Goal: Task Accomplishment & Management: Manage account settings

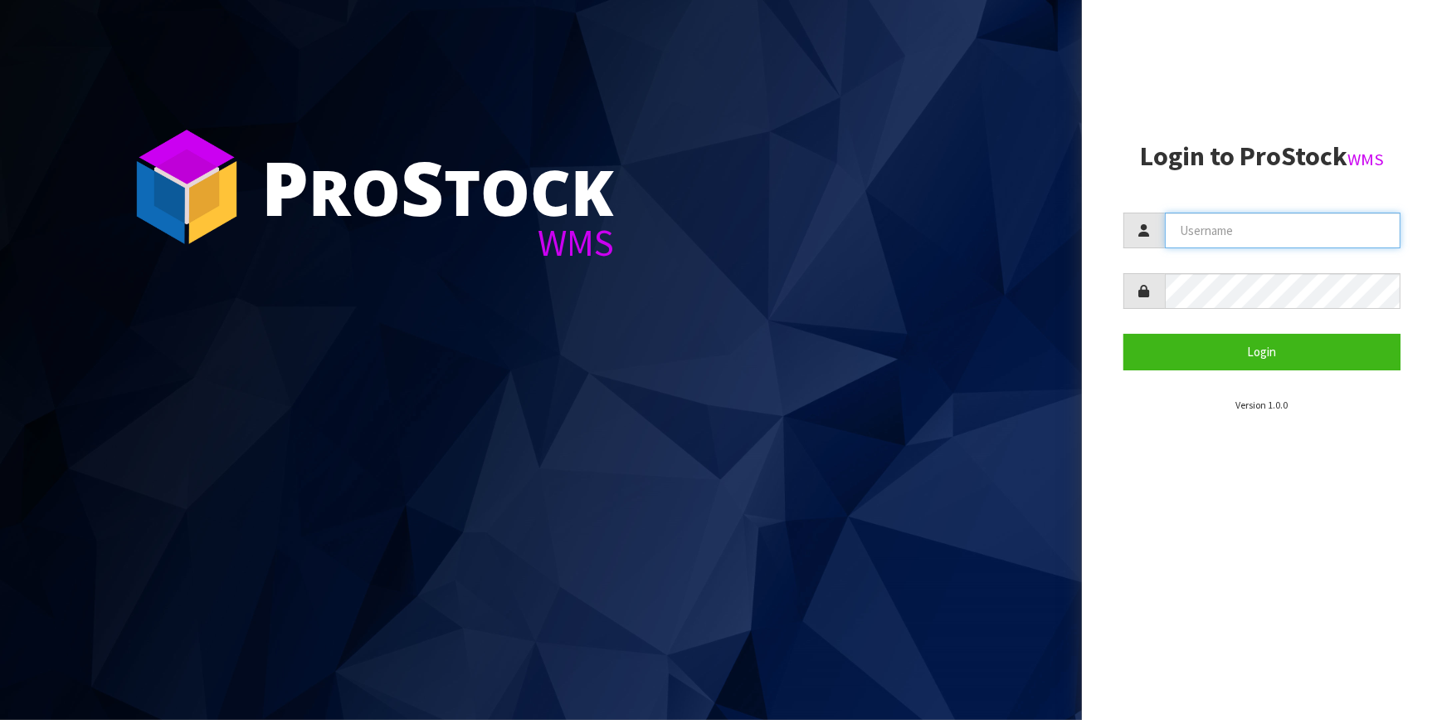
click at [1227, 232] on input "text" at bounding box center [1283, 230] width 237 height 36
type input "adrient@cwl.co.nz"
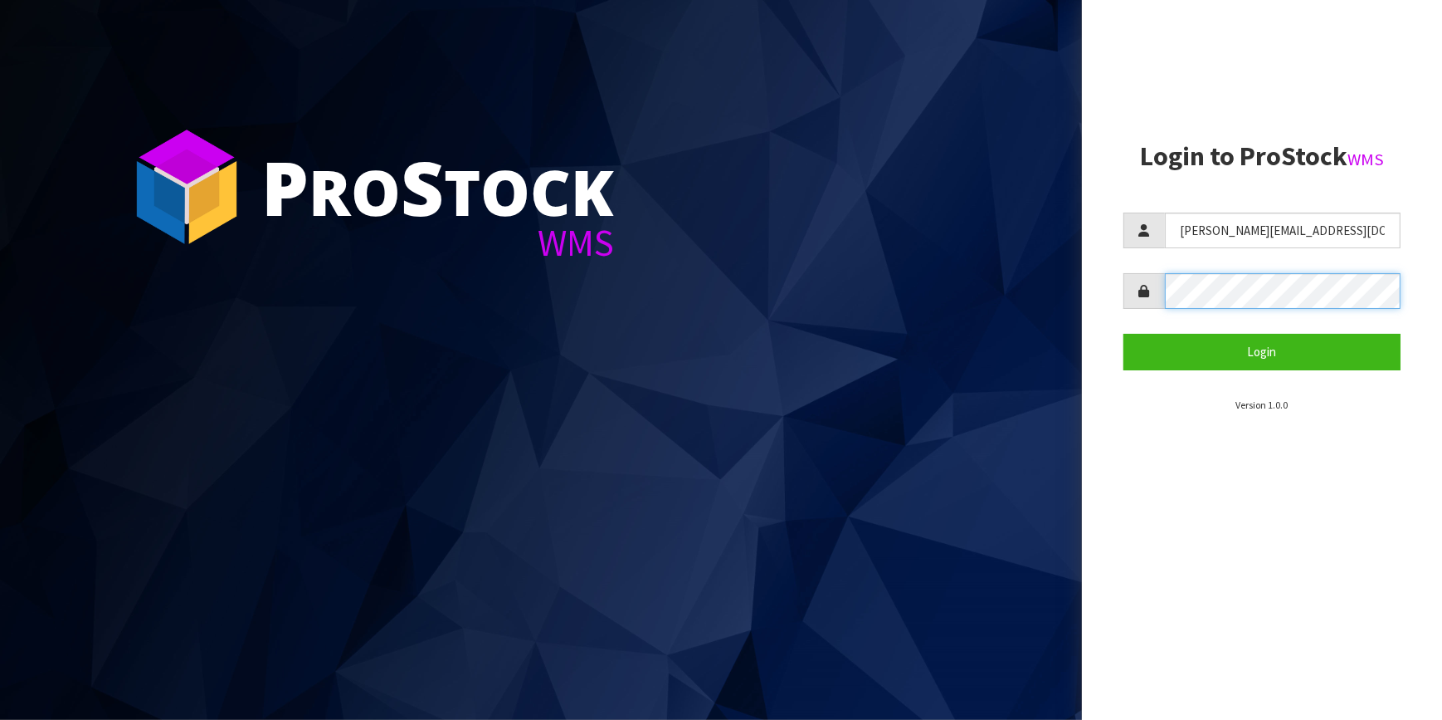
click at [1124, 334] on button "Login" at bounding box center [1263, 352] width 278 height 36
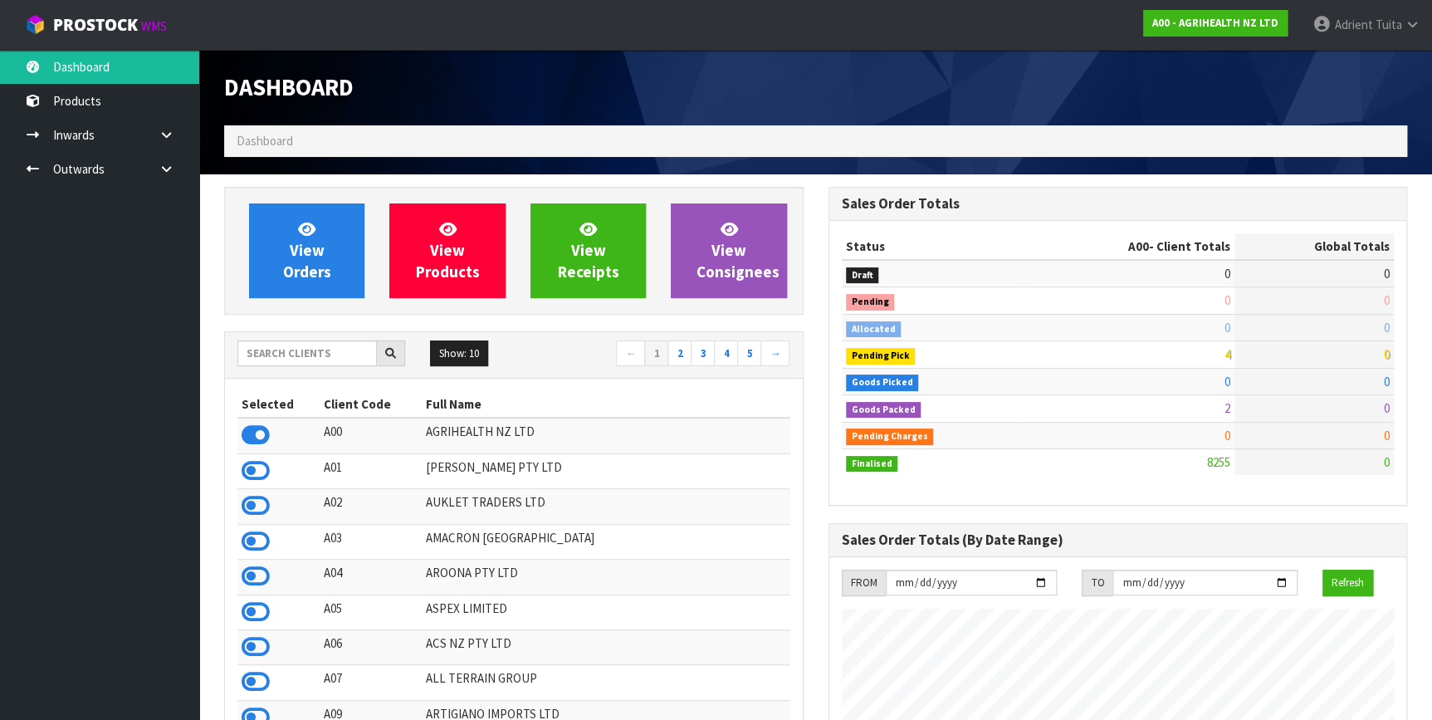
scroll to position [1255, 603]
click at [305, 363] on input "text" at bounding box center [306, 353] width 139 height 26
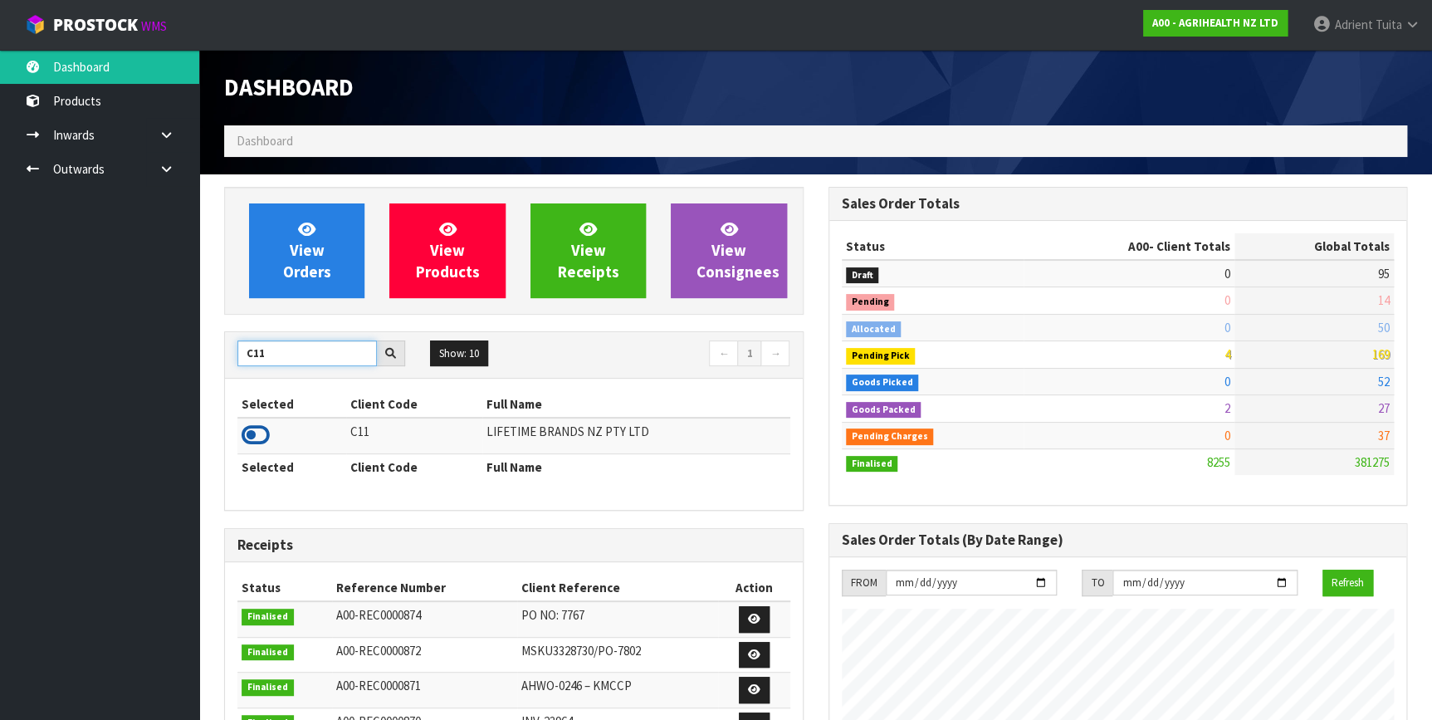
type input "C11"
click at [261, 432] on icon at bounding box center [256, 434] width 28 height 25
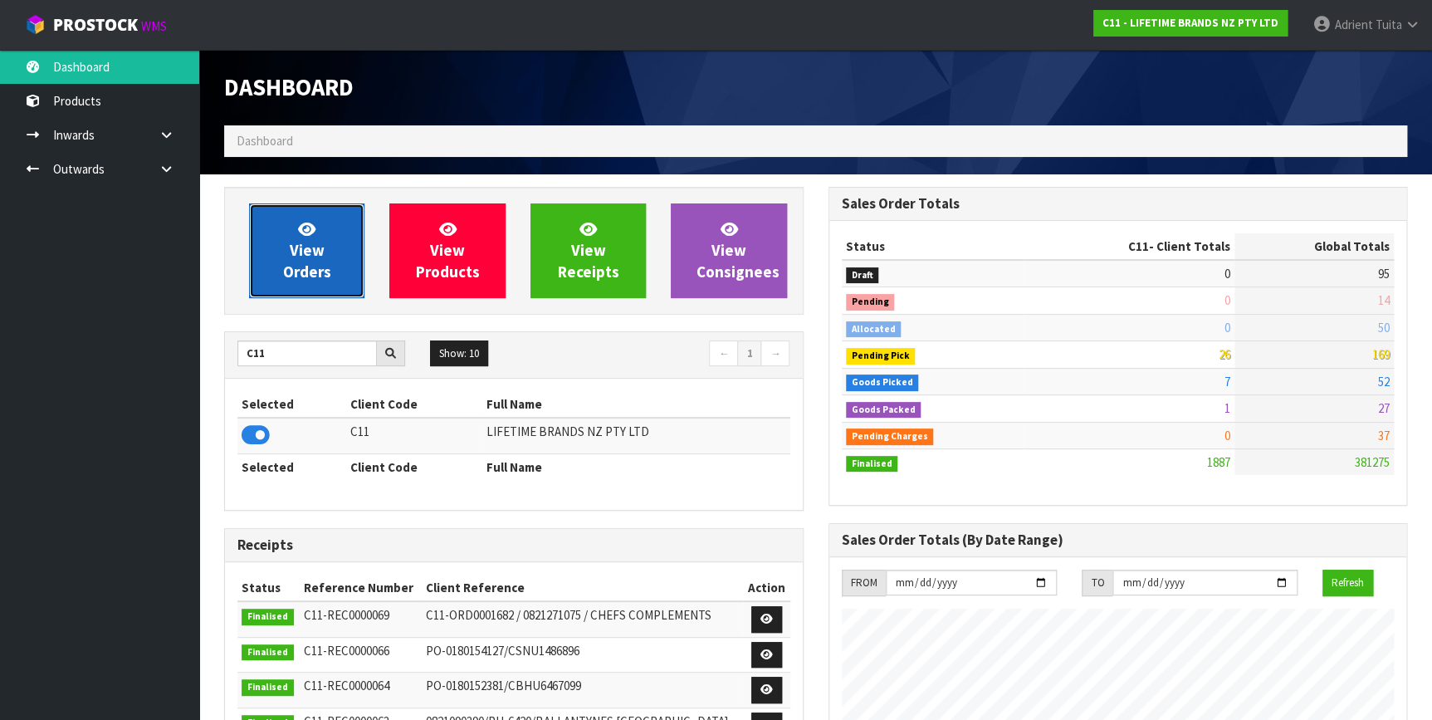
click at [283, 242] on link "View Orders" at bounding box center [306, 250] width 115 height 95
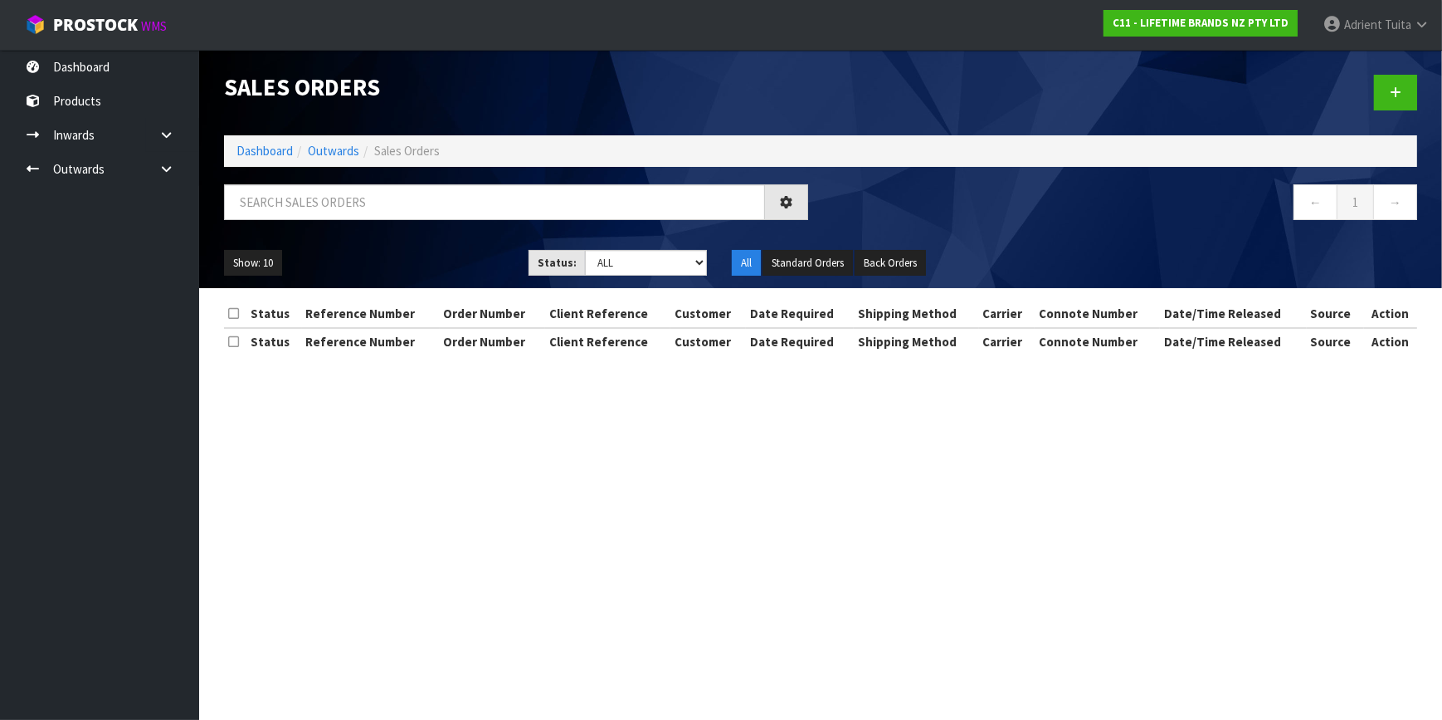
drag, startPoint x: 298, startPoint y: 232, endPoint x: 308, endPoint y: 222, distance: 14.7
click at [308, 222] on div at bounding box center [516, 208] width 609 height 48
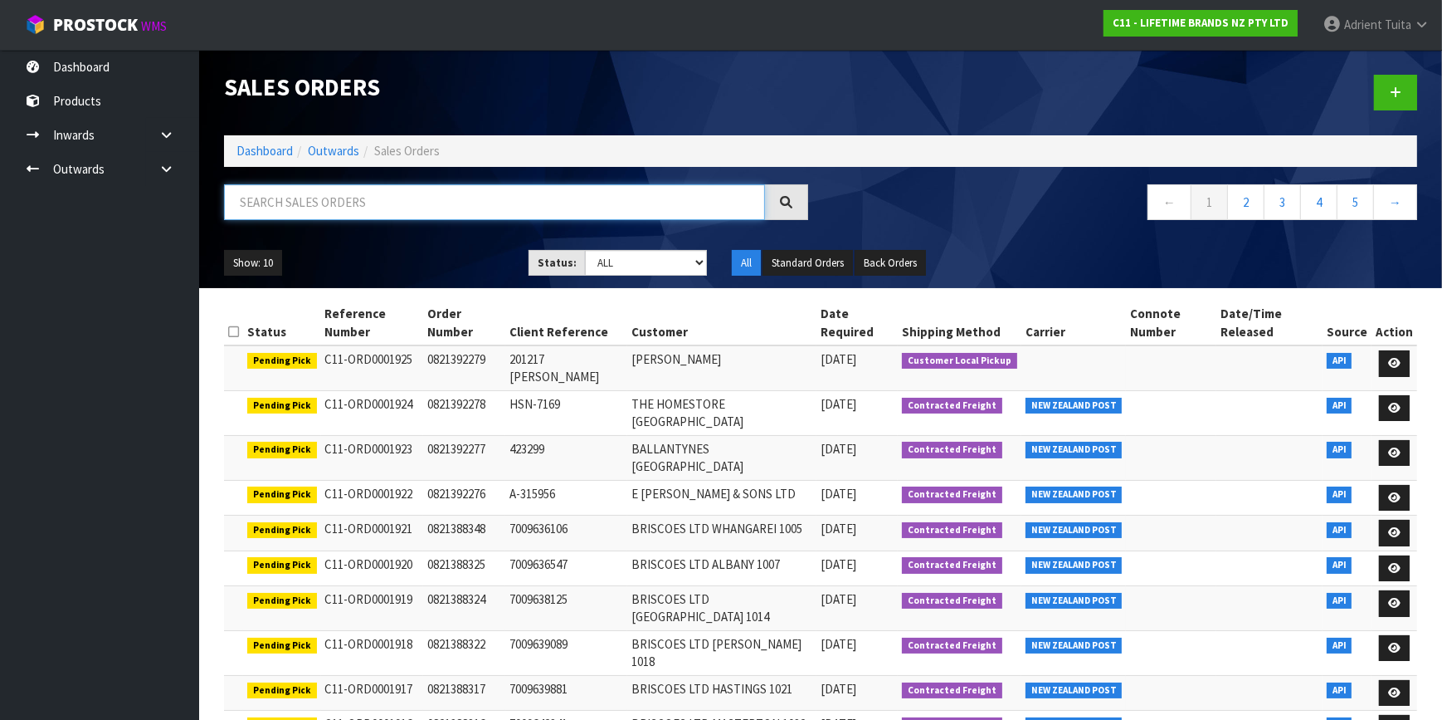
click at [311, 213] on input "text" at bounding box center [494, 202] width 541 height 36
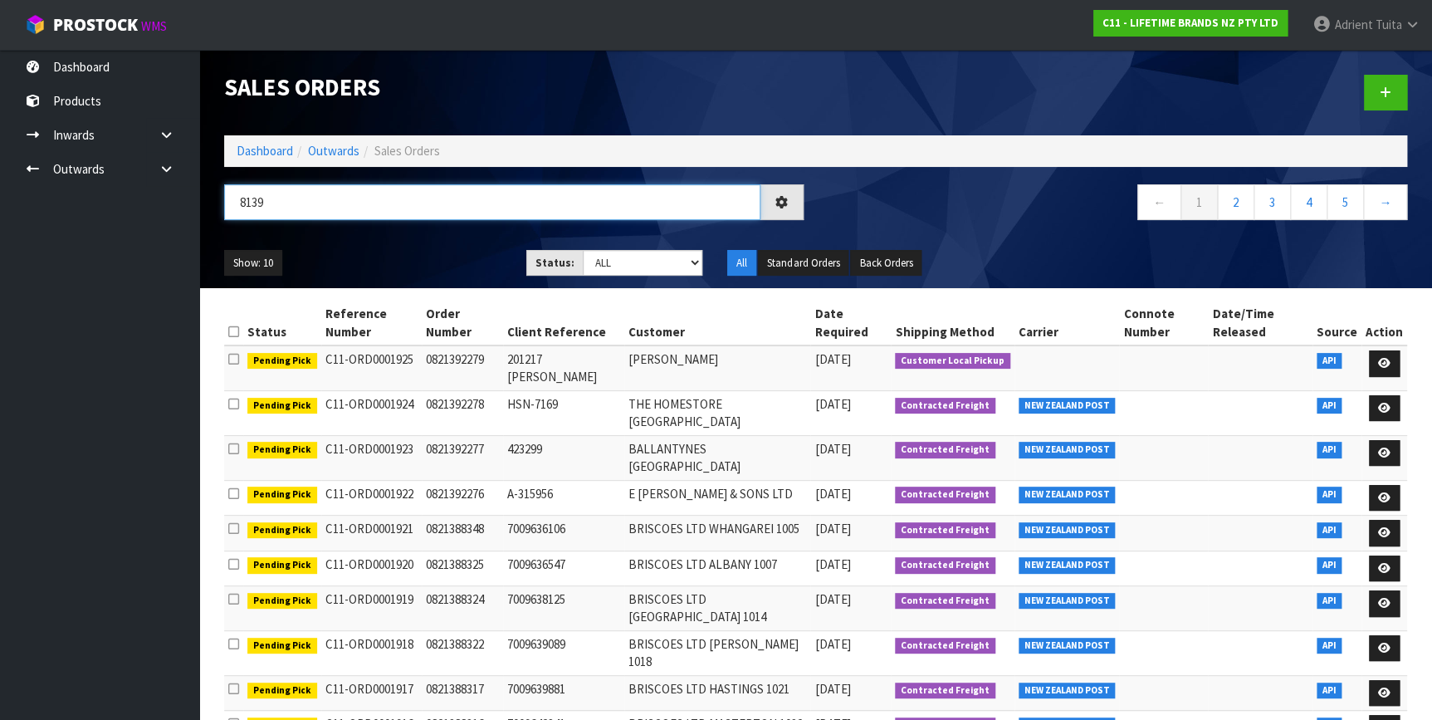
type input "8139"
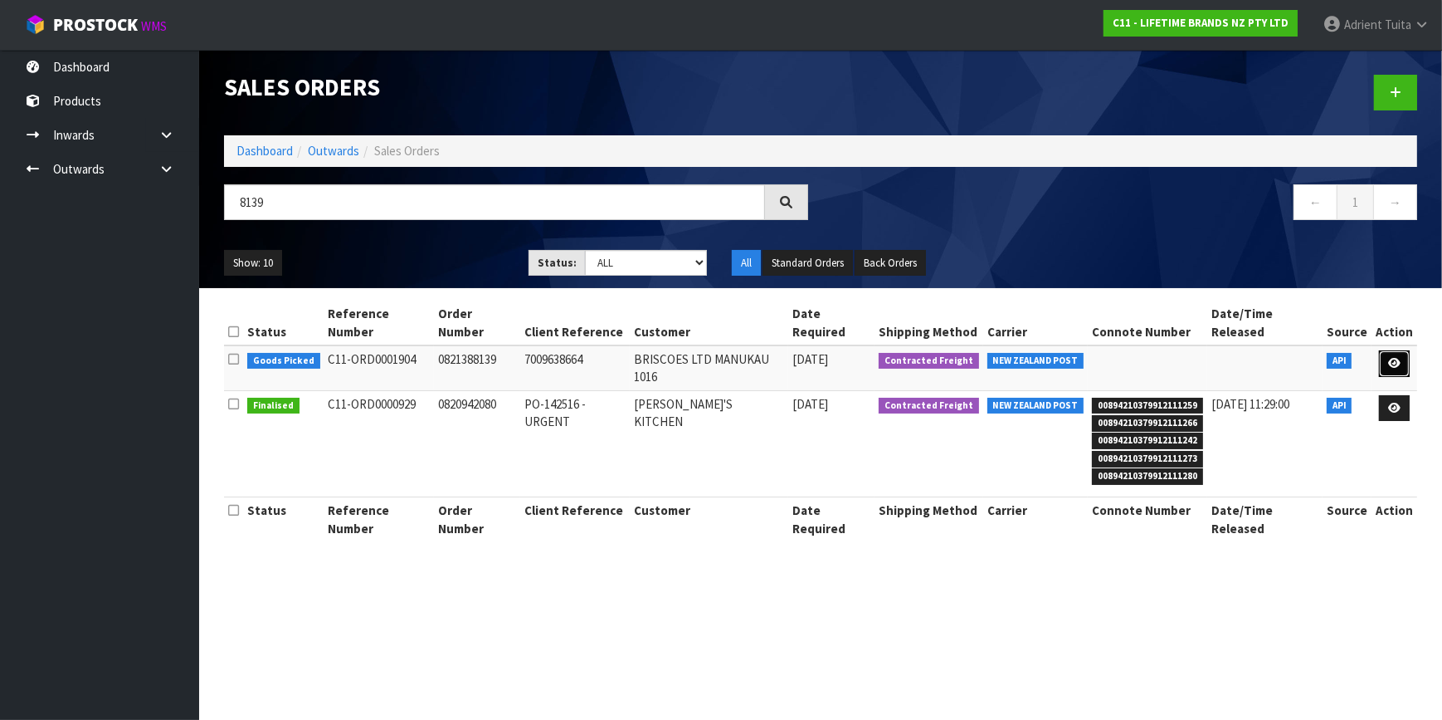
click at [1386, 350] on link at bounding box center [1394, 363] width 31 height 27
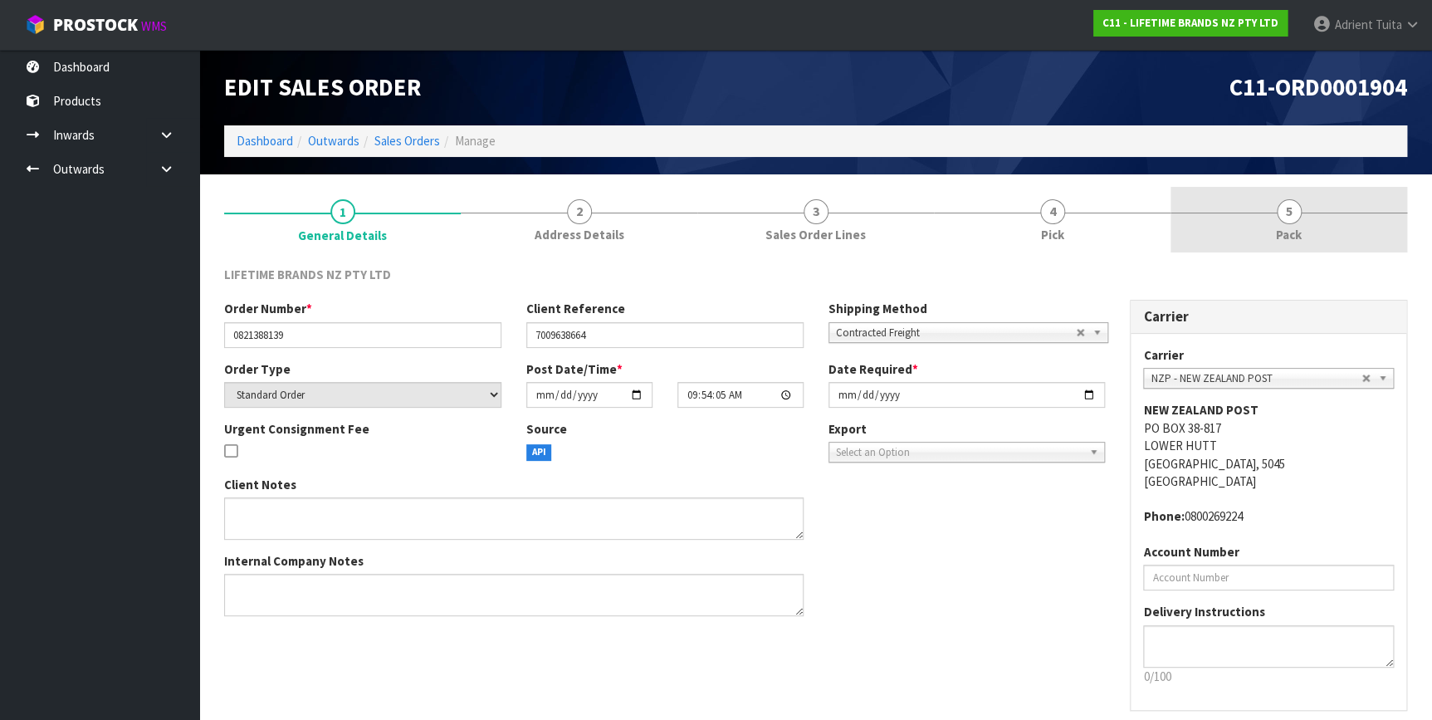
click at [1289, 223] on span "5" at bounding box center [1288, 211] width 25 height 25
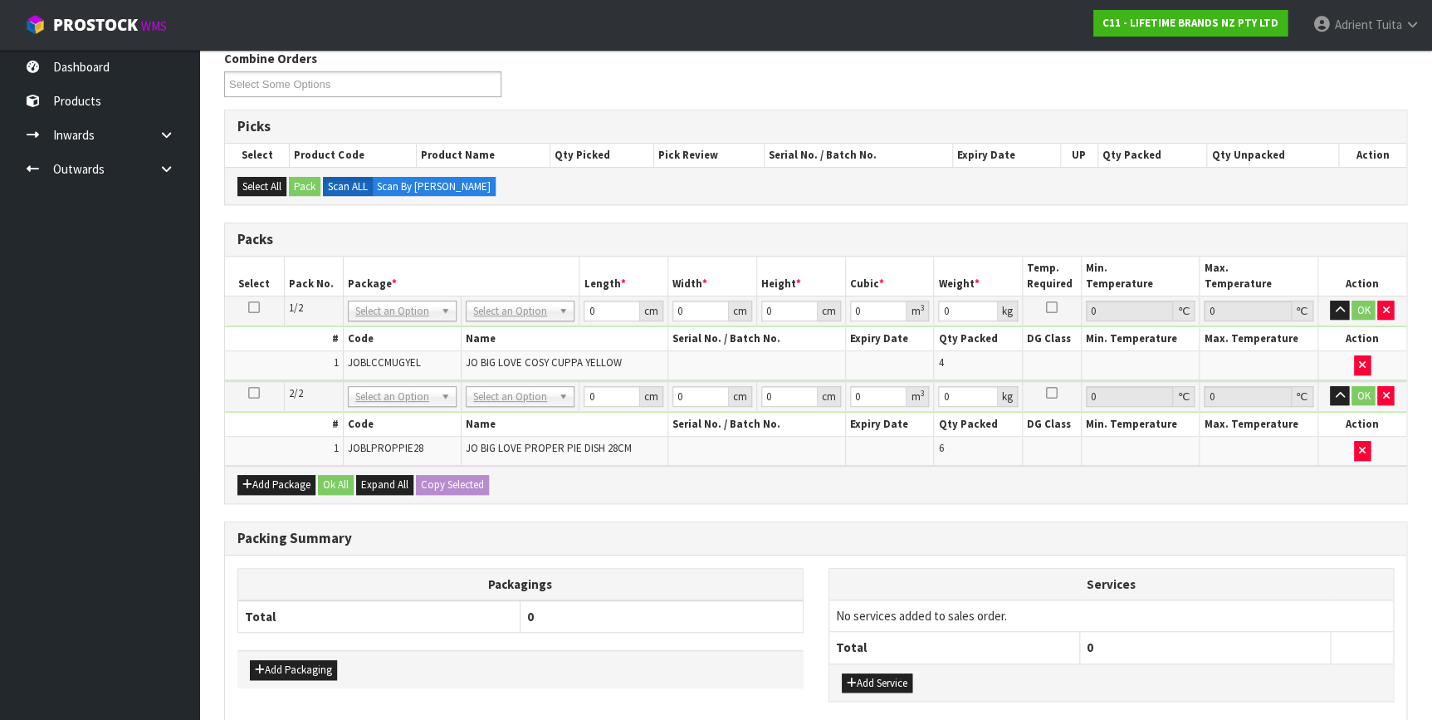
scroll to position [301, 0]
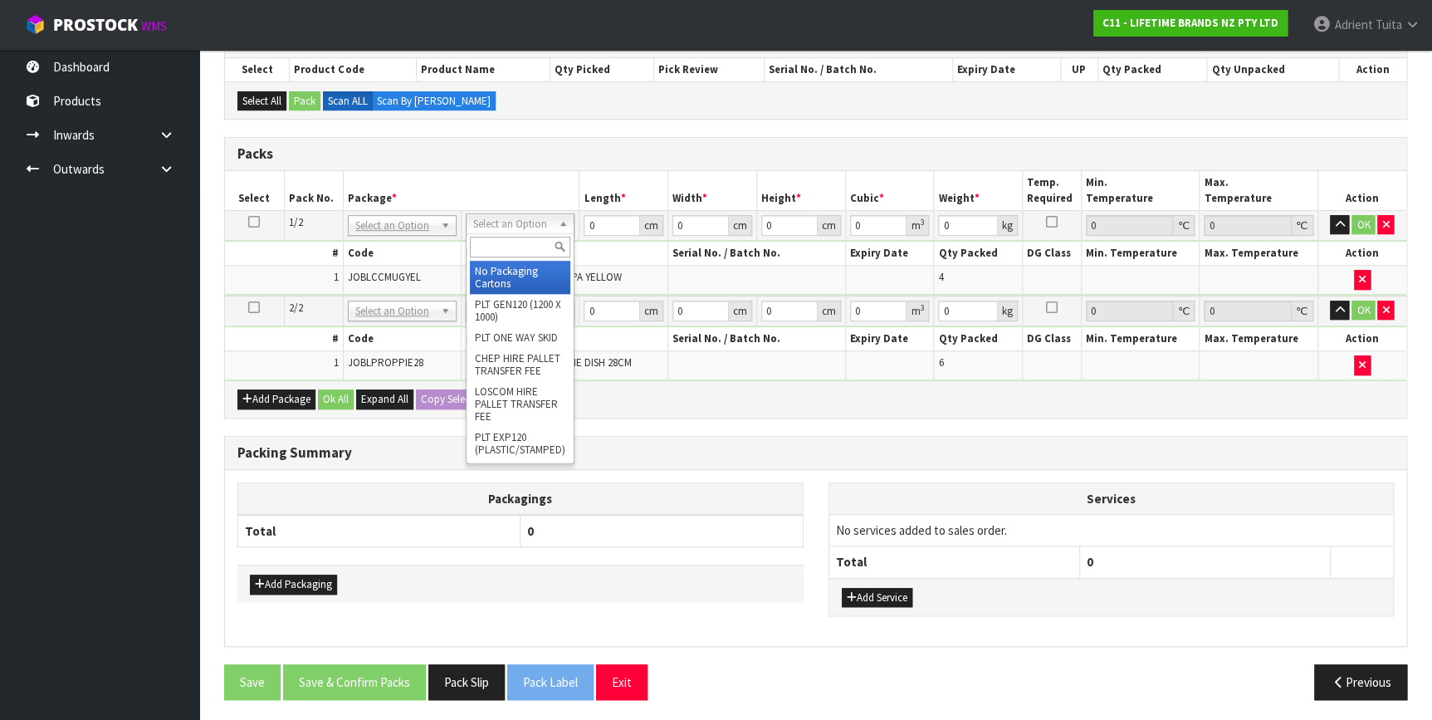
drag, startPoint x: 477, startPoint y: 275, endPoint x: 481, endPoint y: 318, distance: 43.3
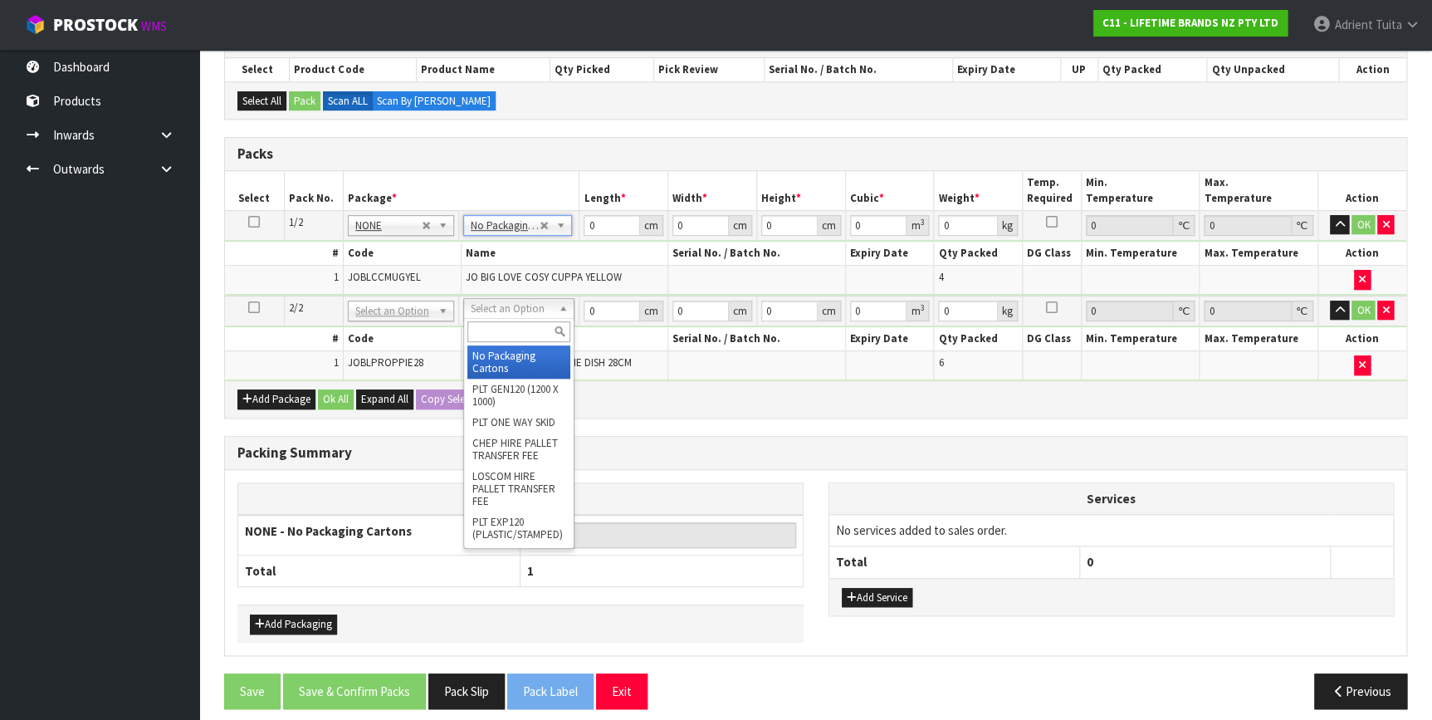
type input "2"
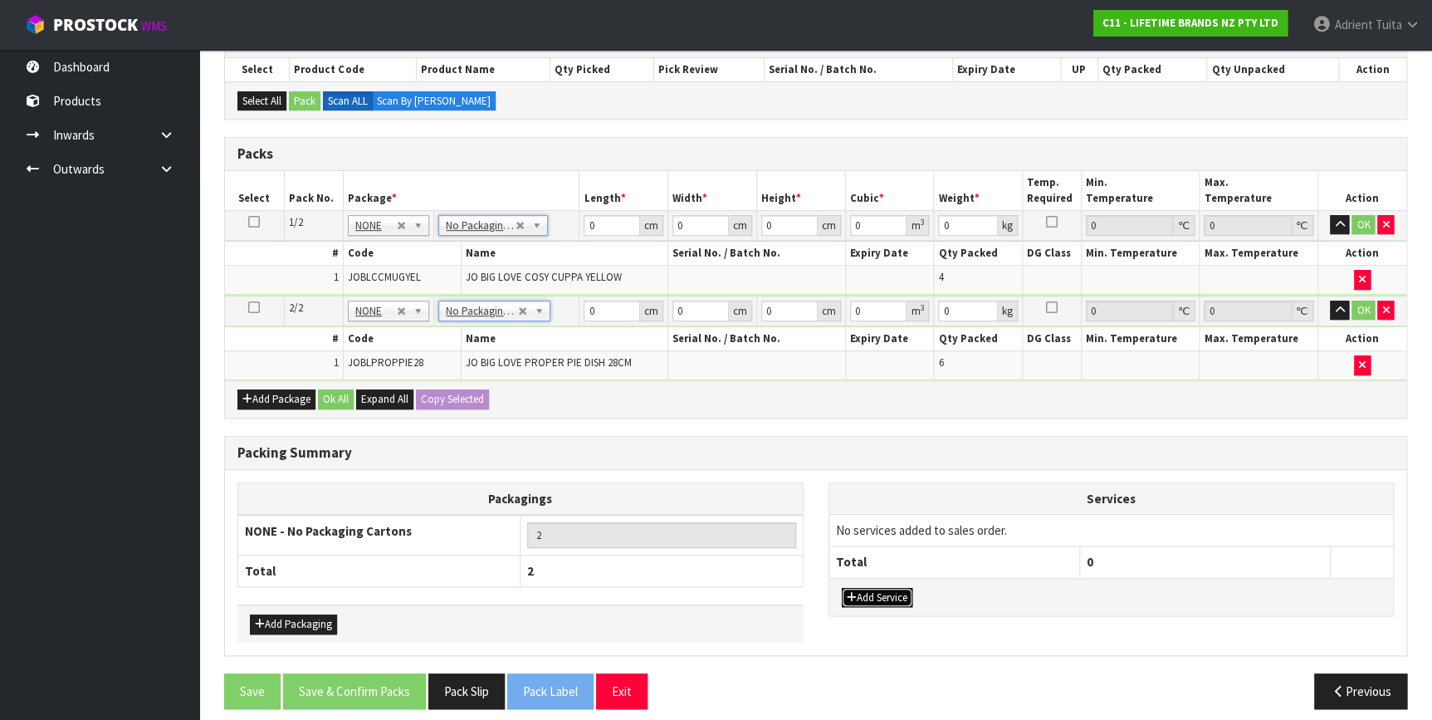
drag, startPoint x: 860, startPoint y: 594, endPoint x: 871, endPoint y: 564, distance: 32.1
click at [861, 594] on button "Add Service" at bounding box center [877, 598] width 71 height 20
drag, startPoint x: 888, startPoint y: 519, endPoint x: 881, endPoint y: 544, distance: 25.8
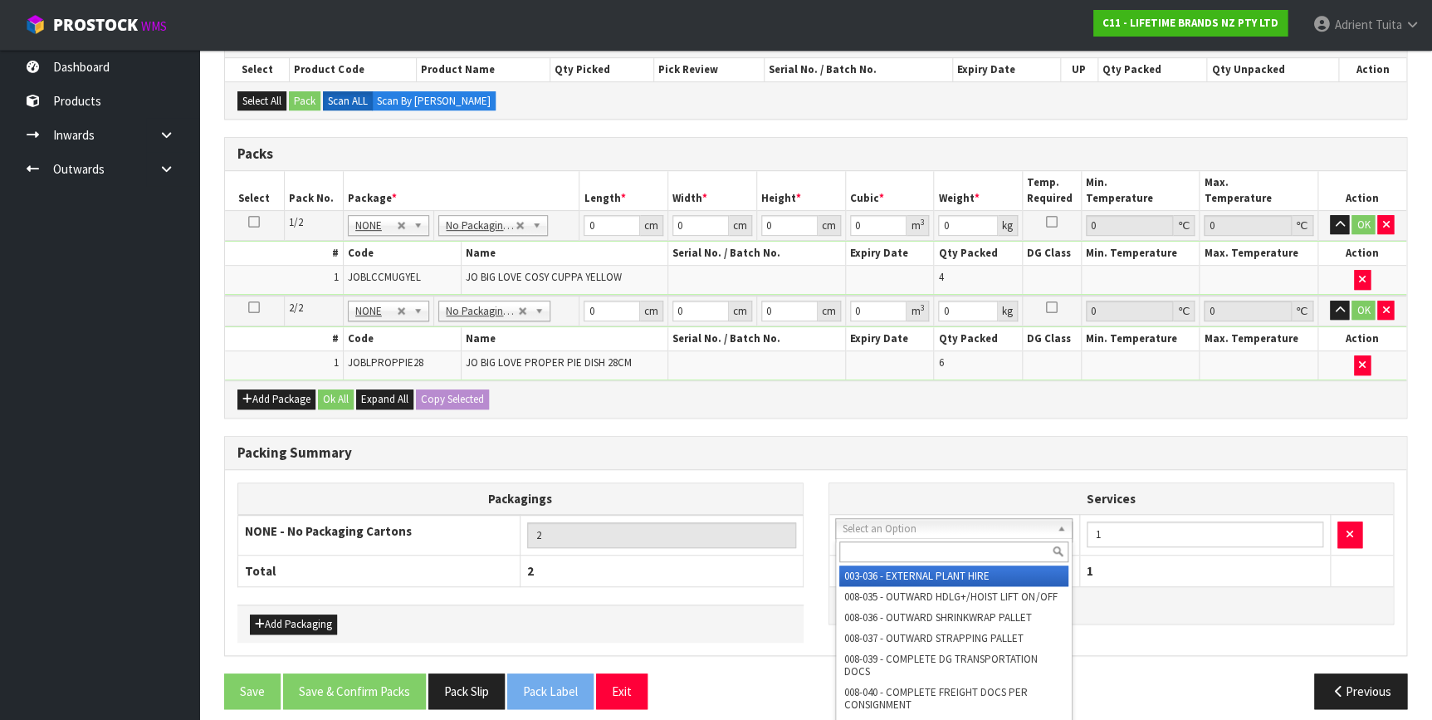
click at [882, 549] on input "text" at bounding box center [953, 551] width 229 height 21
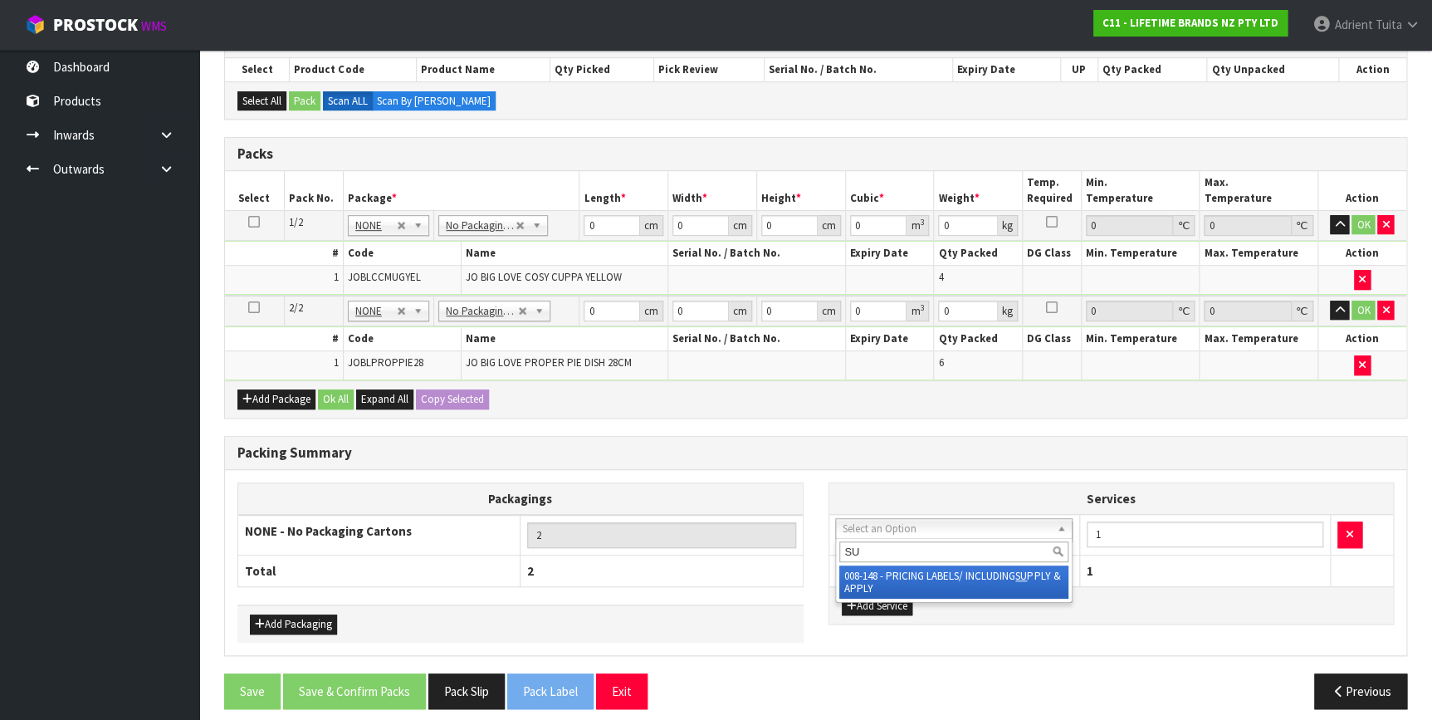
type input "SU"
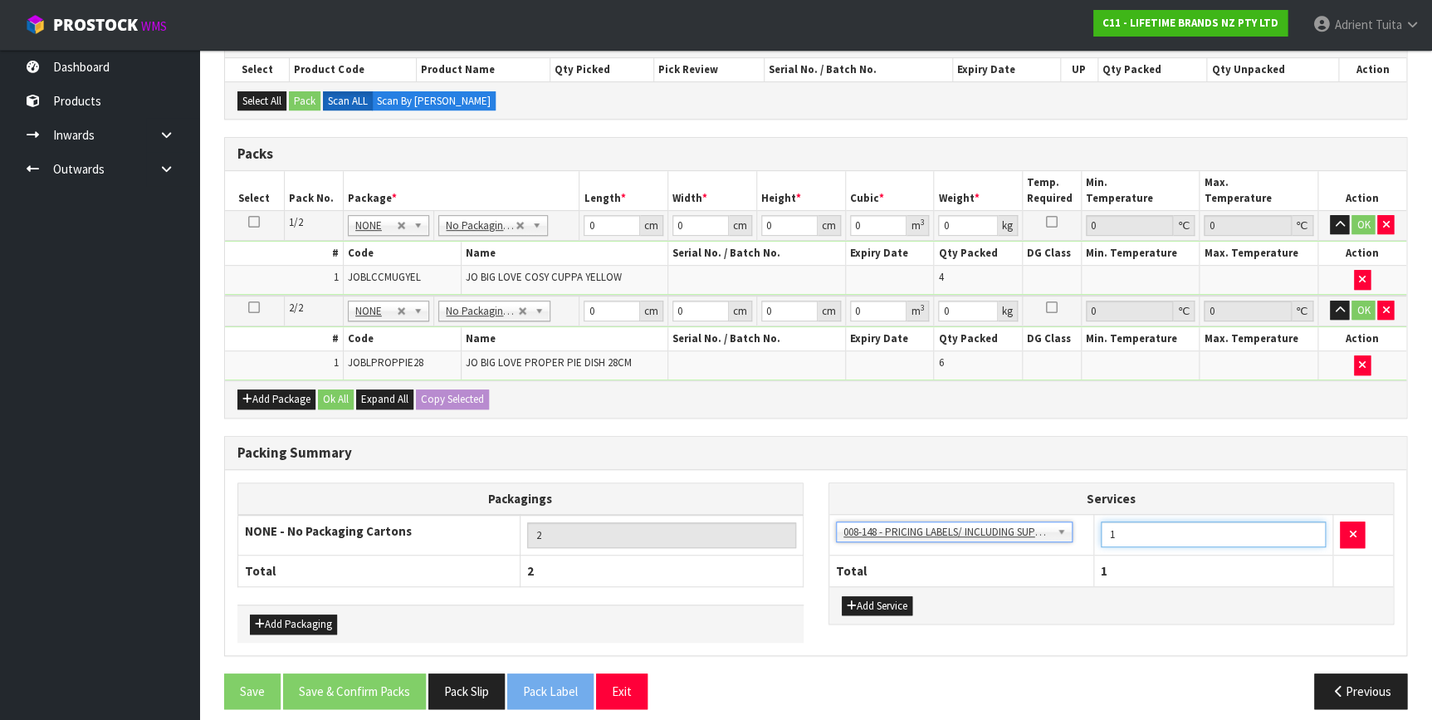
click at [1120, 531] on input "1" at bounding box center [1213, 534] width 226 height 26
type input "10"
click at [604, 225] on input "0" at bounding box center [611, 225] width 56 height 21
type input "33"
type input "20"
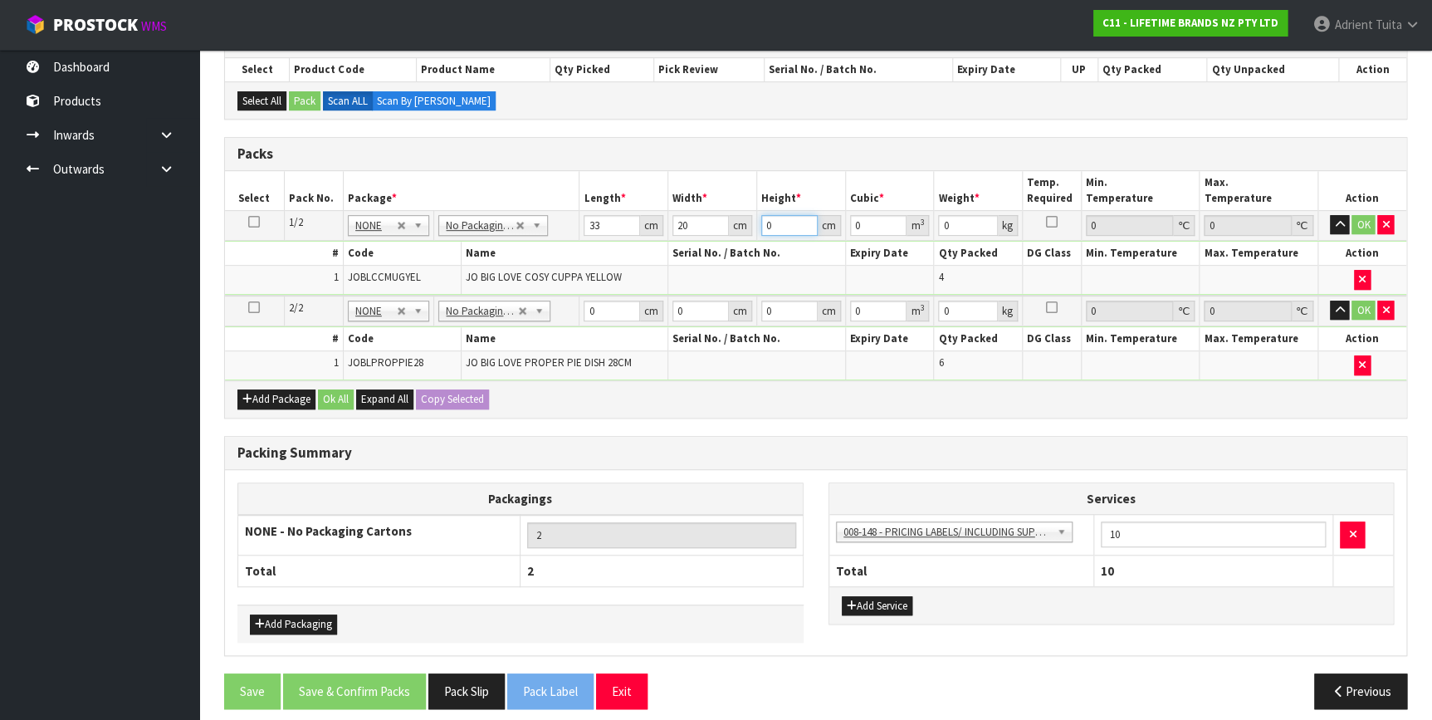
type input "2"
type input "0.00132"
type input "24"
type input "0.01584"
type input "24"
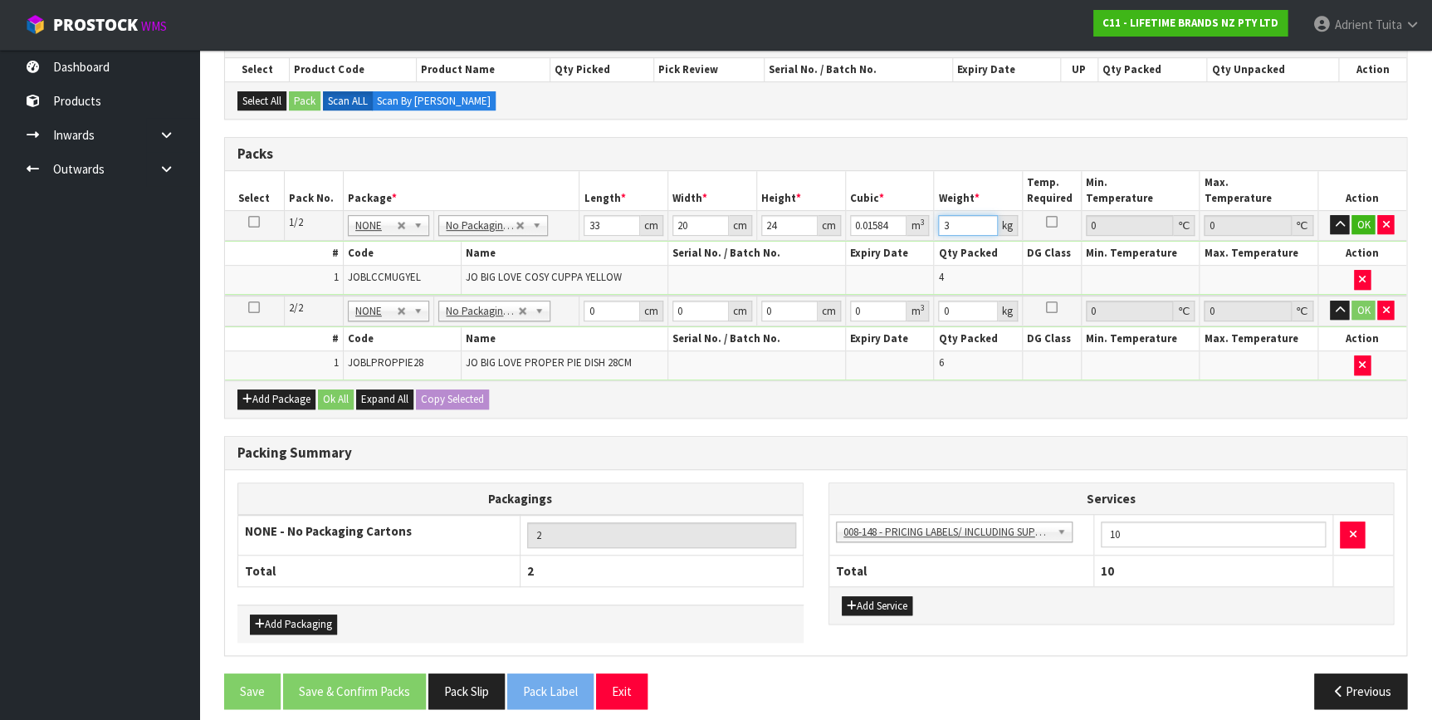
type input "3"
click at [606, 307] on input "0" at bounding box center [611, 310] width 56 height 21
type input "68"
type input "36"
type input "3"
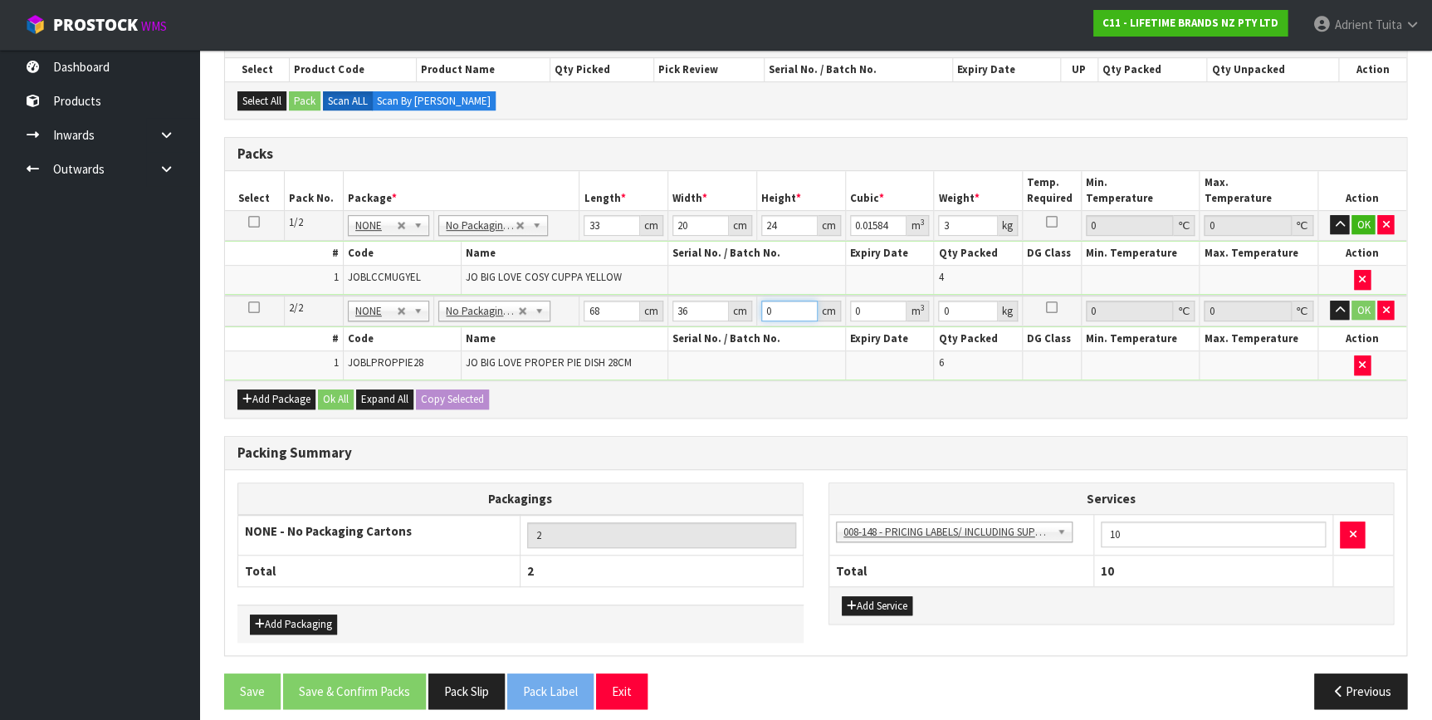
type input "0.007344"
type input "32"
type input "0.078336"
type input "32"
type input "12"
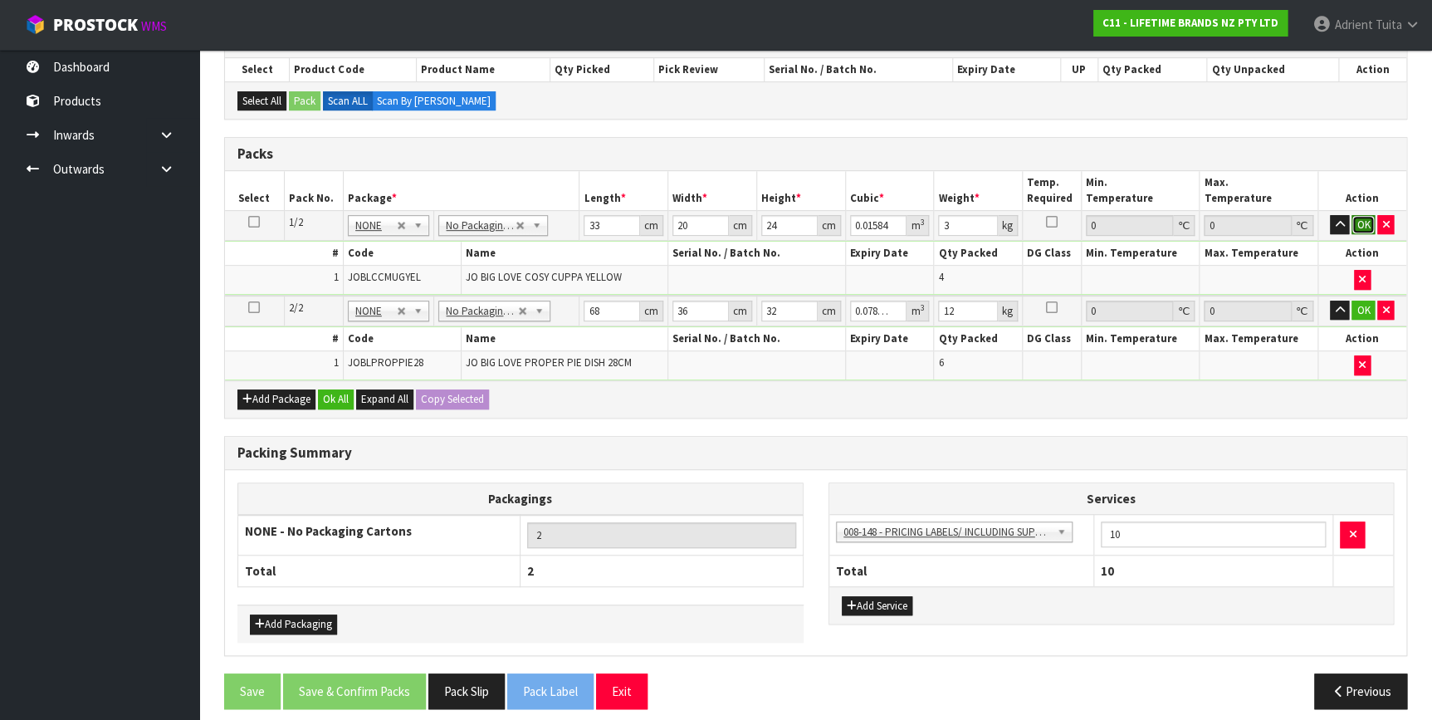
drag, startPoint x: 1361, startPoint y: 222, endPoint x: 1337, endPoint y: 259, distance: 43.7
click at [1360, 222] on button "OK" at bounding box center [1362, 225] width 23 height 20
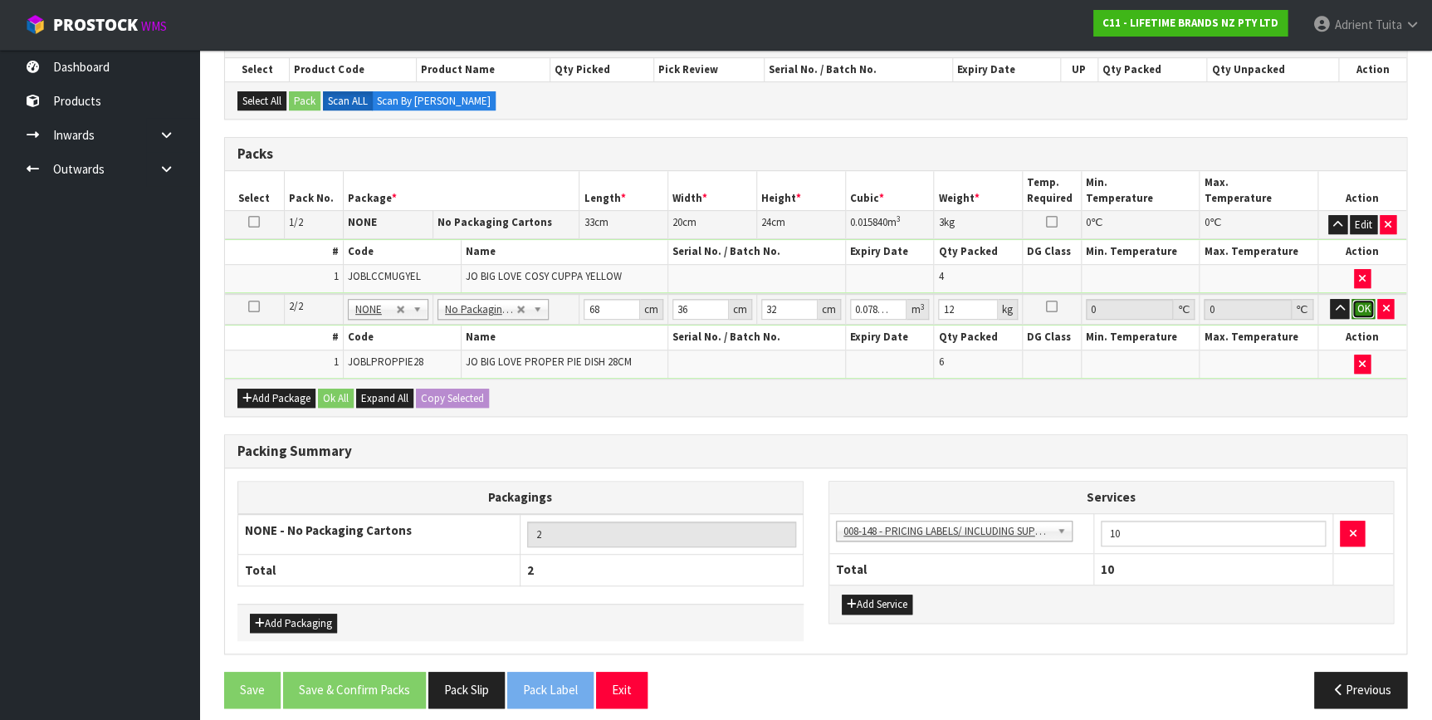
click at [1356, 305] on button "OK" at bounding box center [1362, 309] width 23 height 20
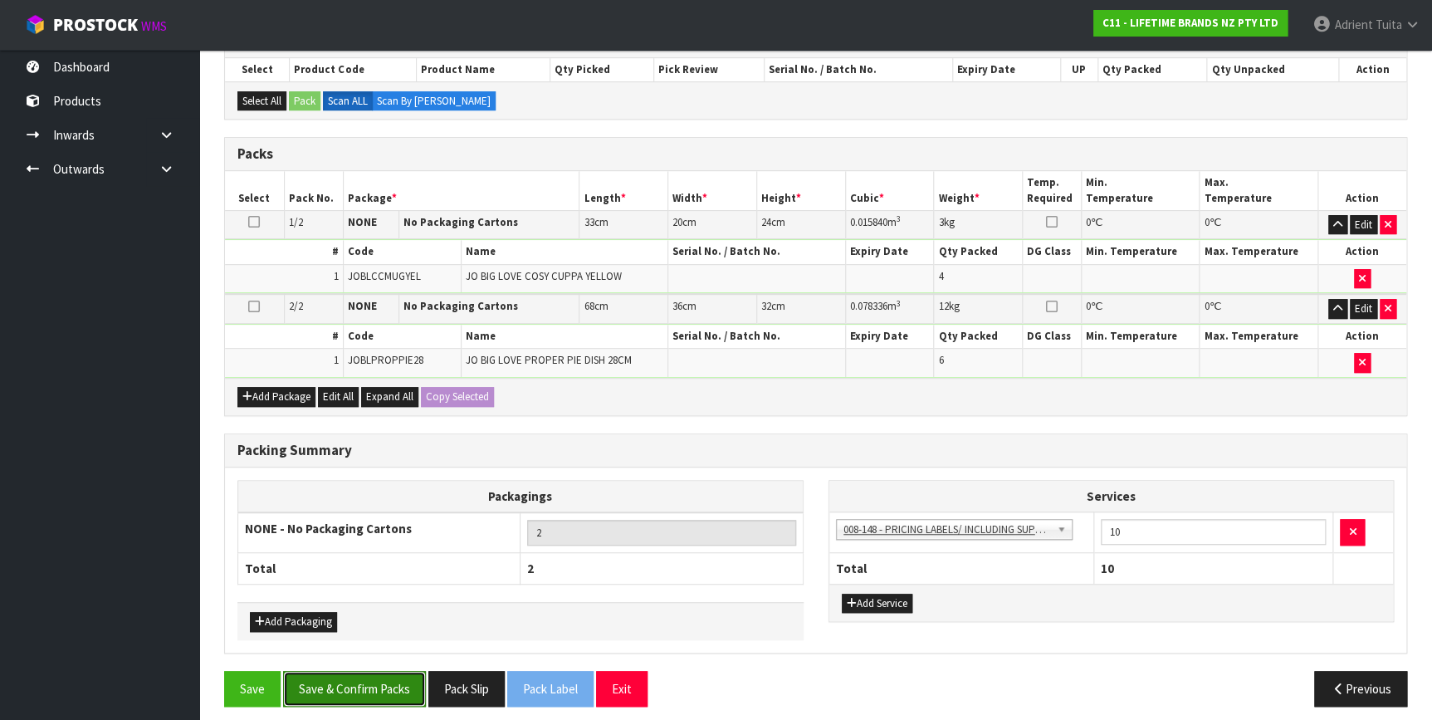
click at [398, 671] on button "Save & Confirm Packs" at bounding box center [354, 689] width 143 height 36
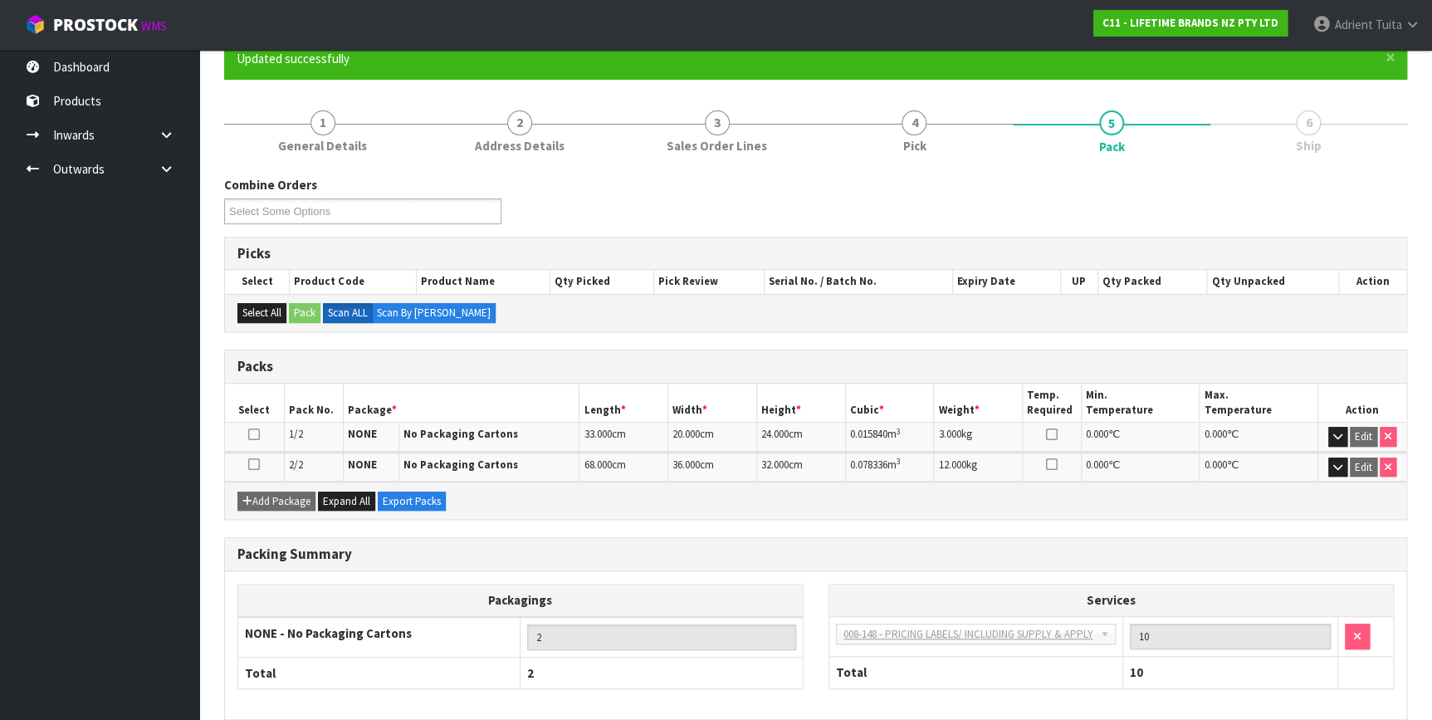
scroll to position [224, 0]
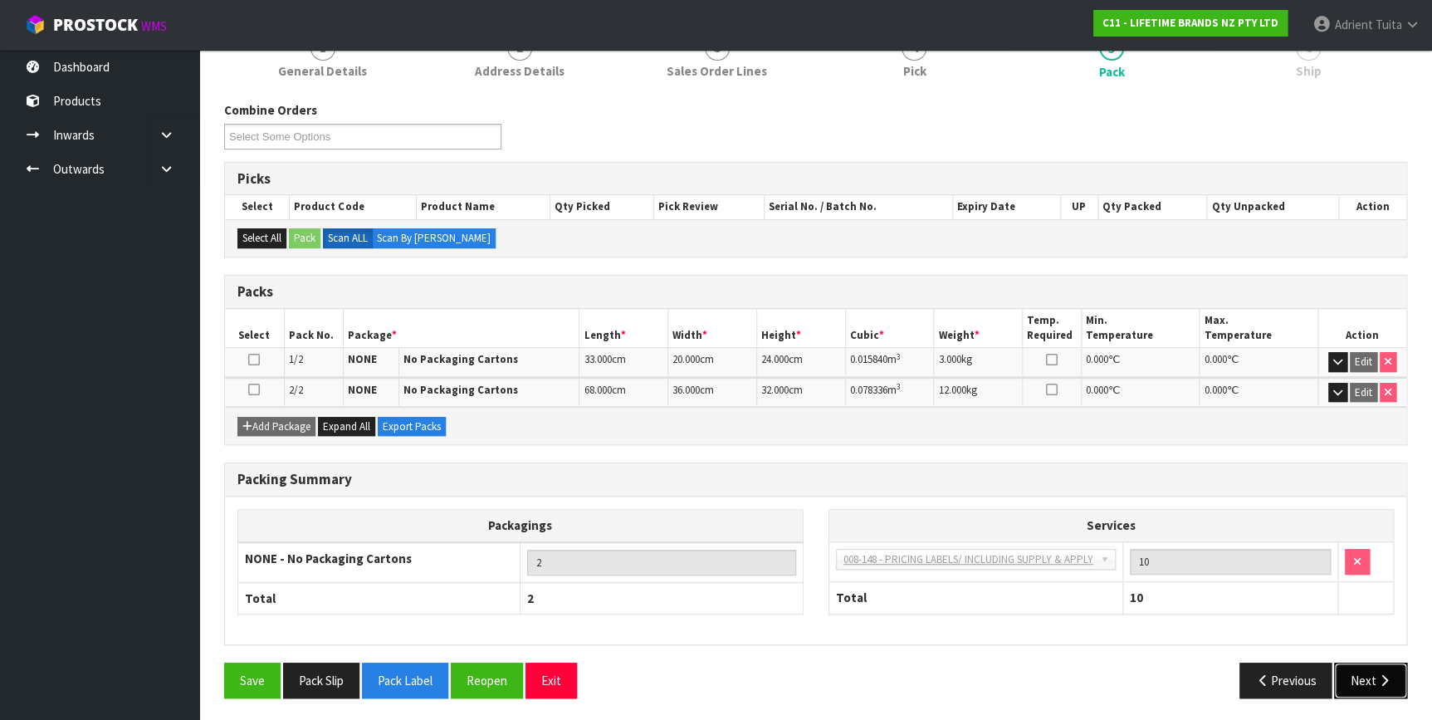
drag, startPoint x: 1356, startPoint y: 676, endPoint x: 1286, endPoint y: 664, distance: 70.8
click at [1356, 676] on button "Next" at bounding box center [1370, 680] width 73 height 36
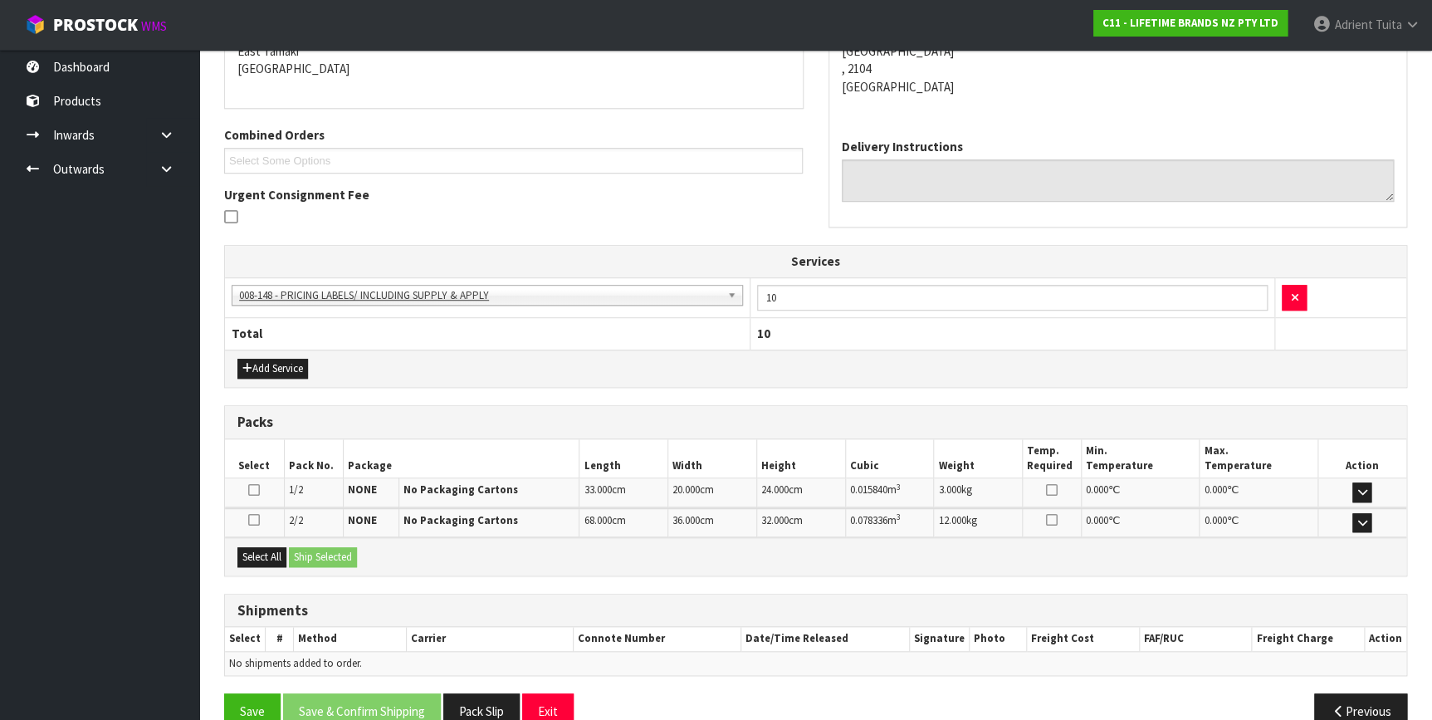
scroll to position [396, 0]
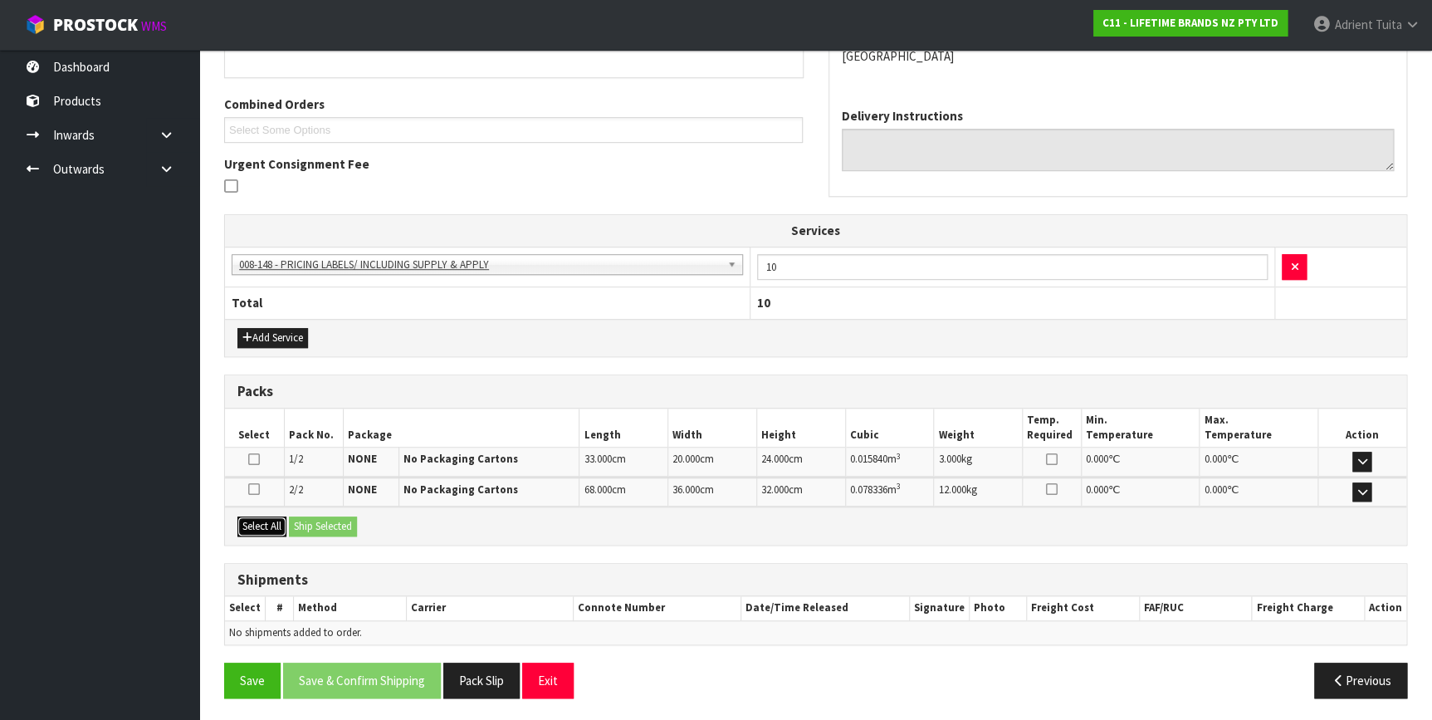
click at [273, 518] on button "Select All" at bounding box center [261, 526] width 49 height 20
click at [321, 519] on button "Ship Selected" at bounding box center [323, 526] width 68 height 20
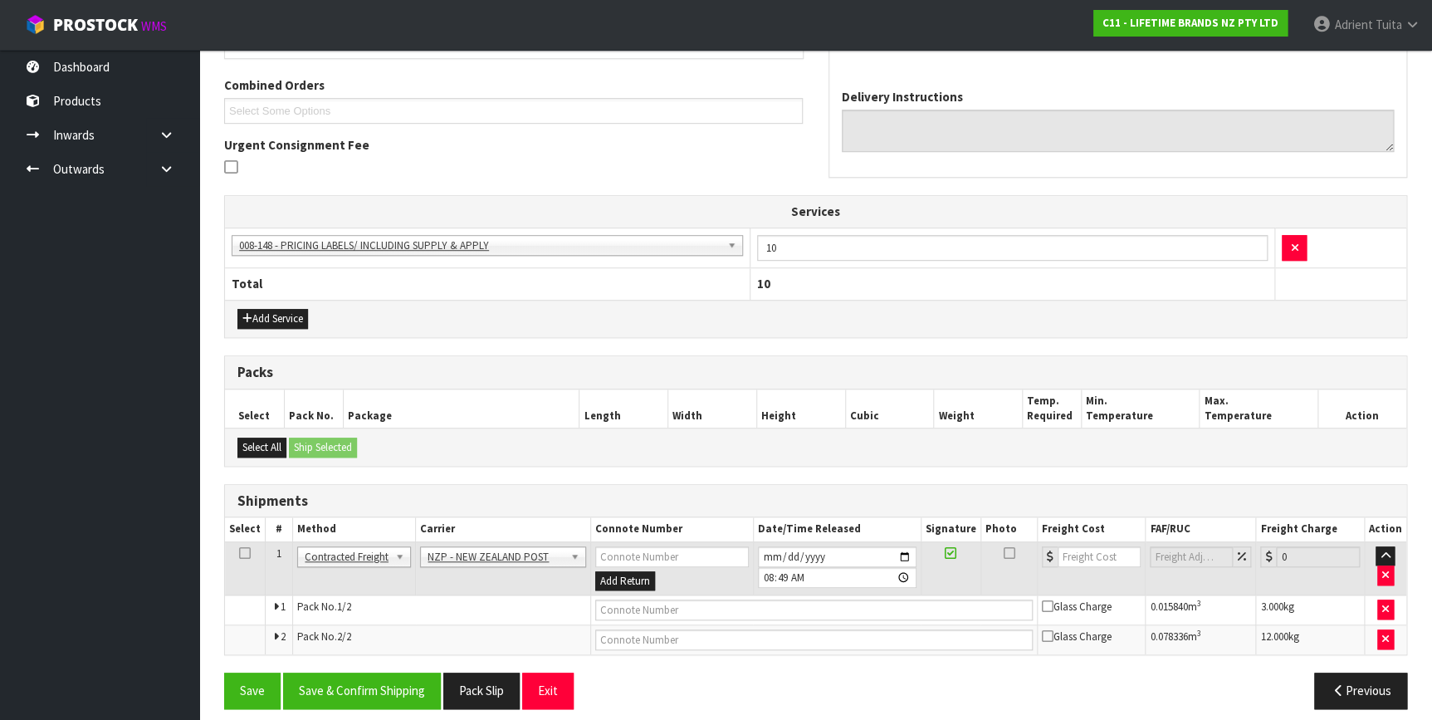
scroll to position [424, 0]
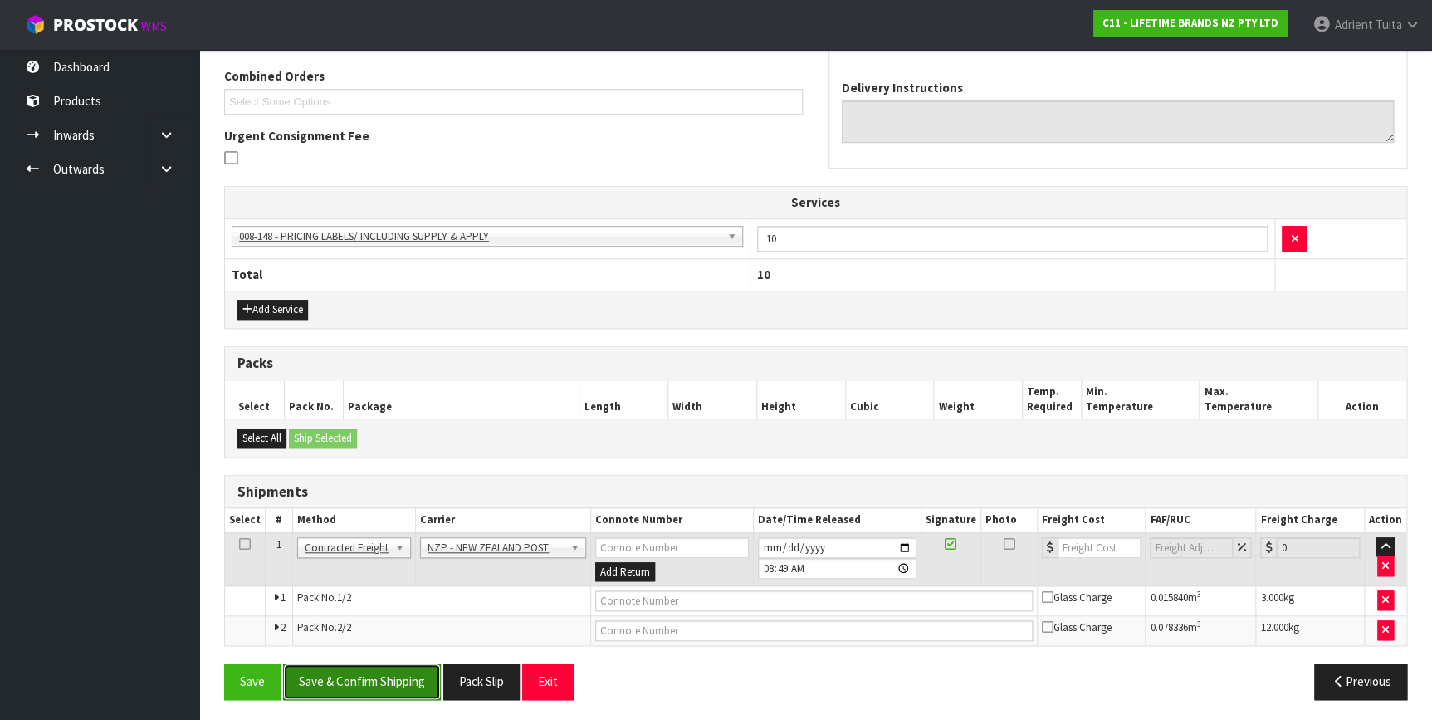
click at [356, 686] on button "Save & Confirm Shipping" at bounding box center [362, 681] width 158 height 36
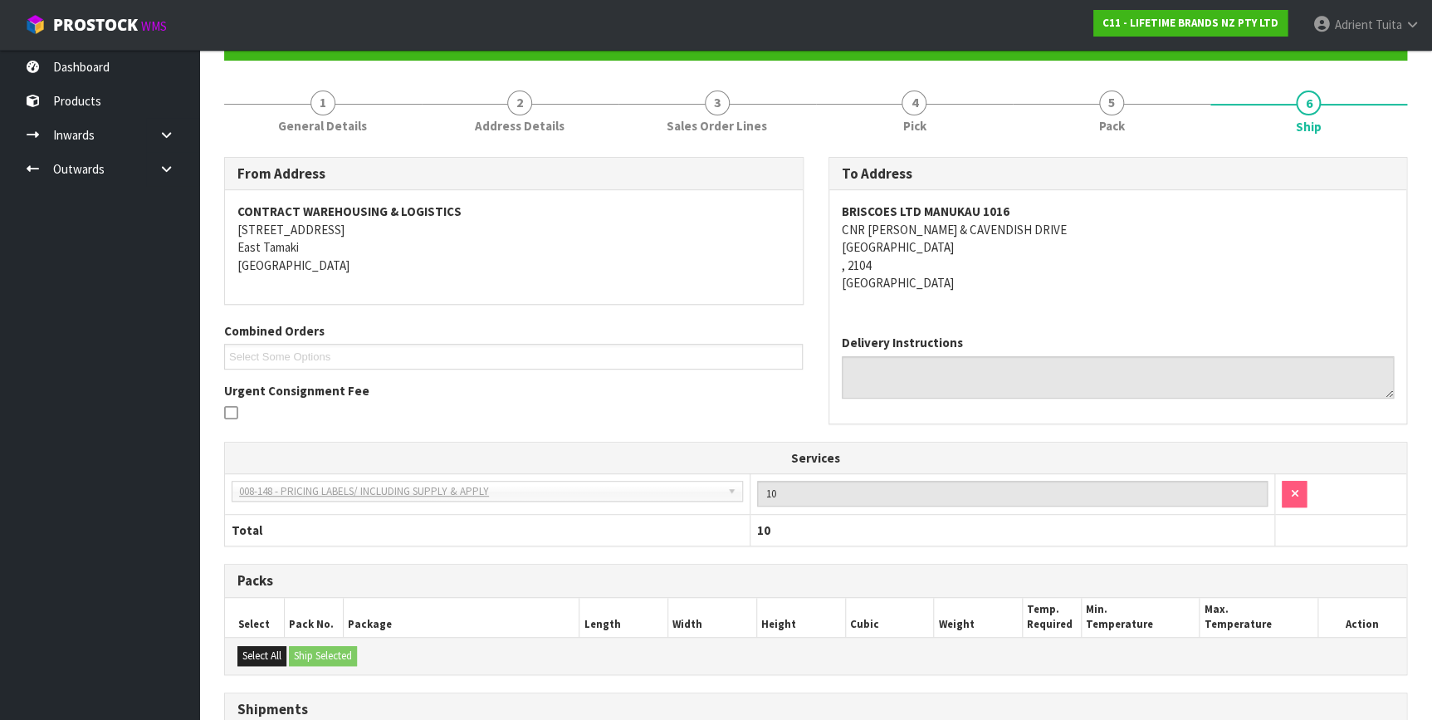
scroll to position [400, 0]
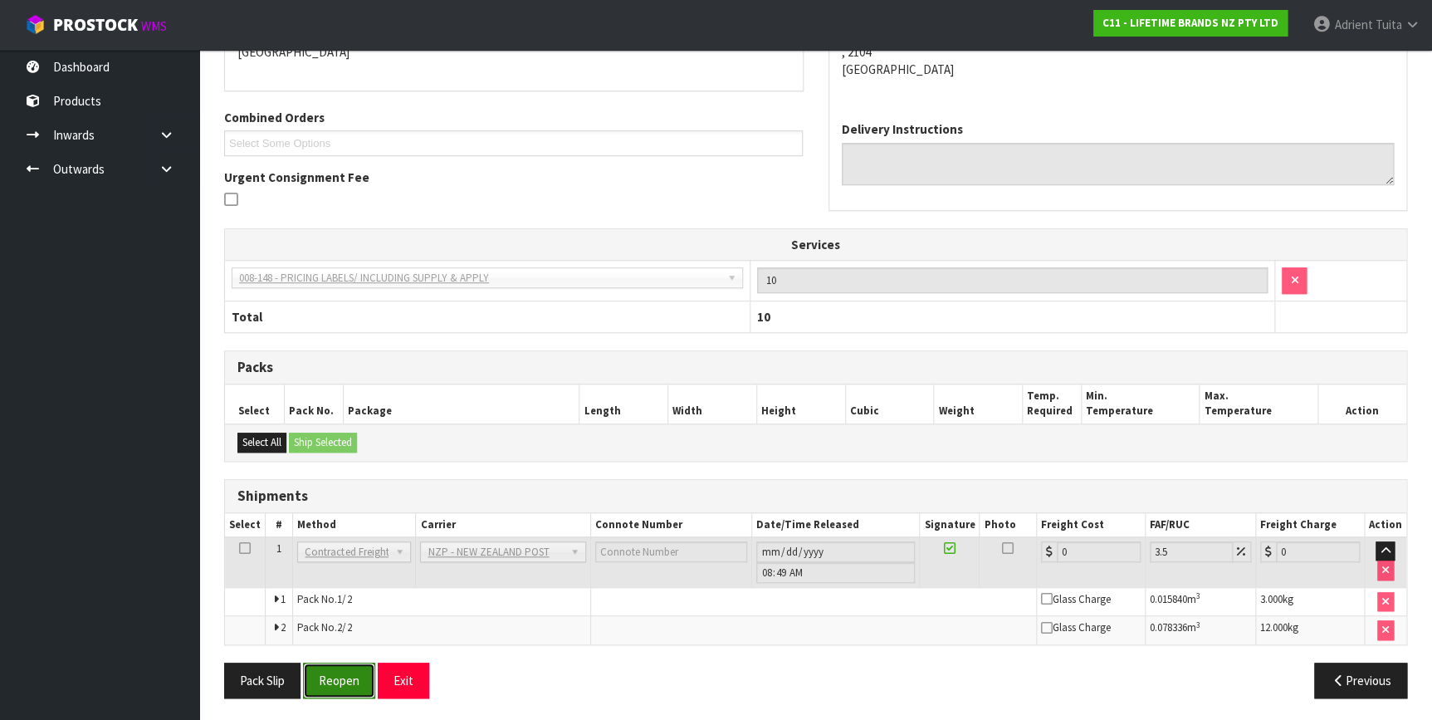
click at [343, 666] on button "Reopen" at bounding box center [339, 680] width 72 height 36
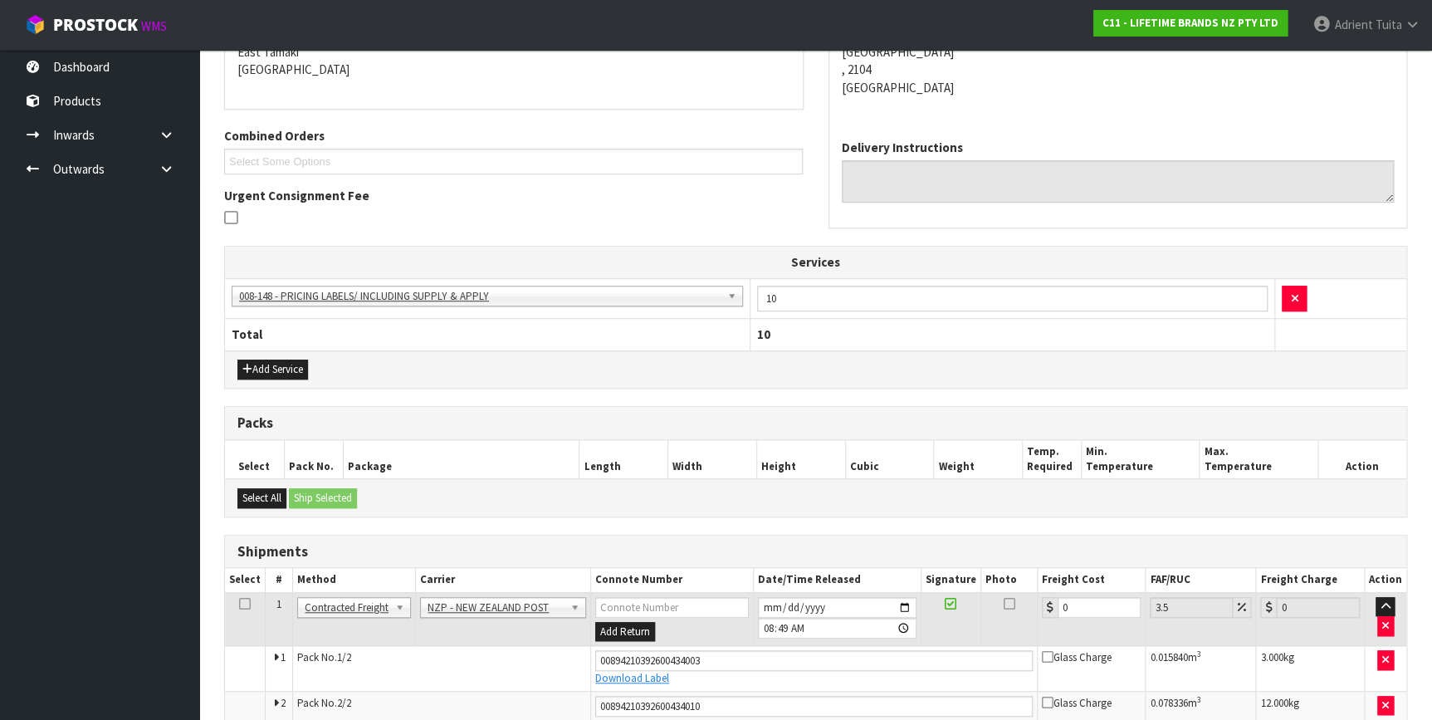
scroll to position [382, 0]
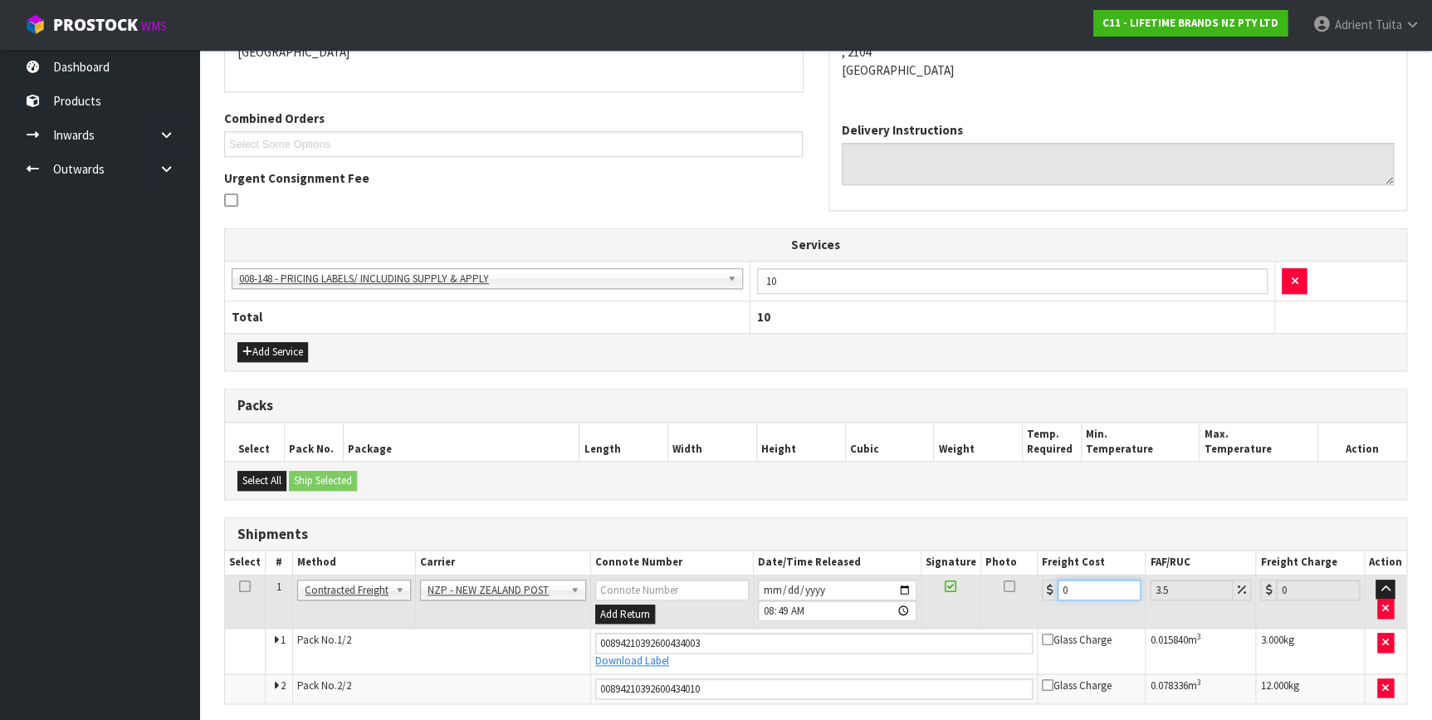
click at [1074, 584] on input "0" at bounding box center [1099, 589] width 84 height 21
type input "8"
type input "8.28"
type input "8.6"
type input "8.9"
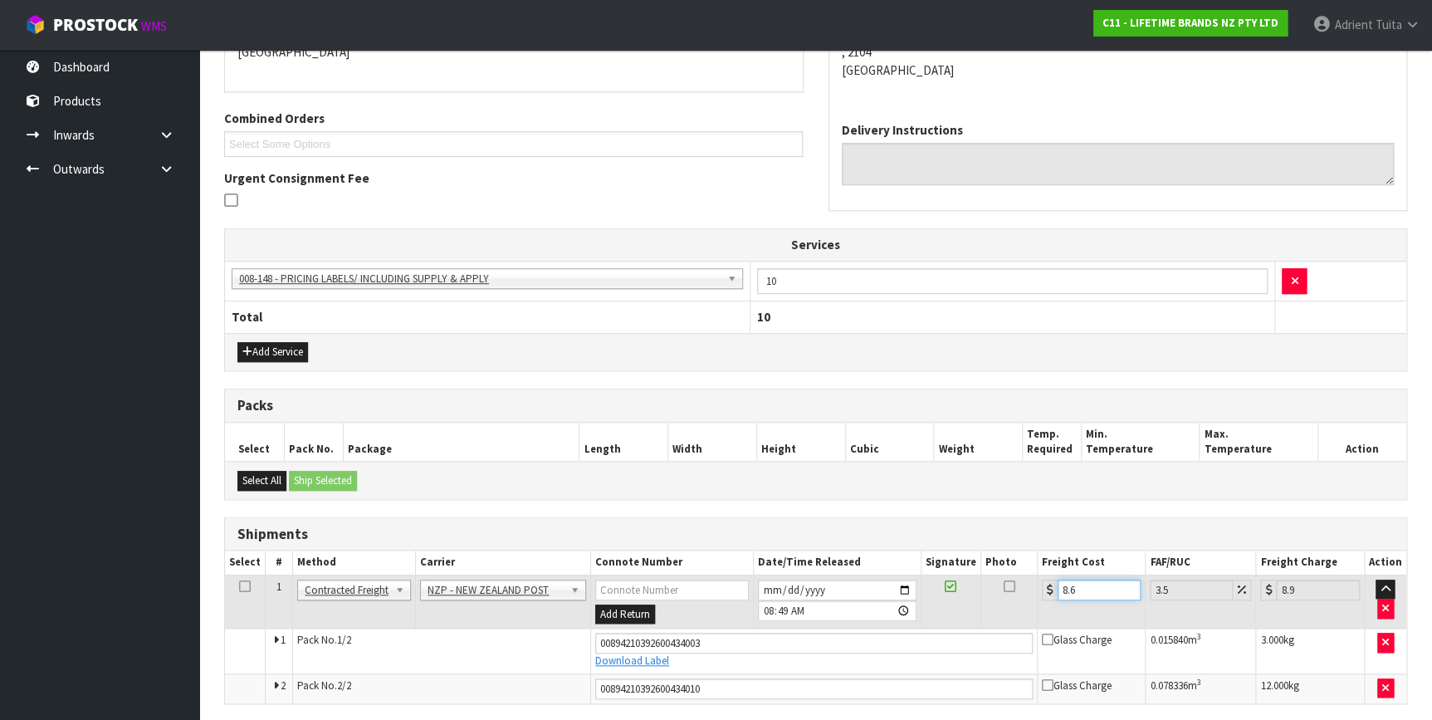
type input "8.66"
type input "8.96"
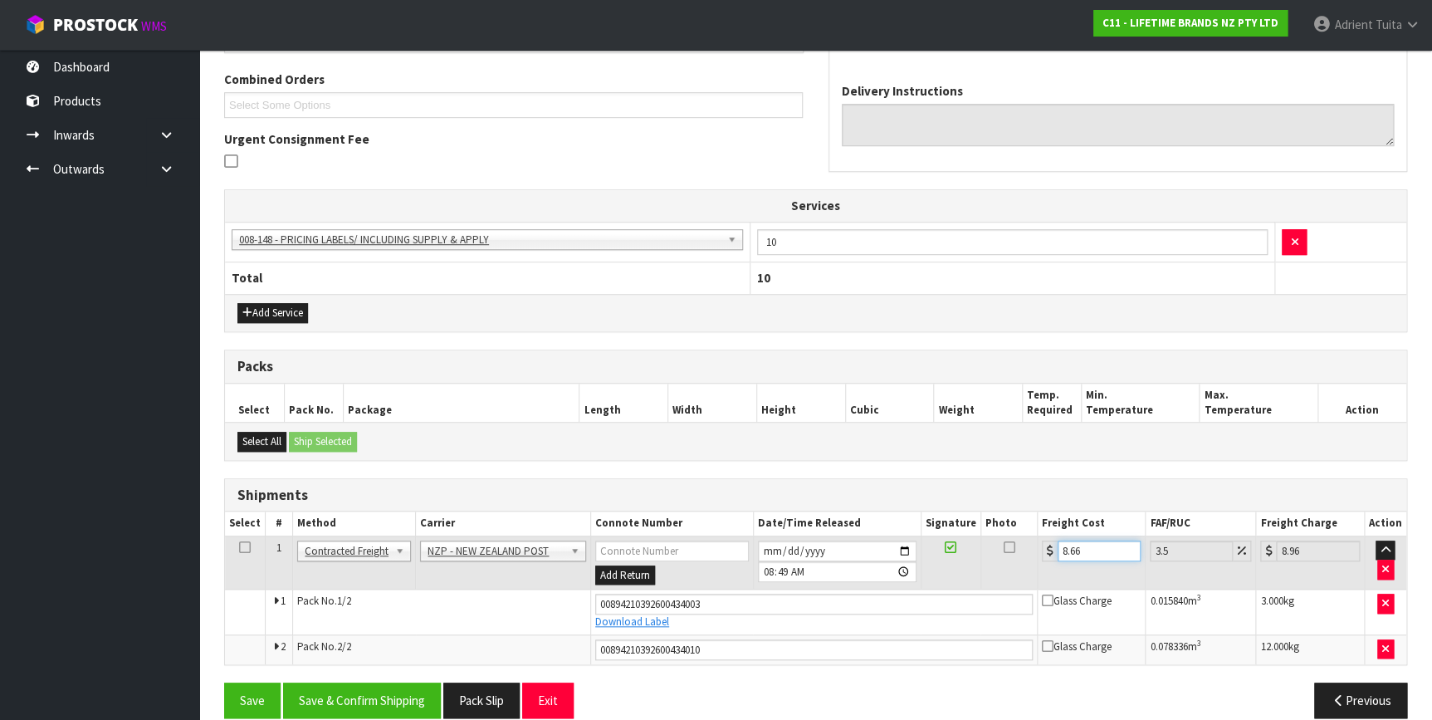
scroll to position [440, 0]
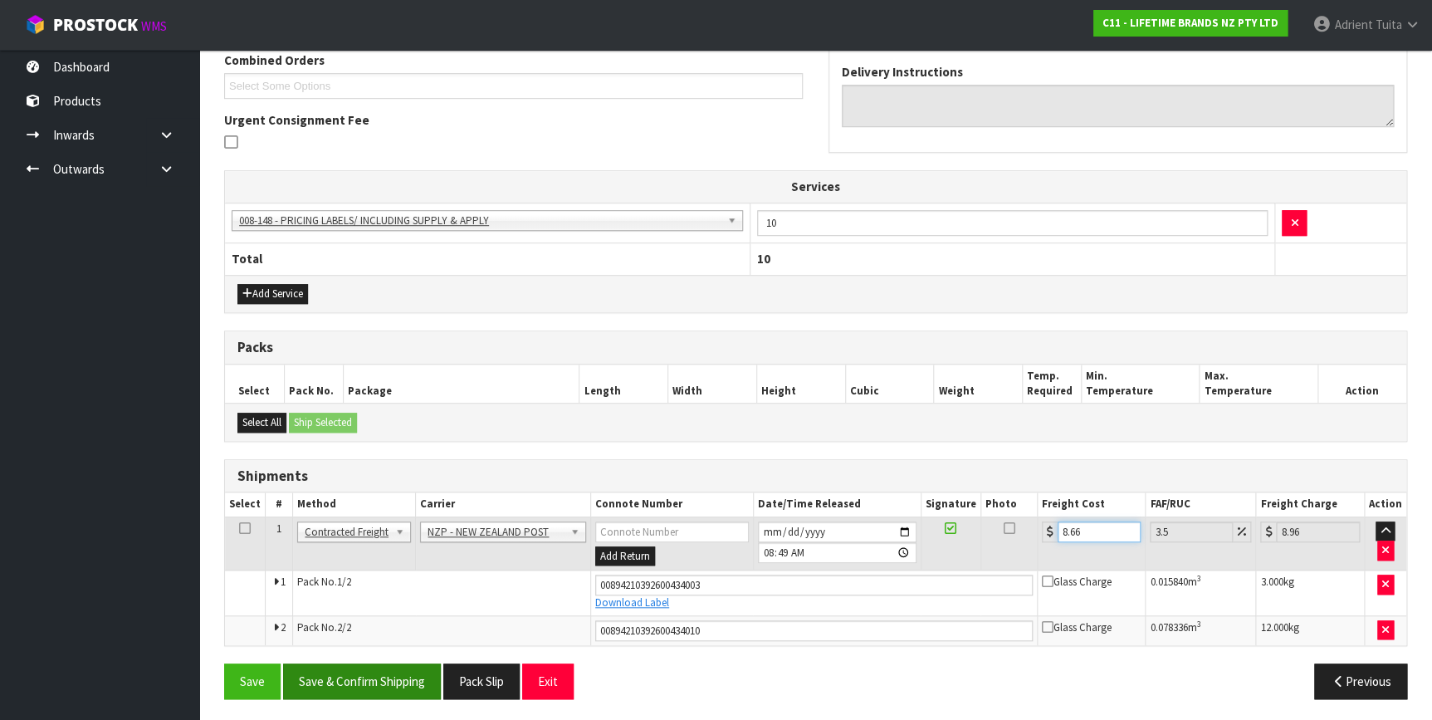
type input "8.66"
click at [413, 684] on button "Save & Confirm Shipping" at bounding box center [362, 681] width 158 height 36
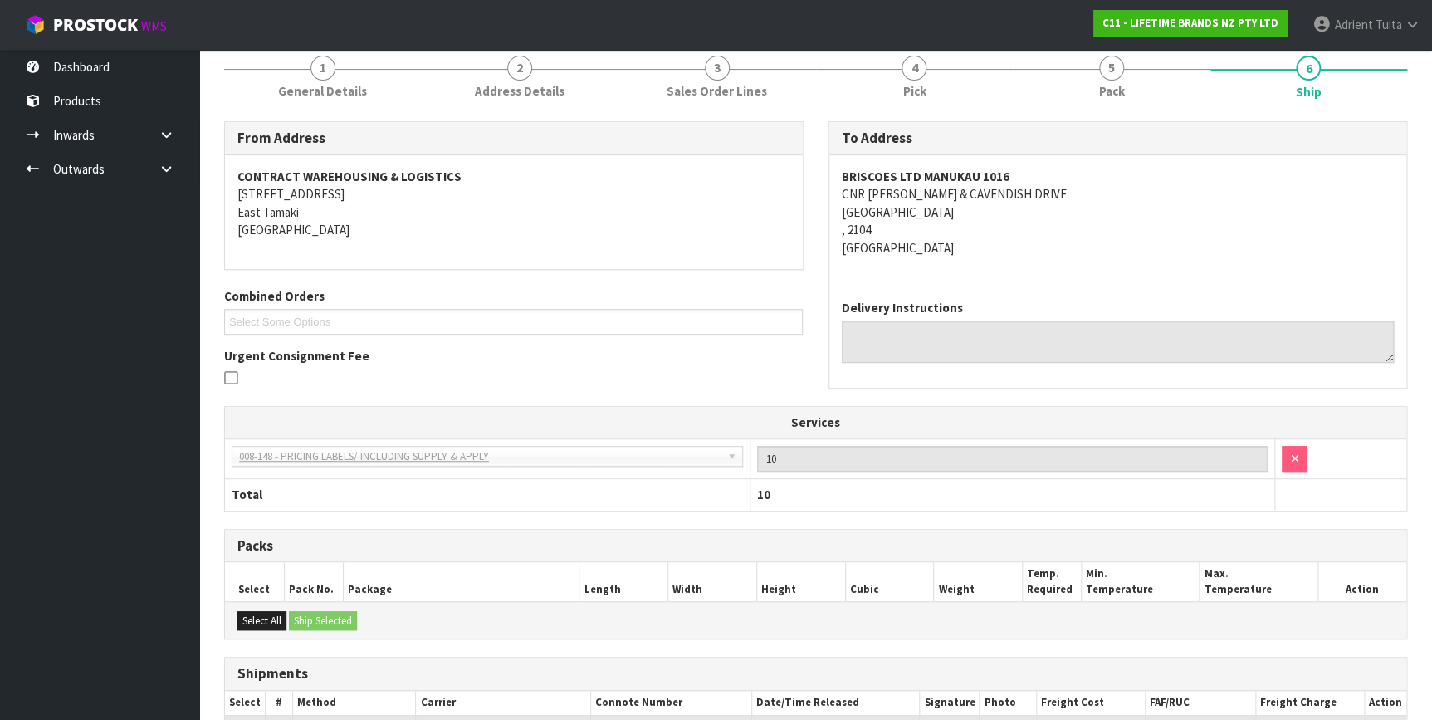
scroll to position [393, 0]
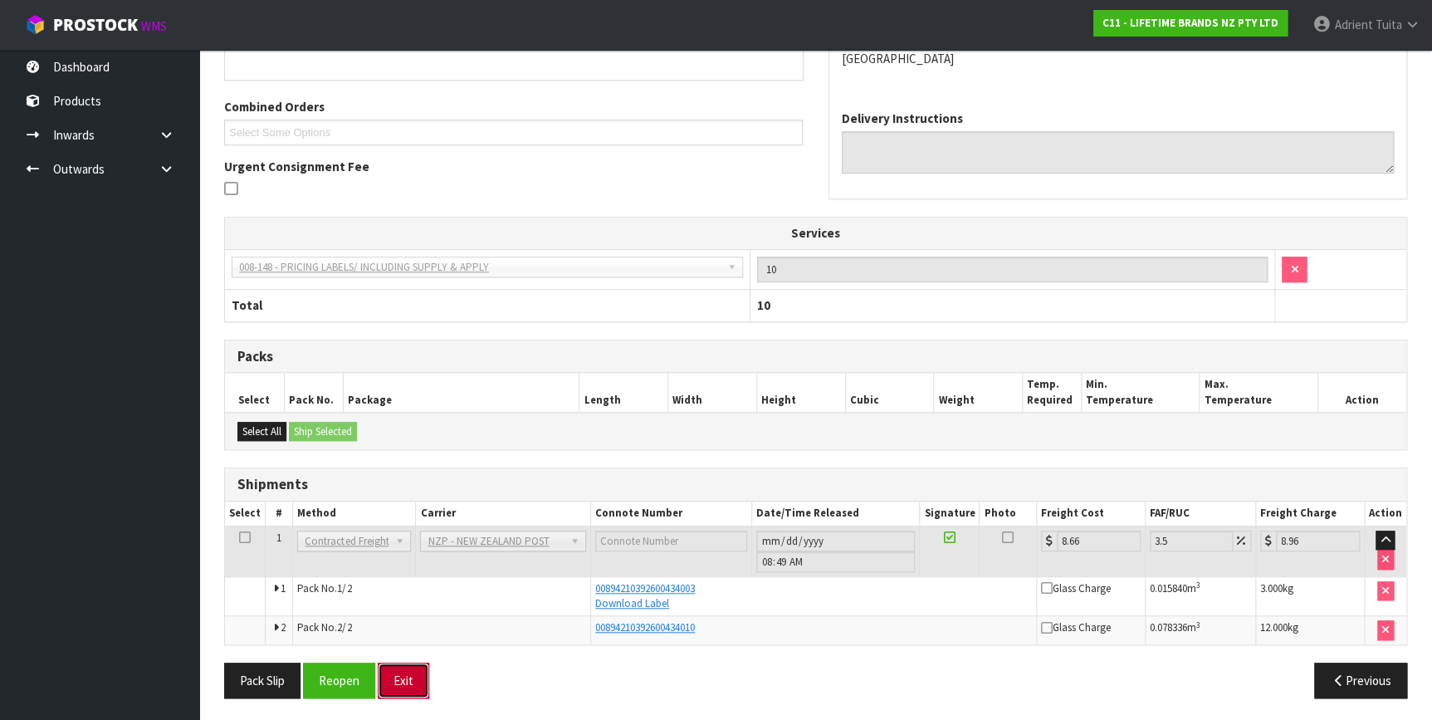
click at [403, 674] on button "Exit" at bounding box center [403, 680] width 51 height 36
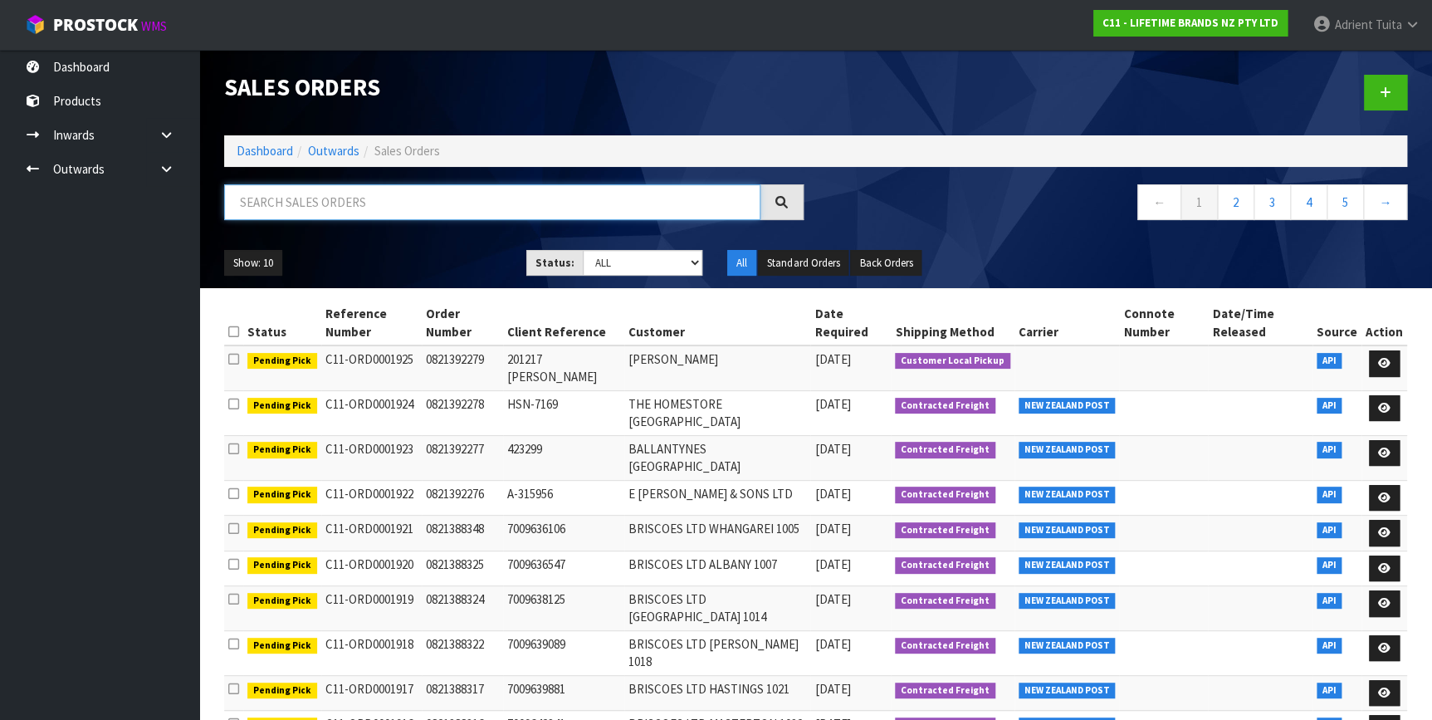
click at [282, 206] on input "text" at bounding box center [492, 202] width 536 height 36
type input "8136"
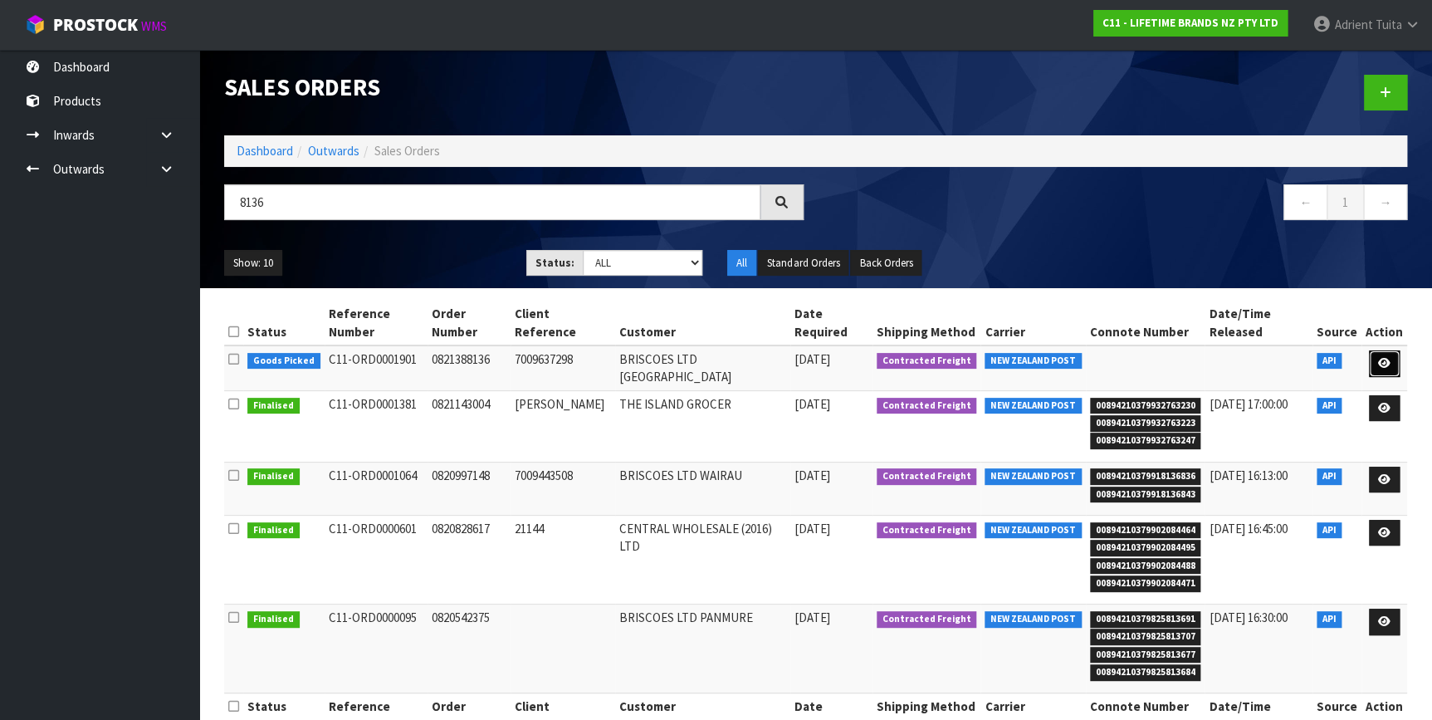
click at [1387, 363] on icon at bounding box center [1384, 363] width 12 height 11
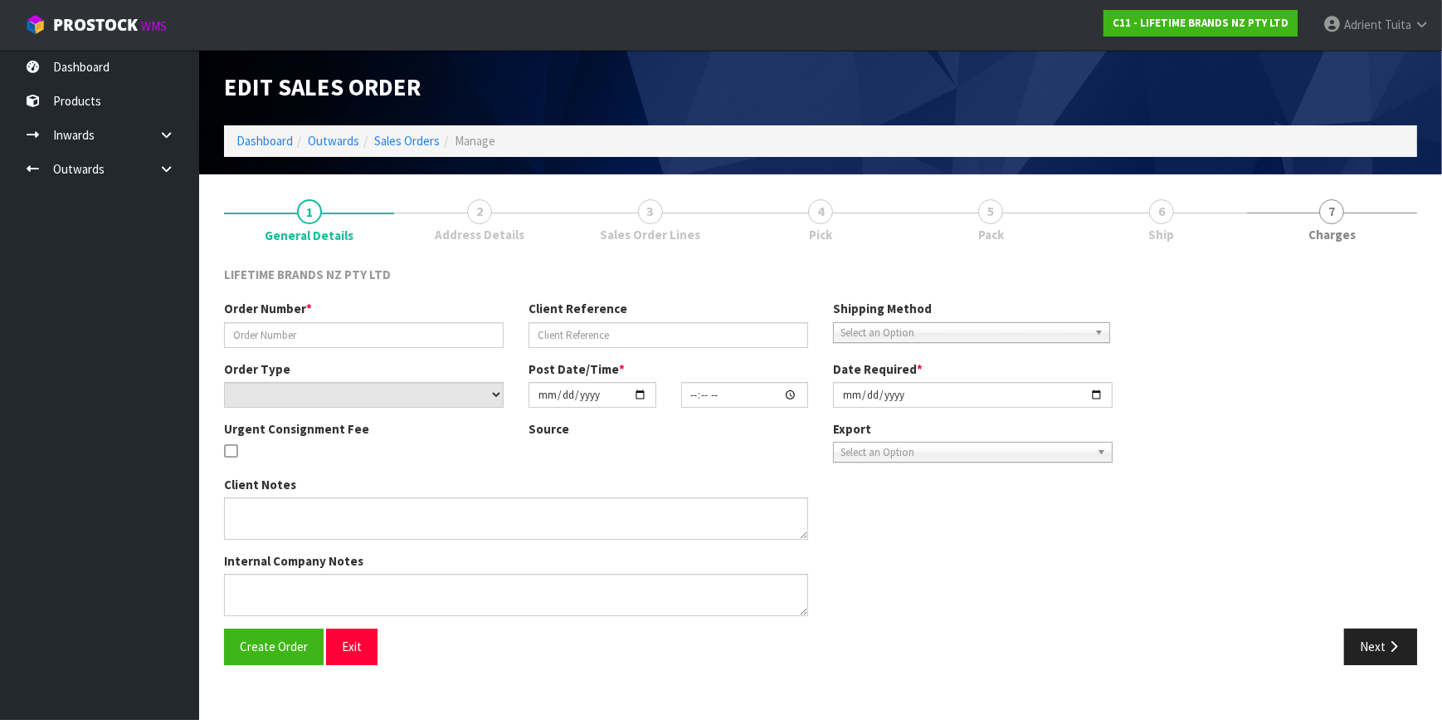
type input "0821388136"
type input "7009637298"
select select "number:0"
type input "2025-09-15"
type input "09:54:02.000"
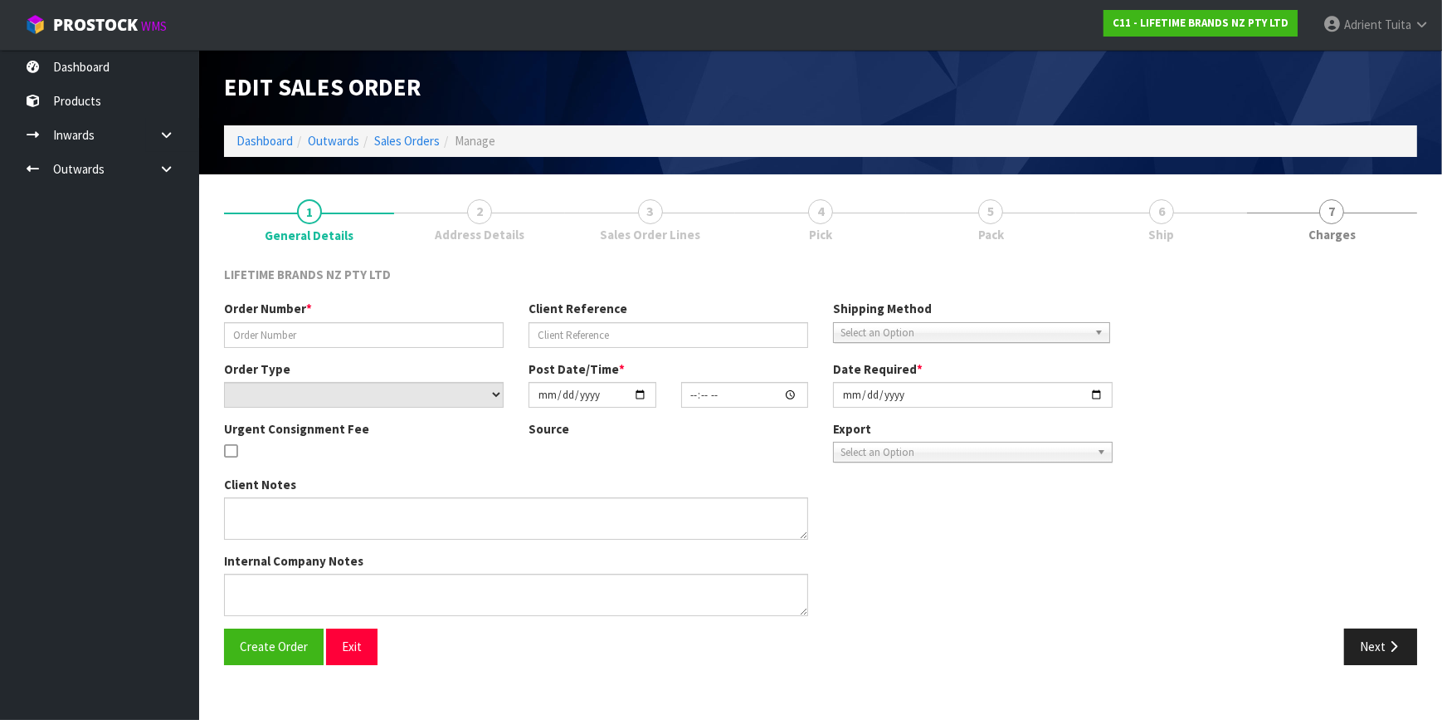
type input "2025-09-15"
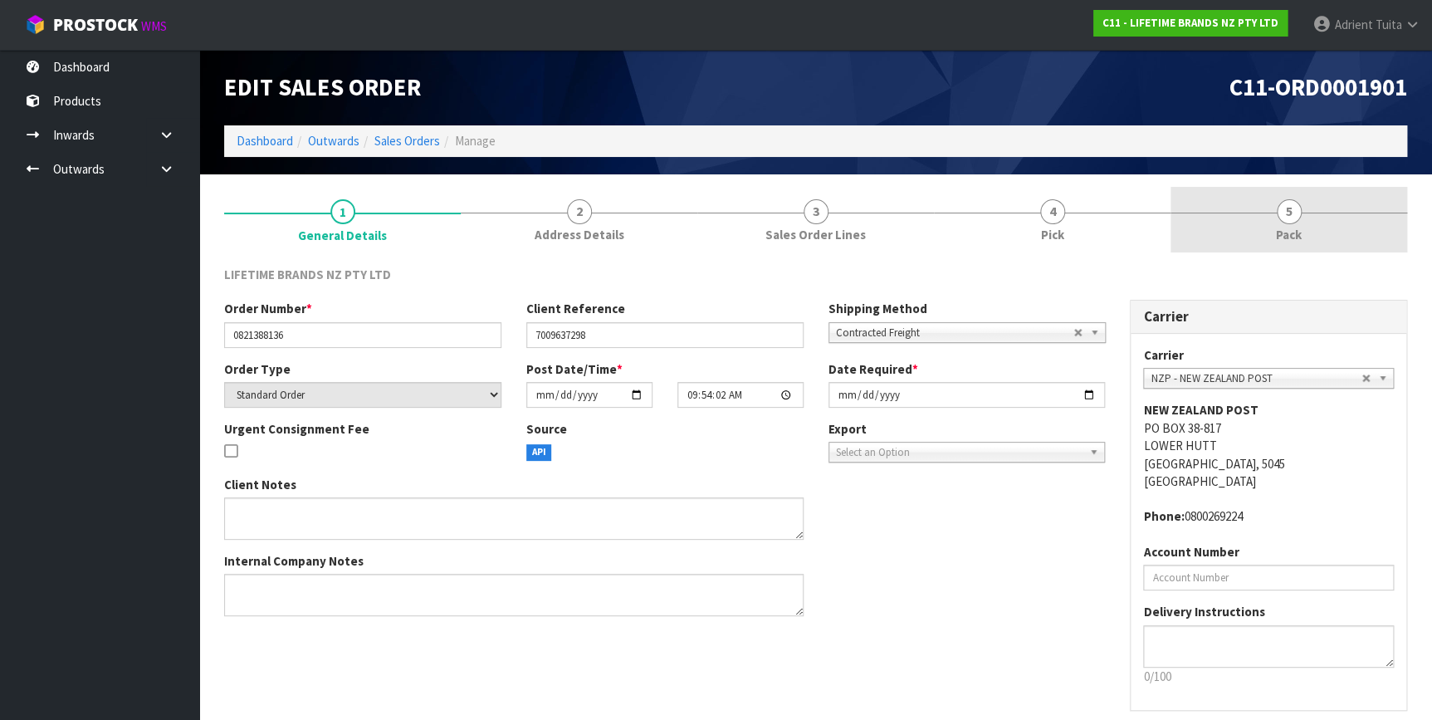
click at [1339, 234] on link "5 Pack" at bounding box center [1288, 220] width 237 height 66
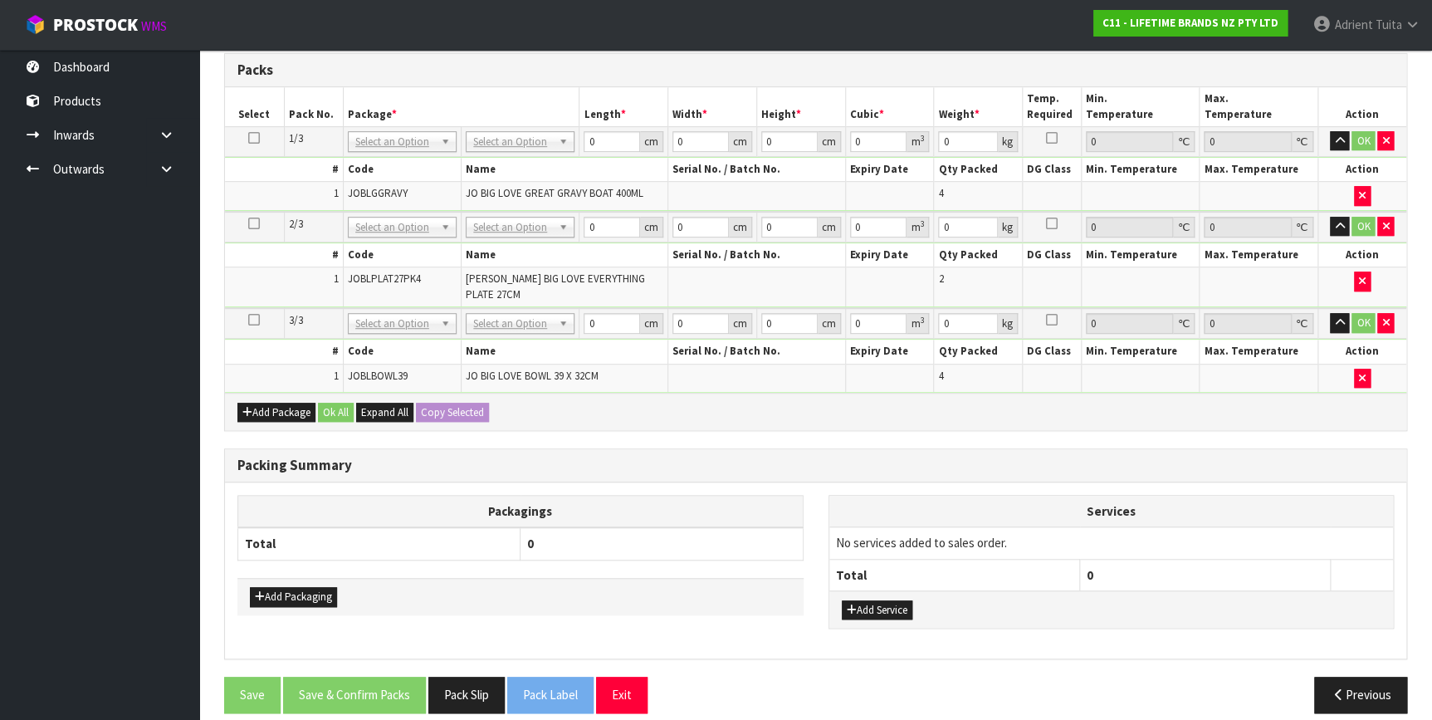
scroll to position [386, 0]
drag, startPoint x: 554, startPoint y: 152, endPoint x: 541, endPoint y: 136, distance: 20.6
click at [554, 147] on td "No Packaging Cartons PLT GEN120 (1200 X 1000) PLT ONE WAY SKID CHEP HIRE PALLET…" at bounding box center [520, 140] width 118 height 30
drag, startPoint x: 541, startPoint y: 136, endPoint x: 531, endPoint y: 165, distance: 30.7
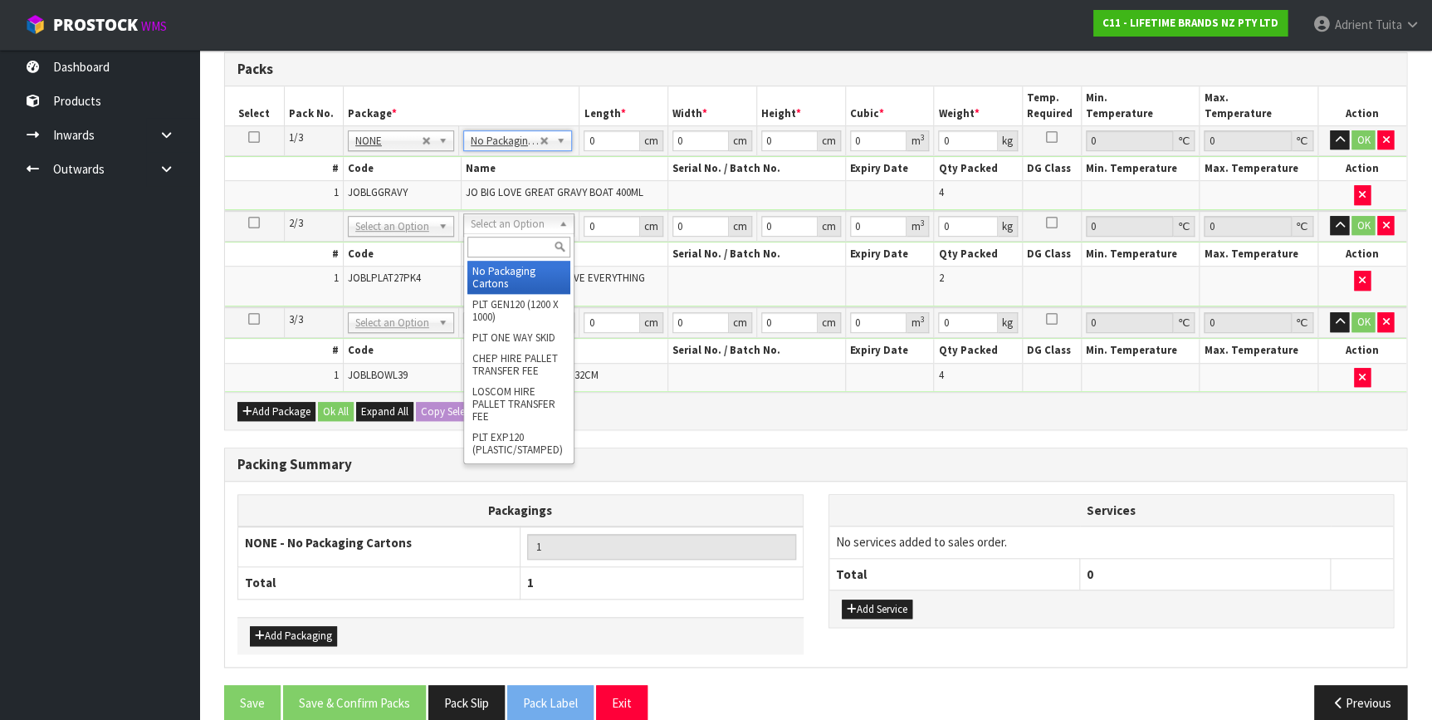
drag, startPoint x: 504, startPoint y: 270, endPoint x: 502, endPoint y: 280, distance: 10.1
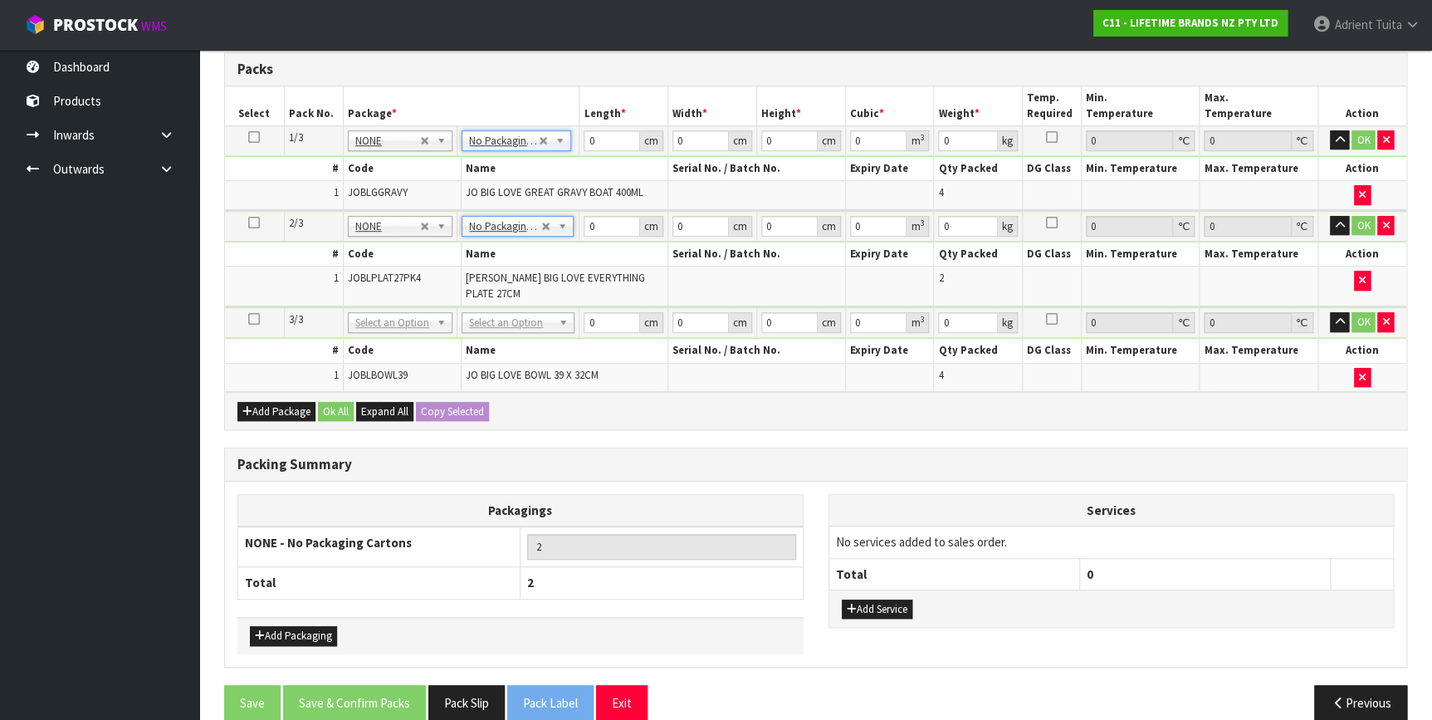
drag, startPoint x: 500, startPoint y: 305, endPoint x: 497, endPoint y: 317, distance: 12.7
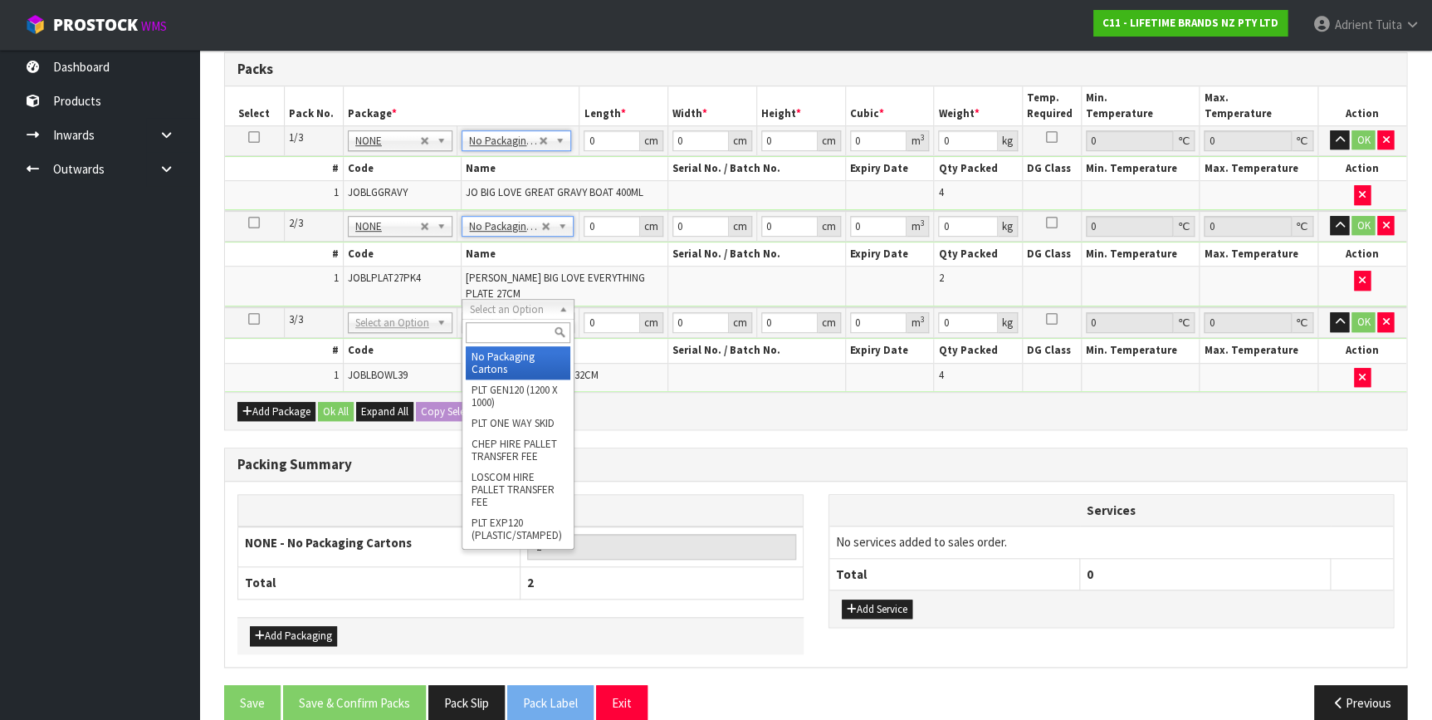
drag, startPoint x: 490, startPoint y: 354, endPoint x: 584, endPoint y: 418, distance: 113.5
type input "3"
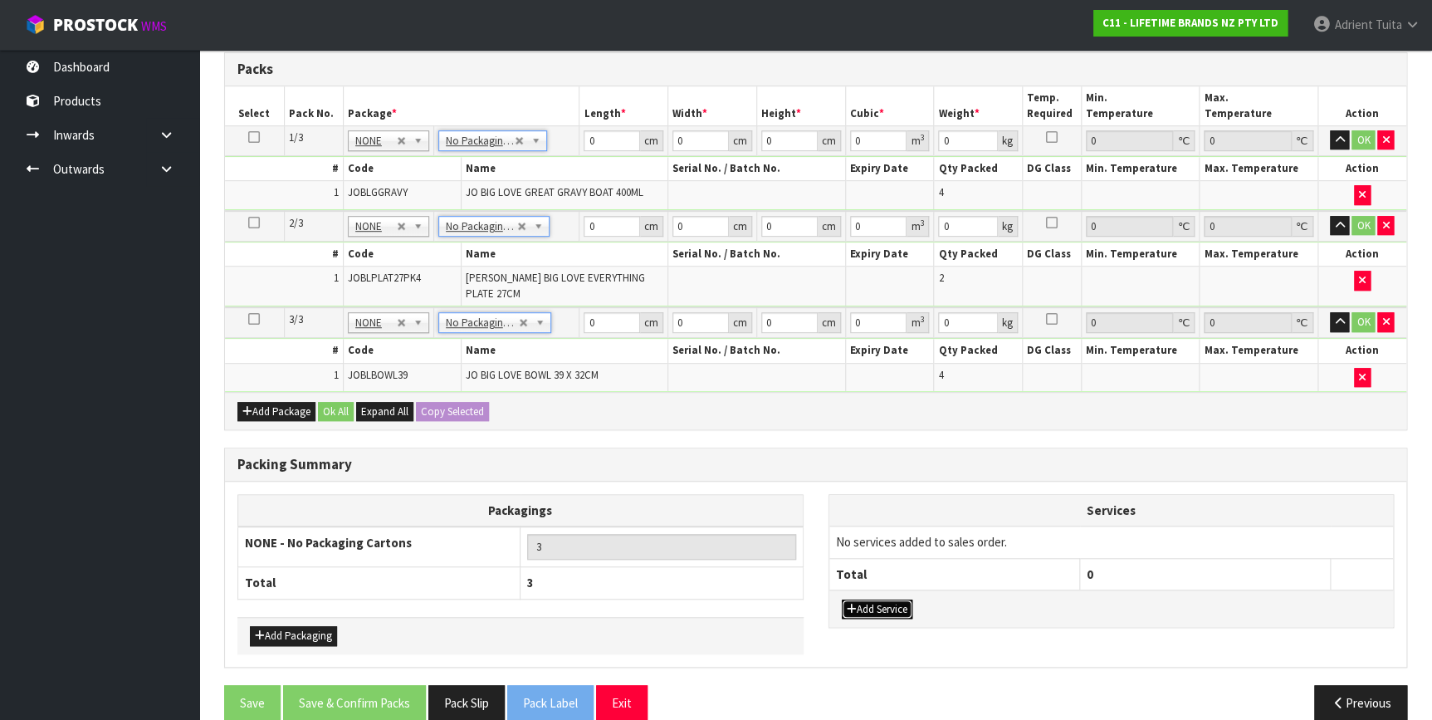
click at [876, 599] on button "Add Service" at bounding box center [877, 609] width 71 height 20
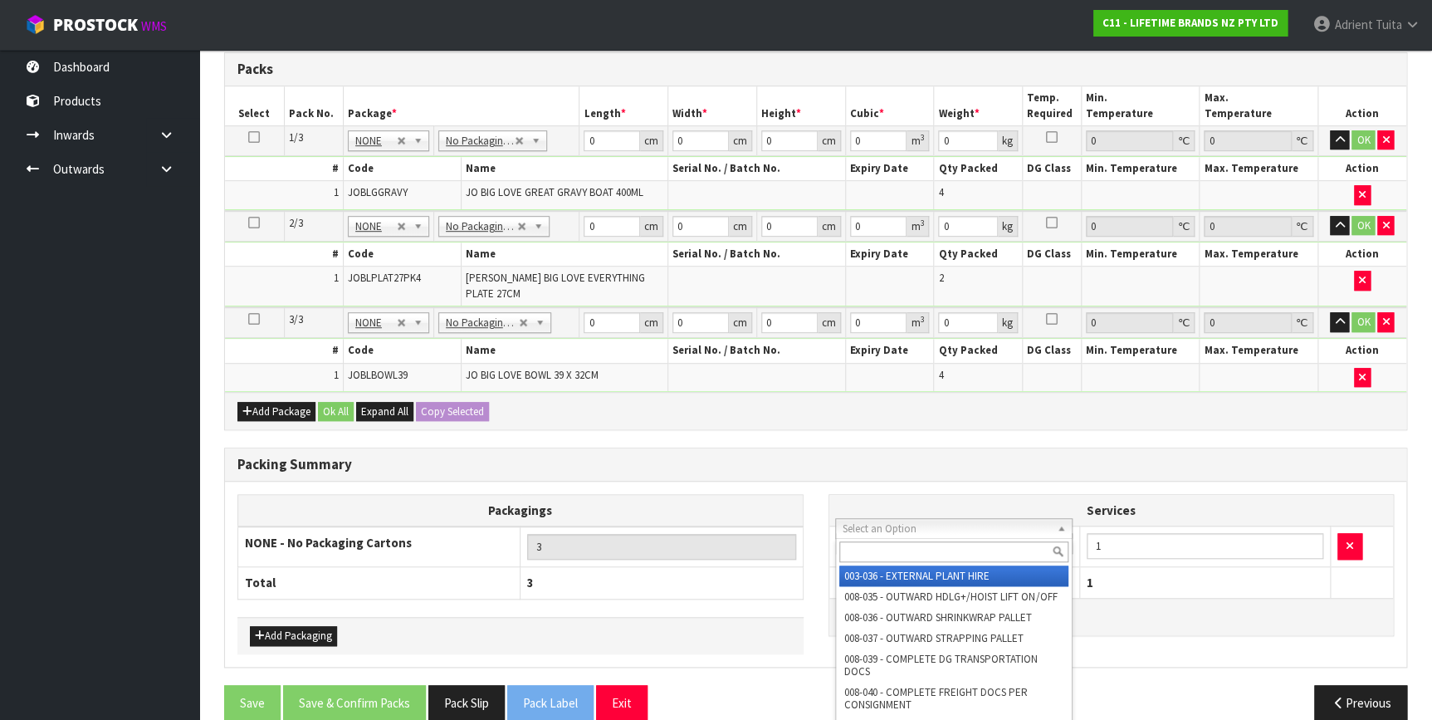
drag, startPoint x: 875, startPoint y: 533, endPoint x: 876, endPoint y: 550, distance: 17.5
click at [876, 550] on input "text" at bounding box center [953, 551] width 229 height 21
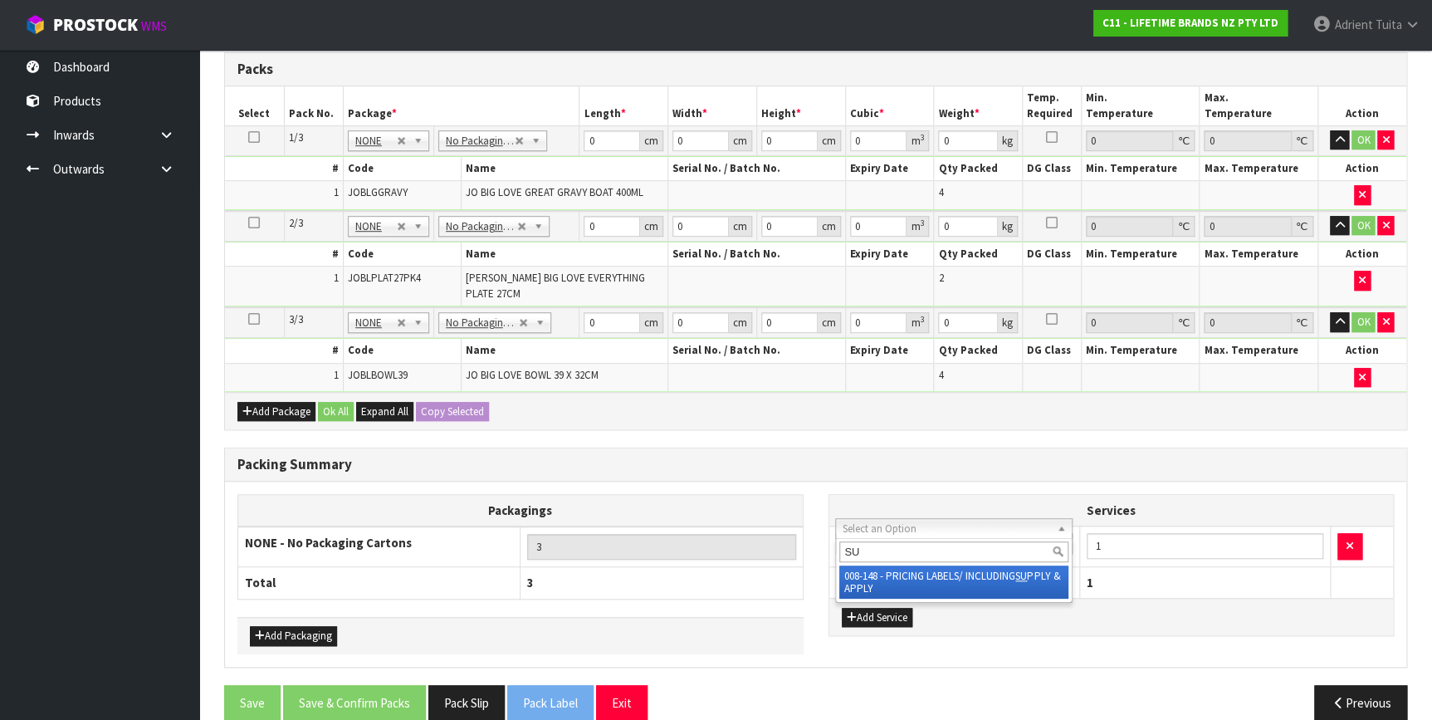
type input "SU"
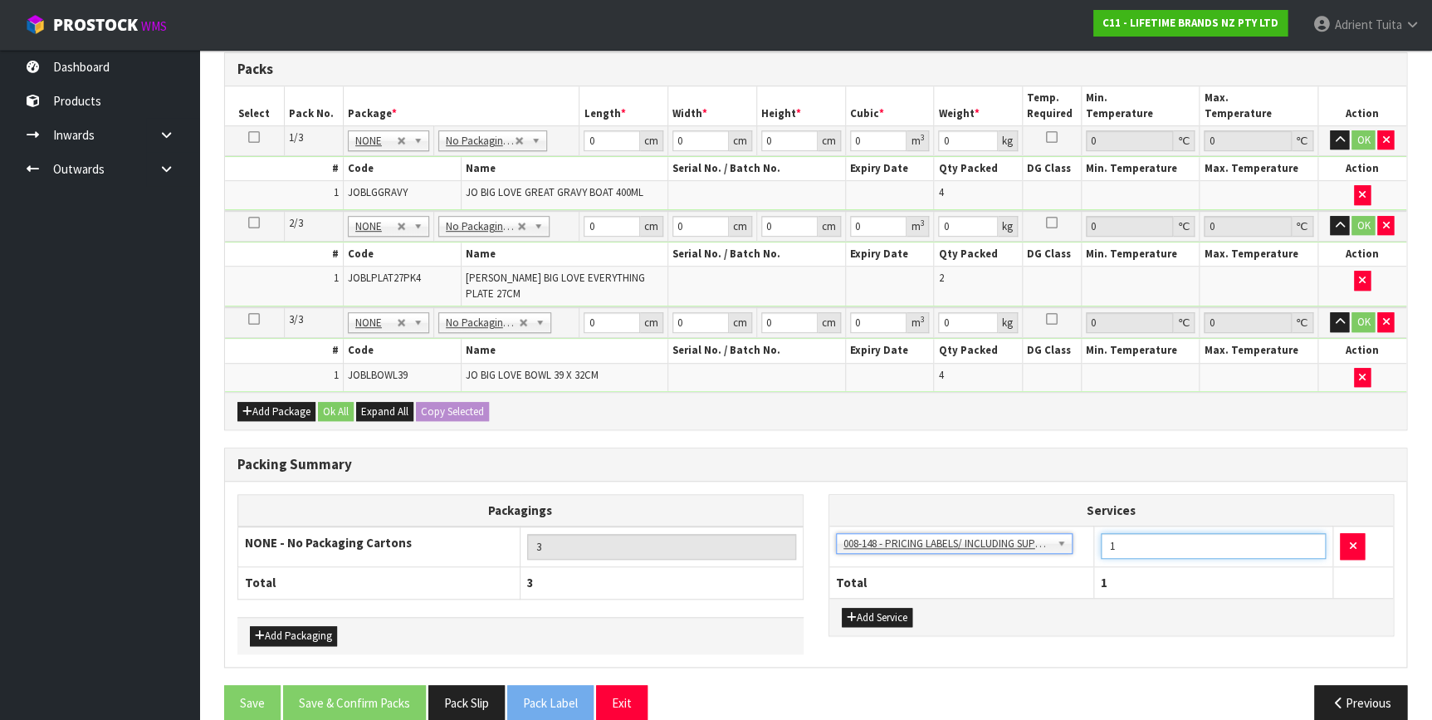
click at [1124, 533] on input "1" at bounding box center [1213, 546] width 226 height 26
type input "10"
click at [598, 142] on input "0" at bounding box center [611, 140] width 56 height 21
type input "30"
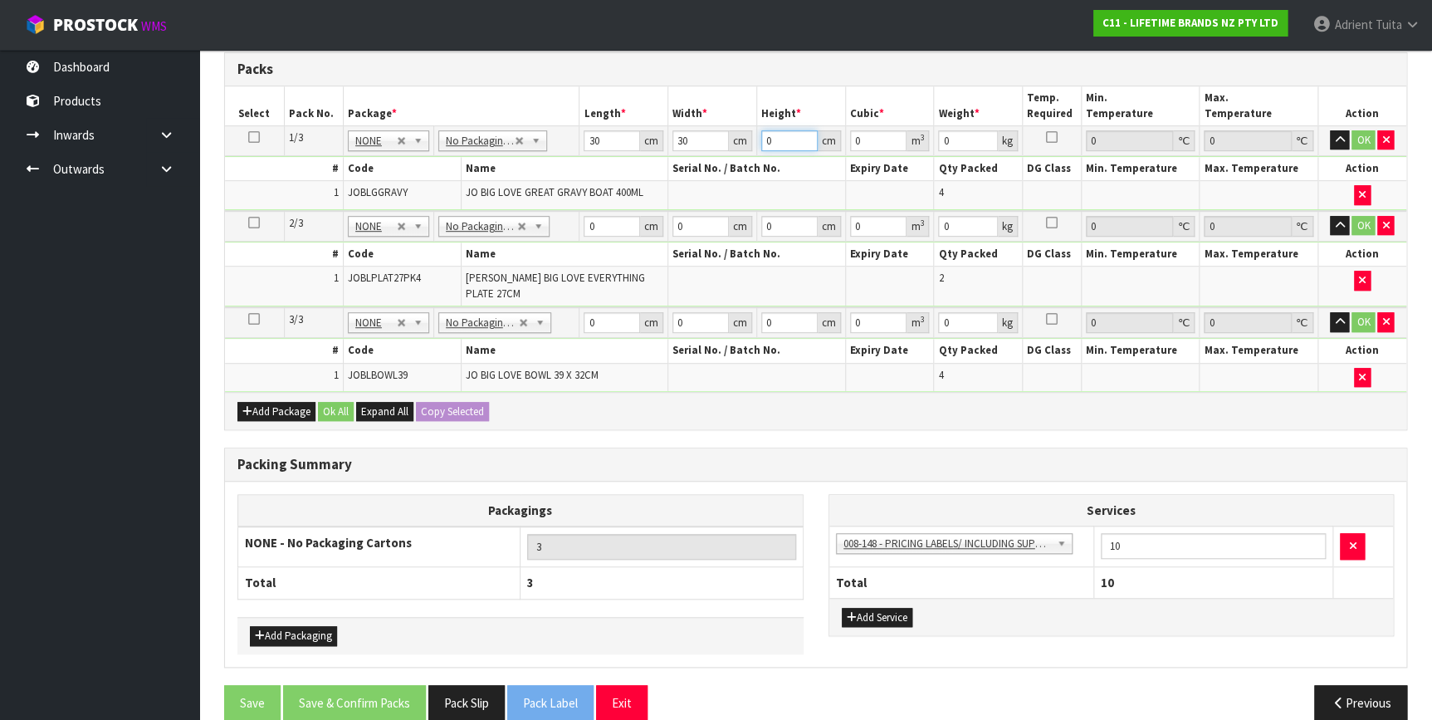
type input "2"
type input "0.0018"
type input "28"
type input "0.0252"
type input "28"
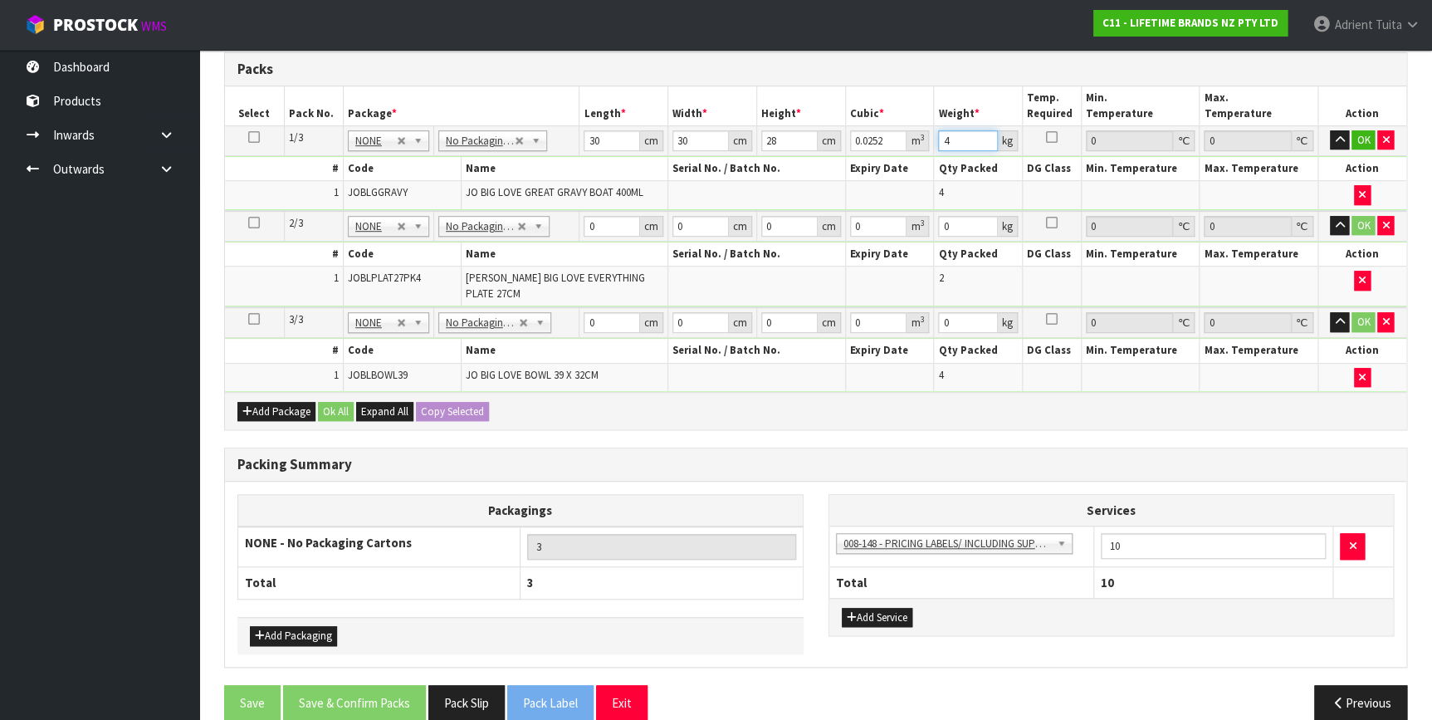
type input "4"
click at [613, 227] on input "0" at bounding box center [611, 226] width 56 height 21
type input "37"
type input "2"
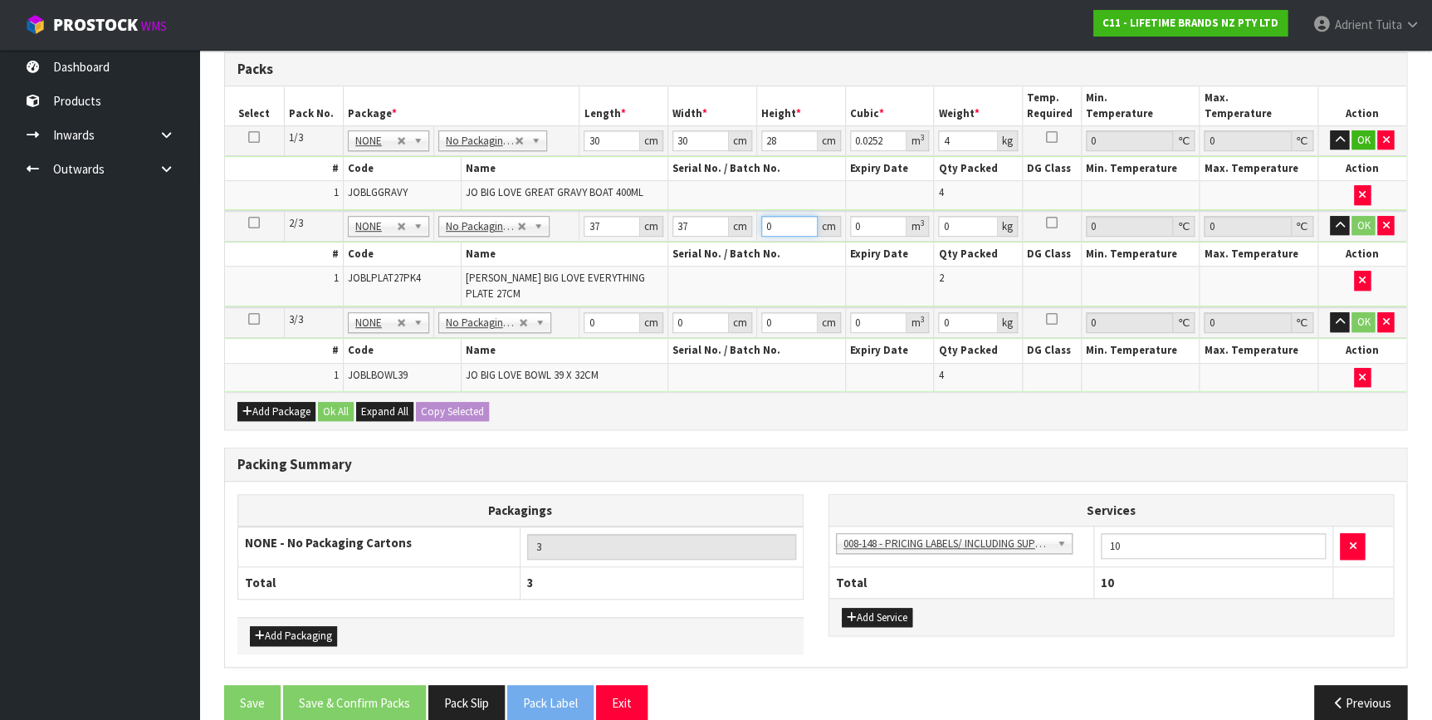
type input "0.002738"
type input "27"
type input "0.036963"
type input "27"
type input "11"
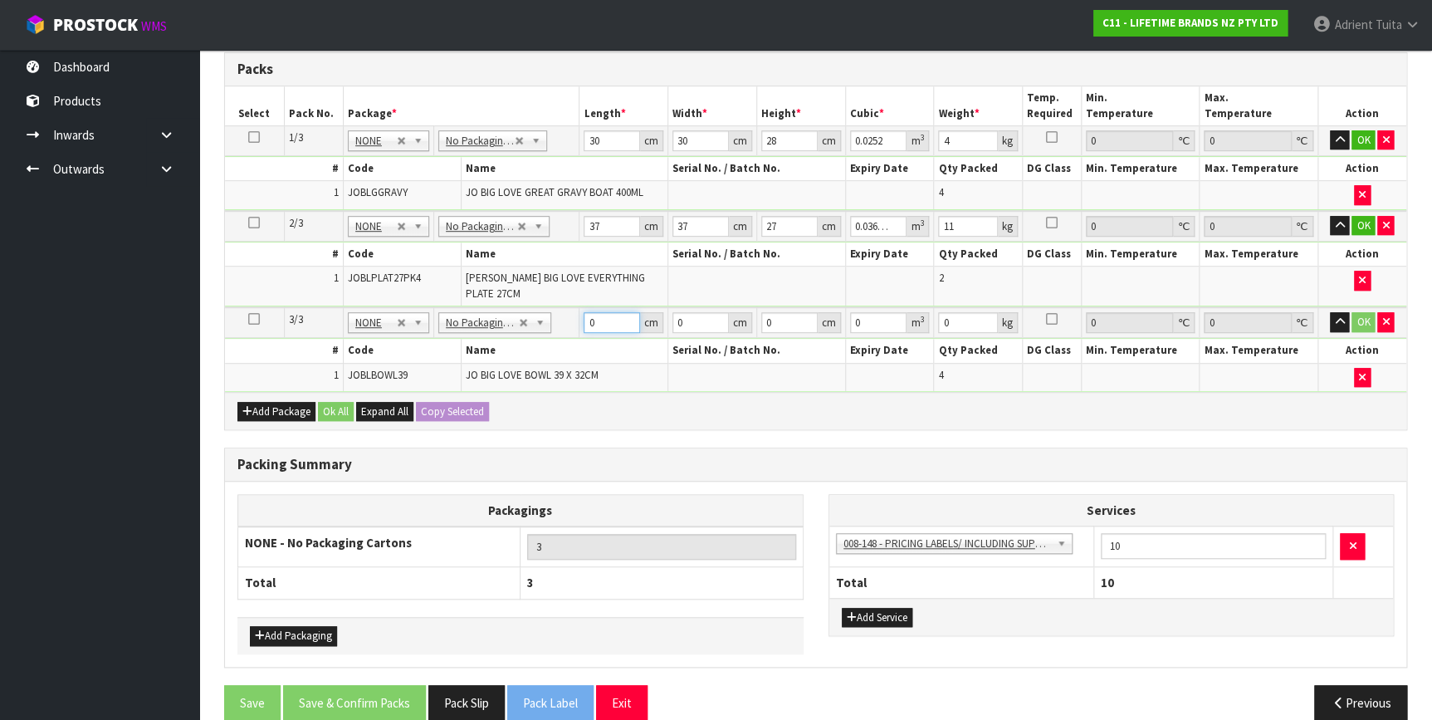
drag, startPoint x: 604, startPoint y: 314, endPoint x: 597, endPoint y: 272, distance: 42.2
click at [604, 312] on input "0" at bounding box center [611, 322] width 56 height 21
type input "48"
type input "42"
type input "4"
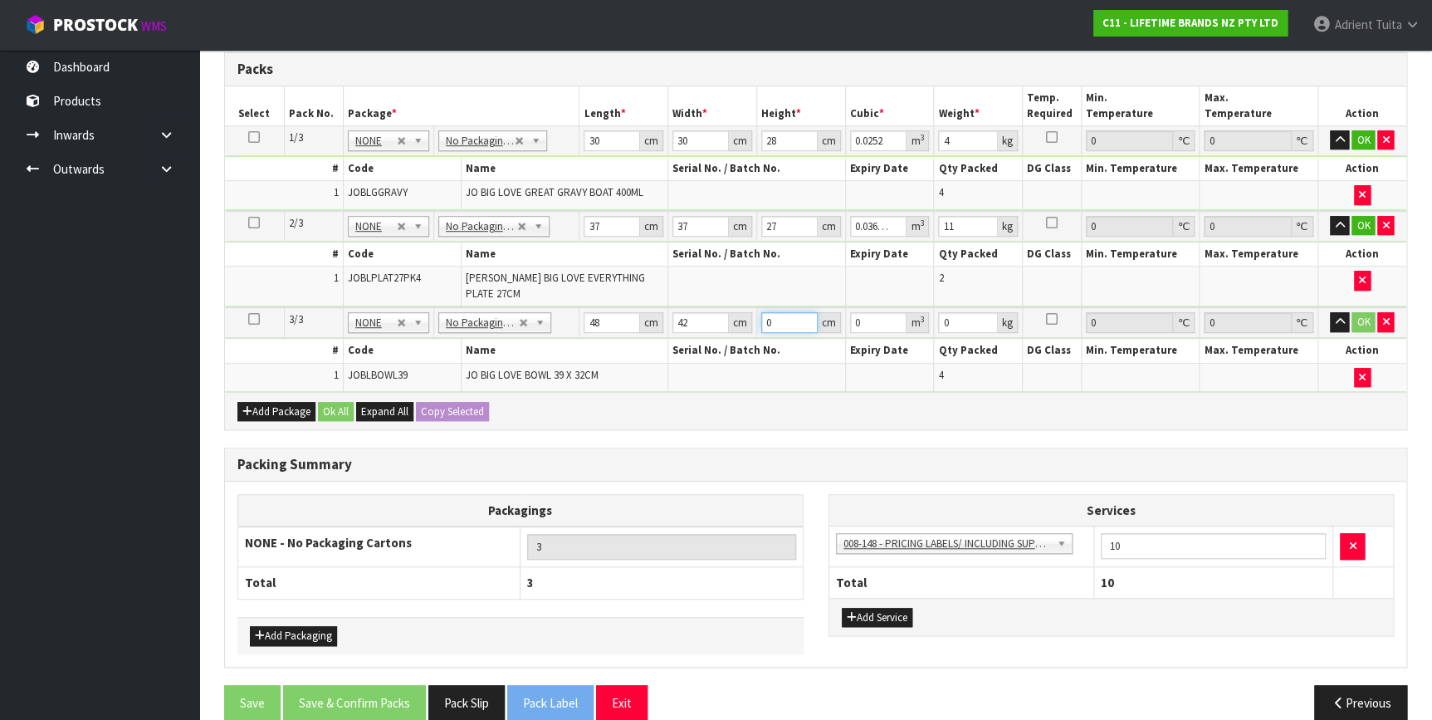
type input "0.008064"
type input "46"
type input "0.092736"
type input "46"
type input "14"
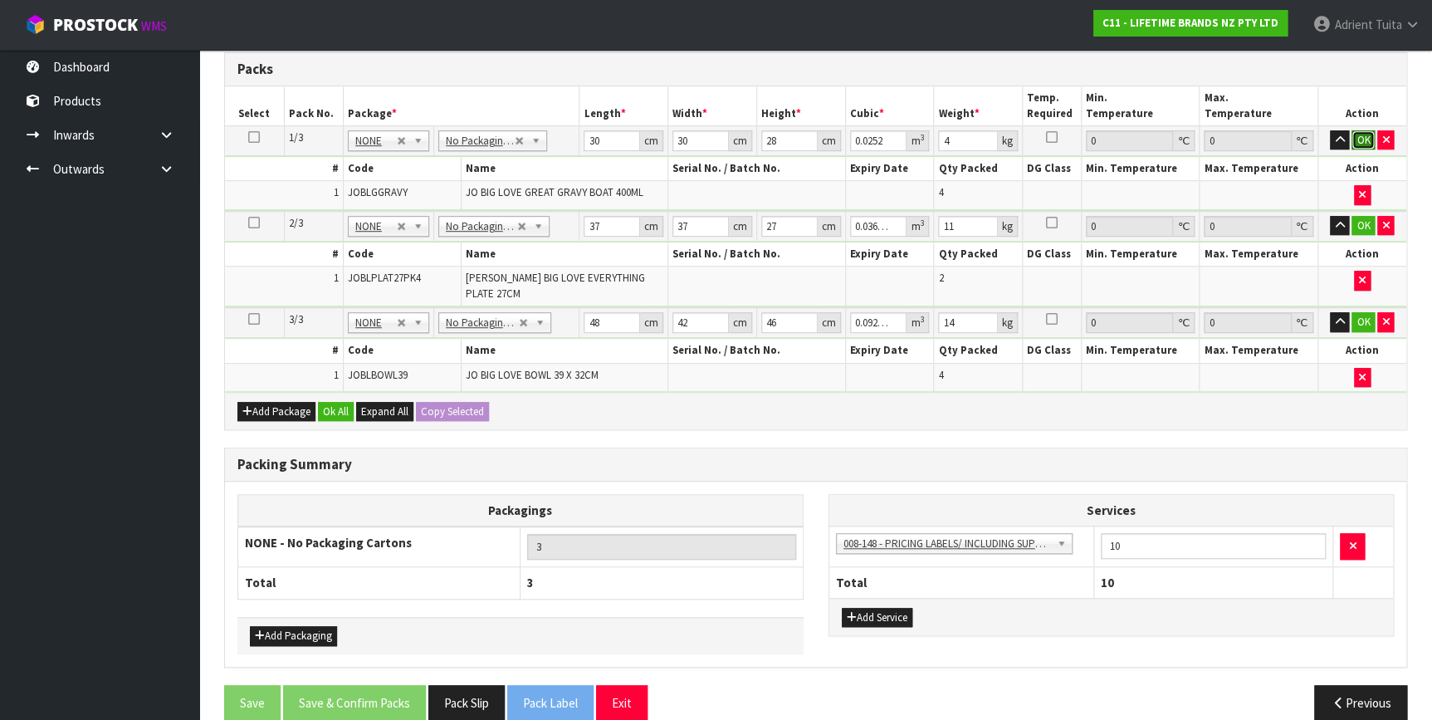
click at [1361, 143] on button "OK" at bounding box center [1362, 140] width 23 height 20
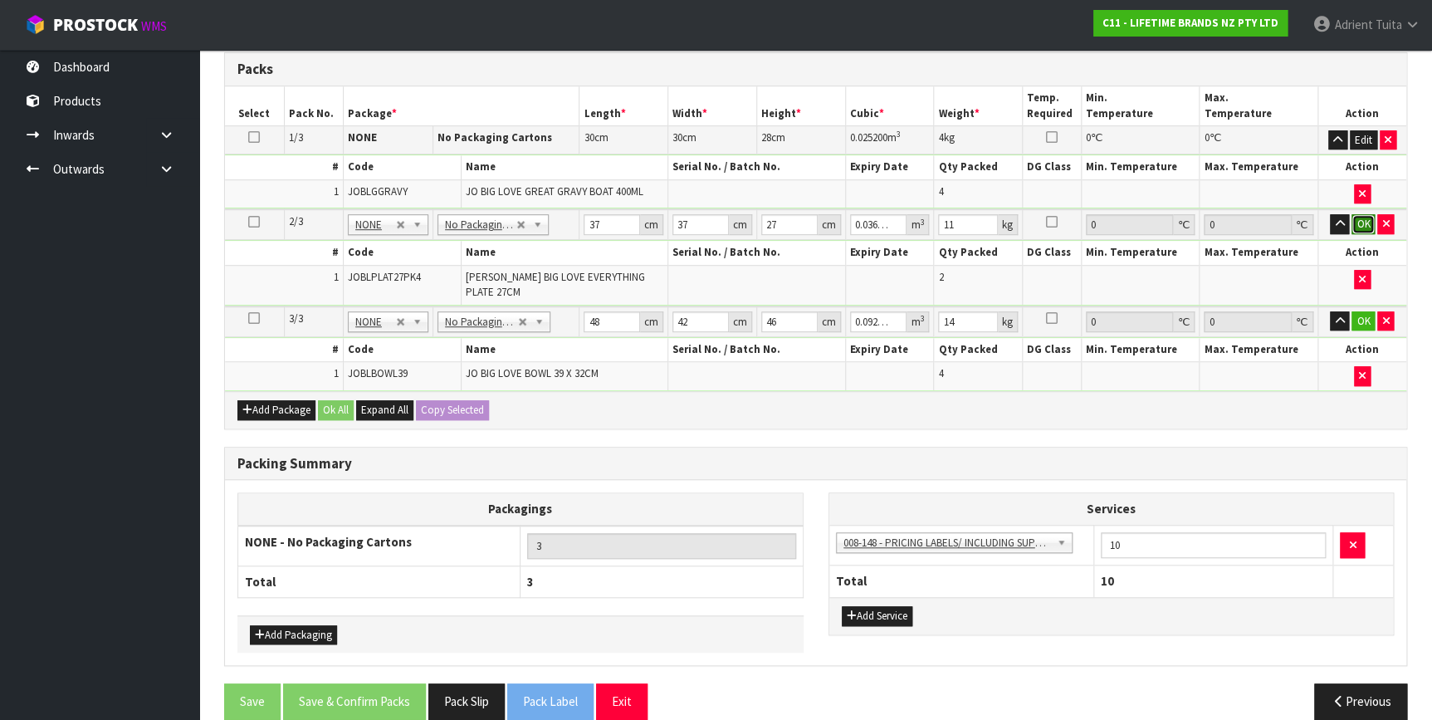
click at [1360, 229] on button "OK" at bounding box center [1362, 224] width 23 height 20
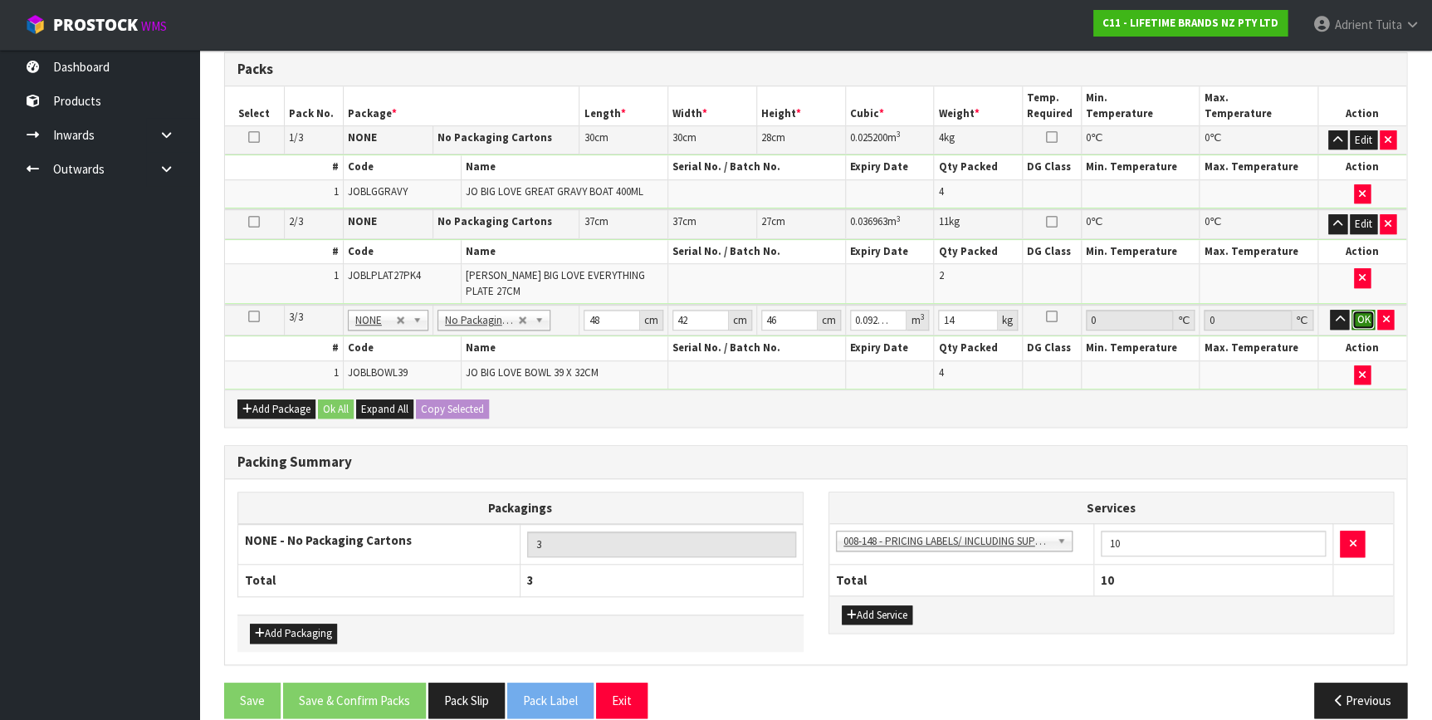
click at [1354, 310] on button "OK" at bounding box center [1362, 320] width 23 height 20
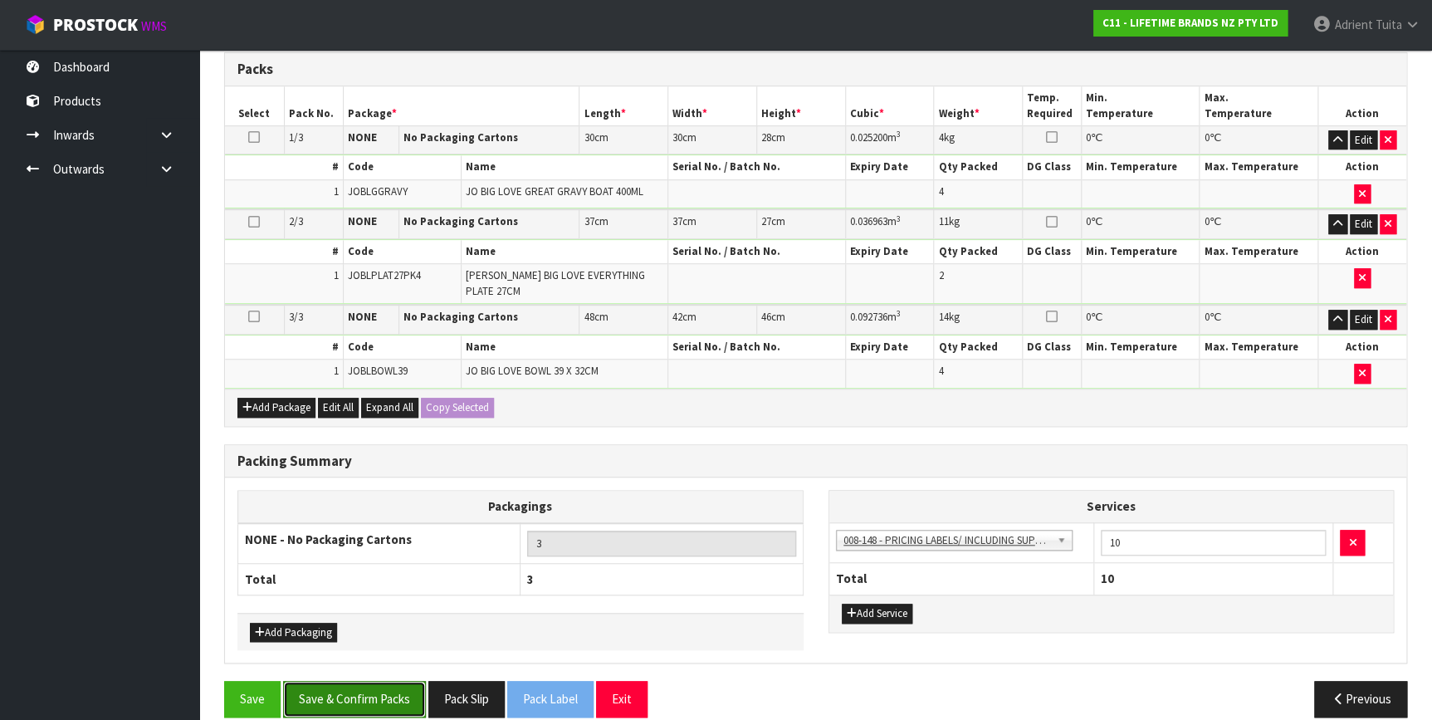
click at [381, 681] on button "Save & Confirm Packs" at bounding box center [354, 699] width 143 height 36
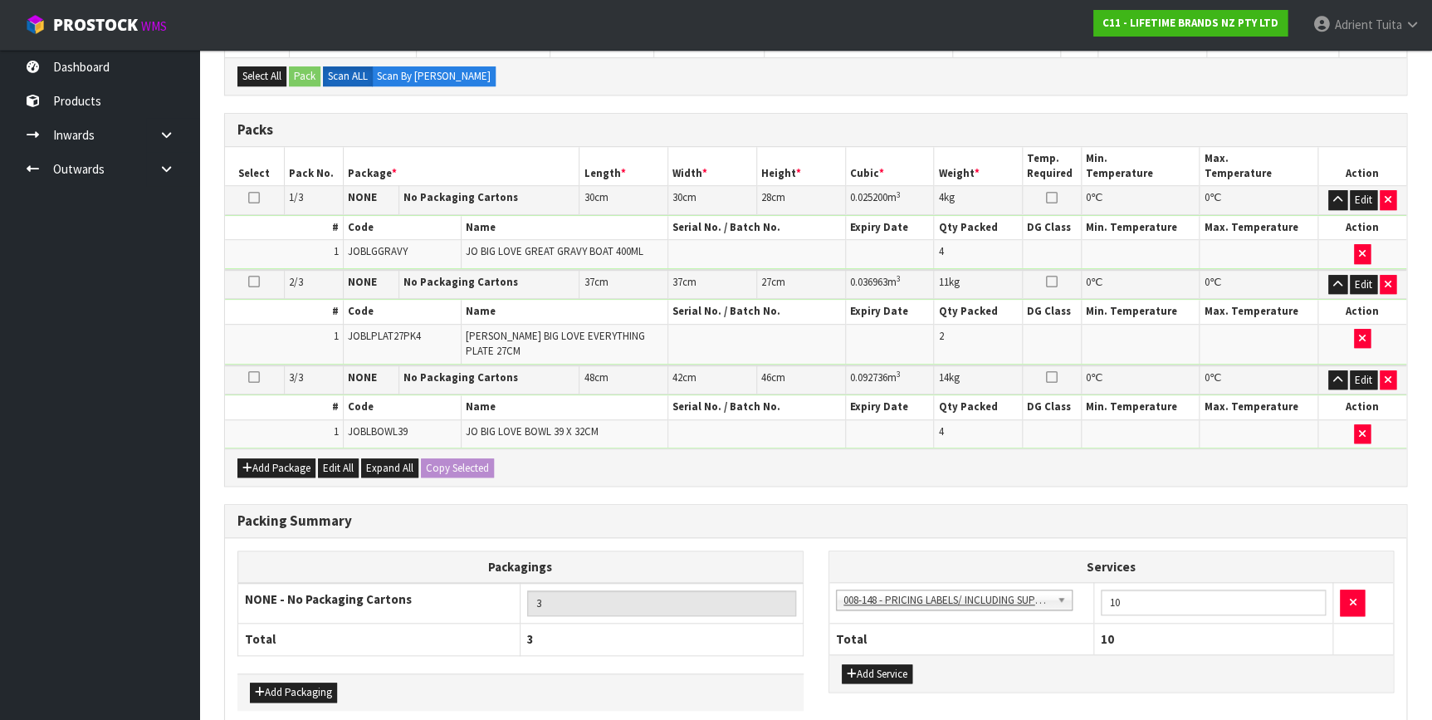
scroll to position [0, 0]
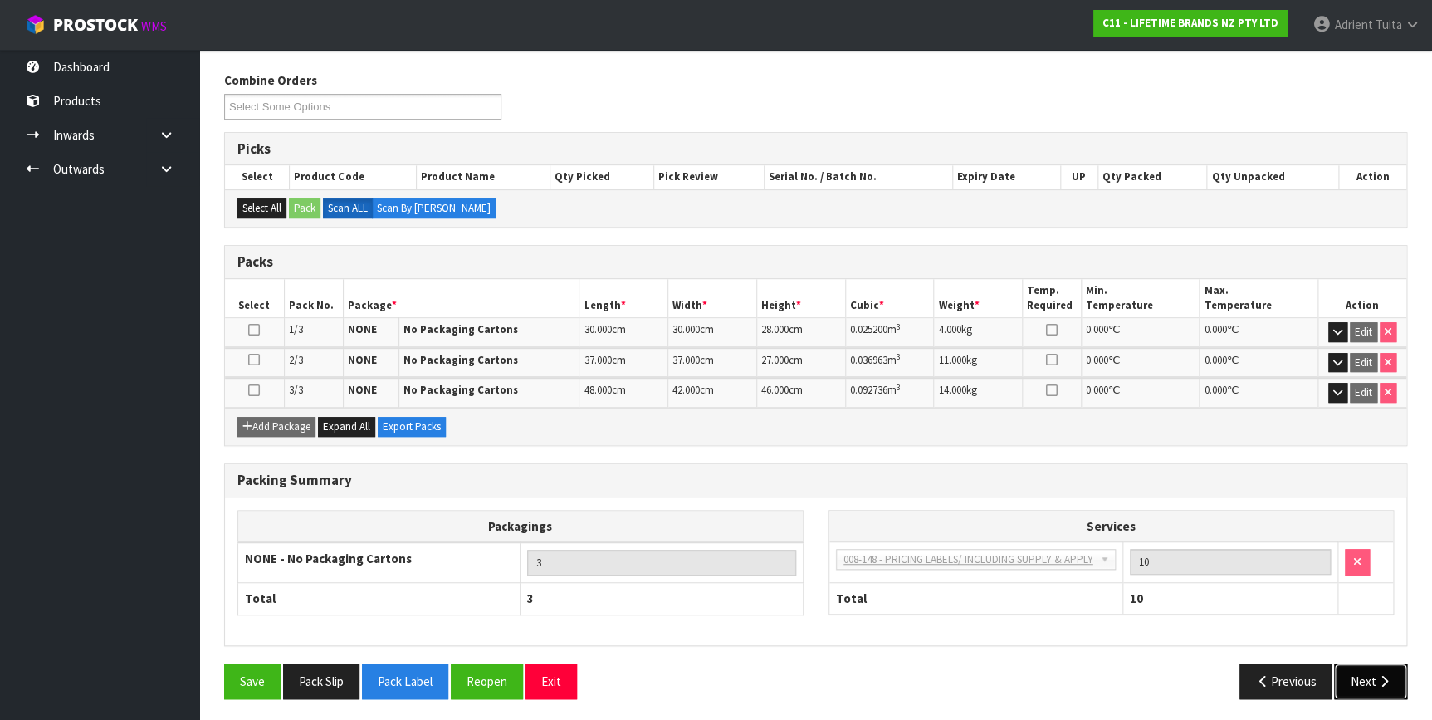
click at [1372, 677] on button "Next" at bounding box center [1370, 681] width 73 height 36
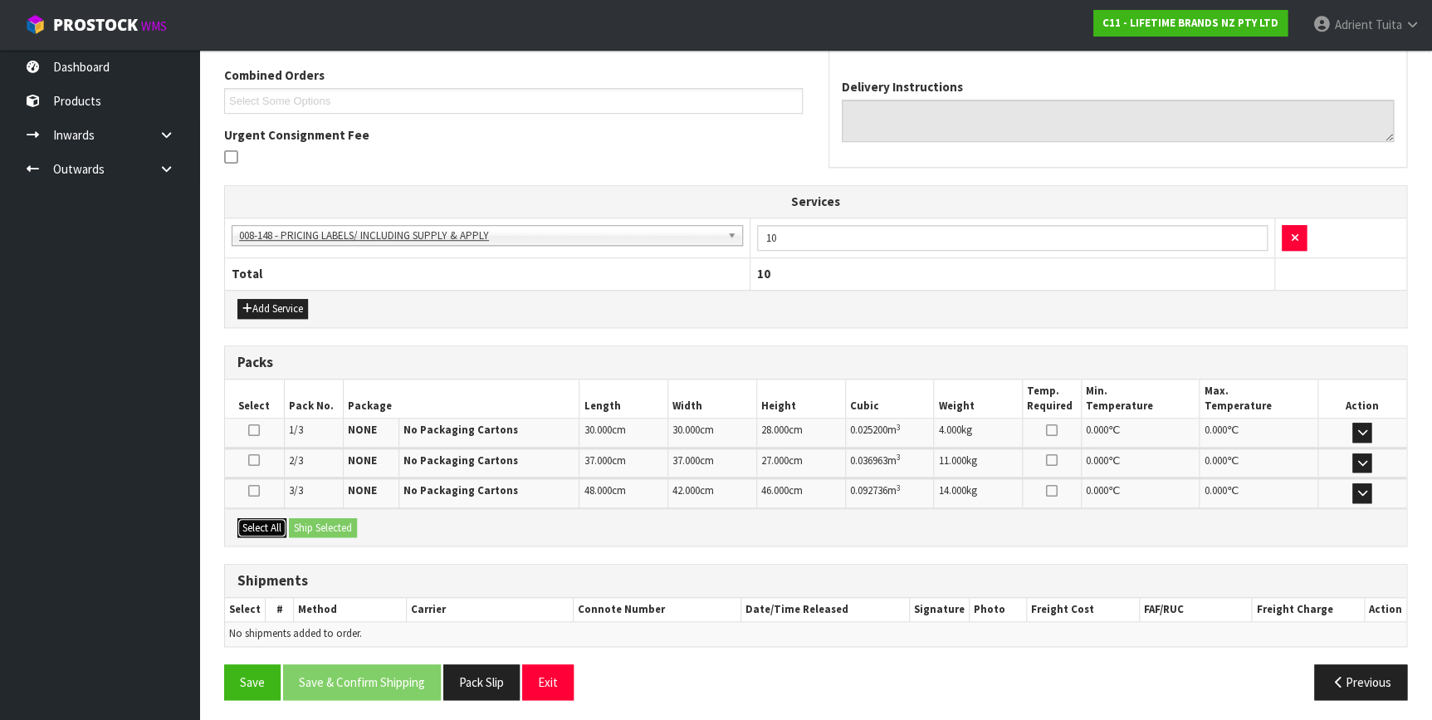
drag, startPoint x: 253, startPoint y: 523, endPoint x: 315, endPoint y: 526, distance: 62.3
click at [256, 524] on button "Select All" at bounding box center [261, 528] width 49 height 20
click at [317, 526] on button "Ship Selected" at bounding box center [323, 528] width 68 height 20
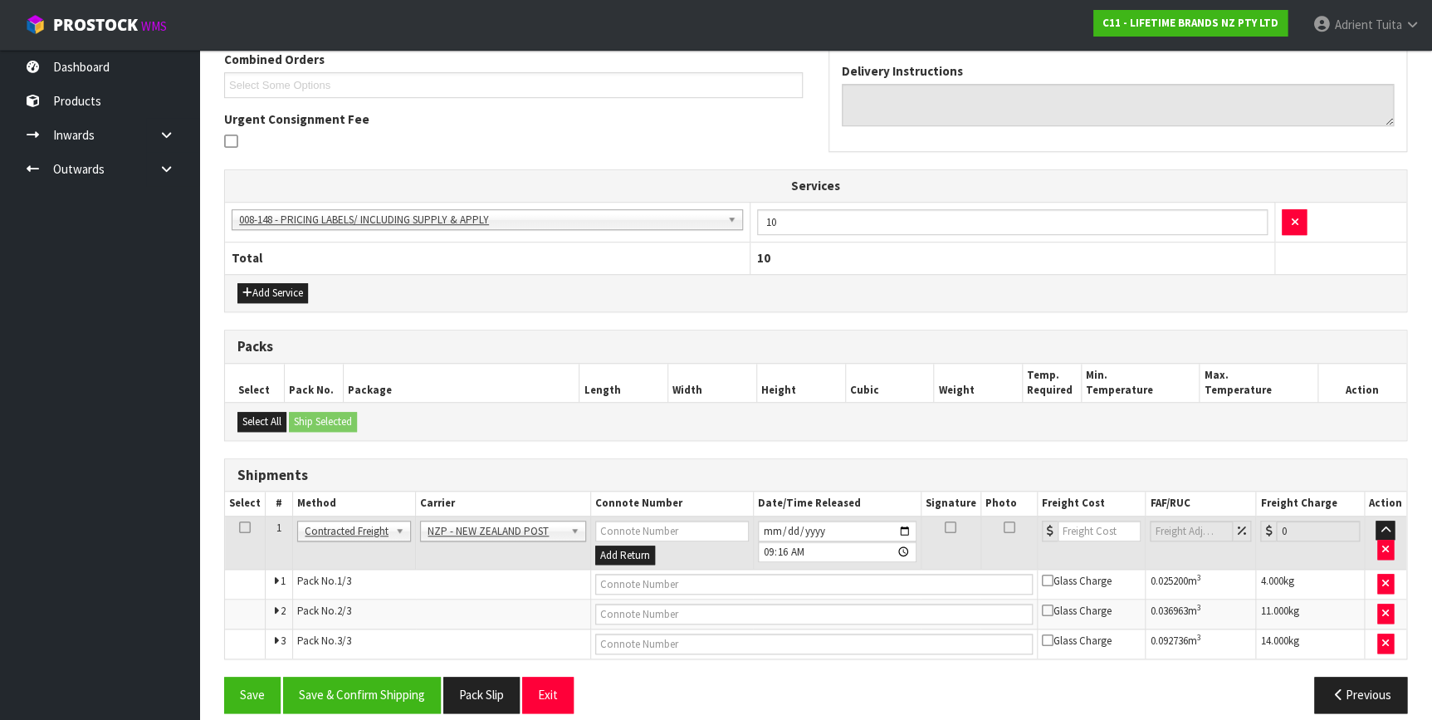
scroll to position [455, 0]
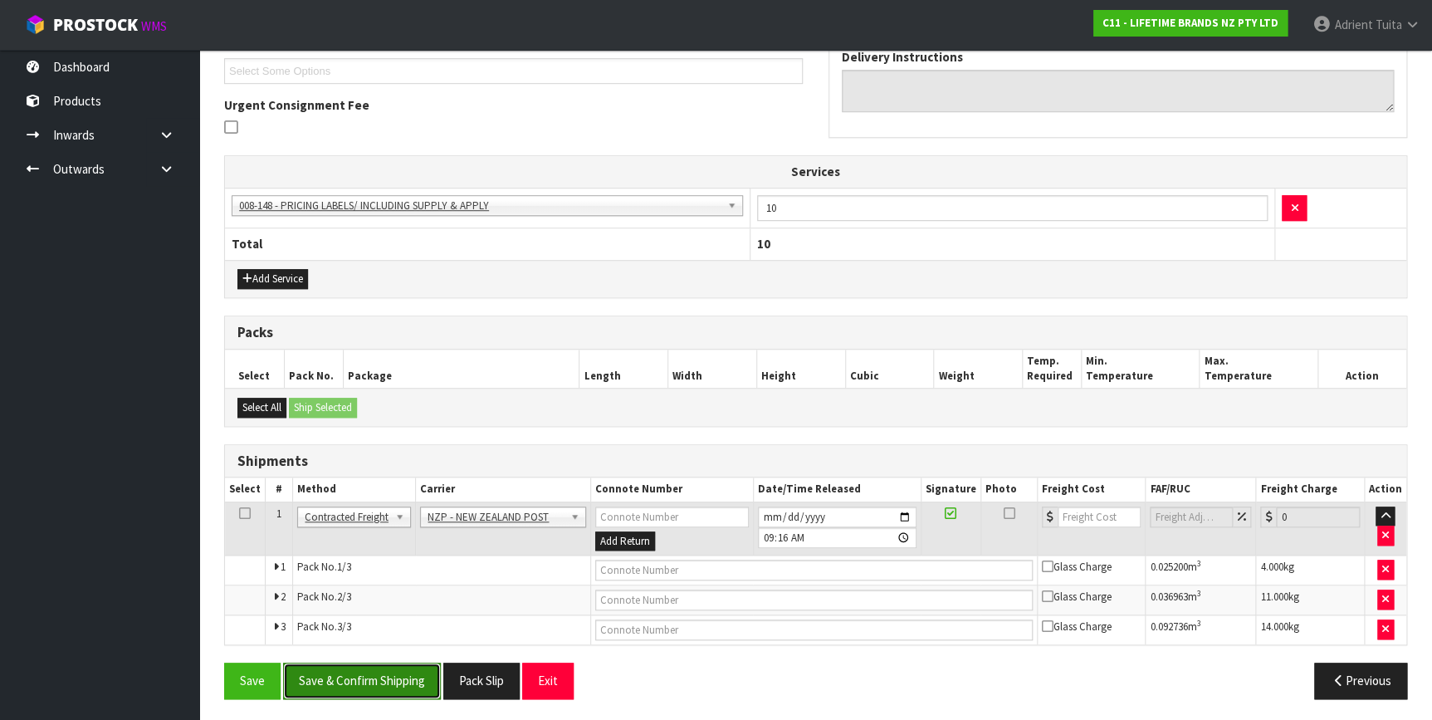
click at [362, 662] on button "Save & Confirm Shipping" at bounding box center [362, 680] width 158 height 36
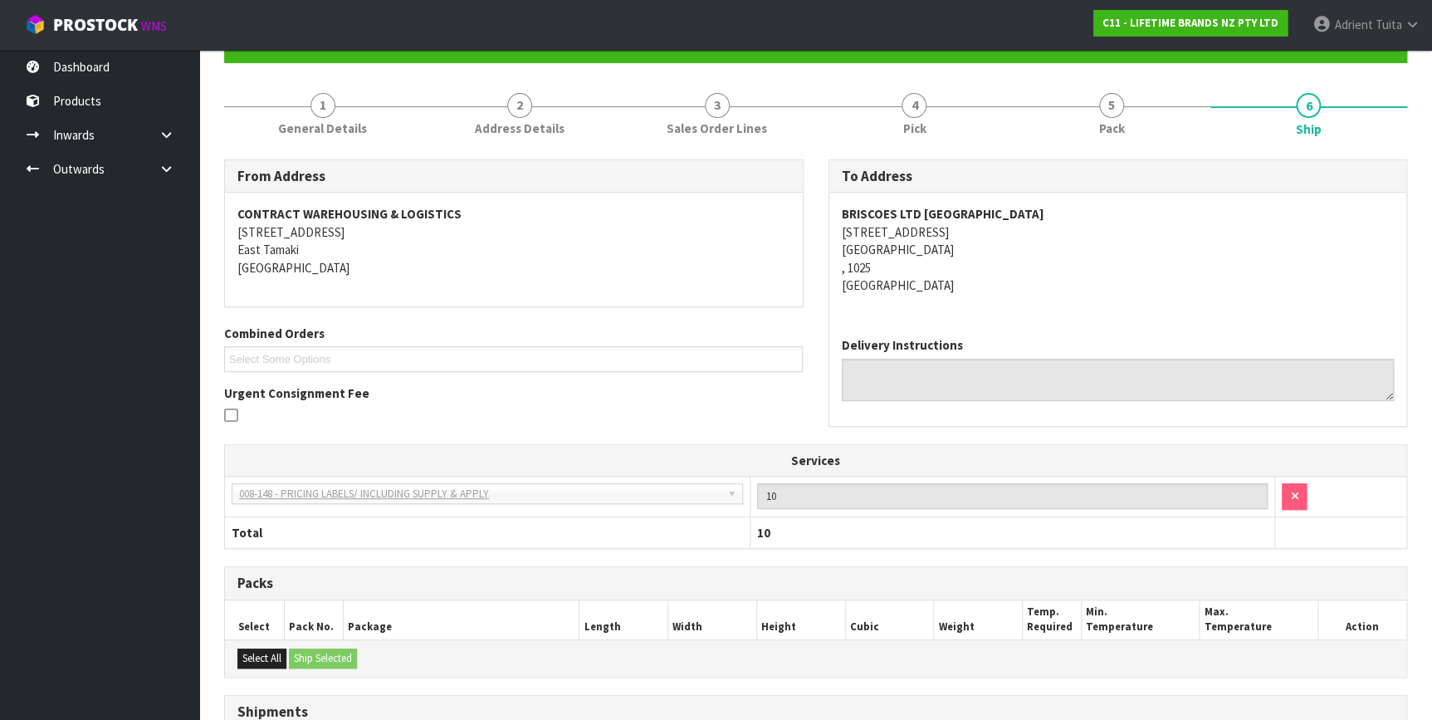
scroll to position [429, 0]
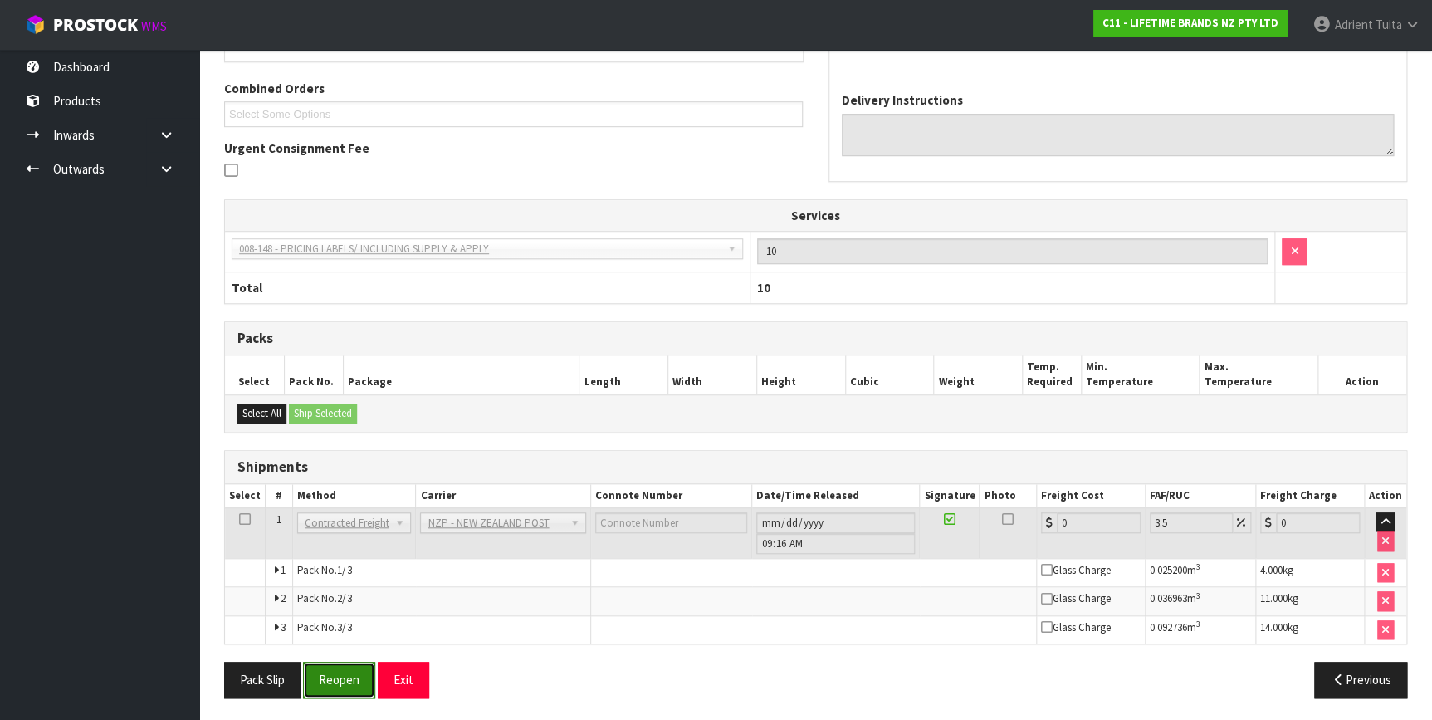
click at [339, 677] on button "Reopen" at bounding box center [339, 679] width 72 height 36
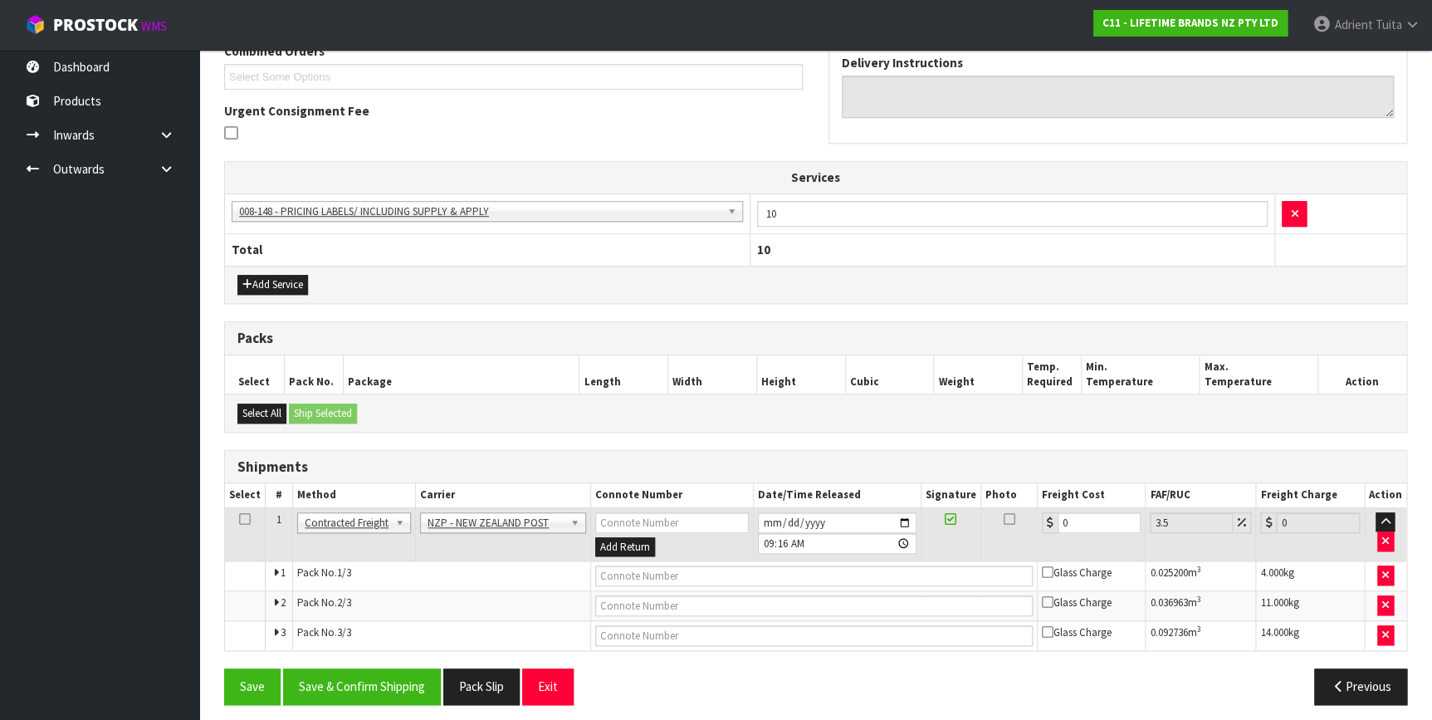
scroll to position [455, 0]
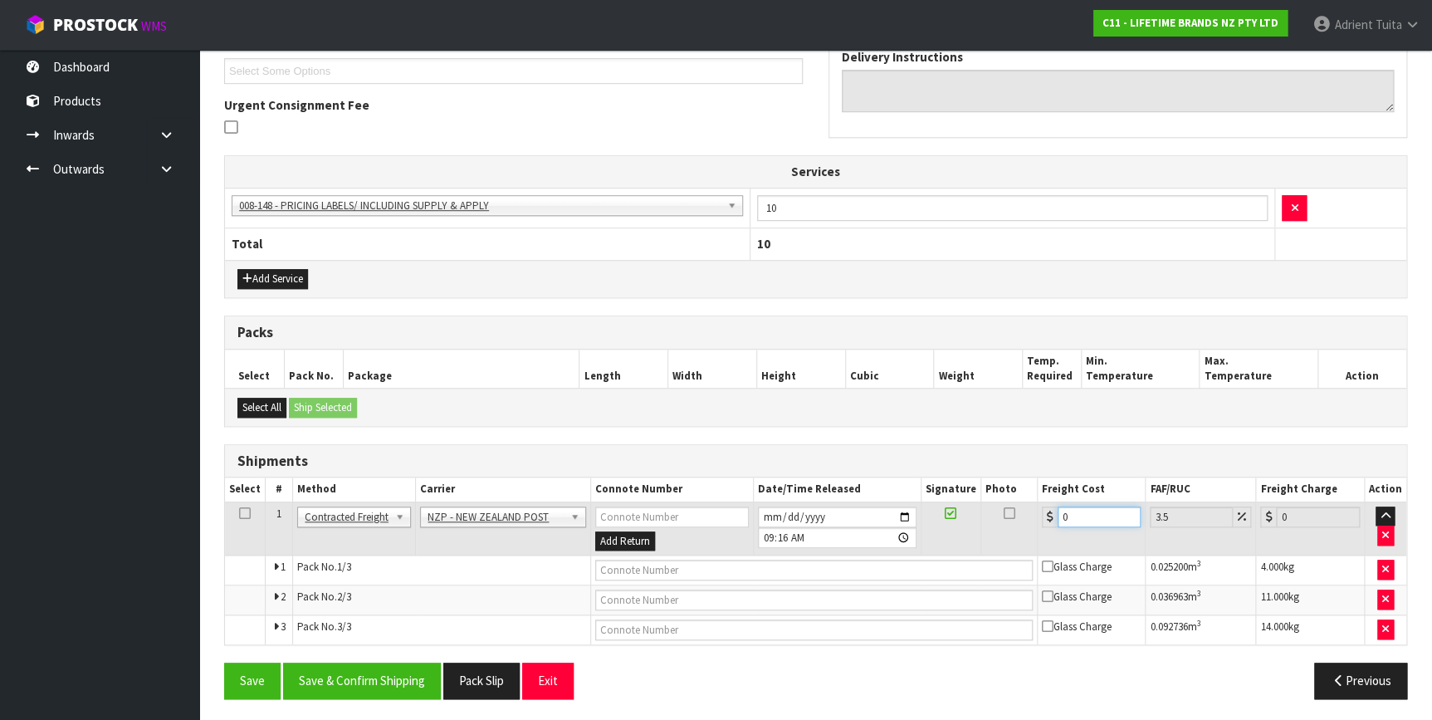
click at [1112, 516] on input "0" at bounding box center [1099, 516] width 84 height 21
type input "1"
type input "1.03"
type input "12"
type input "12.42"
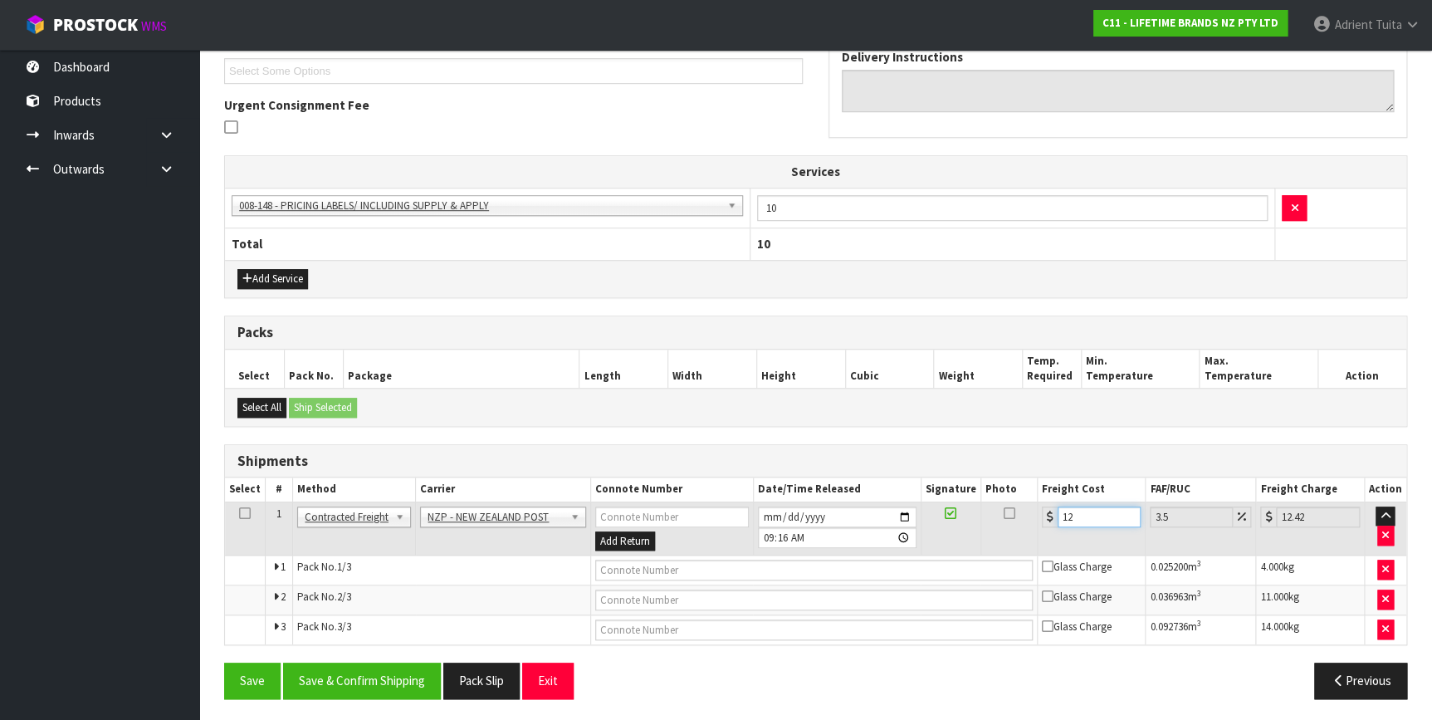
type input "12.9"
type input "13.35"
type input "12.99"
type input "13.44"
type input "12.99"
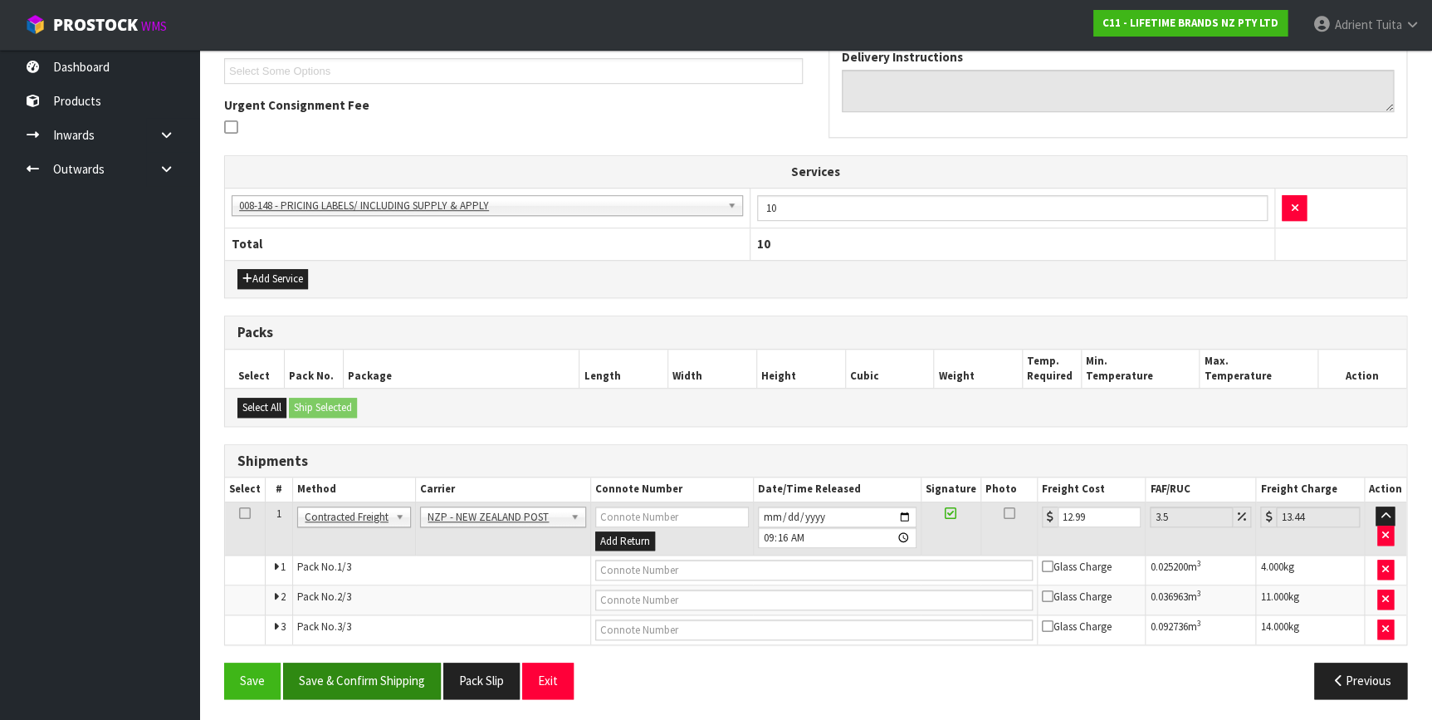
drag, startPoint x: 352, startPoint y: 701, endPoint x: 347, endPoint y: 688, distance: 14.2
click at [354, 700] on div "Save Save & Confirm Shipping Pack Slip Exit Previous" at bounding box center [816, 686] width 1208 height 48
click at [348, 679] on button "Save & Confirm Shipping" at bounding box center [362, 680] width 158 height 36
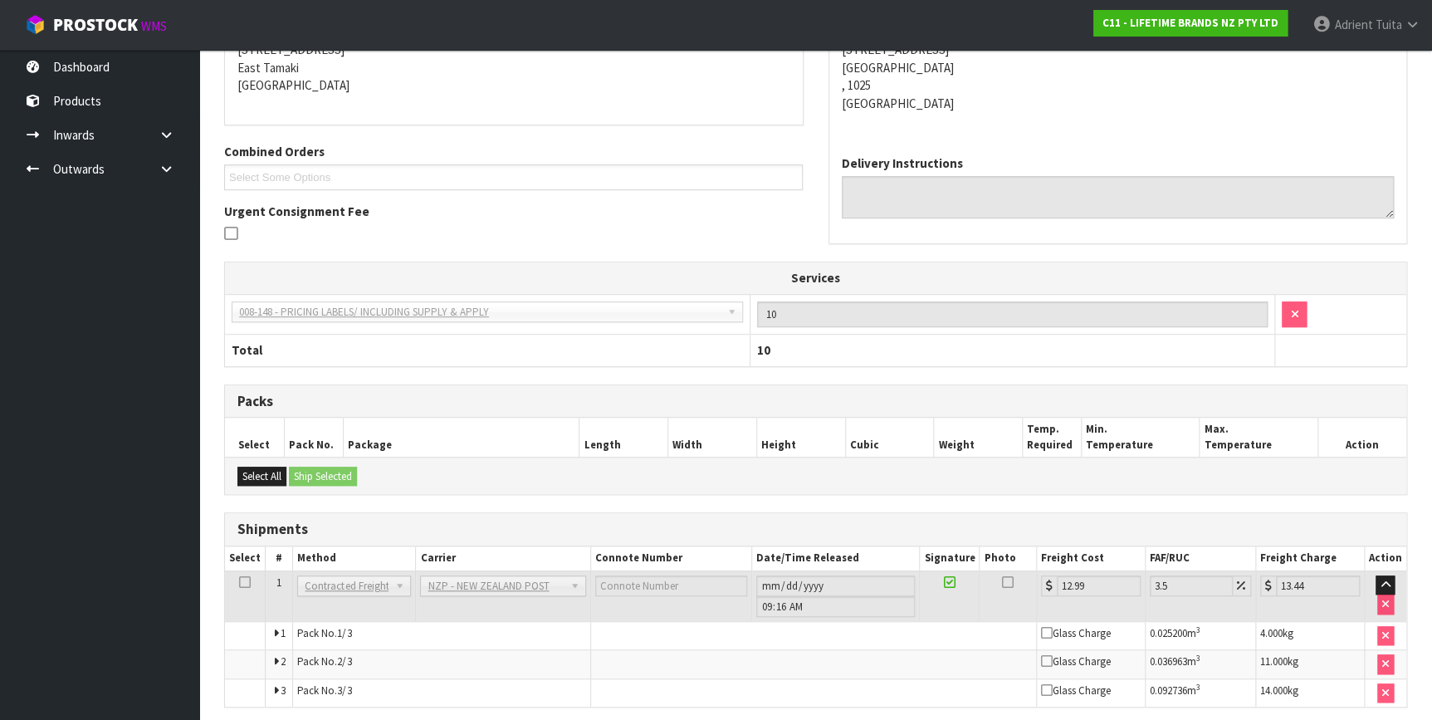
scroll to position [411, 0]
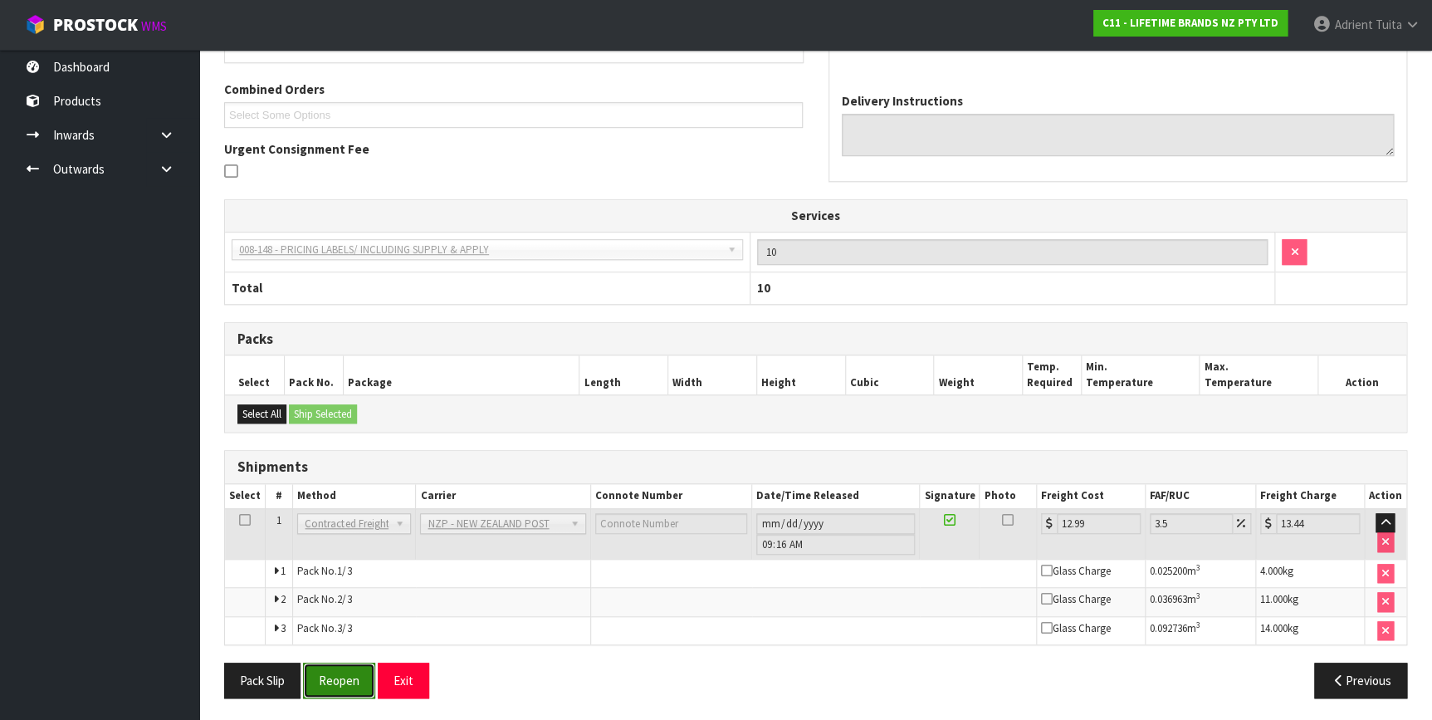
click at [321, 689] on button "Reopen" at bounding box center [339, 680] width 72 height 36
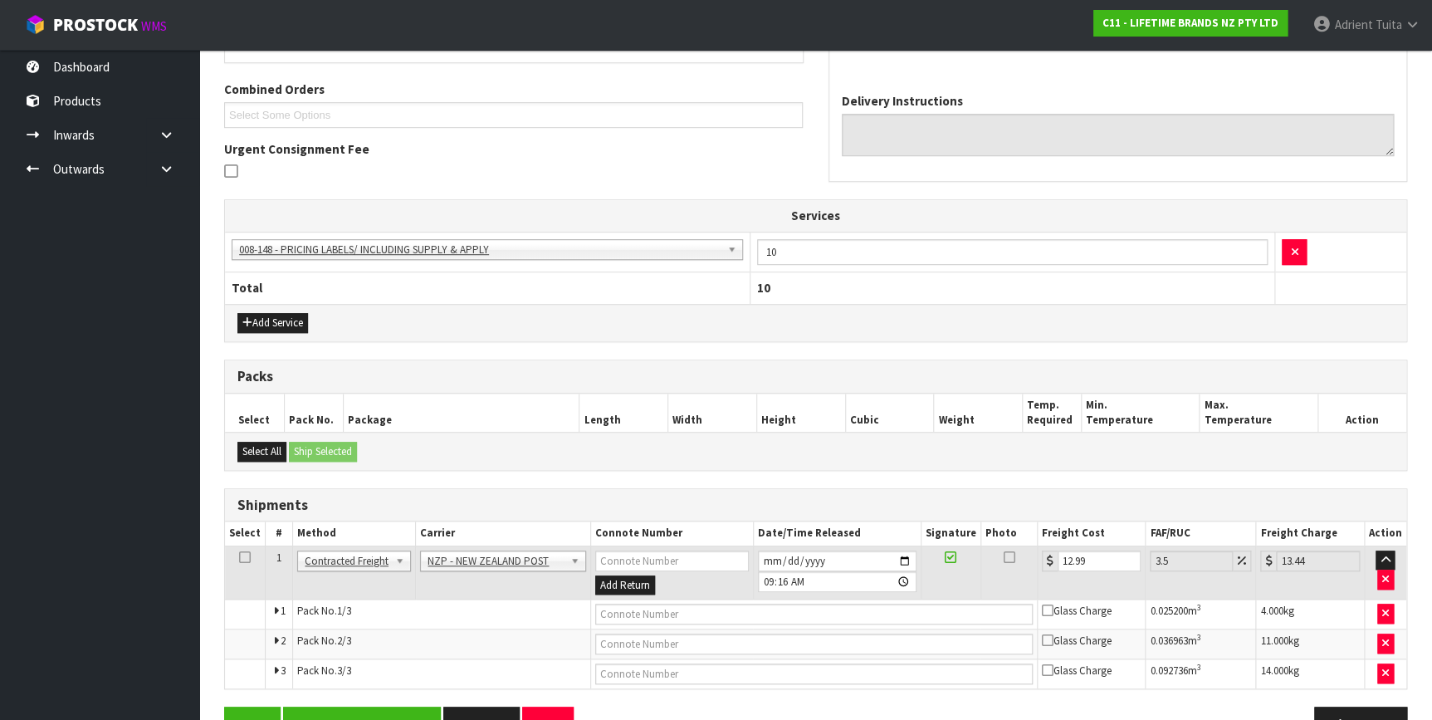
click at [698, 622] on tbody "1 Client Local Pickup Customer Local Pickup Company Freight Contracted Freight …" at bounding box center [815, 616] width 1181 height 143
drag, startPoint x: 698, startPoint y: 622, endPoint x: 691, endPoint y: 607, distance: 16.3
click at [695, 614] on input "text" at bounding box center [813, 613] width 437 height 21
type input "00894210392600452649"
click at [224, 706] on button "Save" at bounding box center [252, 724] width 56 height 36
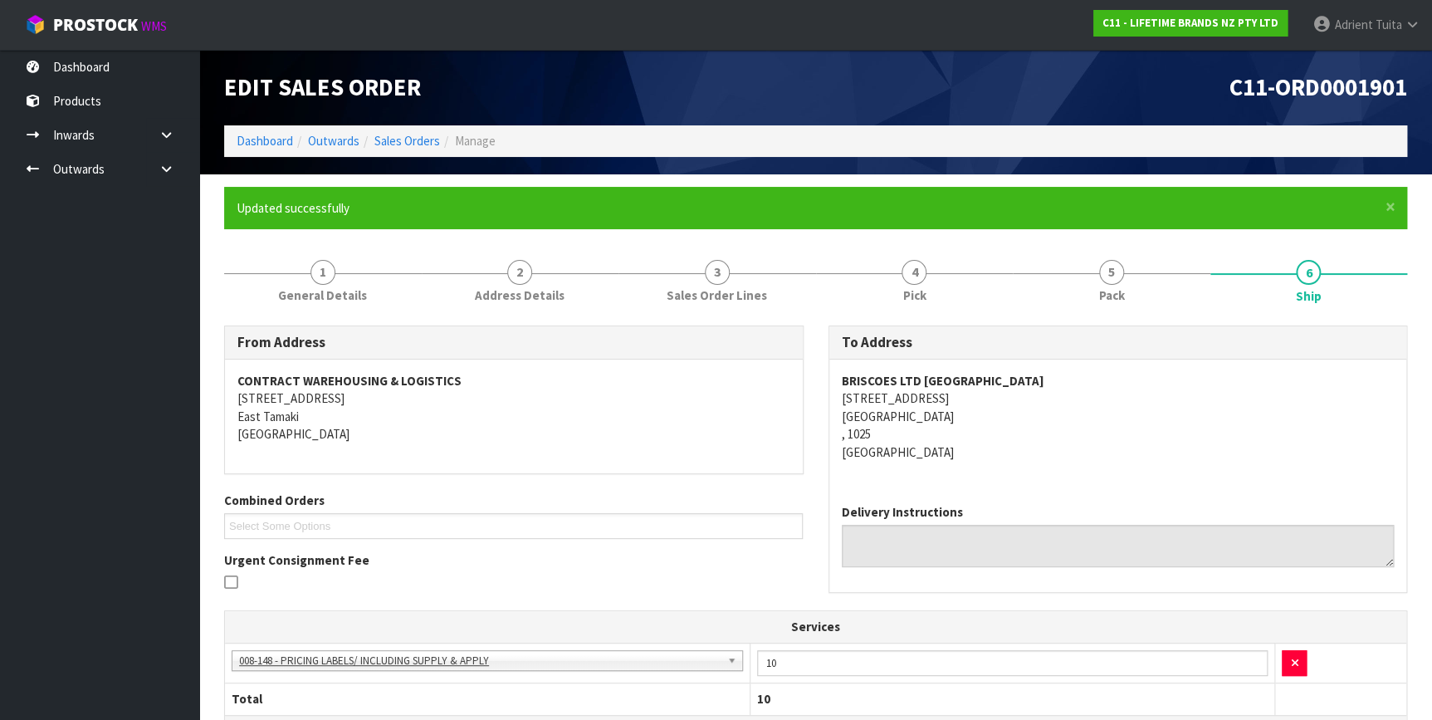
scroll to position [452, 0]
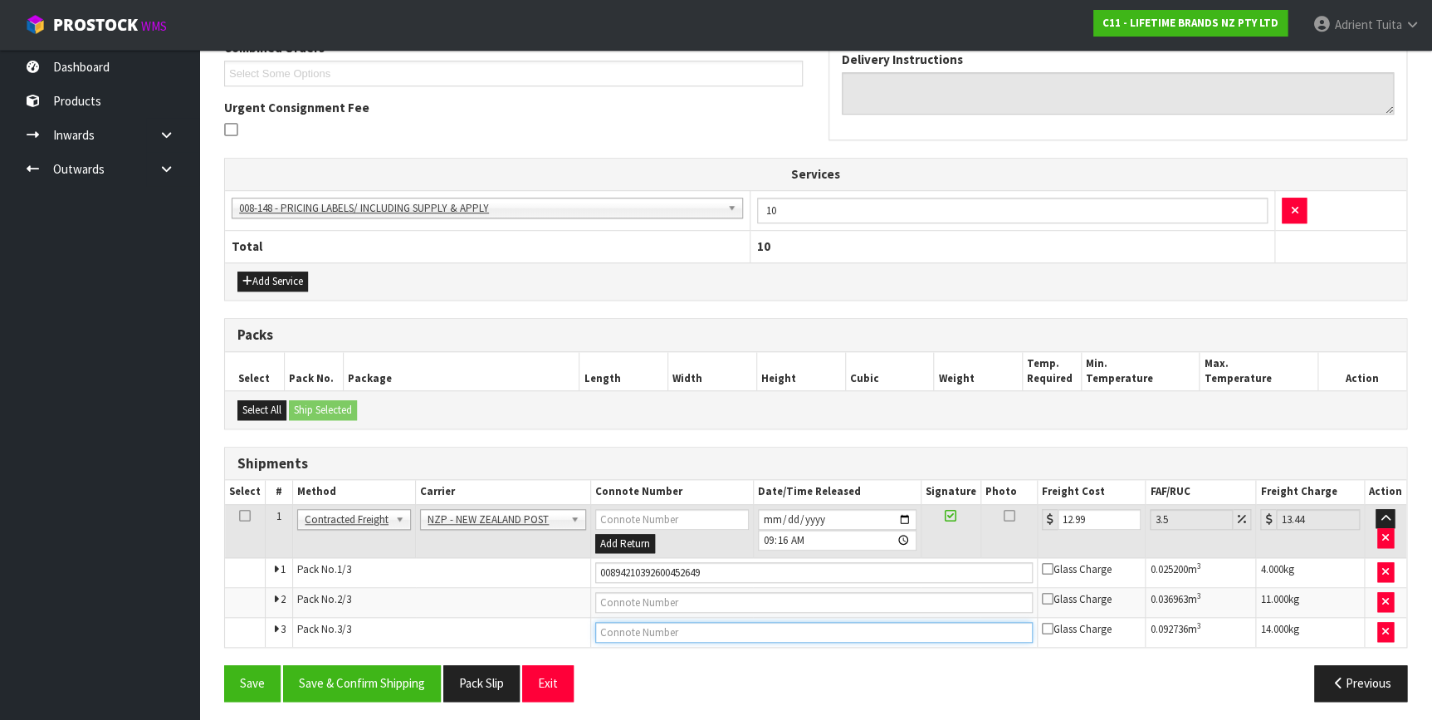
click at [664, 622] on input "text" at bounding box center [813, 632] width 437 height 21
click at [665, 610] on td at bounding box center [813, 603] width 446 height 30
click at [665, 607] on input "text" at bounding box center [813, 602] width 437 height 21
type input "00894210392600452632"
click at [224, 665] on button "Save" at bounding box center [252, 683] width 56 height 36
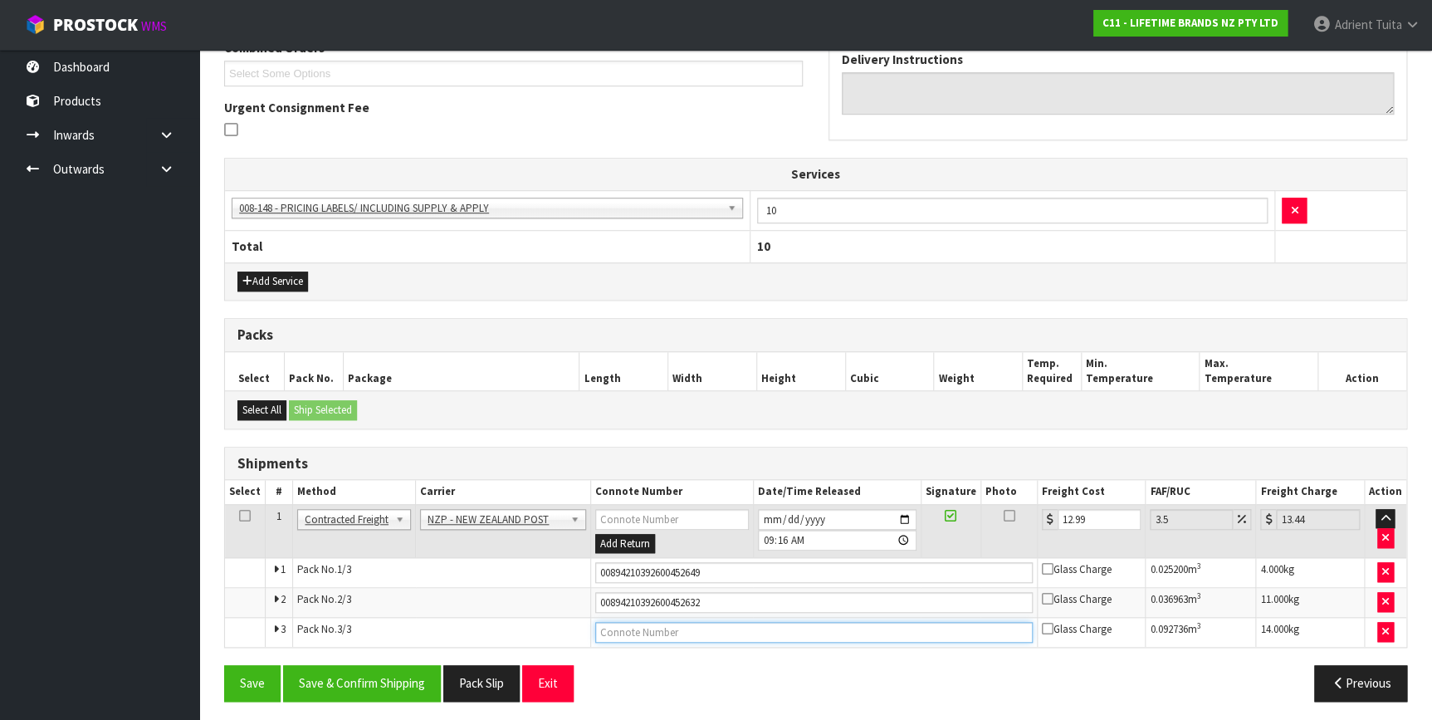
click at [727, 622] on input "text" at bounding box center [813, 632] width 437 height 21
type input "00894210392600452656"
click at [224, 665] on button "Save" at bounding box center [252, 683] width 56 height 36
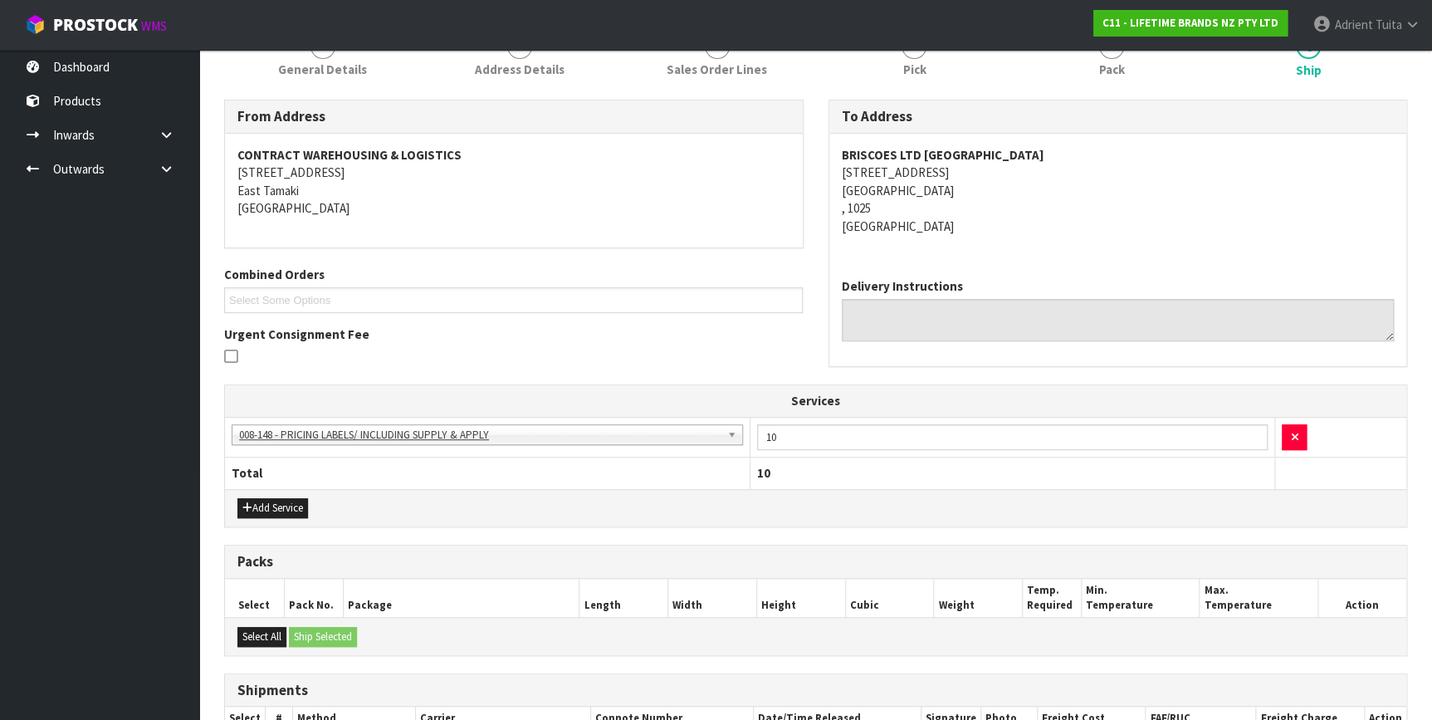
scroll to position [455, 0]
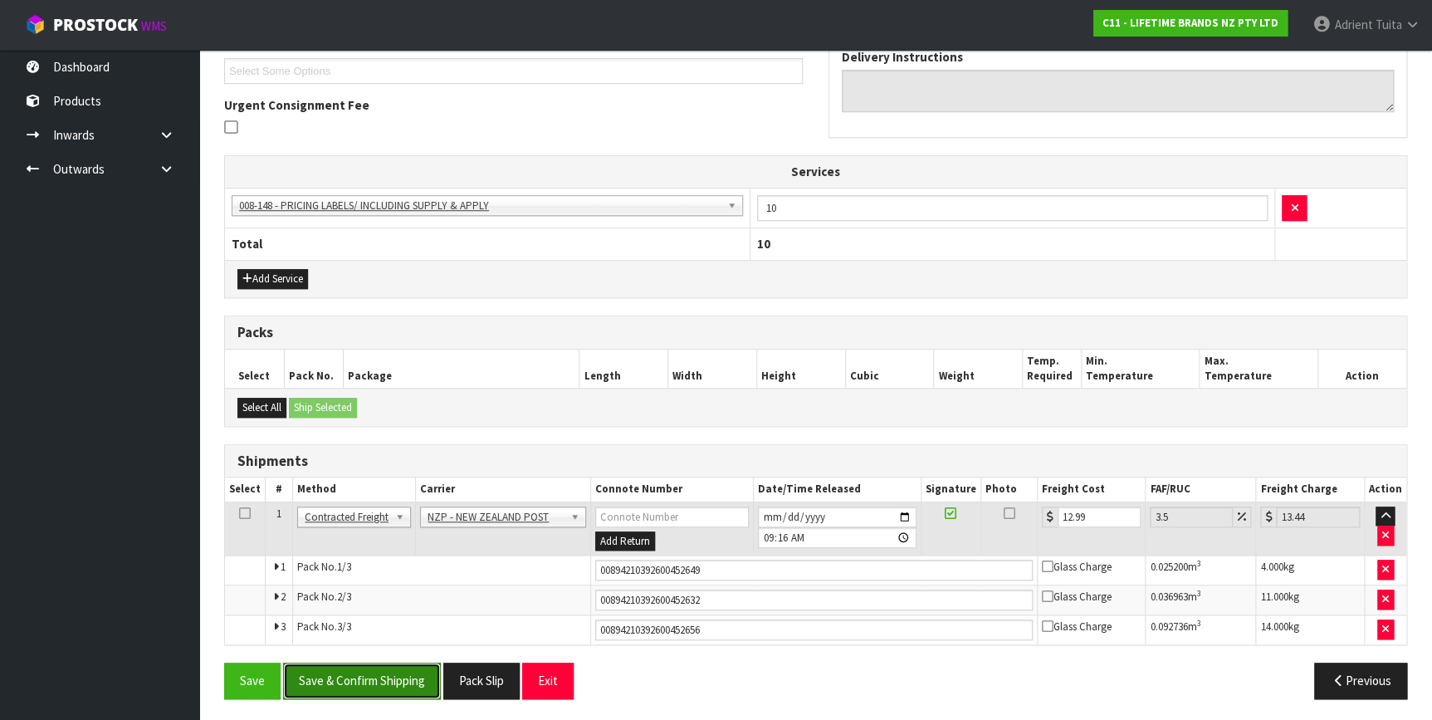
click at [359, 670] on button "Save & Confirm Shipping" at bounding box center [362, 680] width 158 height 36
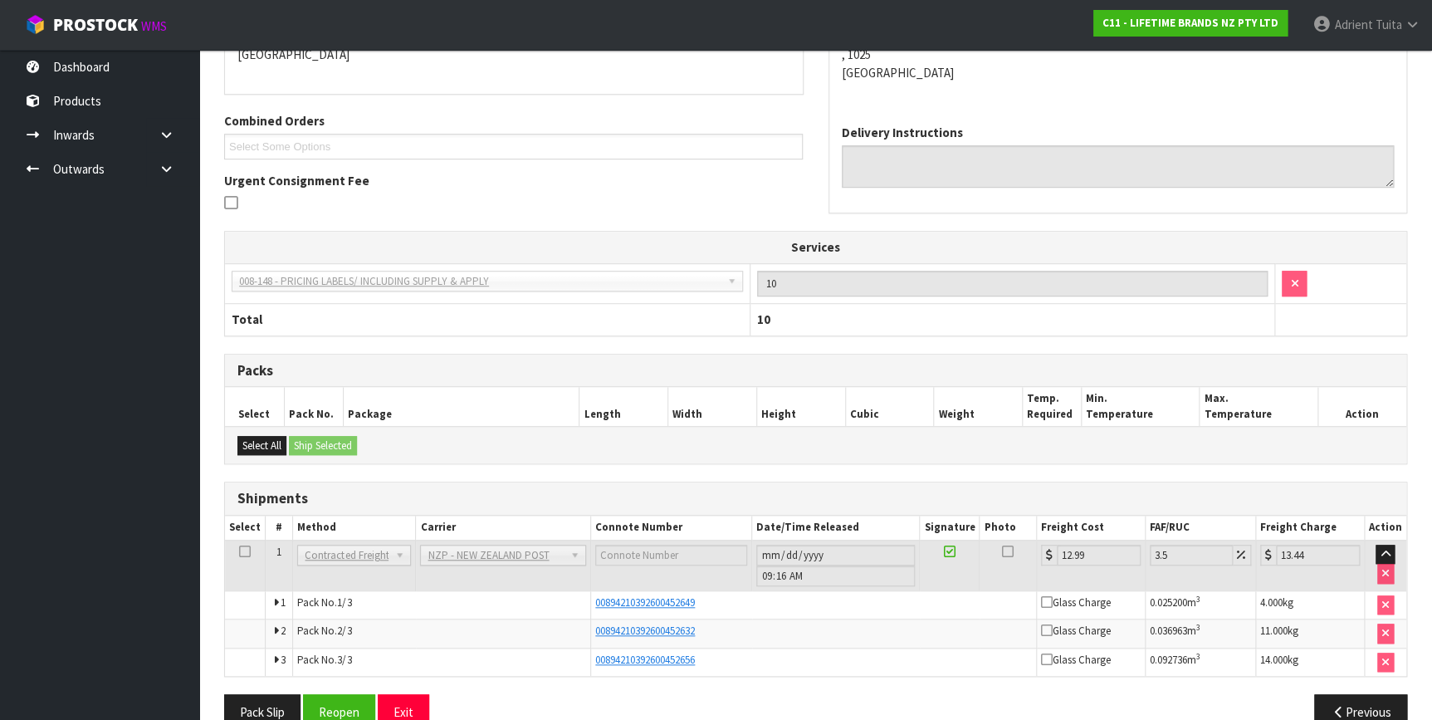
scroll to position [411, 0]
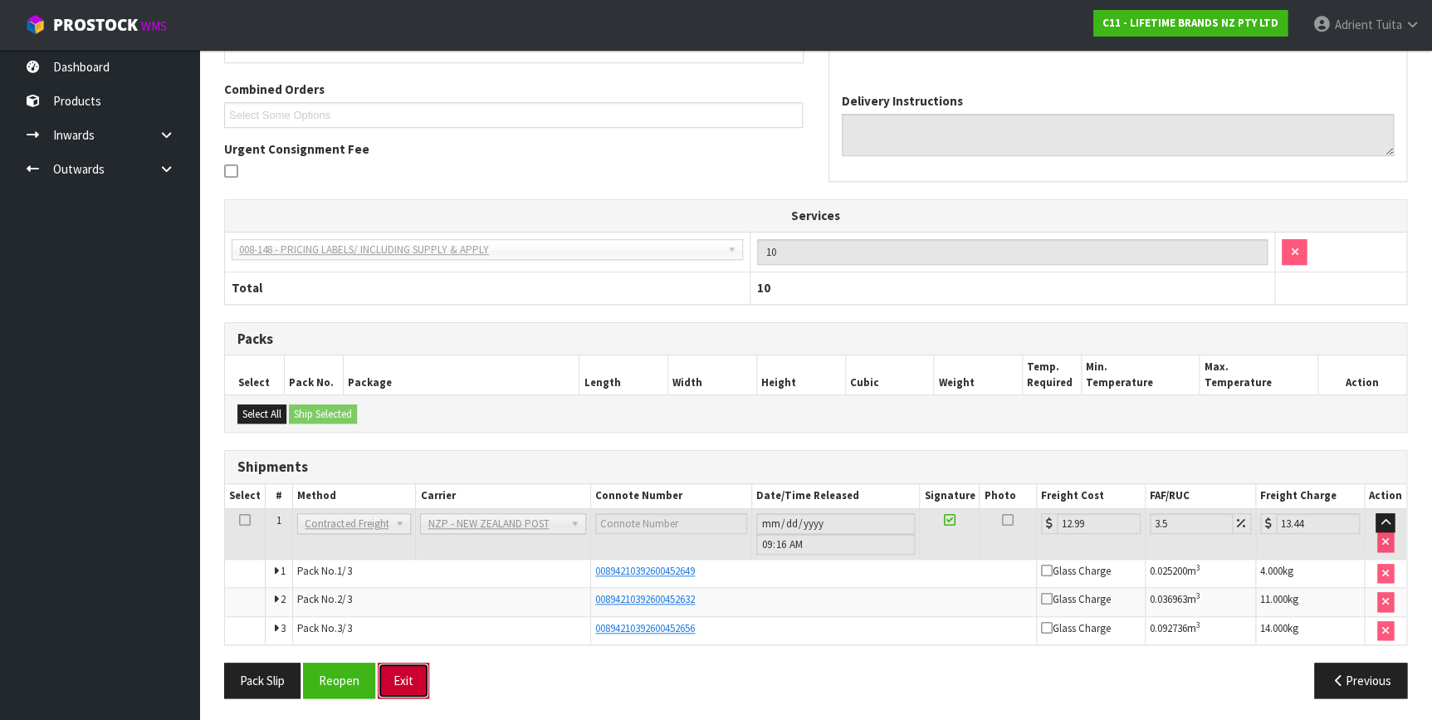
click at [402, 668] on button "Exit" at bounding box center [403, 680] width 51 height 36
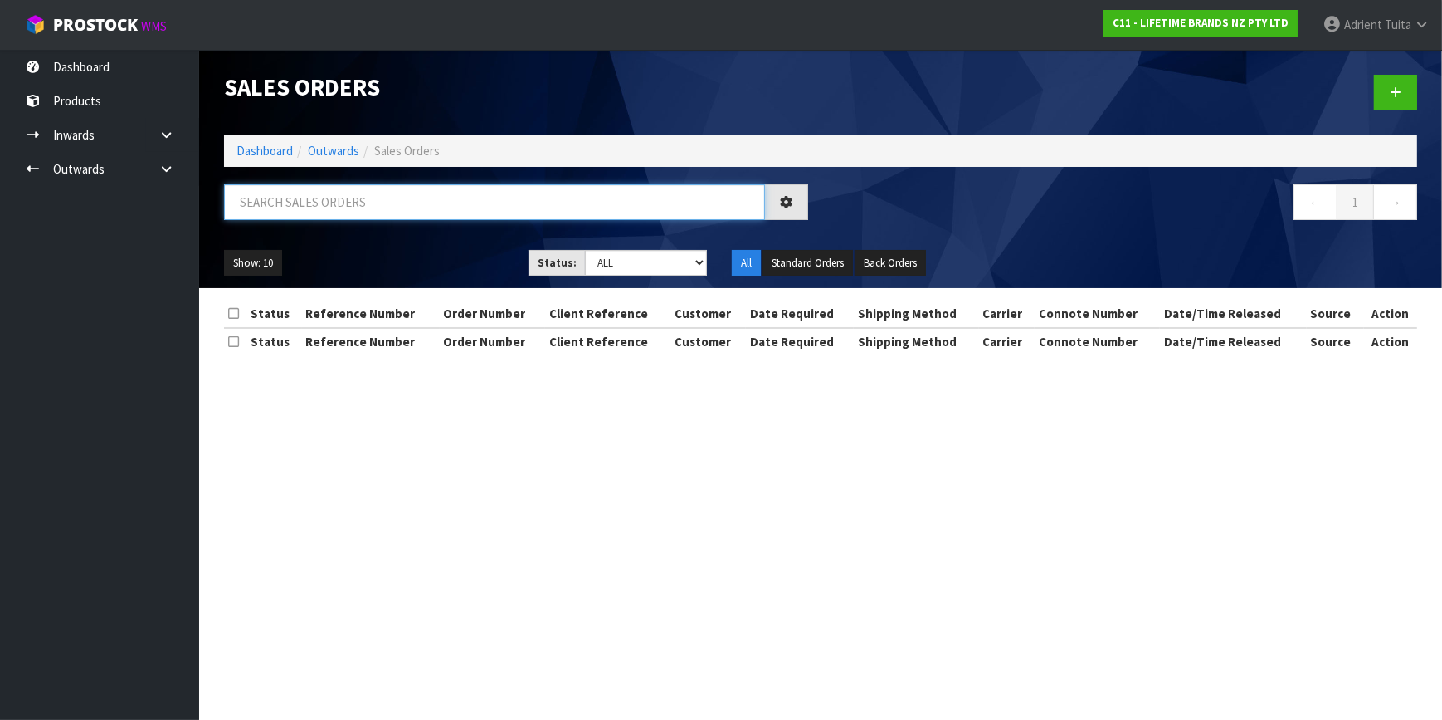
click at [366, 206] on input "text" at bounding box center [494, 202] width 541 height 36
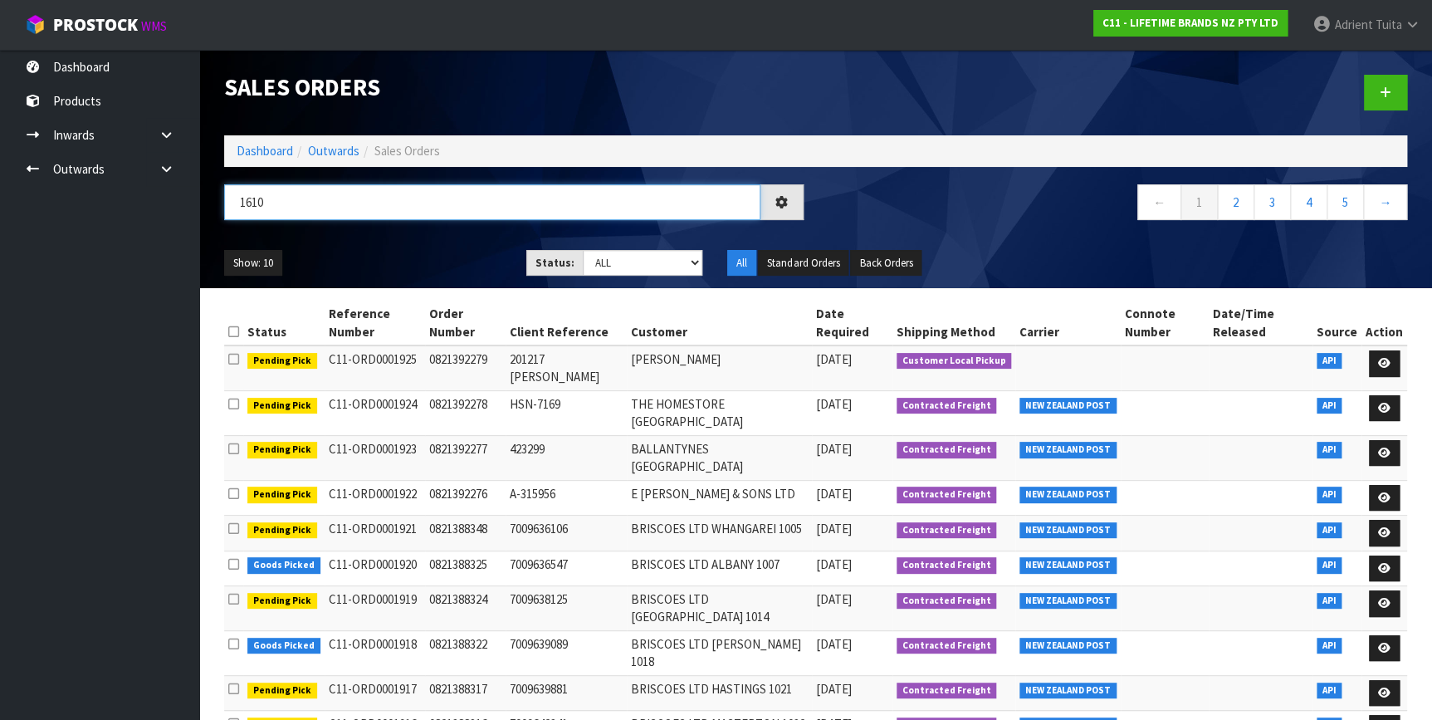
type input "1610"
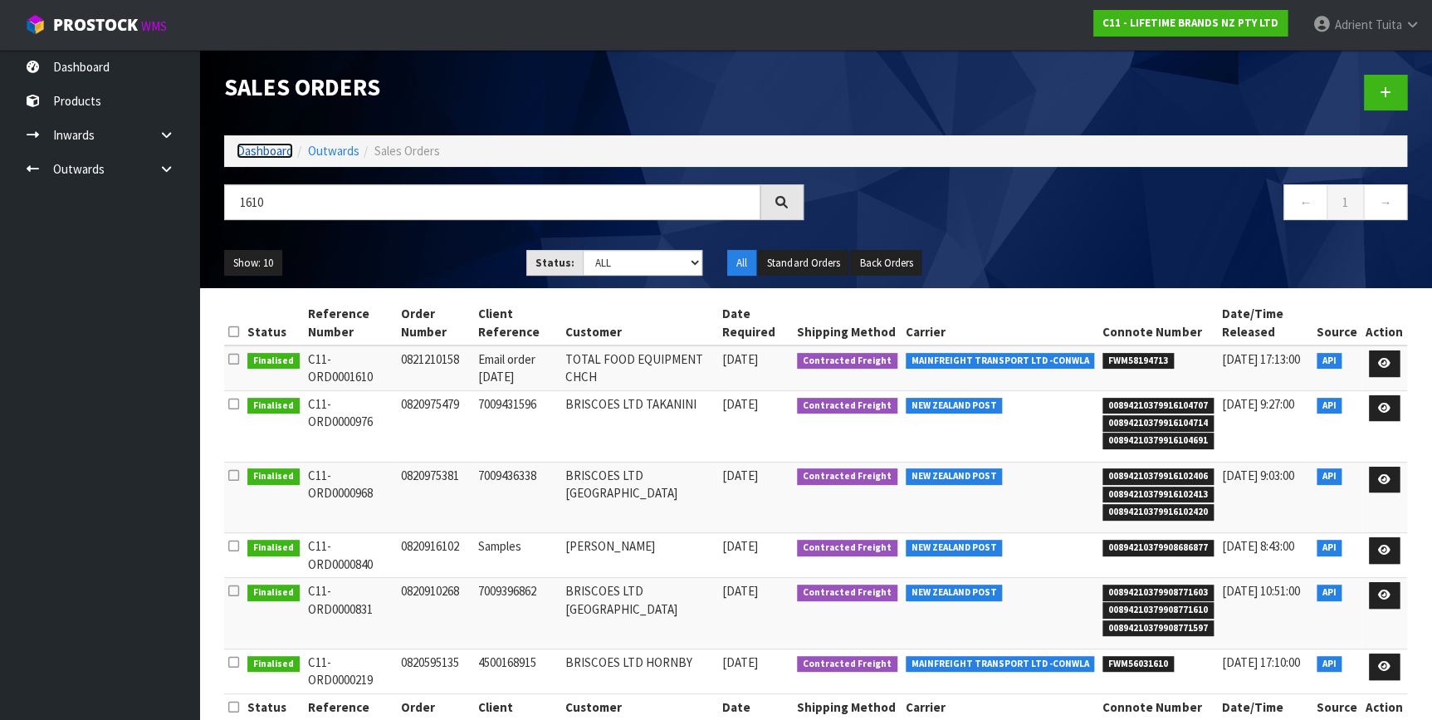
click at [266, 151] on link "Dashboard" at bounding box center [265, 151] width 56 height 16
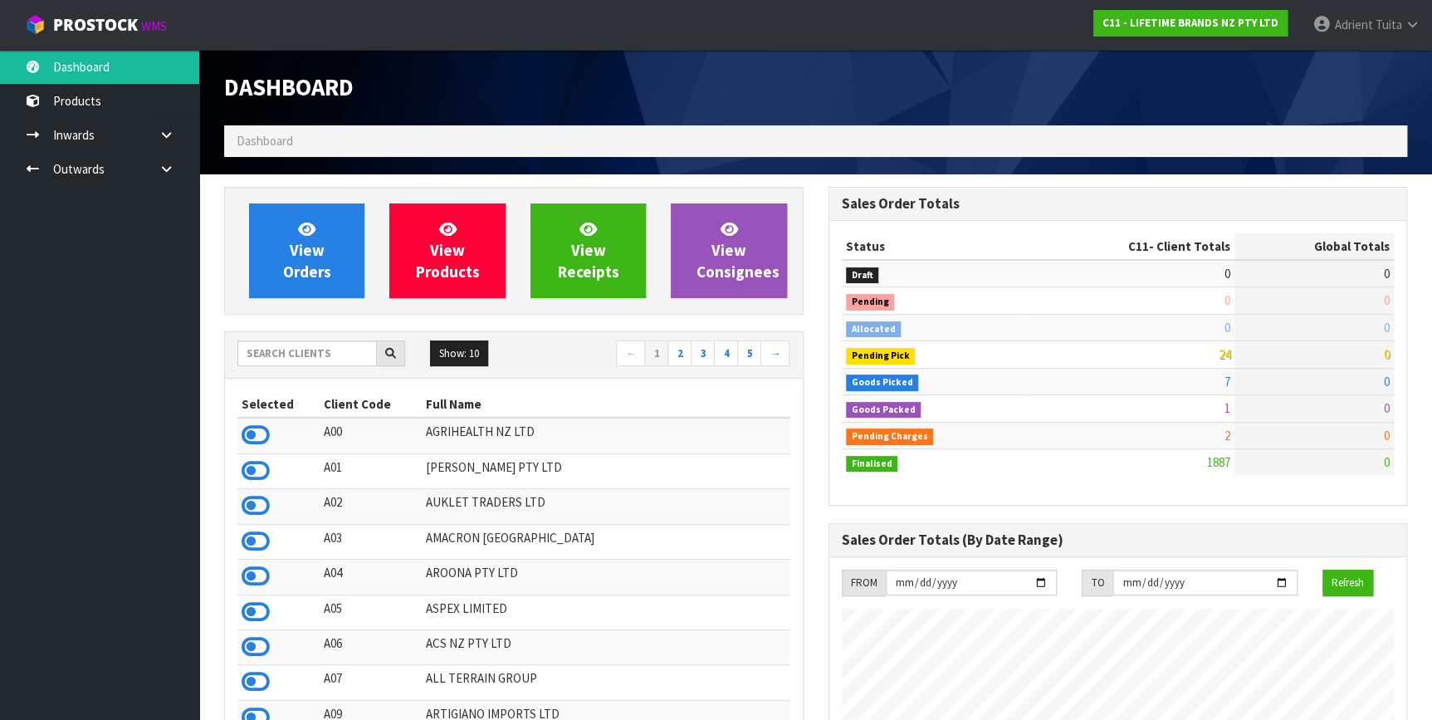
scroll to position [1255, 603]
click at [292, 347] on input "text" at bounding box center [306, 353] width 139 height 26
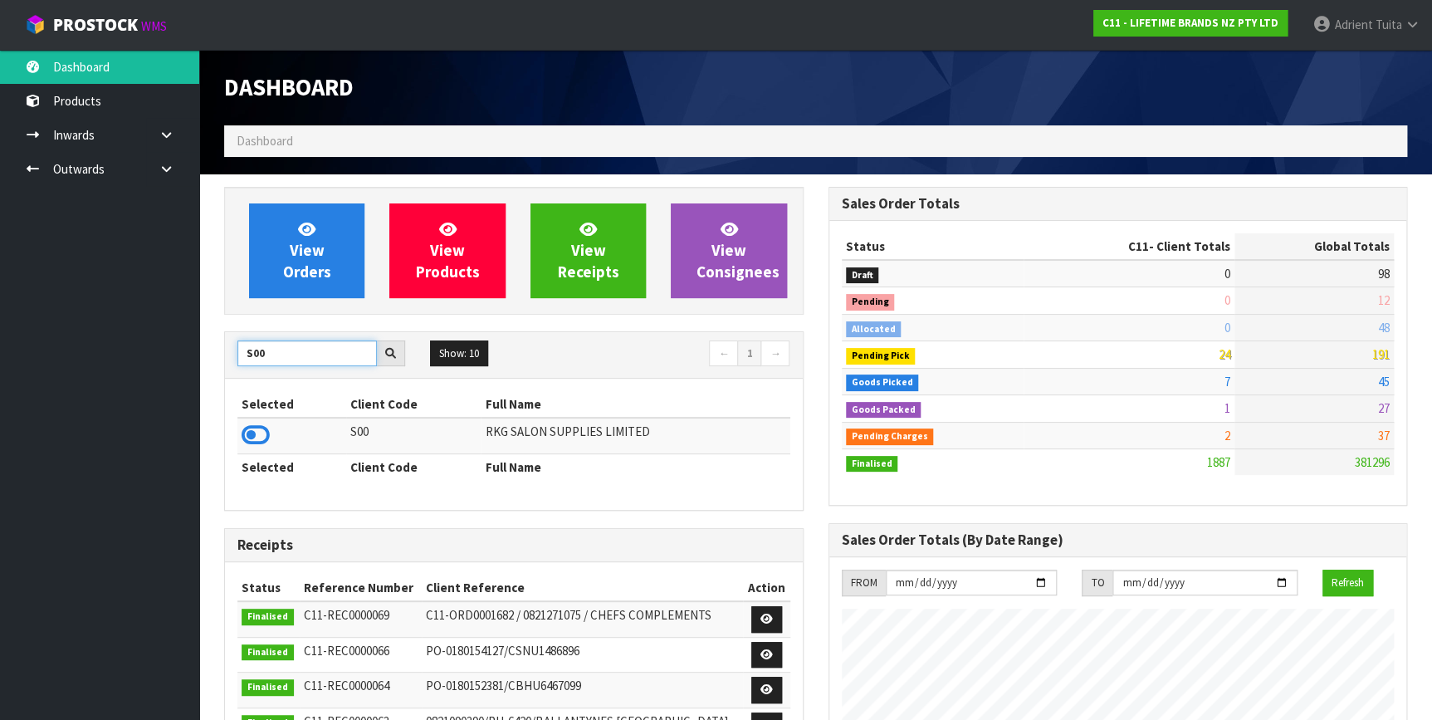
type input "S00"
drag, startPoint x: 251, startPoint y: 422, endPoint x: 252, endPoint y: 437, distance: 15.0
click at [253, 441] on icon at bounding box center [256, 434] width 28 height 25
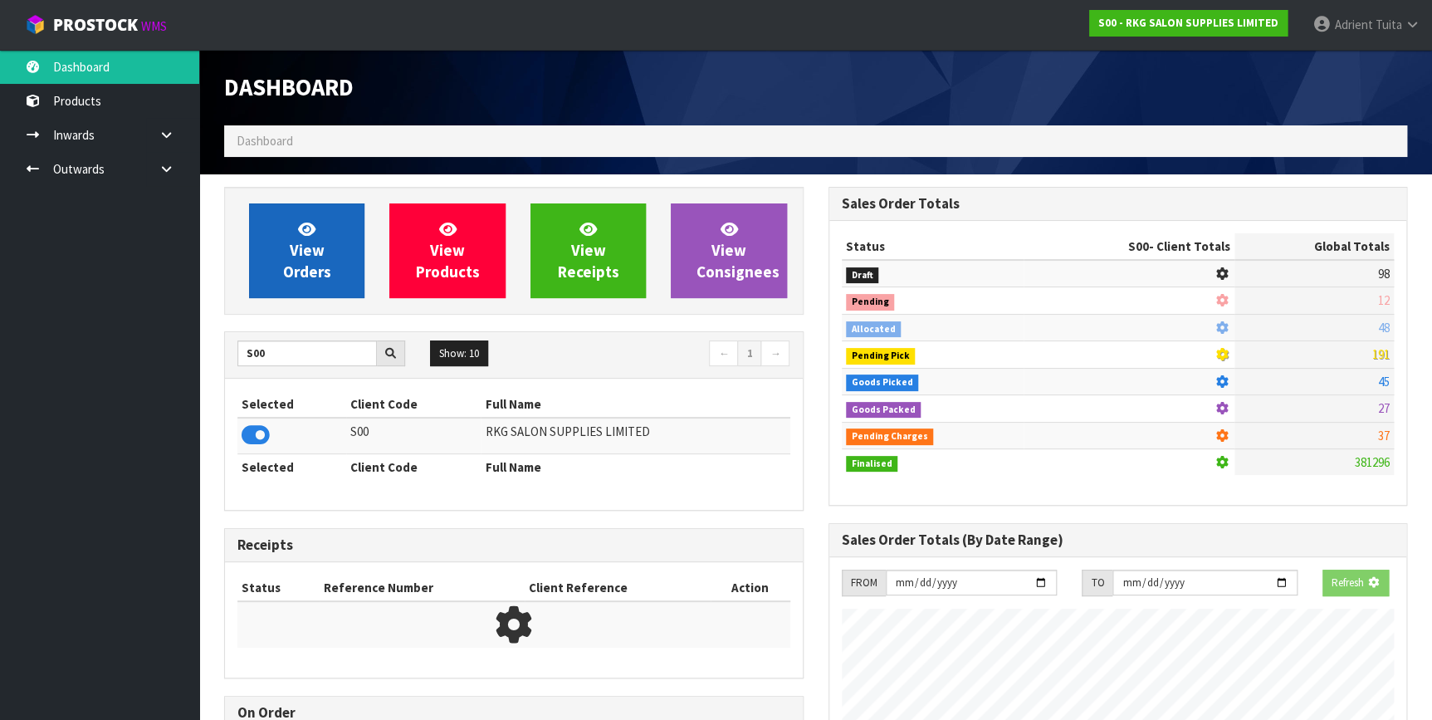
scroll to position [1308, 603]
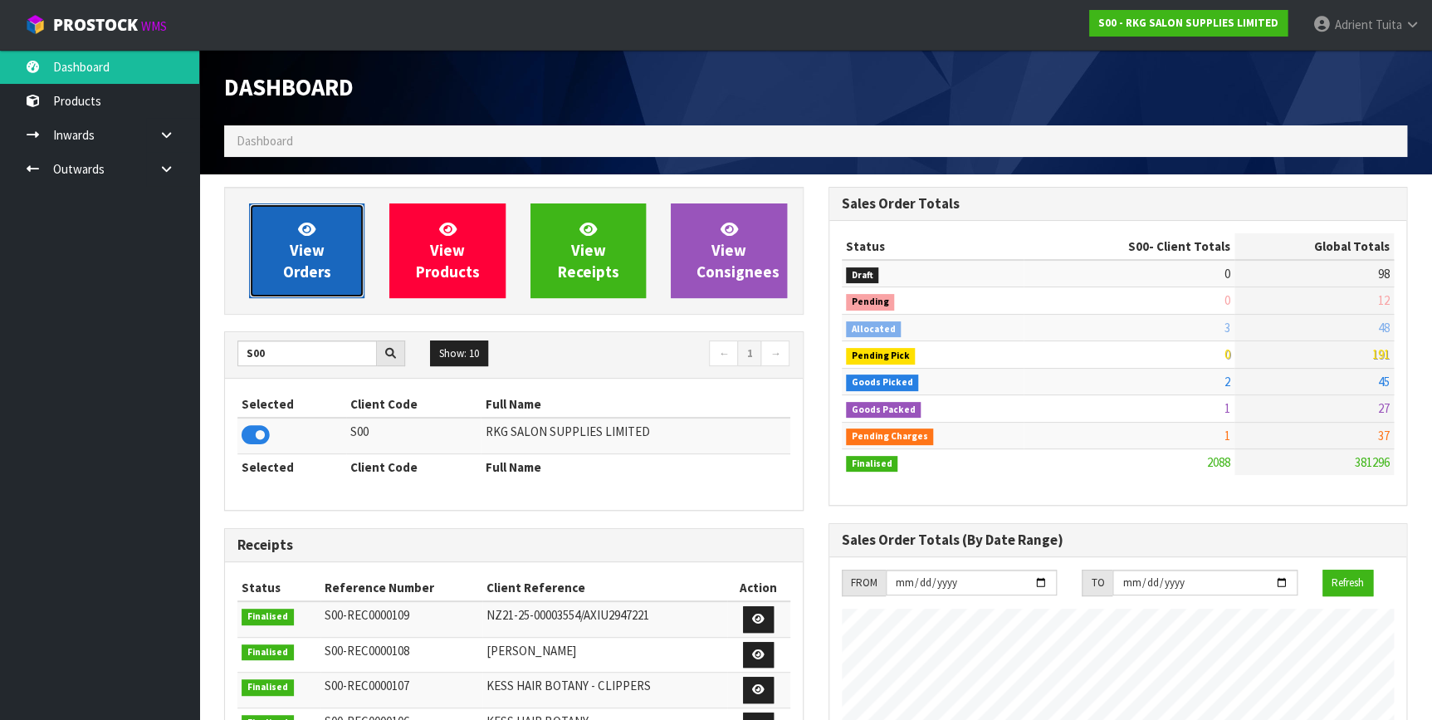
click at [296, 249] on span "View Orders" at bounding box center [307, 250] width 48 height 62
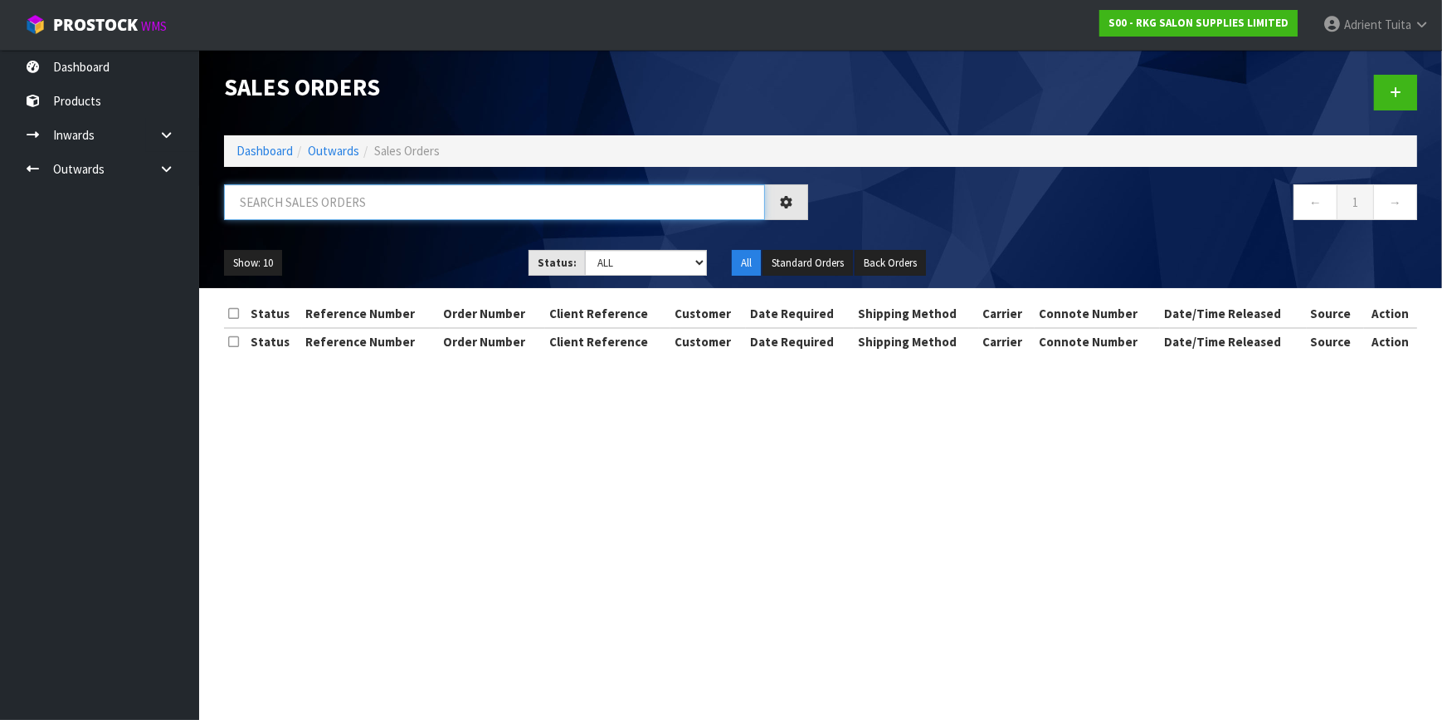
click at [369, 195] on input "text" at bounding box center [494, 202] width 541 height 36
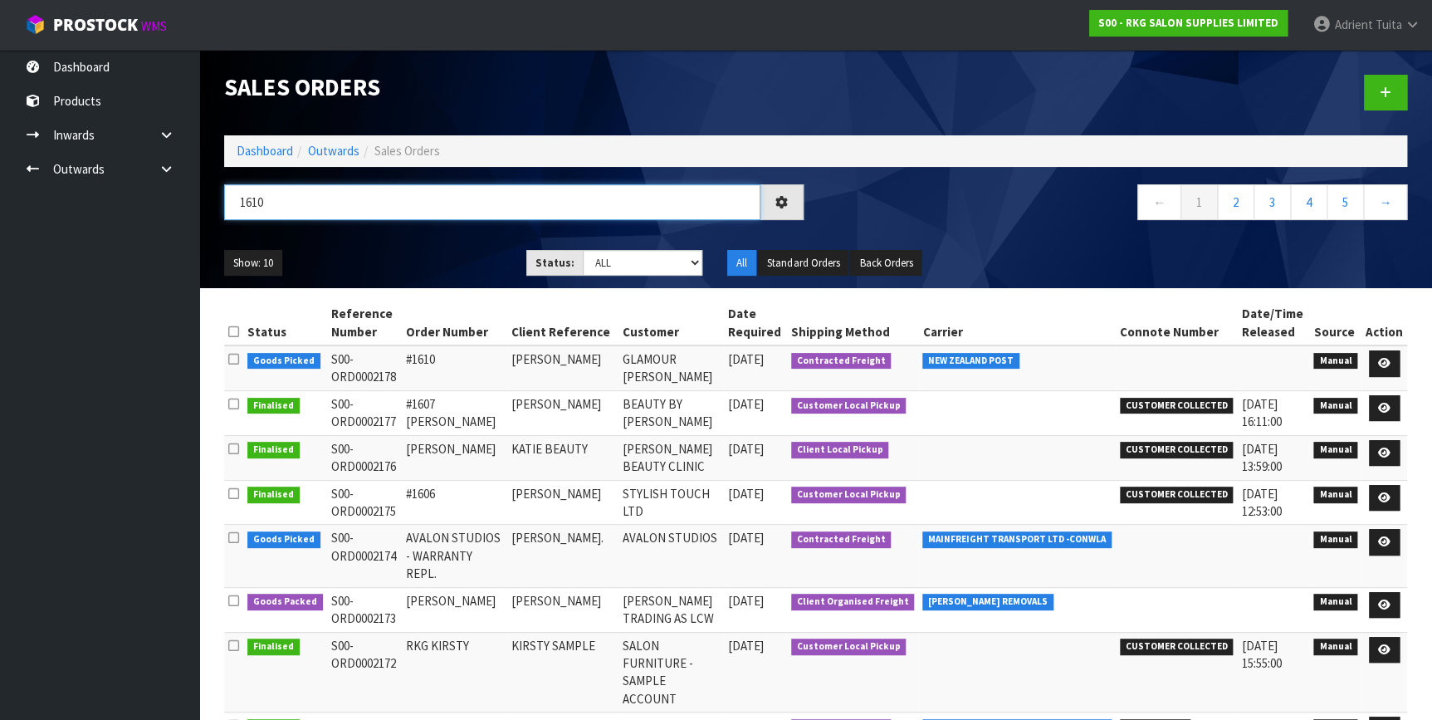
type input "1610"
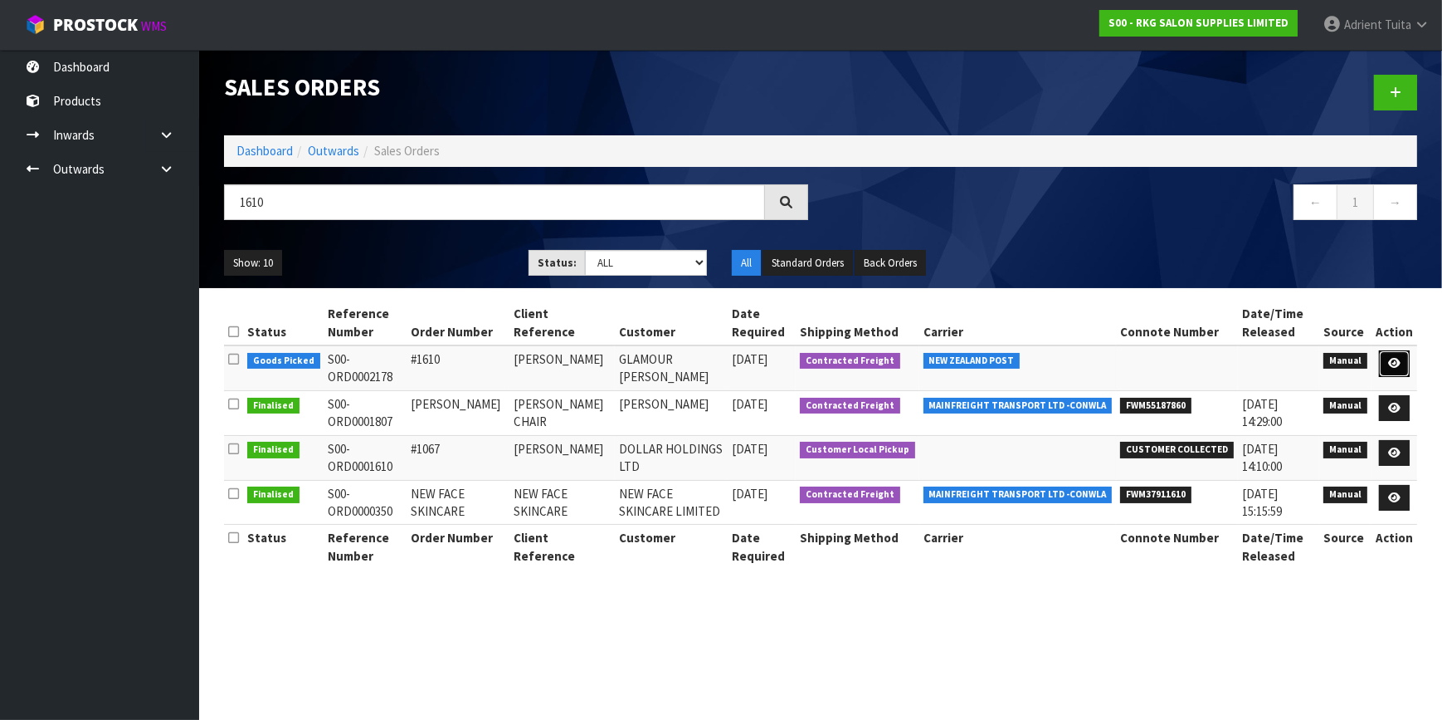
click at [1385, 364] on link at bounding box center [1394, 363] width 31 height 27
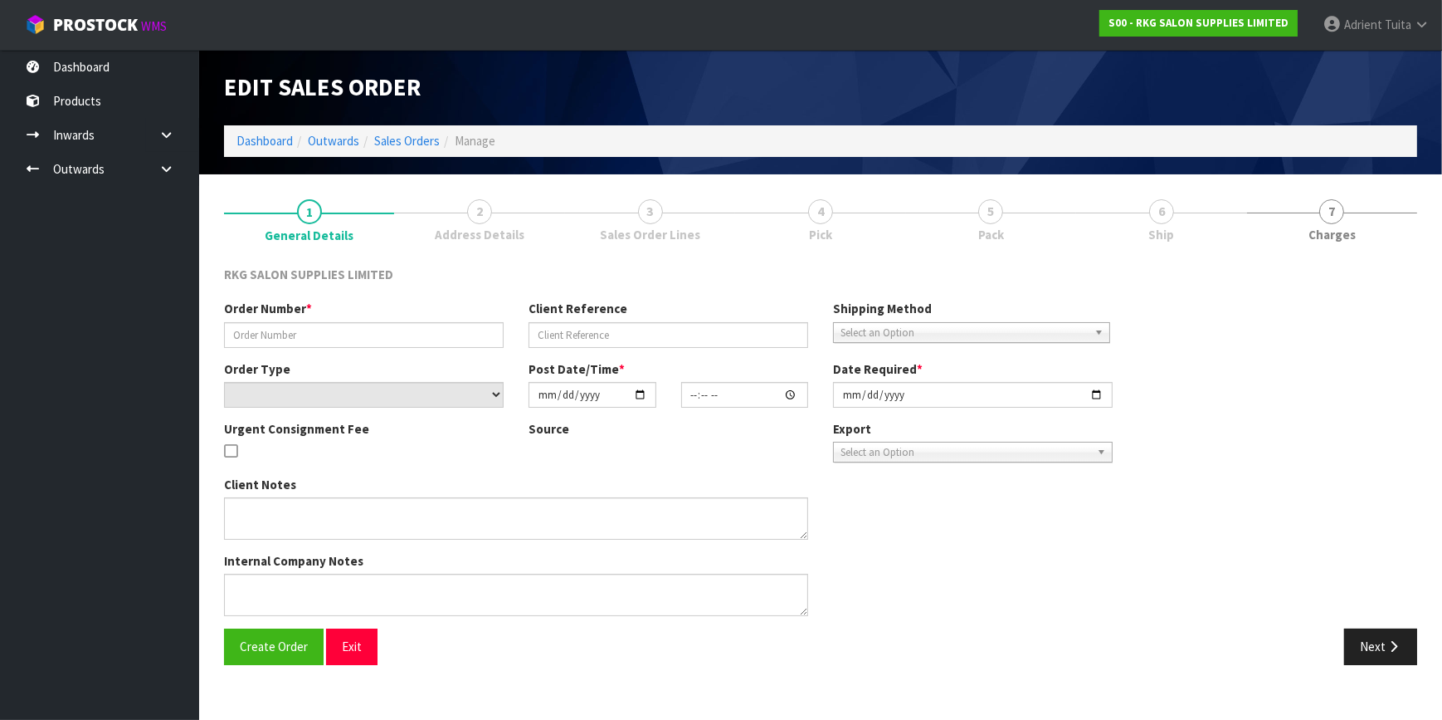
type input "#1610"
type input "SANJAYA JAYARATHNA"
select select "number:0"
type input "2025-09-16"
type input "08:46:00.000"
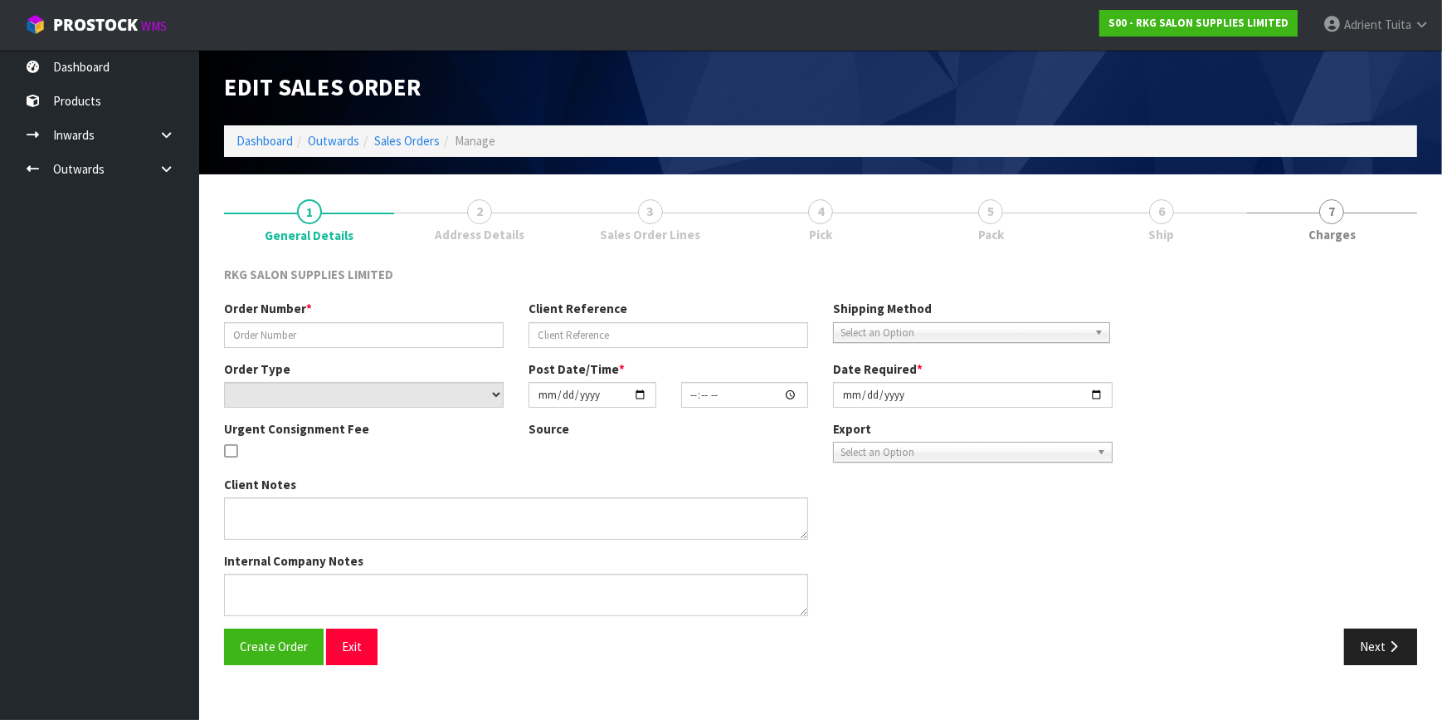
type input "2025-09-16"
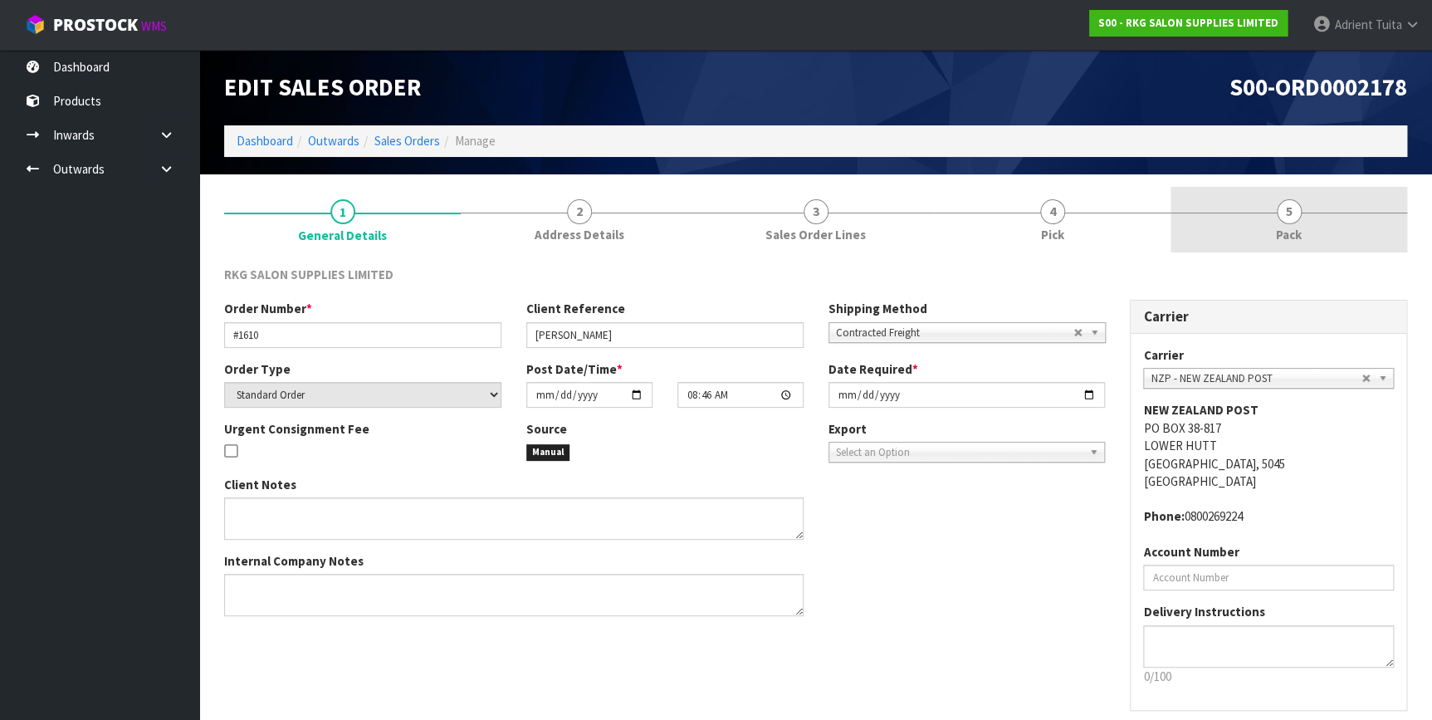
click at [1327, 216] on link "5 Pack" at bounding box center [1288, 220] width 237 height 66
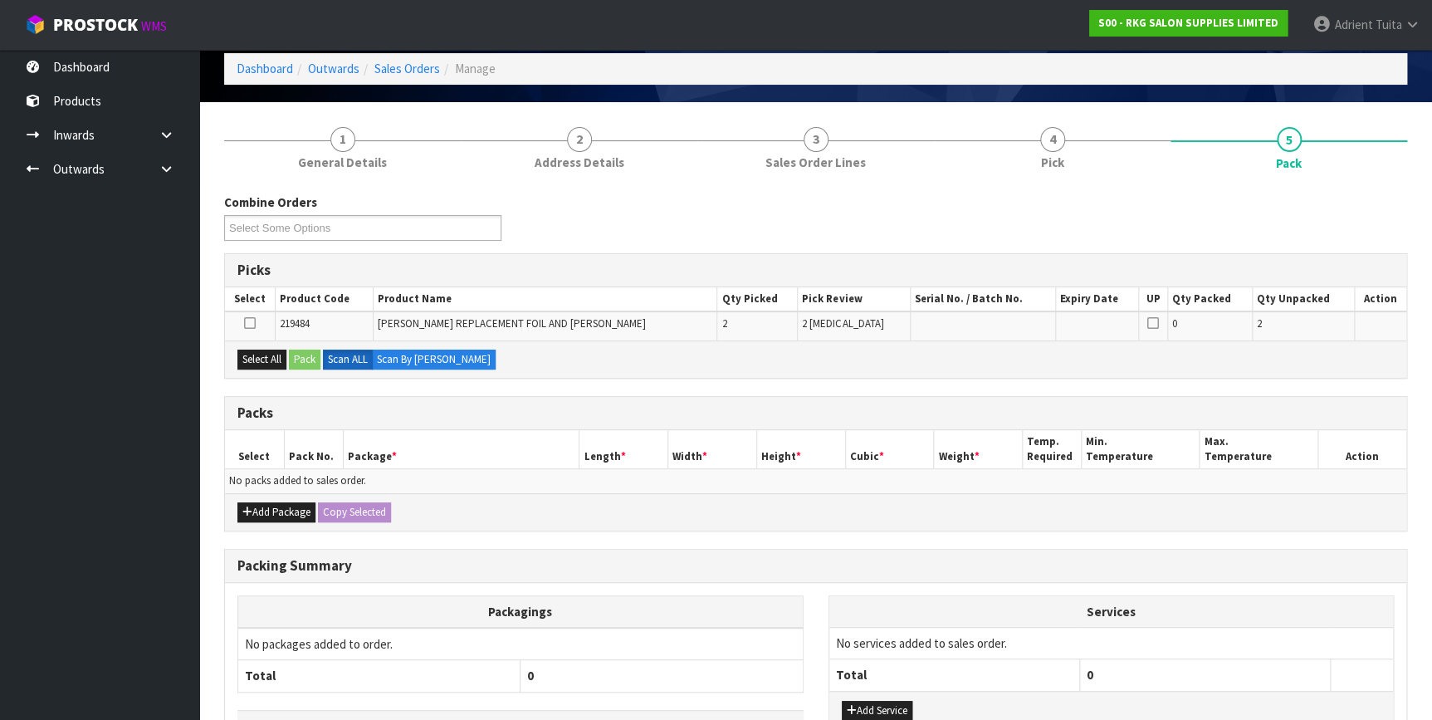
scroll to position [187, 0]
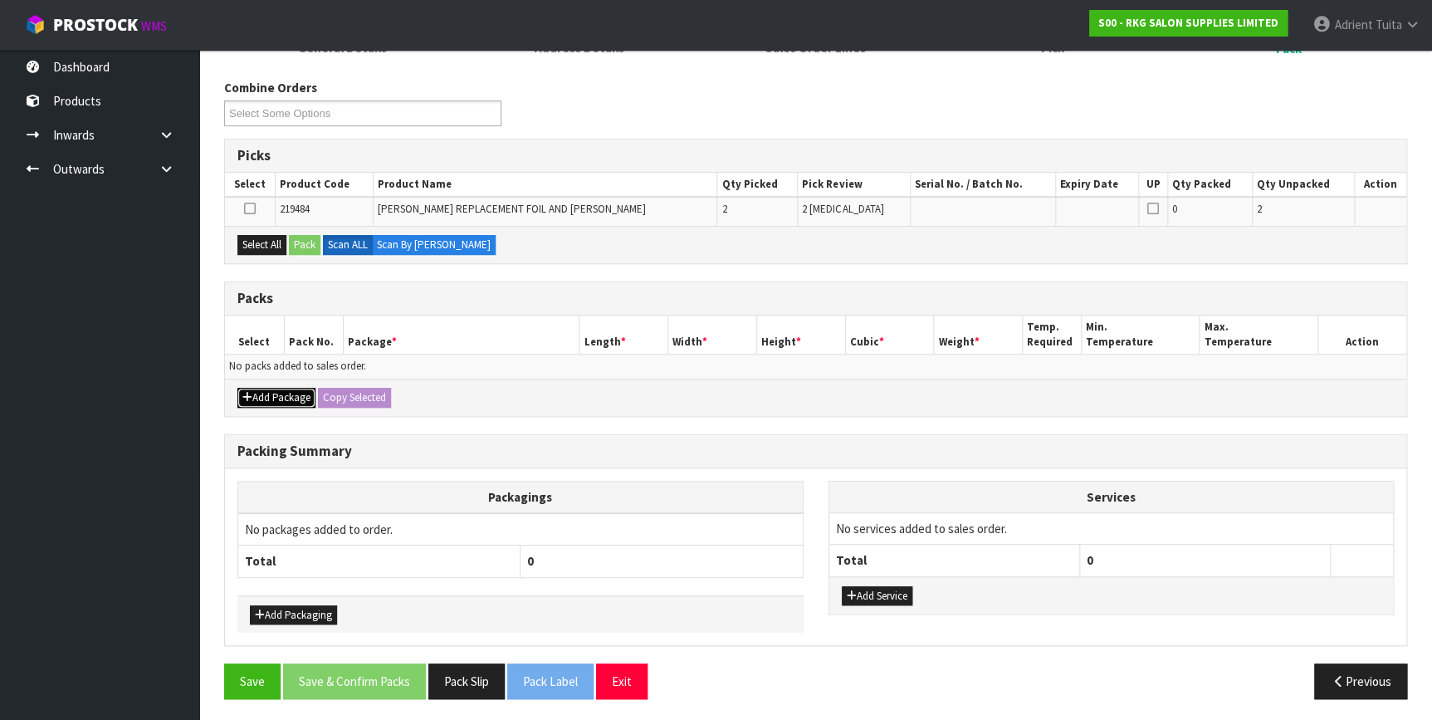
drag, startPoint x: 244, startPoint y: 398, endPoint x: 249, endPoint y: 388, distance: 11.1
click at [245, 398] on icon "button" at bounding box center [247, 397] width 10 height 11
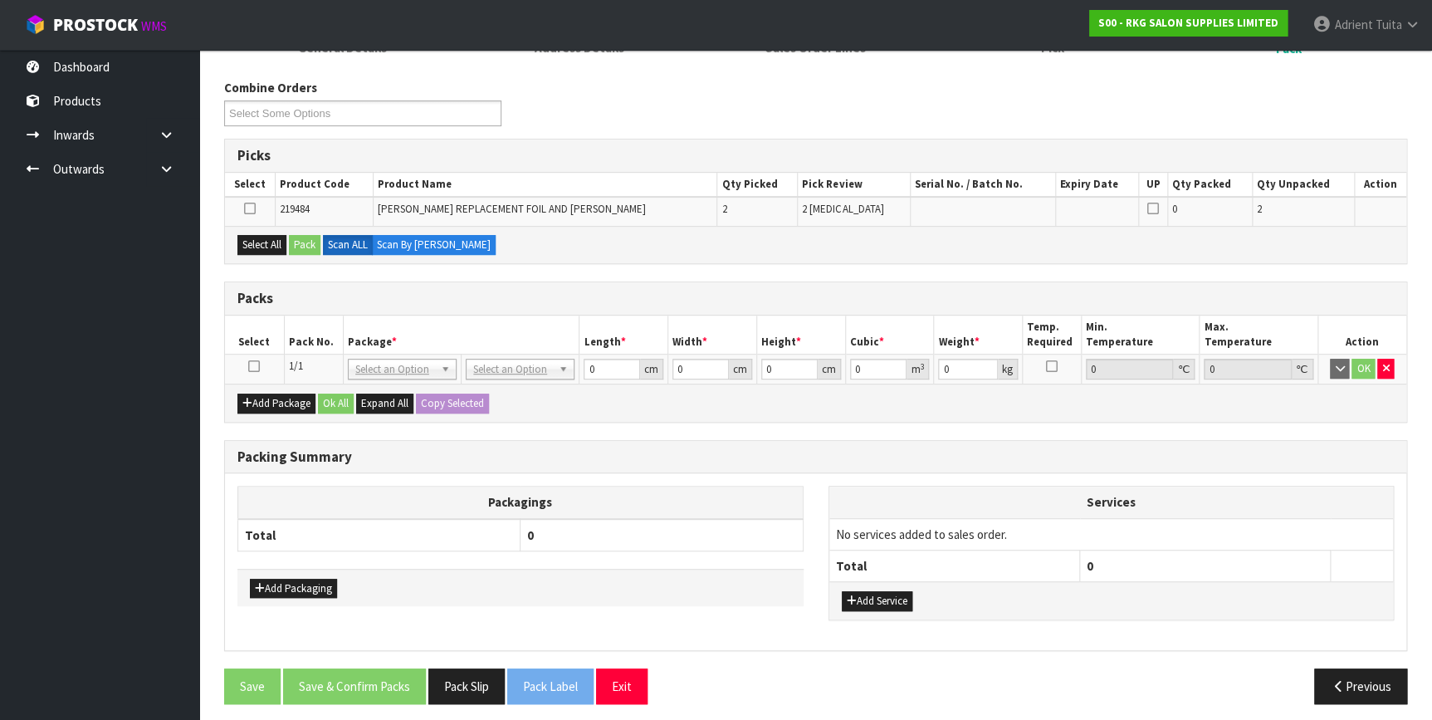
click at [260, 365] on td at bounding box center [254, 369] width 59 height 30
click at [255, 366] on icon at bounding box center [254, 366] width 12 height 1
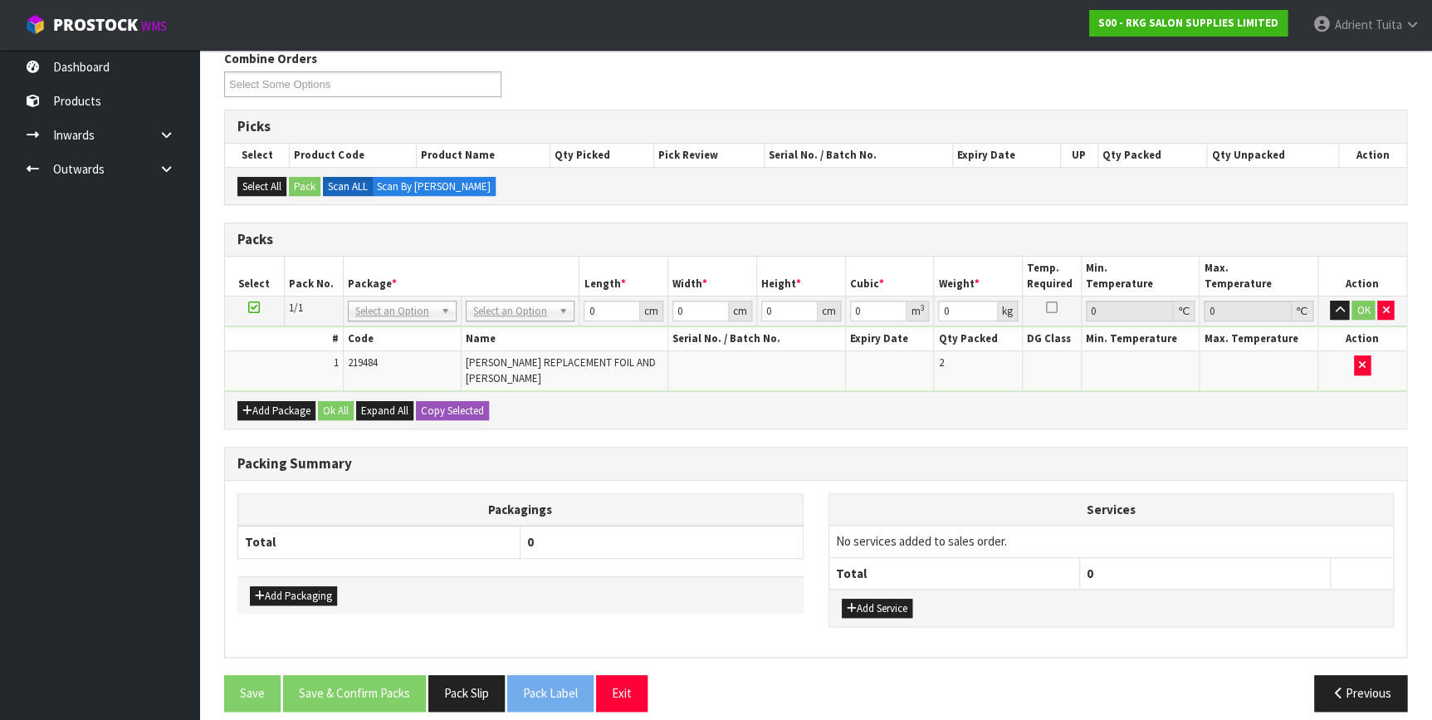
scroll to position [228, 0]
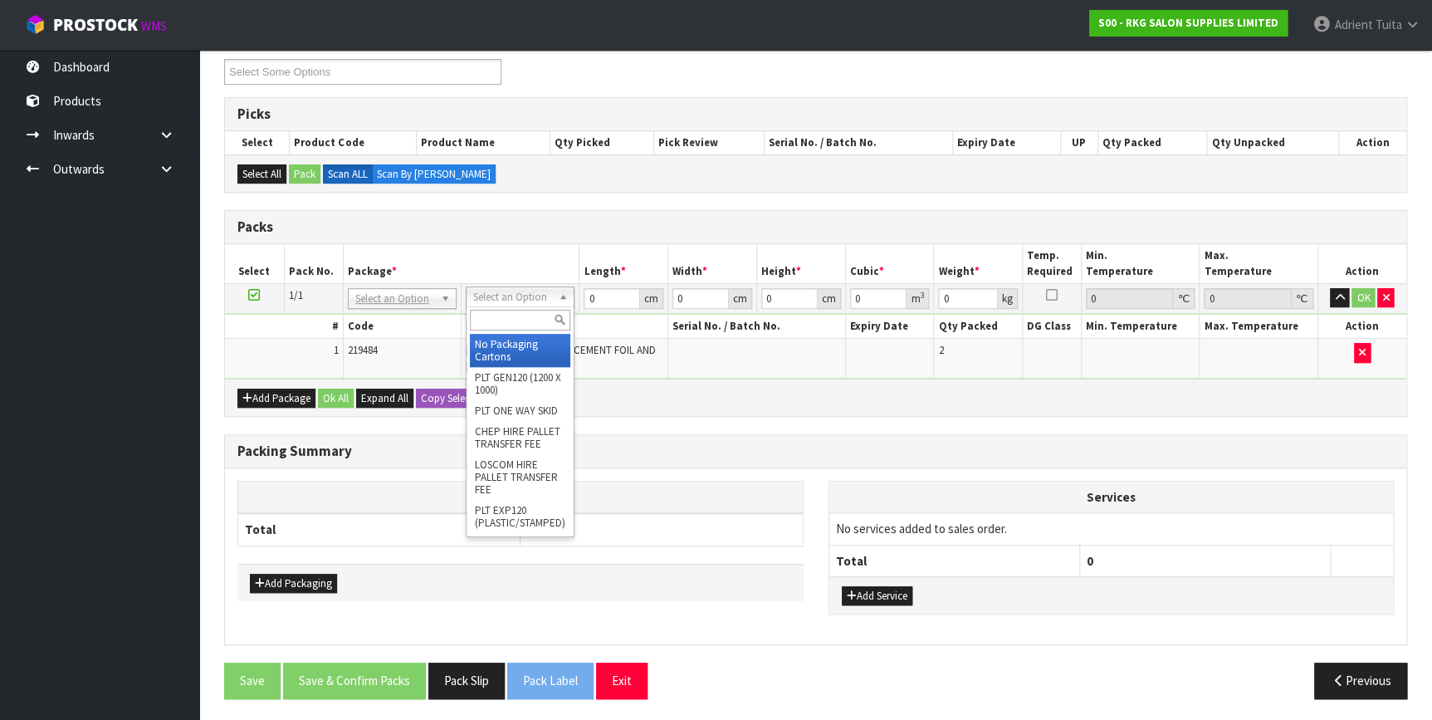
click at [498, 315] on input "text" at bounding box center [520, 320] width 100 height 21
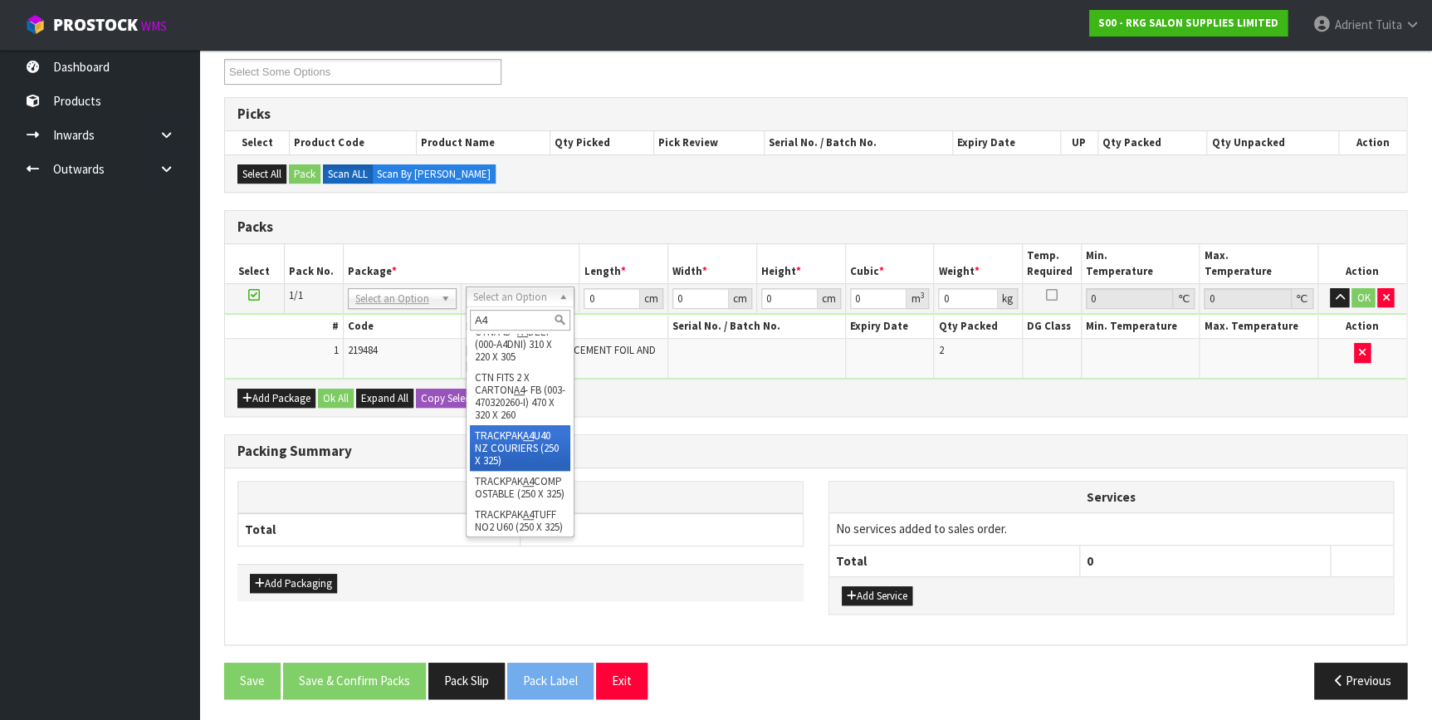
scroll to position [224, 0]
type input "A4"
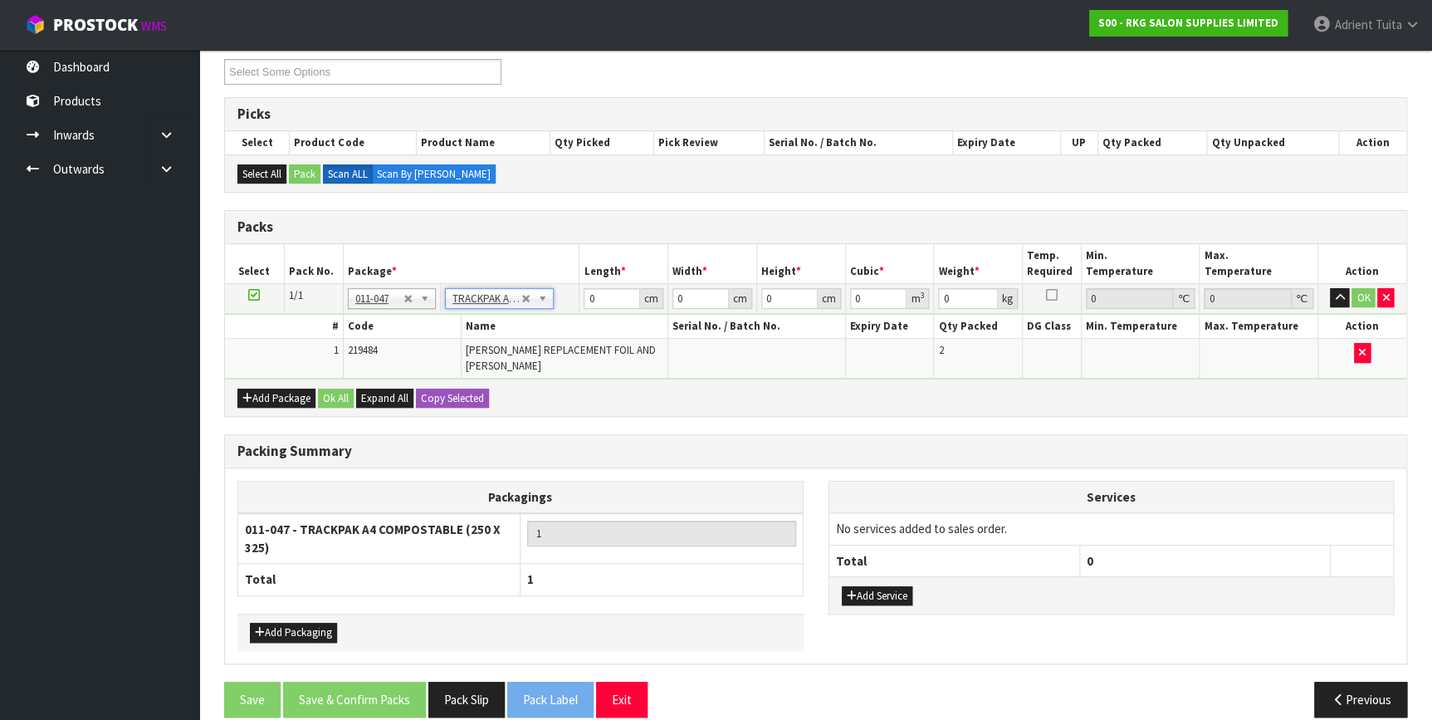
type input "25"
type input "32.5"
type input "0.01"
type input "0.000008"
type input "0.05"
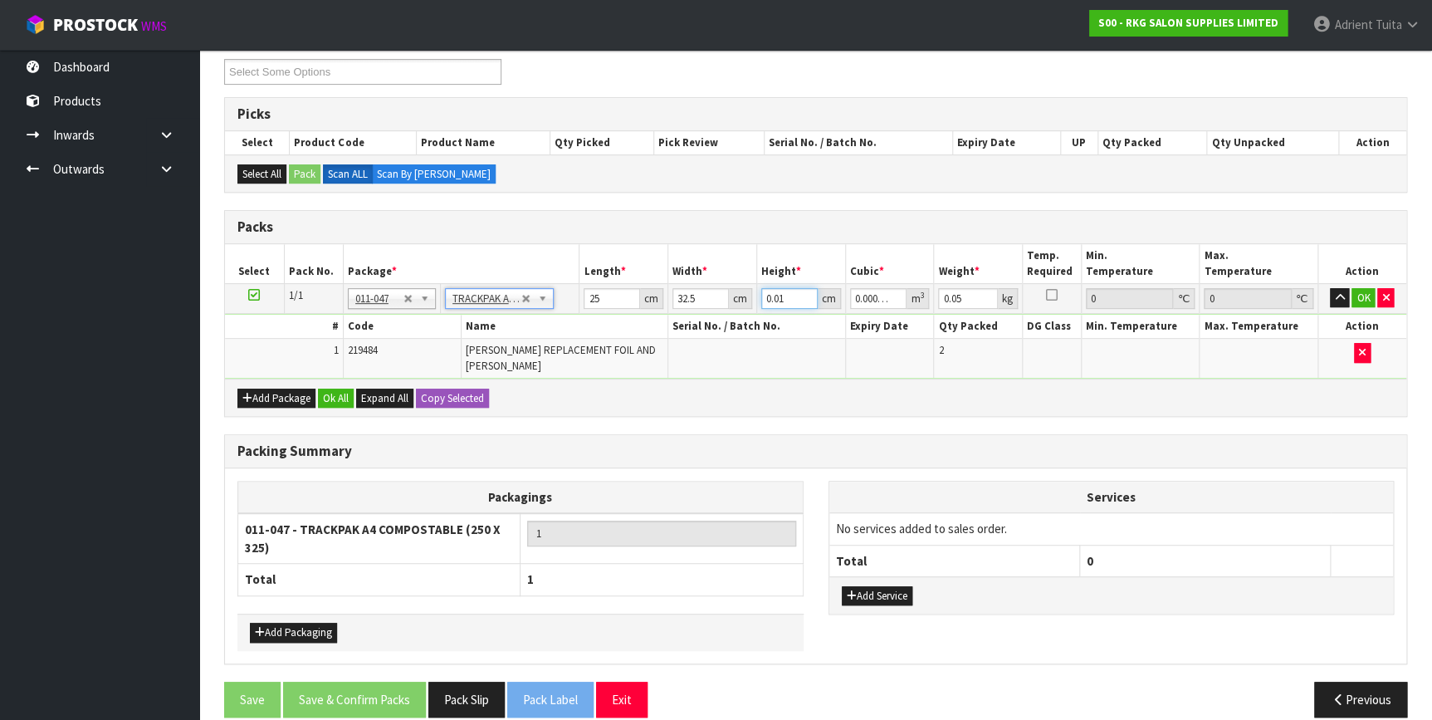
click at [778, 301] on input "0.01" at bounding box center [789, 298] width 56 height 21
type input "4"
type input "0.00325"
type input "4"
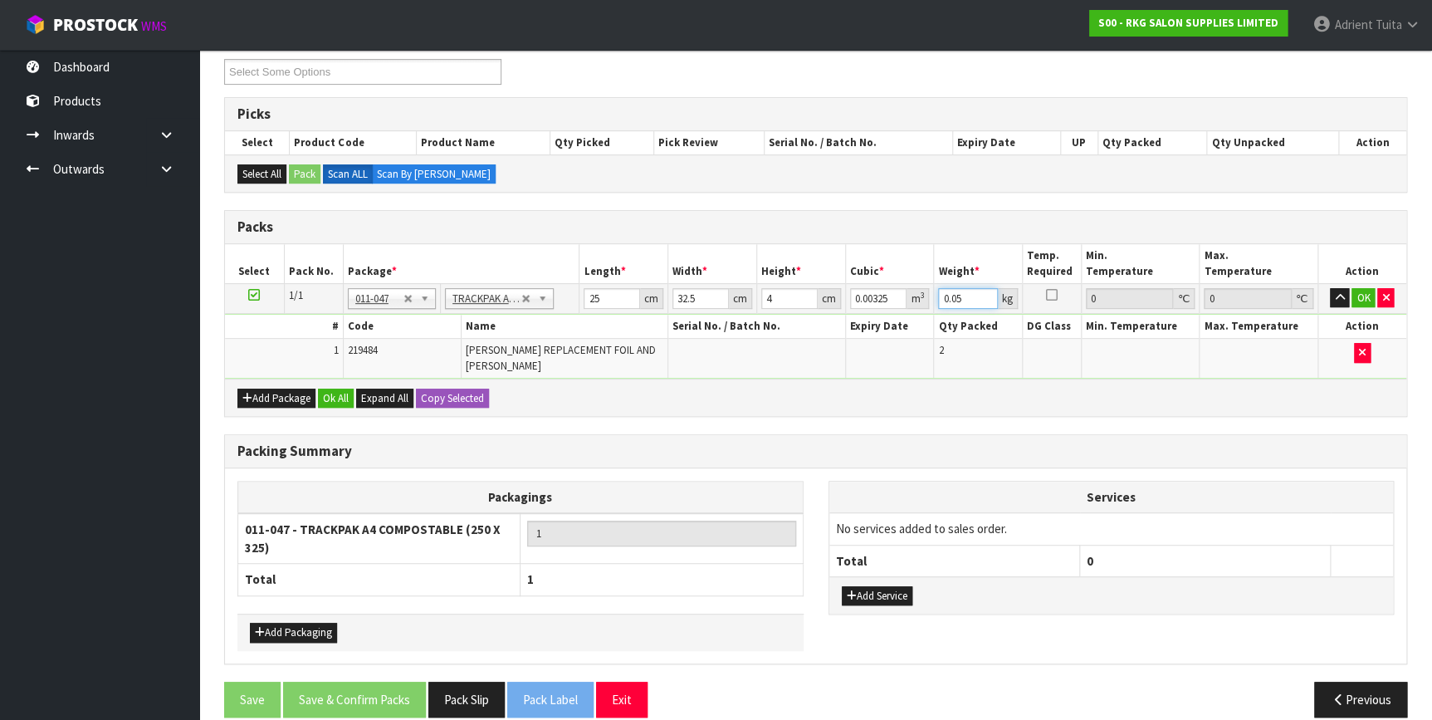
click at [954, 305] on input "0.05" at bounding box center [968, 298] width 60 height 21
type input "1"
drag, startPoint x: 1369, startPoint y: 290, endPoint x: 1337, endPoint y: 280, distance: 34.1
click at [1369, 290] on button "OK" at bounding box center [1362, 298] width 23 height 20
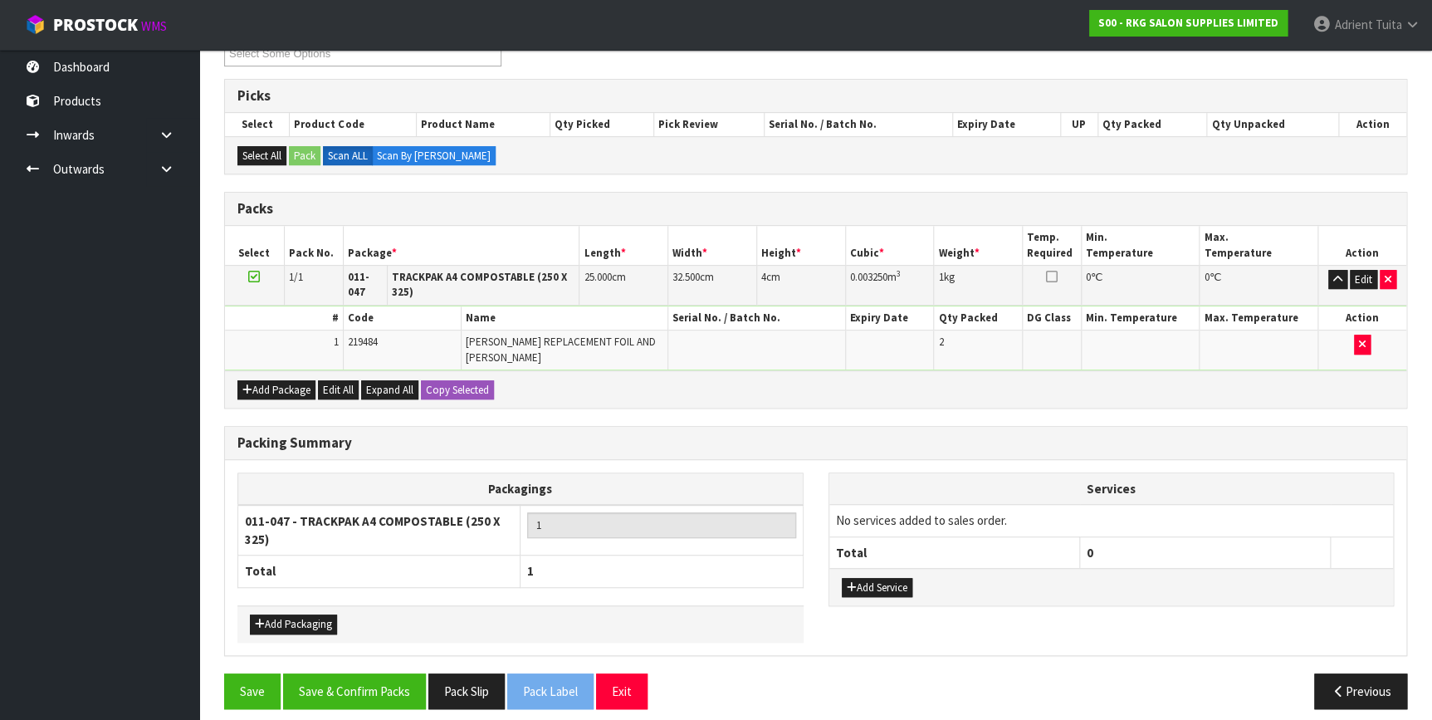
scroll to position [256, 0]
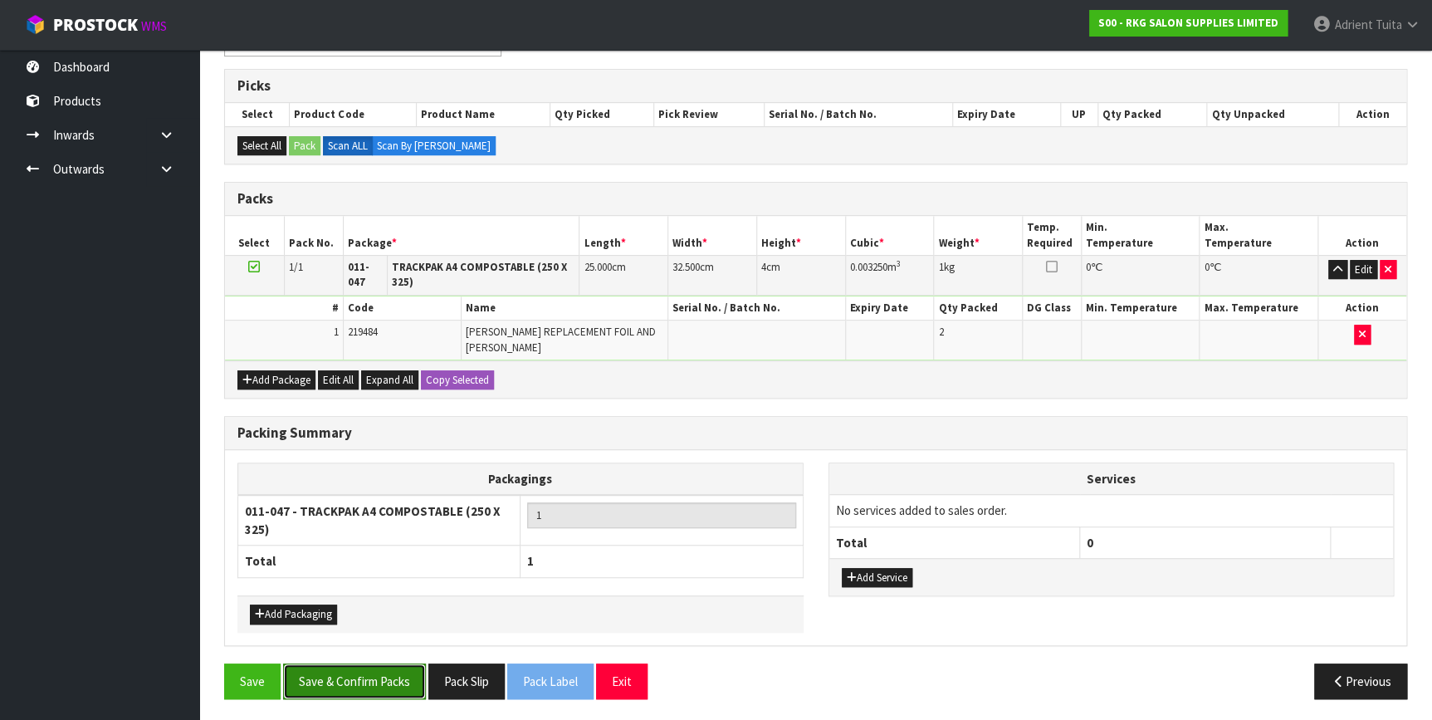
click at [403, 671] on button "Save & Confirm Packs" at bounding box center [354, 681] width 143 height 36
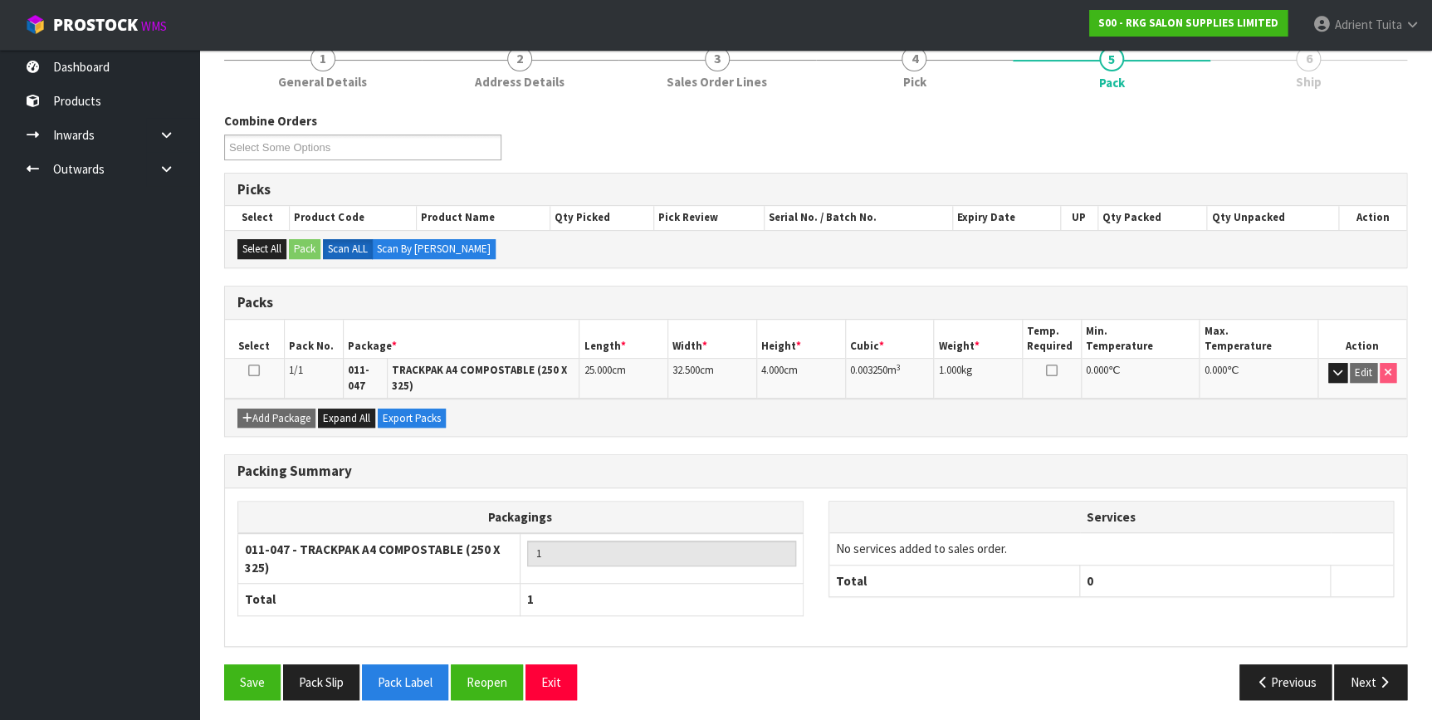
scroll to position [215, 0]
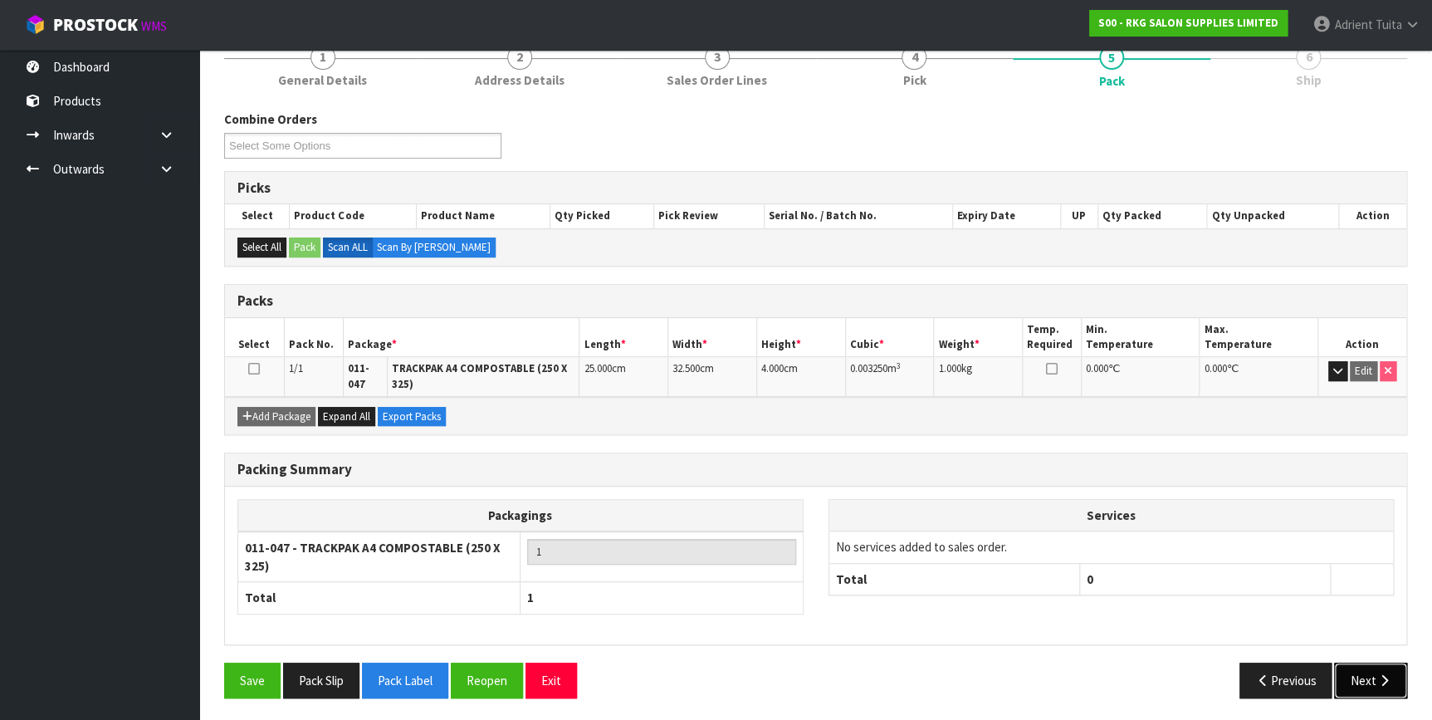
click at [1356, 670] on button "Next" at bounding box center [1370, 680] width 73 height 36
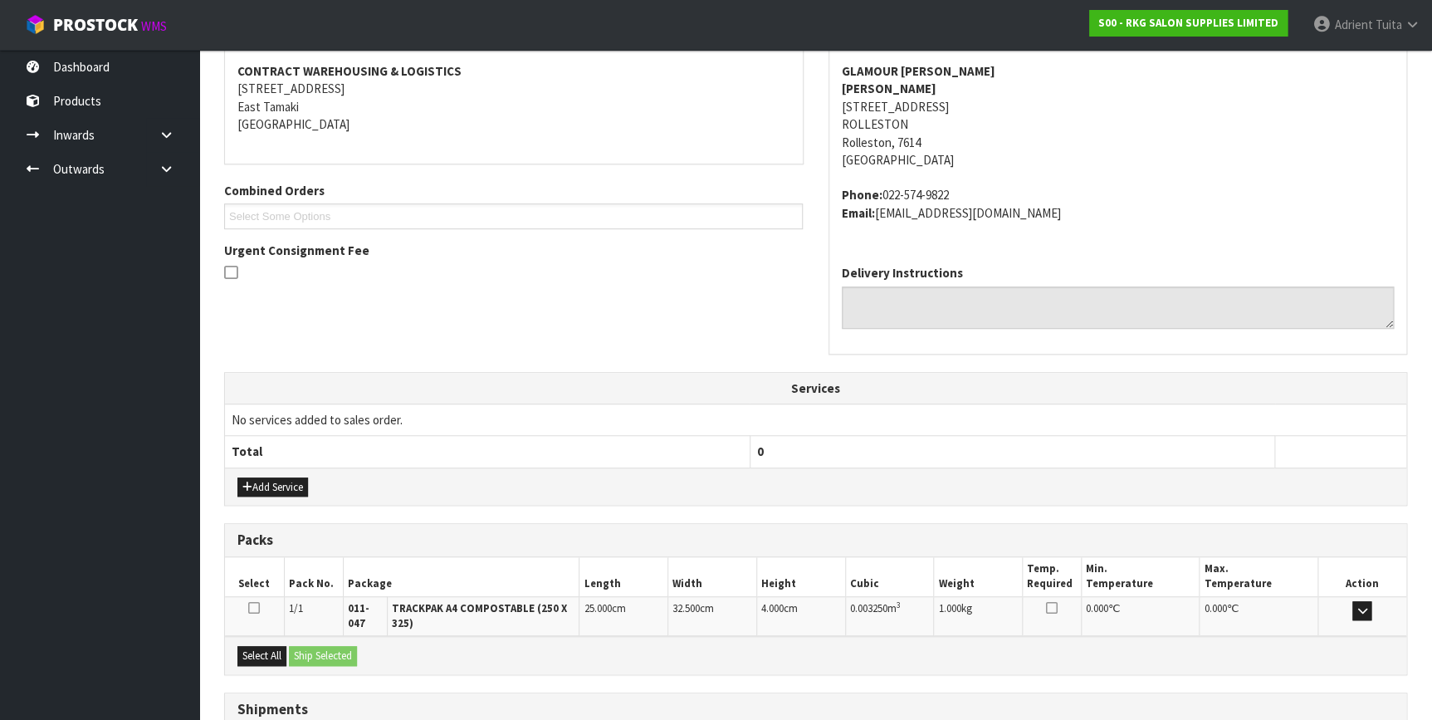
scroll to position [440, 0]
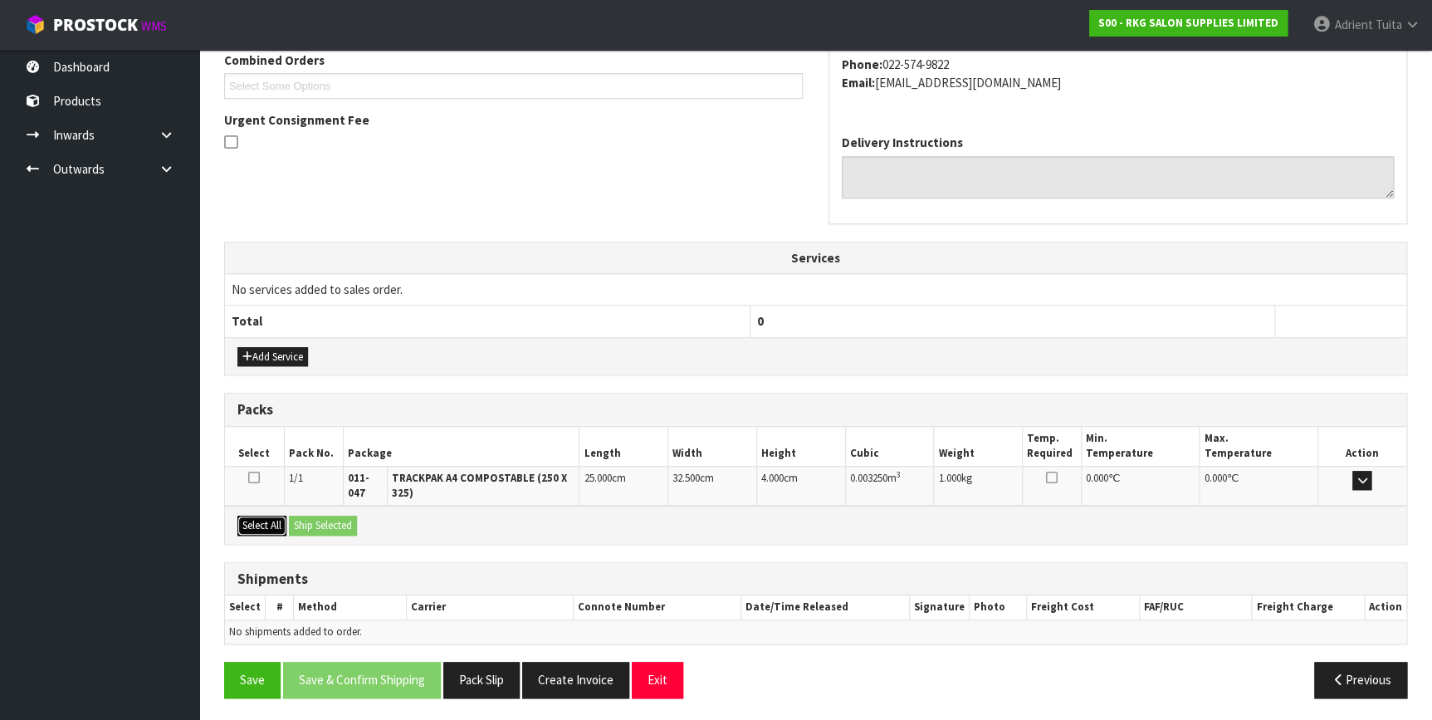
drag, startPoint x: 262, startPoint y: 525, endPoint x: 355, endPoint y: 525, distance: 93.0
click at [266, 525] on button "Select All" at bounding box center [261, 525] width 49 height 20
click at [355, 525] on button "Ship Selected" at bounding box center [323, 525] width 68 height 20
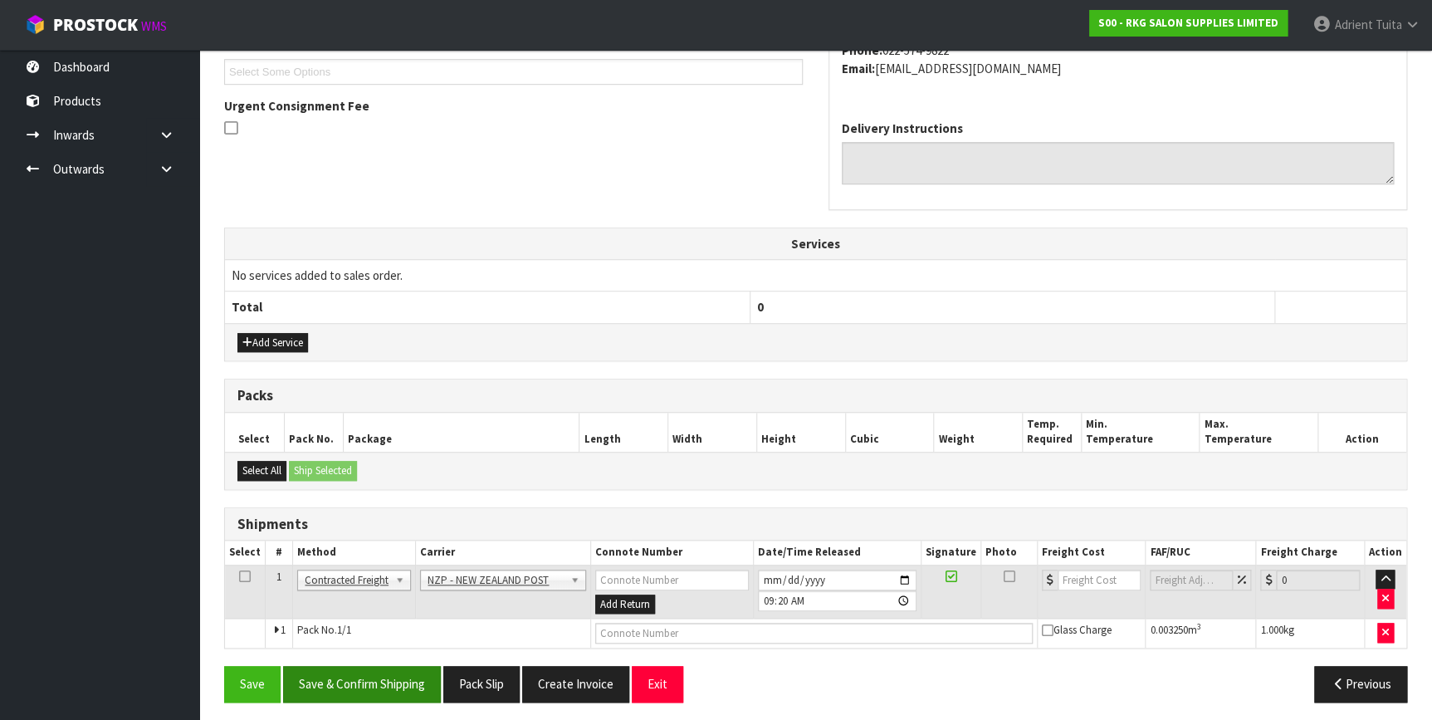
scroll to position [457, 0]
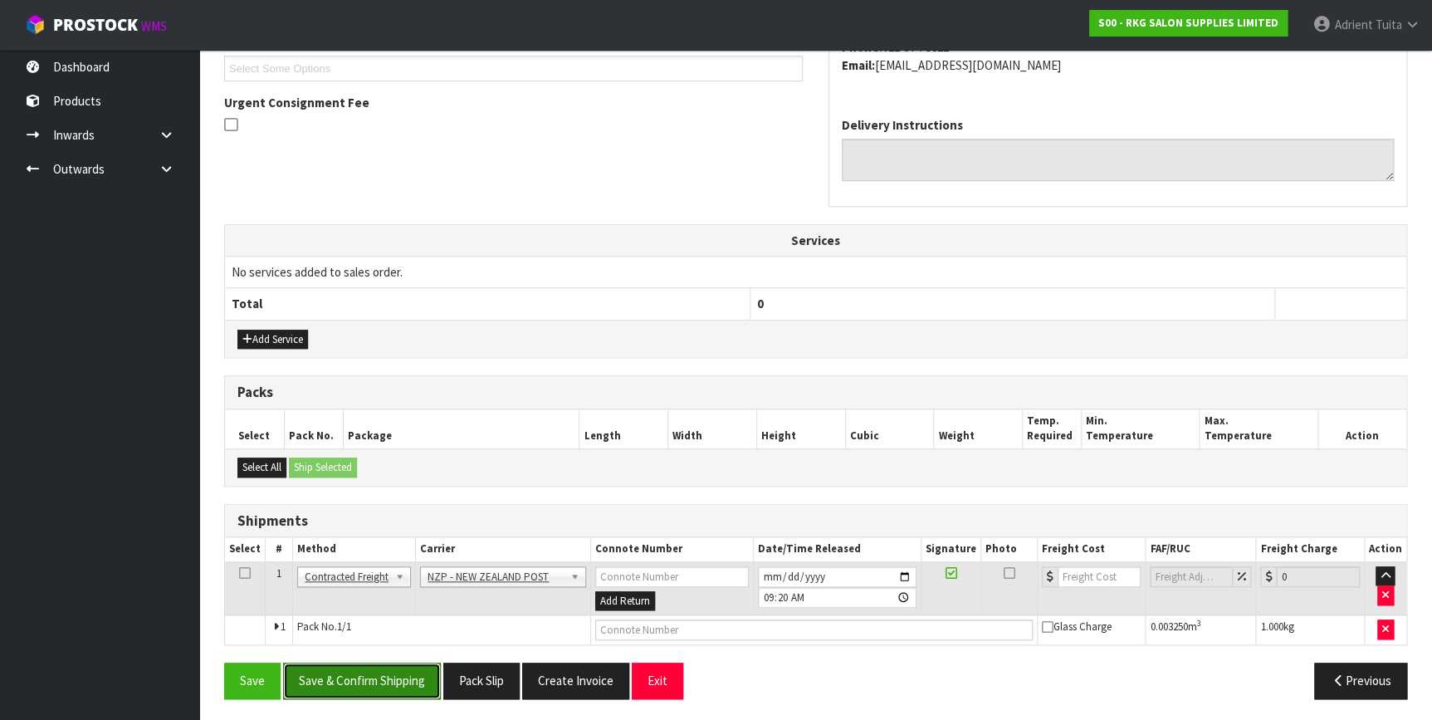
click at [388, 669] on button "Save & Confirm Shipping" at bounding box center [362, 680] width 158 height 36
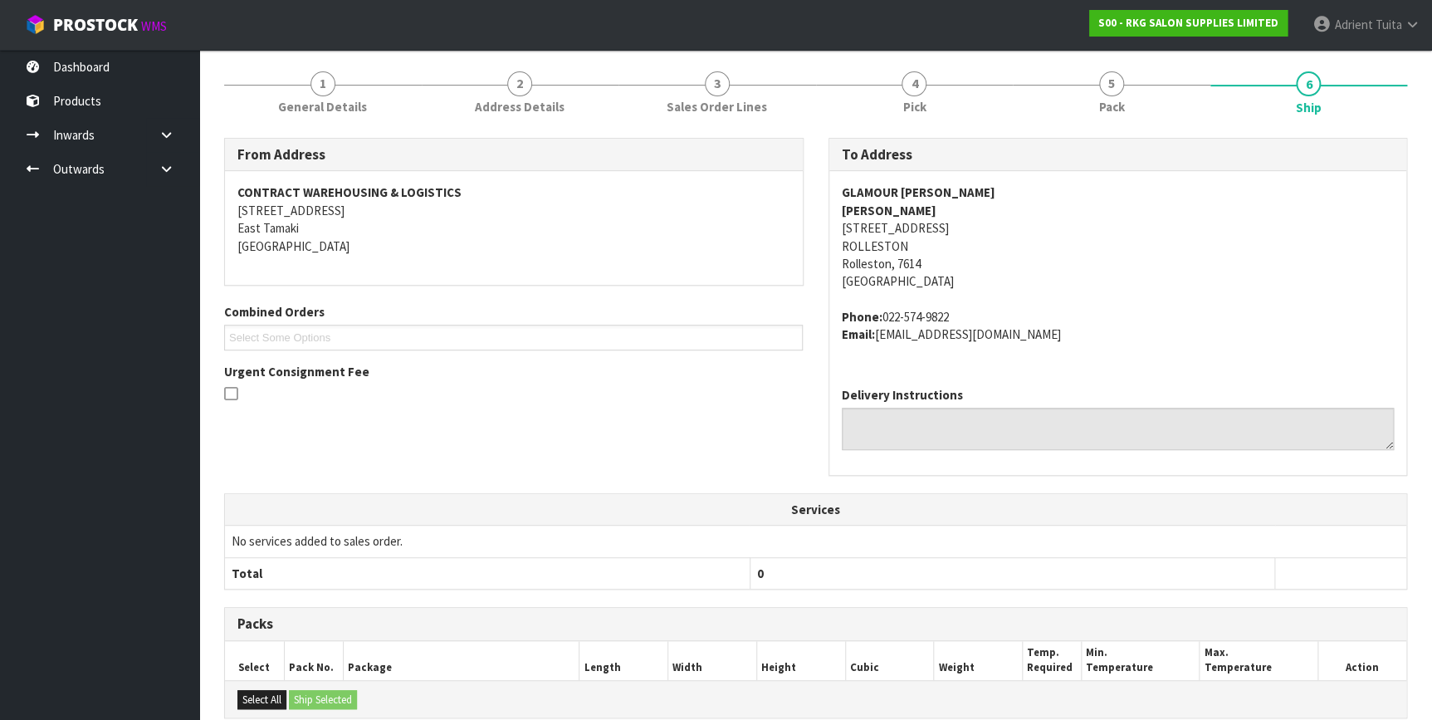
scroll to position [434, 0]
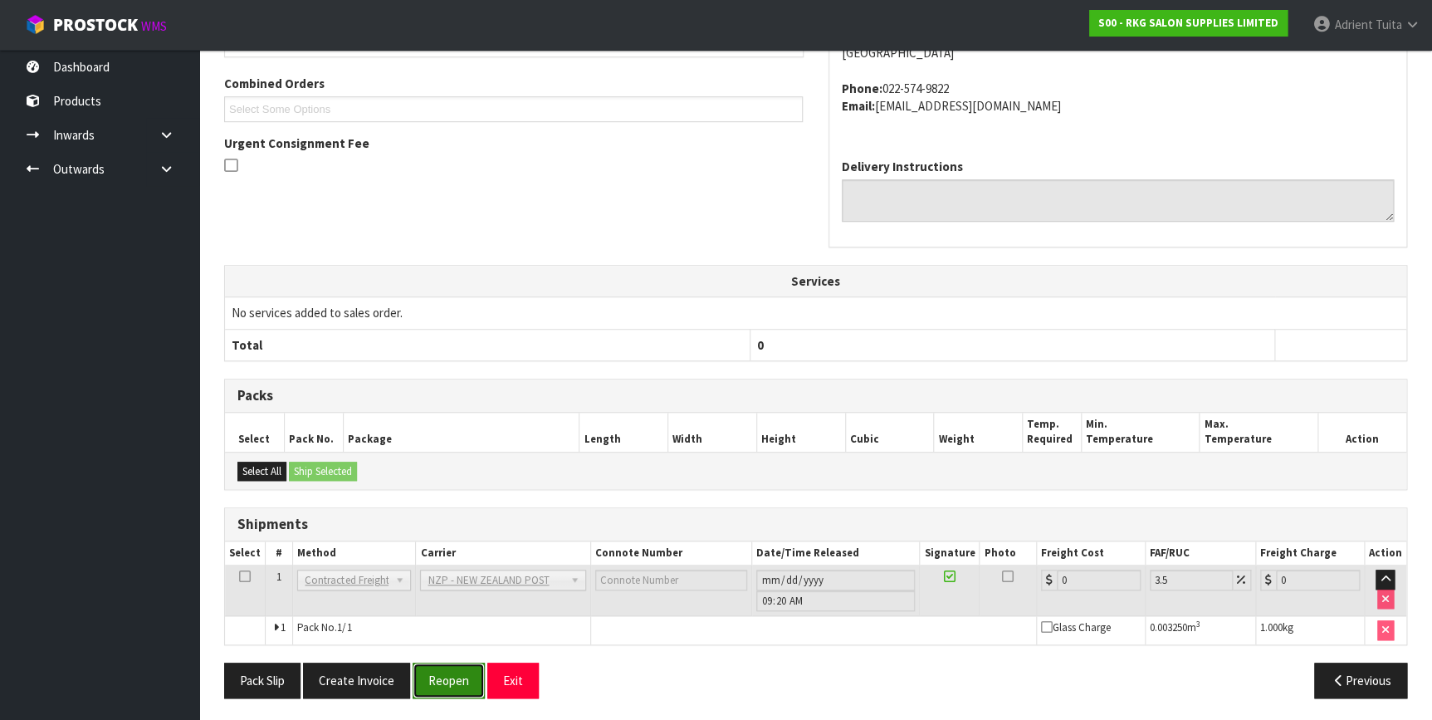
click at [450, 671] on button "Reopen" at bounding box center [448, 680] width 72 height 36
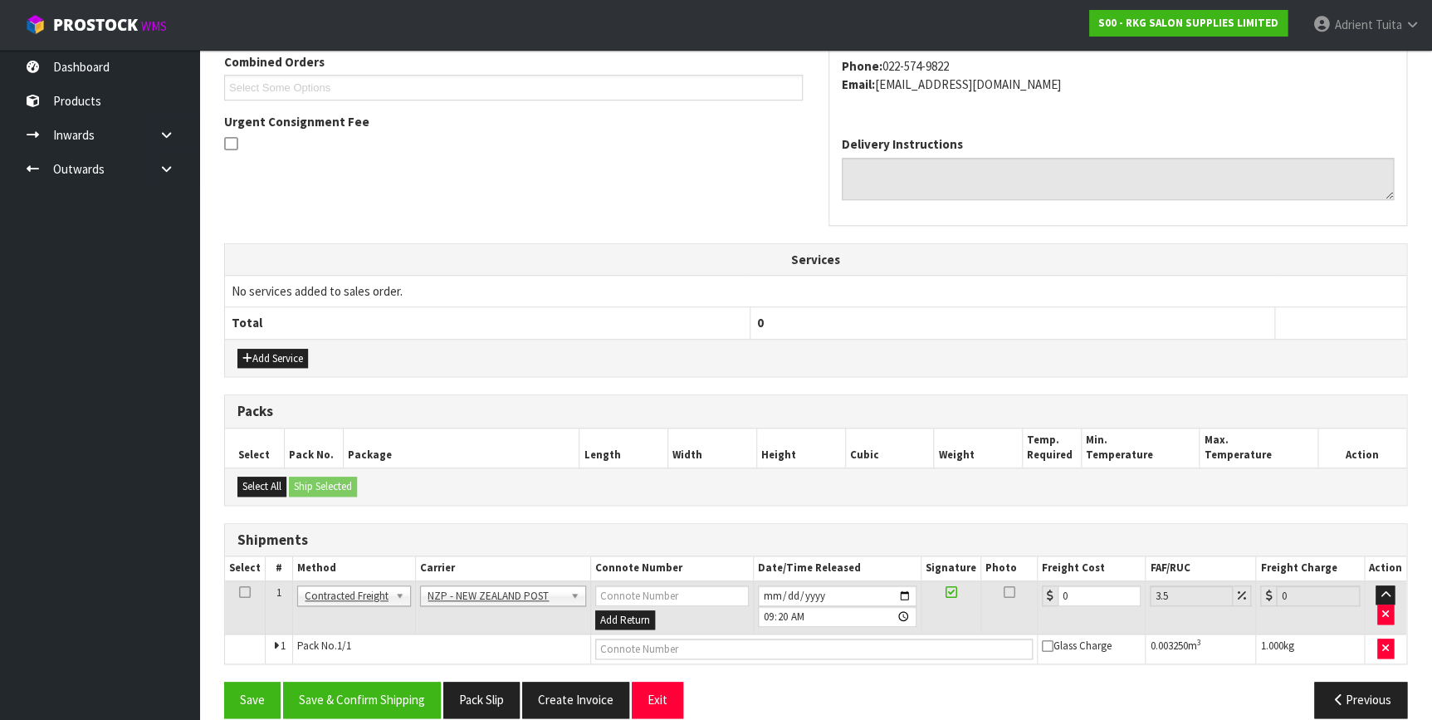
scroll to position [457, 0]
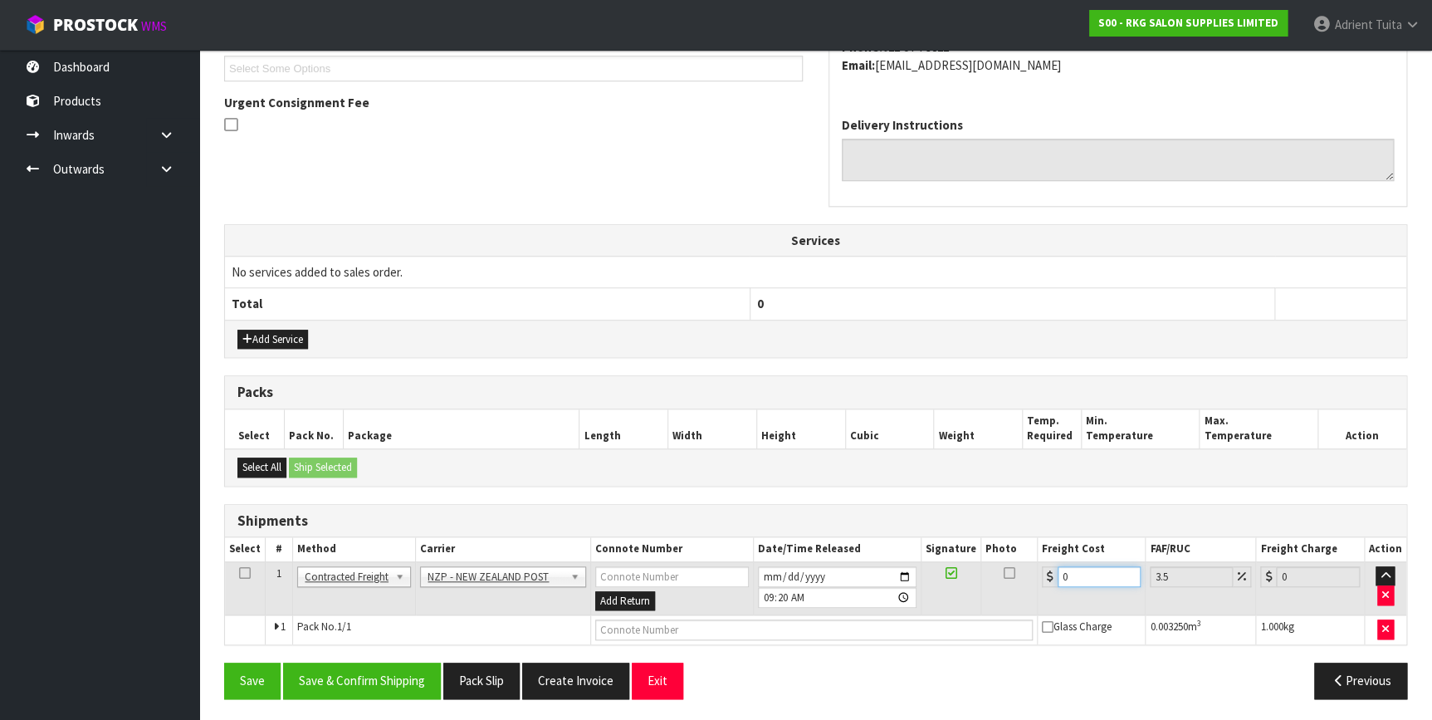
click at [1079, 567] on input "0" at bounding box center [1099, 576] width 84 height 21
type input "5"
type input "5.17"
type input "5.2"
type input "5.38"
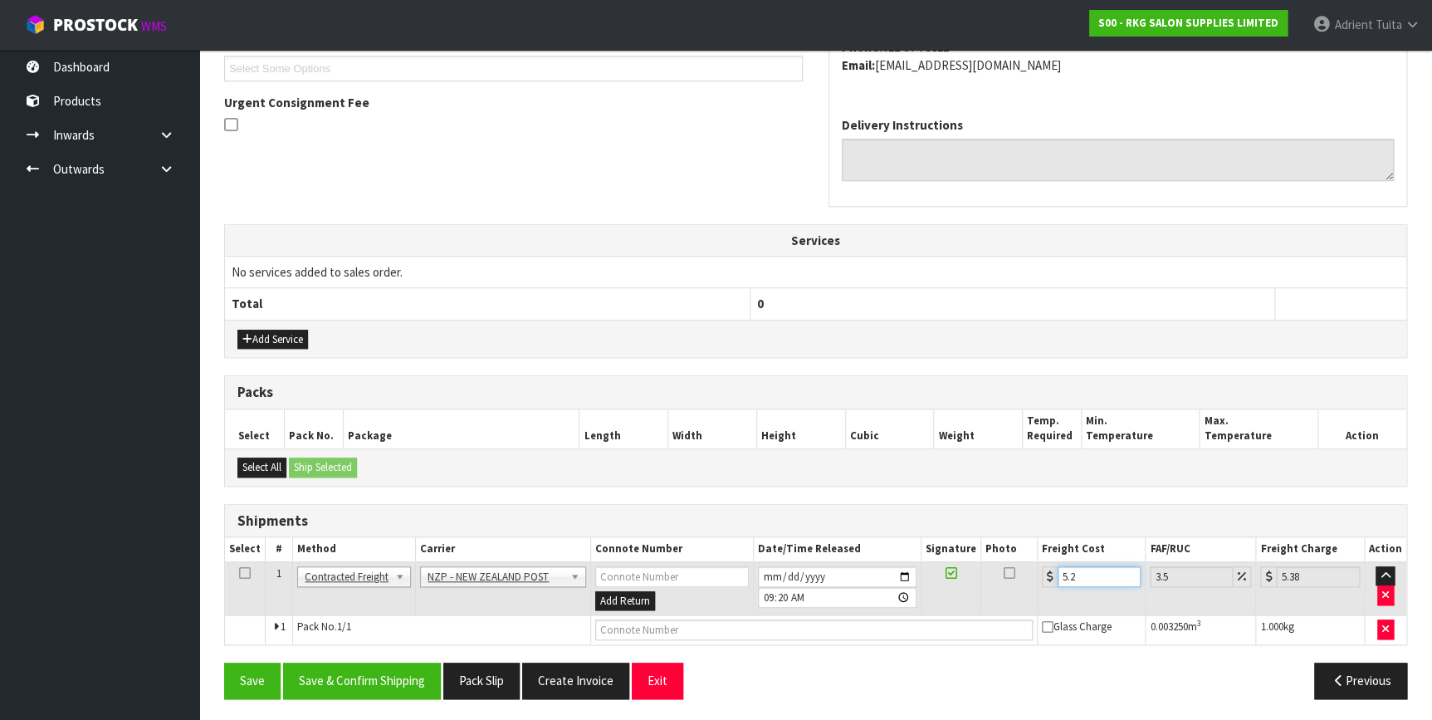
type input "5.29"
type input "5.48"
type input "5.29"
click at [720, 627] on input "text" at bounding box center [813, 629] width 437 height 21
type input "00894210392600456494"
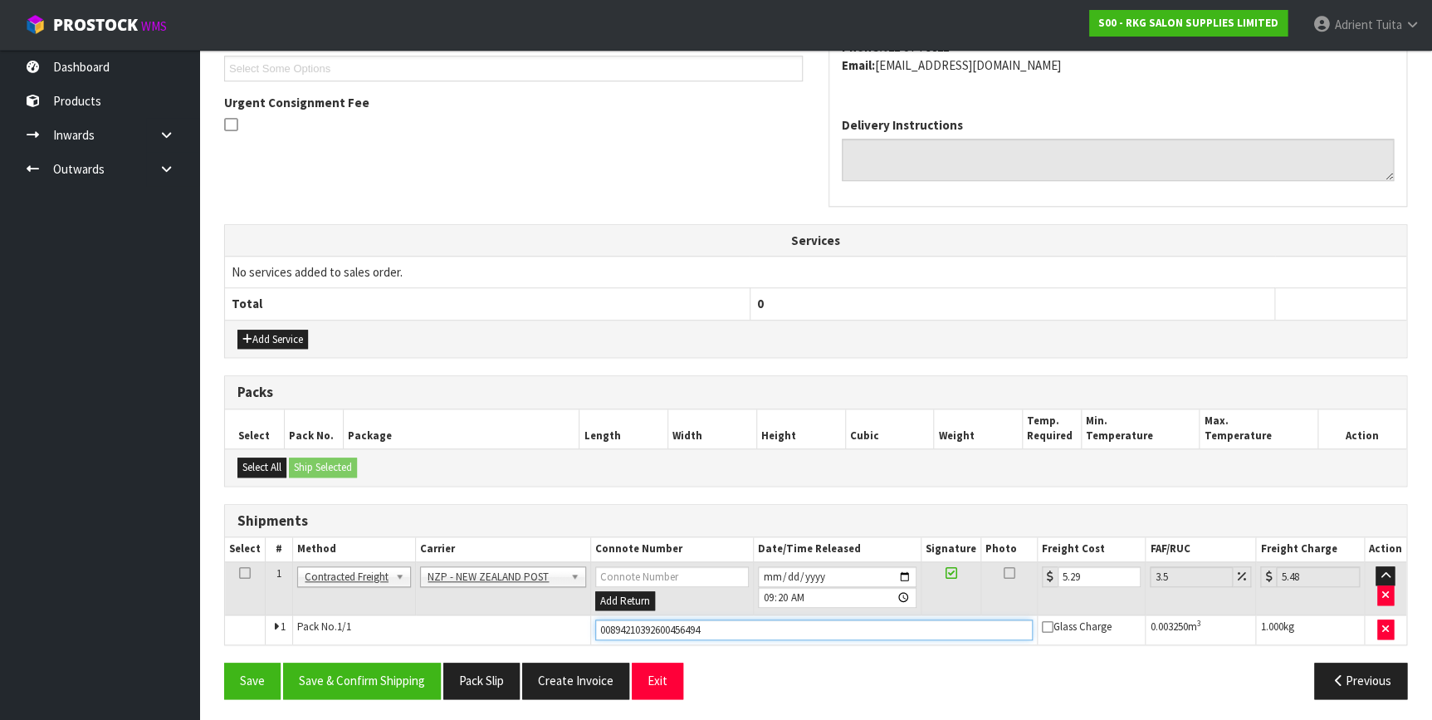
click at [224, 662] on button "Save" at bounding box center [252, 680] width 56 height 36
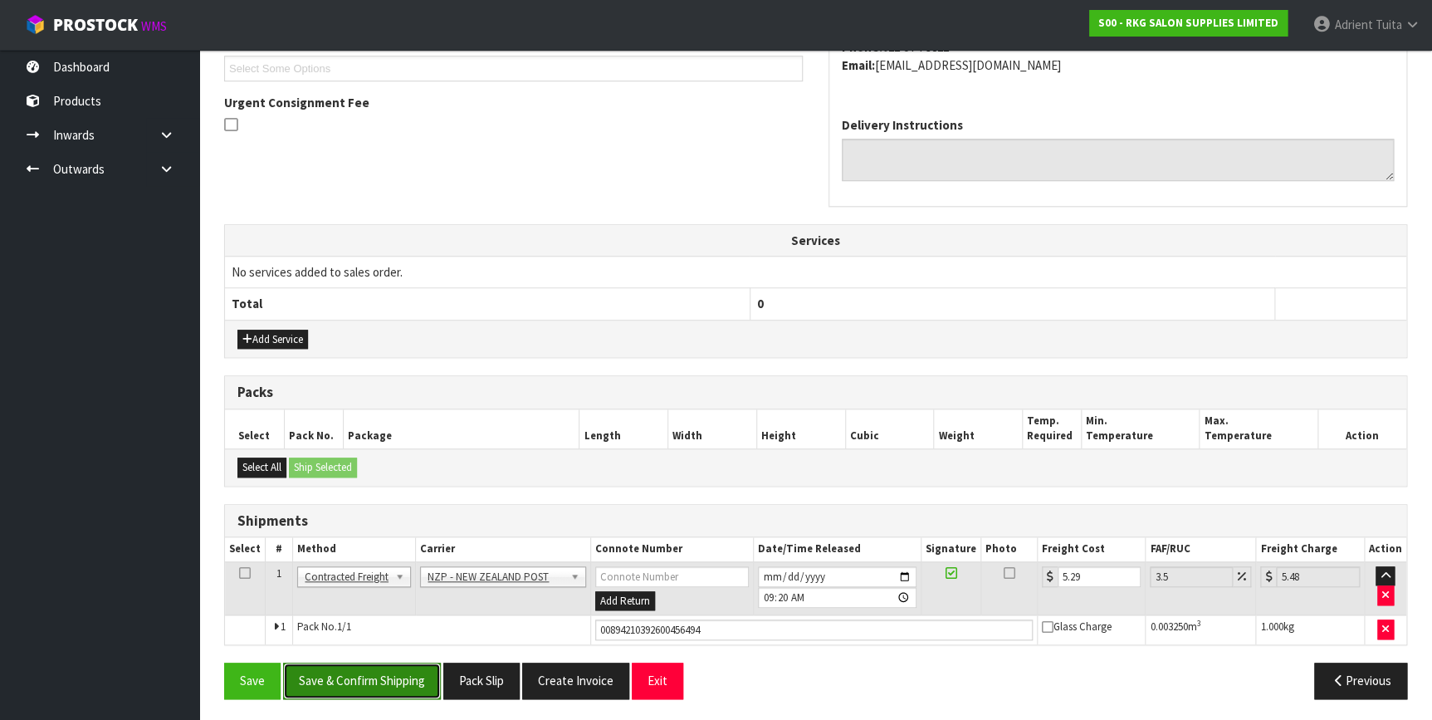
click at [414, 671] on button "Save & Confirm Shipping" at bounding box center [362, 680] width 158 height 36
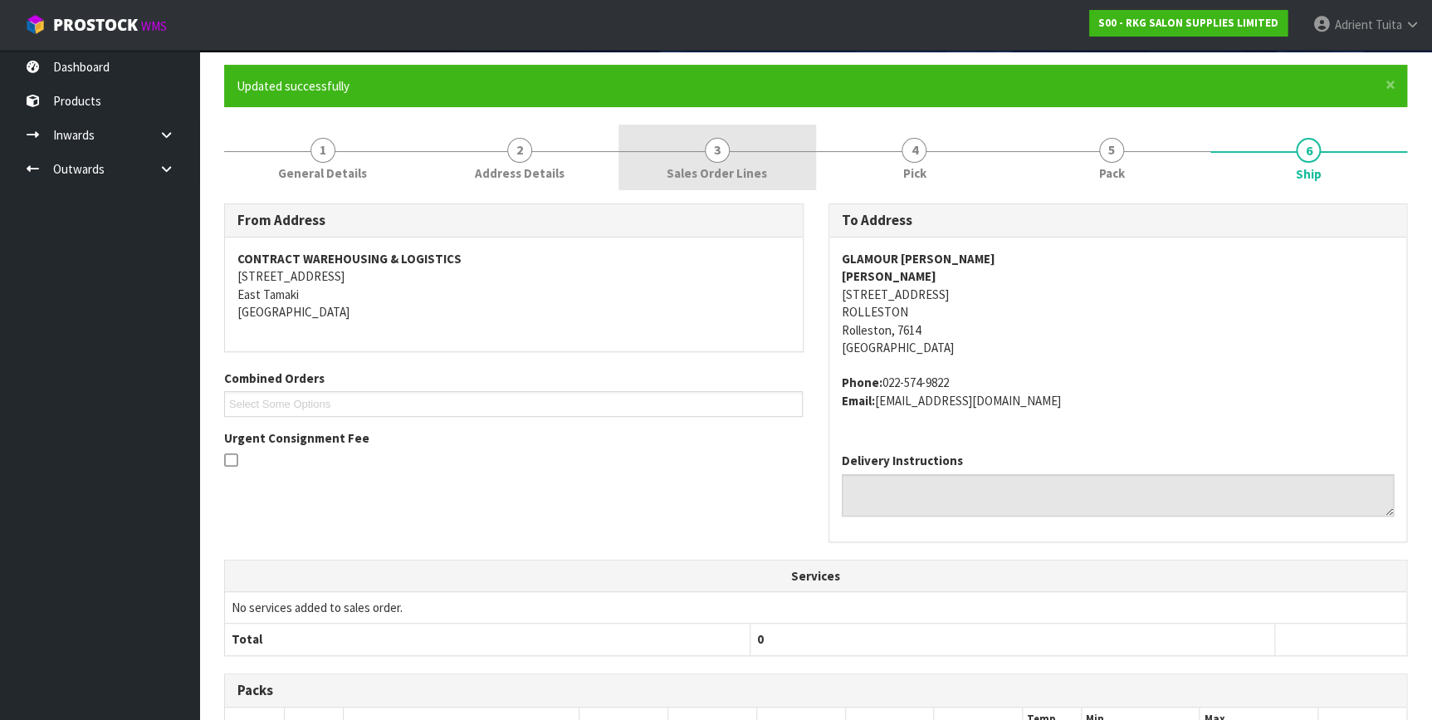
scroll to position [417, 0]
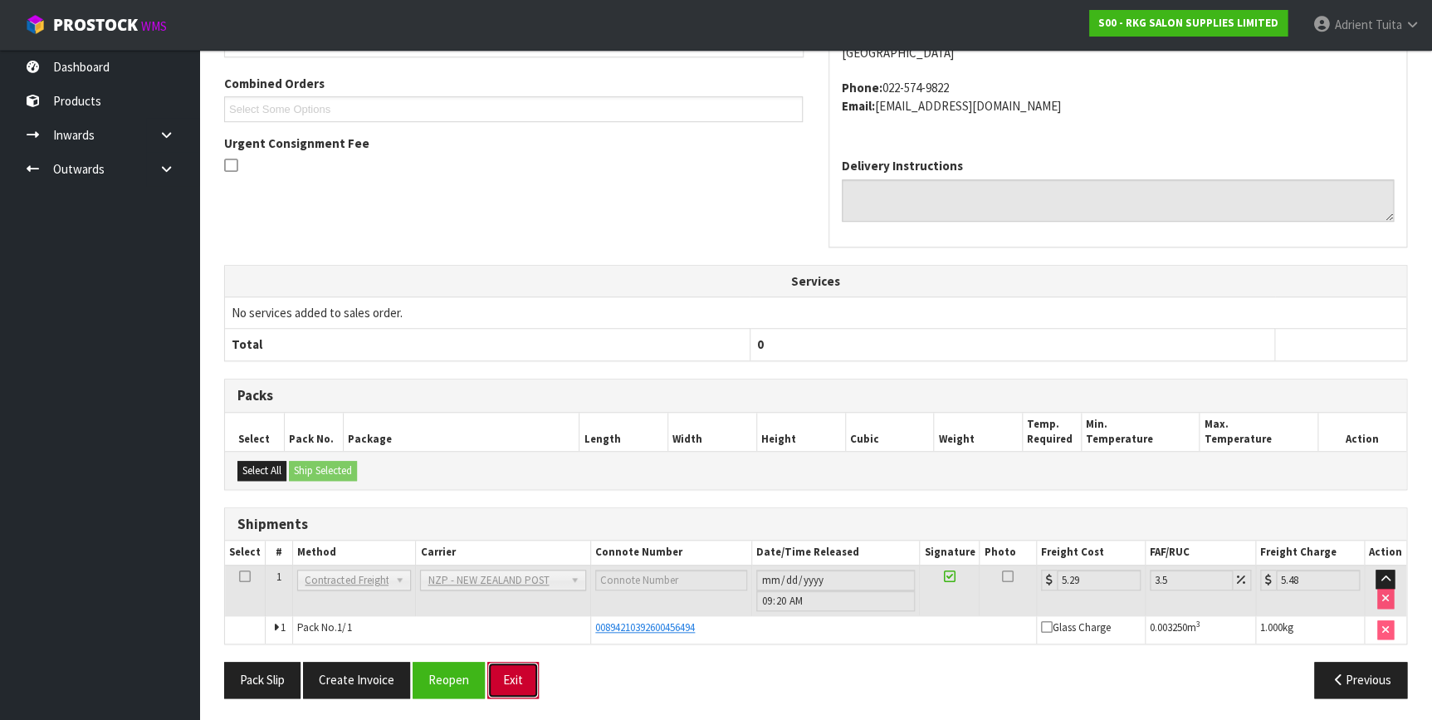
click at [518, 671] on button "Exit" at bounding box center [512, 679] width 51 height 36
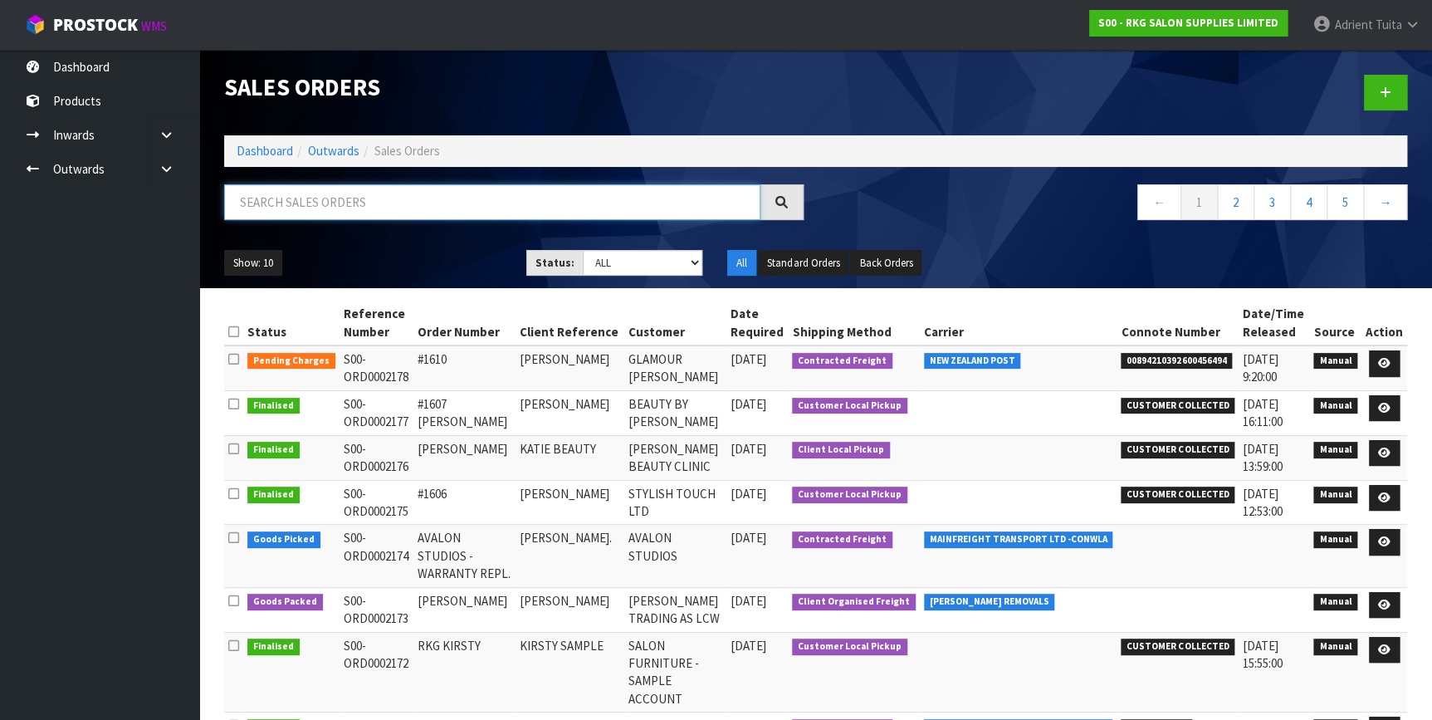
click at [432, 209] on input "text" at bounding box center [492, 202] width 536 height 36
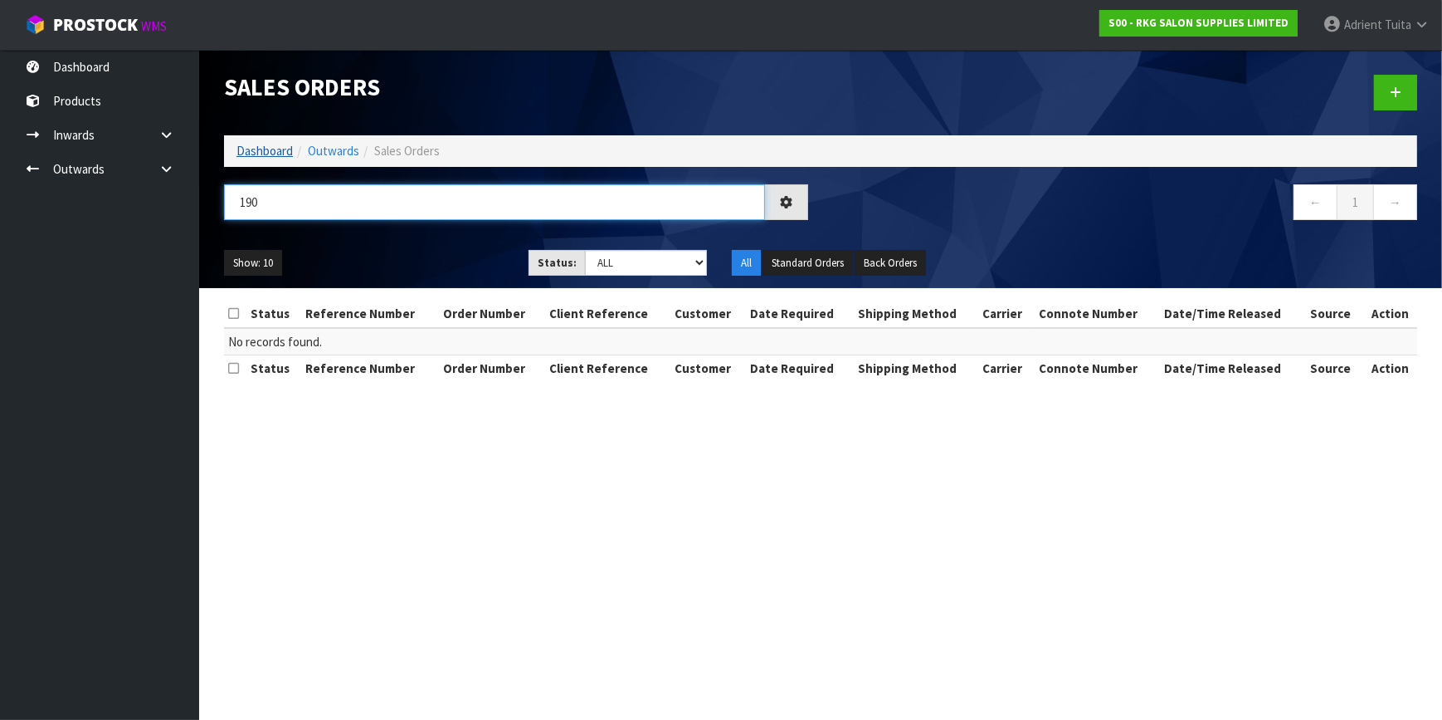
type input "190"
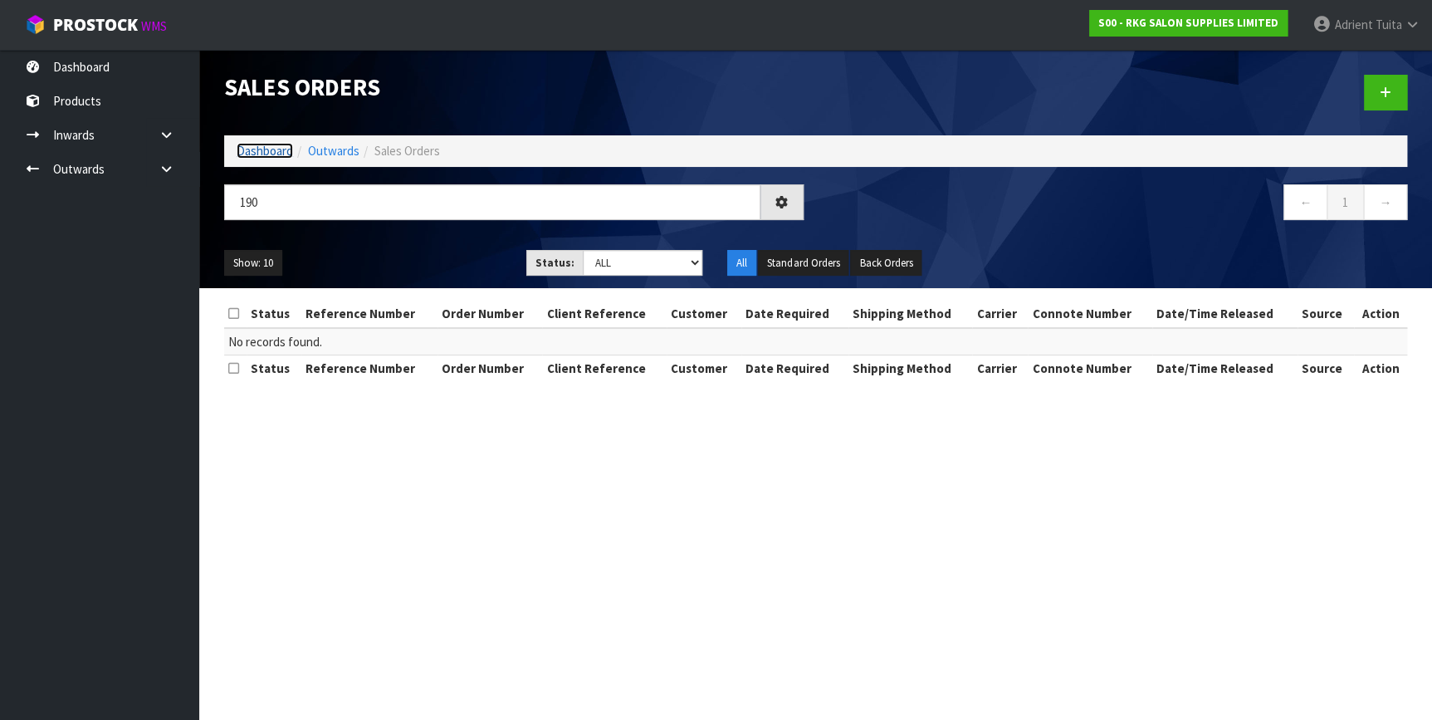
click at [275, 147] on link "Dashboard" at bounding box center [265, 151] width 56 height 16
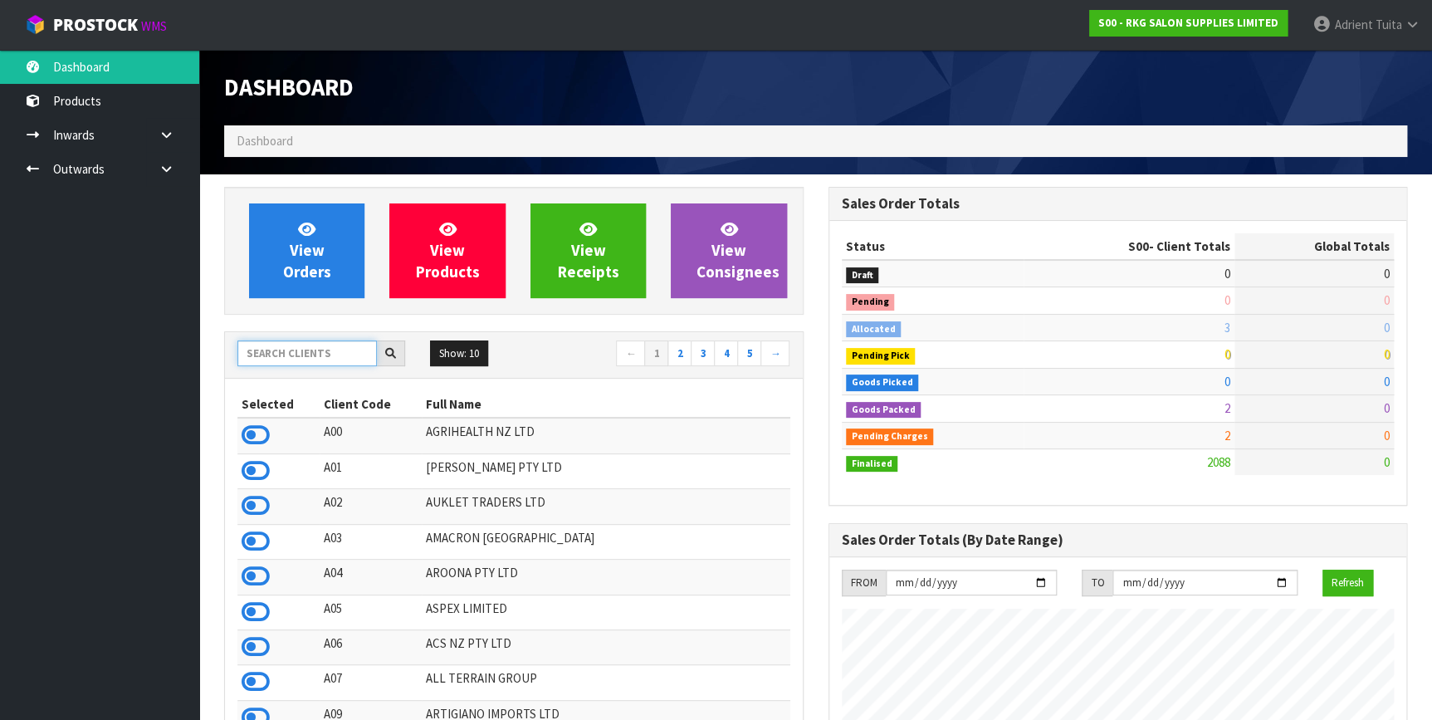
scroll to position [1255, 603]
click at [327, 353] on input "text" at bounding box center [306, 353] width 139 height 26
type input "C11"
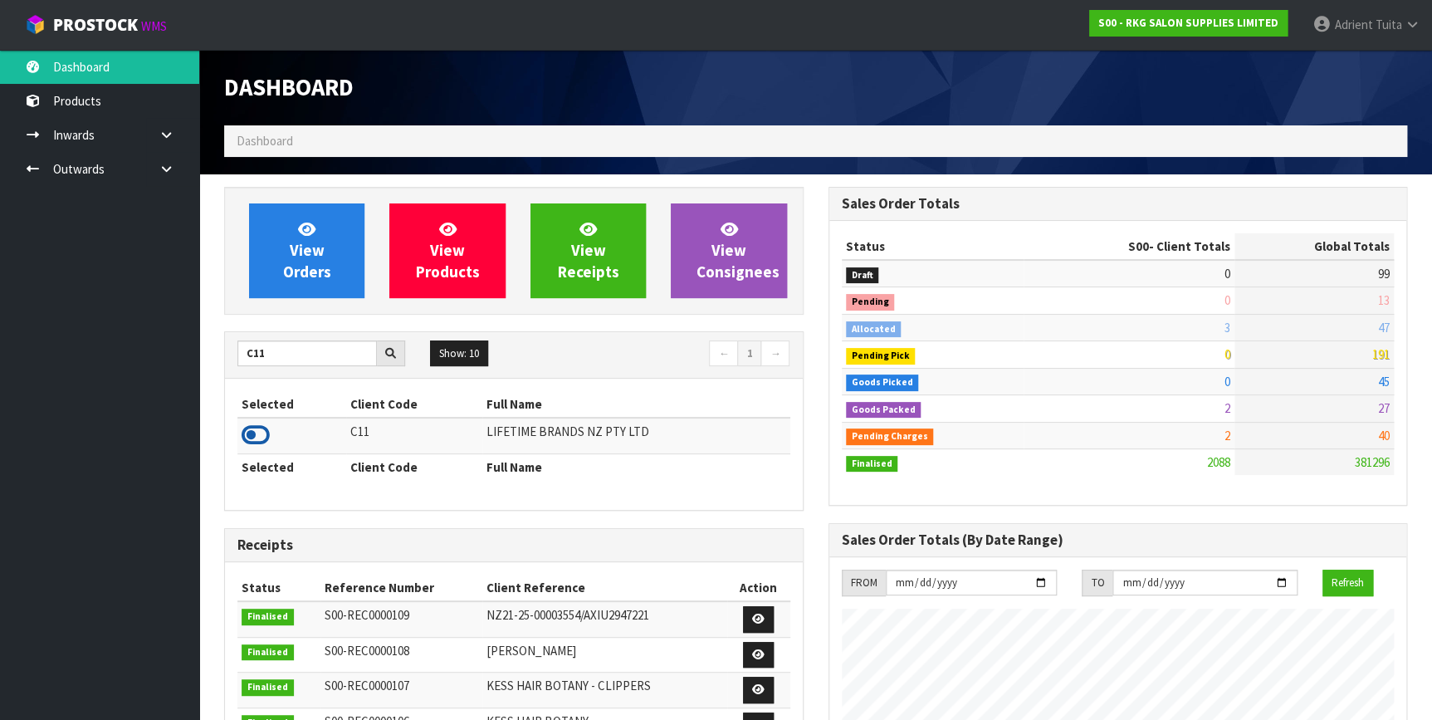
click at [255, 422] on icon at bounding box center [256, 434] width 28 height 25
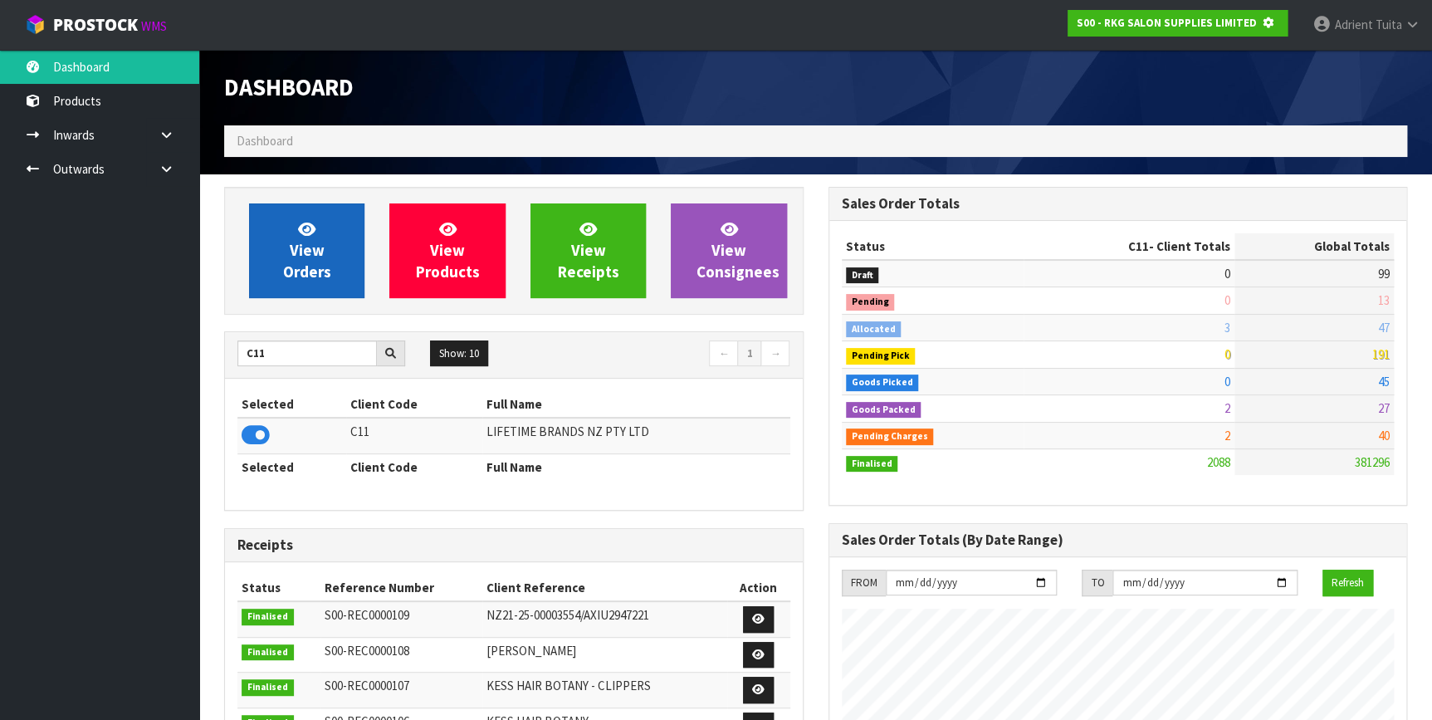
scroll to position [1033, 603]
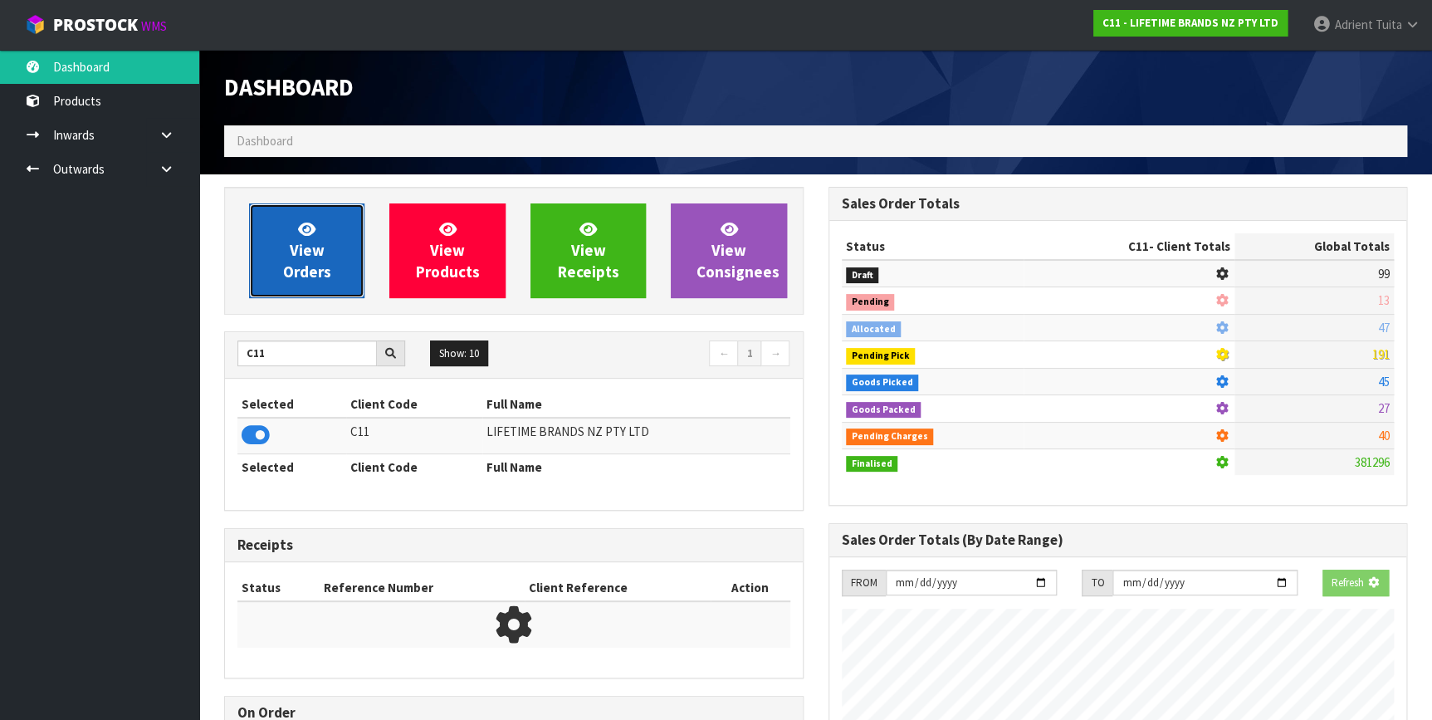
click at [304, 276] on span "View Orders" at bounding box center [307, 250] width 48 height 62
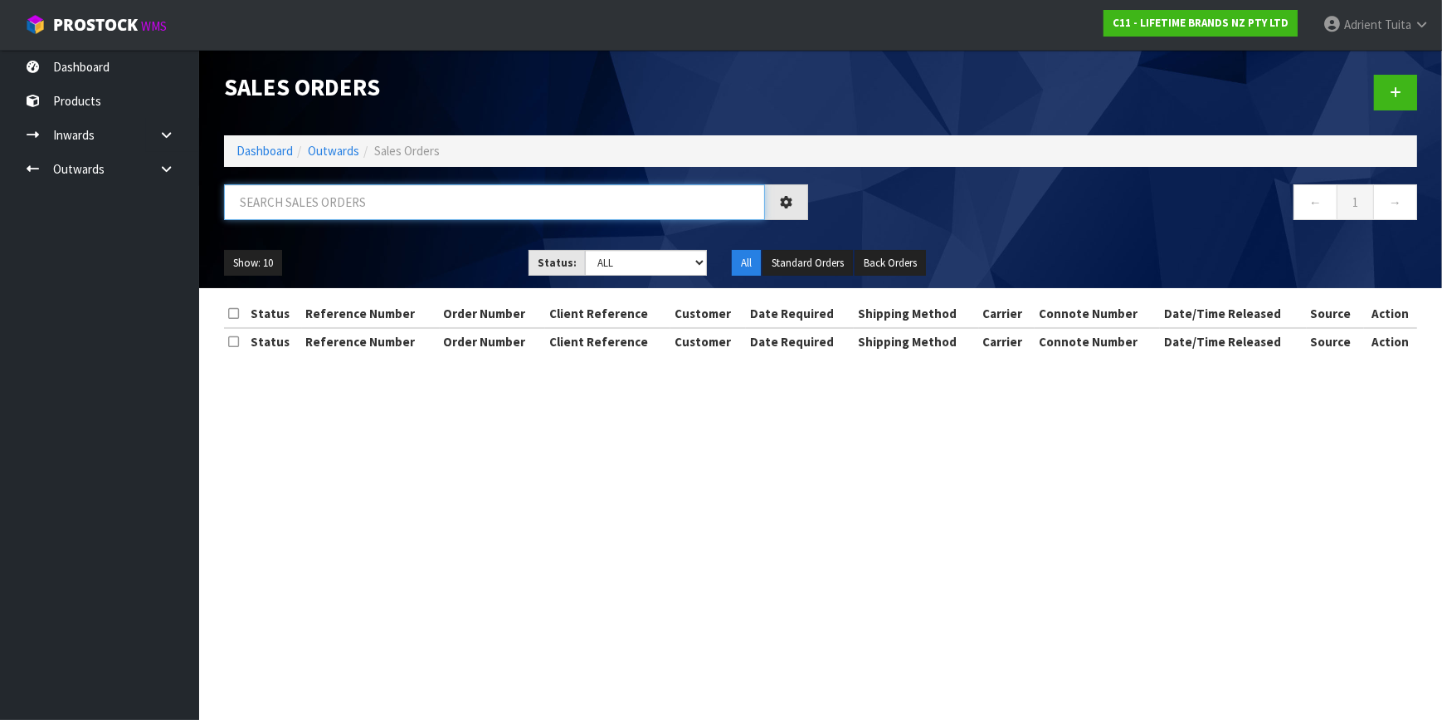
click at [329, 207] on input "text" at bounding box center [494, 202] width 541 height 36
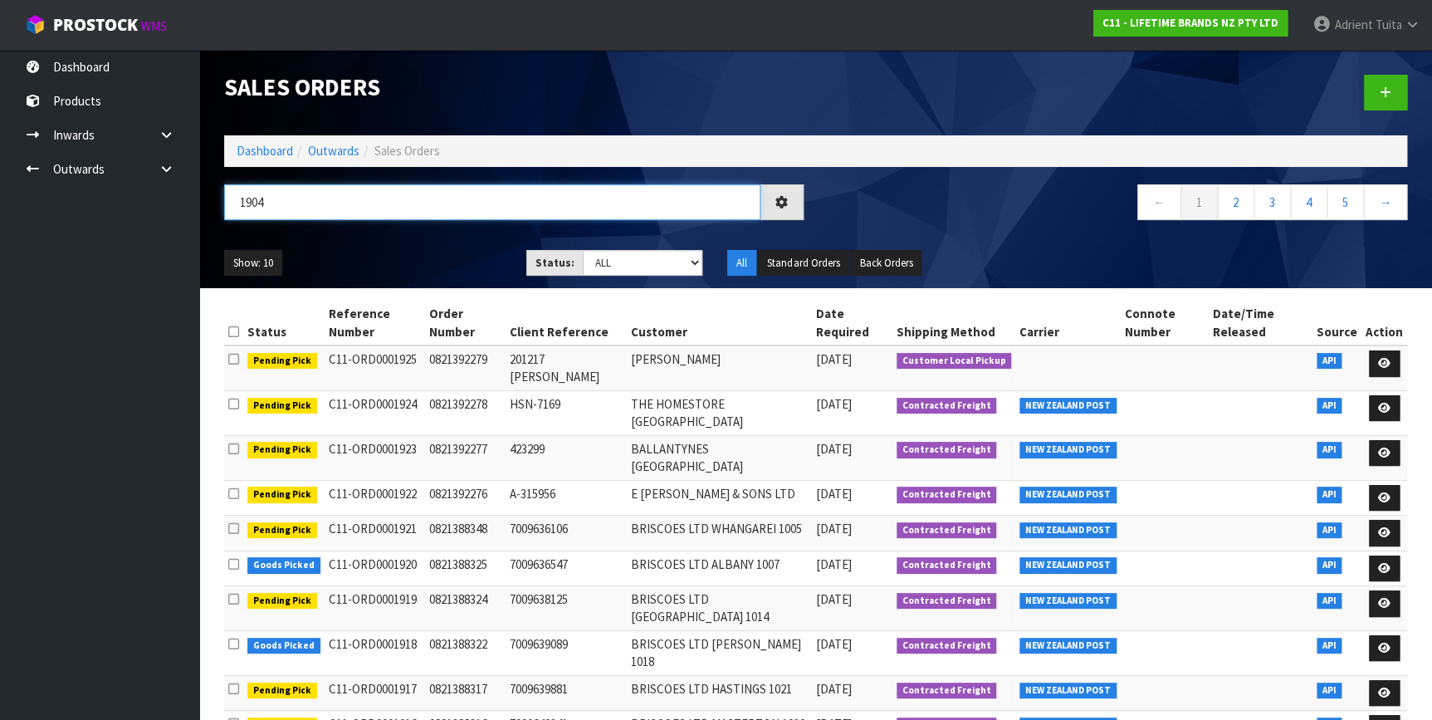
type input "1904"
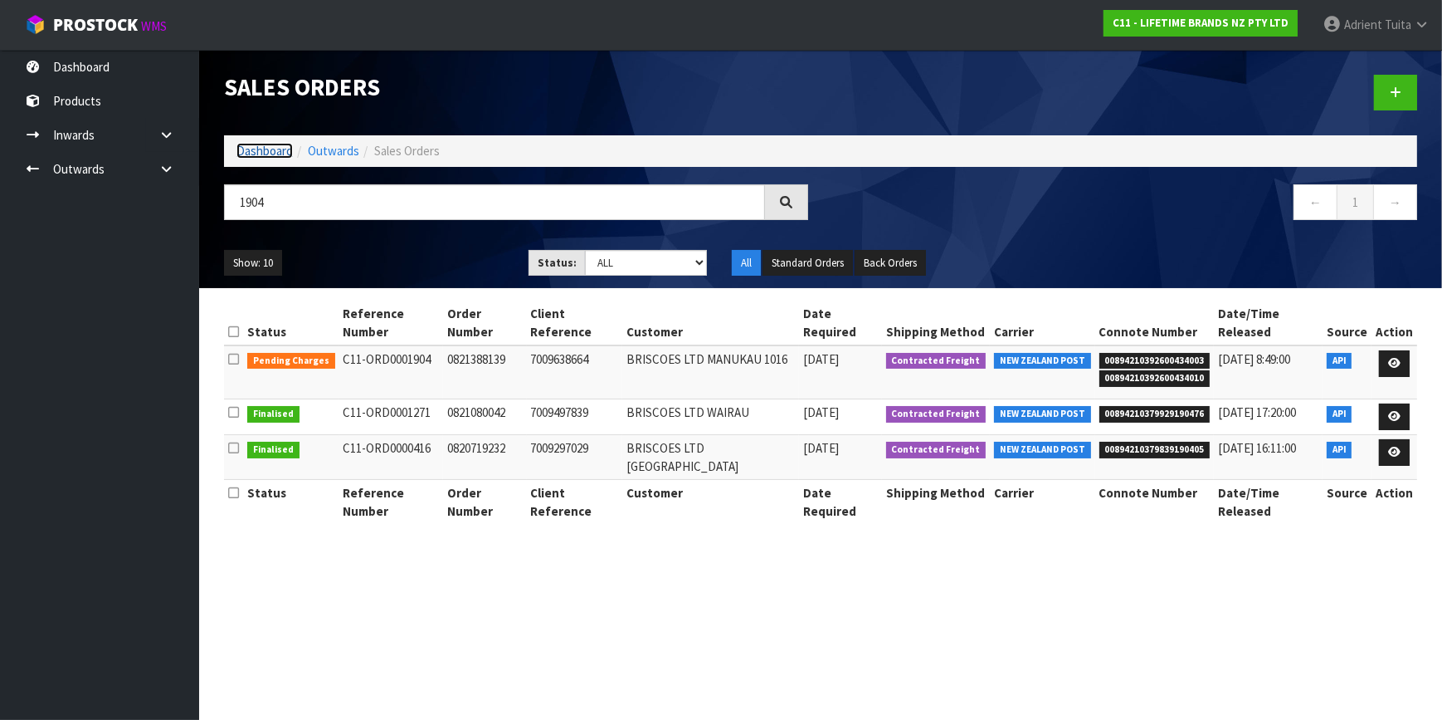
click at [246, 144] on link "Dashboard" at bounding box center [265, 151] width 56 height 16
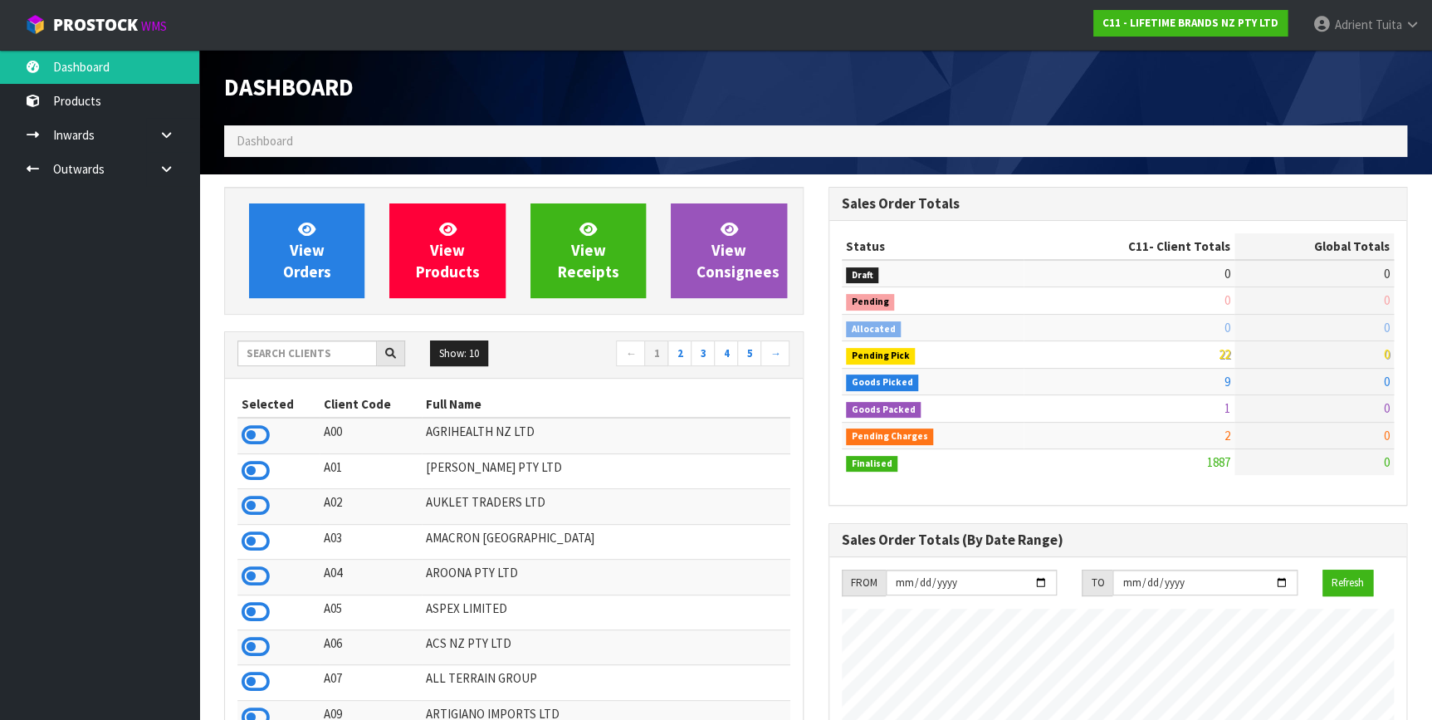
scroll to position [1255, 603]
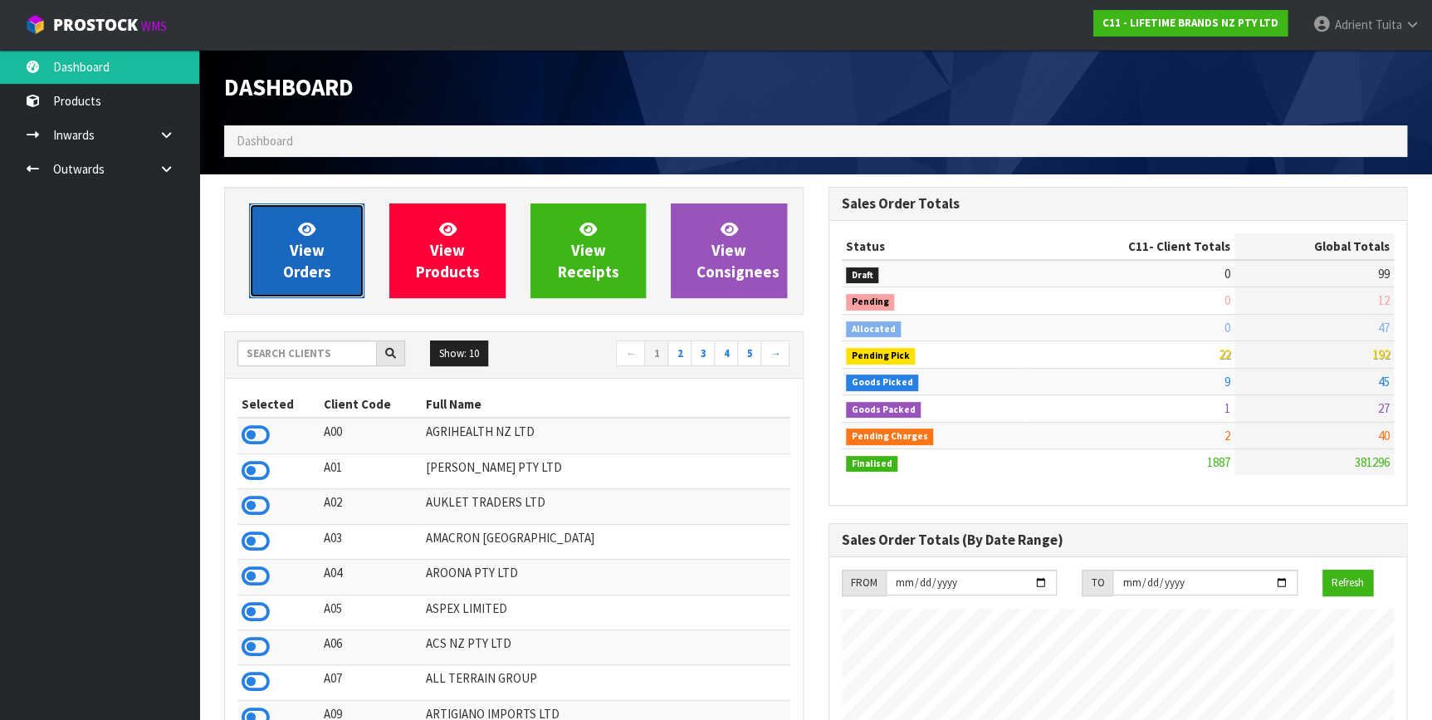
click at [288, 232] on link "View Orders" at bounding box center [306, 250] width 115 height 95
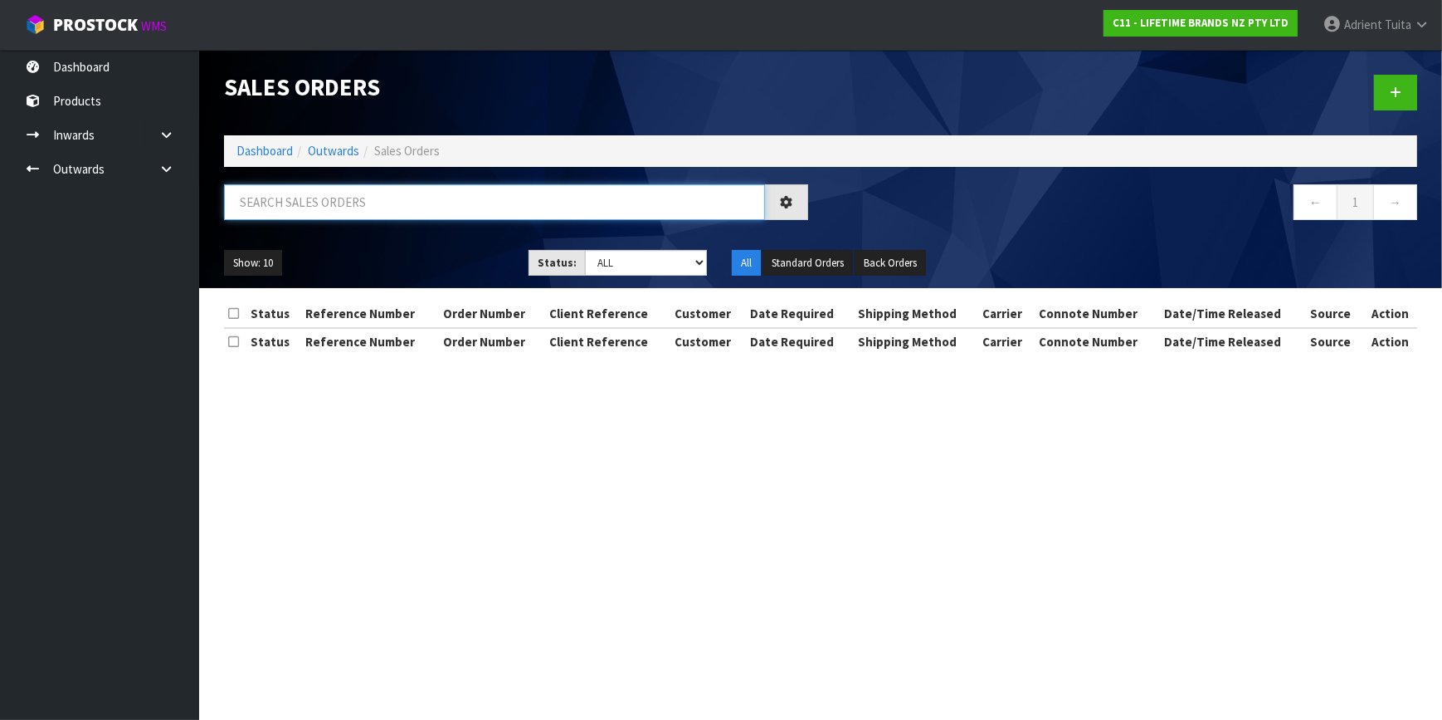
click at [303, 210] on input "text" at bounding box center [494, 202] width 541 height 36
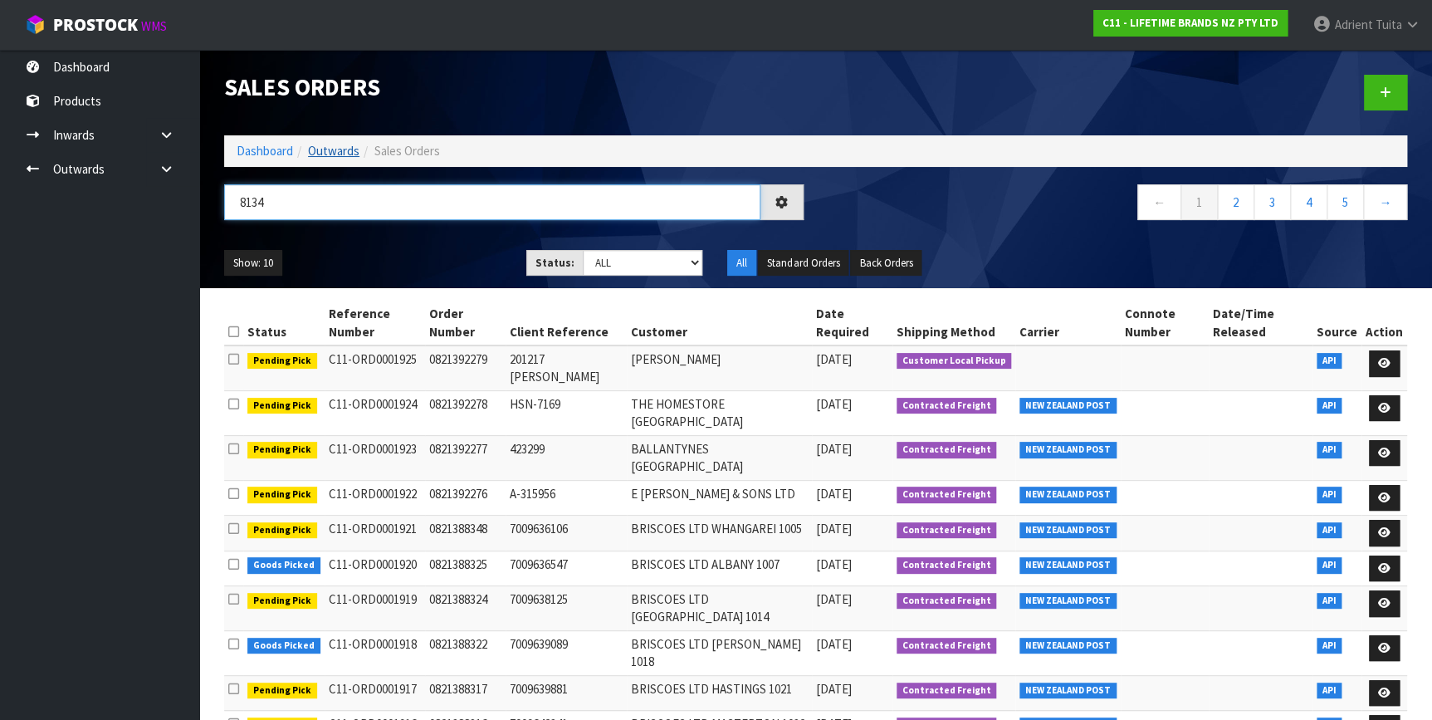
type input "8134"
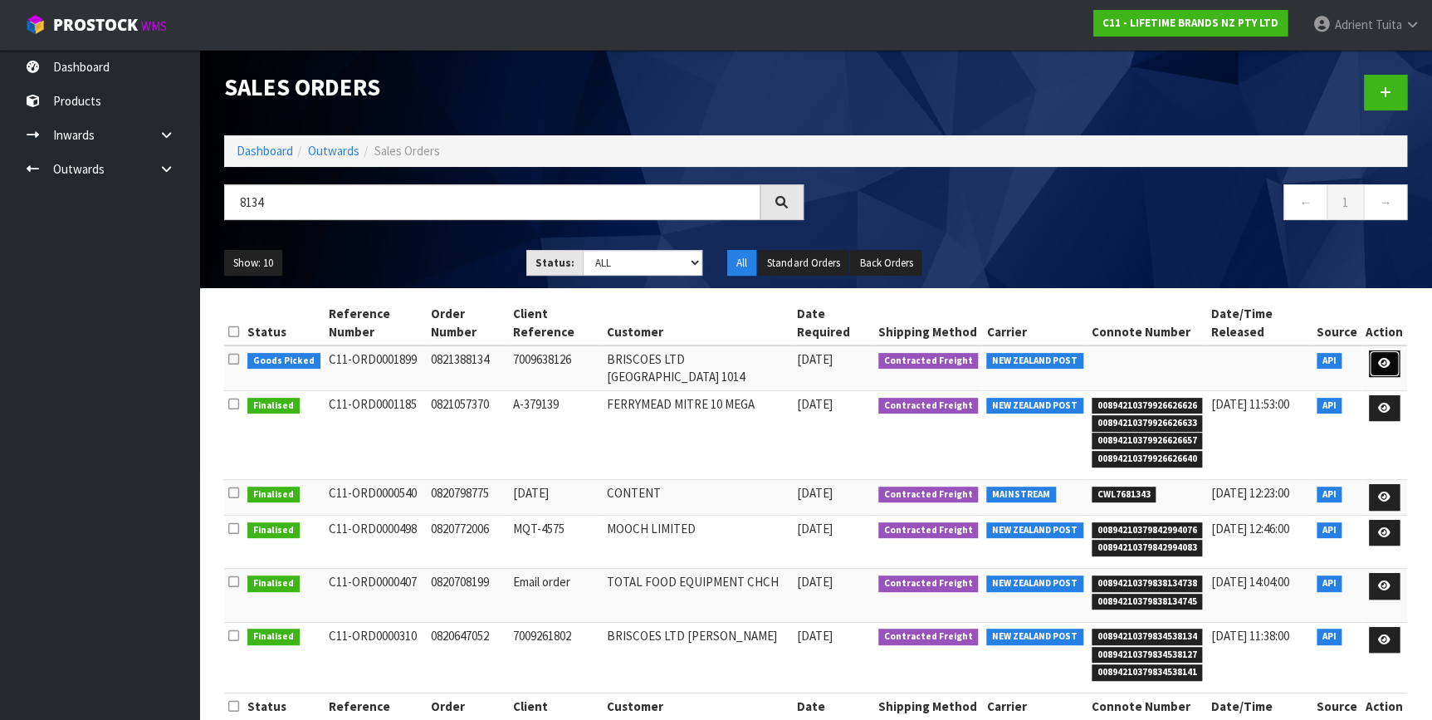
click at [1376, 356] on link at bounding box center [1384, 363] width 31 height 27
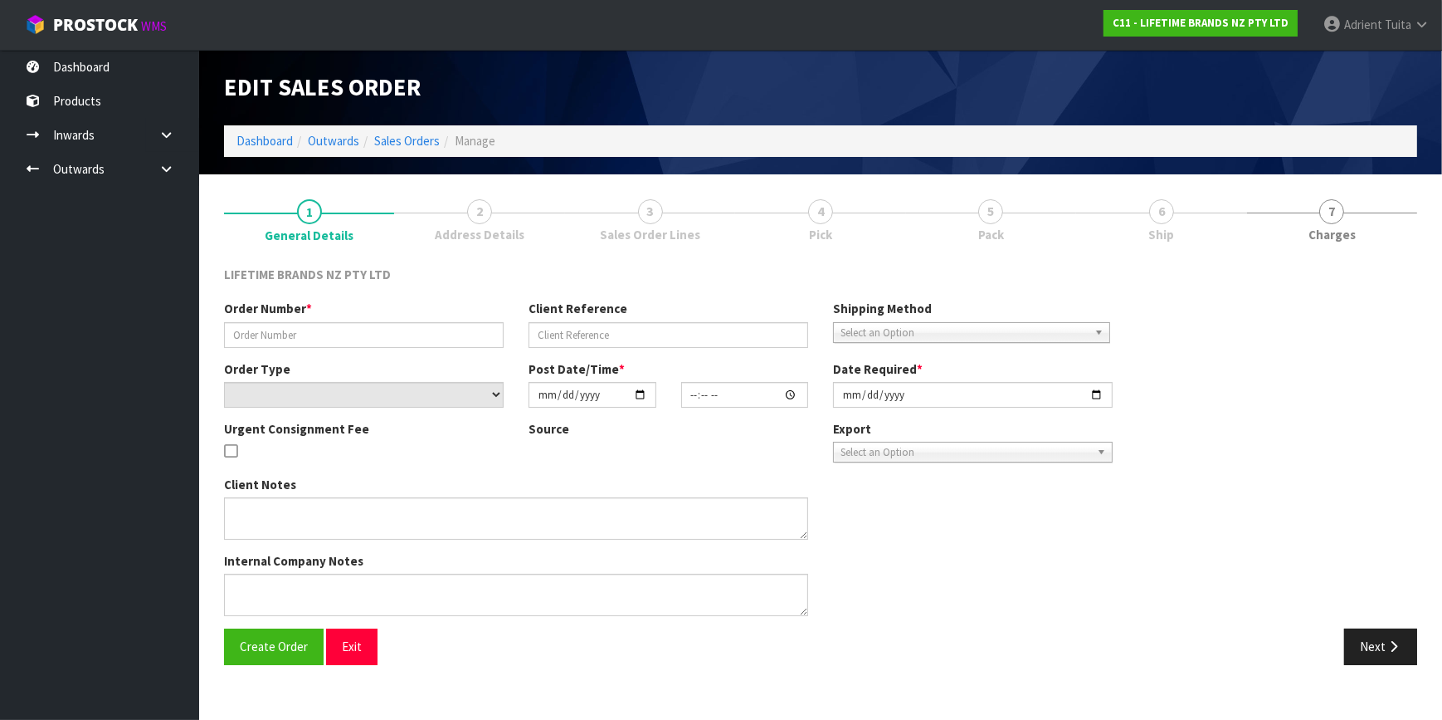
type input "0821388134"
type input "7009638126"
select select "number:0"
type input "2025-09-15"
type input "09:49:11.000"
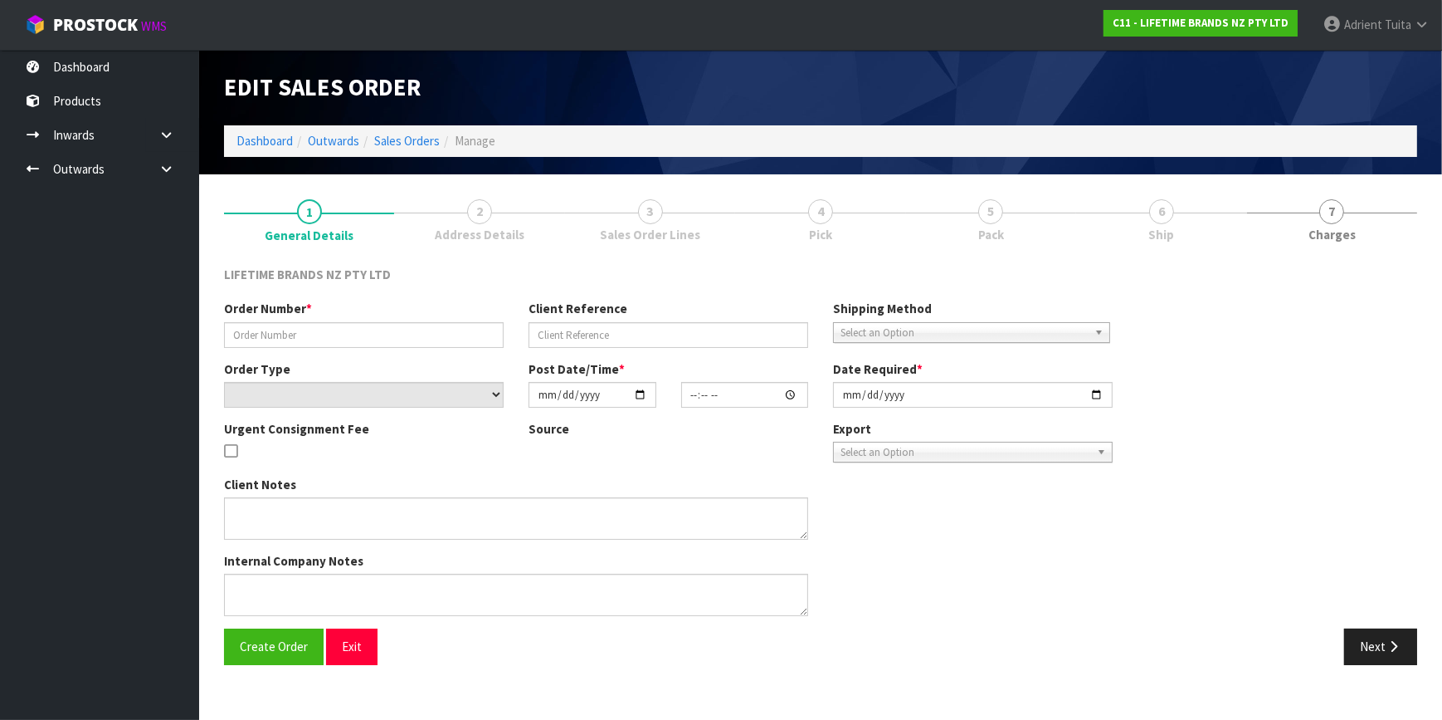
type input "2025-09-15"
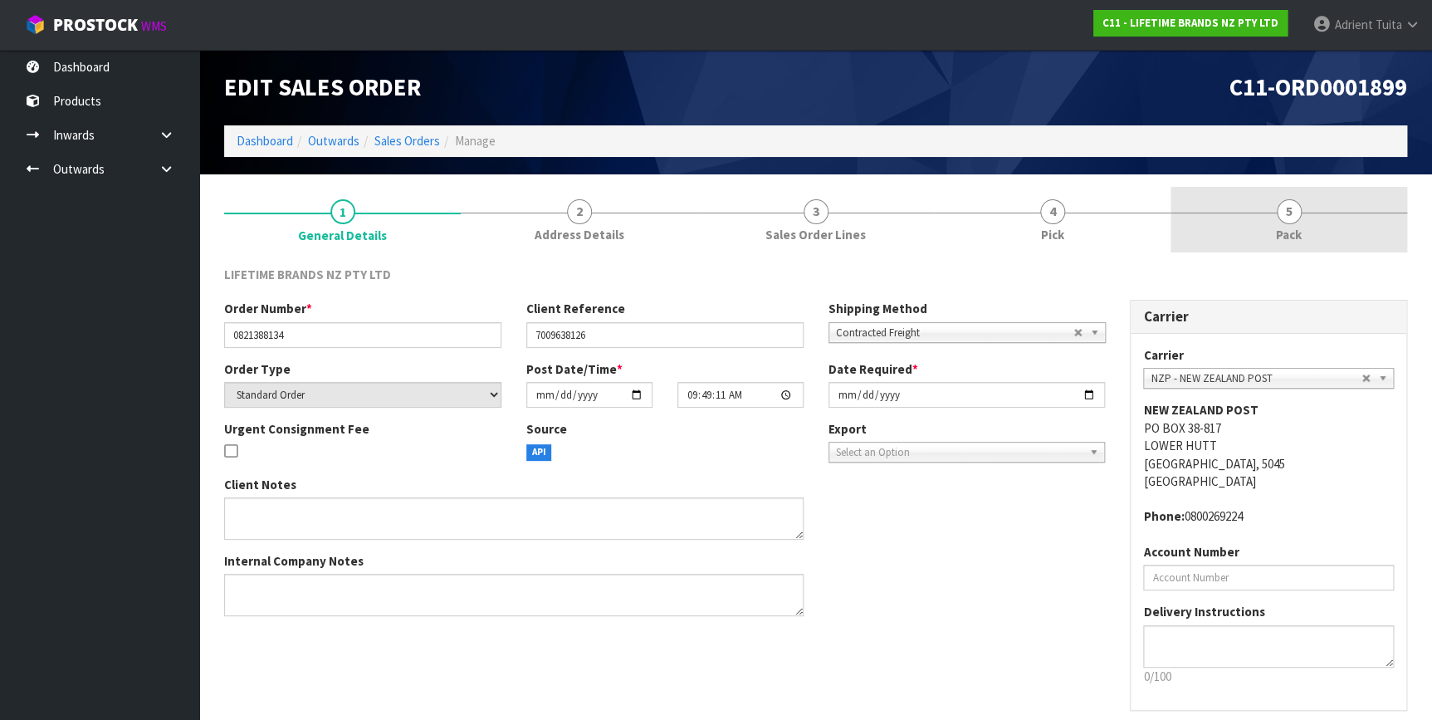
click at [1319, 221] on link "5 Pack" at bounding box center [1288, 220] width 237 height 66
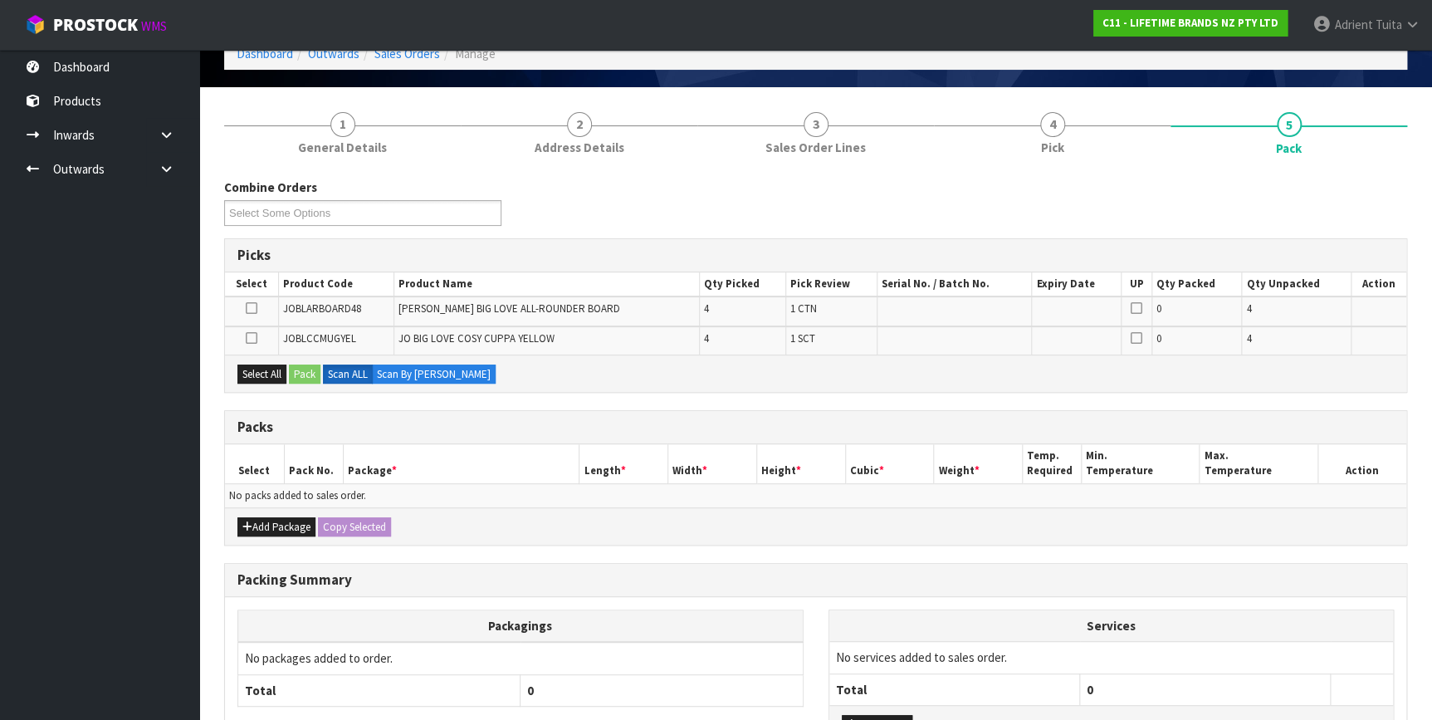
scroll to position [216, 0]
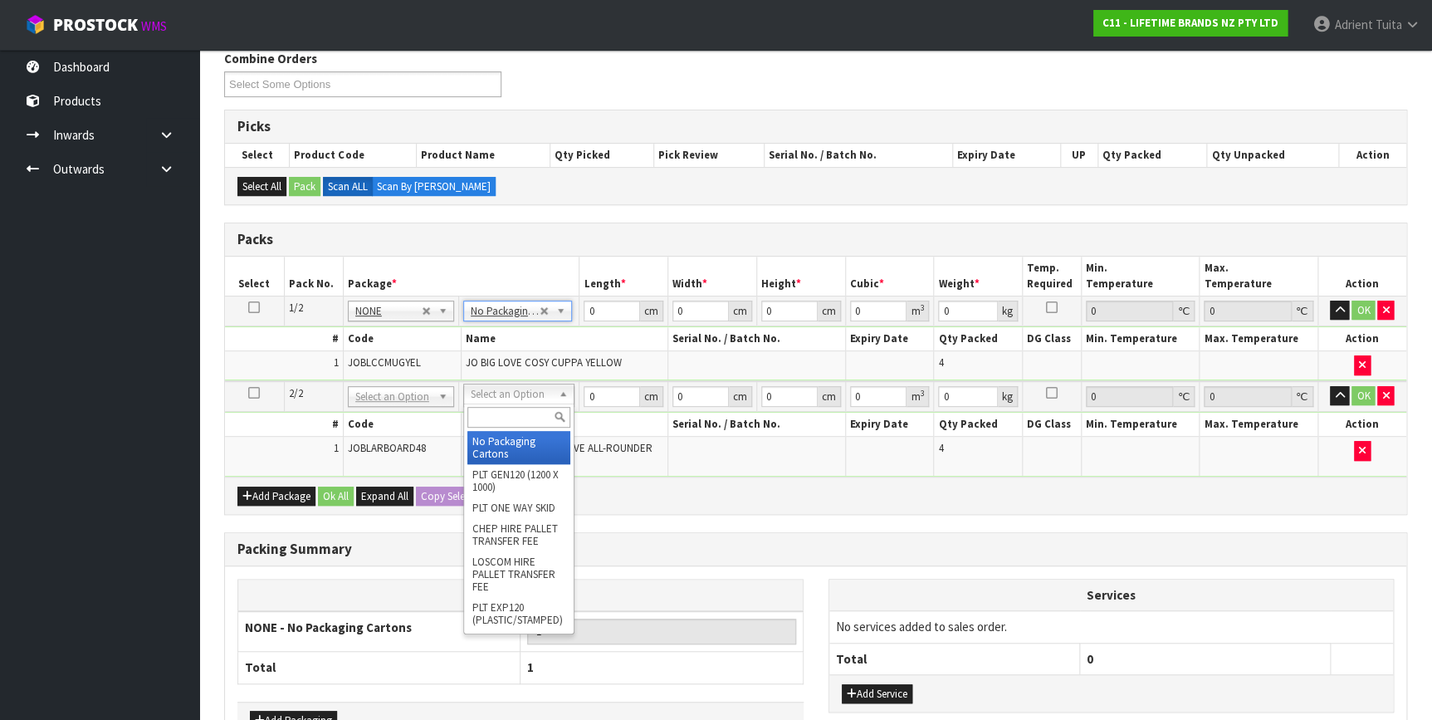
type input "2"
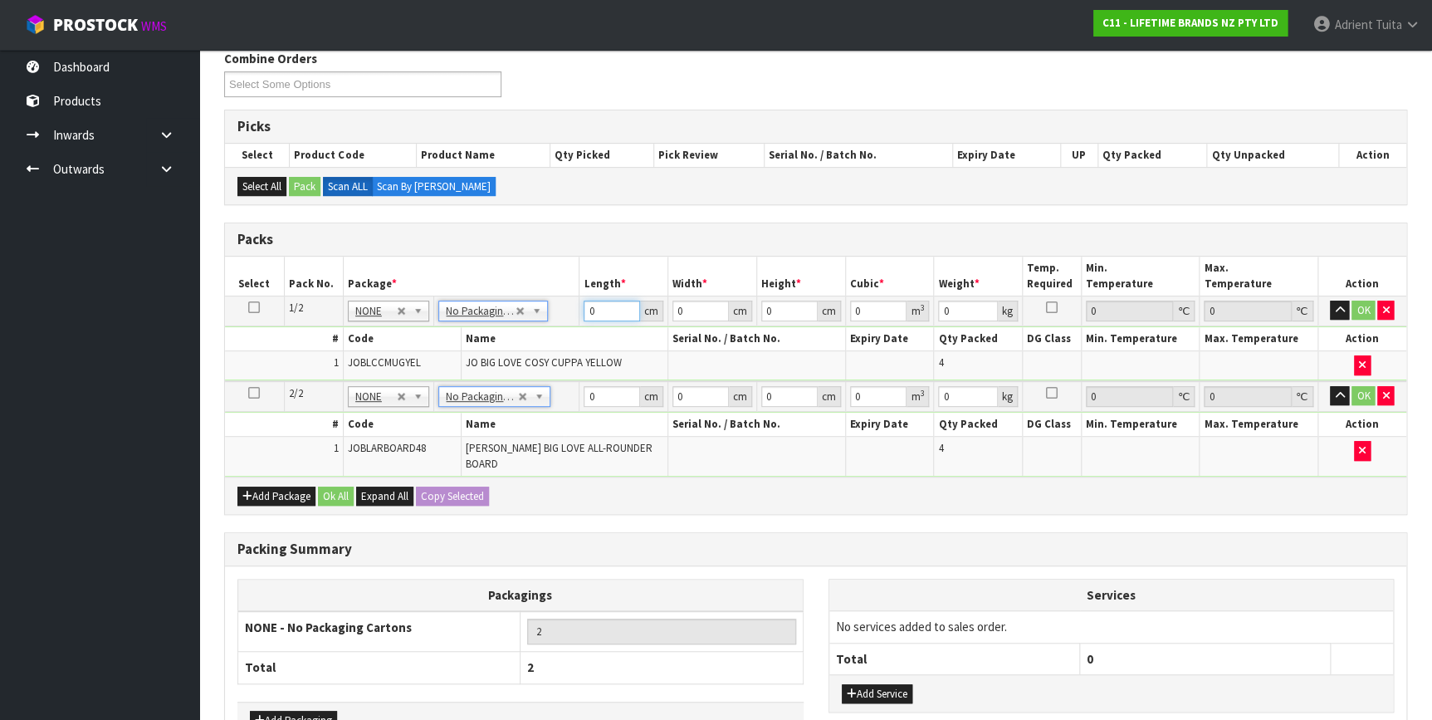
click at [601, 312] on input "0" at bounding box center [611, 310] width 56 height 21
type input "33"
type input "20"
type input "2"
type input "0.00132"
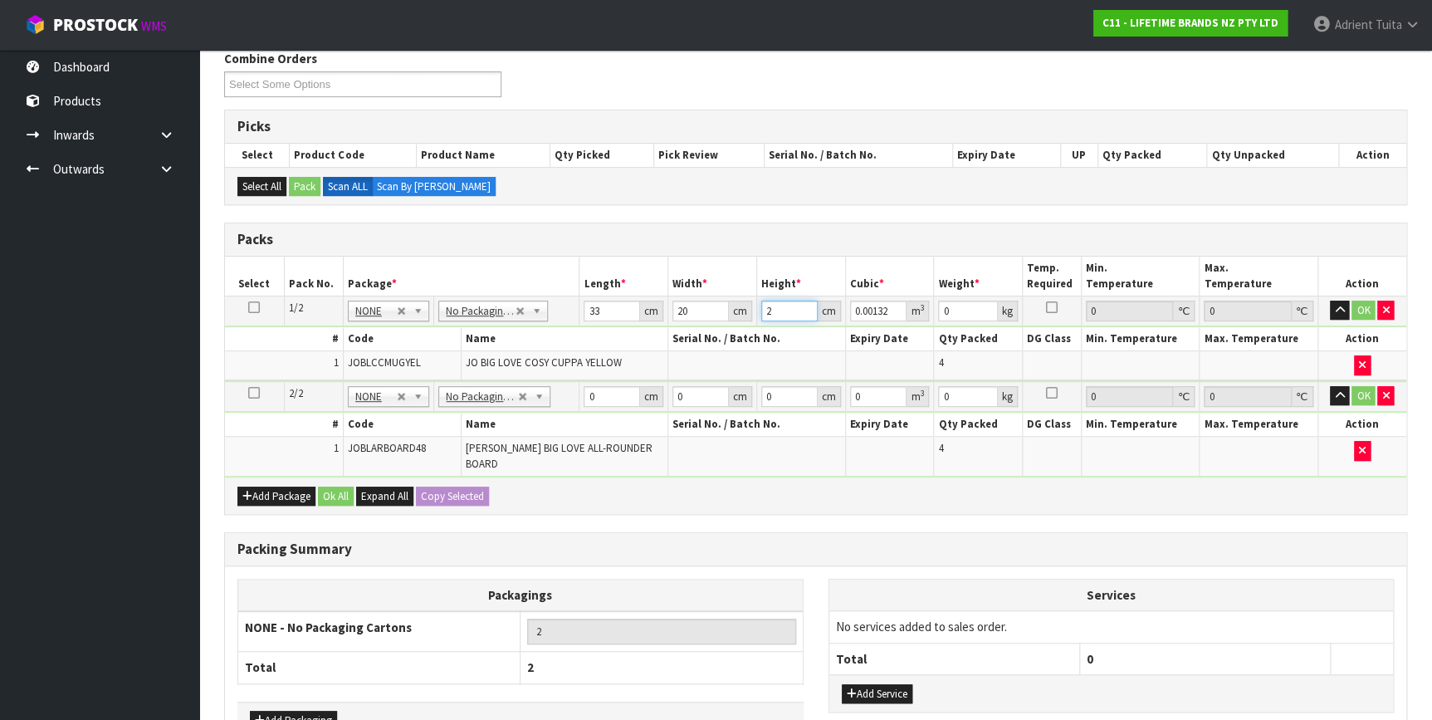
type input "23"
type input "0.01518"
type input "23"
type input "3"
click at [600, 401] on input "0" at bounding box center [611, 396] width 56 height 21
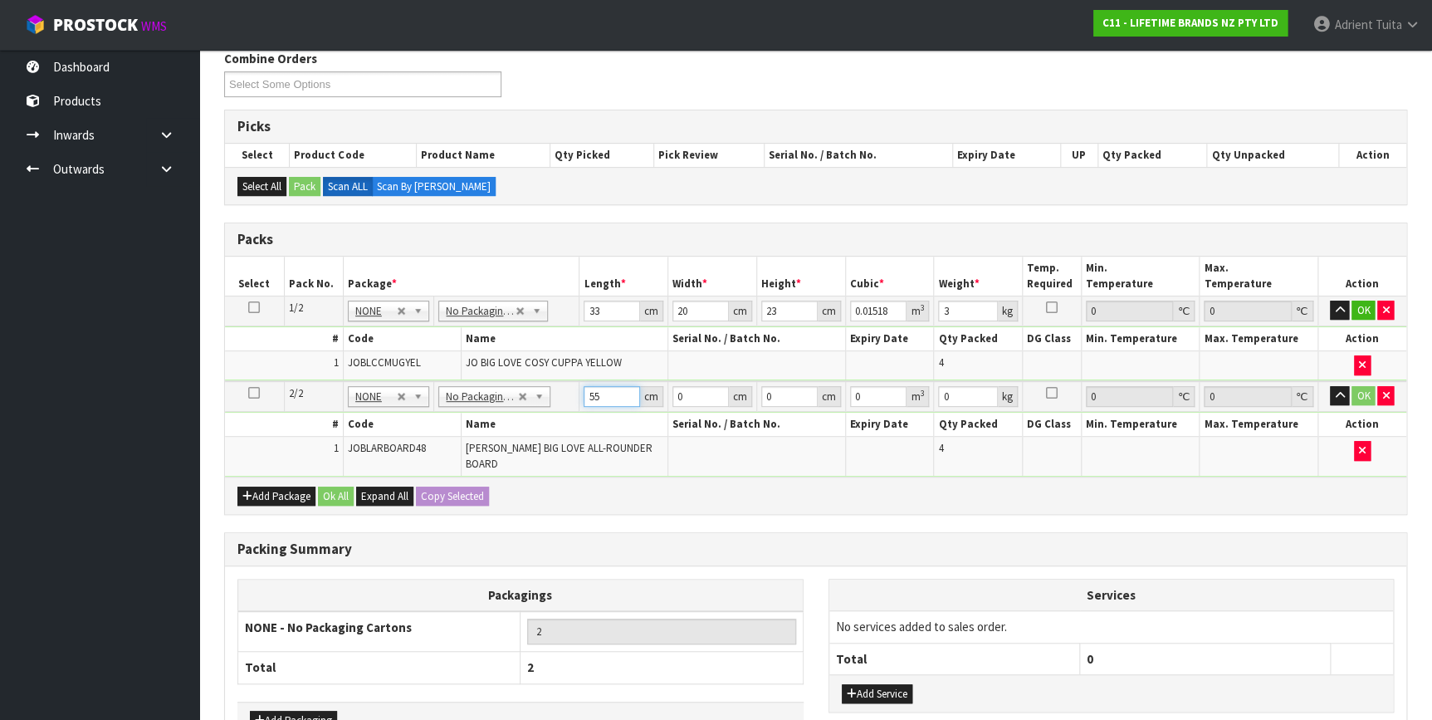
type input "55"
type input "1"
type input "0.003025"
type input "14"
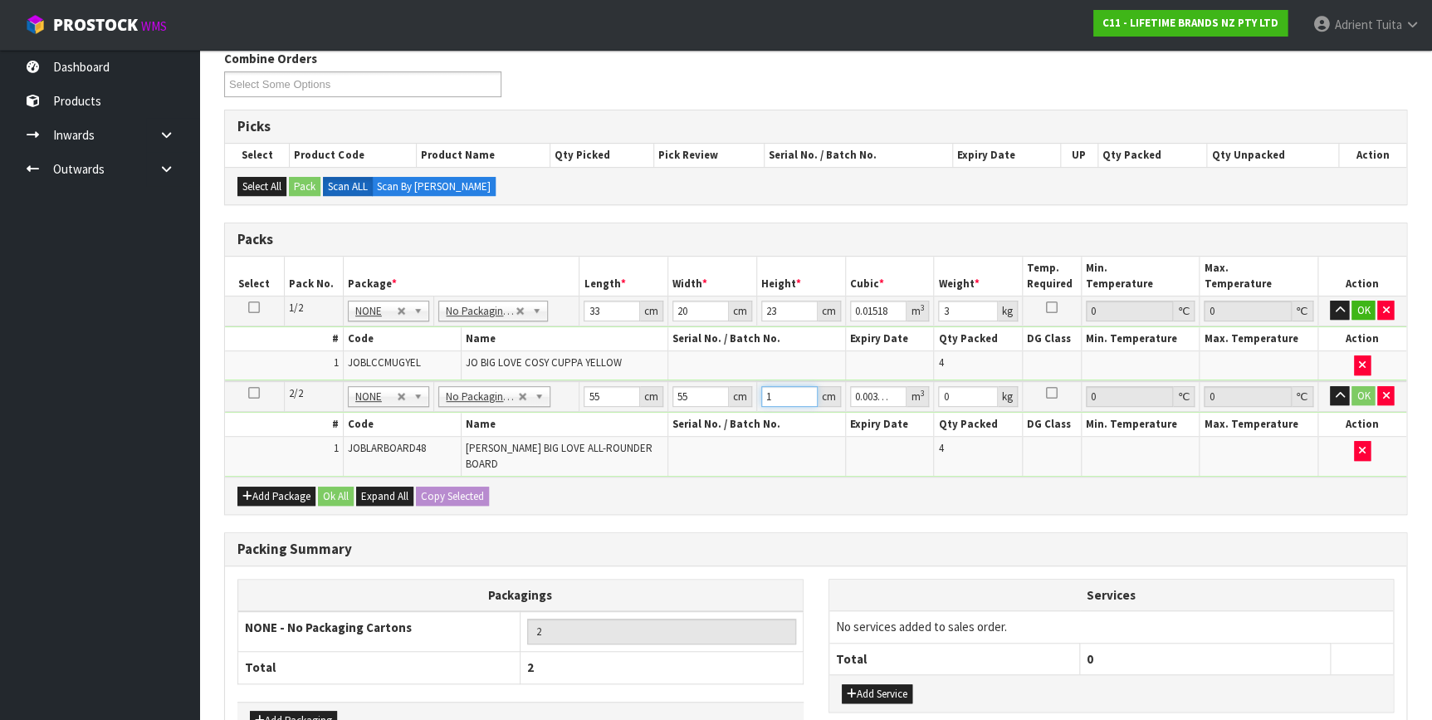
type input "0.04235"
type input "14"
type input "11"
click at [1365, 310] on button "OK" at bounding box center [1362, 310] width 23 height 20
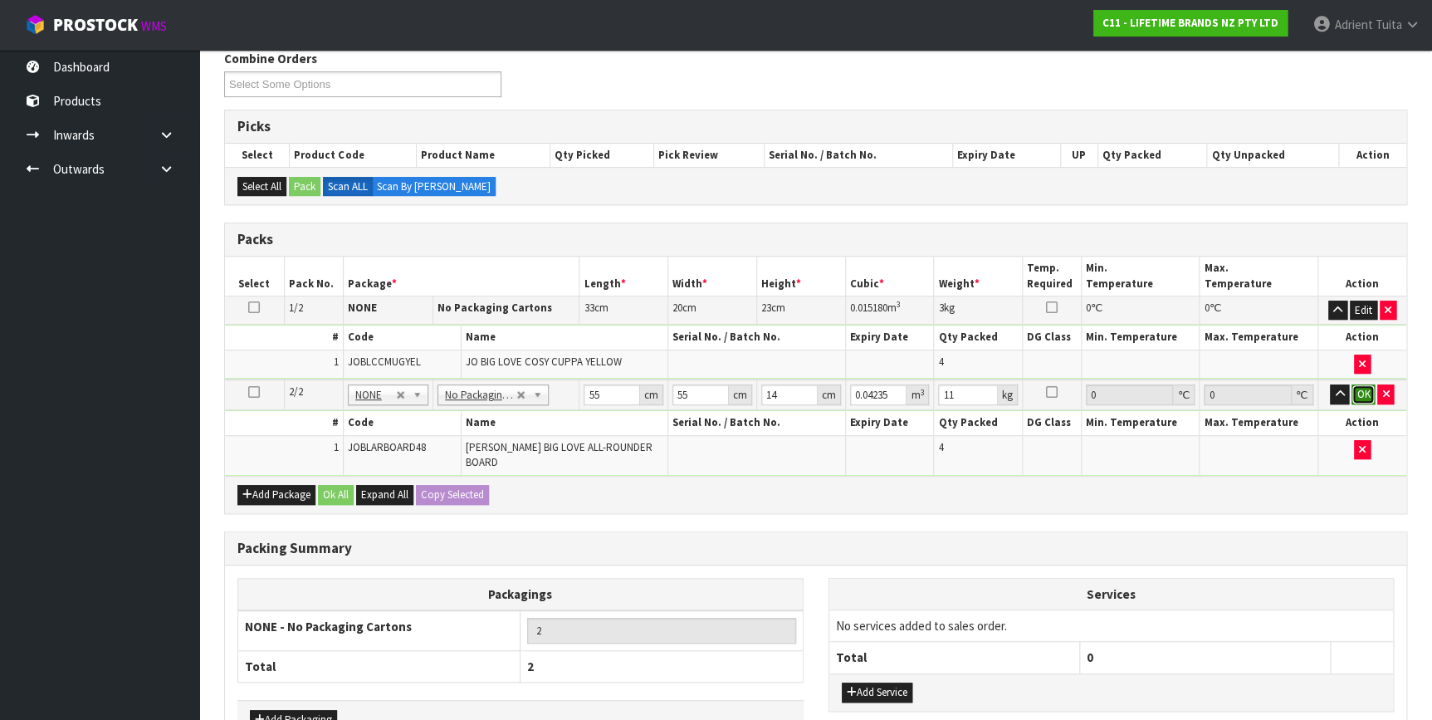
click at [1358, 384] on button "OK" at bounding box center [1362, 394] width 23 height 20
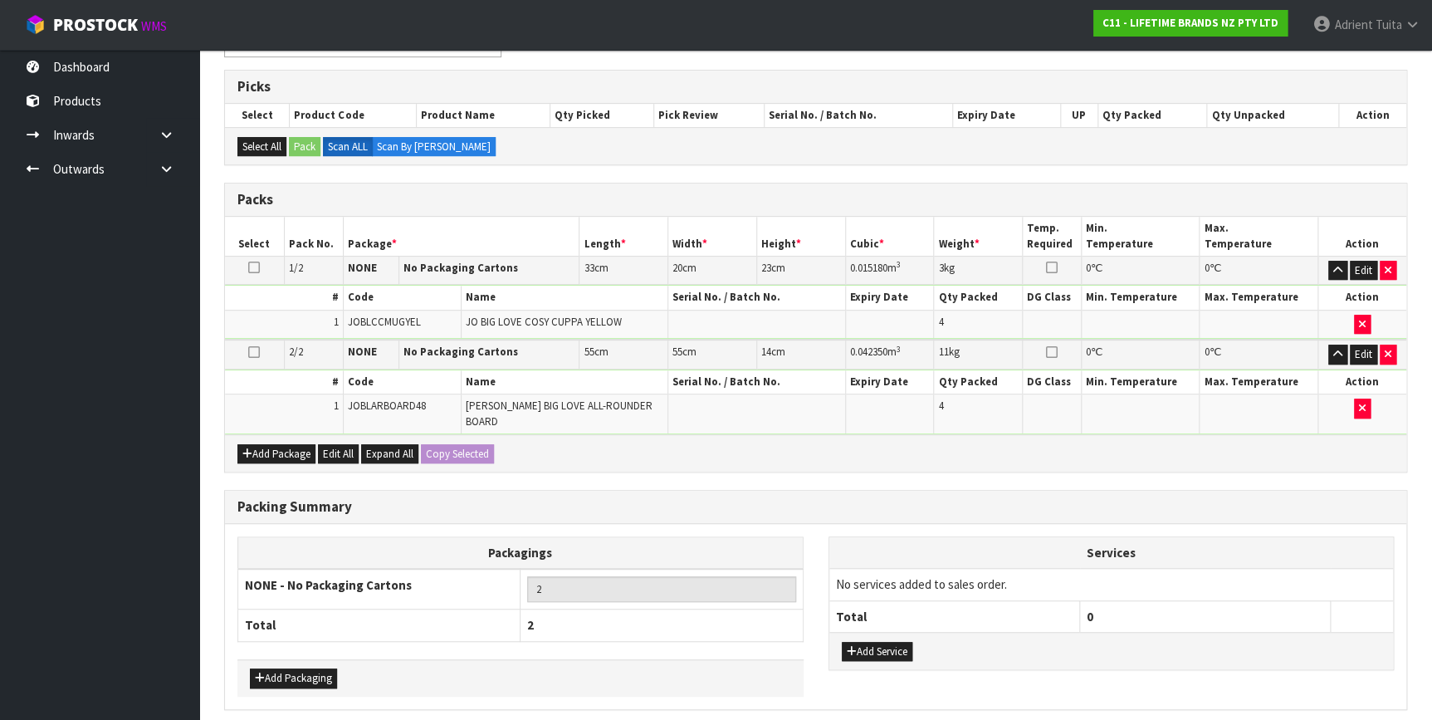
scroll to position [307, 0]
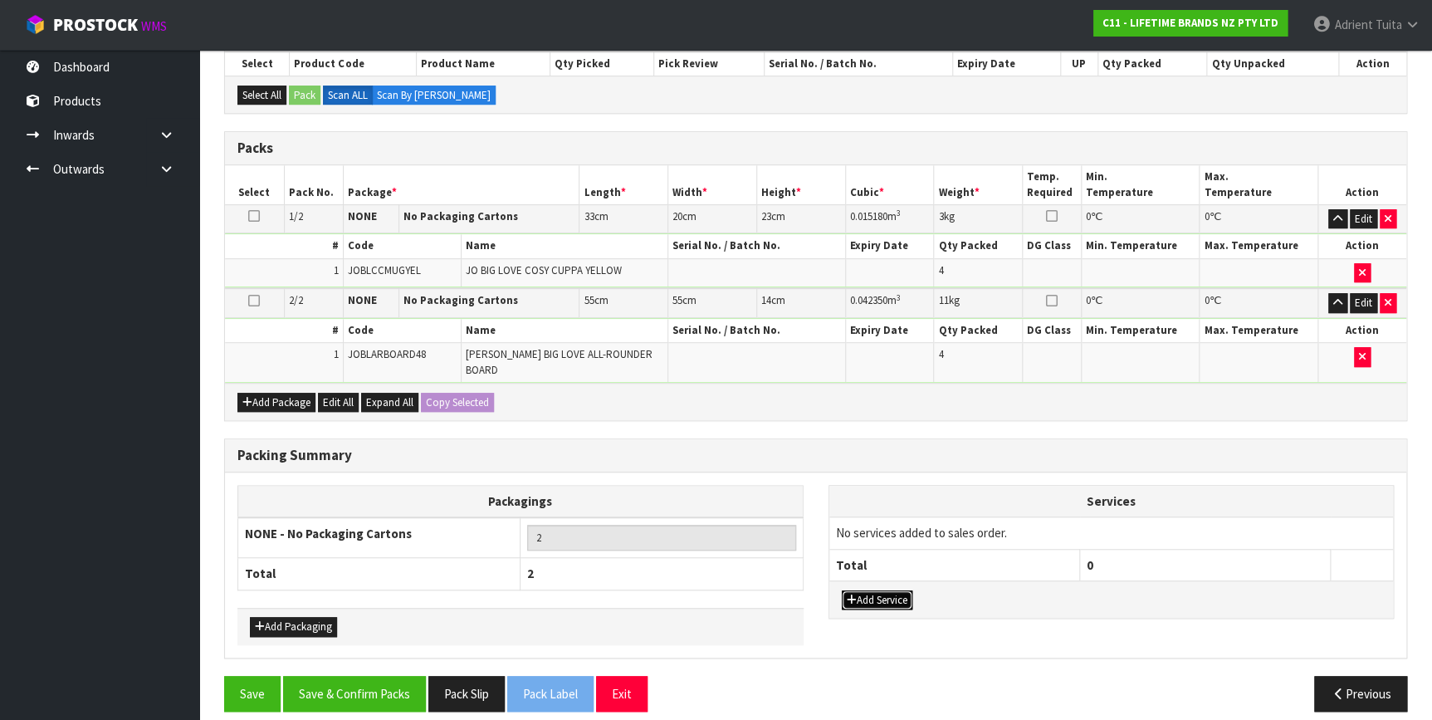
drag, startPoint x: 854, startPoint y: 583, endPoint x: 852, endPoint y: 572, distance: 11.7
click at [855, 594] on icon "button" at bounding box center [852, 599] width 10 height 11
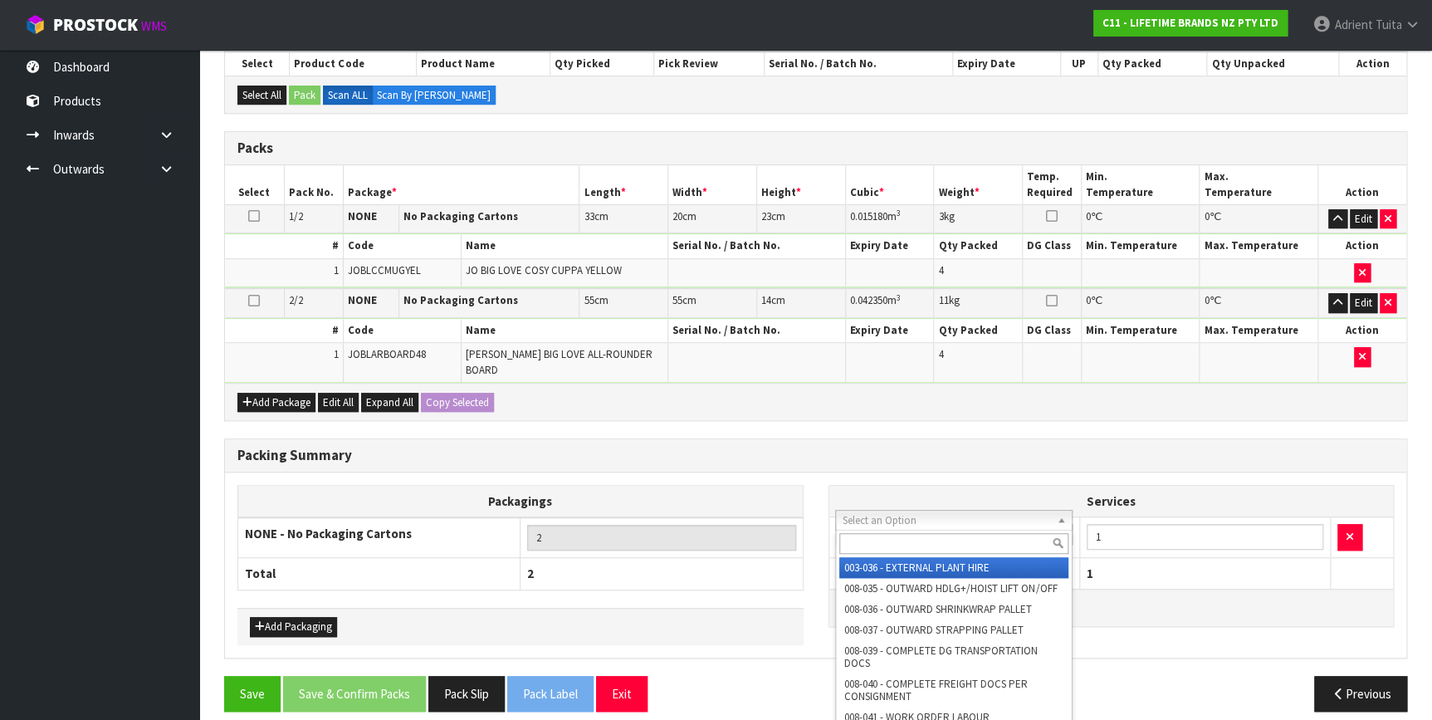
drag, startPoint x: 863, startPoint y: 526, endPoint x: 864, endPoint y: 538, distance: 11.6
click at [864, 538] on input "text" at bounding box center [953, 543] width 229 height 21
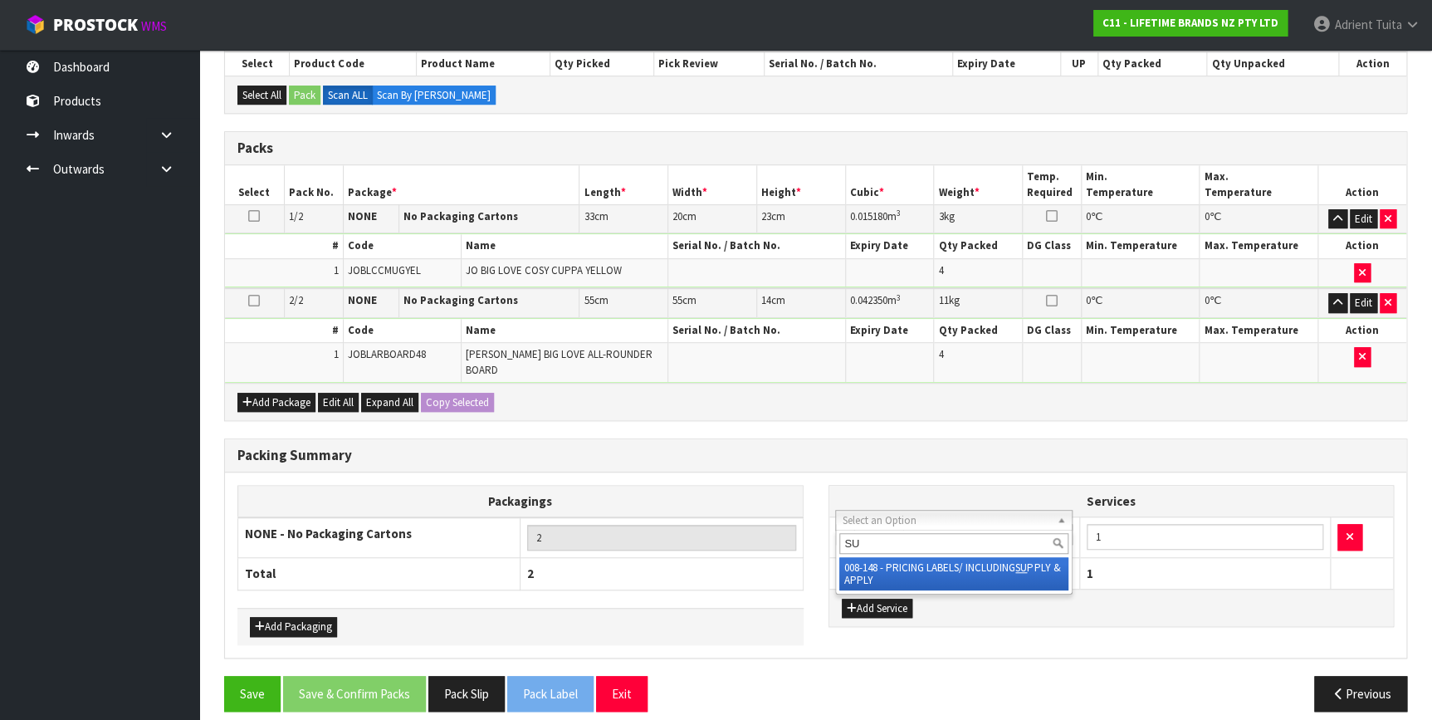
type input "SU"
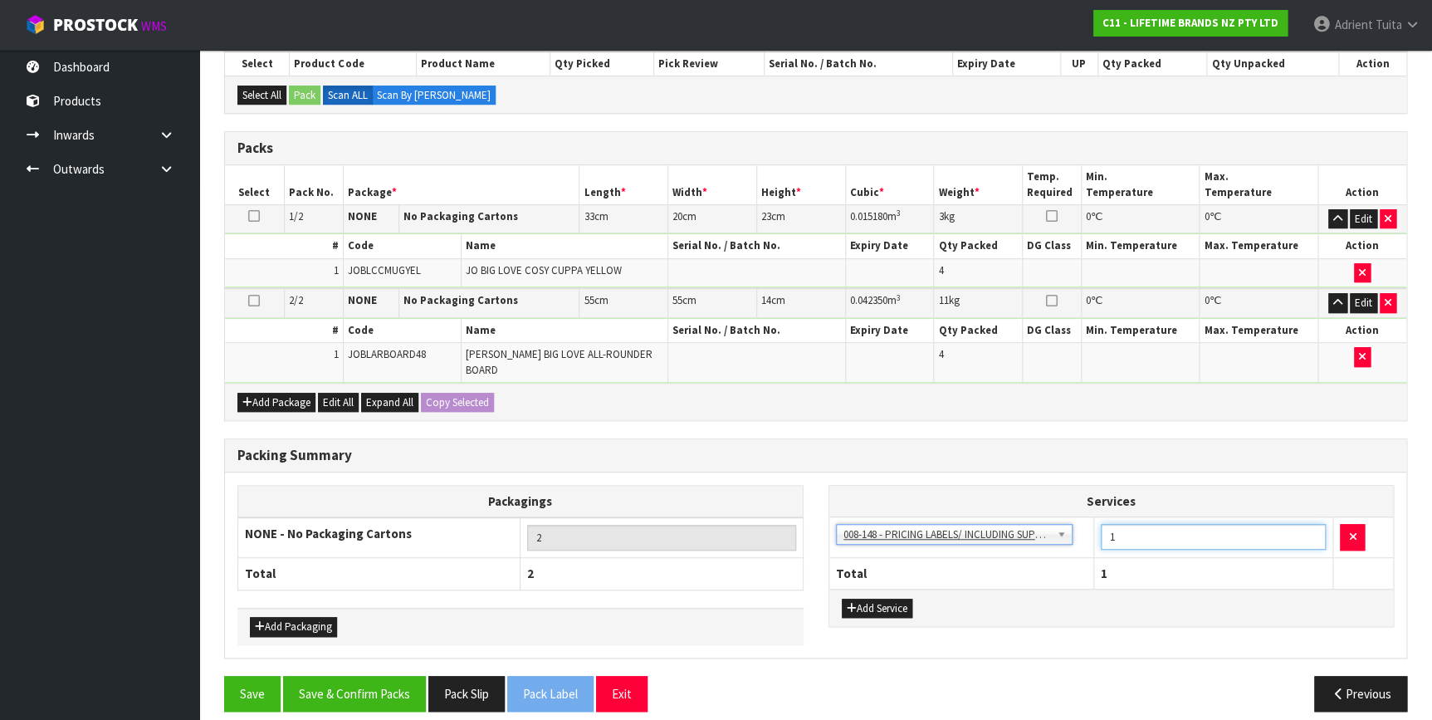
click at [1174, 524] on input "1" at bounding box center [1213, 537] width 226 height 26
type input "8"
click at [362, 687] on button "Save & Confirm Packs" at bounding box center [354, 694] width 143 height 36
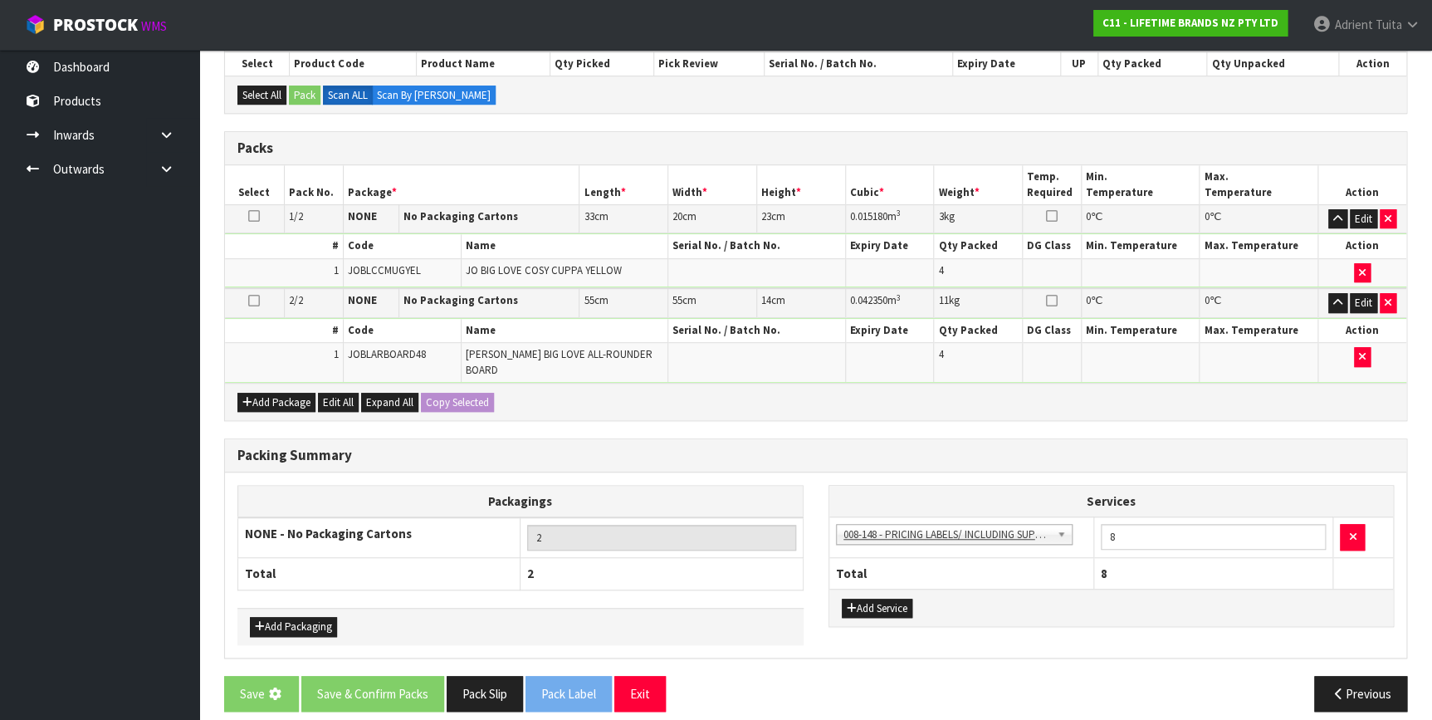
scroll to position [0, 0]
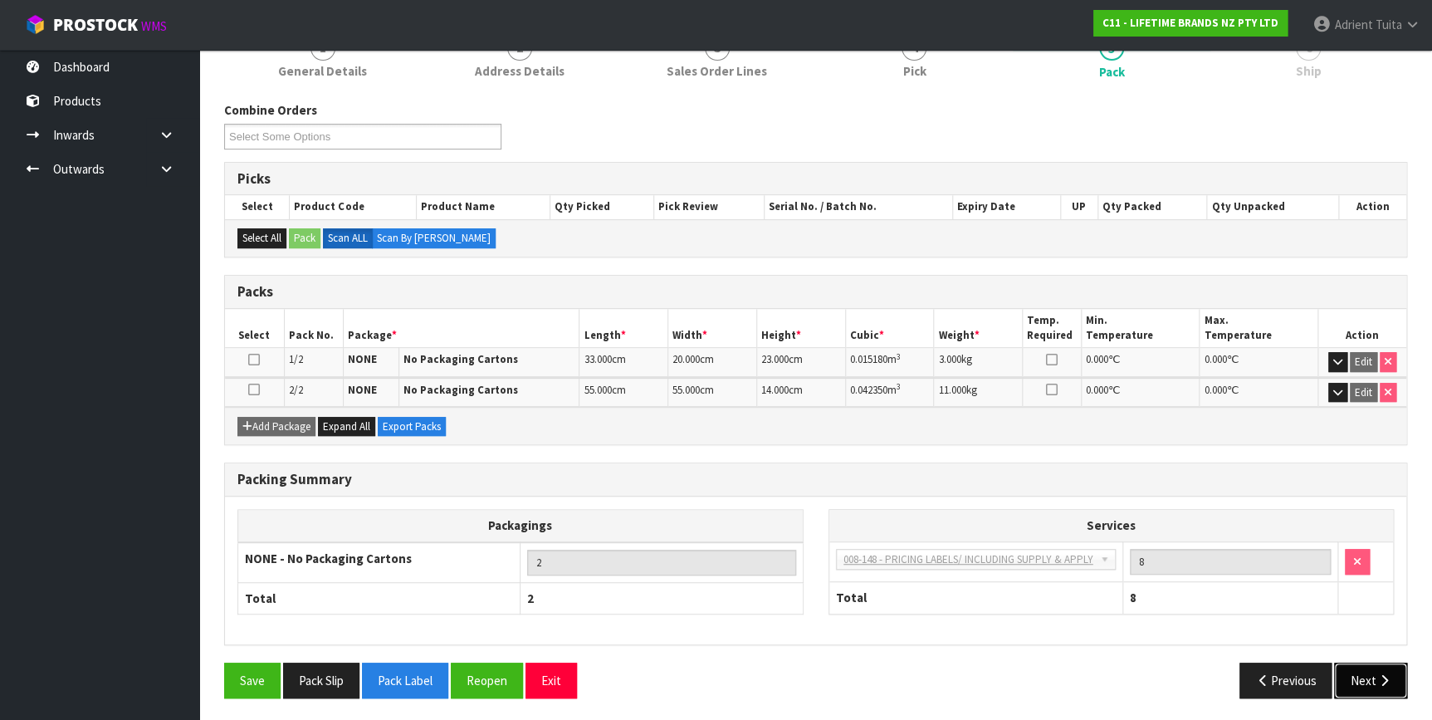
click at [1377, 684] on button "Next" at bounding box center [1370, 680] width 73 height 36
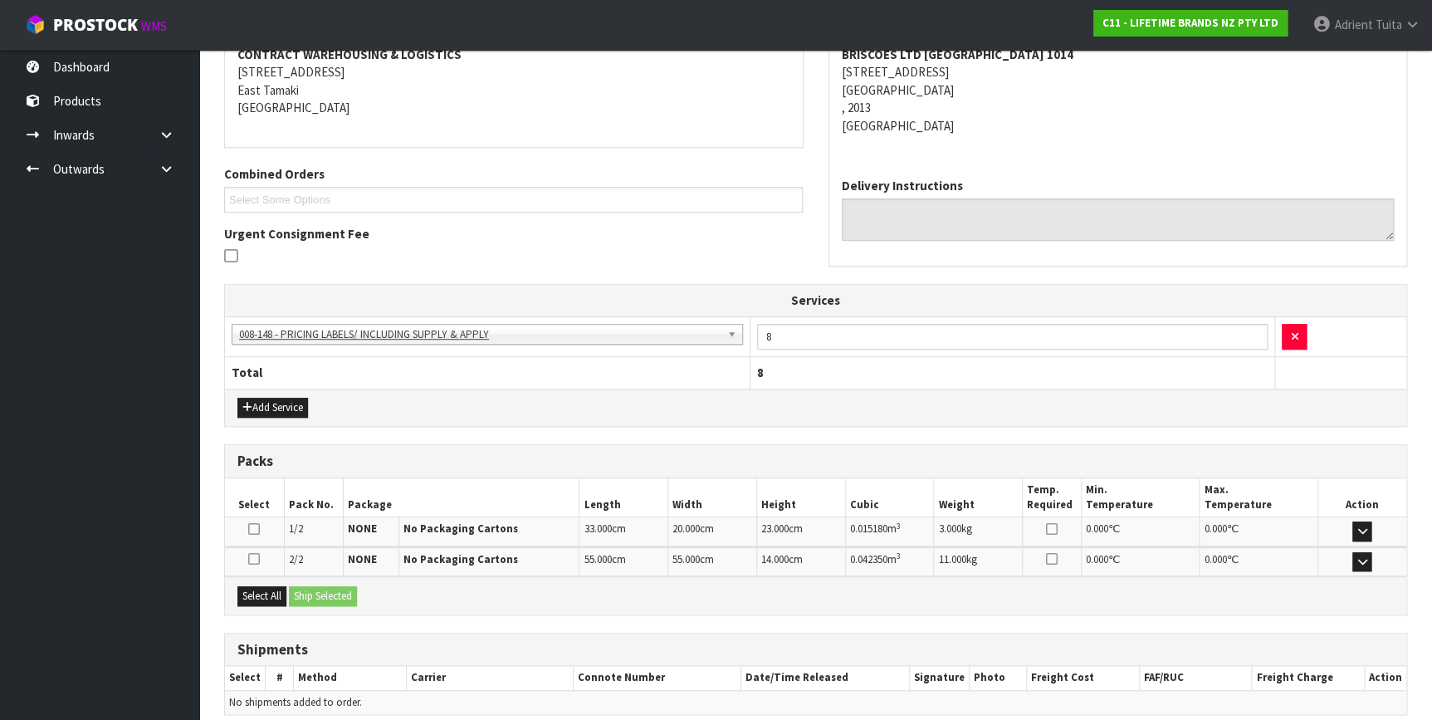
scroll to position [396, 0]
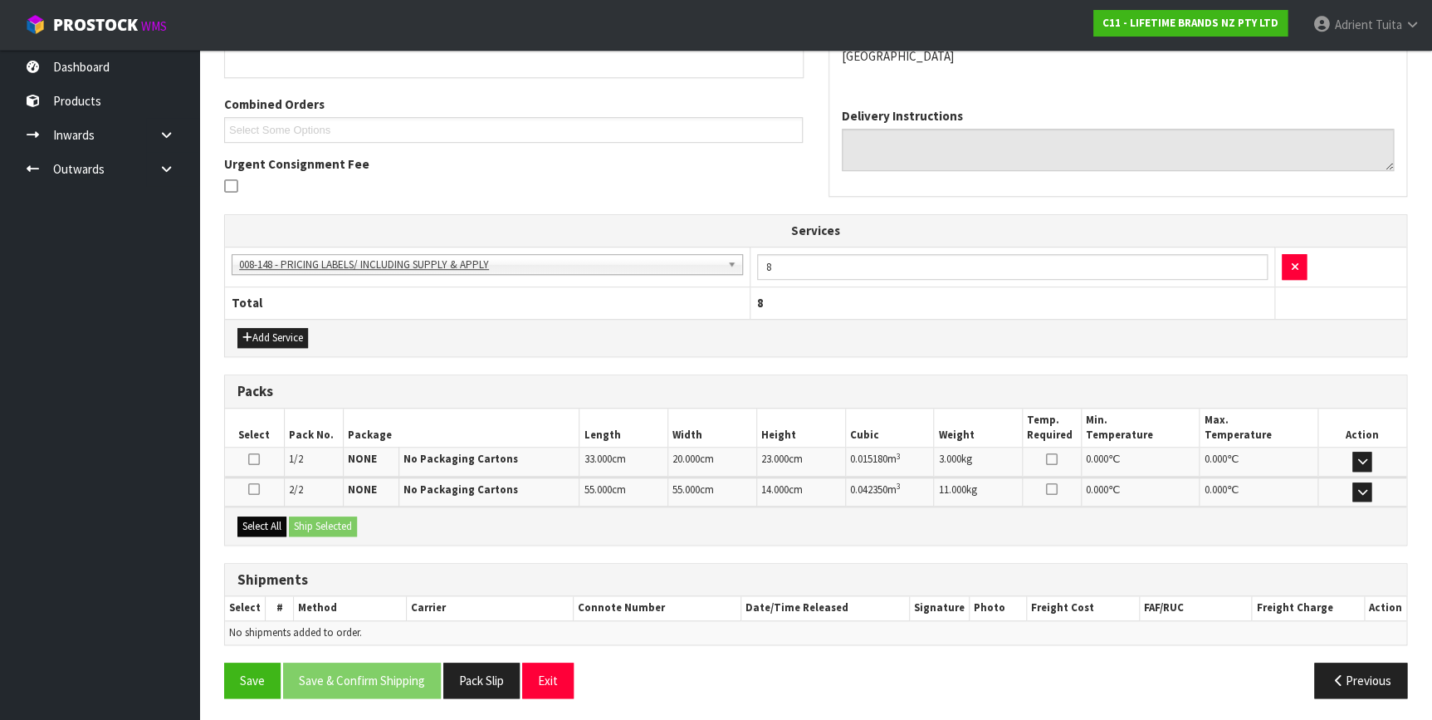
click at [257, 525] on div "Select All Ship Selected" at bounding box center [815, 524] width 1181 height 37
click at [272, 518] on button "Select All" at bounding box center [261, 526] width 49 height 20
click at [334, 523] on button "Ship Selected" at bounding box center [323, 526] width 68 height 20
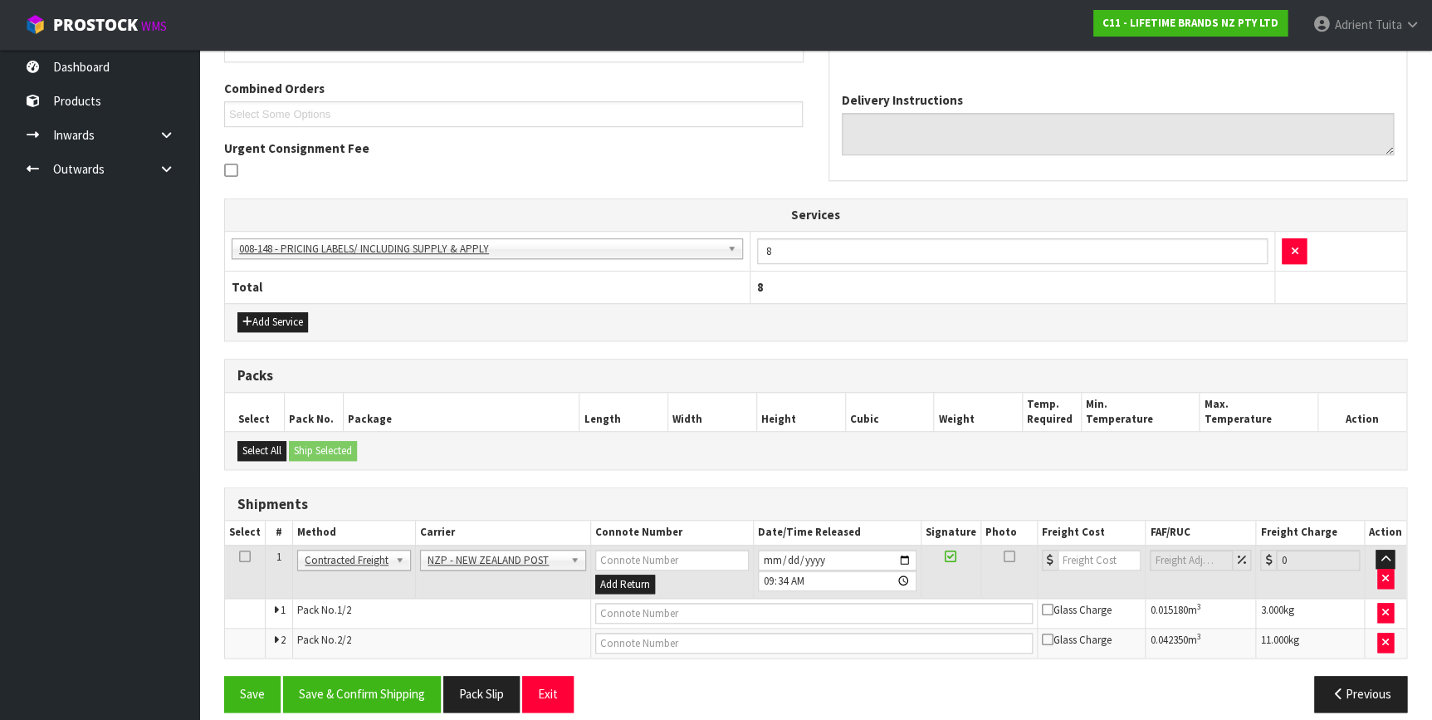
scroll to position [424, 0]
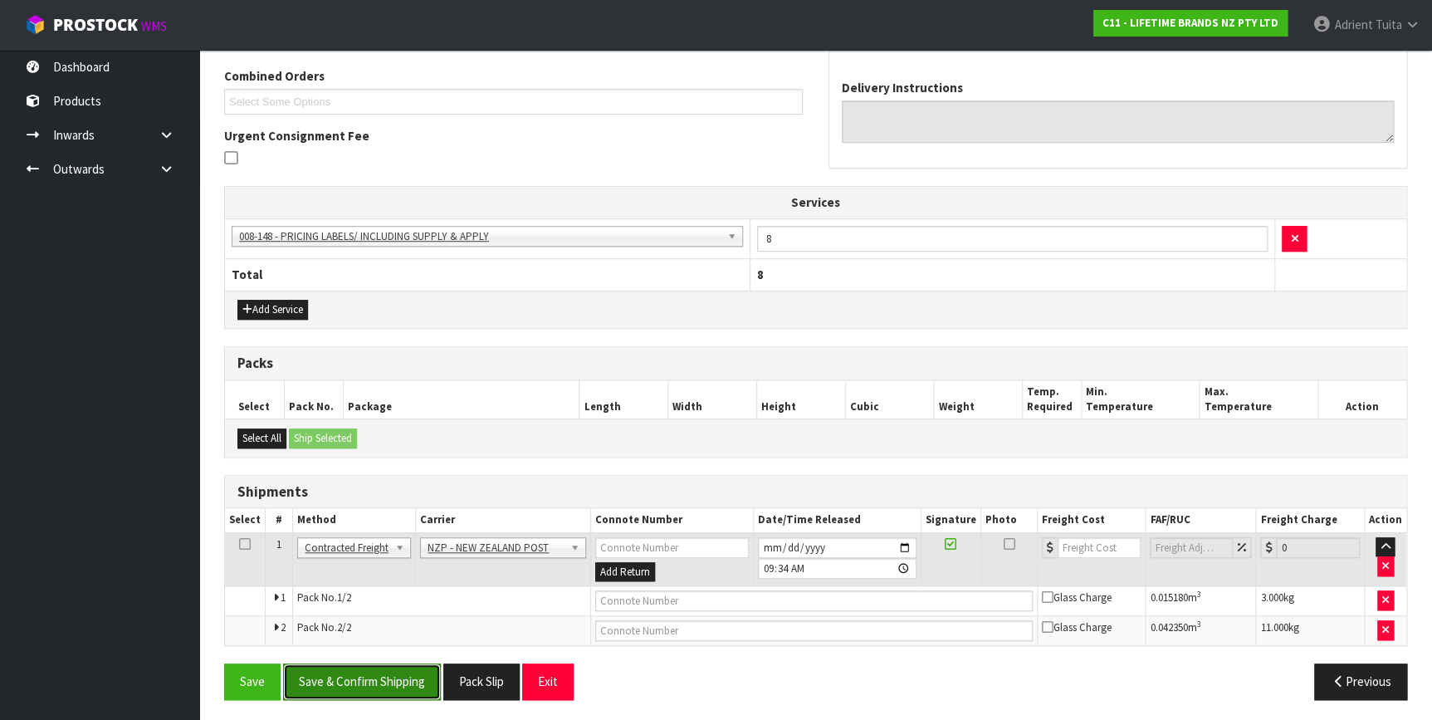
click at [391, 687] on button "Save & Confirm Shipping" at bounding box center [362, 681] width 158 height 36
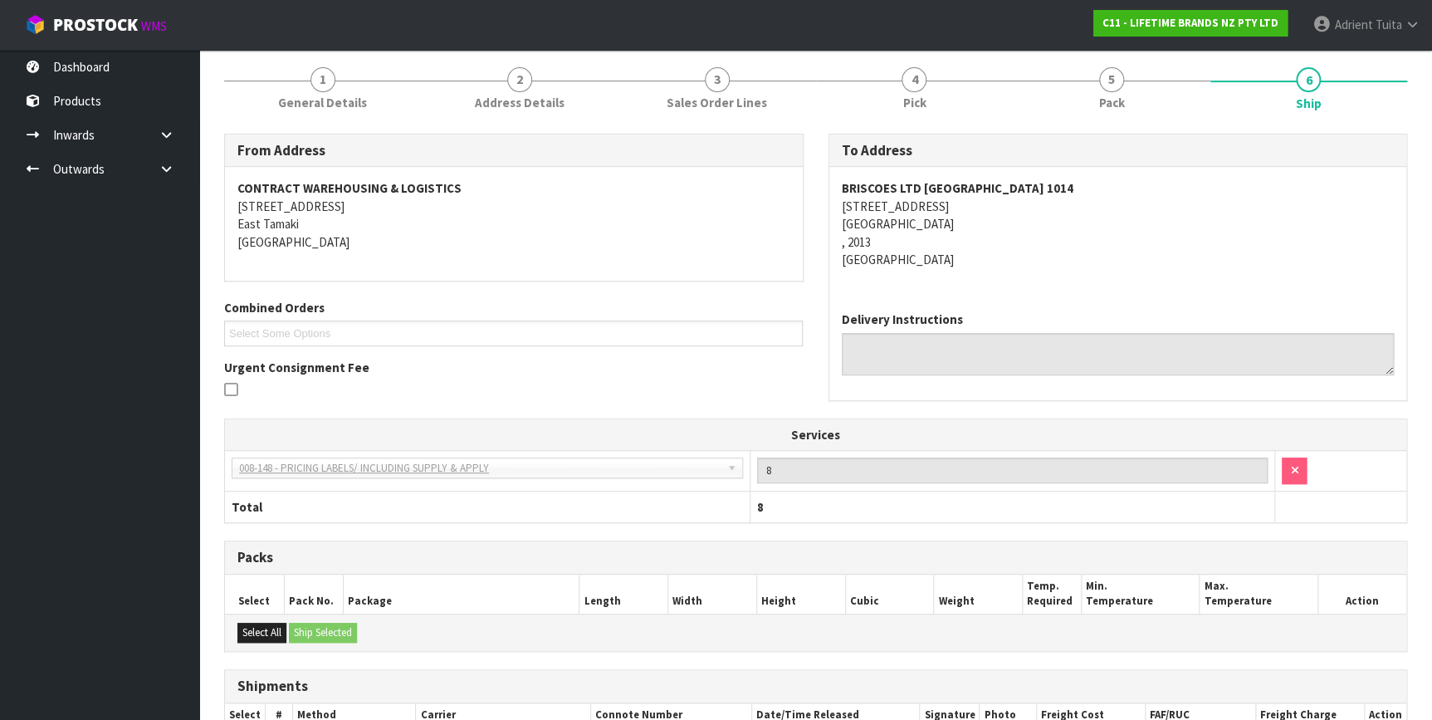
scroll to position [400, 0]
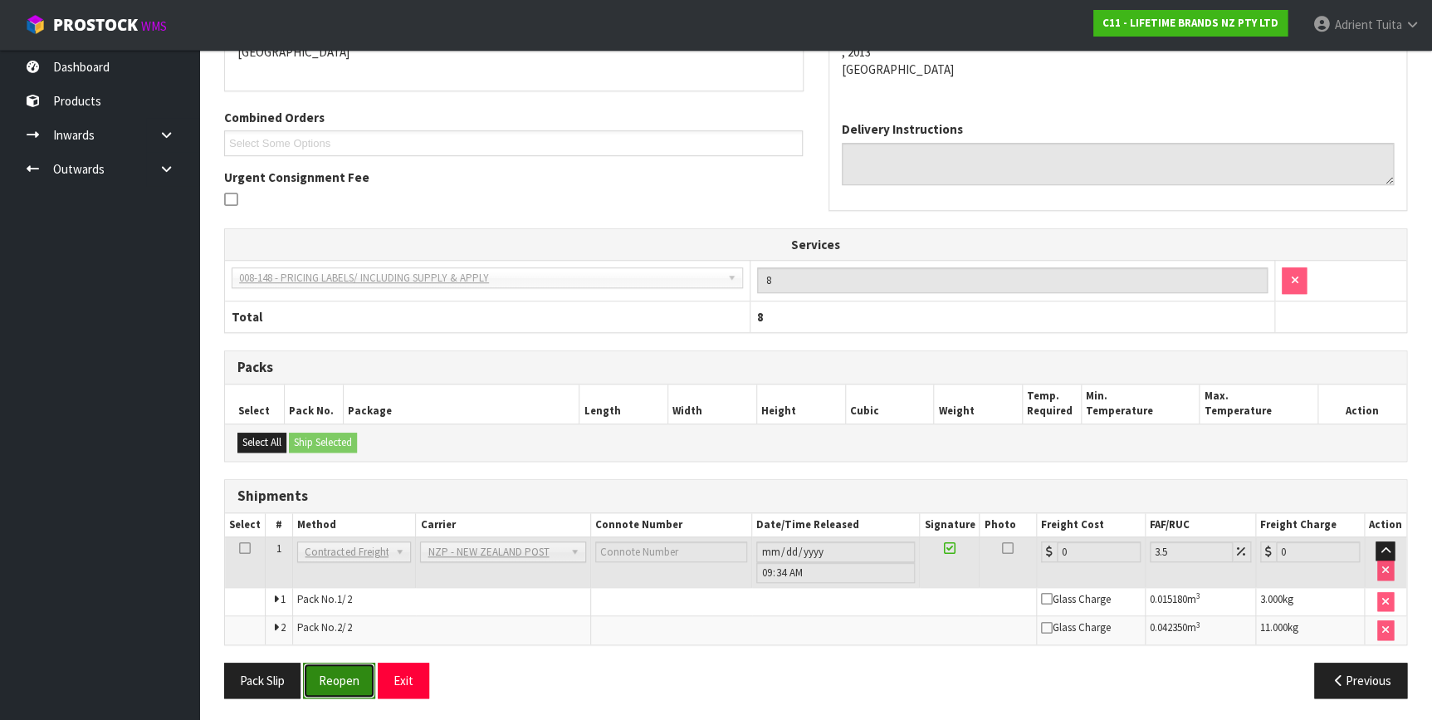
drag, startPoint x: 324, startPoint y: 664, endPoint x: 307, endPoint y: 667, distance: 17.7
click at [325, 664] on button "Reopen" at bounding box center [339, 680] width 72 height 36
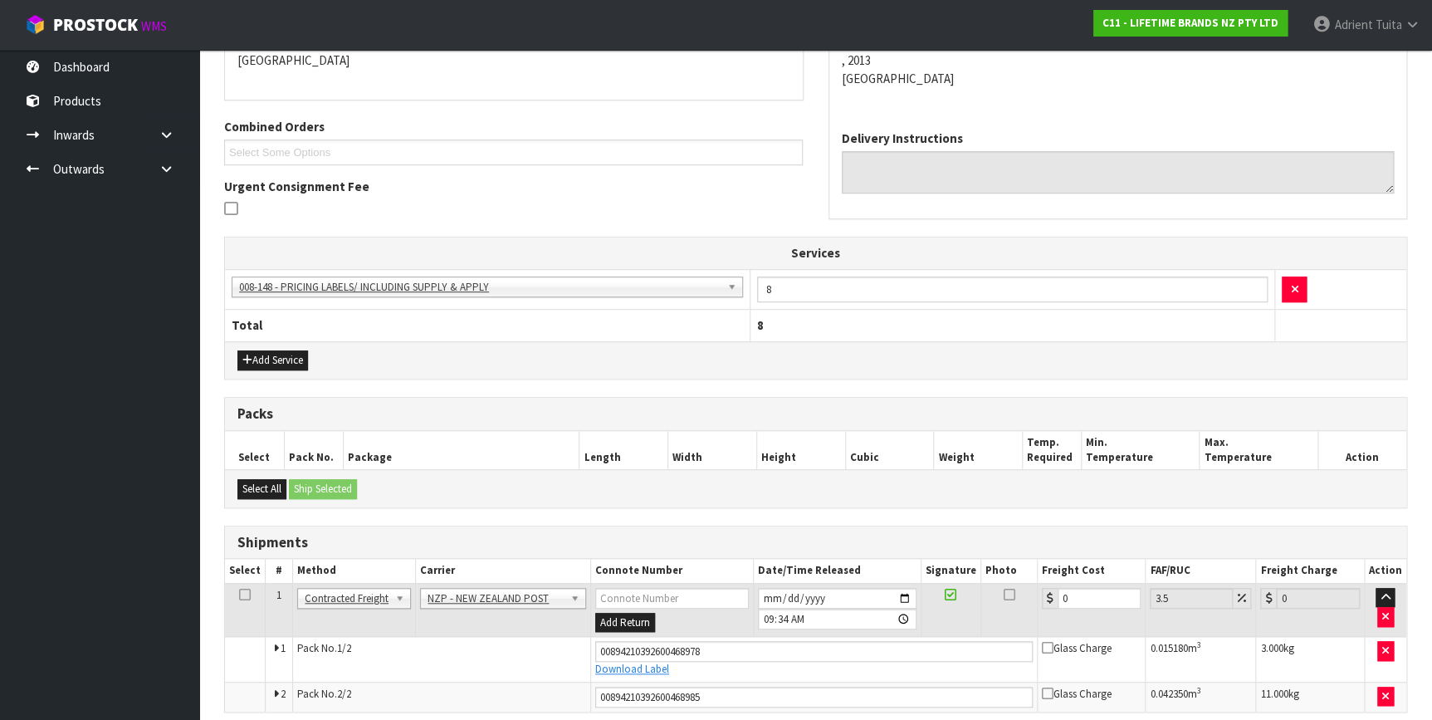
scroll to position [382, 0]
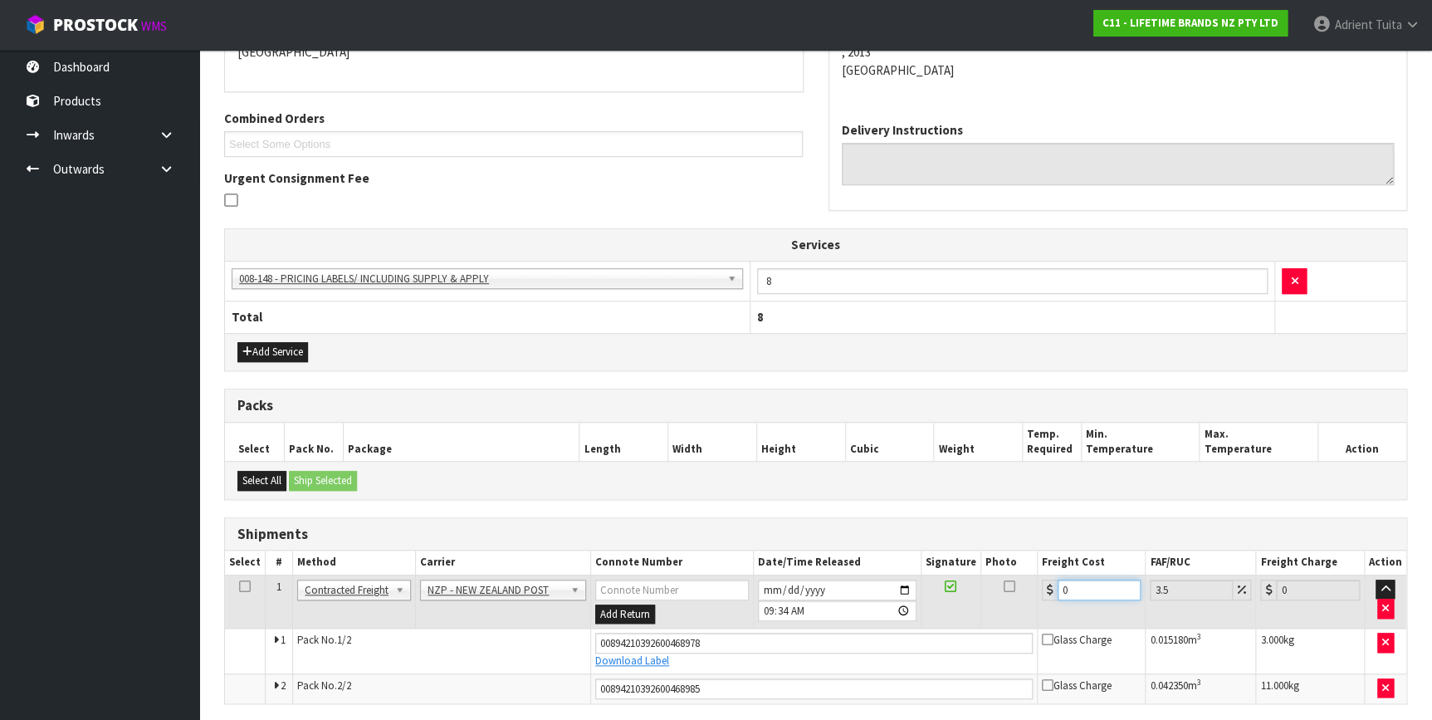
click at [1076, 579] on input "0" at bounding box center [1099, 589] width 84 height 21
type input "8"
type input "8.28"
type input "8.6"
type input "8.9"
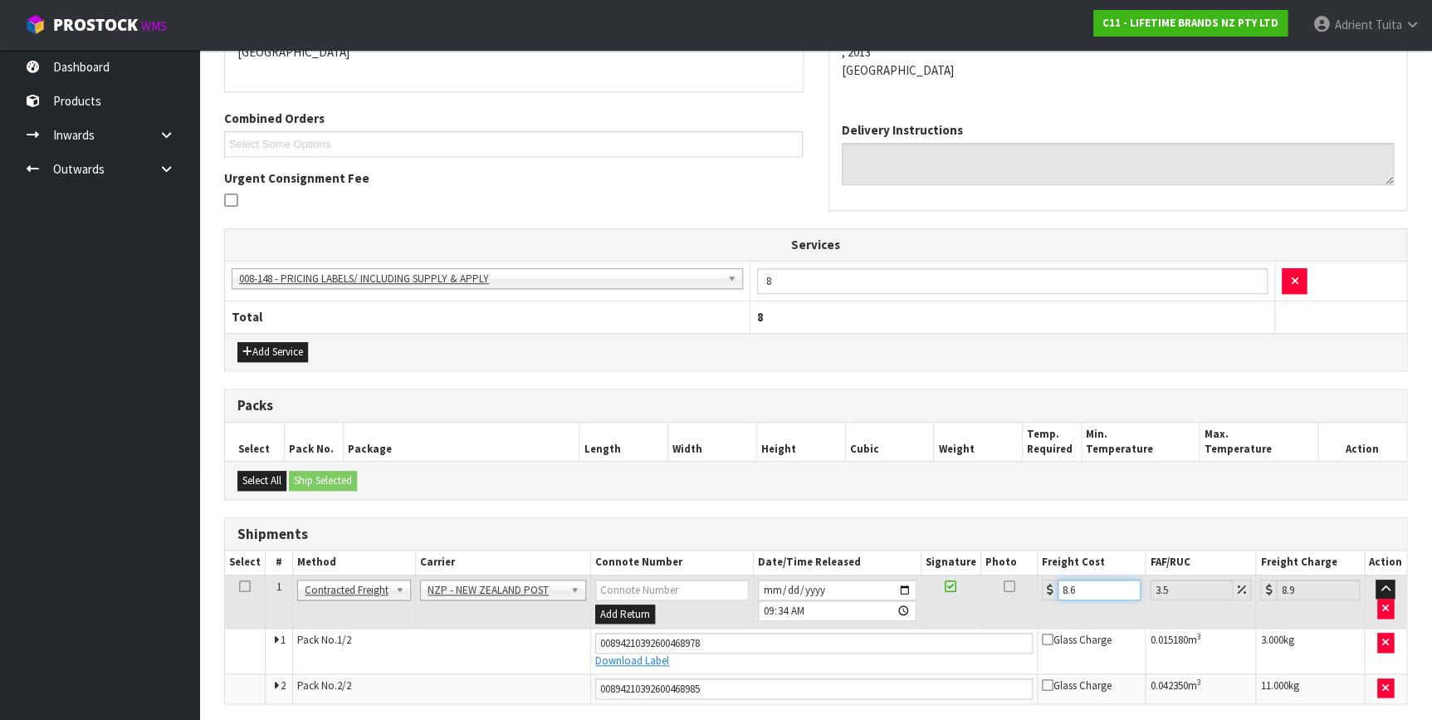
type input "8.66"
type input "8.96"
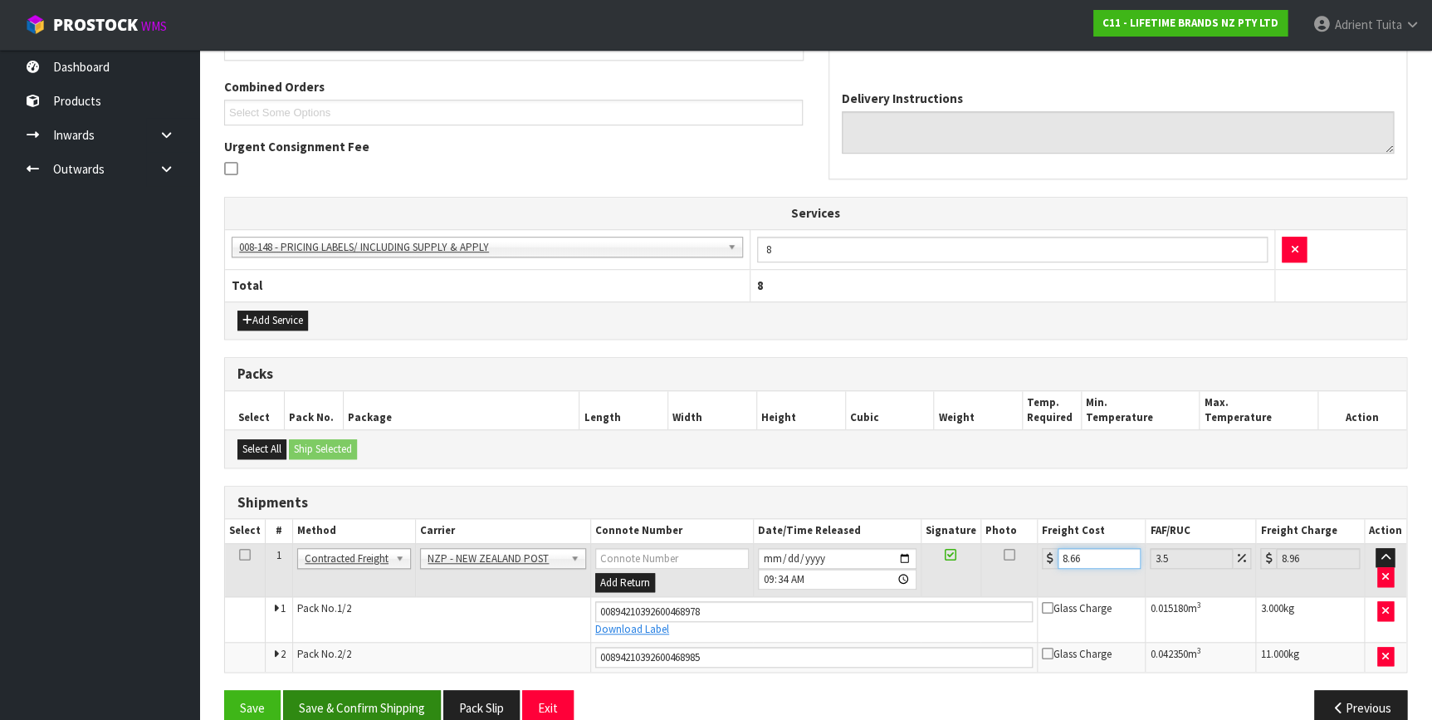
scroll to position [440, 0]
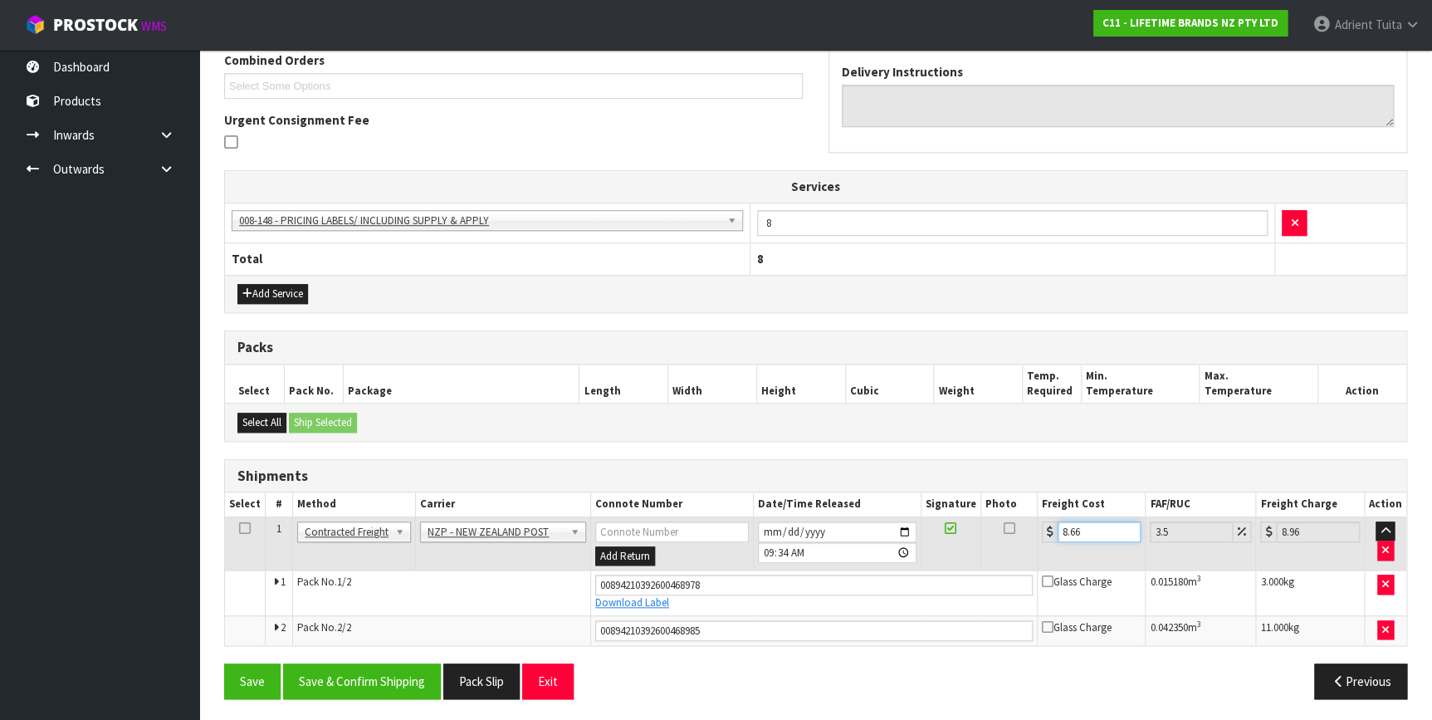
type input "8.66"
click at [359, 694] on div "Save Save & Confirm Shipping Pack Slip Exit Previous" at bounding box center [816, 687] width 1208 height 48
click at [388, 678] on button "Save & Confirm Shipping" at bounding box center [362, 681] width 158 height 36
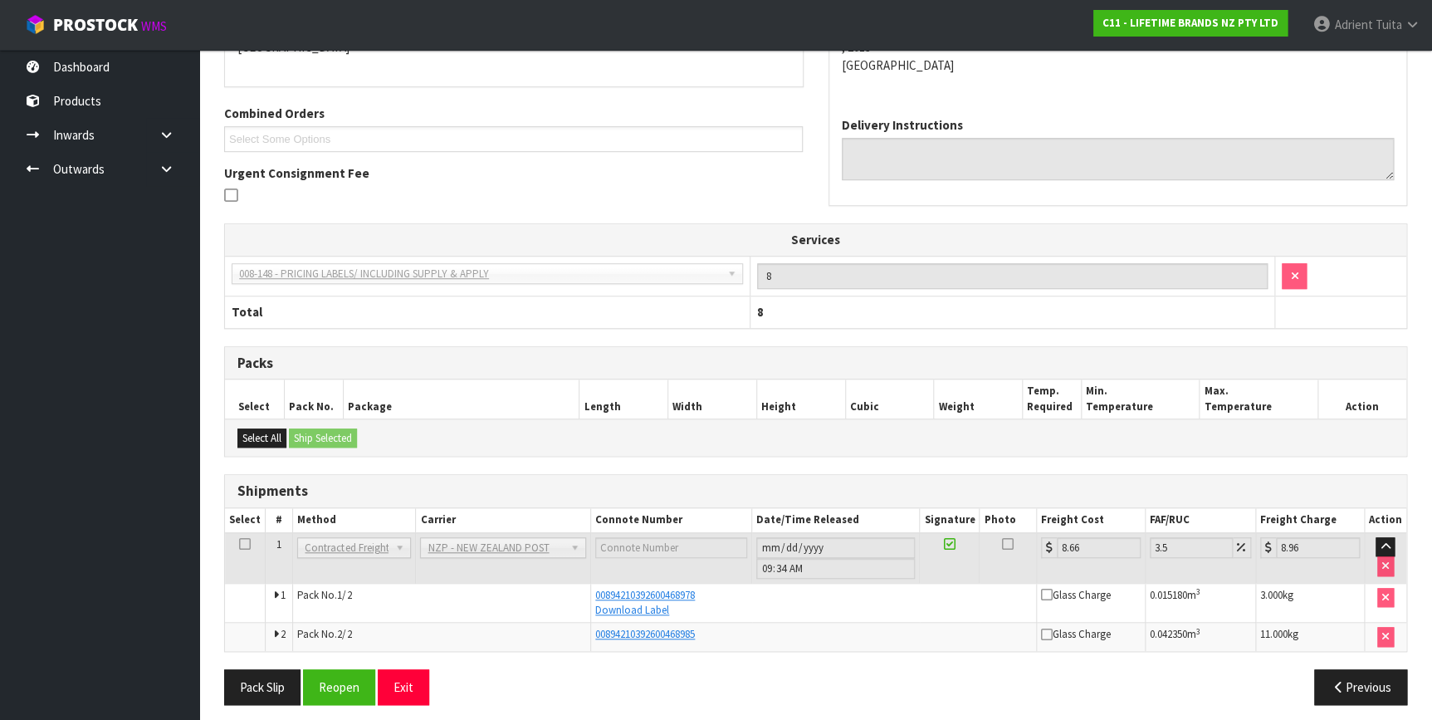
scroll to position [393, 0]
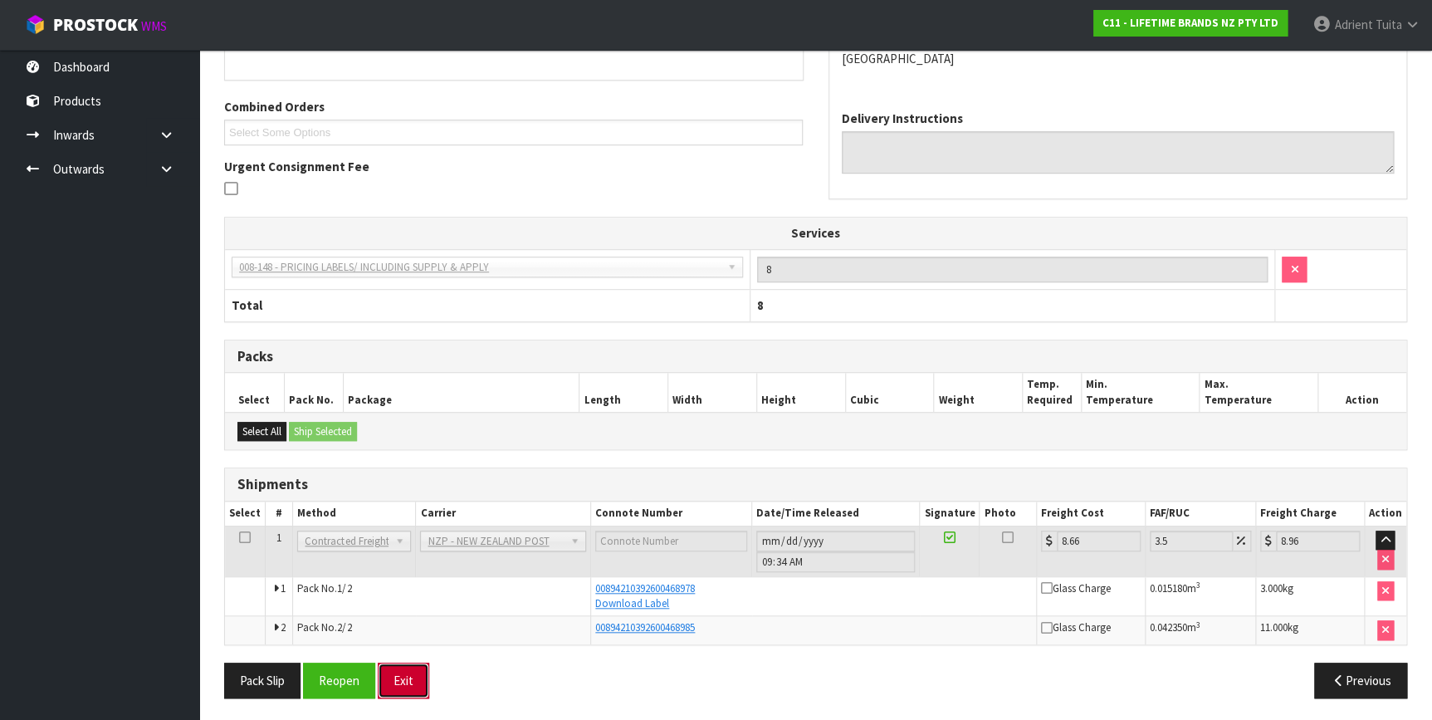
click at [422, 667] on button "Exit" at bounding box center [403, 680] width 51 height 36
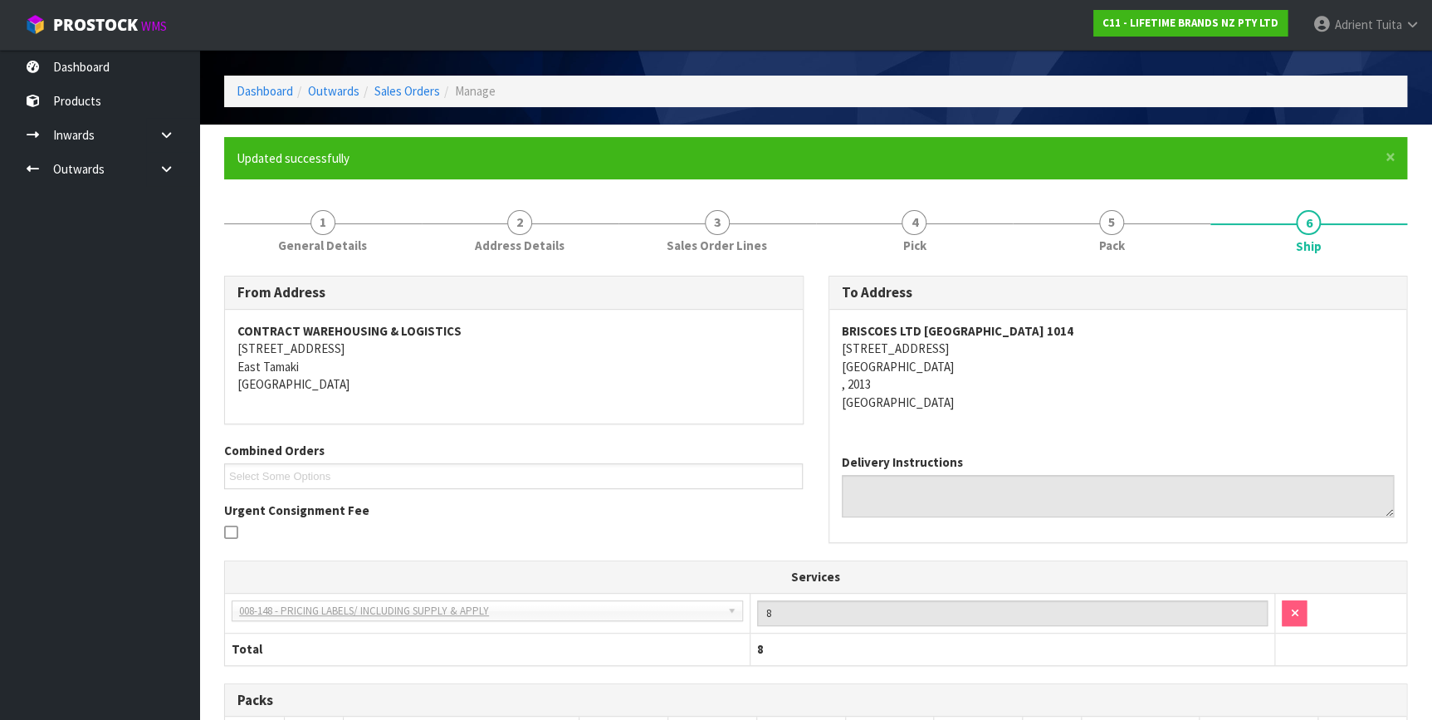
scroll to position [0, 0]
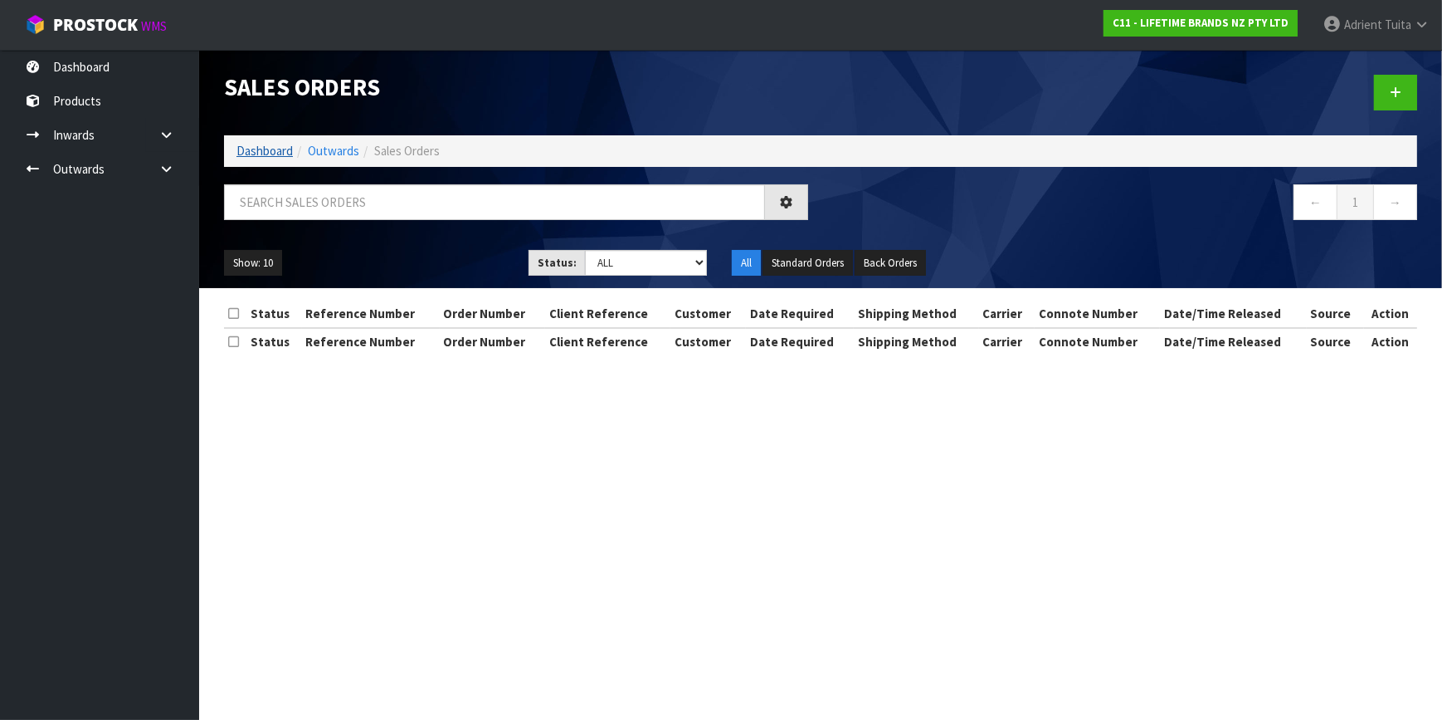
click at [272, 164] on ol "Dashboard Outwards Sales Orders" at bounding box center [820, 150] width 1193 height 31
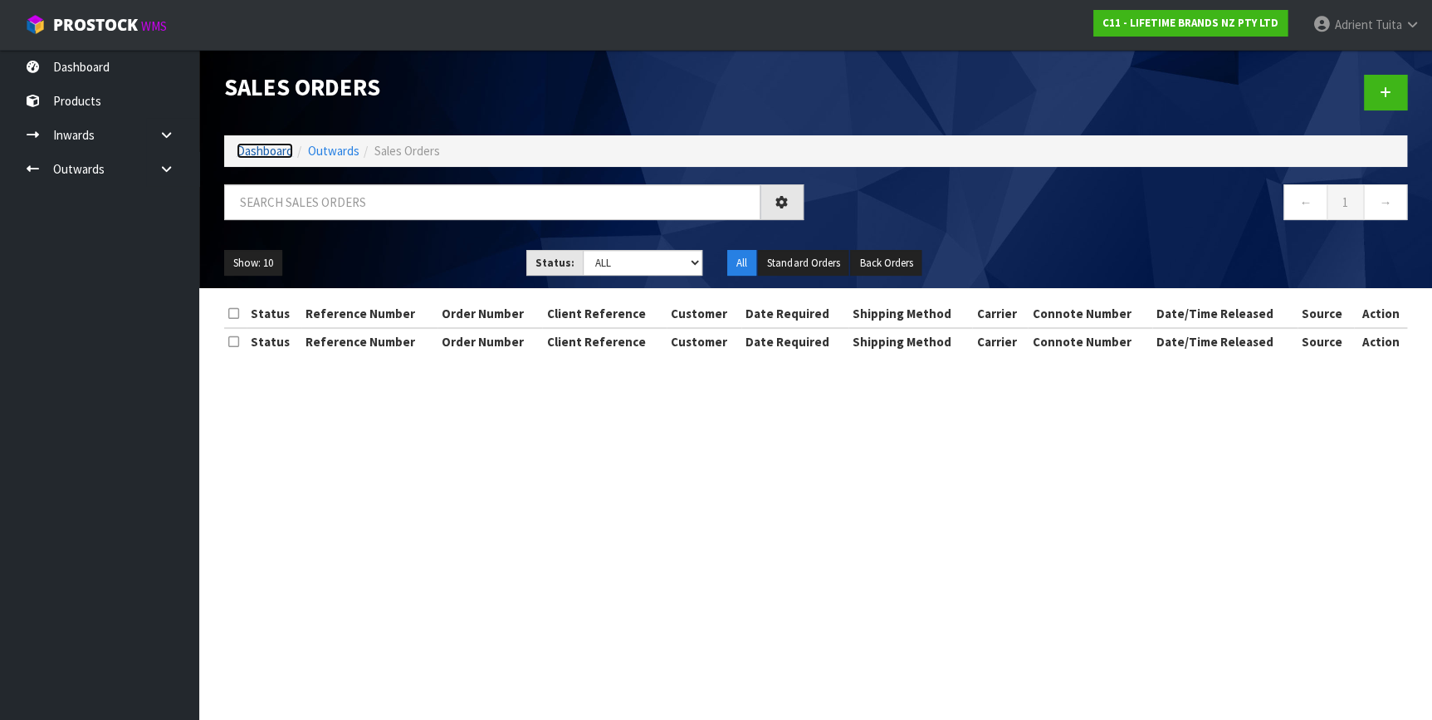
click at [276, 158] on link "Dashboard" at bounding box center [265, 151] width 56 height 16
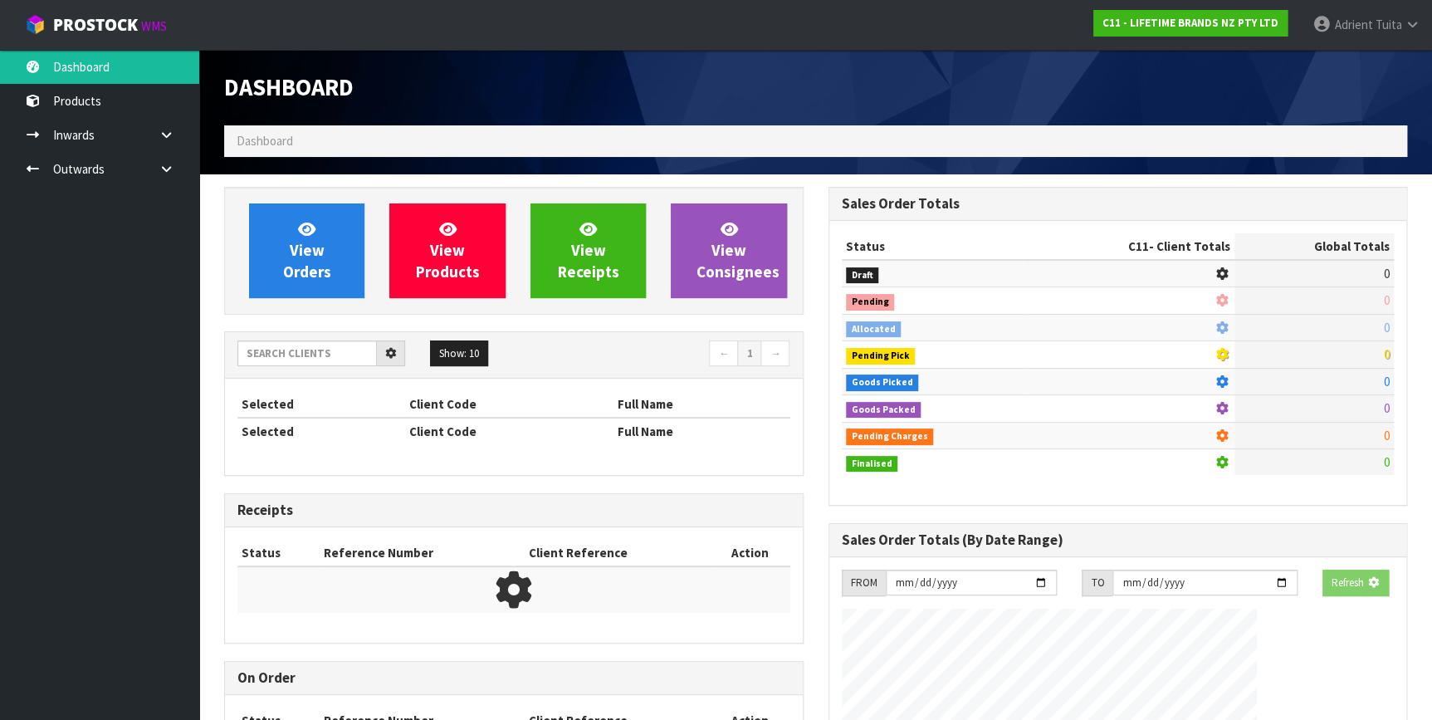
click at [275, 154] on ol "Dashboard" at bounding box center [815, 140] width 1183 height 31
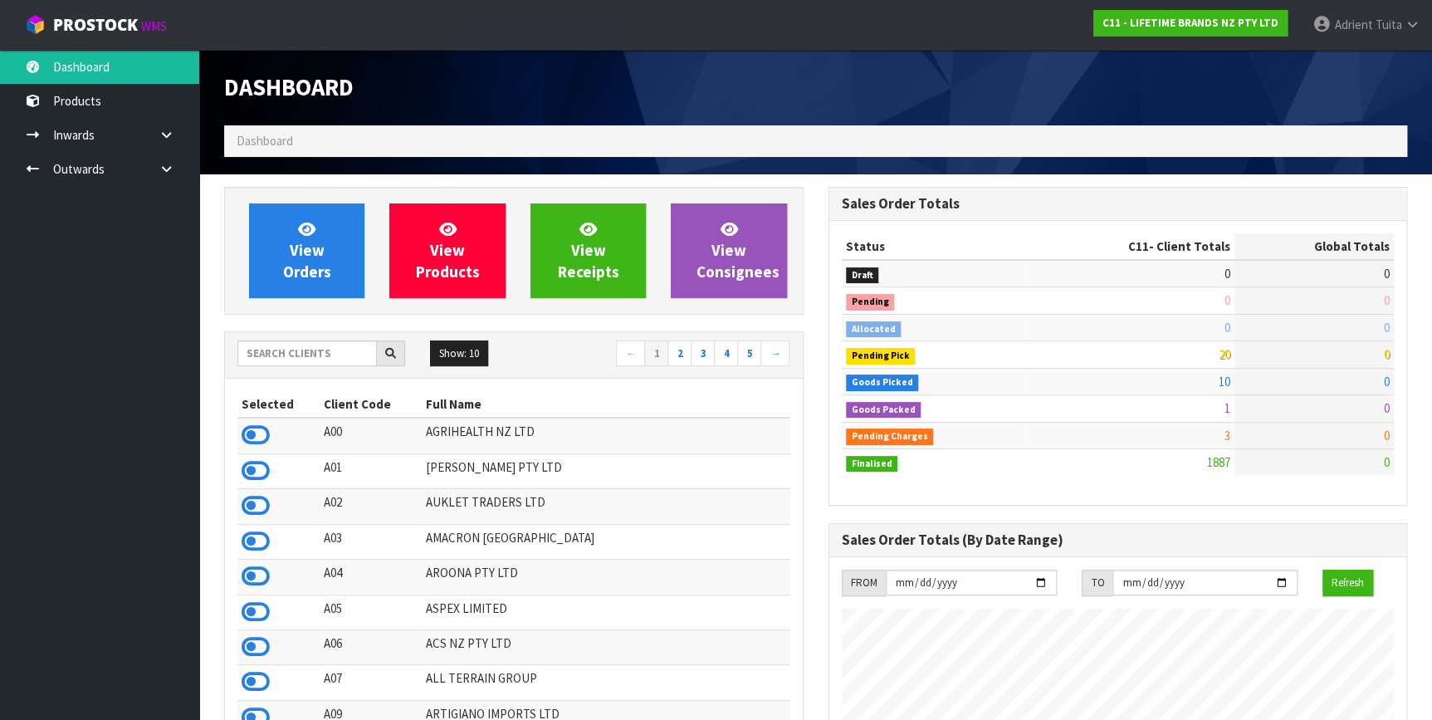
scroll to position [1255, 603]
click at [287, 356] on input "text" at bounding box center [306, 353] width 139 height 26
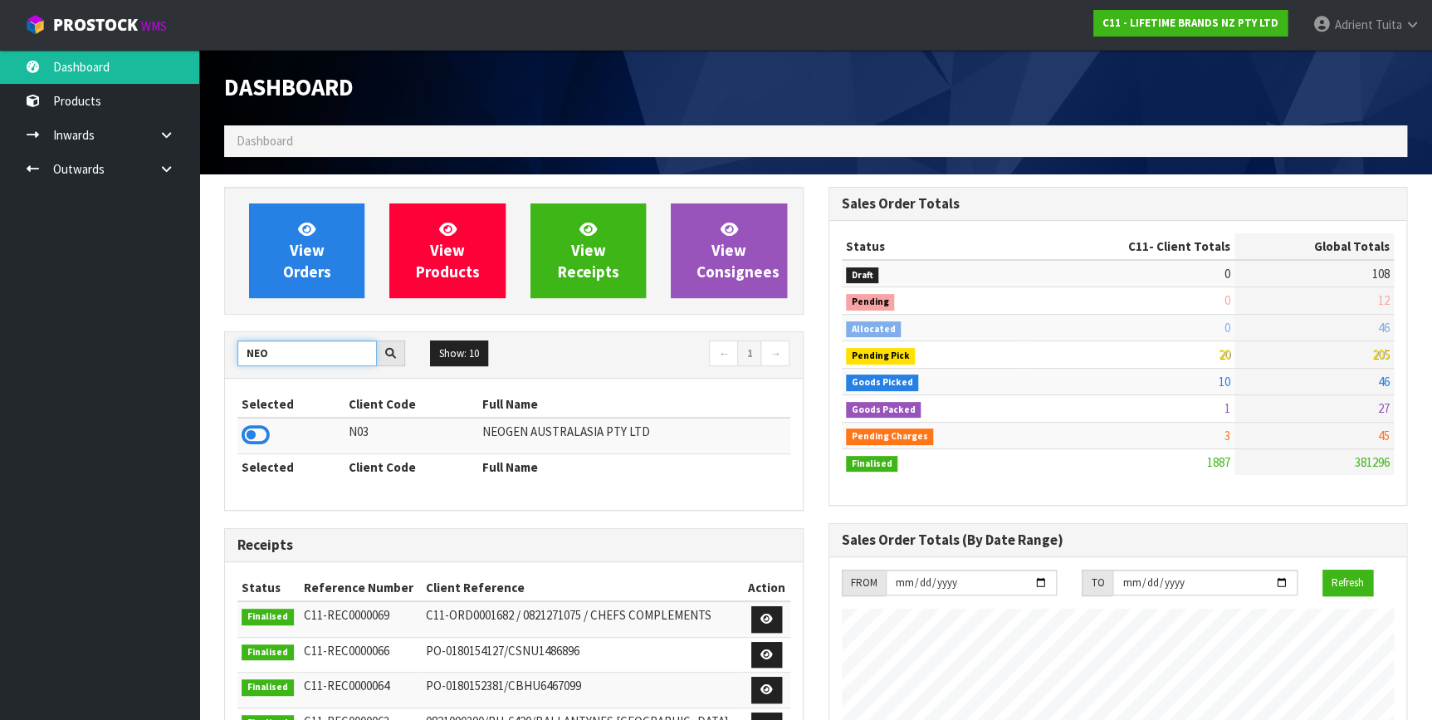
type input "NEO"
click at [264, 451] on td at bounding box center [290, 435] width 107 height 36
drag, startPoint x: 264, startPoint y: 451, endPoint x: 262, endPoint y: 419, distance: 31.6
click at [262, 432] on td at bounding box center [290, 435] width 107 height 36
click at [261, 424] on icon at bounding box center [256, 434] width 28 height 25
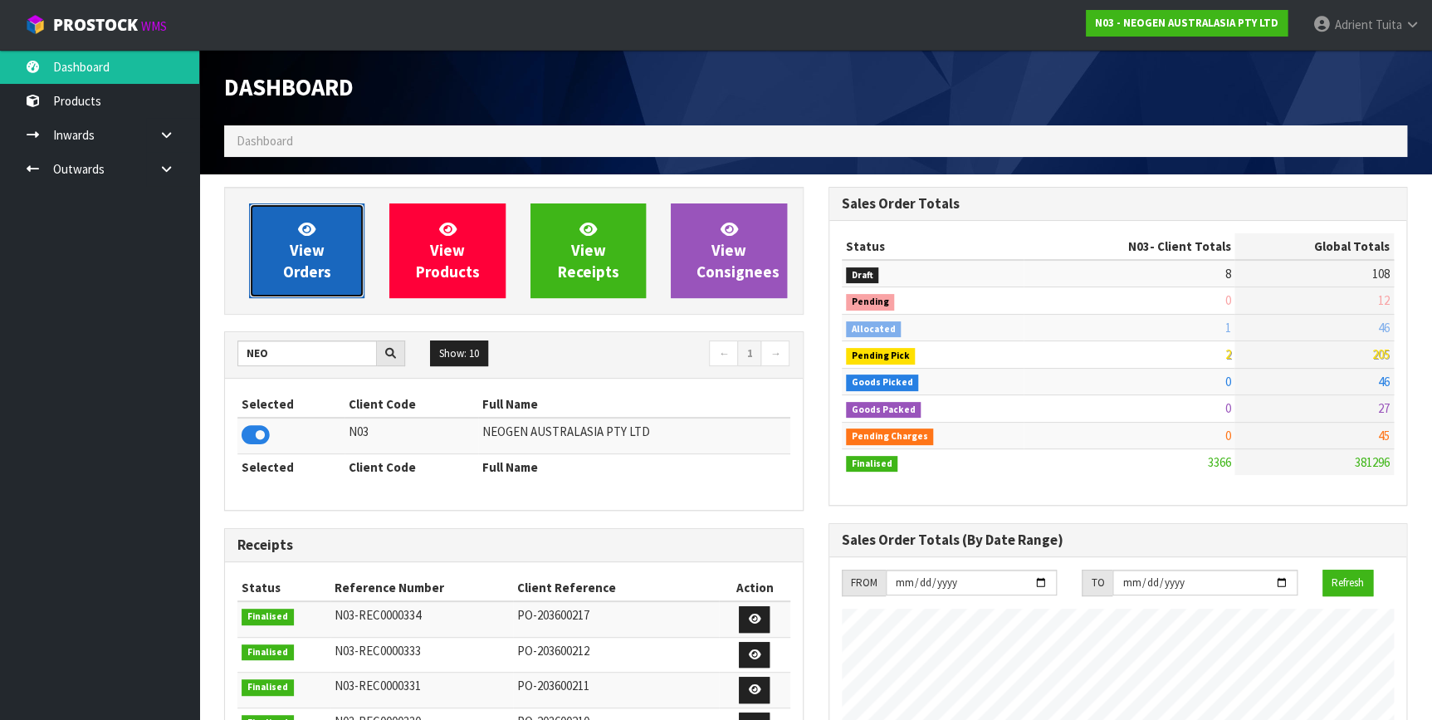
click at [308, 236] on icon at bounding box center [306, 229] width 17 height 16
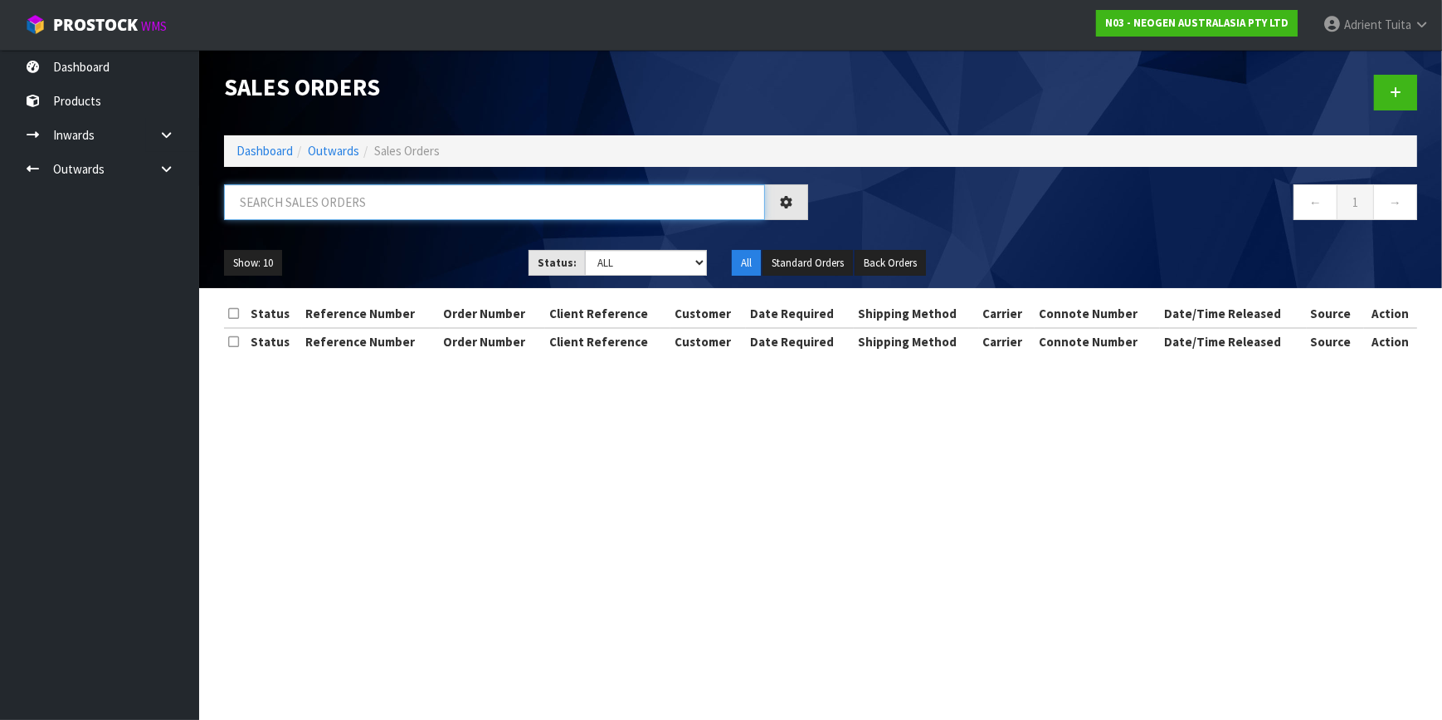
click at [328, 208] on input "text" at bounding box center [494, 202] width 541 height 36
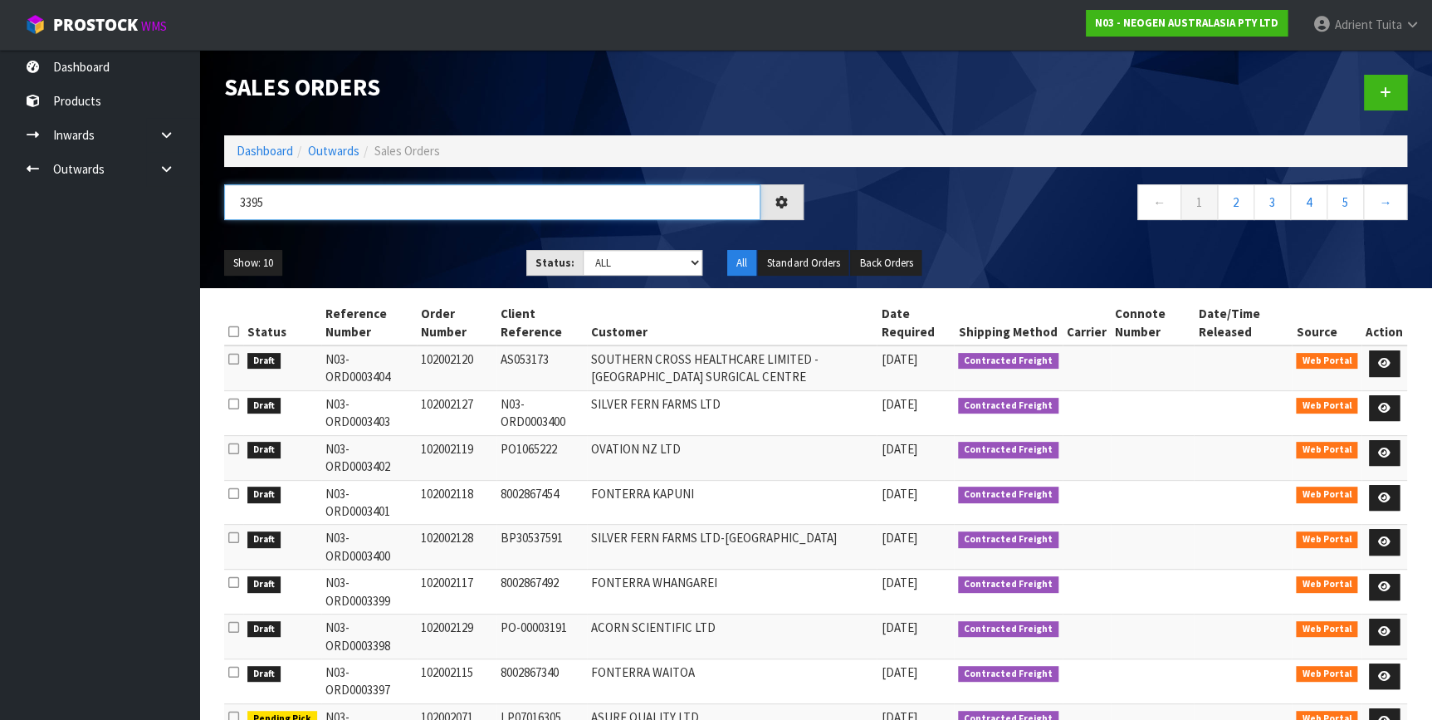
type input "3395"
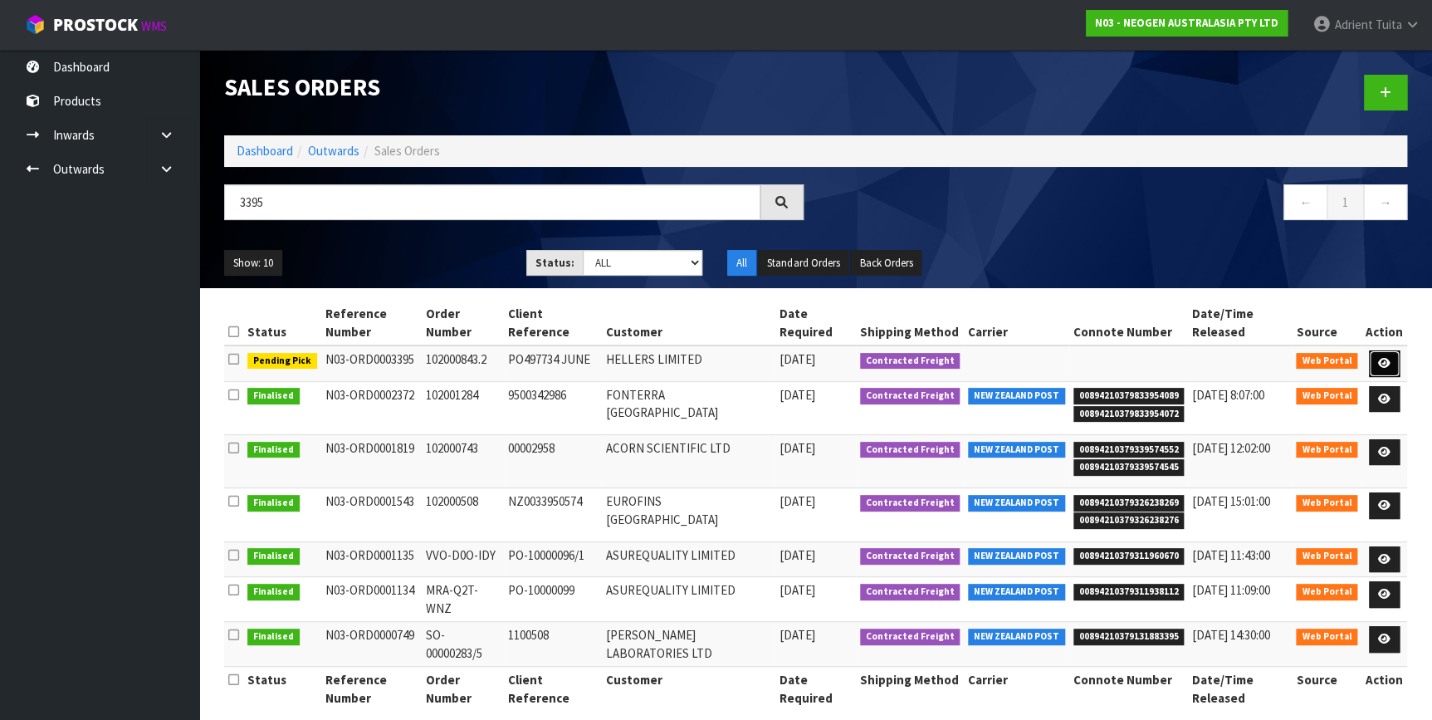
click at [1393, 356] on link at bounding box center [1384, 363] width 31 height 27
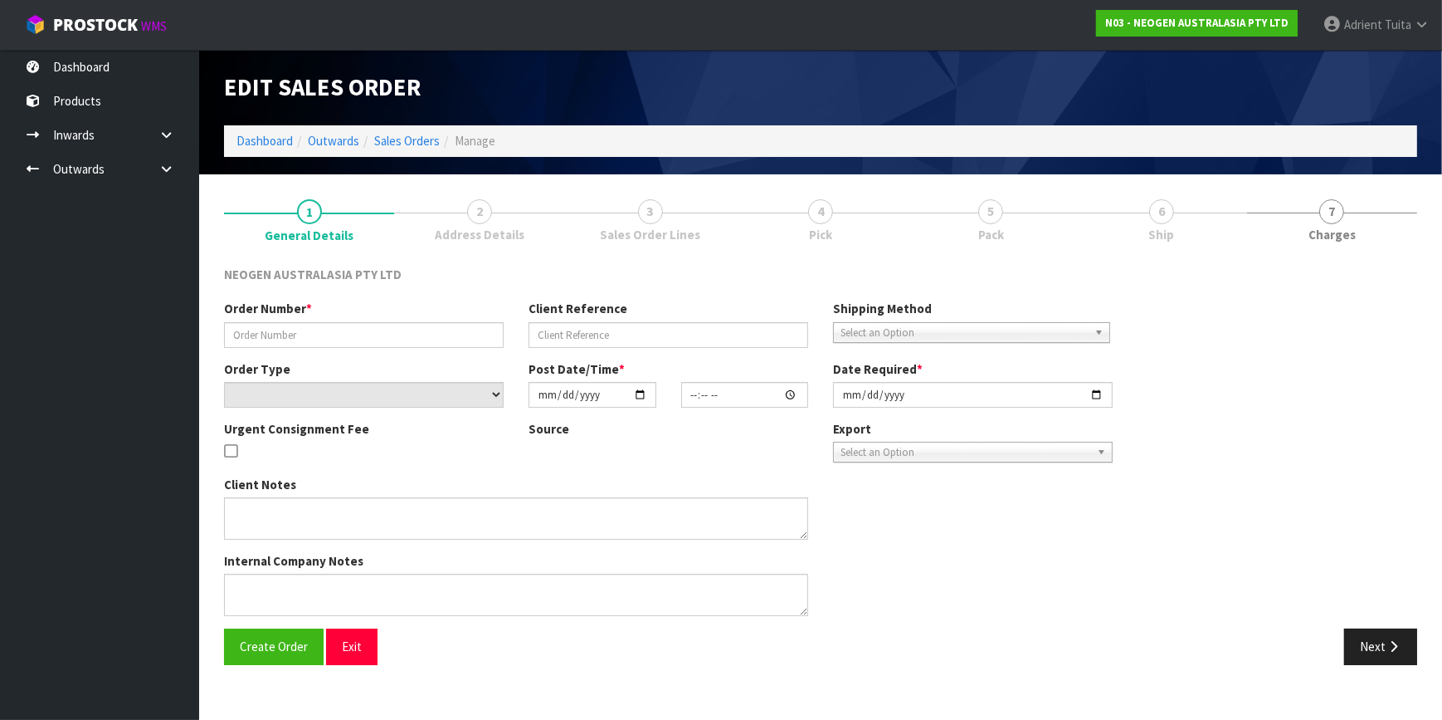
type input "102000843.2"
type input "PO497734 JUNE"
select select "number:0"
type input "2025-09-16"
type input "09:16:00.000"
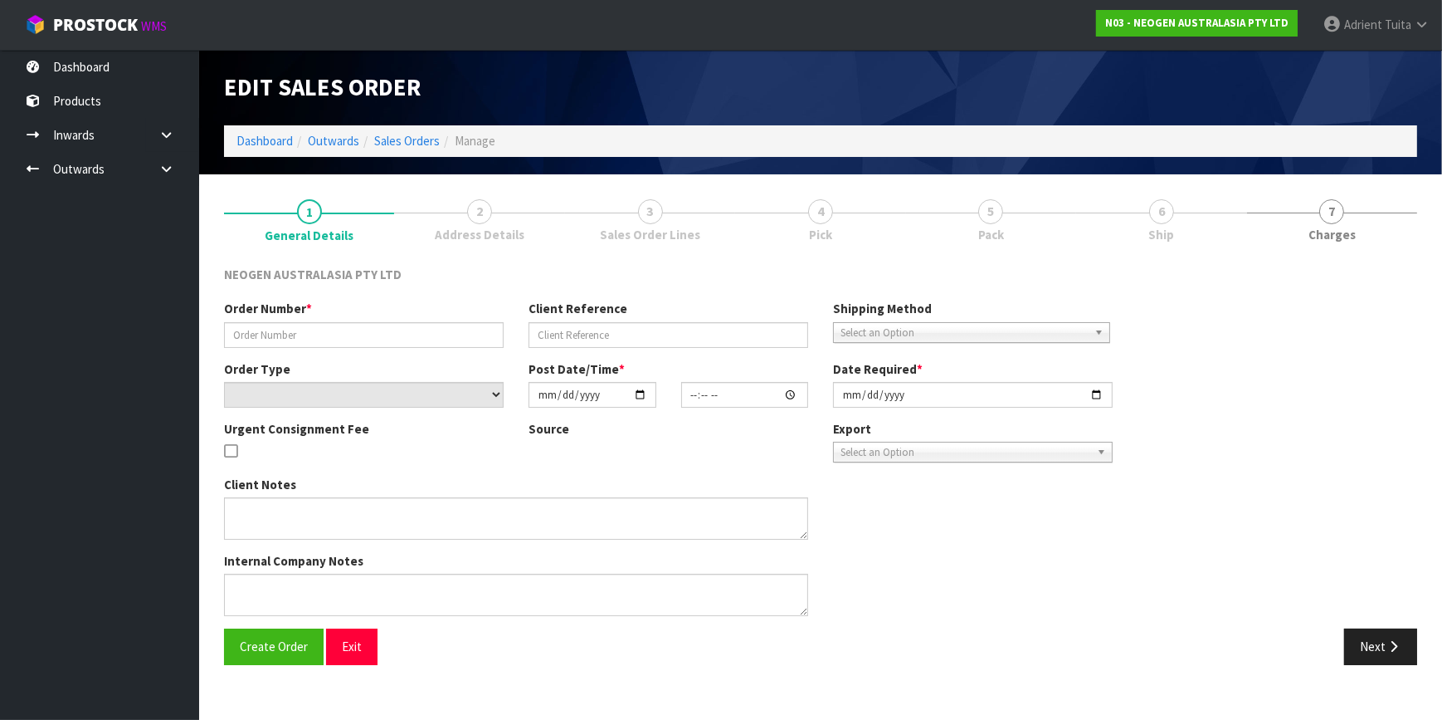
type input "2025-09-16"
type textarea "ATTN SUE INWOOD"
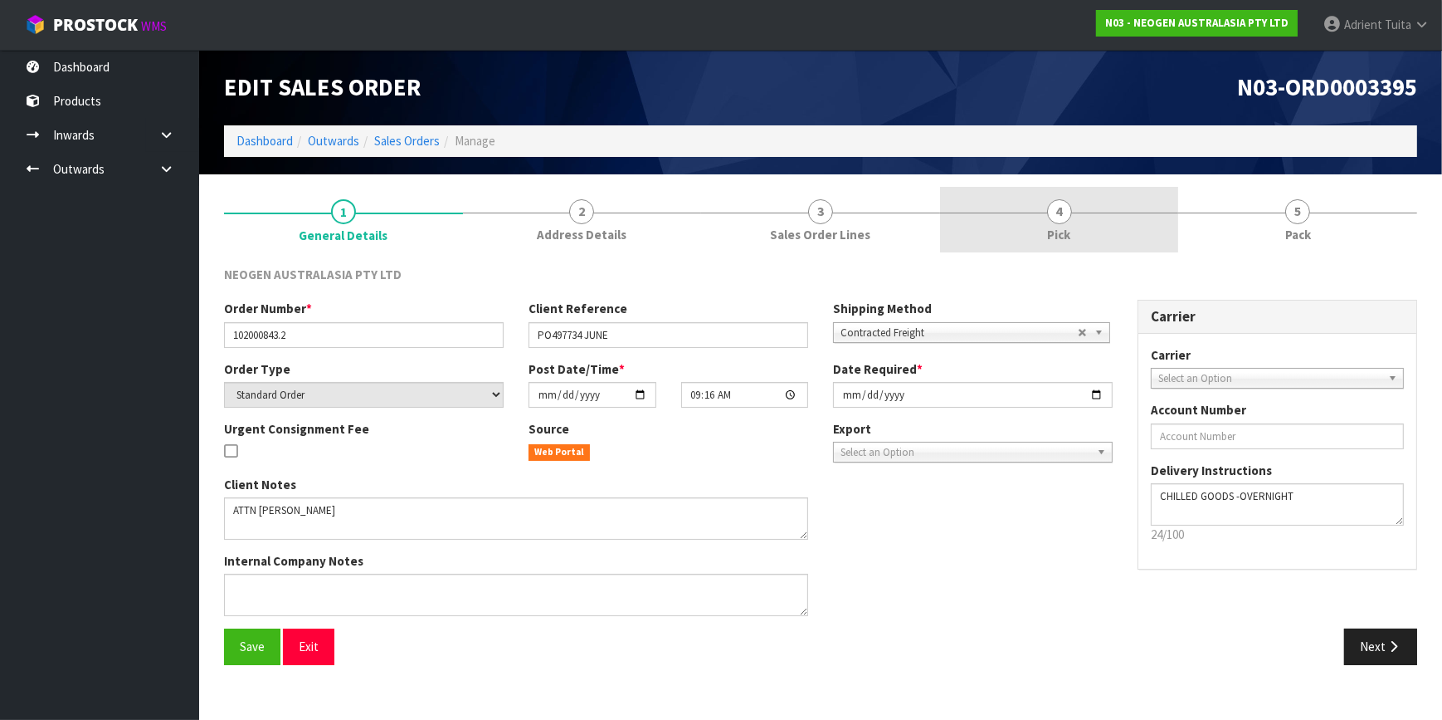
click at [1104, 214] on link "4 Pick" at bounding box center [1059, 220] width 239 height 66
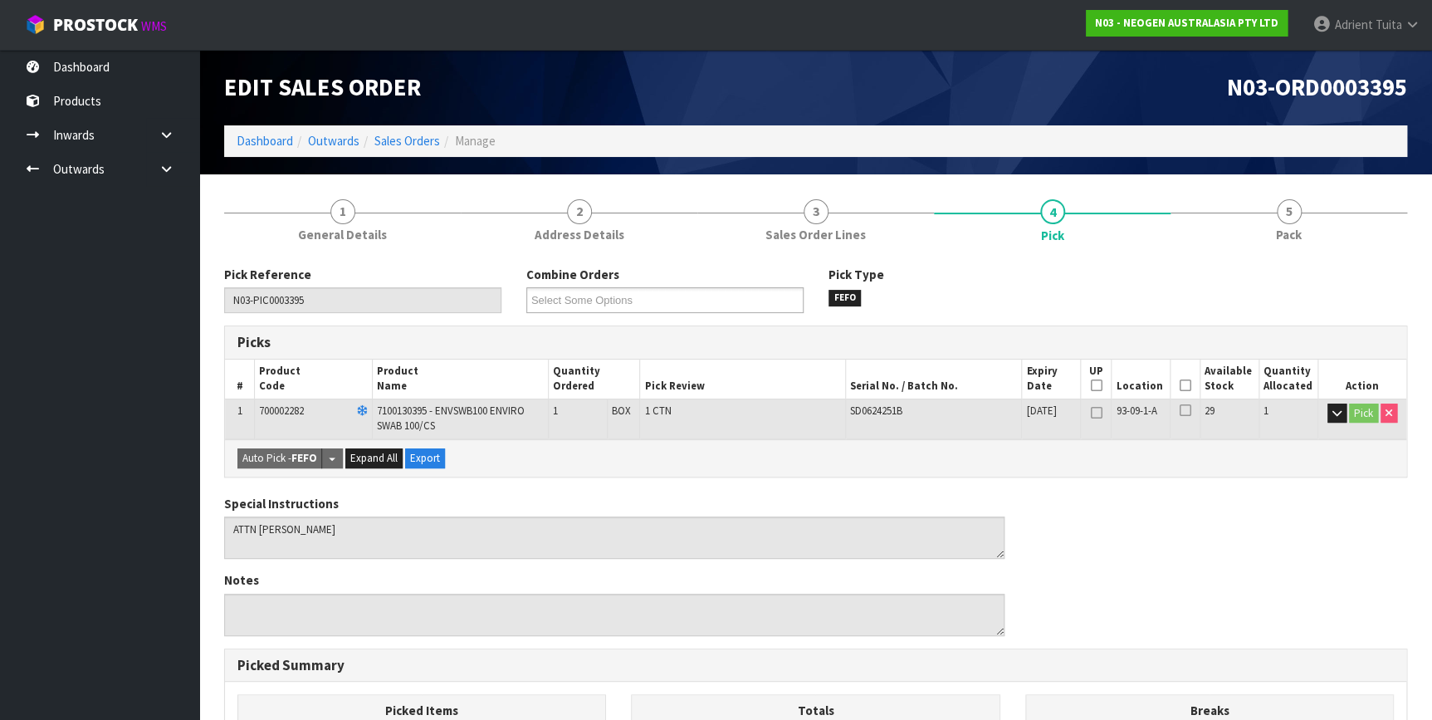
click at [1186, 386] on icon at bounding box center [1185, 385] width 12 height 1
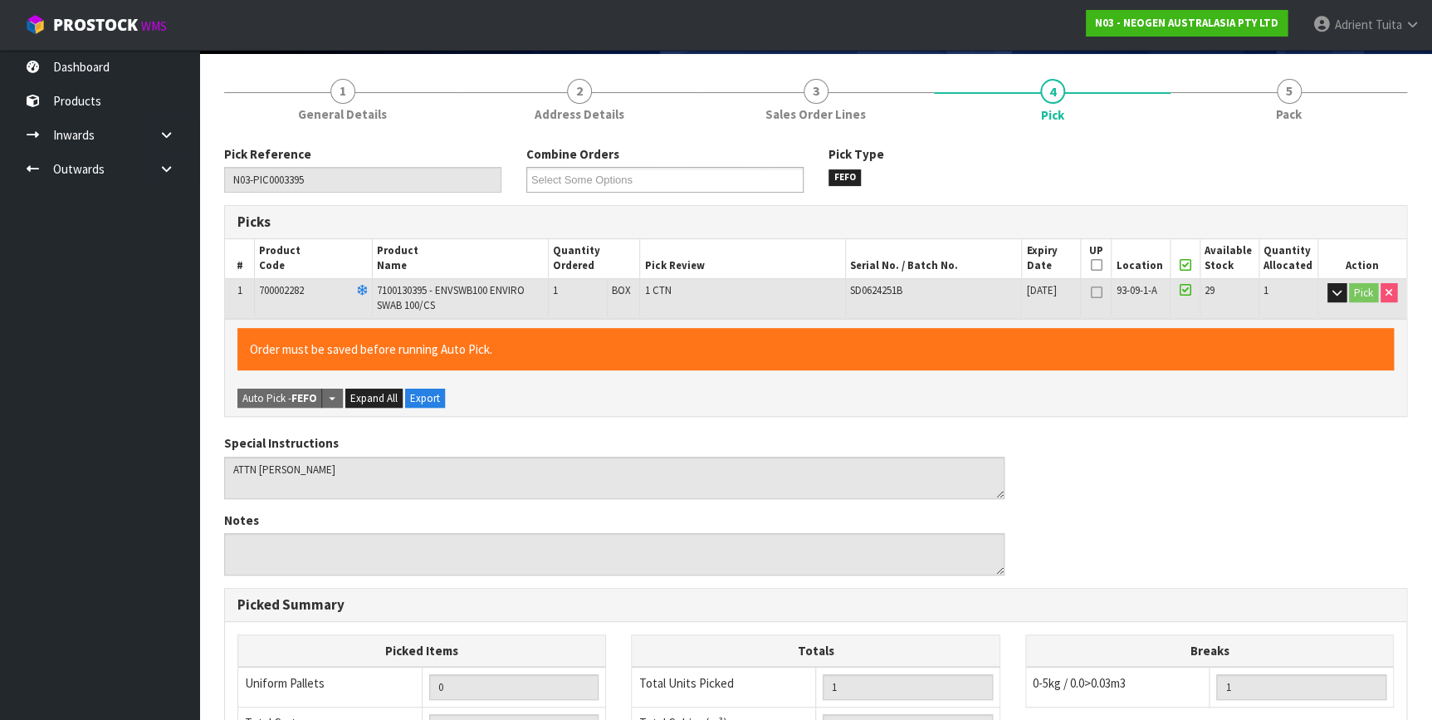
scroll to position [443, 0]
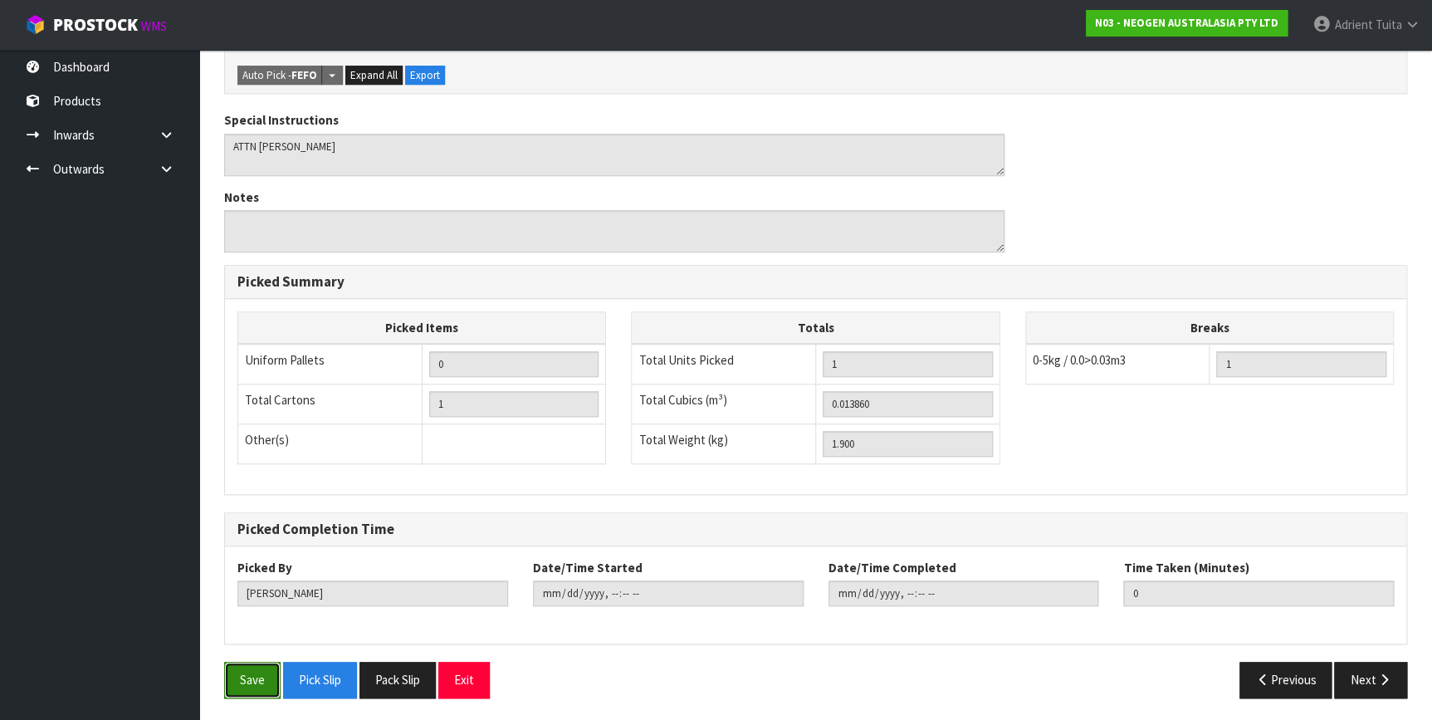
click at [256, 664] on button "Save" at bounding box center [252, 679] width 56 height 36
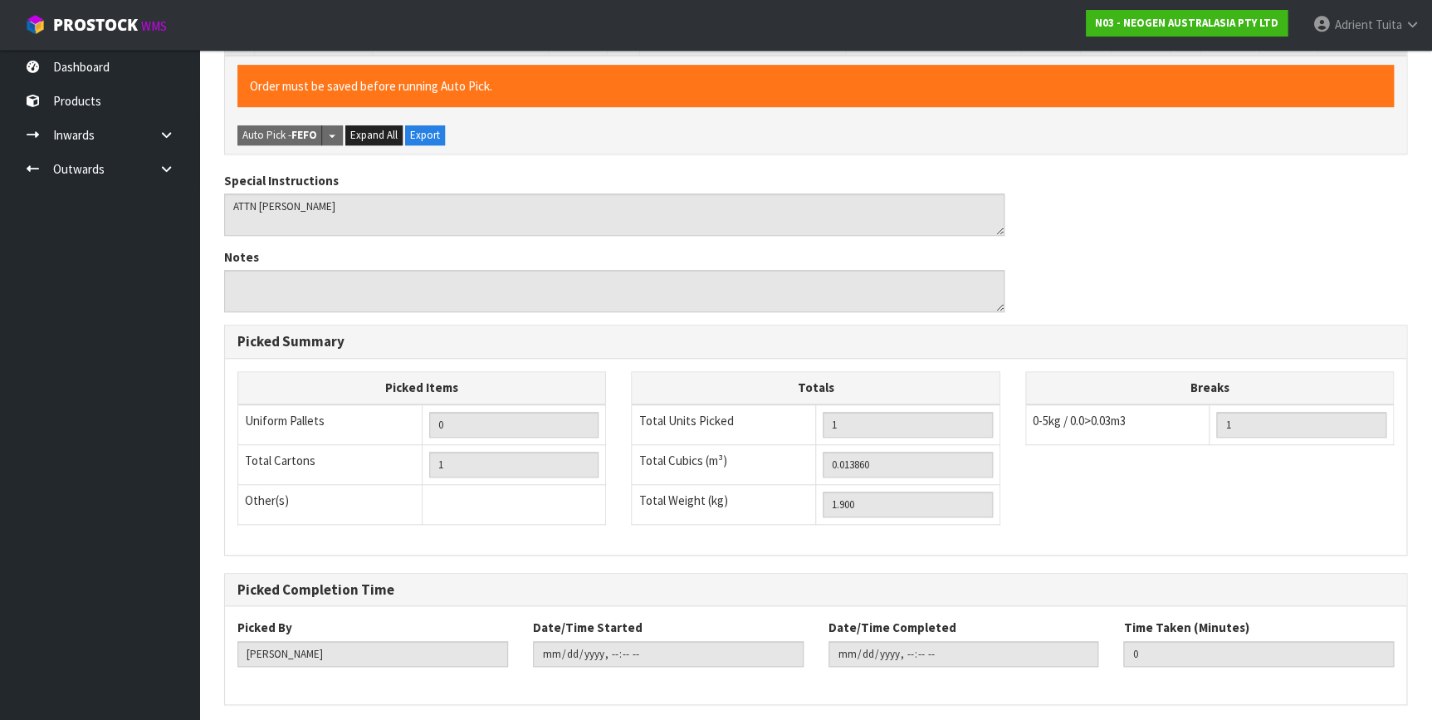
scroll to position [0, 0]
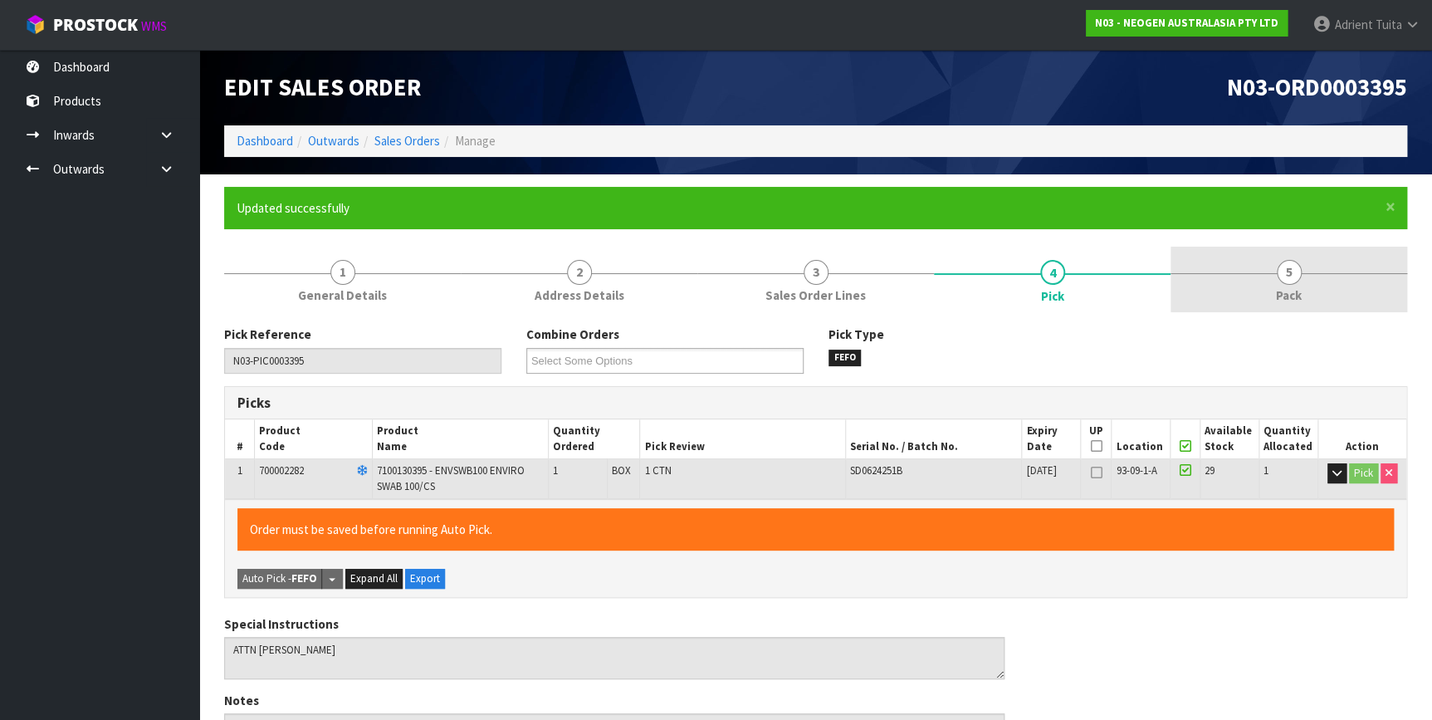
type input "Adrient Tuita"
type input "2025-09-16T09:37:48"
click at [1300, 268] on span "5" at bounding box center [1288, 272] width 25 height 25
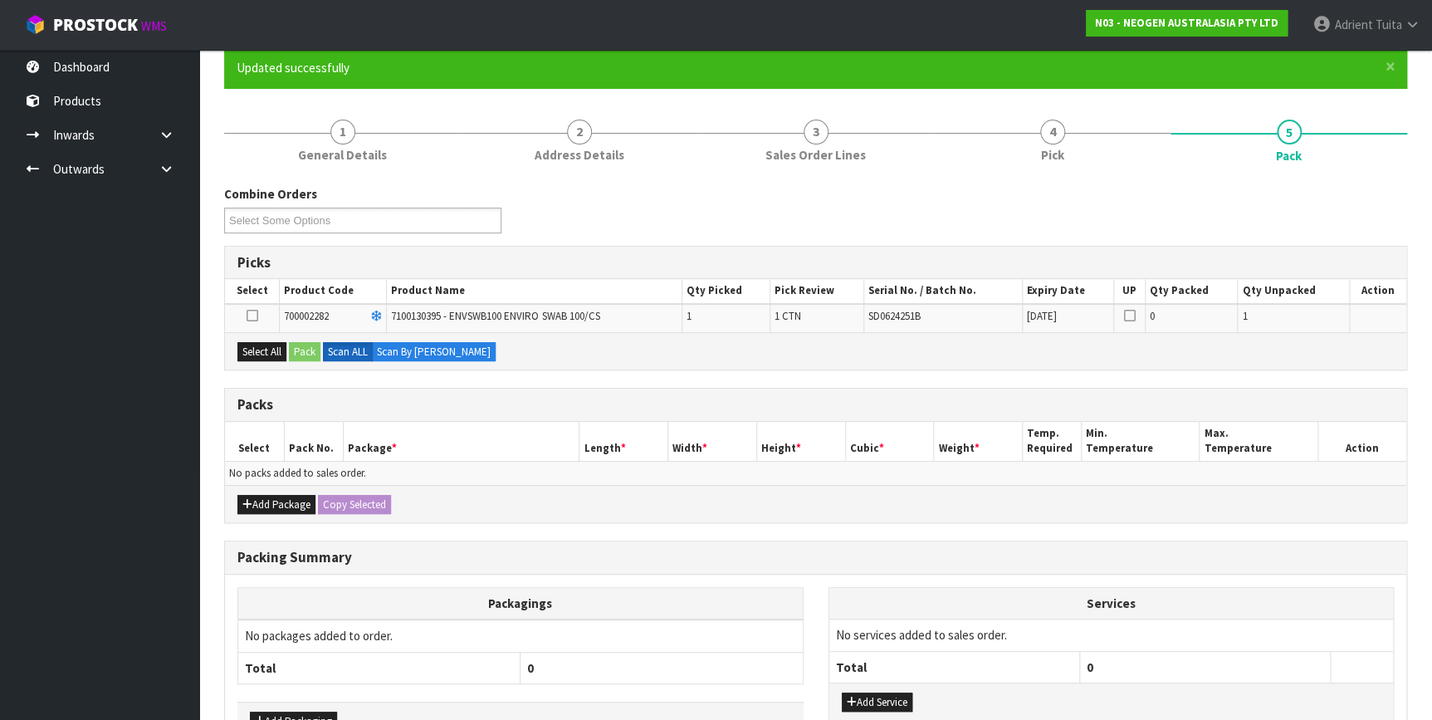
scroll to position [247, 0]
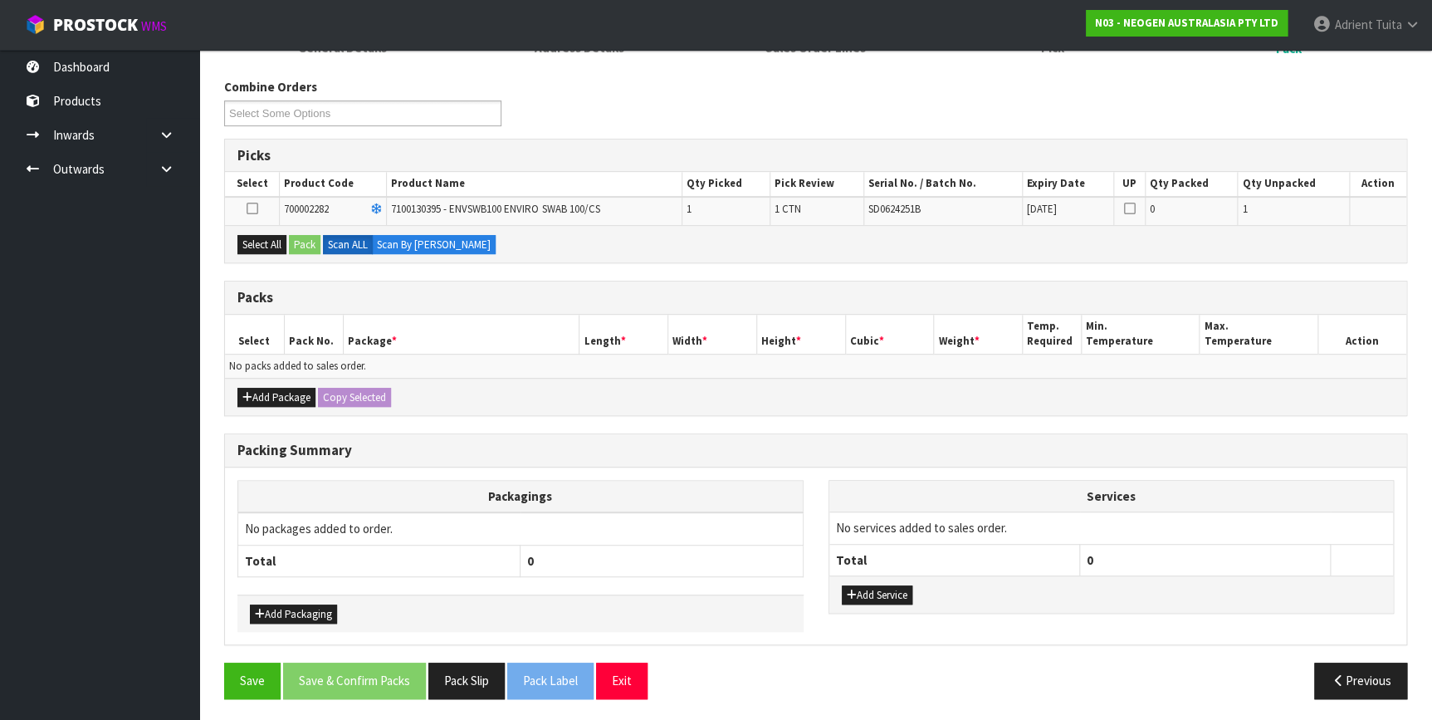
click at [261, 254] on div "Select All Pack Scan ALL Scan By Quantity" at bounding box center [815, 243] width 1181 height 37
click at [282, 250] on button "Select All" at bounding box center [261, 245] width 49 height 20
click at [298, 243] on button "Pack" at bounding box center [305, 245] width 32 height 20
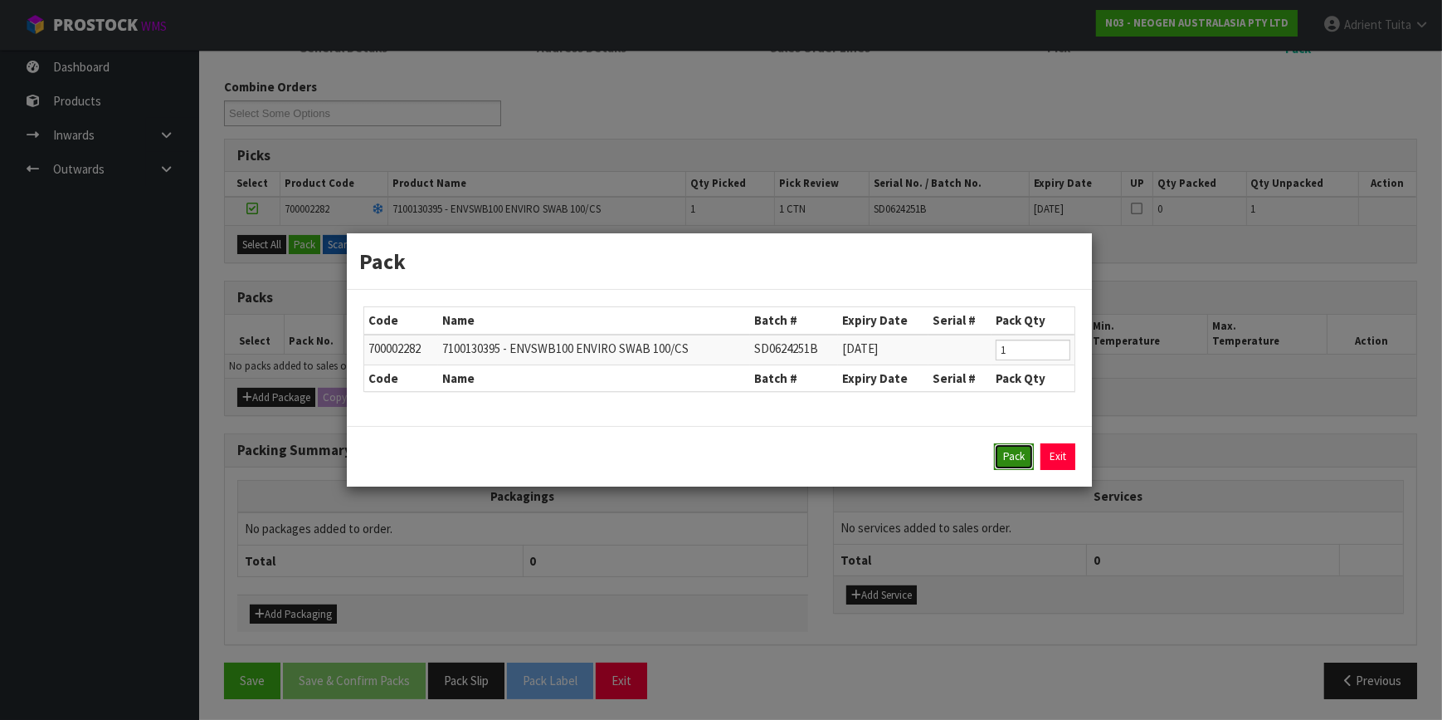
click at [1022, 452] on button "Pack" at bounding box center [1014, 456] width 40 height 27
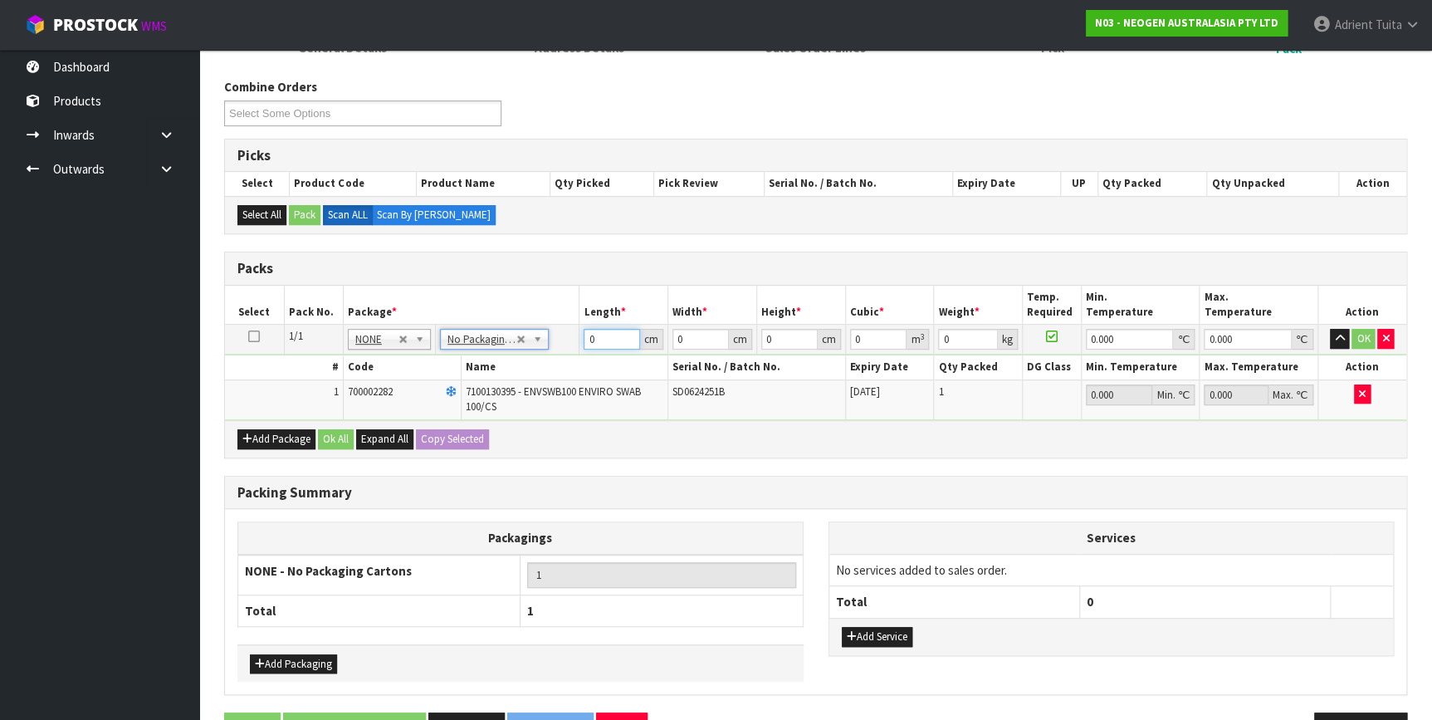
click at [608, 339] on input "0" at bounding box center [611, 339] width 56 height 21
type input "36"
type input "22"
type input "1"
type input "0.000792"
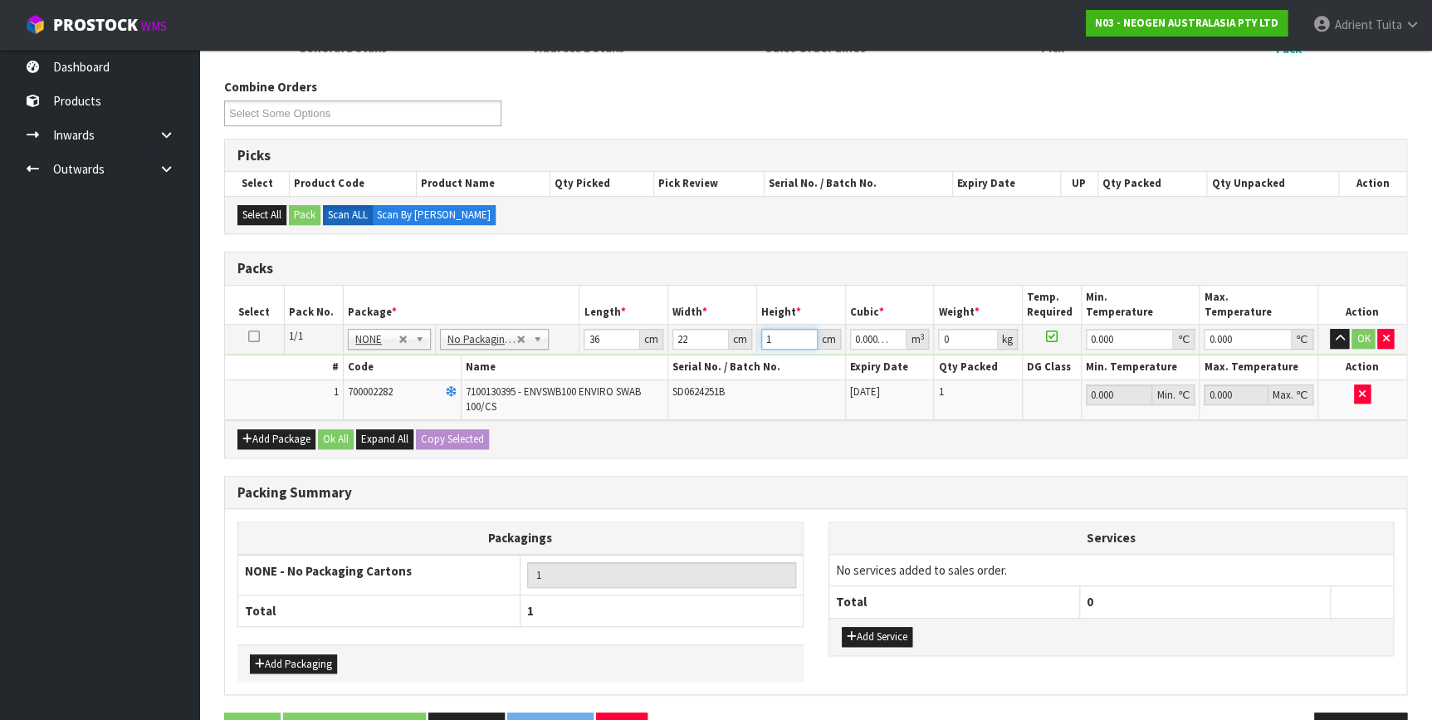
type input "18"
type input "0.014256"
type input "18"
type input "2"
click at [1361, 340] on button "OK" at bounding box center [1362, 339] width 23 height 20
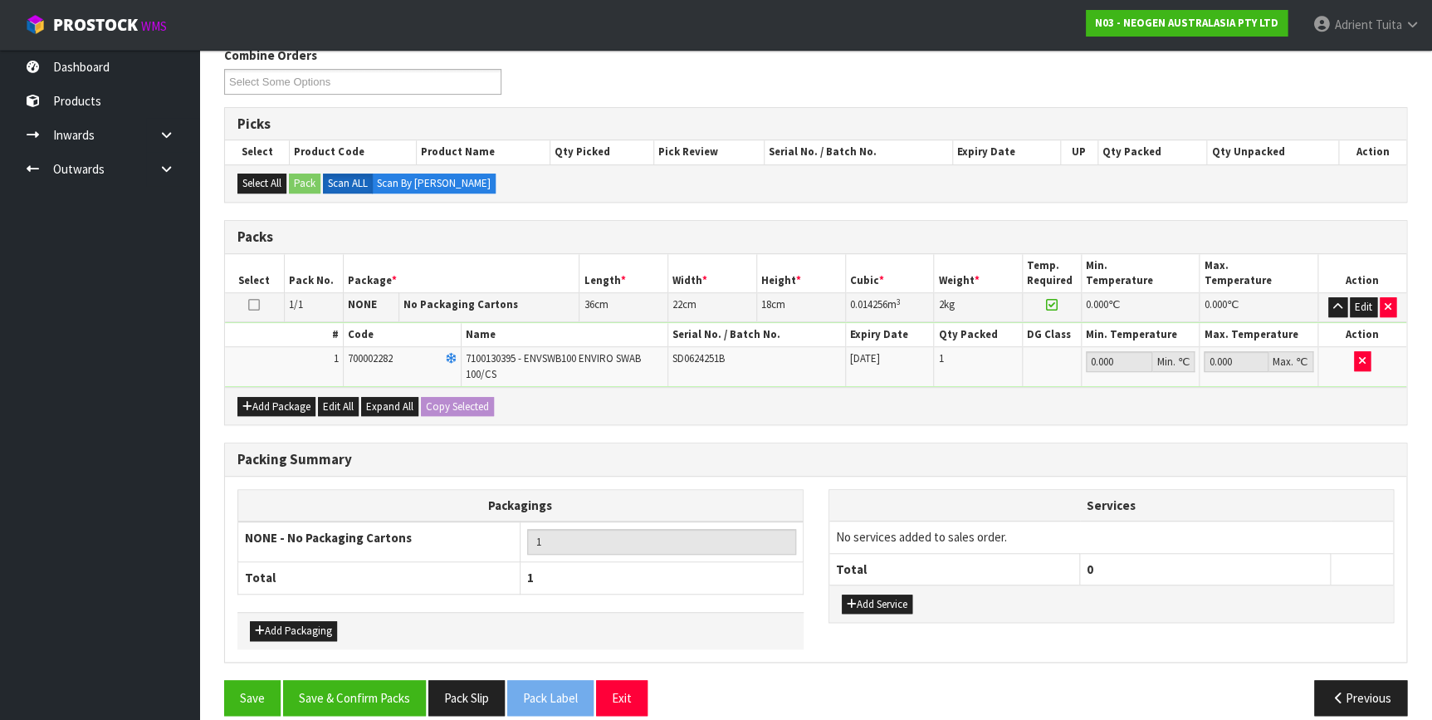
scroll to position [295, 0]
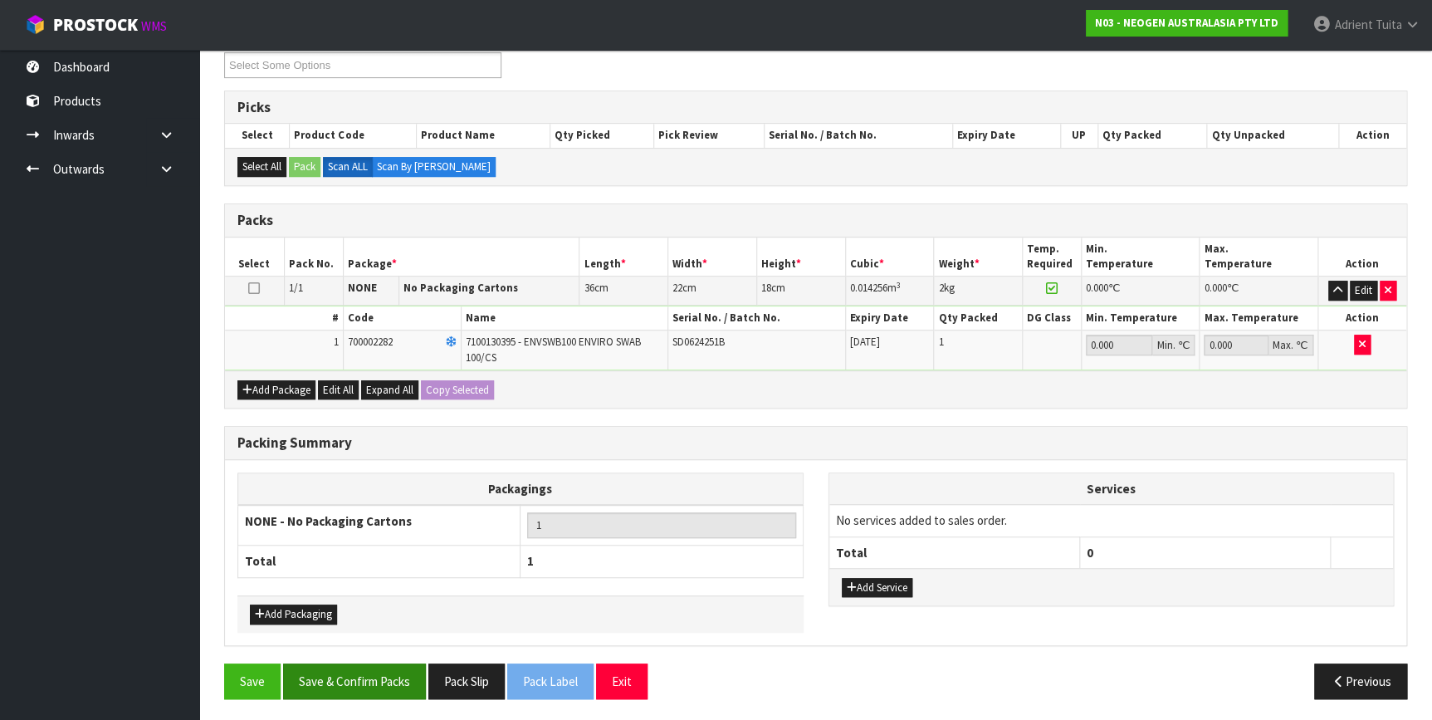
click at [372, 660] on div "Combine Orders N03-ORD0003377 N03-ORD0003395 N03-ORD0003396 Select Some Options…" at bounding box center [815, 370] width 1183 height 681
drag, startPoint x: 372, startPoint y: 660, endPoint x: 365, endPoint y: 670, distance: 12.0
click at [365, 670] on button "Save & Confirm Packs" at bounding box center [354, 681] width 143 height 36
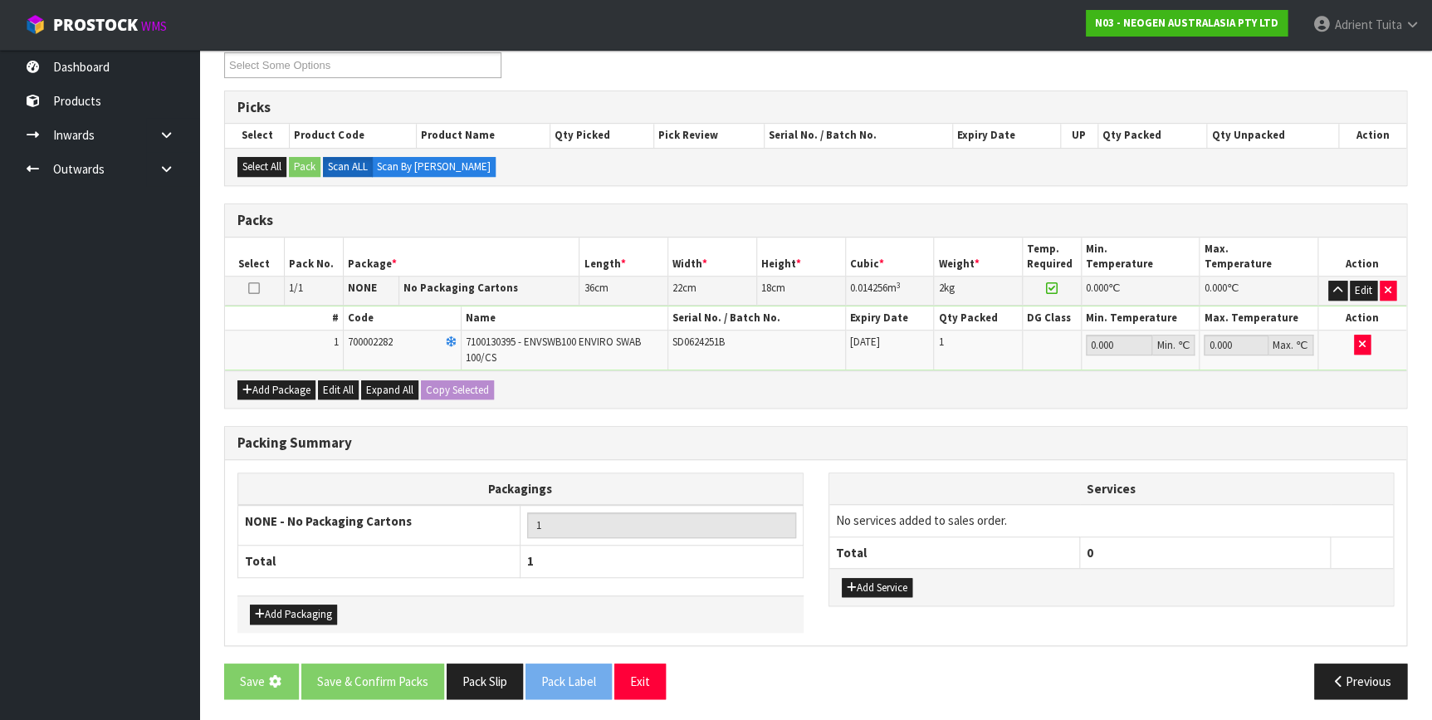
scroll to position [0, 0]
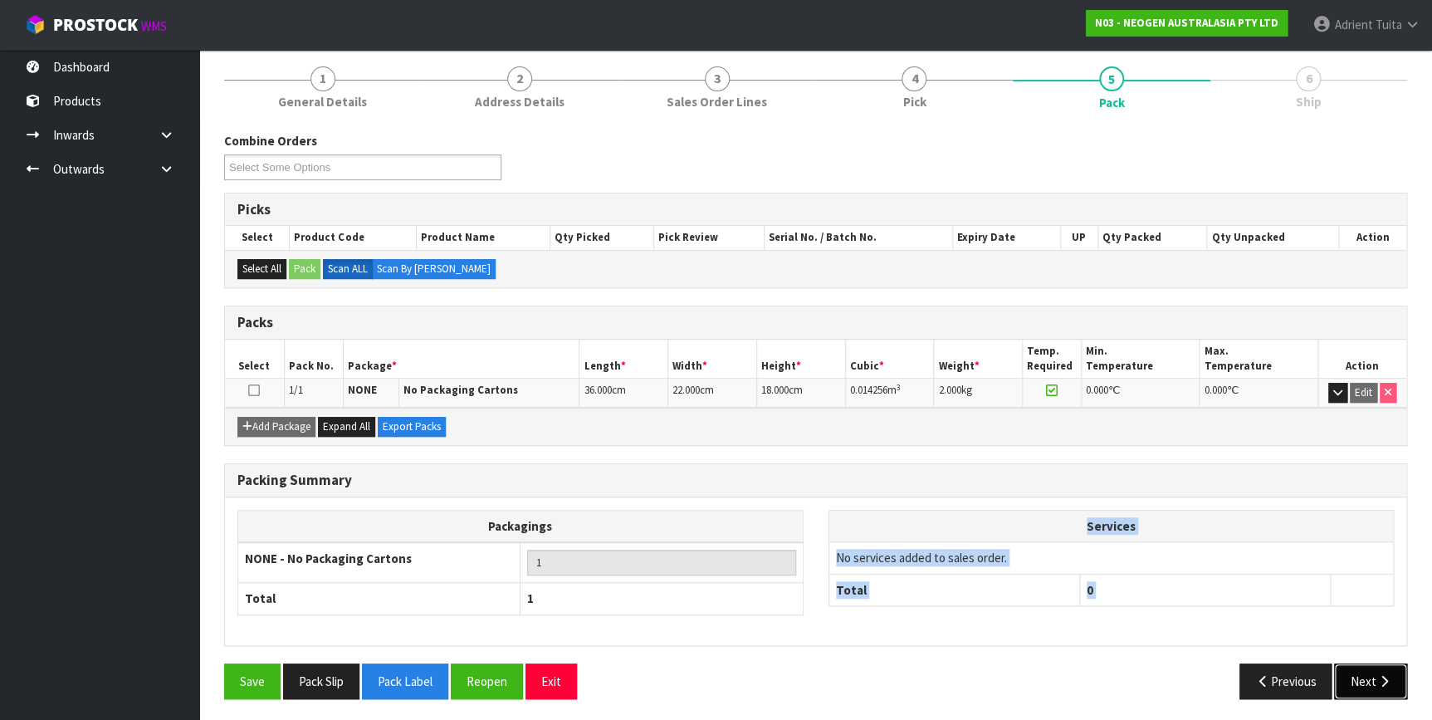
click at [1364, 672] on button "Next" at bounding box center [1370, 681] width 73 height 36
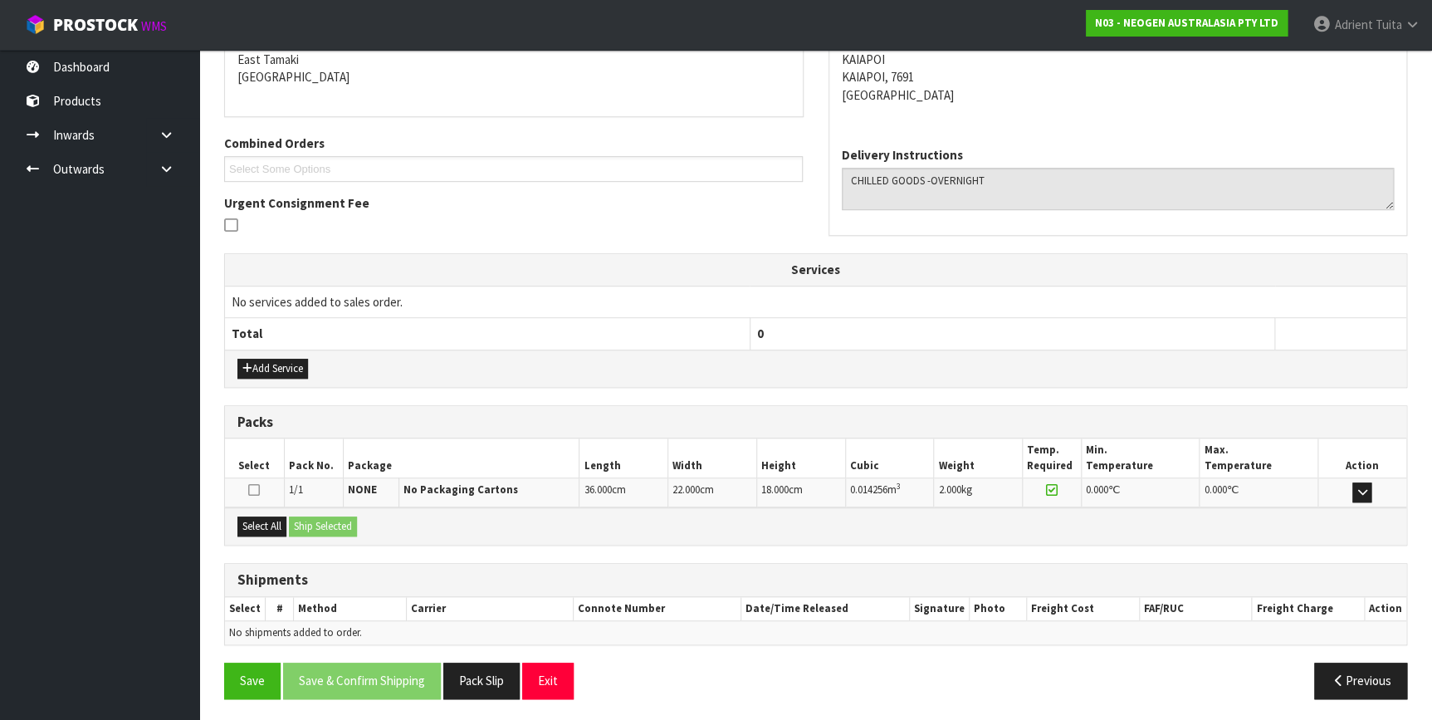
scroll to position [357, 0]
drag, startPoint x: 262, startPoint y: 506, endPoint x: 264, endPoint y: 515, distance: 8.5
click at [262, 507] on div "Select All Ship Selected" at bounding box center [815, 525] width 1181 height 37
drag, startPoint x: 264, startPoint y: 515, endPoint x: 336, endPoint y: 528, distance: 73.4
click at [270, 516] on button "Select All" at bounding box center [261, 526] width 49 height 20
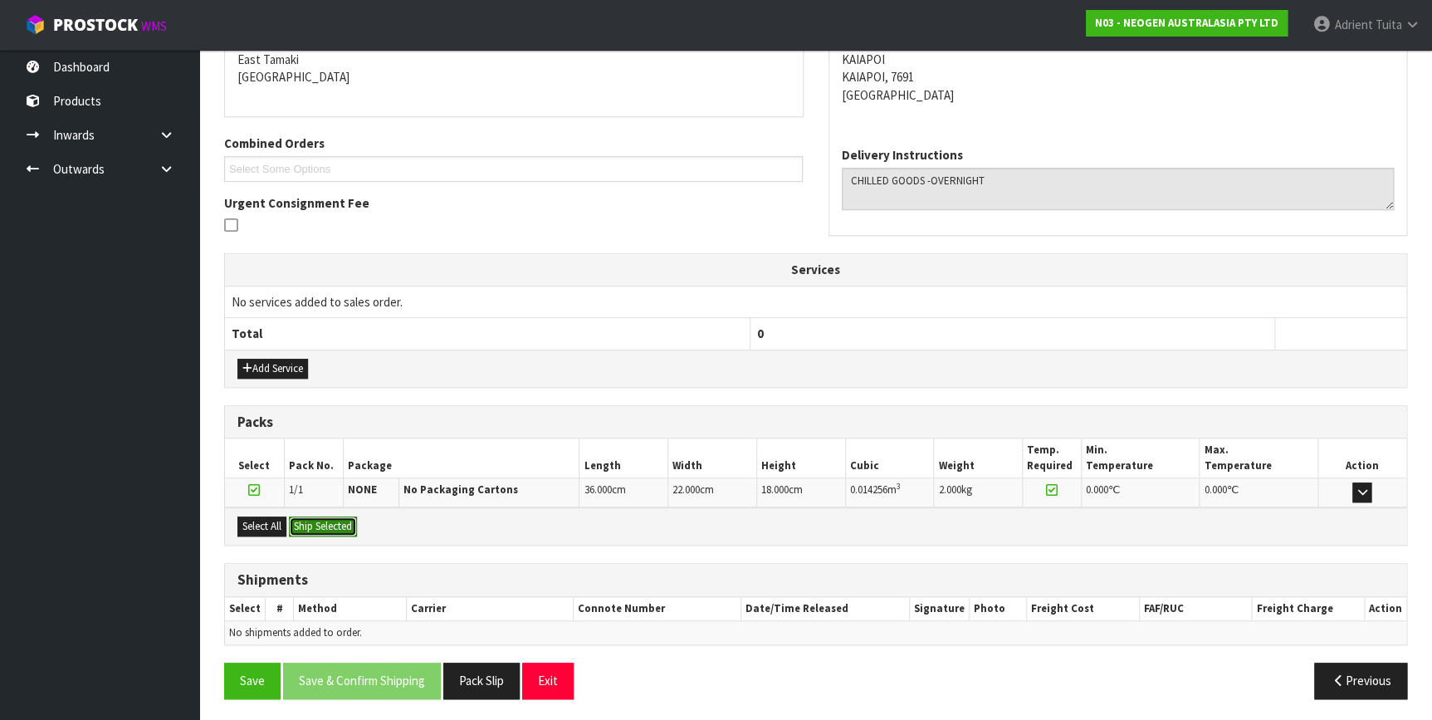
click at [339, 528] on button "Ship Selected" at bounding box center [323, 526] width 68 height 20
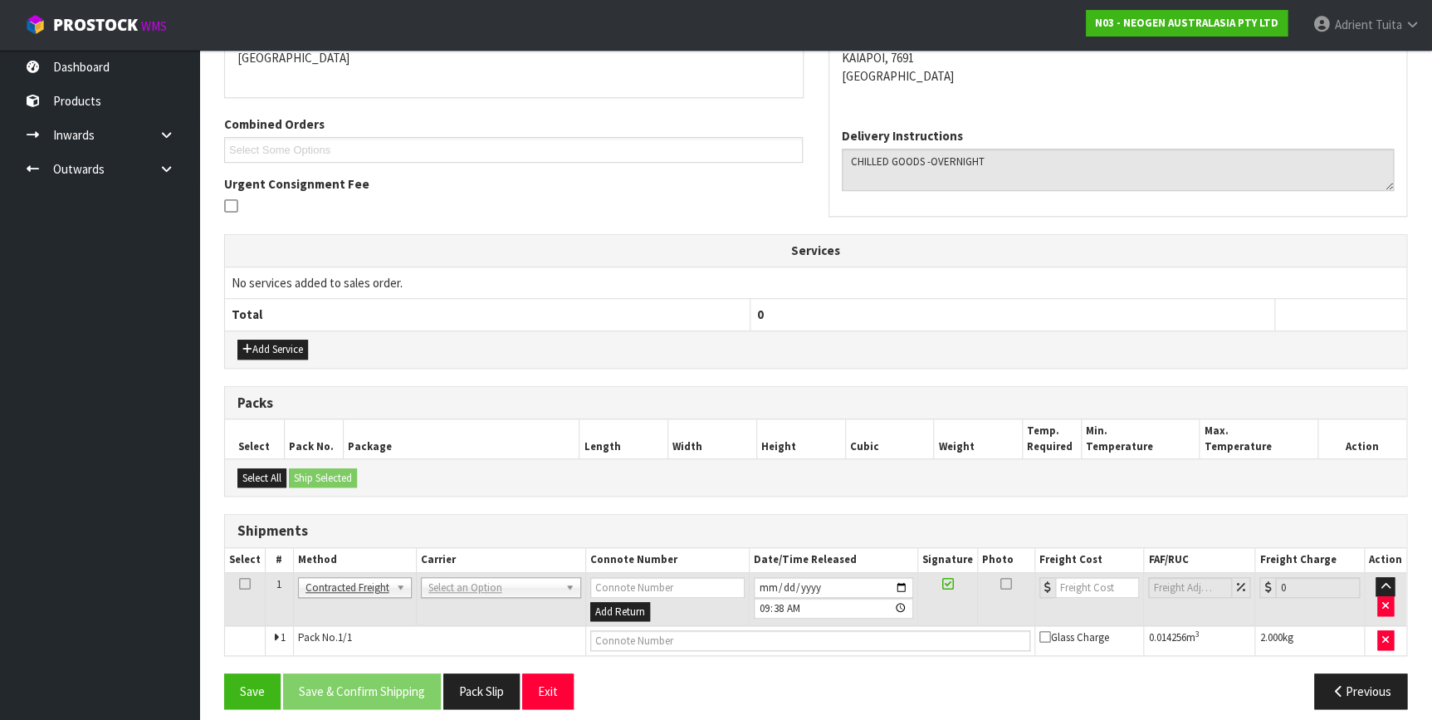
scroll to position [387, 0]
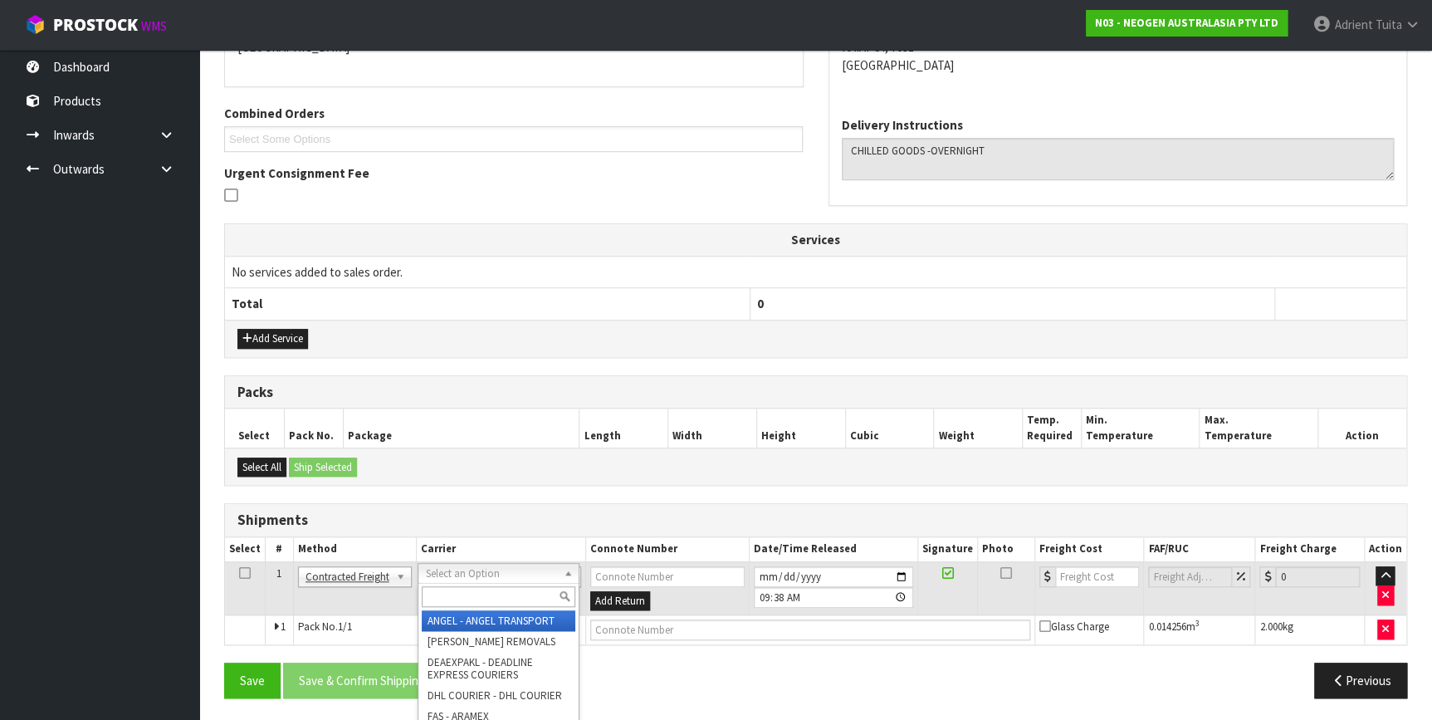
click at [448, 596] on input "text" at bounding box center [498, 596] width 153 height 21
type input "NZP"
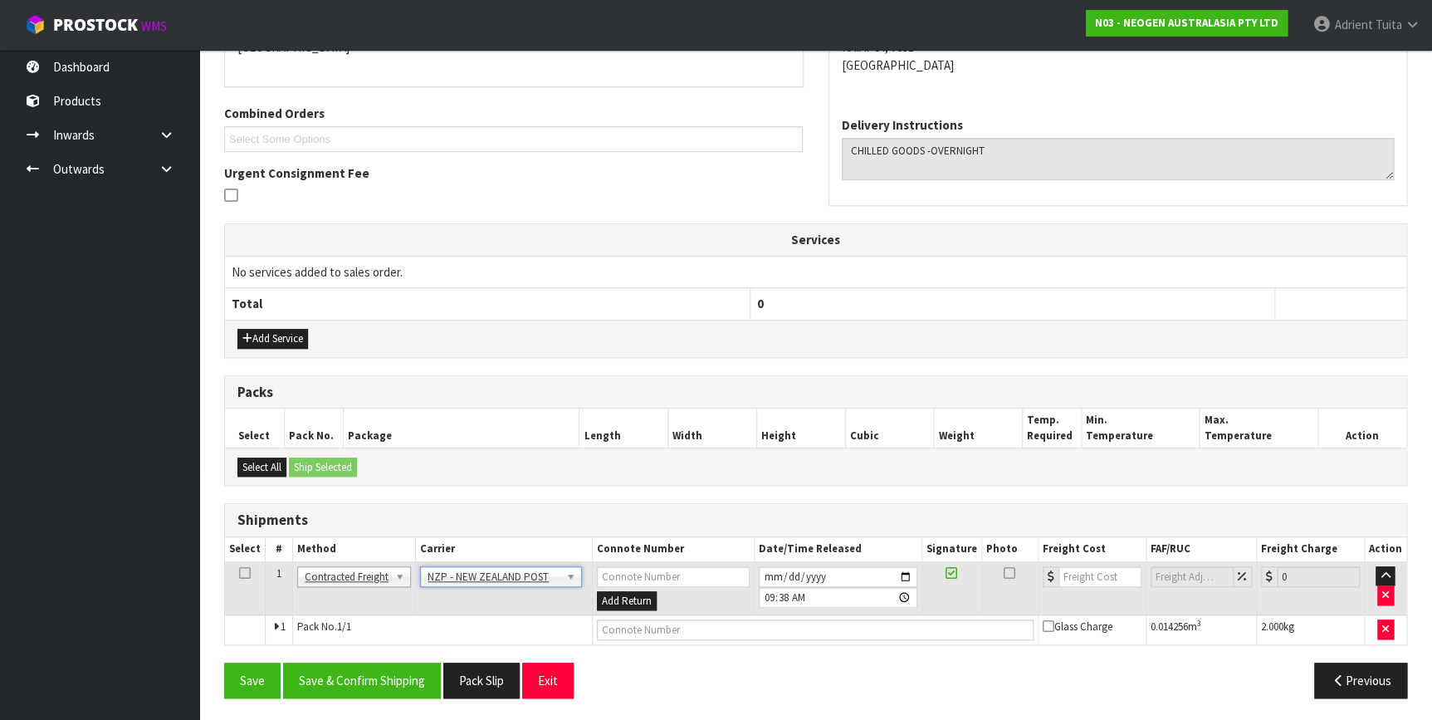
click at [368, 657] on div "From Address CONTRACT WAREHOUSING & LOGISTICS 17 Allens Road East Tamaki Auckla…" at bounding box center [815, 325] width 1183 height 772
click at [358, 672] on button "Save & Confirm Shipping" at bounding box center [362, 680] width 158 height 36
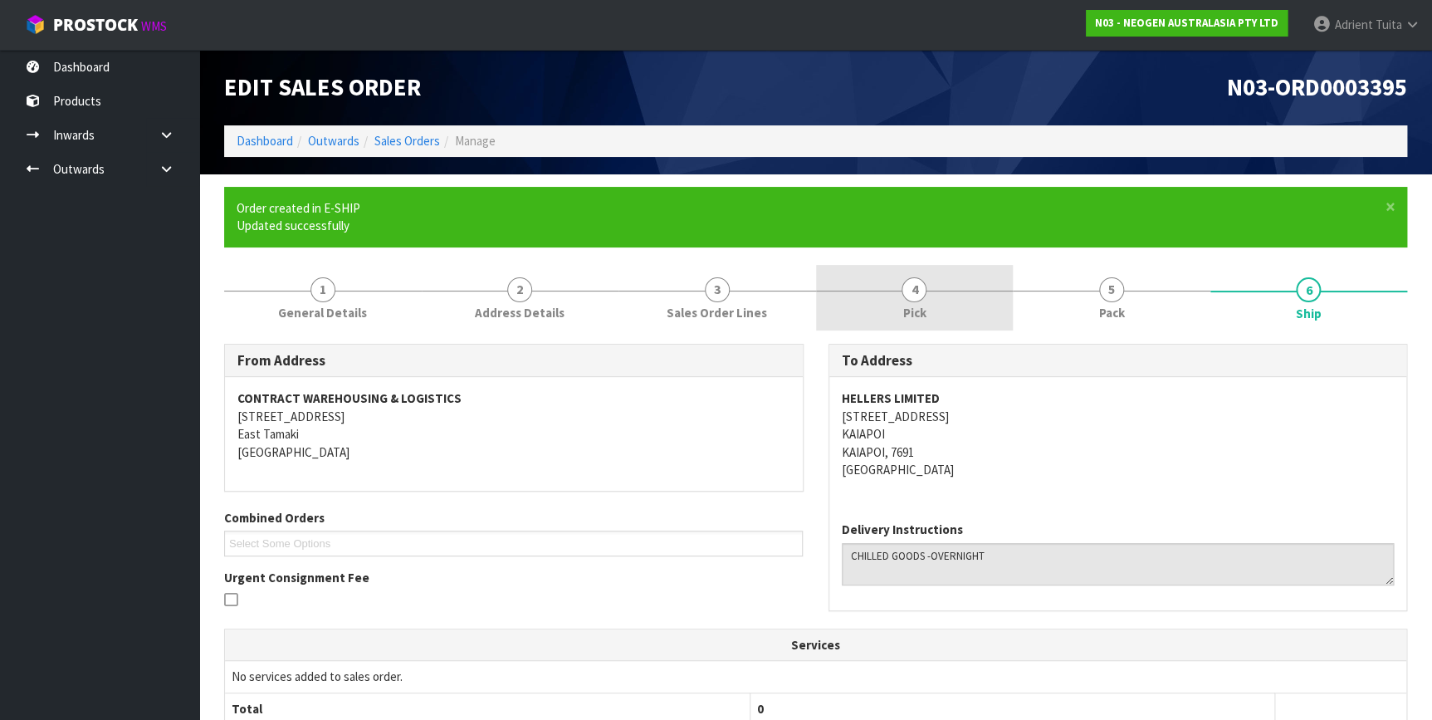
scroll to position [364, 0]
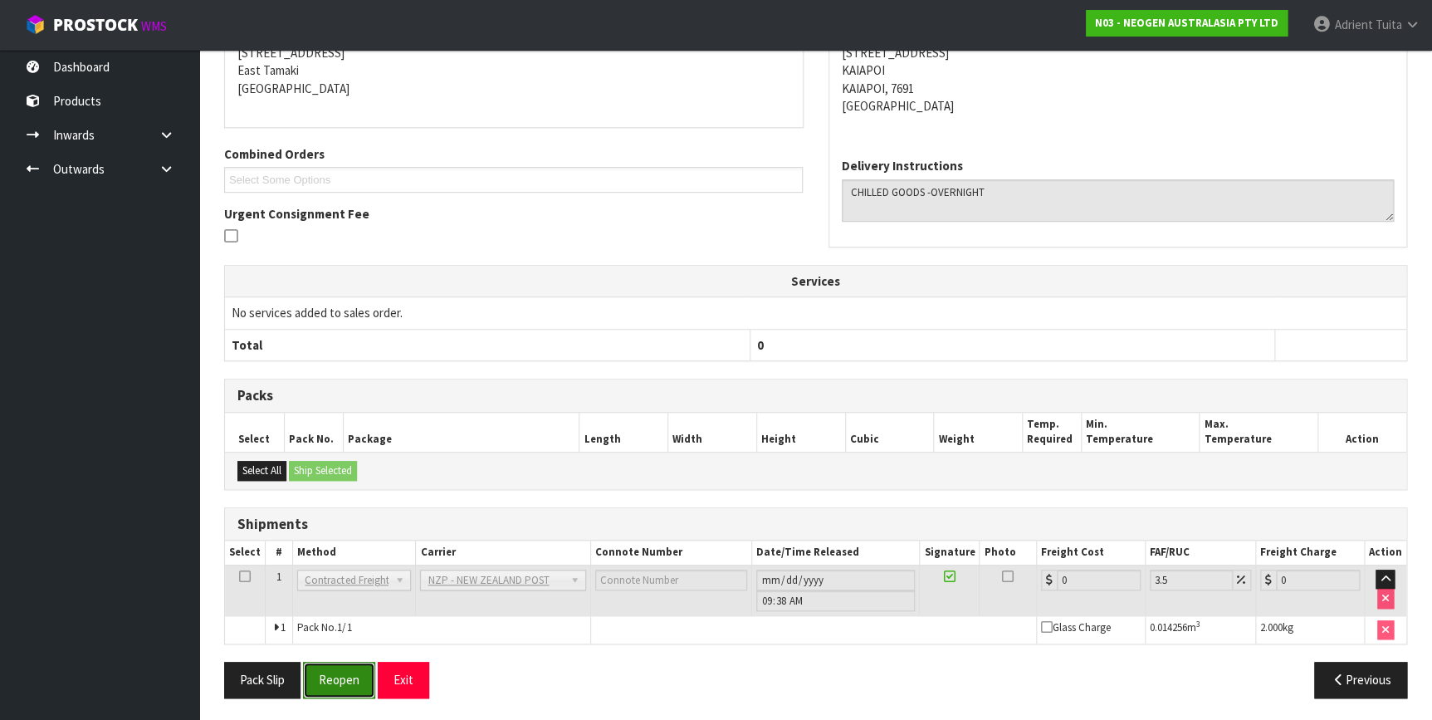
drag, startPoint x: 344, startPoint y: 671, endPoint x: 339, endPoint y: 662, distance: 10.1
click at [344, 664] on button "Reopen" at bounding box center [339, 679] width 72 height 36
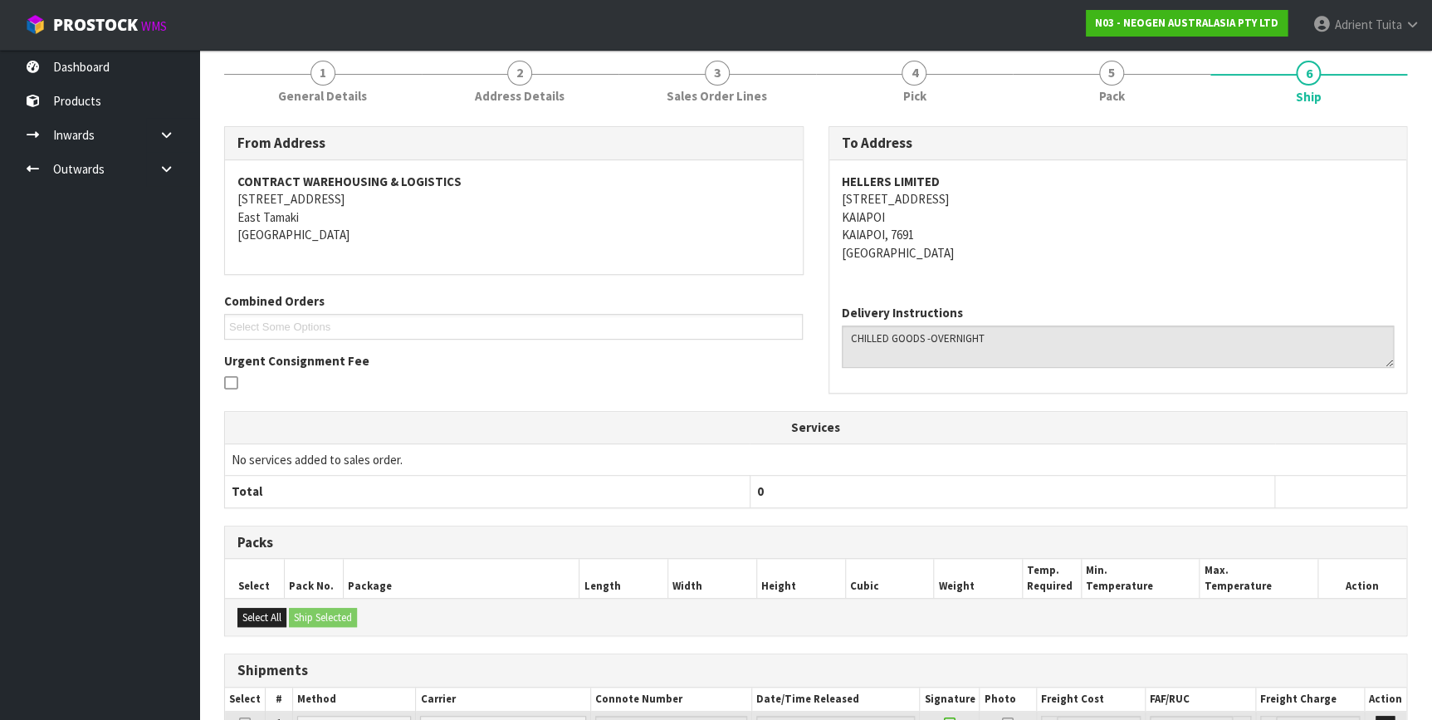
scroll to position [346, 0]
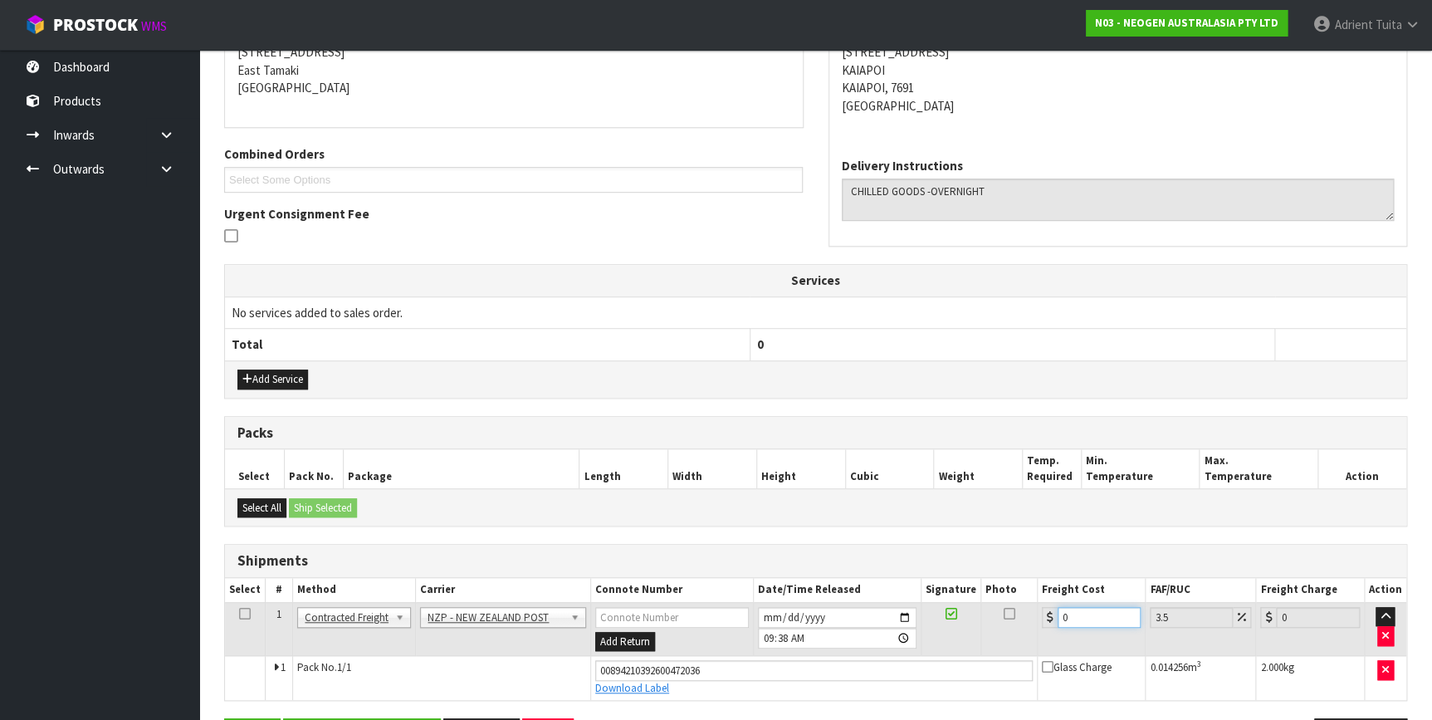
click at [1071, 615] on input "0" at bounding box center [1099, 617] width 84 height 21
type input "3"
type input "3.1"
type input "32"
type input "33.12"
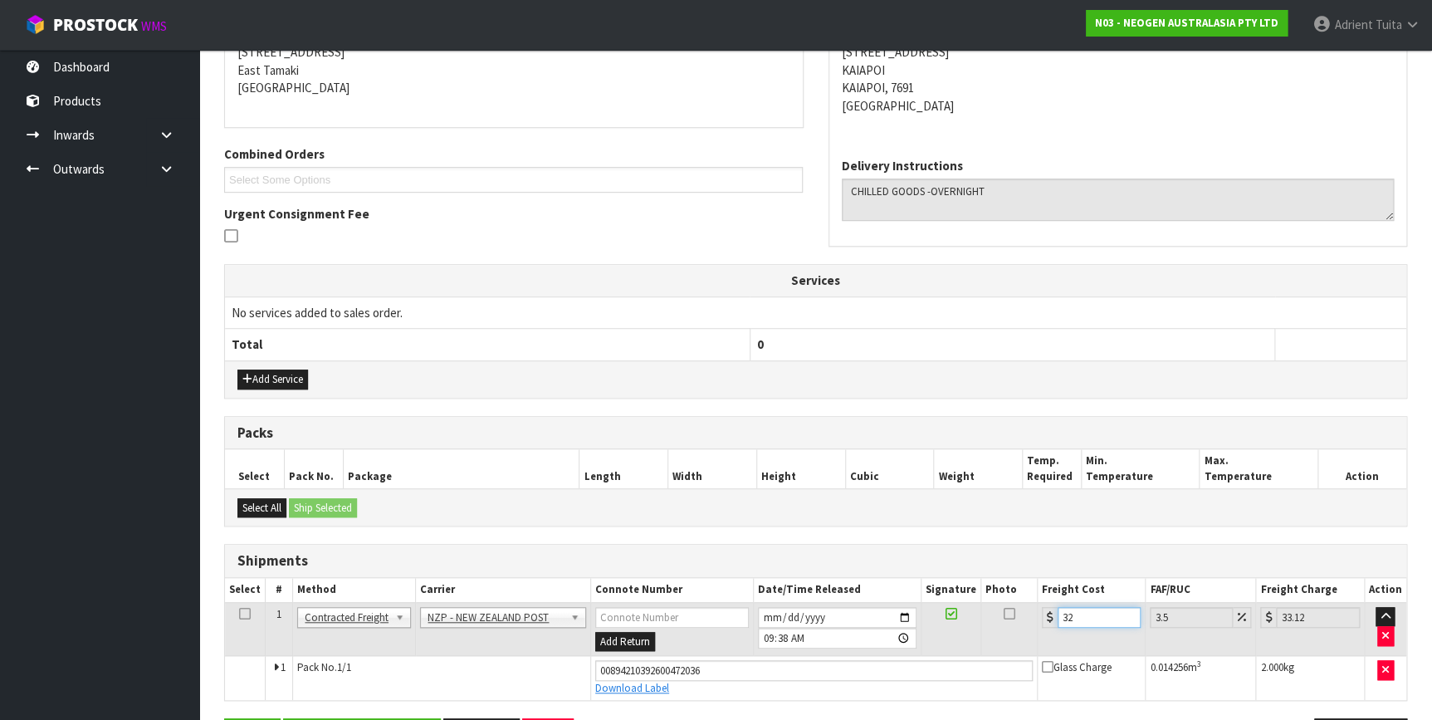
type input "32.2"
type input "33.33"
type input "32.22"
type input "33.35"
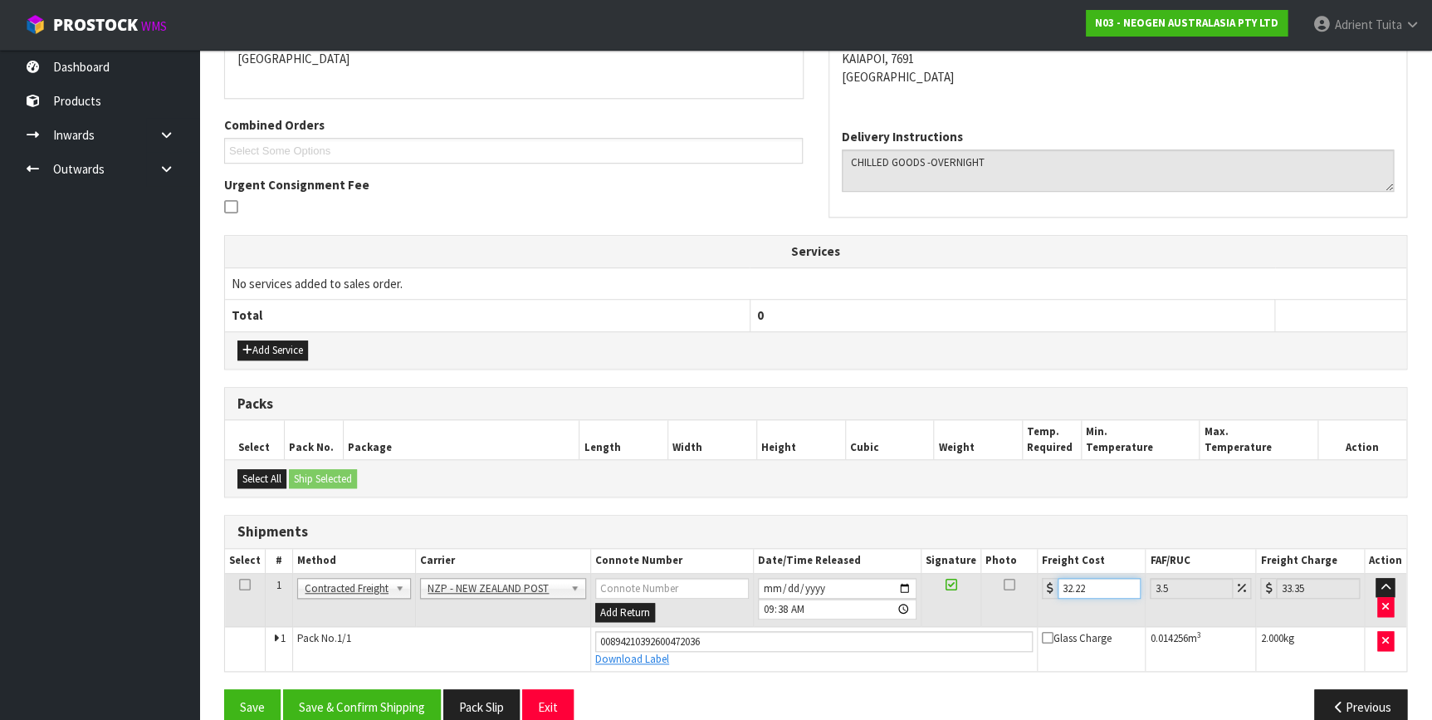
scroll to position [402, 0]
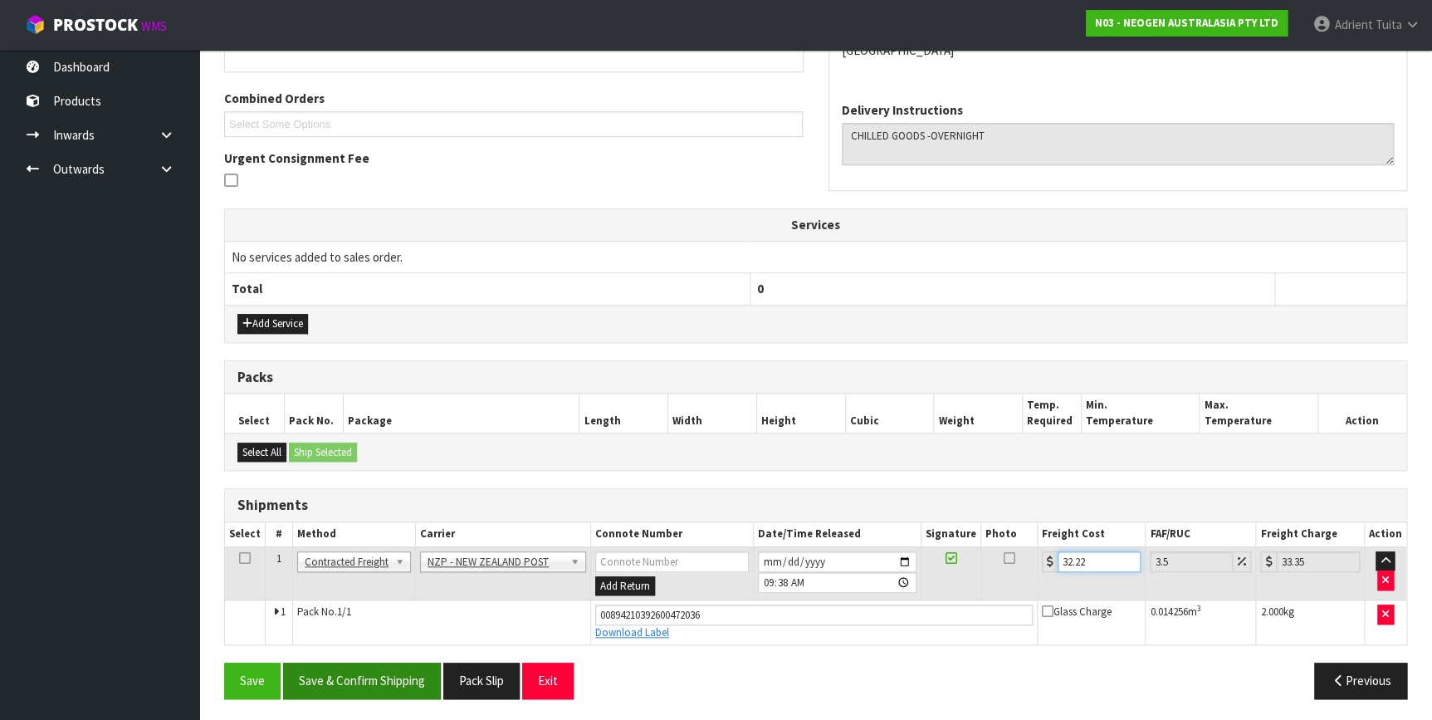
type input "32.22"
drag, startPoint x: 354, startPoint y: 680, endPoint x: 360, endPoint y: 673, distance: 8.8
click at [360, 680] on button "Save & Confirm Shipping" at bounding box center [362, 680] width 158 height 36
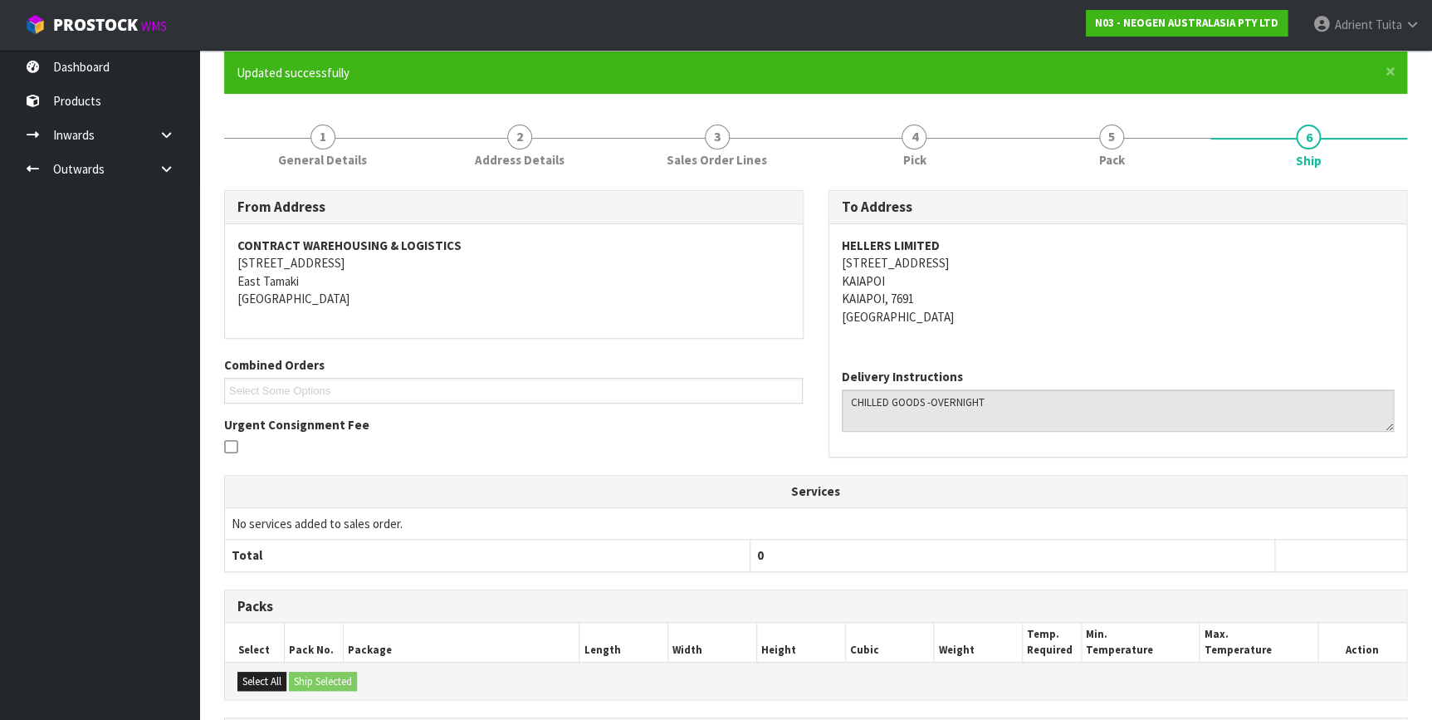
scroll to position [357, 0]
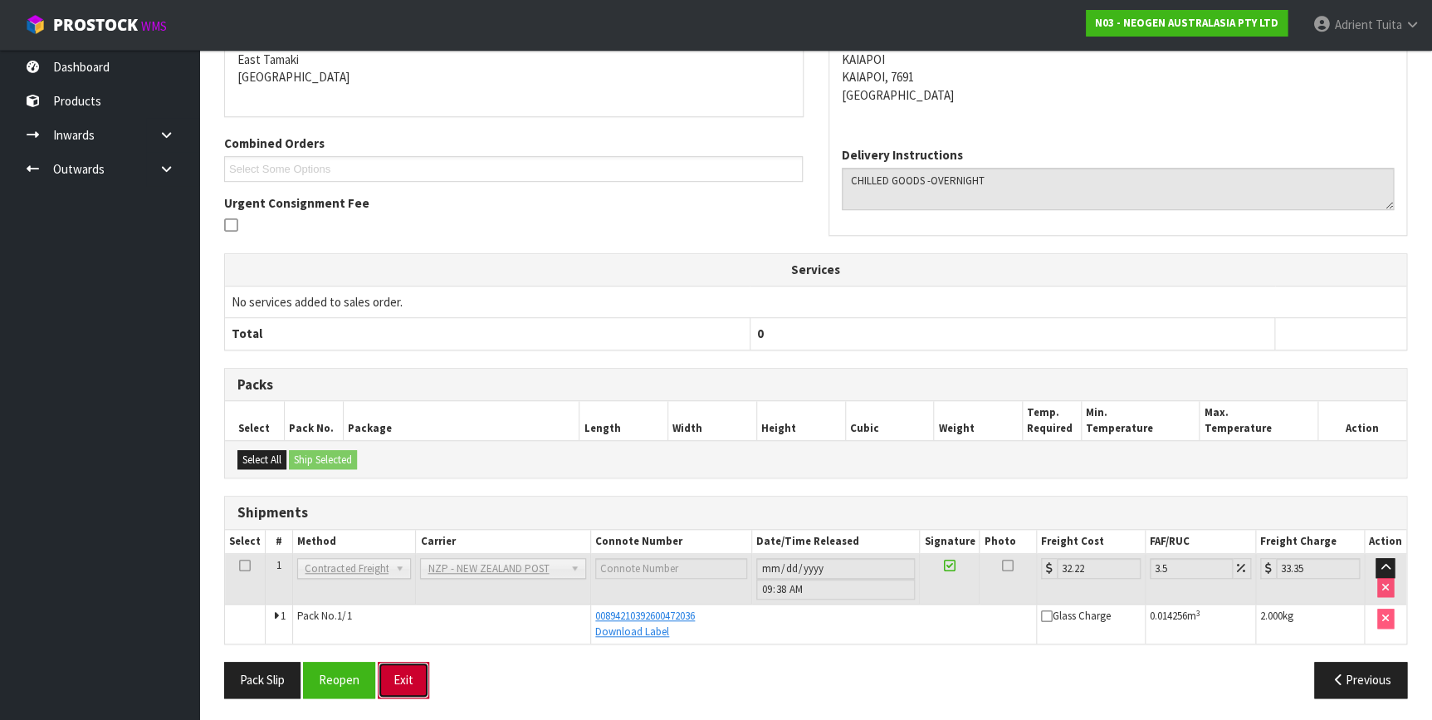
click at [410, 688] on button "Exit" at bounding box center [403, 679] width 51 height 36
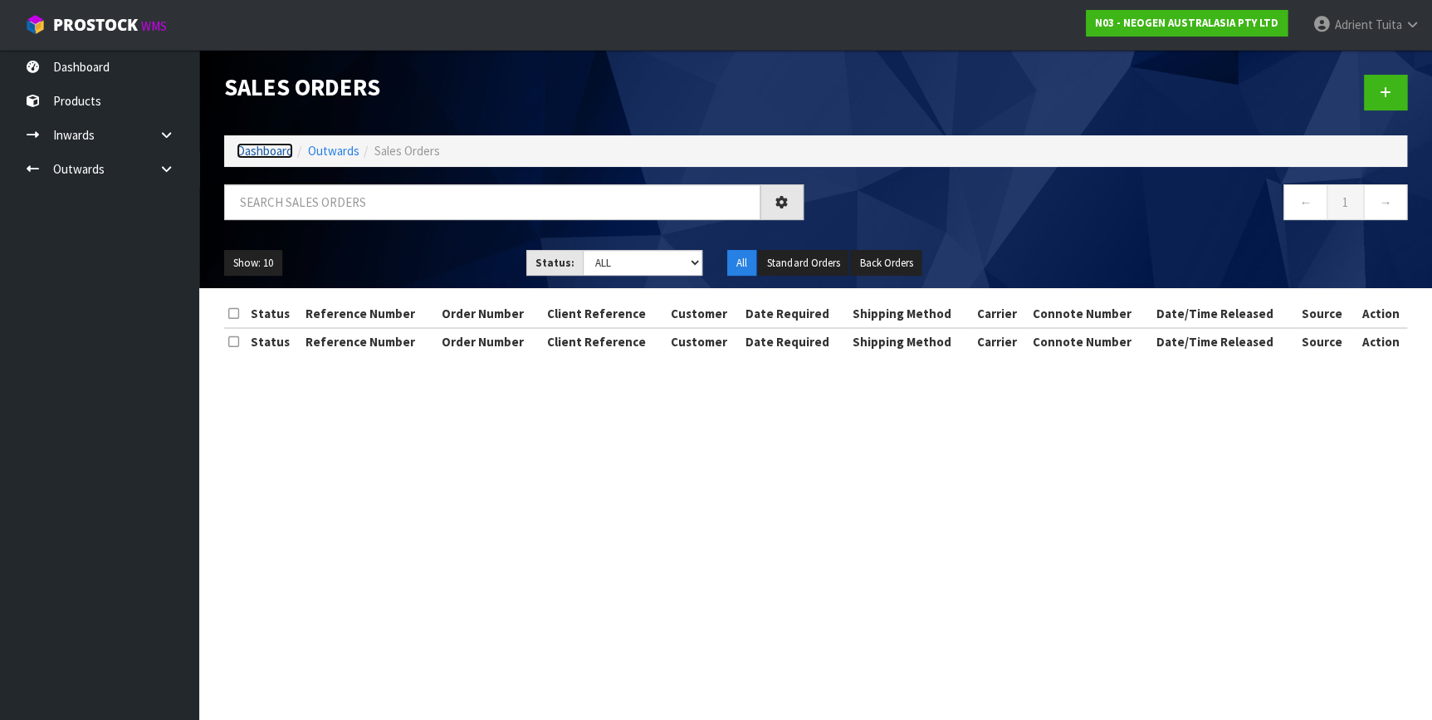
click at [261, 152] on link "Dashboard" at bounding box center [265, 151] width 56 height 16
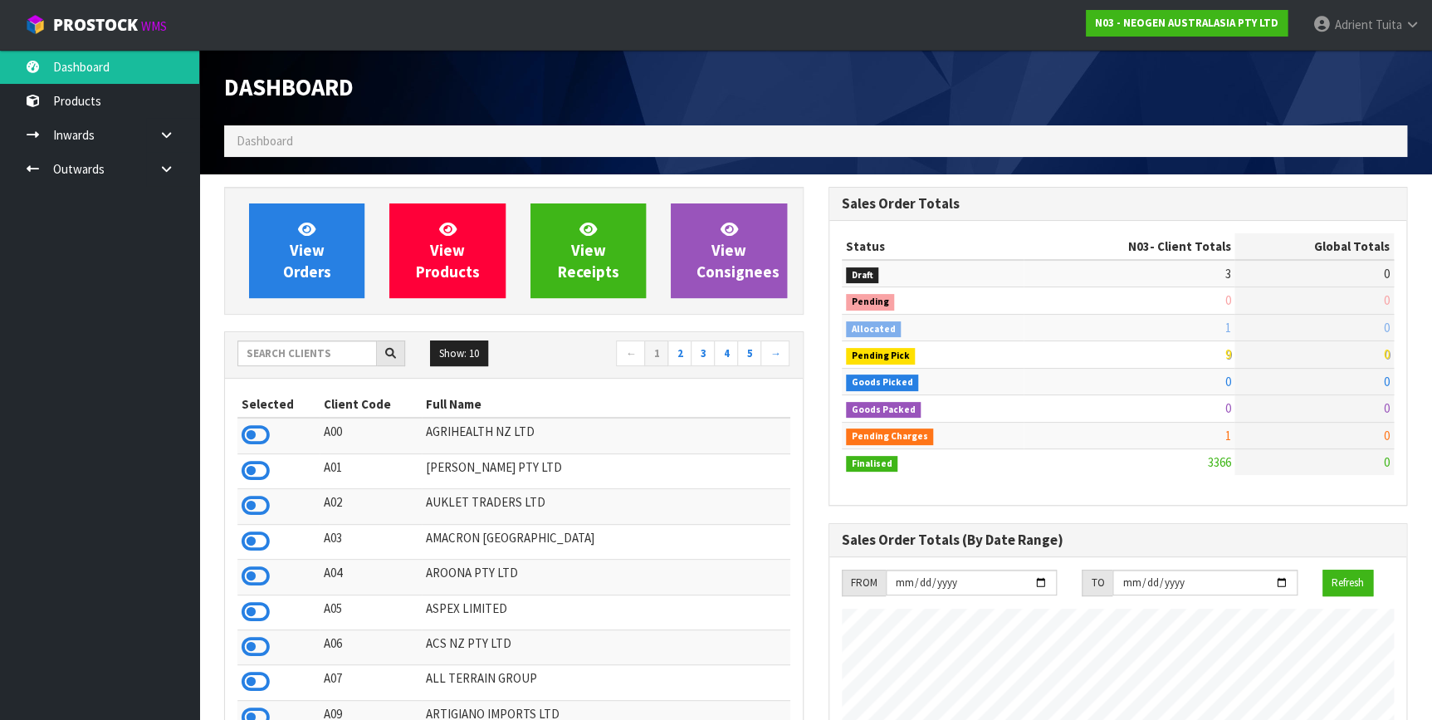
scroll to position [1255, 603]
click at [274, 356] on input "text" at bounding box center [306, 353] width 139 height 26
type input "C11"
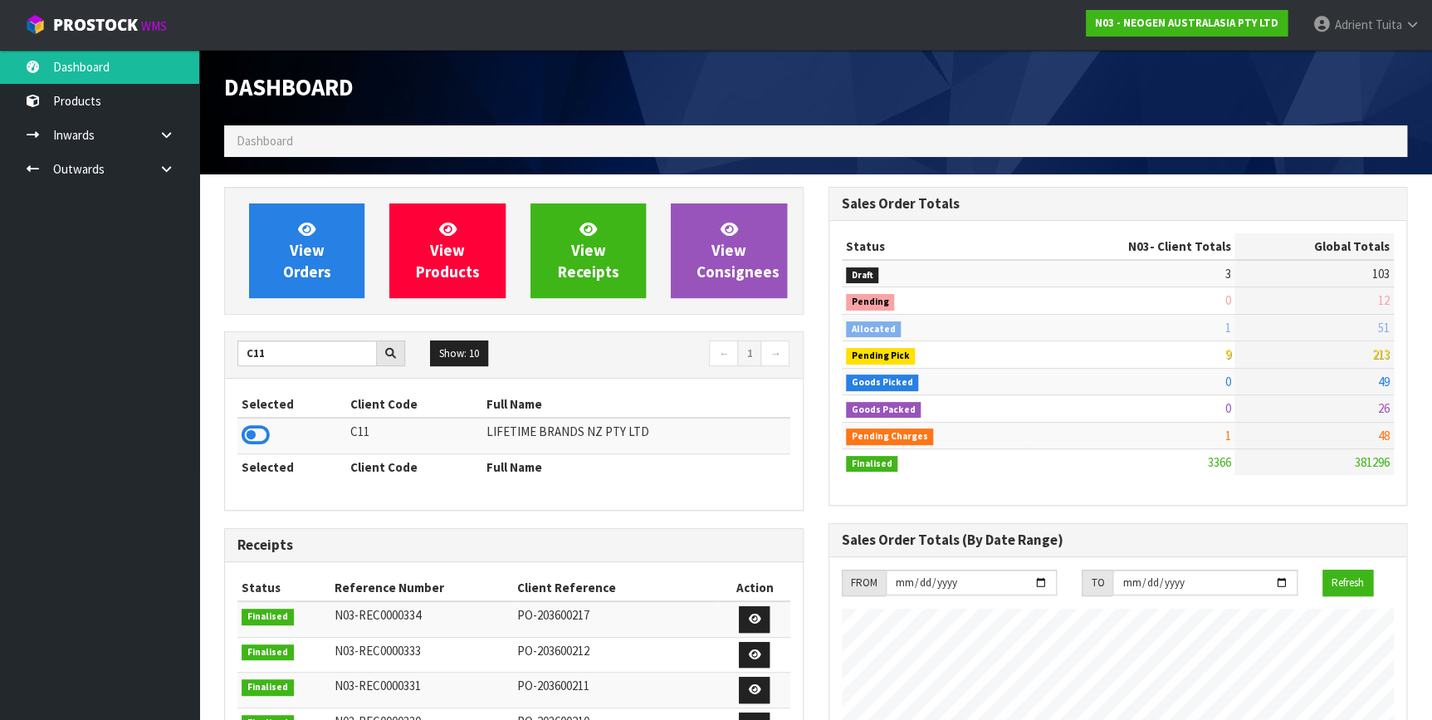
click at [259, 430] on icon at bounding box center [256, 434] width 28 height 25
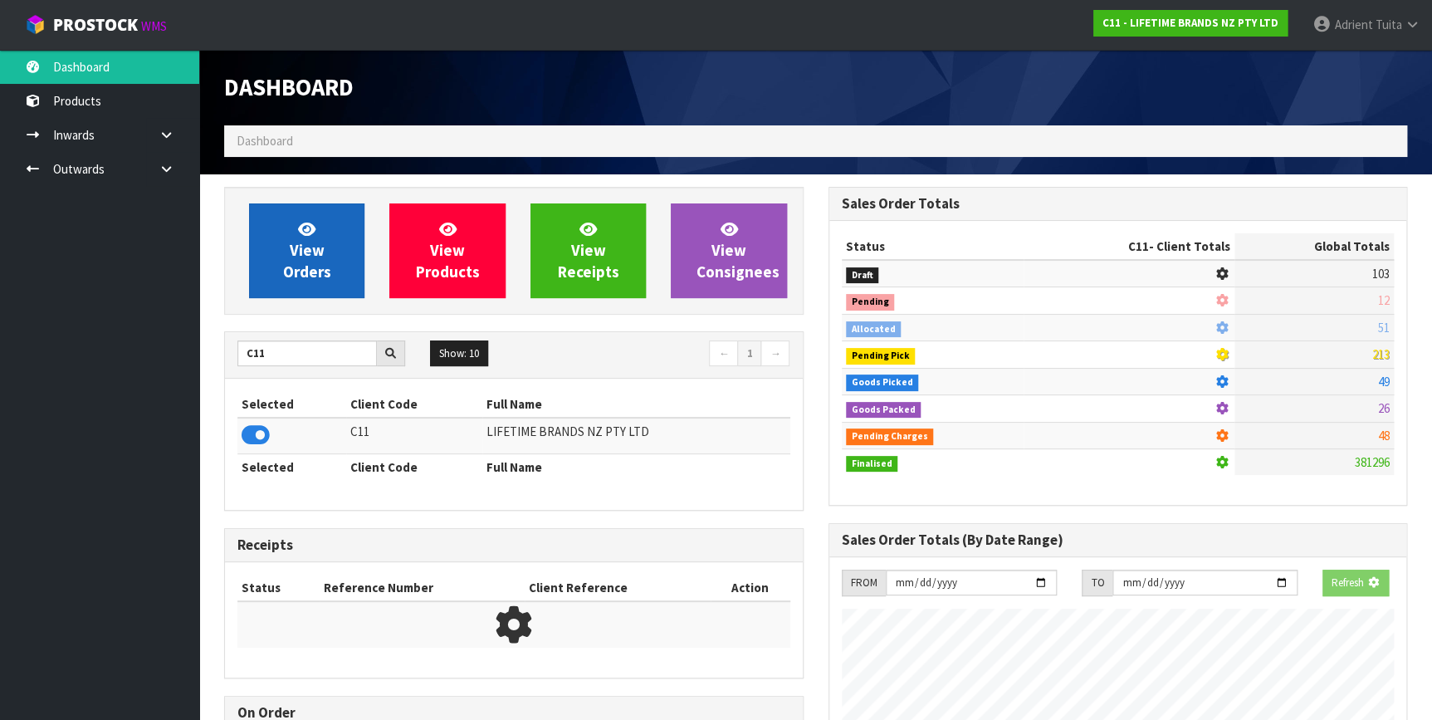
scroll to position [828879, 829308]
click at [278, 271] on link "View Orders" at bounding box center [306, 250] width 115 height 95
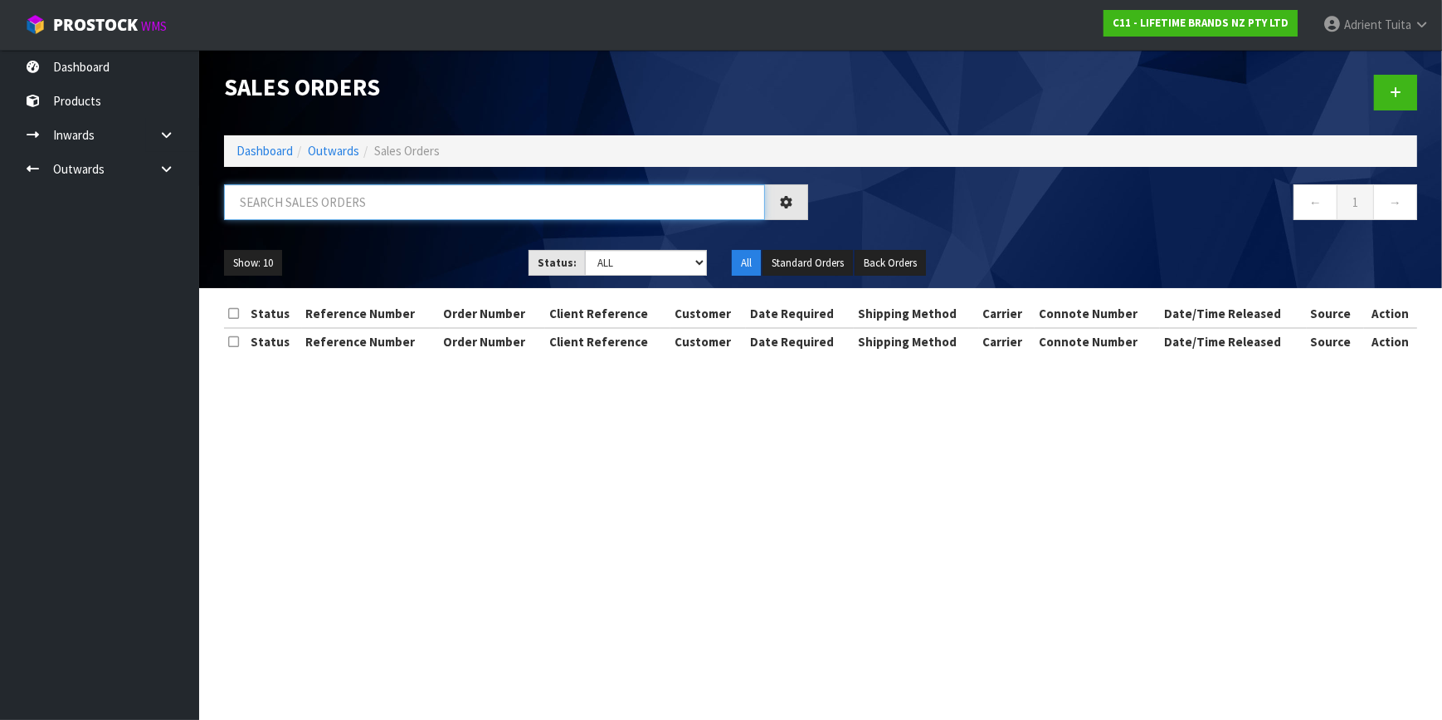
click at [329, 207] on input "text" at bounding box center [494, 202] width 541 height 36
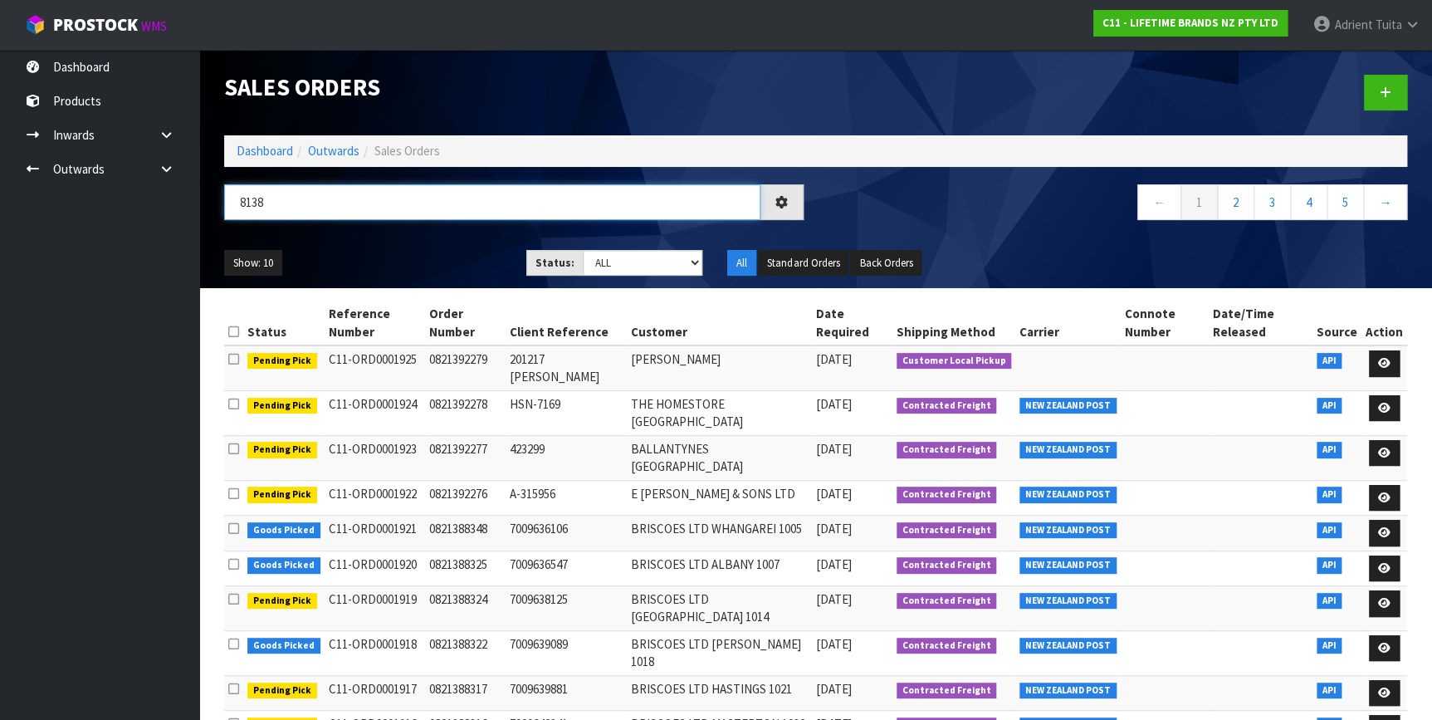
type input "8138"
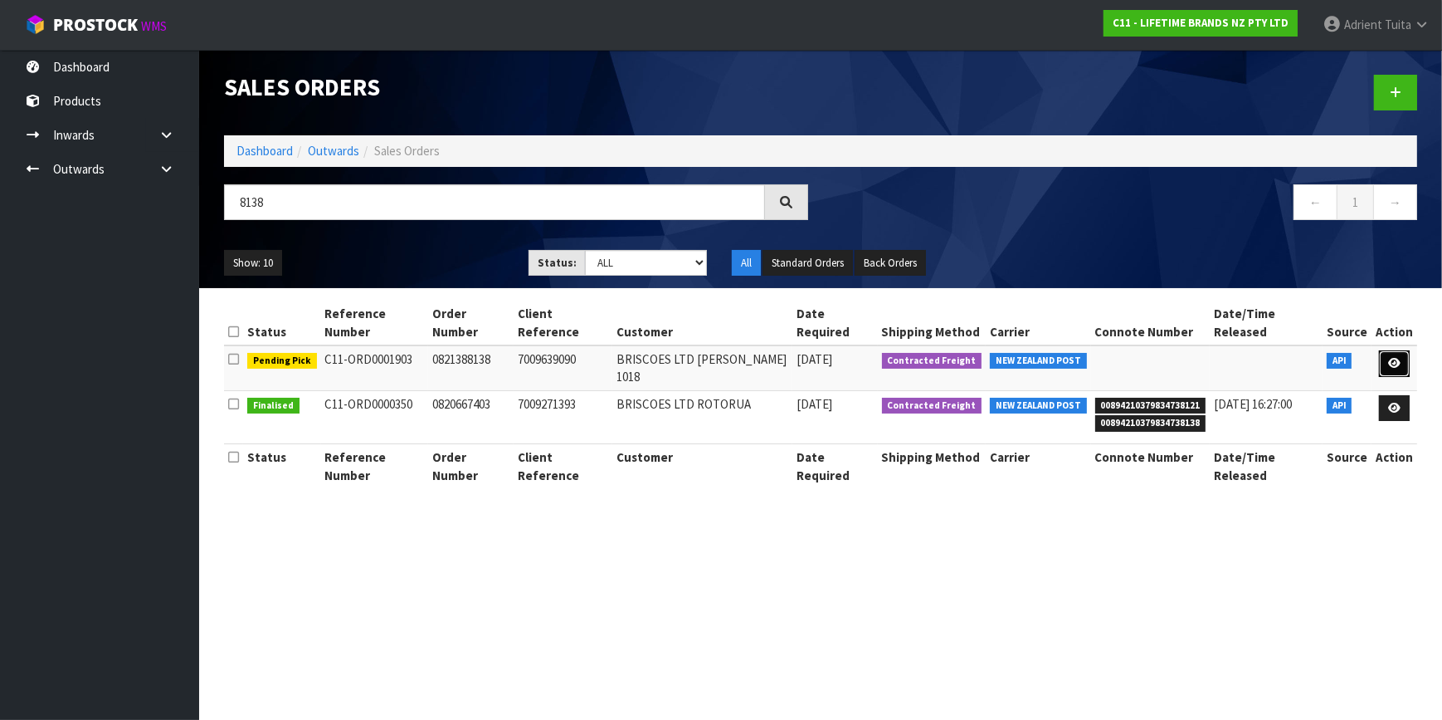
click at [1385, 350] on link at bounding box center [1394, 363] width 31 height 27
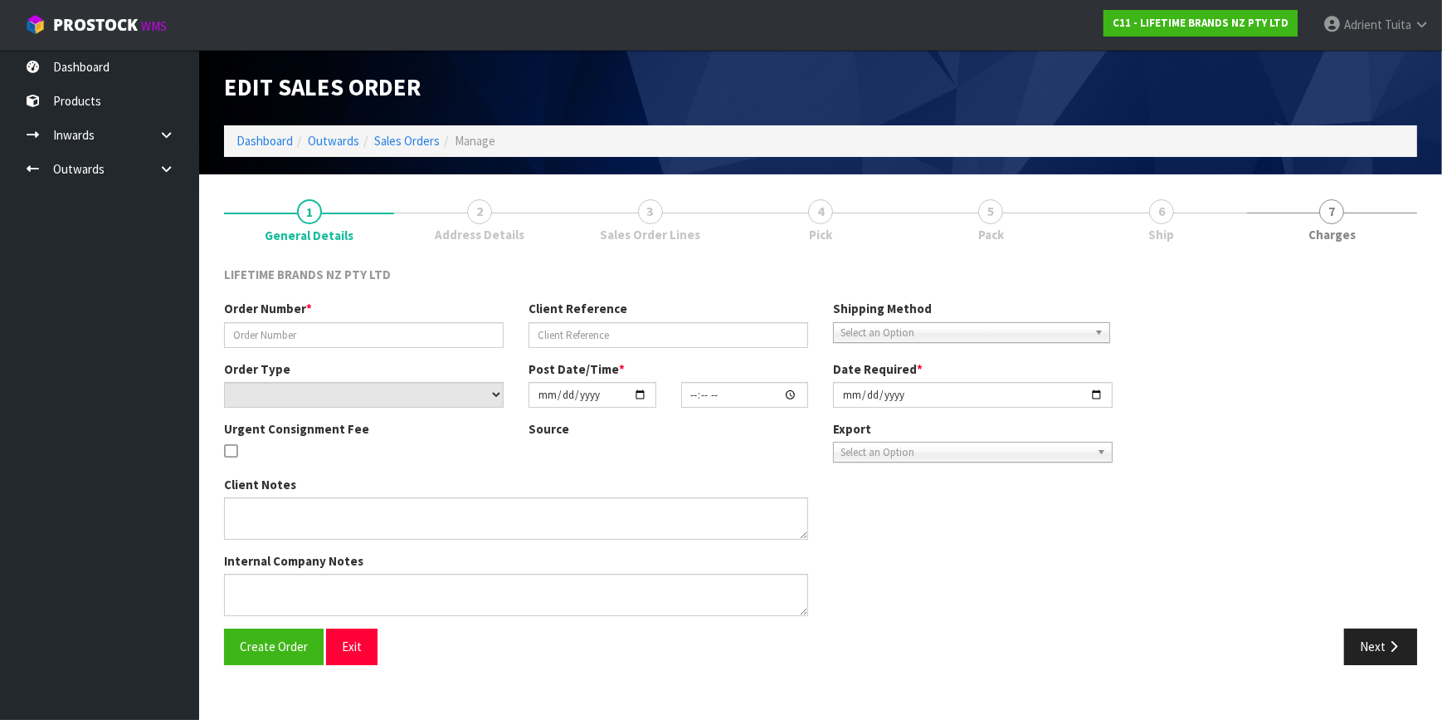
type input "0821388138"
type input "7009639090"
select select "number:0"
type input "2025-09-15"
type input "09:54:04.000"
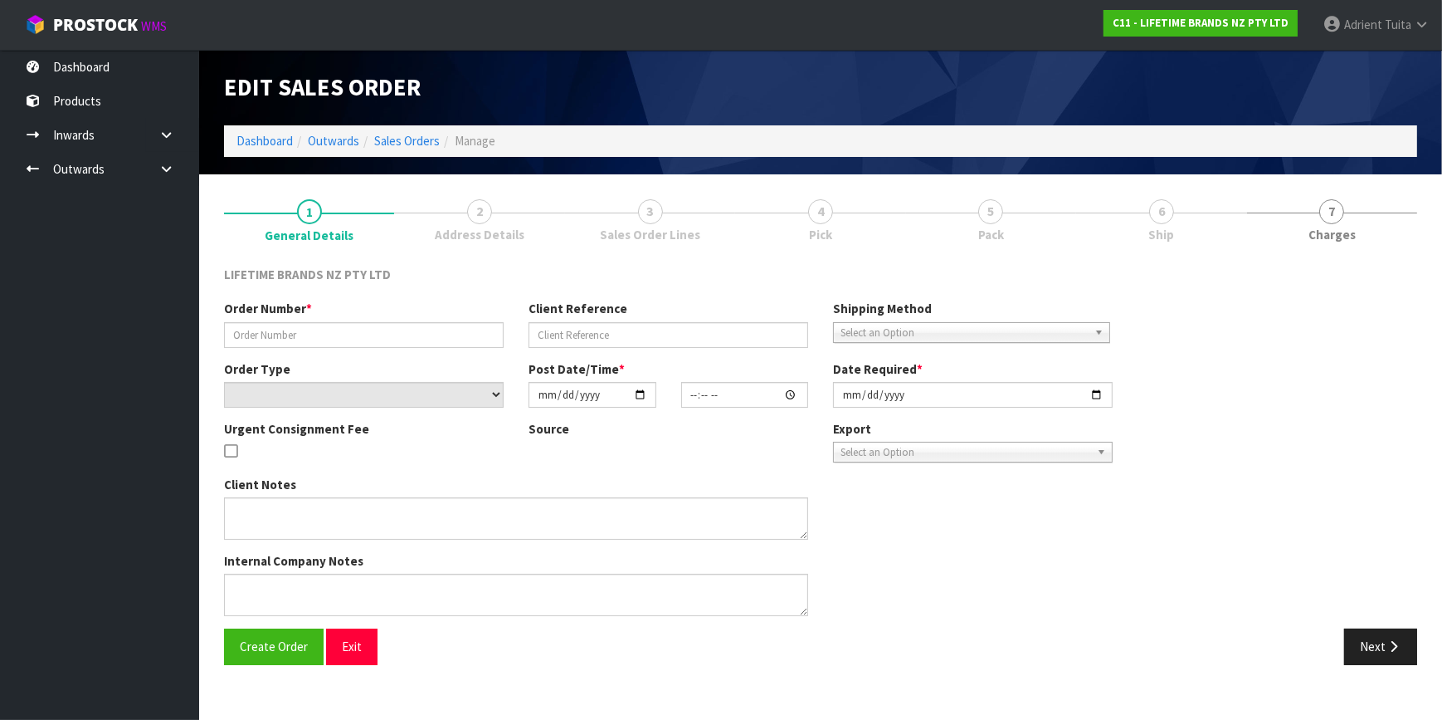
type input "2025-09-15"
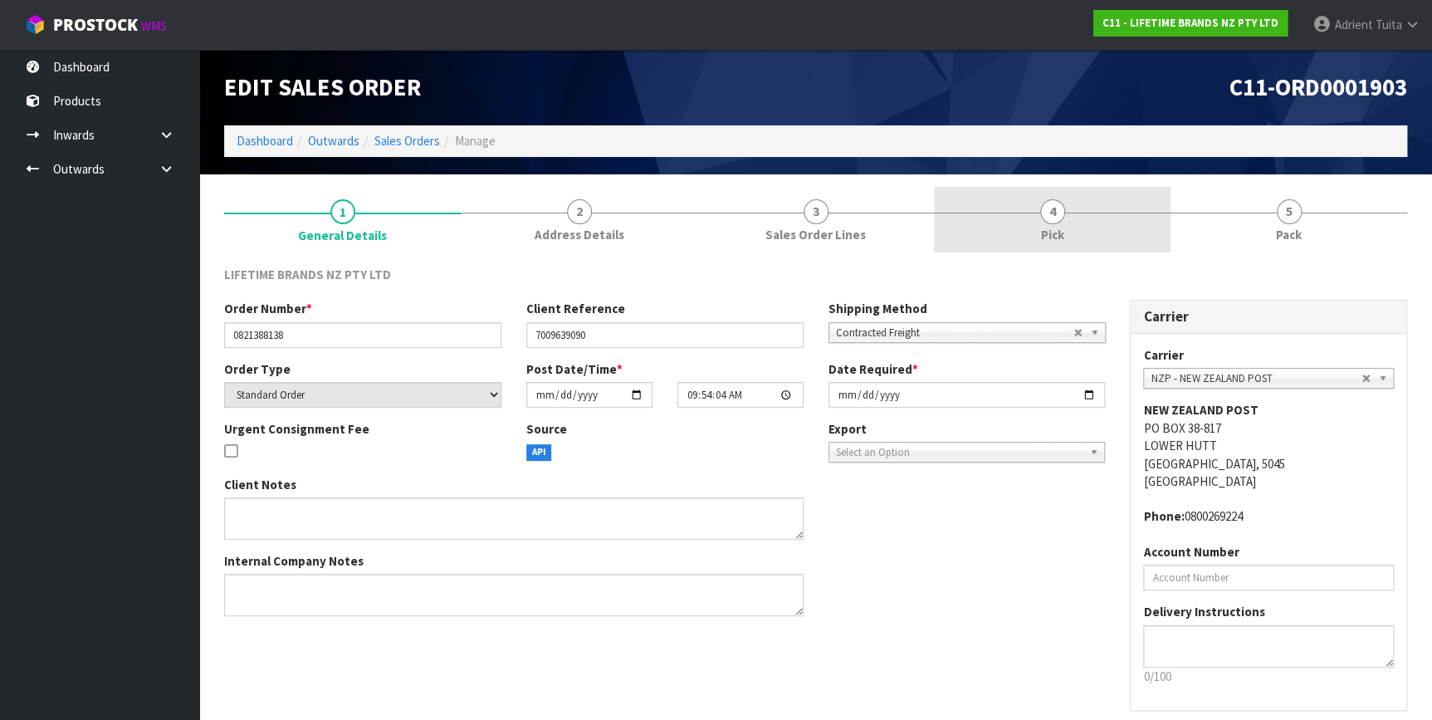
click at [1061, 227] on span "Pick" at bounding box center [1052, 234] width 23 height 17
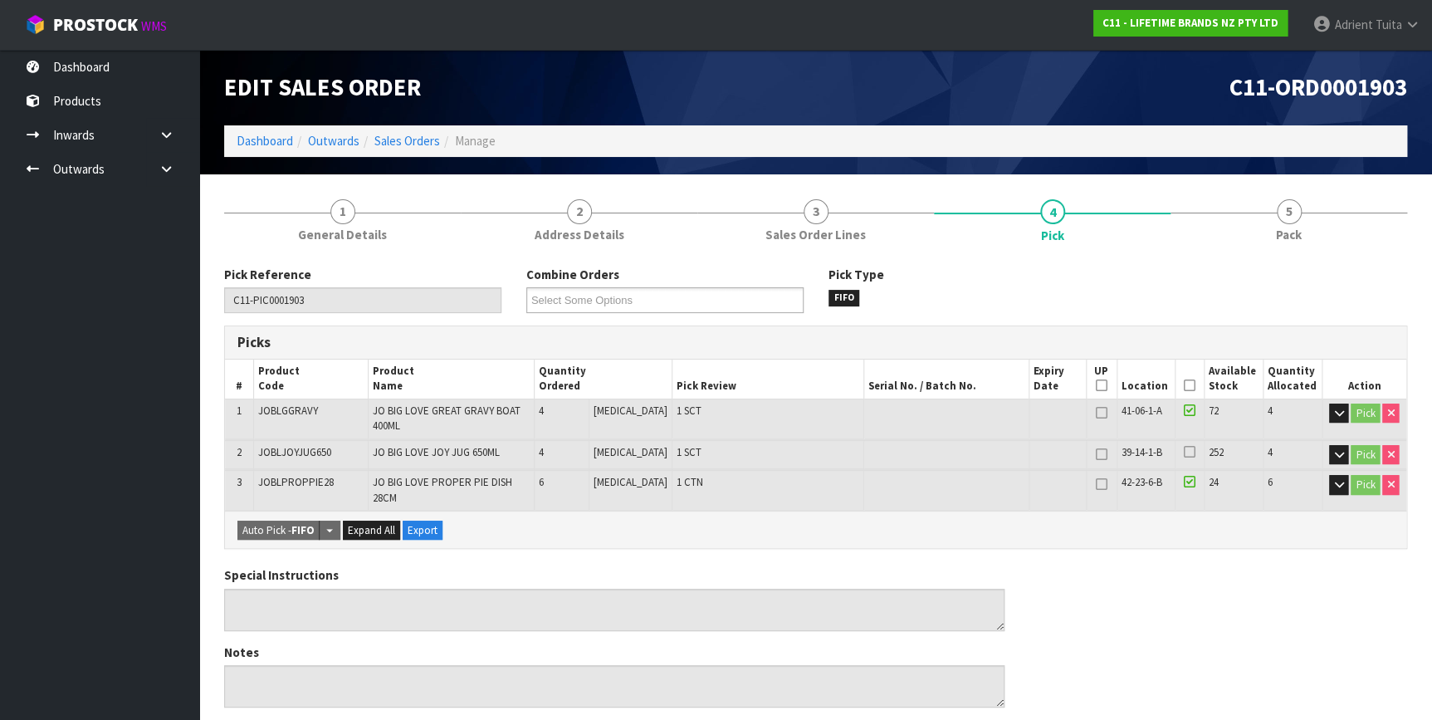
click at [1185, 378] on th "Picked" at bounding box center [1189, 378] width 29 height 39
click at [1186, 385] on icon at bounding box center [1189, 385] width 12 height 1
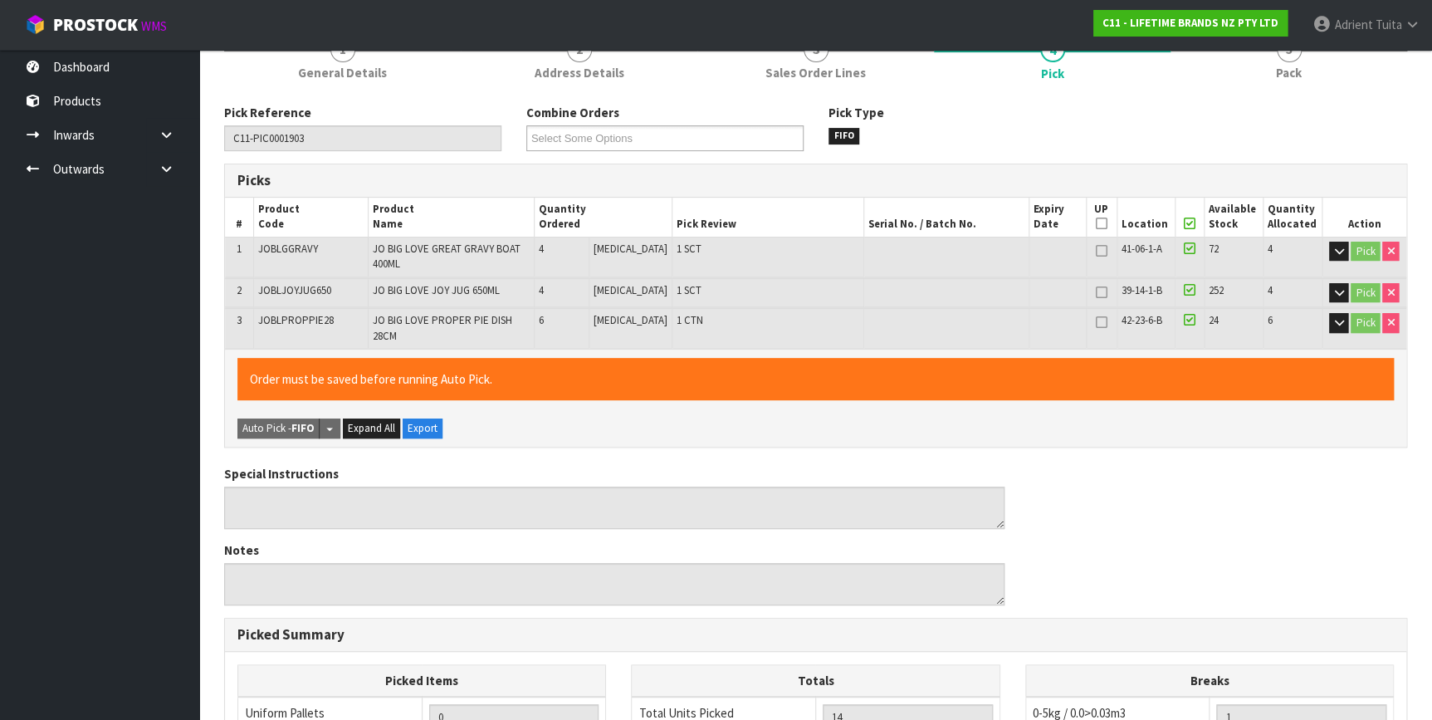
scroll to position [503, 0]
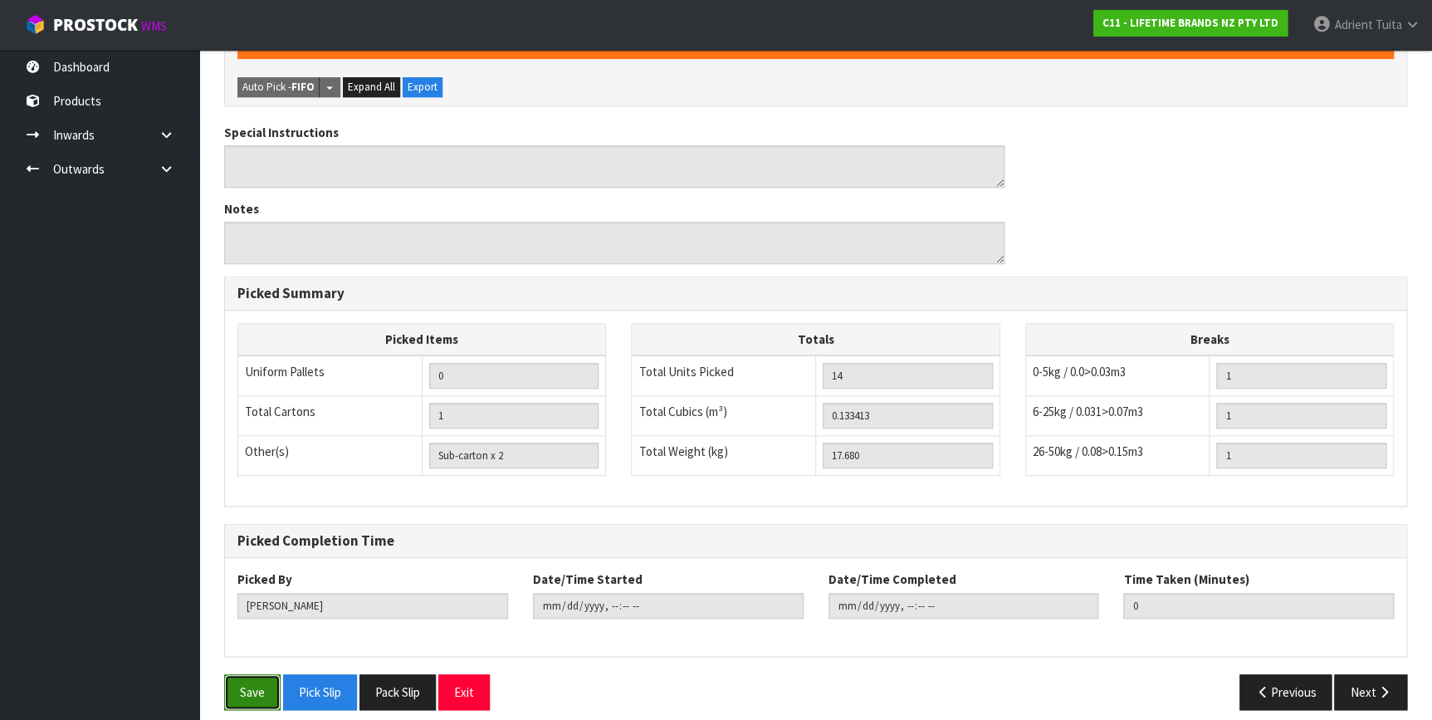
click at [273, 674] on button "Save" at bounding box center [252, 692] width 56 height 36
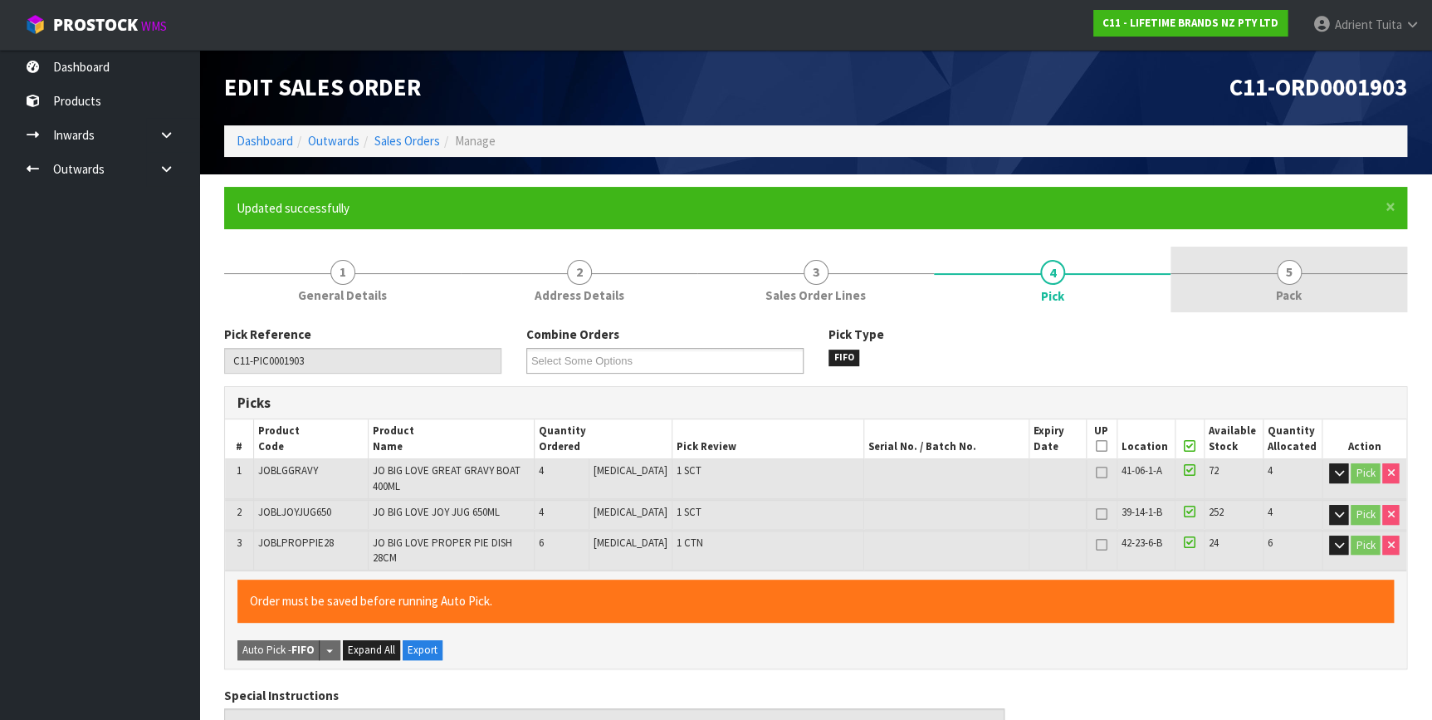
drag, startPoint x: 1287, startPoint y: 282, endPoint x: 1220, endPoint y: 301, distance: 69.9
click at [1287, 282] on span "5" at bounding box center [1288, 272] width 25 height 25
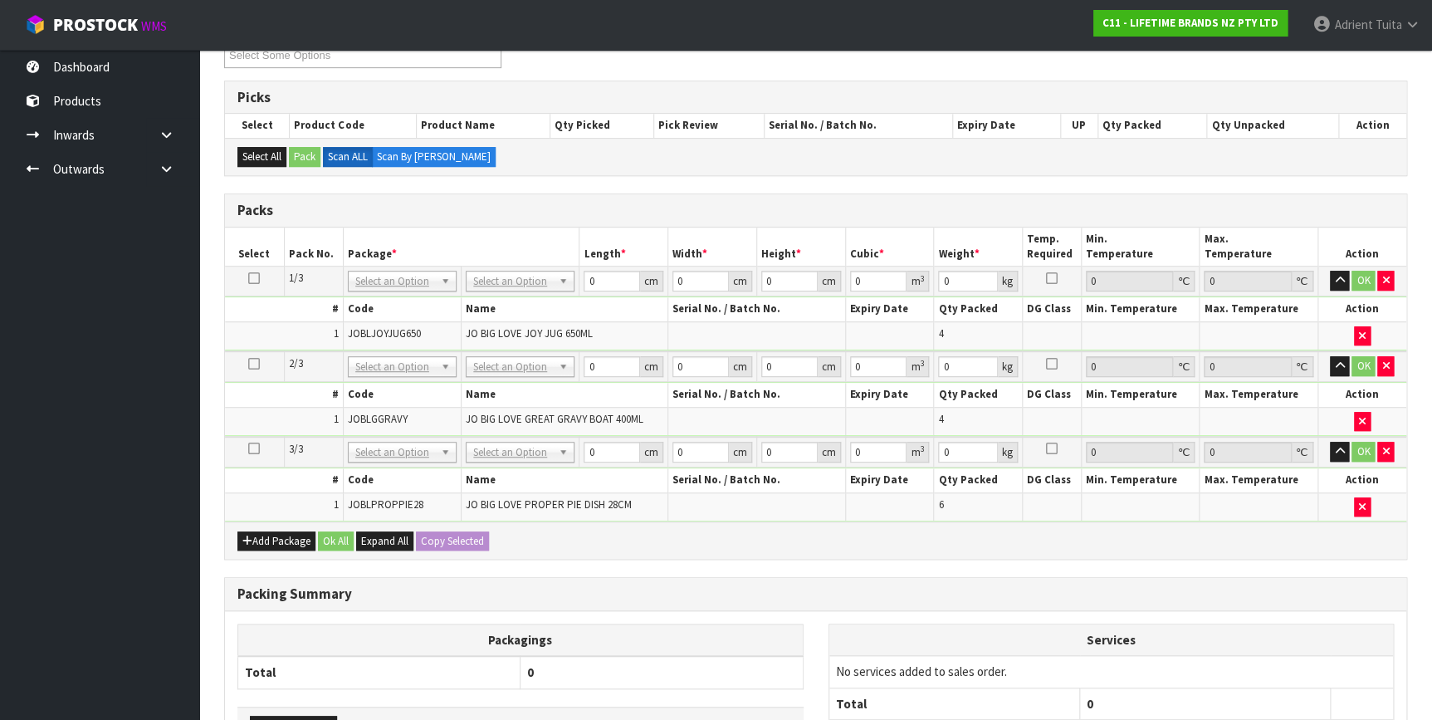
scroll to position [446, 0]
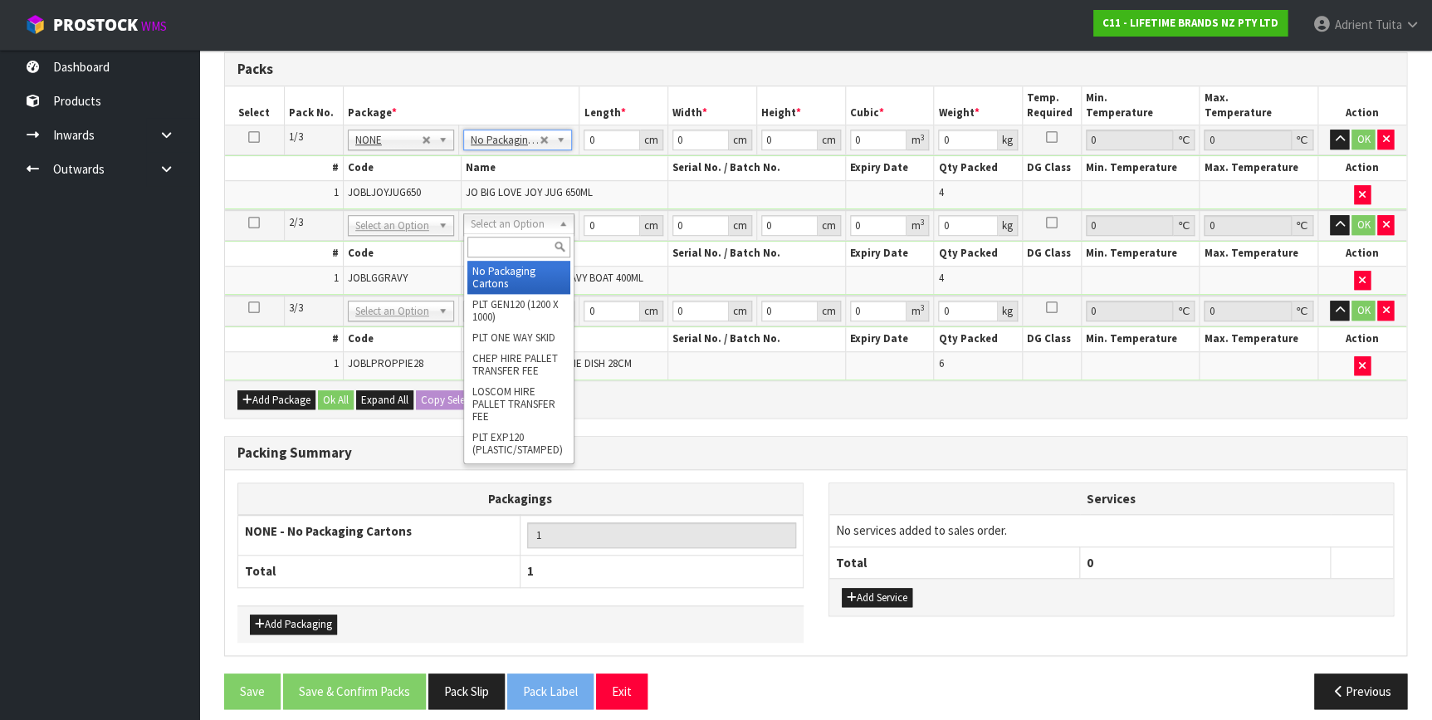
drag, startPoint x: 500, startPoint y: 266, endPoint x: 499, endPoint y: 283, distance: 17.4
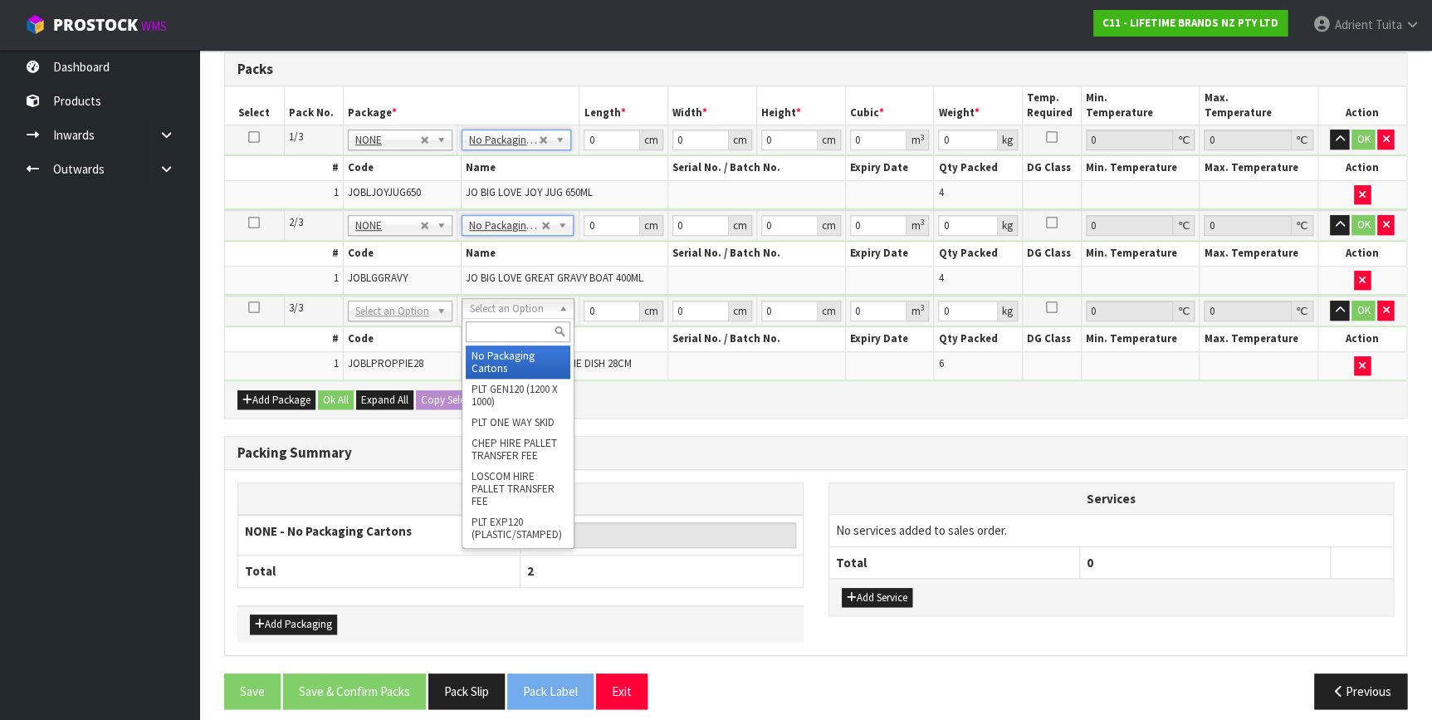
drag, startPoint x: 499, startPoint y: 300, endPoint x: 499, endPoint y: 324, distance: 24.1
drag, startPoint x: 496, startPoint y: 352, endPoint x: 615, endPoint y: 440, distance: 147.7
type input "3"
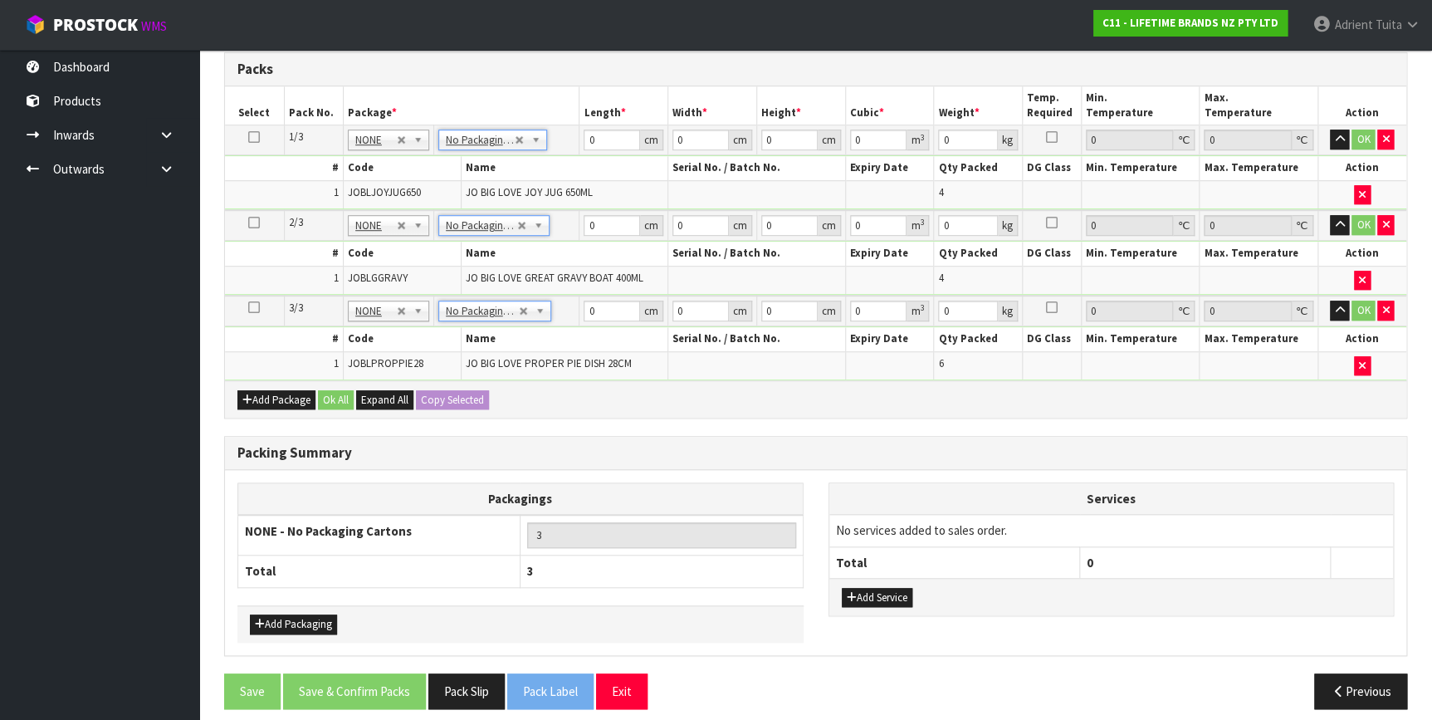
click at [876, 581] on div "Add Service" at bounding box center [1111, 596] width 564 height 37
drag, startPoint x: 876, startPoint y: 589, endPoint x: 879, endPoint y: 557, distance: 32.5
click at [876, 588] on button "Add Service" at bounding box center [877, 598] width 71 height 20
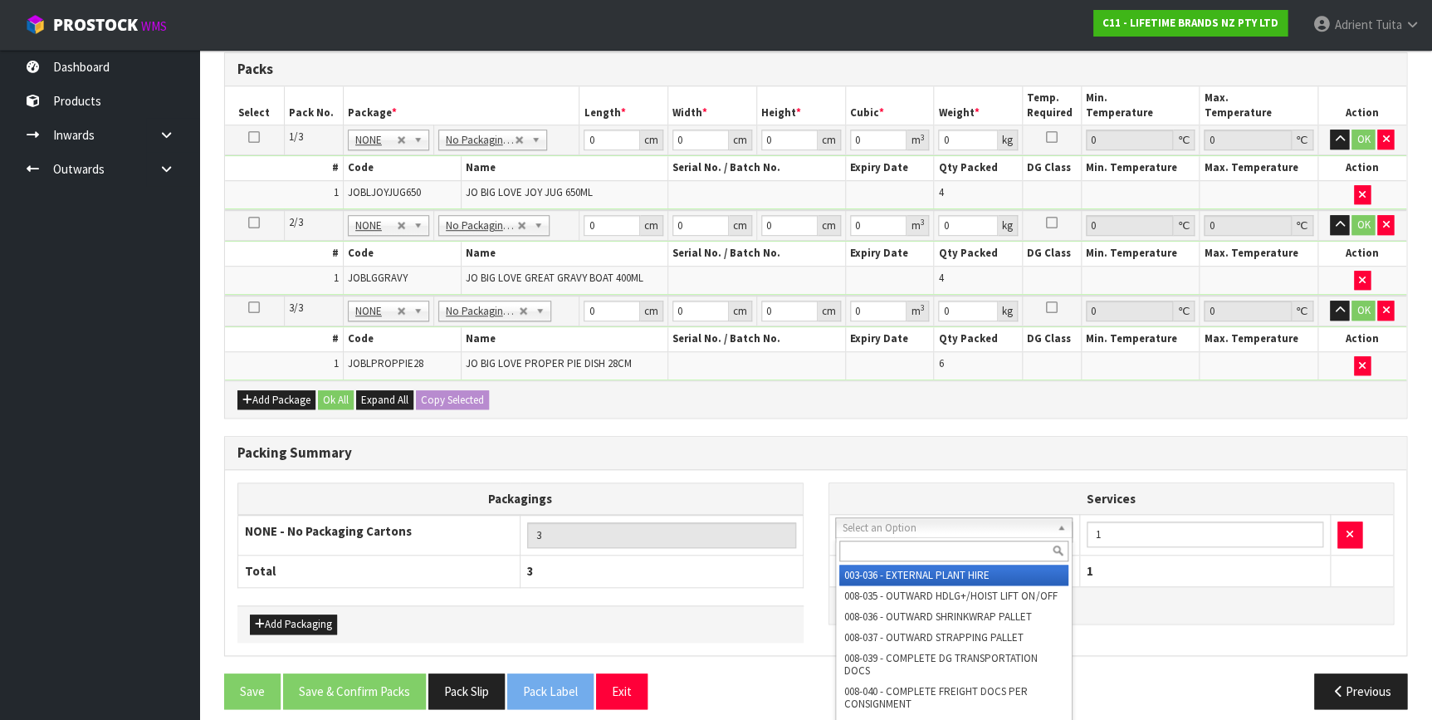
drag, startPoint x: 883, startPoint y: 535, endPoint x: 882, endPoint y: 544, distance: 9.2
click at [882, 544] on input "text" at bounding box center [953, 550] width 229 height 21
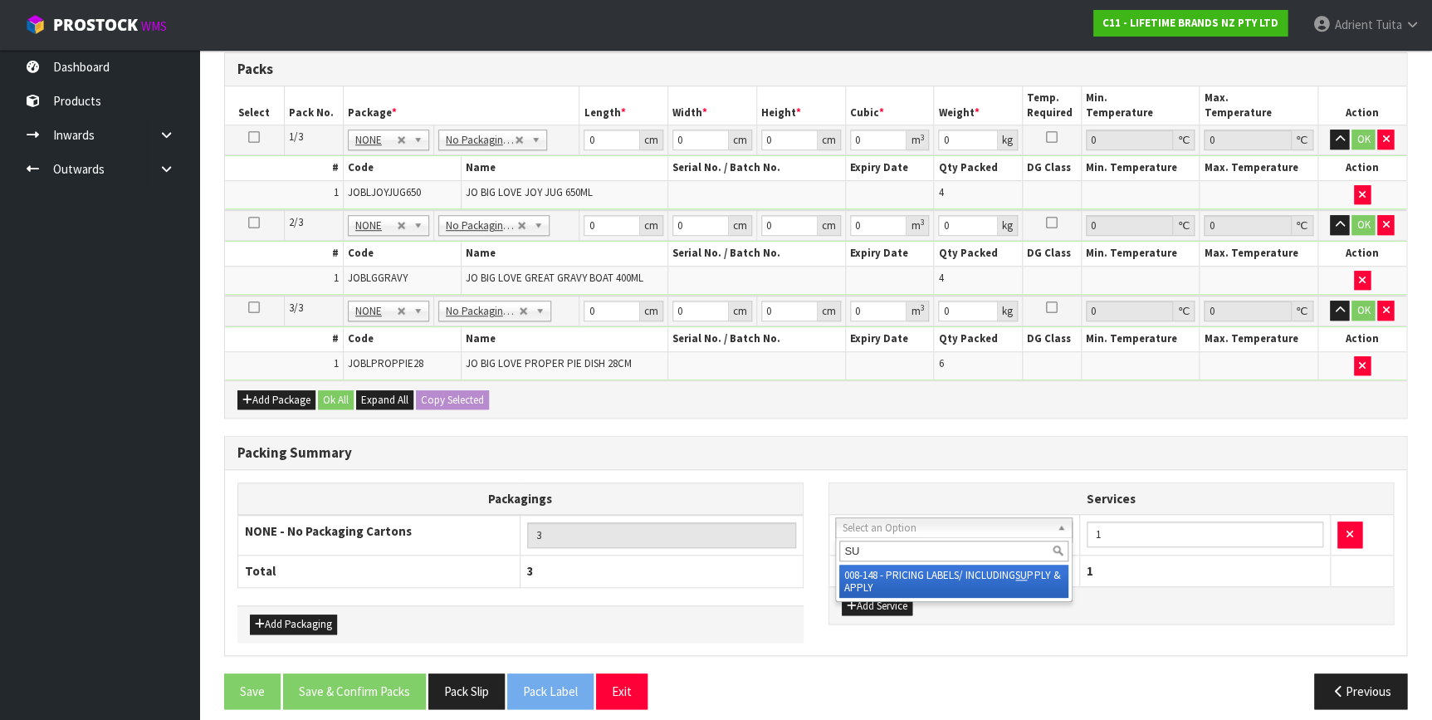
type input "SU"
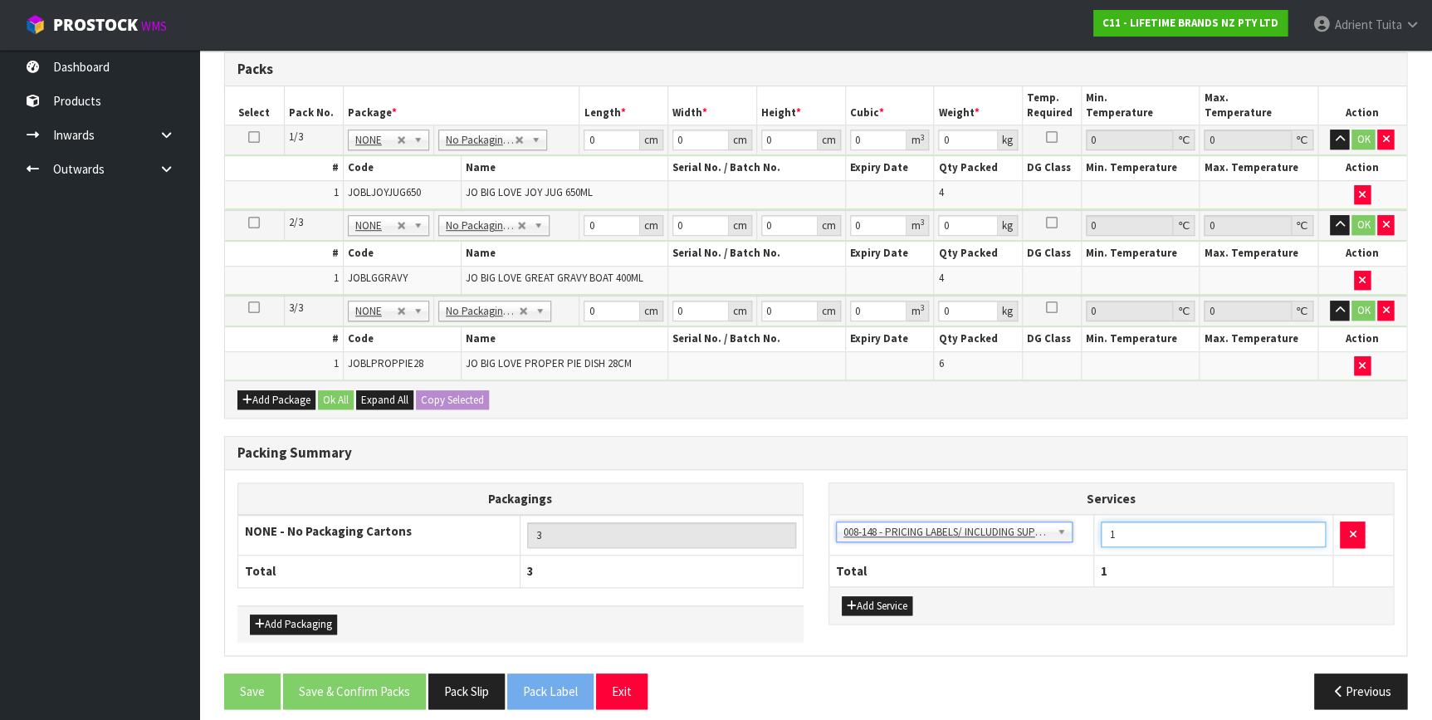
click at [1117, 532] on input "1" at bounding box center [1213, 534] width 226 height 26
type input "14"
click at [604, 135] on input "0" at bounding box center [611, 139] width 56 height 21
type input "48"
type input "35"
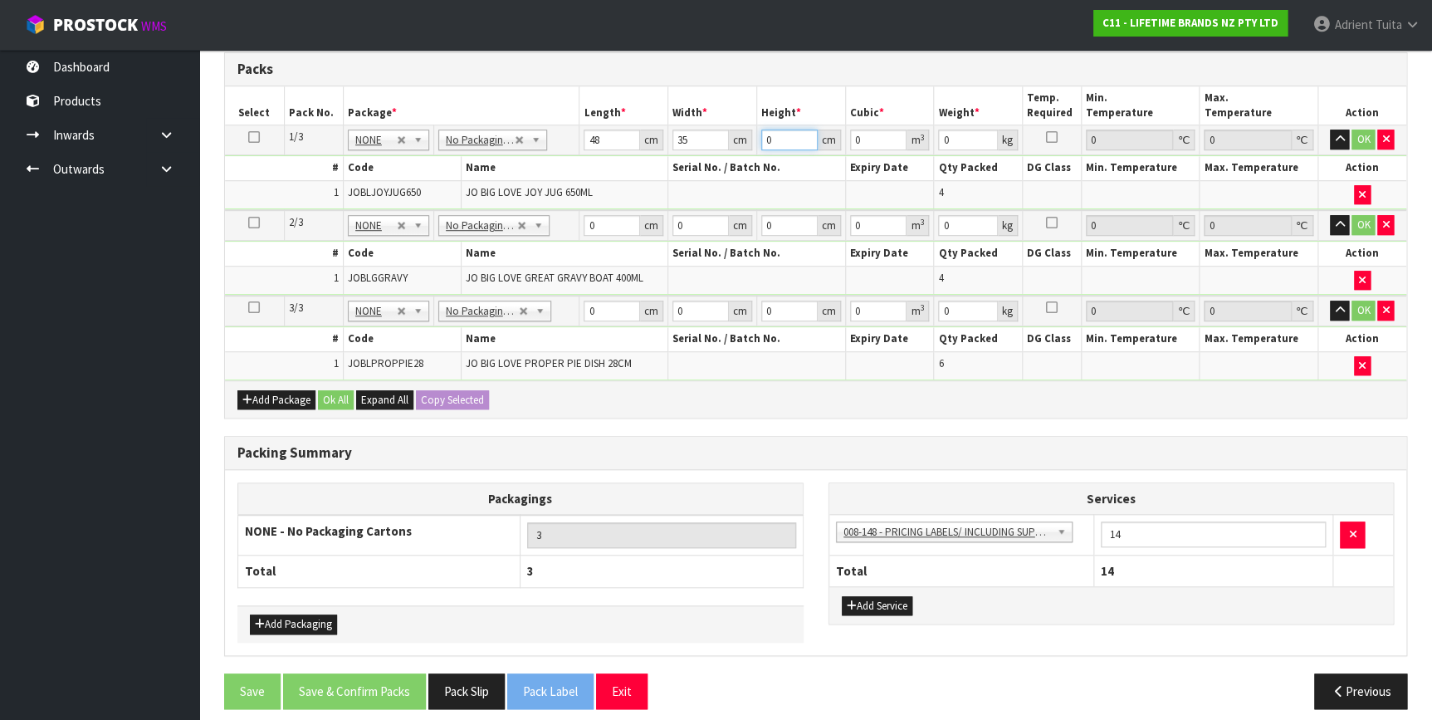
type input "1"
type input "0.00168"
type input "19"
type input "0.03192"
type input "19"
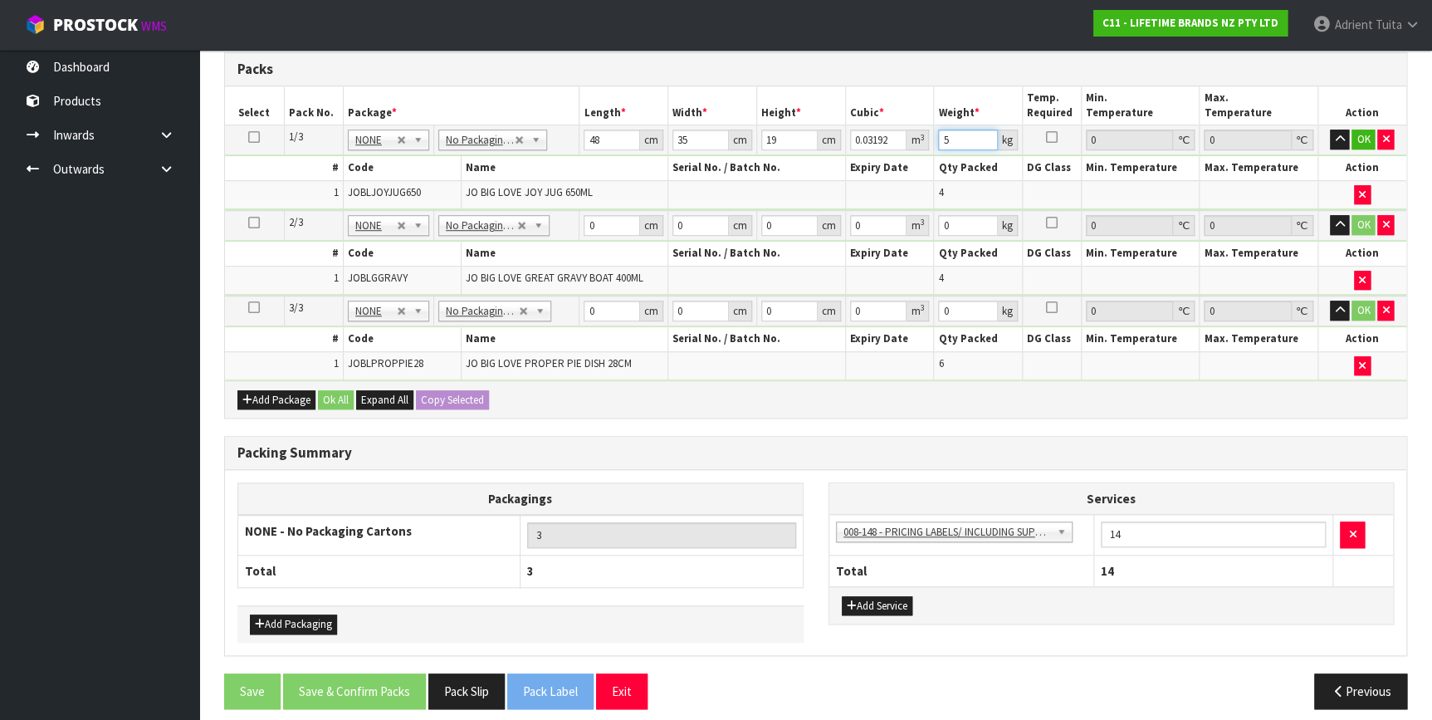
type input "5"
click at [612, 217] on input "0" at bounding box center [611, 225] width 56 height 21
type input "29"
type input "2"
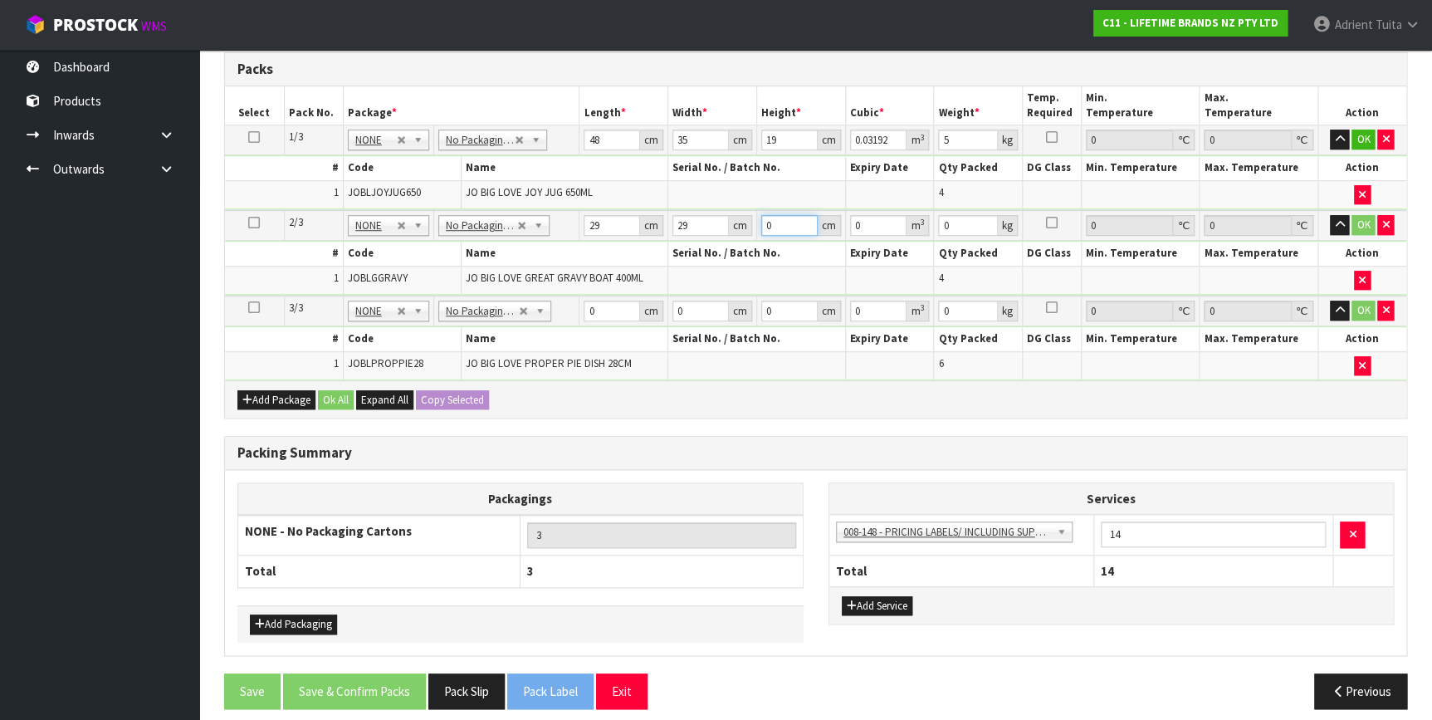
type input "0.001682"
type input "28"
type input "0.023548"
type input "28"
type input "7"
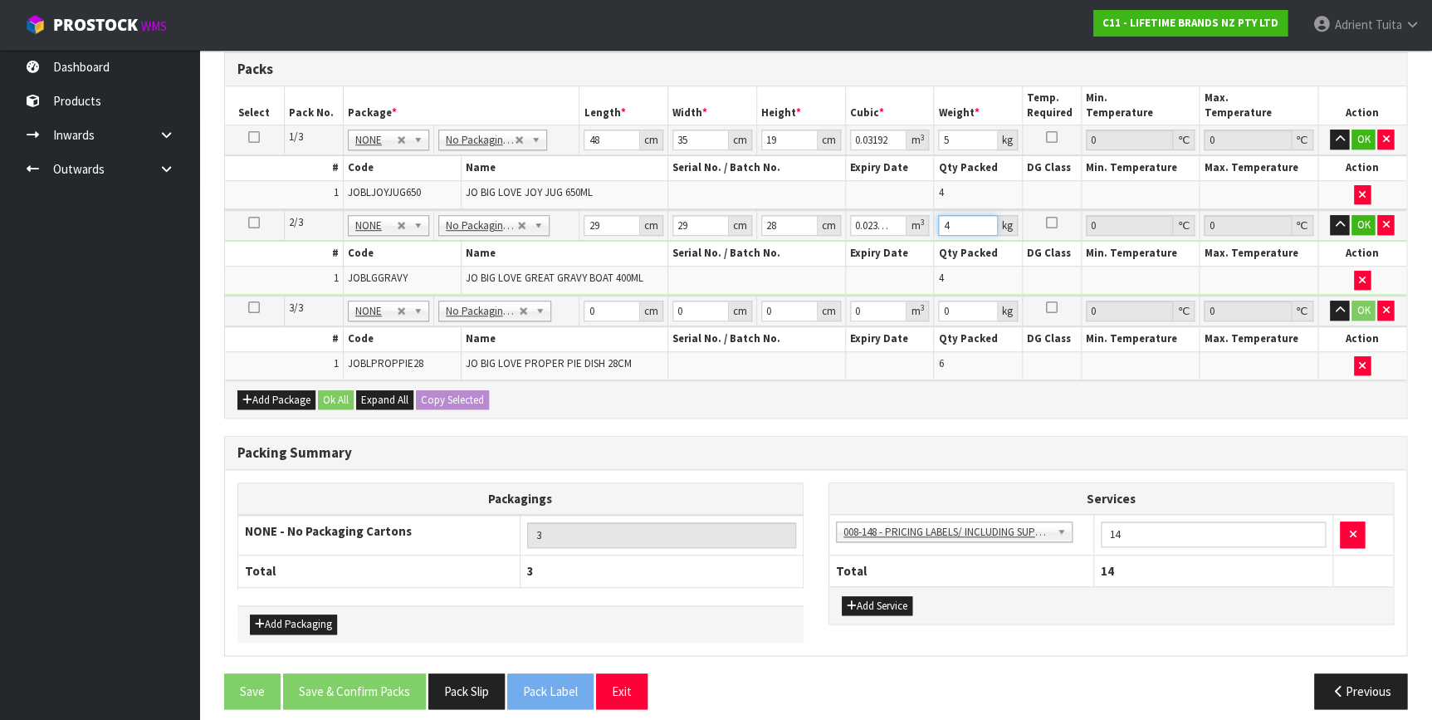
type input "4"
click at [600, 307] on input "0" at bounding box center [611, 310] width 56 height 21
type input "68"
type input "36"
type input "3"
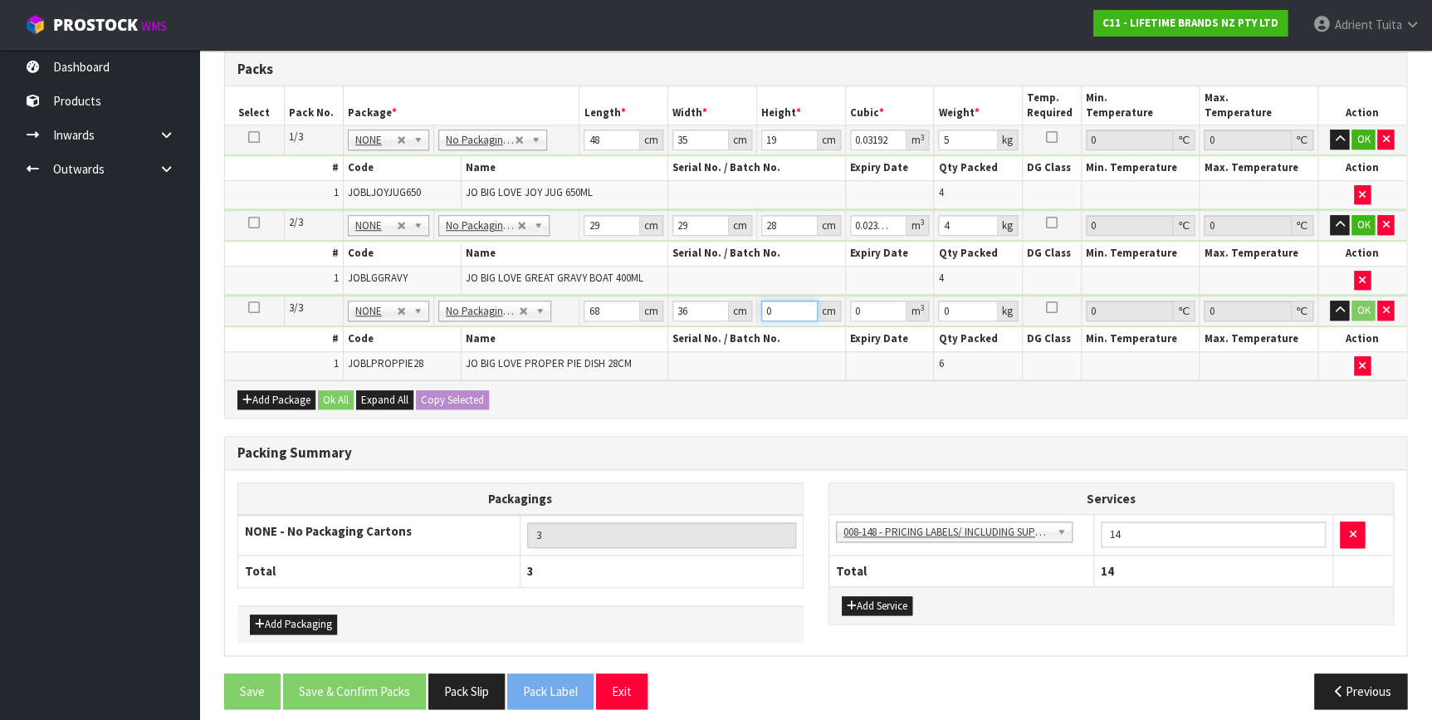
type input "0.007344"
type input "32"
click at [1359, 140] on button "OK" at bounding box center [1362, 139] width 23 height 20
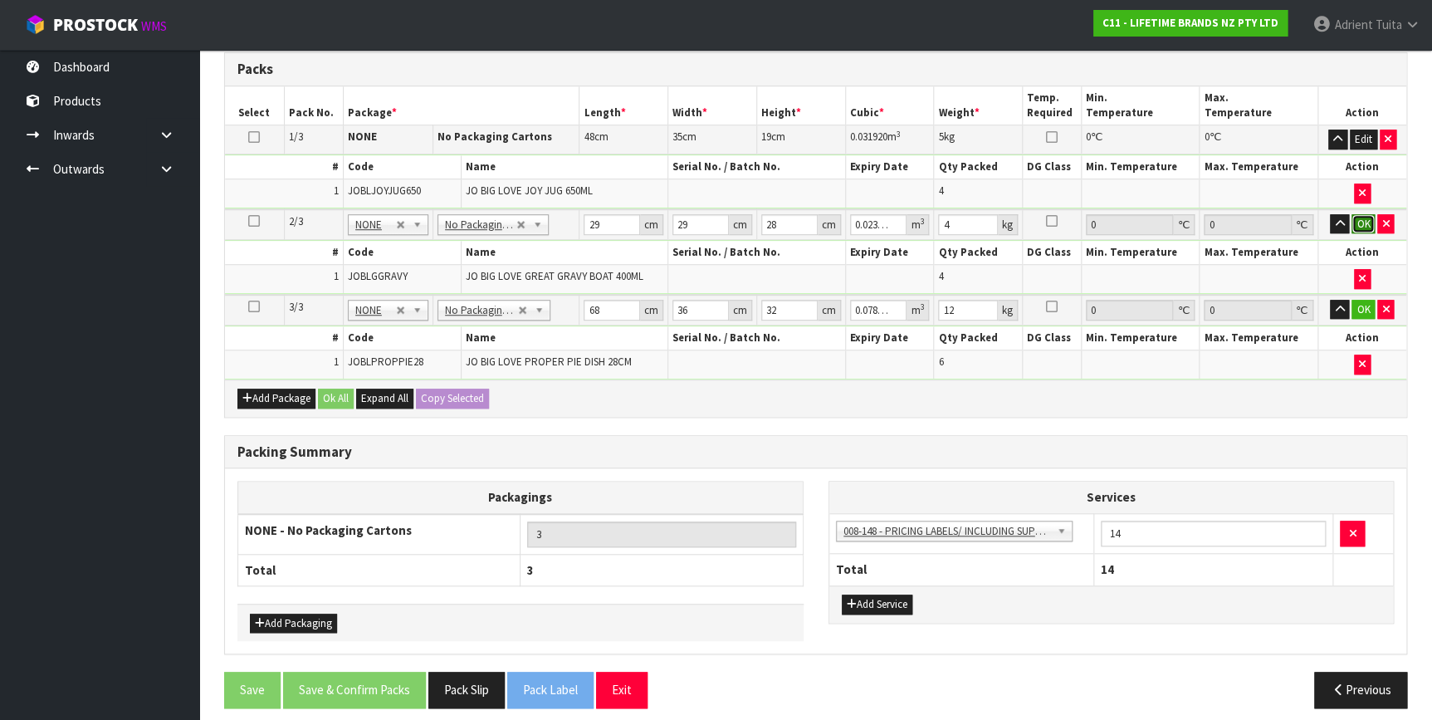
drag, startPoint x: 1359, startPoint y: 216, endPoint x: 1359, endPoint y: 265, distance: 49.0
click at [1359, 219] on button "OK" at bounding box center [1362, 224] width 23 height 20
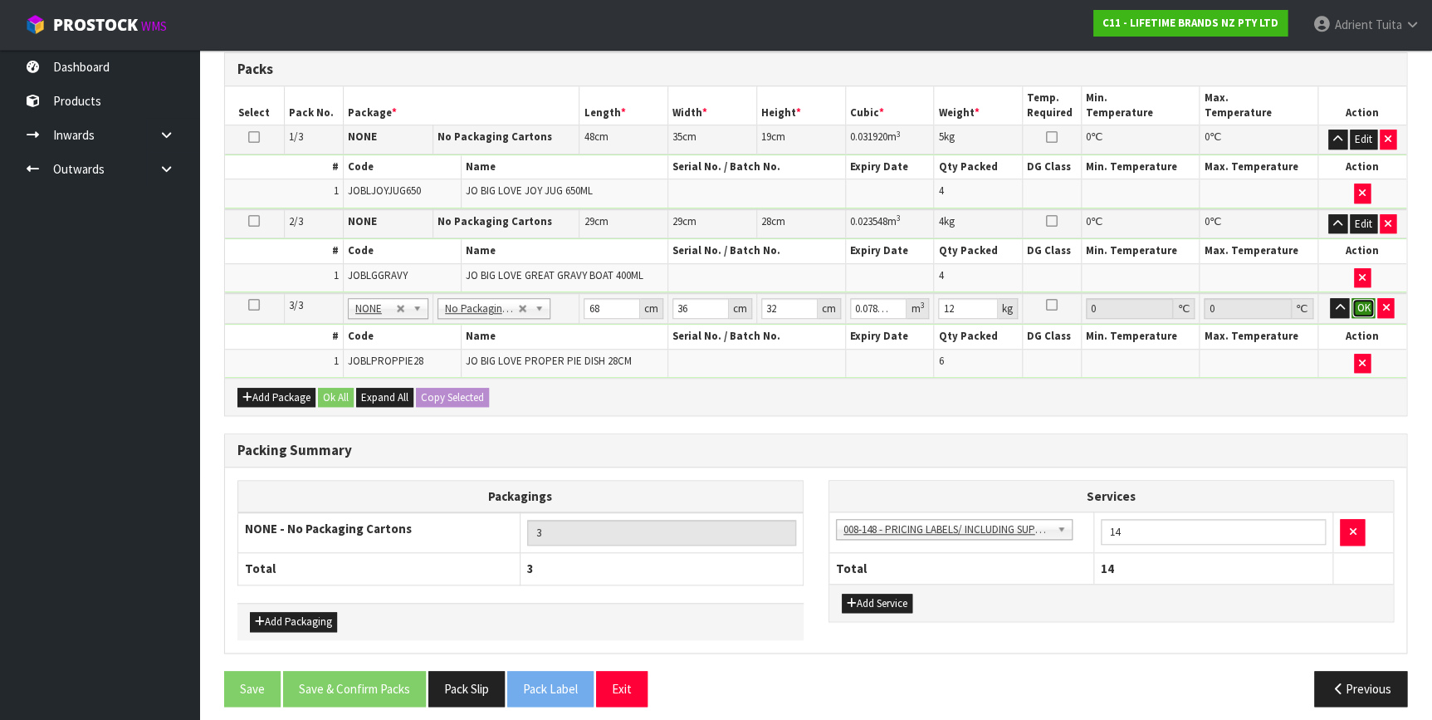
click at [1361, 301] on button "OK" at bounding box center [1362, 308] width 23 height 20
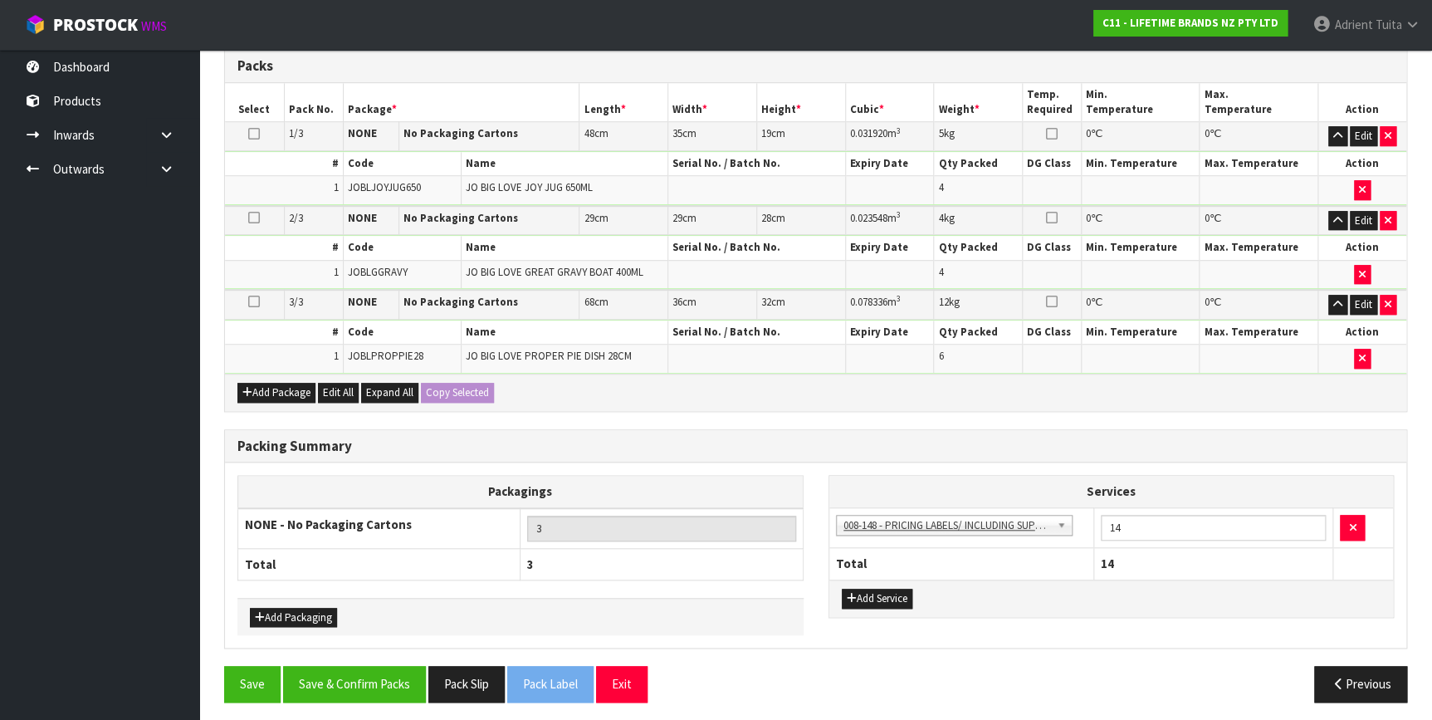
scroll to position [451, 0]
click at [334, 673] on button "Save & Confirm Packs" at bounding box center [354, 683] width 143 height 36
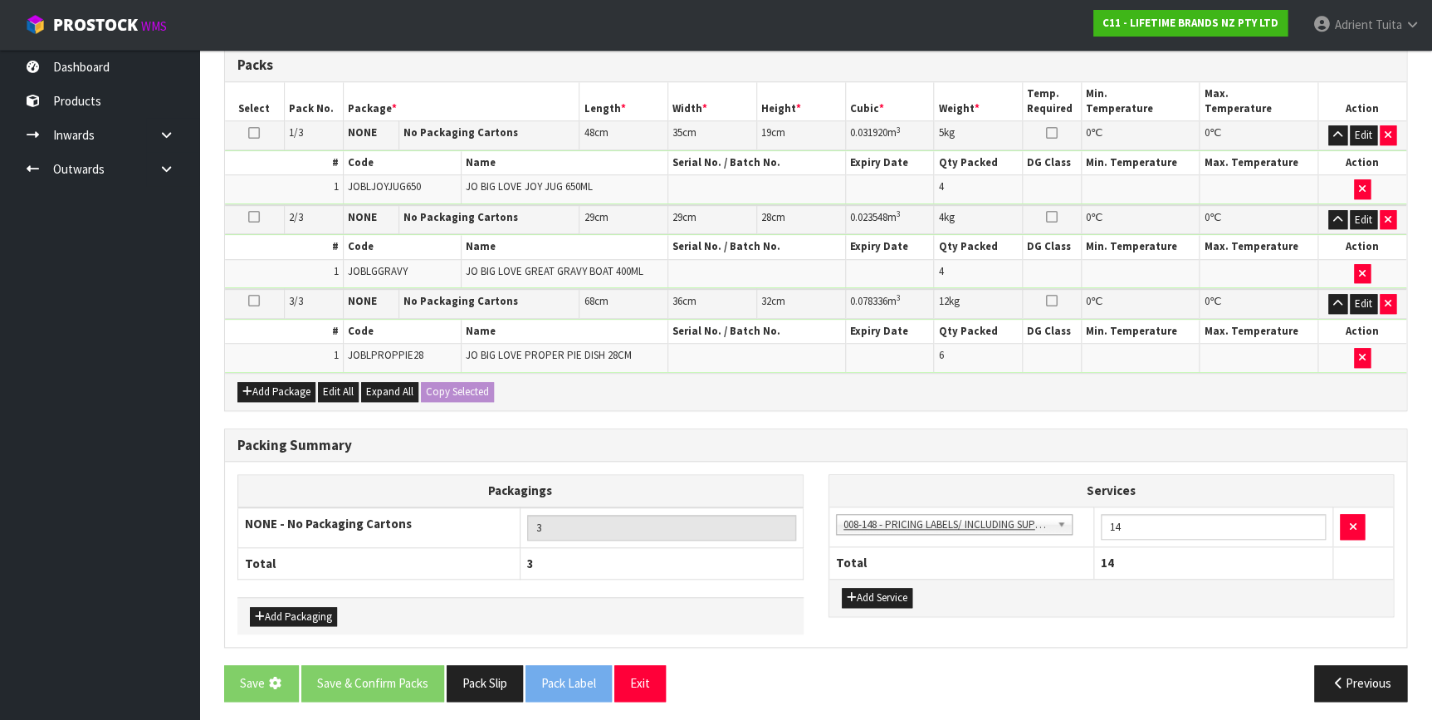
scroll to position [0, 0]
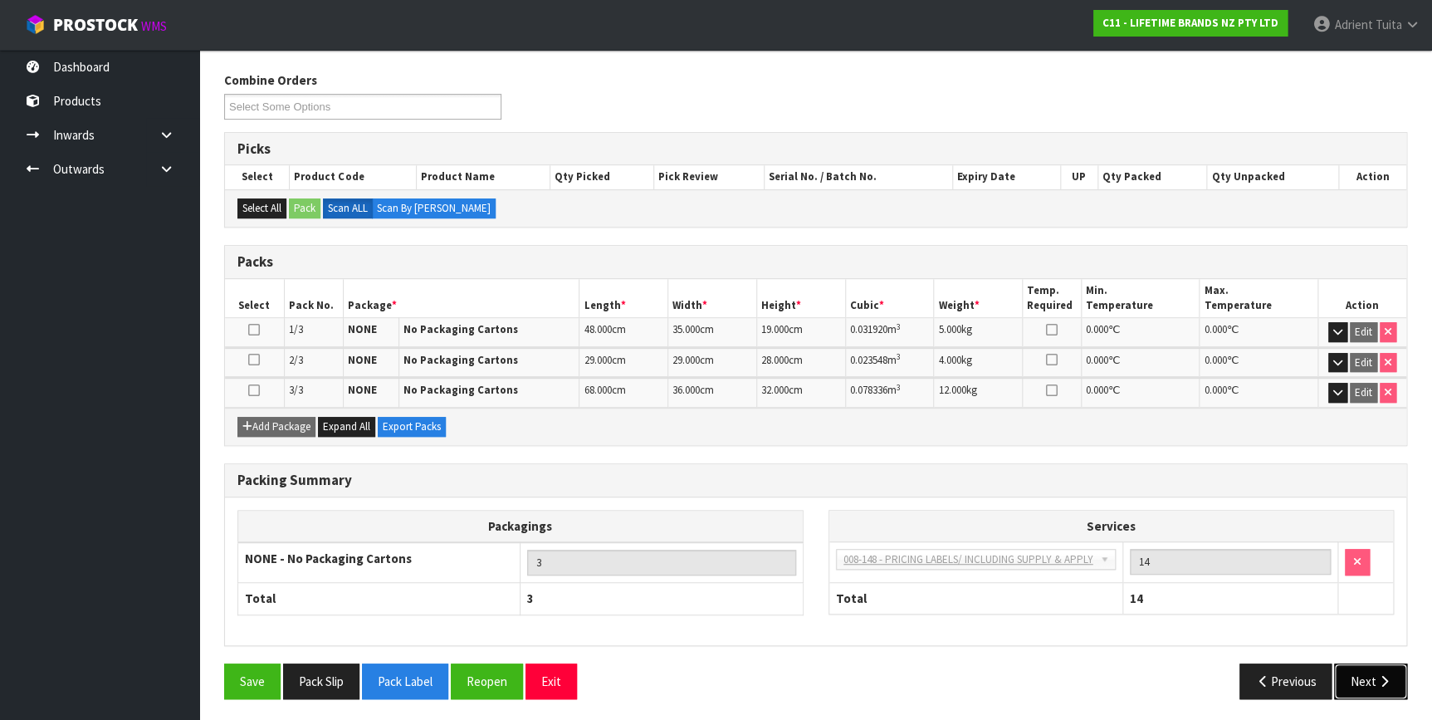
click at [1386, 663] on button "Next" at bounding box center [1370, 681] width 73 height 36
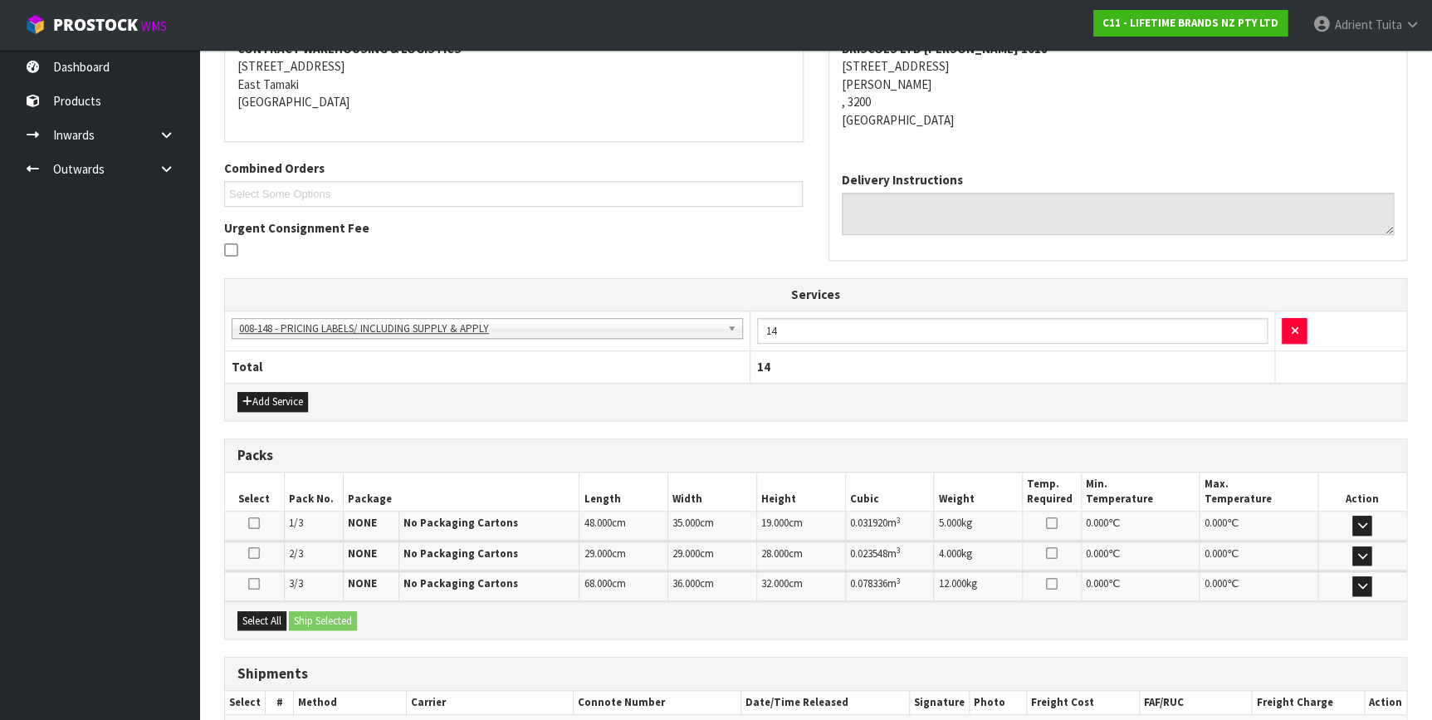
scroll to position [425, 0]
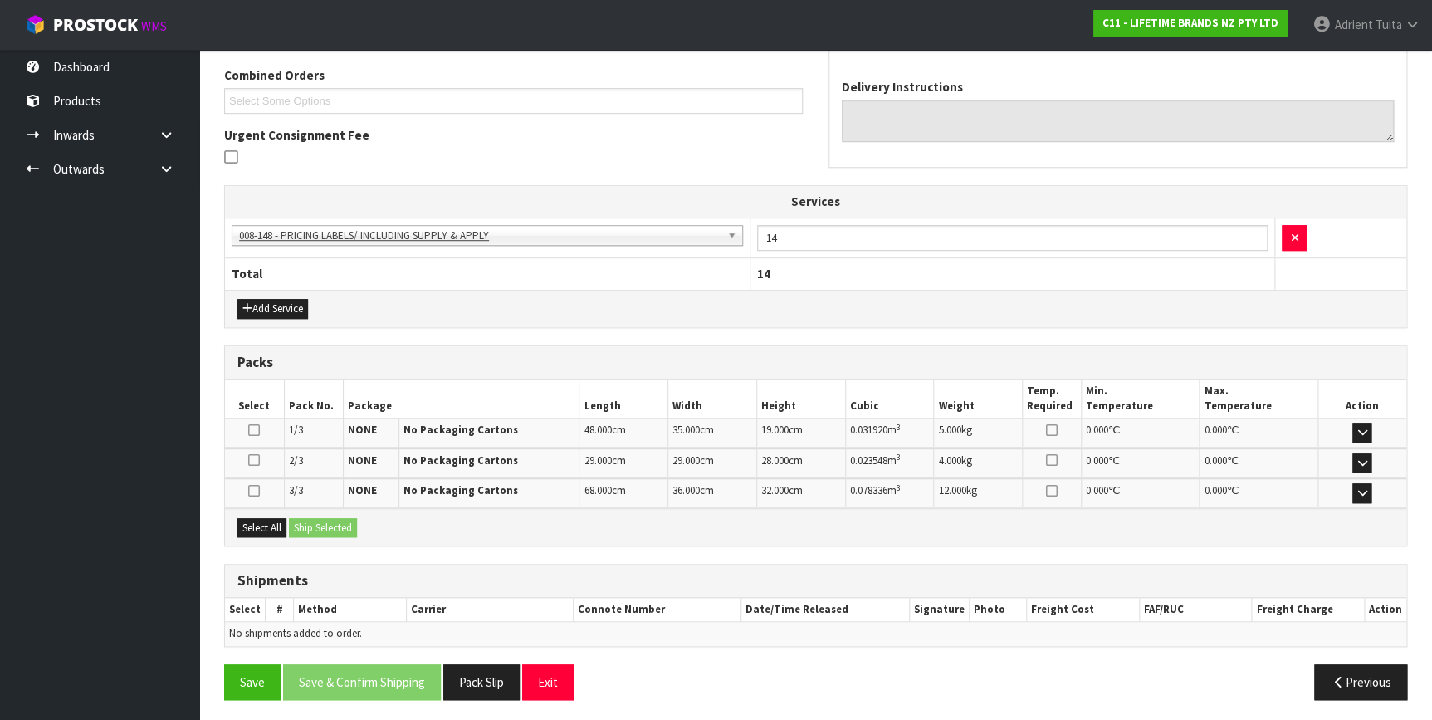
click at [246, 508] on div "Select All Ship Selected" at bounding box center [815, 526] width 1181 height 37
drag, startPoint x: 271, startPoint y: 522, endPoint x: 291, endPoint y: 521, distance: 20.8
click at [273, 521] on button "Select All" at bounding box center [261, 528] width 49 height 20
click at [325, 523] on button "Ship Selected" at bounding box center [323, 528] width 68 height 20
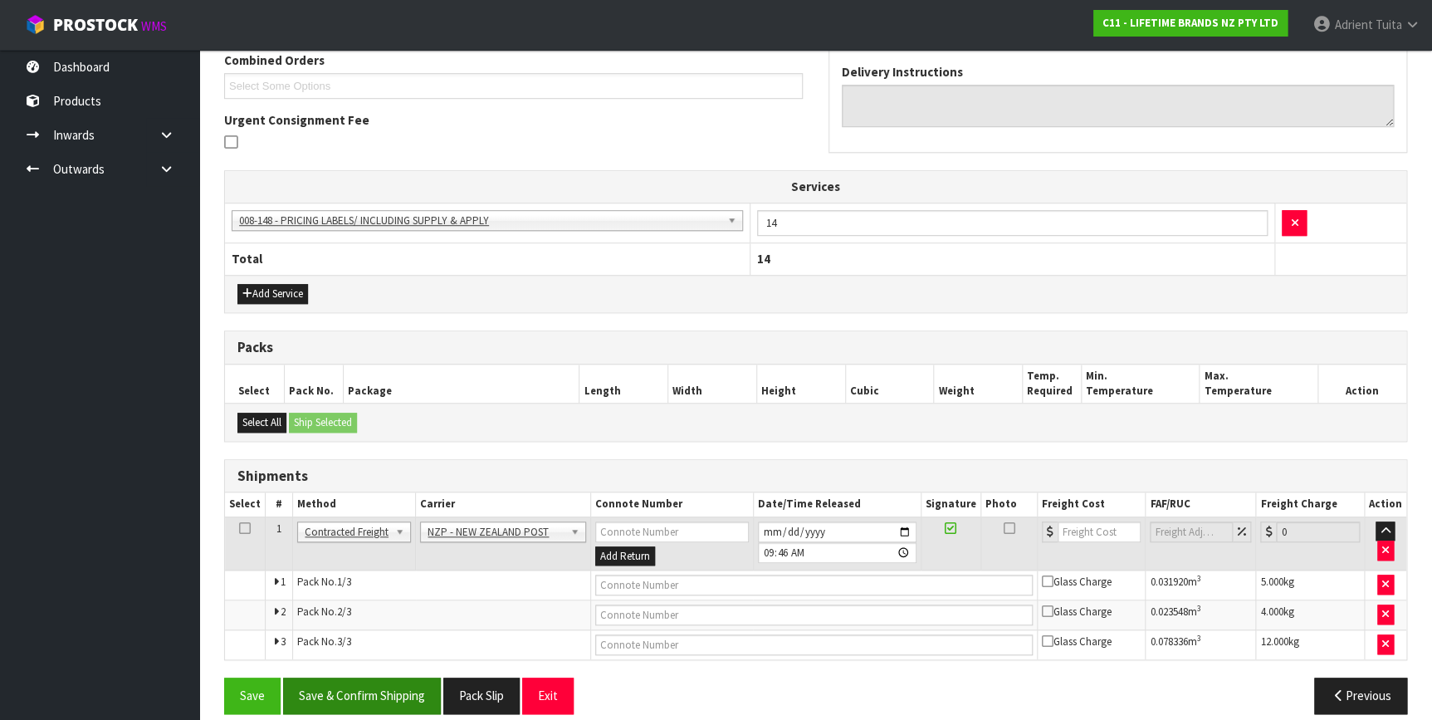
scroll to position [455, 0]
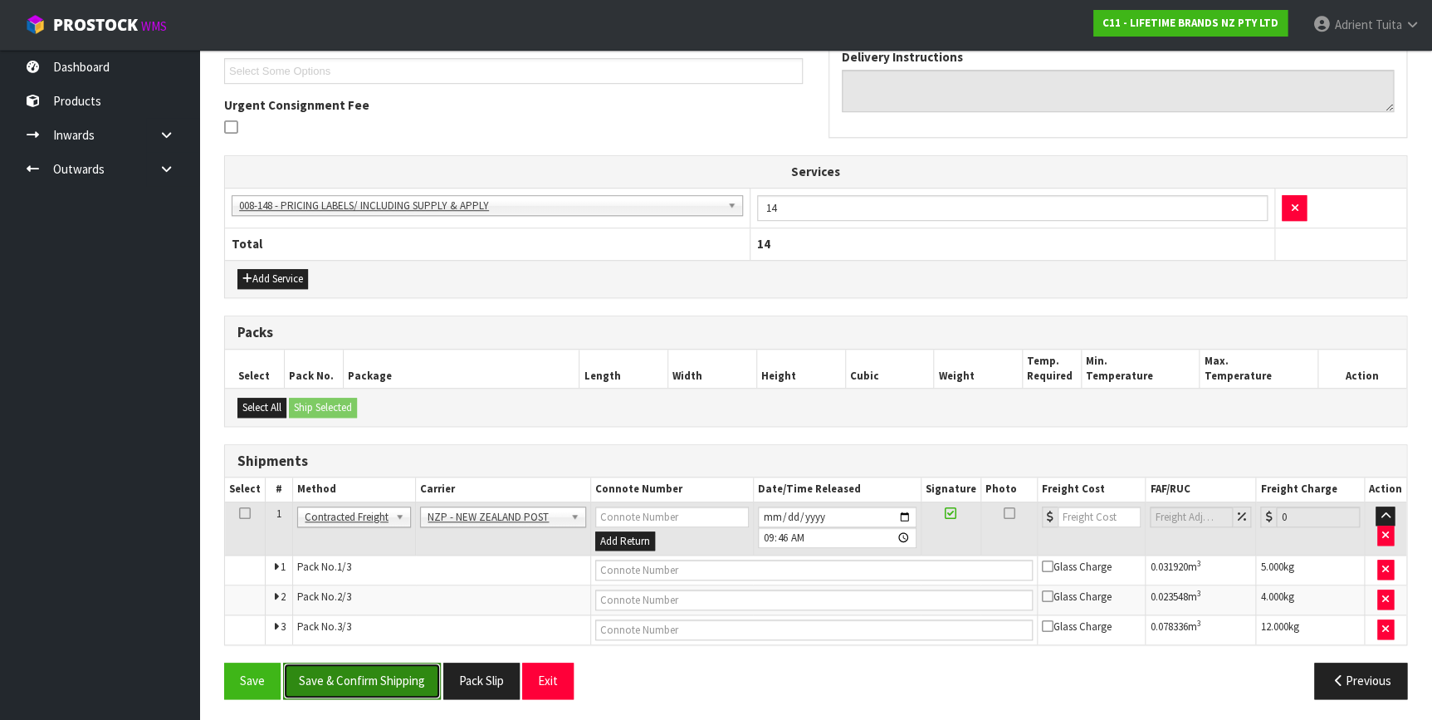
click at [375, 673] on button "Save & Confirm Shipping" at bounding box center [362, 680] width 158 height 36
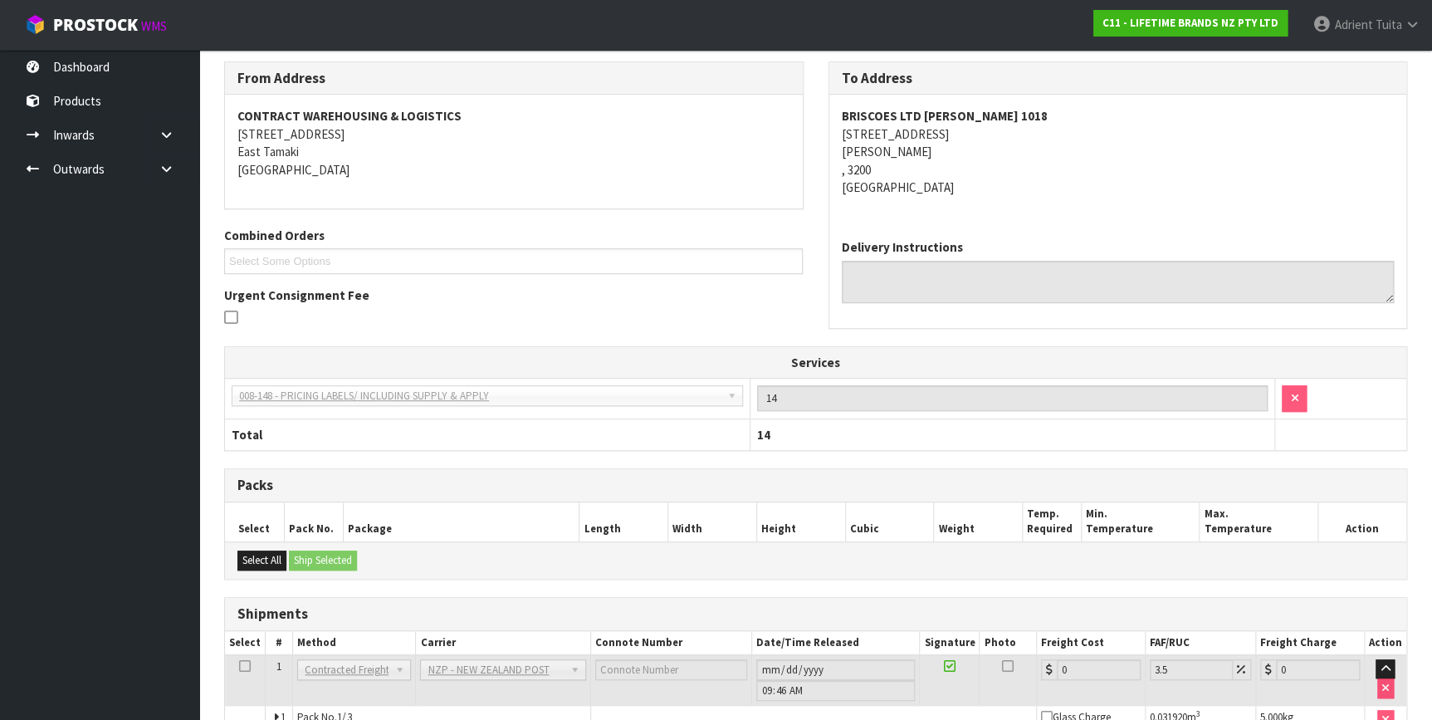
scroll to position [429, 0]
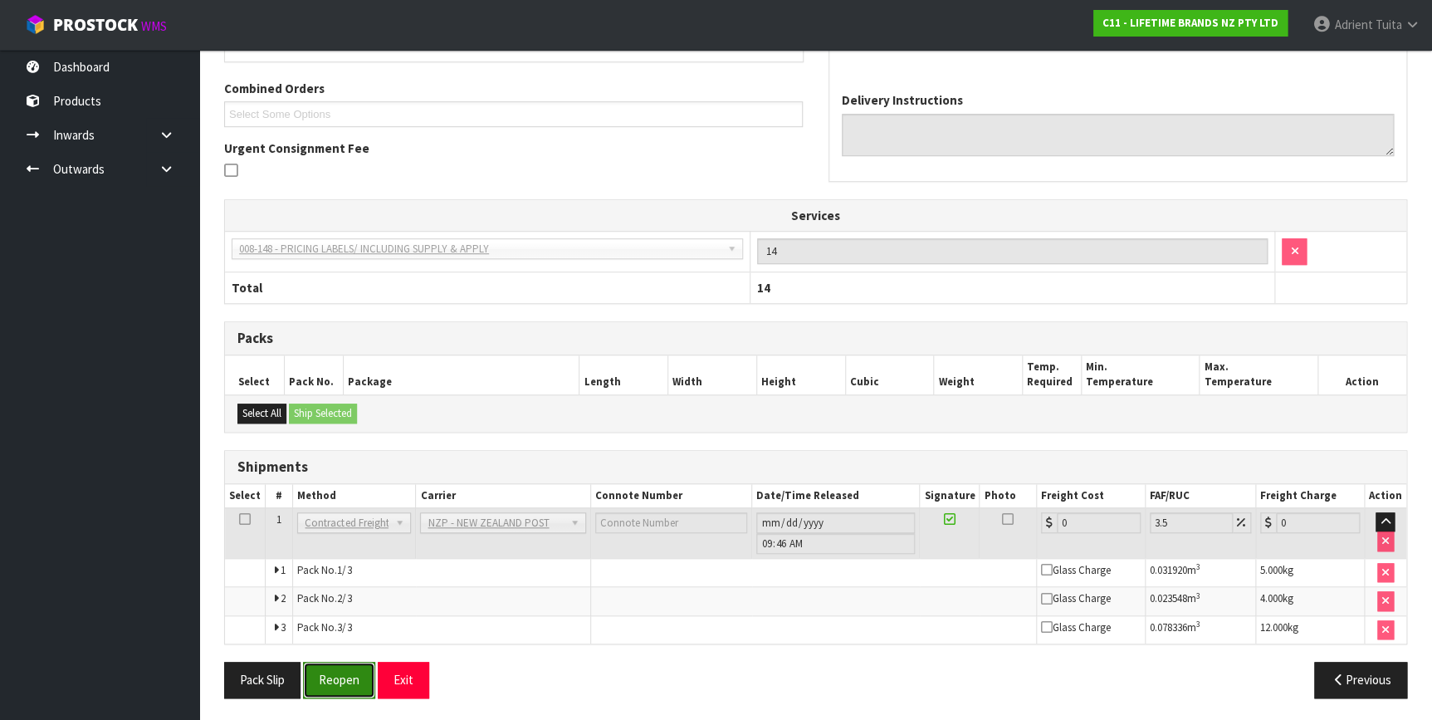
click at [354, 686] on button "Reopen" at bounding box center [339, 679] width 72 height 36
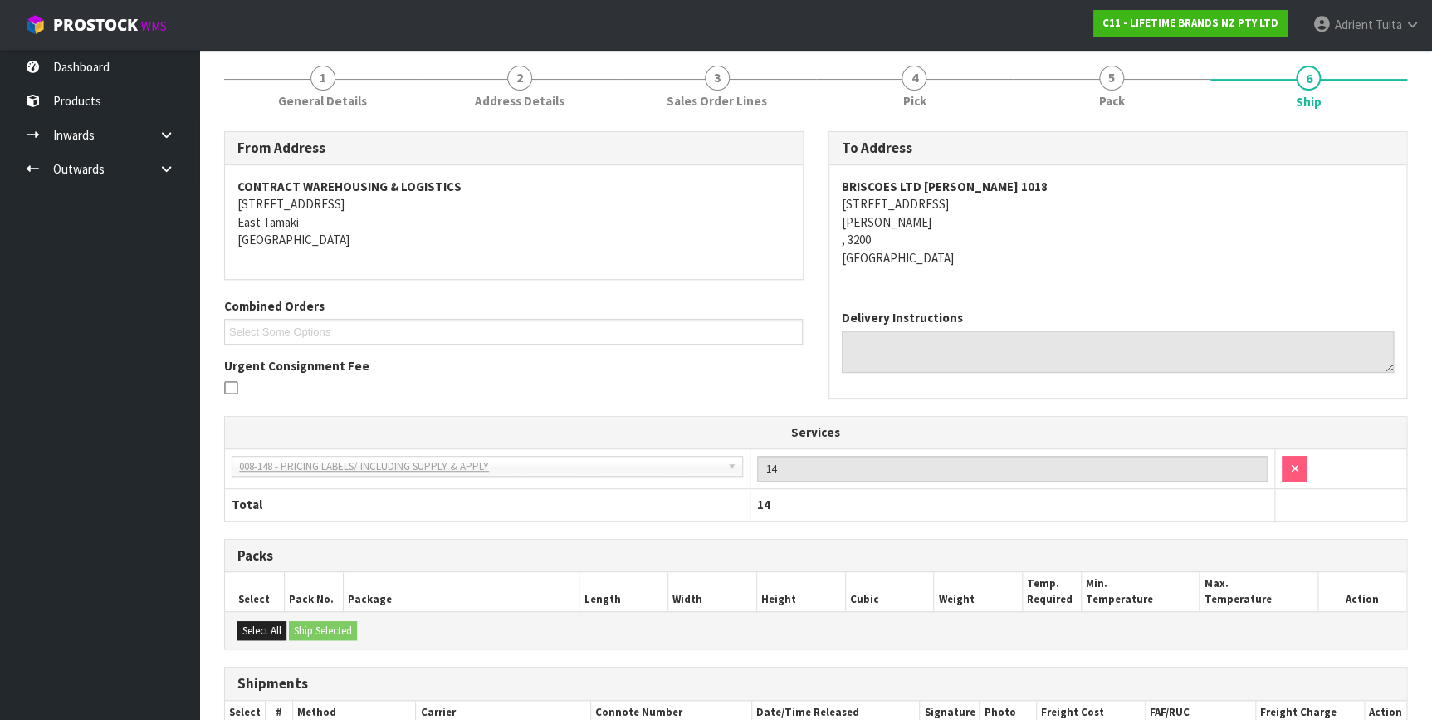
scroll to position [411, 0]
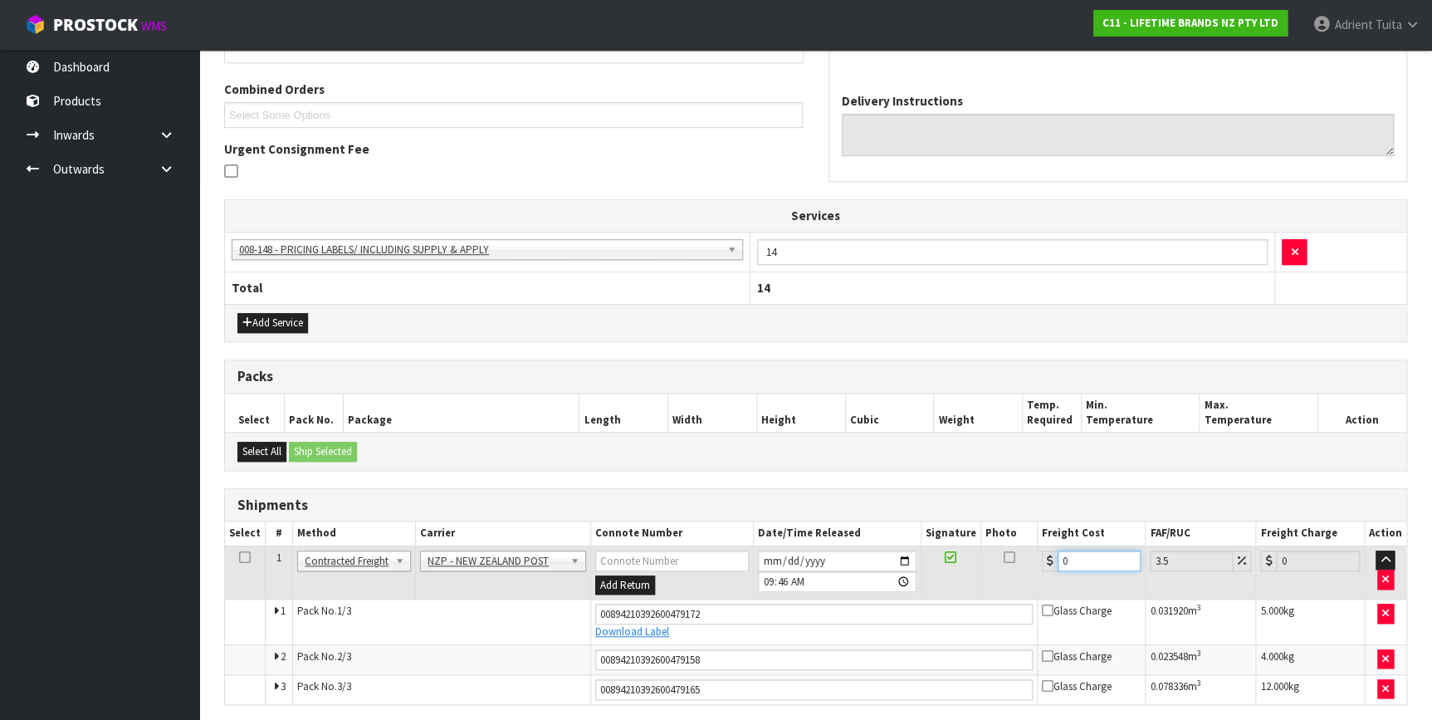
click at [1085, 564] on input "0" at bounding box center [1099, 560] width 84 height 21
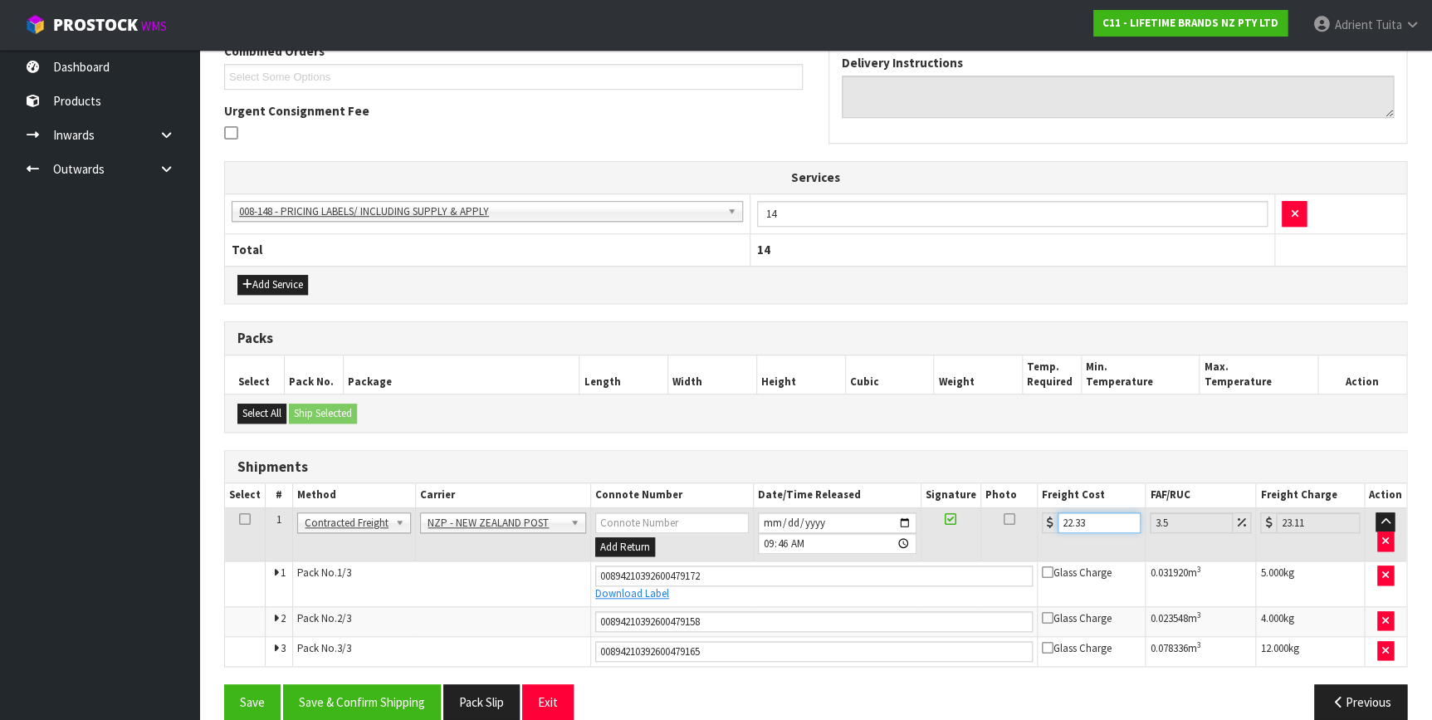
scroll to position [470, 0]
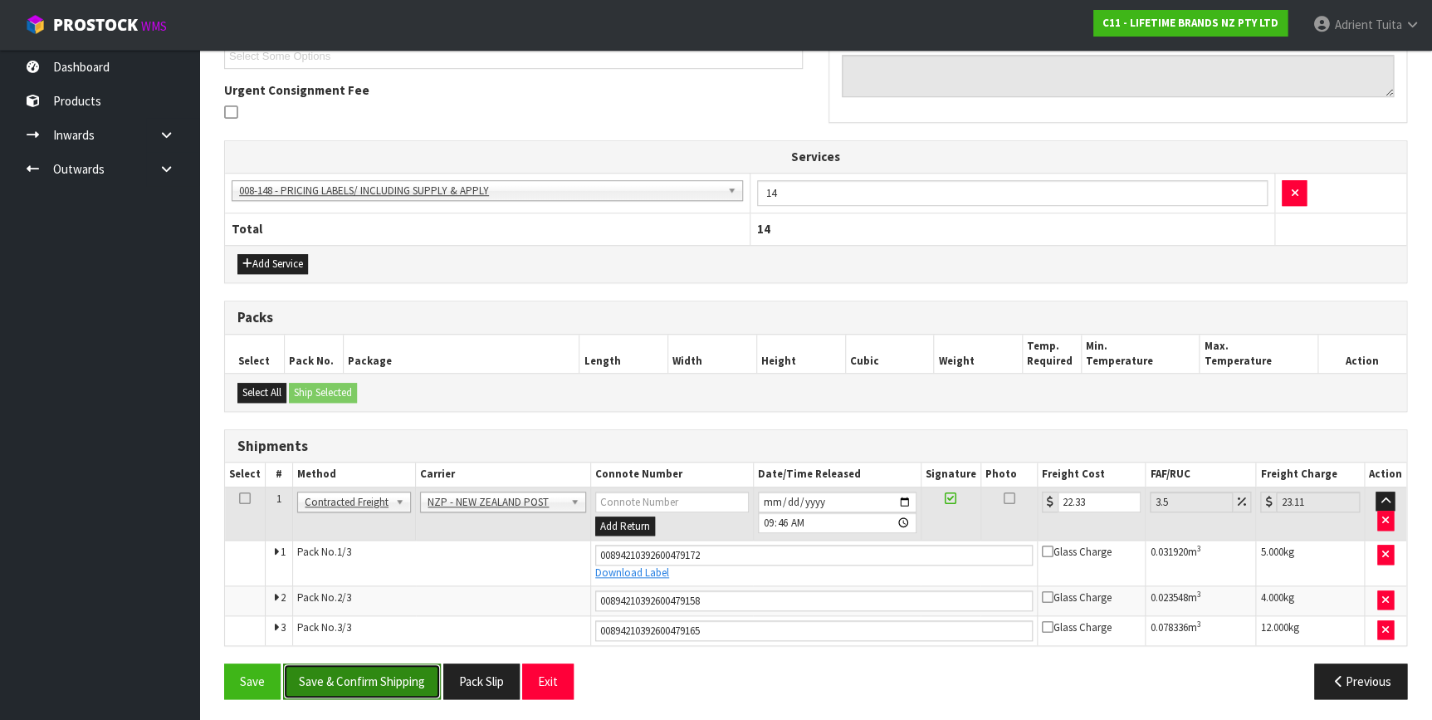
click at [372, 672] on button "Save & Confirm Shipping" at bounding box center [362, 681] width 158 height 36
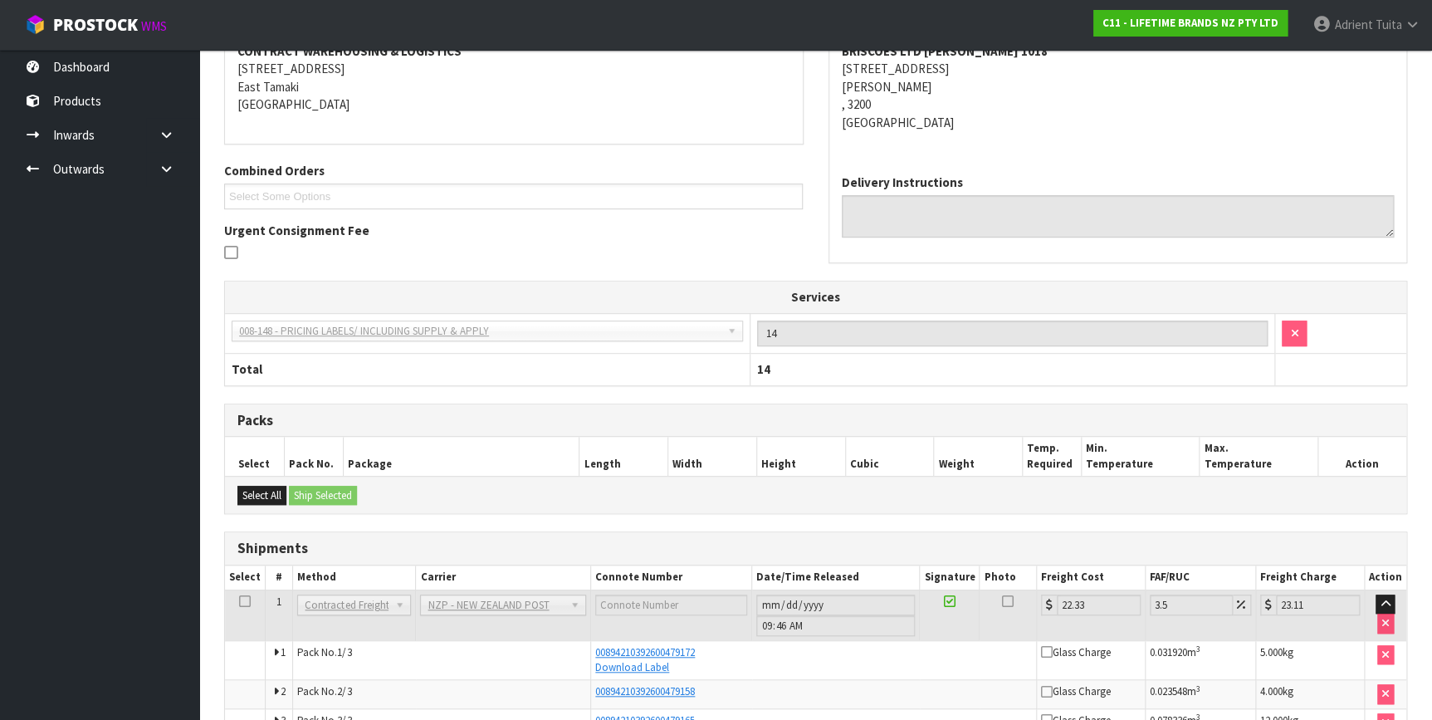
scroll to position [422, 0]
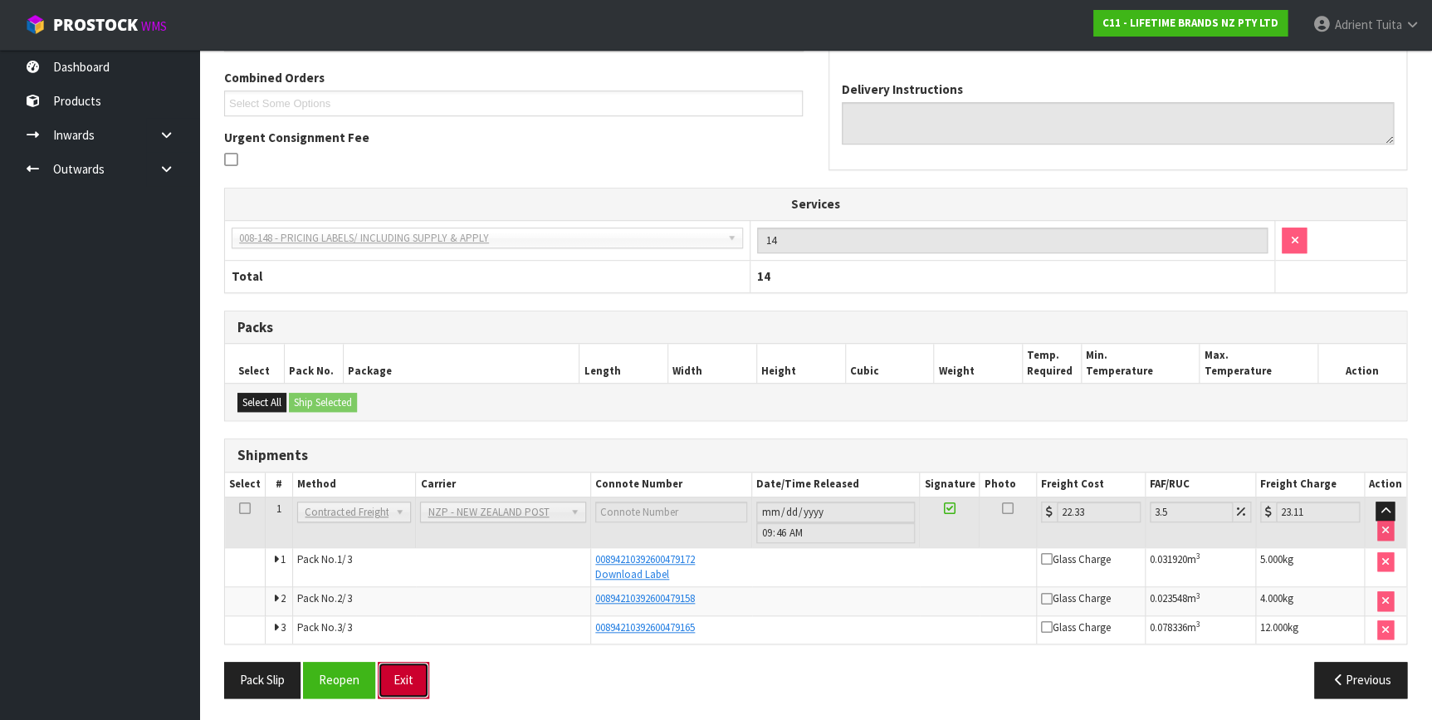
click at [403, 681] on button "Exit" at bounding box center [403, 679] width 51 height 36
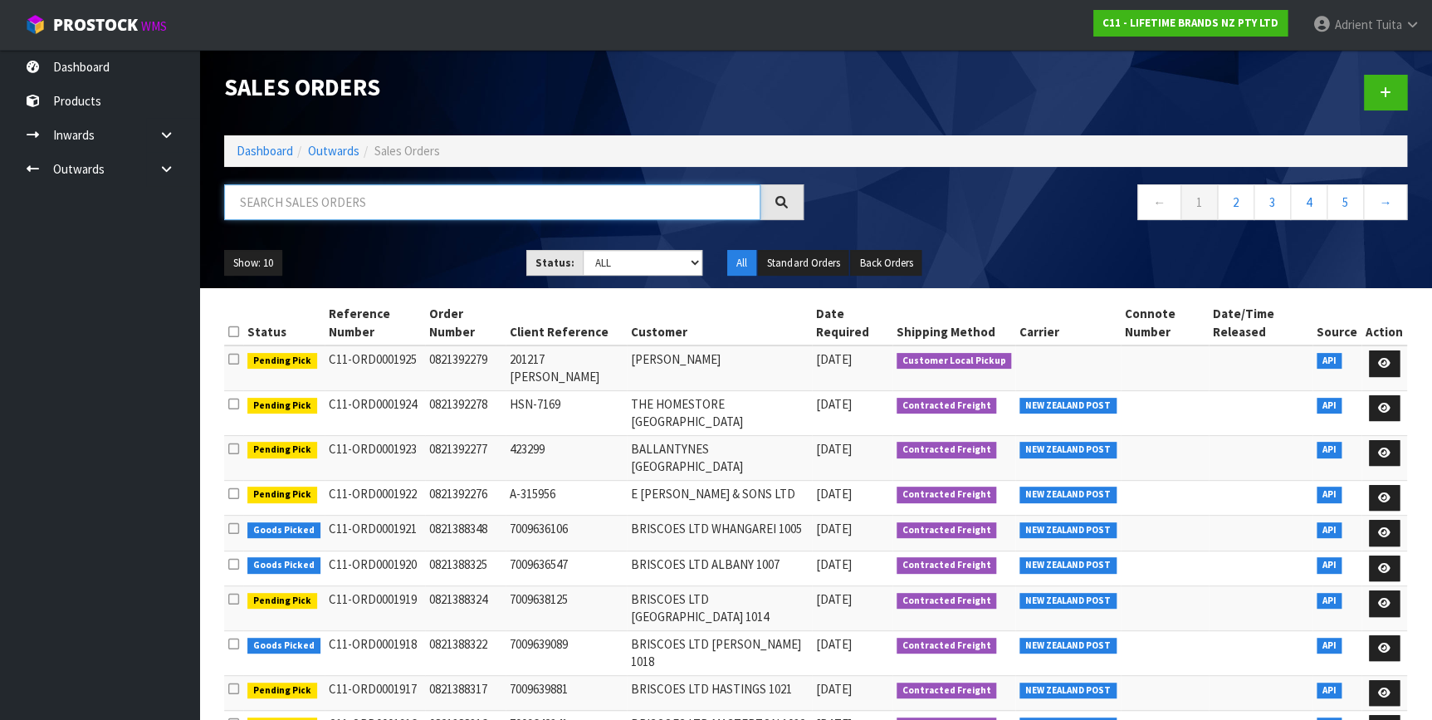
click at [361, 198] on input "text" at bounding box center [492, 202] width 536 height 36
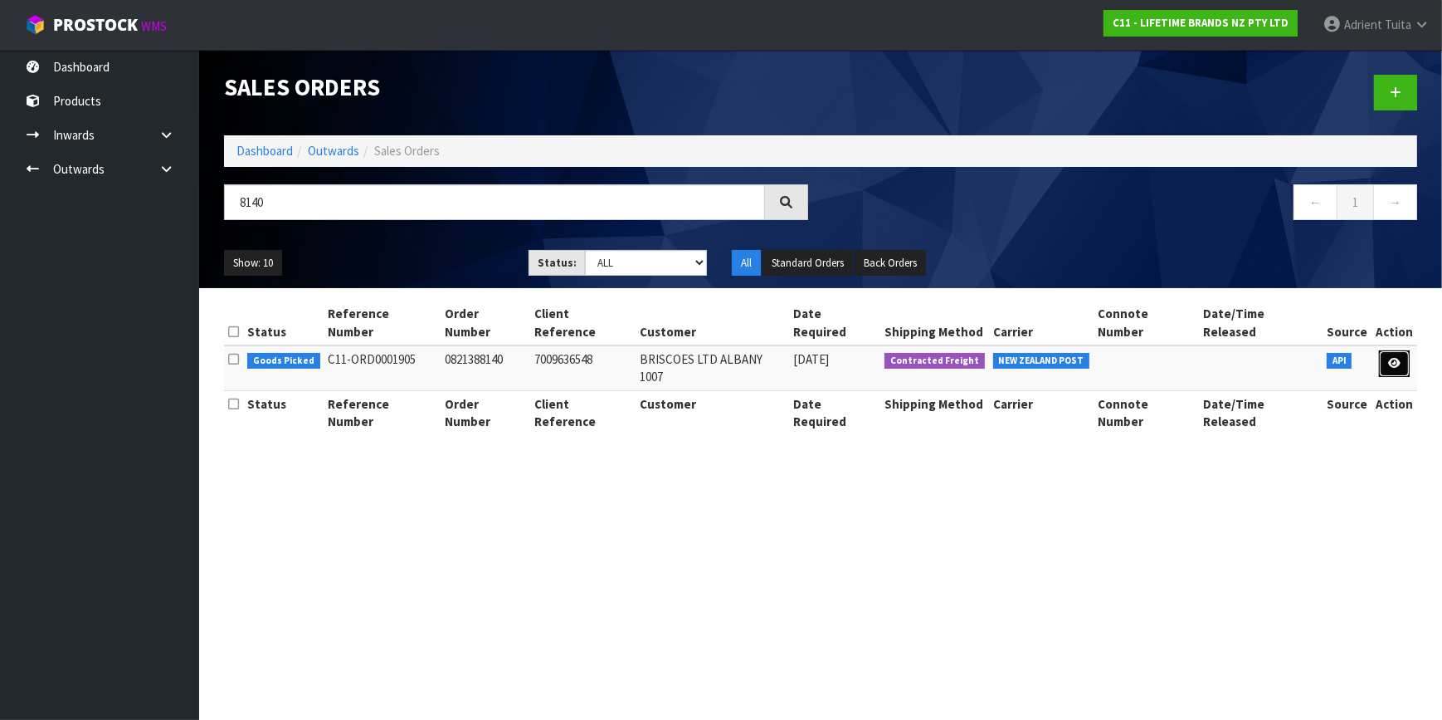
click at [1403, 350] on link at bounding box center [1394, 363] width 31 height 27
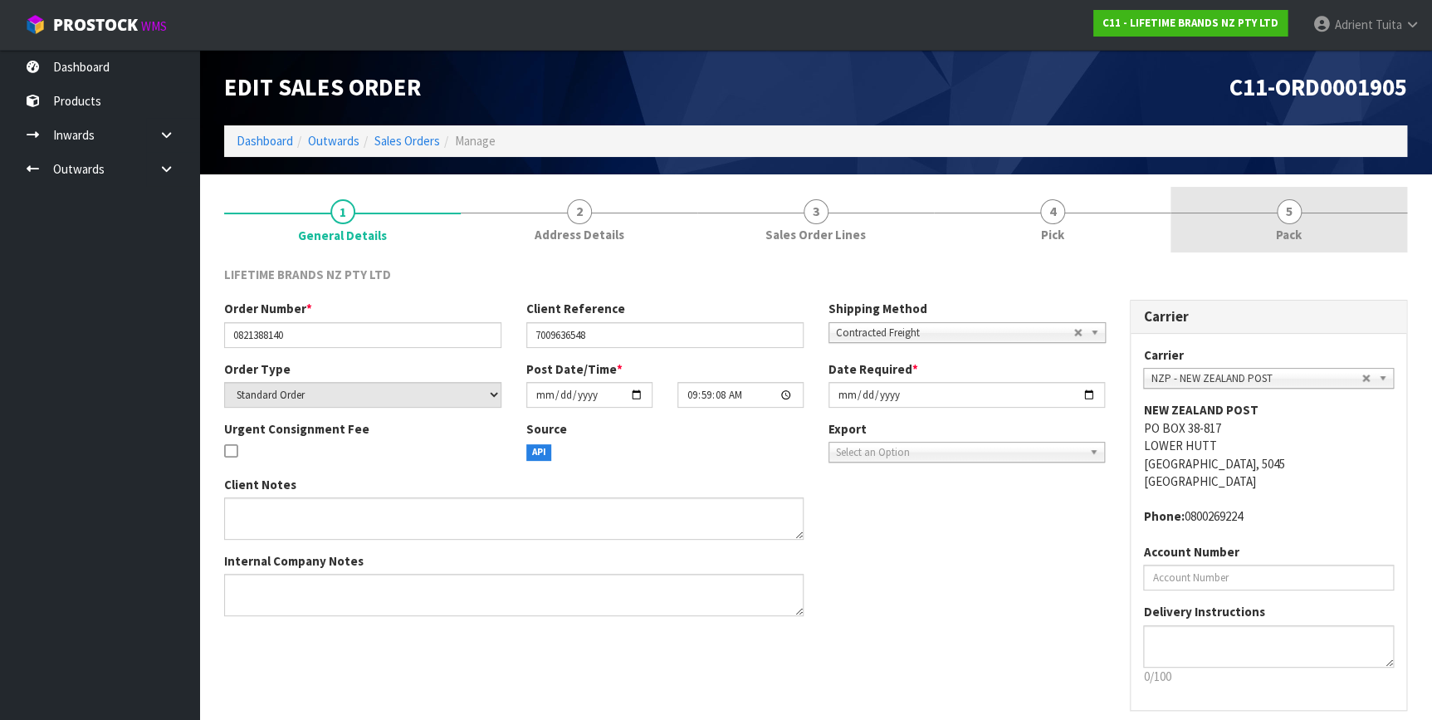
click at [1291, 206] on span "5" at bounding box center [1288, 211] width 25 height 25
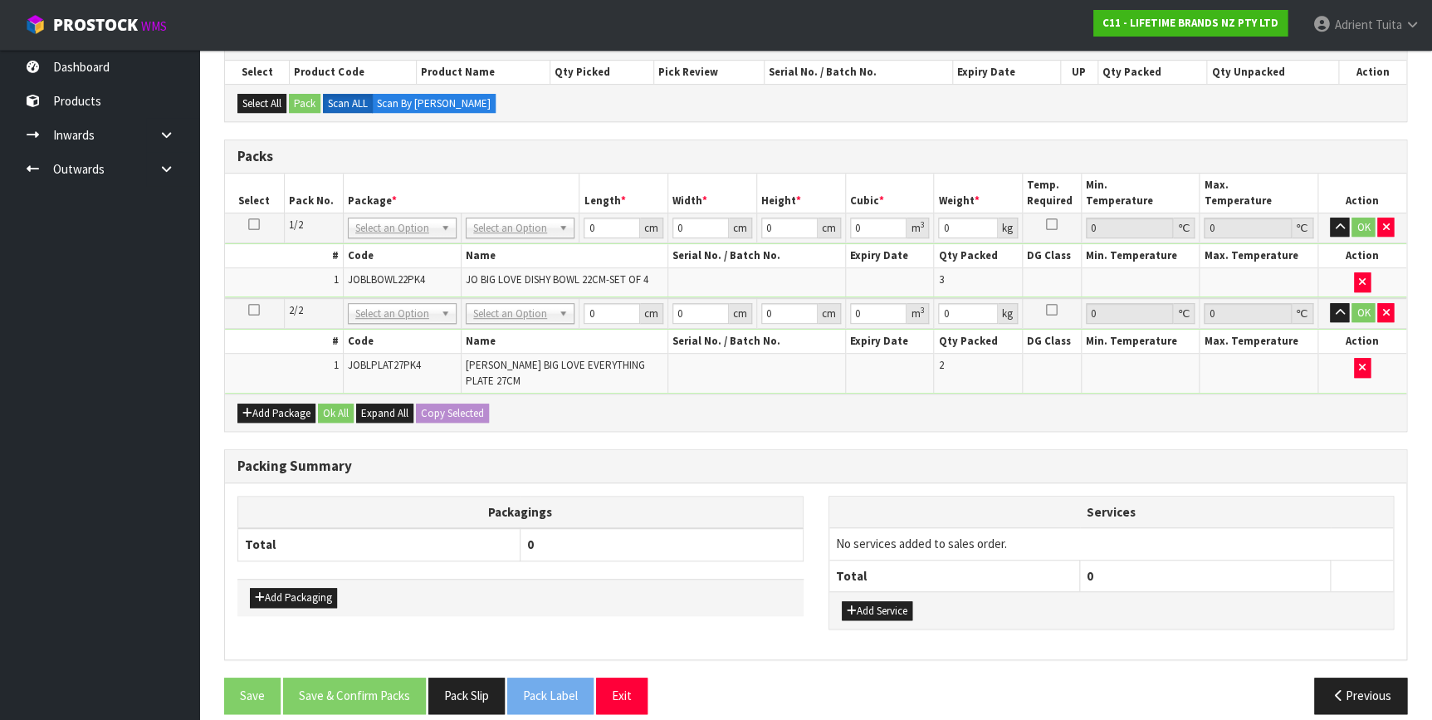
scroll to position [301, 0]
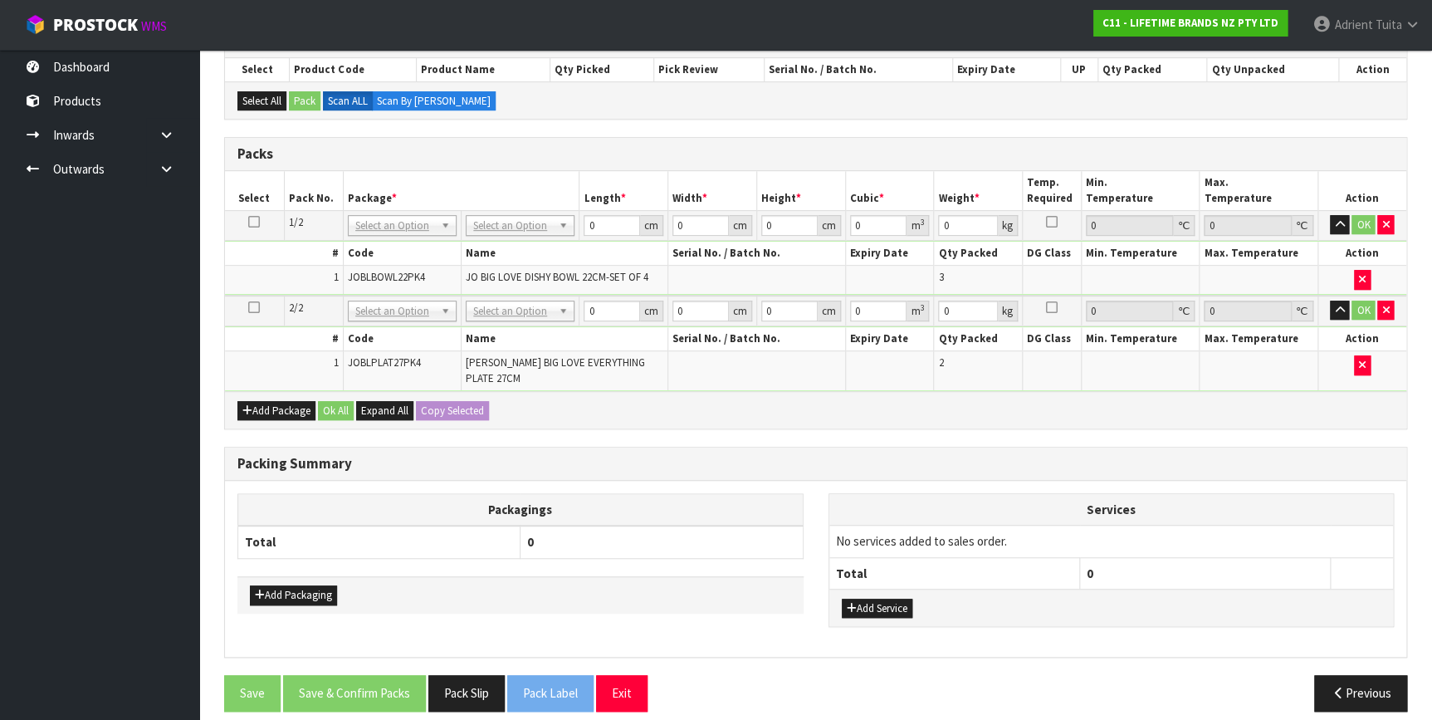
click at [466, 228] on td "No Packaging Cartons PLT GEN120 (1200 X 1000) PLT ONE WAY SKID CHEP HIRE PALLET…" at bounding box center [520, 225] width 118 height 30
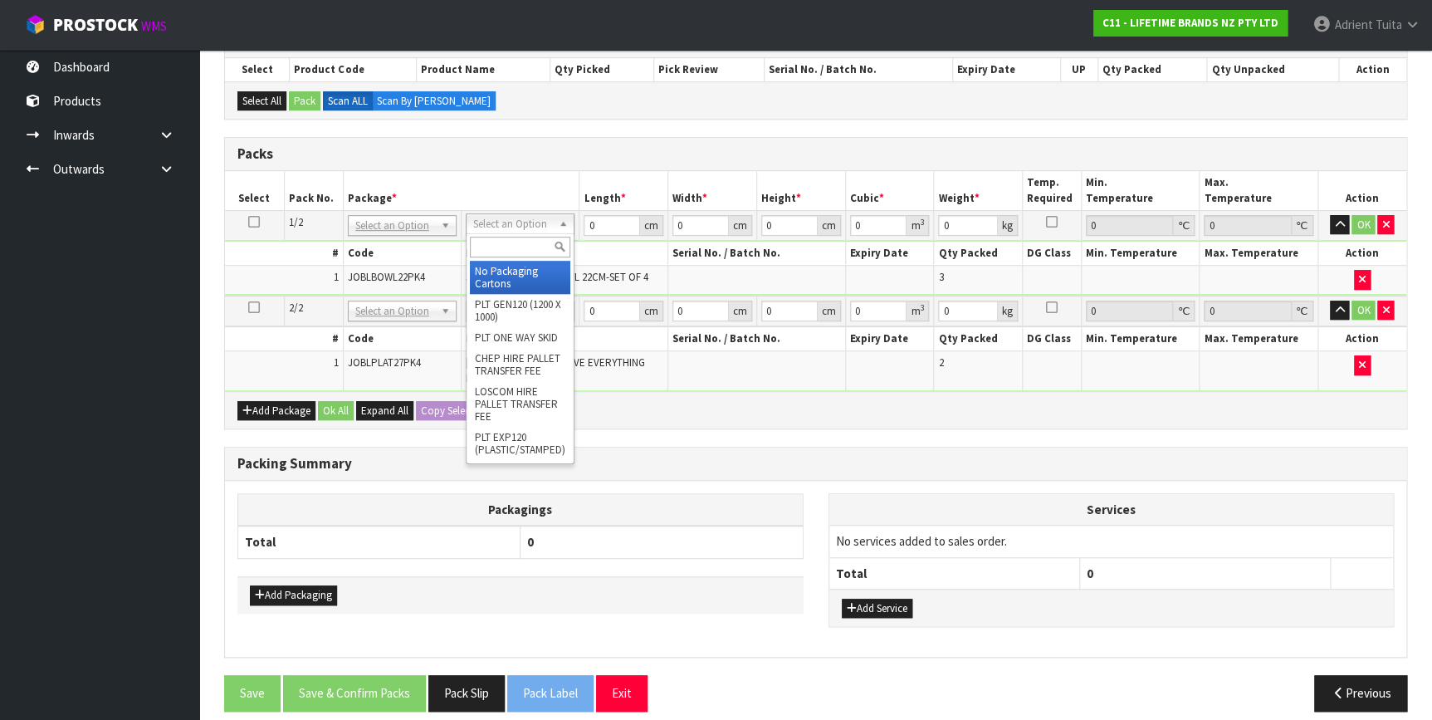
drag, startPoint x: 491, startPoint y: 266, endPoint x: 490, endPoint y: 275, distance: 9.3
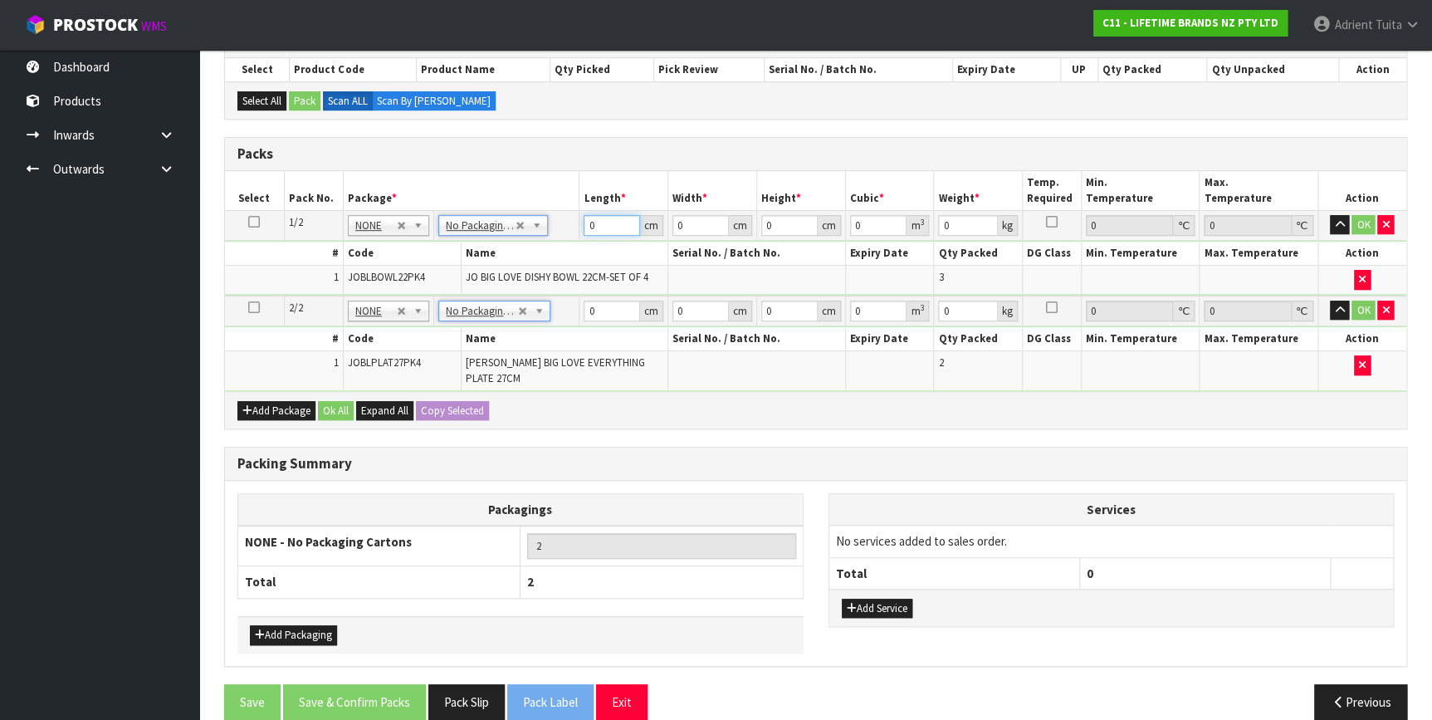
click at [600, 226] on input "0" at bounding box center [611, 225] width 56 height 21
click at [598, 305] on input "0" at bounding box center [611, 310] width 56 height 21
click at [1357, 217] on button "OK" at bounding box center [1362, 225] width 23 height 20
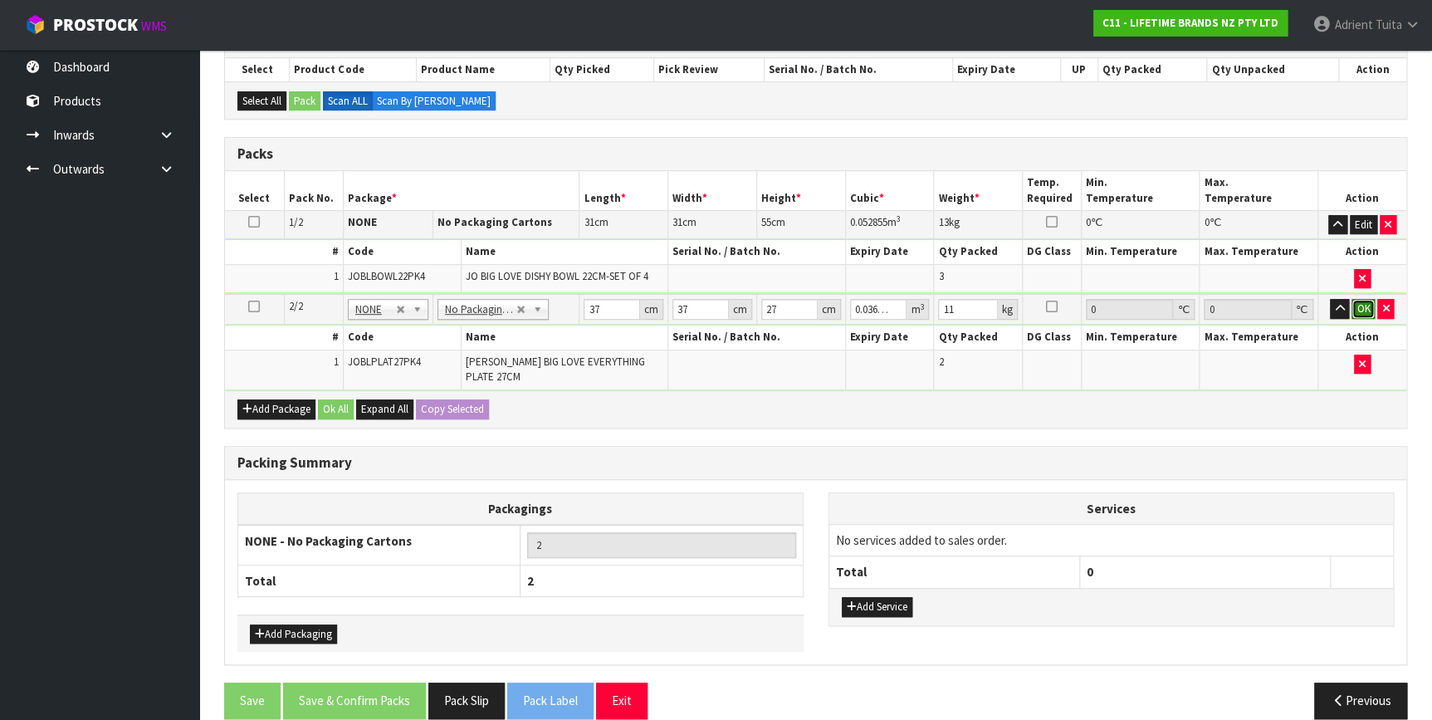
click at [1359, 299] on button "OK" at bounding box center [1362, 309] width 23 height 20
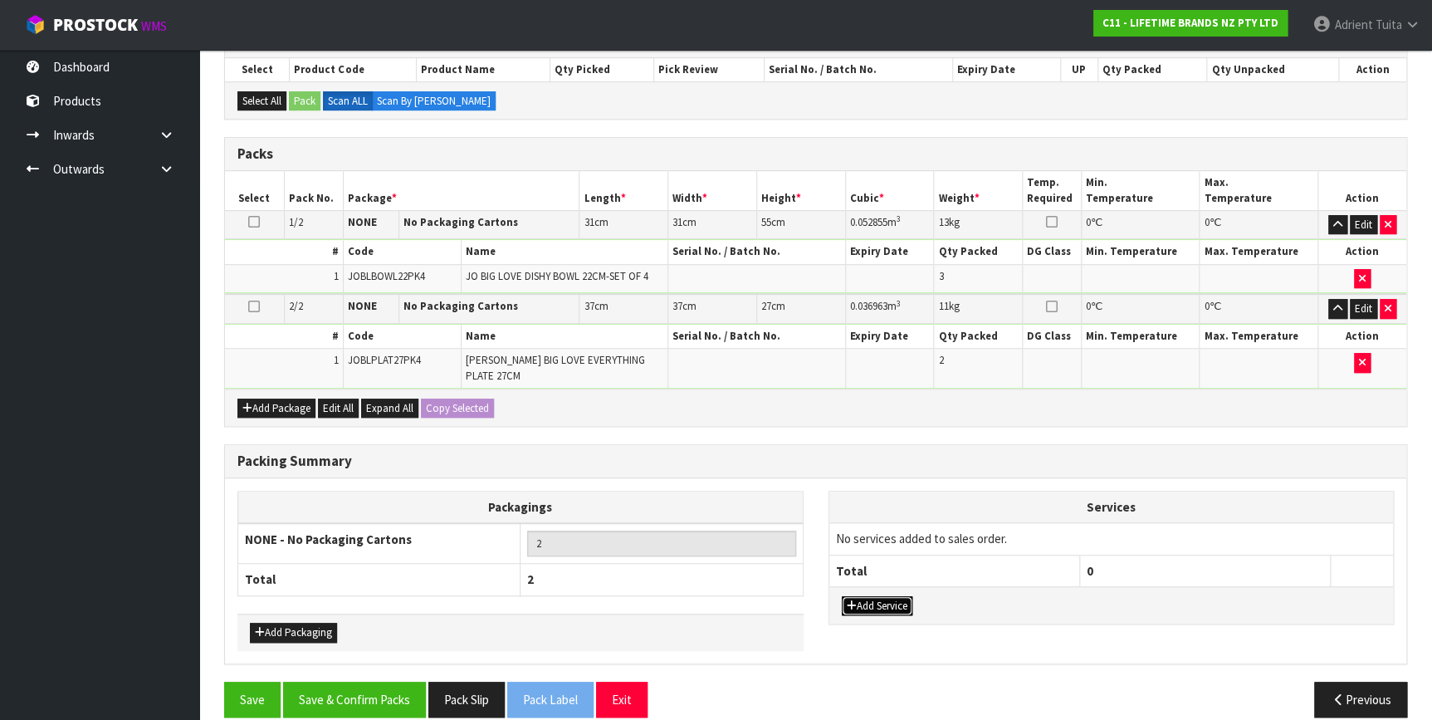
click at [890, 596] on button "Add Service" at bounding box center [877, 606] width 71 height 20
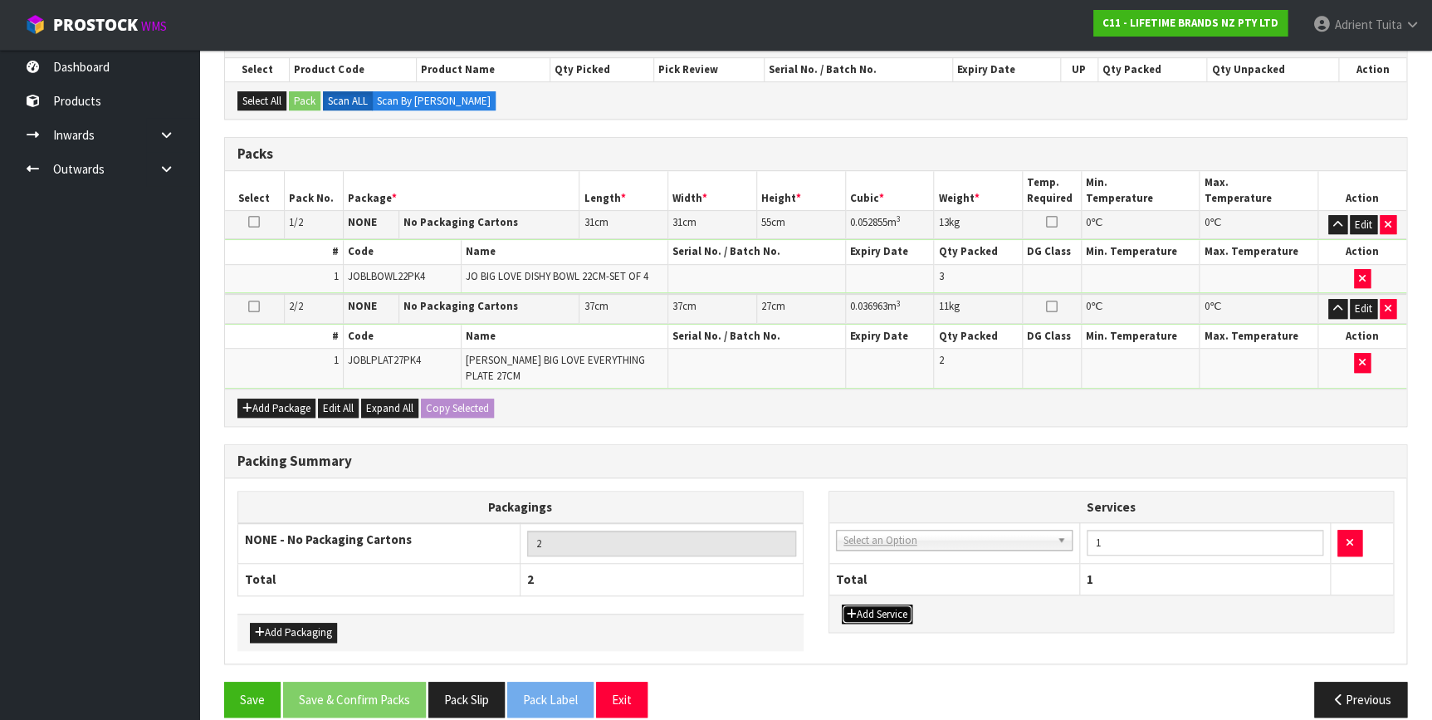
drag, startPoint x: 901, startPoint y: 525, endPoint x: 900, endPoint y: 548, distance: 23.3
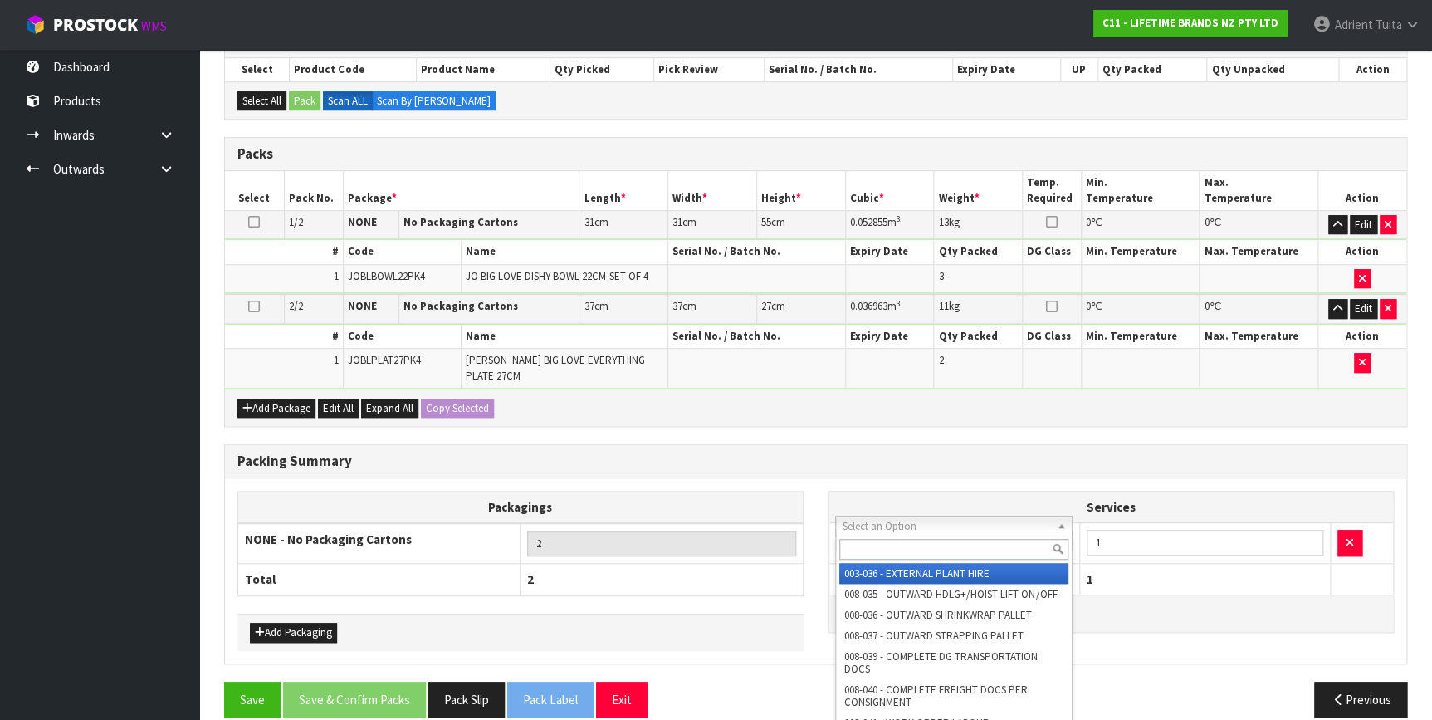
click at [900, 548] on input "text" at bounding box center [953, 549] width 229 height 21
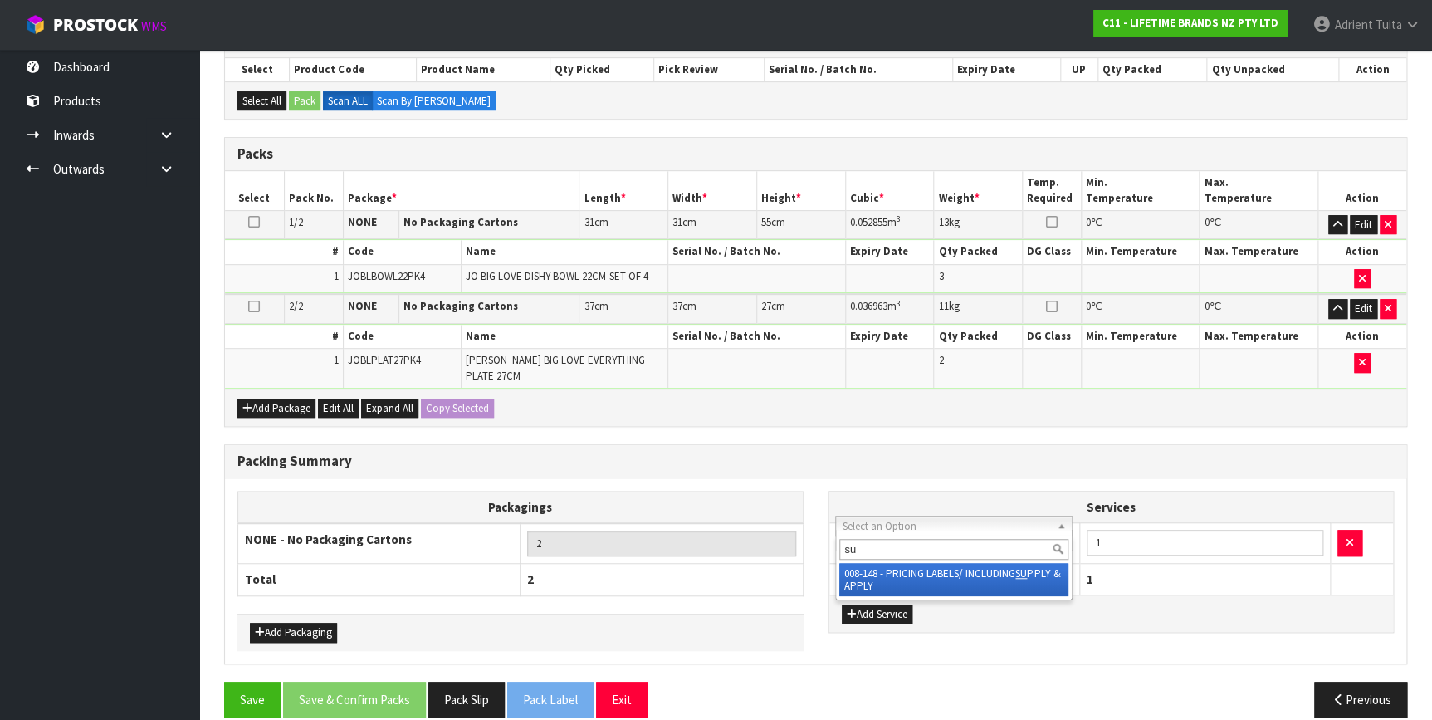
drag, startPoint x: 901, startPoint y: 560, endPoint x: 904, endPoint y: 573, distance: 13.5
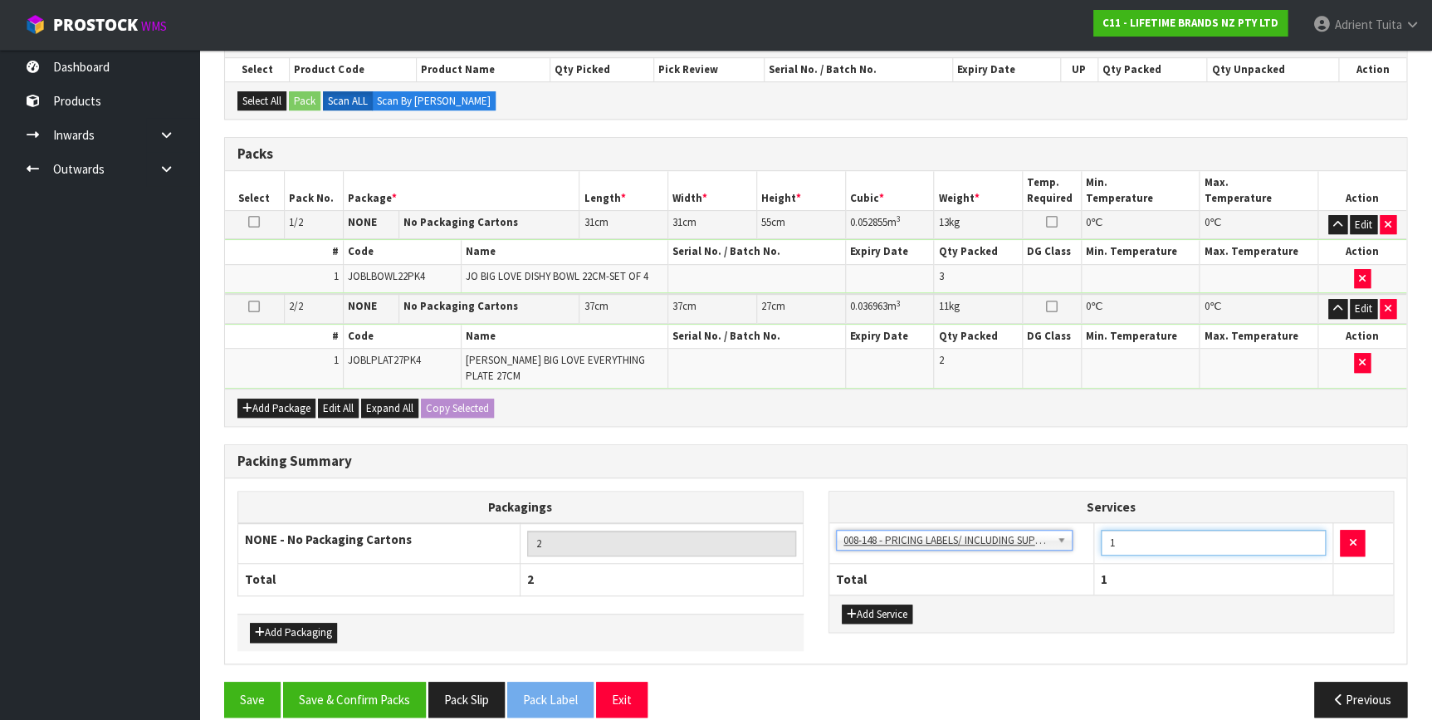
click at [1135, 529] on input "1" at bounding box center [1213, 542] width 226 height 26
click at [380, 699] on button "Save & Confirm Packs" at bounding box center [354, 699] width 143 height 36
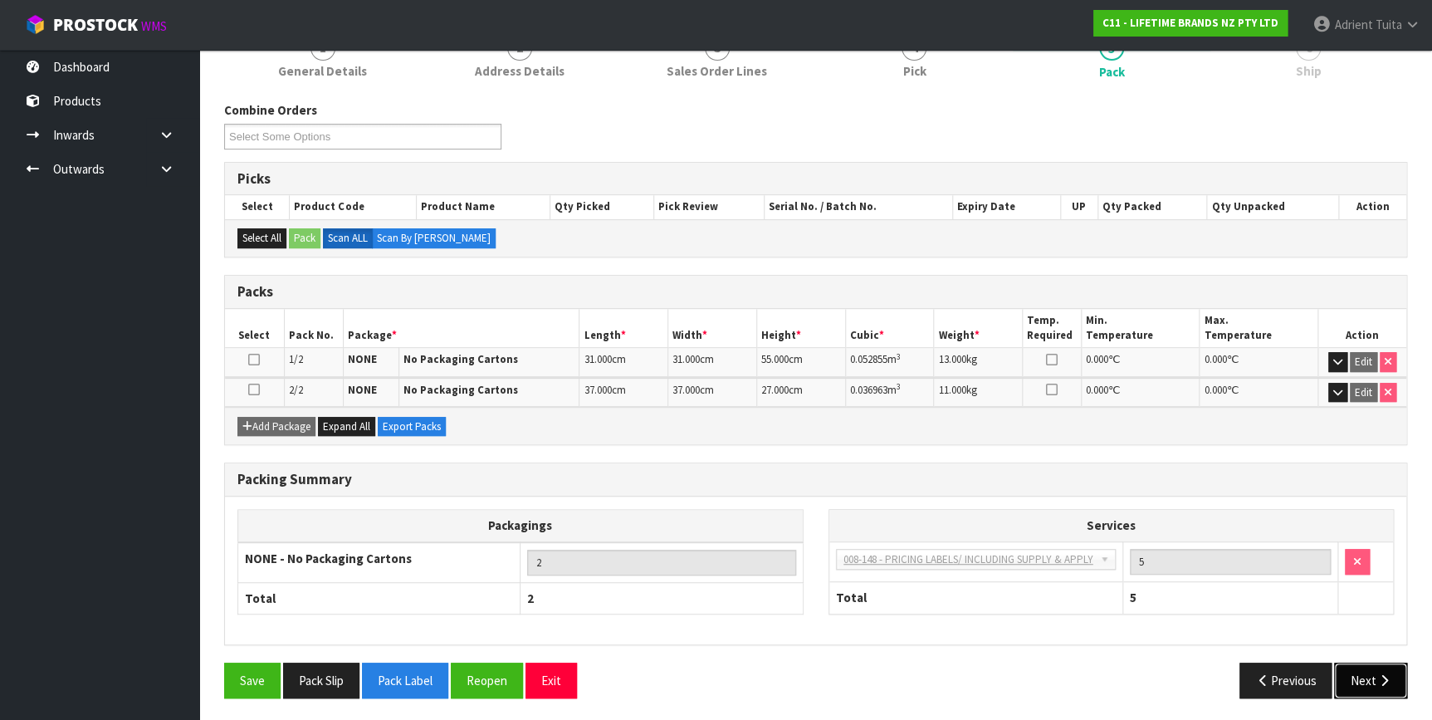
click at [1335, 666] on button "Next" at bounding box center [1370, 680] width 73 height 36
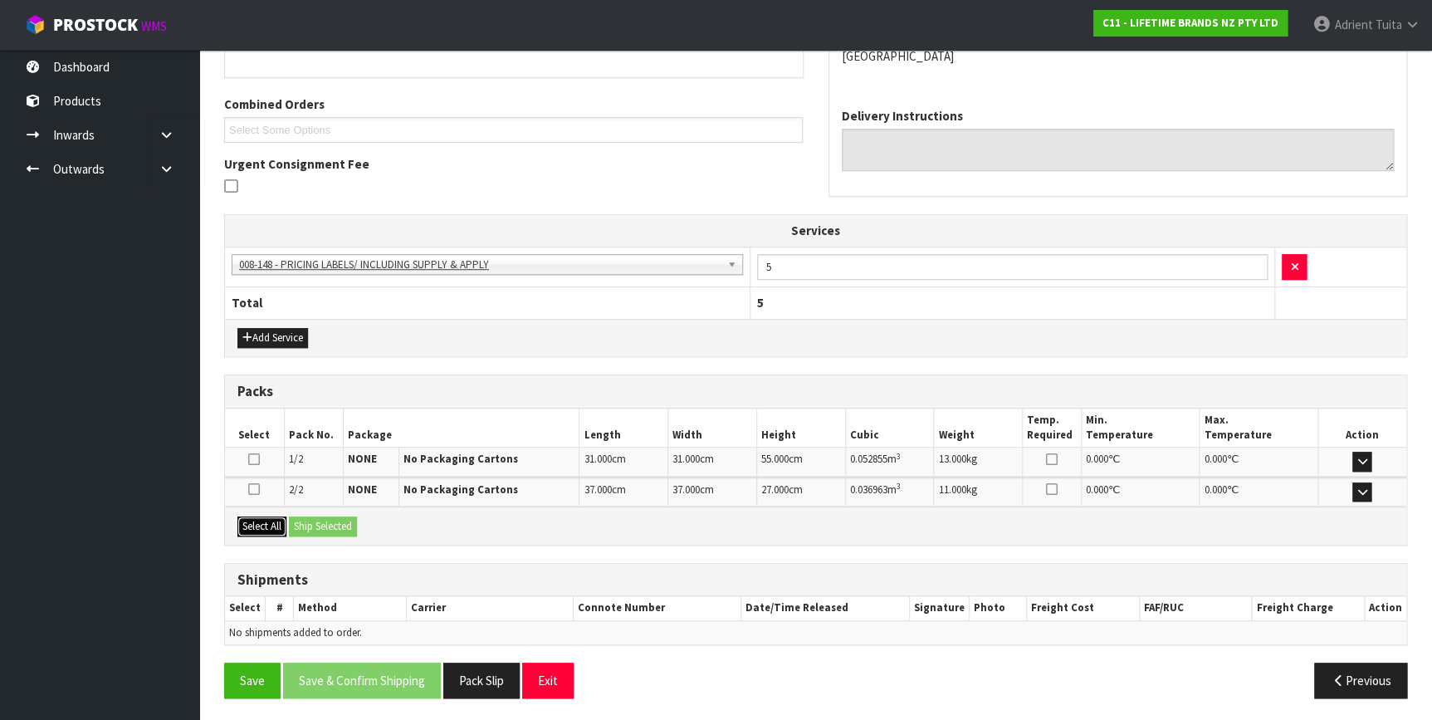
drag, startPoint x: 240, startPoint y: 525, endPoint x: 315, endPoint y: 517, distance: 75.9
click at [273, 525] on button "Select All" at bounding box center [261, 526] width 49 height 20
click at [315, 517] on button "Ship Selected" at bounding box center [323, 526] width 68 height 20
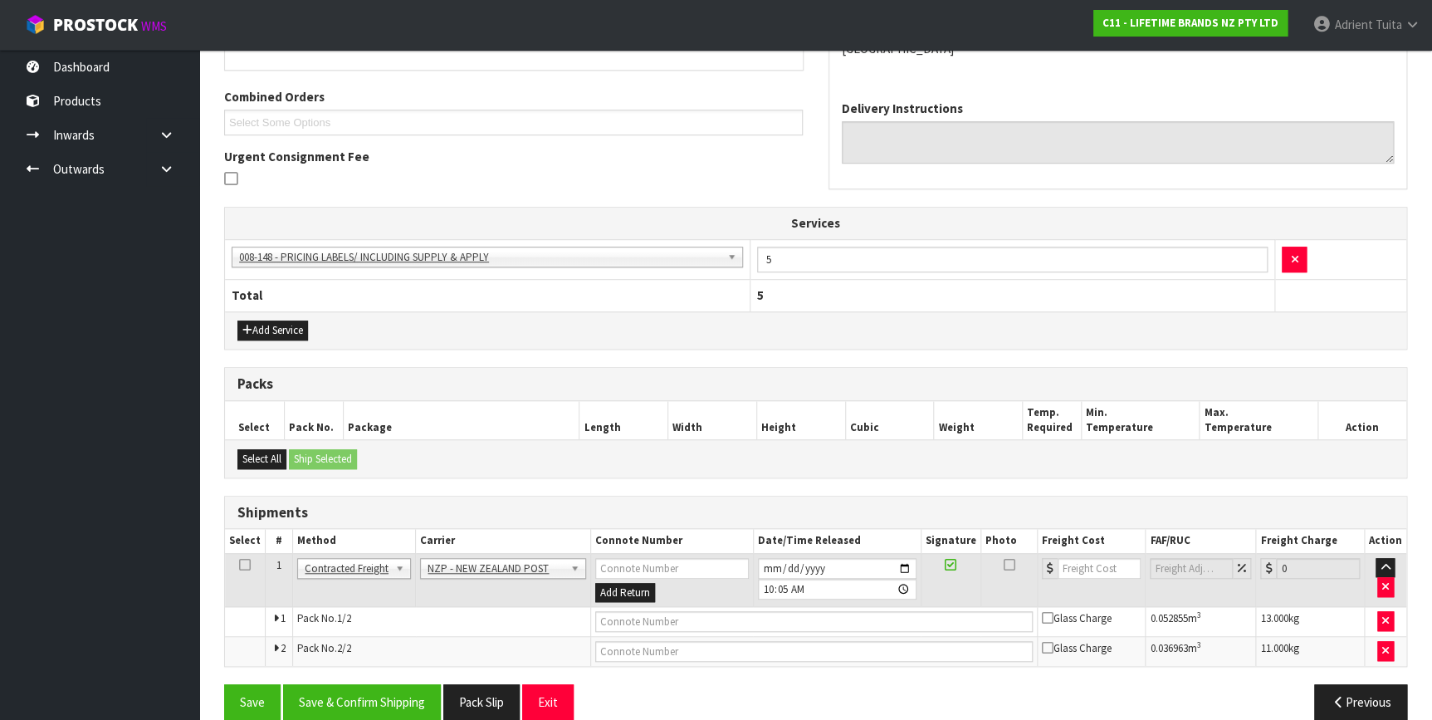
scroll to position [424, 0]
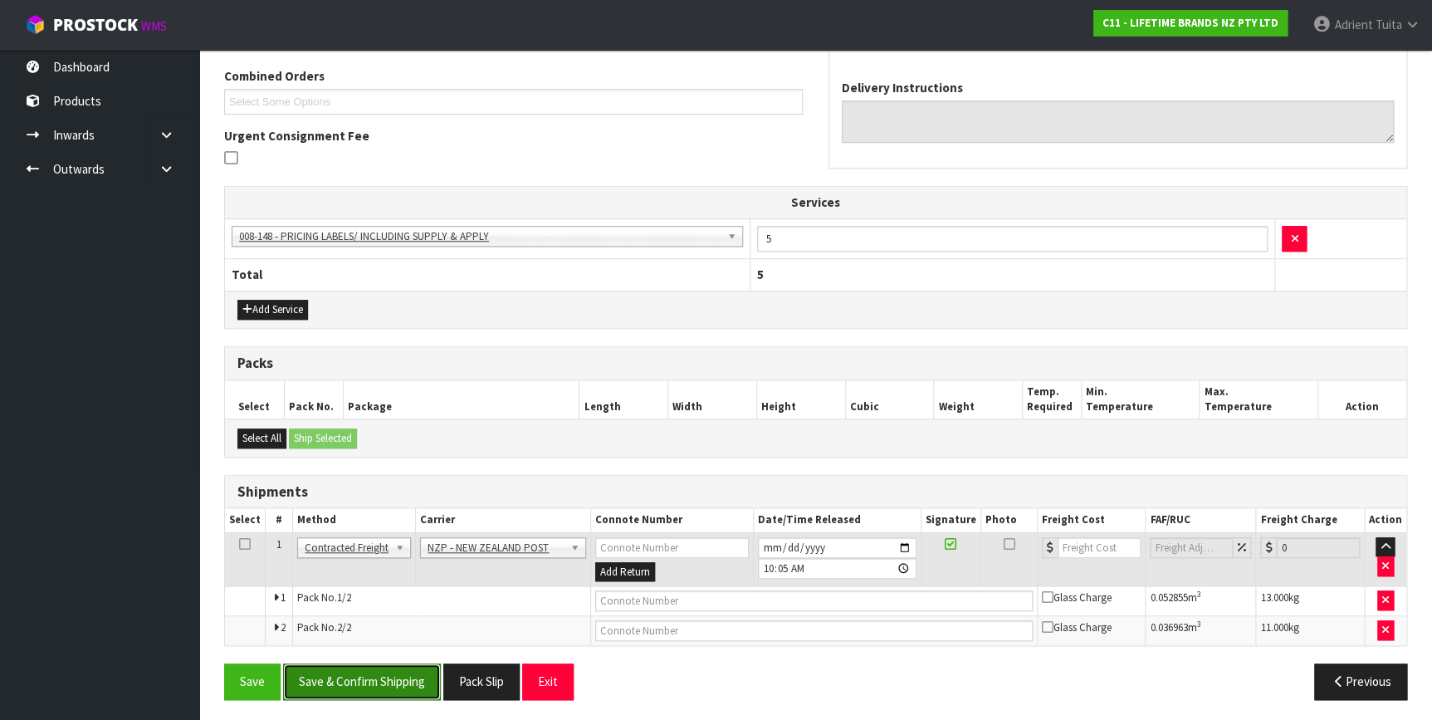
click at [392, 676] on button "Save & Confirm Shipping" at bounding box center [362, 681] width 158 height 36
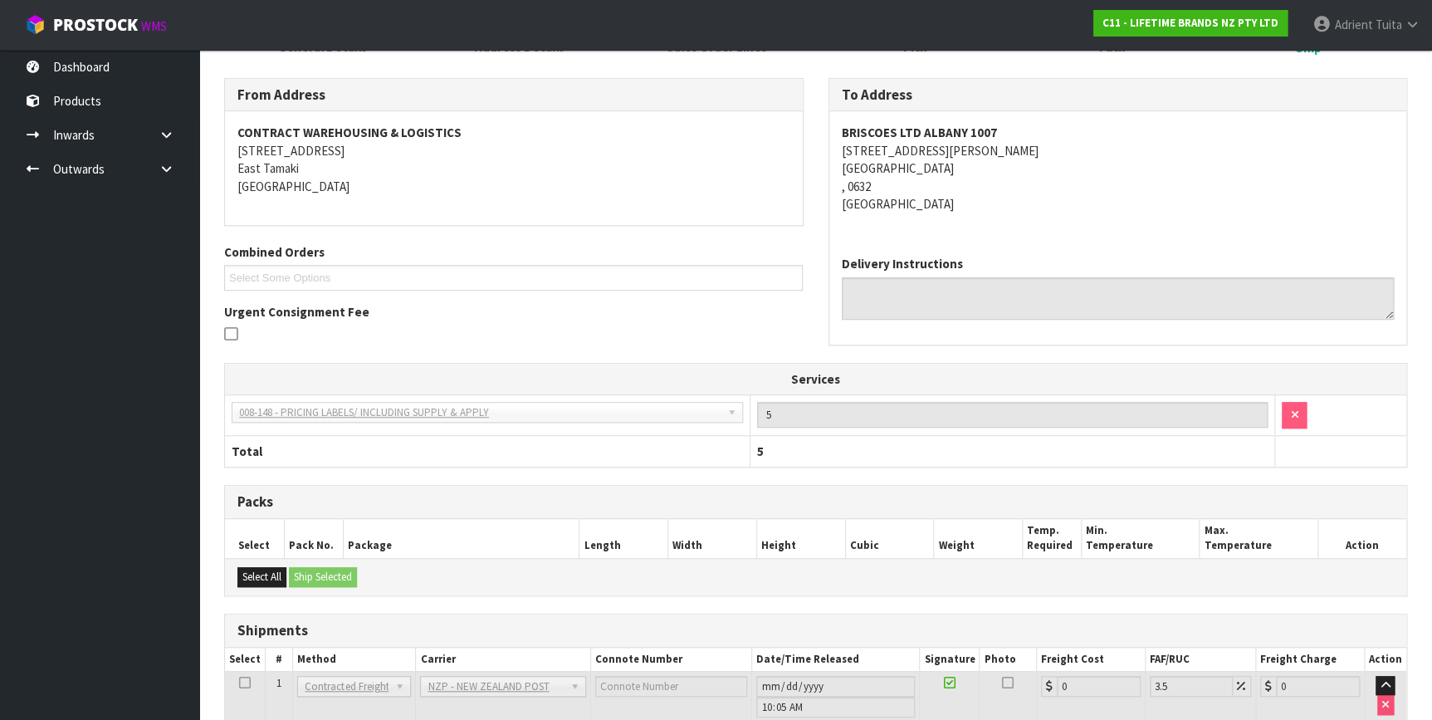
scroll to position [400, 0]
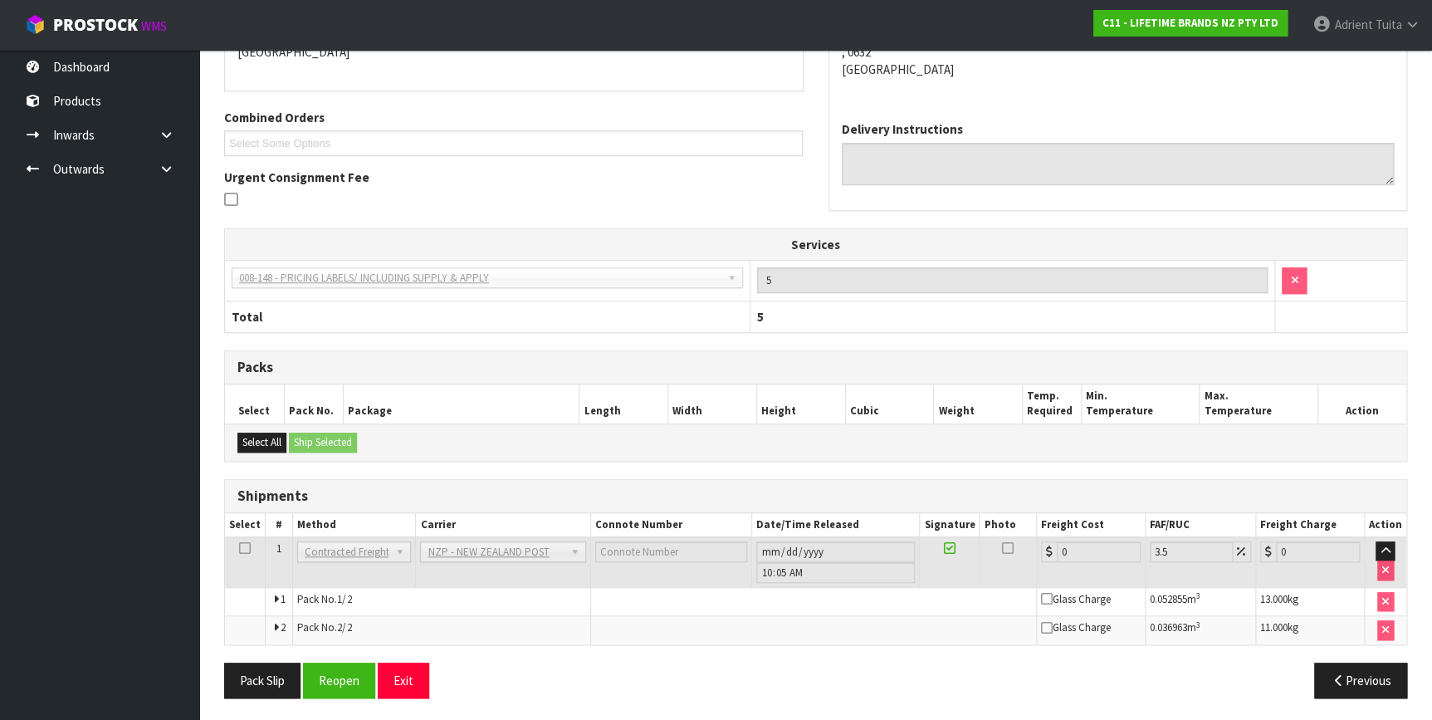
click at [331, 649] on div "From Address CONTRACT WAREHOUSING & LOGISTICS 17 Allens Road East Tamaki Auckla…" at bounding box center [815, 328] width 1183 height 768
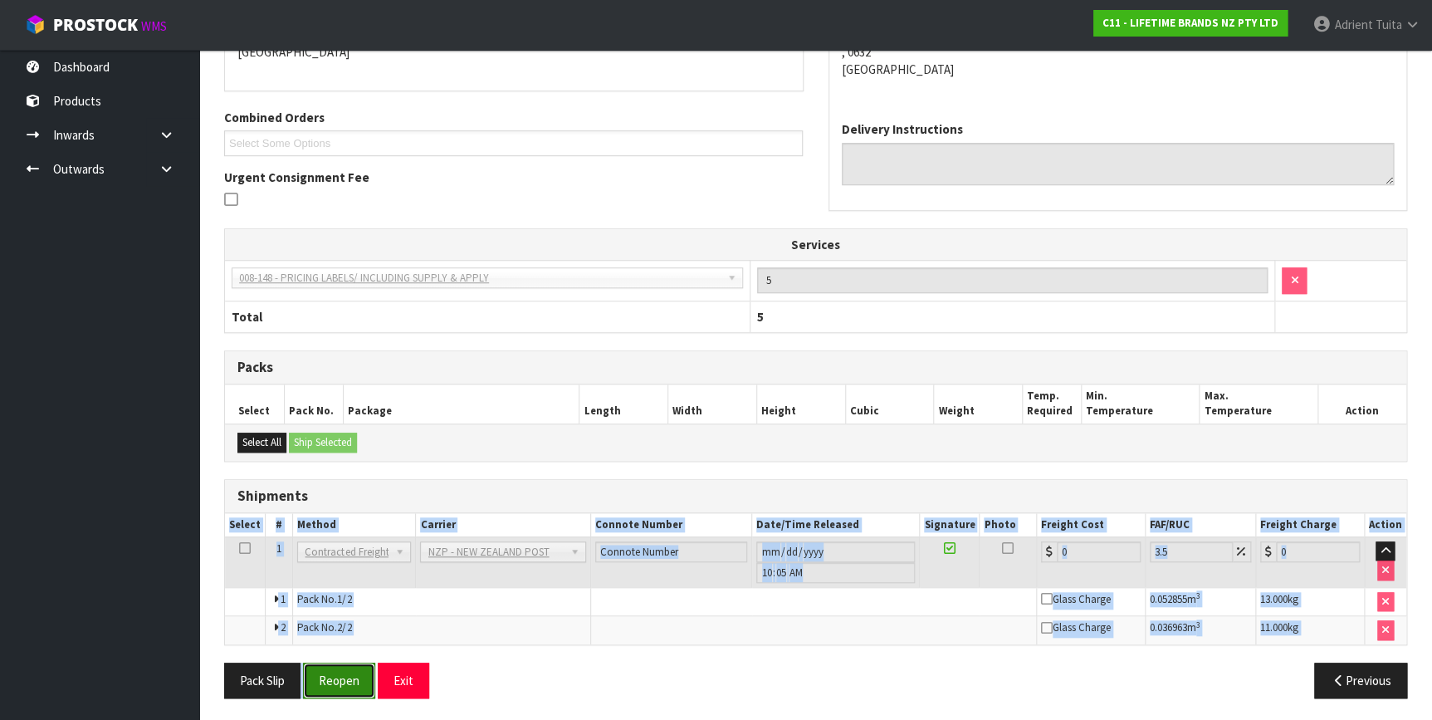
drag, startPoint x: 331, startPoint y: 649, endPoint x: 340, endPoint y: 676, distance: 28.1
click at [340, 676] on button "Reopen" at bounding box center [339, 680] width 72 height 36
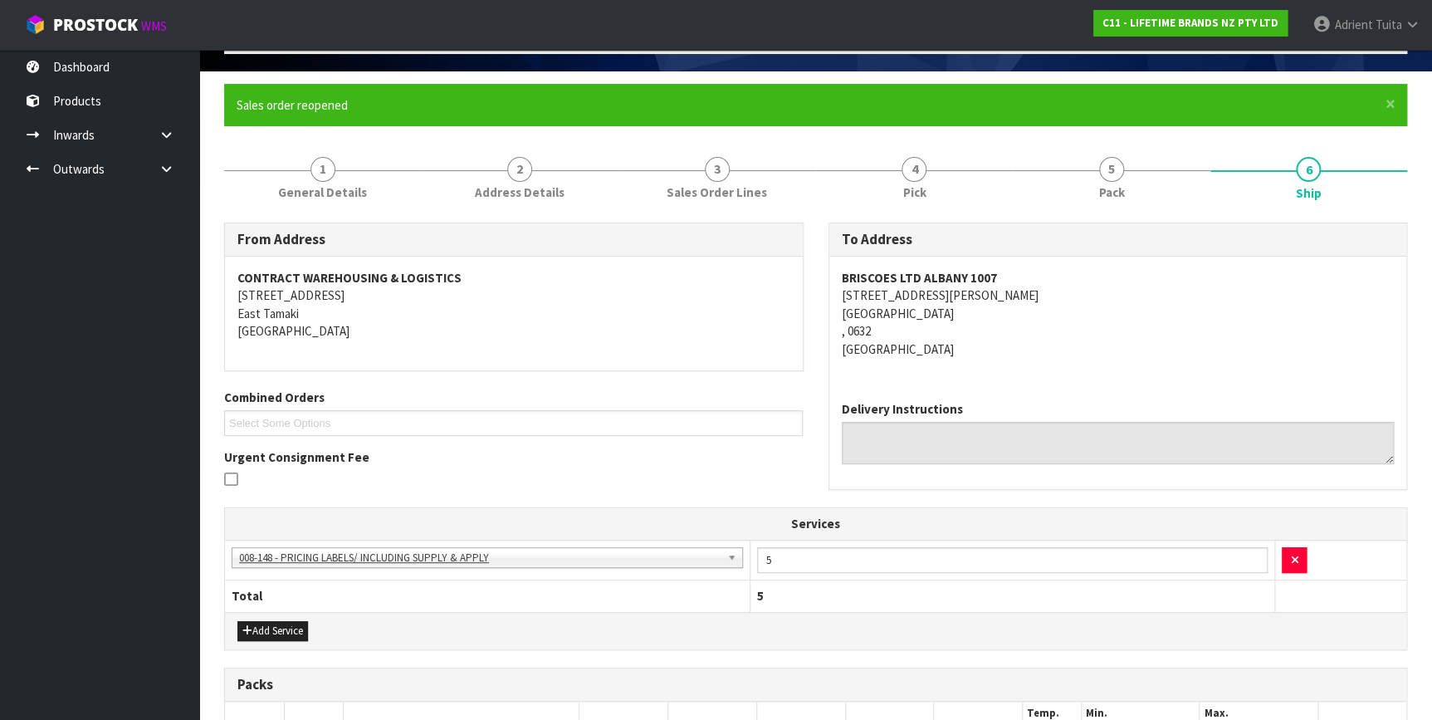
scroll to position [382, 0]
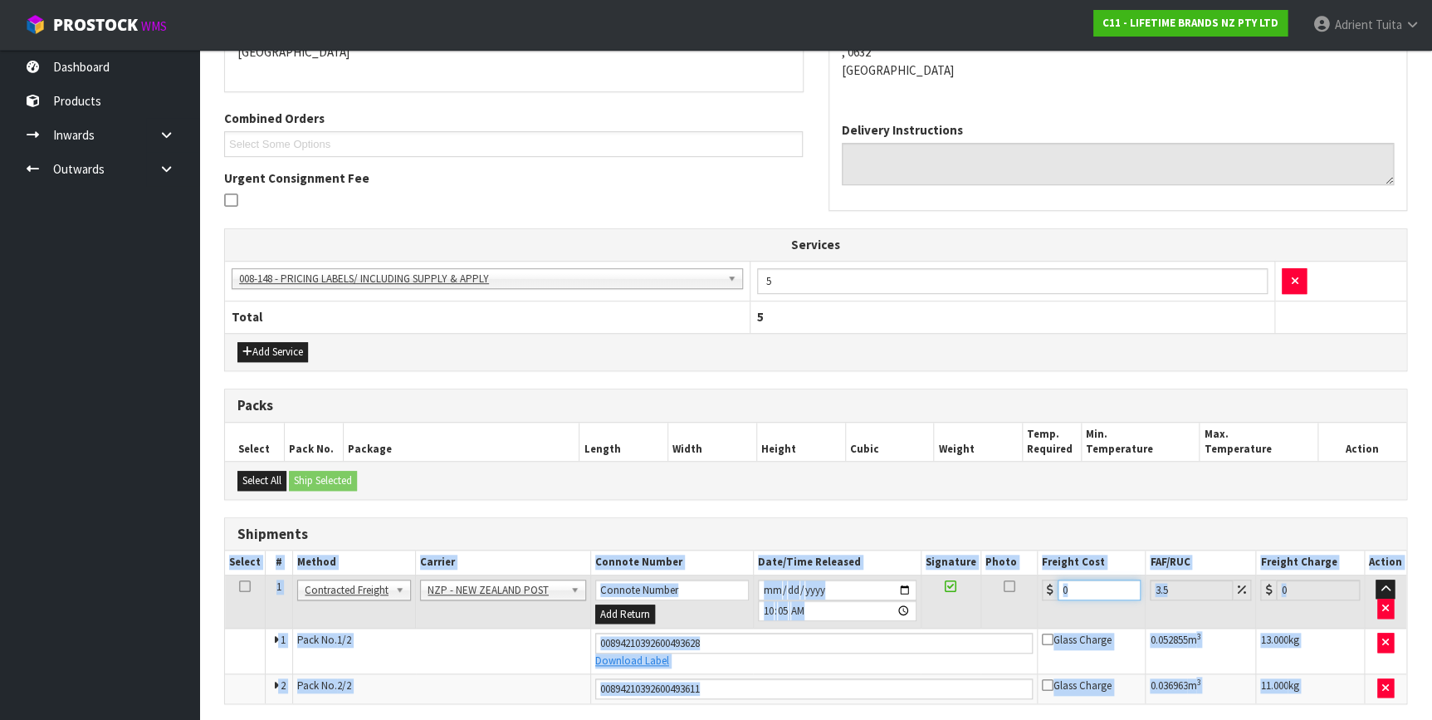
click at [1092, 579] on input "0" at bounding box center [1099, 589] width 84 height 21
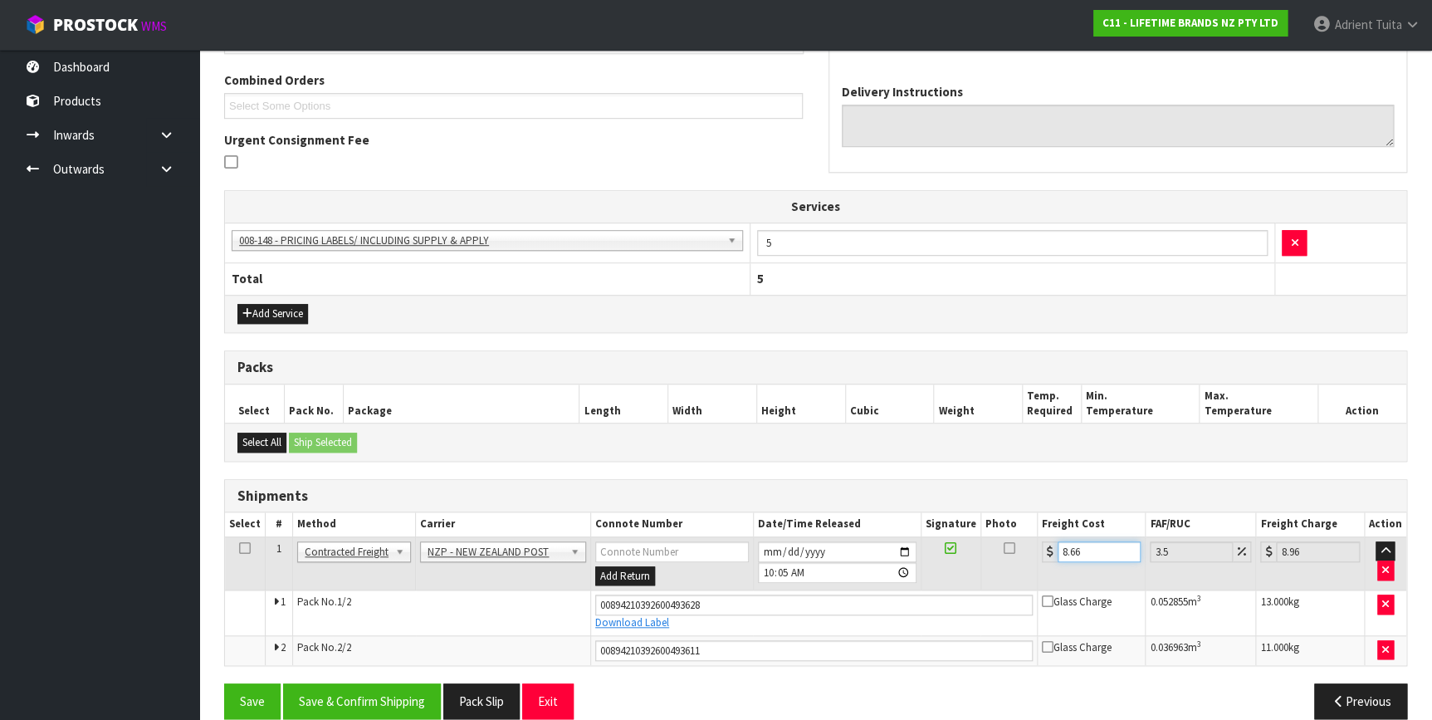
scroll to position [440, 0]
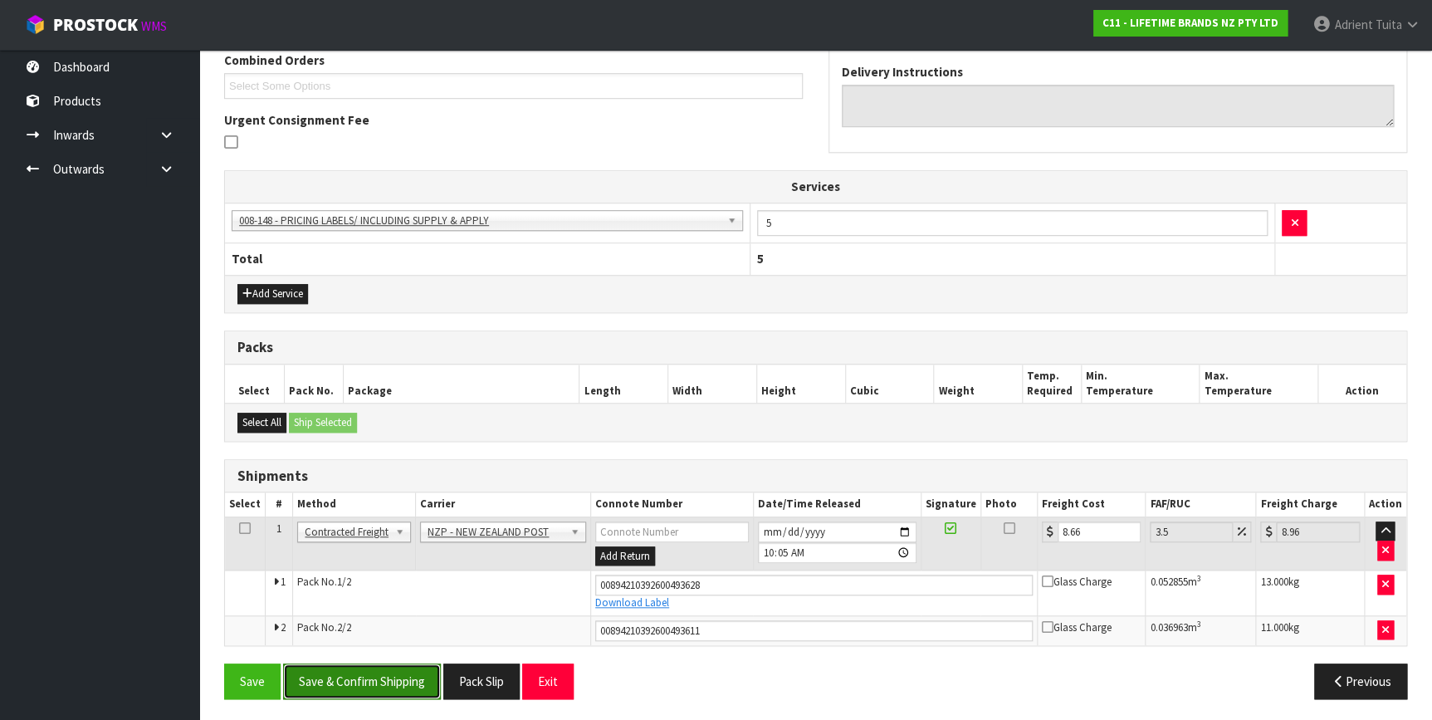
click at [320, 673] on button "Save & Confirm Shipping" at bounding box center [362, 681] width 158 height 36
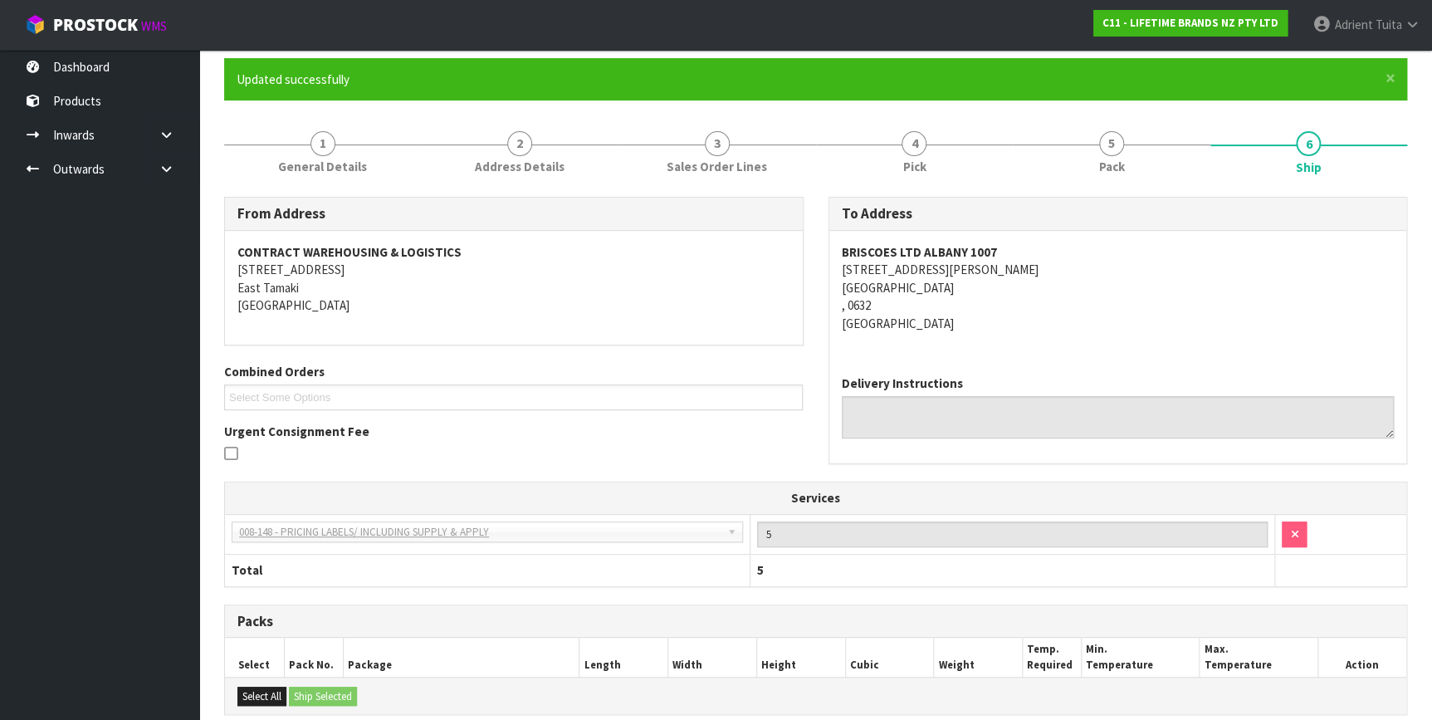
scroll to position [393, 0]
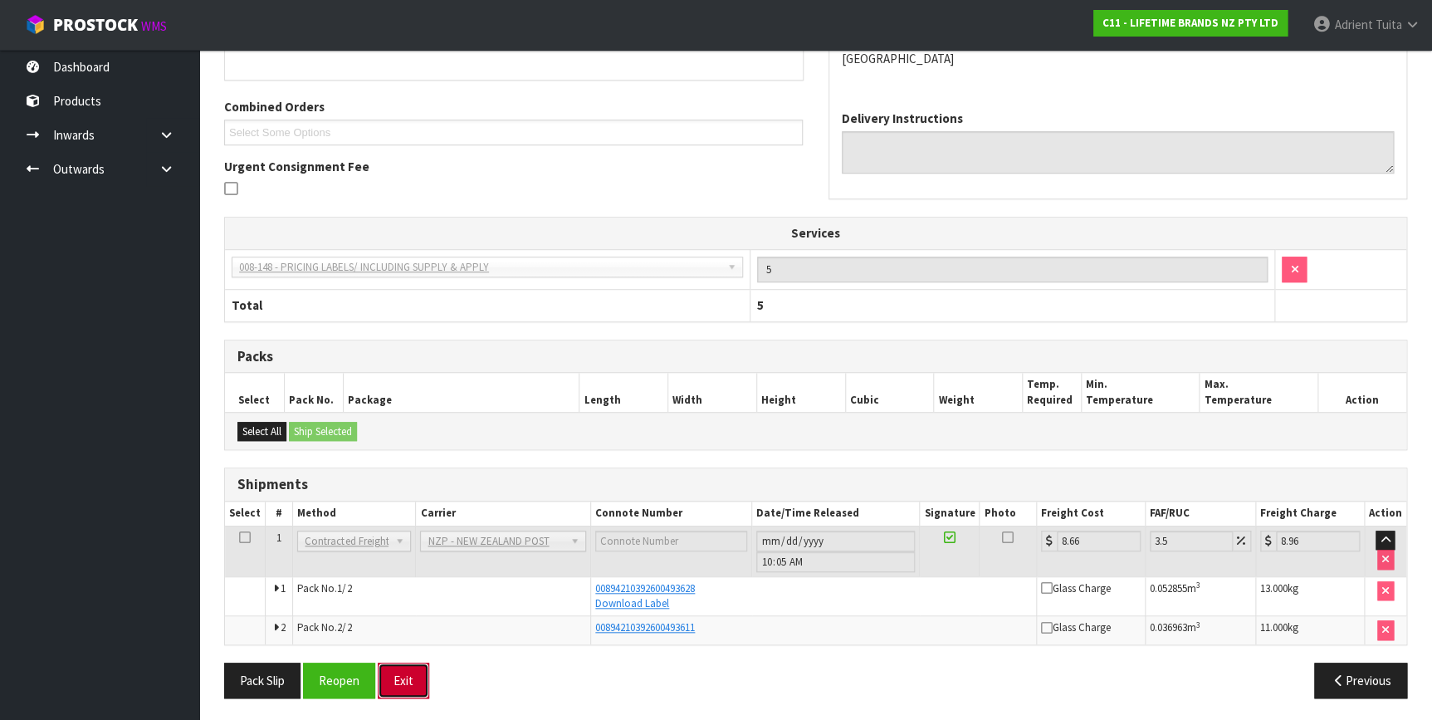
click at [389, 665] on button "Exit" at bounding box center [403, 680] width 51 height 36
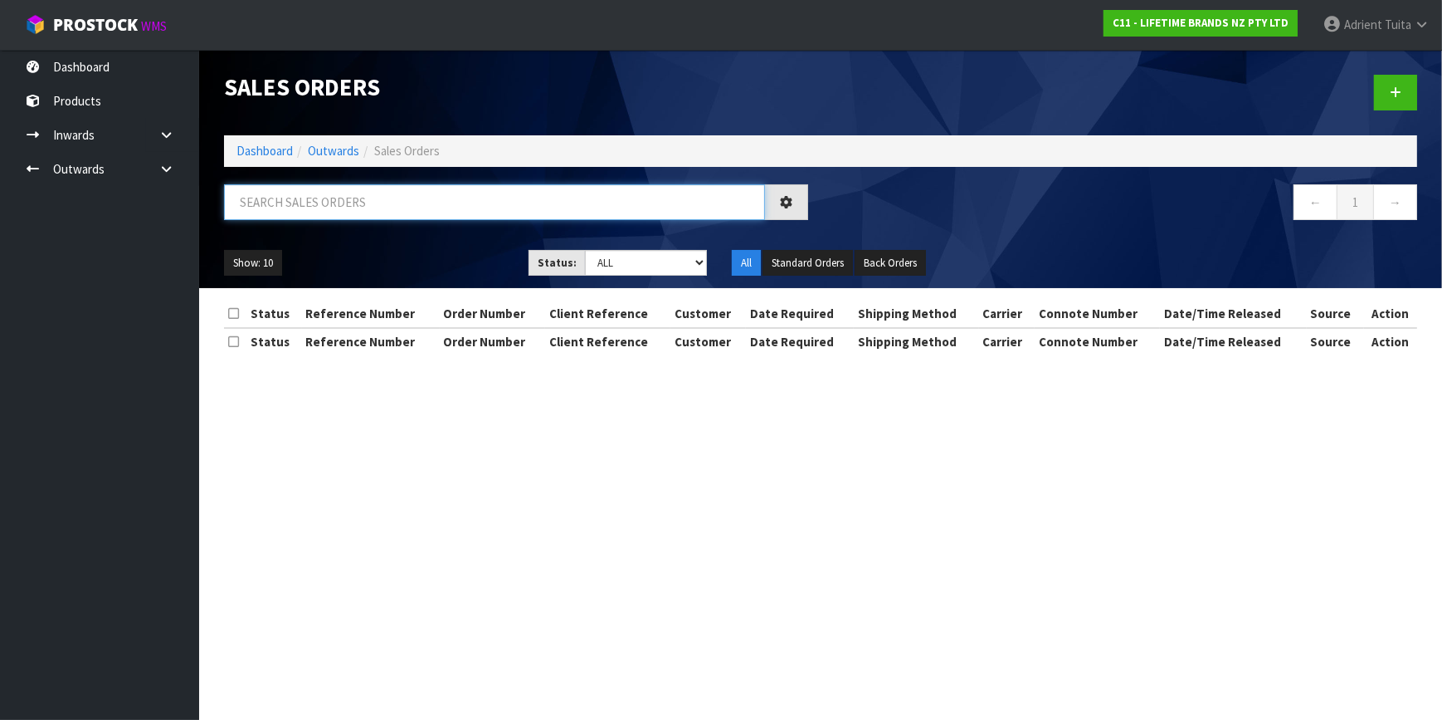
click at [266, 193] on input "text" at bounding box center [494, 202] width 541 height 36
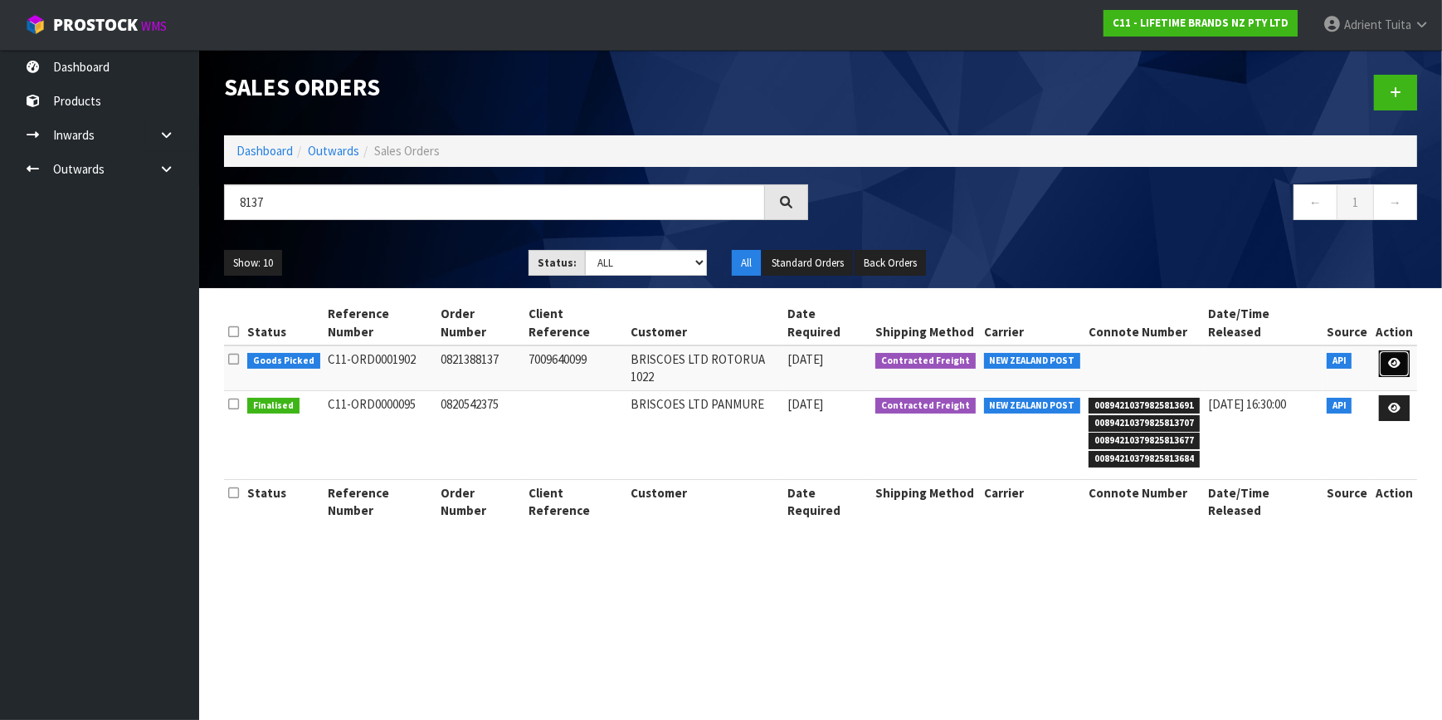
click at [1387, 350] on link at bounding box center [1394, 363] width 31 height 27
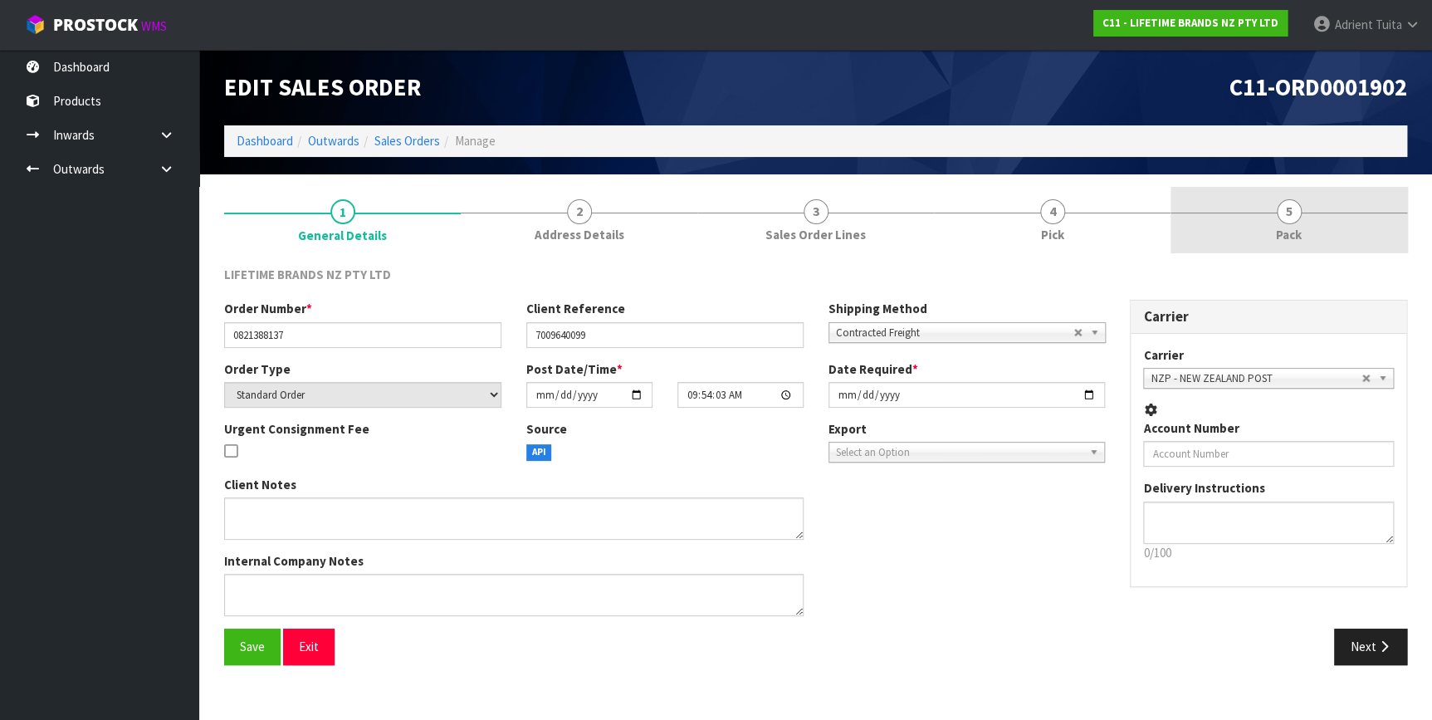
click at [1317, 224] on link "5 Pack" at bounding box center [1288, 220] width 237 height 66
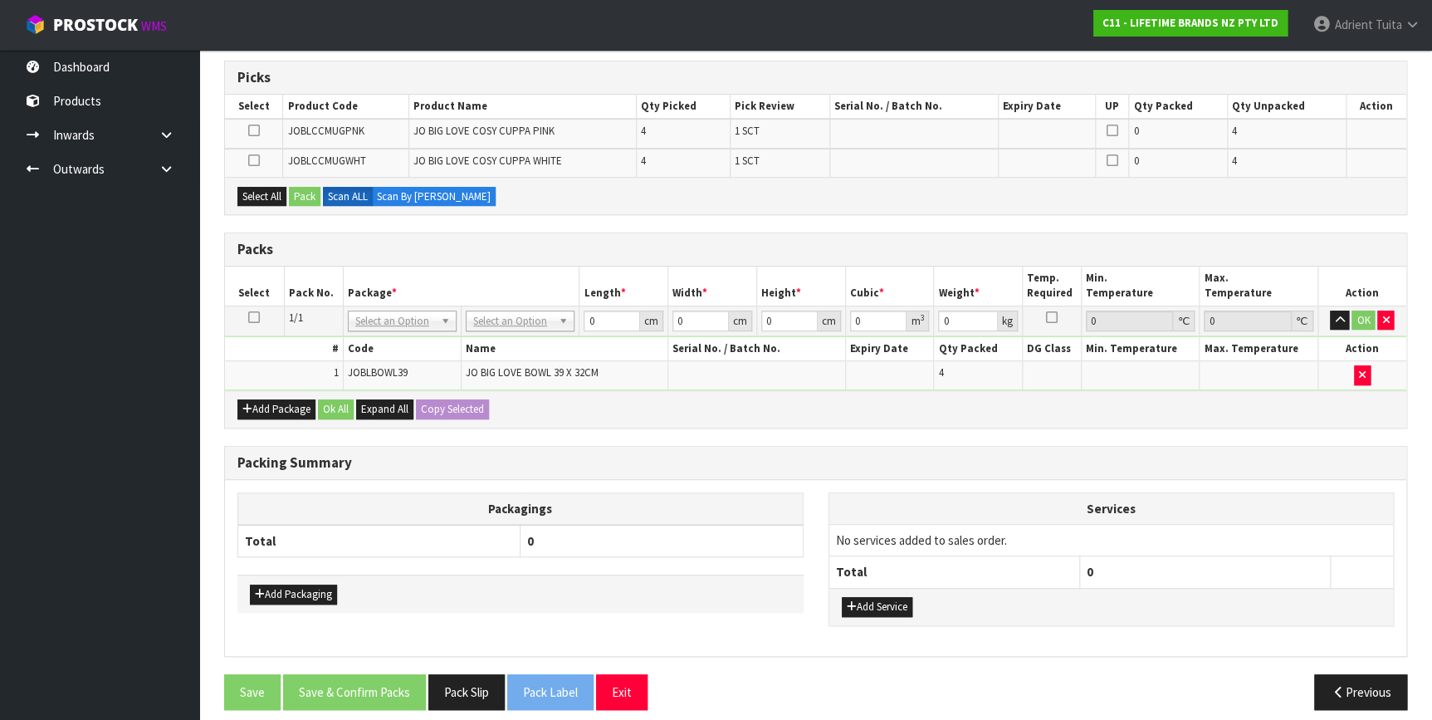
scroll to position [275, 0]
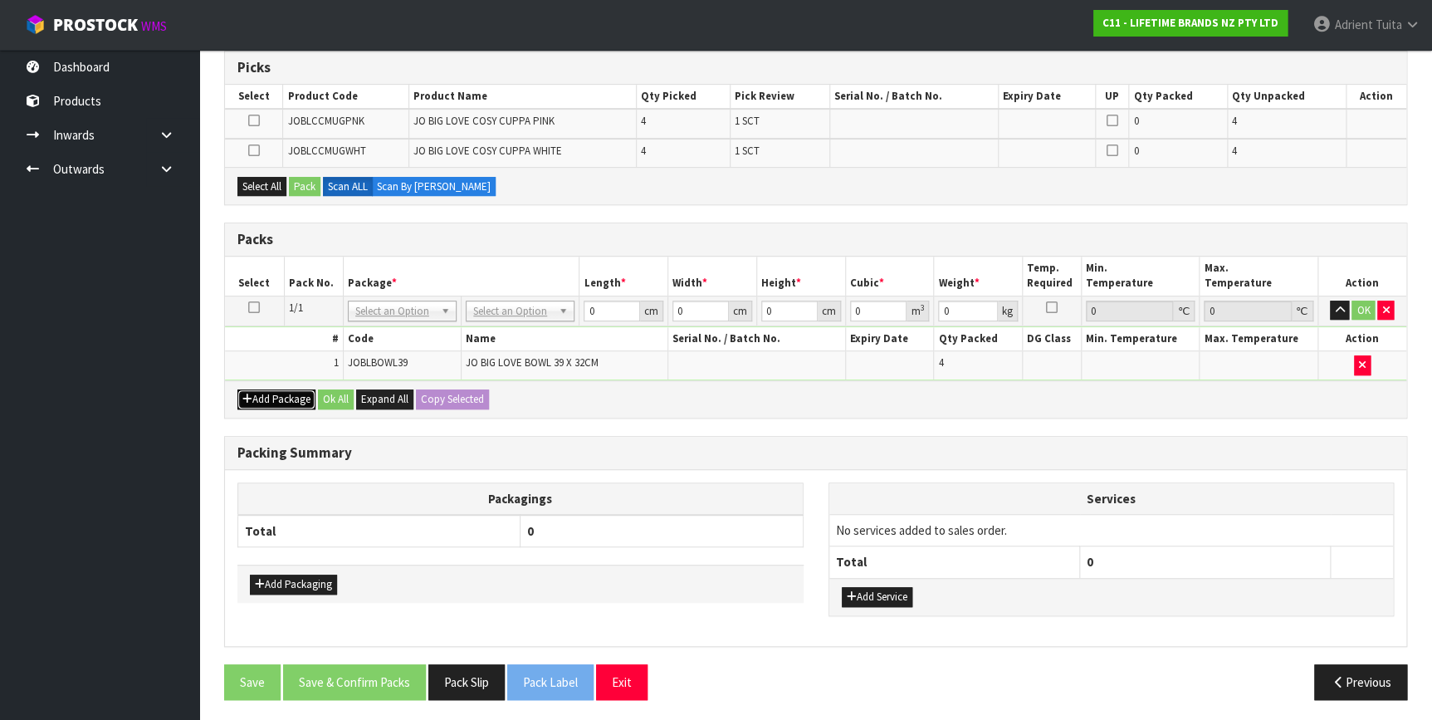
click at [270, 403] on button "Add Package" at bounding box center [276, 399] width 78 height 20
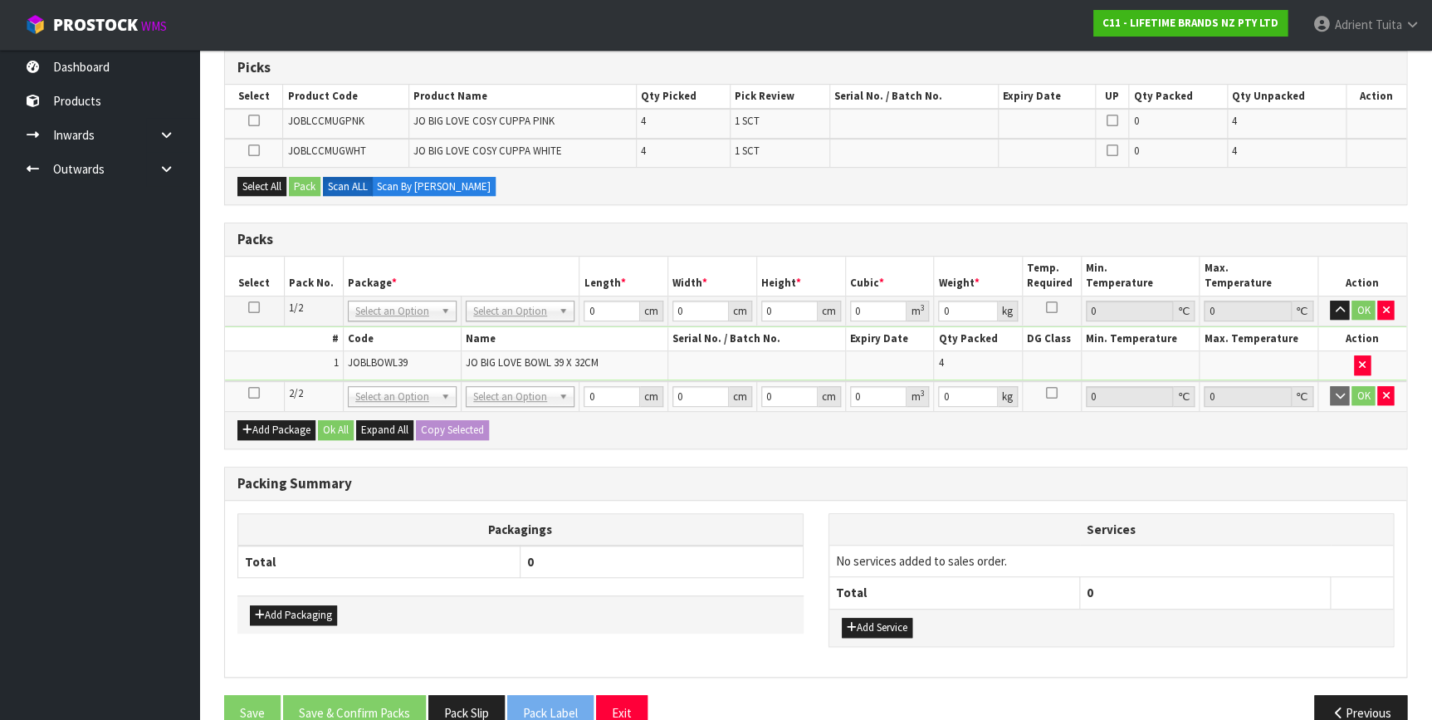
click at [257, 393] on icon at bounding box center [254, 393] width 12 height 1
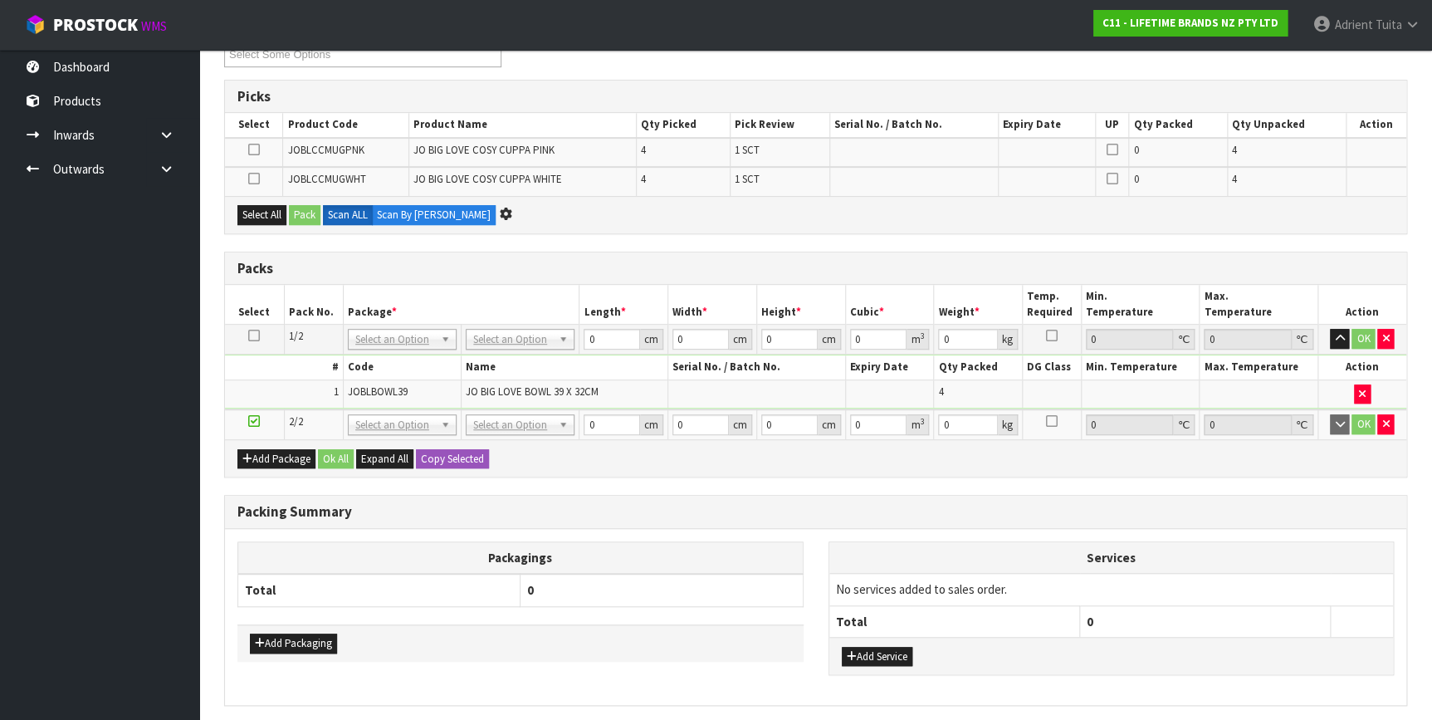
scroll to position [0, 0]
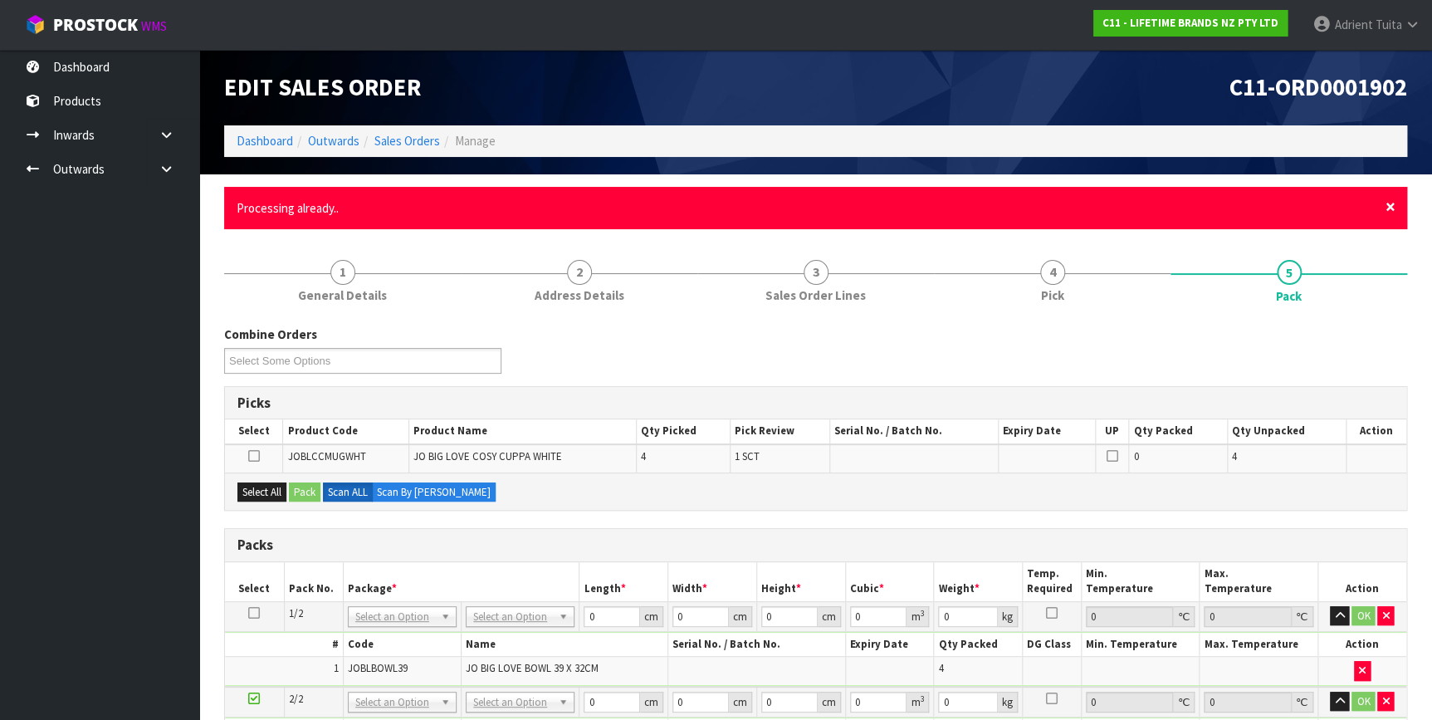
click at [1386, 202] on span "×" at bounding box center [1390, 206] width 10 height 23
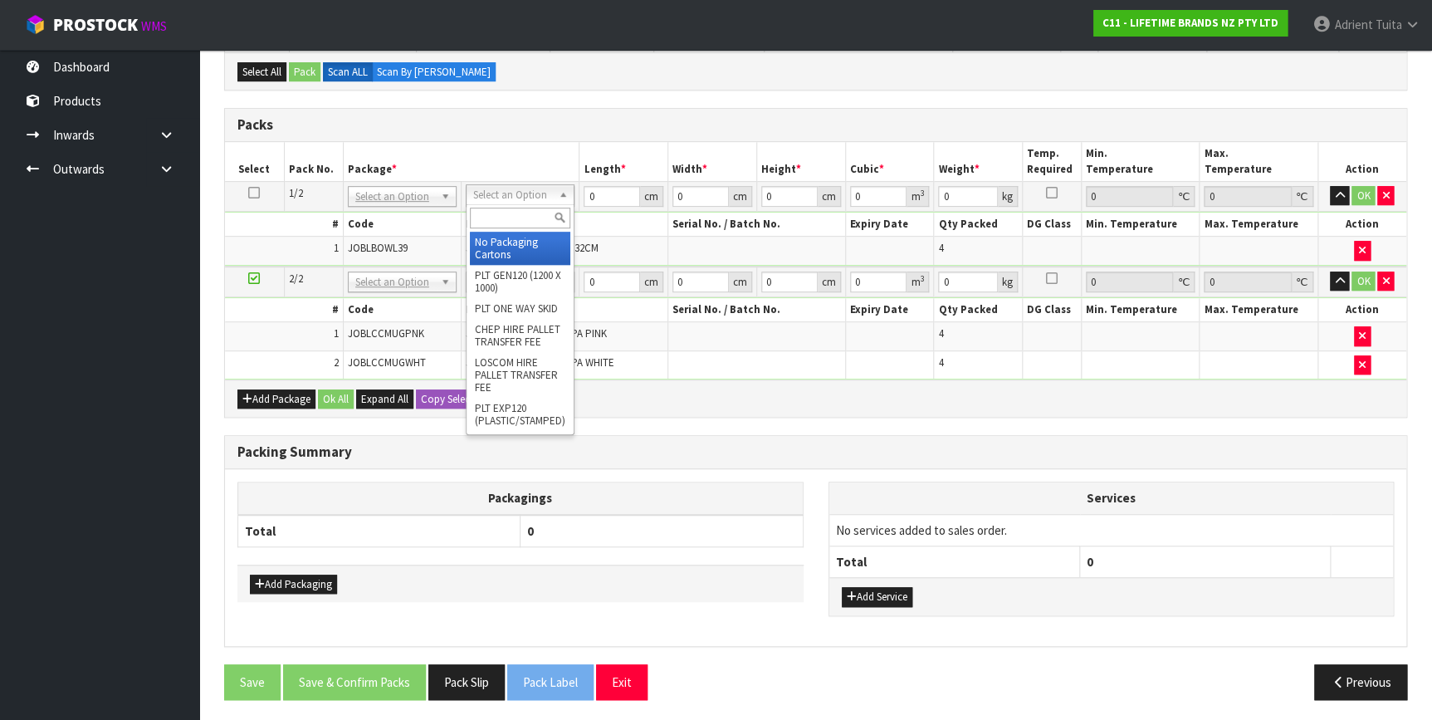
scroll to position [331, 0]
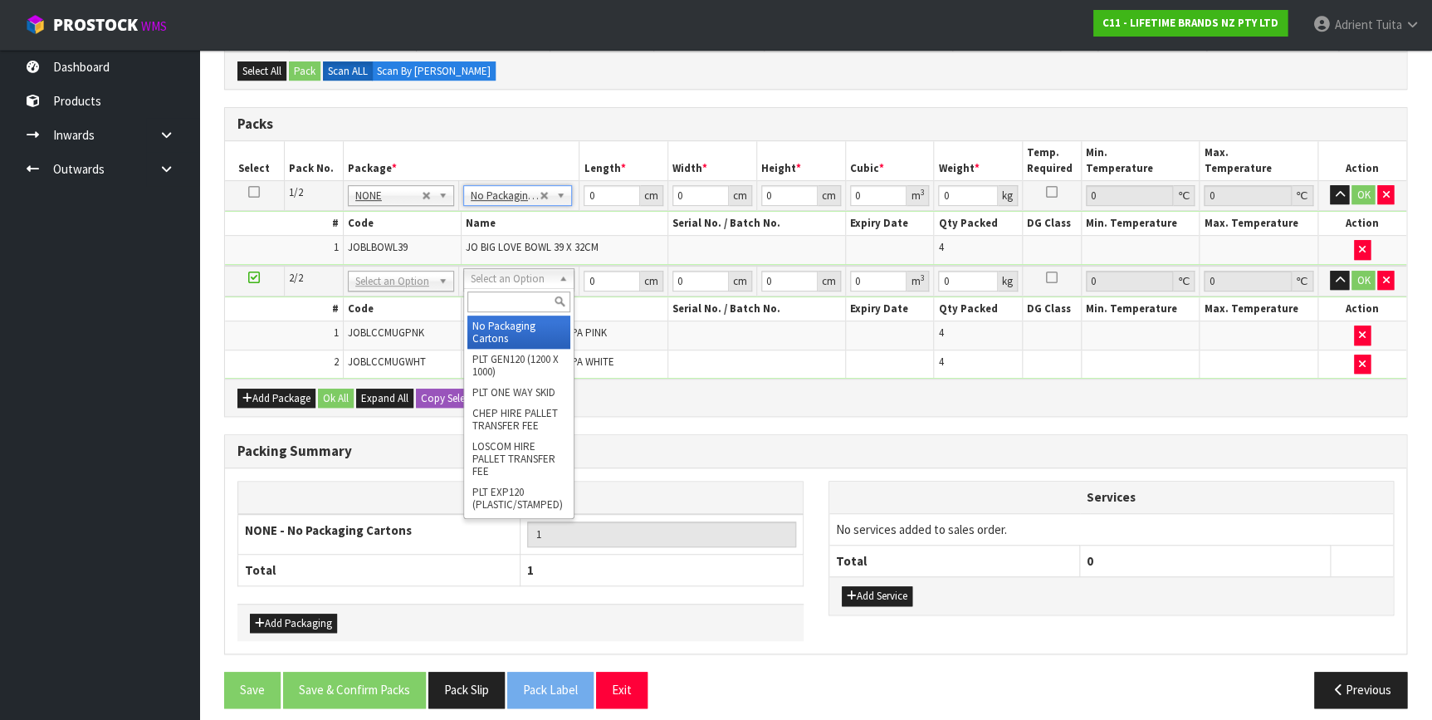
drag, startPoint x: 494, startPoint y: 273, endPoint x: 491, endPoint y: 309, distance: 35.8
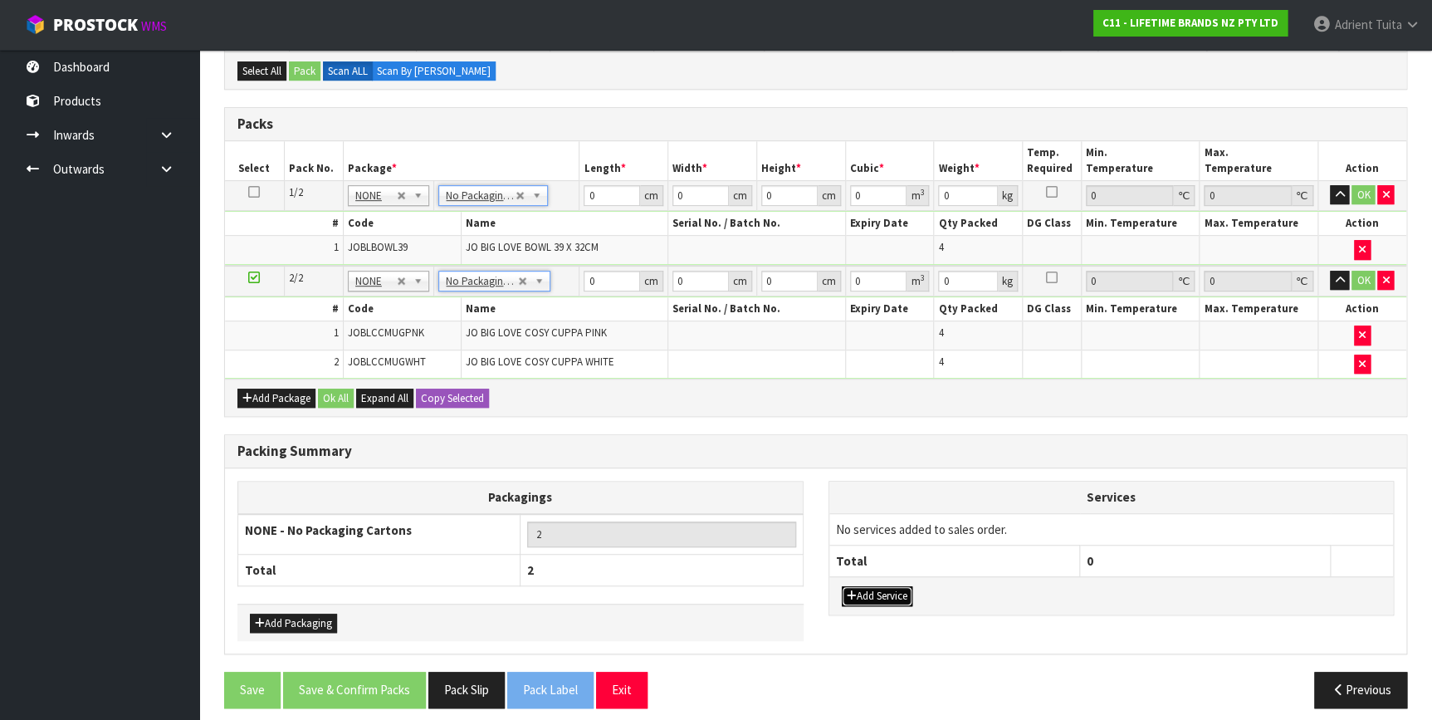
click at [859, 588] on button "Add Service" at bounding box center [877, 596] width 71 height 20
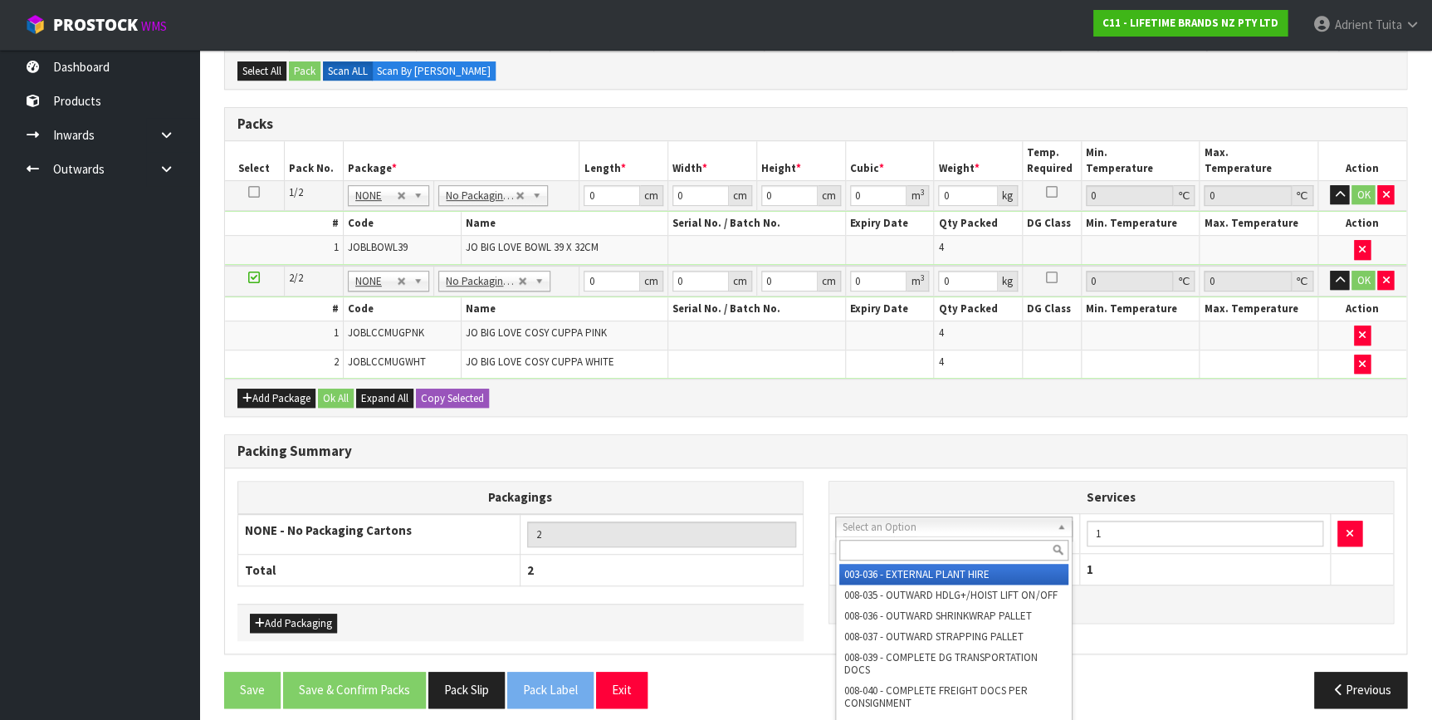
drag, startPoint x: 884, startPoint y: 520, endPoint x: 884, endPoint y: 545, distance: 24.9
click at [884, 545] on input "text" at bounding box center [953, 549] width 229 height 21
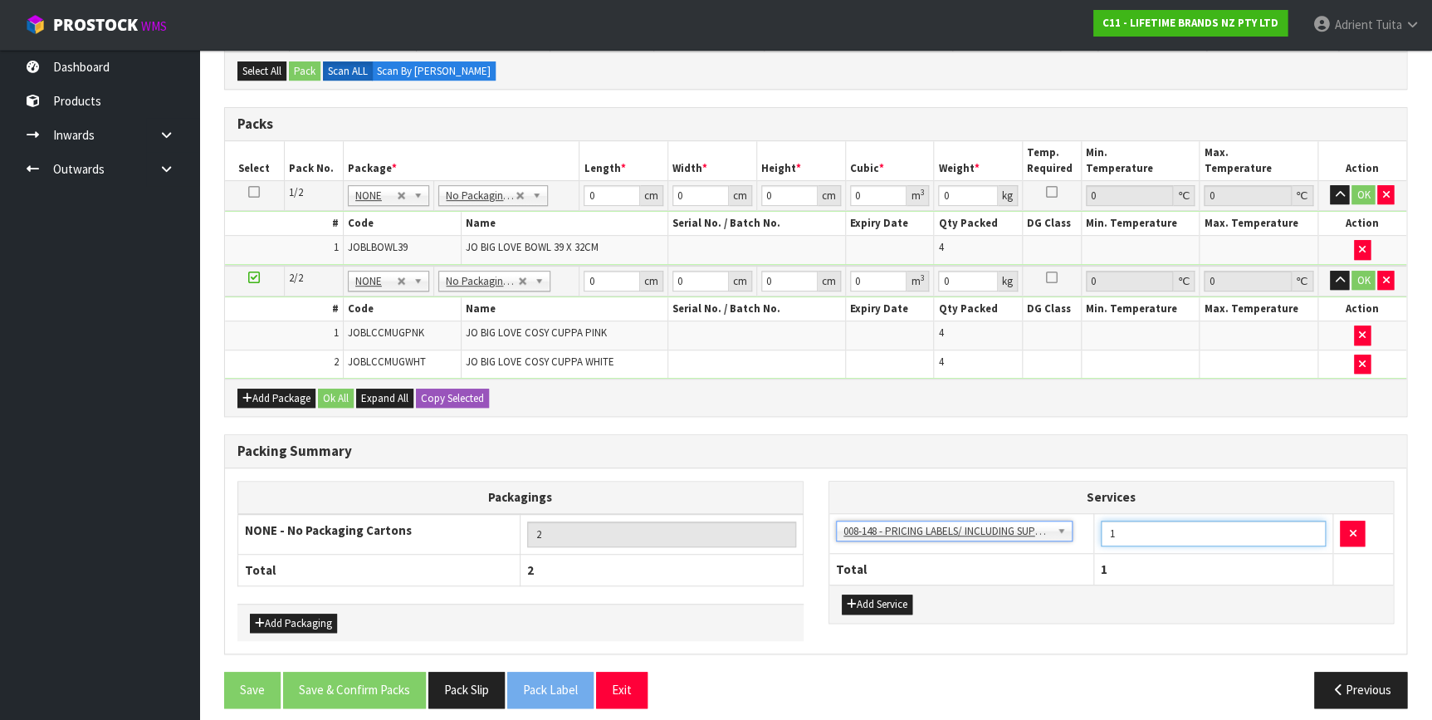
click at [1176, 525] on input "1" at bounding box center [1213, 533] width 226 height 26
click at [603, 195] on input "0" at bounding box center [611, 195] width 56 height 21
click at [603, 275] on input "0" at bounding box center [611, 281] width 56 height 21
click at [1358, 197] on button "OK" at bounding box center [1362, 195] width 23 height 20
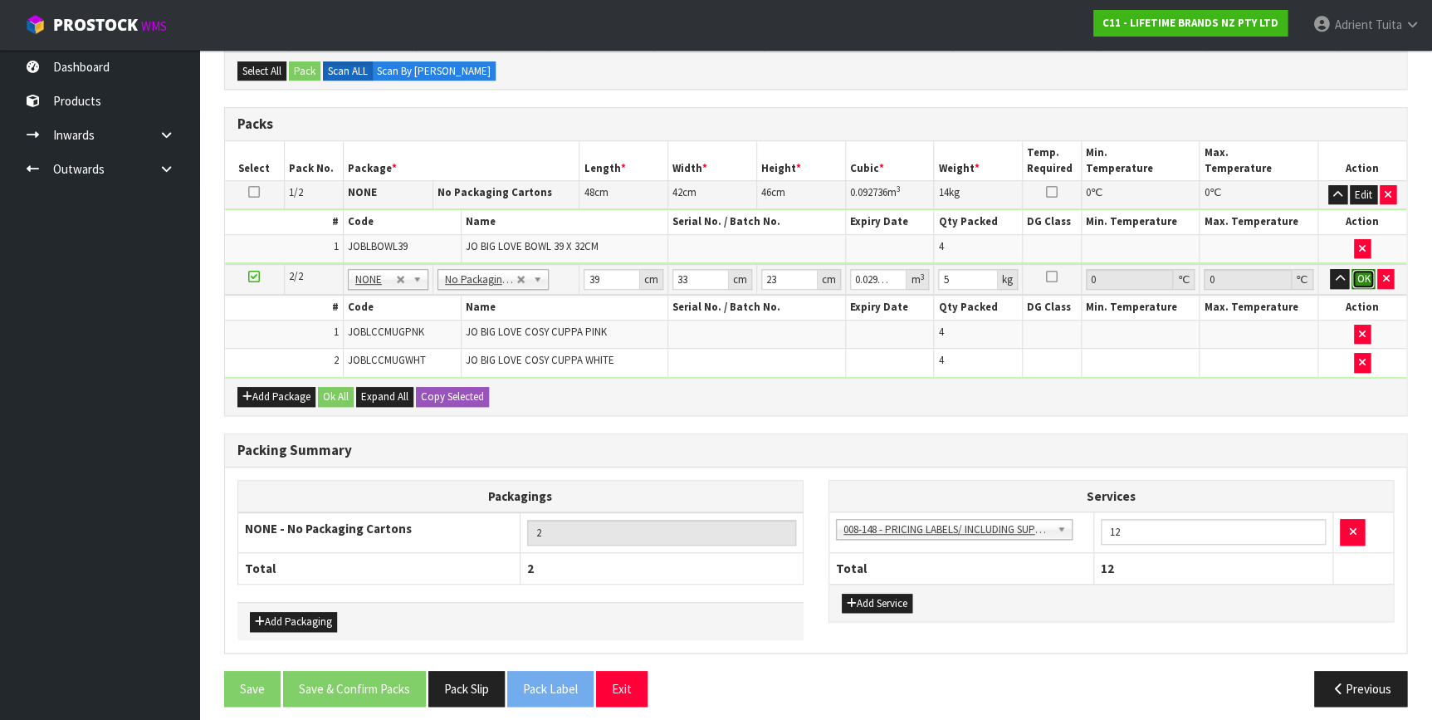
click at [1357, 280] on button "OK" at bounding box center [1362, 279] width 23 height 20
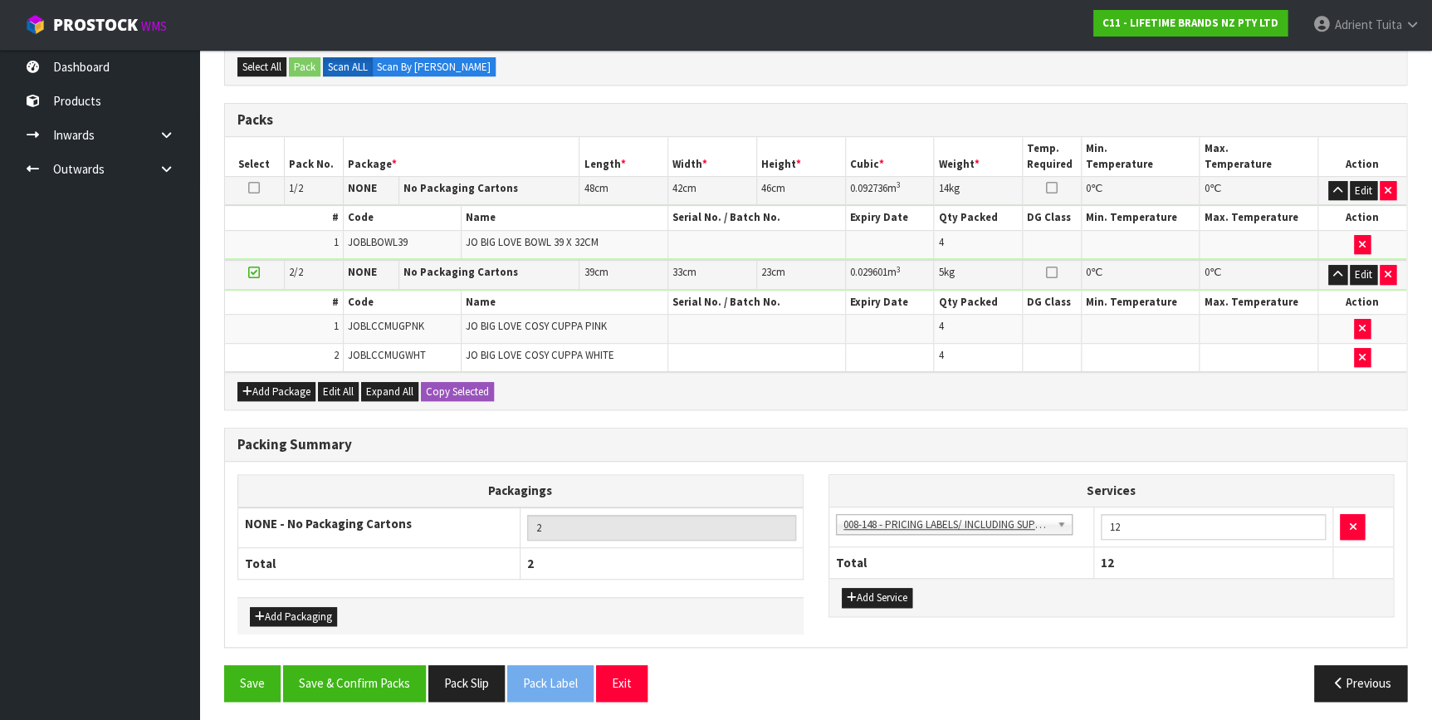
scroll to position [336, 0]
click at [377, 684] on button "Save & Confirm Packs" at bounding box center [354, 682] width 143 height 36
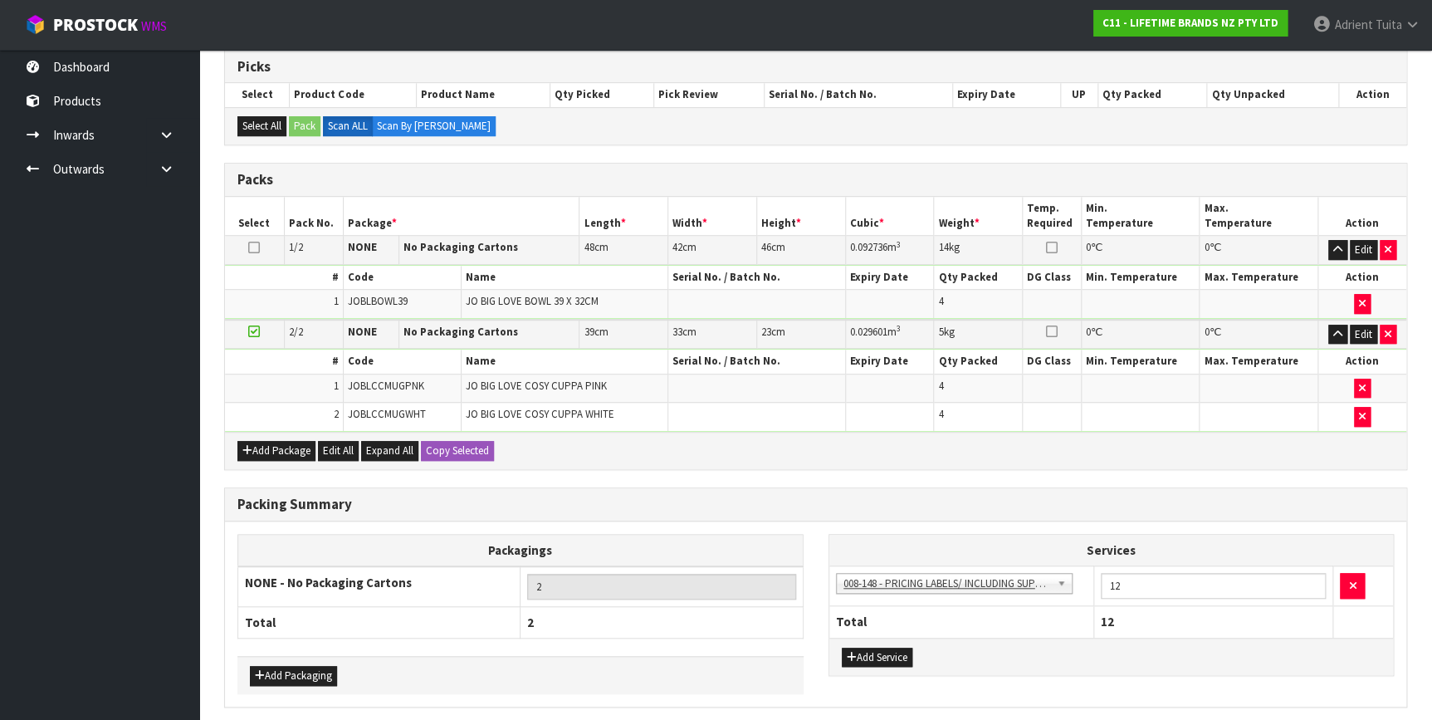
scroll to position [0, 0]
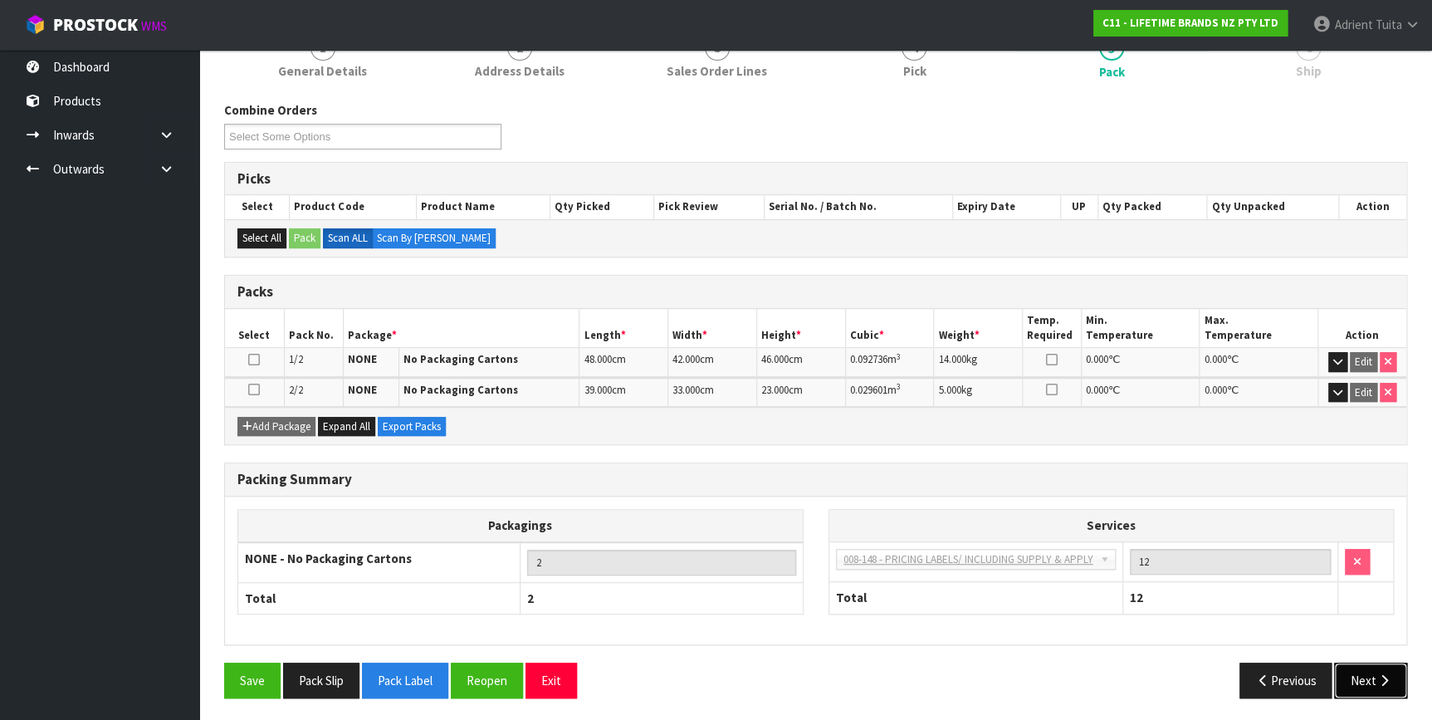
click at [1366, 662] on button "Next" at bounding box center [1370, 680] width 73 height 36
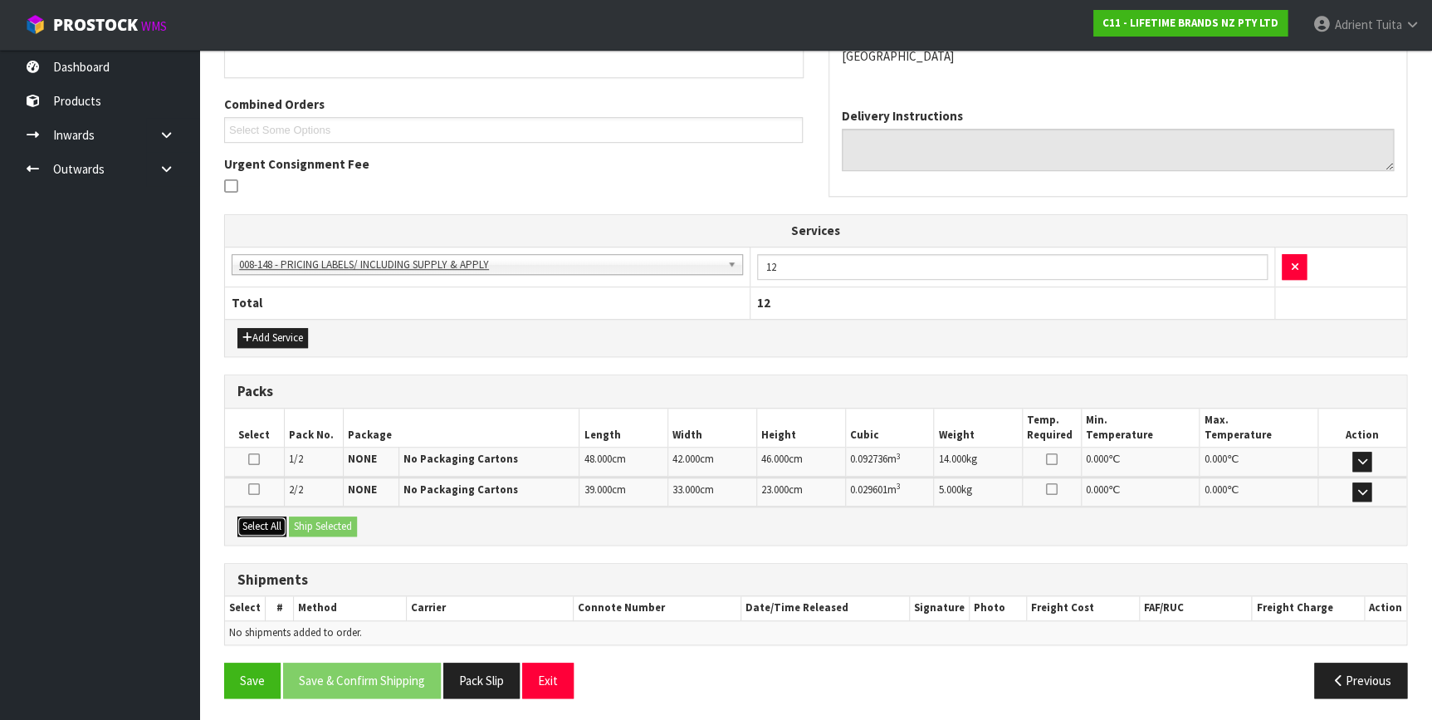
click at [261, 524] on button "Select All" at bounding box center [261, 526] width 49 height 20
click at [301, 524] on button "Ship Selected" at bounding box center [323, 526] width 68 height 20
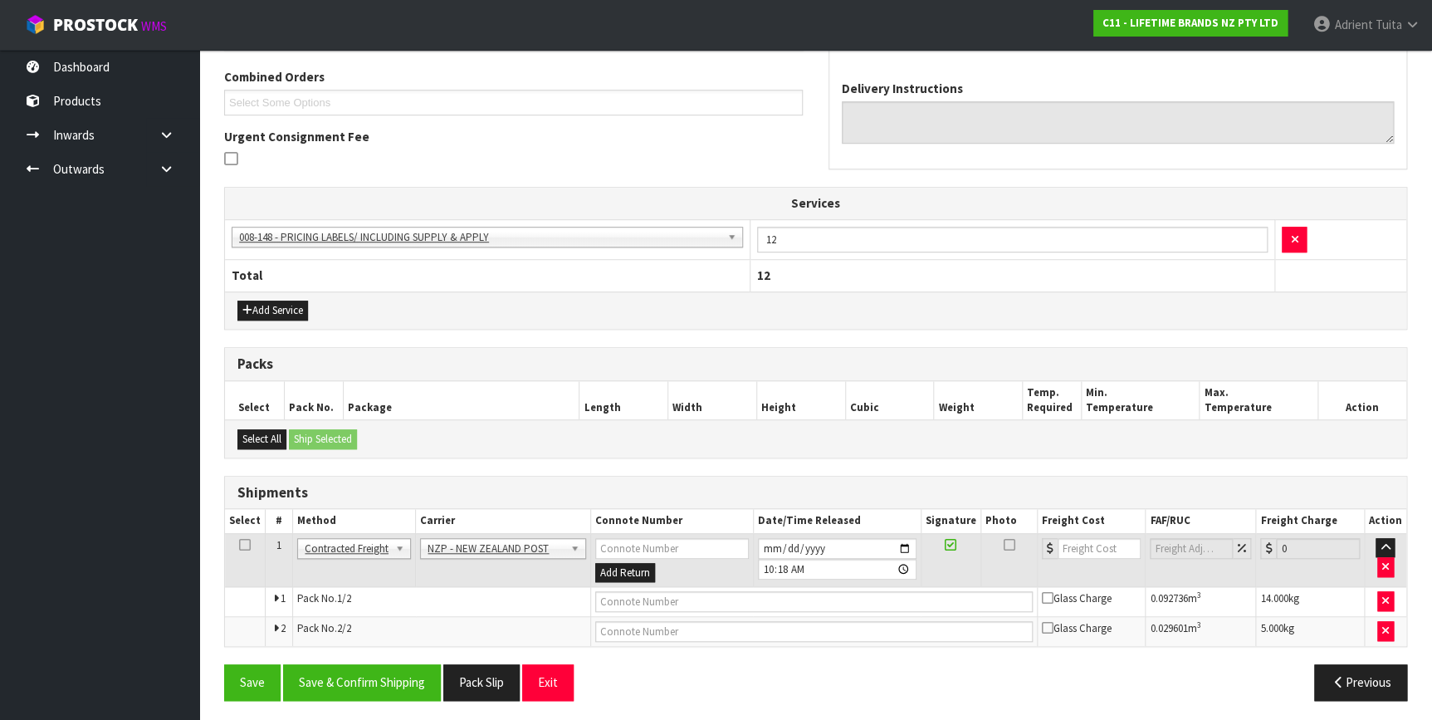
scroll to position [424, 0]
click at [402, 666] on button "Save & Confirm Shipping" at bounding box center [362, 681] width 158 height 36
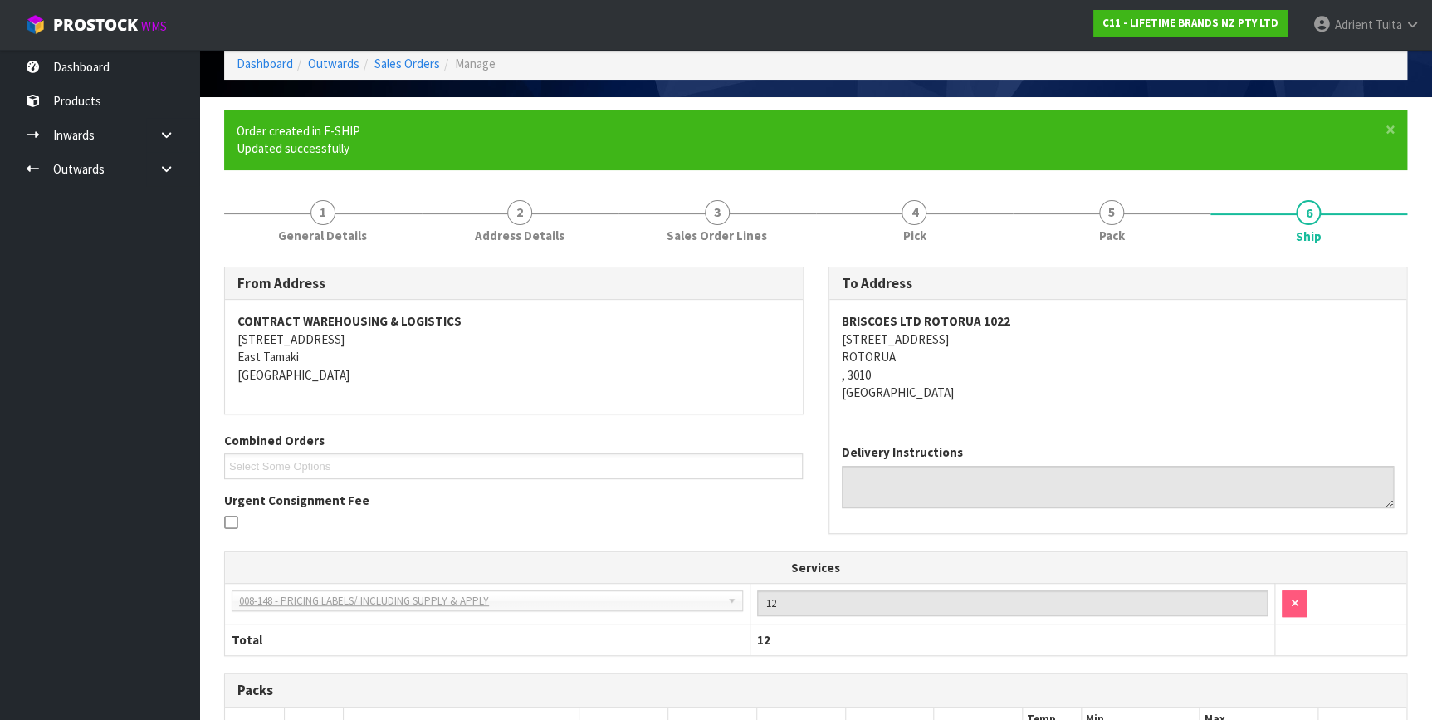
scroll to position [400, 0]
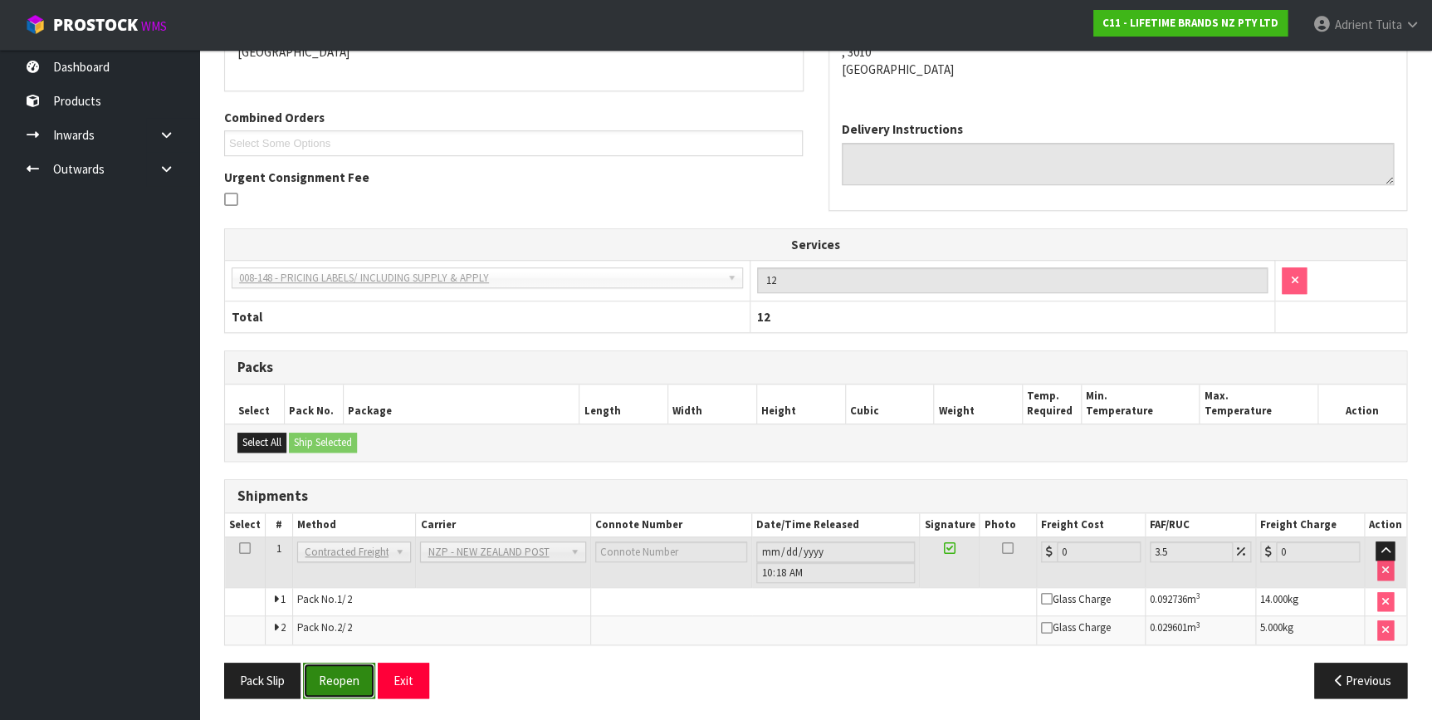
click at [363, 664] on button "Reopen" at bounding box center [339, 680] width 72 height 36
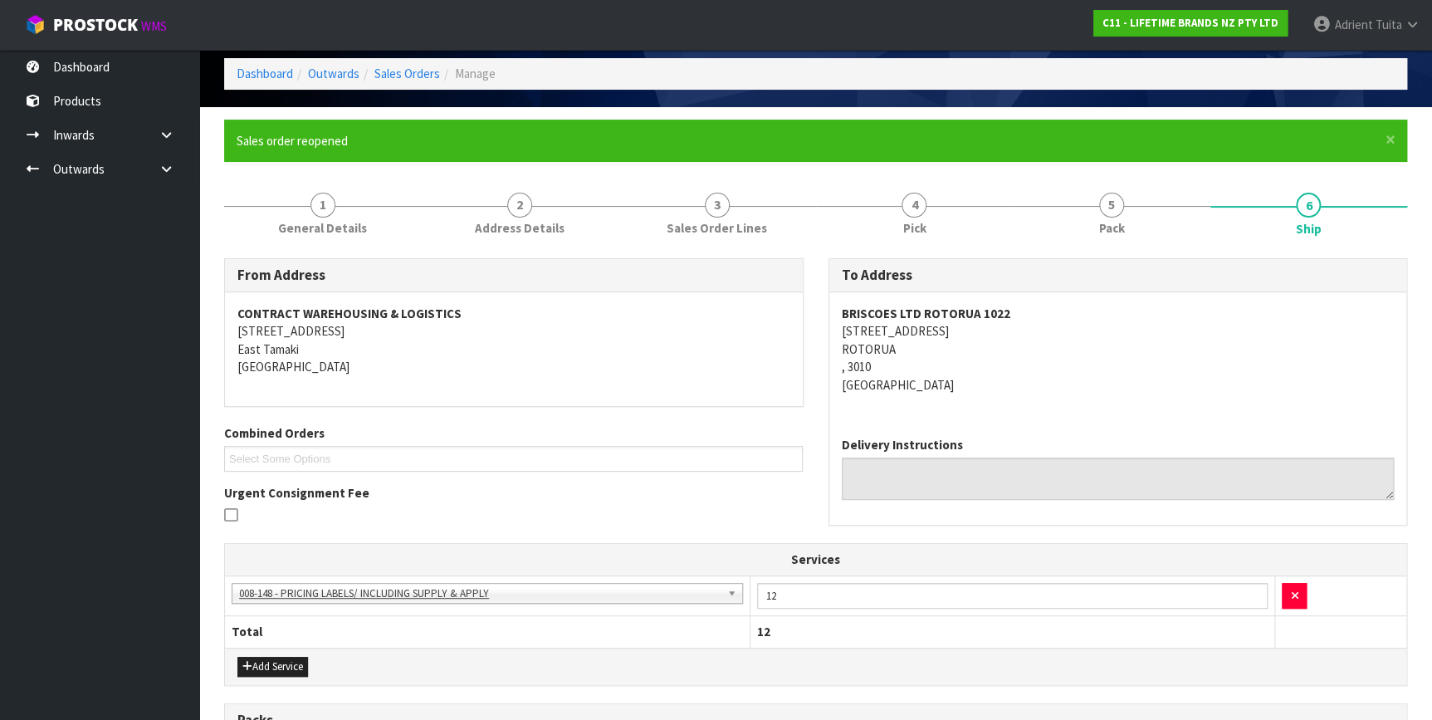
scroll to position [382, 0]
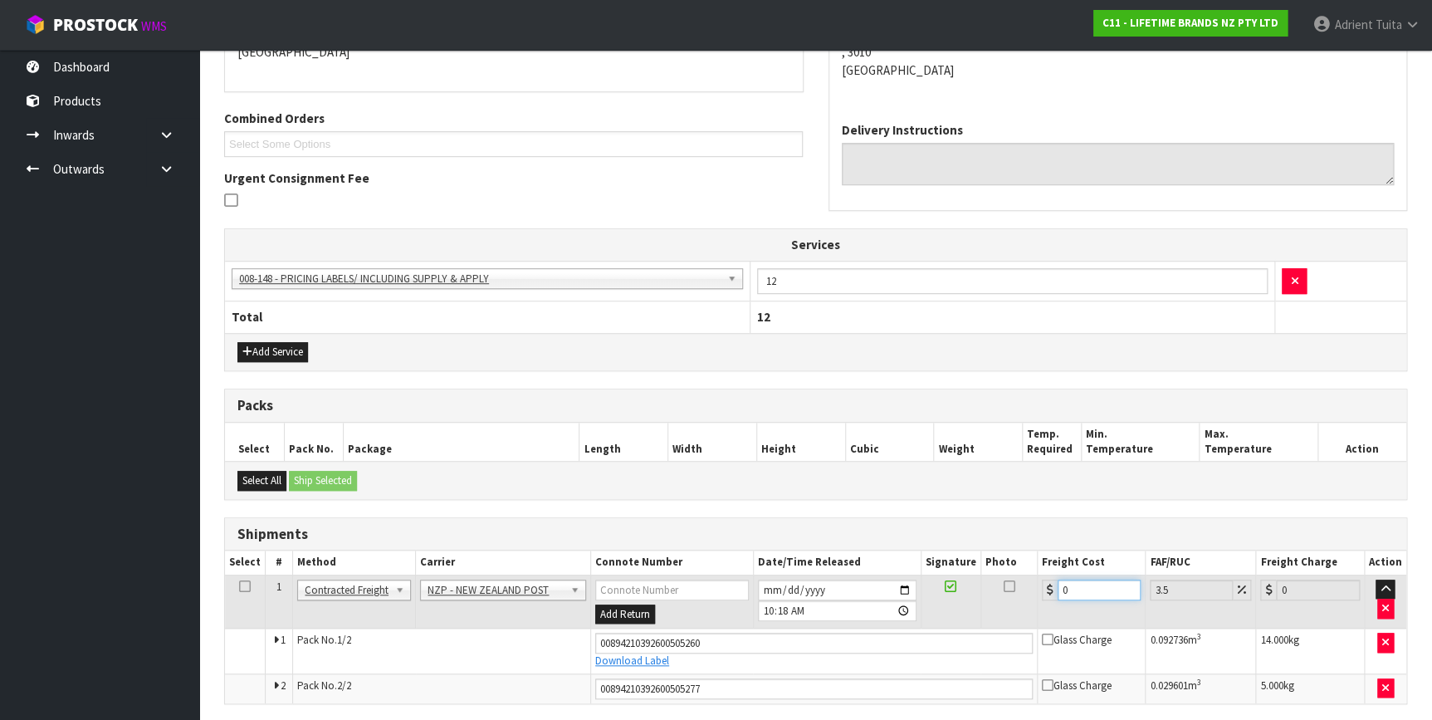
click at [1101, 583] on input "0" at bounding box center [1099, 589] width 84 height 21
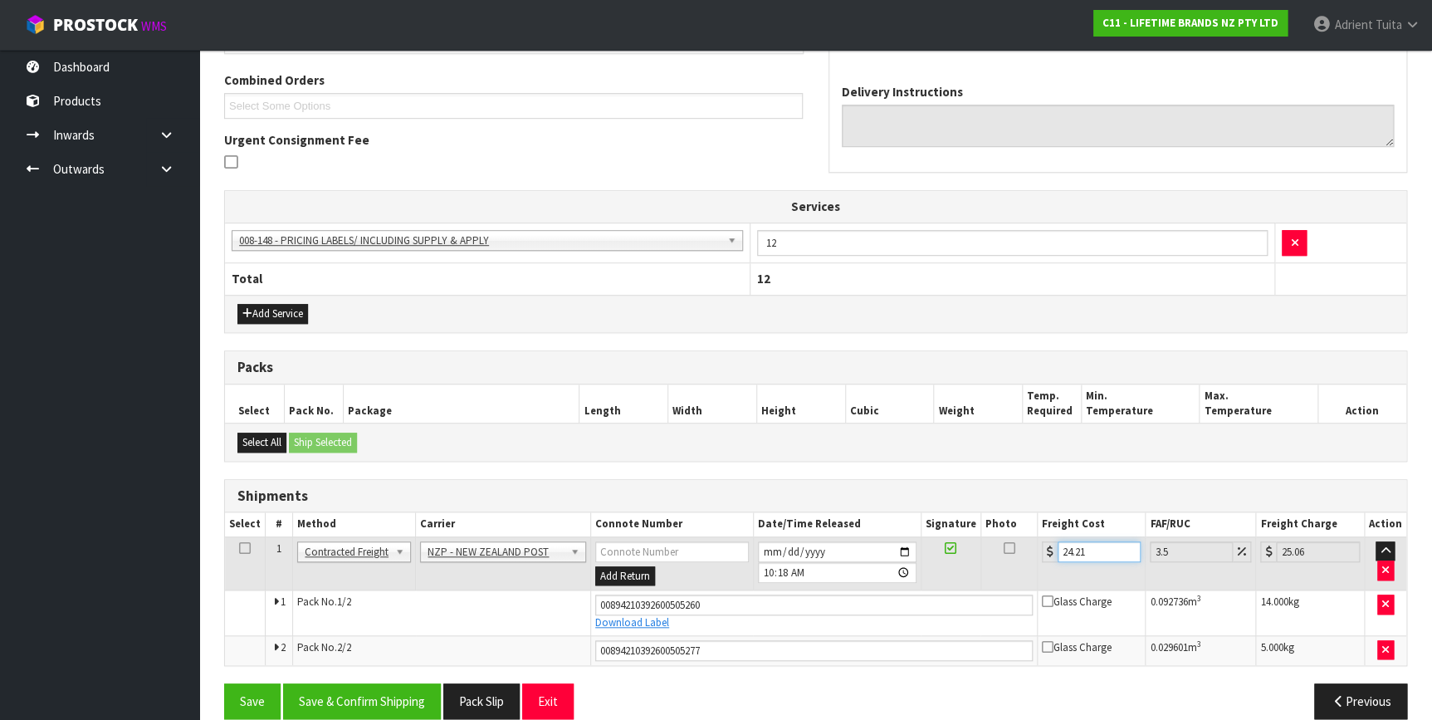
scroll to position [440, 0]
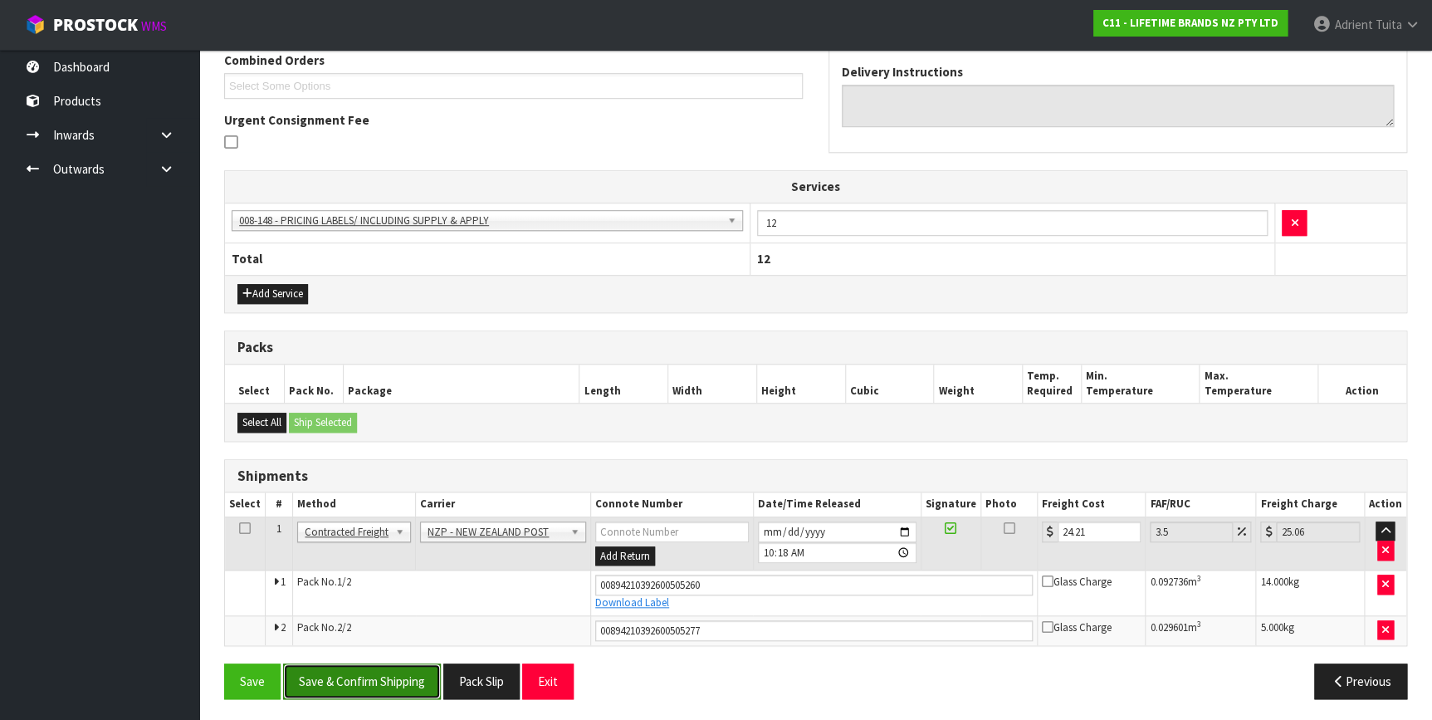
click at [354, 683] on button "Save & Confirm Shipping" at bounding box center [362, 681] width 158 height 36
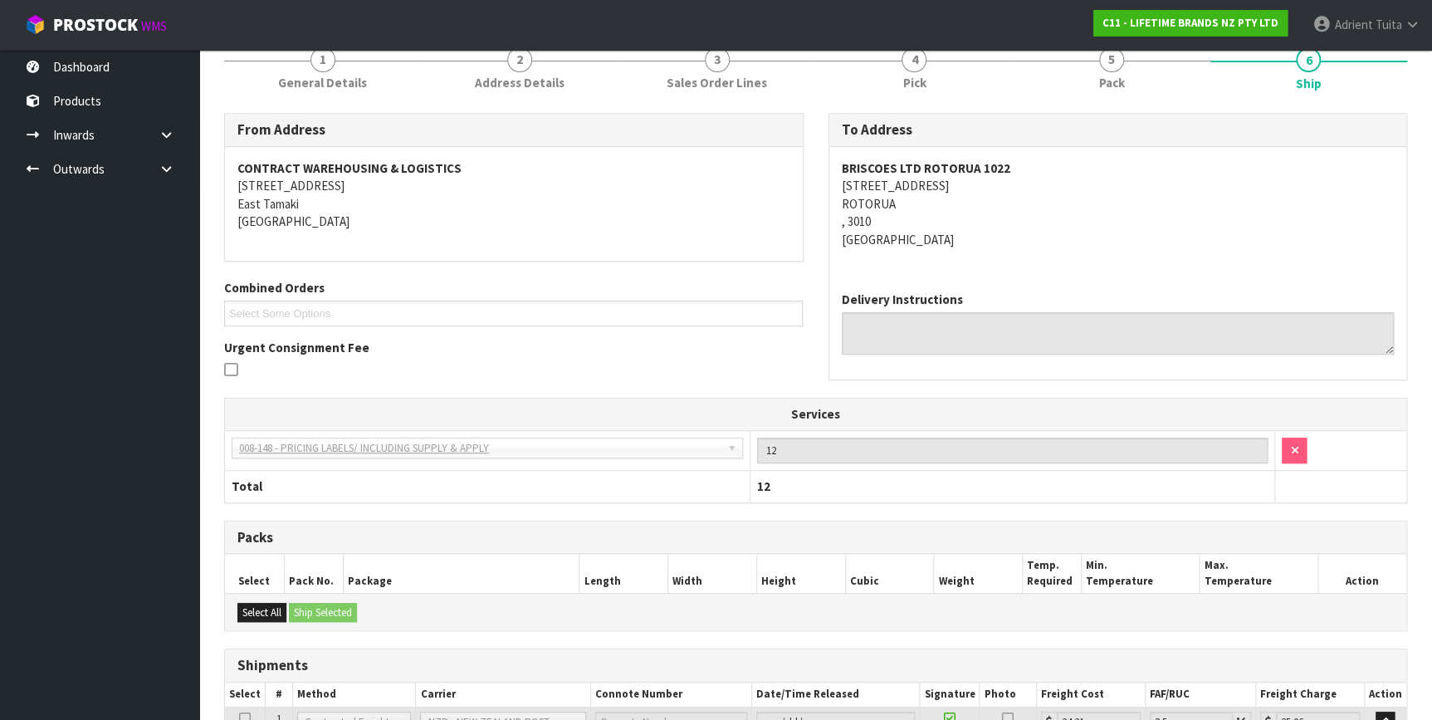
scroll to position [393, 0]
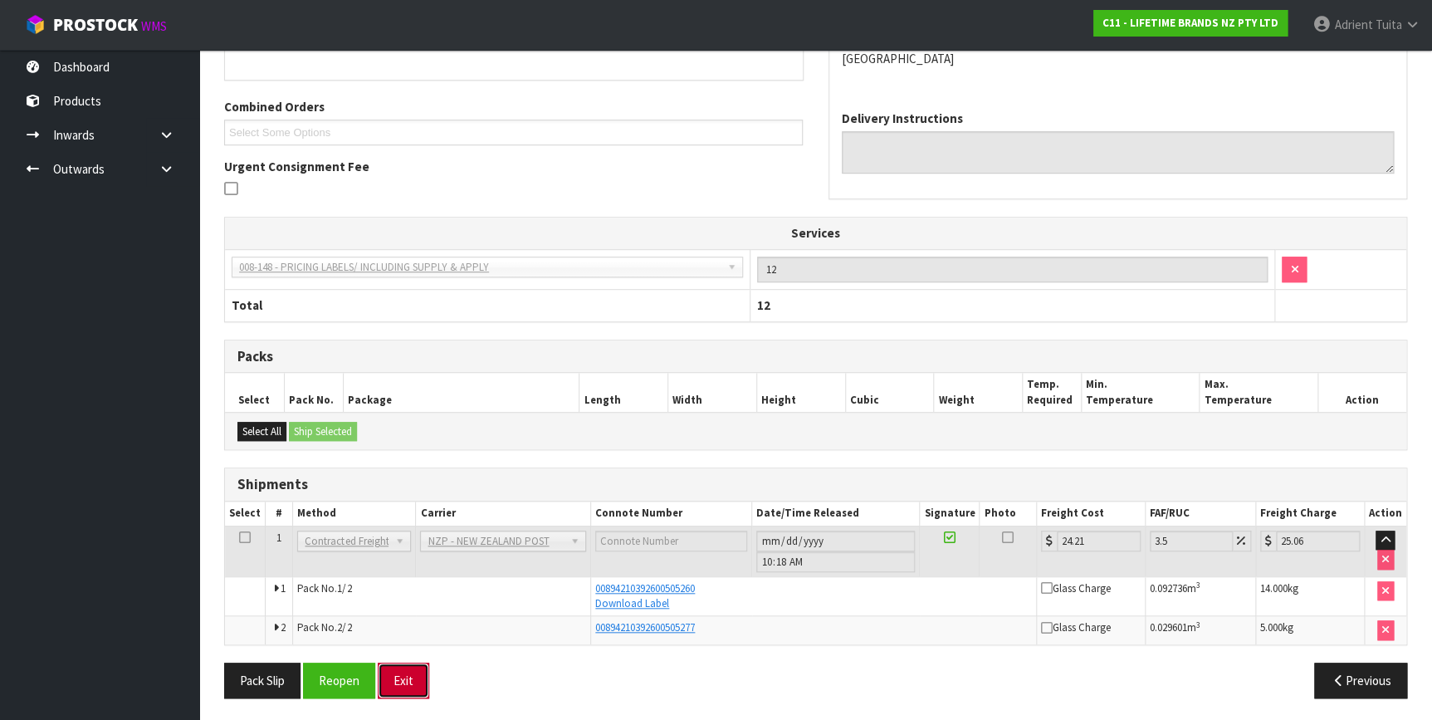
click at [406, 672] on button "Exit" at bounding box center [403, 680] width 51 height 36
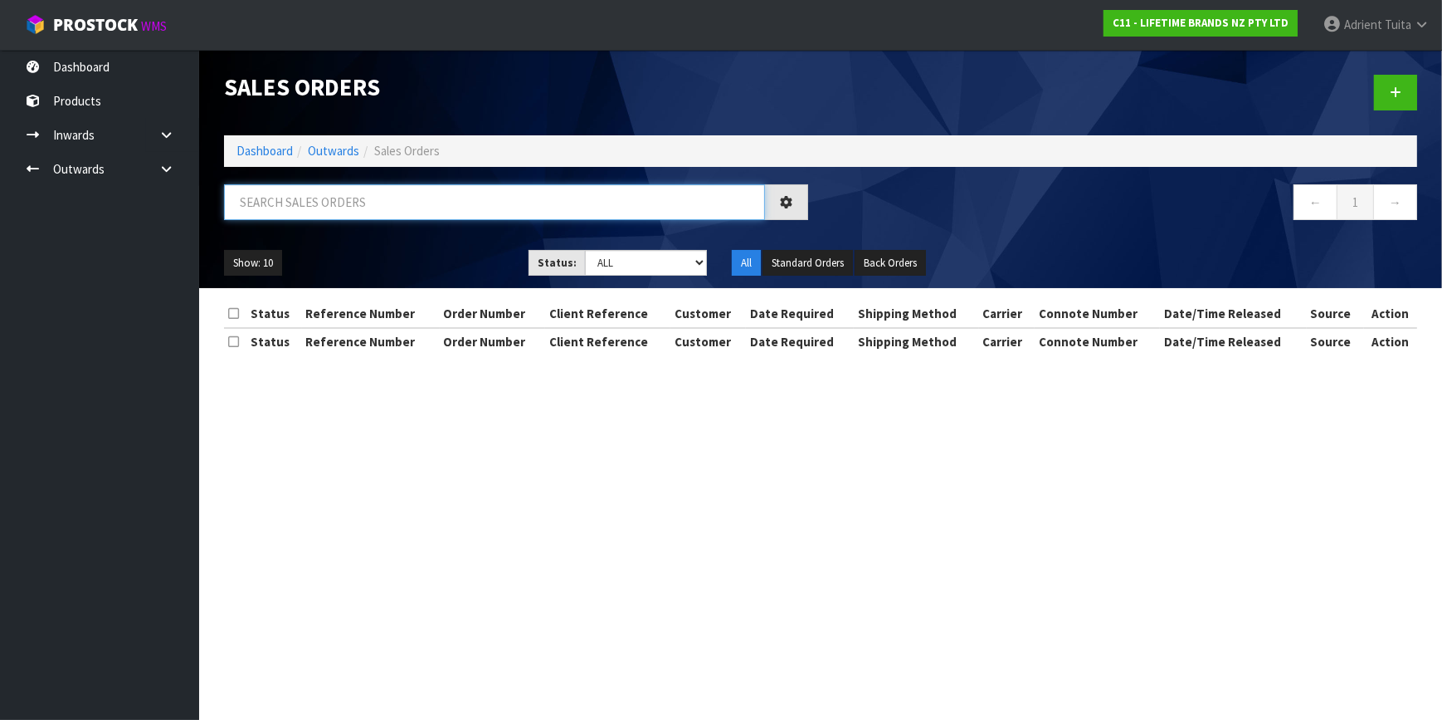
click at [315, 191] on input "text" at bounding box center [494, 202] width 541 height 36
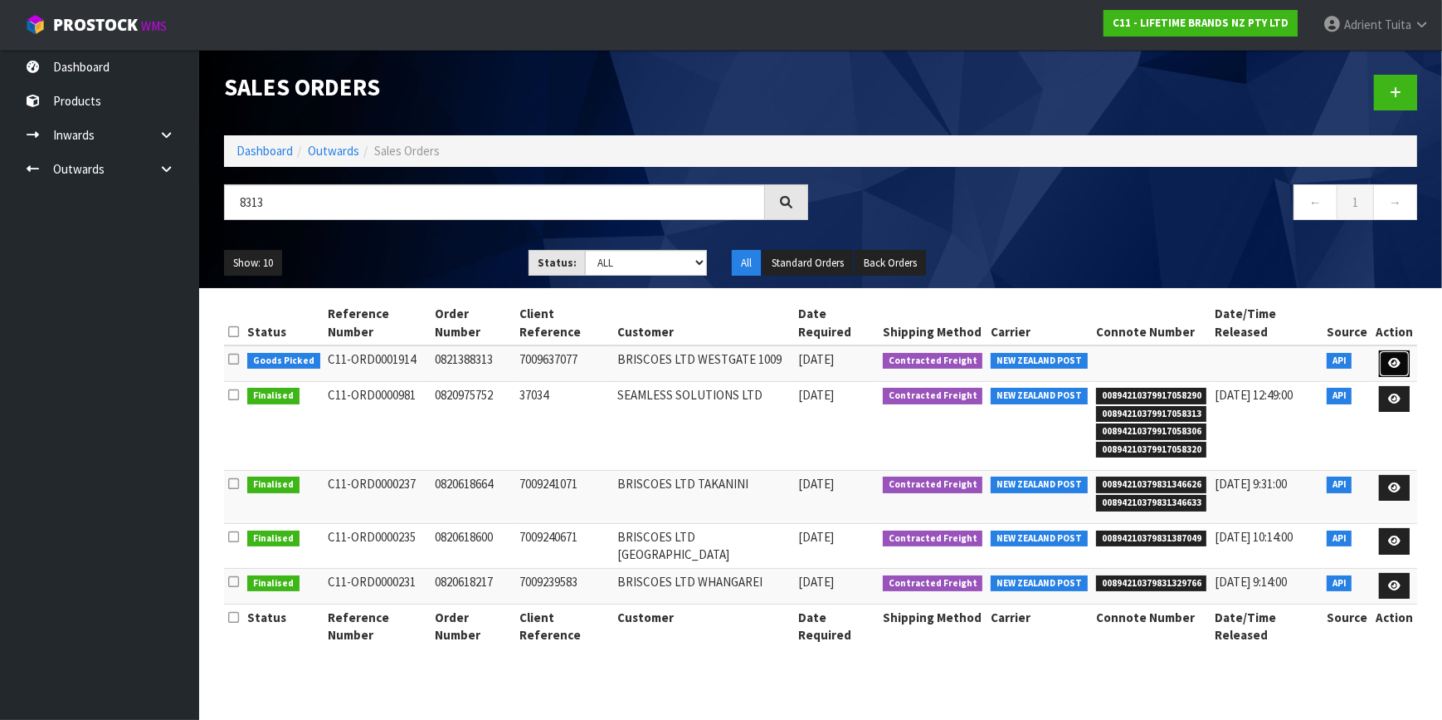
click at [1403, 350] on link at bounding box center [1394, 363] width 31 height 27
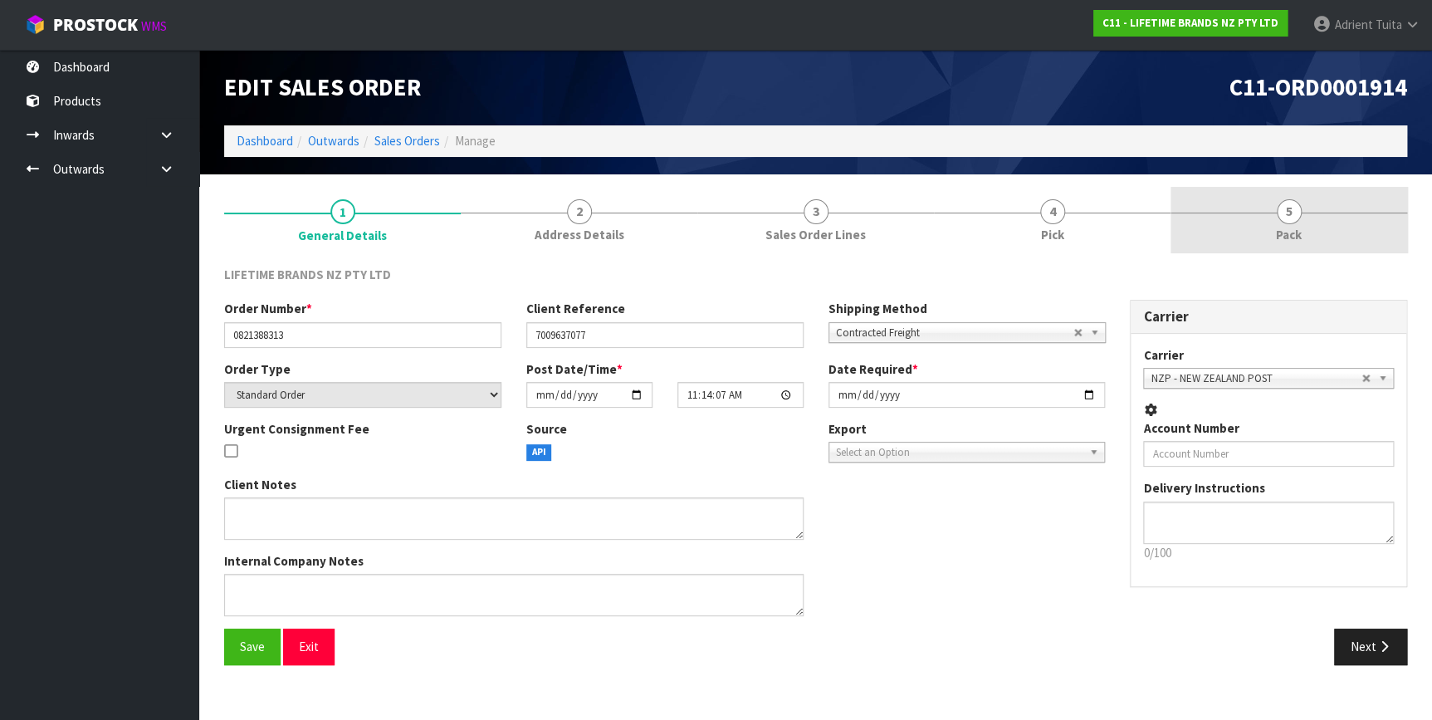
click at [1344, 217] on link "5 Pack" at bounding box center [1288, 220] width 237 height 66
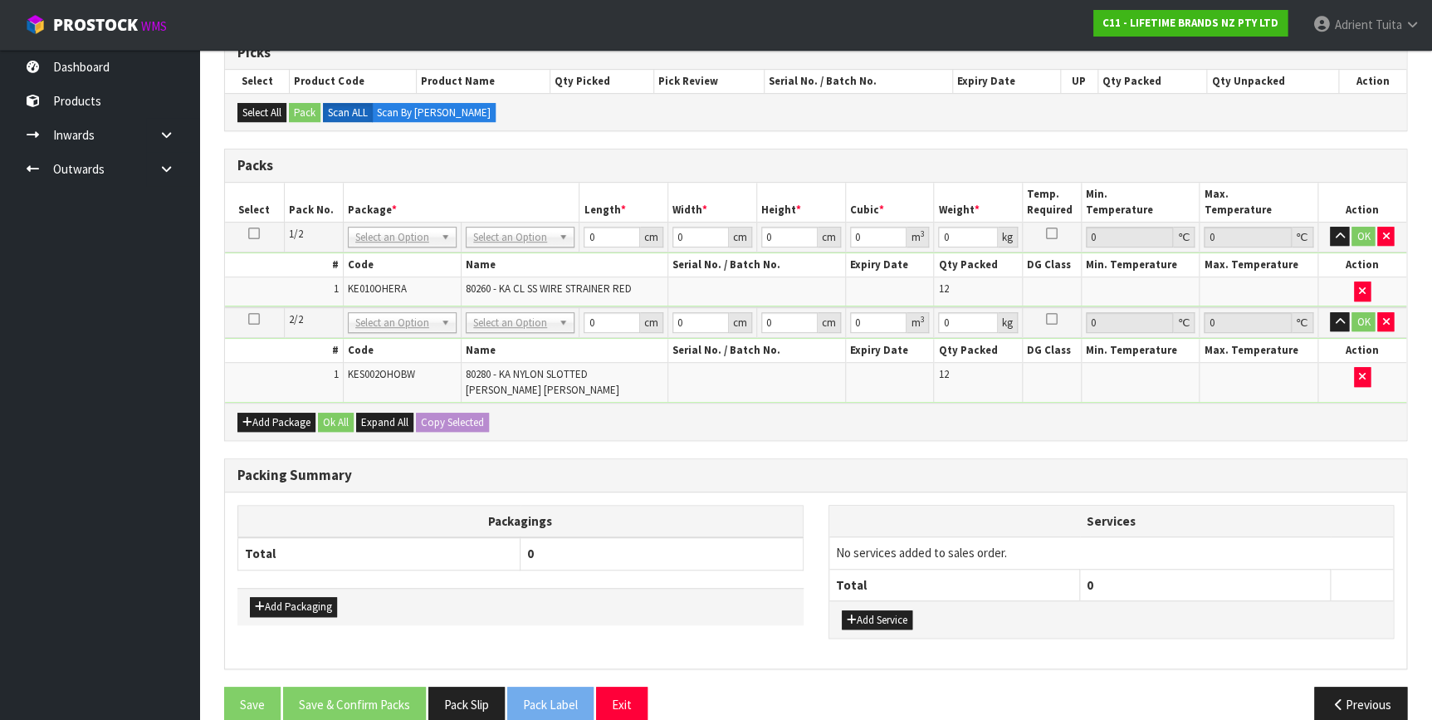
scroll to position [313, 0]
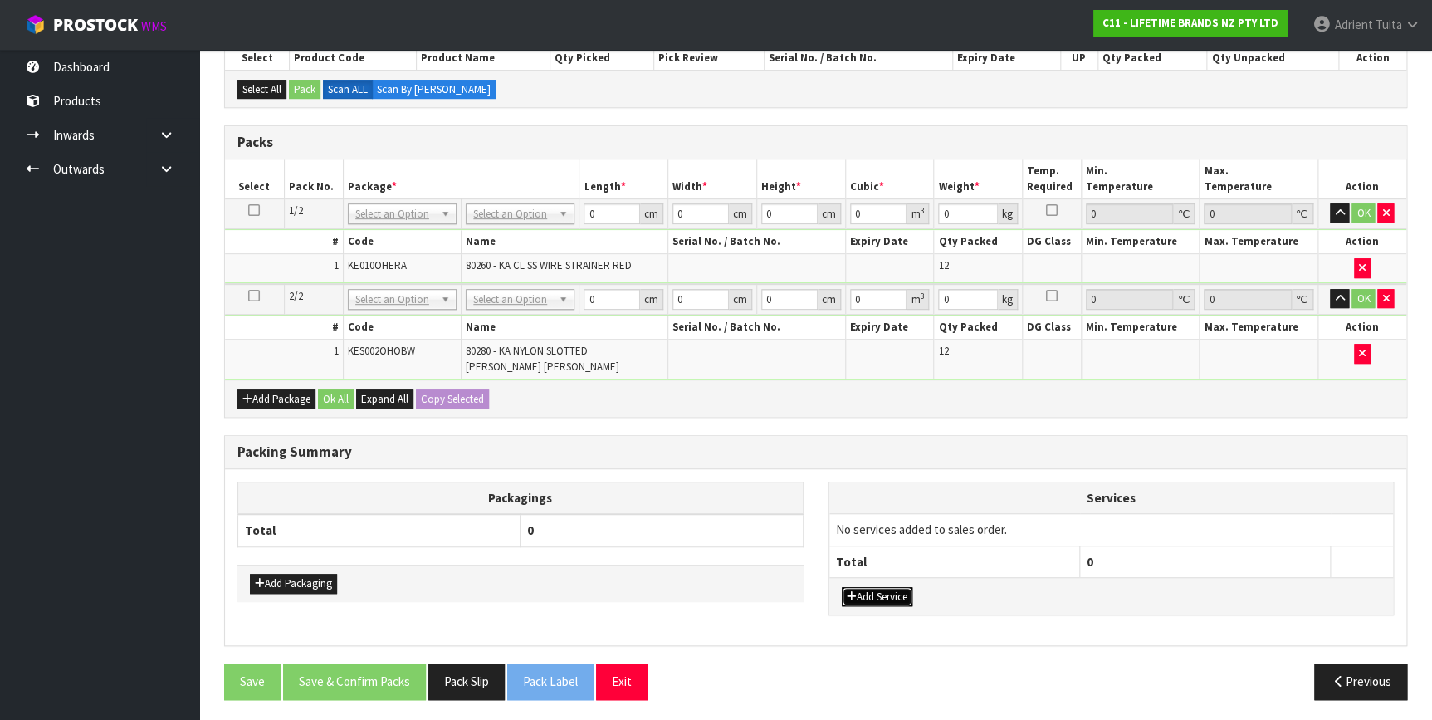
click at [862, 587] on button "Add Service" at bounding box center [877, 597] width 71 height 20
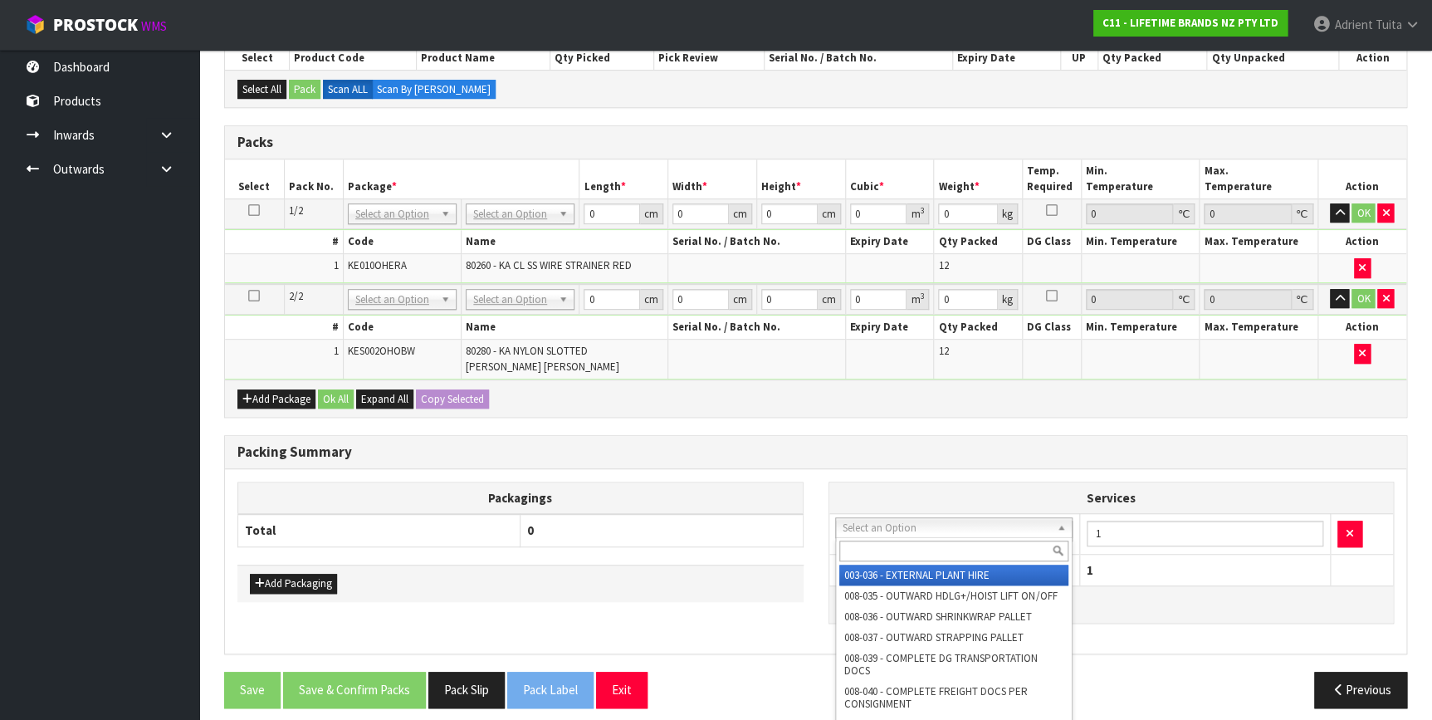
click at [888, 551] on input "text" at bounding box center [953, 550] width 229 height 21
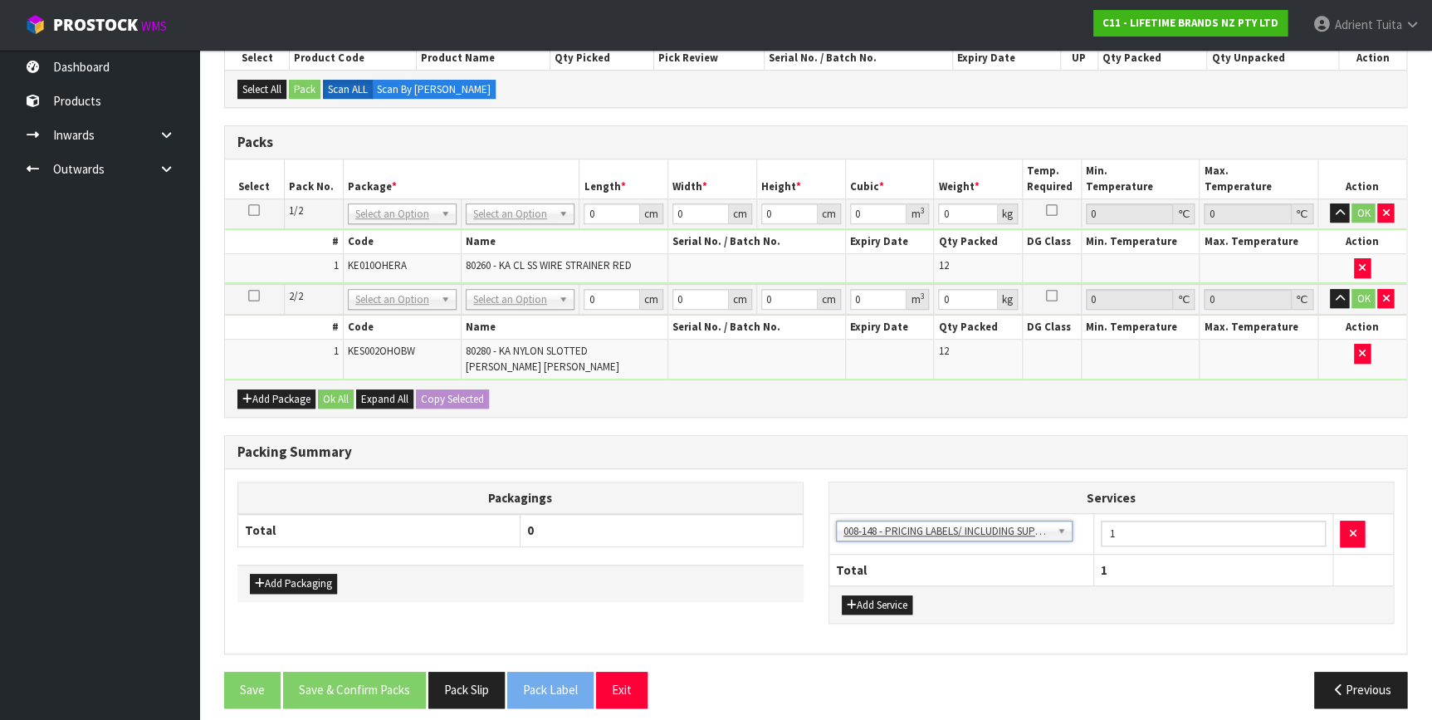
click at [1172, 514] on td "1" at bounding box center [1213, 534] width 240 height 41
click at [1170, 528] on input "1" at bounding box center [1213, 533] width 226 height 26
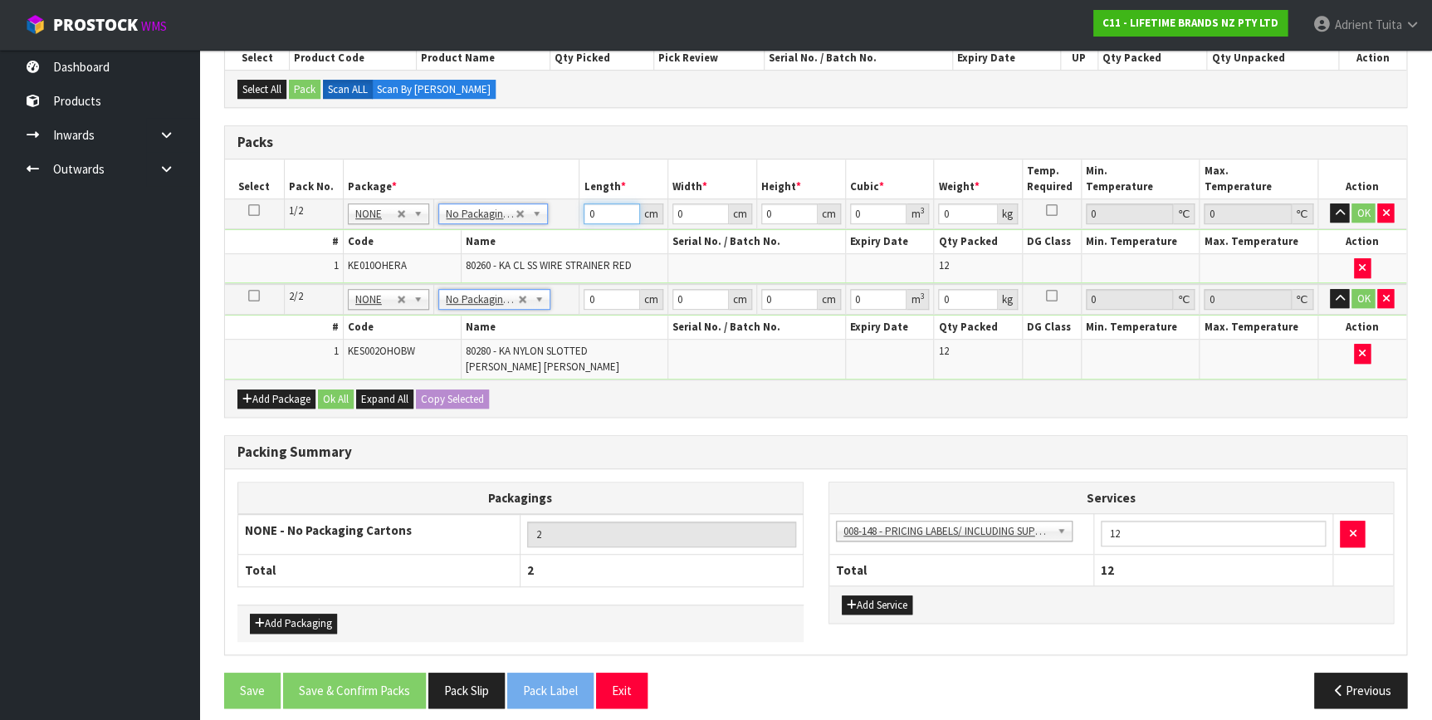
click at [602, 216] on input "0" at bounding box center [611, 213] width 56 height 21
click at [599, 297] on input "0" at bounding box center [611, 299] width 56 height 21
drag, startPoint x: 1357, startPoint y: 216, endPoint x: 1344, endPoint y: 276, distance: 61.8
click at [1358, 216] on button "OK" at bounding box center [1362, 213] width 23 height 20
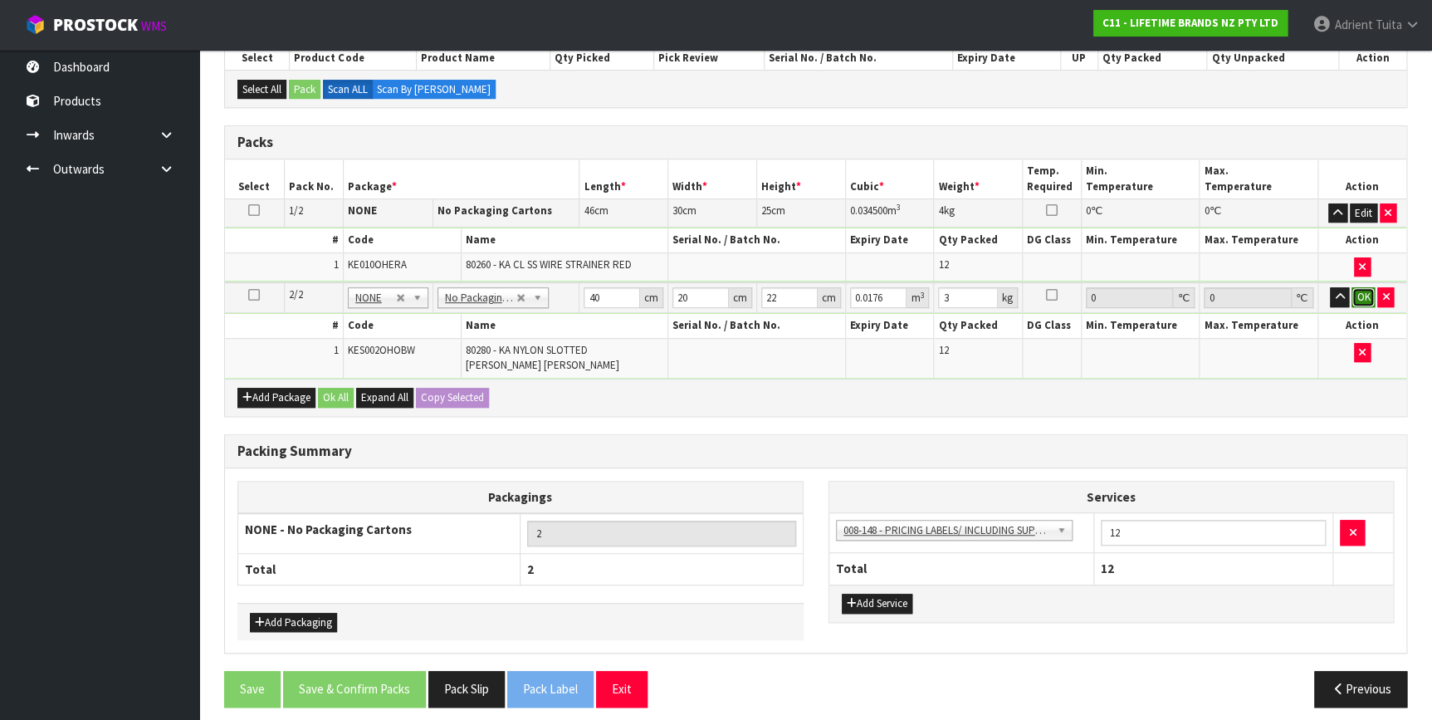
click at [1356, 289] on button "OK" at bounding box center [1362, 297] width 23 height 20
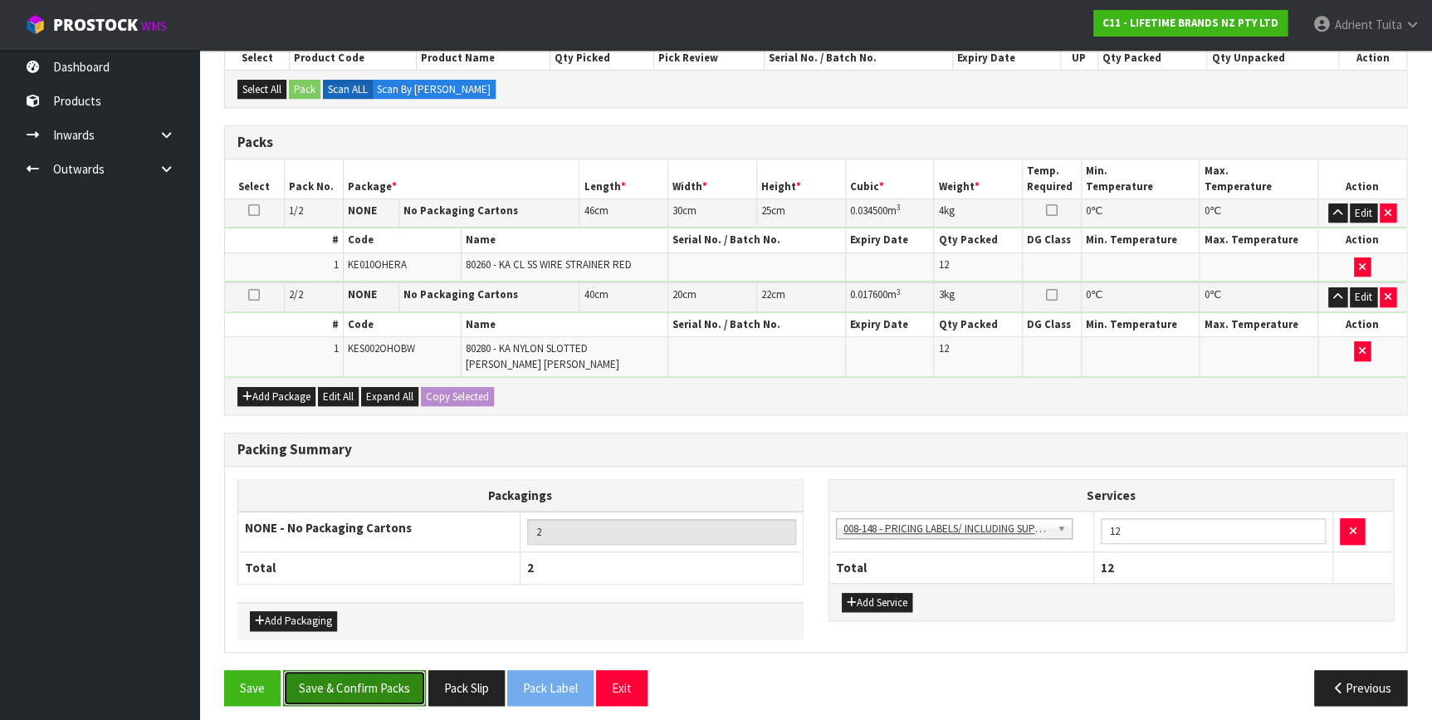
click at [362, 674] on button "Save & Confirm Packs" at bounding box center [354, 688] width 143 height 36
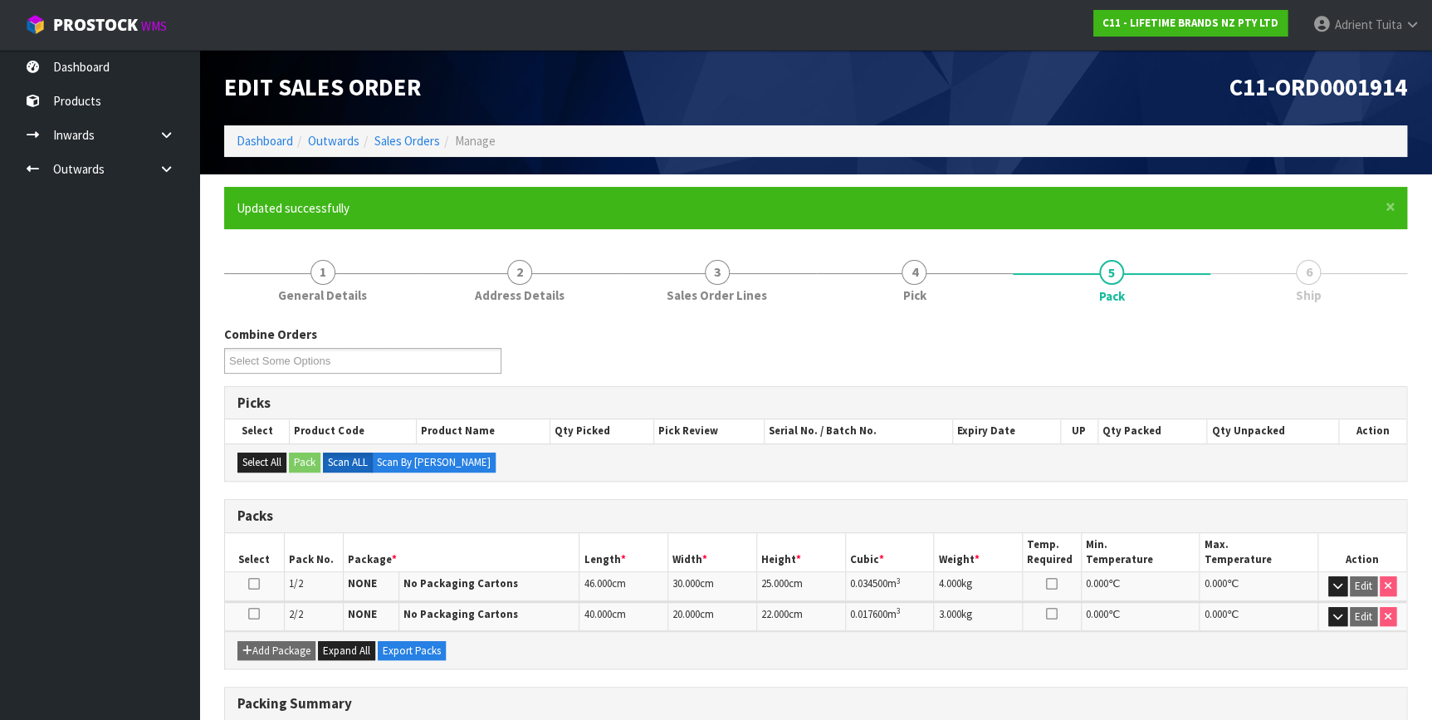
scroll to position [224, 0]
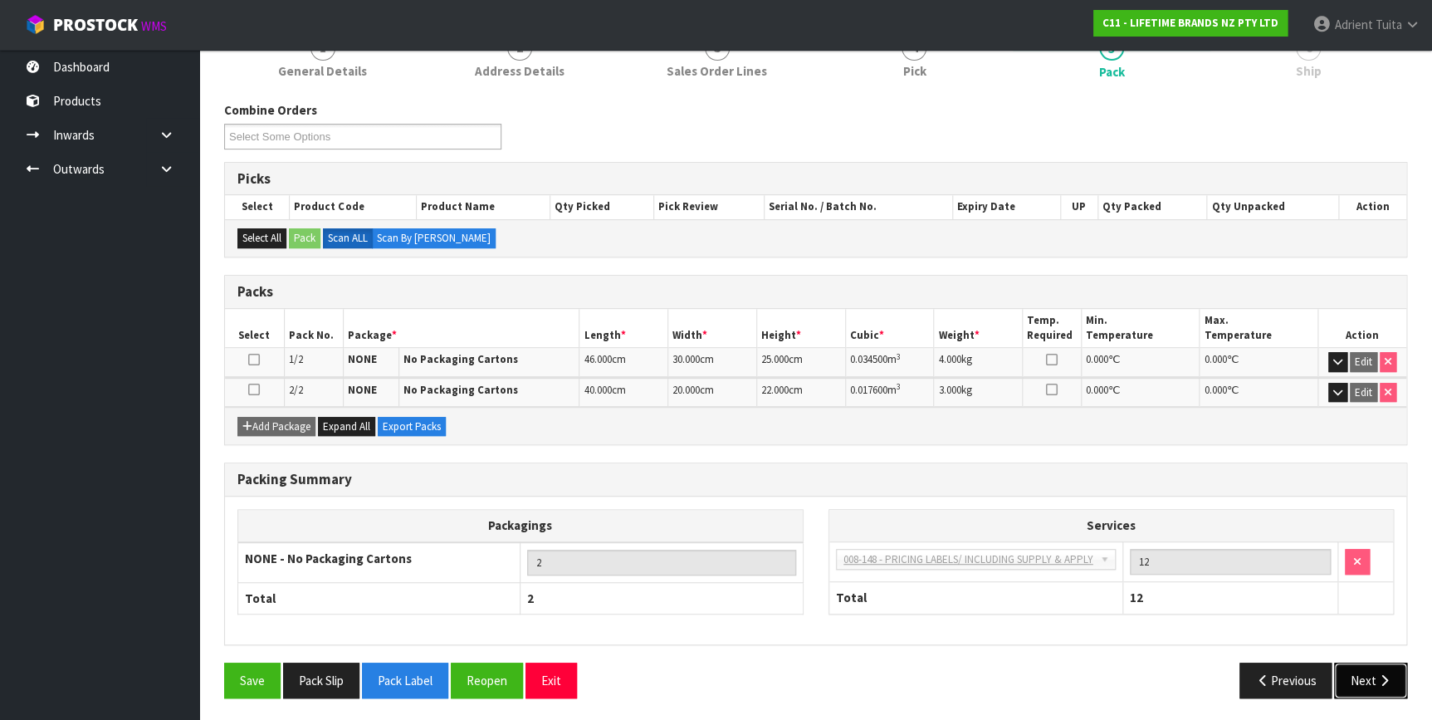
click at [1345, 664] on button "Next" at bounding box center [1370, 680] width 73 height 36
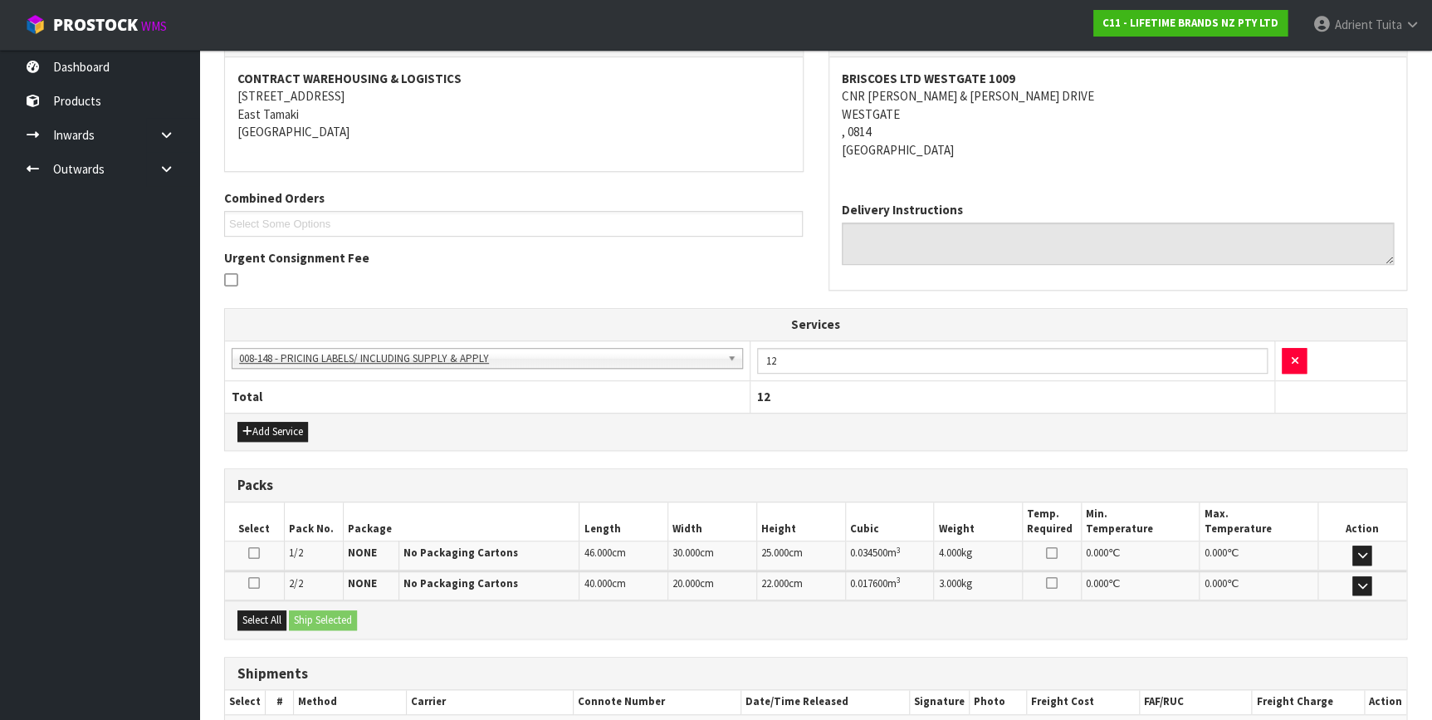
scroll to position [396, 0]
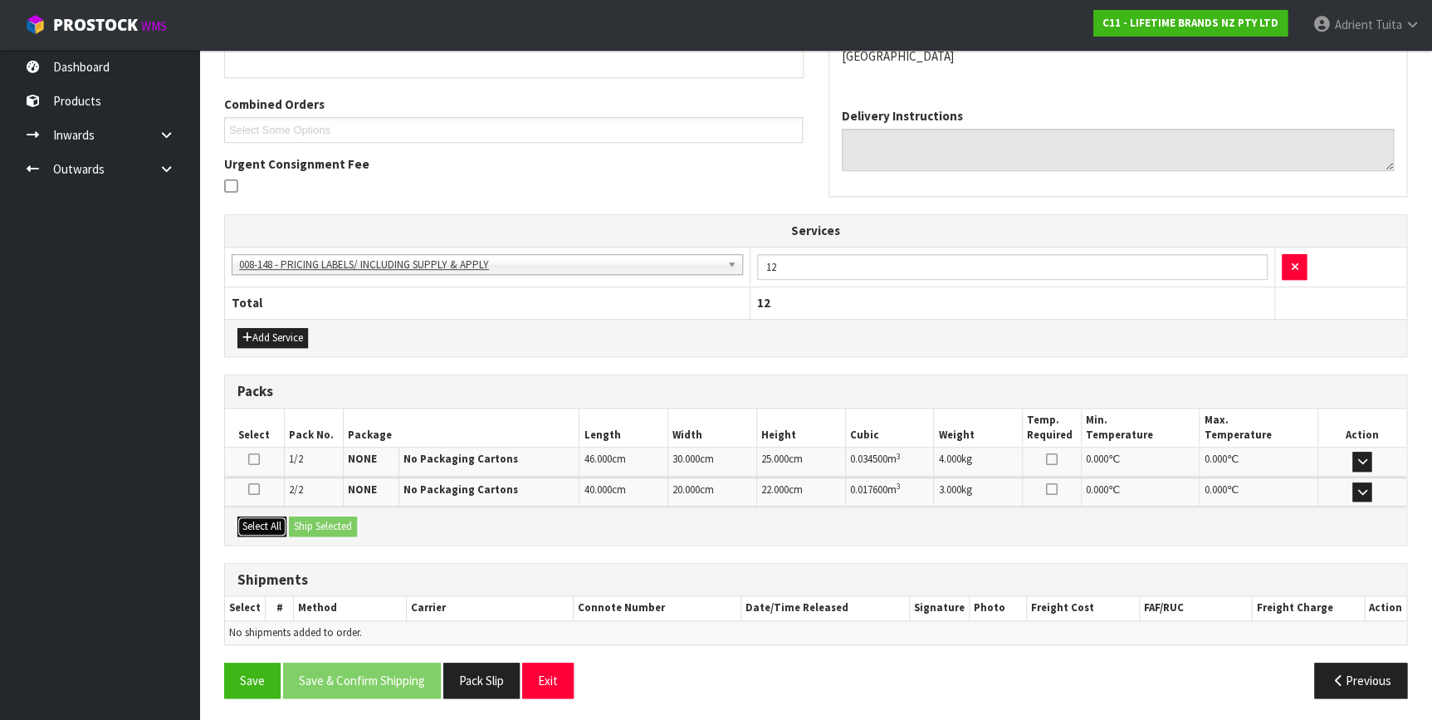
drag, startPoint x: 243, startPoint y: 523, endPoint x: 267, endPoint y: 524, distance: 24.1
click at [249, 523] on button "Select All" at bounding box center [261, 526] width 49 height 20
click at [305, 526] on button "Ship Selected" at bounding box center [323, 526] width 68 height 20
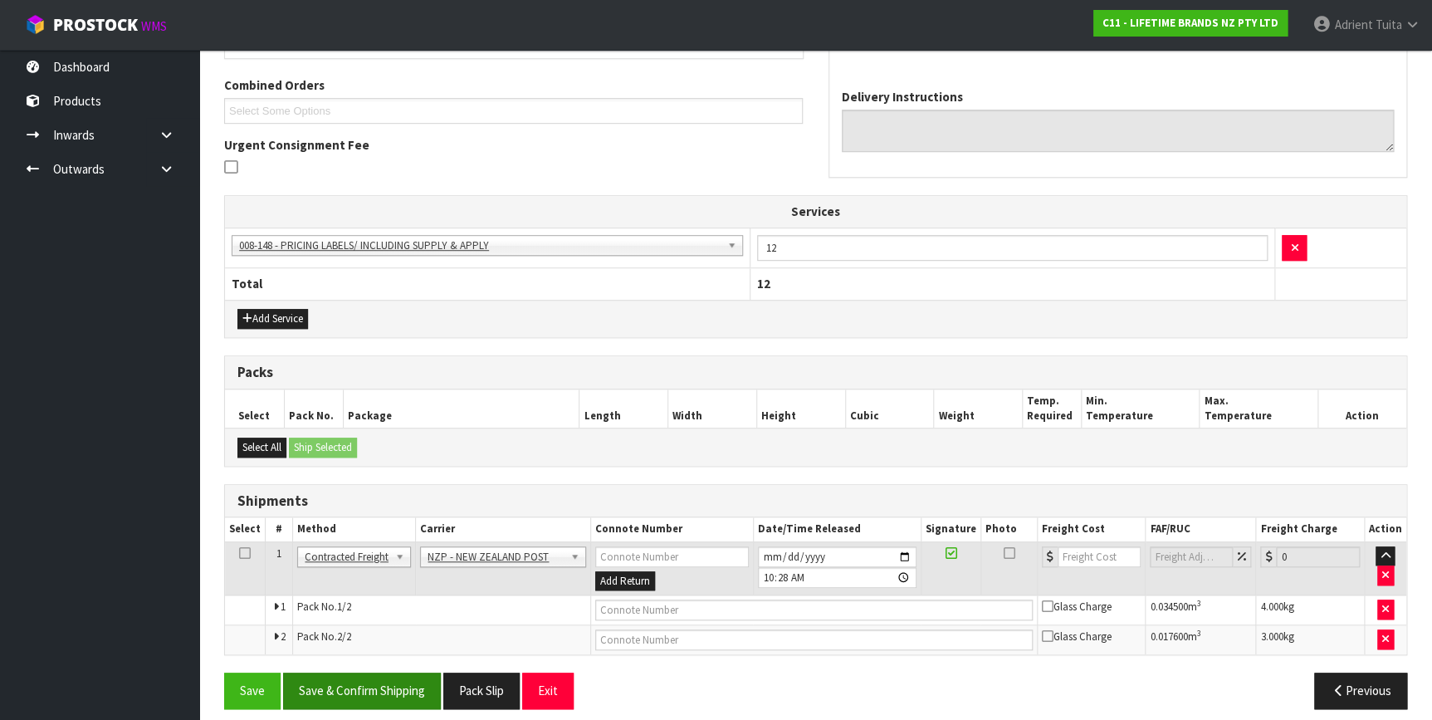
scroll to position [424, 0]
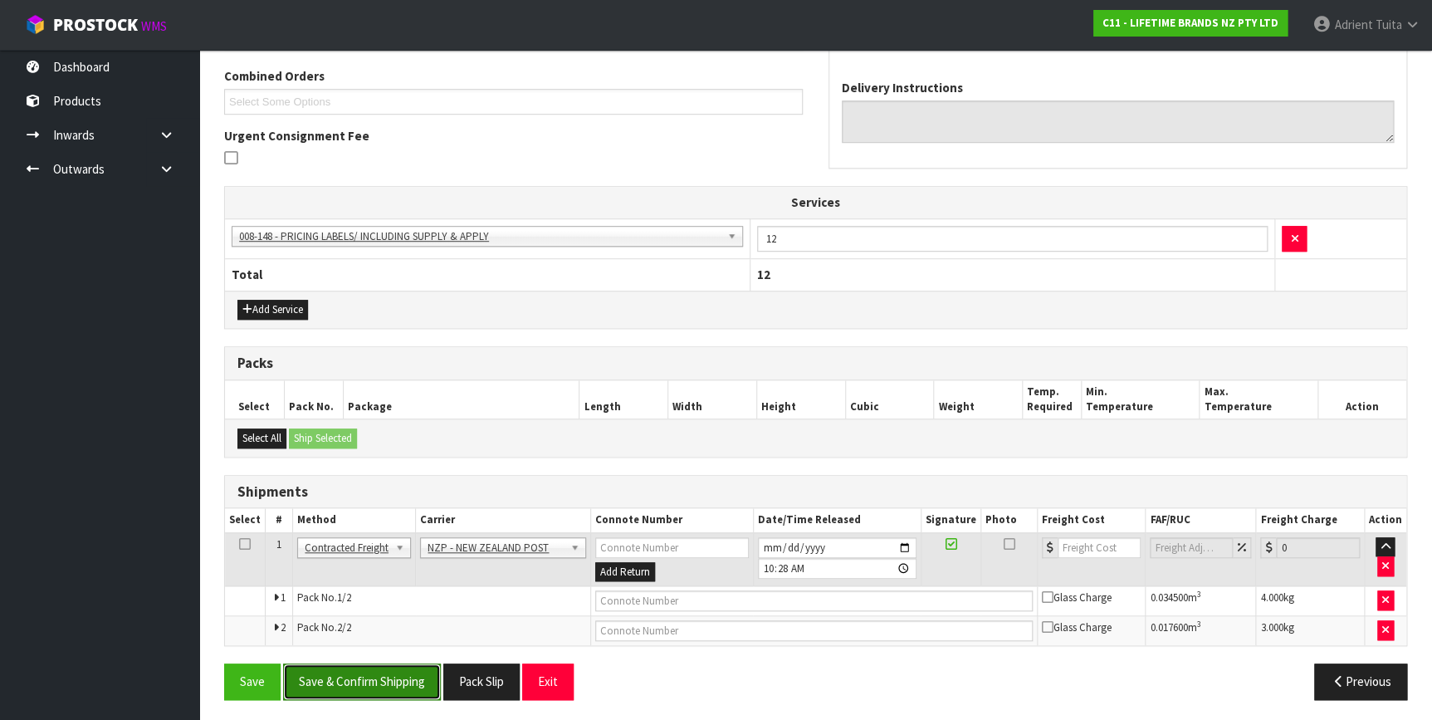
click at [354, 689] on button "Save & Confirm Shipping" at bounding box center [362, 681] width 158 height 36
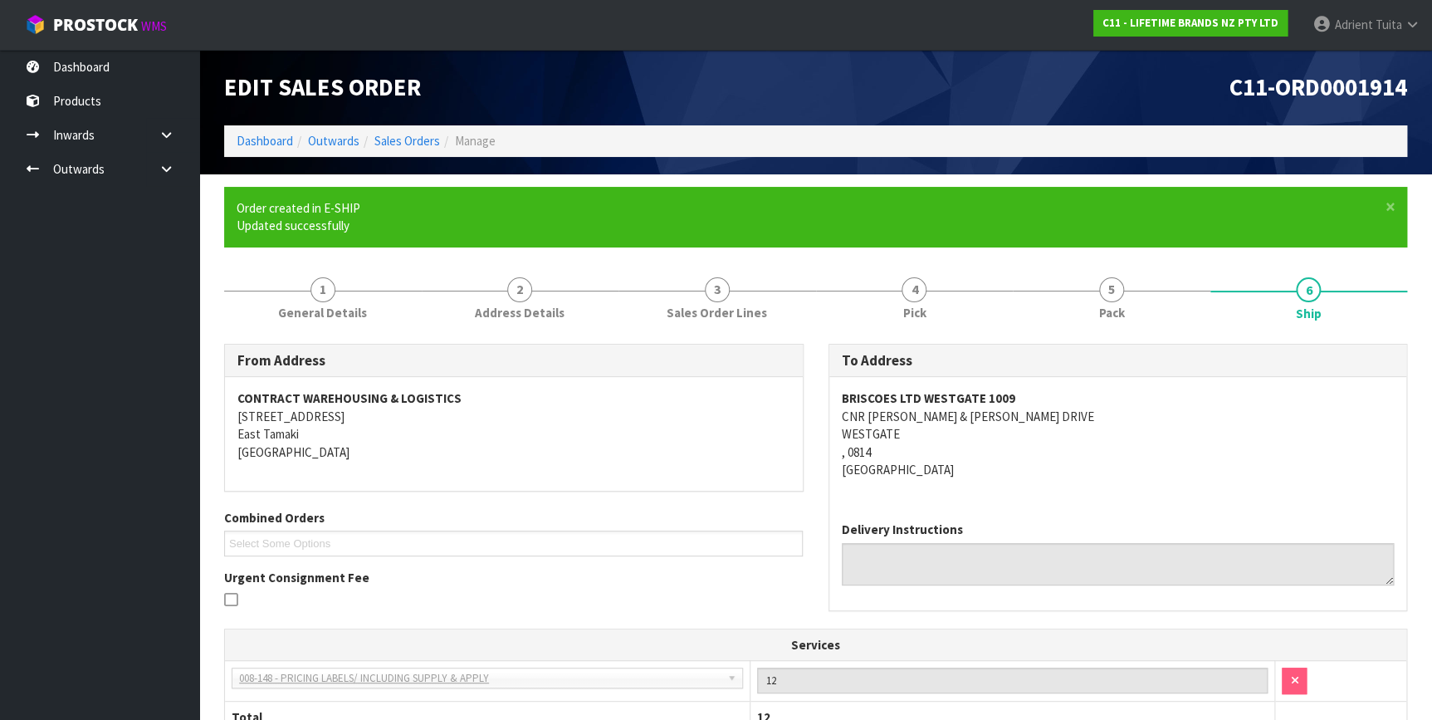
scroll to position [400, 0]
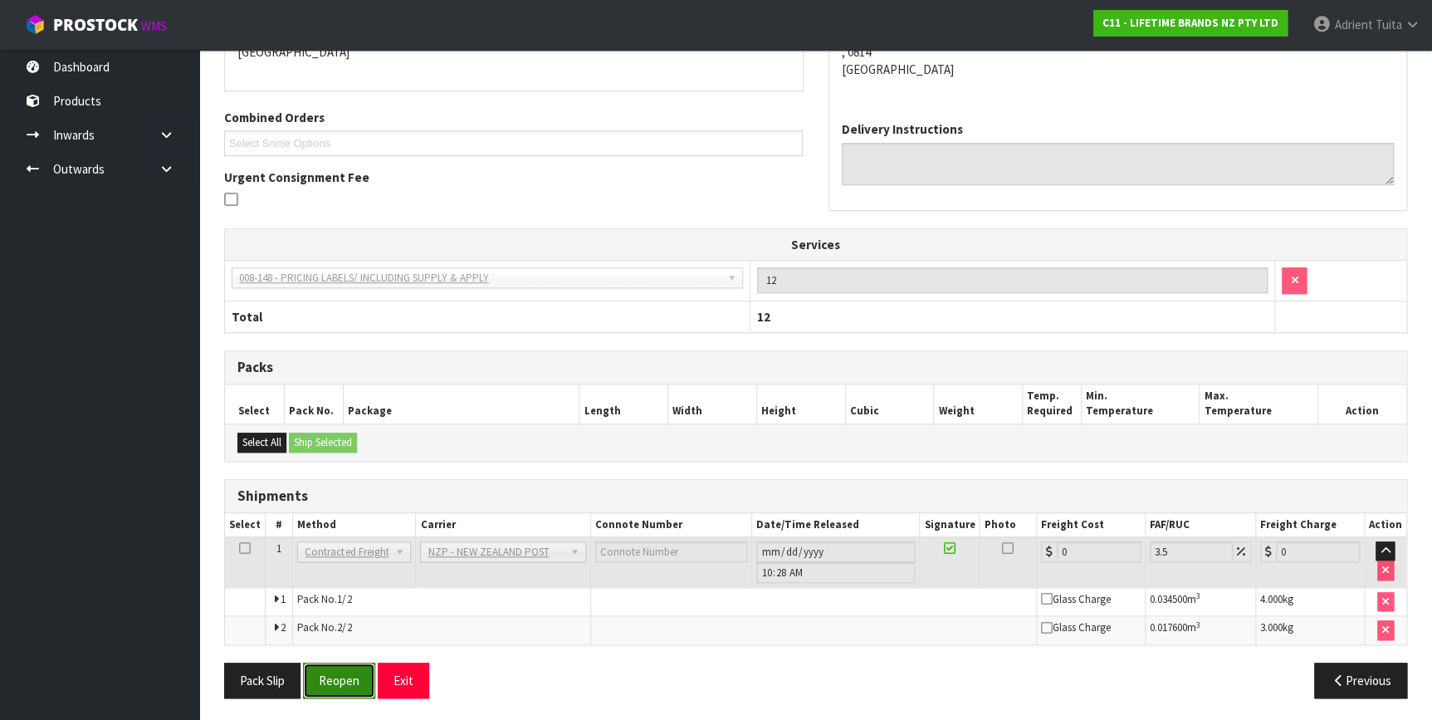
click at [340, 669] on button "Reopen" at bounding box center [339, 680] width 72 height 36
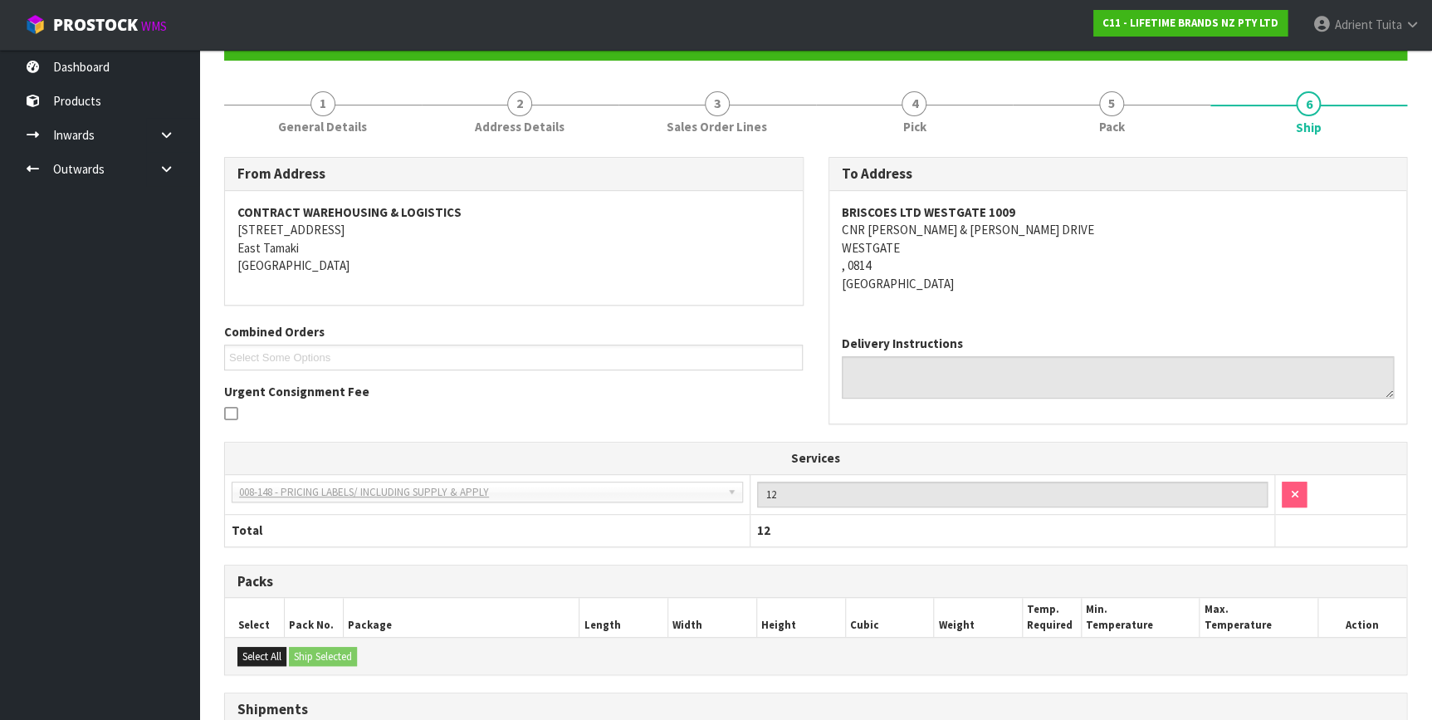
scroll to position [382, 0]
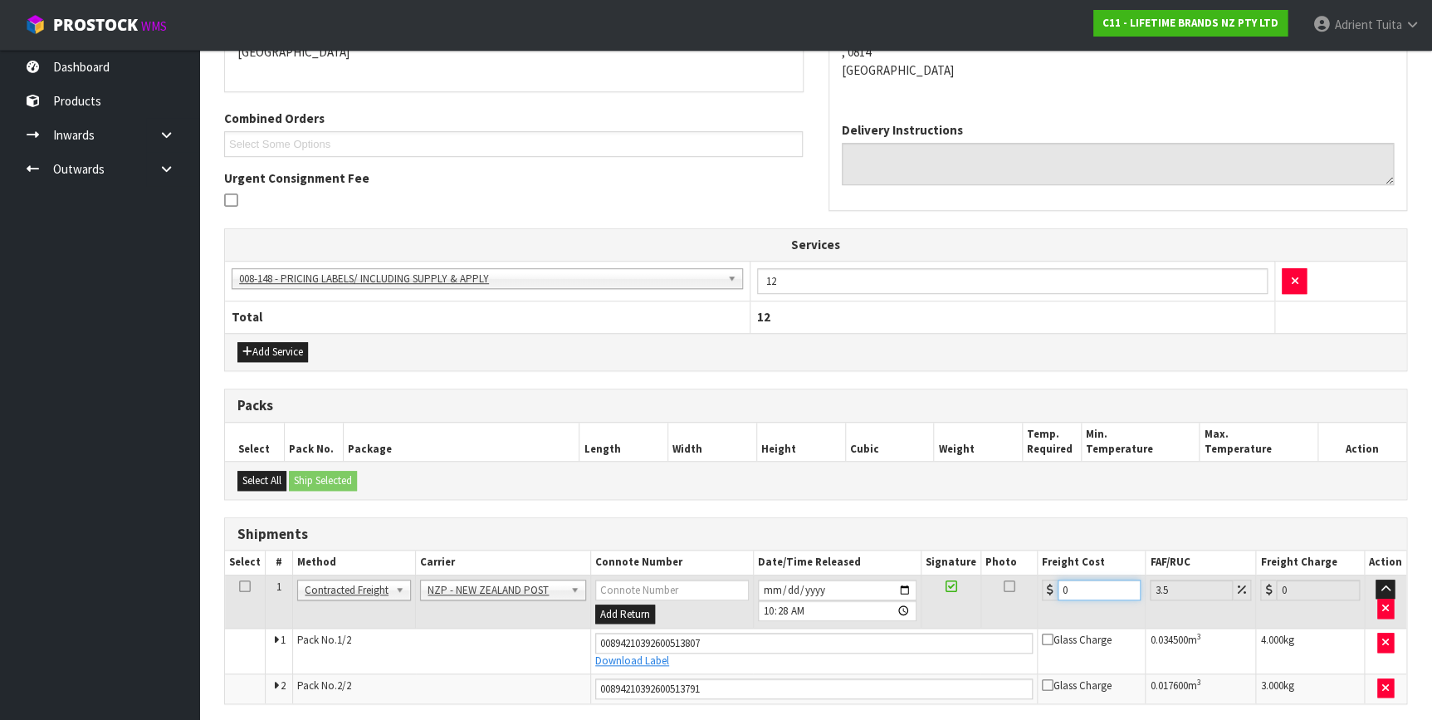
click at [1081, 589] on input "0" at bounding box center [1099, 589] width 84 height 21
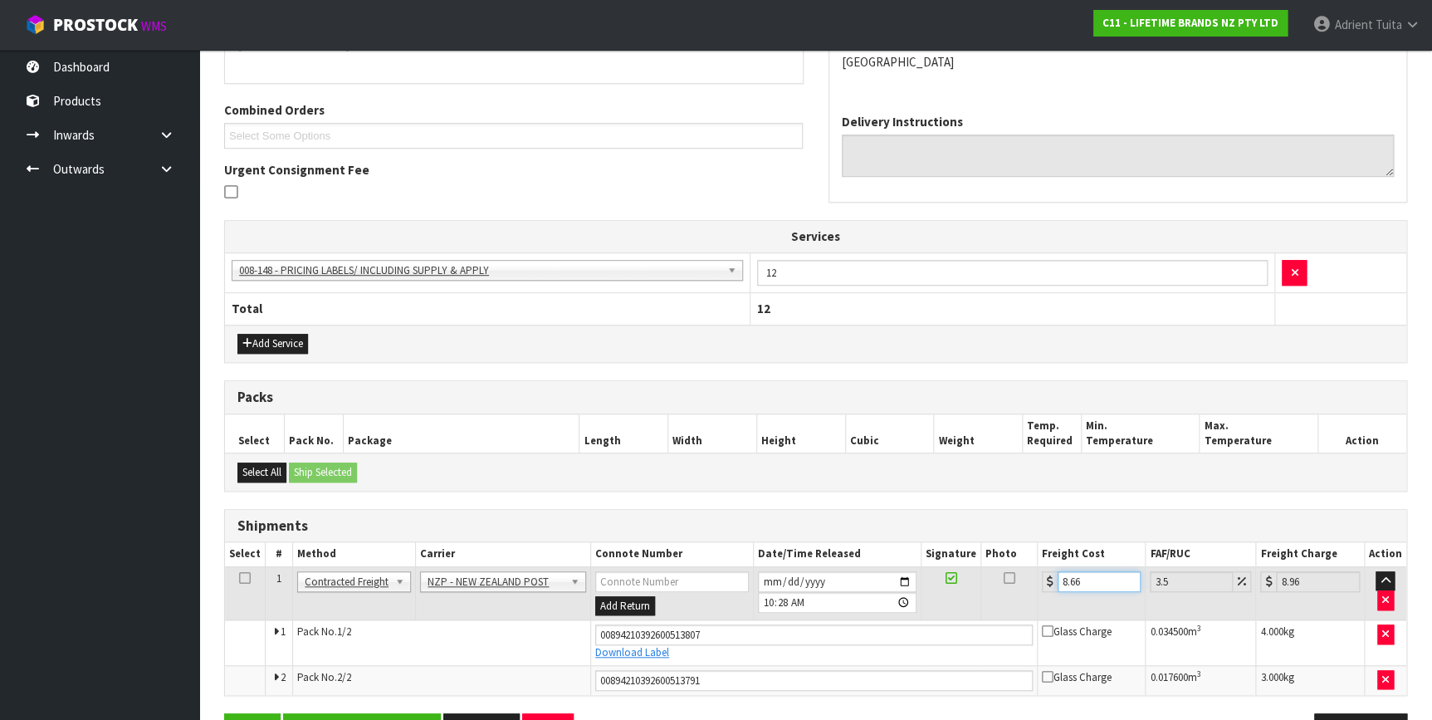
scroll to position [440, 0]
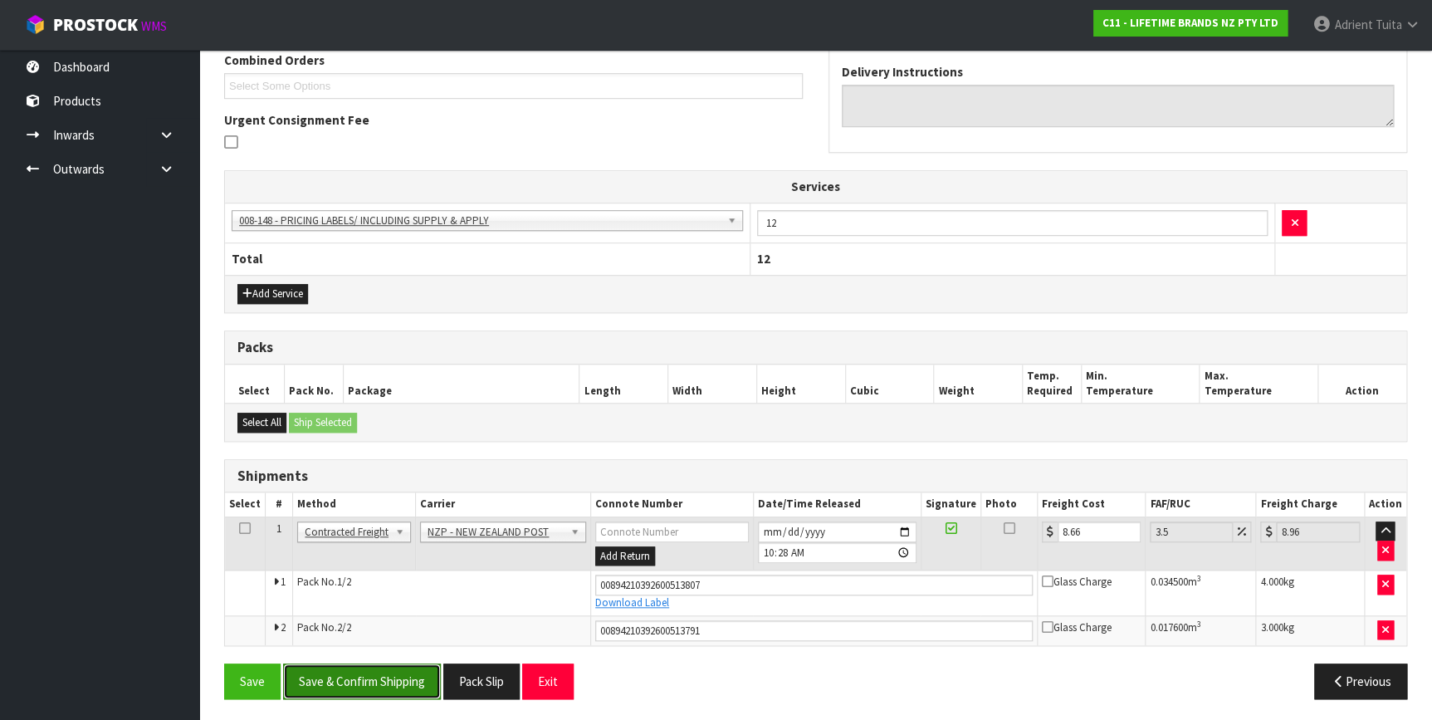
click at [398, 664] on button "Save & Confirm Shipping" at bounding box center [362, 681] width 158 height 36
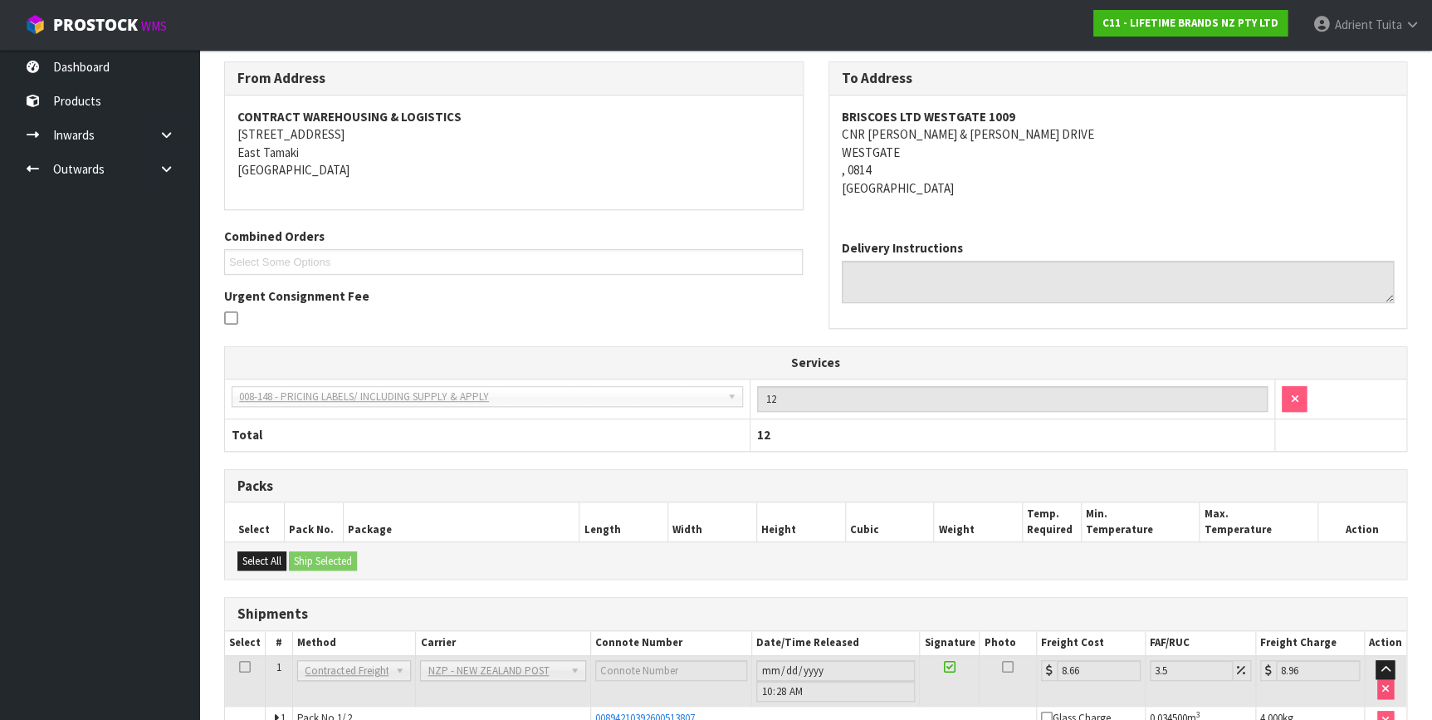
scroll to position [393, 0]
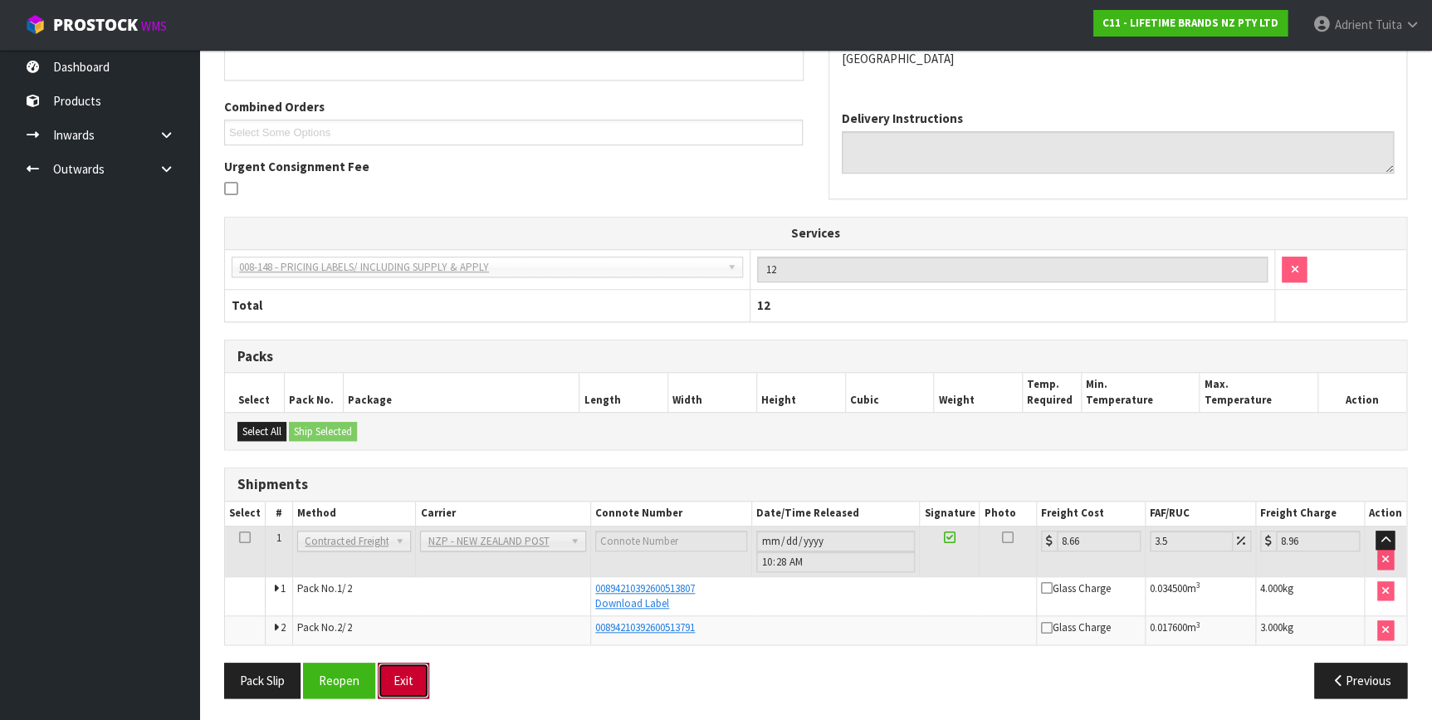
click at [382, 681] on button "Exit" at bounding box center [403, 680] width 51 height 36
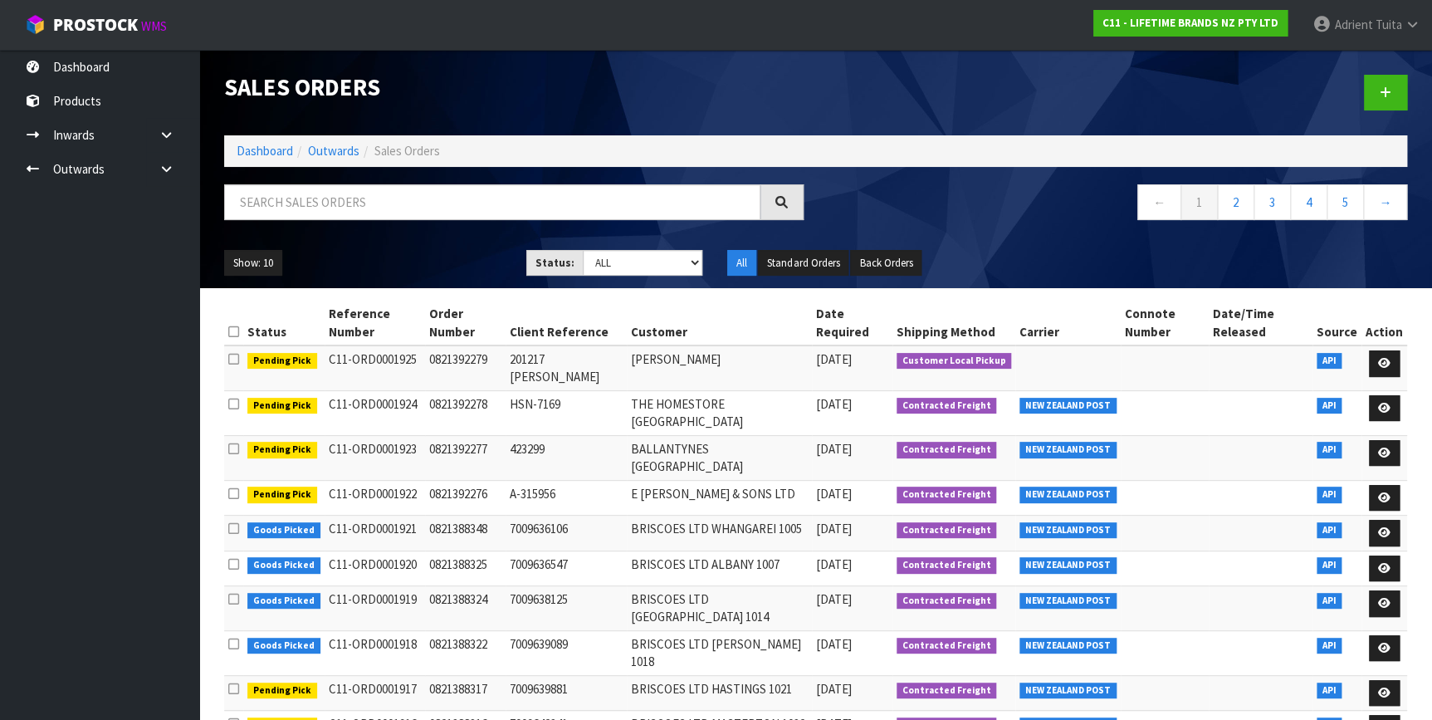
click at [330, 220] on div at bounding box center [514, 208] width 604 height 48
click at [332, 206] on input "text" at bounding box center [492, 202] width 536 height 36
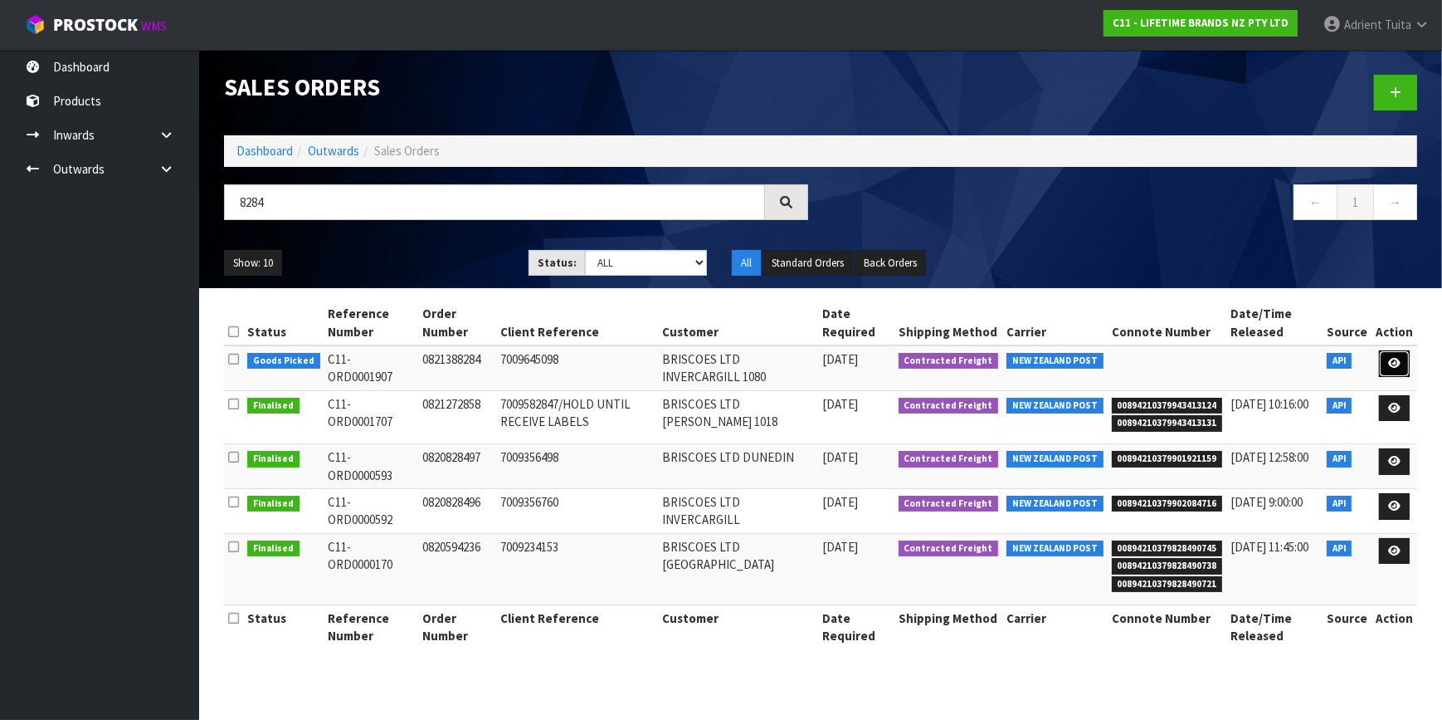
click at [1398, 362] on icon at bounding box center [1394, 363] width 12 height 11
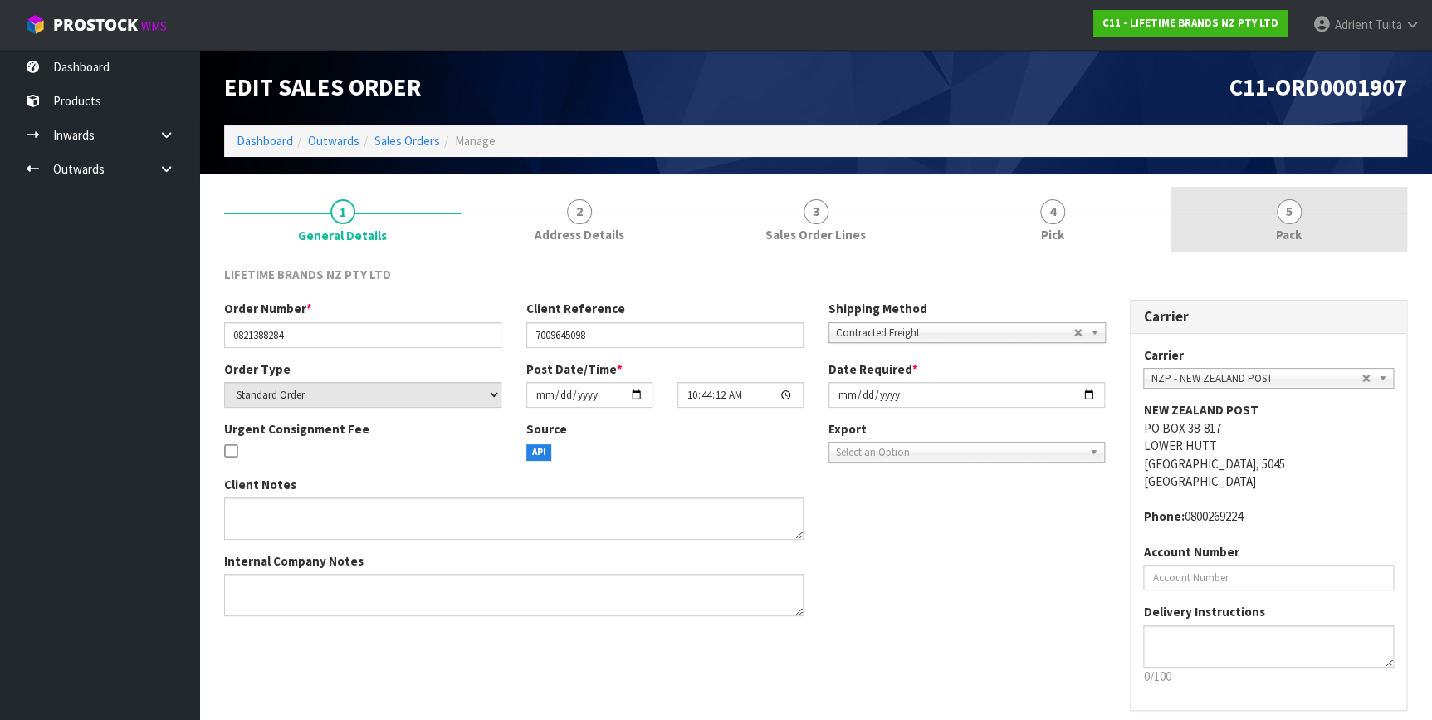
click at [1328, 230] on link "5 Pack" at bounding box center [1288, 220] width 237 height 66
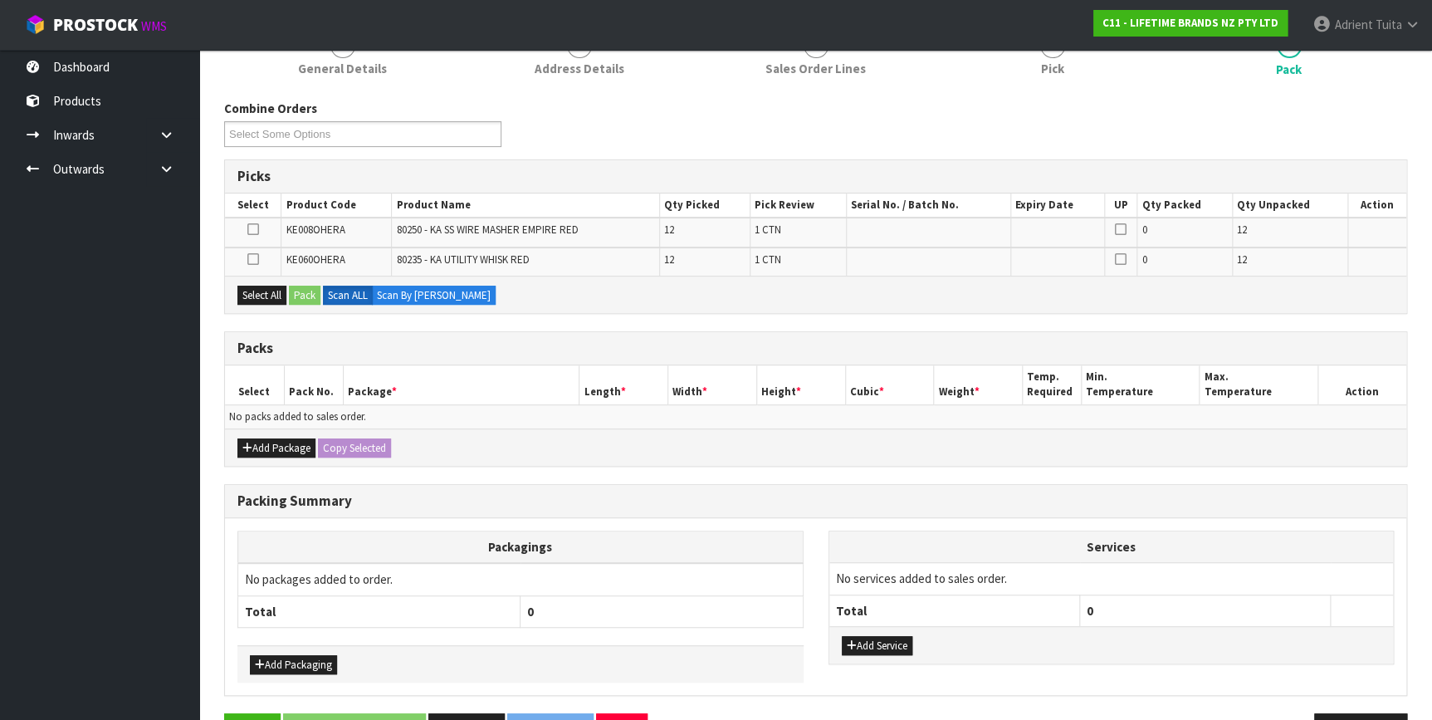
scroll to position [216, 0]
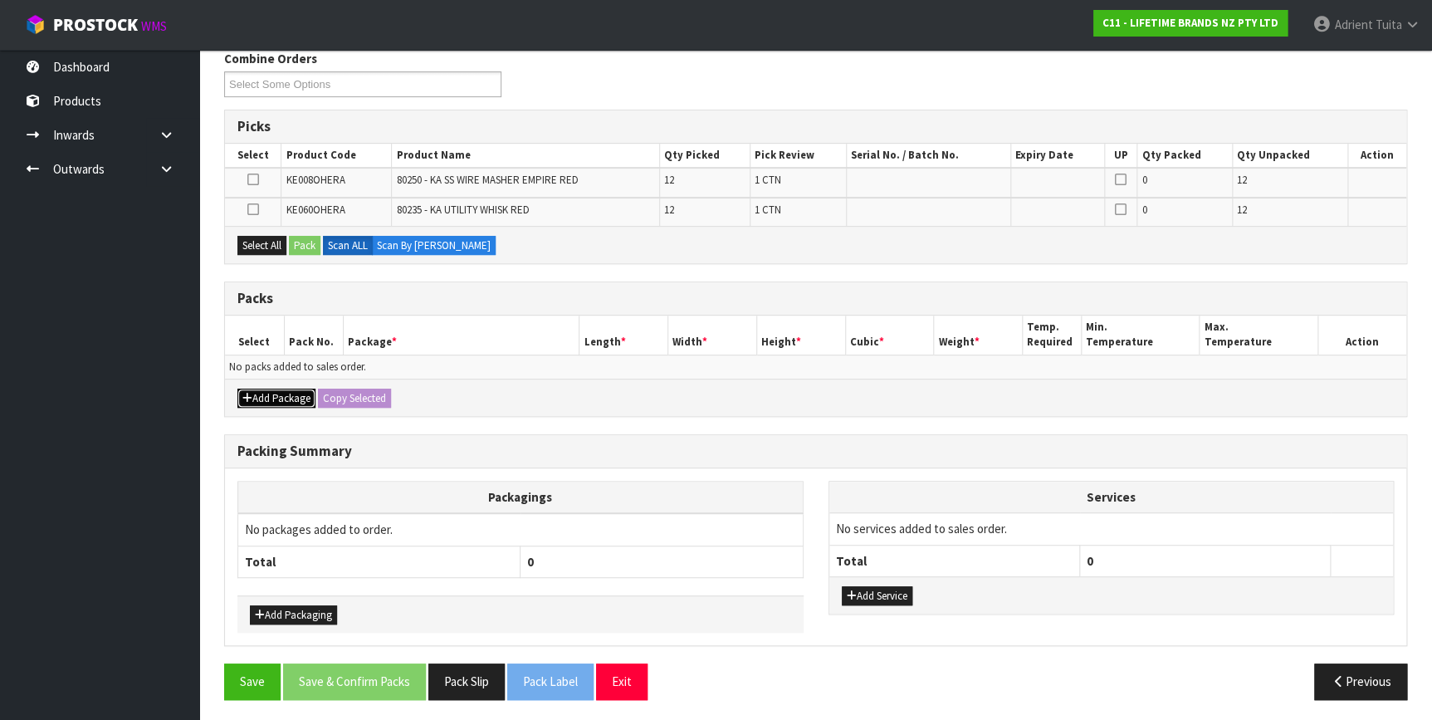
drag, startPoint x: 276, startPoint y: 402, endPoint x: 255, endPoint y: 398, distance: 21.2
click at [273, 402] on button "Add Package" at bounding box center [276, 398] width 78 height 20
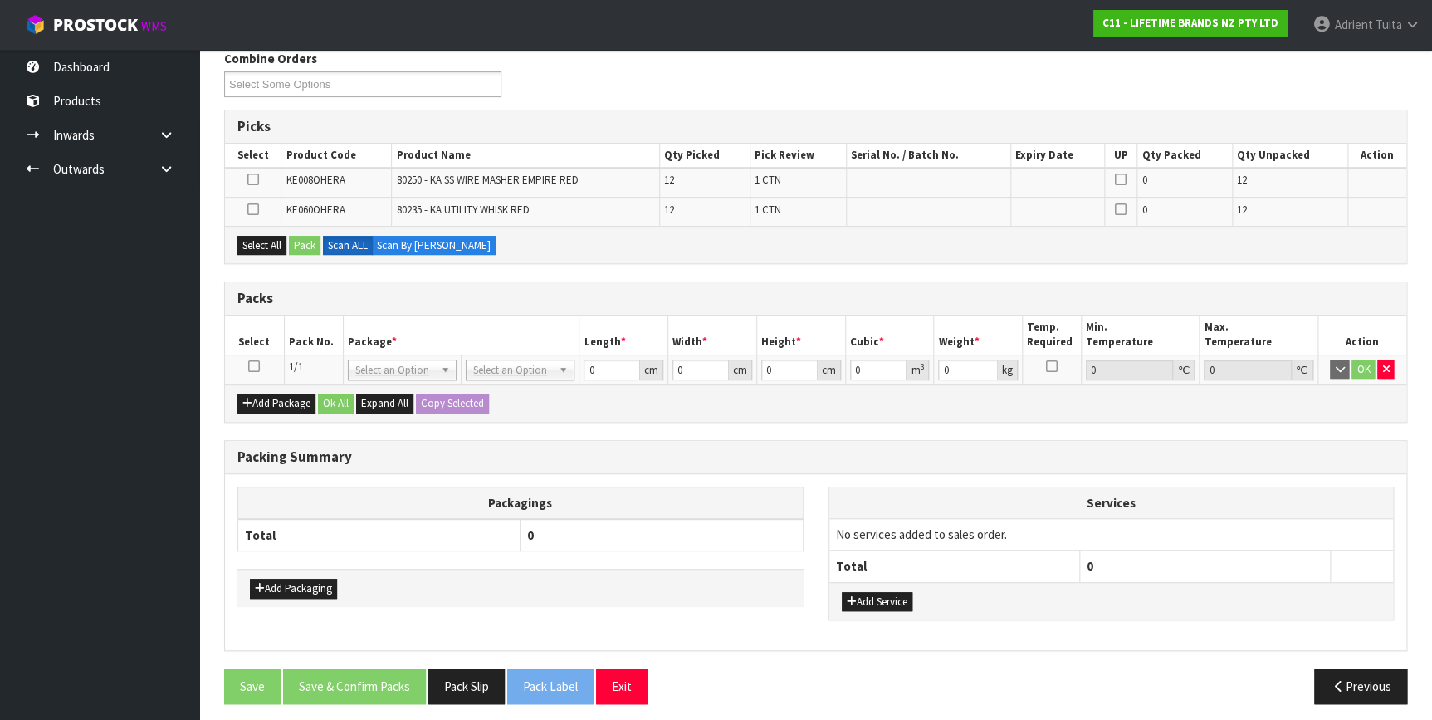
click at [251, 366] on icon at bounding box center [254, 366] width 12 height 1
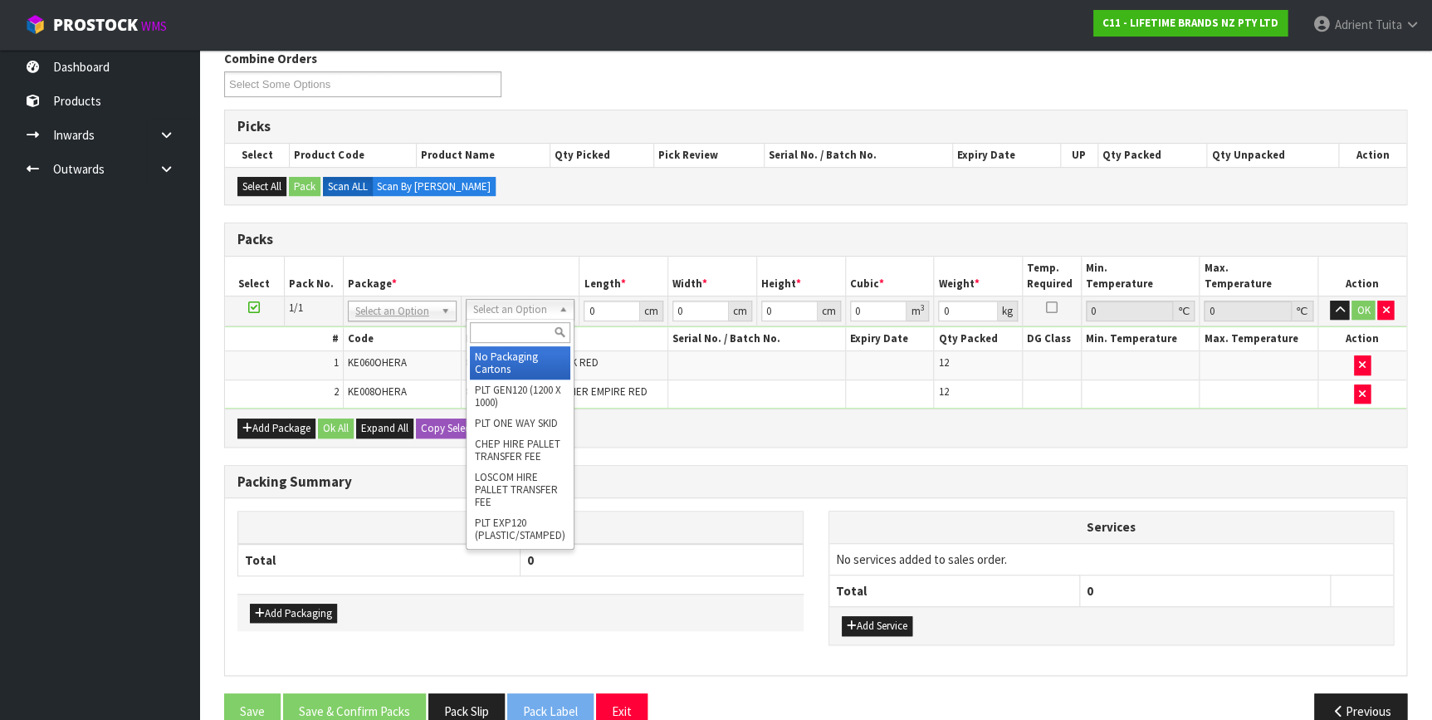
drag, startPoint x: 490, startPoint y: 317, endPoint x: 490, endPoint y: 326, distance: 9.1
click at [490, 326] on input "text" at bounding box center [520, 332] width 100 height 21
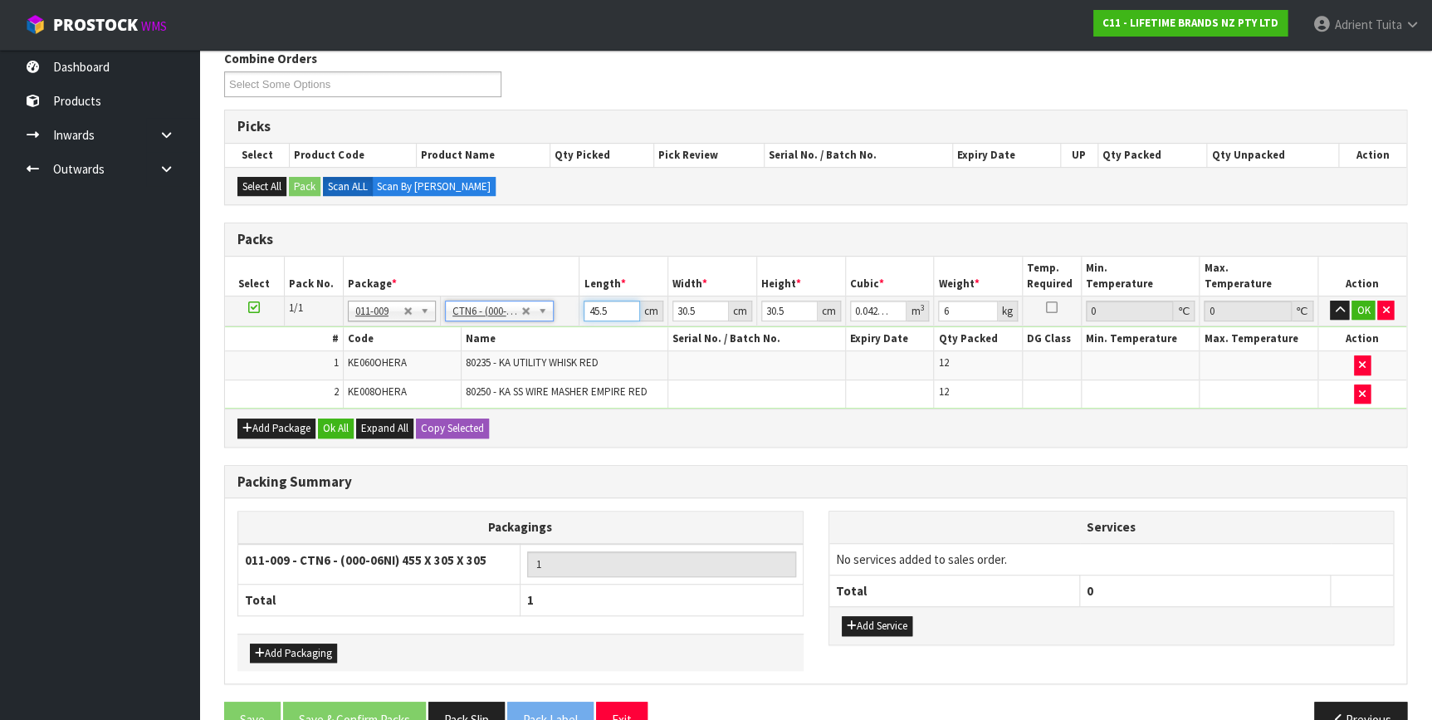
click at [601, 306] on input "45.5" at bounding box center [611, 310] width 56 height 21
click at [1362, 300] on button "OK" at bounding box center [1362, 310] width 23 height 20
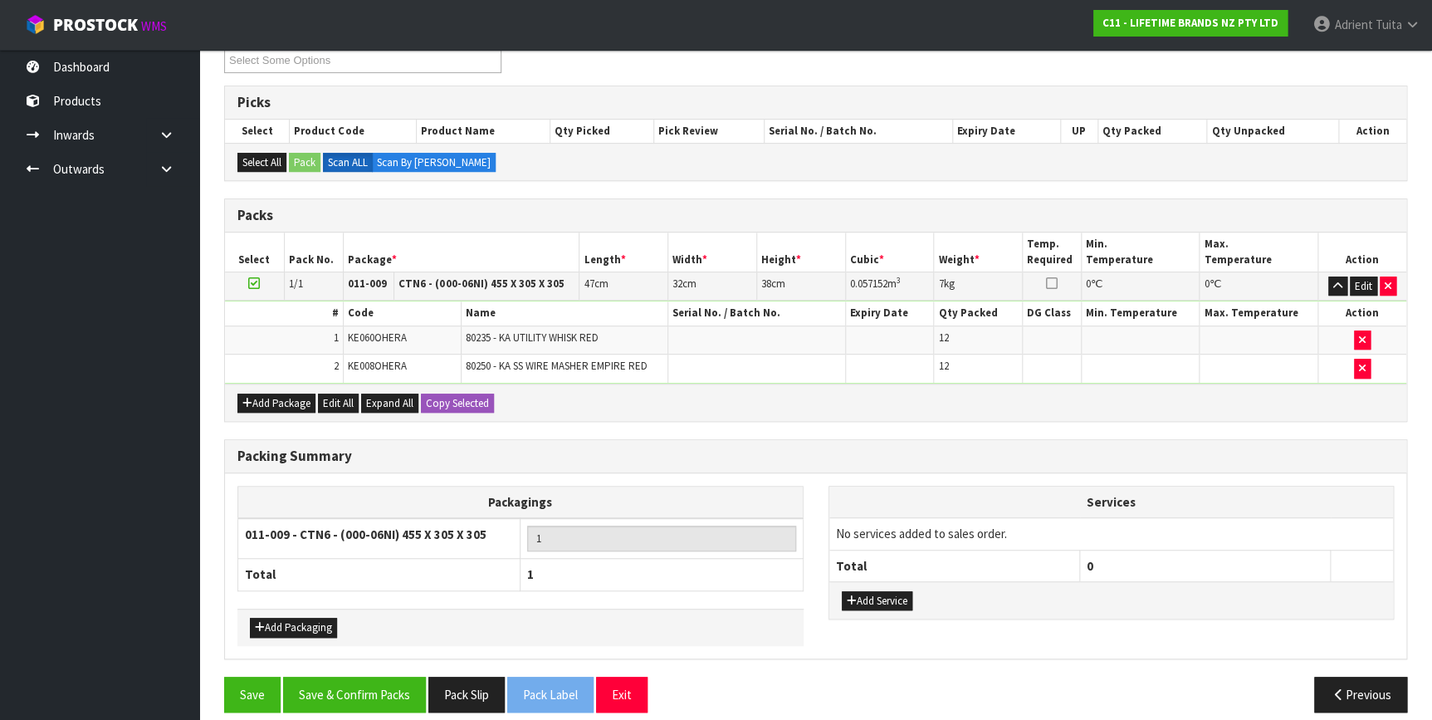
scroll to position [252, 0]
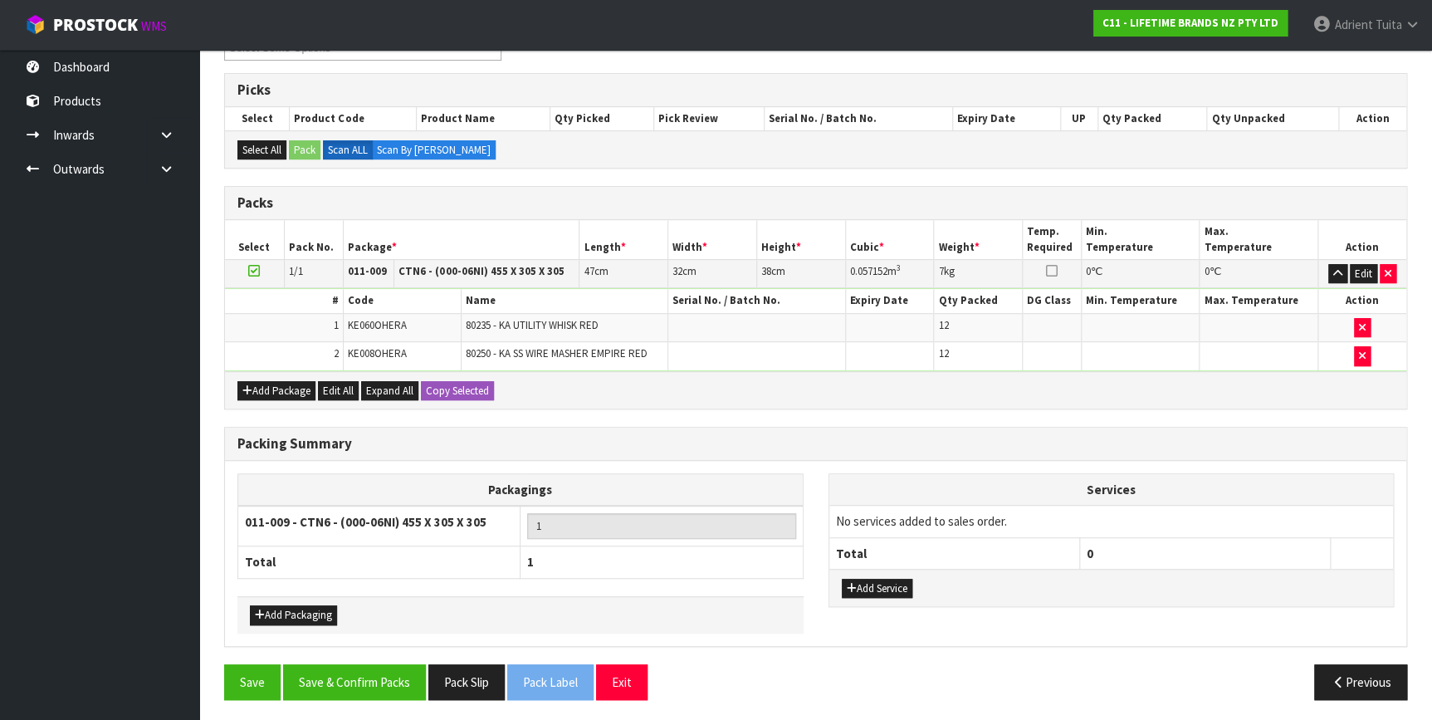
click at [893, 573] on div "Add Service" at bounding box center [1111, 586] width 564 height 37
click at [892, 578] on button "Add Service" at bounding box center [877, 588] width 71 height 20
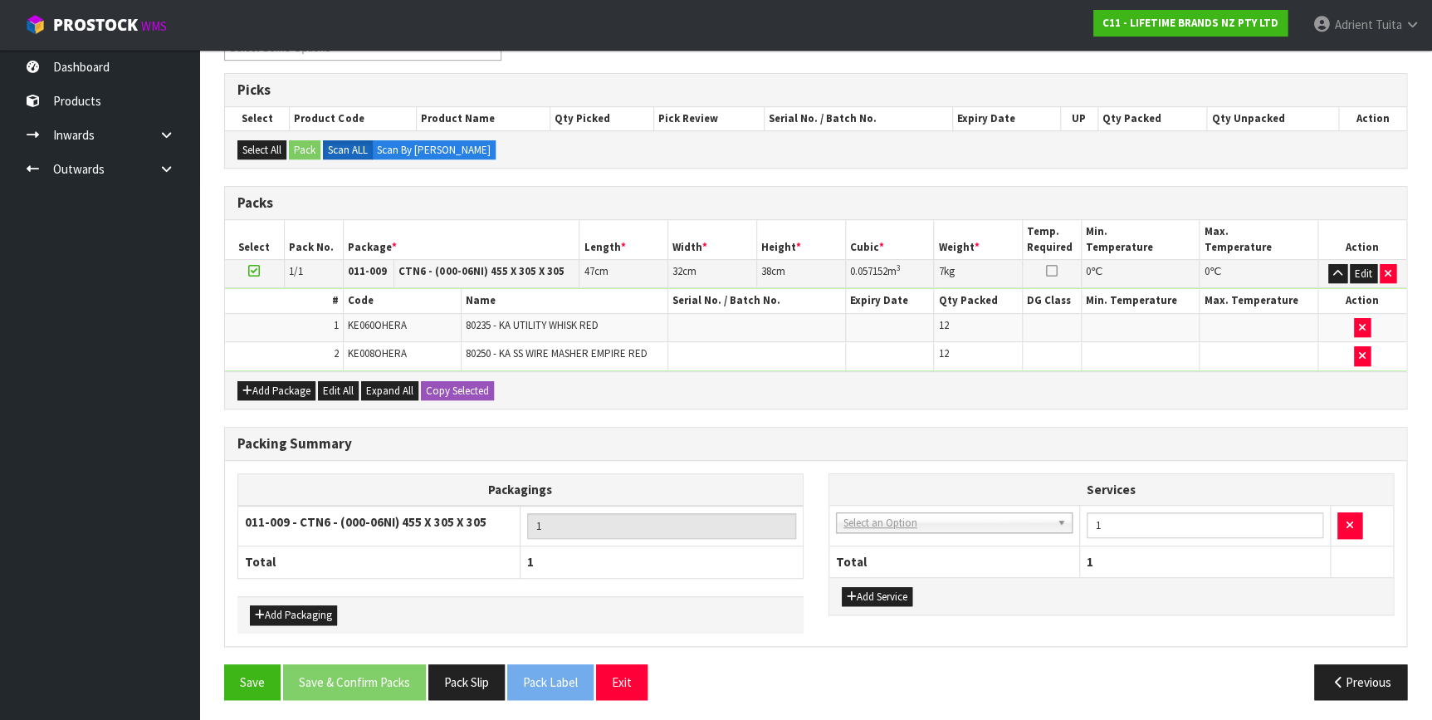
drag, startPoint x: 897, startPoint y: 549, endPoint x: 902, endPoint y: 518, distance: 31.9
click at [906, 505] on td "003-036 - EXTERNAL PLANT HIRE 008-035 - OUTWARD HDLG+/HOIST LIFT ON/OFF 008-036…" at bounding box center [954, 525] width 251 height 41
drag, startPoint x: 902, startPoint y: 518, endPoint x: 903, endPoint y: 534, distance: 15.8
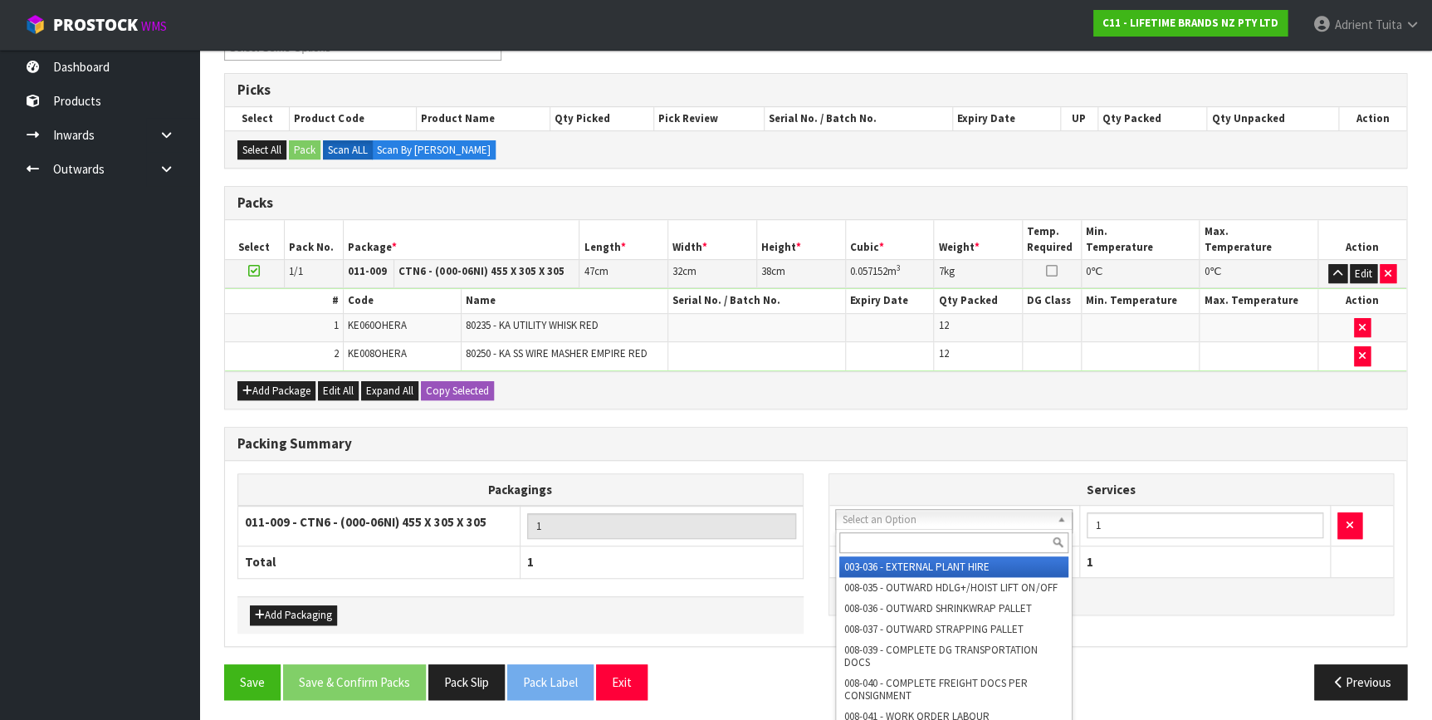
click at [903, 534] on input "text" at bounding box center [953, 542] width 229 height 21
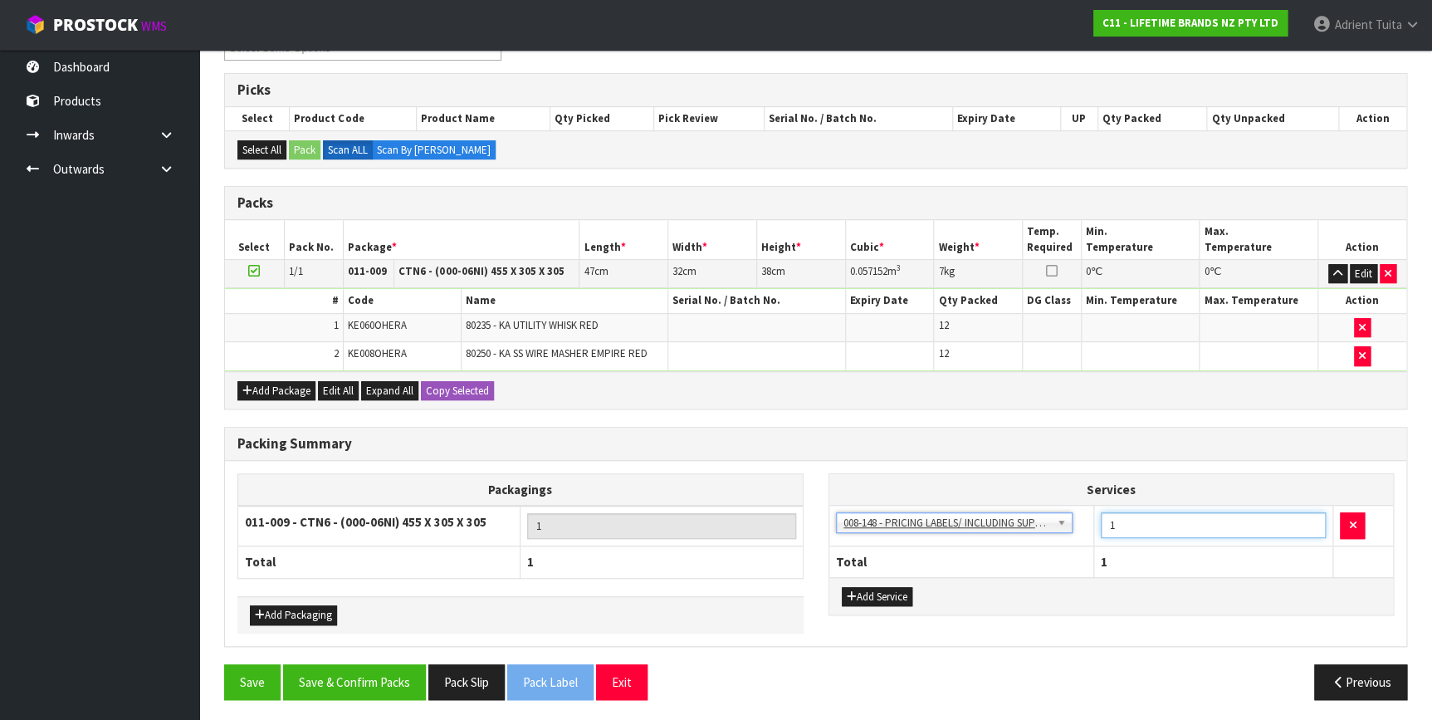
click at [1161, 521] on input "1" at bounding box center [1213, 525] width 226 height 26
click at [350, 676] on button "Save & Confirm Packs" at bounding box center [354, 682] width 143 height 36
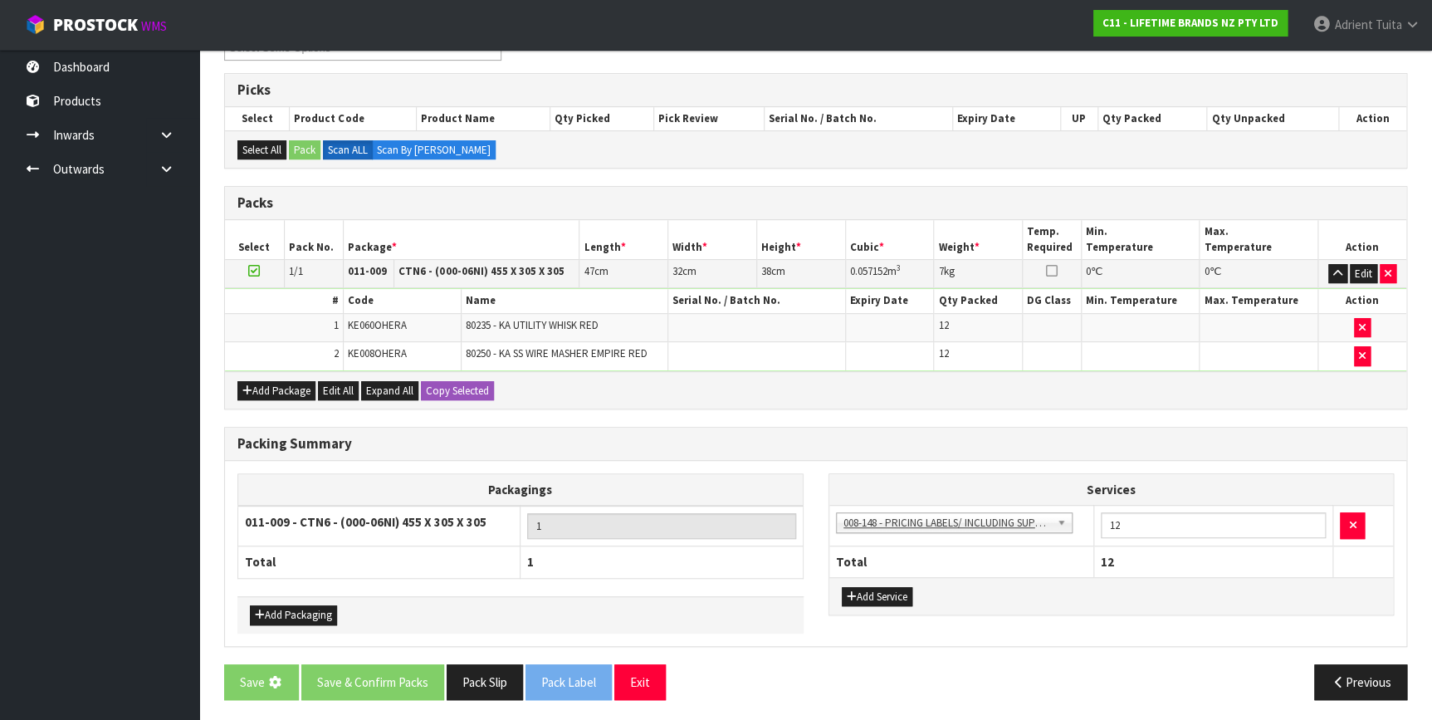
scroll to position [0, 0]
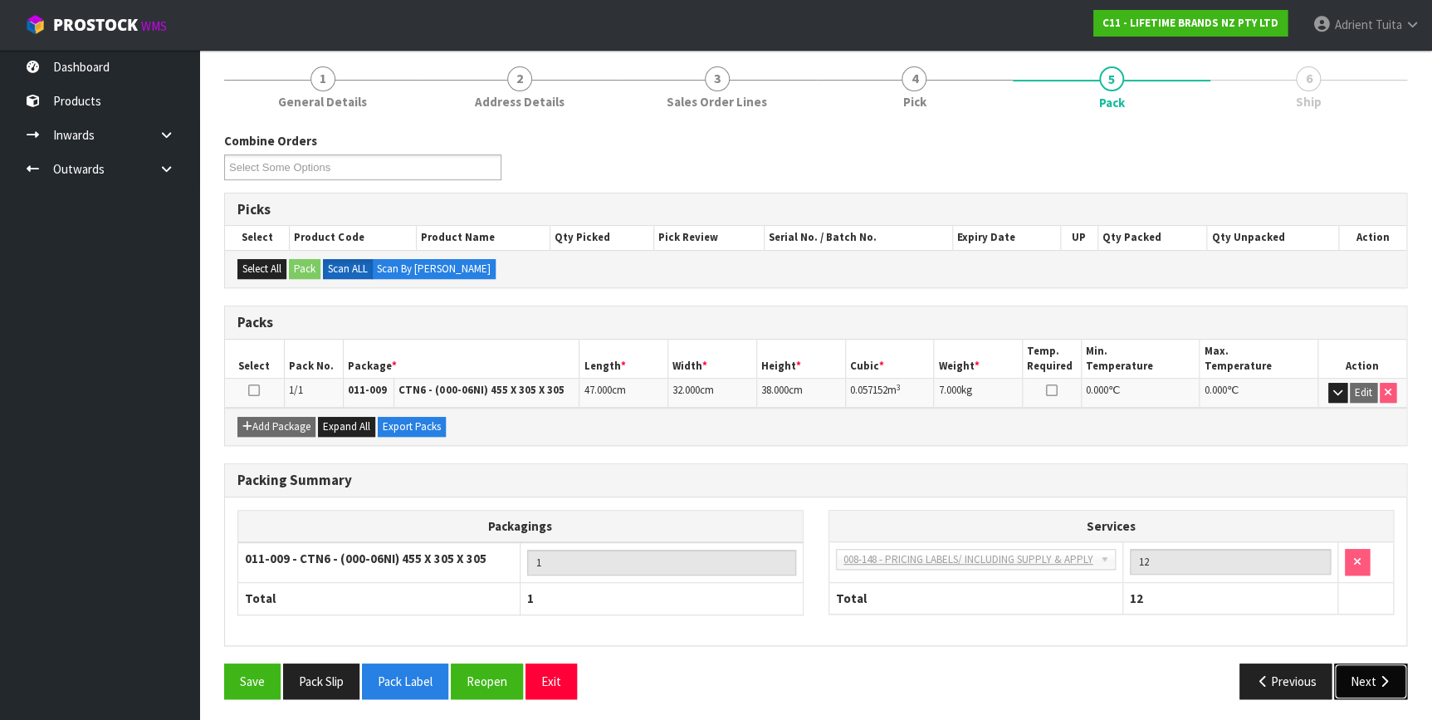
click at [1357, 669] on button "Next" at bounding box center [1370, 681] width 73 height 36
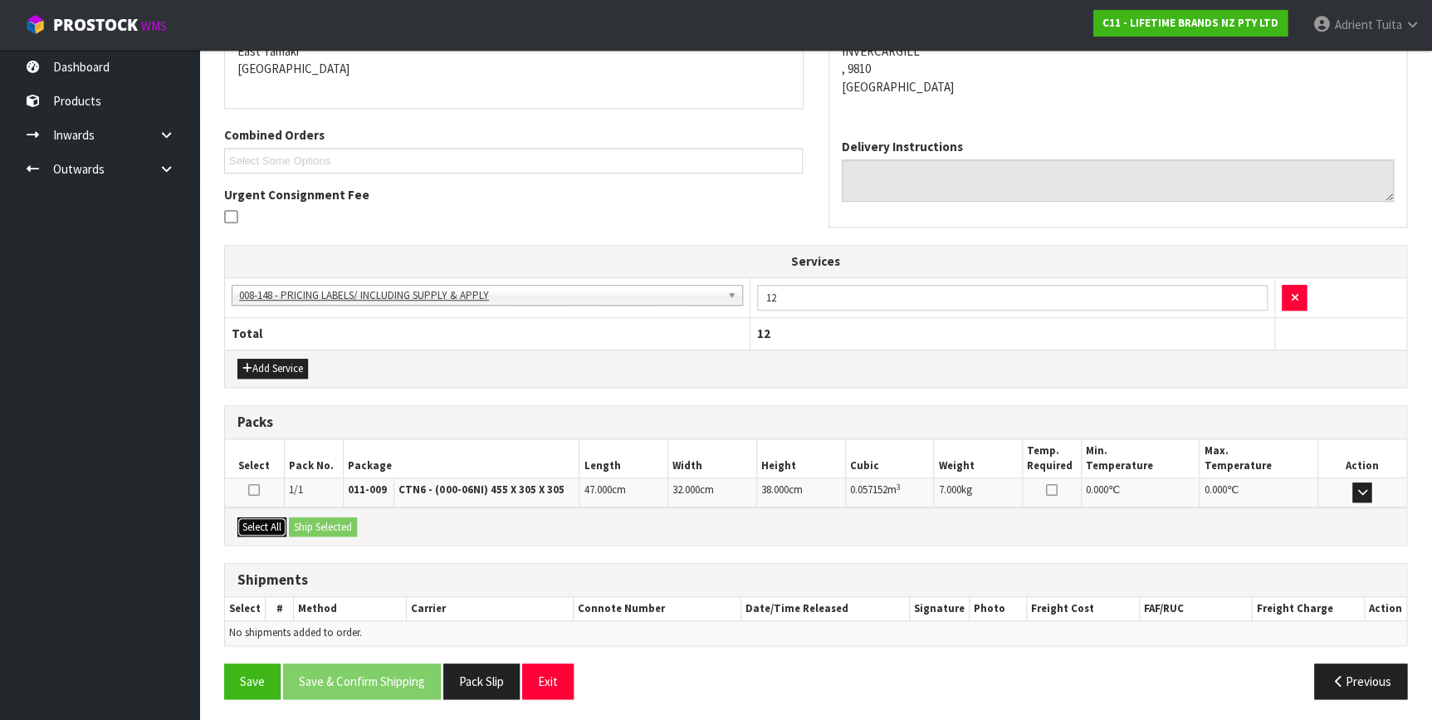
drag, startPoint x: 246, startPoint y: 518, endPoint x: 282, endPoint y: 517, distance: 36.5
click at [258, 517] on button "Select All" at bounding box center [261, 527] width 49 height 20
drag, startPoint x: 300, startPoint y: 517, endPoint x: 308, endPoint y: 522, distance: 9.0
click at [302, 517] on button "Ship Selected" at bounding box center [323, 527] width 68 height 20
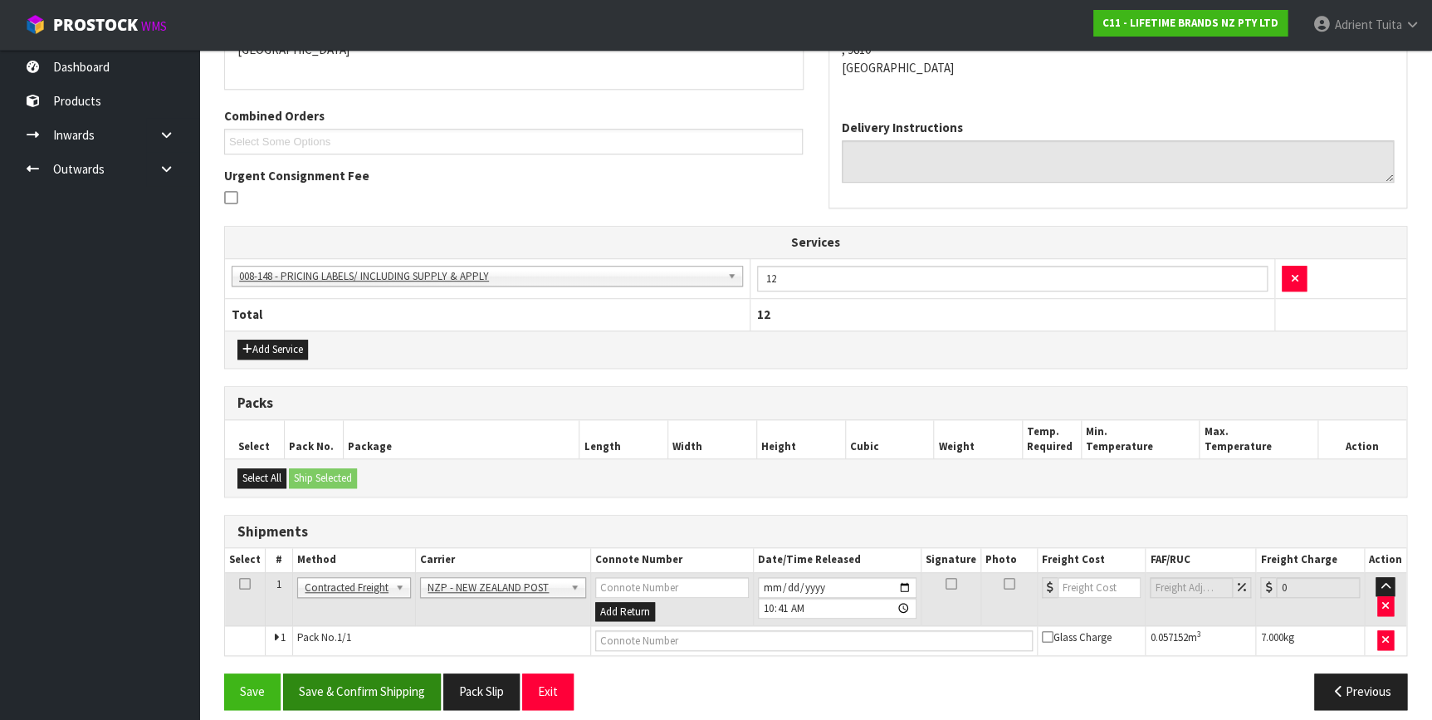
scroll to position [395, 0]
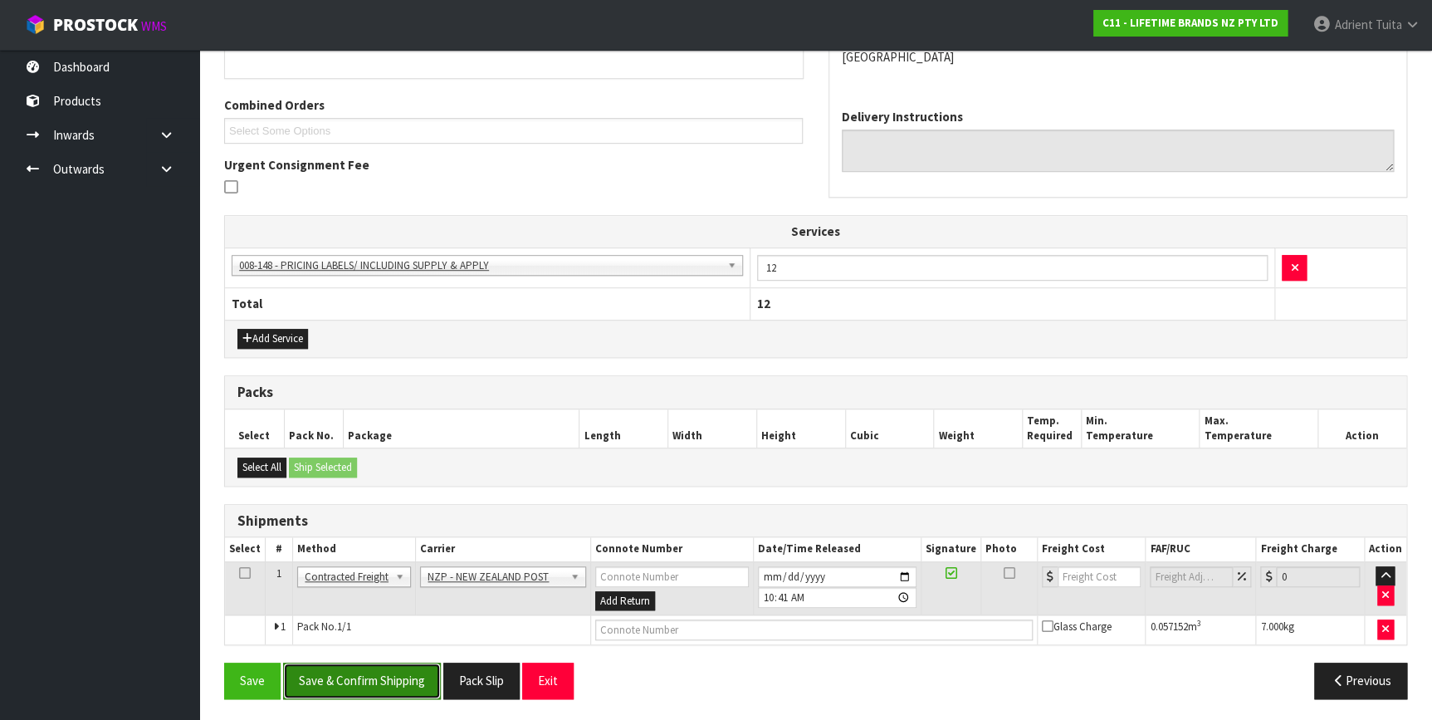
click at [347, 675] on button "Save & Confirm Shipping" at bounding box center [362, 680] width 158 height 36
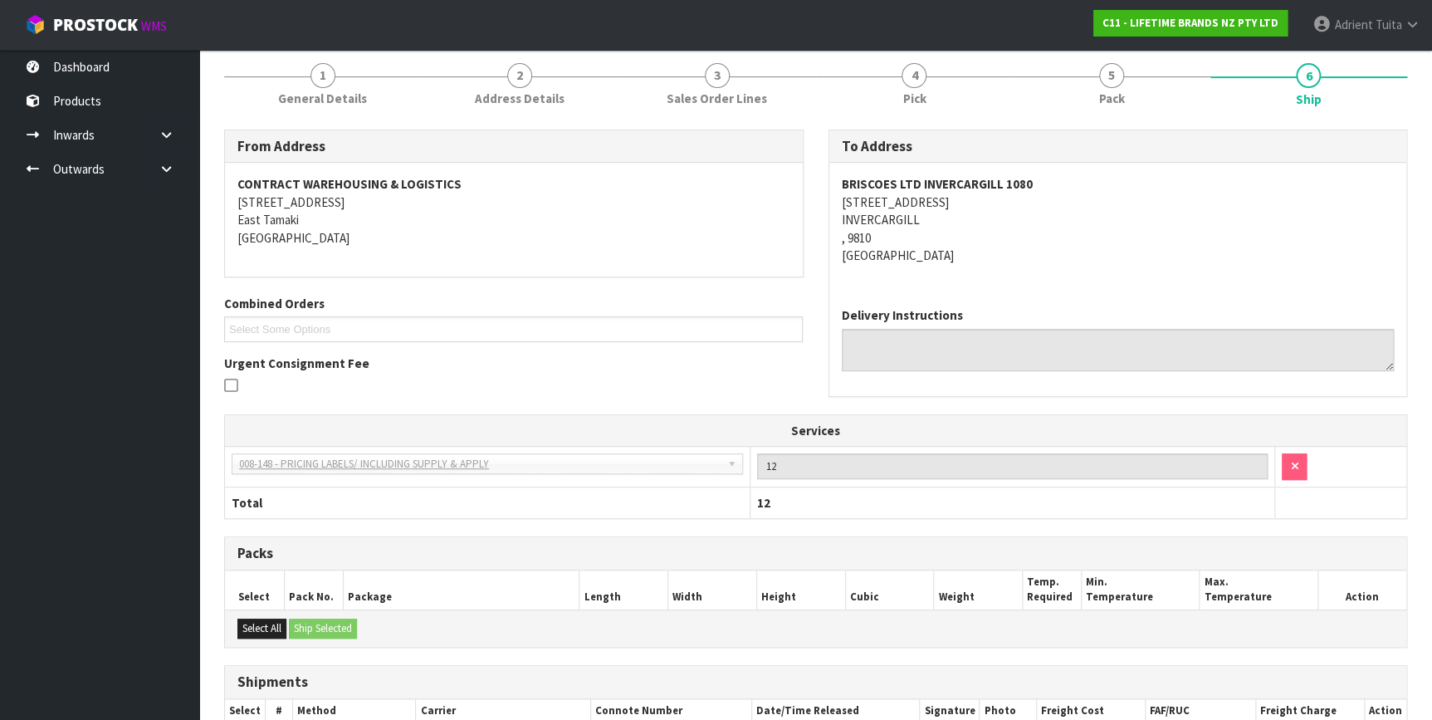
scroll to position [372, 0]
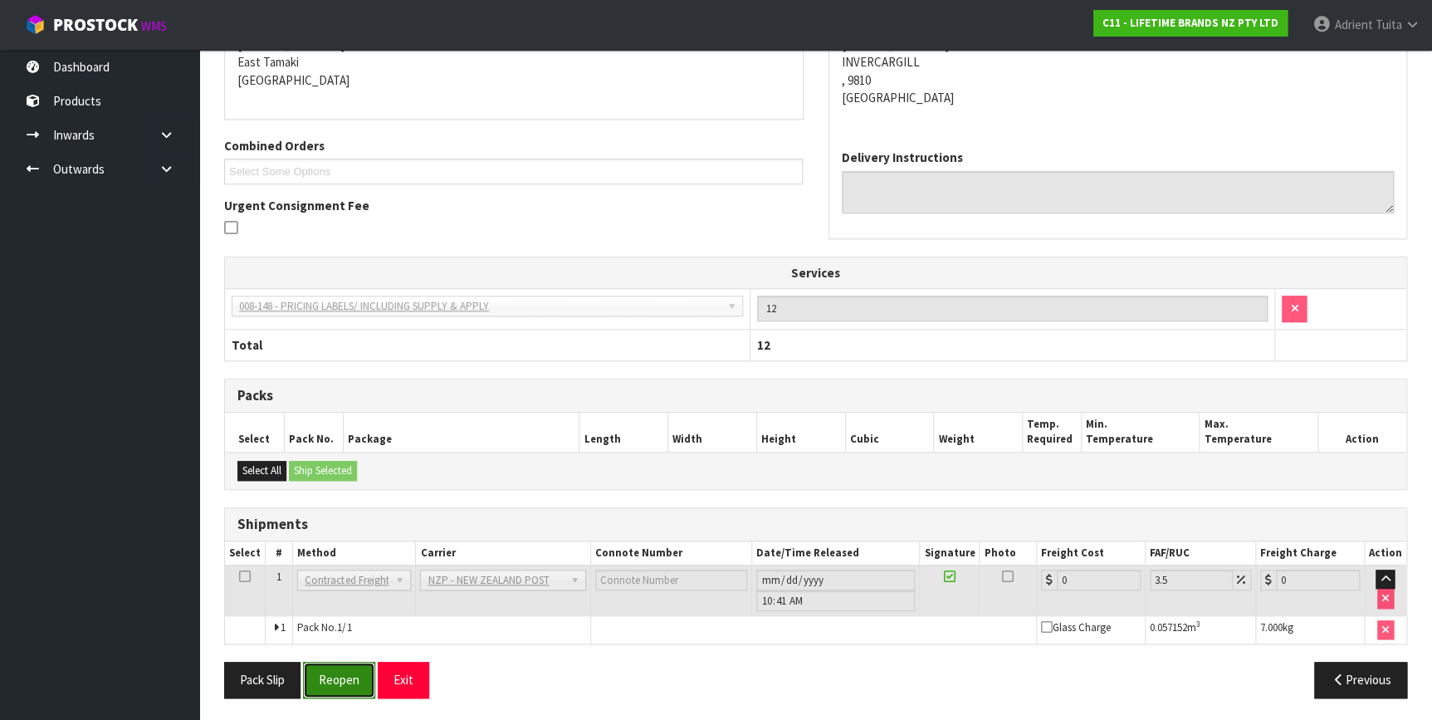
click at [340, 684] on button "Reopen" at bounding box center [339, 679] width 72 height 36
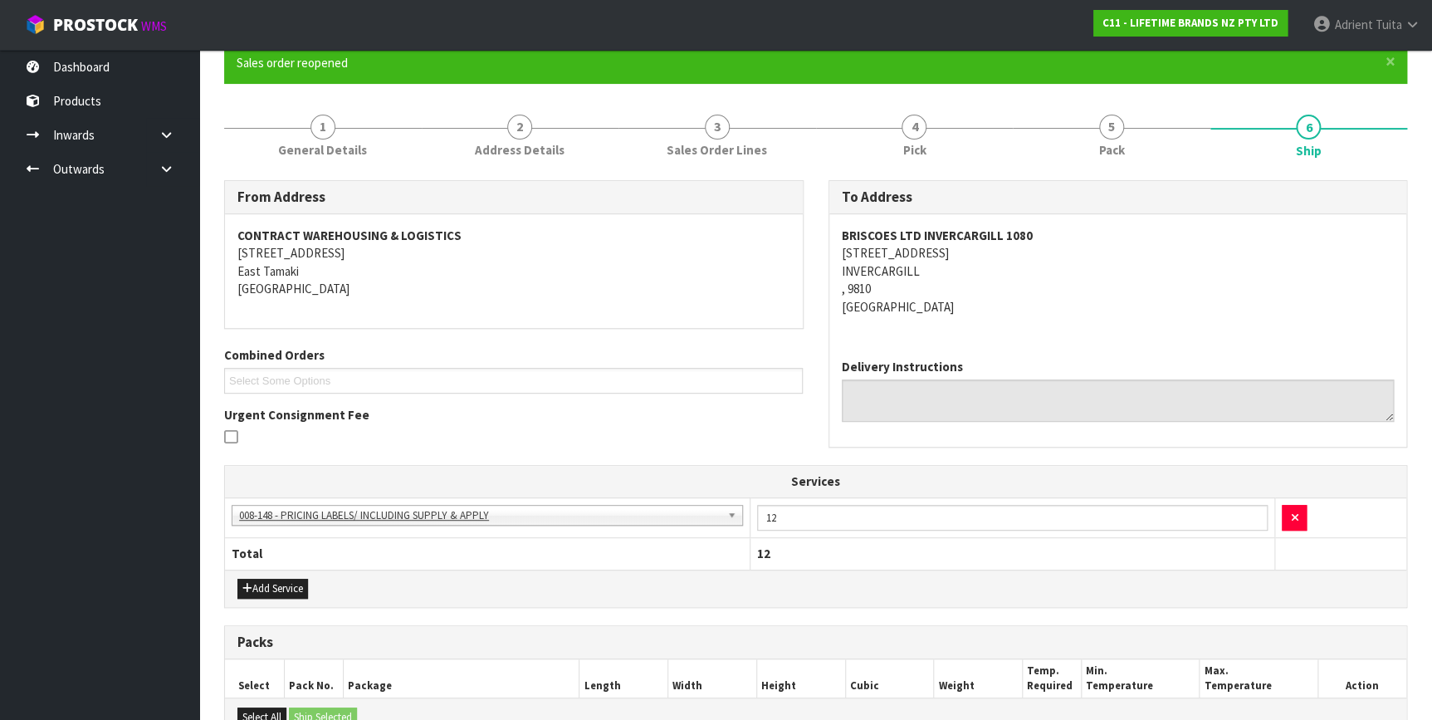
scroll to position [354, 0]
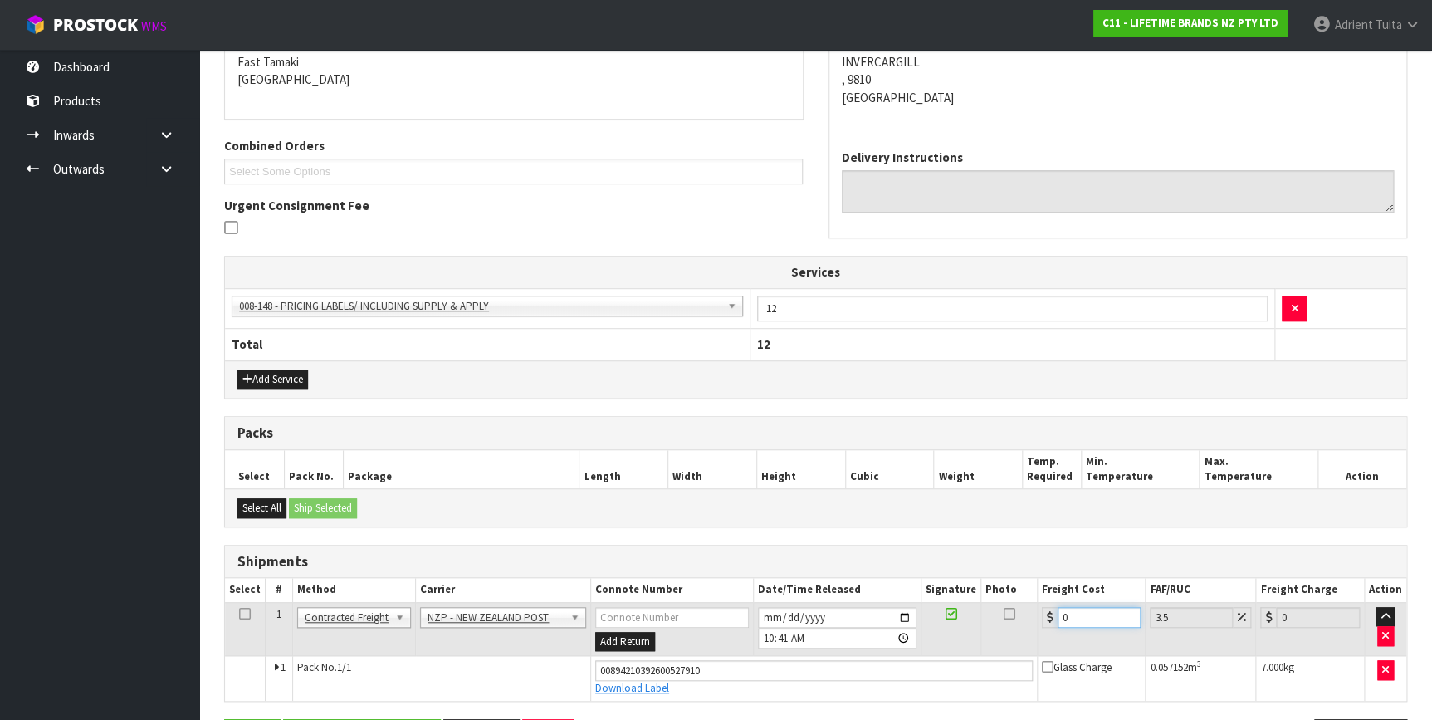
click at [1085, 614] on input "0" at bounding box center [1099, 617] width 84 height 21
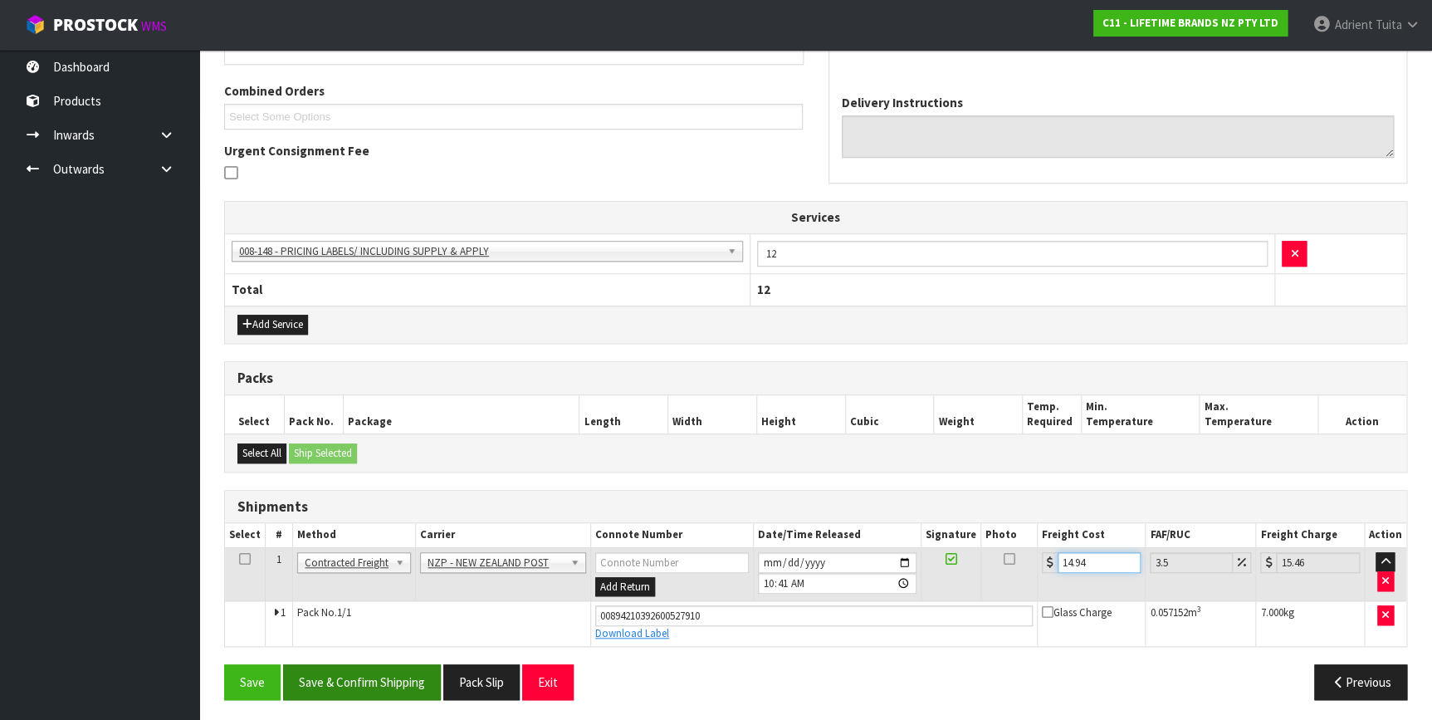
scroll to position [410, 0]
click at [379, 686] on button "Save & Confirm Shipping" at bounding box center [362, 681] width 158 height 36
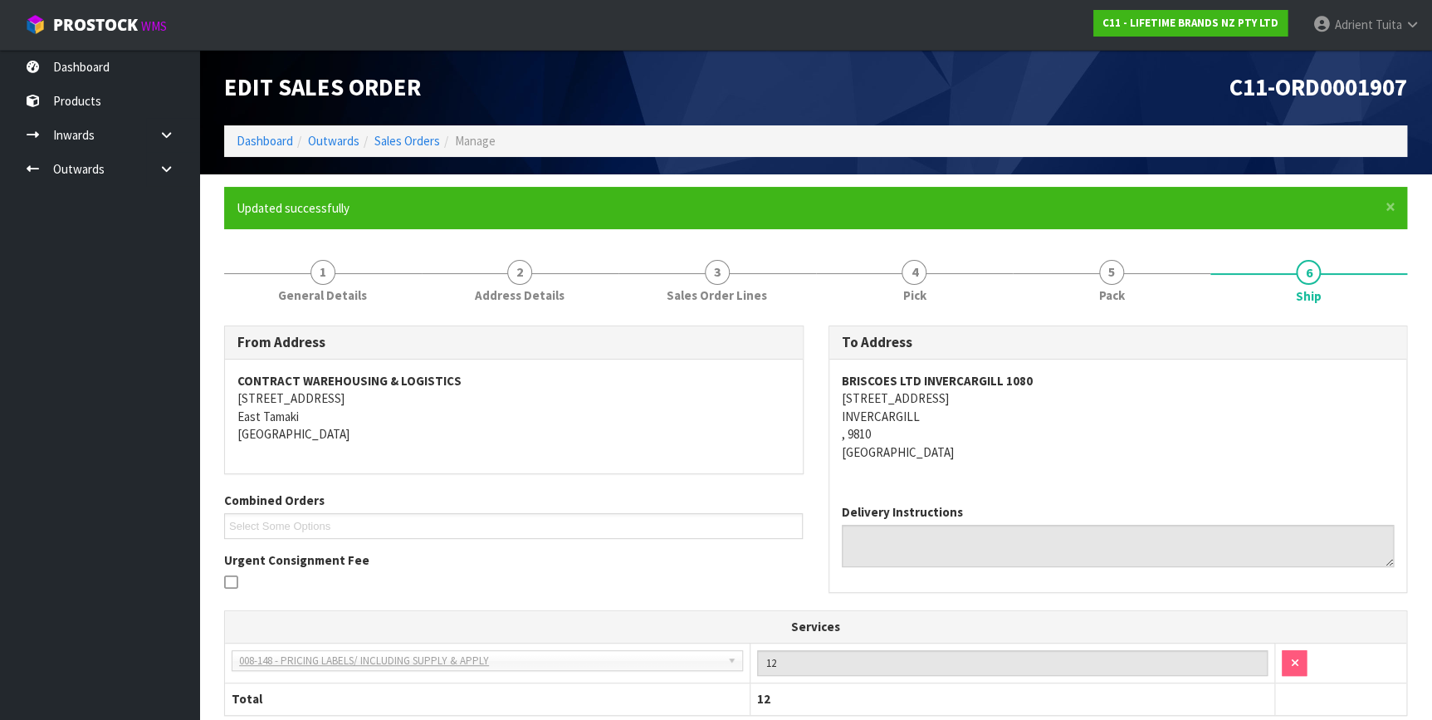
scroll to position [365, 0]
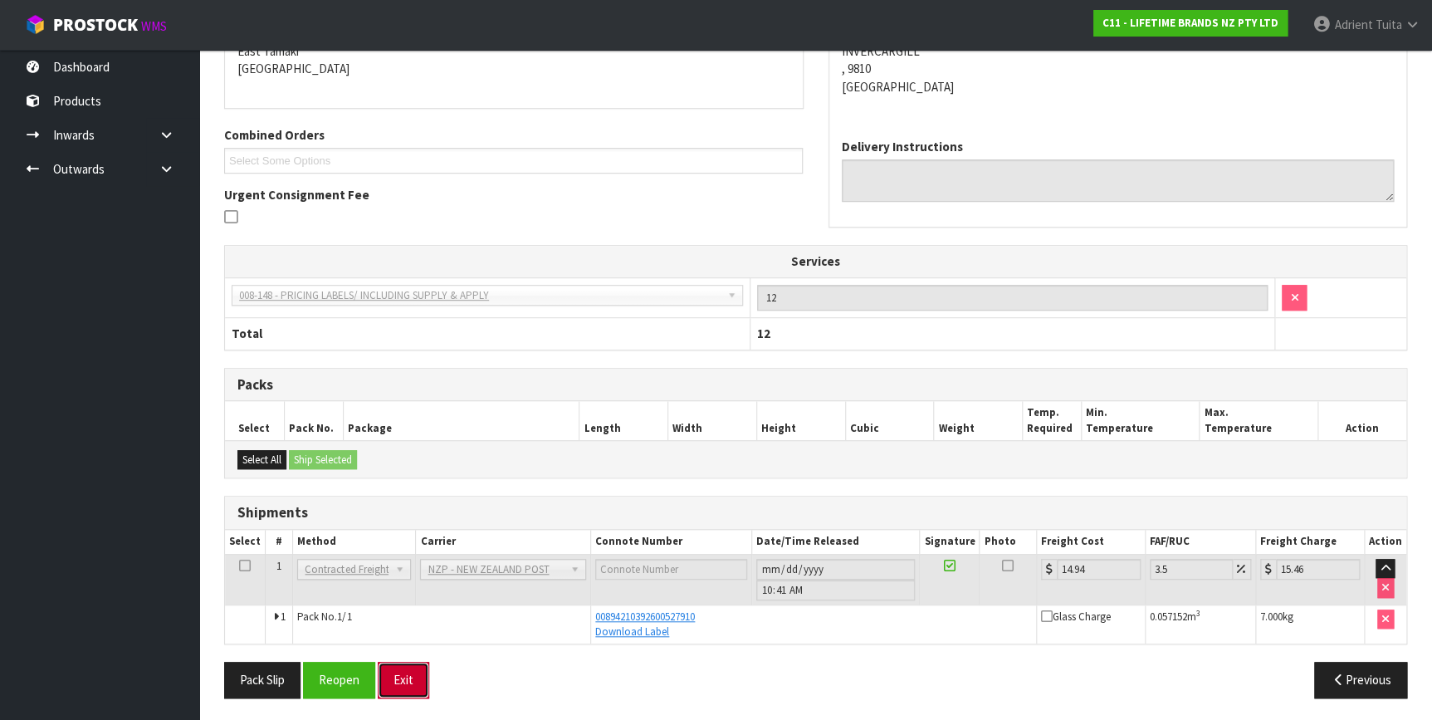
click at [399, 670] on button "Exit" at bounding box center [403, 679] width 51 height 36
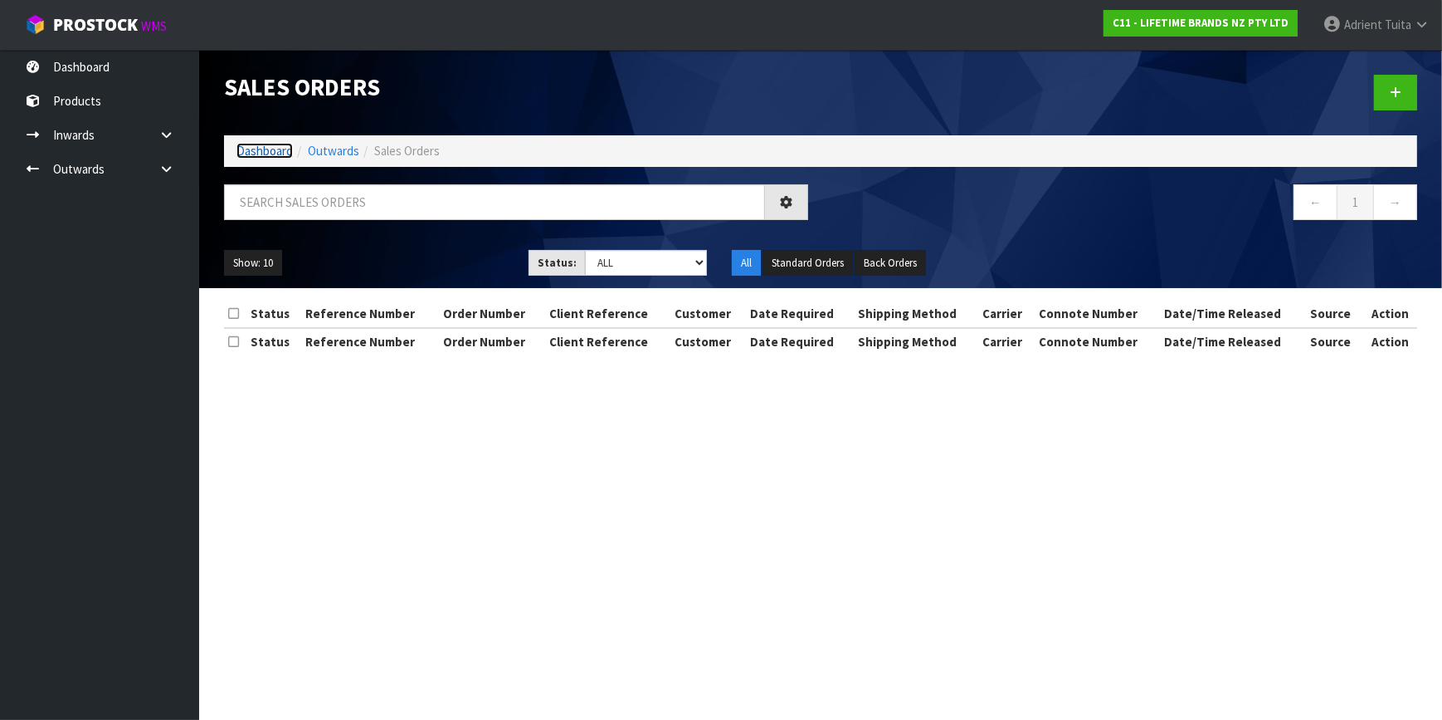
click at [246, 146] on link "Dashboard" at bounding box center [265, 151] width 56 height 16
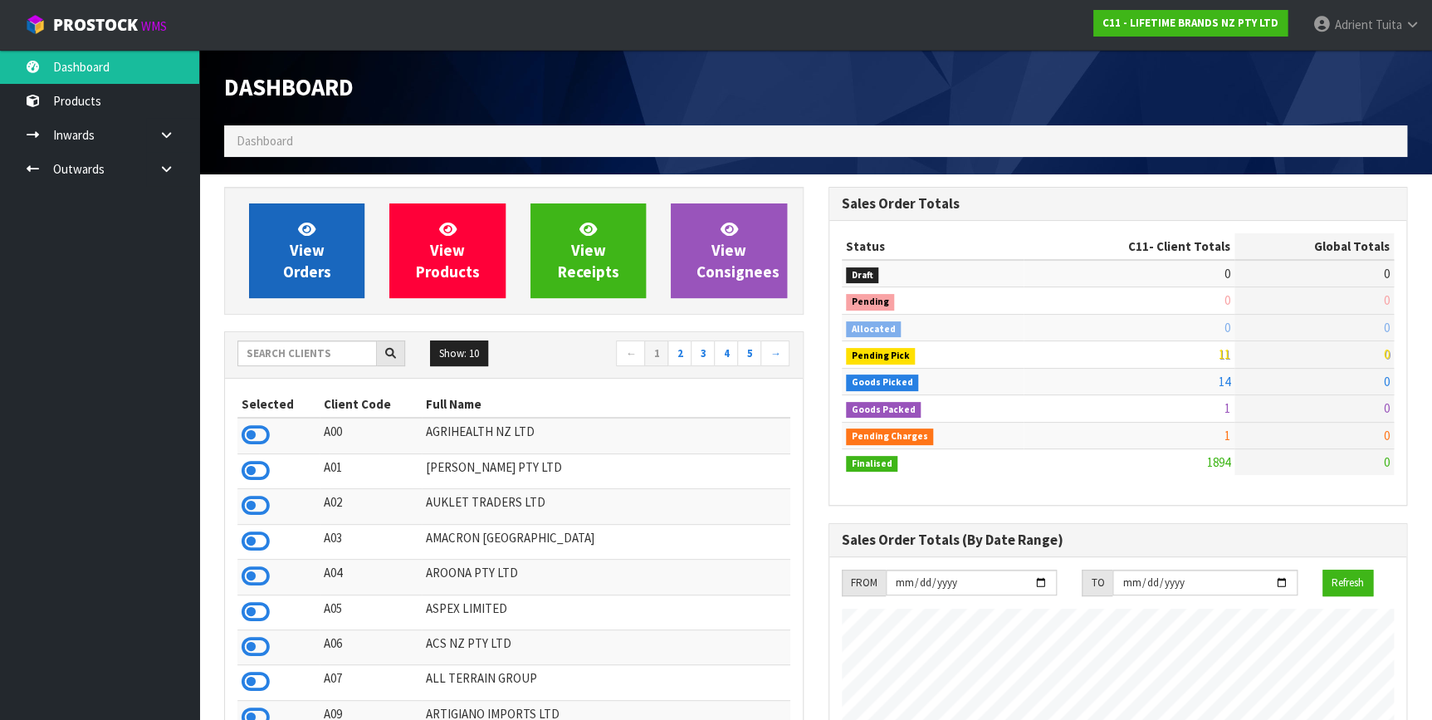
scroll to position [1255, 603]
click at [295, 222] on link "View Orders" at bounding box center [306, 250] width 115 height 95
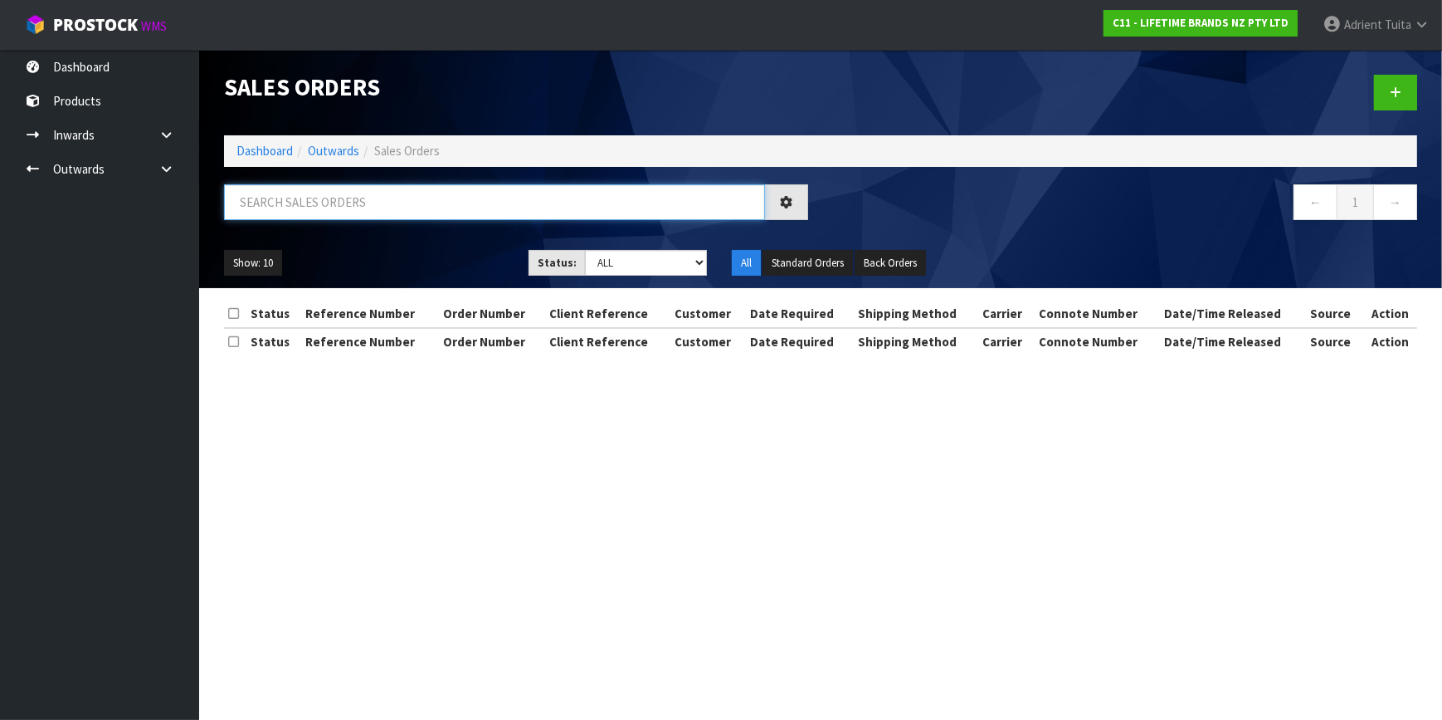
click at [308, 202] on input "text" at bounding box center [494, 202] width 541 height 36
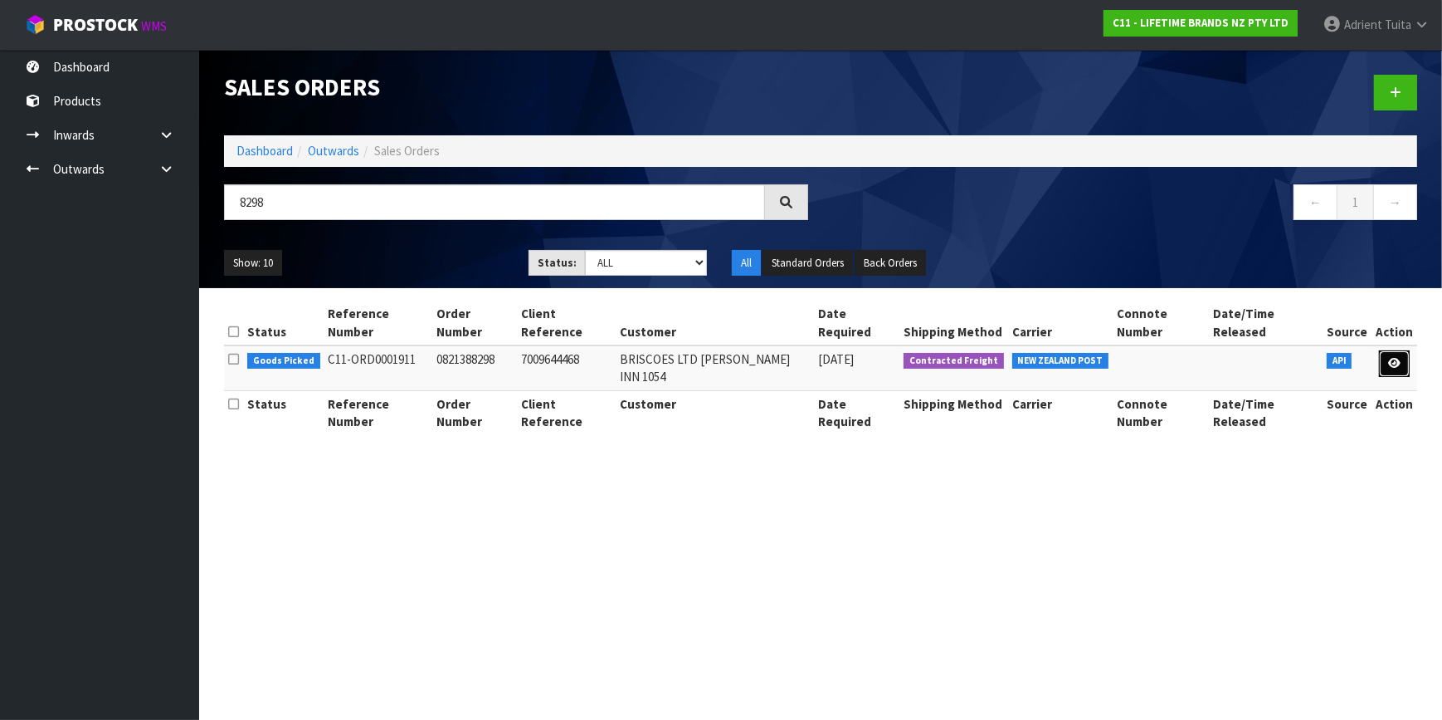
click at [1392, 350] on link at bounding box center [1394, 363] width 31 height 27
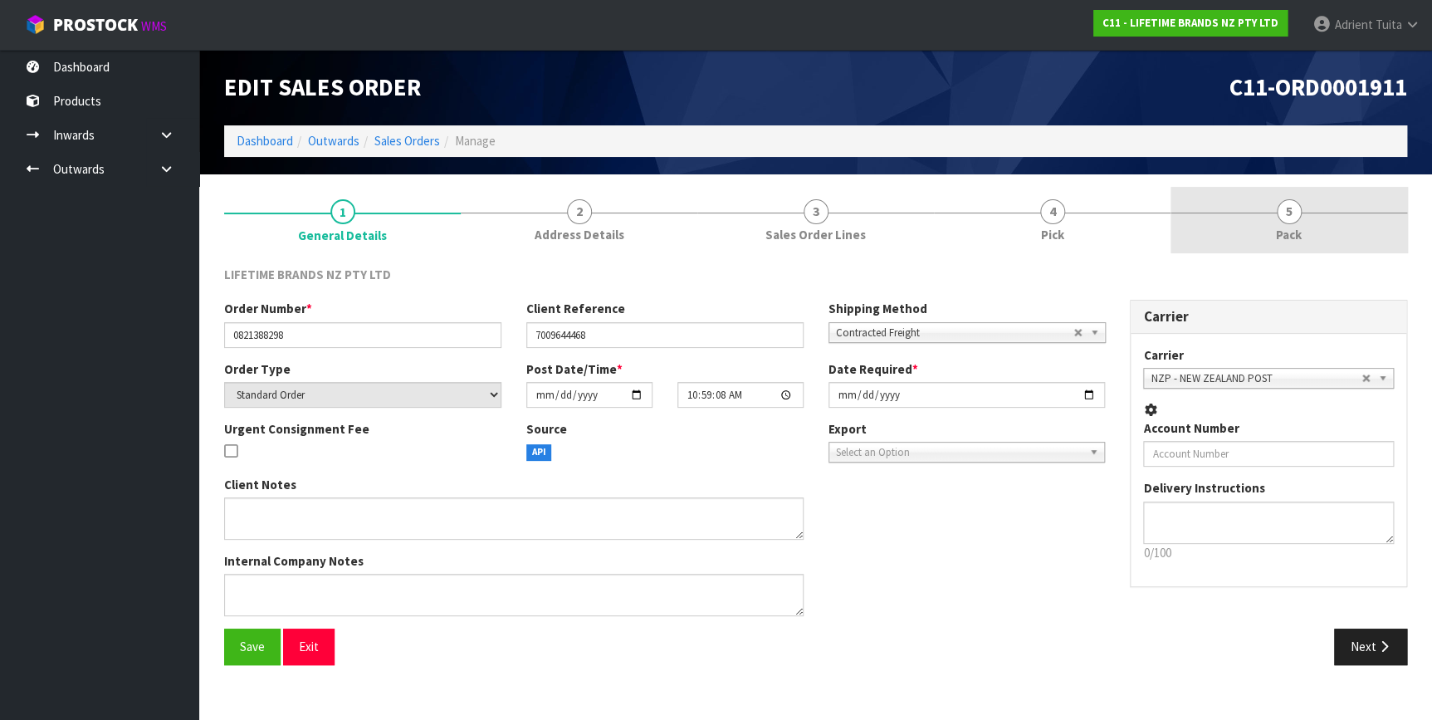
click at [1356, 213] on link "5 Pack" at bounding box center [1288, 220] width 237 height 66
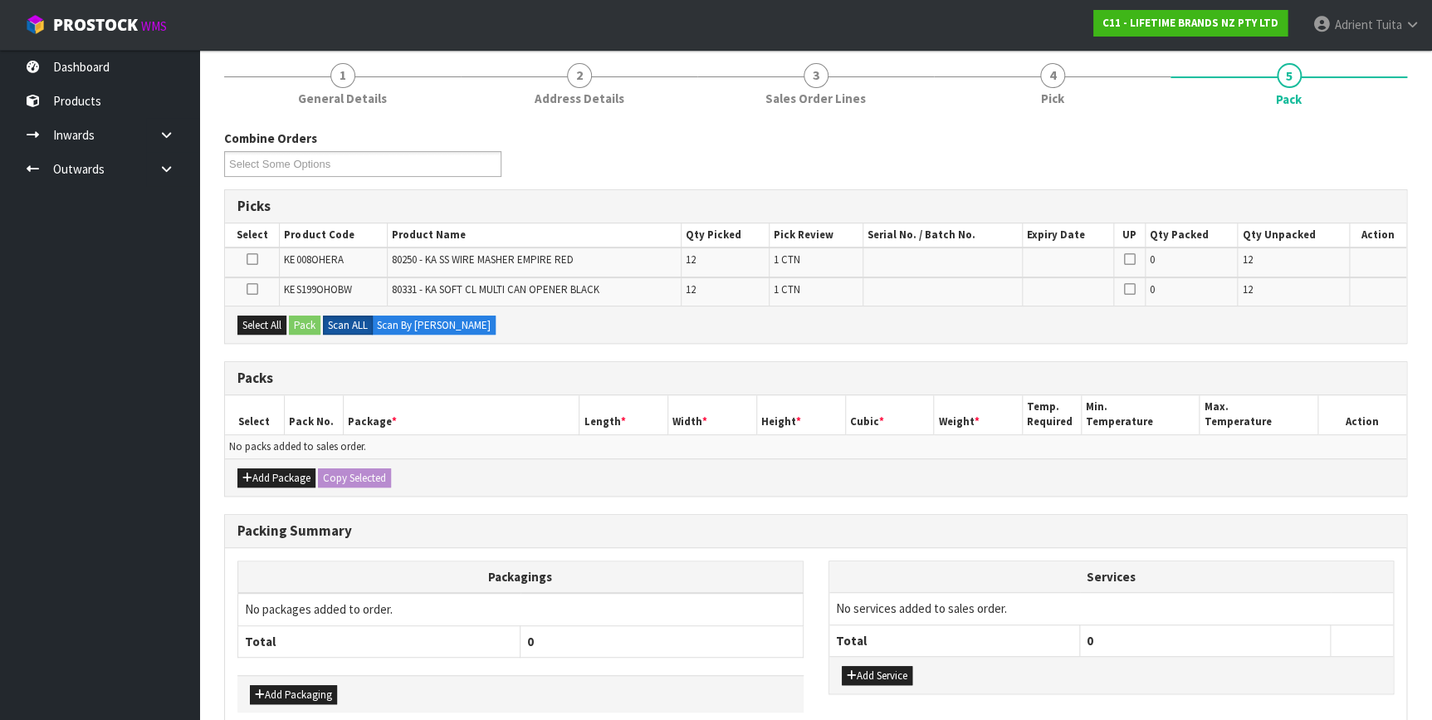
scroll to position [216, 0]
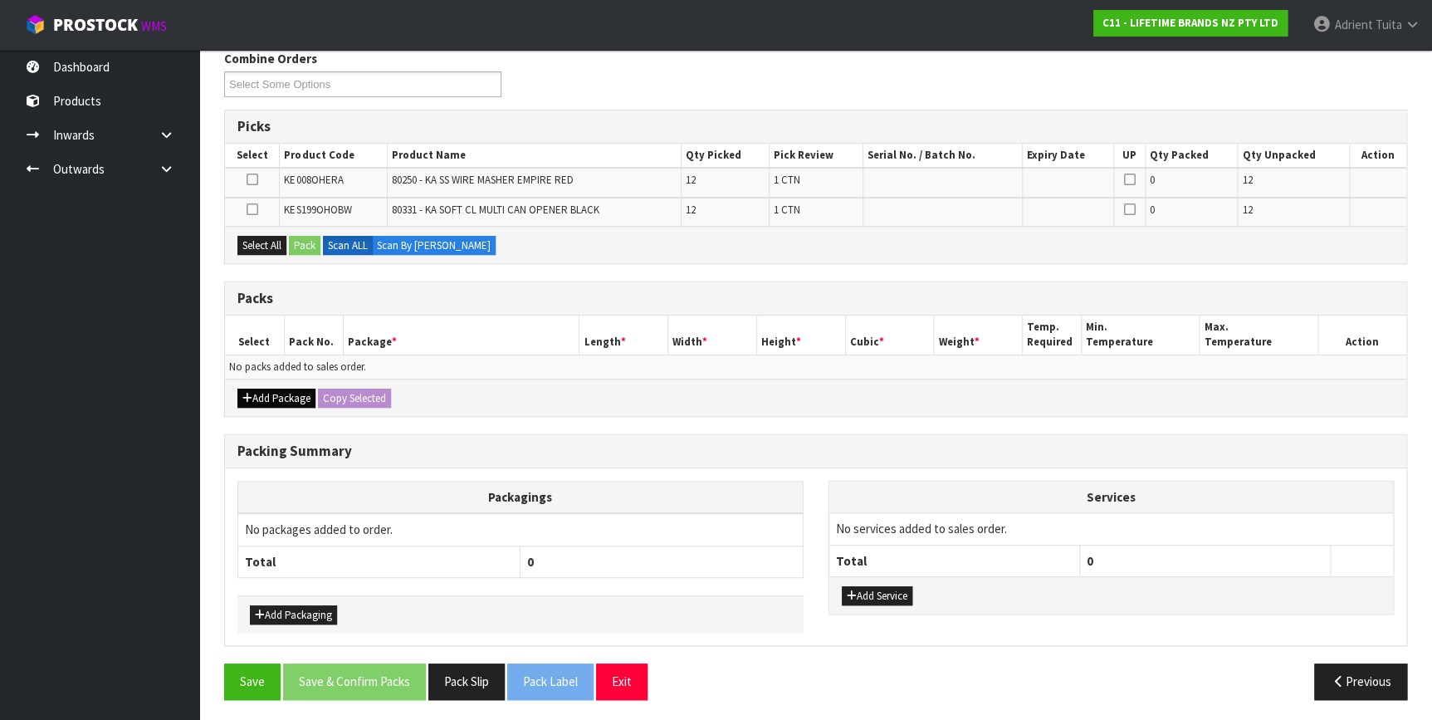
click at [281, 384] on div "Add Package Copy Selected" at bounding box center [815, 396] width 1181 height 37
click at [273, 388] on button "Add Package" at bounding box center [276, 398] width 78 height 20
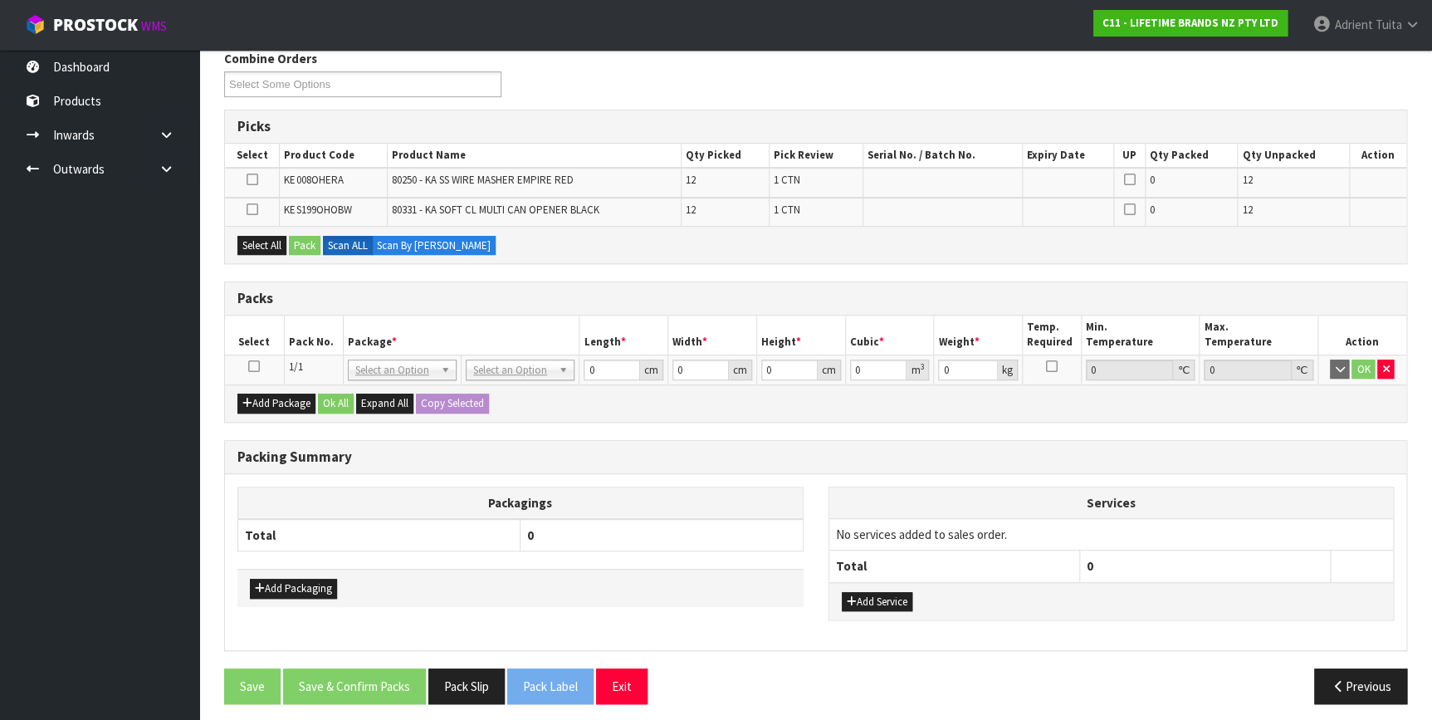
click at [251, 366] on icon at bounding box center [254, 366] width 12 height 1
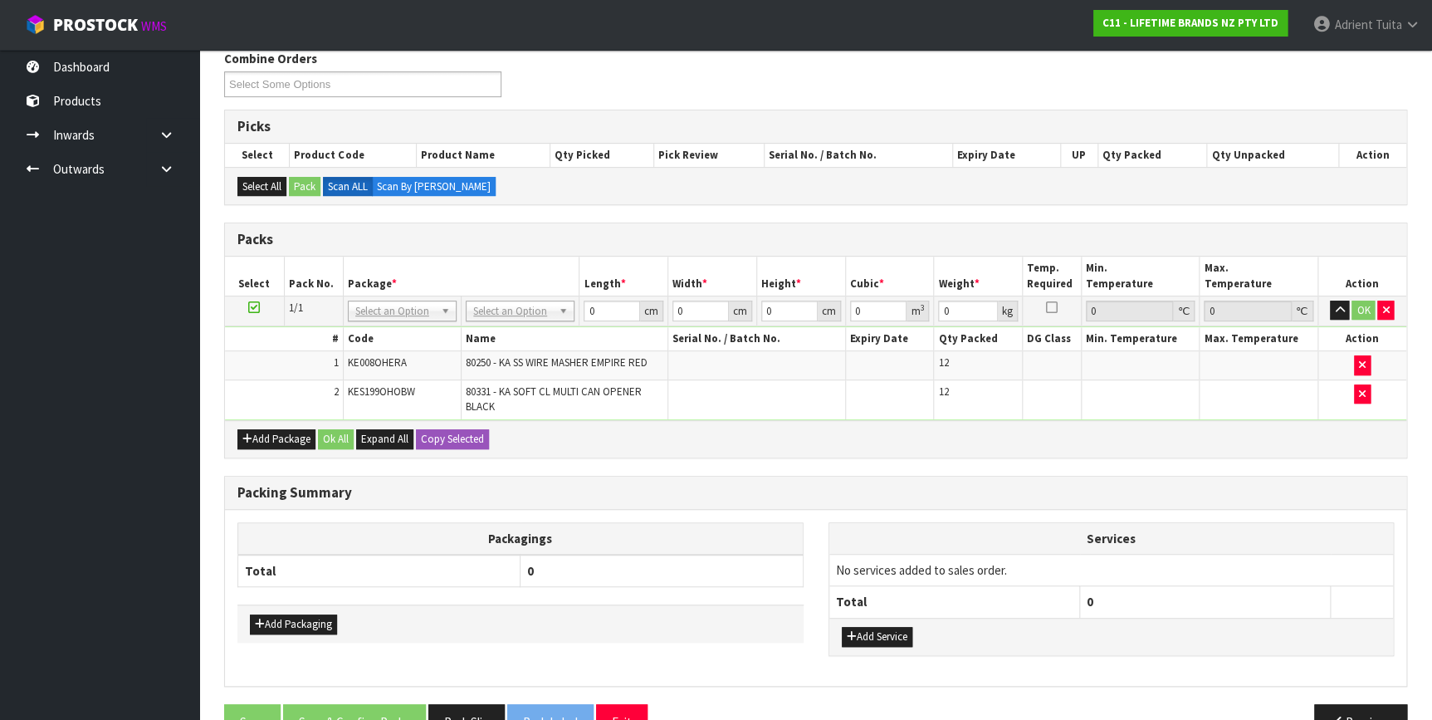
click at [1064, 435] on div "Add Package Ok All Expand All Copy Selected" at bounding box center [815, 438] width 1181 height 37
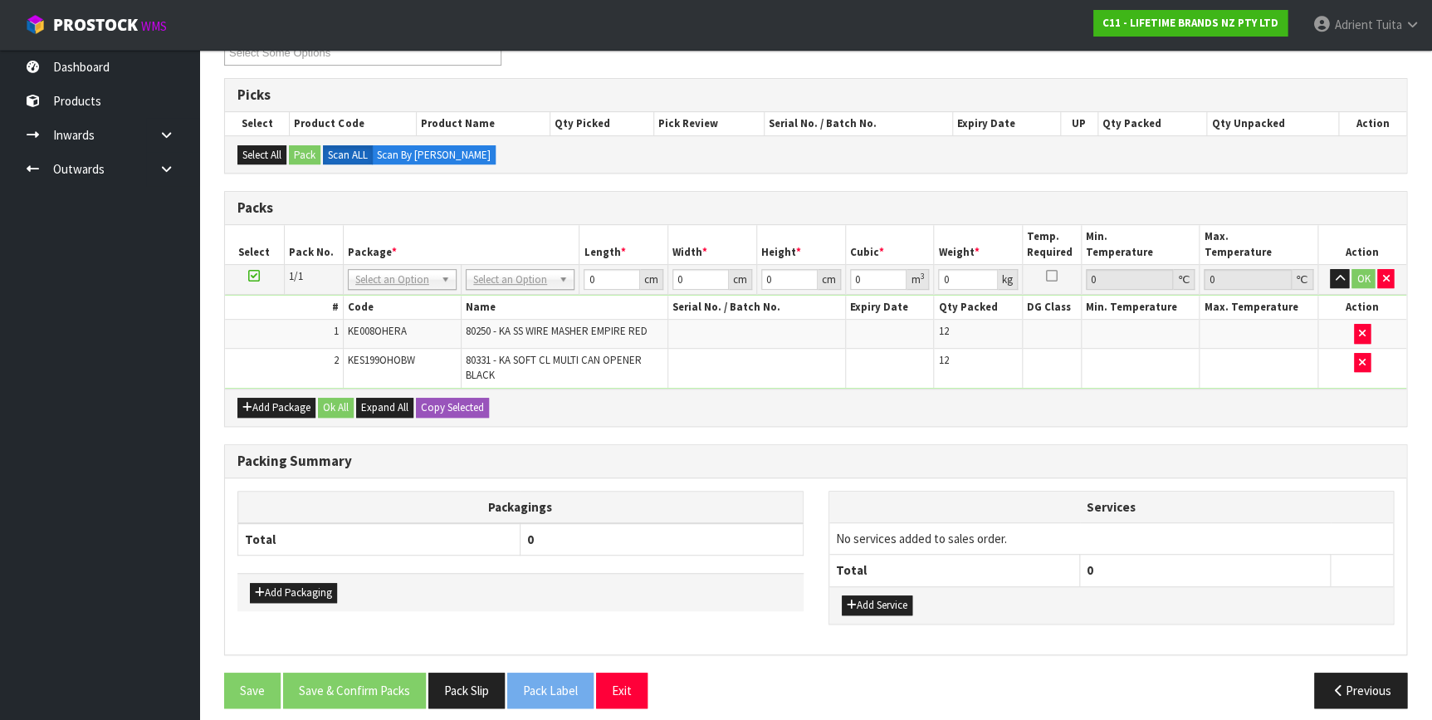
scroll to position [256, 0]
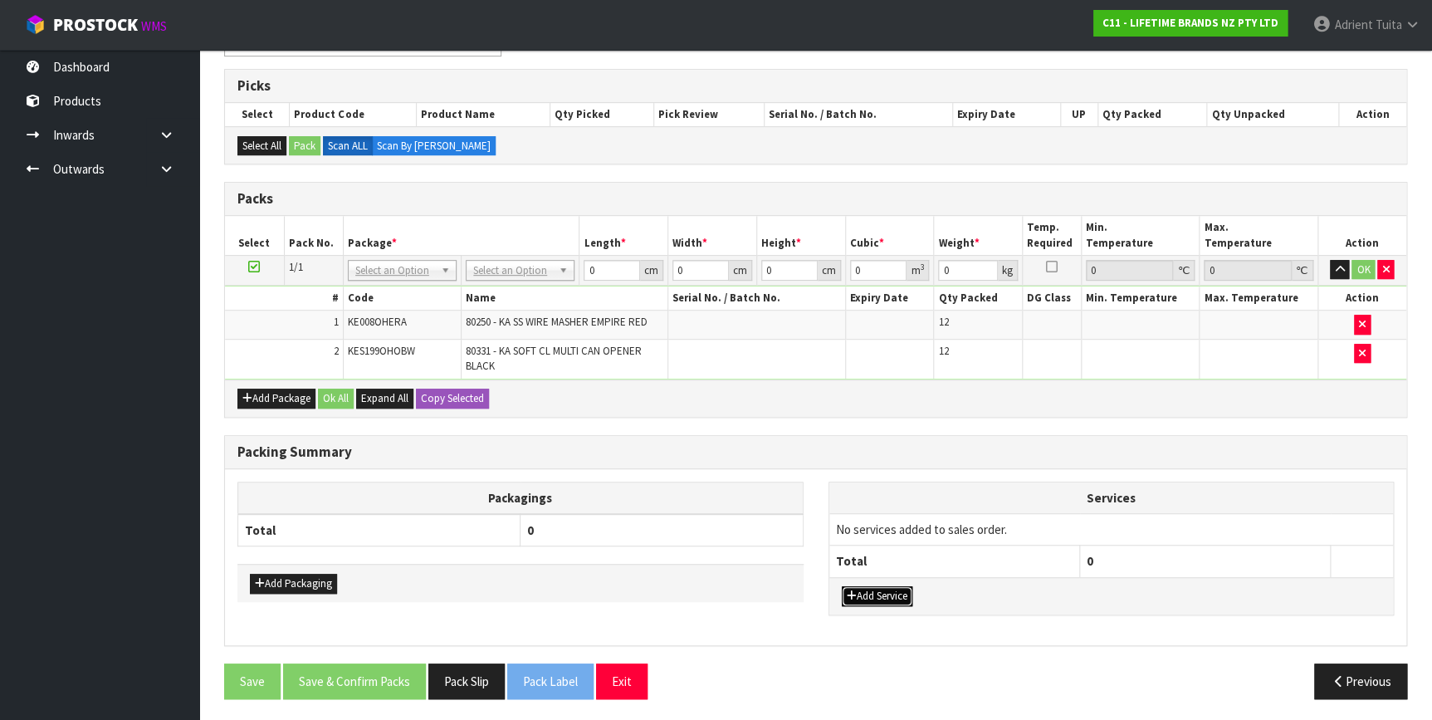
click at [892, 597] on button "Add Service" at bounding box center [877, 596] width 71 height 20
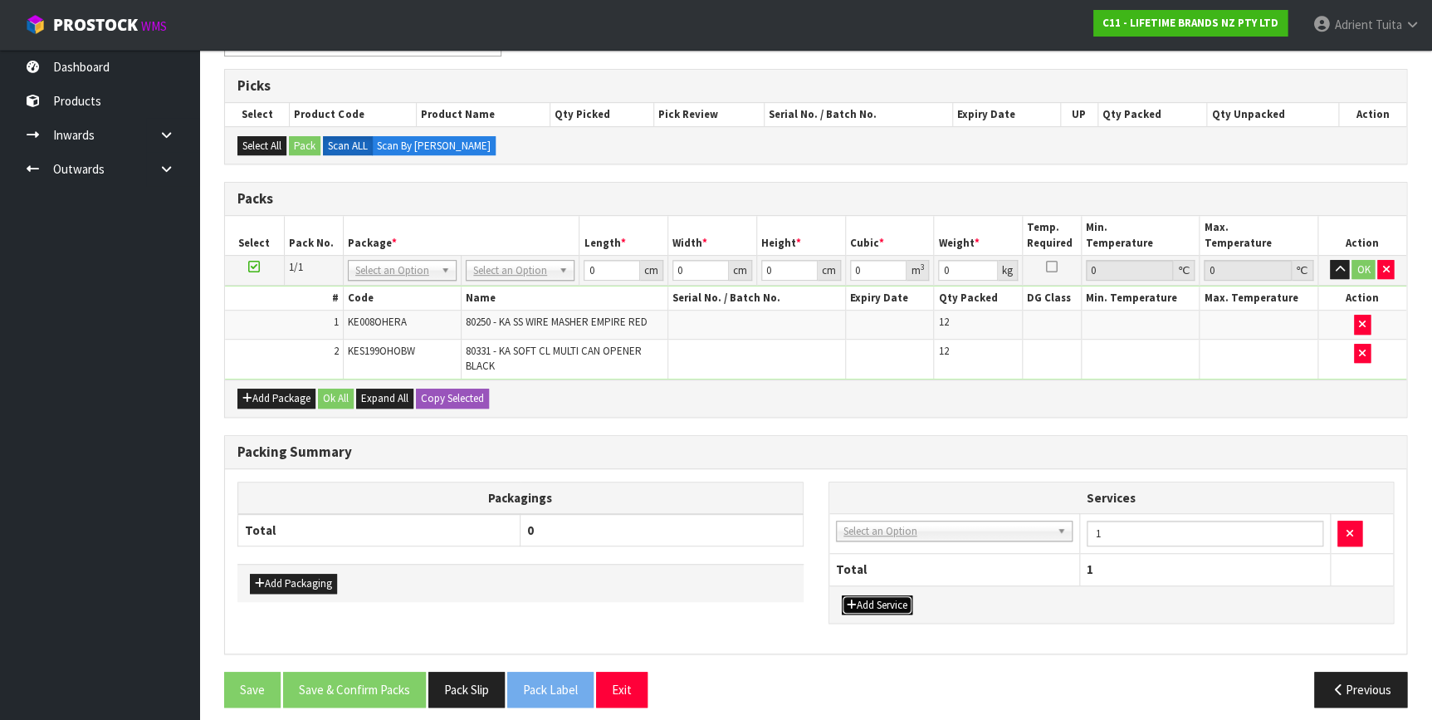
drag, startPoint x: 890, startPoint y: 529, endPoint x: 890, endPoint y: 537, distance: 8.3
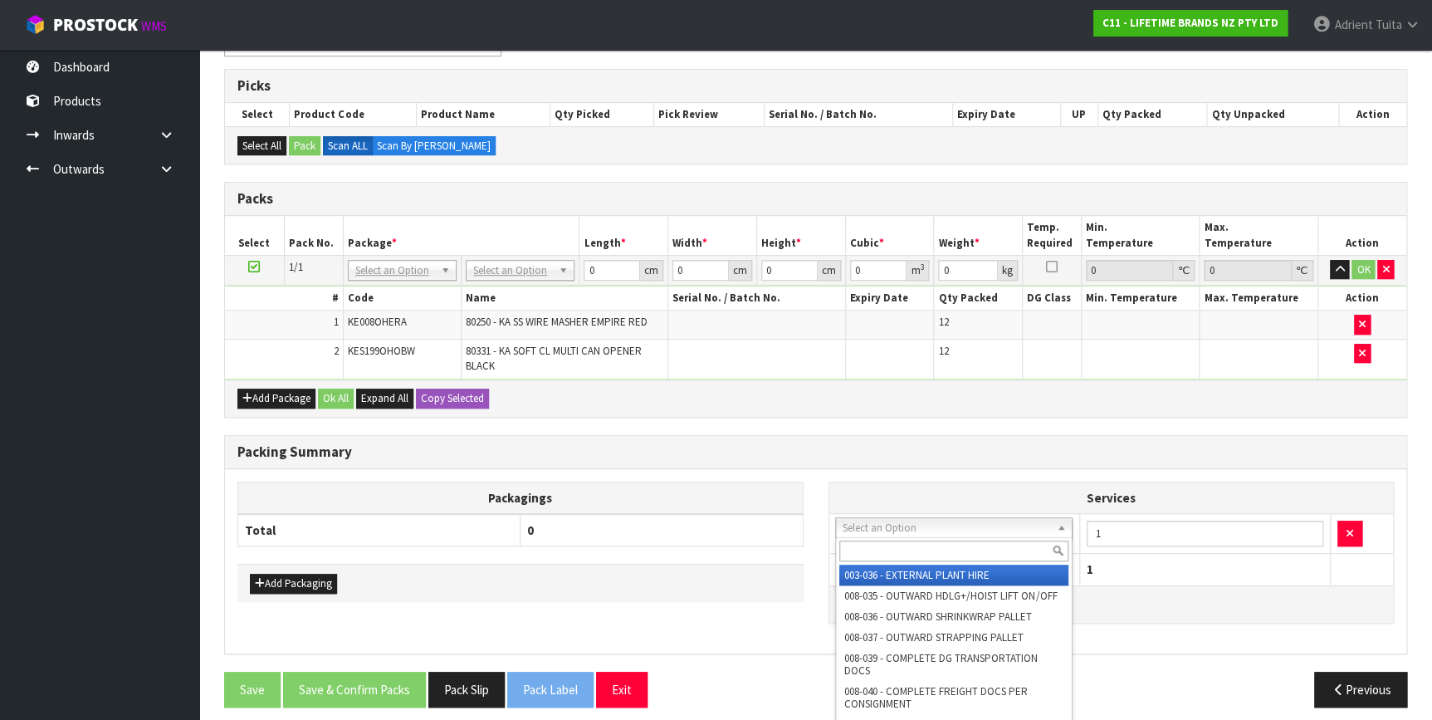
click at [890, 548] on input "text" at bounding box center [953, 550] width 229 height 21
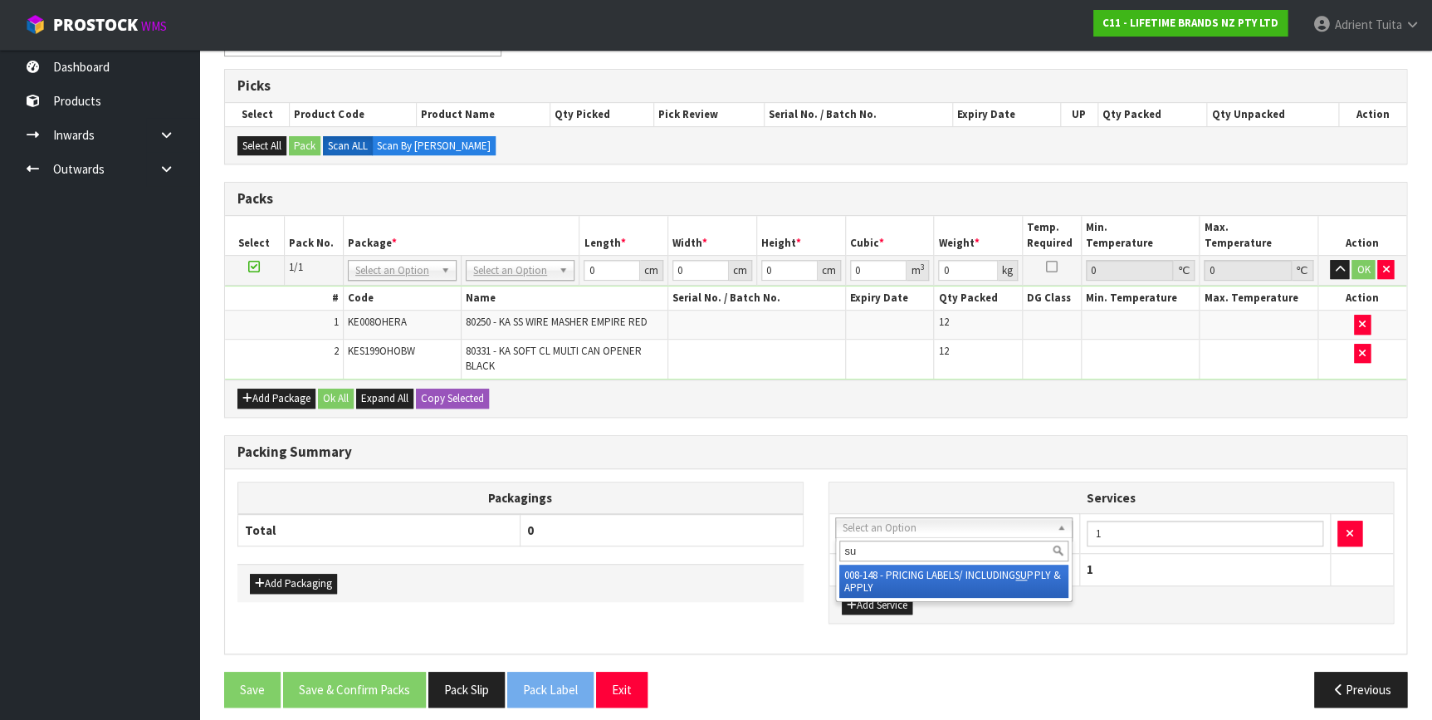
drag, startPoint x: 881, startPoint y: 572, endPoint x: 1145, endPoint y: 570, distance: 264.7
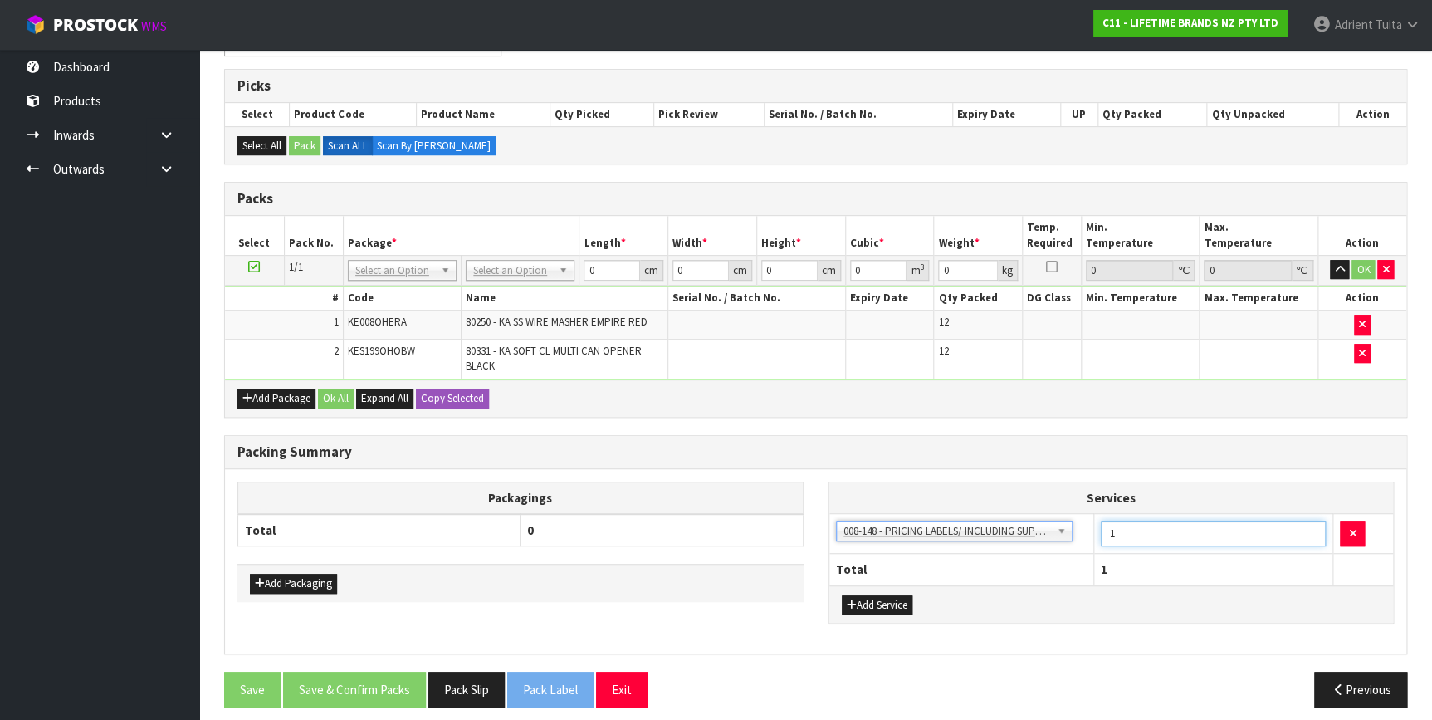
click at [1136, 527] on input "1" at bounding box center [1213, 533] width 226 height 26
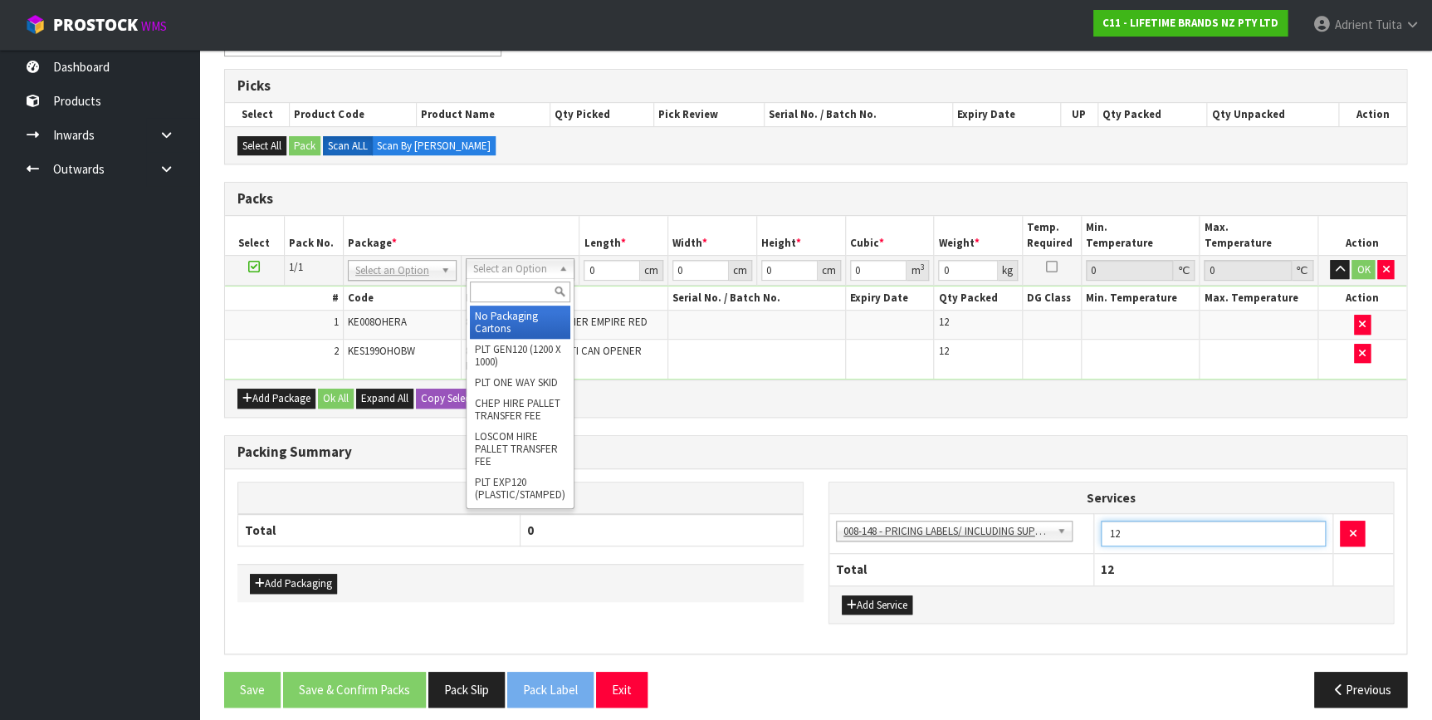
drag, startPoint x: 517, startPoint y: 266, endPoint x: 520, endPoint y: 292, distance: 25.9
click at [520, 292] on input "text" at bounding box center [520, 291] width 100 height 21
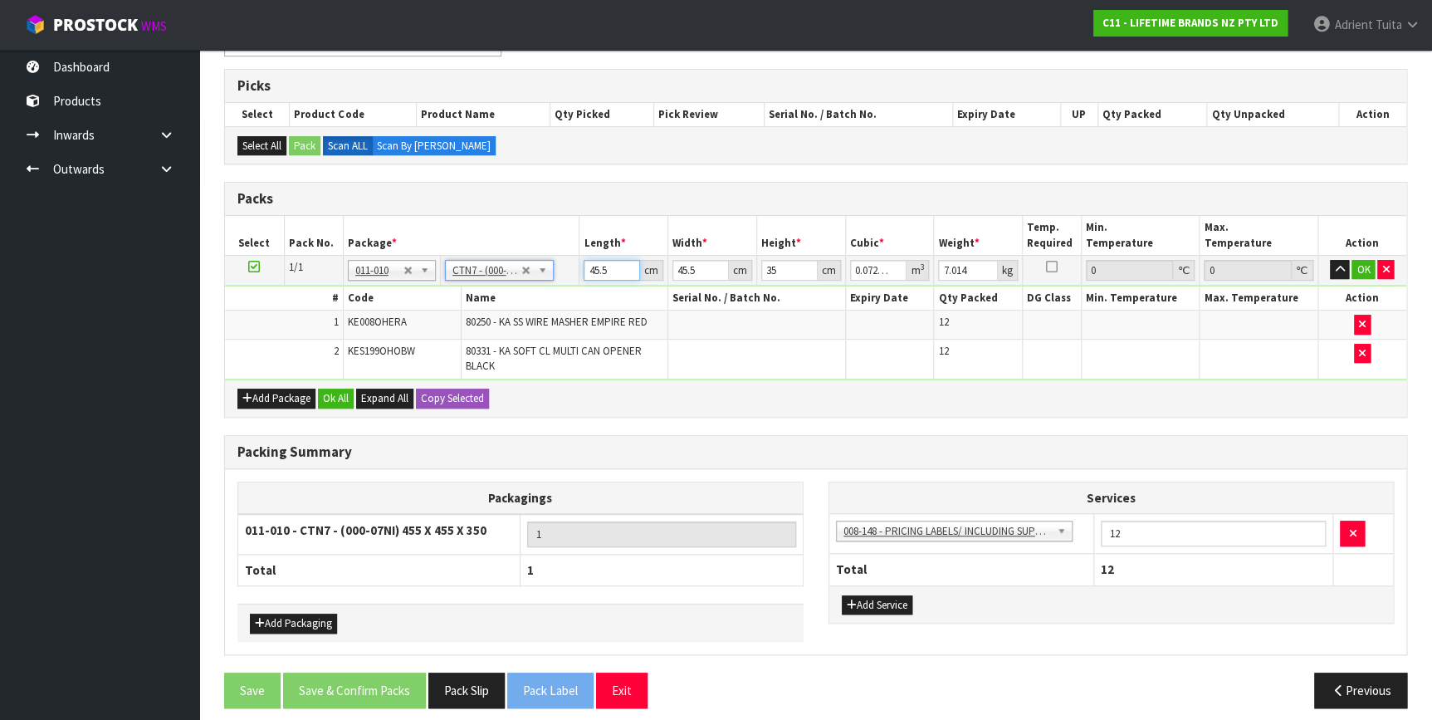
click at [596, 260] on input "45.5" at bounding box center [611, 270] width 56 height 21
click at [1362, 264] on button "OK" at bounding box center [1362, 270] width 23 height 20
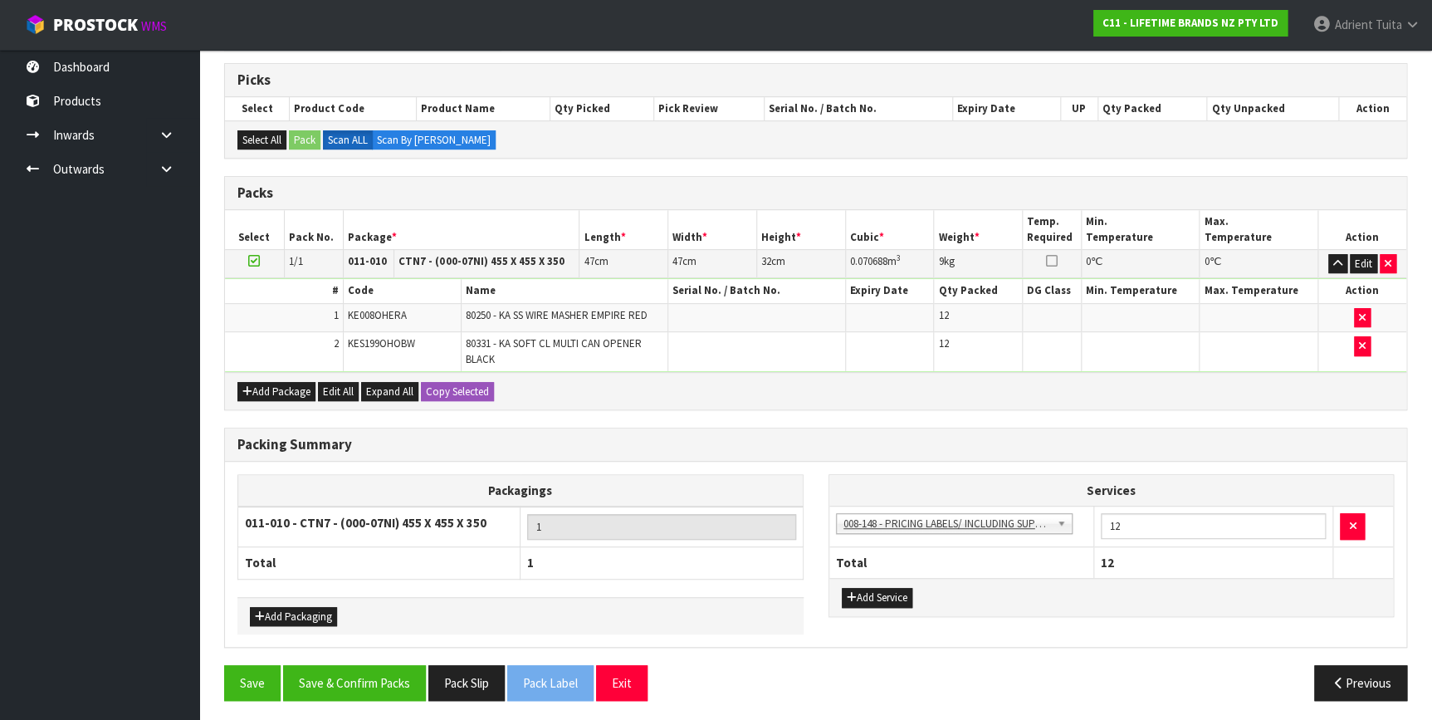
scroll to position [264, 0]
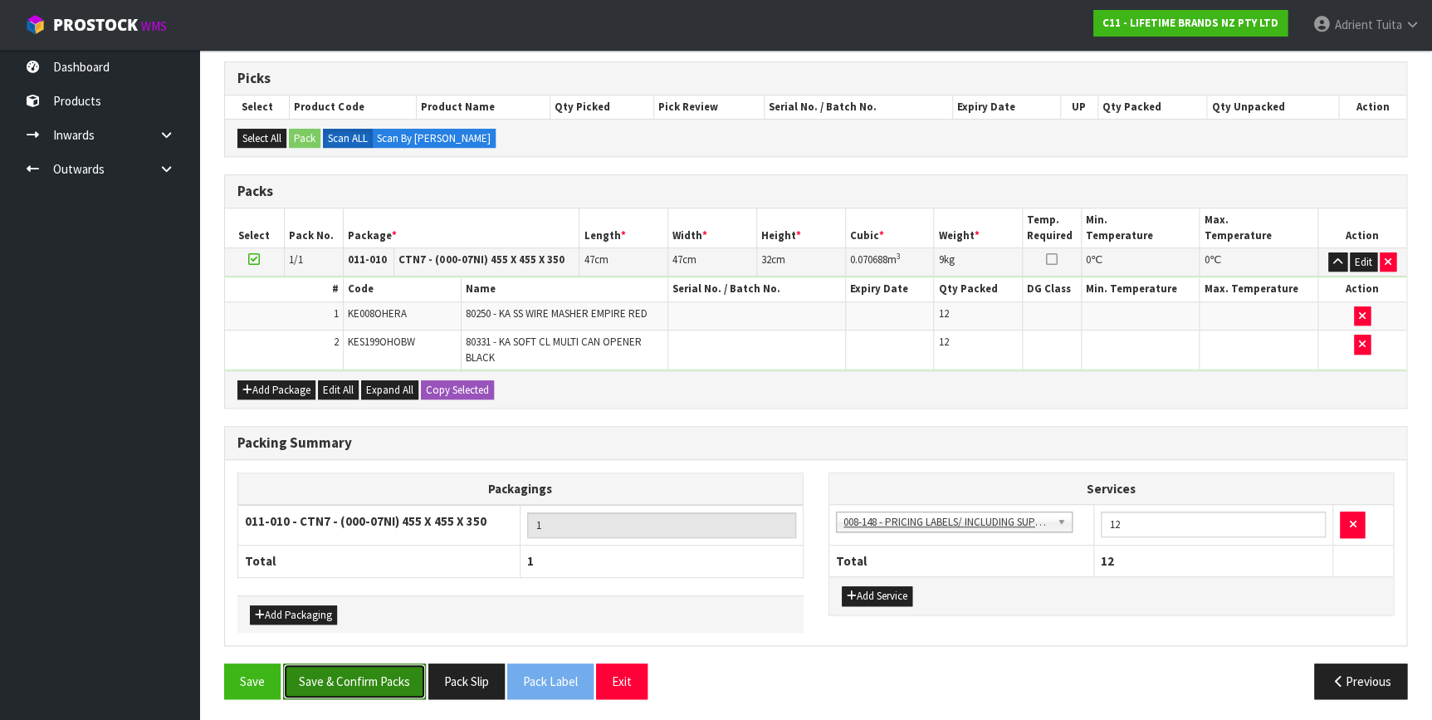
click at [390, 668] on button "Save & Confirm Packs" at bounding box center [354, 681] width 143 height 36
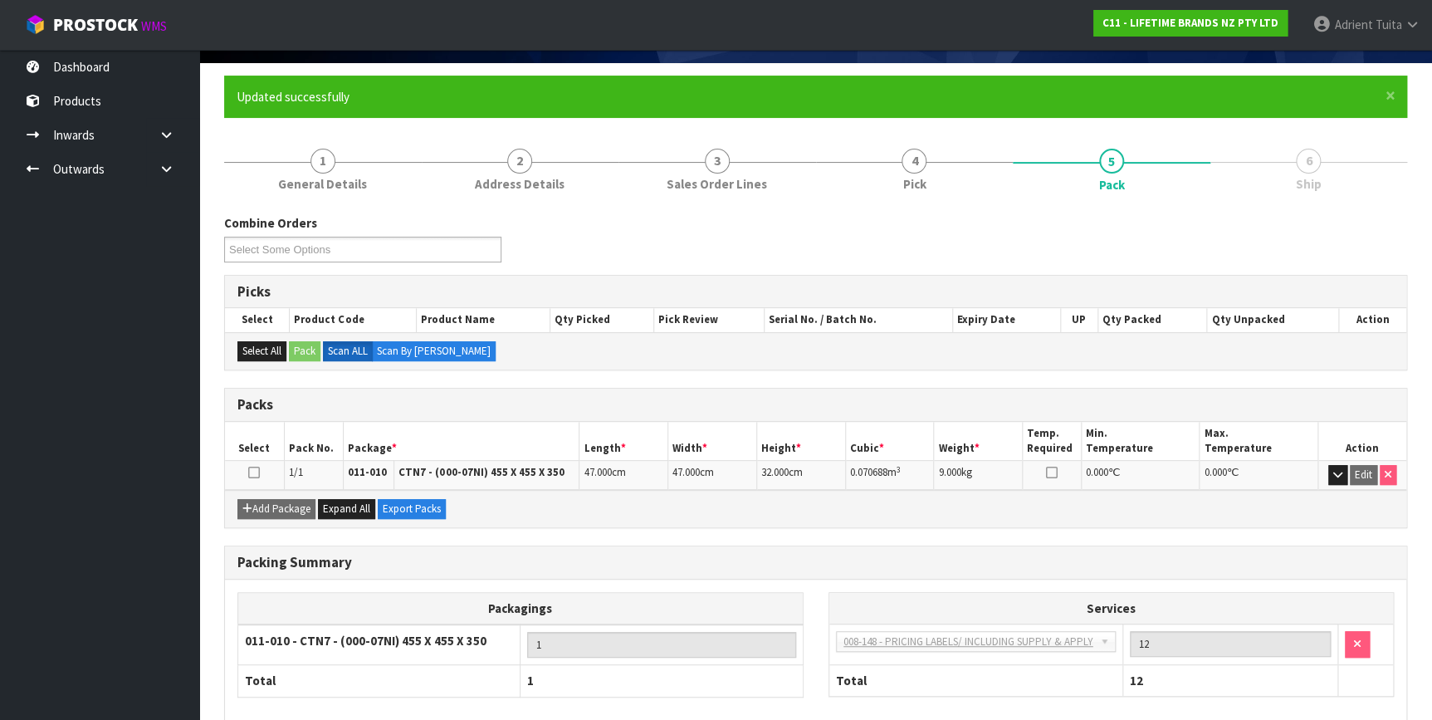
scroll to position [193, 0]
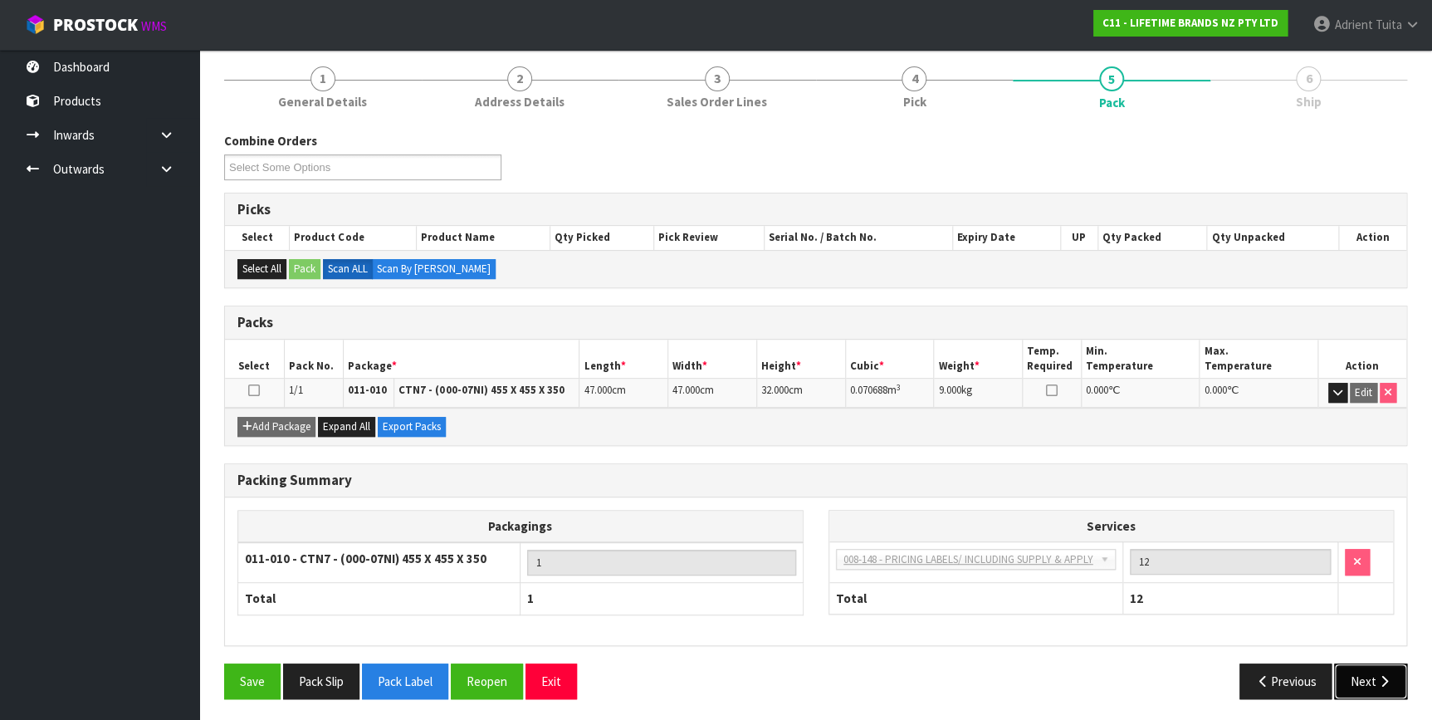
click at [1355, 667] on button "Next" at bounding box center [1370, 681] width 73 height 36
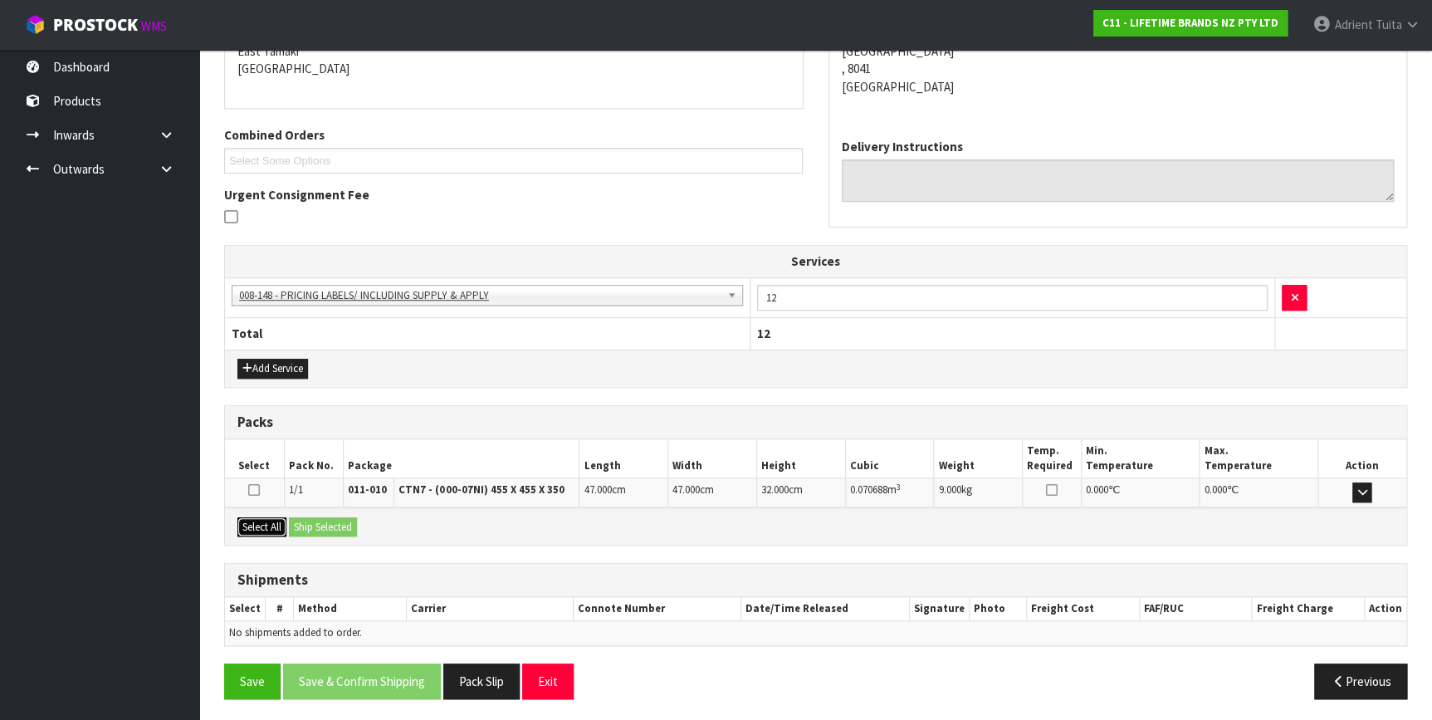
click at [273, 519] on button "Select All" at bounding box center [261, 527] width 49 height 20
click at [320, 518] on button "Ship Selected" at bounding box center [323, 527] width 68 height 20
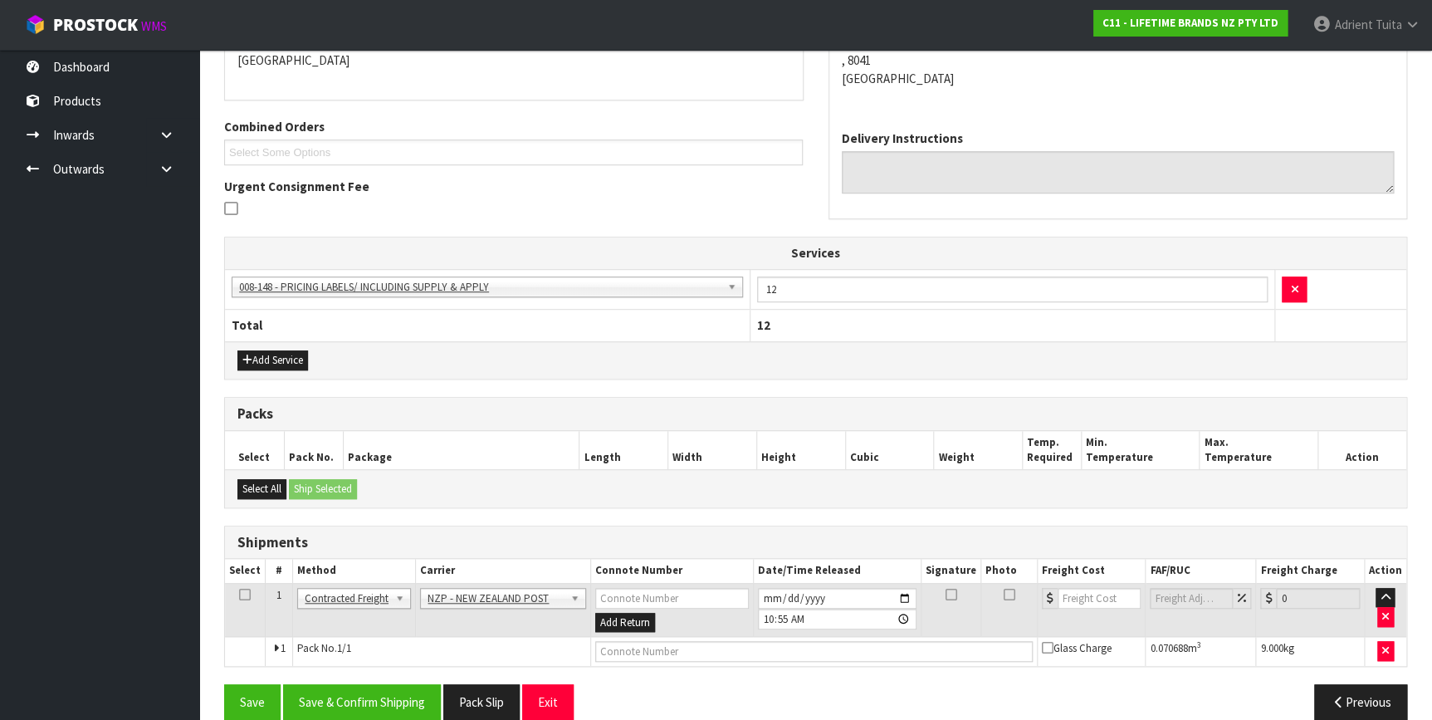
scroll to position [395, 0]
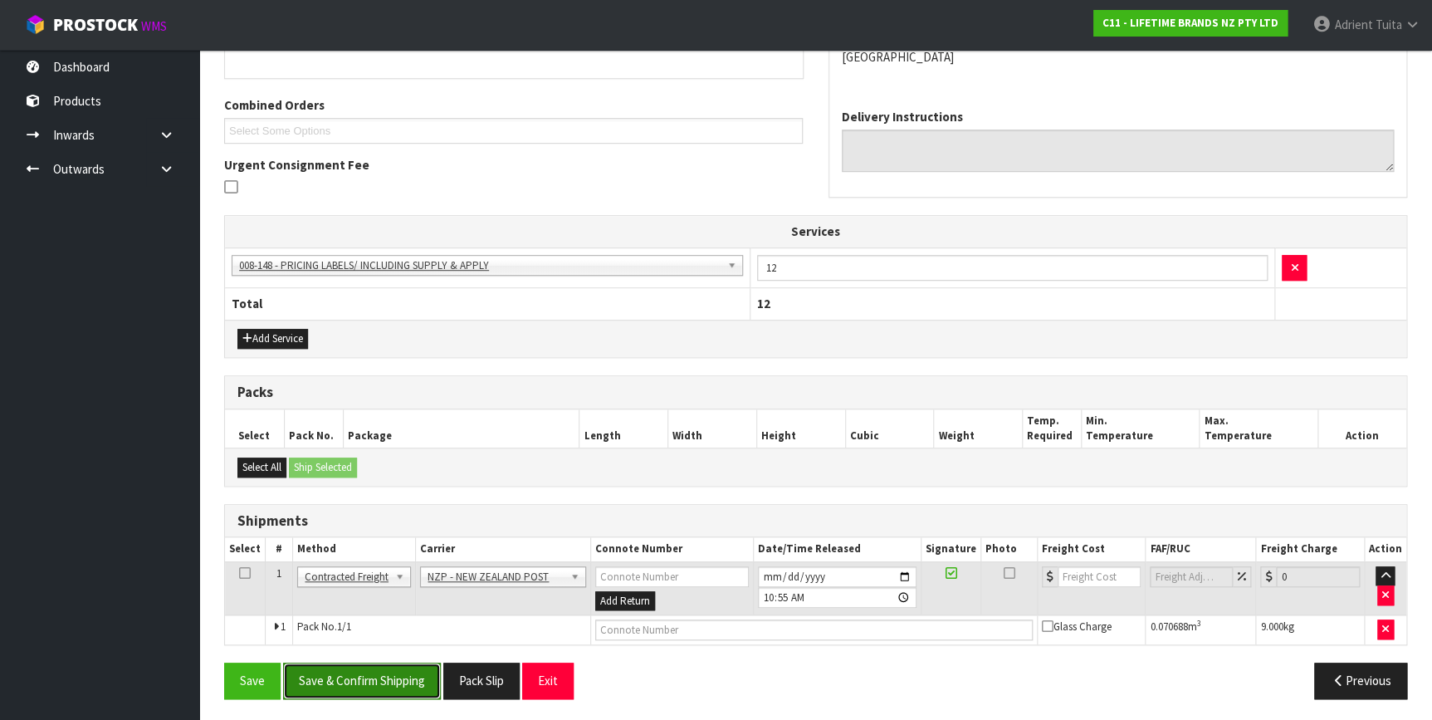
click at [383, 662] on button "Save & Confirm Shipping" at bounding box center [362, 680] width 158 height 36
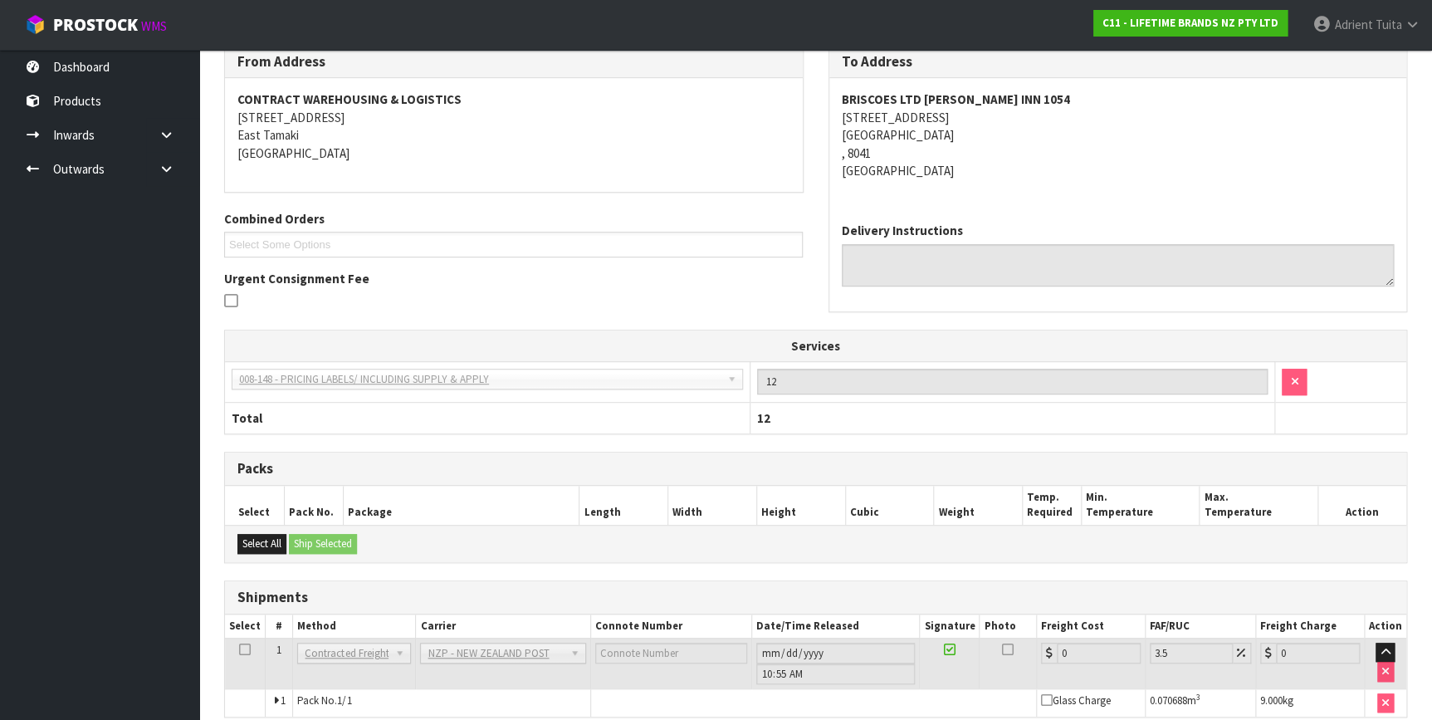
scroll to position [372, 0]
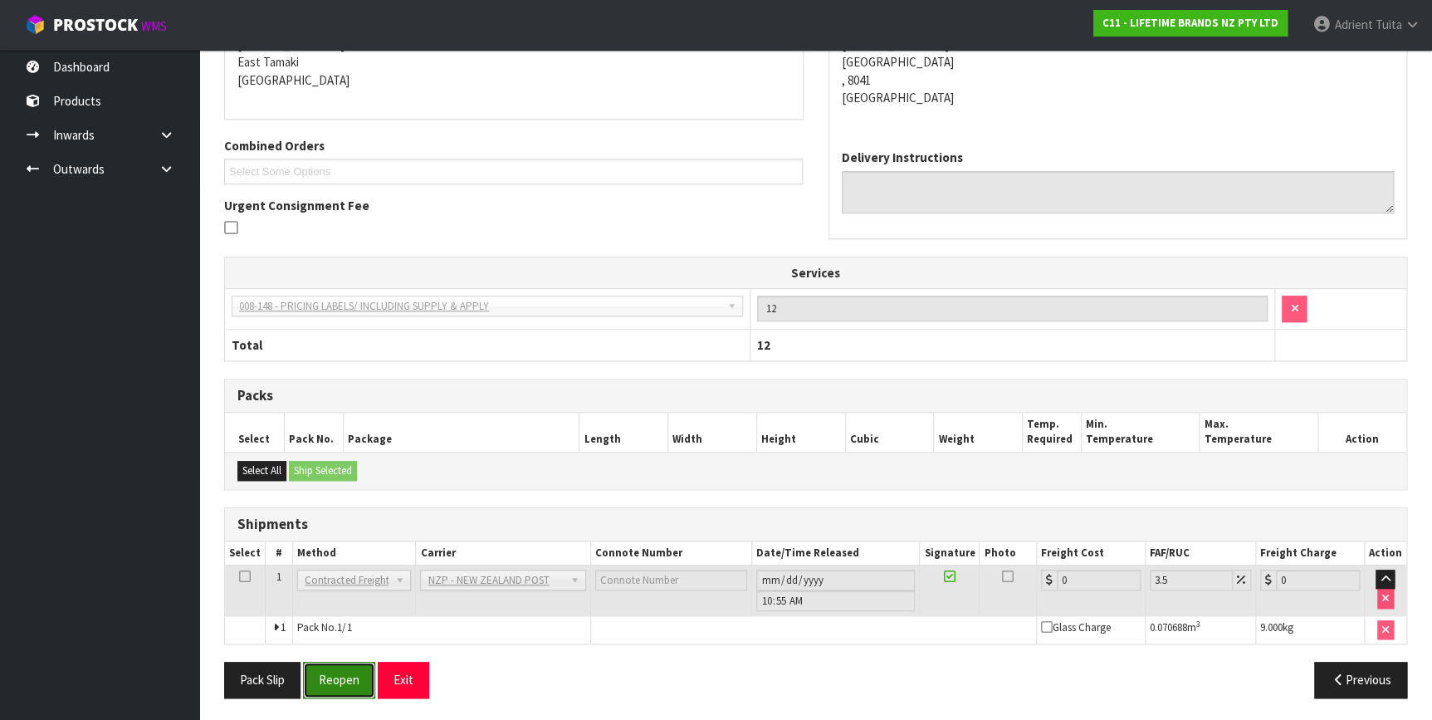
click at [324, 667] on button "Reopen" at bounding box center [339, 679] width 72 height 36
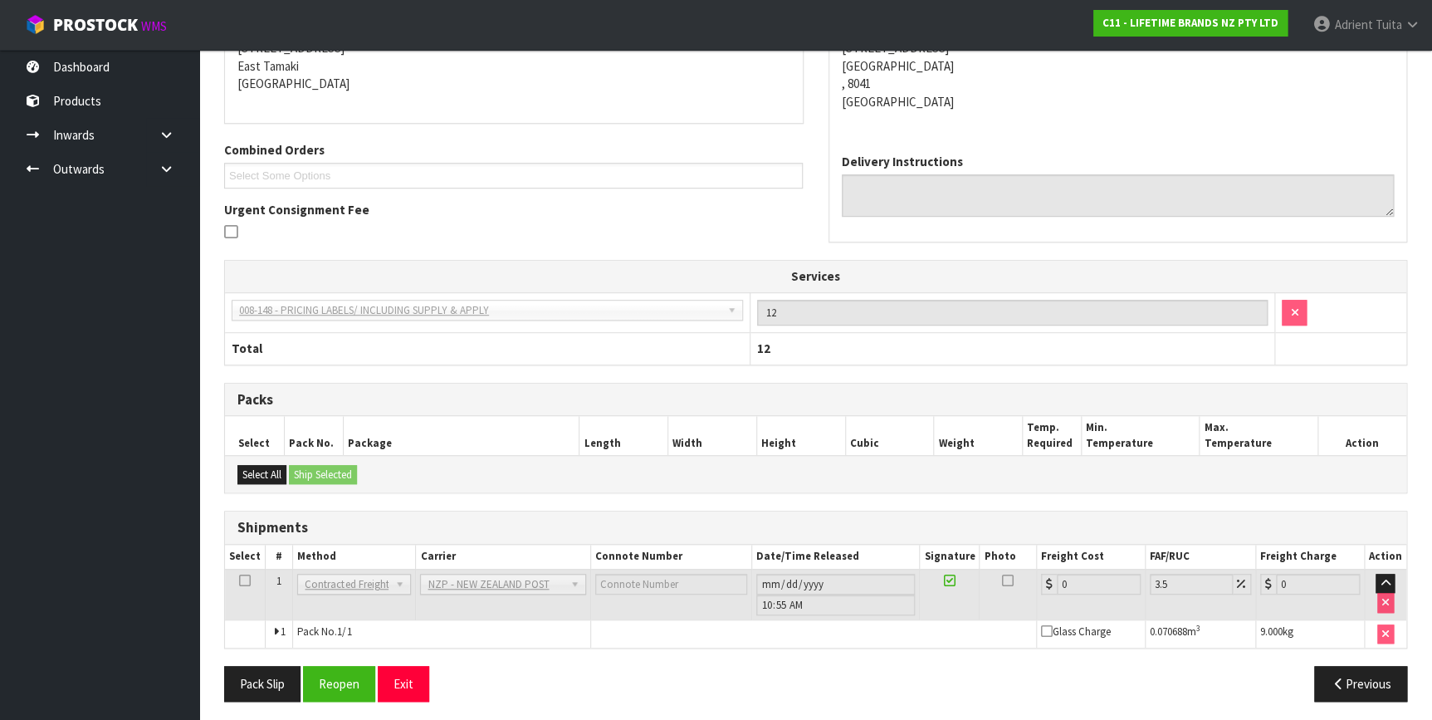
scroll to position [354, 0]
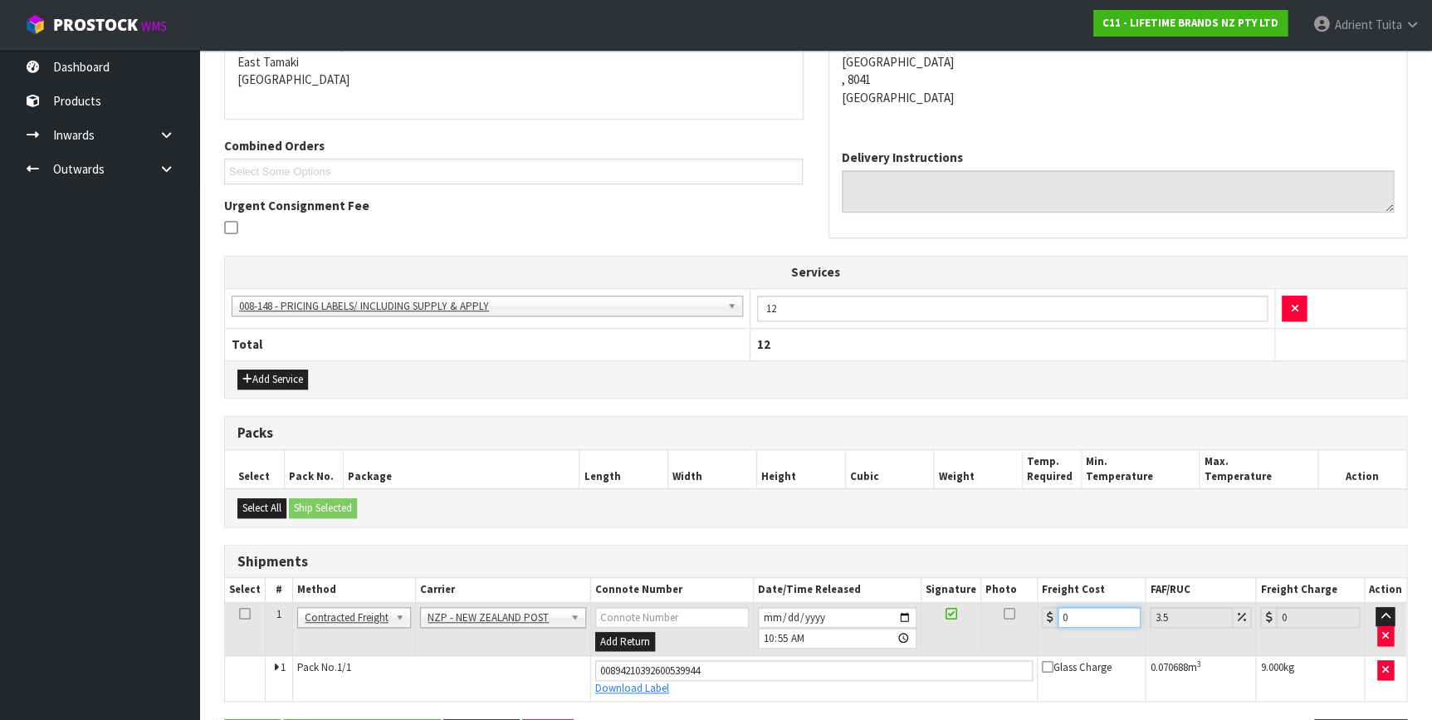
click at [1087, 607] on input "0" at bounding box center [1099, 617] width 84 height 21
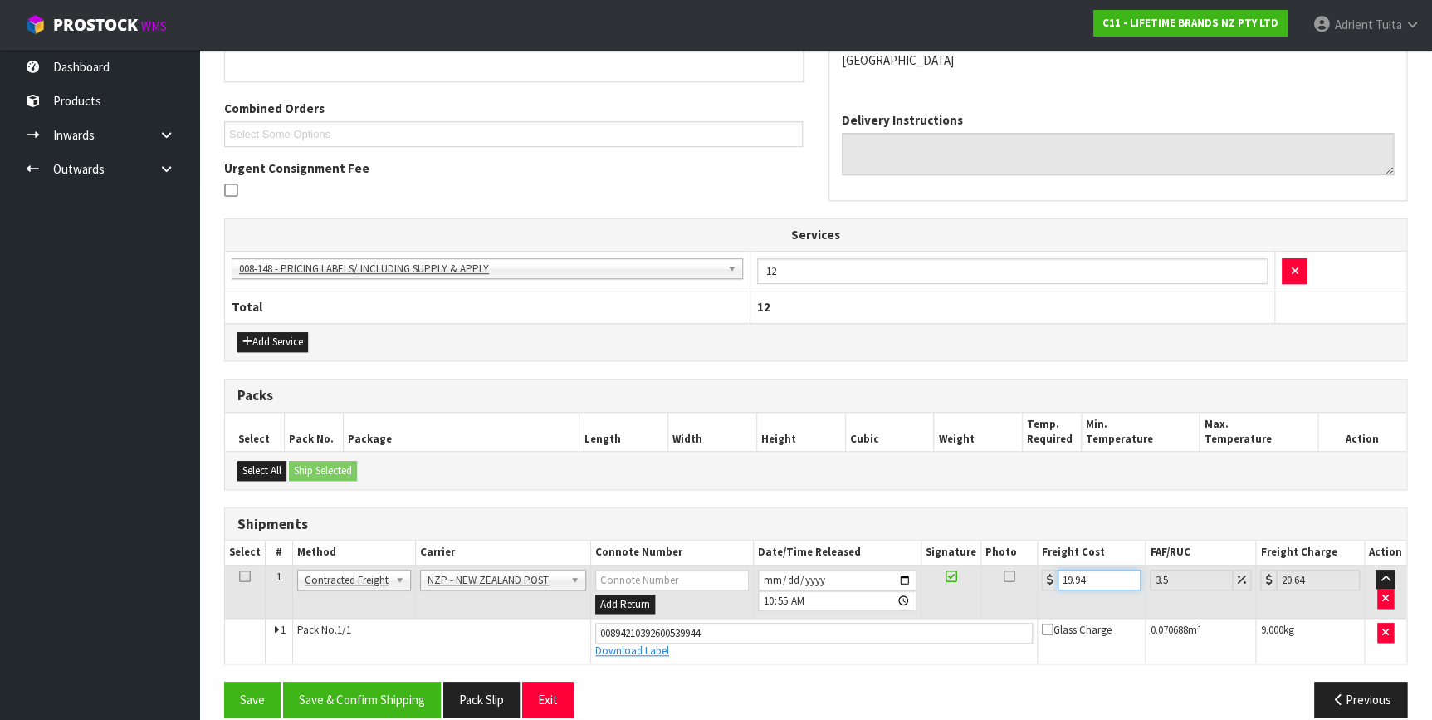
scroll to position [410, 0]
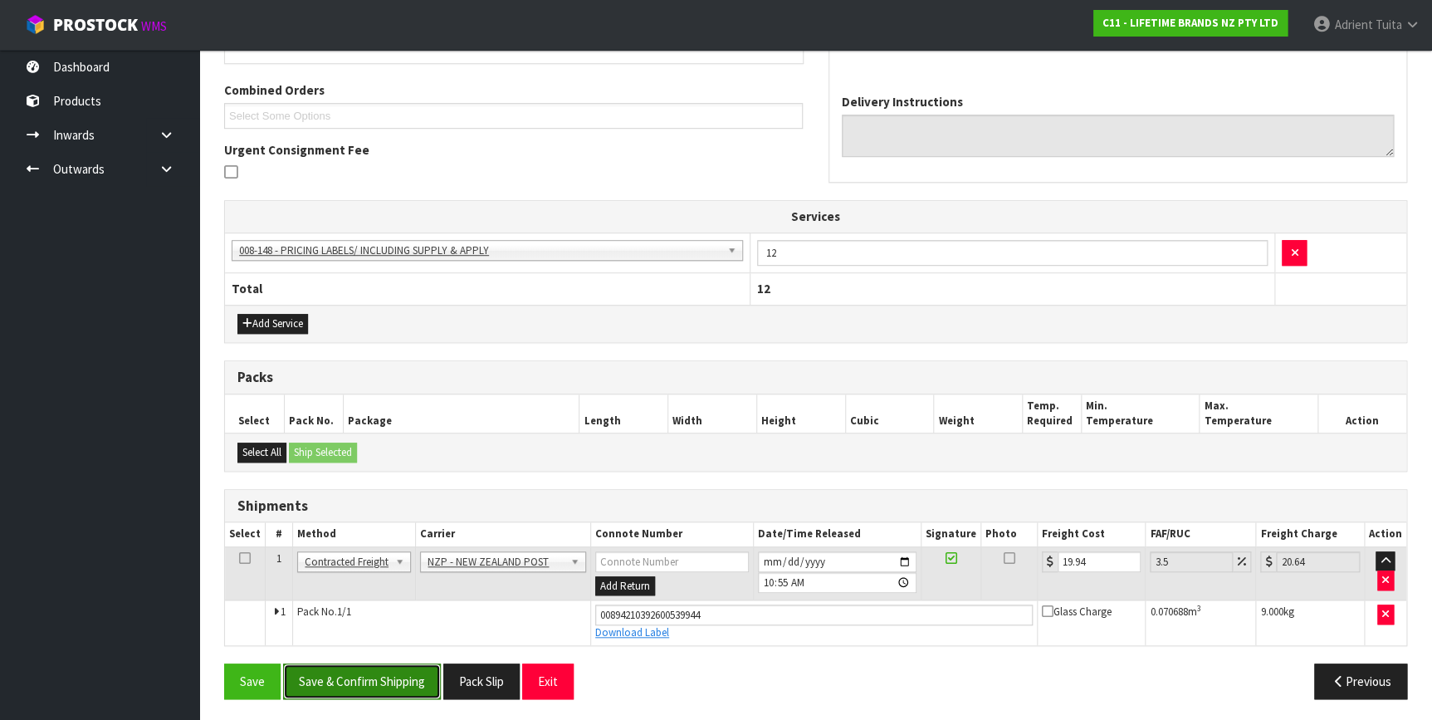
click at [356, 671] on button "Save & Confirm Shipping" at bounding box center [362, 681] width 158 height 36
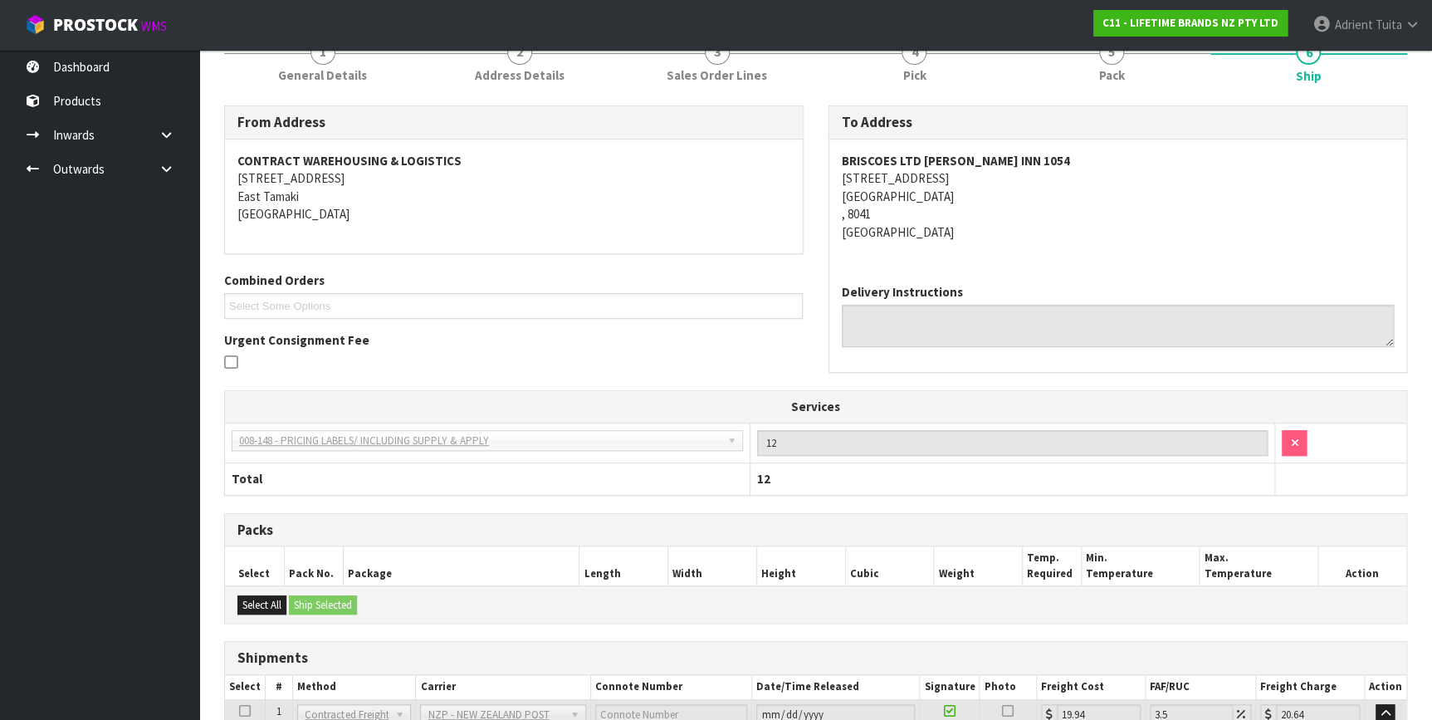
scroll to position [365, 0]
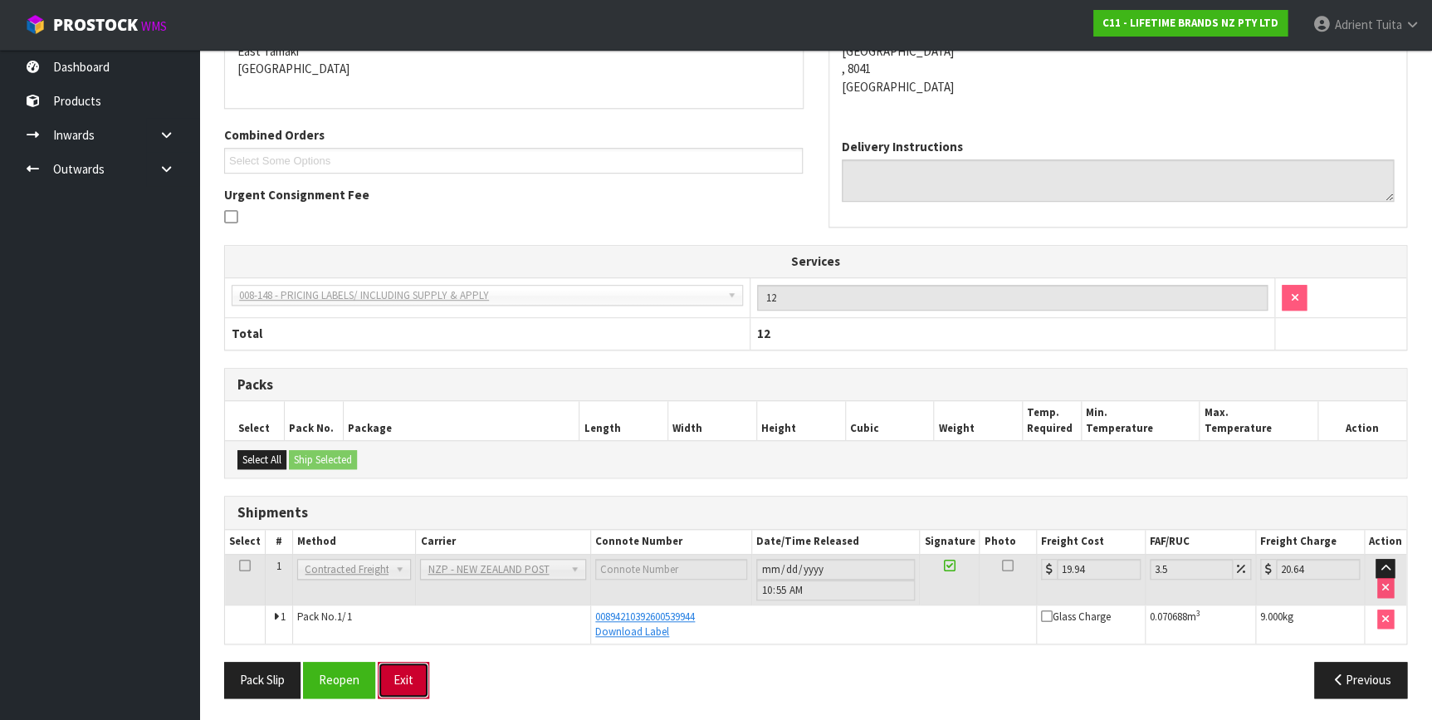
click at [389, 679] on button "Exit" at bounding box center [403, 679] width 51 height 36
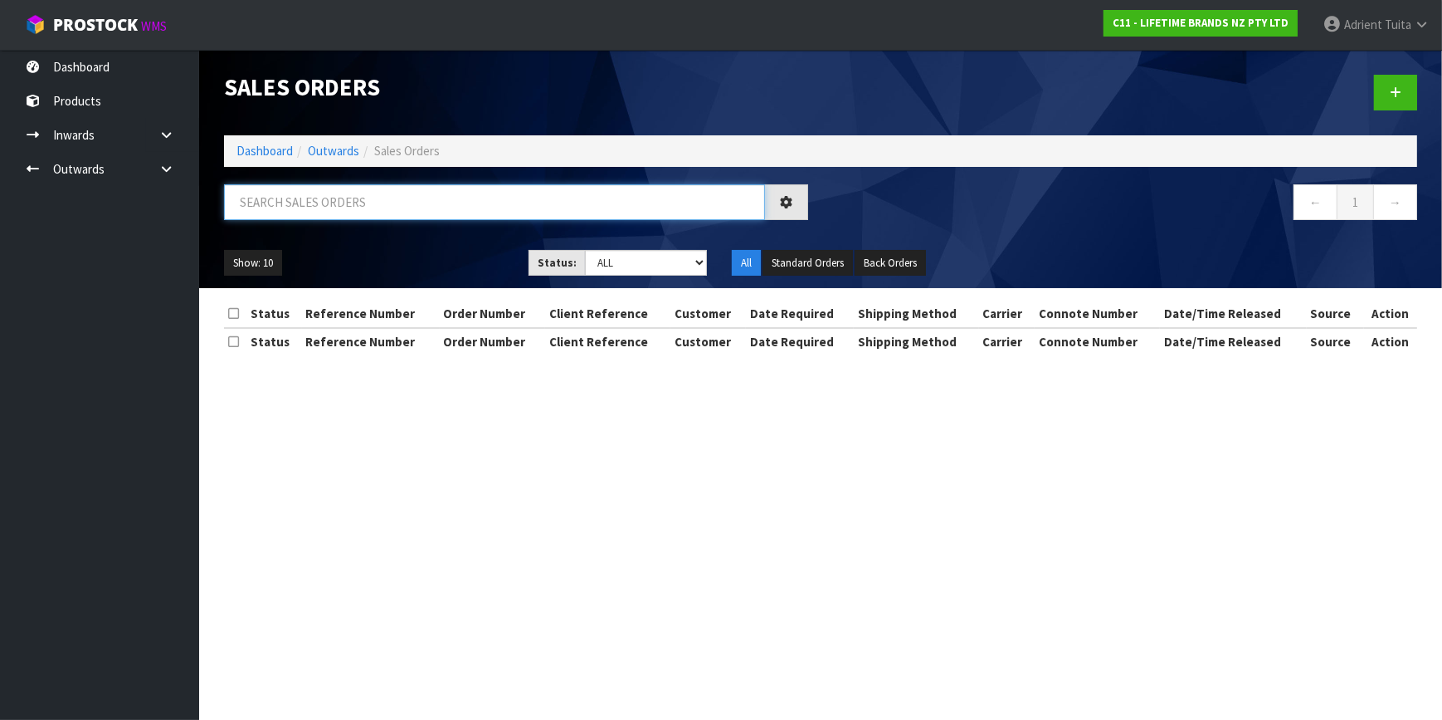
click at [390, 198] on input "text" at bounding box center [494, 202] width 541 height 36
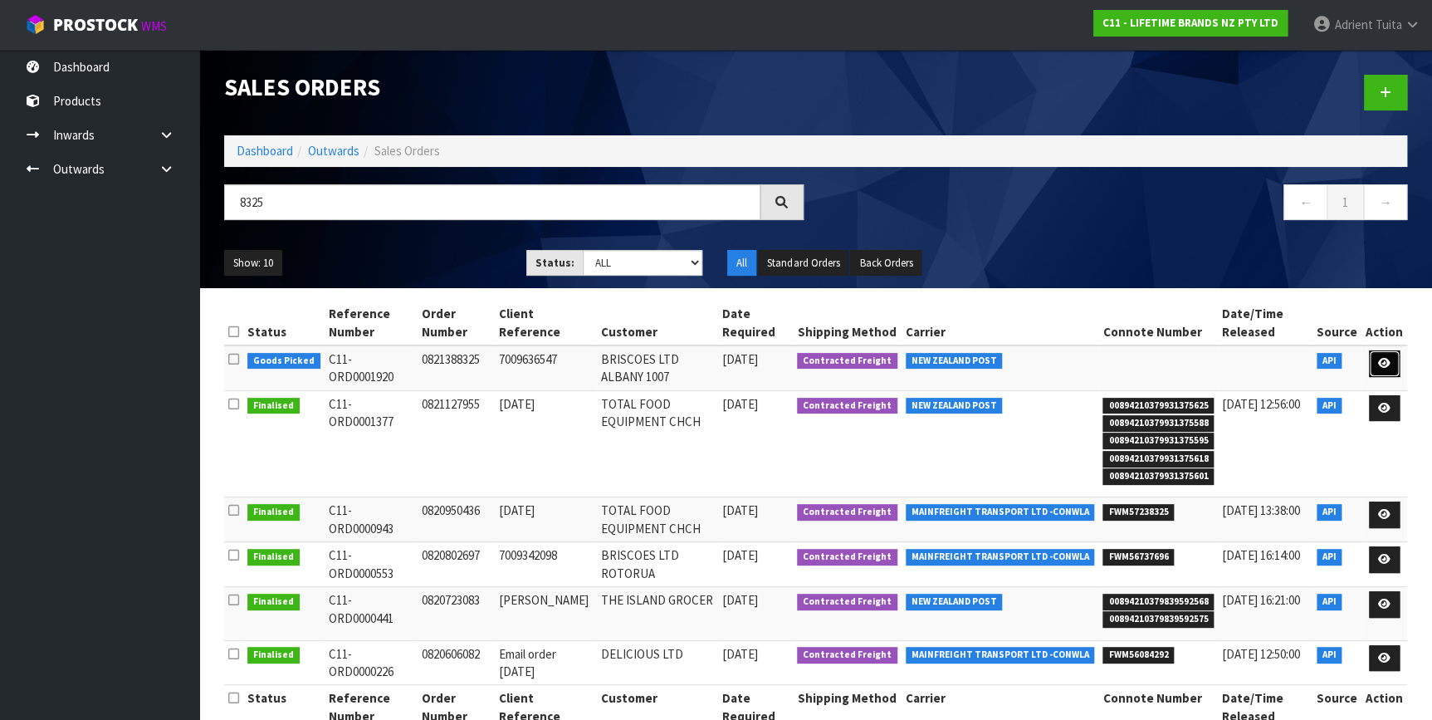
click at [1386, 360] on icon at bounding box center [1384, 363] width 12 height 11
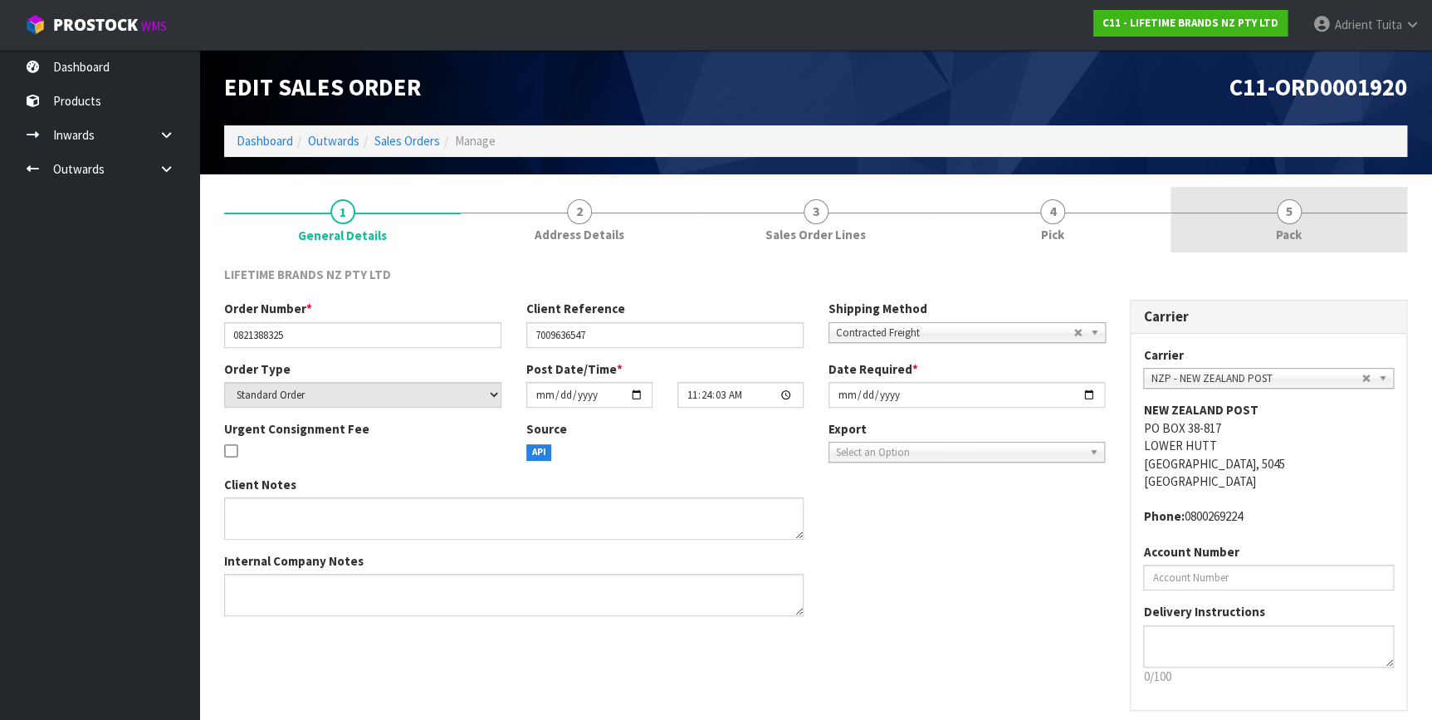
click at [1323, 222] on link "5 Pack" at bounding box center [1288, 220] width 237 height 66
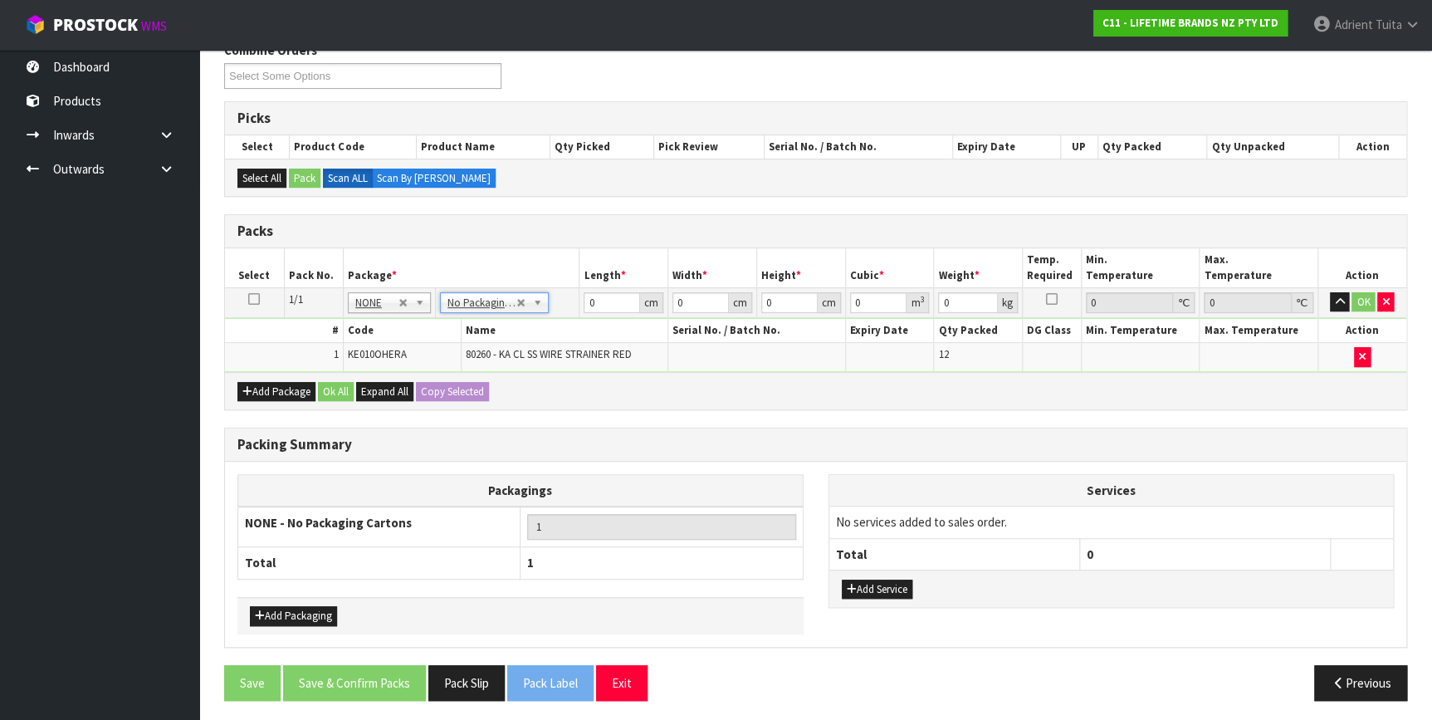
scroll to position [225, 0]
click at [605, 292] on input "0" at bounding box center [611, 301] width 56 height 21
click at [1369, 299] on button "OK" at bounding box center [1362, 301] width 23 height 20
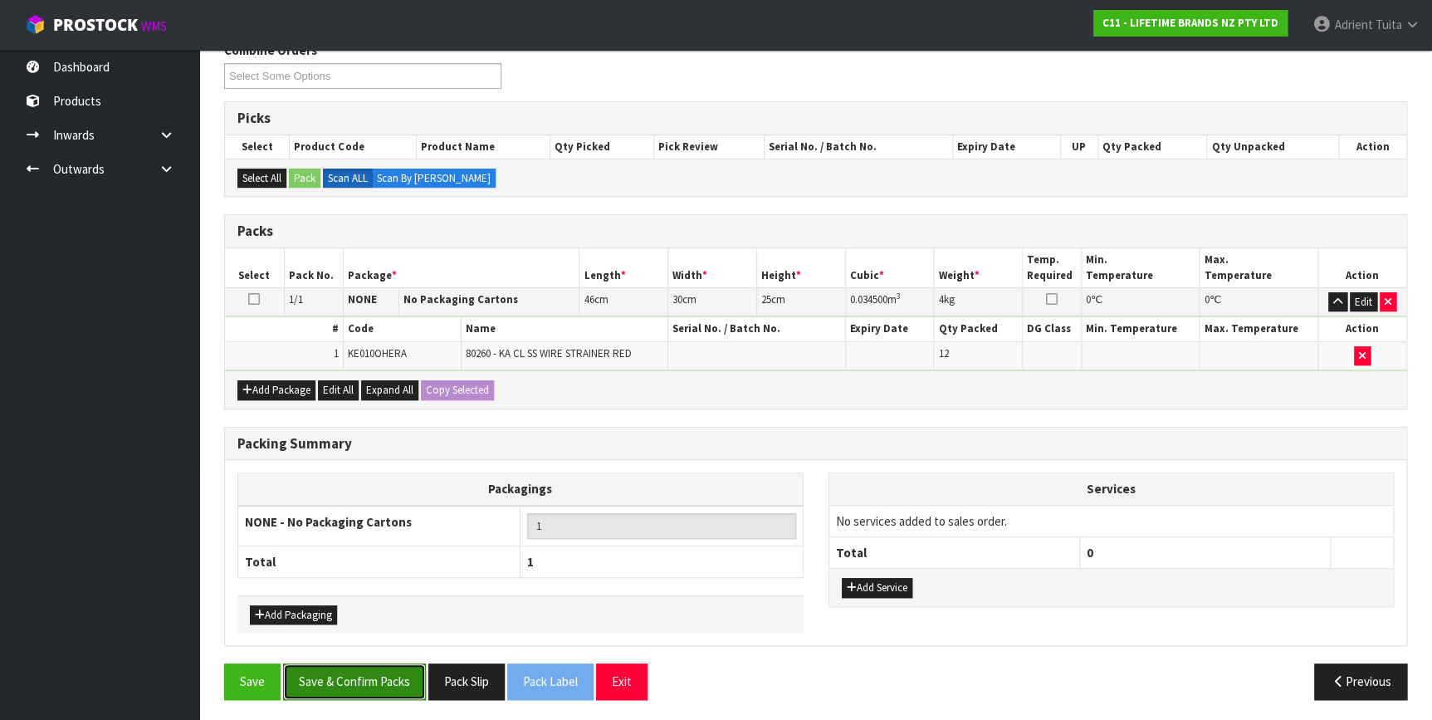
click at [365, 690] on button "Save & Confirm Packs" at bounding box center [354, 681] width 143 height 36
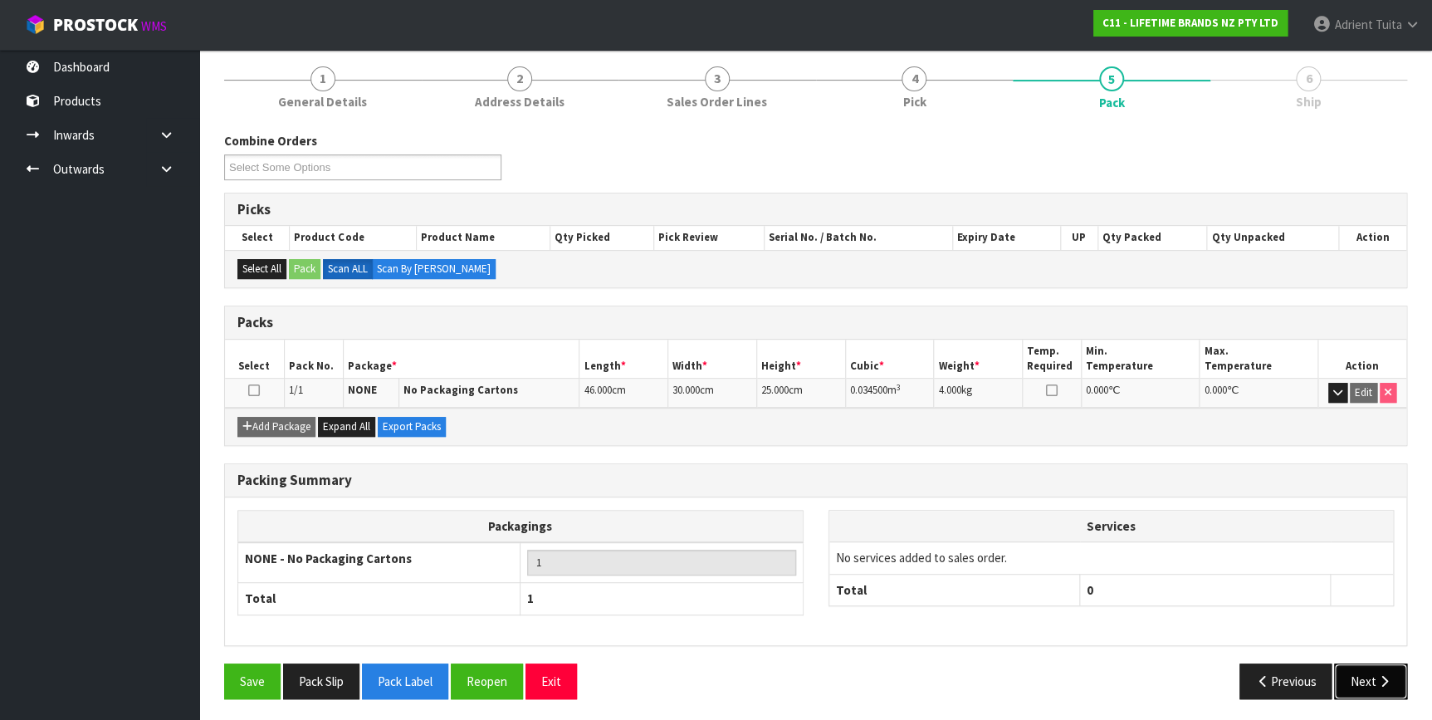
click at [1353, 668] on button "Next" at bounding box center [1370, 681] width 73 height 36
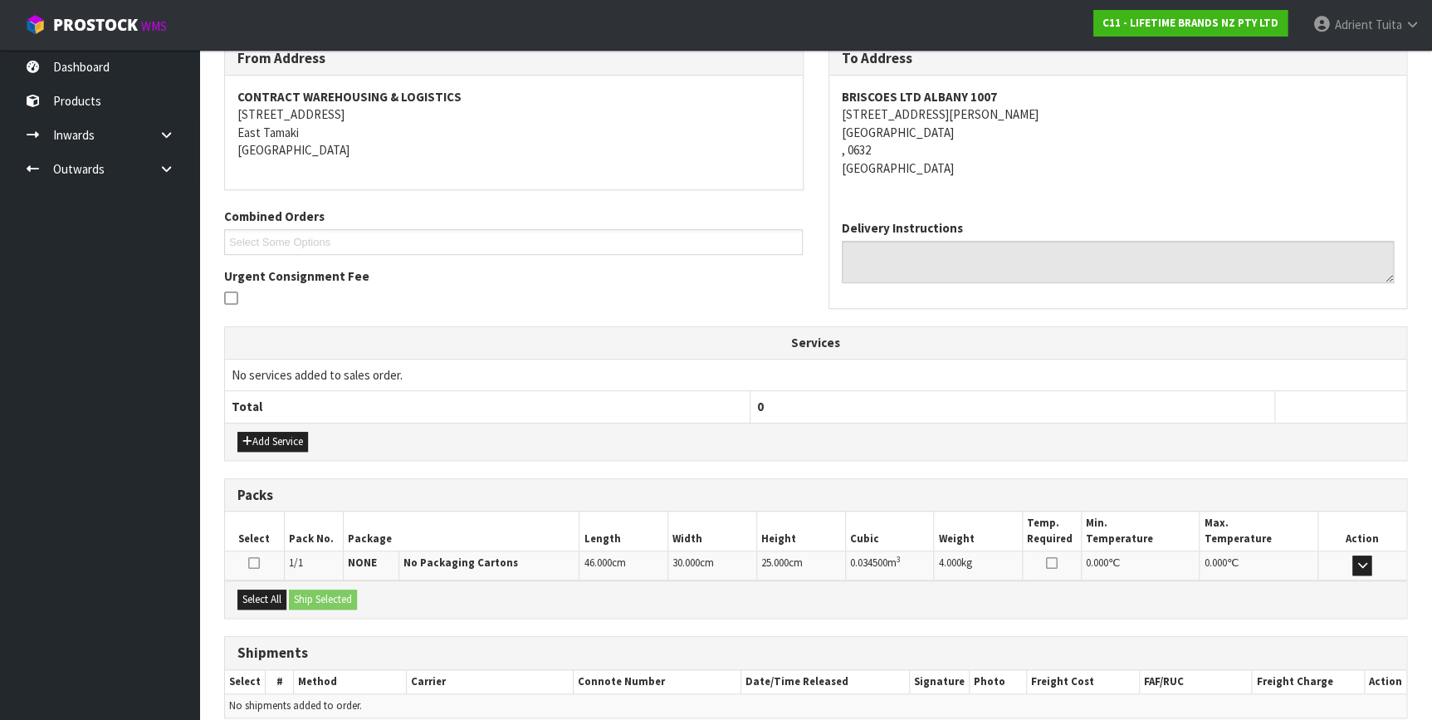
scroll to position [357, 0]
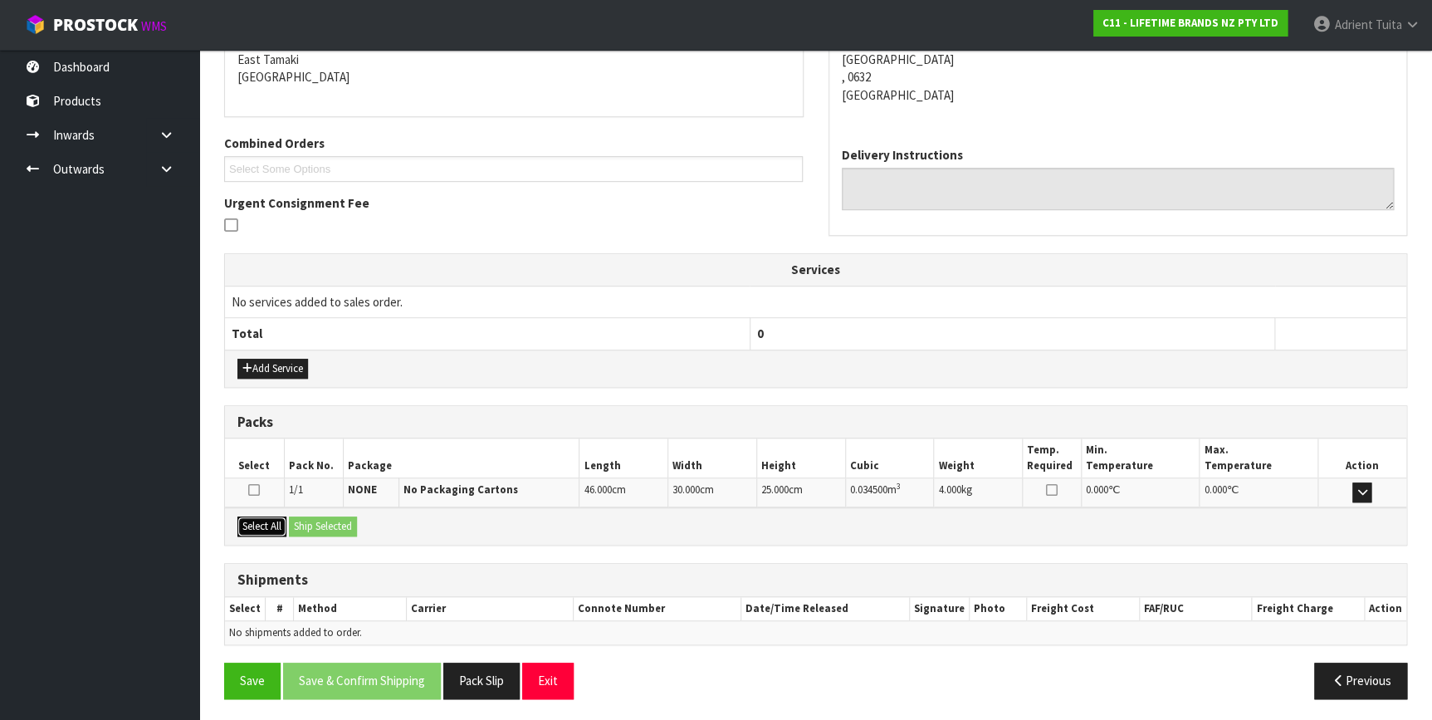
drag, startPoint x: 273, startPoint y: 525, endPoint x: 334, endPoint y: 523, distance: 60.6
click at [274, 525] on button "Select All" at bounding box center [261, 526] width 49 height 20
click at [334, 522] on button "Ship Selected" at bounding box center [323, 526] width 68 height 20
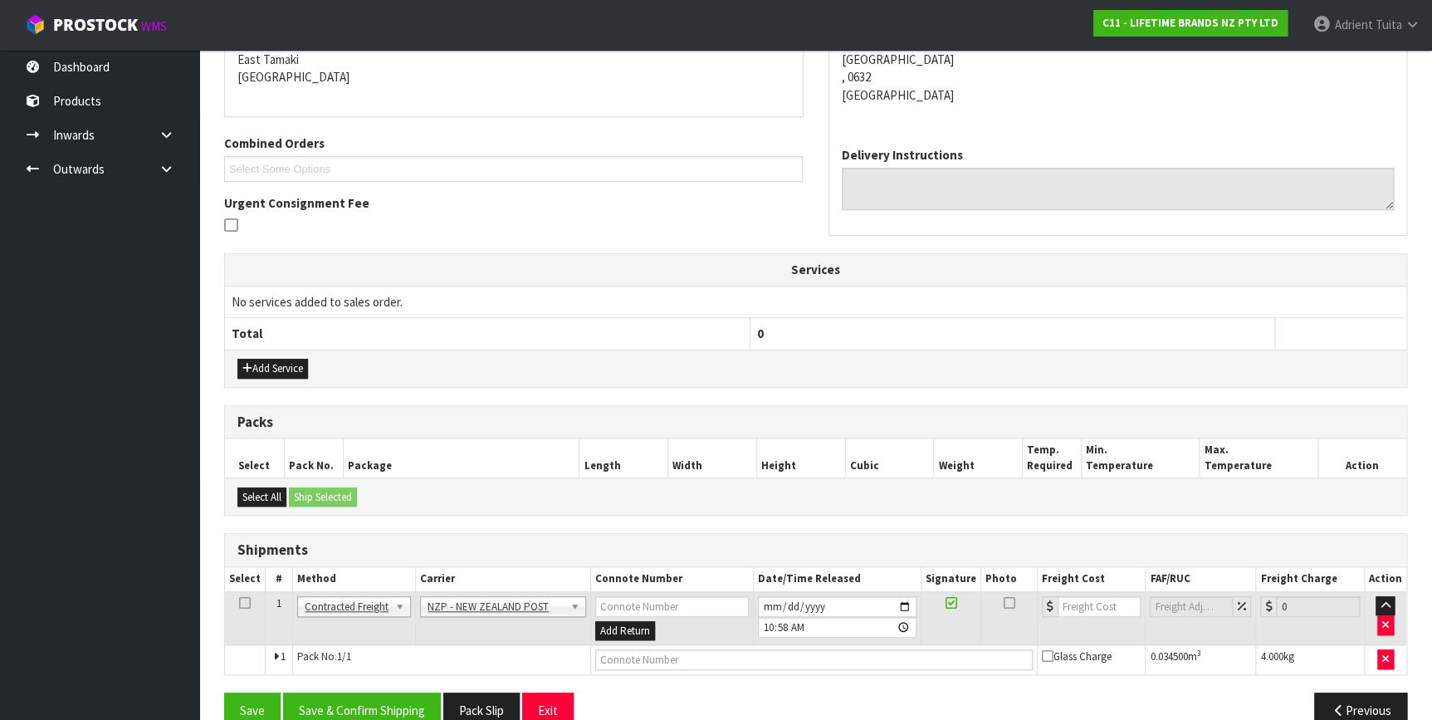
scroll to position [387, 0]
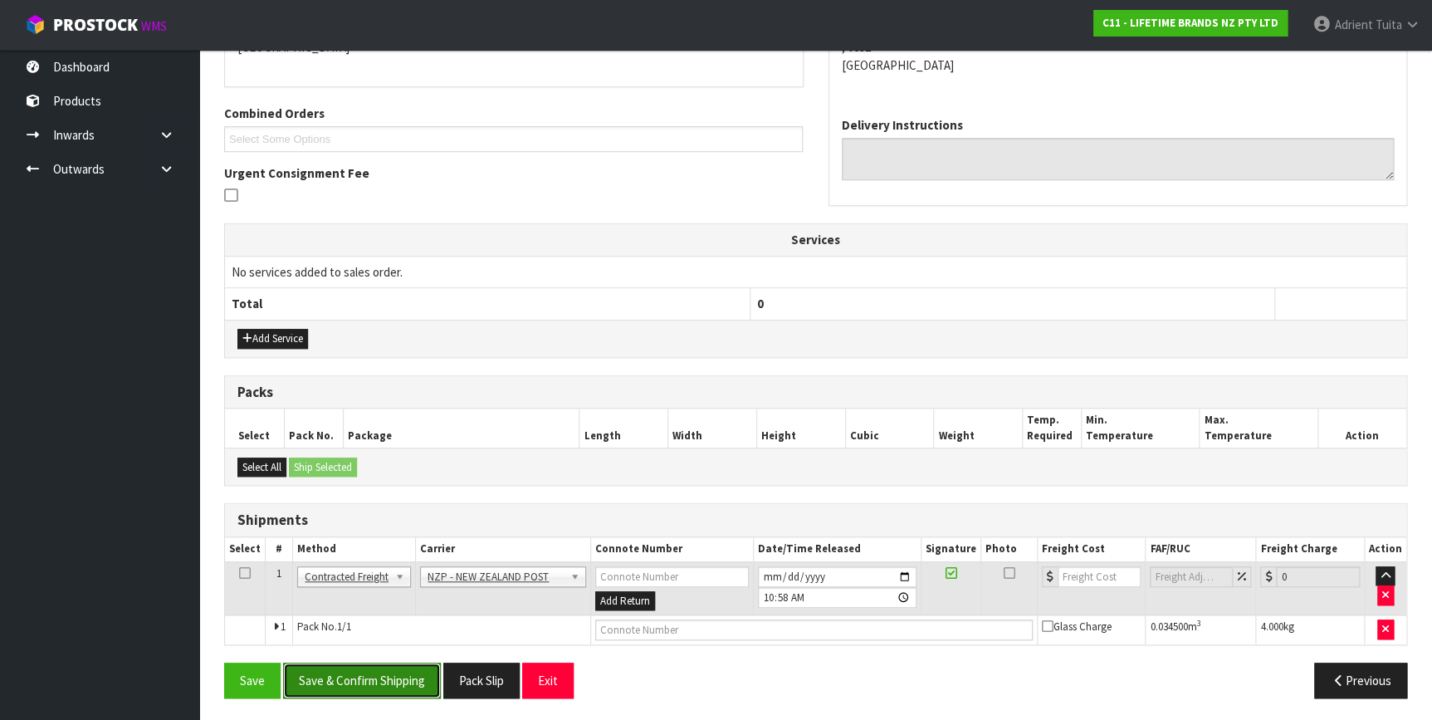
click at [379, 665] on button "Save & Confirm Shipping" at bounding box center [362, 680] width 158 height 36
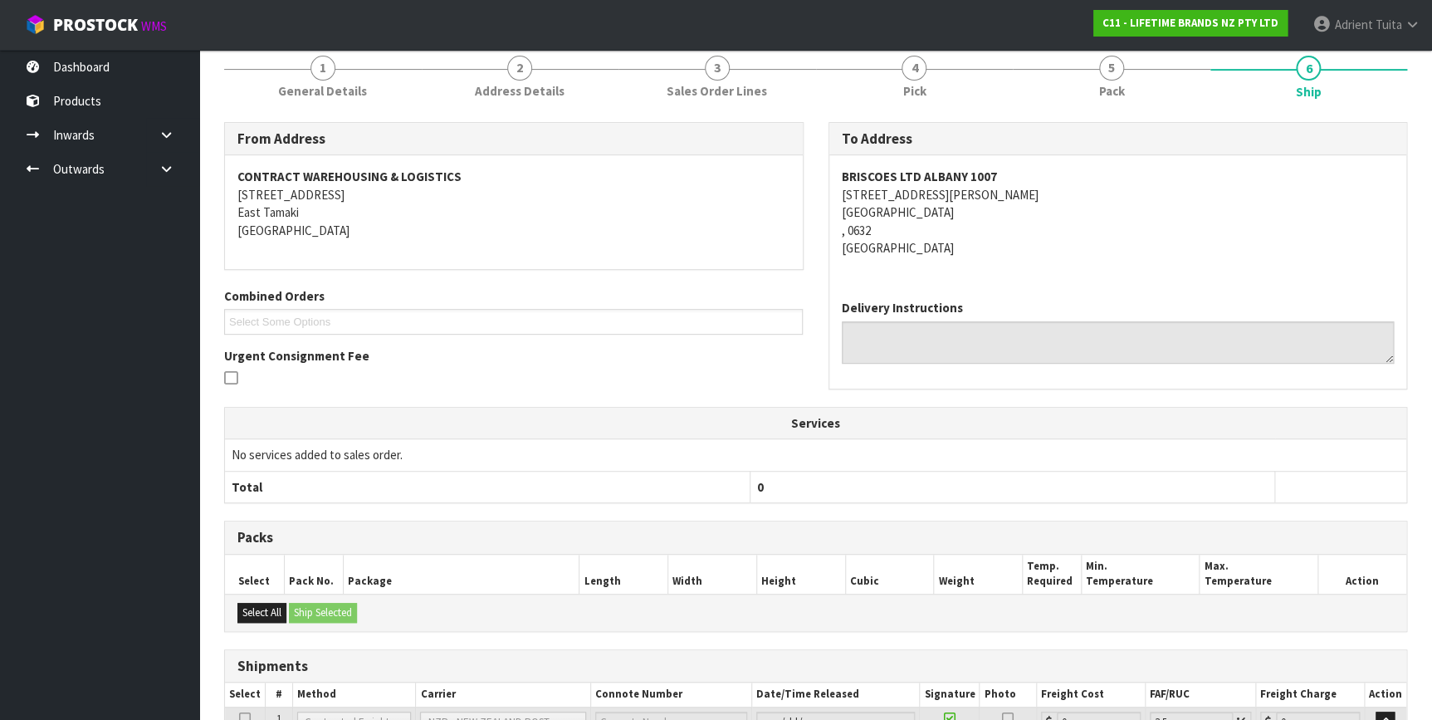
scroll to position [364, 0]
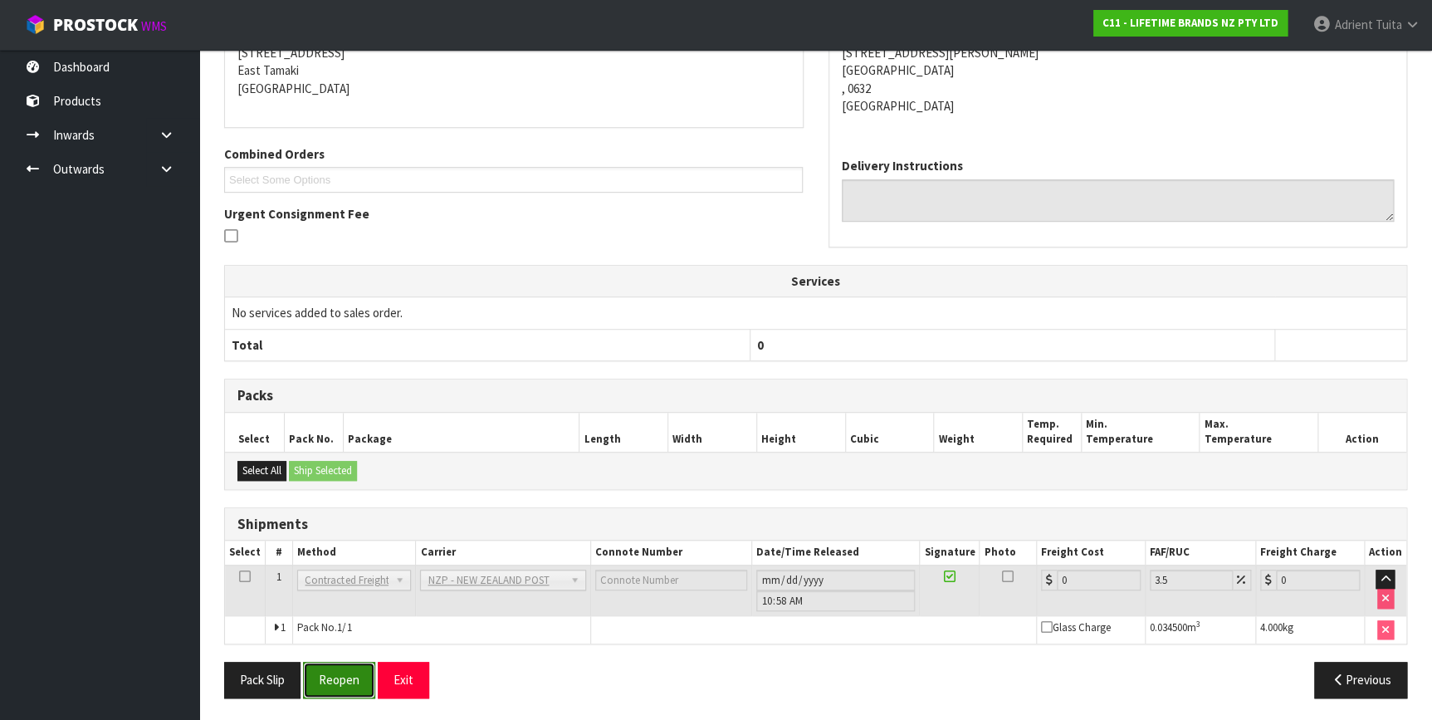
click at [324, 678] on button "Reopen" at bounding box center [339, 679] width 72 height 36
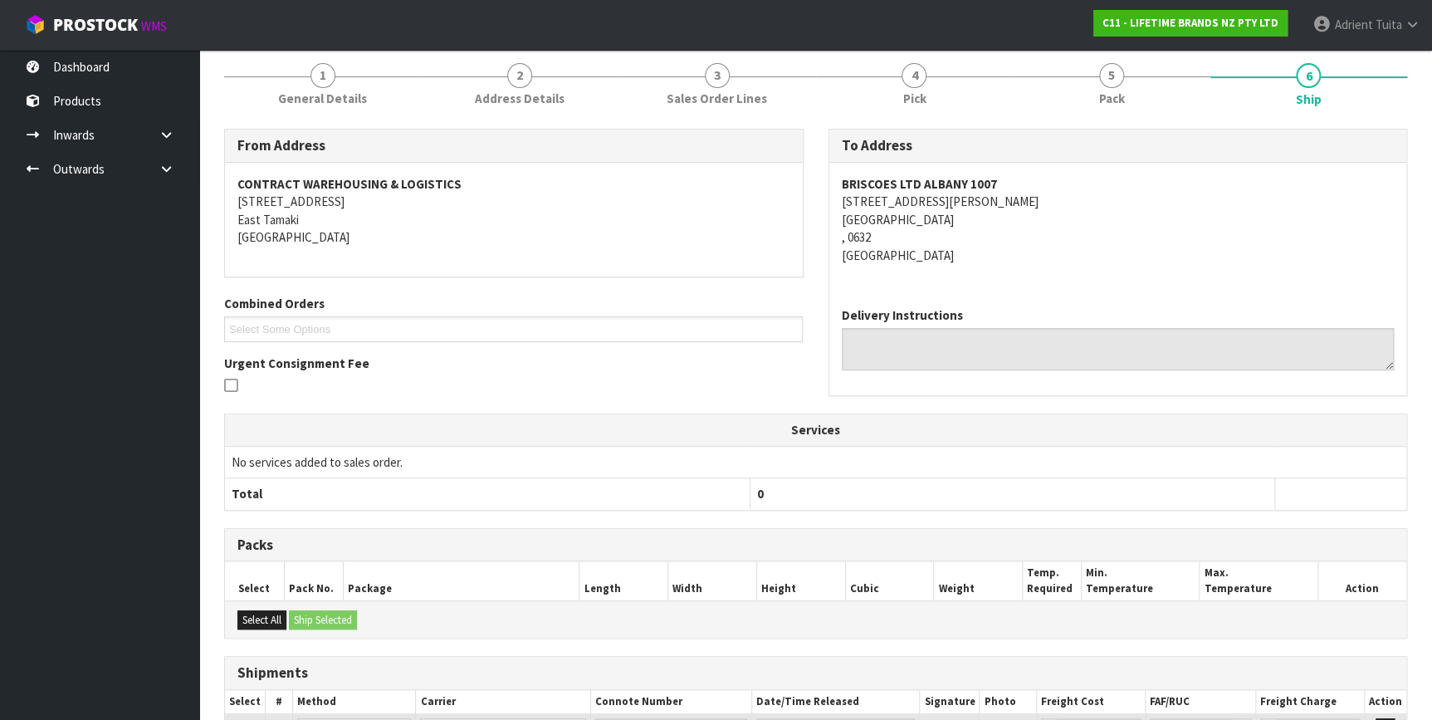
scroll to position [346, 0]
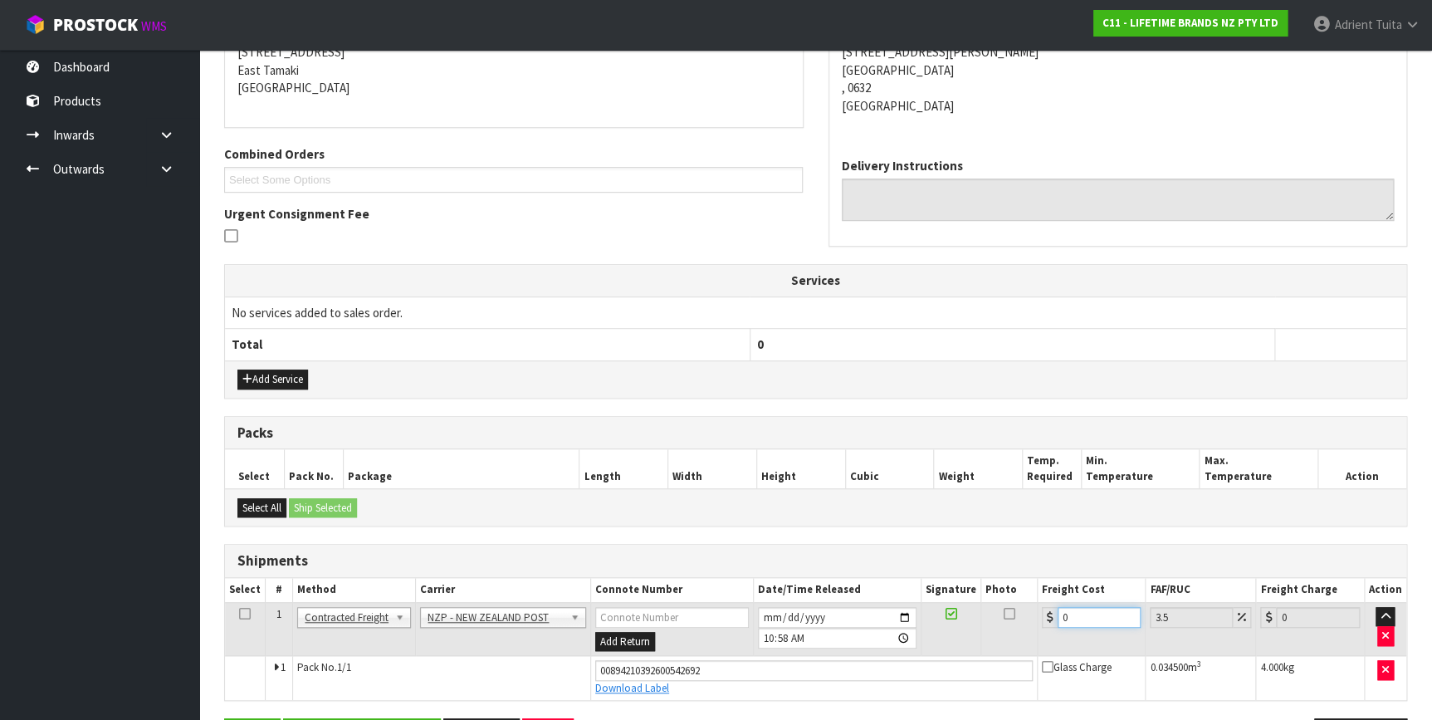
click at [1091, 607] on input "0" at bounding box center [1099, 617] width 84 height 21
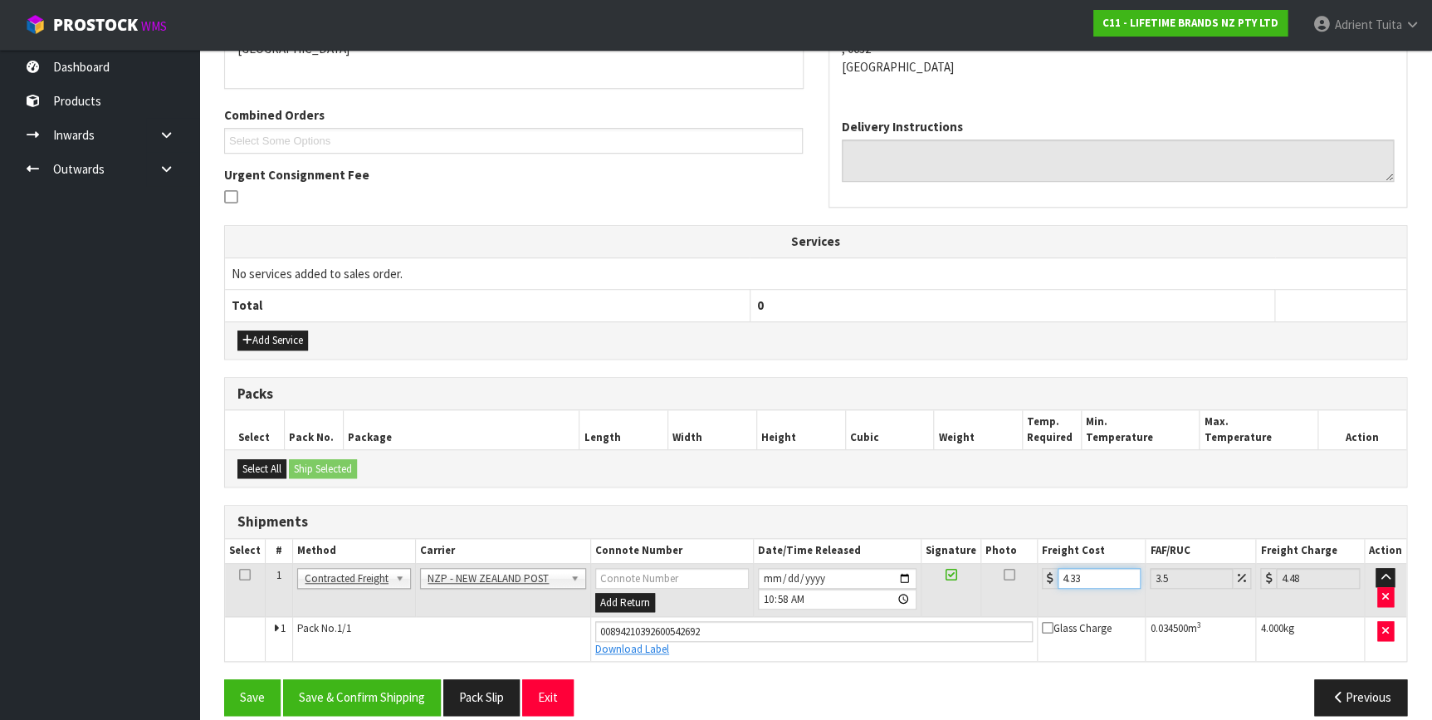
scroll to position [402, 0]
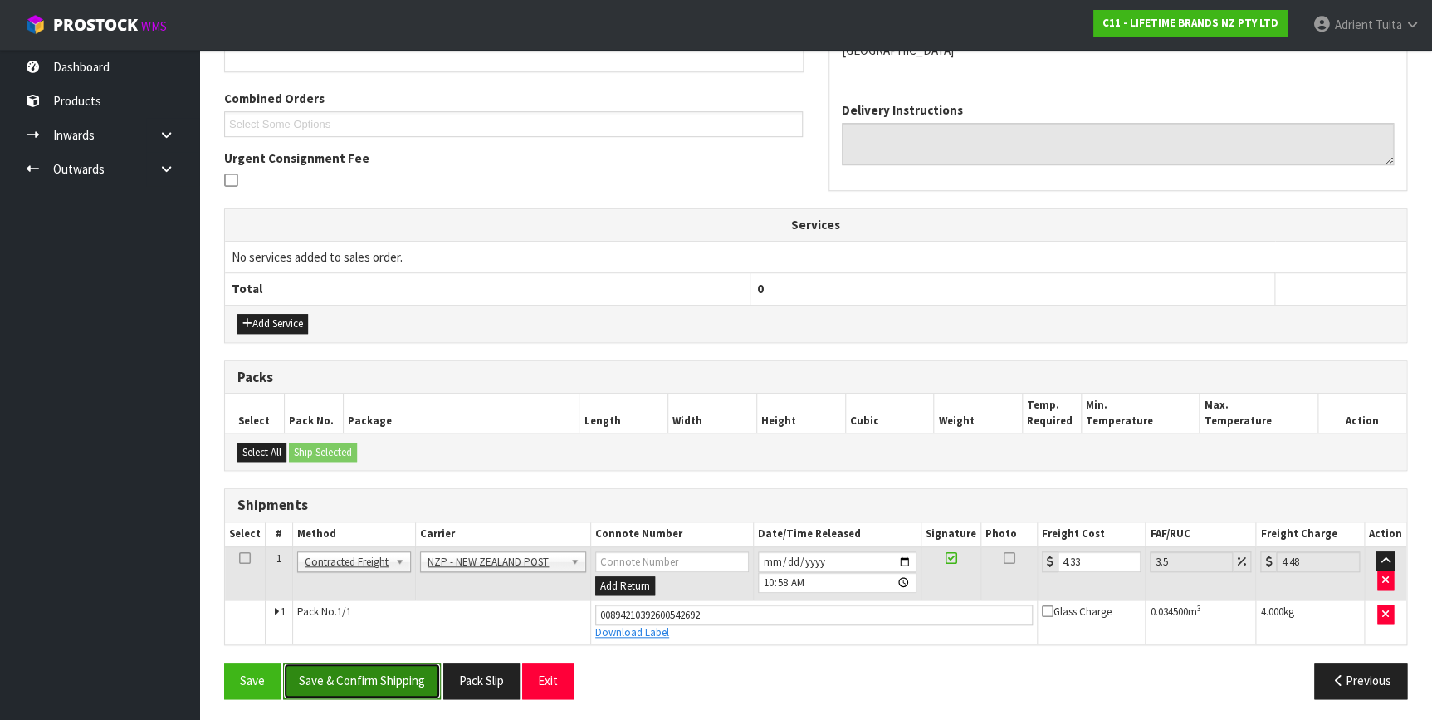
click at [399, 689] on button "Save & Confirm Shipping" at bounding box center [362, 680] width 158 height 36
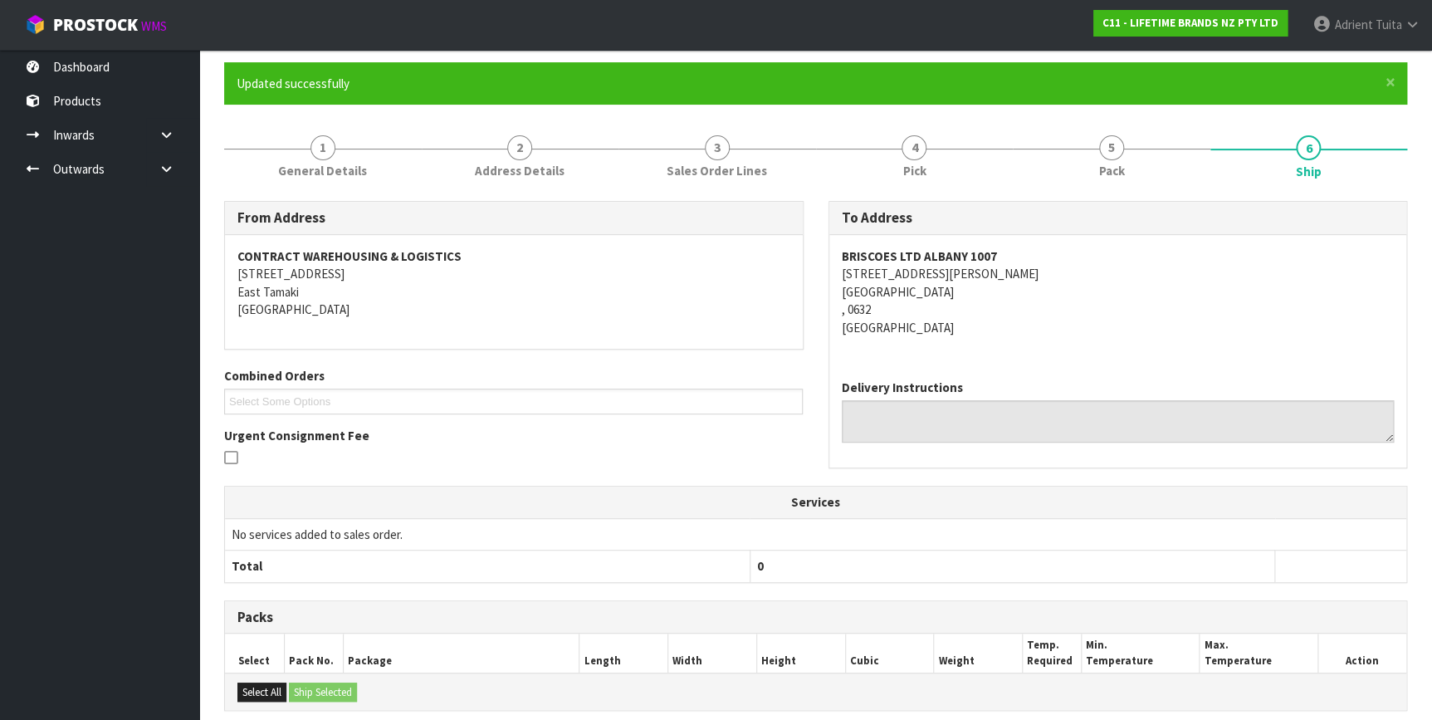
scroll to position [357, 0]
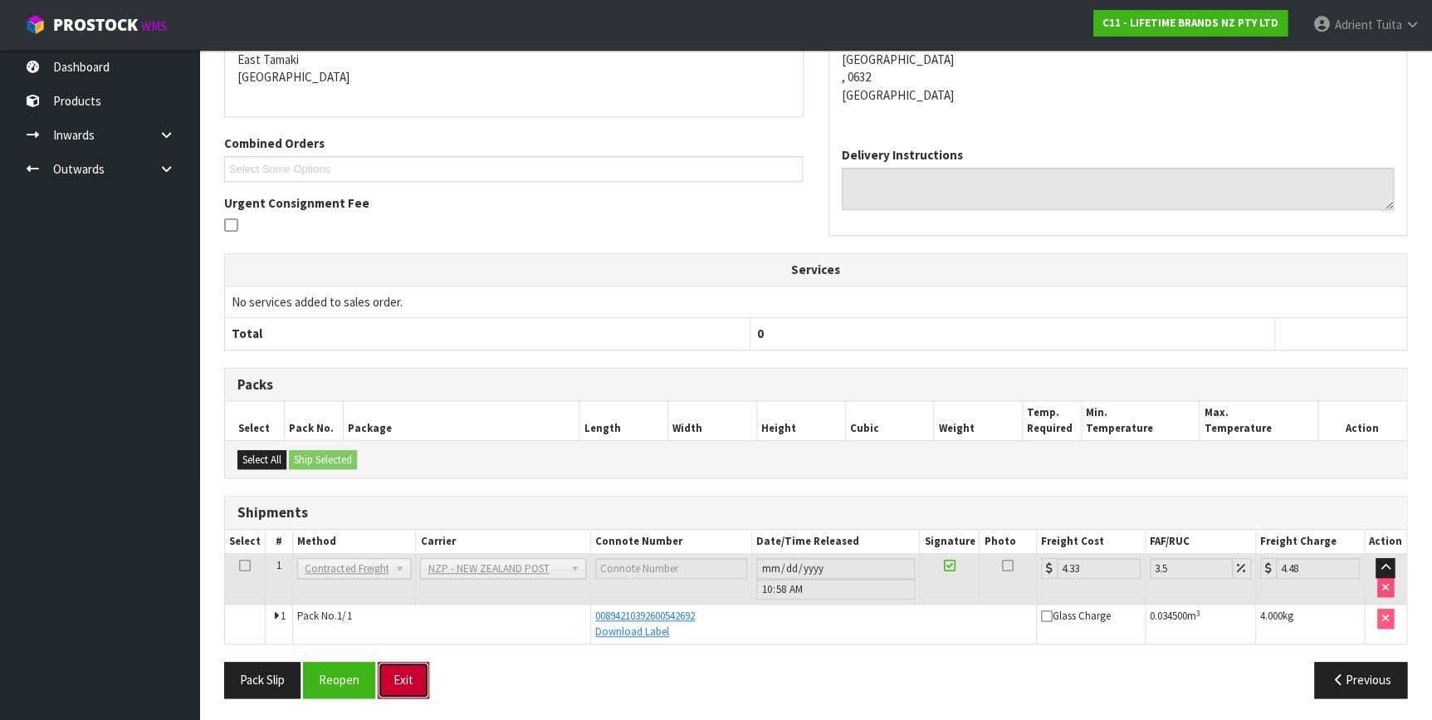
click at [399, 676] on button "Exit" at bounding box center [403, 679] width 51 height 36
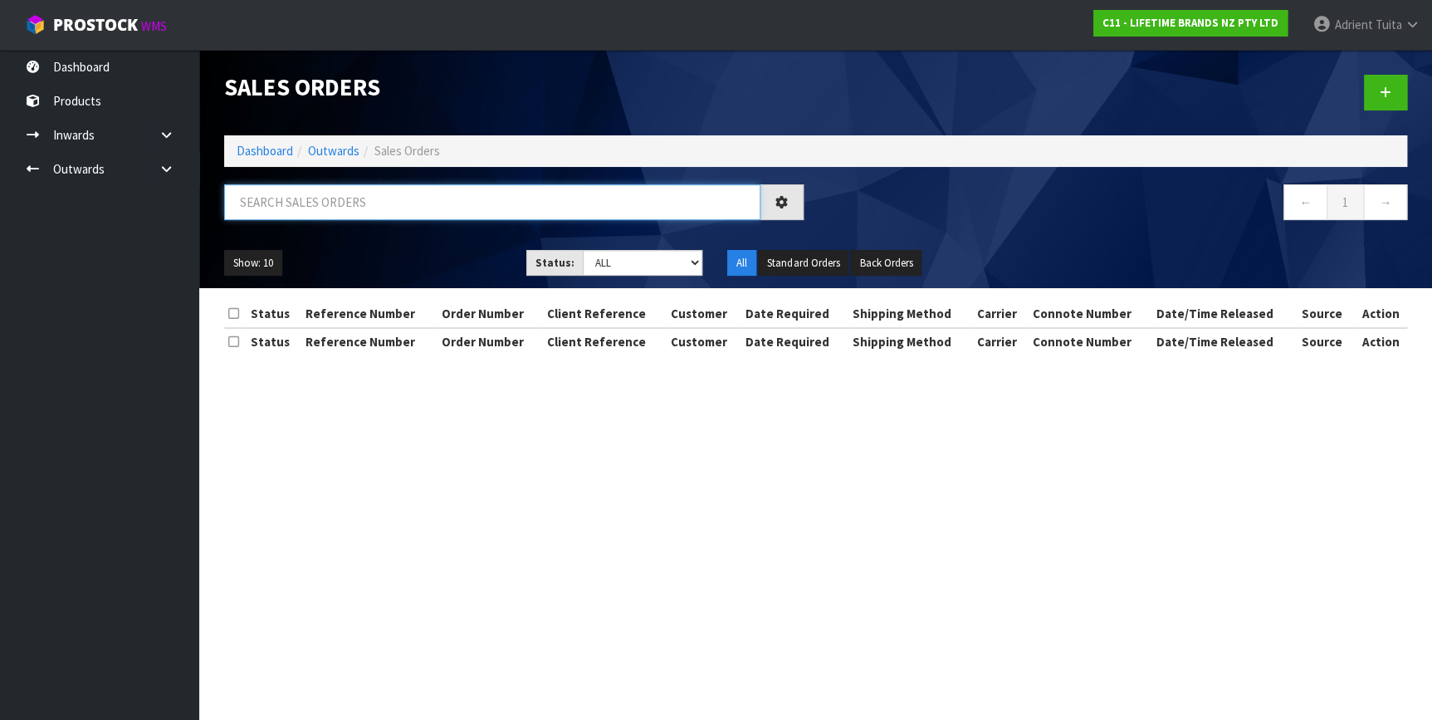
click at [446, 190] on input "text" at bounding box center [492, 202] width 536 height 36
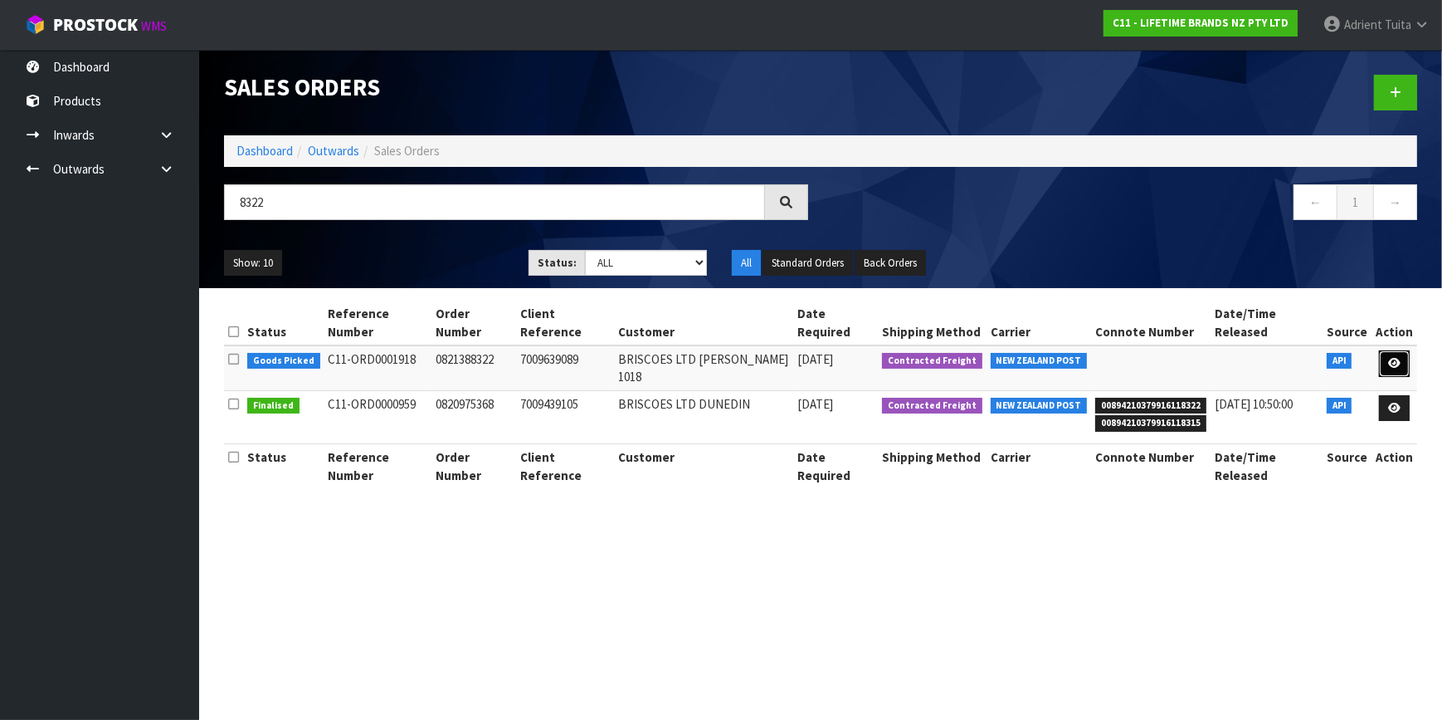
click at [1408, 350] on link at bounding box center [1394, 363] width 31 height 27
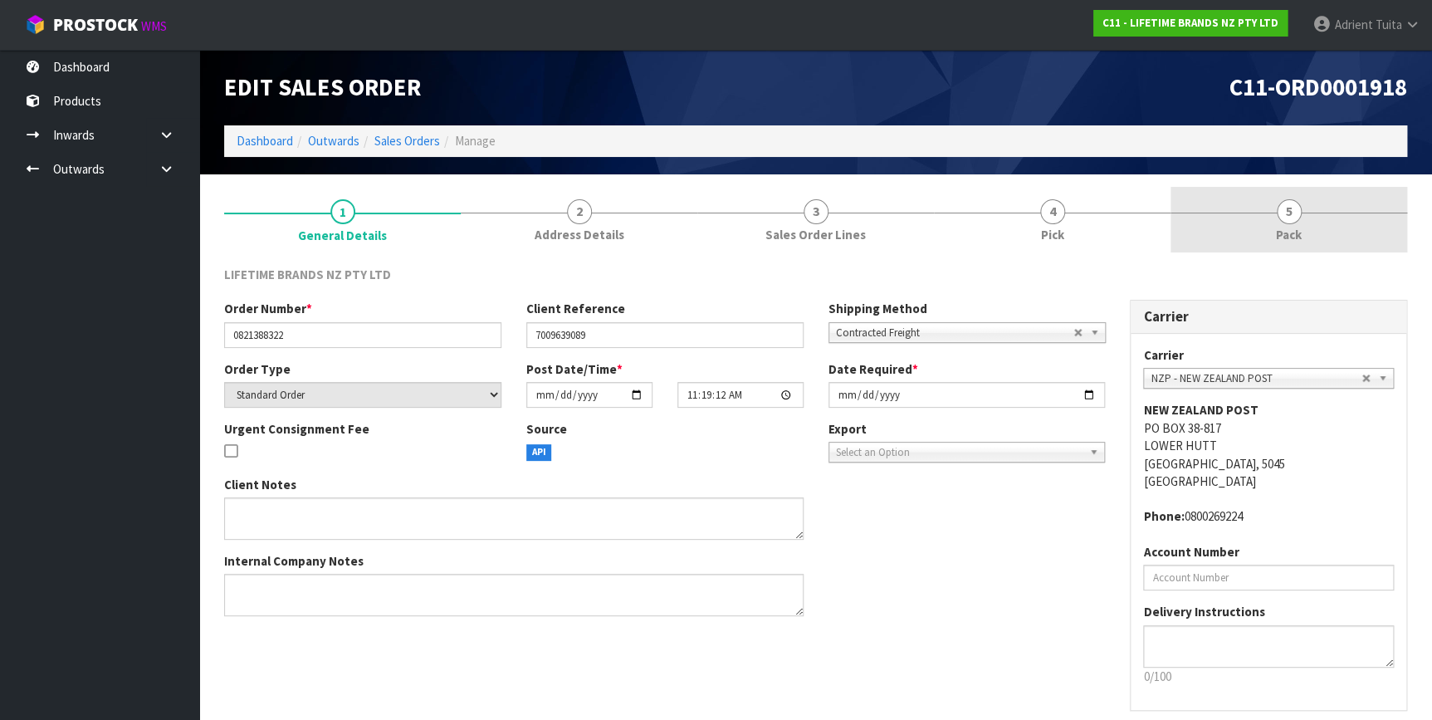
click at [1347, 239] on link "5 Pack" at bounding box center [1288, 220] width 237 height 66
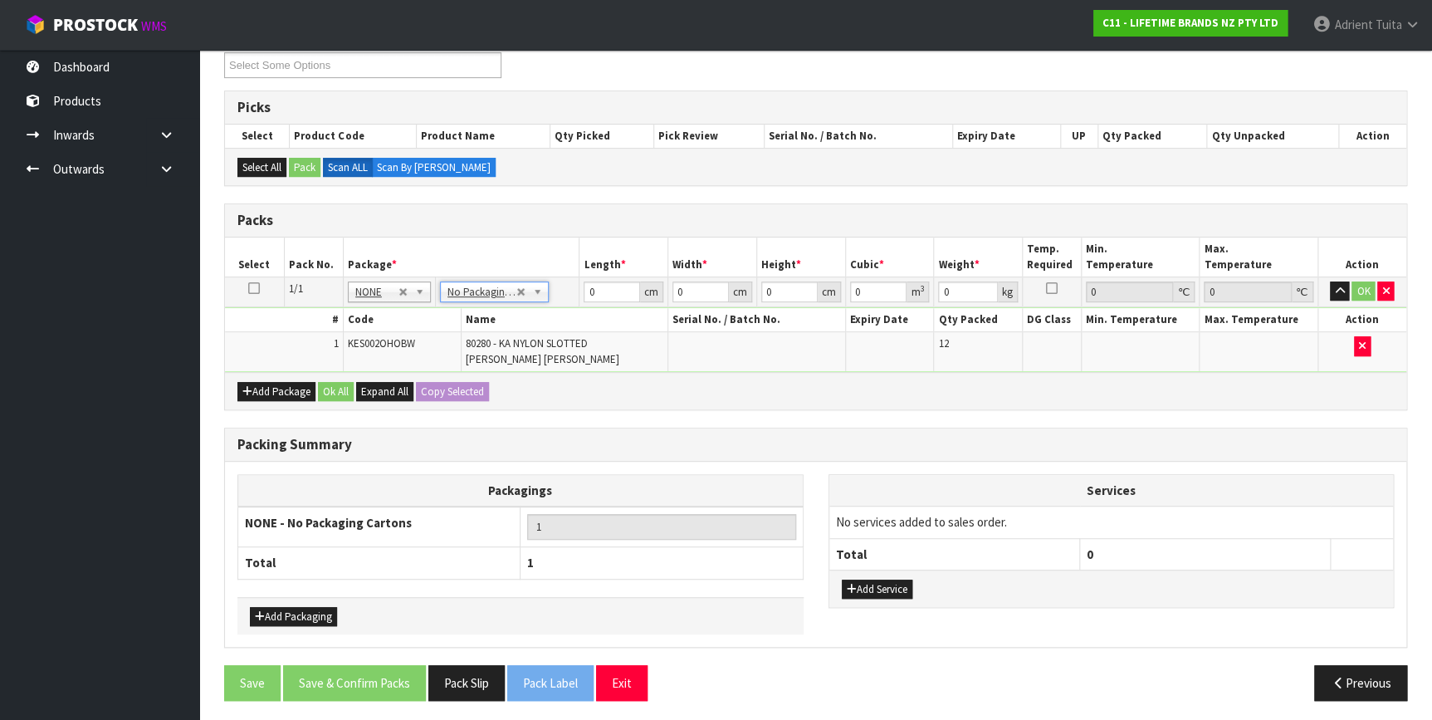
scroll to position [237, 0]
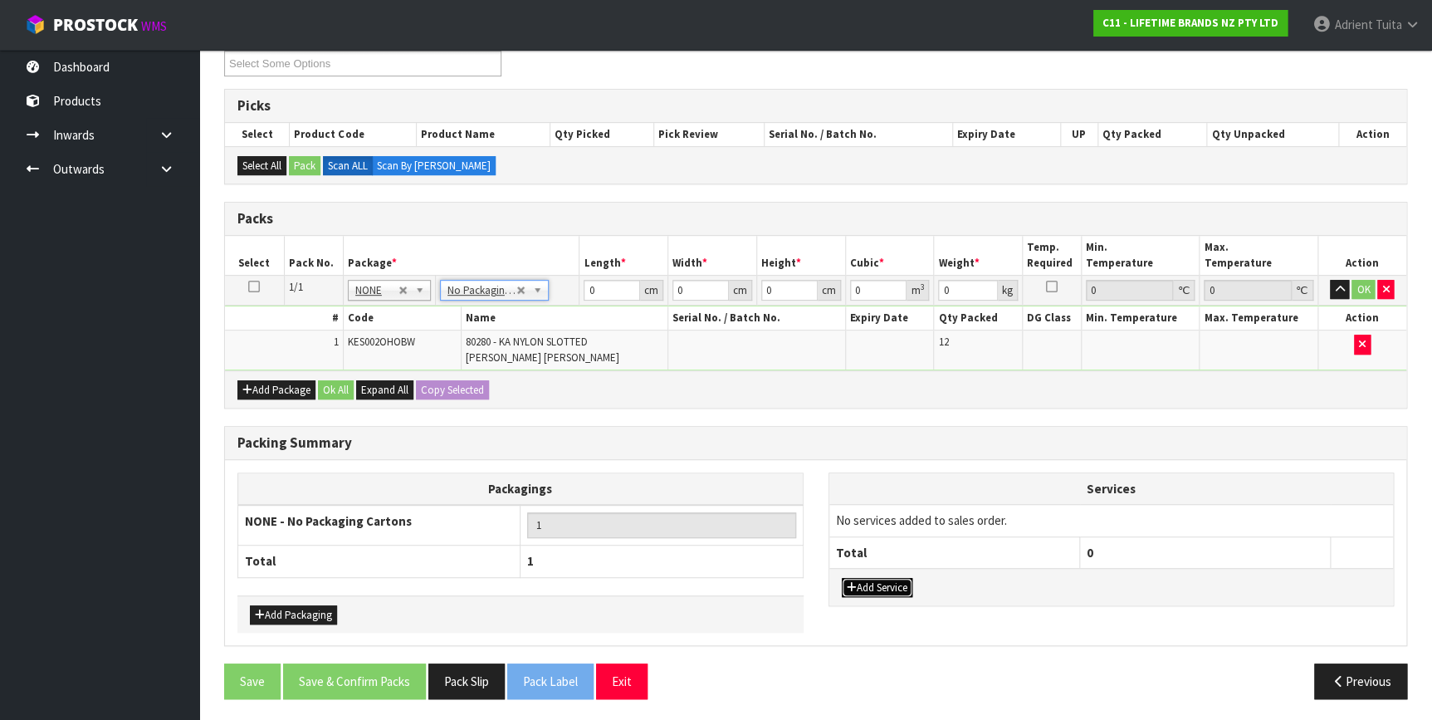
click at [851, 582] on icon "button" at bounding box center [852, 587] width 10 height 11
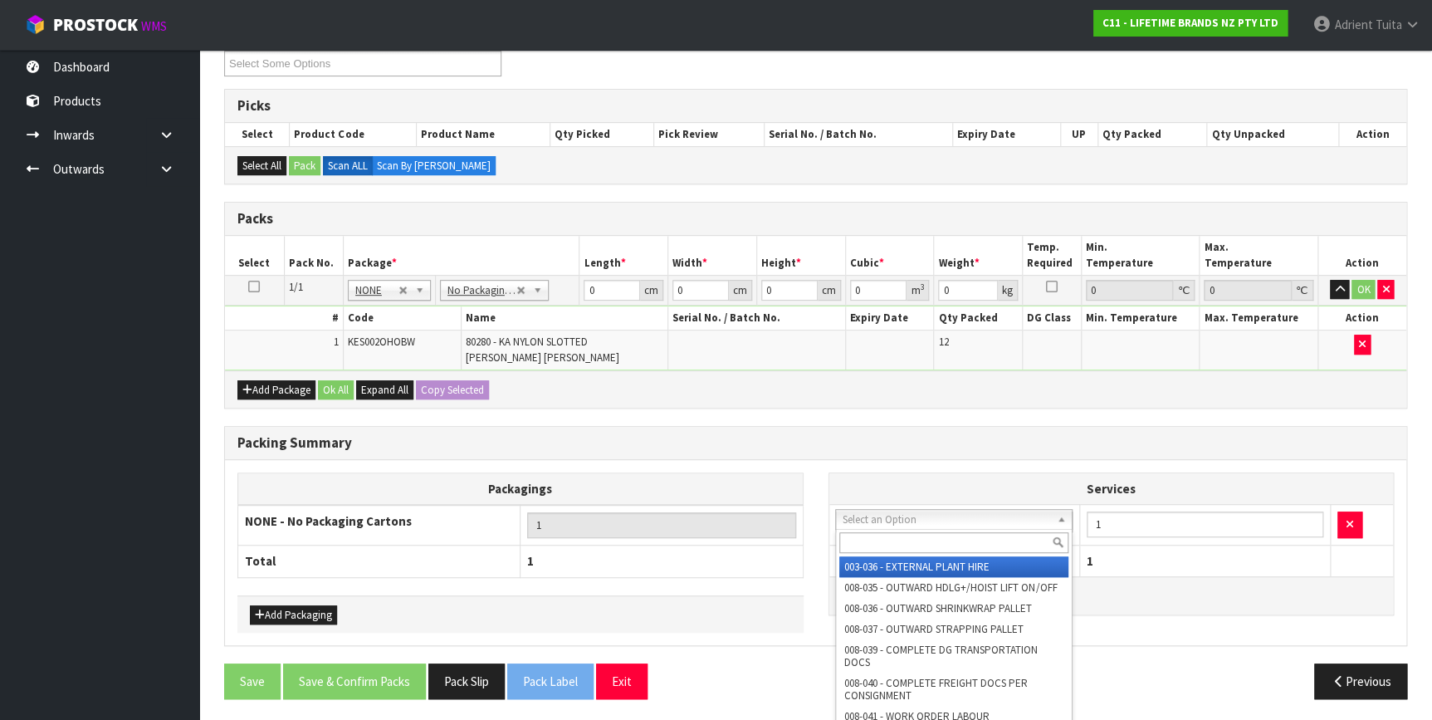
click at [876, 534] on input "text" at bounding box center [953, 542] width 229 height 21
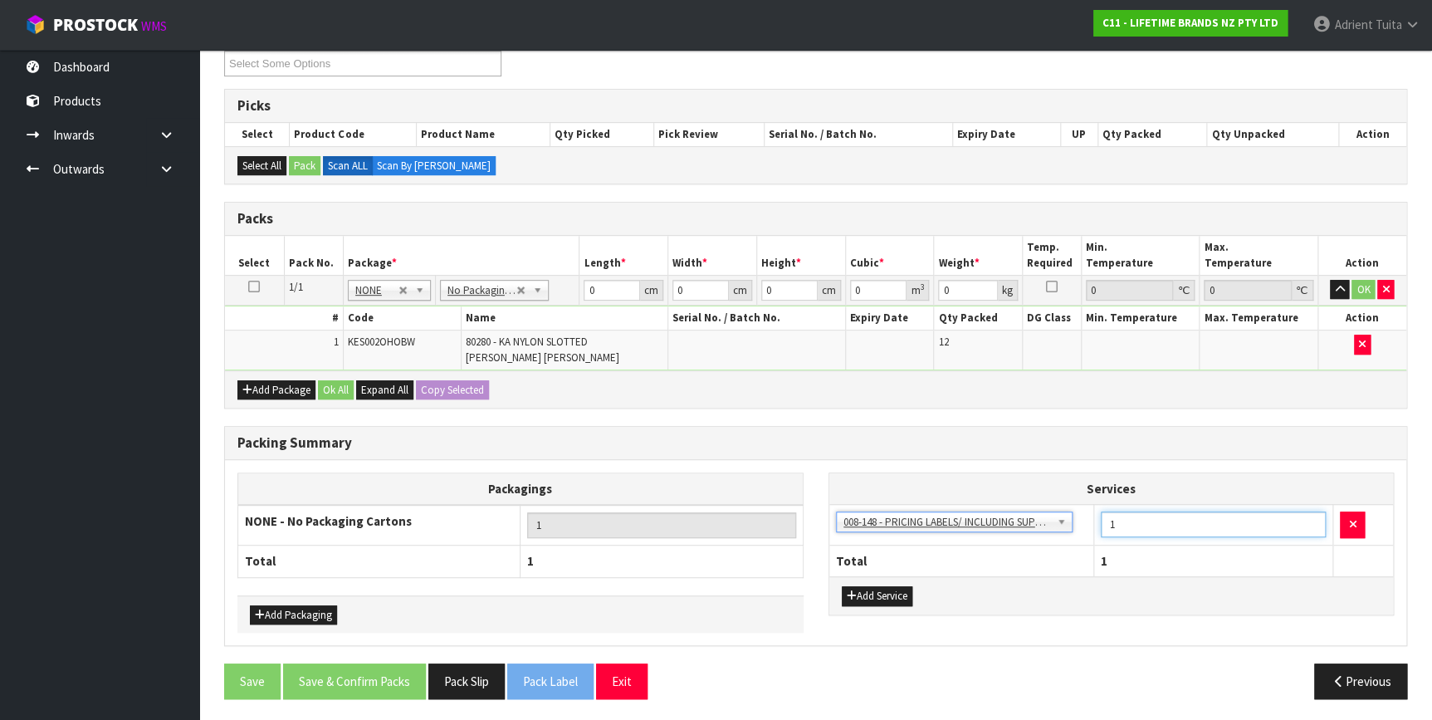
click at [1143, 523] on input "1" at bounding box center [1213, 524] width 226 height 26
click at [603, 292] on input "0" at bounding box center [611, 290] width 56 height 21
click at [1355, 291] on button "OK" at bounding box center [1362, 290] width 23 height 20
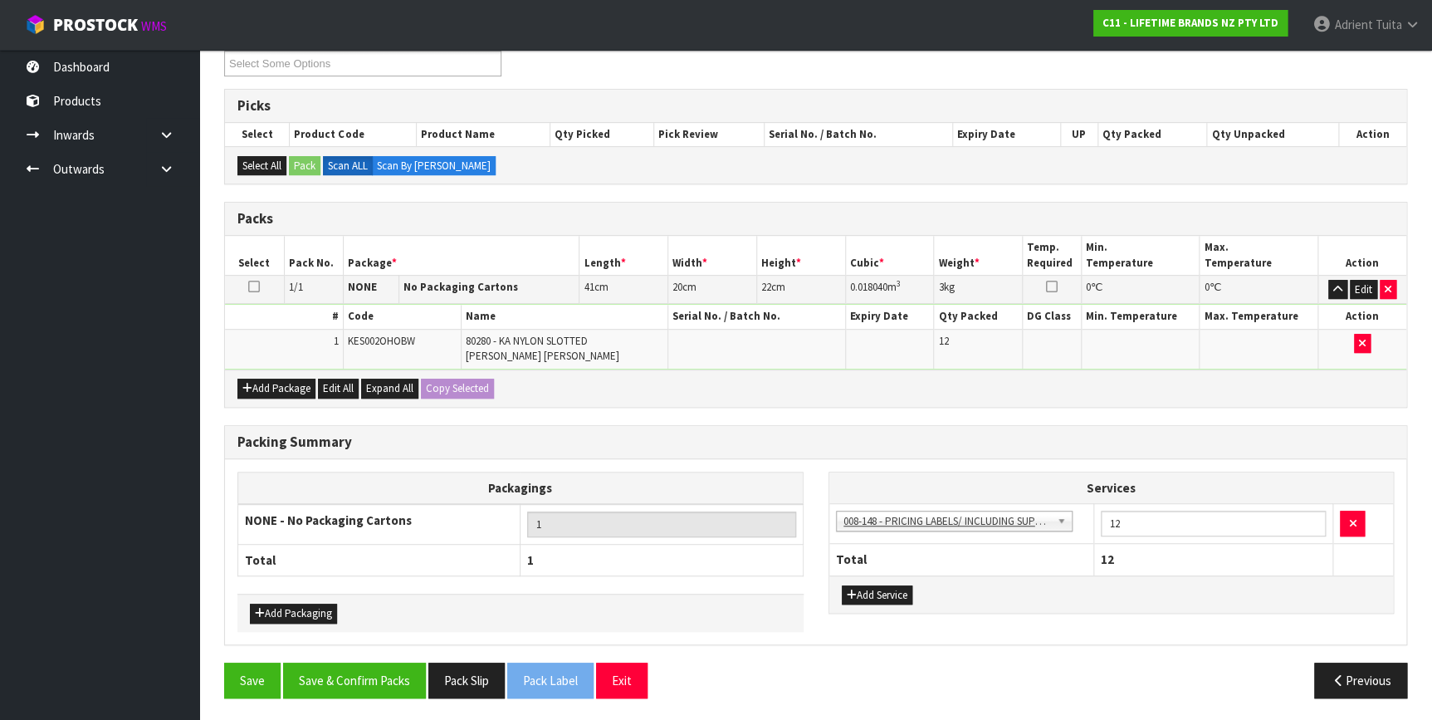
scroll to position [235, 0]
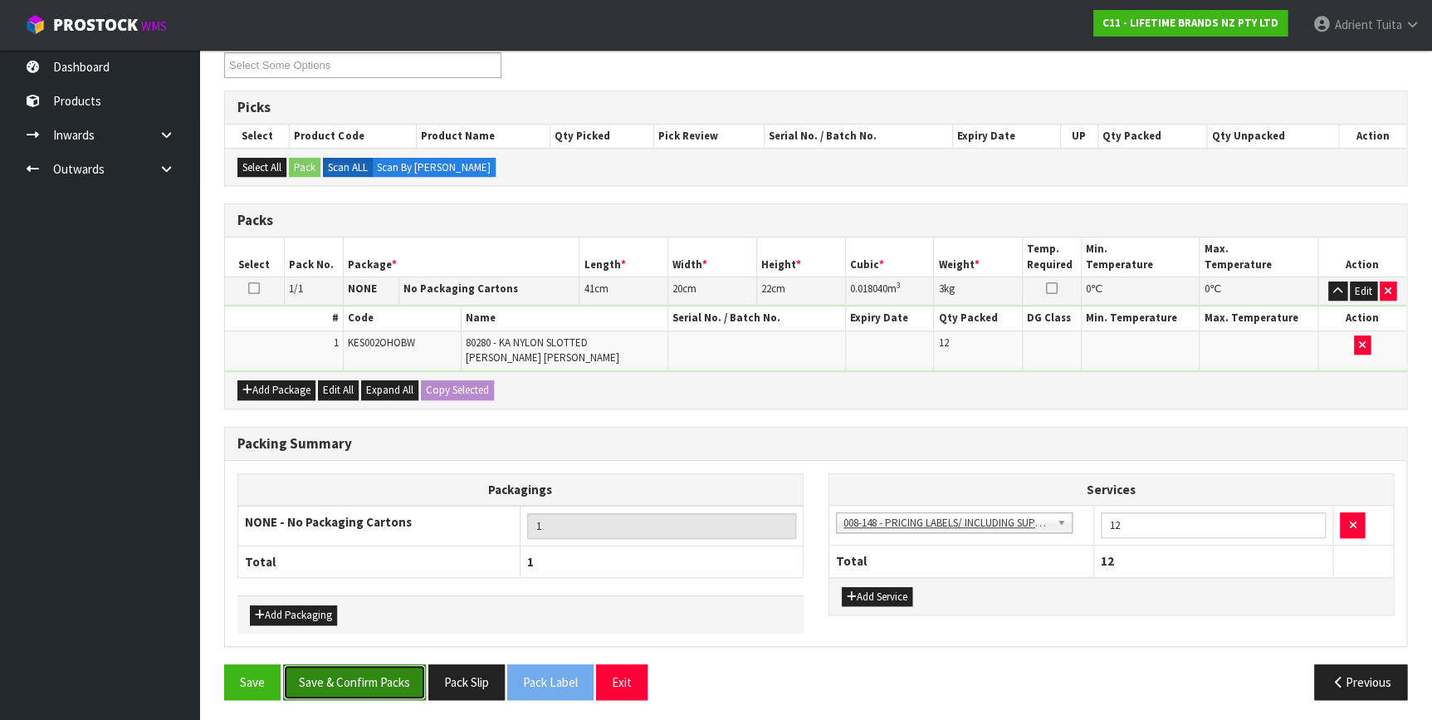
click at [384, 681] on button "Save & Confirm Packs" at bounding box center [354, 682] width 143 height 36
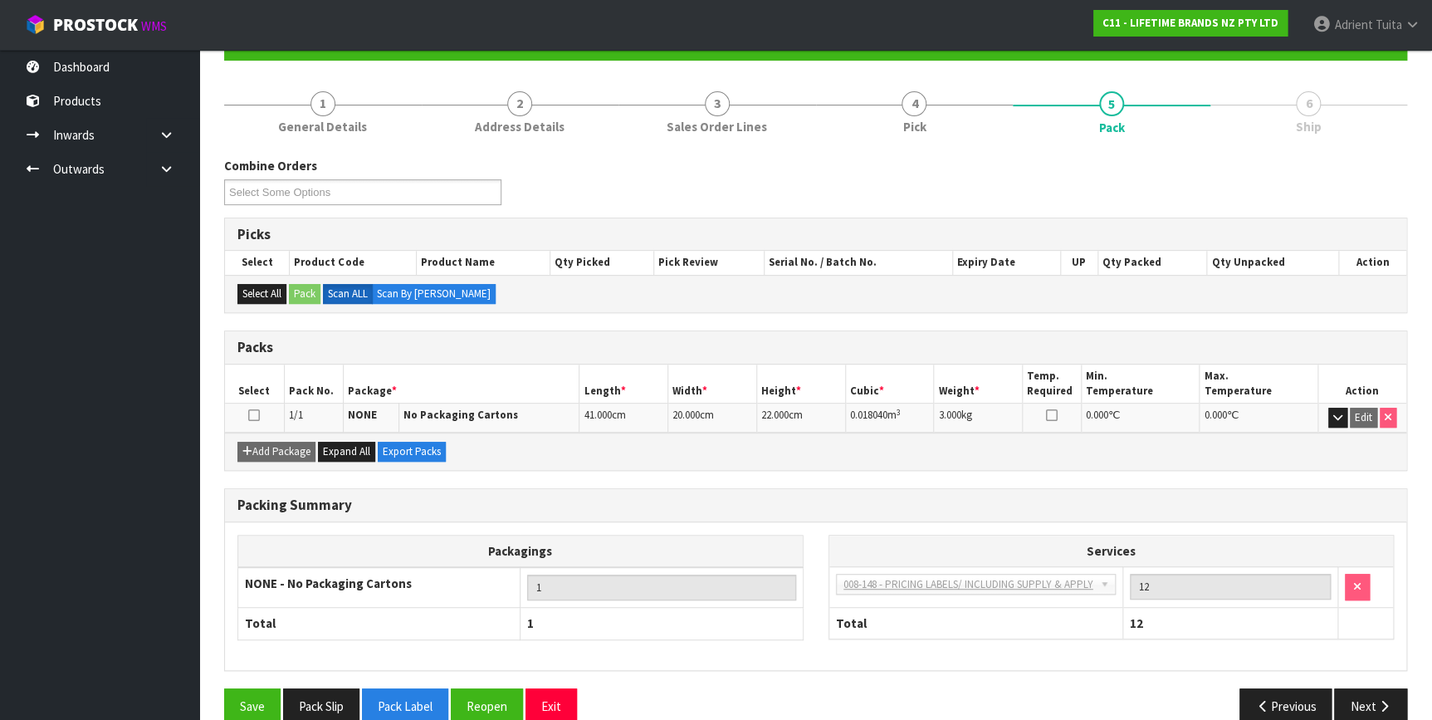
scroll to position [193, 0]
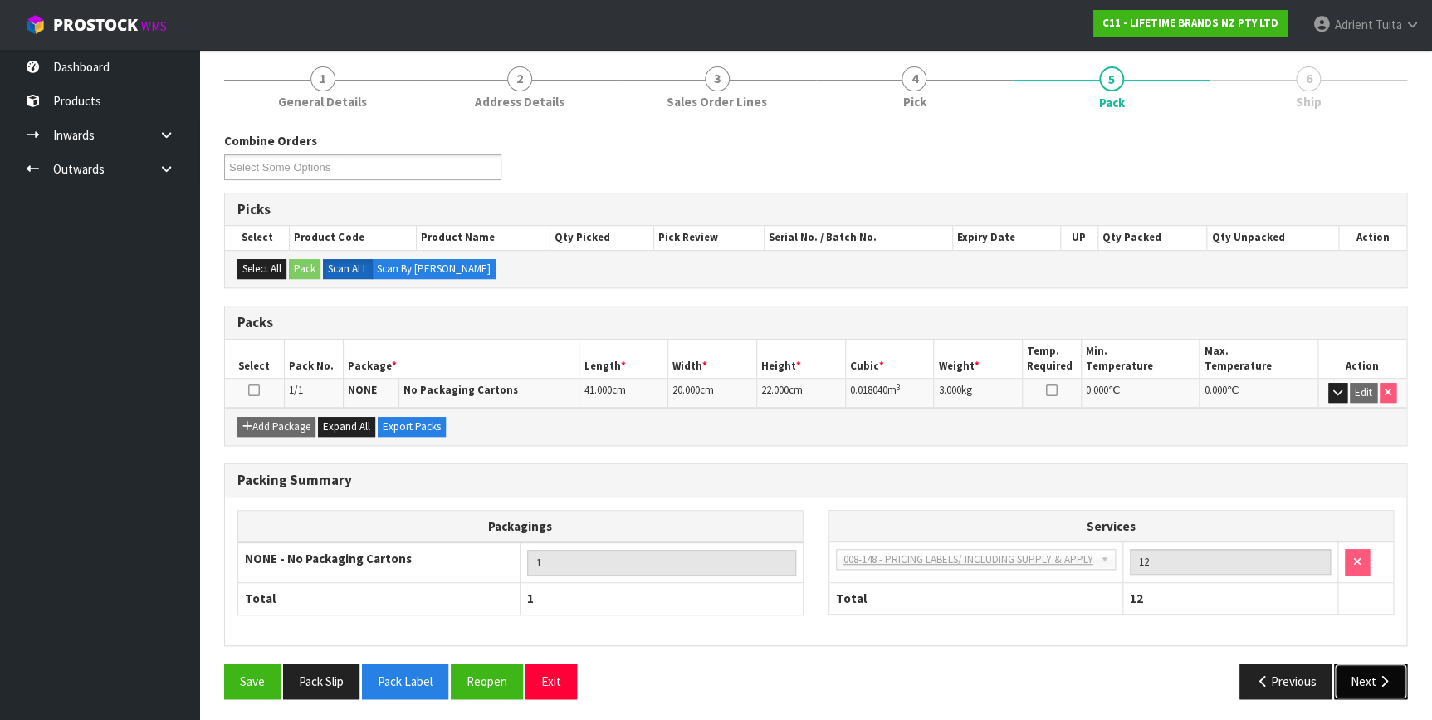
click at [1342, 681] on button "Next" at bounding box center [1370, 681] width 73 height 36
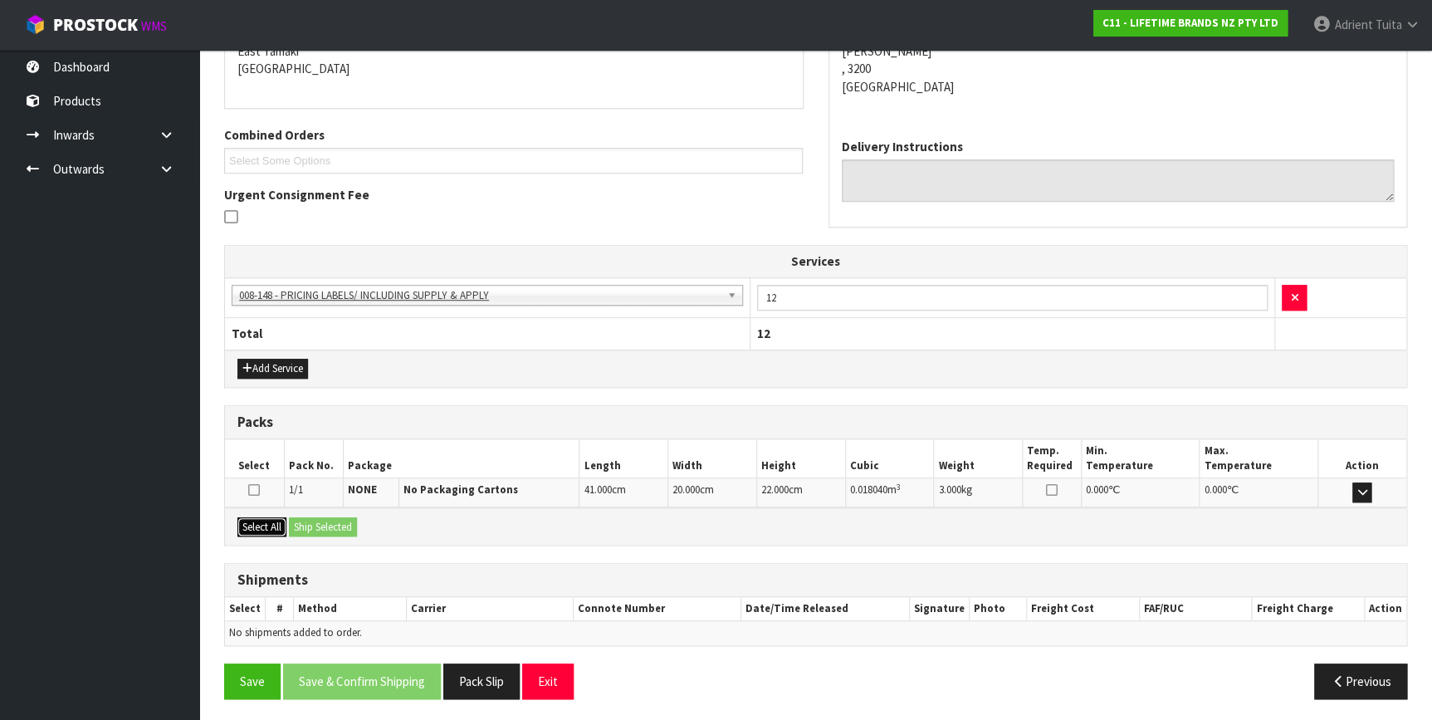
click at [285, 525] on button "Select All" at bounding box center [261, 527] width 49 height 20
click at [318, 517] on button "Ship Selected" at bounding box center [323, 527] width 68 height 20
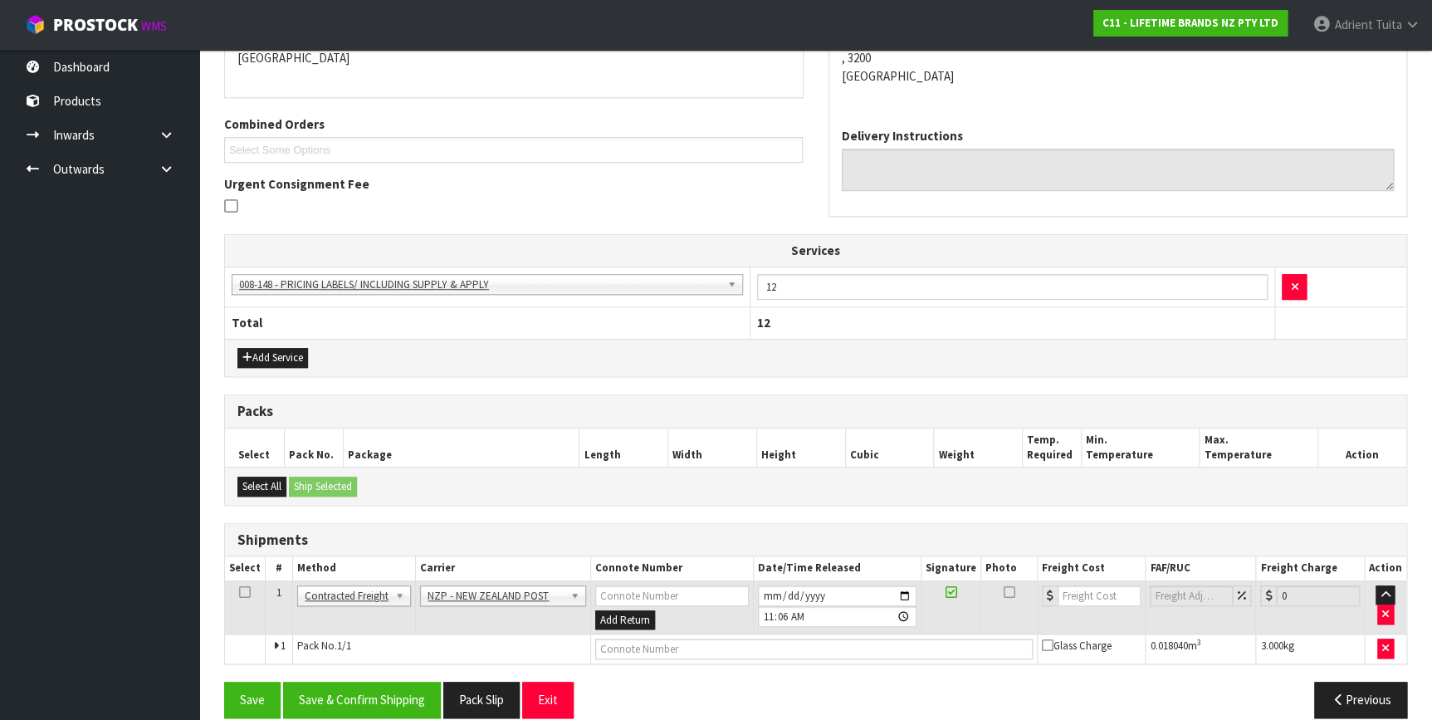
scroll to position [395, 0]
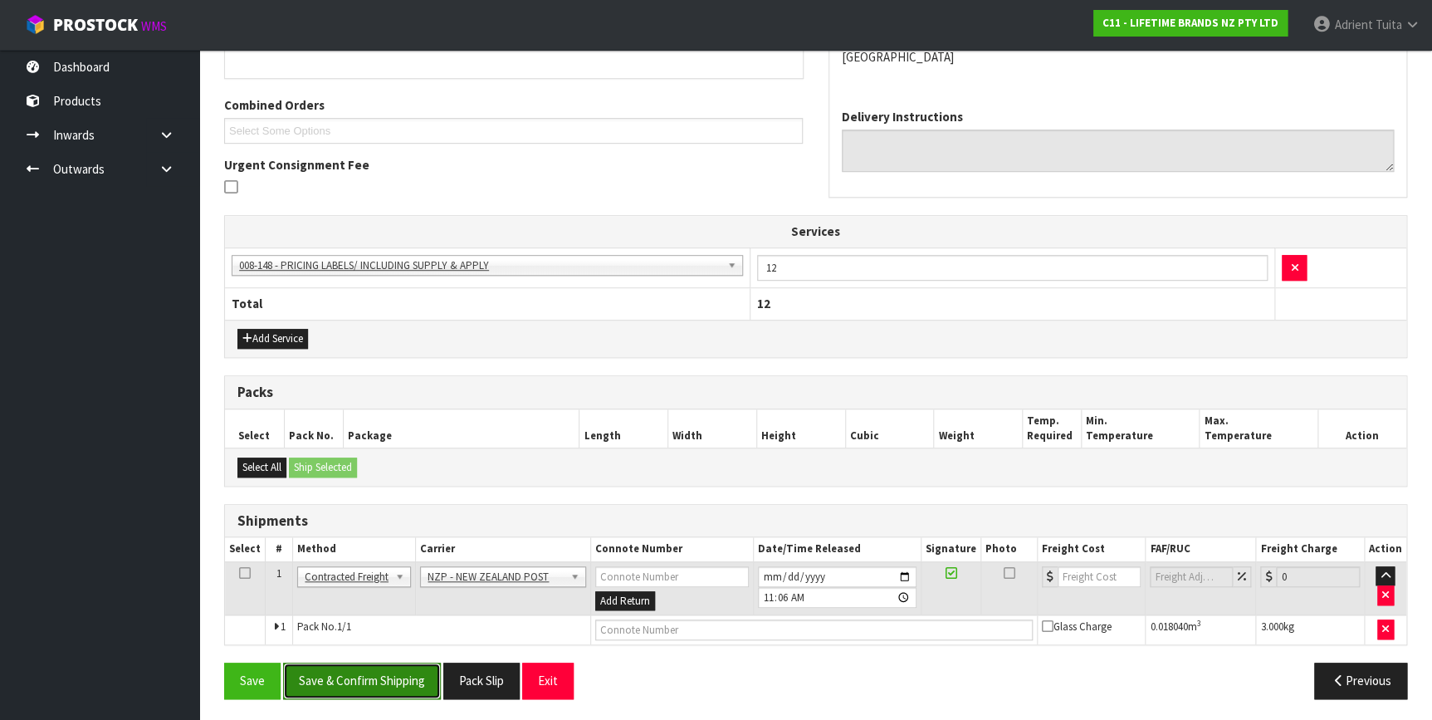
click at [389, 672] on button "Save & Confirm Shipping" at bounding box center [362, 680] width 158 height 36
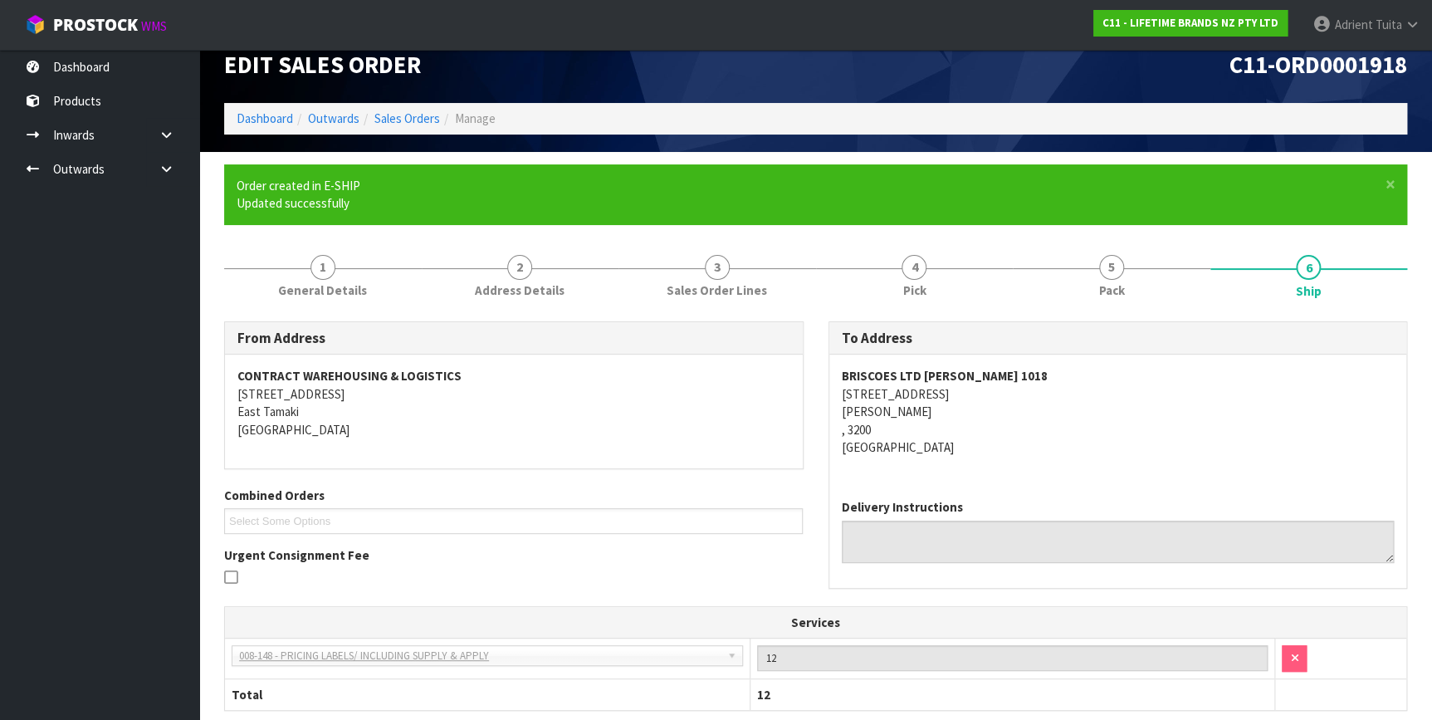
scroll to position [372, 0]
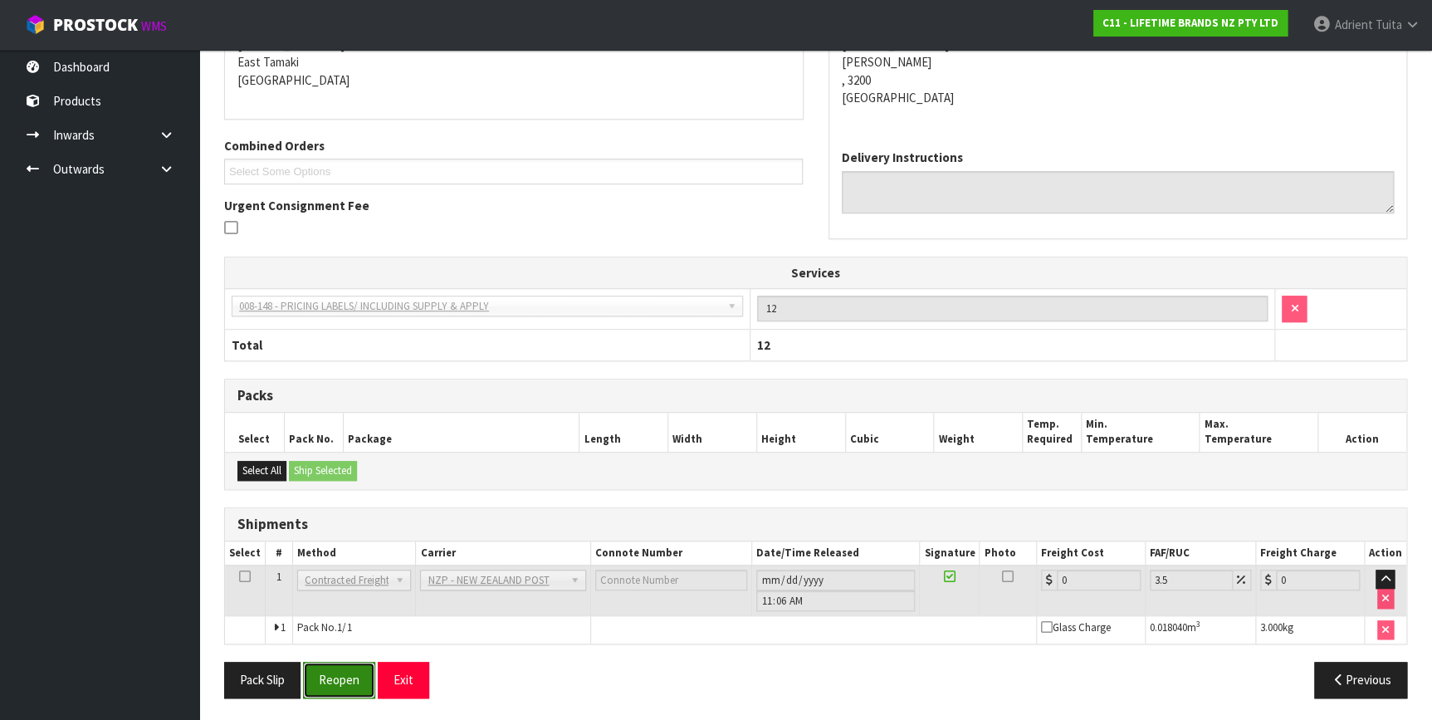
drag, startPoint x: 338, startPoint y: 672, endPoint x: 323, endPoint y: 674, distance: 15.0
click at [338, 672] on button "Reopen" at bounding box center [339, 679] width 72 height 36
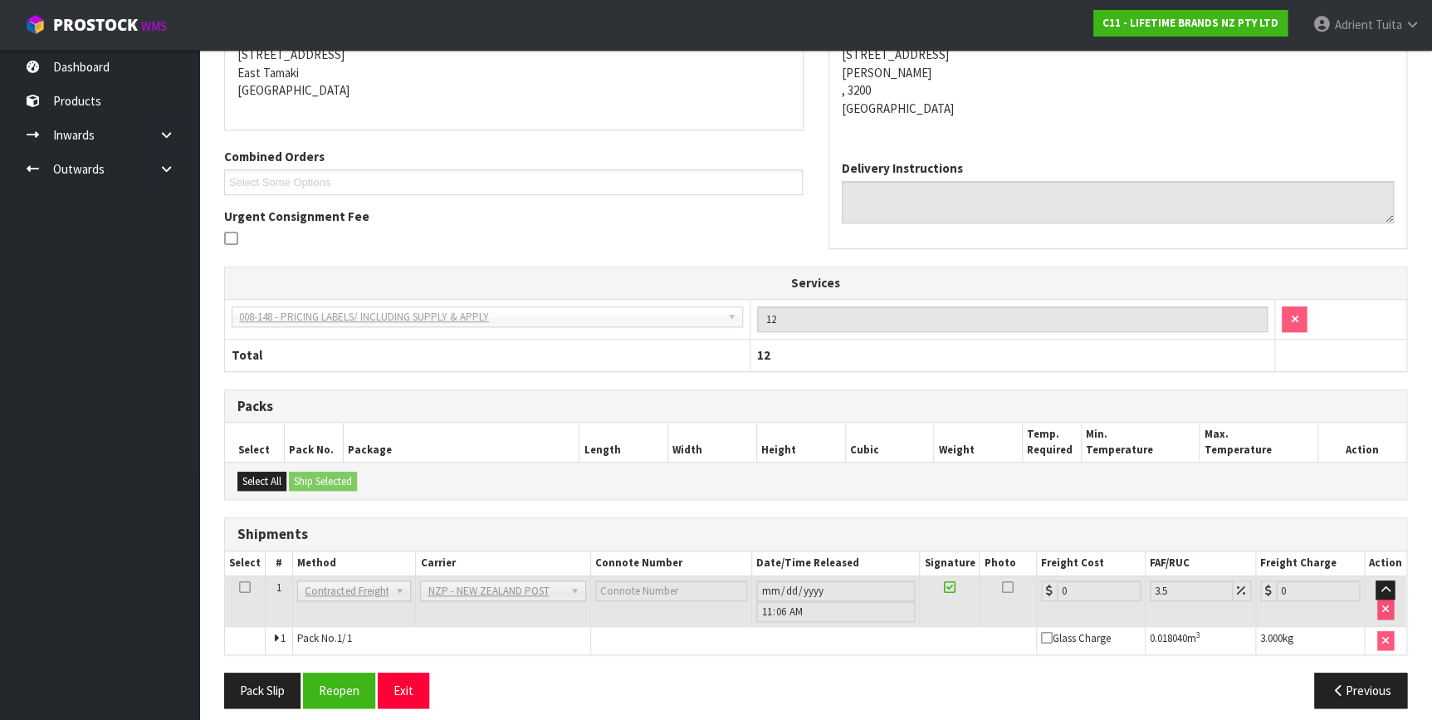
scroll to position [354, 0]
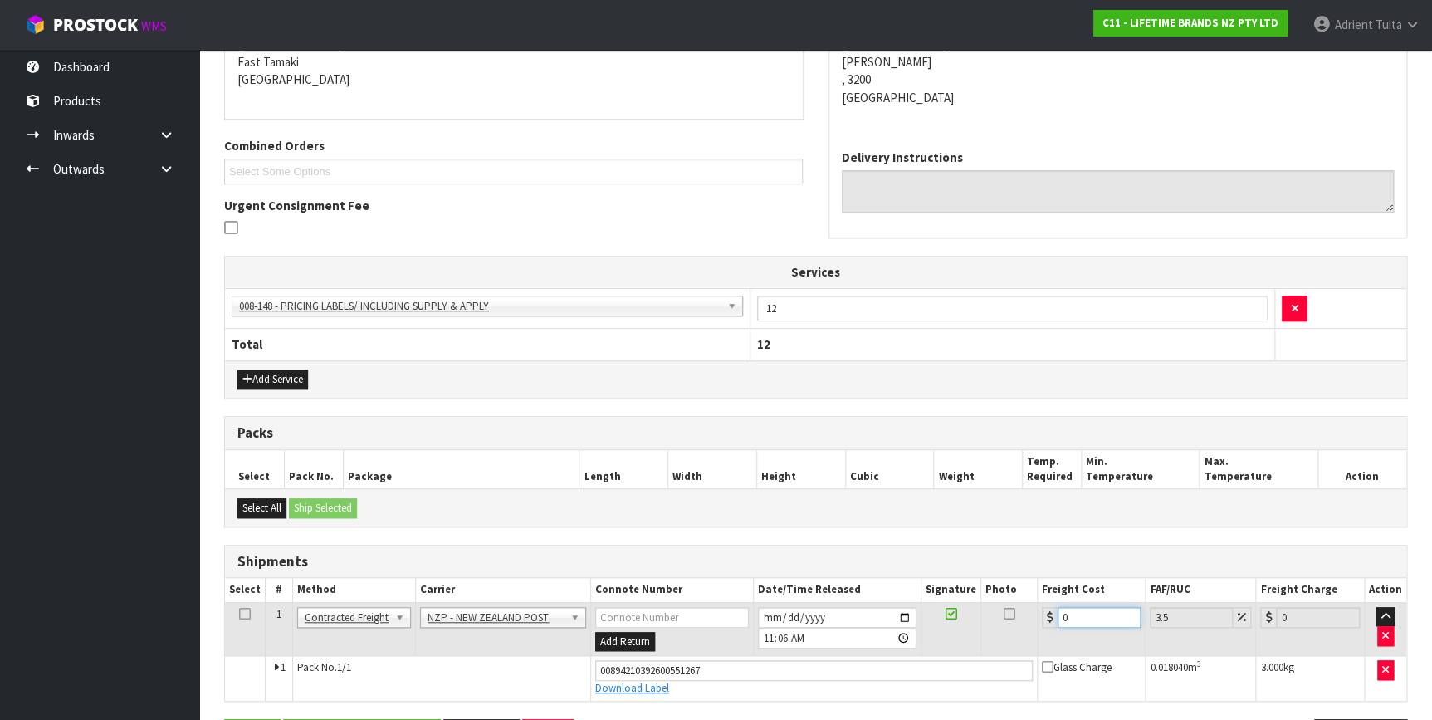
click at [1110, 614] on input "0" at bounding box center [1099, 617] width 84 height 21
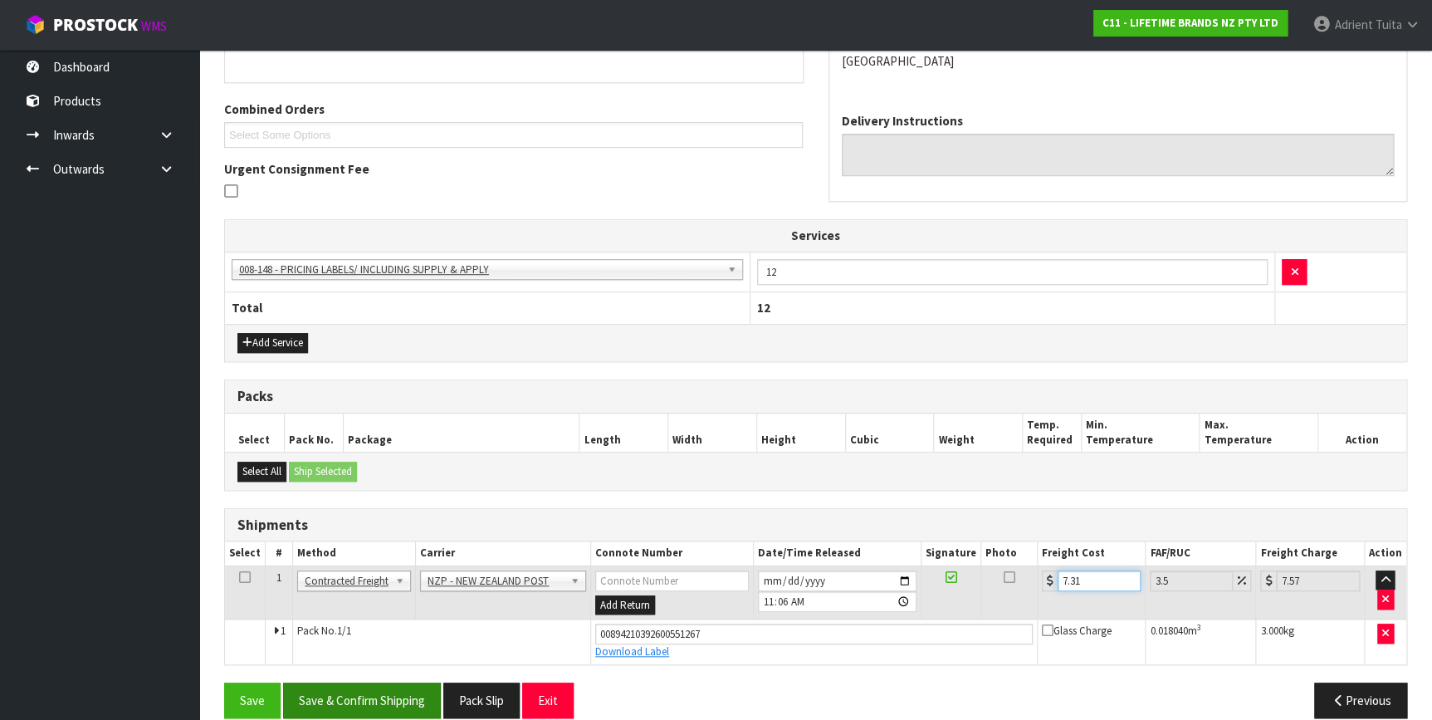
scroll to position [410, 0]
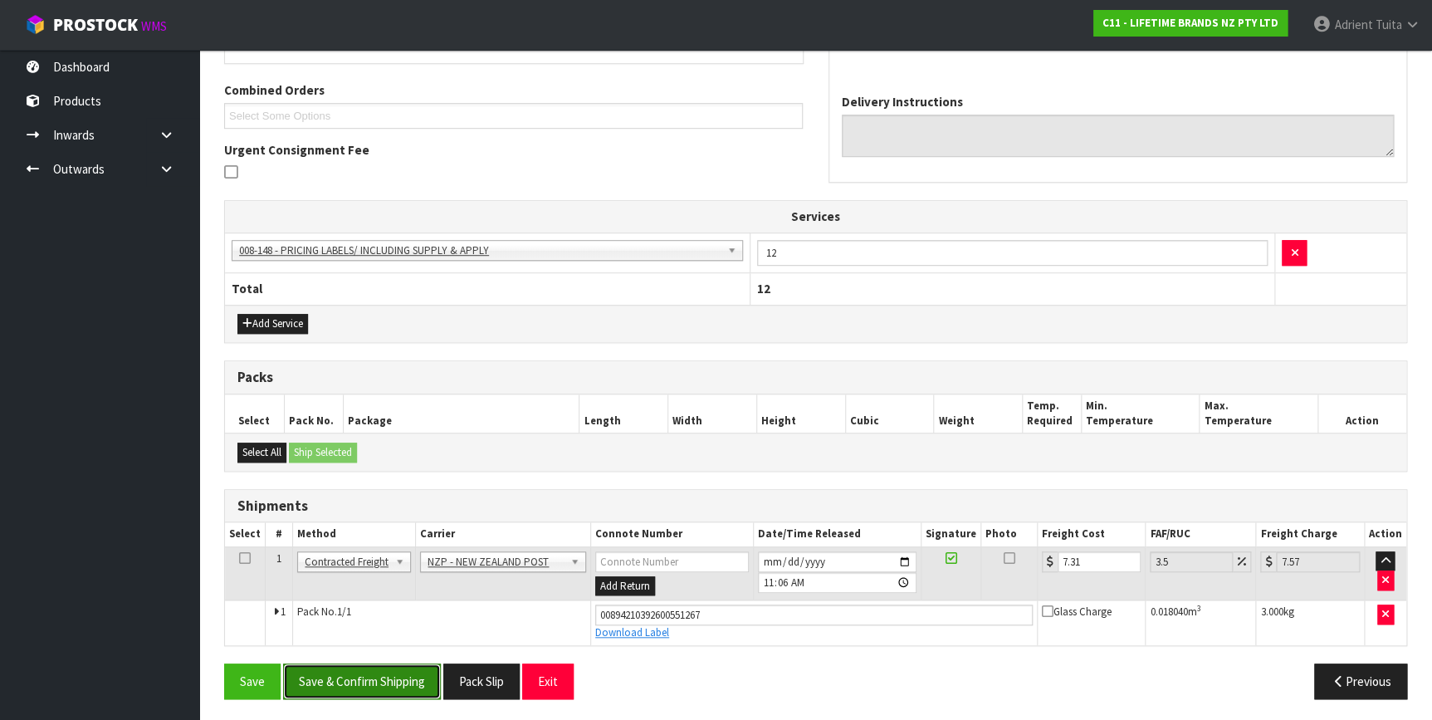
click at [336, 663] on button "Save & Confirm Shipping" at bounding box center [362, 681] width 158 height 36
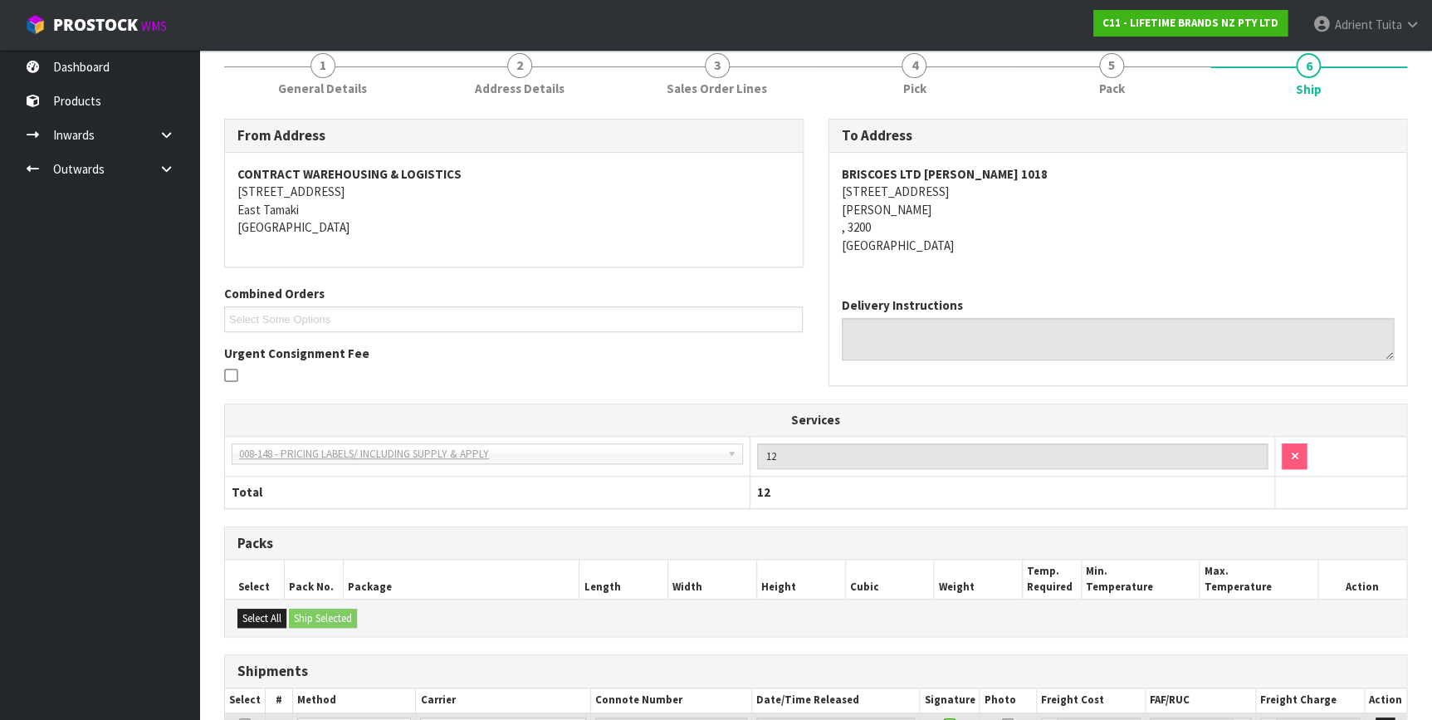
scroll to position [365, 0]
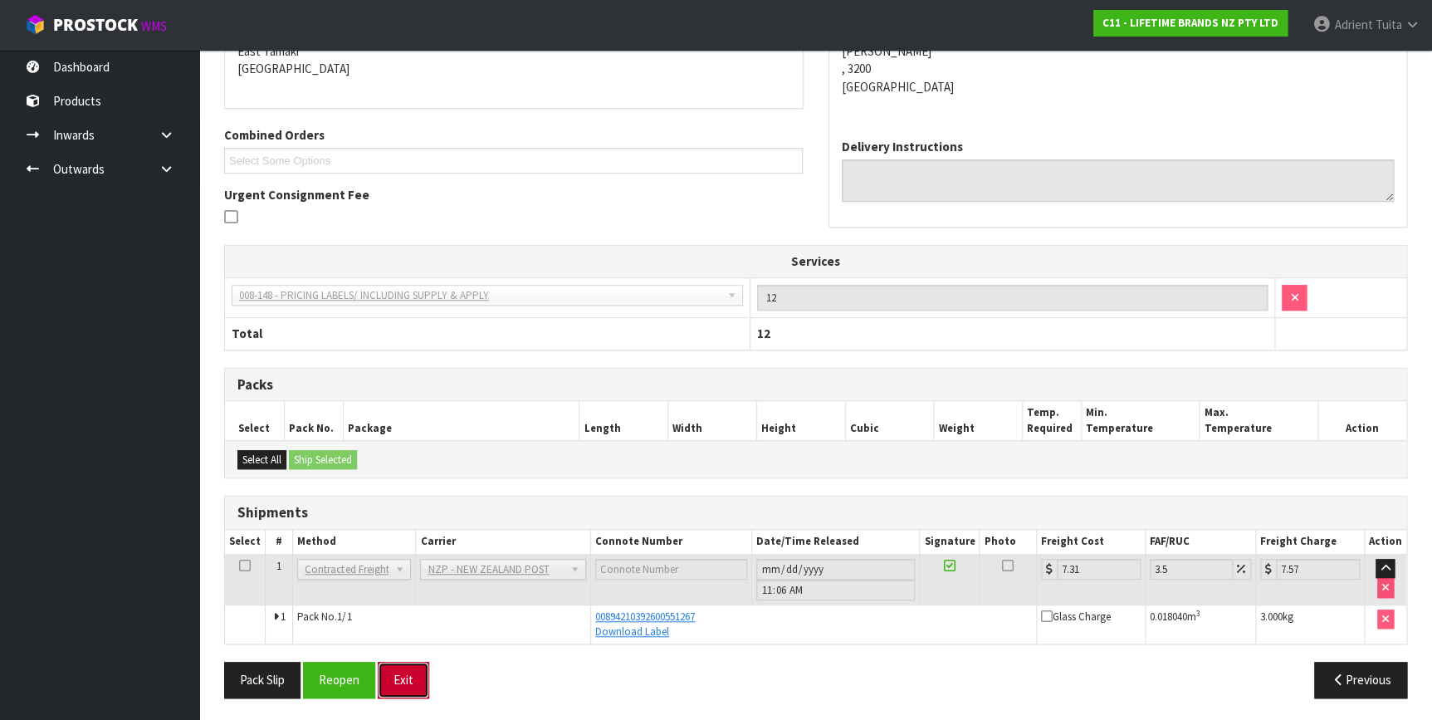
click at [397, 661] on button "Exit" at bounding box center [403, 679] width 51 height 36
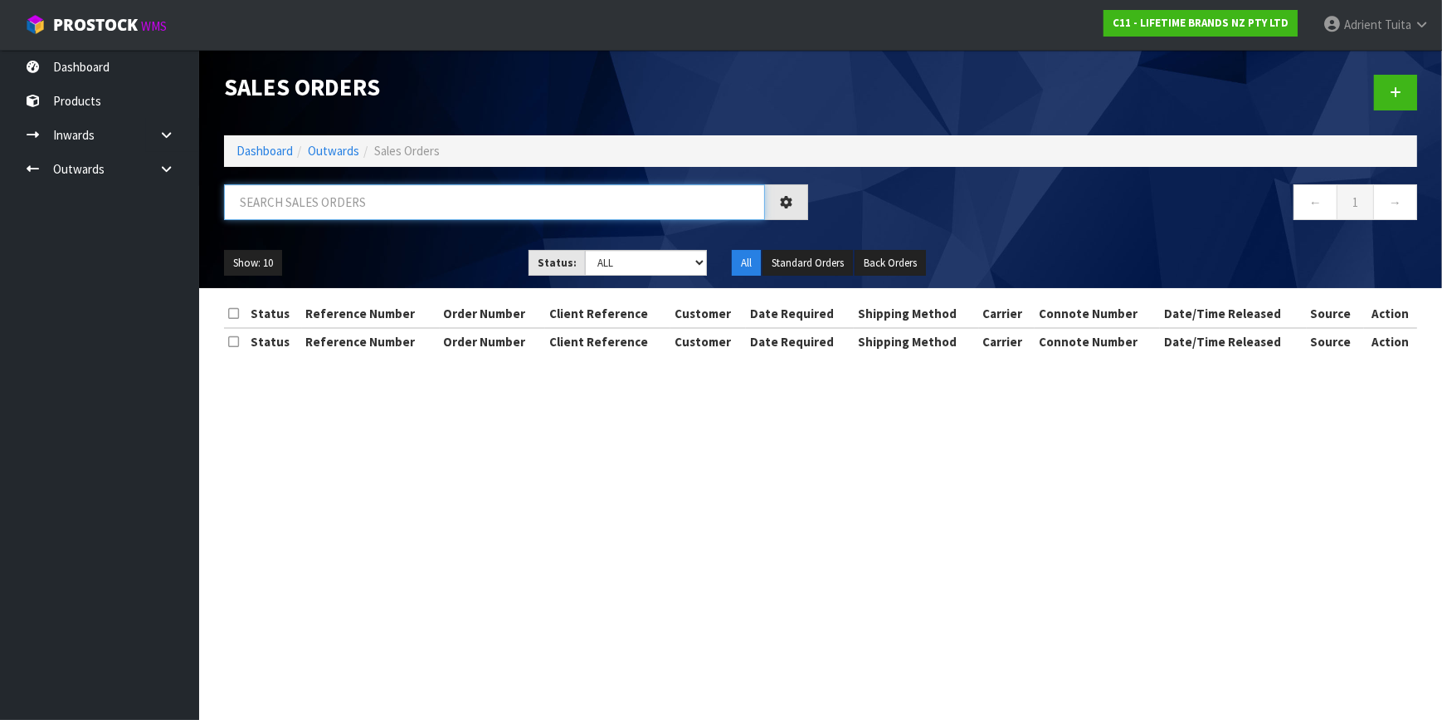
click at [332, 202] on input "text" at bounding box center [494, 202] width 541 height 36
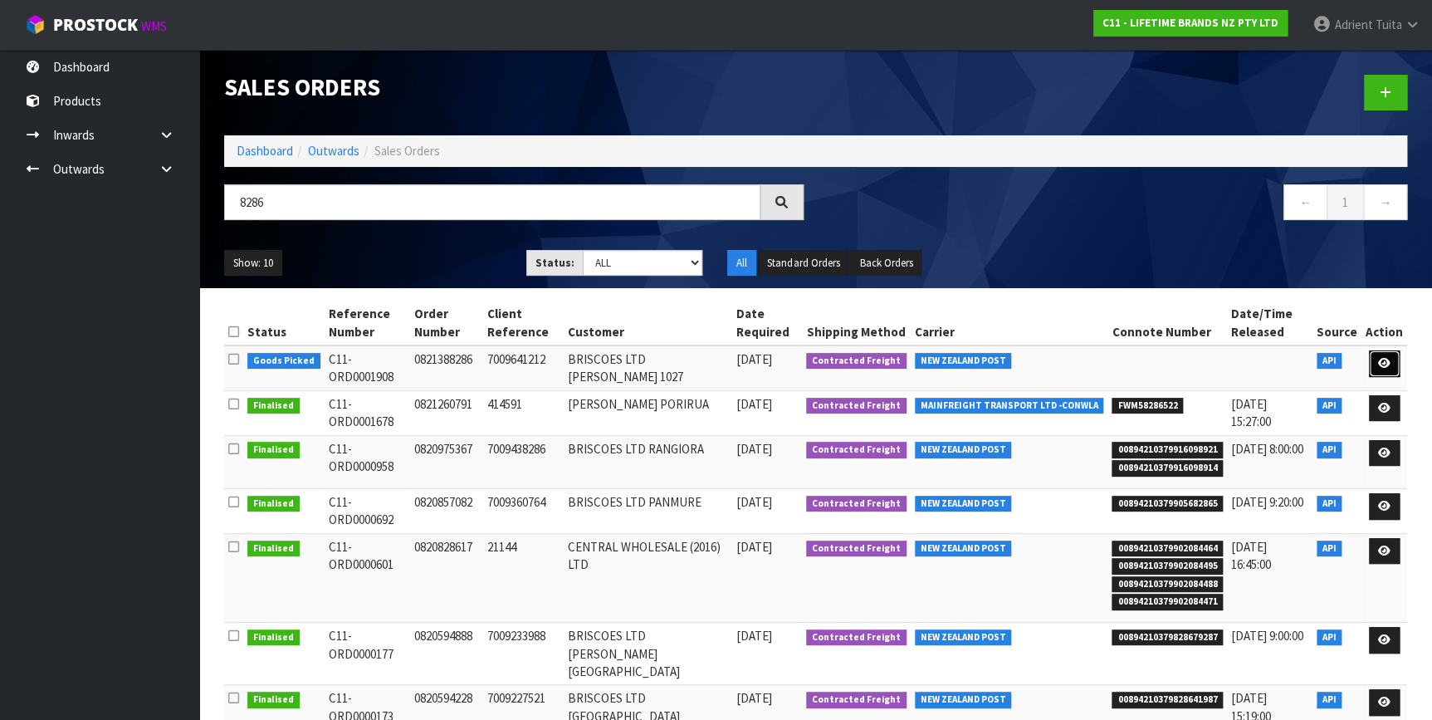
click at [1388, 359] on icon at bounding box center [1384, 363] width 12 height 11
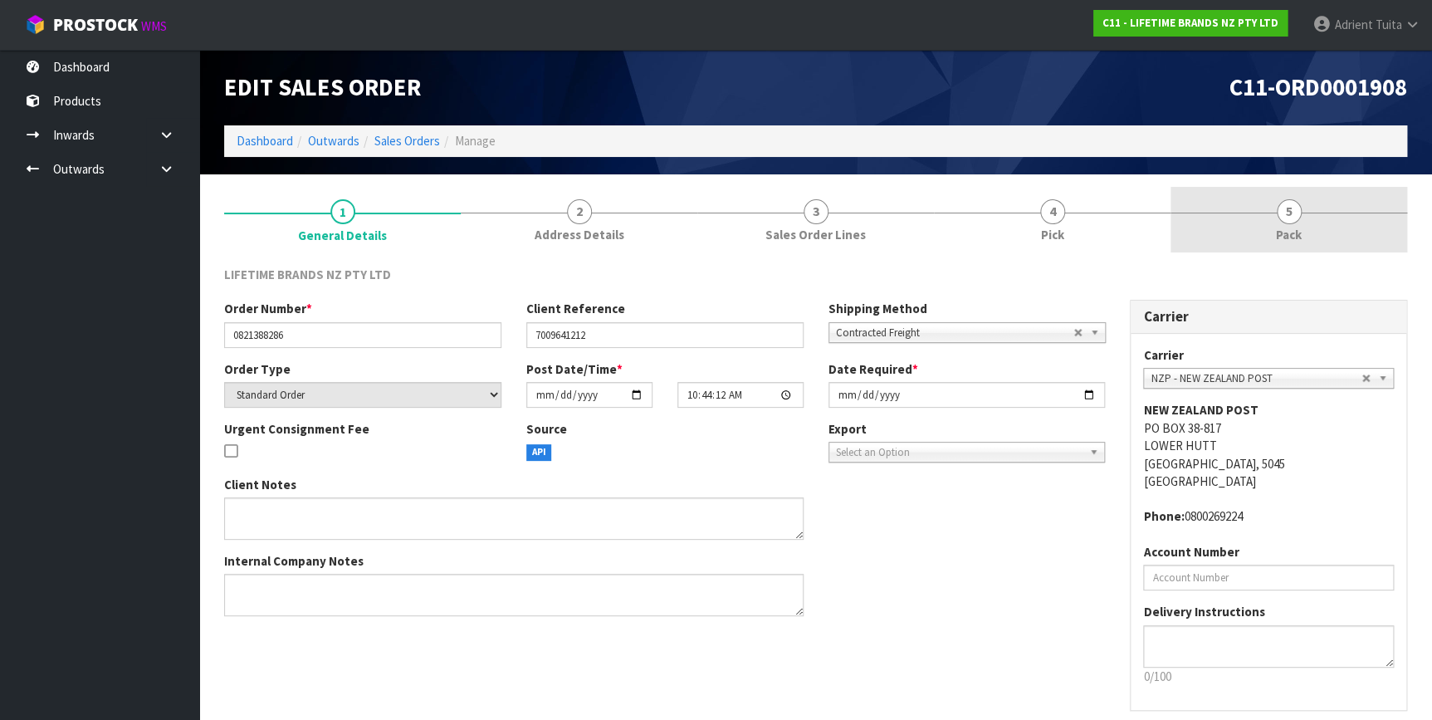
click at [1291, 232] on span "Pack" at bounding box center [1289, 234] width 26 height 17
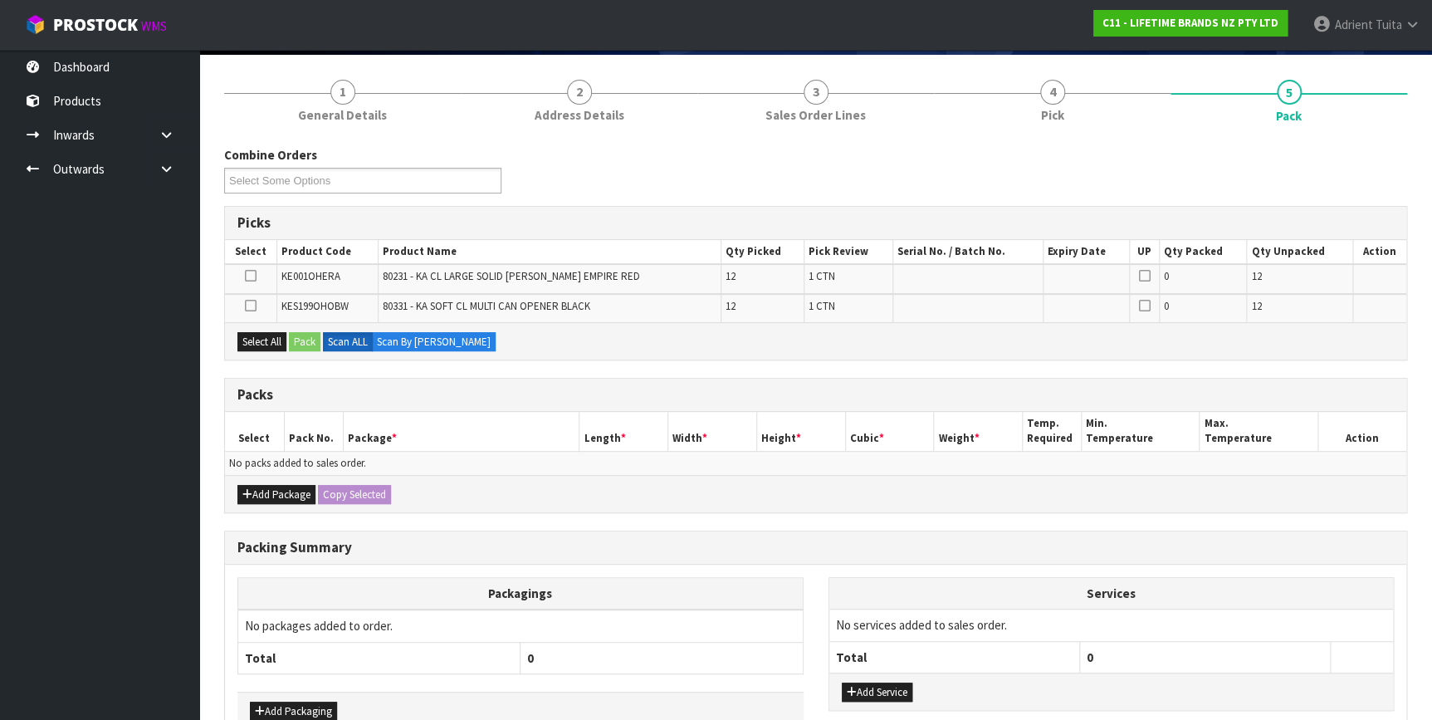
scroll to position [216, 0]
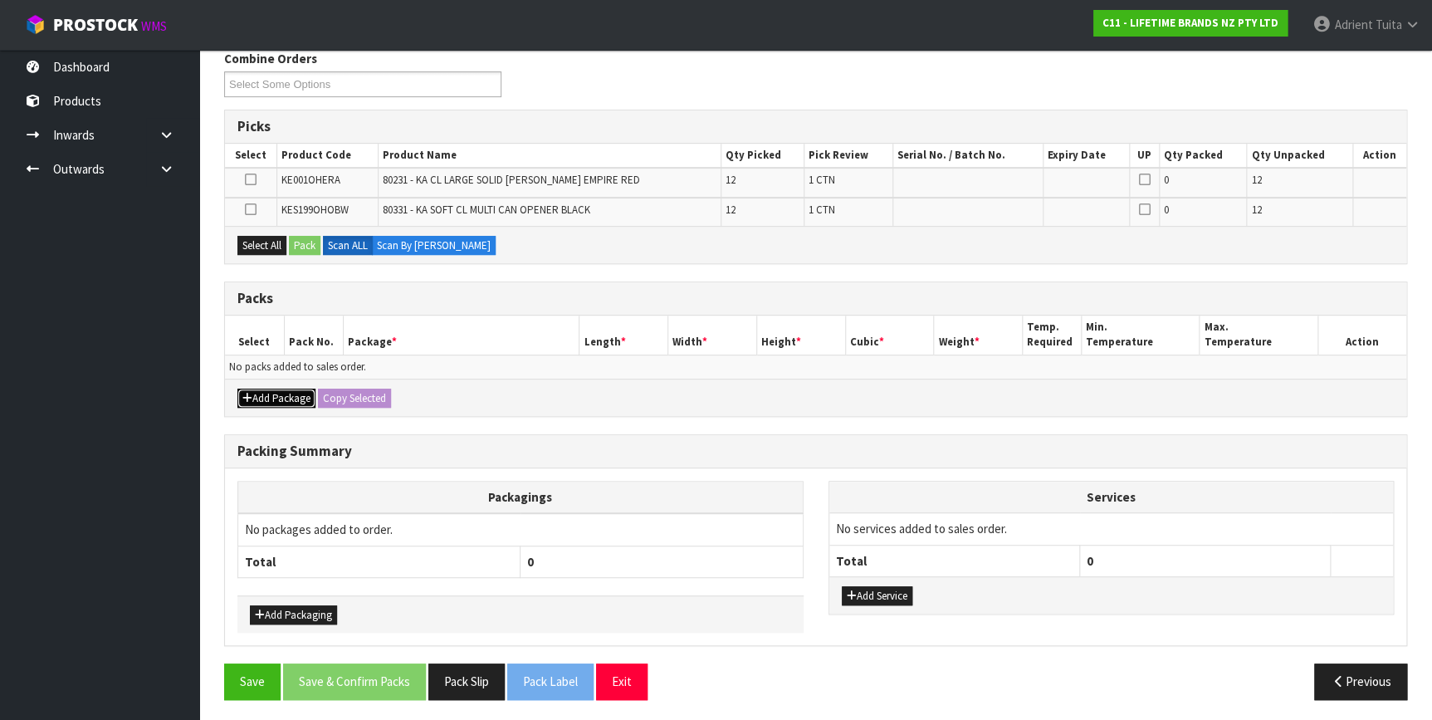
click at [263, 393] on button "Add Package" at bounding box center [276, 398] width 78 height 20
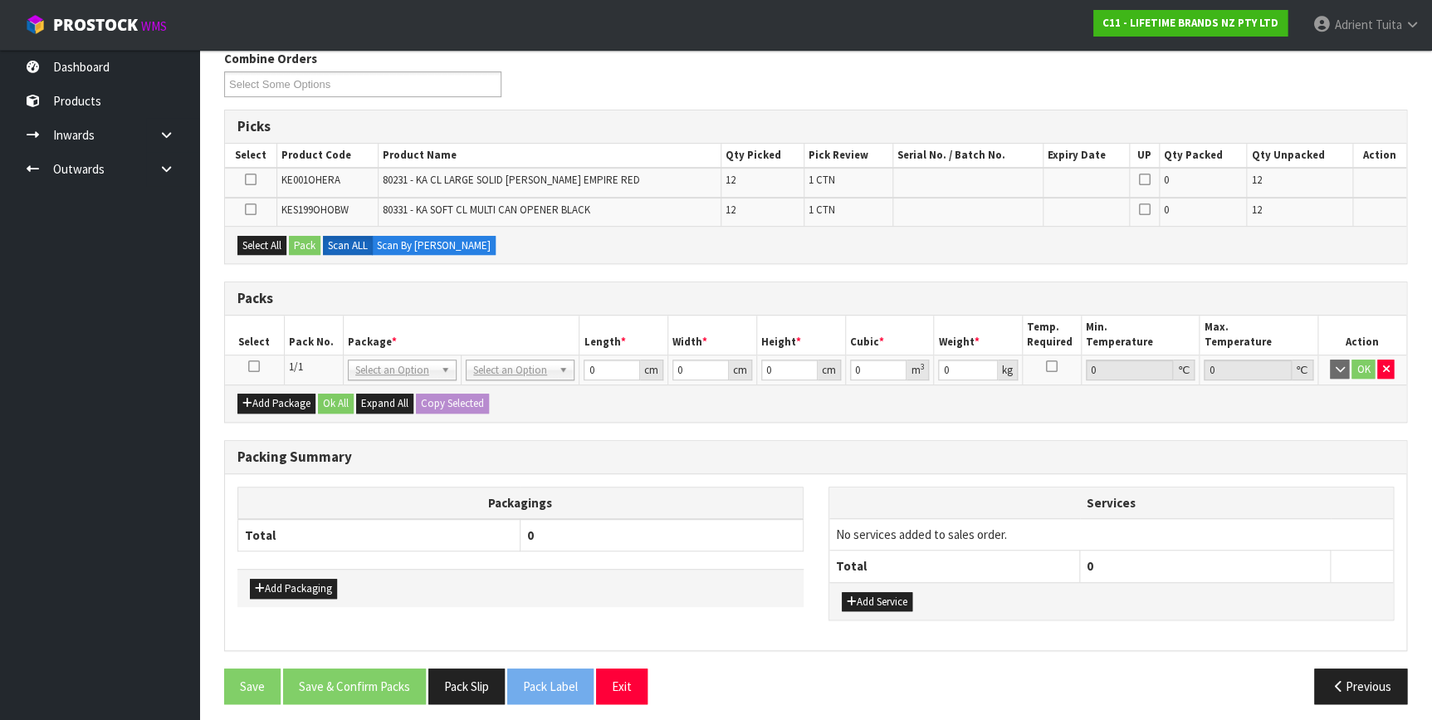
click at [249, 366] on icon at bounding box center [254, 366] width 12 height 1
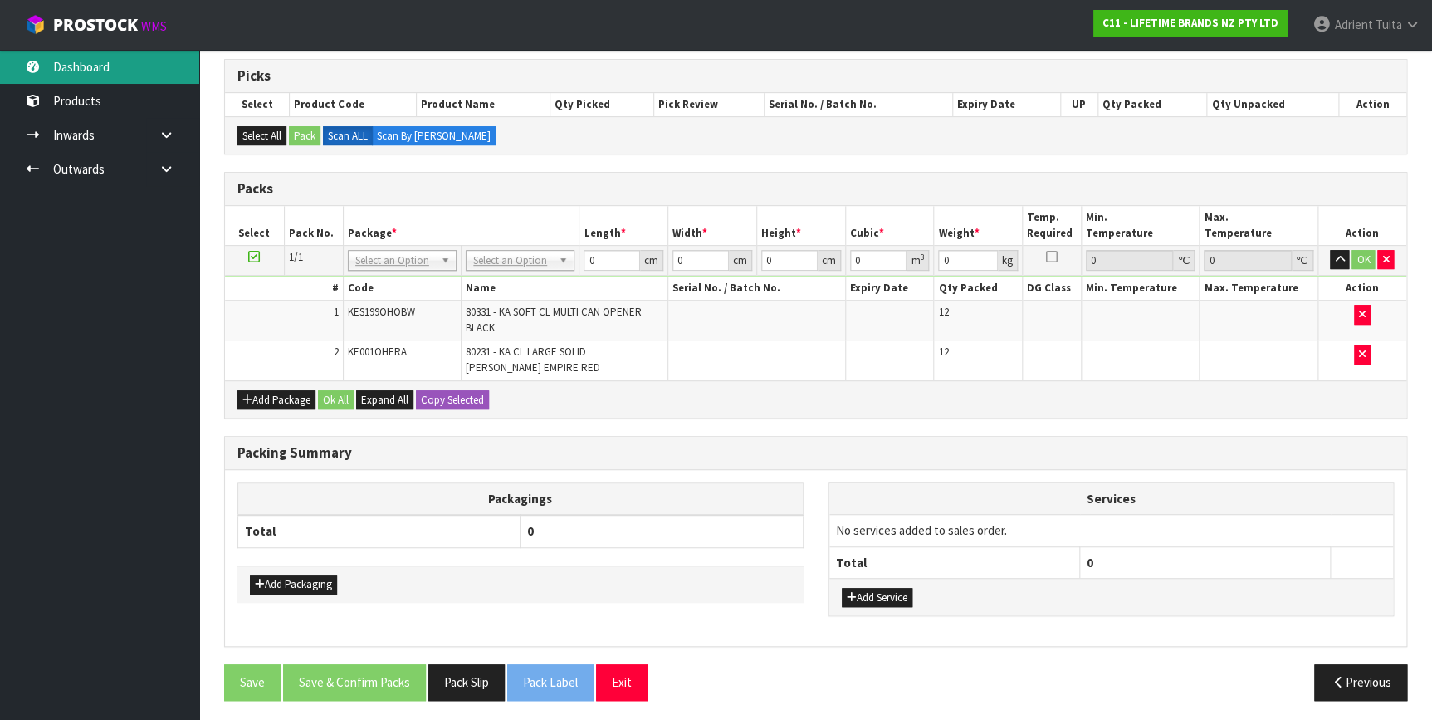
scroll to position [267, 0]
click at [881, 594] on button "Add Service" at bounding box center [877, 597] width 71 height 20
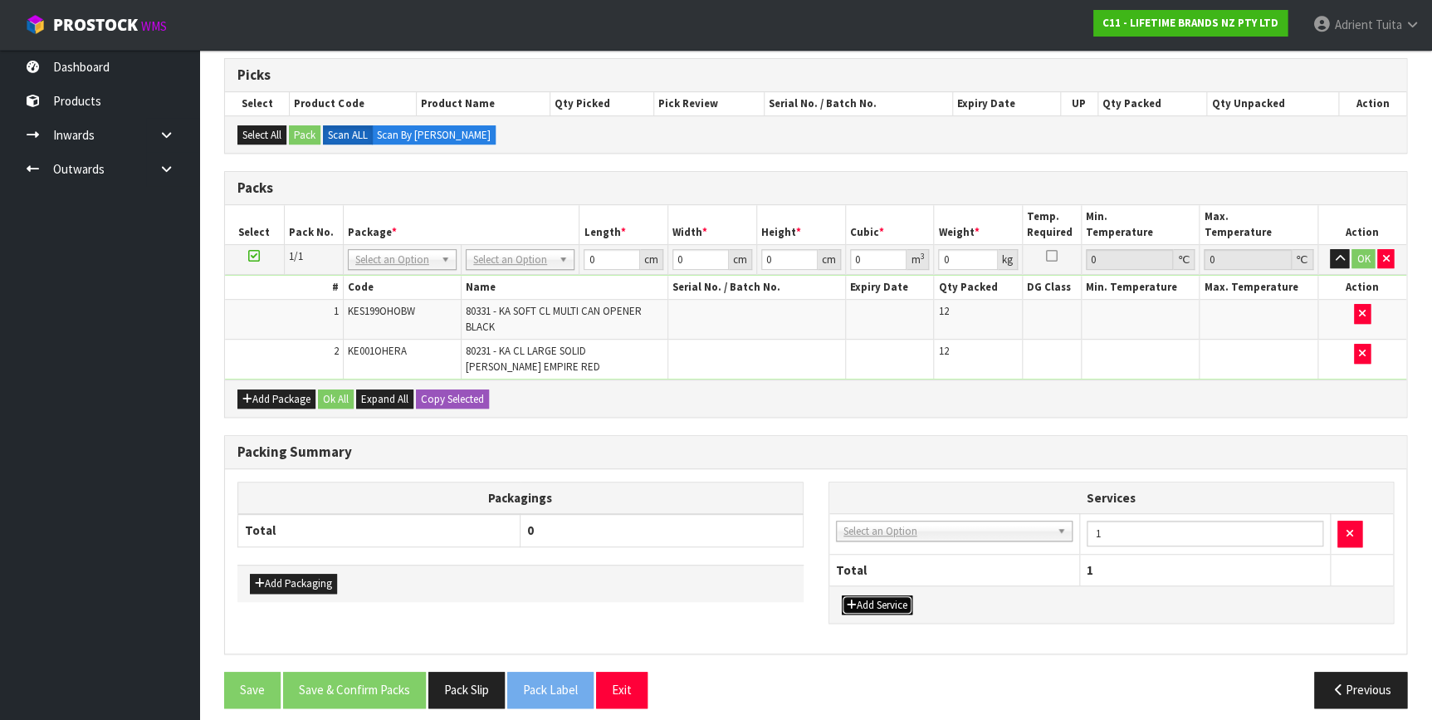
drag, startPoint x: 893, startPoint y: 534, endPoint x: 893, endPoint y: 548, distance: 14.1
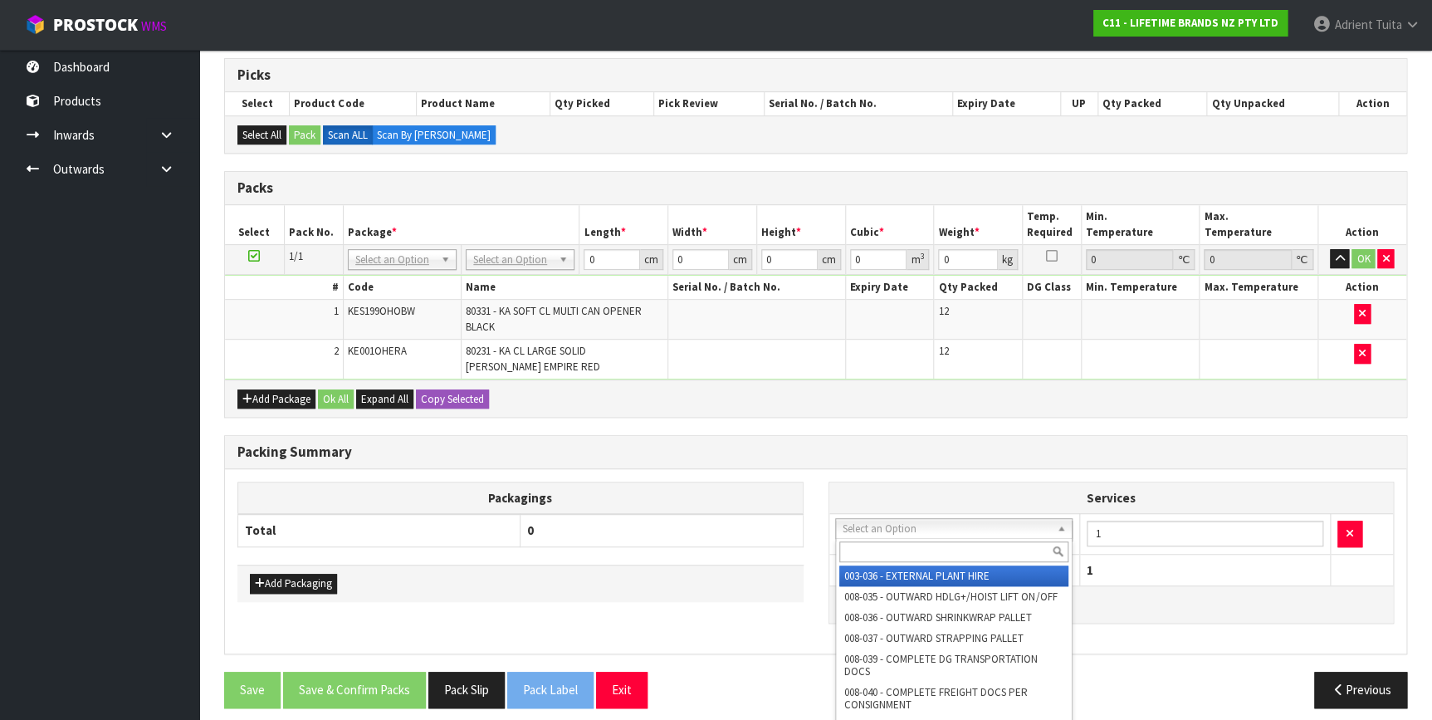
drag, startPoint x: 893, startPoint y: 548, endPoint x: 832, endPoint y: 471, distance: 98.1
click at [891, 547] on input "text" at bounding box center [953, 551] width 229 height 21
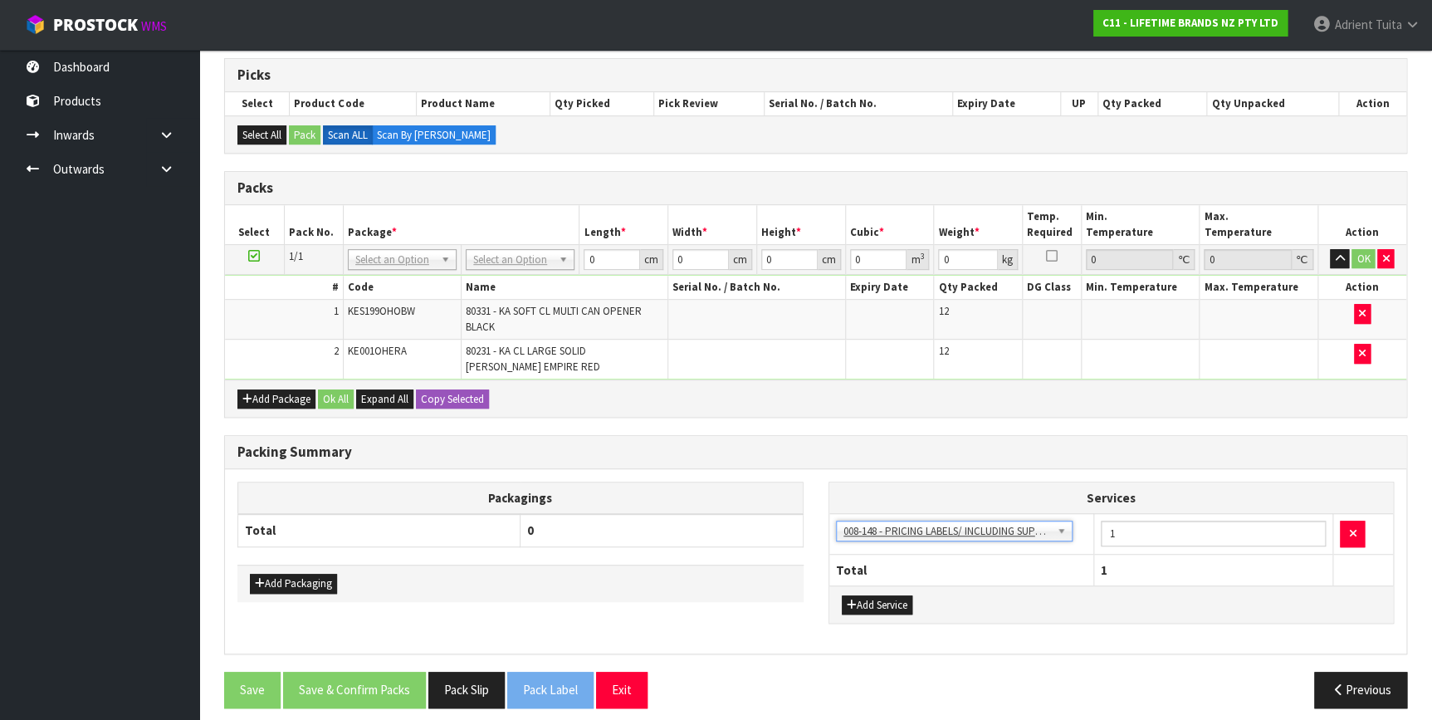
click at [1154, 543] on td "1" at bounding box center [1213, 534] width 240 height 41
click at [1137, 507] on th "Services" at bounding box center [1111, 498] width 564 height 32
click at [1139, 523] on input "1" at bounding box center [1213, 533] width 226 height 26
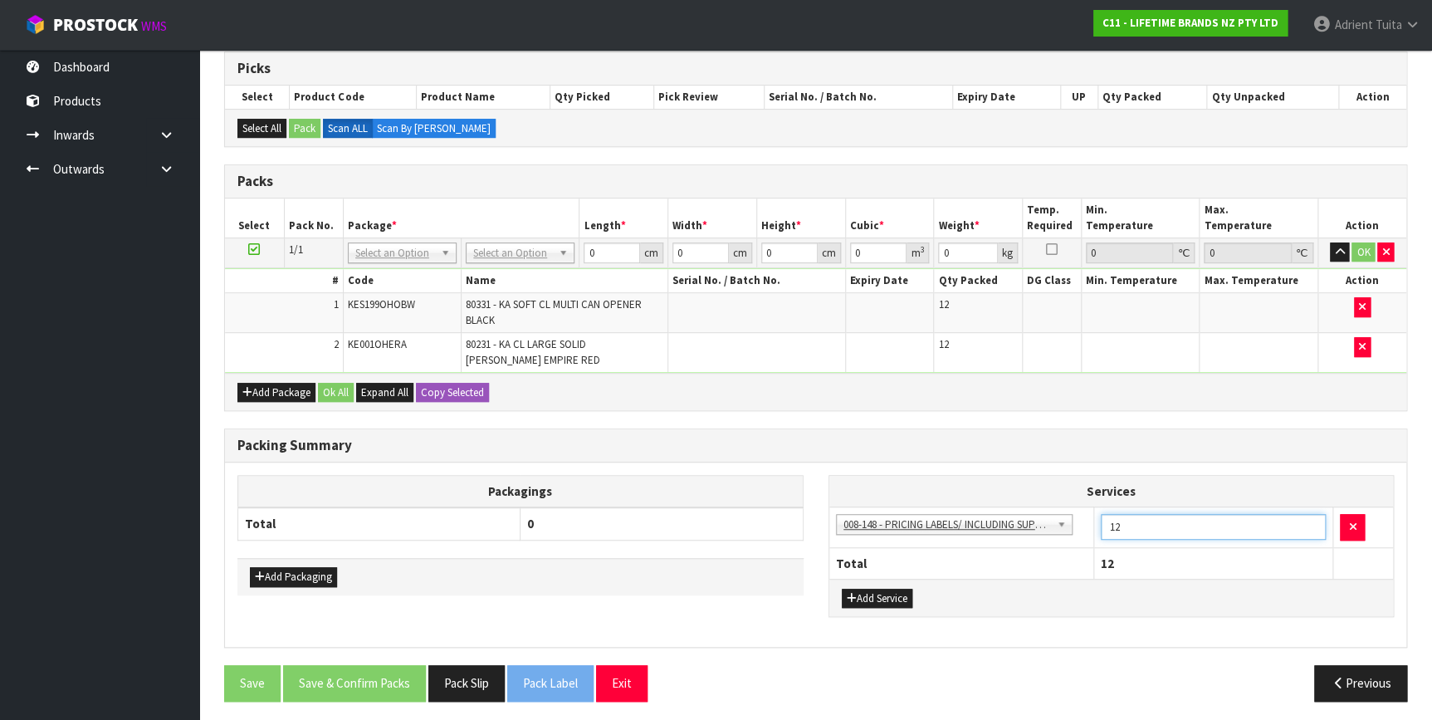
scroll to position [276, 0]
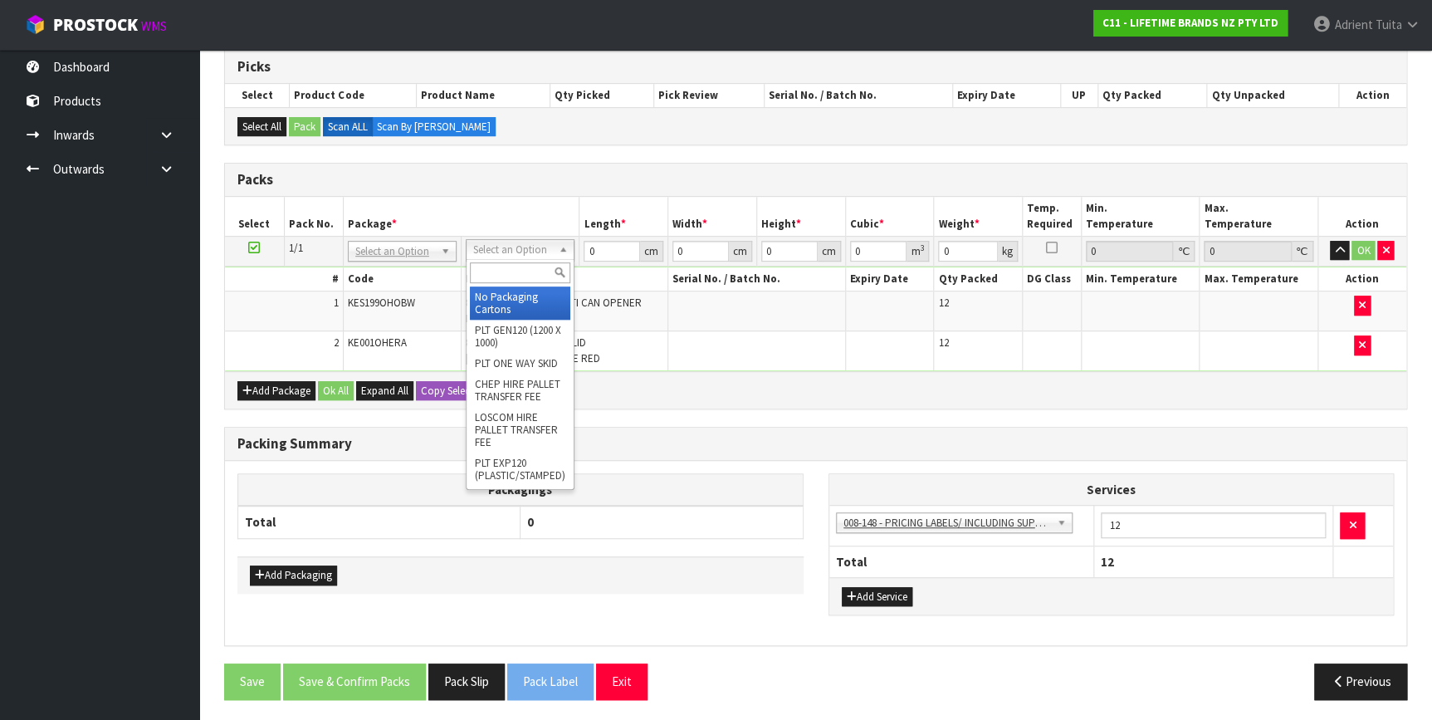
click at [499, 281] on input "text" at bounding box center [520, 272] width 100 height 21
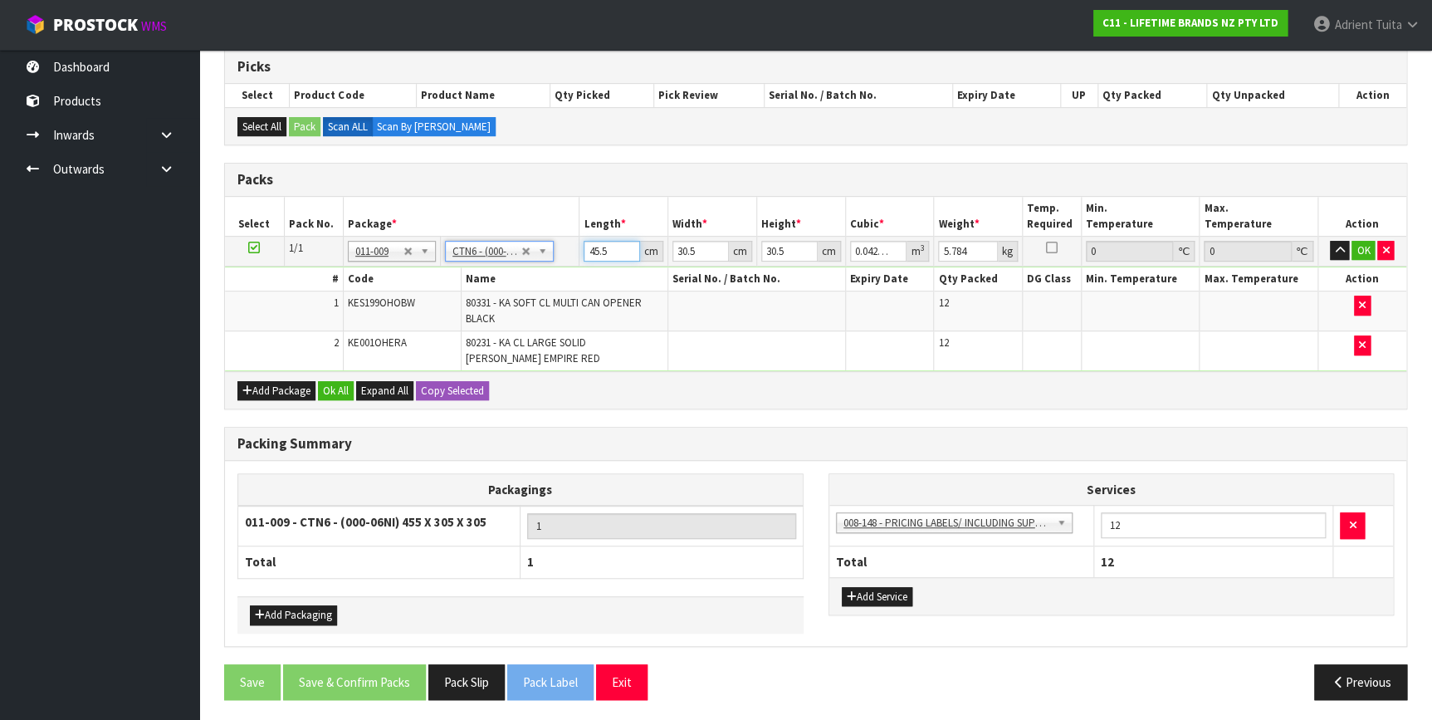
click at [587, 257] on input "45.5" at bounding box center [611, 251] width 56 height 21
click at [1354, 245] on button "OK" at bounding box center [1362, 251] width 23 height 20
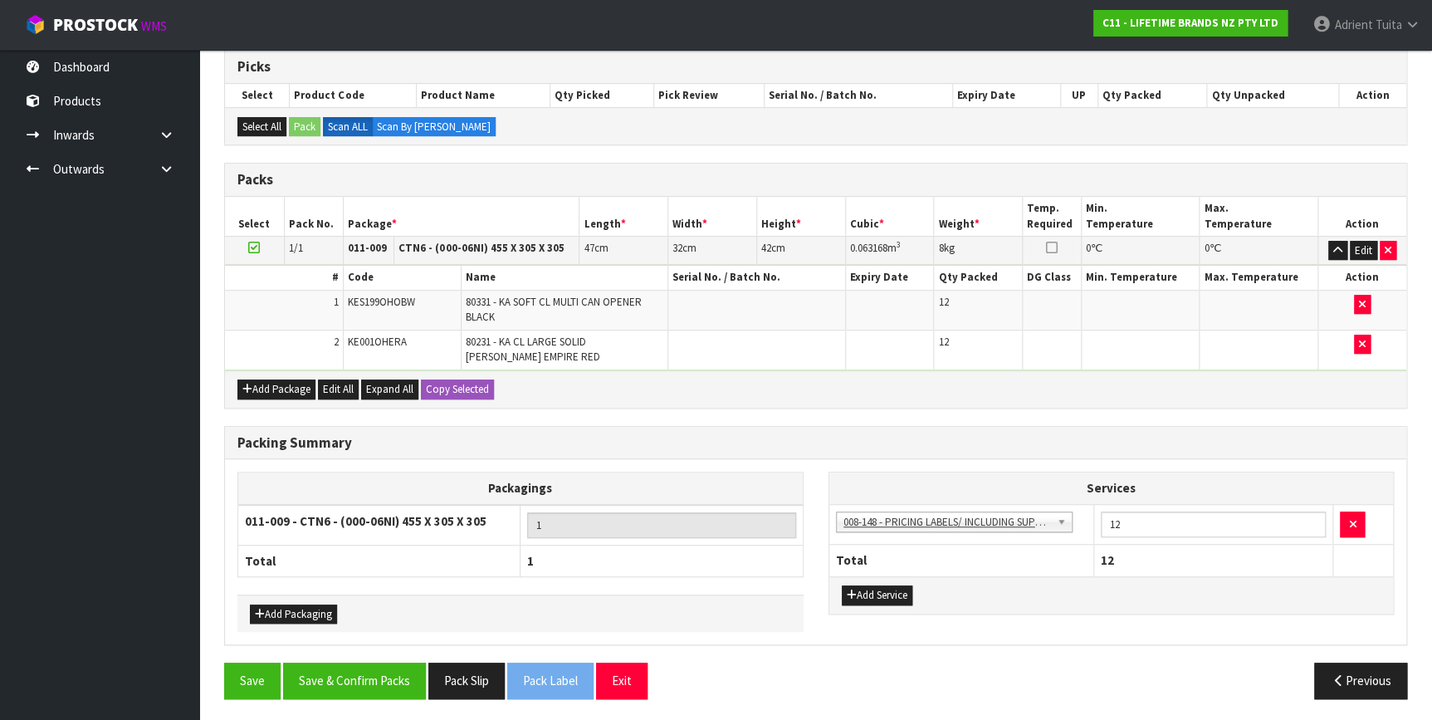
scroll to position [275, 0]
click at [335, 680] on button "Save & Confirm Packs" at bounding box center [354, 681] width 143 height 36
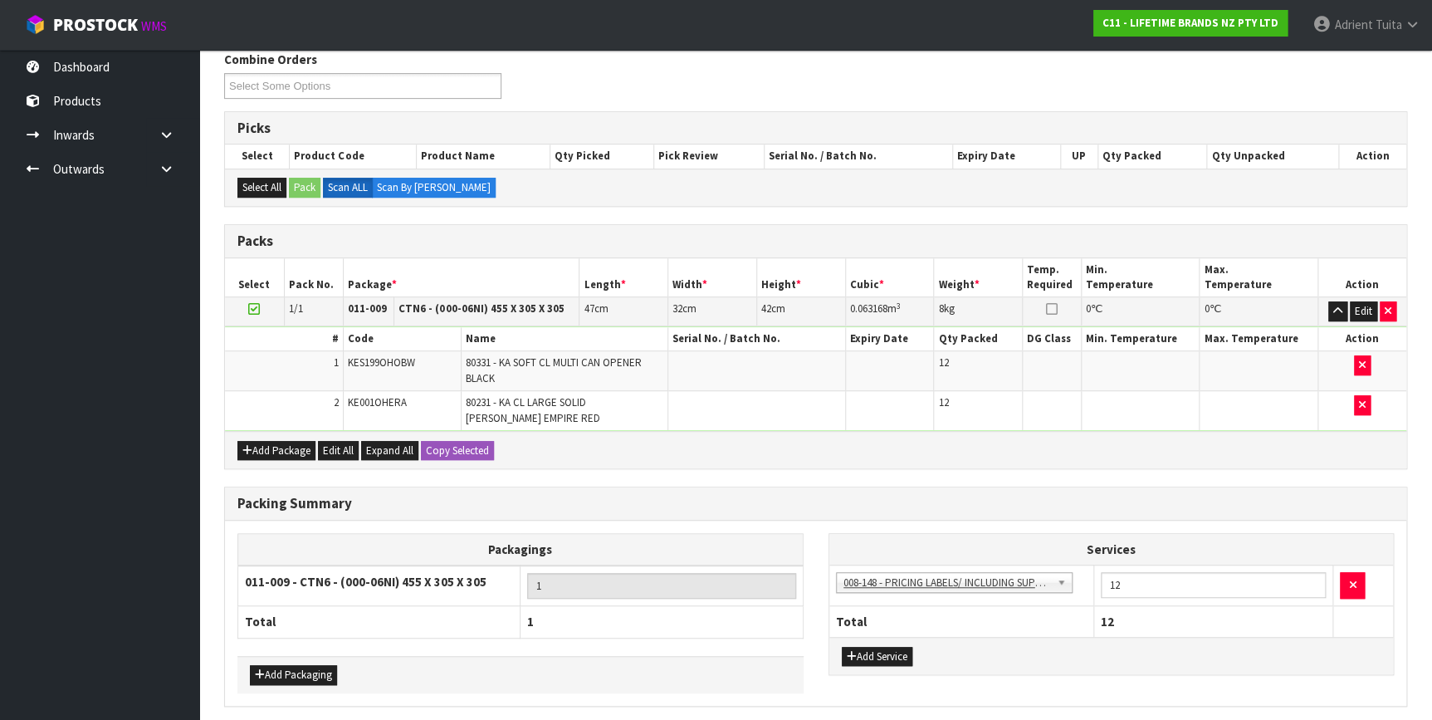
scroll to position [0, 0]
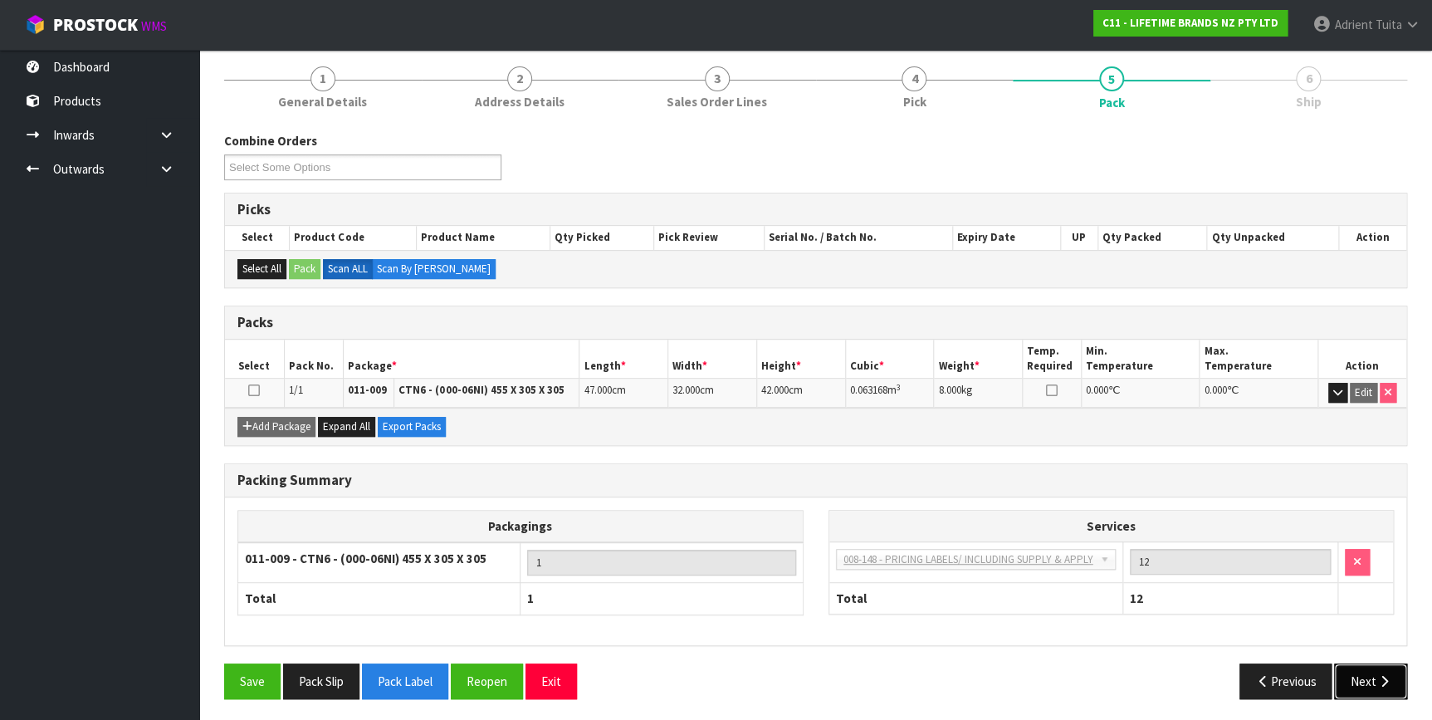
click at [1359, 672] on button "Next" at bounding box center [1370, 681] width 73 height 36
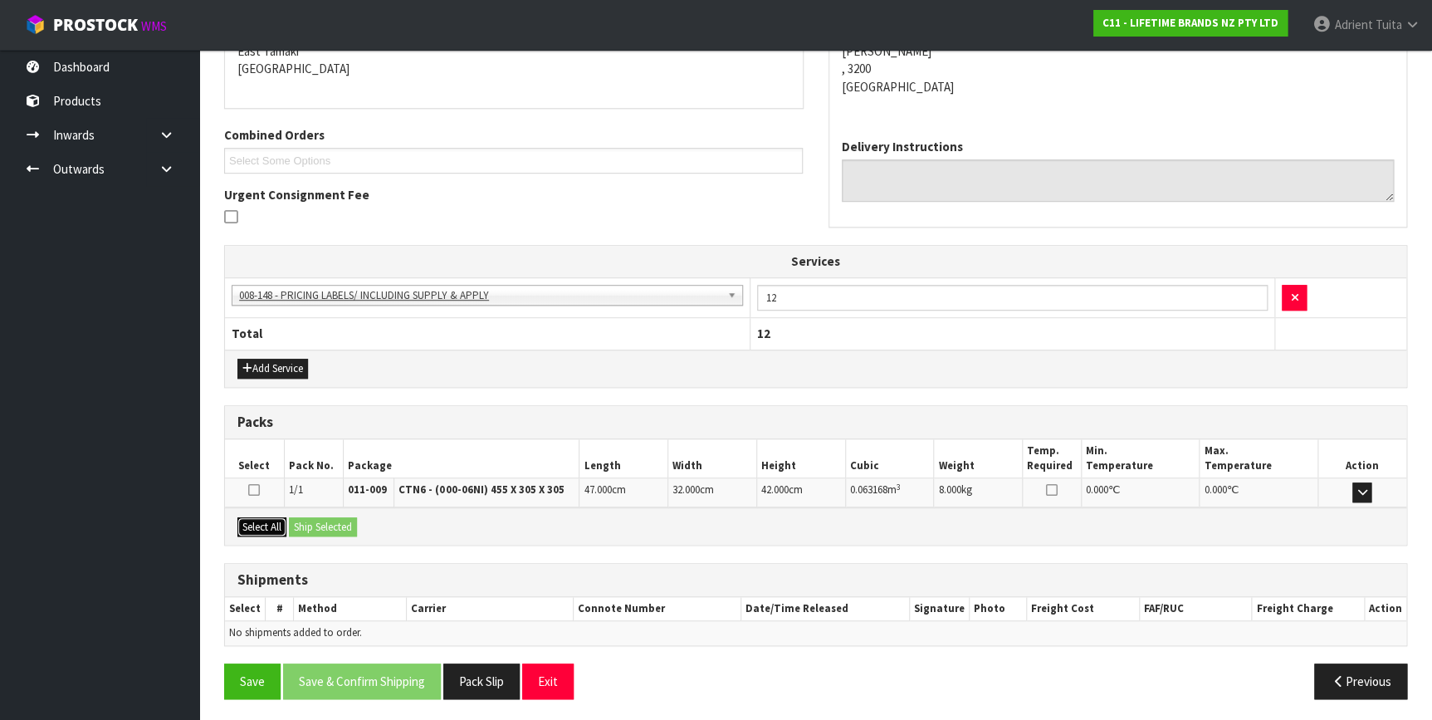
click at [277, 521] on button "Select All" at bounding box center [261, 527] width 49 height 20
click at [304, 520] on button "Ship Selected" at bounding box center [323, 527] width 68 height 20
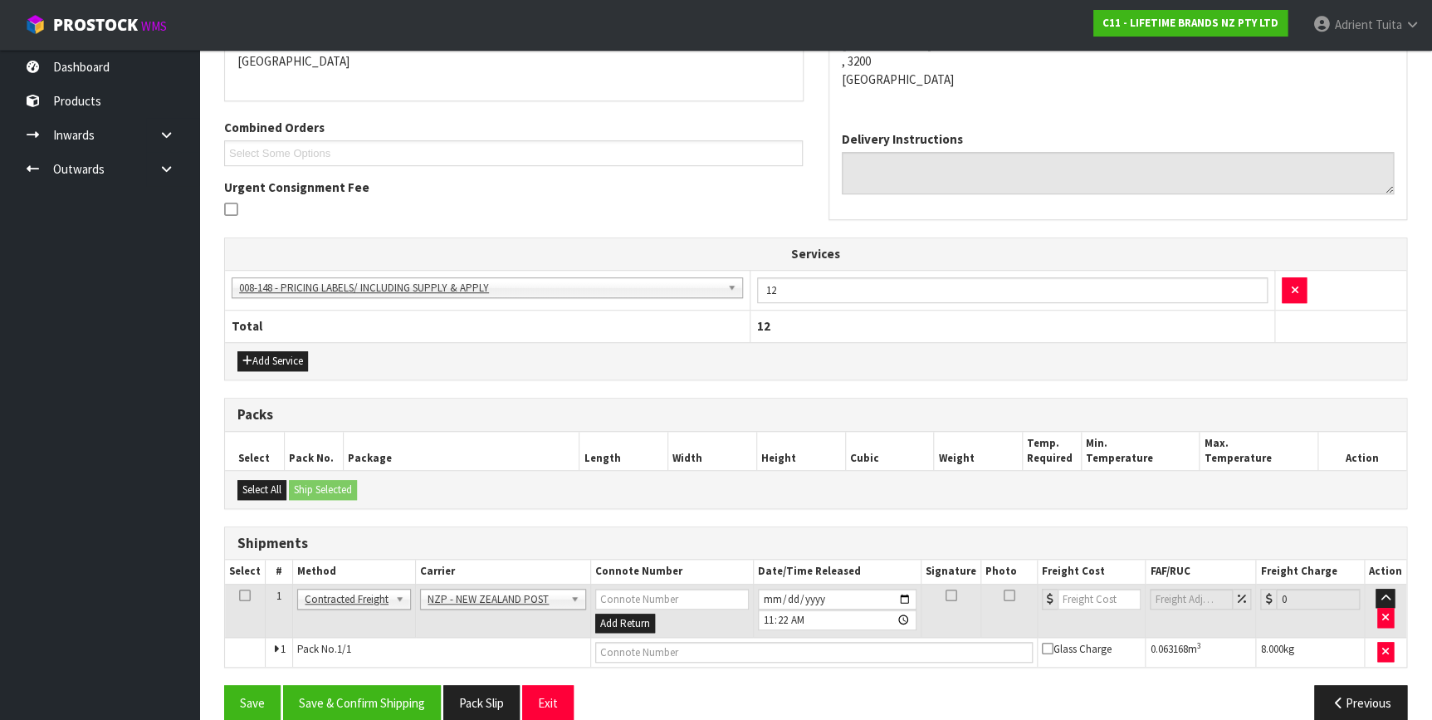
scroll to position [395, 0]
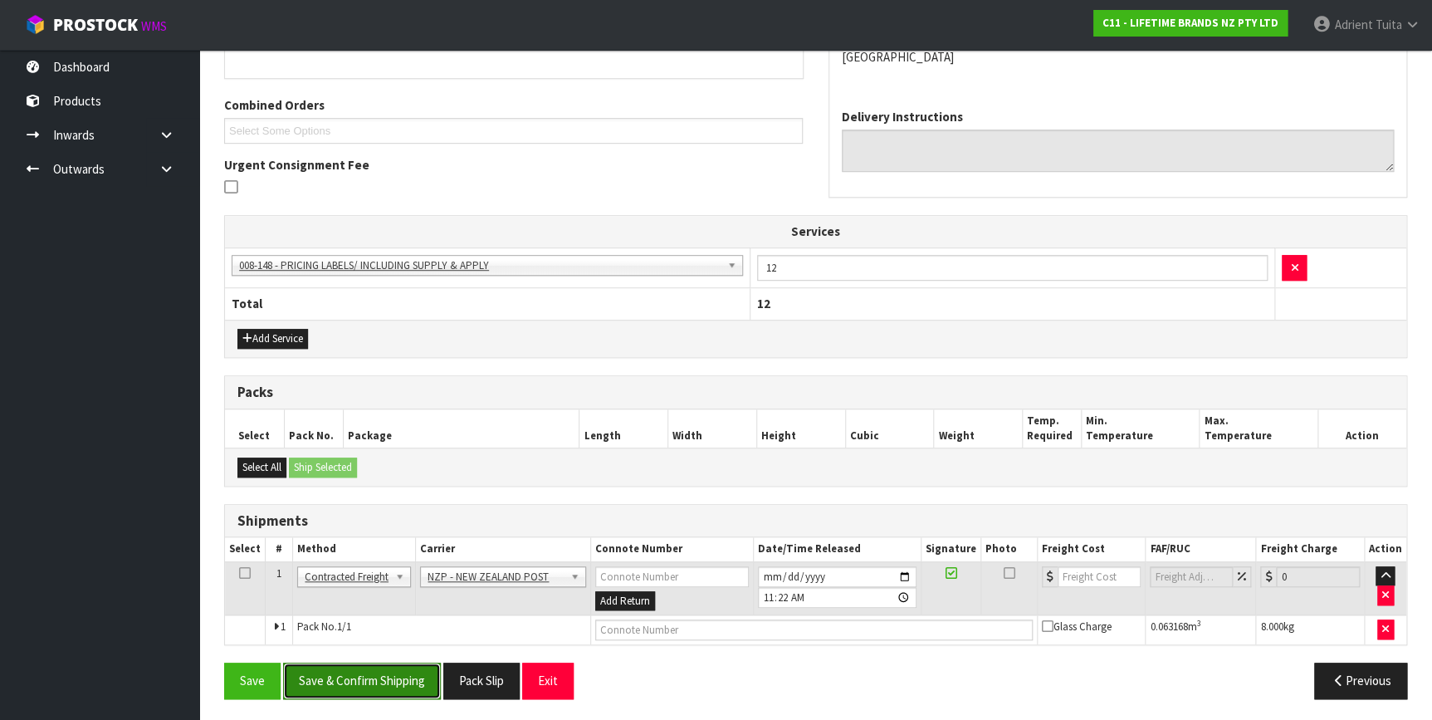
click at [373, 674] on button "Save & Confirm Shipping" at bounding box center [362, 680] width 158 height 36
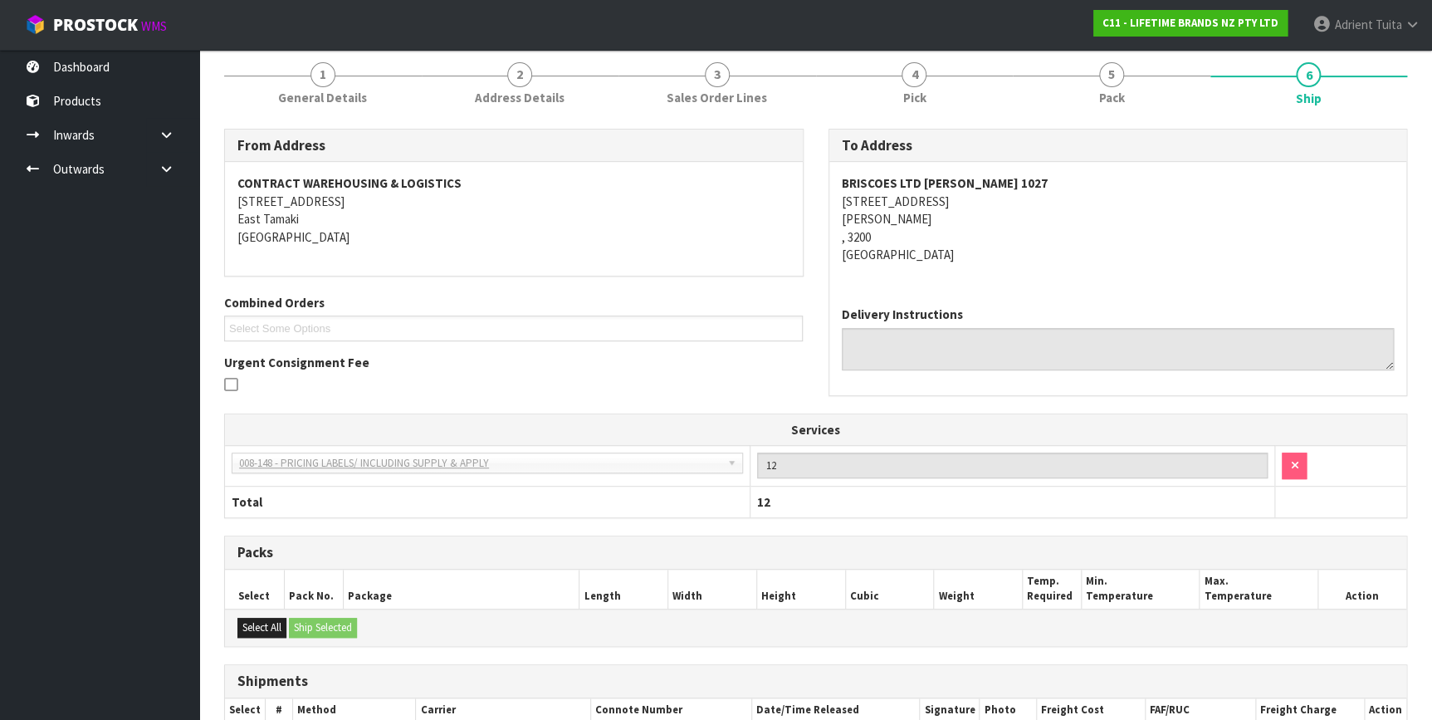
scroll to position [372, 0]
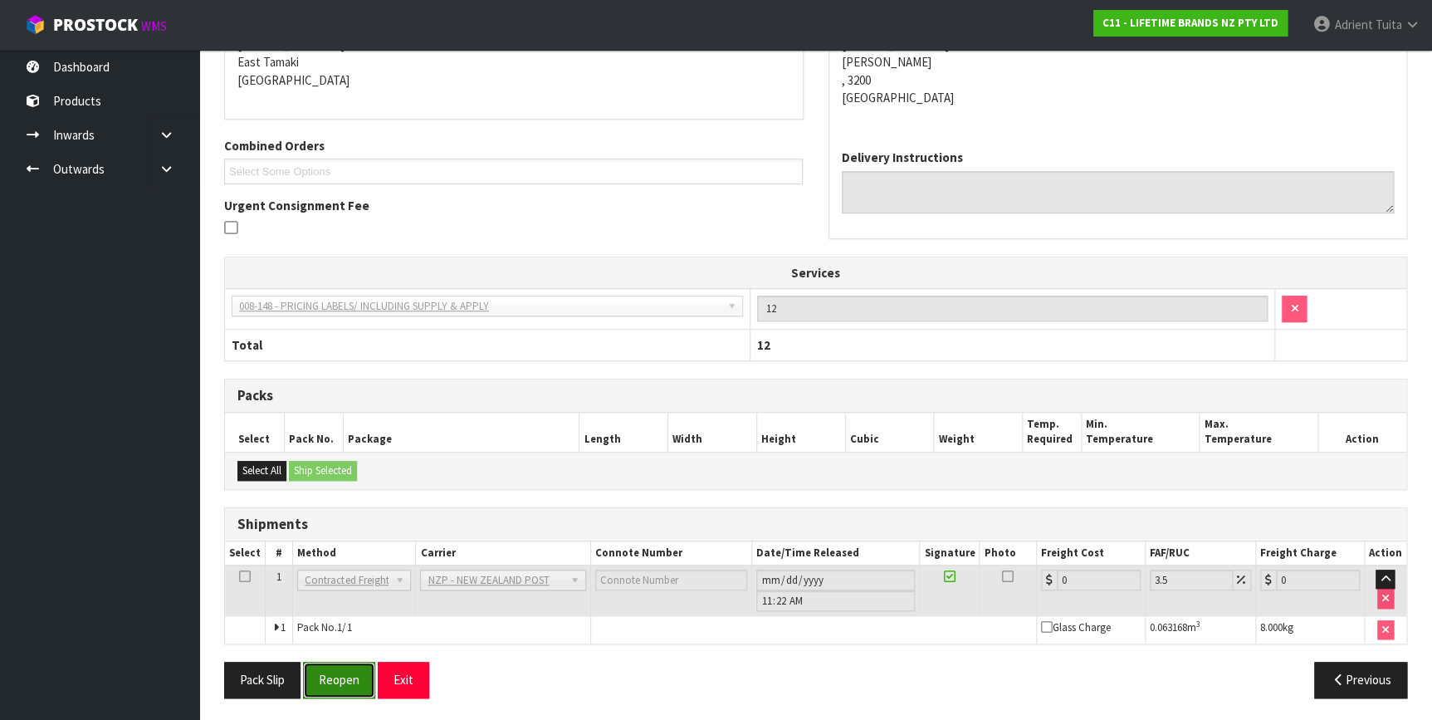
click at [360, 674] on button "Reopen" at bounding box center [339, 679] width 72 height 36
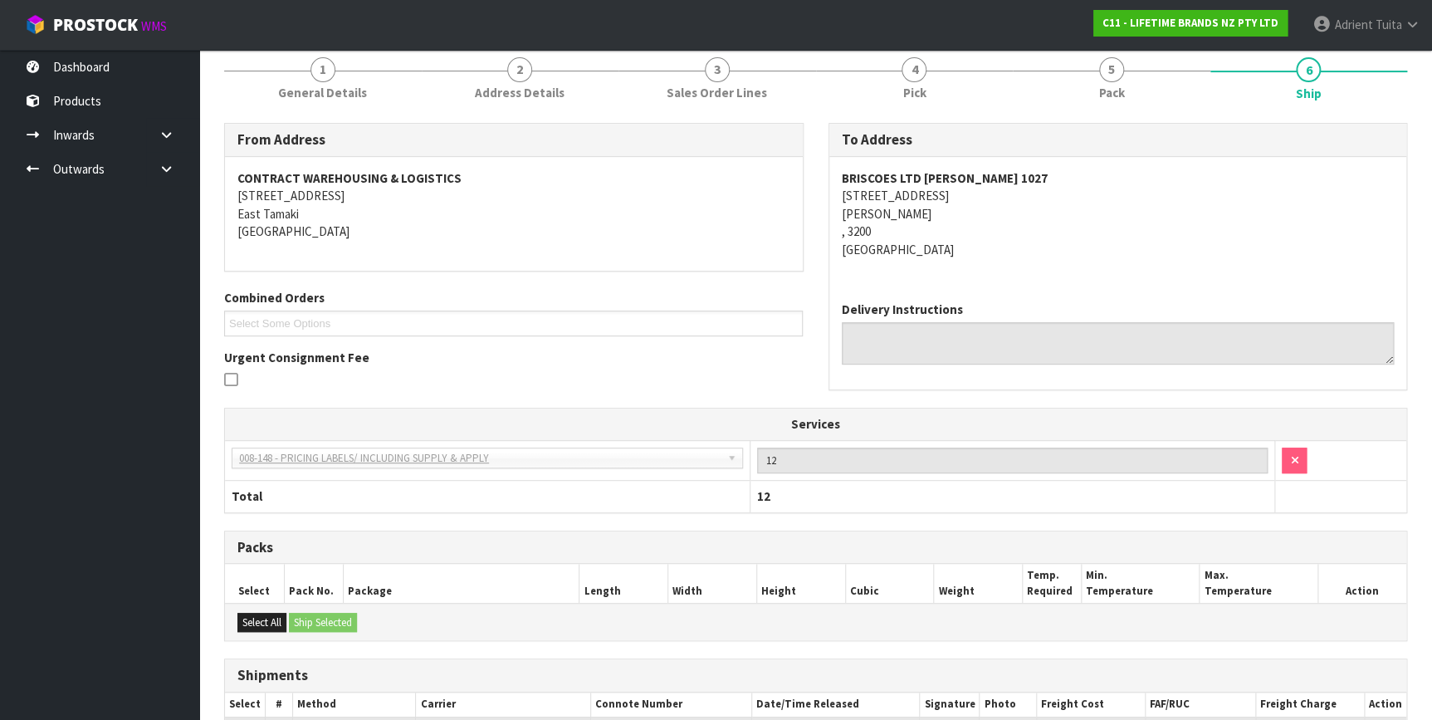
scroll to position [354, 0]
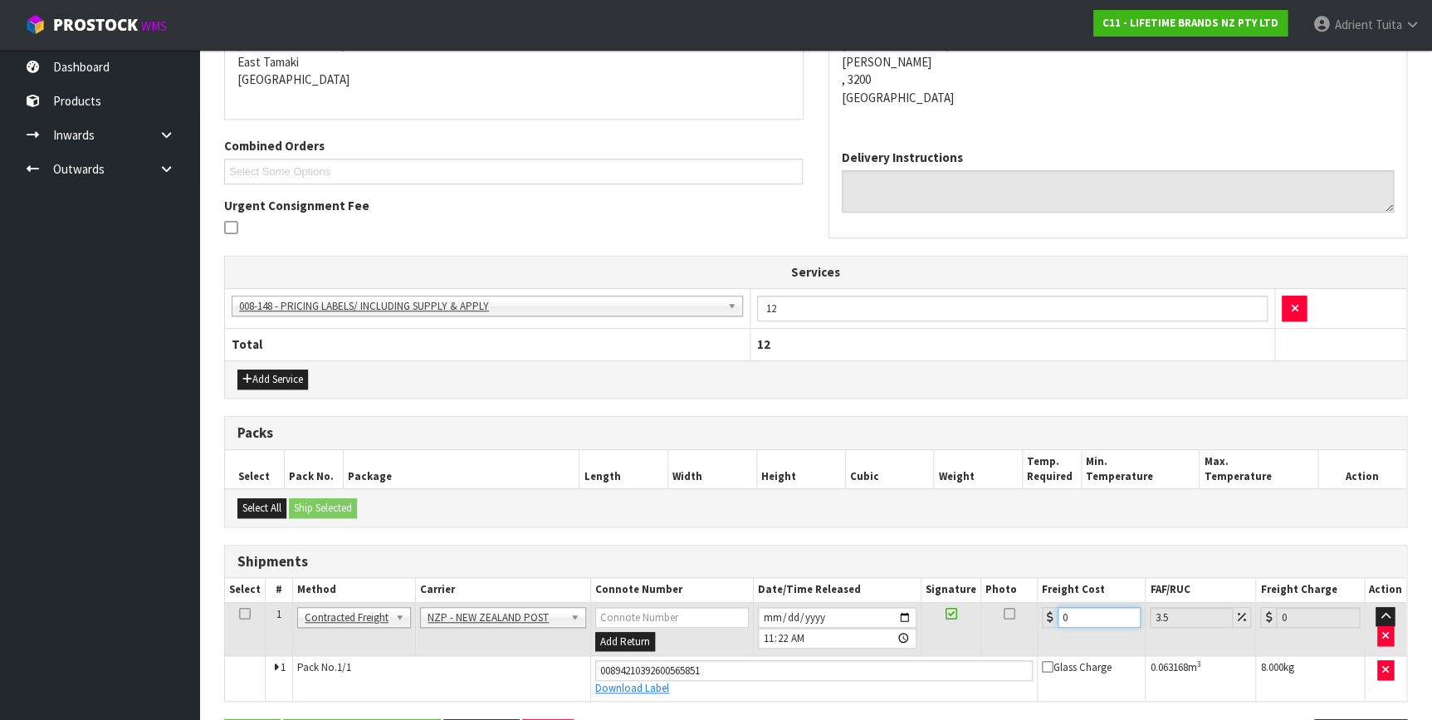
click at [1099, 615] on input "0" at bounding box center [1099, 617] width 84 height 21
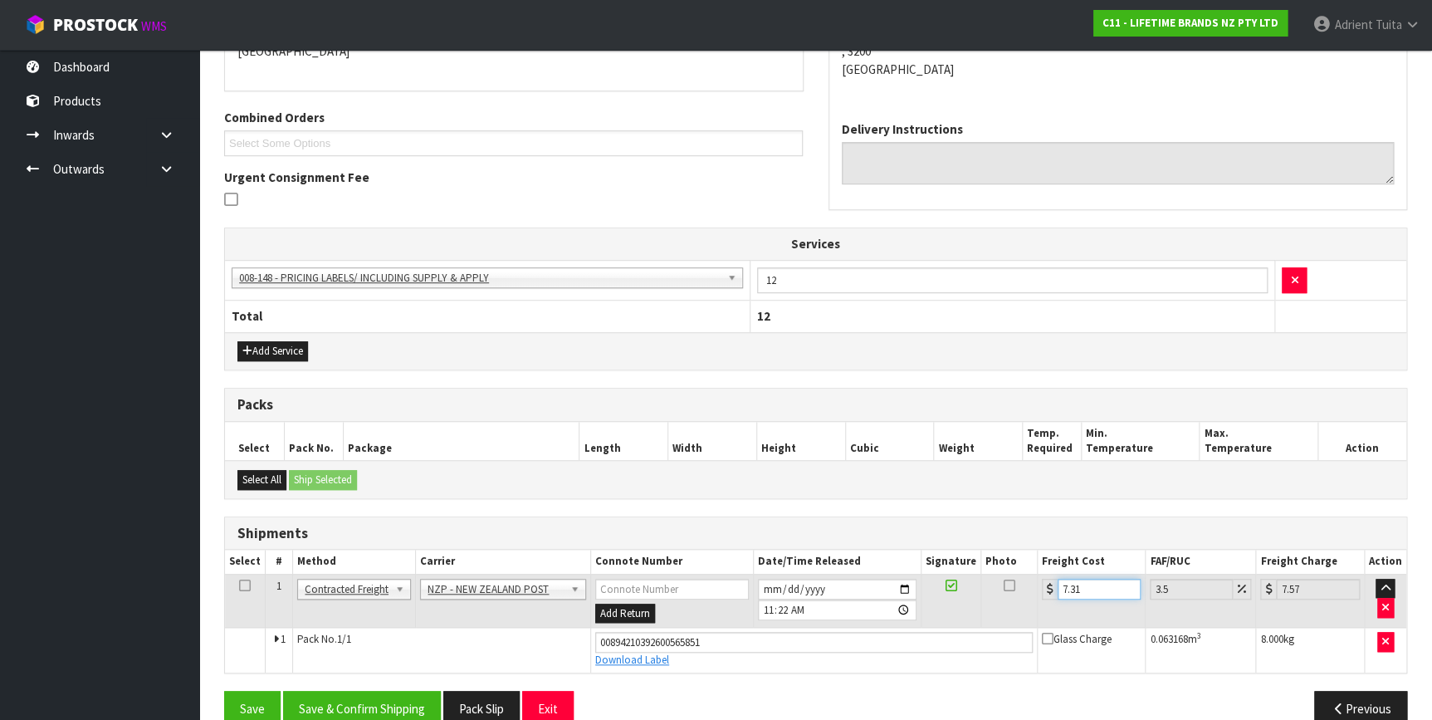
scroll to position [410, 0]
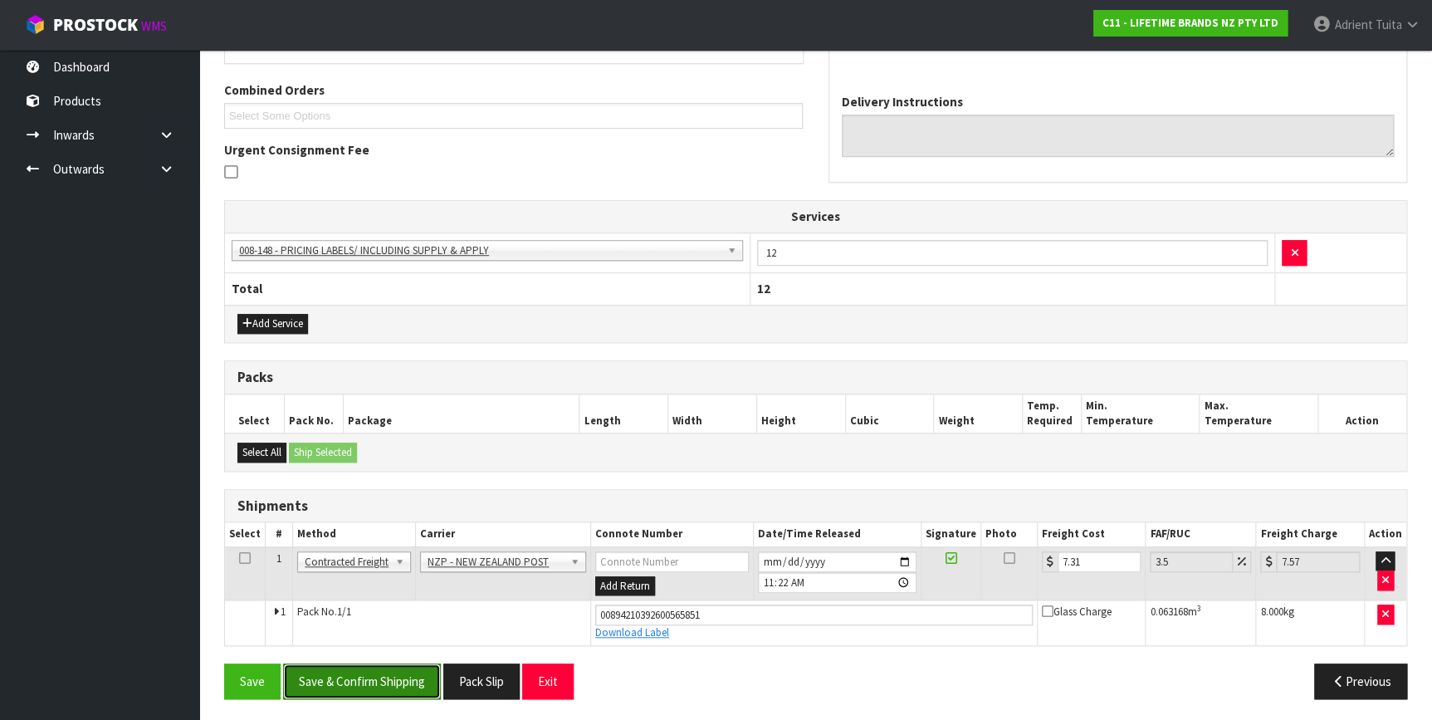
click at [368, 666] on button "Save & Confirm Shipping" at bounding box center [362, 681] width 158 height 36
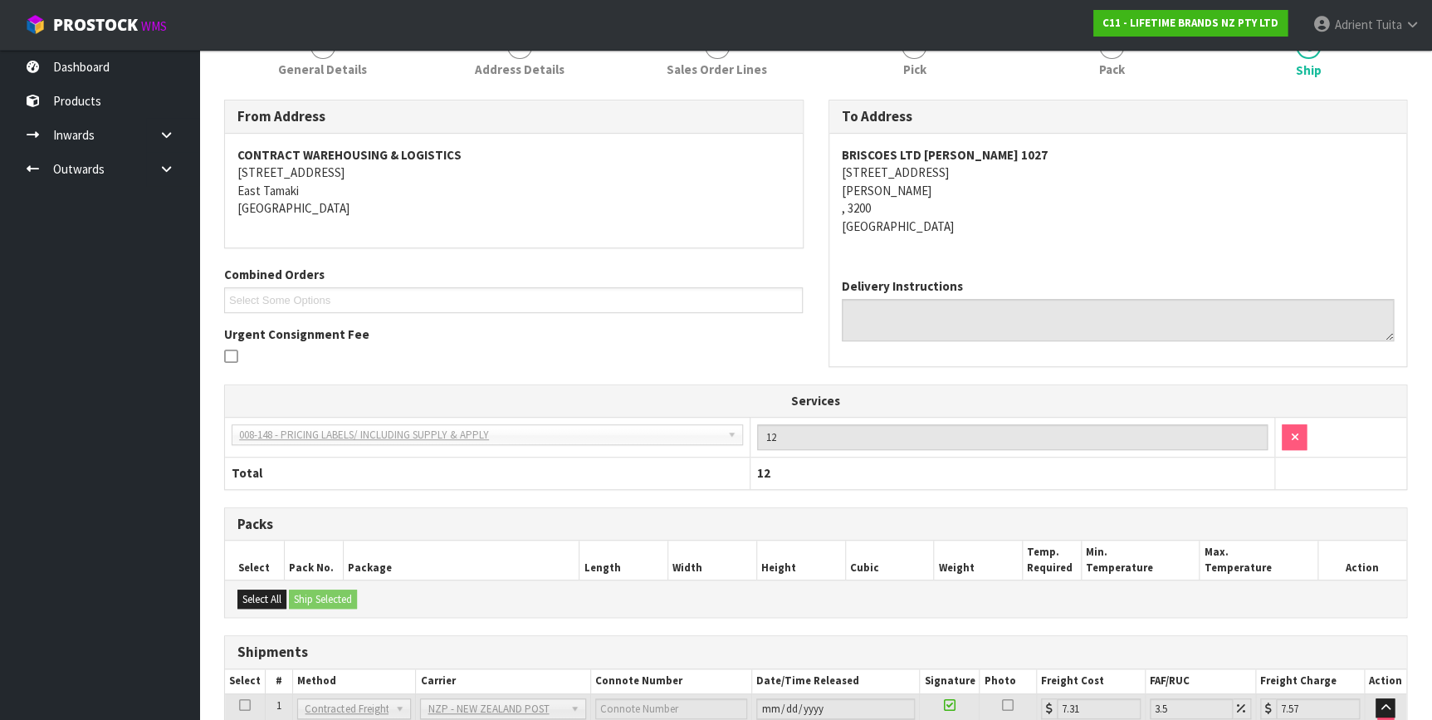
scroll to position [365, 0]
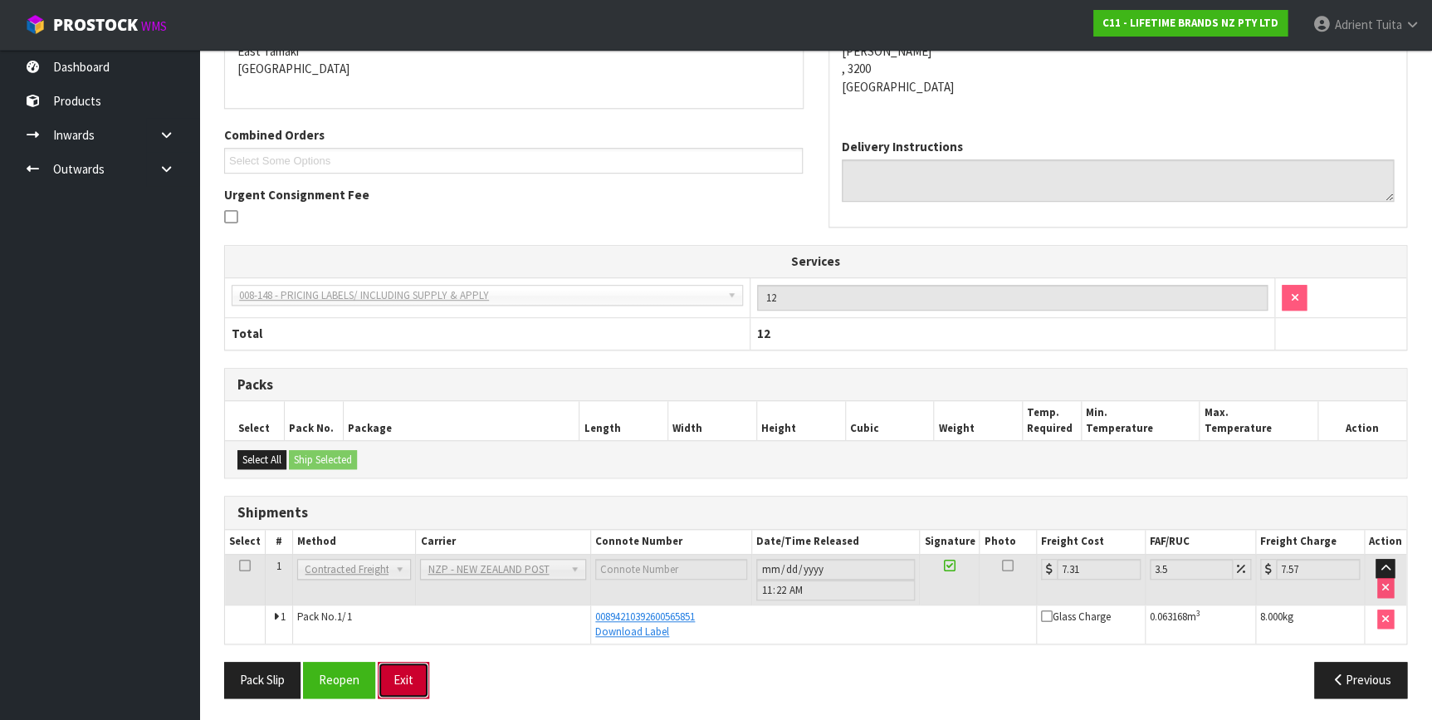
click at [396, 665] on button "Exit" at bounding box center [403, 679] width 51 height 36
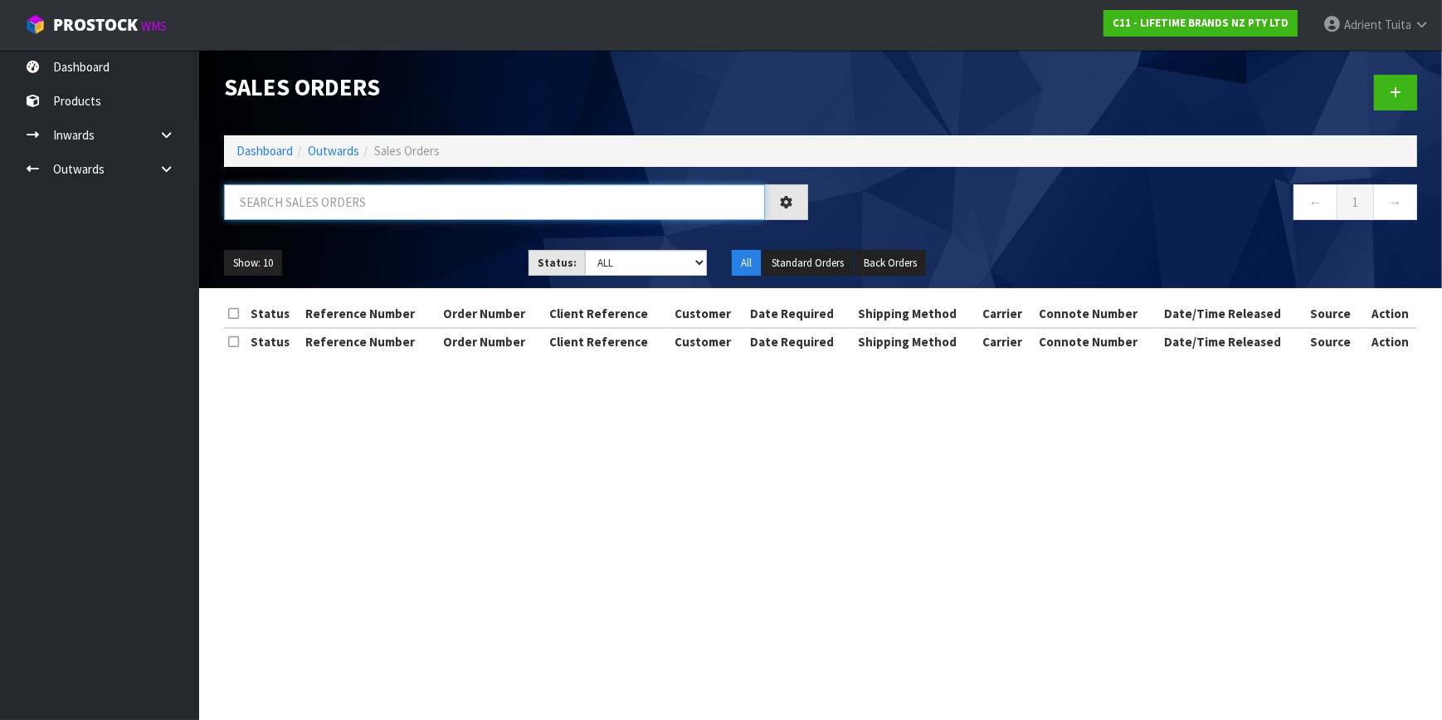
click at [287, 195] on input "text" at bounding box center [494, 202] width 541 height 36
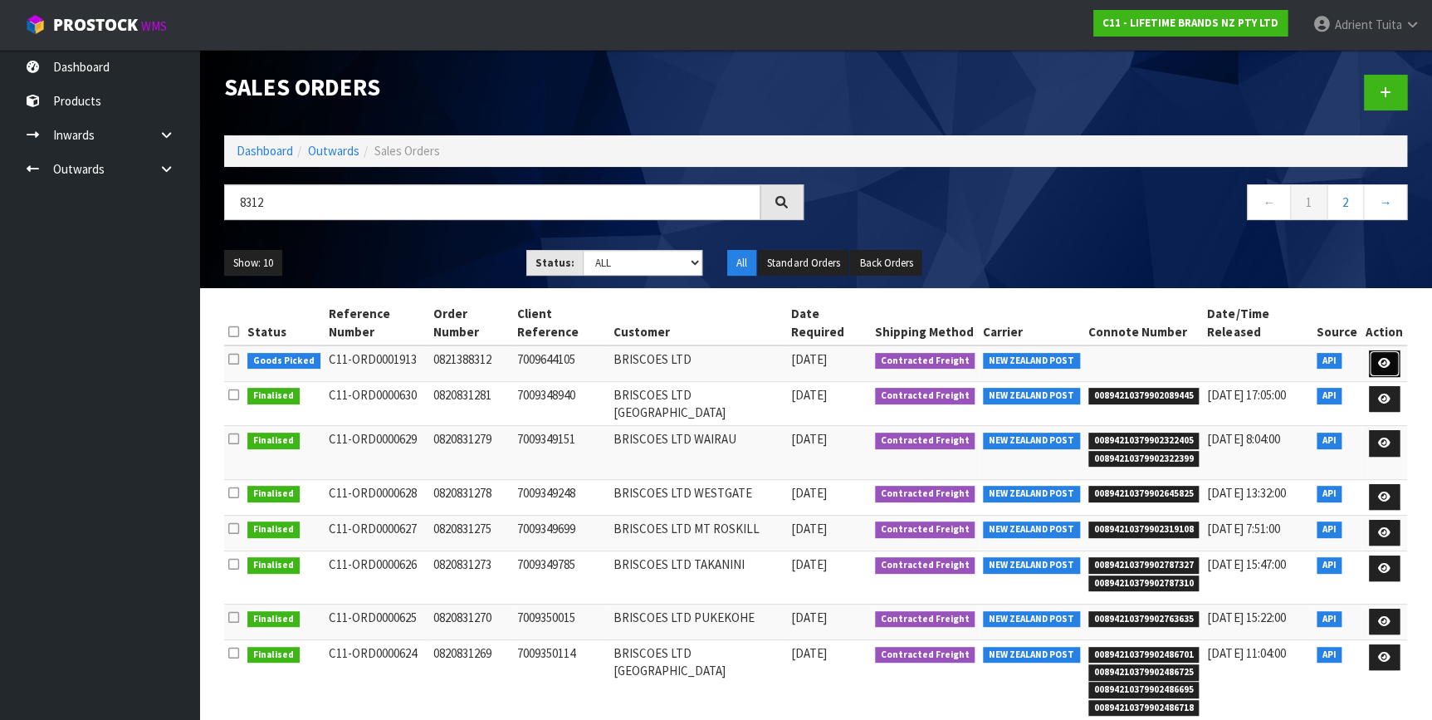
click at [1383, 358] on icon at bounding box center [1384, 363] width 12 height 11
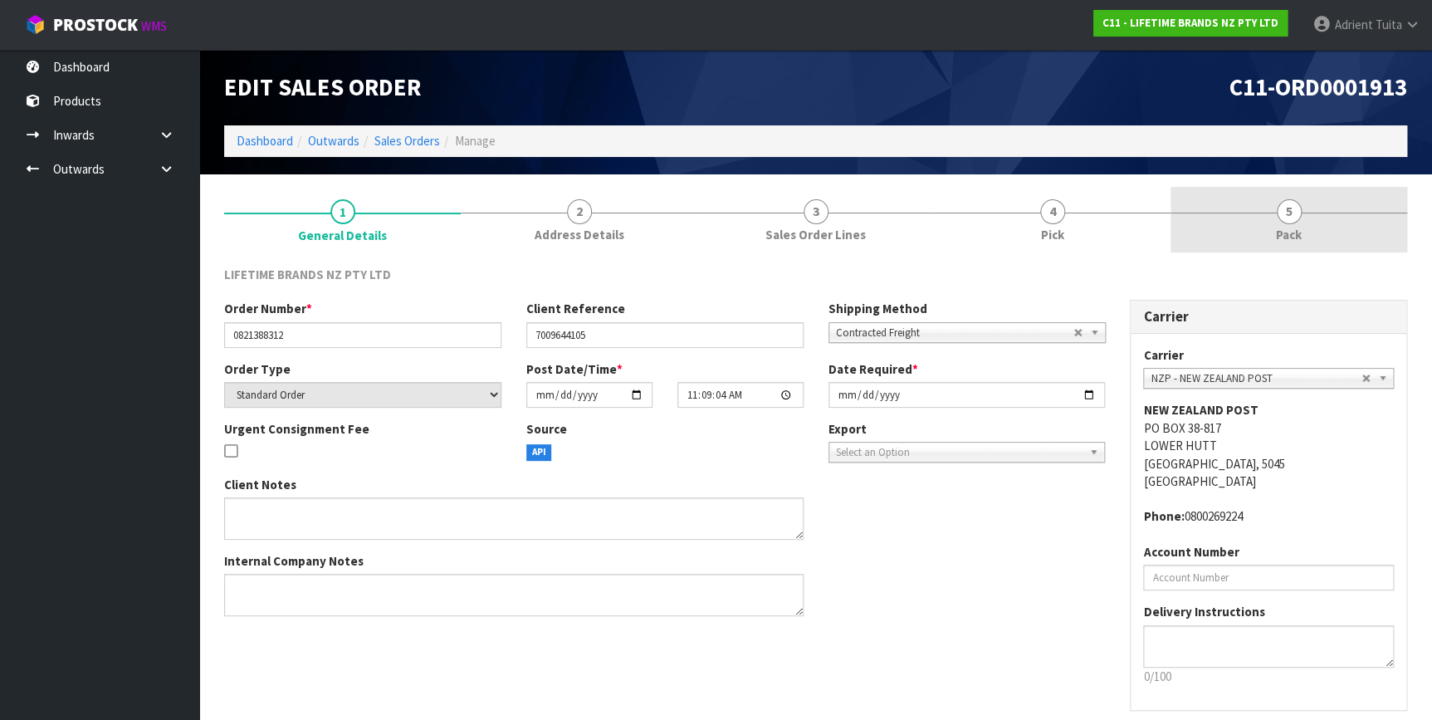
click at [1316, 227] on link "5 Pack" at bounding box center [1288, 220] width 237 height 66
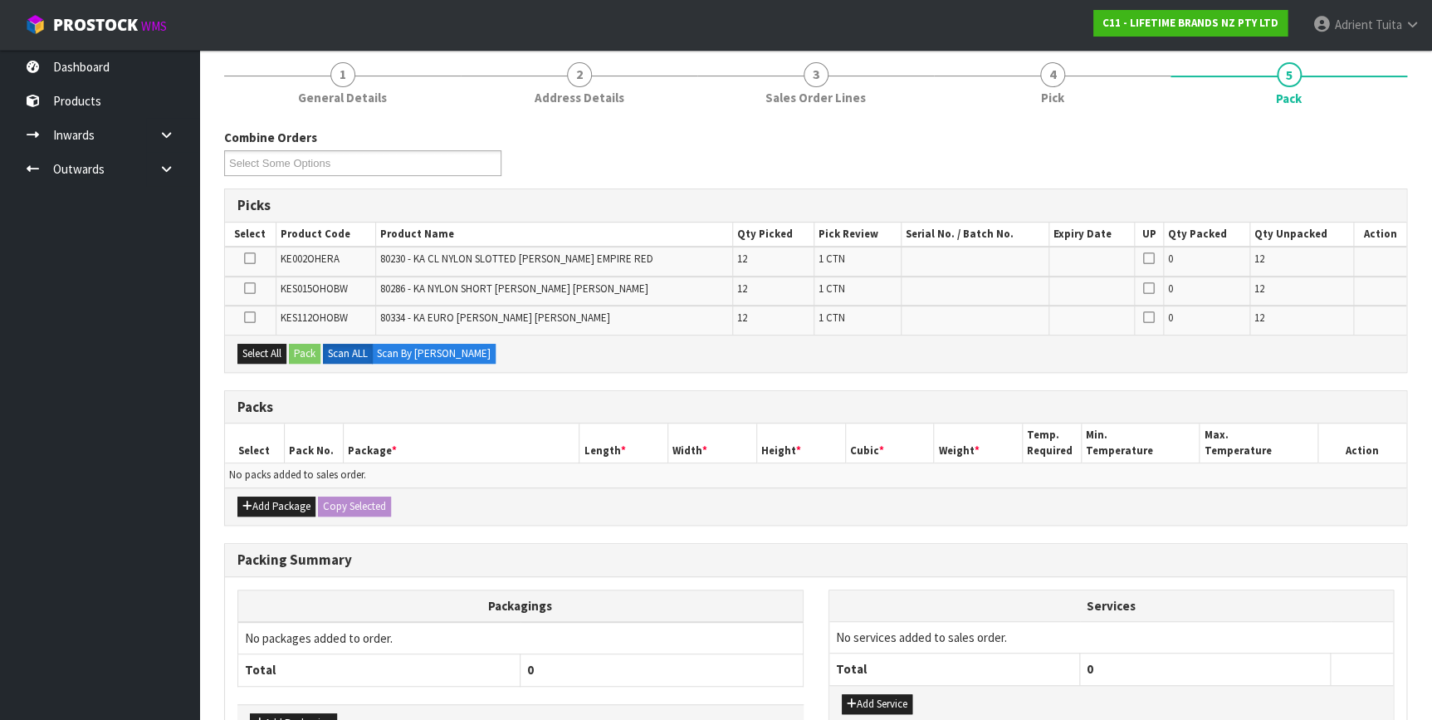
scroll to position [246, 0]
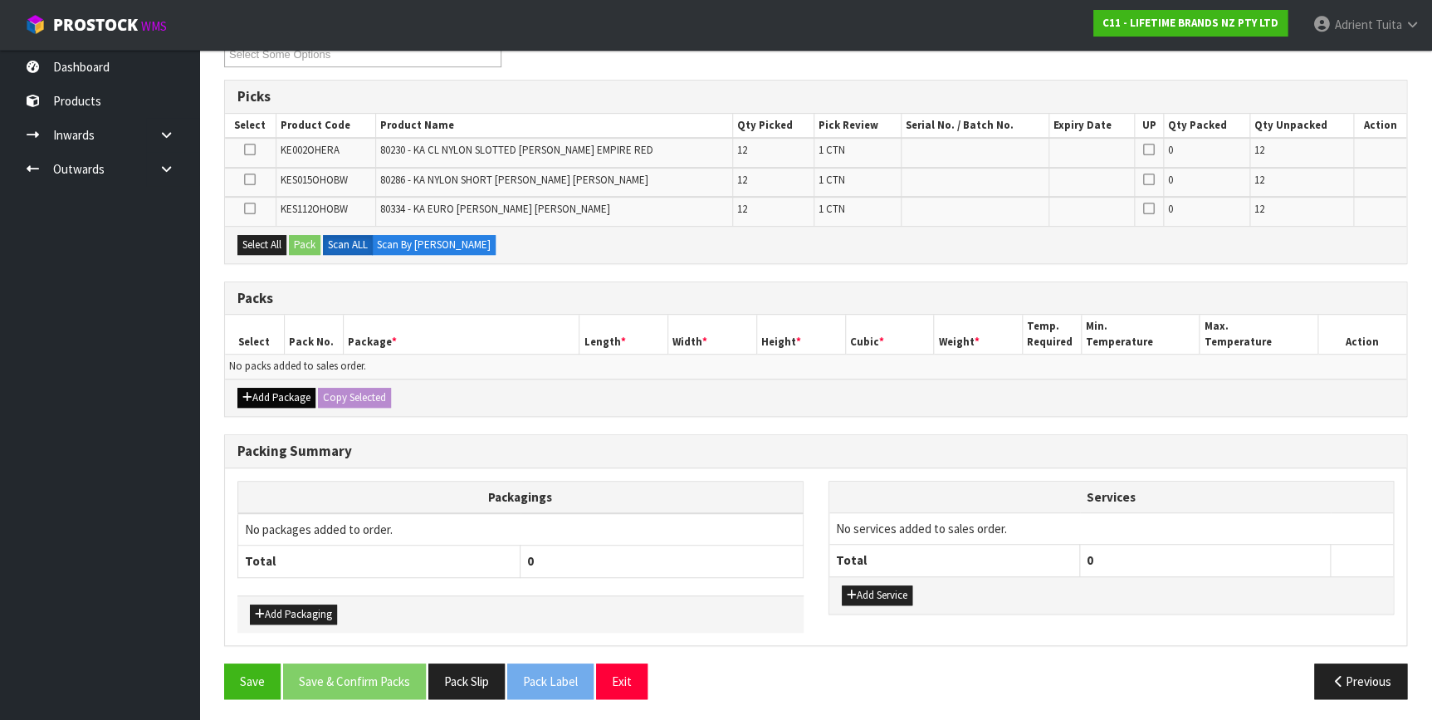
click at [279, 390] on div "Add Package Copy Selected" at bounding box center [815, 396] width 1181 height 37
click at [274, 393] on button "Add Package" at bounding box center [276, 398] width 78 height 20
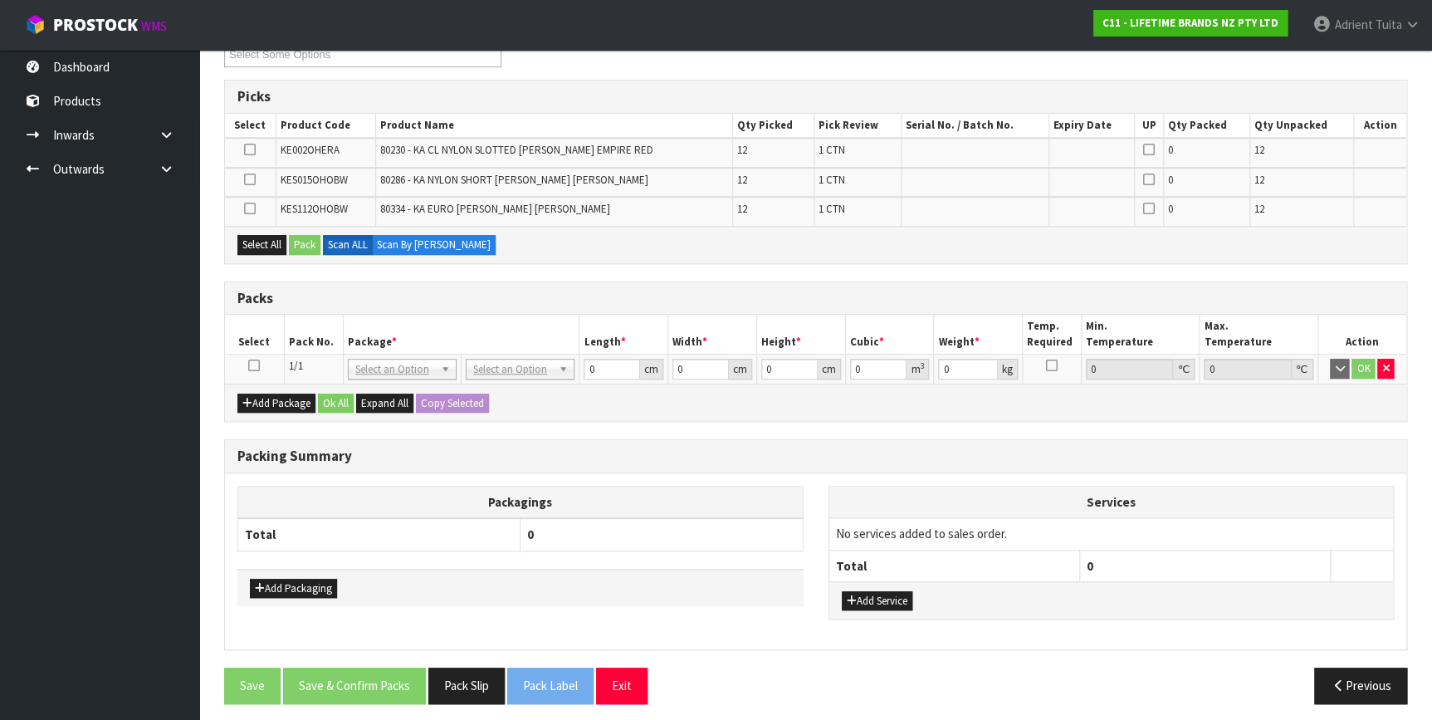
click at [253, 366] on icon at bounding box center [254, 365] width 12 height 1
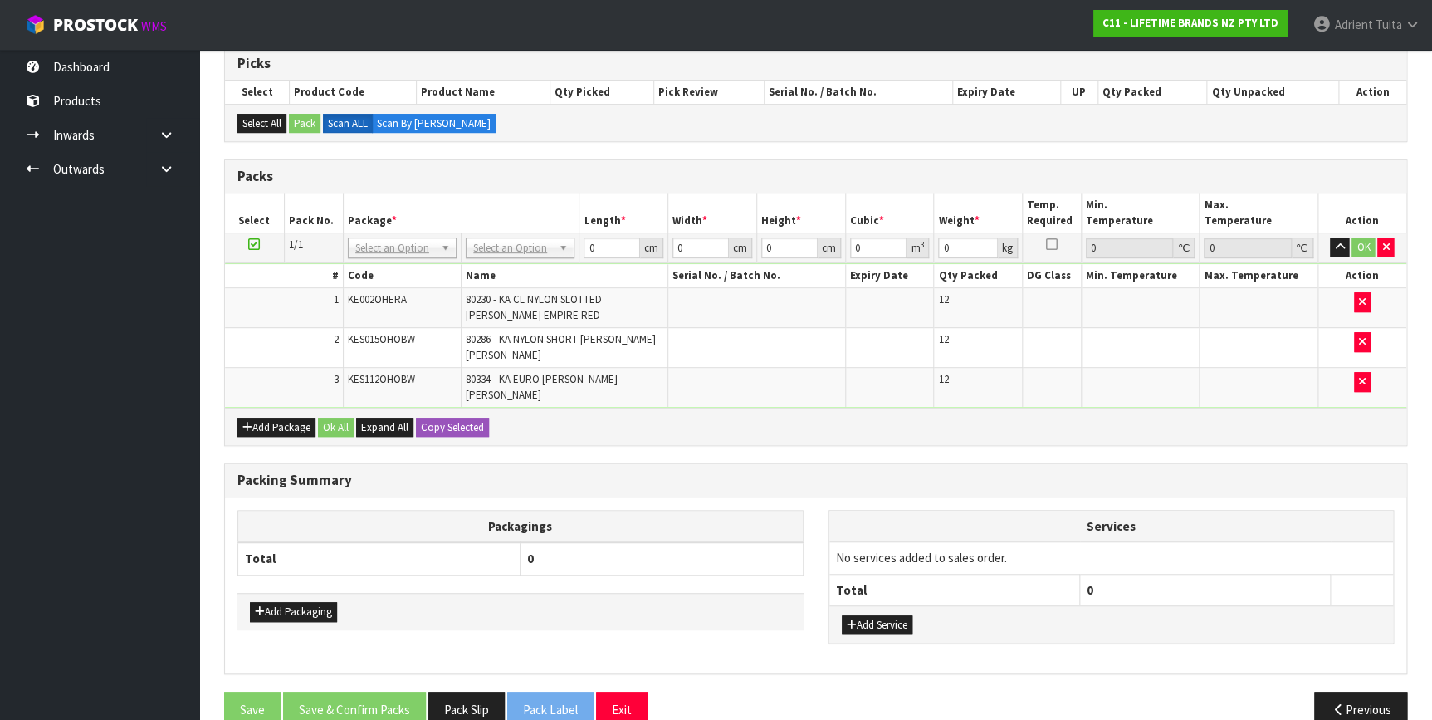
scroll to position [296, 0]
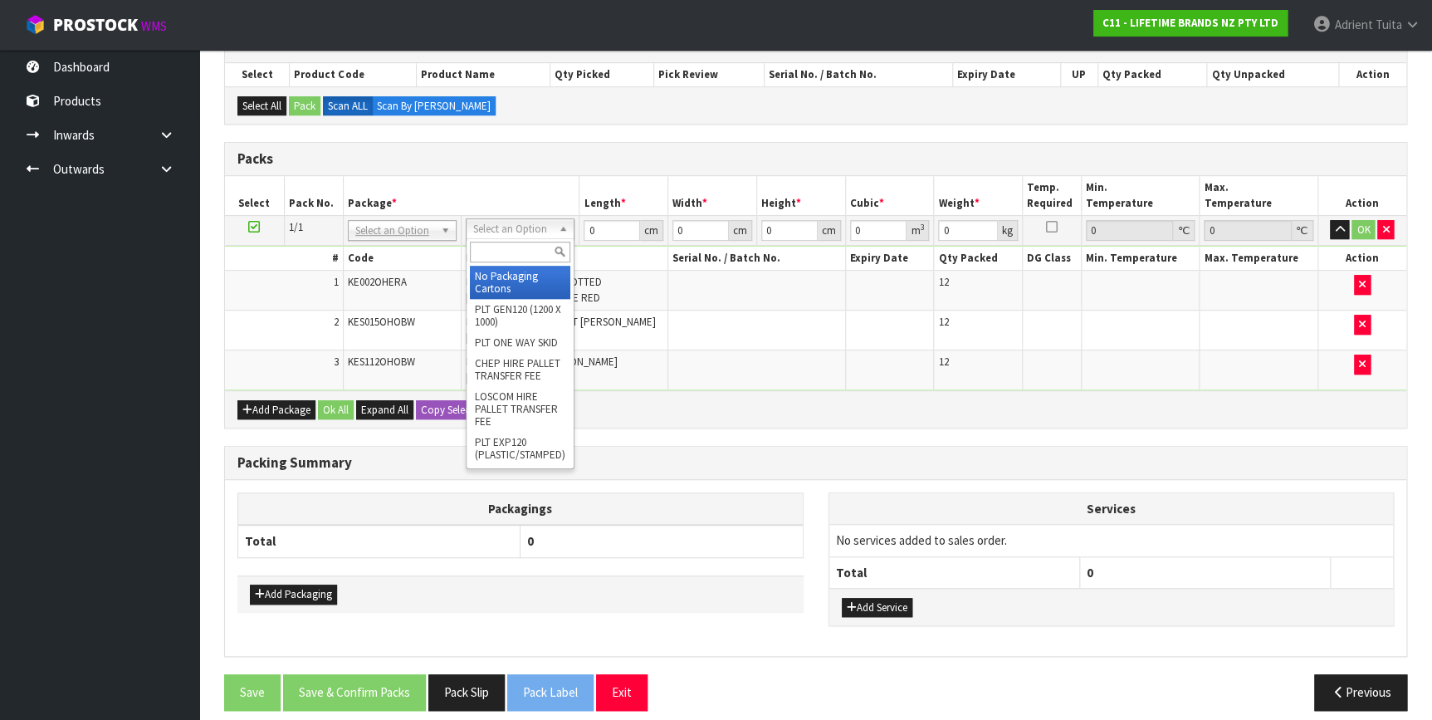
click at [506, 249] on input "text" at bounding box center [520, 252] width 100 height 21
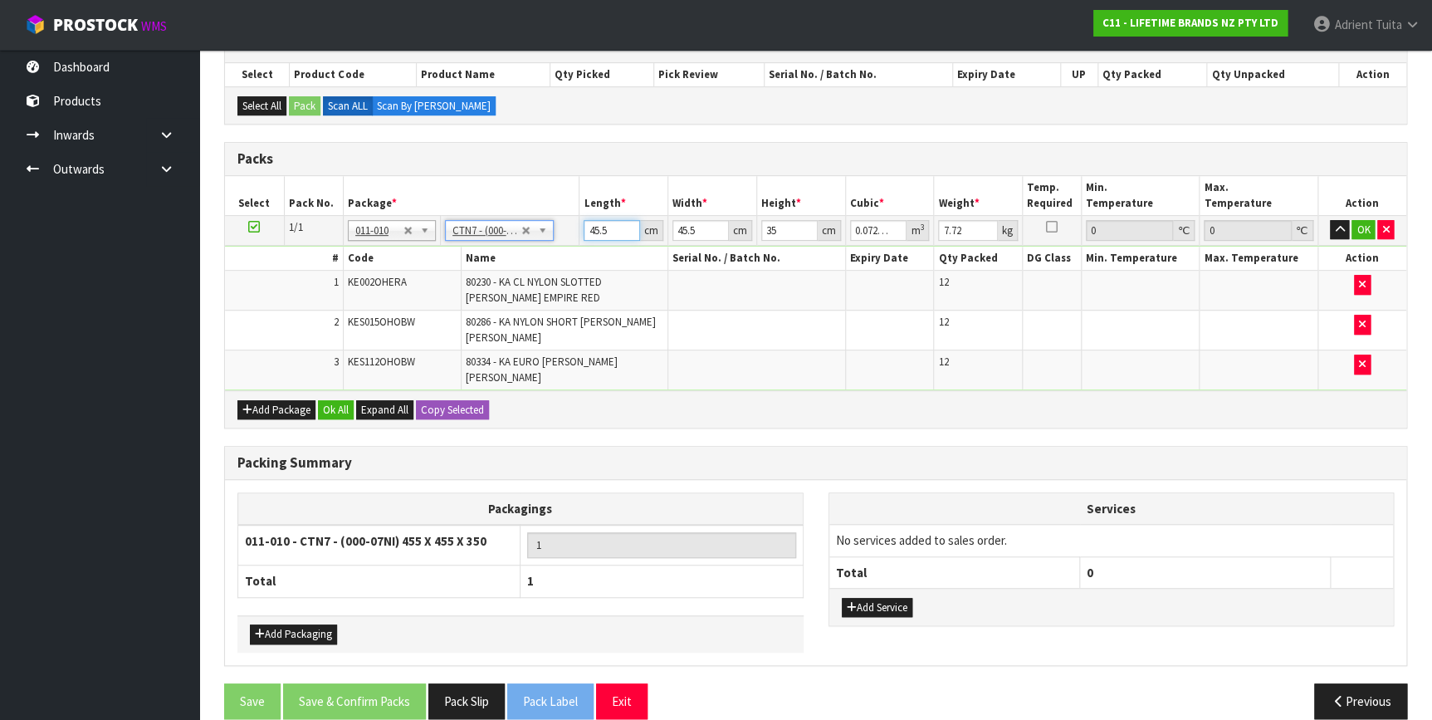
click at [588, 227] on input "45.5" at bounding box center [611, 230] width 56 height 21
click at [1361, 222] on button "OK" at bounding box center [1362, 230] width 23 height 20
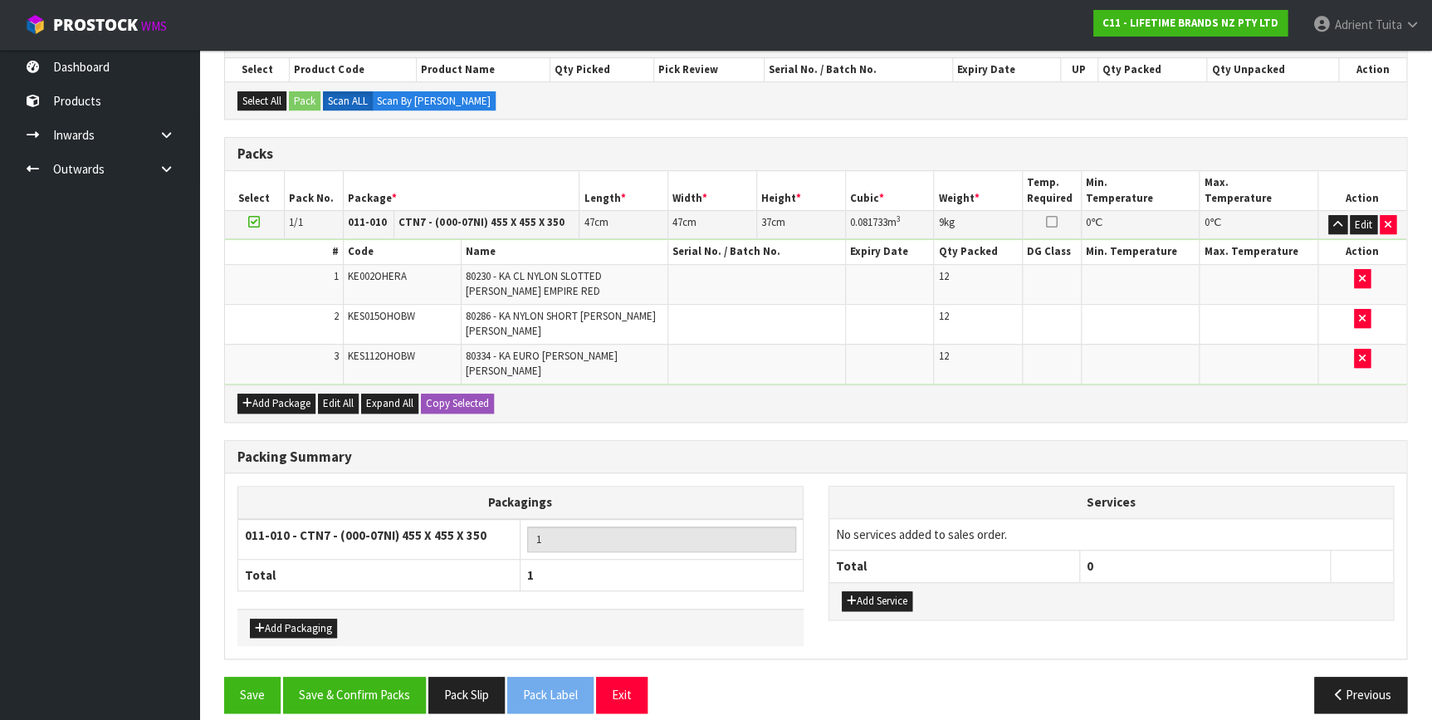
scroll to position [303, 0]
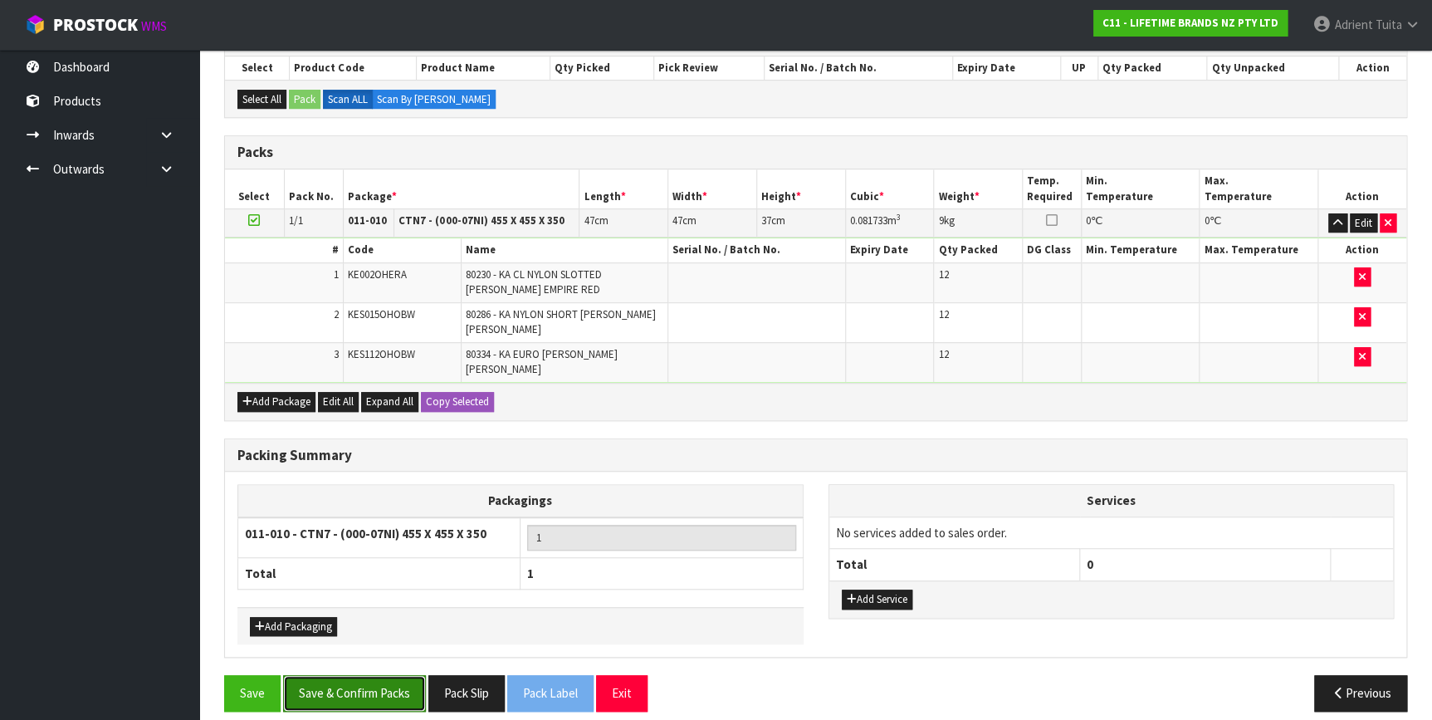
click at [383, 675] on button "Save & Confirm Packs" at bounding box center [354, 693] width 143 height 36
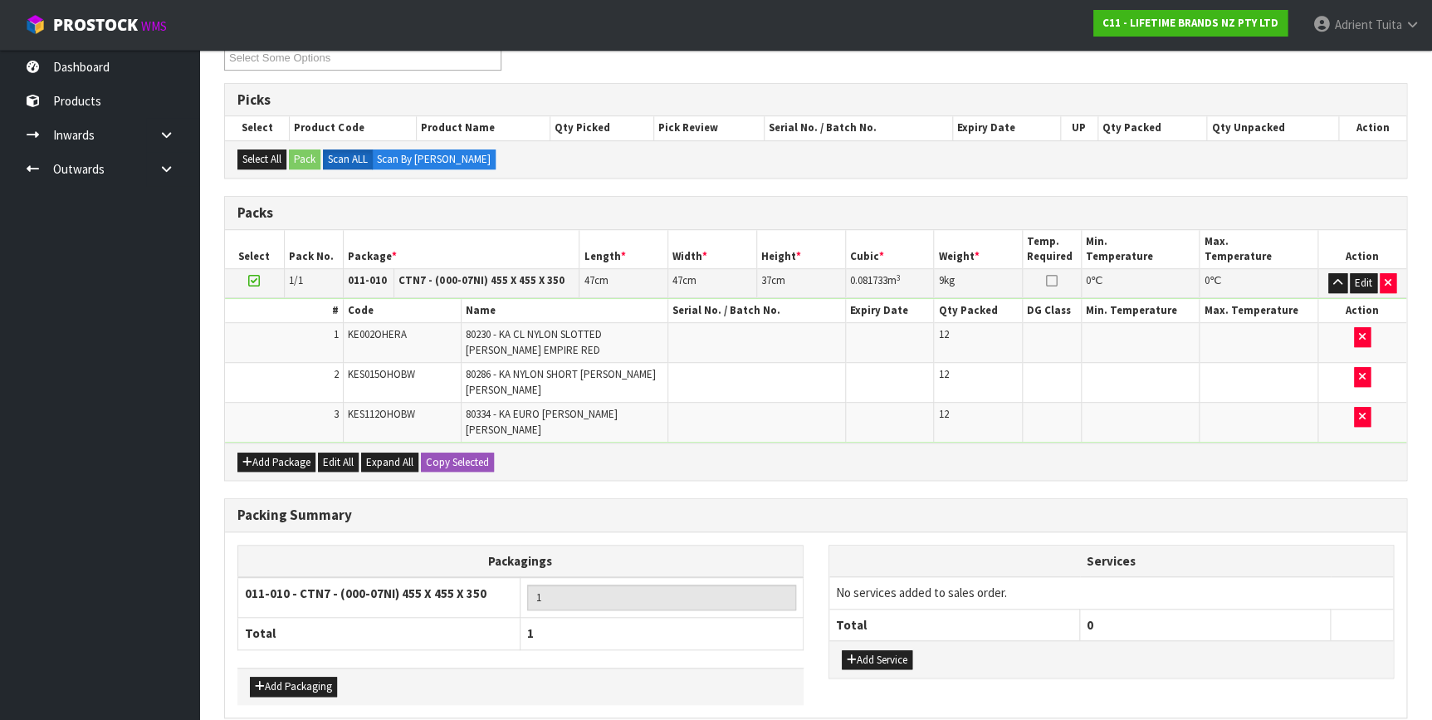
scroll to position [0, 0]
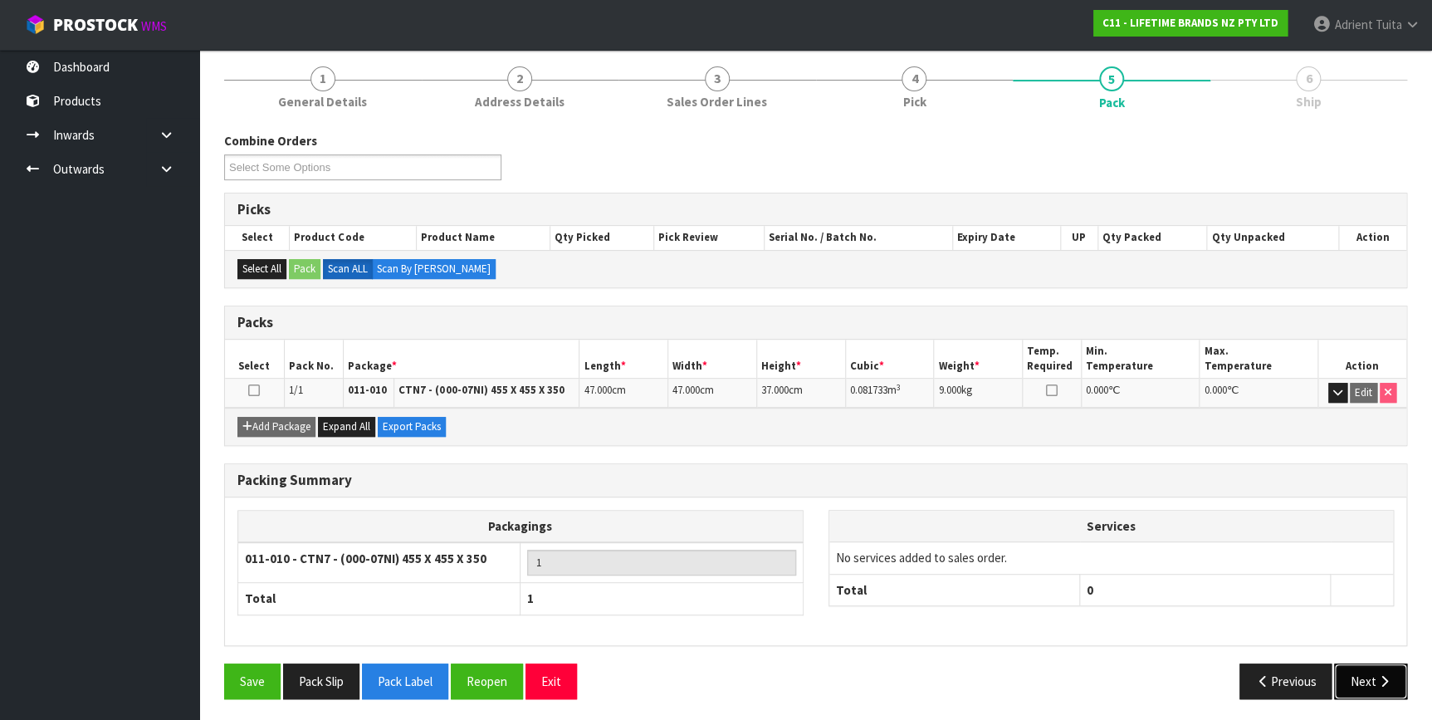
click at [1360, 671] on button "Next" at bounding box center [1370, 681] width 73 height 36
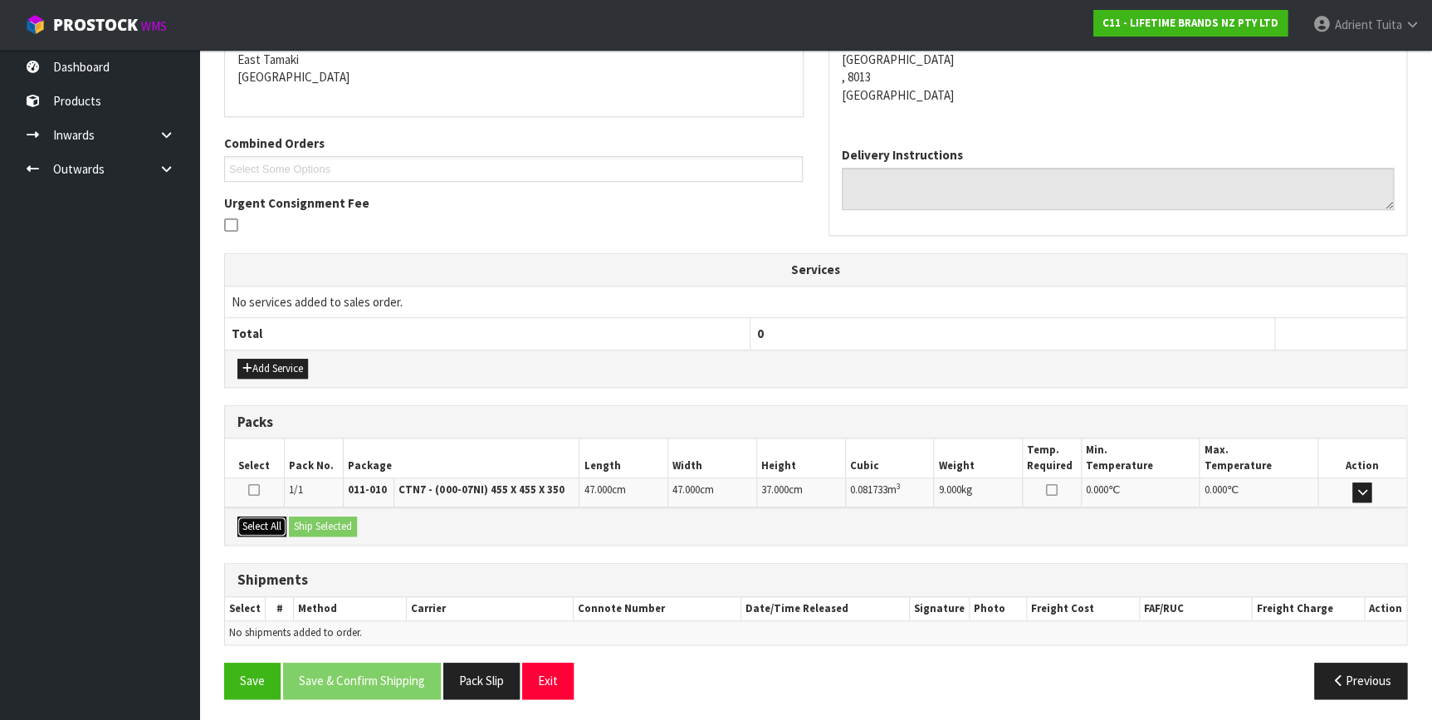
drag, startPoint x: 261, startPoint y: 517, endPoint x: 297, endPoint y: 517, distance: 36.5
click at [262, 516] on button "Select All" at bounding box center [261, 526] width 49 height 20
click at [298, 517] on button "Ship Selected" at bounding box center [323, 526] width 68 height 20
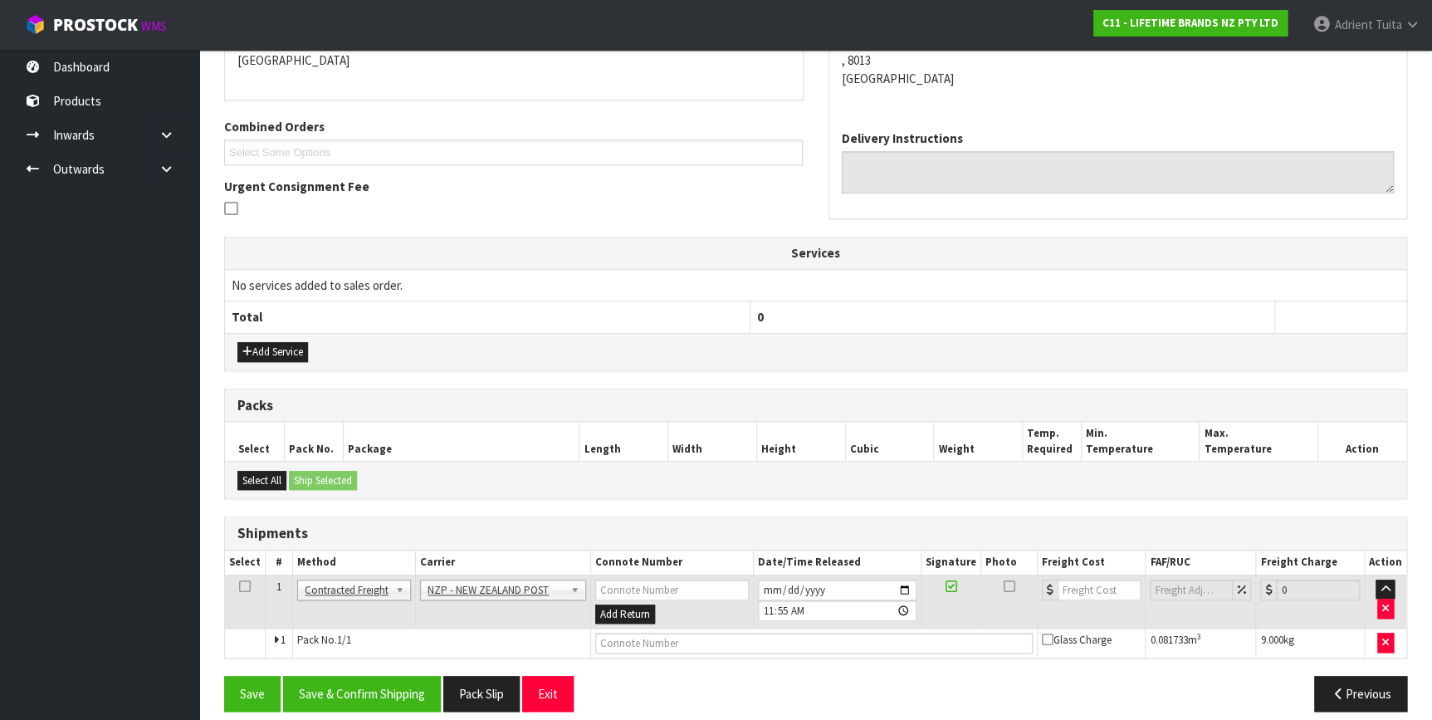
scroll to position [387, 0]
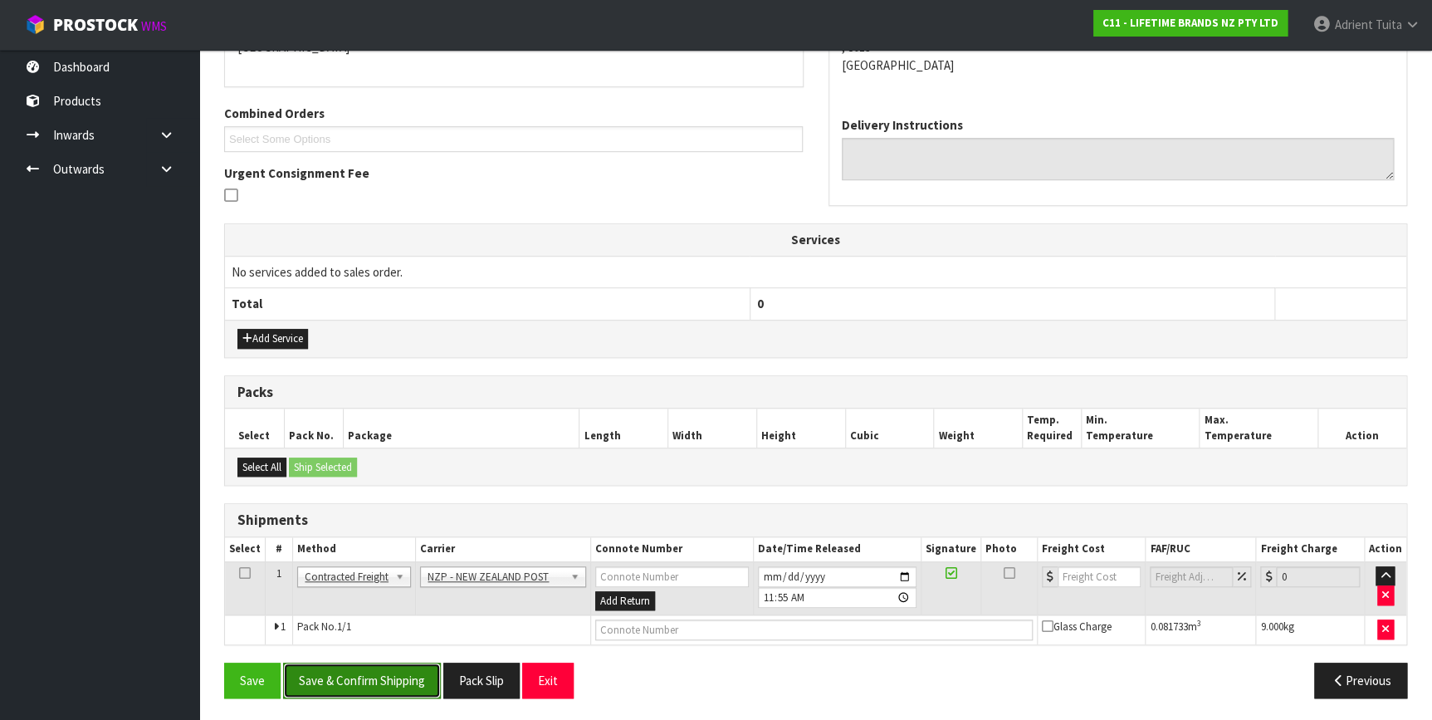
click at [373, 671] on button "Save & Confirm Shipping" at bounding box center [362, 680] width 158 height 36
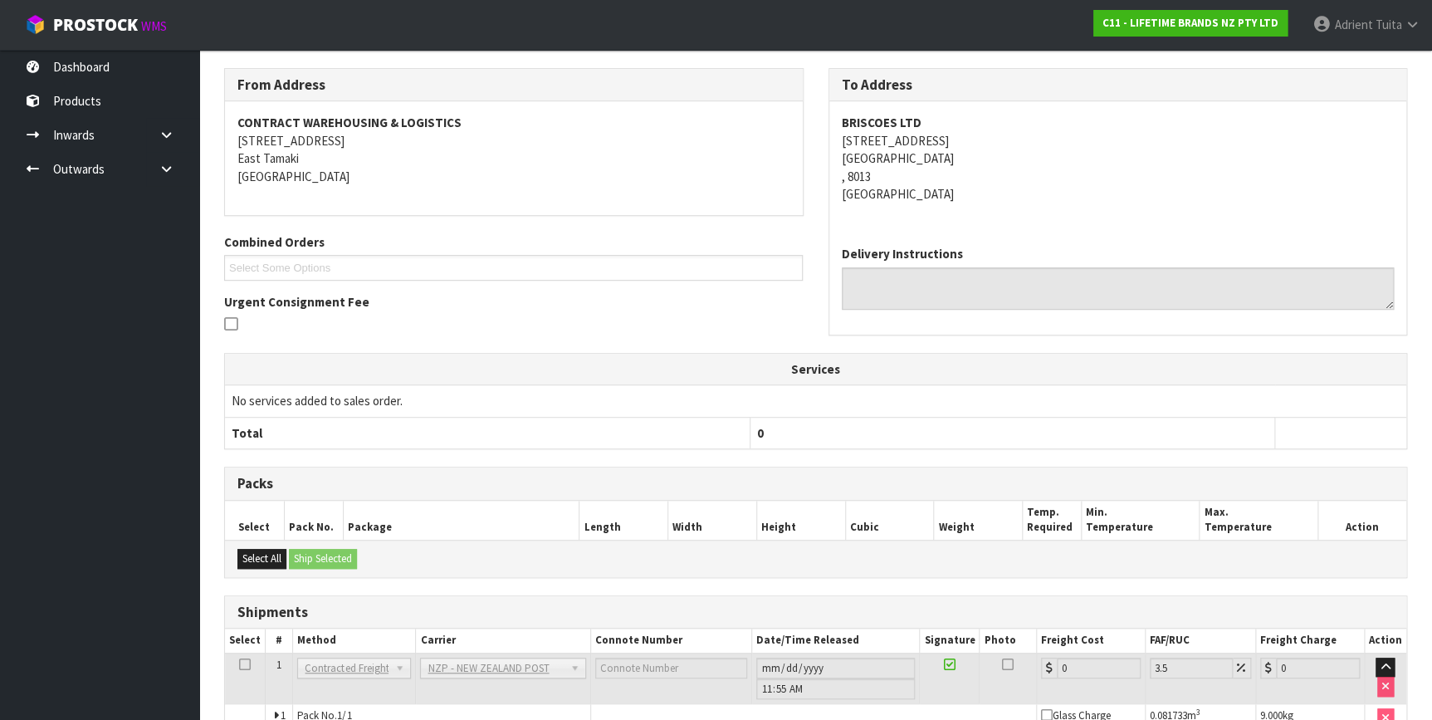
scroll to position [364, 0]
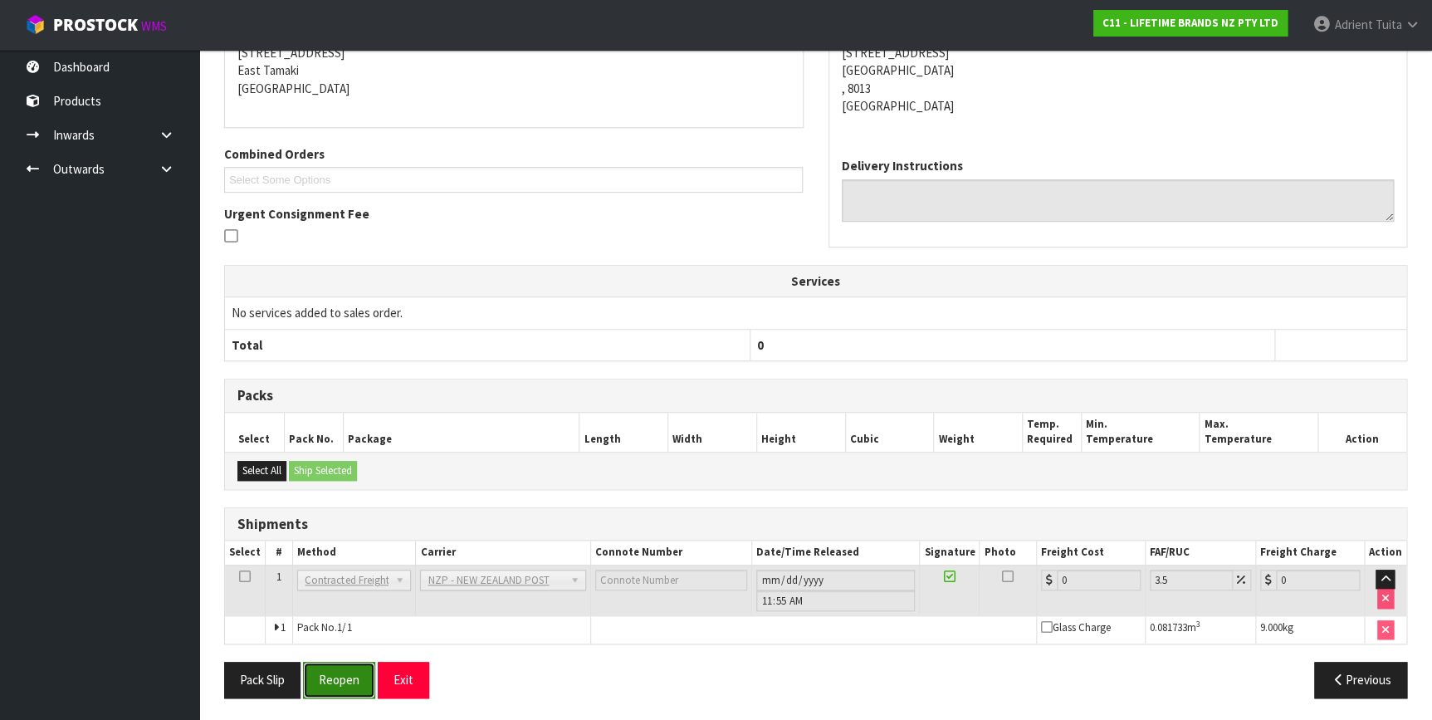
click at [370, 669] on button "Reopen" at bounding box center [339, 679] width 72 height 36
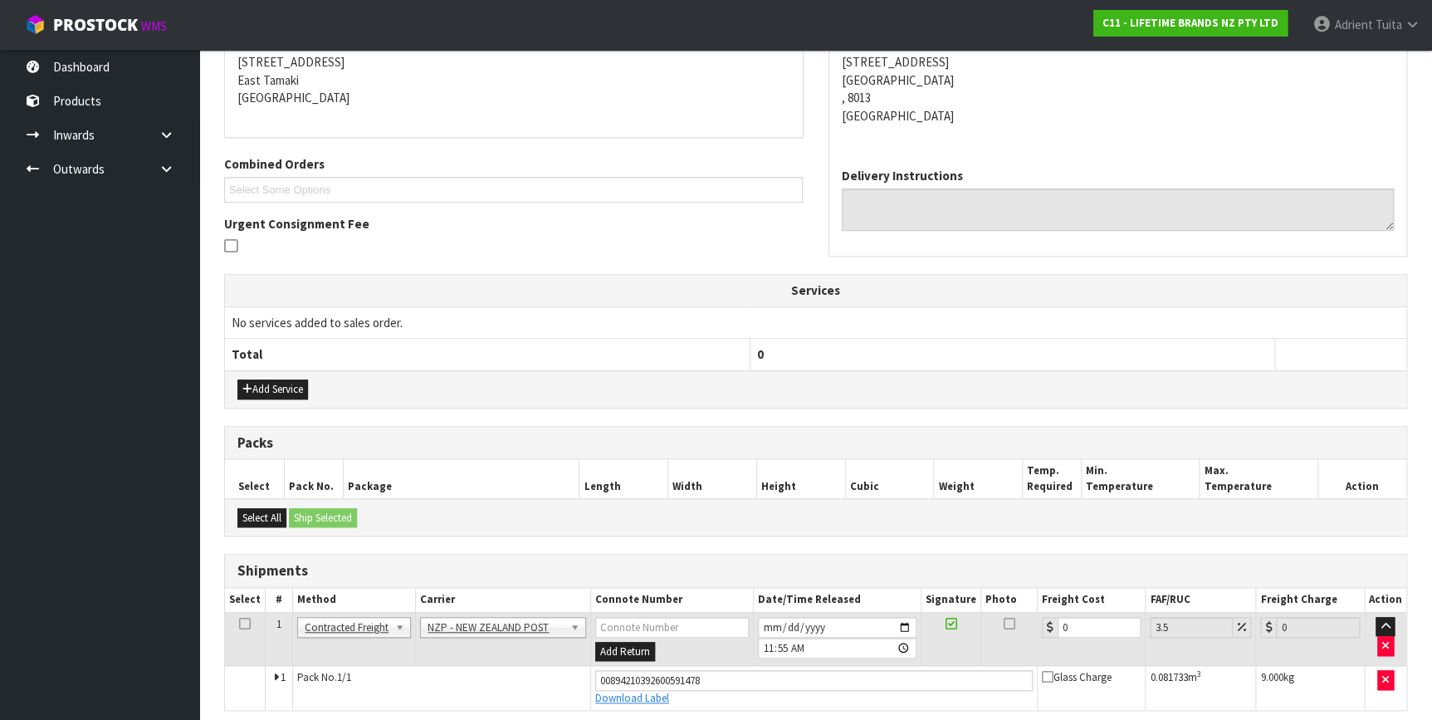
scroll to position [346, 0]
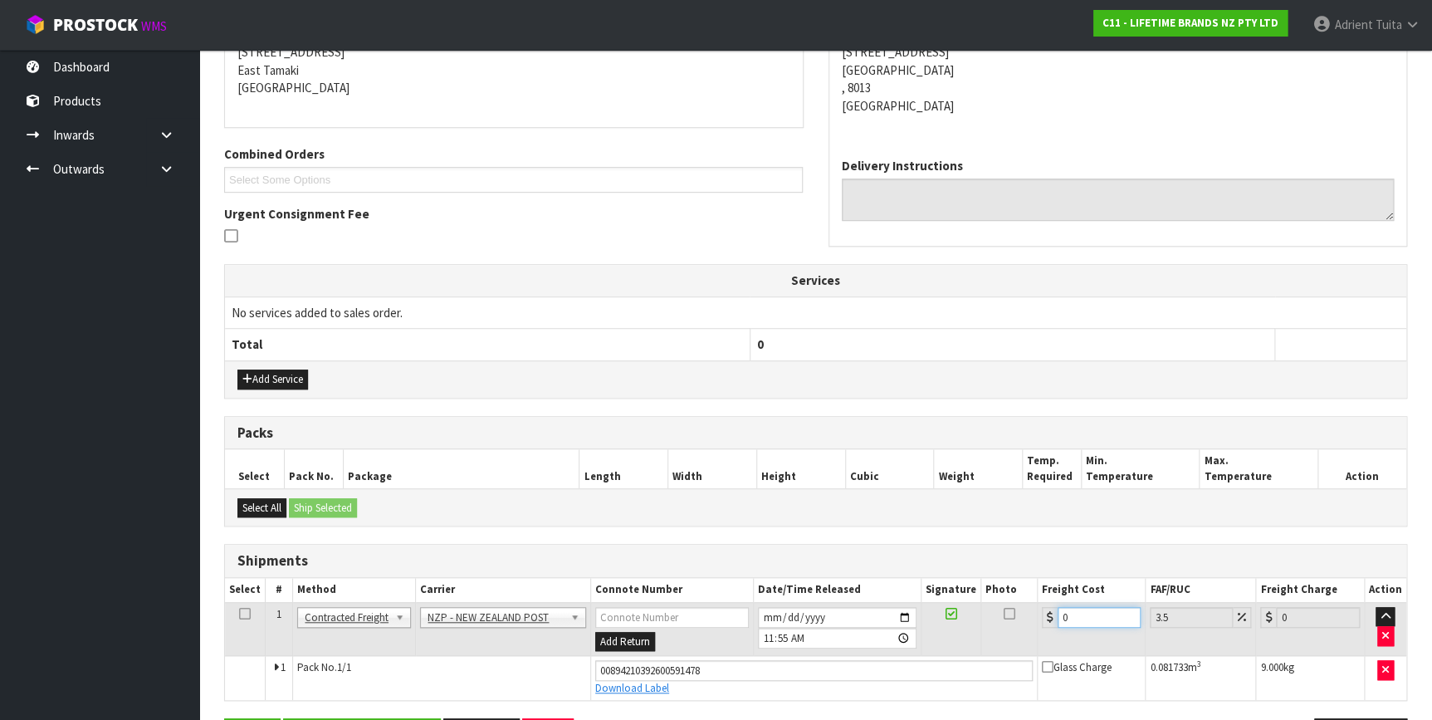
click at [1111, 612] on input "0" at bounding box center [1099, 617] width 84 height 21
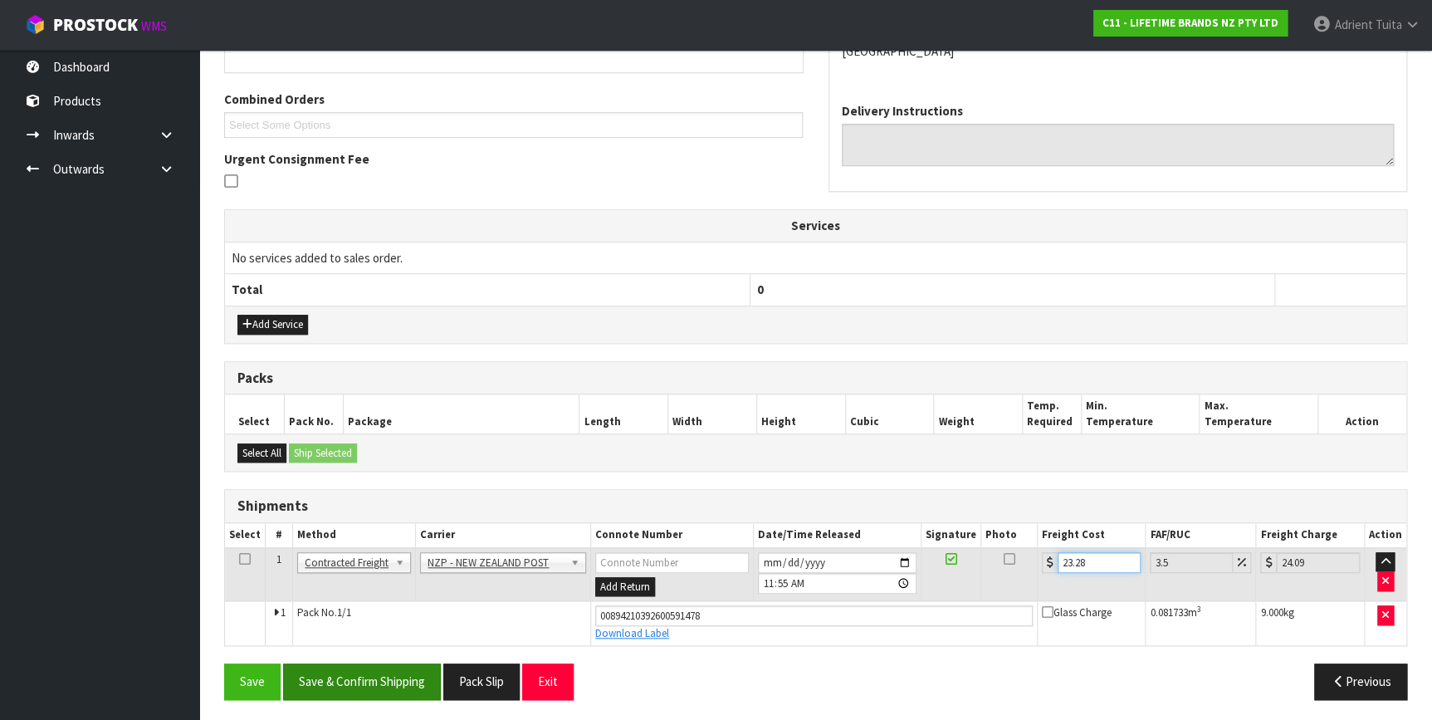
scroll to position [402, 0]
click at [383, 689] on button "Save & Confirm Shipping" at bounding box center [362, 680] width 158 height 36
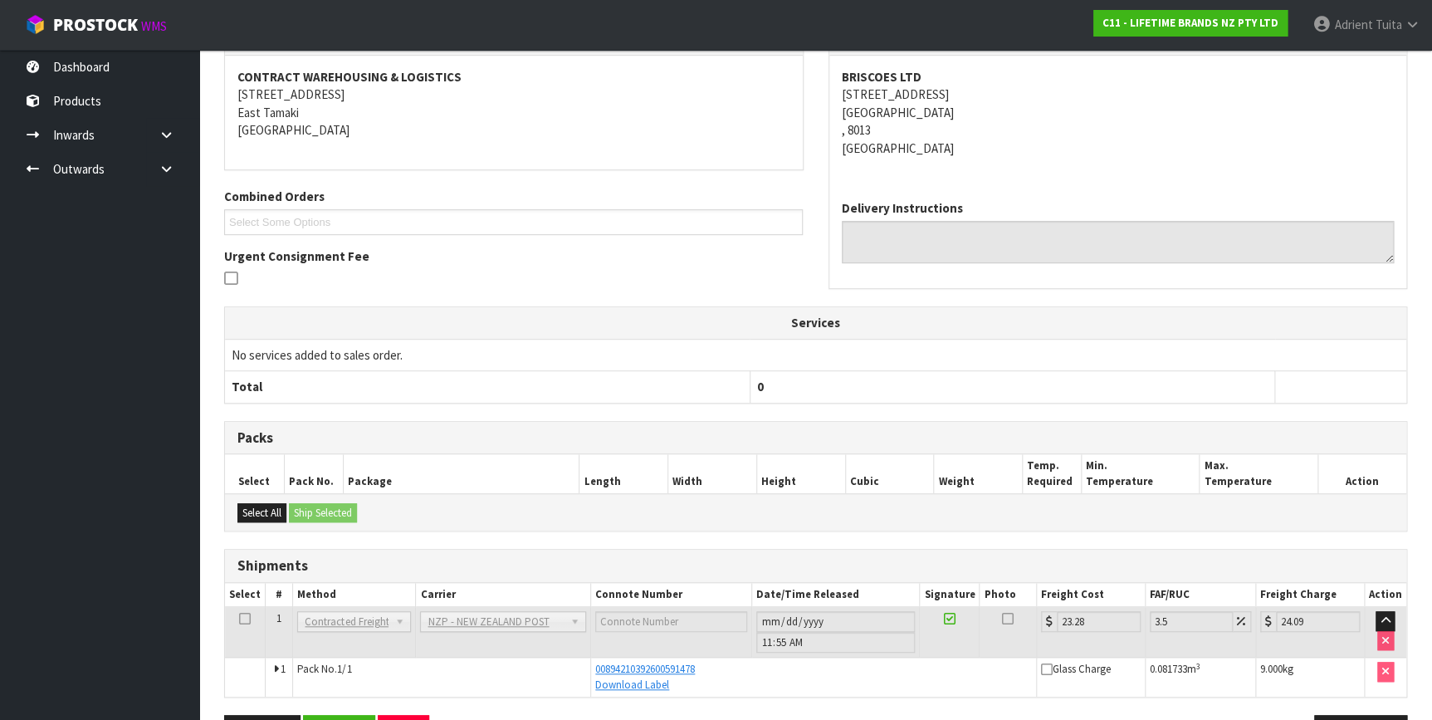
scroll to position [357, 0]
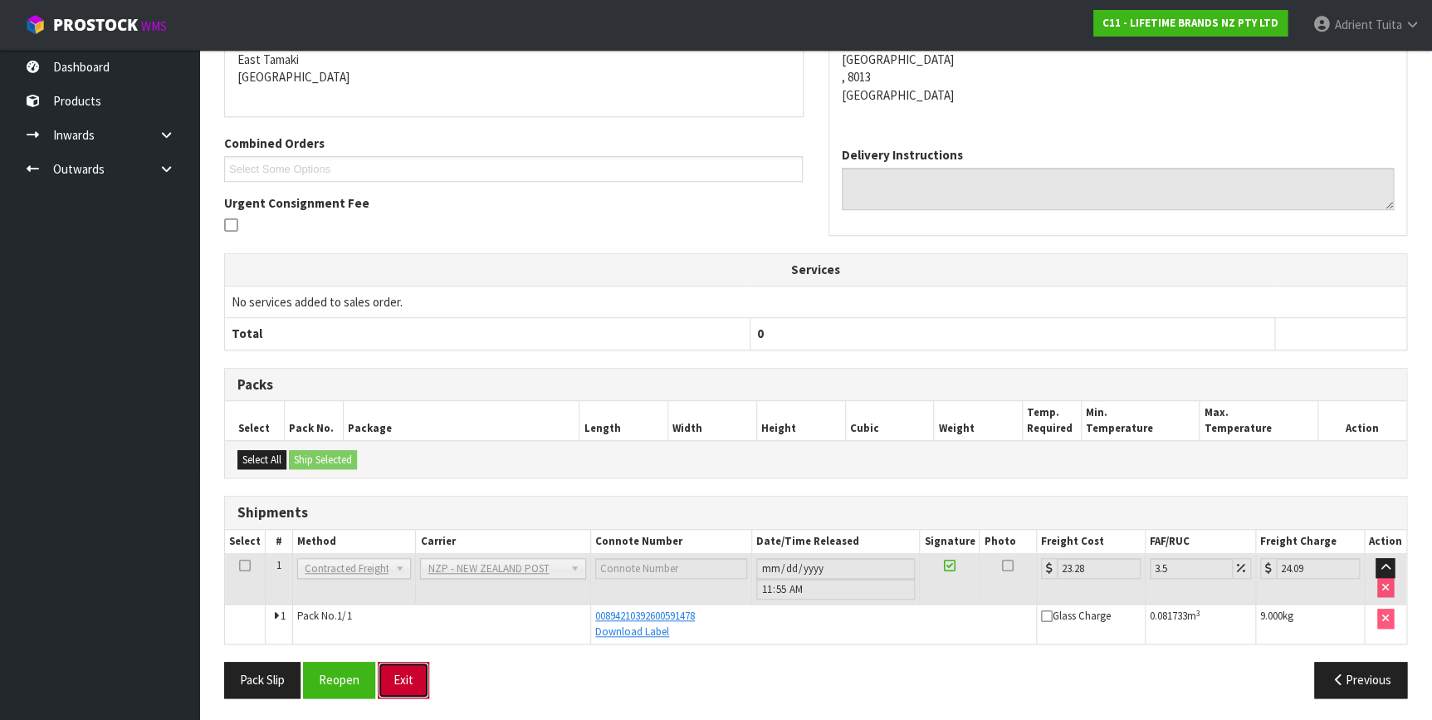
click at [421, 677] on button "Exit" at bounding box center [403, 679] width 51 height 36
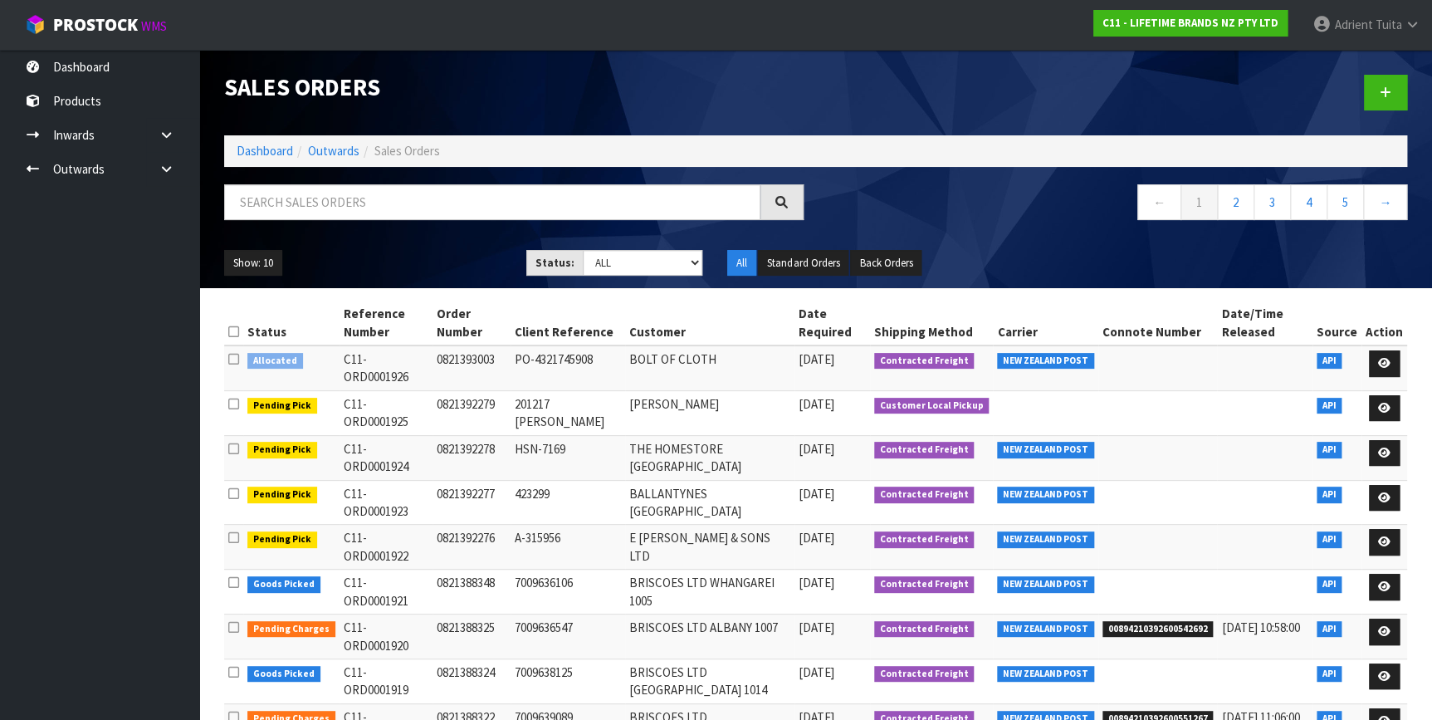
drag, startPoint x: 0, startPoint y: 473, endPoint x: -3, endPoint y: 552, distance: 78.9
drag, startPoint x: -3, startPoint y: 552, endPoint x: 120, endPoint y: 120, distance: 449.7
click at [406, 198] on input "text" at bounding box center [492, 202] width 536 height 36
click at [246, 146] on link "Dashboard" at bounding box center [265, 151] width 56 height 16
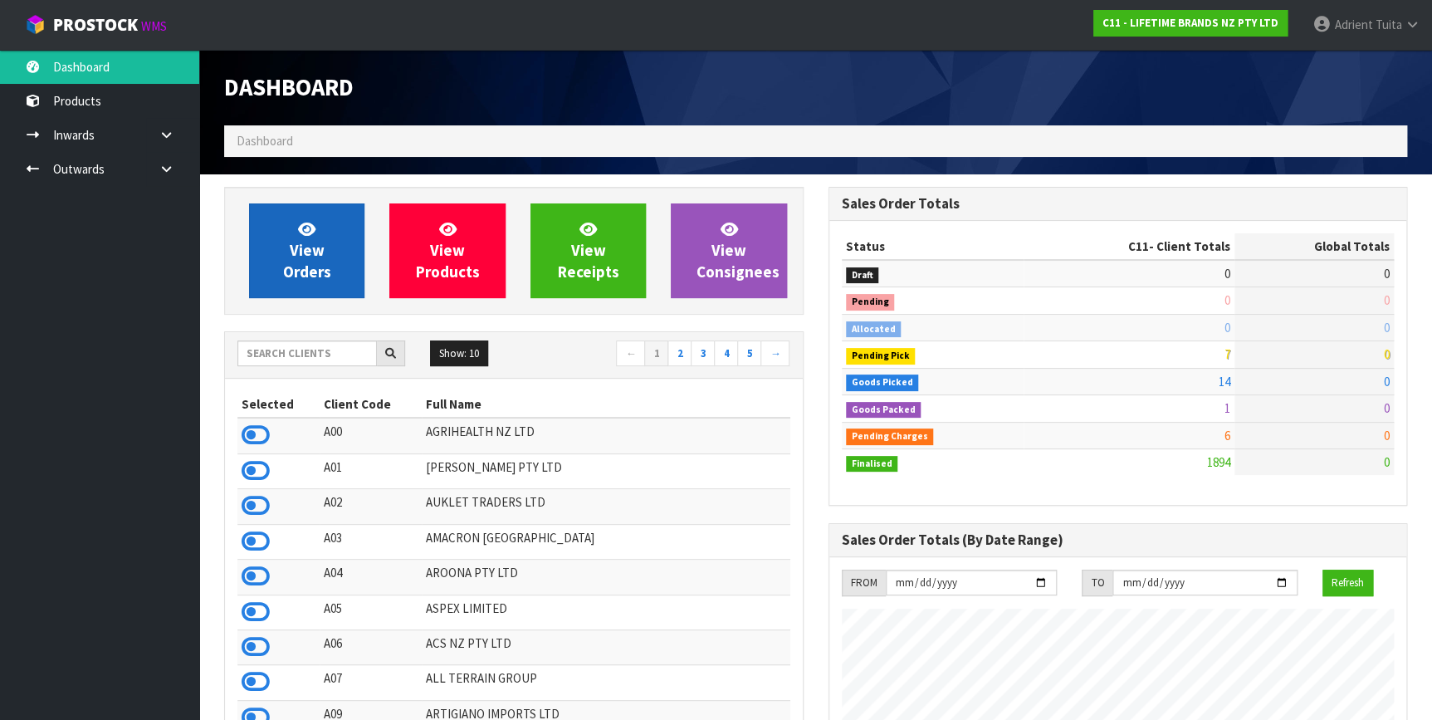
scroll to position [1255, 603]
click at [298, 226] on icon at bounding box center [306, 229] width 17 height 16
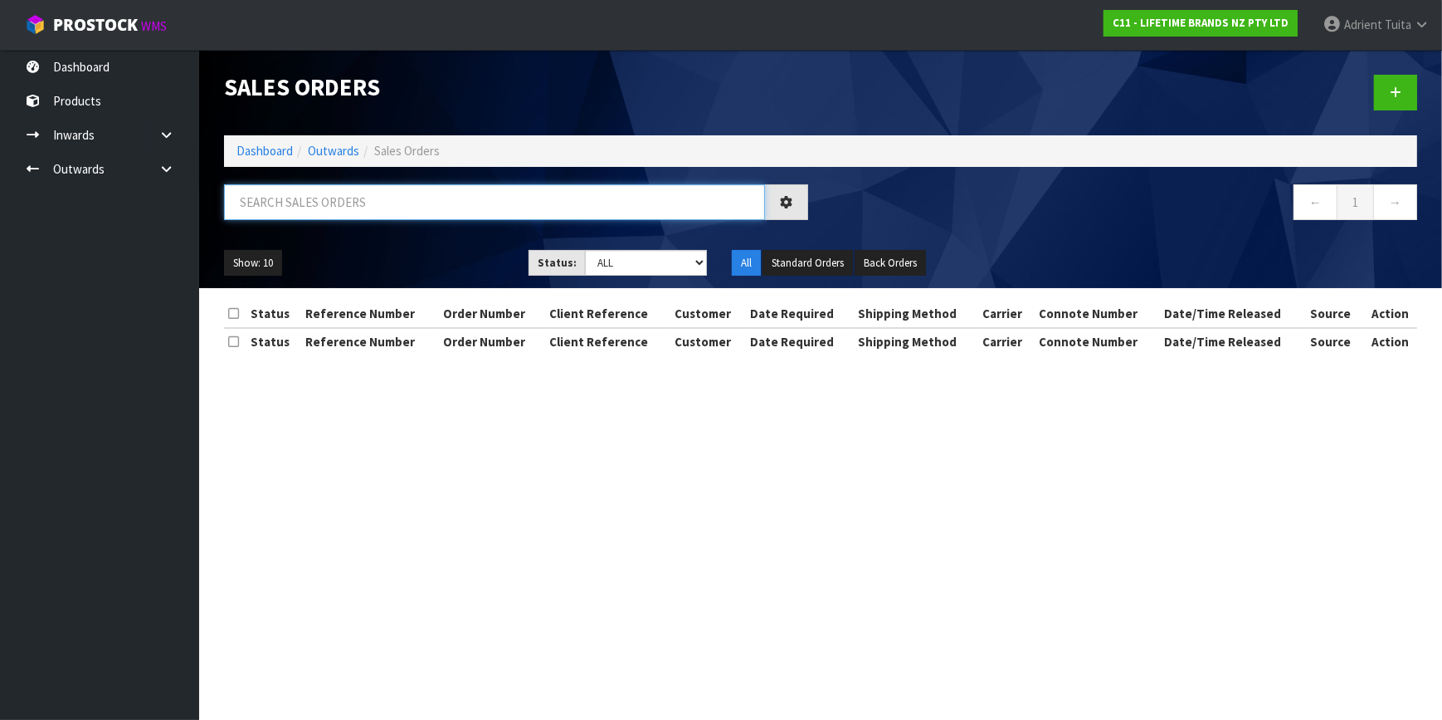
click at [301, 204] on input "text" at bounding box center [494, 202] width 541 height 36
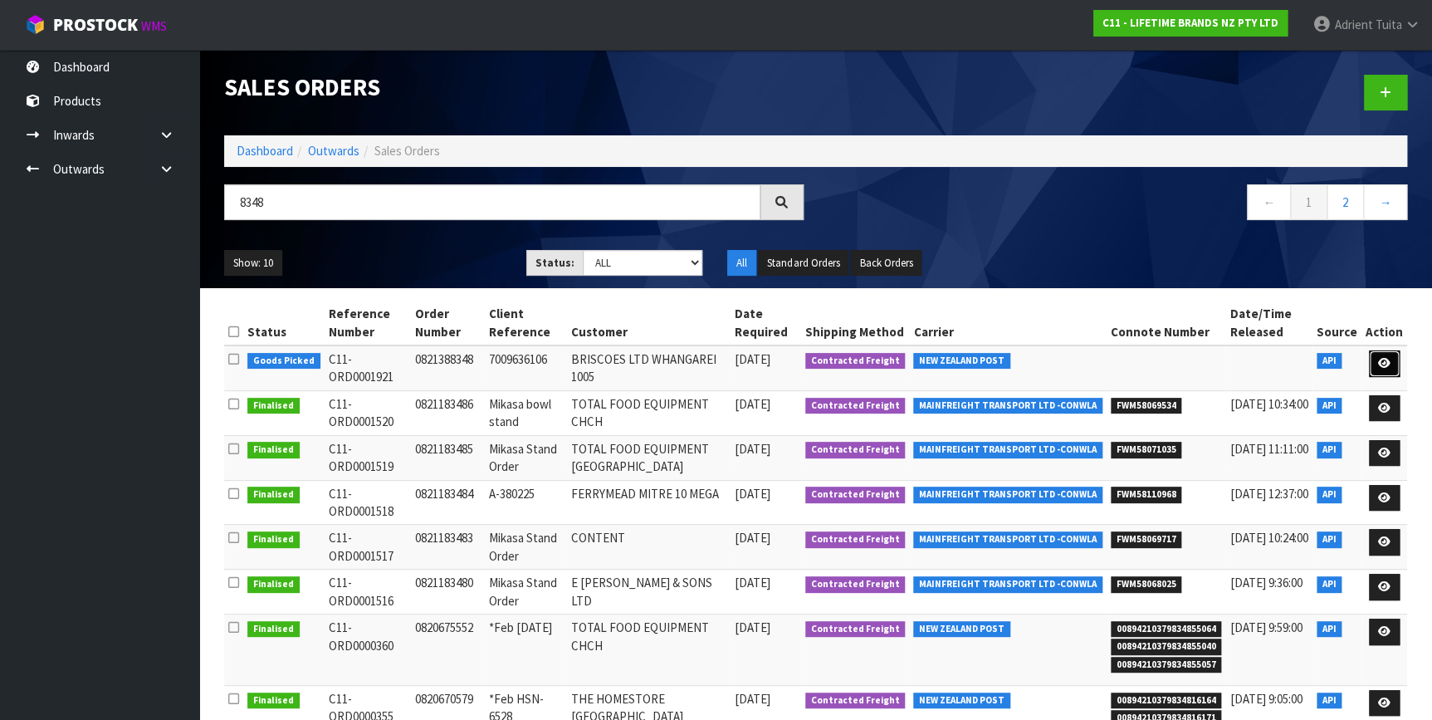
click at [1387, 358] on icon at bounding box center [1384, 363] width 12 height 11
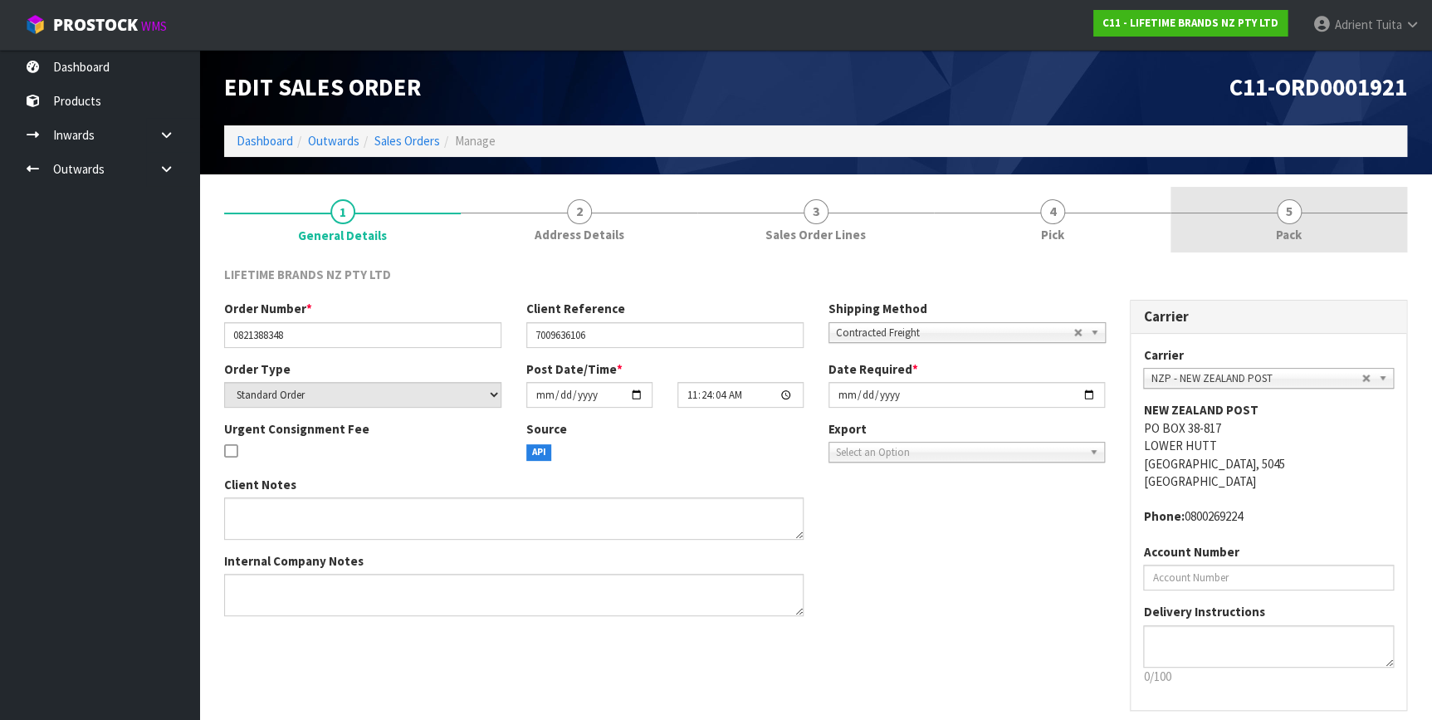
click at [1300, 247] on link "5 Pack" at bounding box center [1288, 220] width 237 height 66
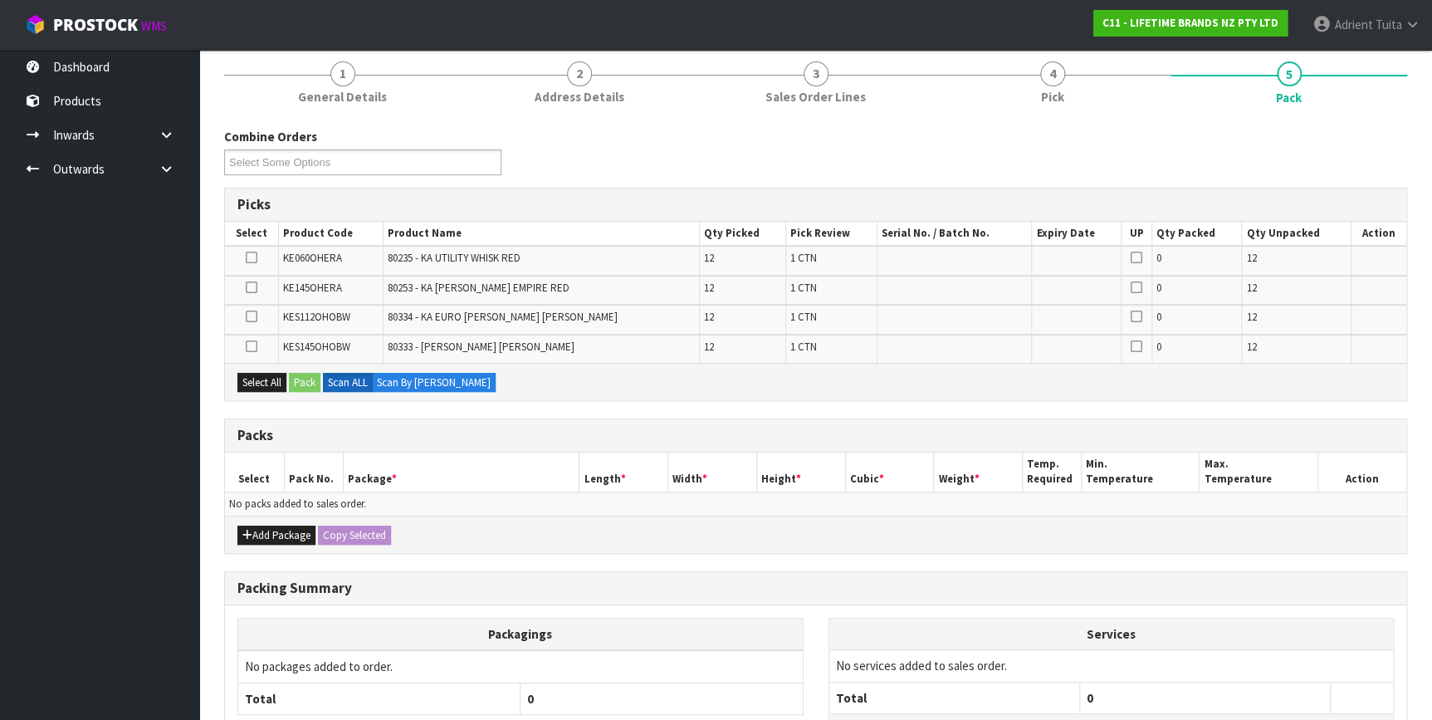
scroll to position [275, 0]
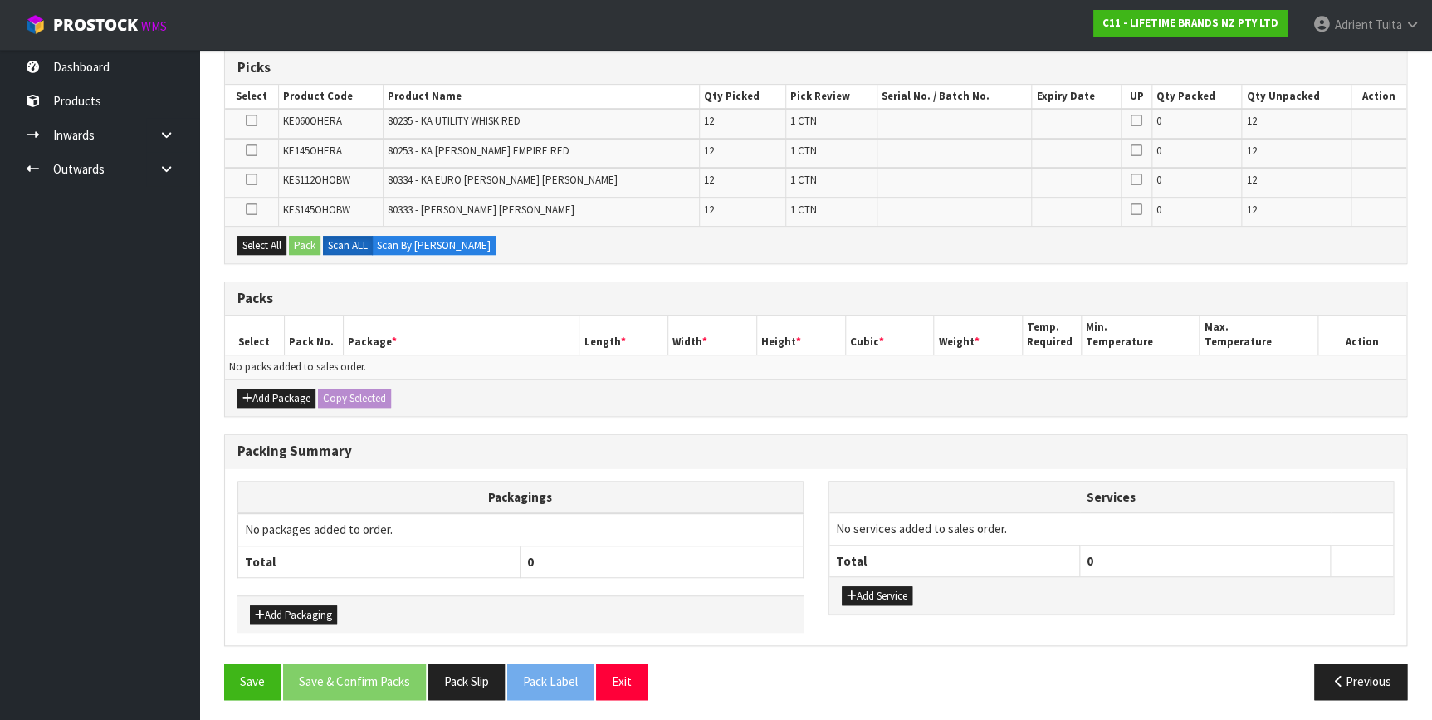
drag, startPoint x: 234, startPoint y: 394, endPoint x: 251, endPoint y: 394, distance: 16.6
click at [235, 394] on div "Add Package Copy Selected" at bounding box center [815, 396] width 1181 height 37
drag, startPoint x: 251, startPoint y: 394, endPoint x: 252, endPoint y: 386, distance: 8.3
click at [252, 393] on button "Add Package" at bounding box center [276, 398] width 78 height 20
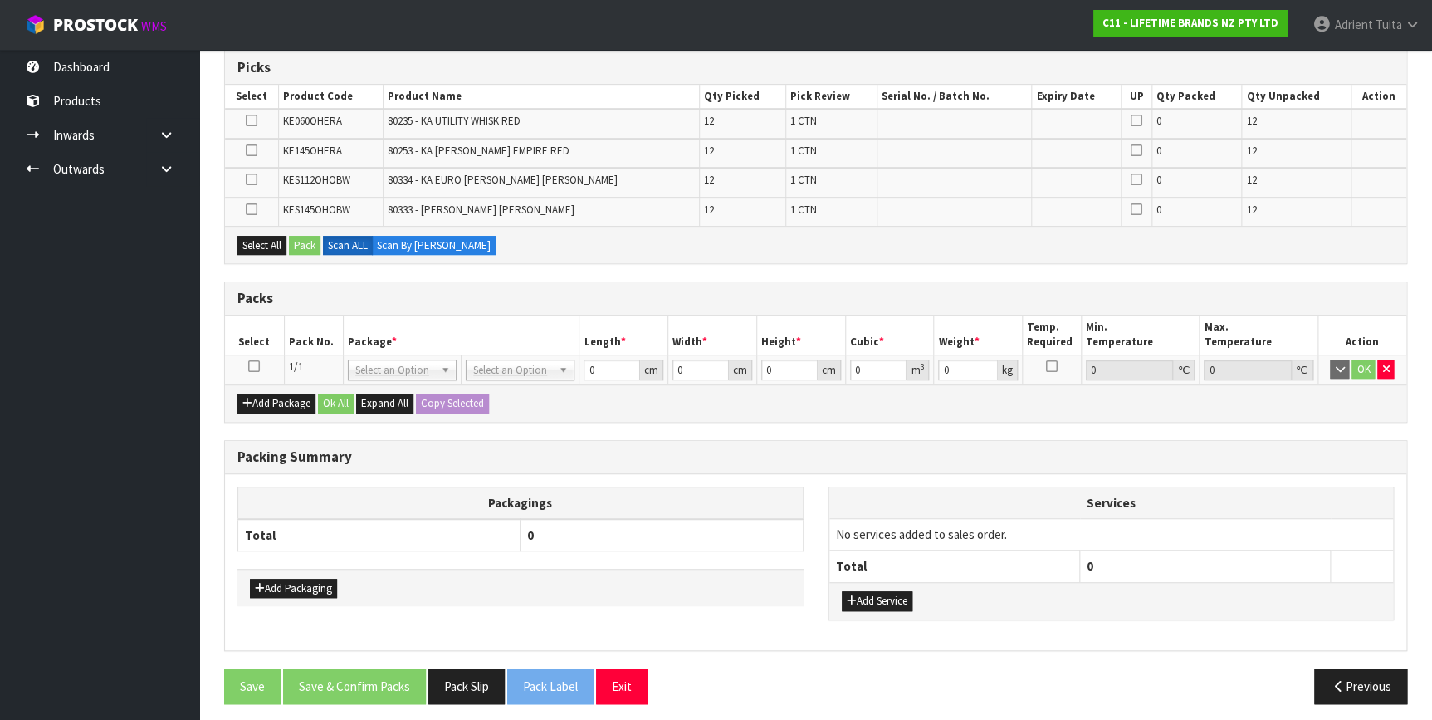
click at [255, 370] on td at bounding box center [254, 369] width 59 height 30
click at [257, 366] on icon at bounding box center [254, 366] width 12 height 1
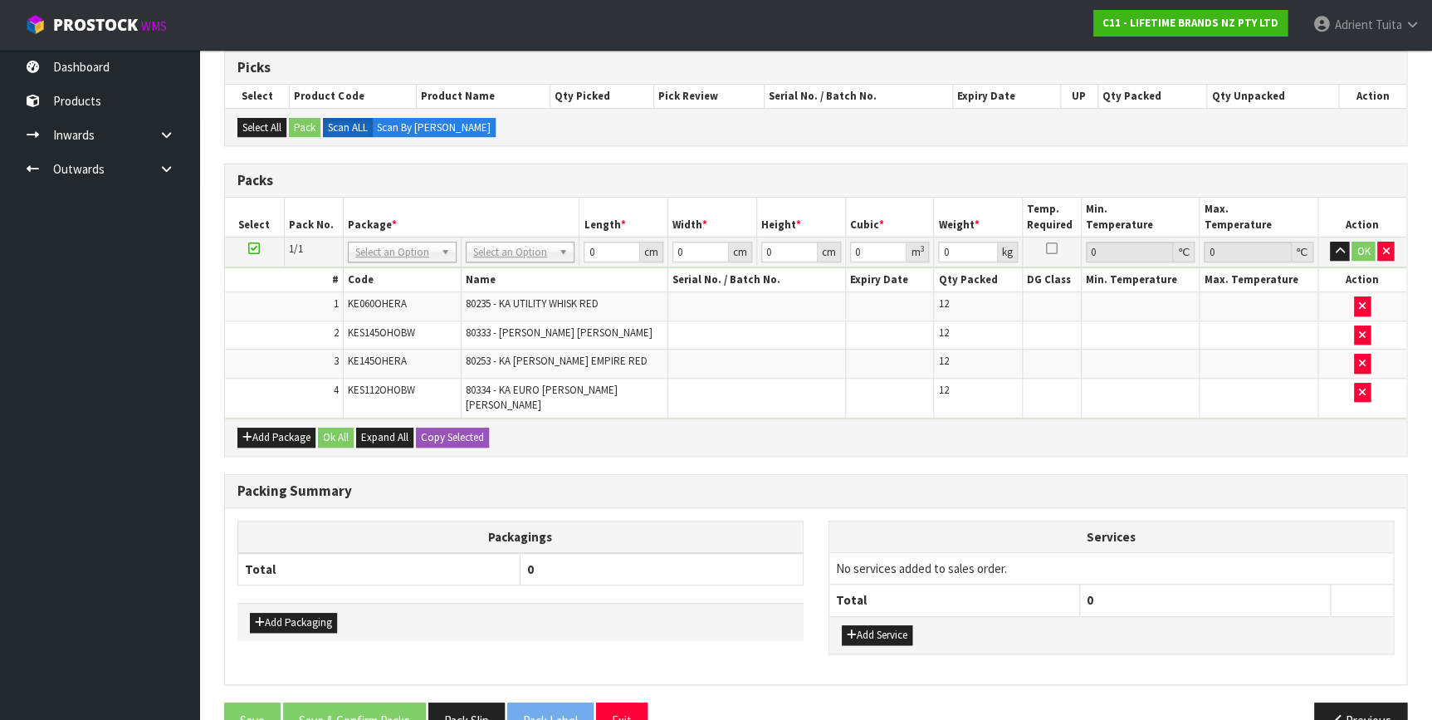
click at [513, 261] on td "No Packaging Cartons PLT GEN120 (1200 X 1000) PLT ONE WAY SKID CHEP HIRE PALLET…" at bounding box center [520, 252] width 118 height 30
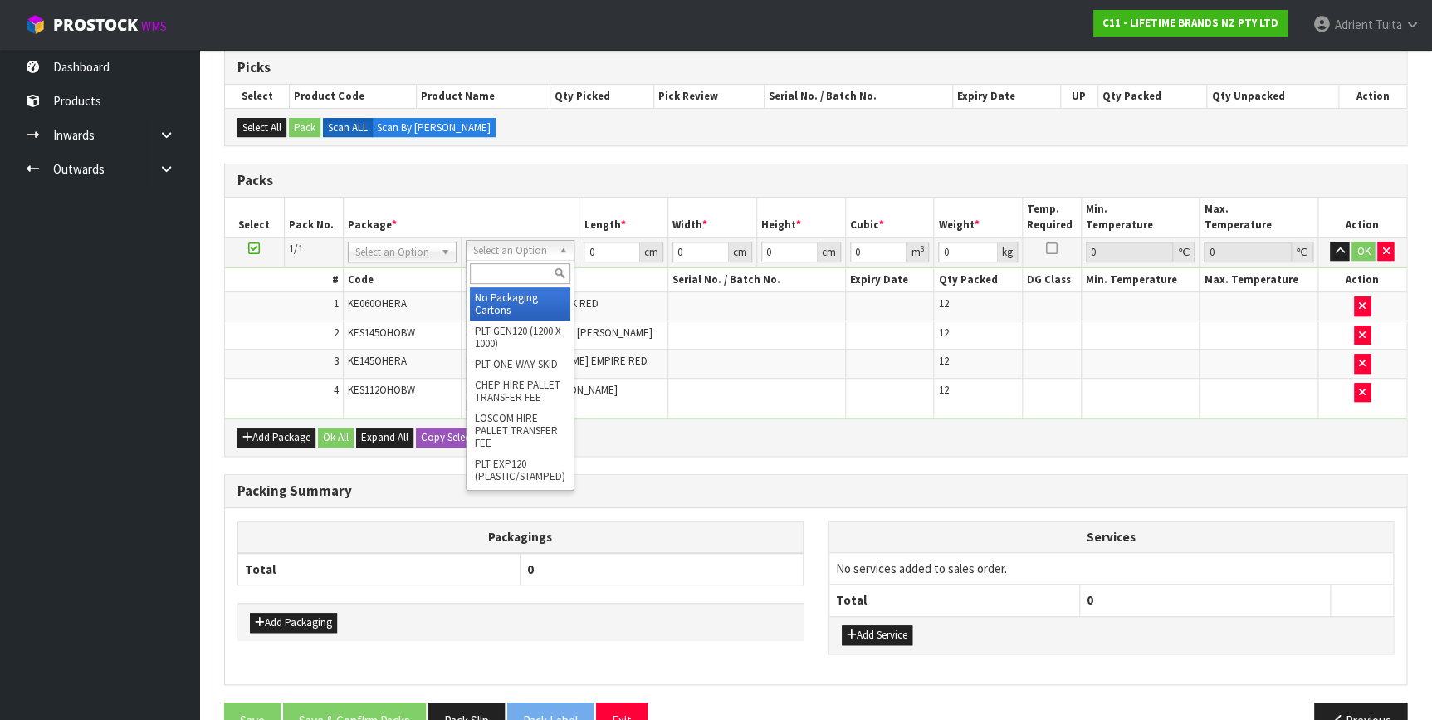
drag, startPoint x: 515, startPoint y: 257, endPoint x: 513, endPoint y: 270, distance: 12.6
click at [513, 270] on input "text" at bounding box center [520, 273] width 100 height 21
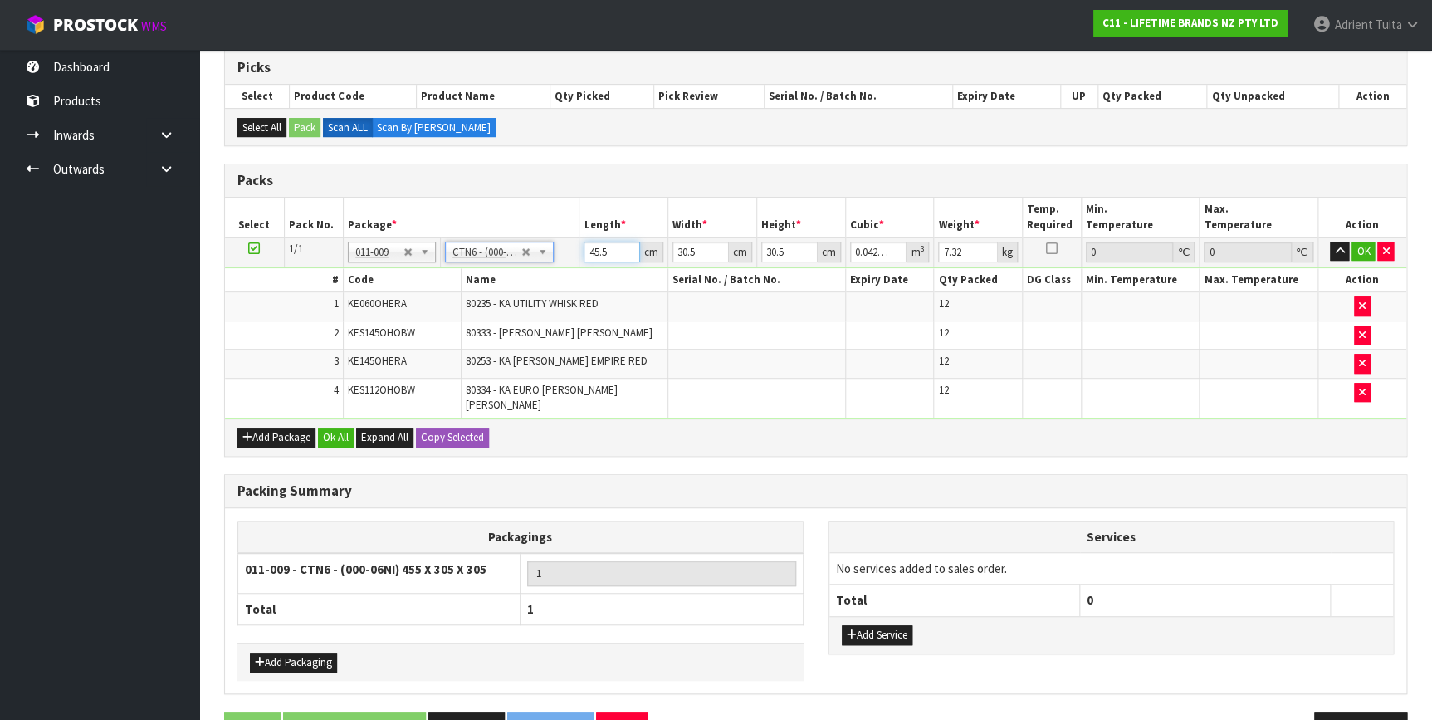
click at [598, 250] on input "45.5" at bounding box center [611, 252] width 56 height 21
click at [1359, 246] on button "OK" at bounding box center [1362, 252] width 23 height 20
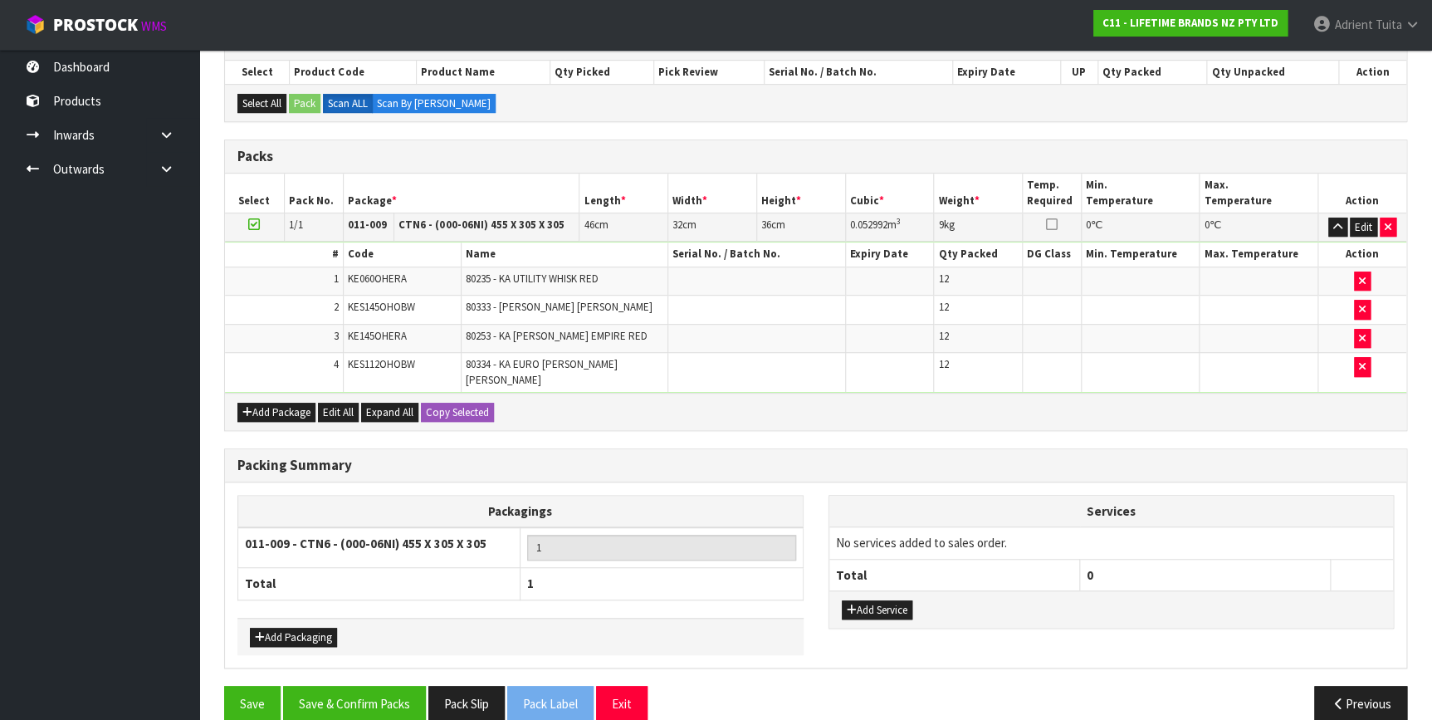
scroll to position [309, 0]
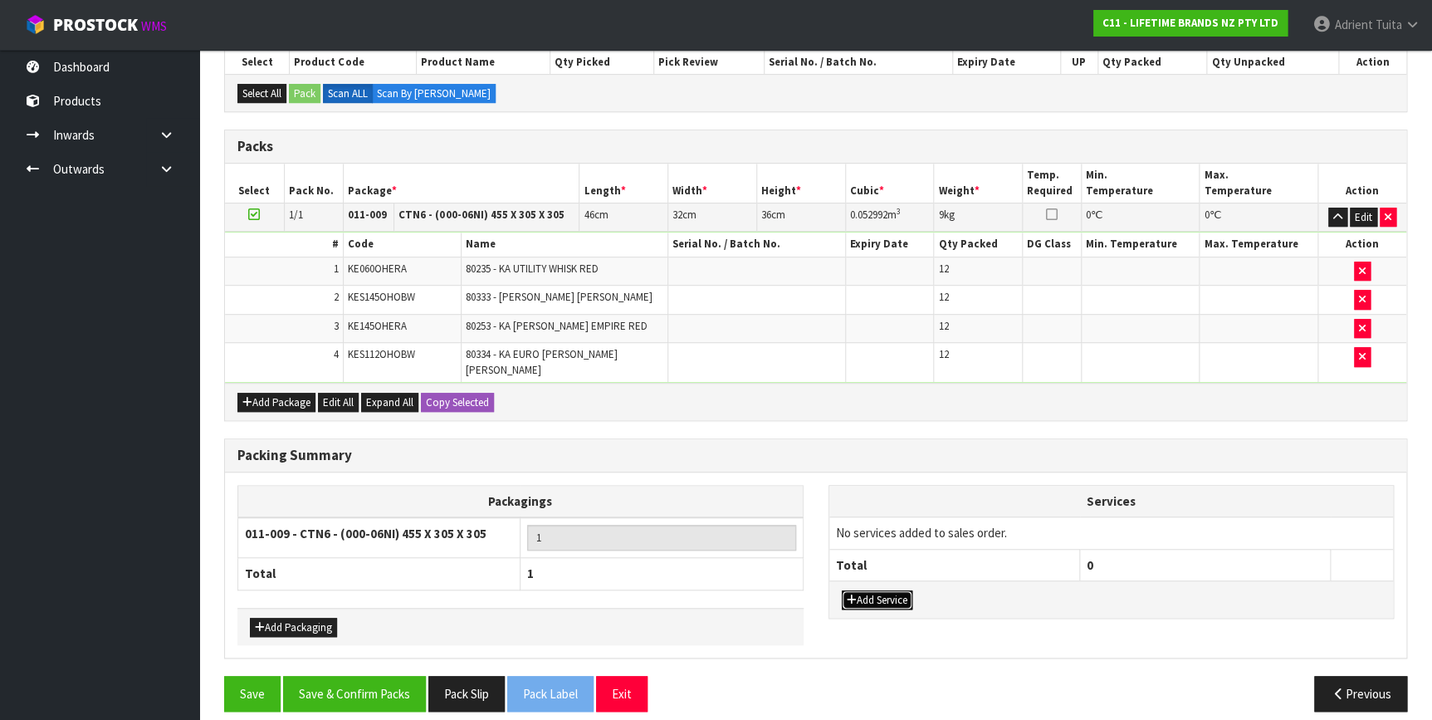
drag, startPoint x: 859, startPoint y: 585, endPoint x: 865, endPoint y: 544, distance: 41.9
click at [859, 590] on button "Add Service" at bounding box center [877, 600] width 71 height 20
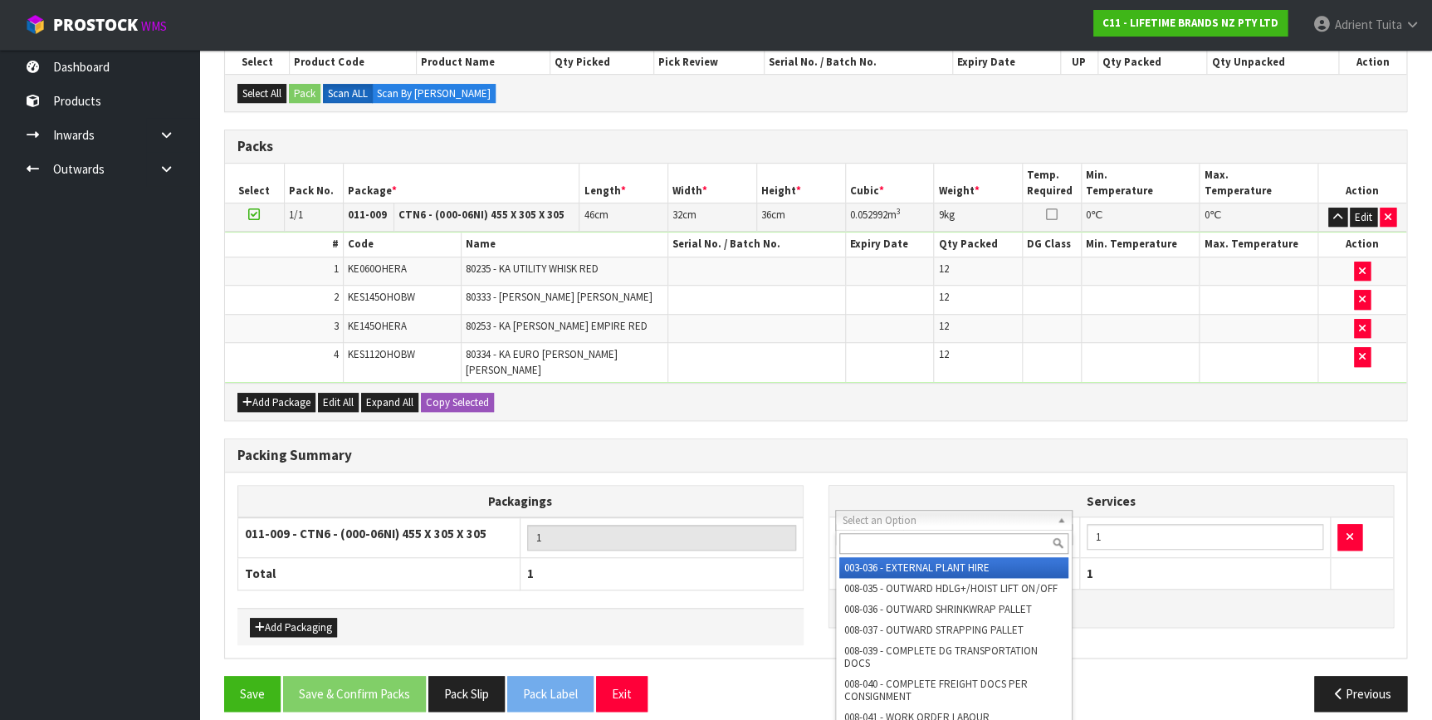
drag, startPoint x: 879, startPoint y: 522, endPoint x: 880, endPoint y: 540, distance: 18.3
click at [880, 540] on input "text" at bounding box center [953, 543] width 229 height 21
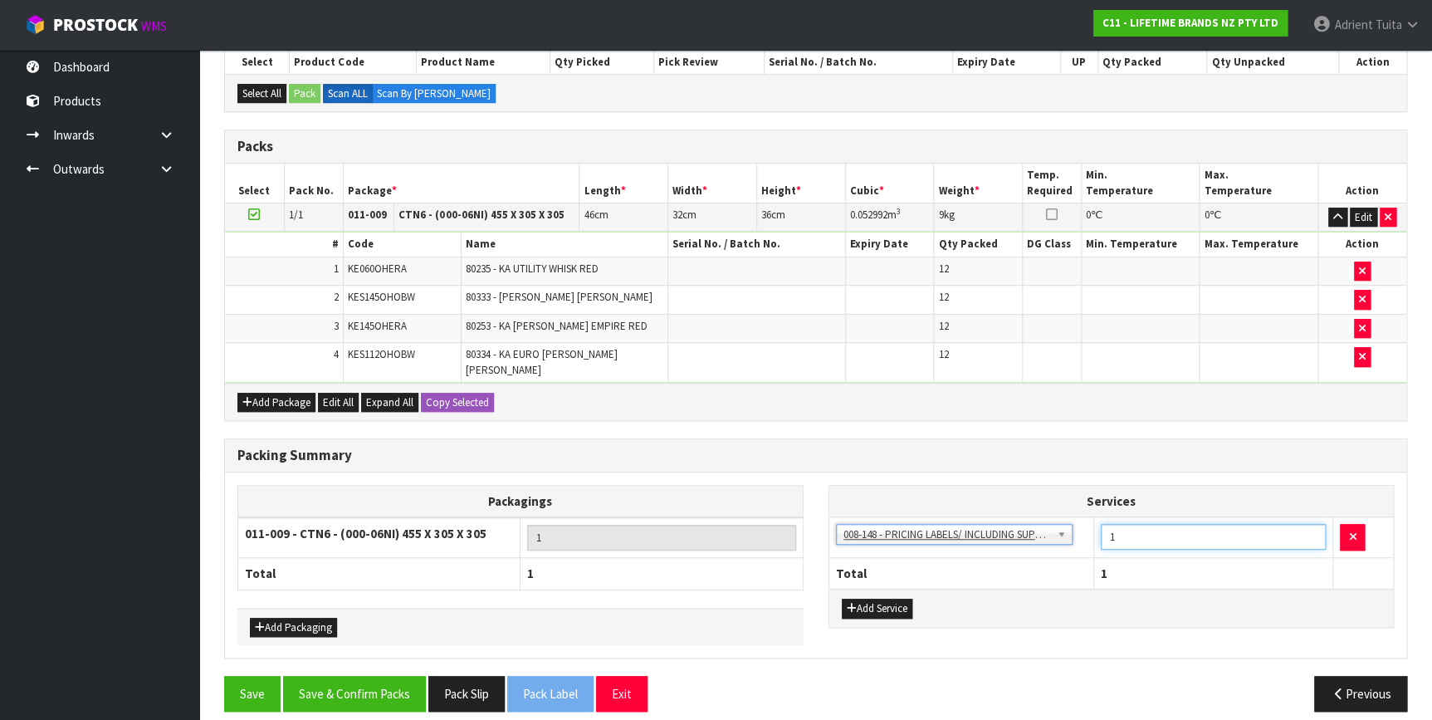
click at [1130, 524] on input "1" at bounding box center [1213, 537] width 226 height 26
click at [354, 676] on button "Save & Confirm Packs" at bounding box center [354, 694] width 143 height 36
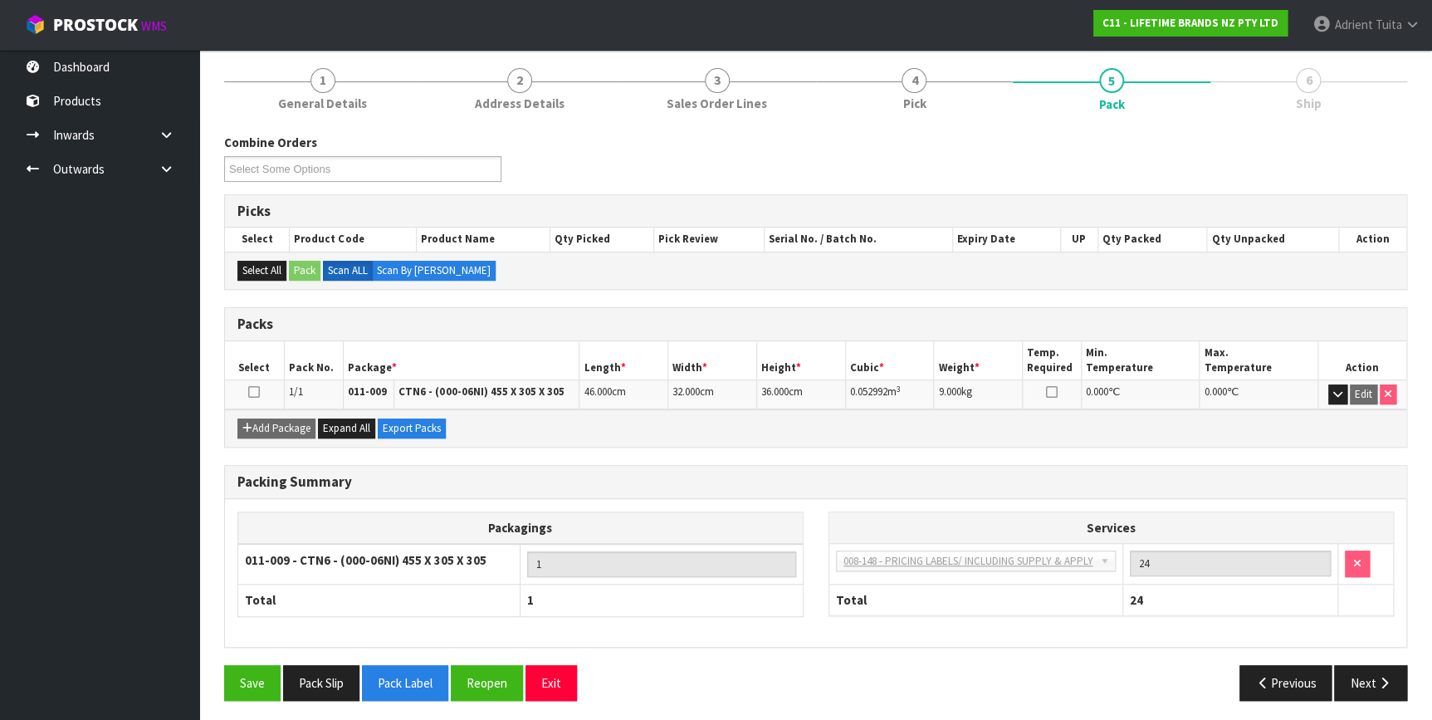
scroll to position [193, 0]
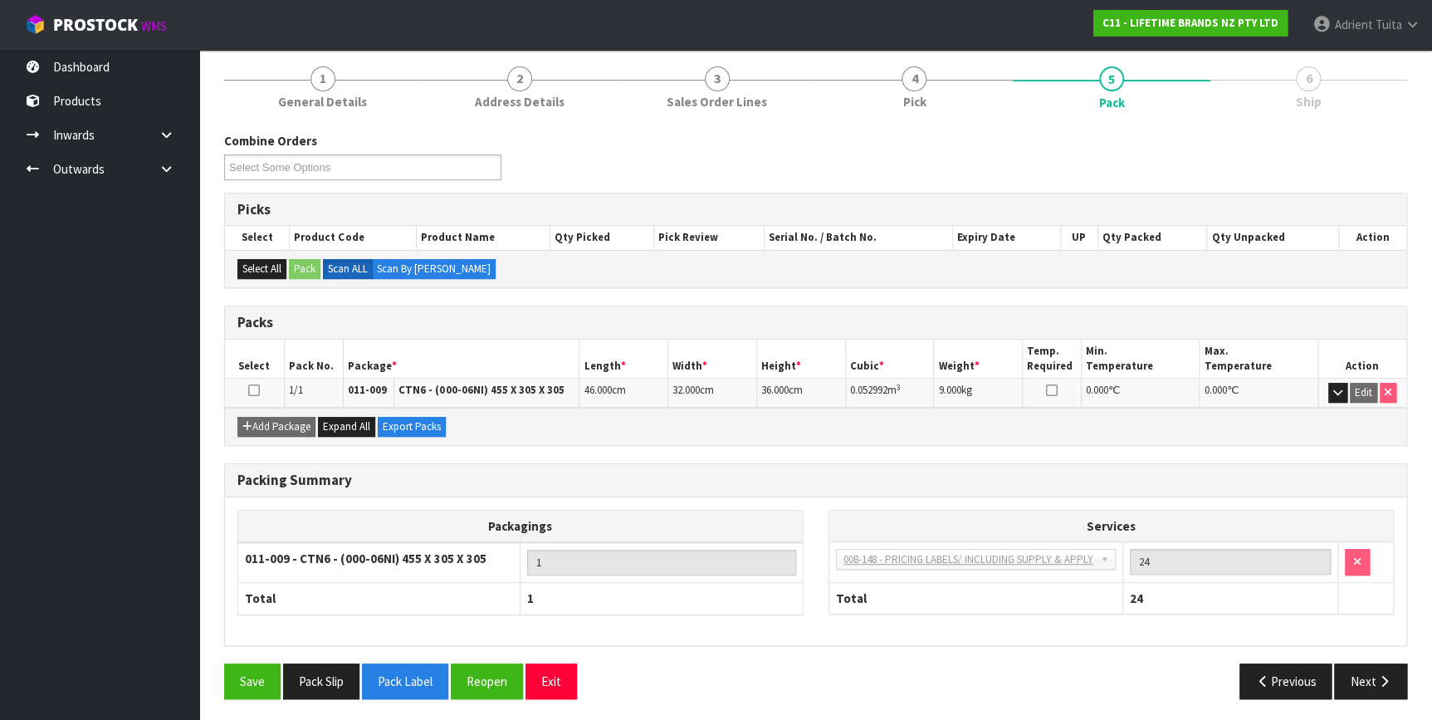
click at [656, 444] on div "Combine Orders C11-ORD0001821 C11-ORD0001887 C11-ORD0001891 C11-ORD0001893 C11-…" at bounding box center [815, 421] width 1183 height 579
click at [1363, 671] on button "Next" at bounding box center [1370, 681] width 73 height 36
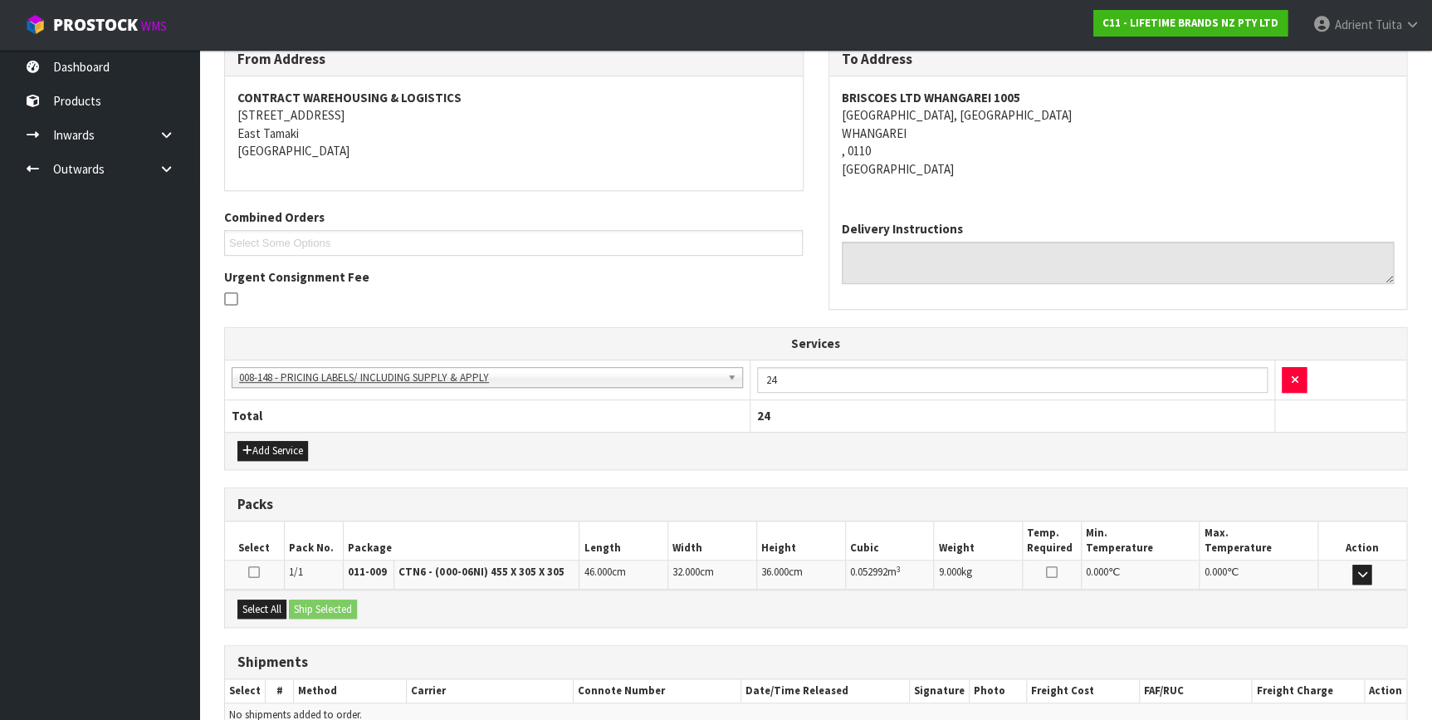
scroll to position [365, 0]
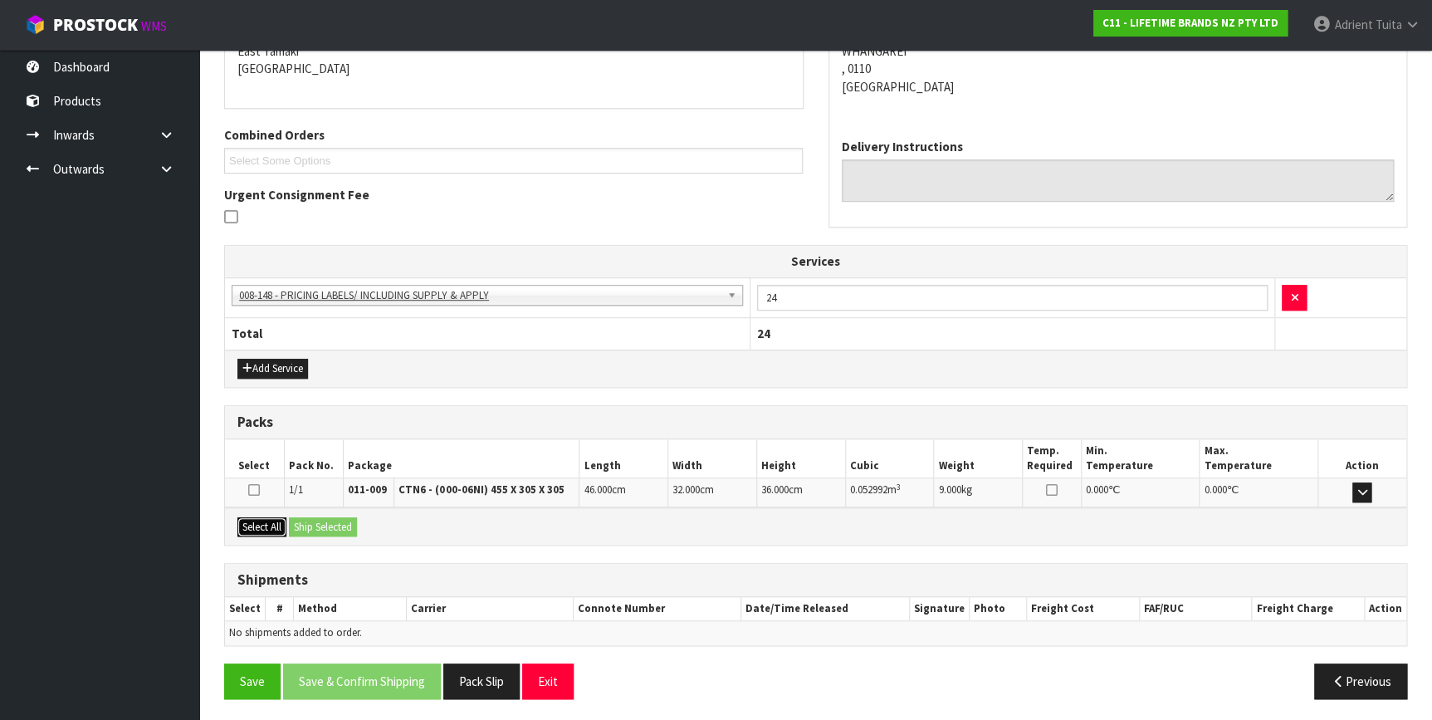
click at [286, 529] on button "Select All" at bounding box center [261, 527] width 49 height 20
click at [305, 521] on button "Ship Selected" at bounding box center [323, 527] width 68 height 20
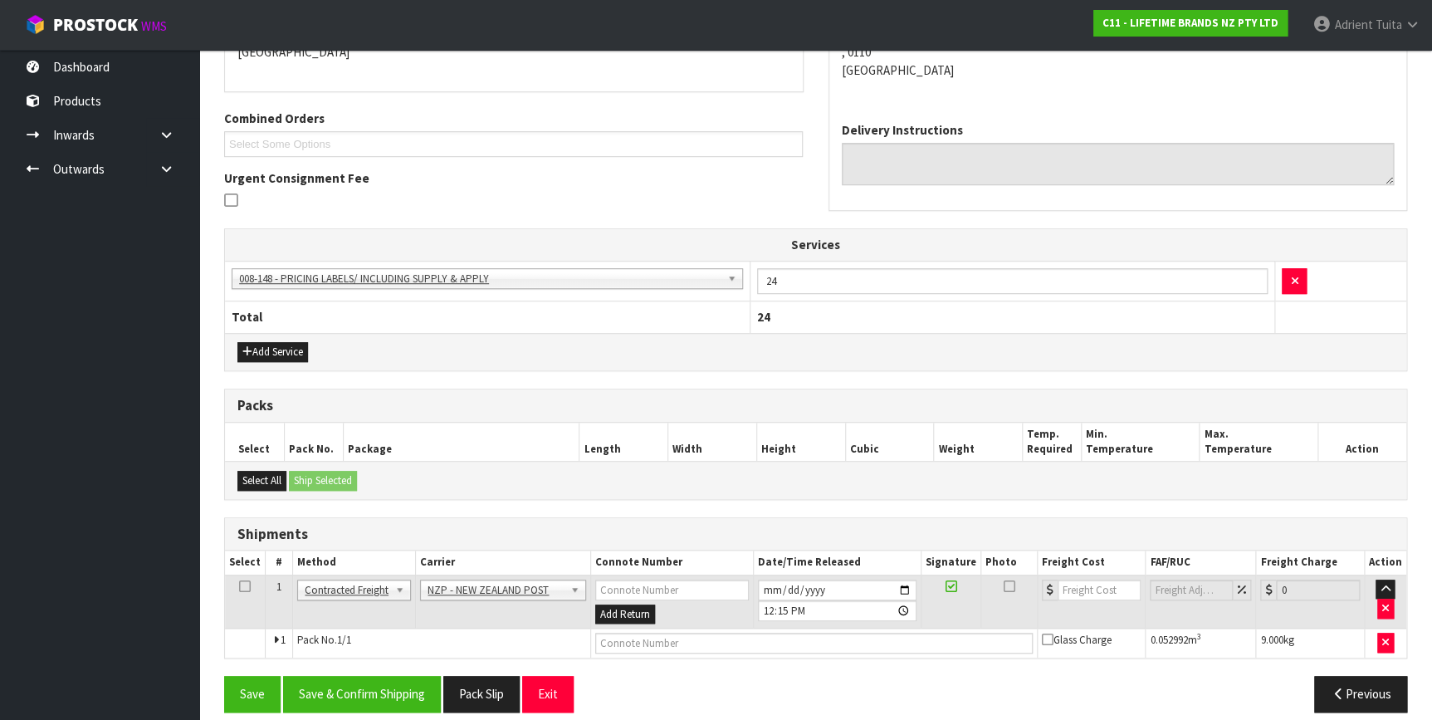
scroll to position [395, 0]
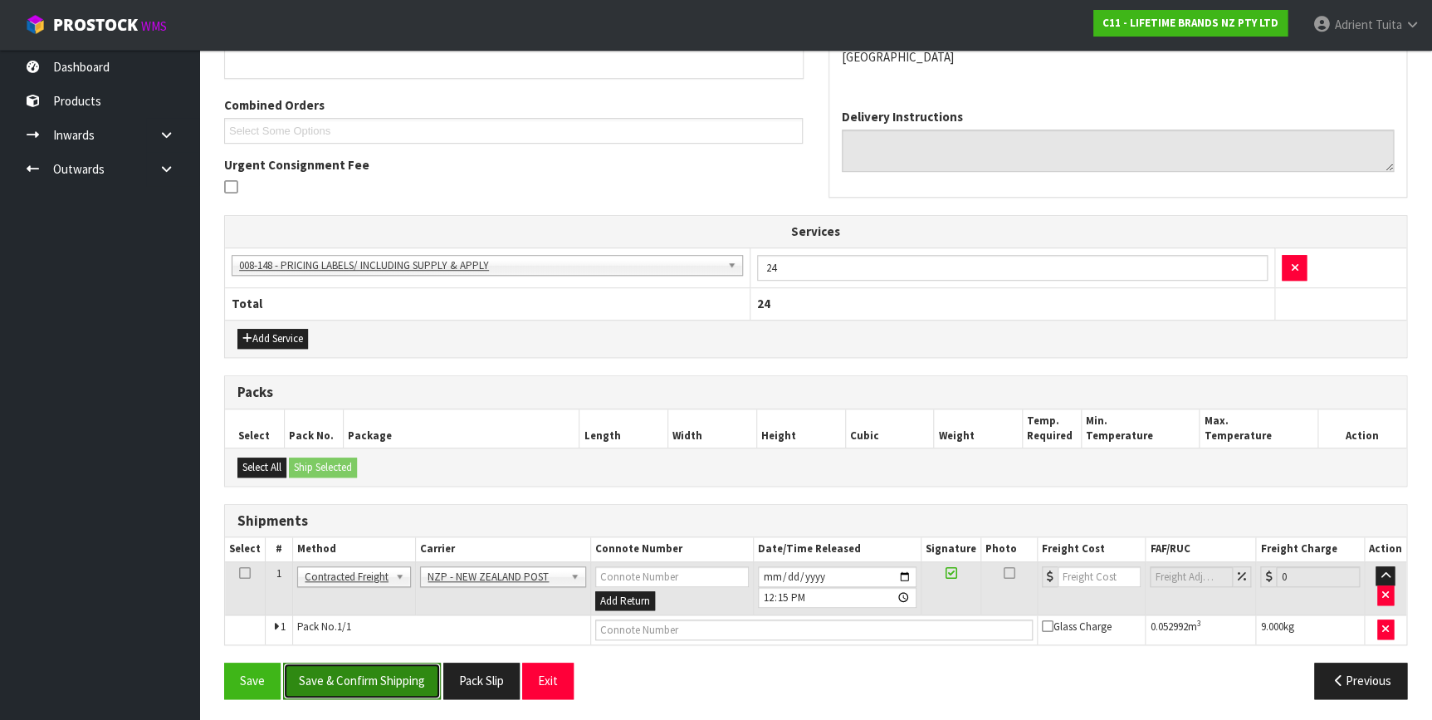
click at [379, 690] on button "Save & Confirm Shipping" at bounding box center [362, 680] width 158 height 36
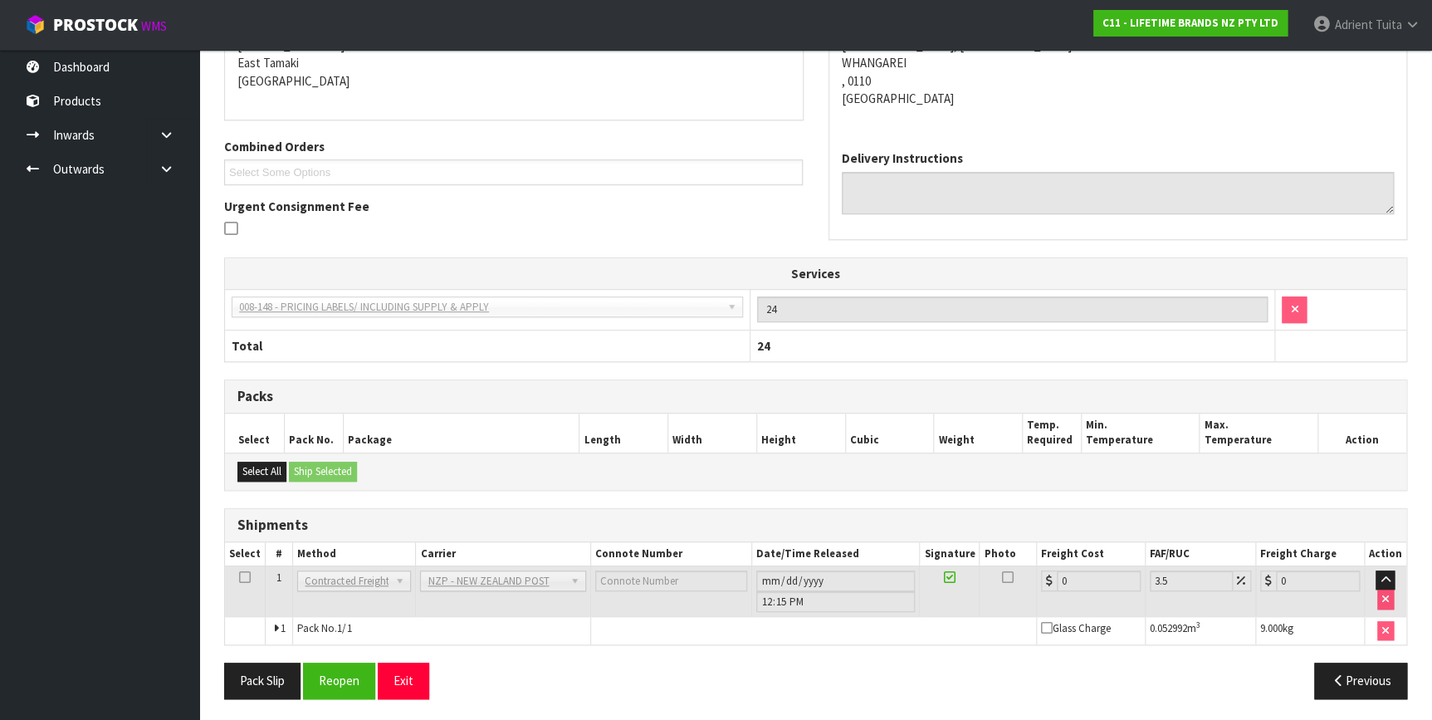
scroll to position [372, 0]
click at [345, 667] on button "Reopen" at bounding box center [339, 679] width 72 height 36
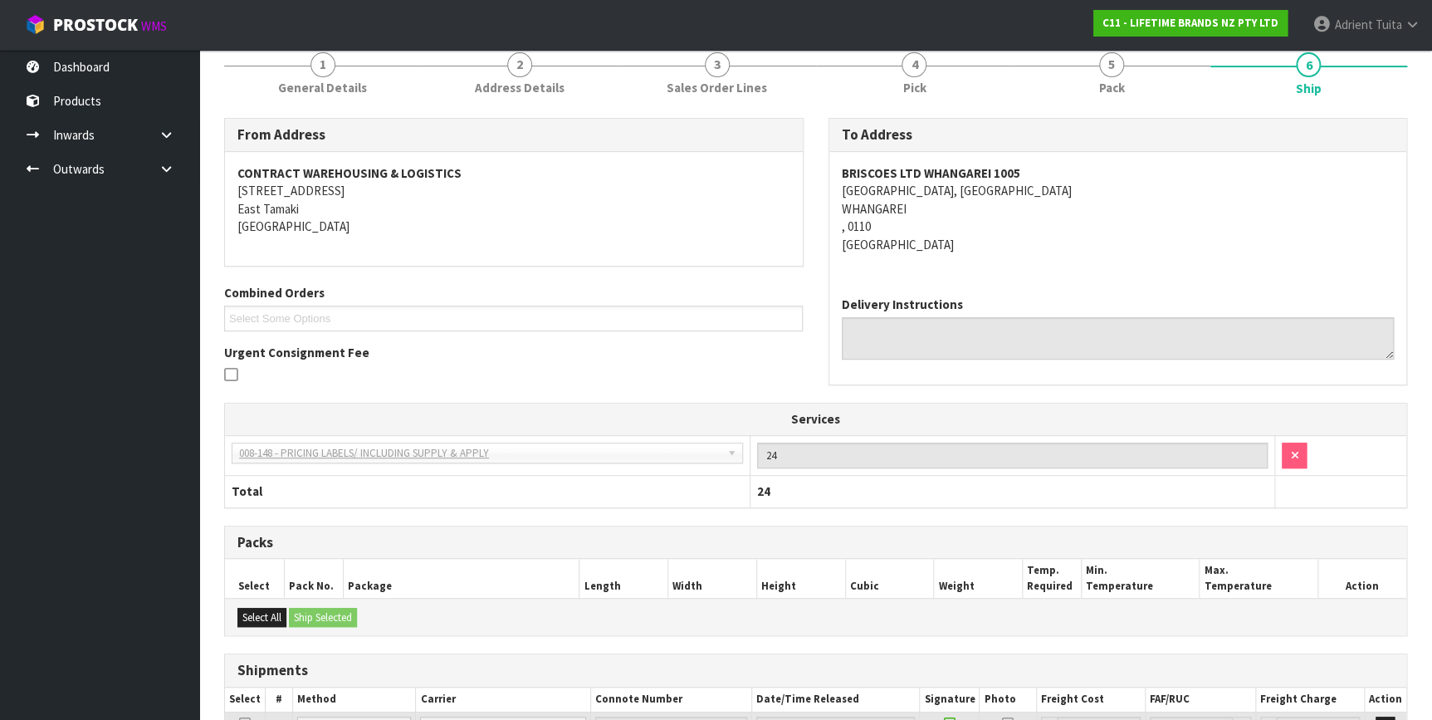
scroll to position [354, 0]
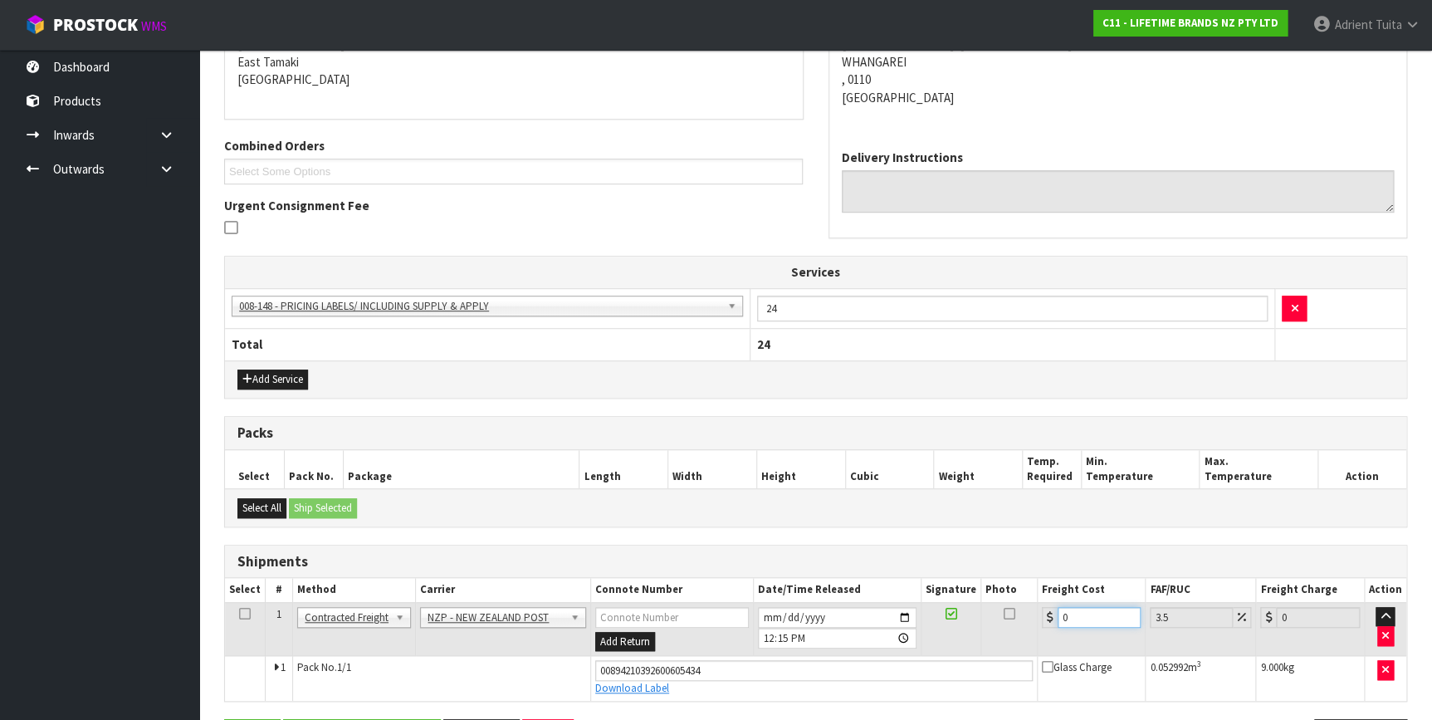
drag, startPoint x: 1104, startPoint y: 622, endPoint x: 1108, endPoint y: 608, distance: 14.7
click at [1105, 621] on input "0" at bounding box center [1099, 617] width 84 height 21
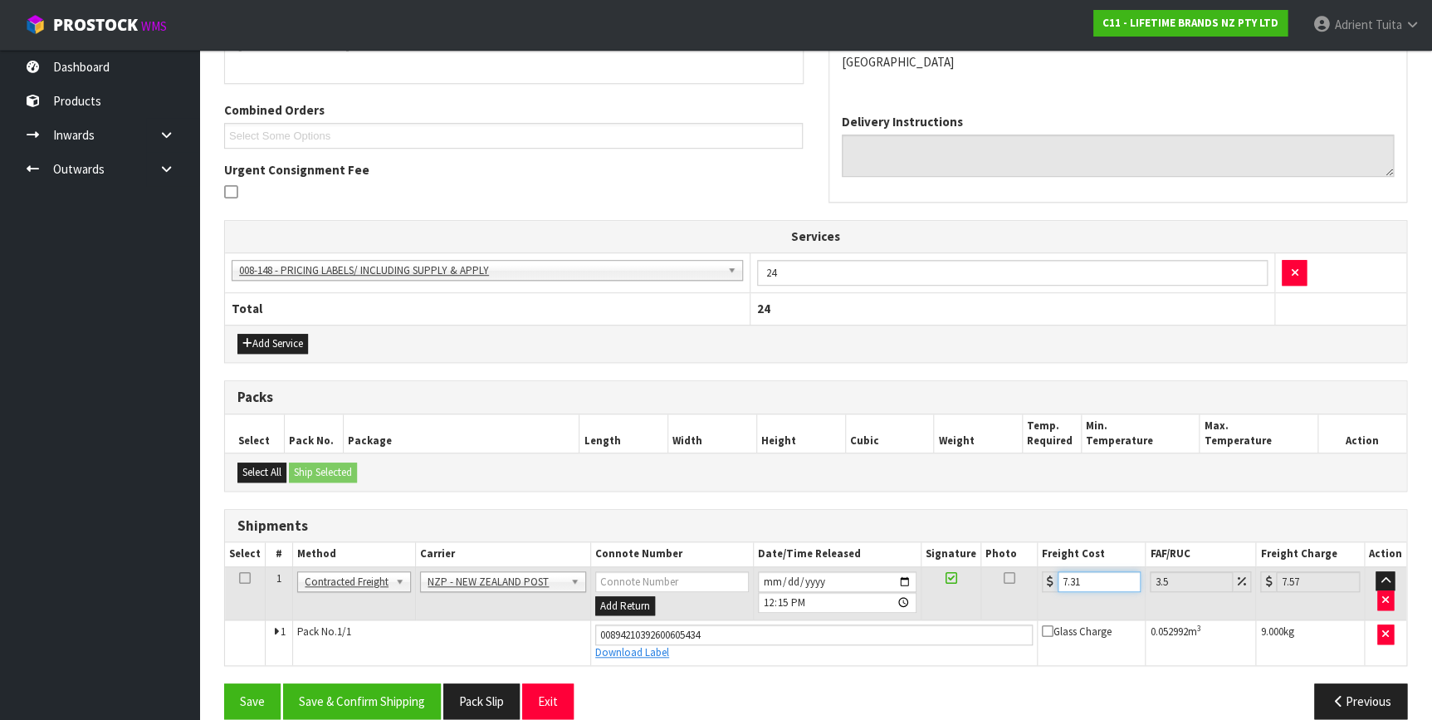
scroll to position [410, 0]
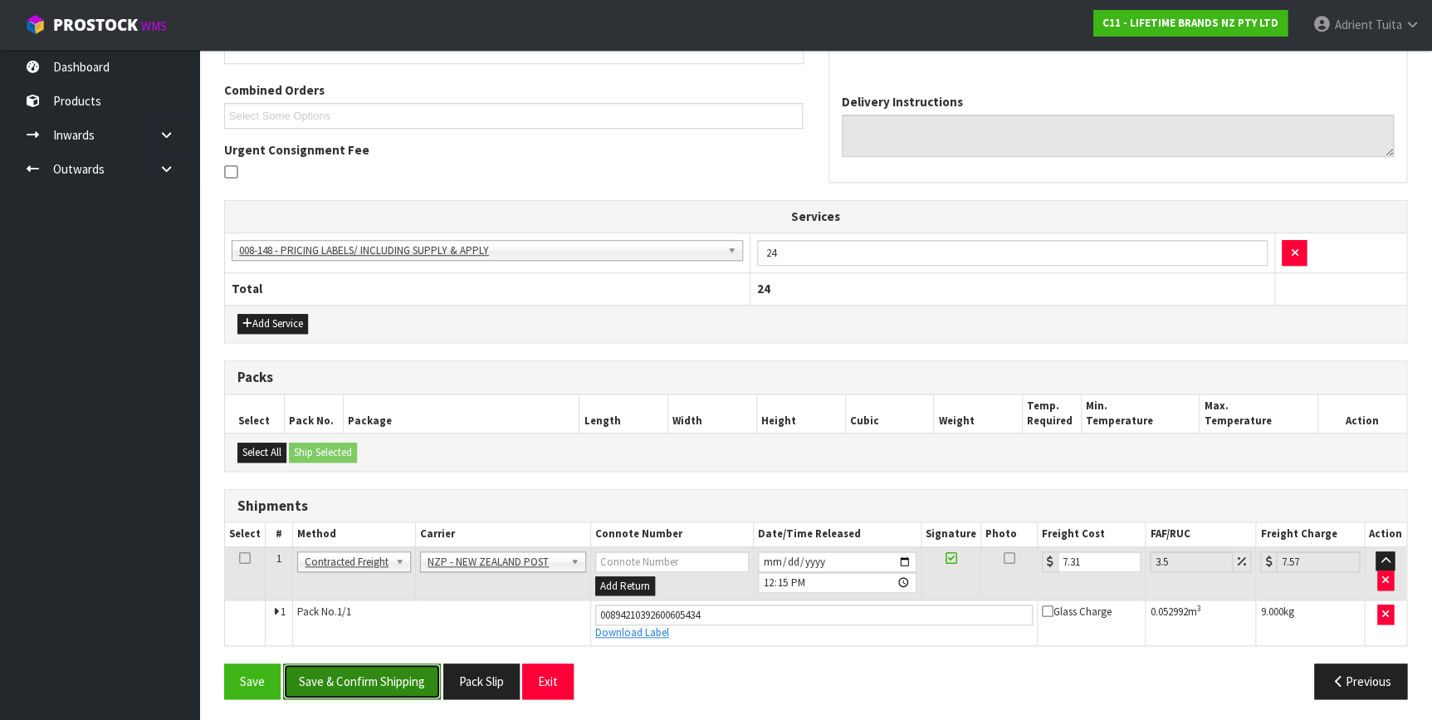
click at [434, 671] on button "Save & Confirm Shipping" at bounding box center [362, 681] width 158 height 36
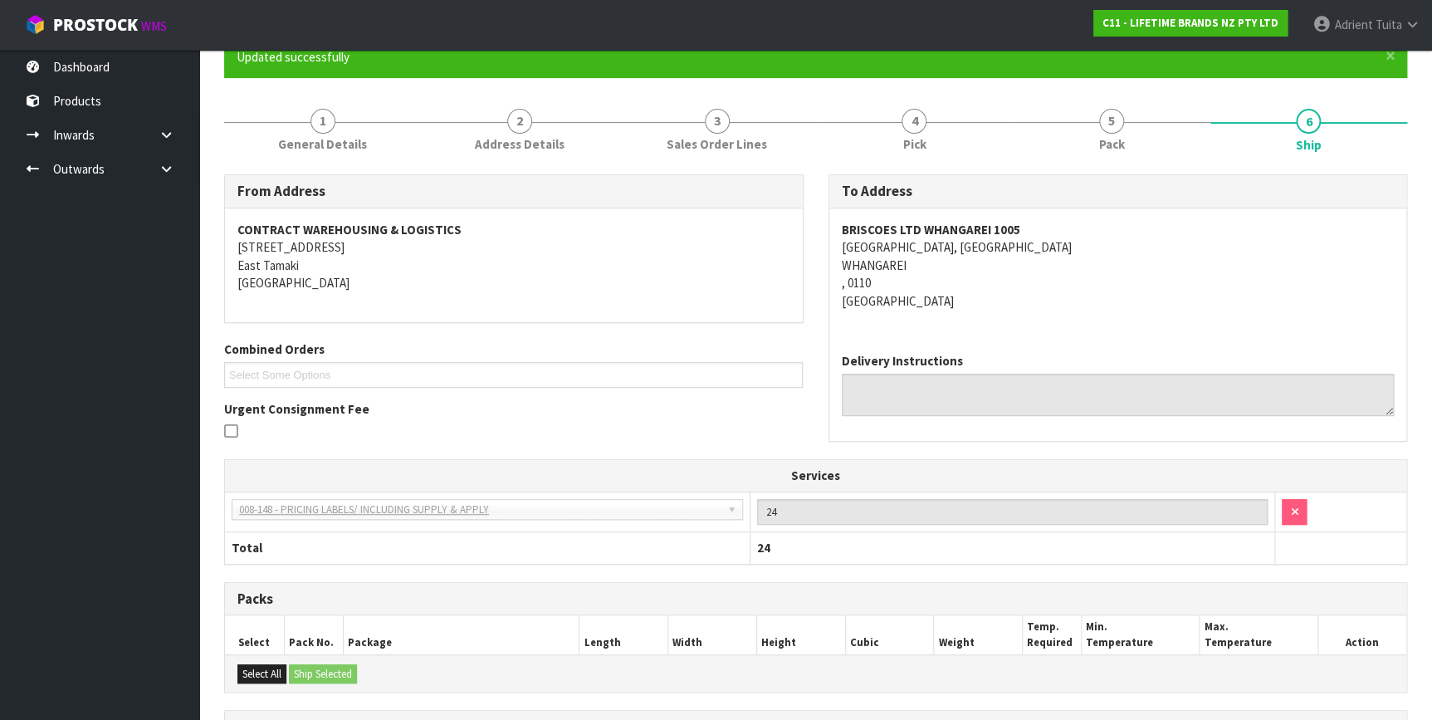
scroll to position [365, 0]
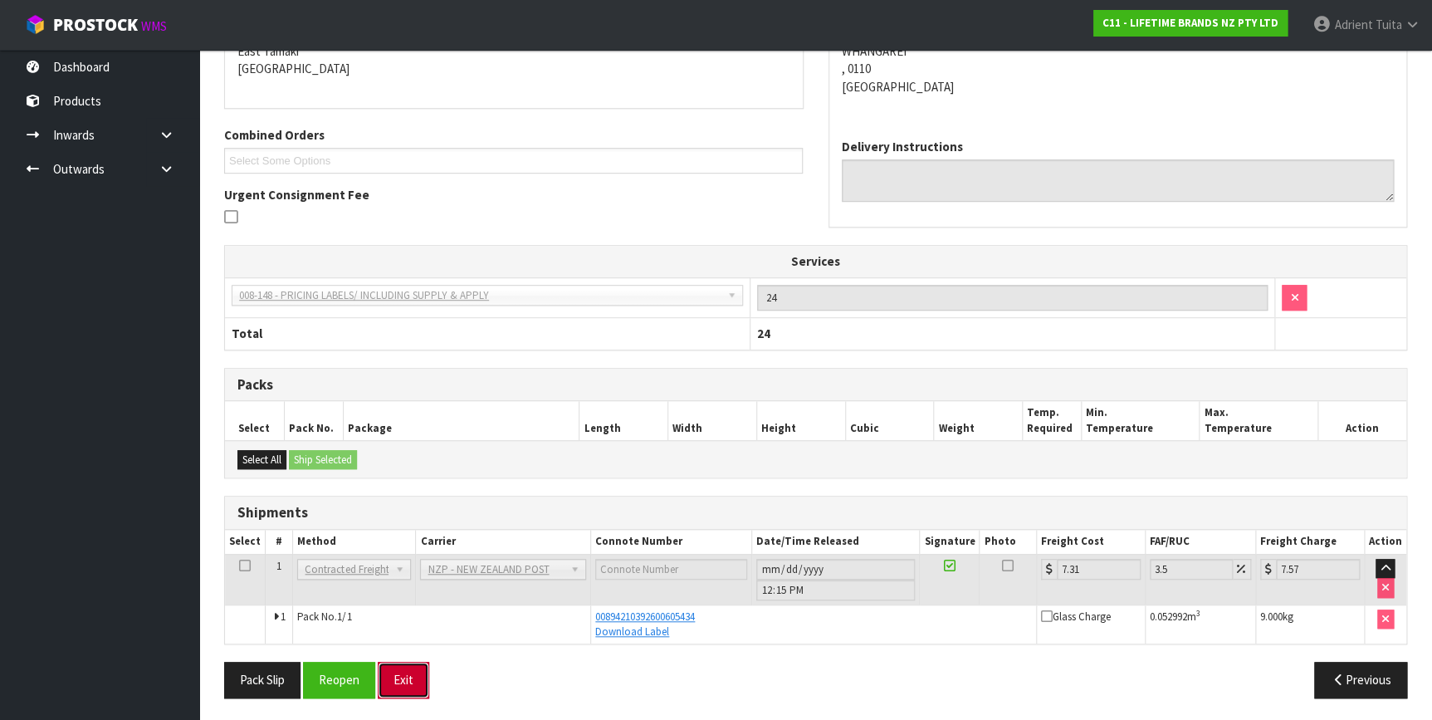
click at [403, 677] on button "Exit" at bounding box center [403, 679] width 51 height 36
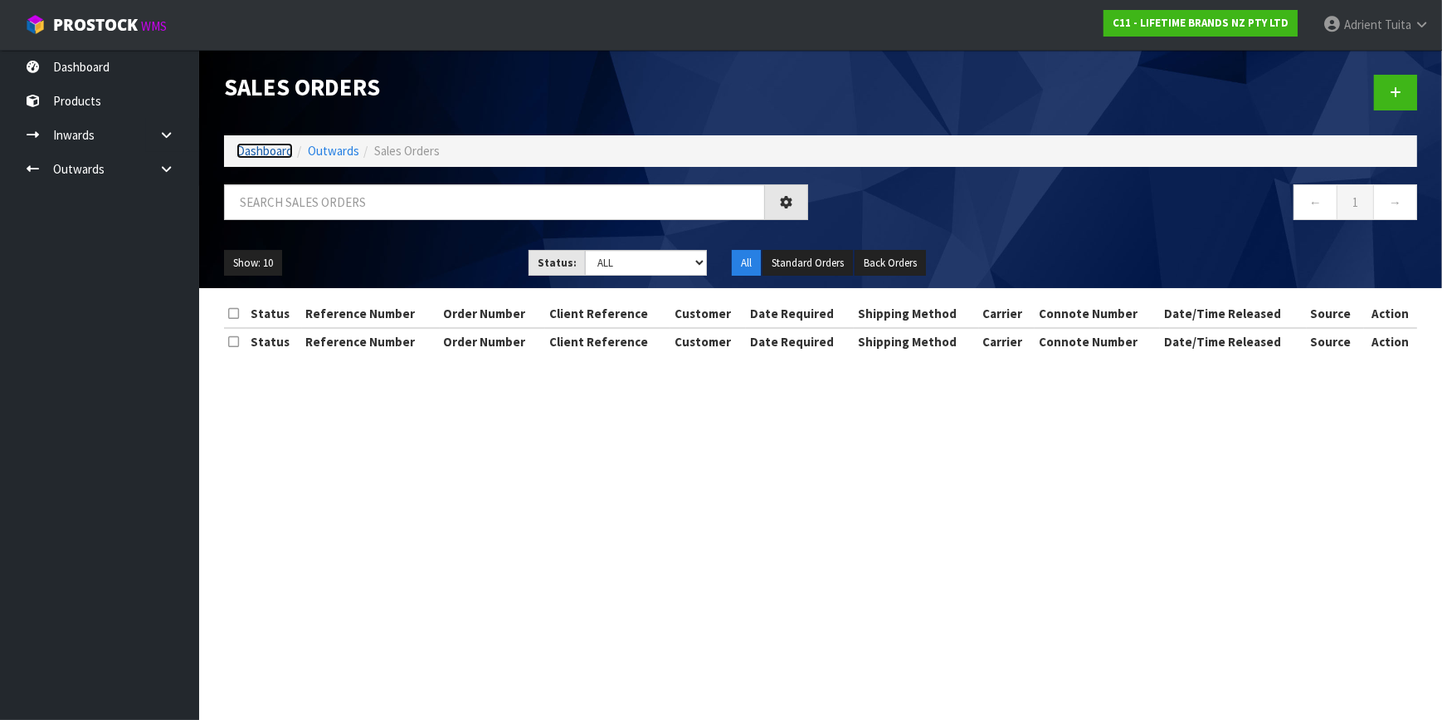
click at [258, 149] on link "Dashboard" at bounding box center [265, 151] width 56 height 16
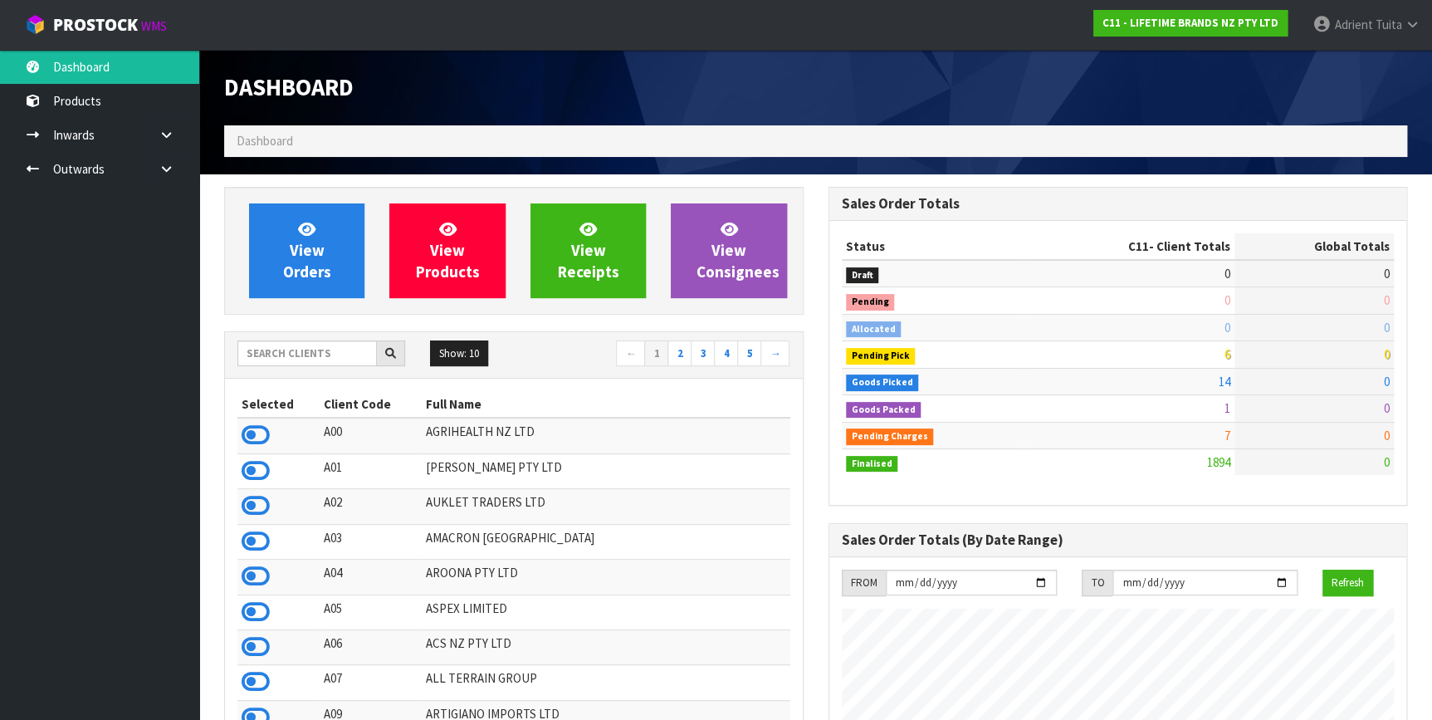
scroll to position [1255, 603]
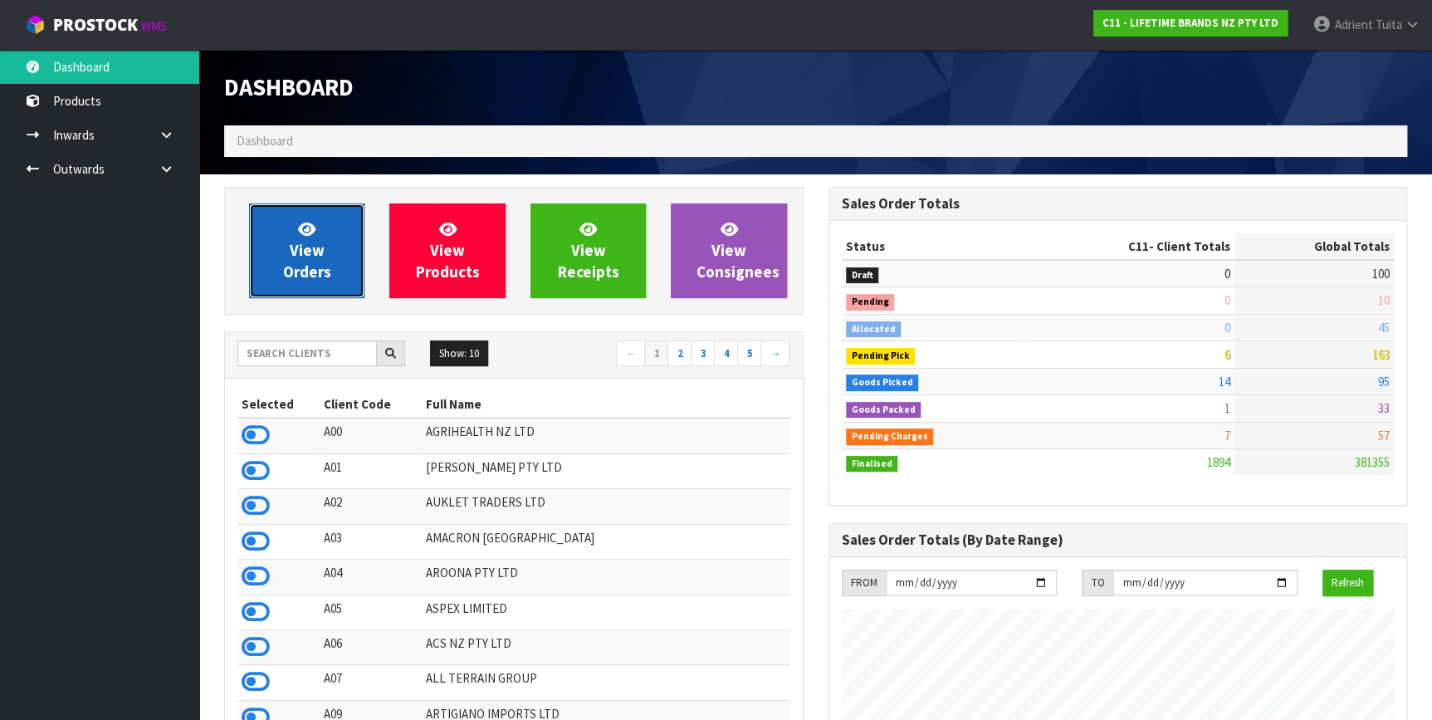
click at [295, 233] on link "View Orders" at bounding box center [306, 250] width 115 height 95
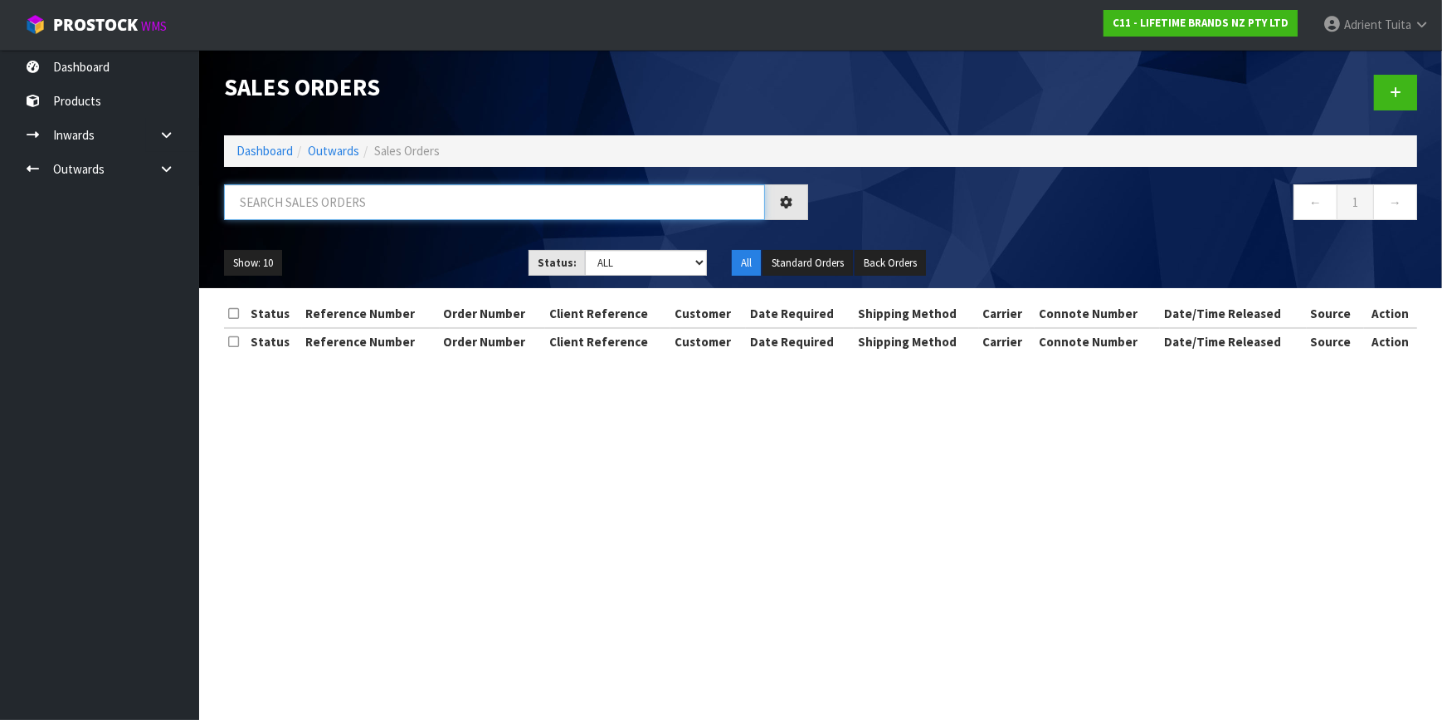
click at [300, 209] on input "text" at bounding box center [494, 202] width 541 height 36
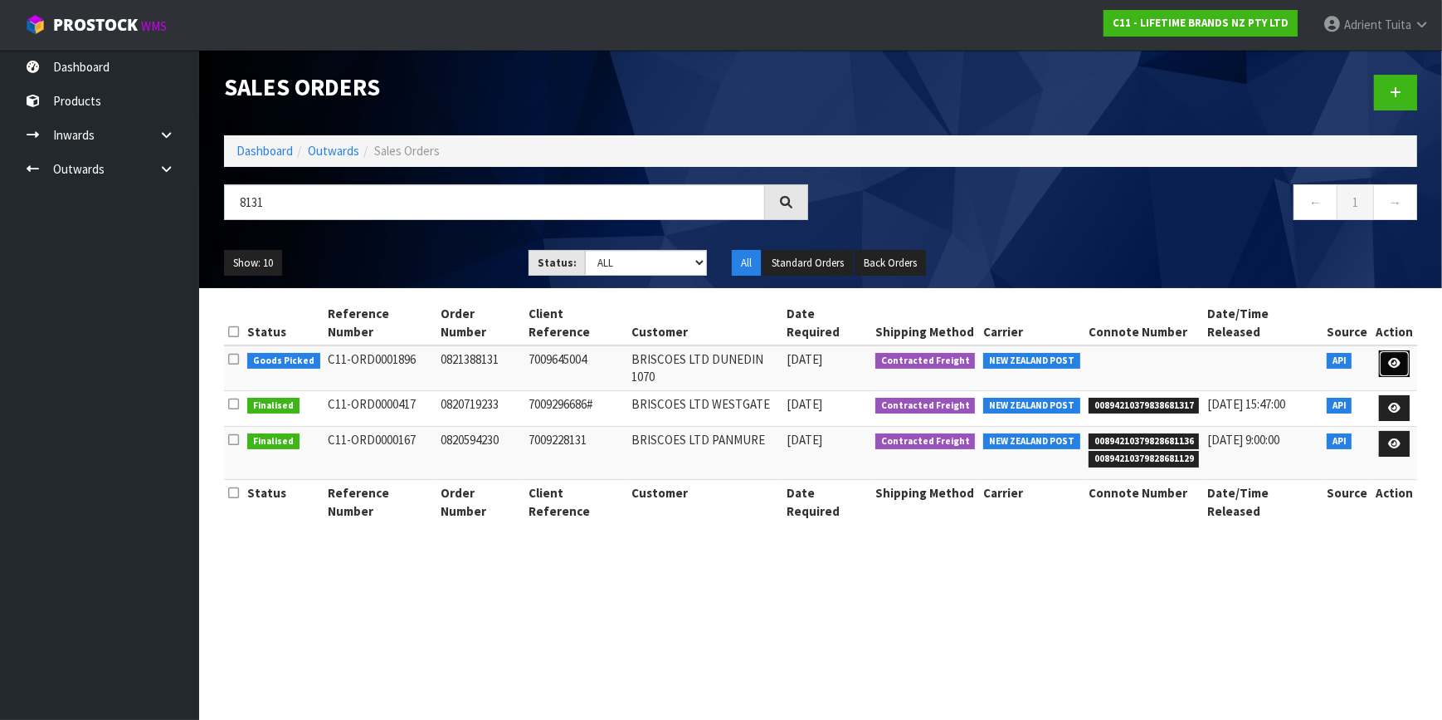
click at [1398, 354] on link at bounding box center [1394, 363] width 31 height 27
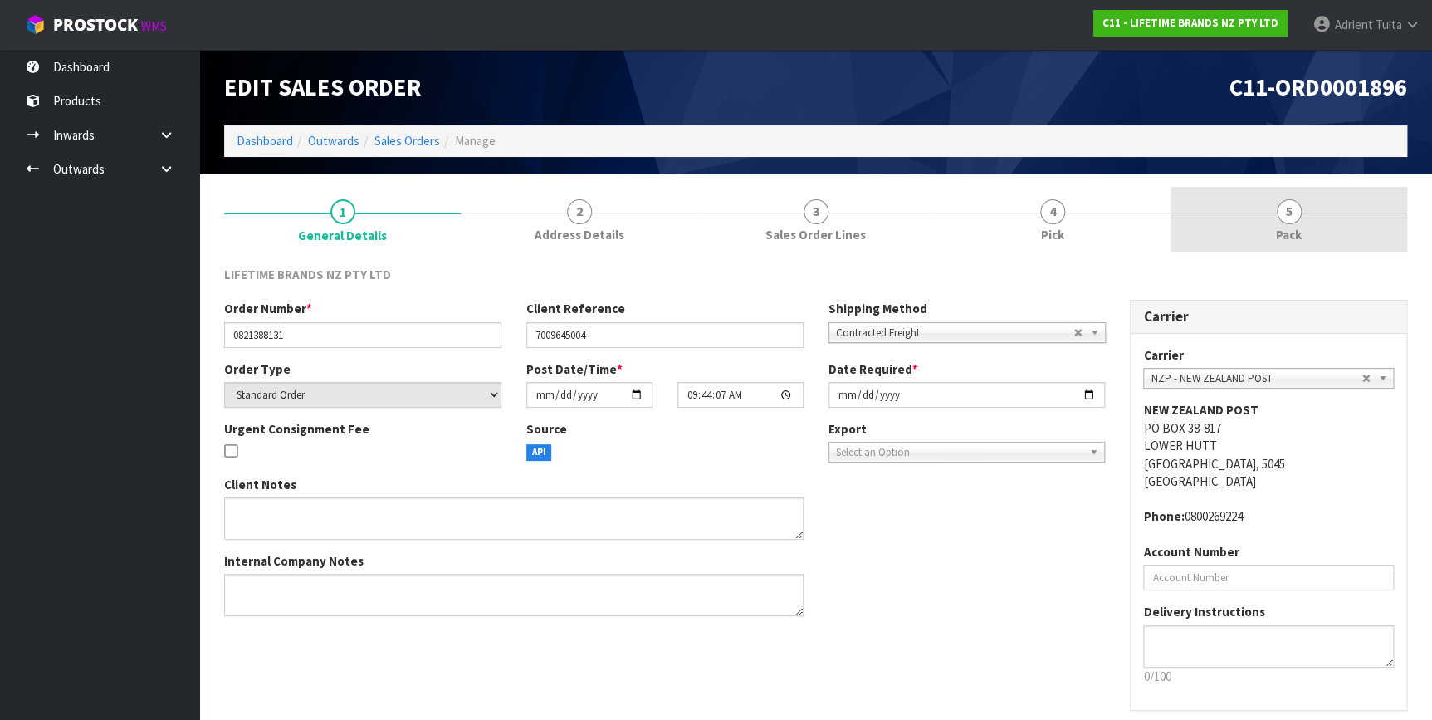
click at [1363, 232] on link "5 Pack" at bounding box center [1288, 220] width 237 height 66
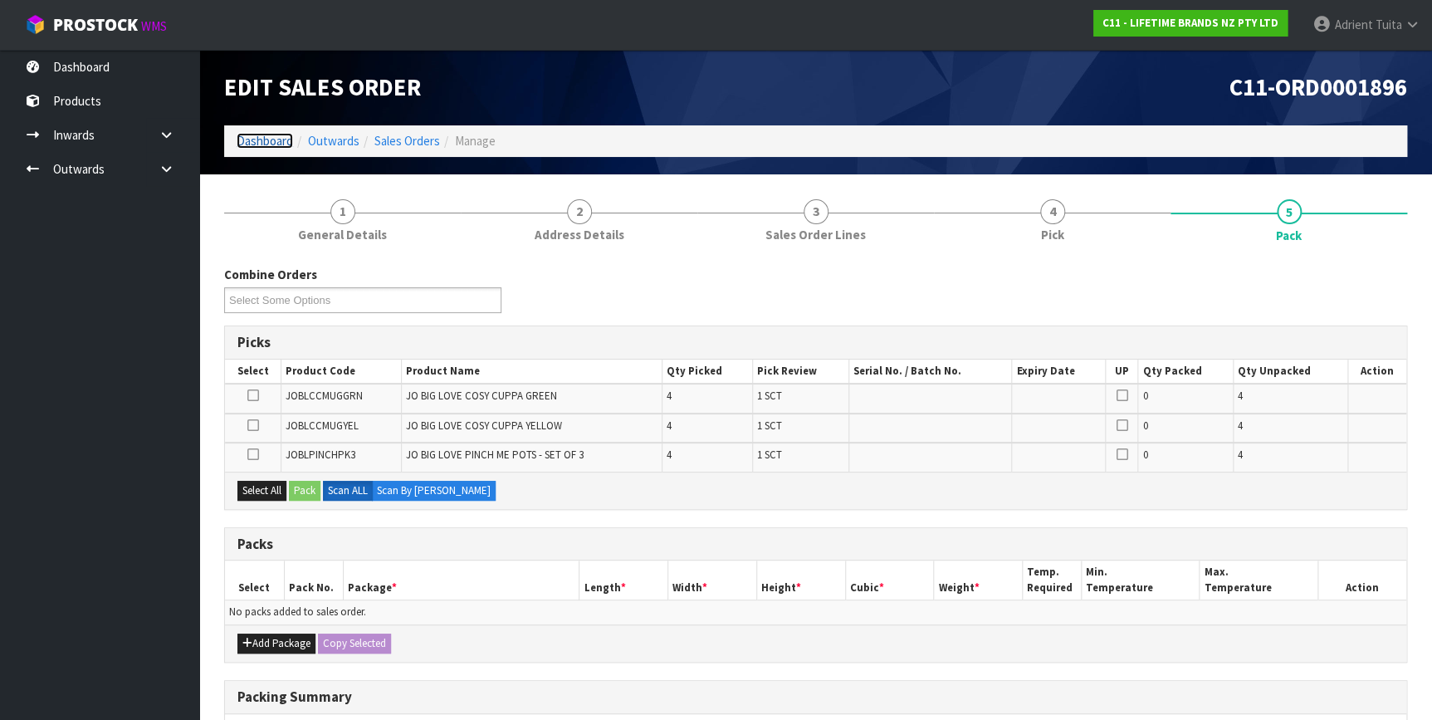
click at [266, 133] on link "Dashboard" at bounding box center [265, 141] width 56 height 16
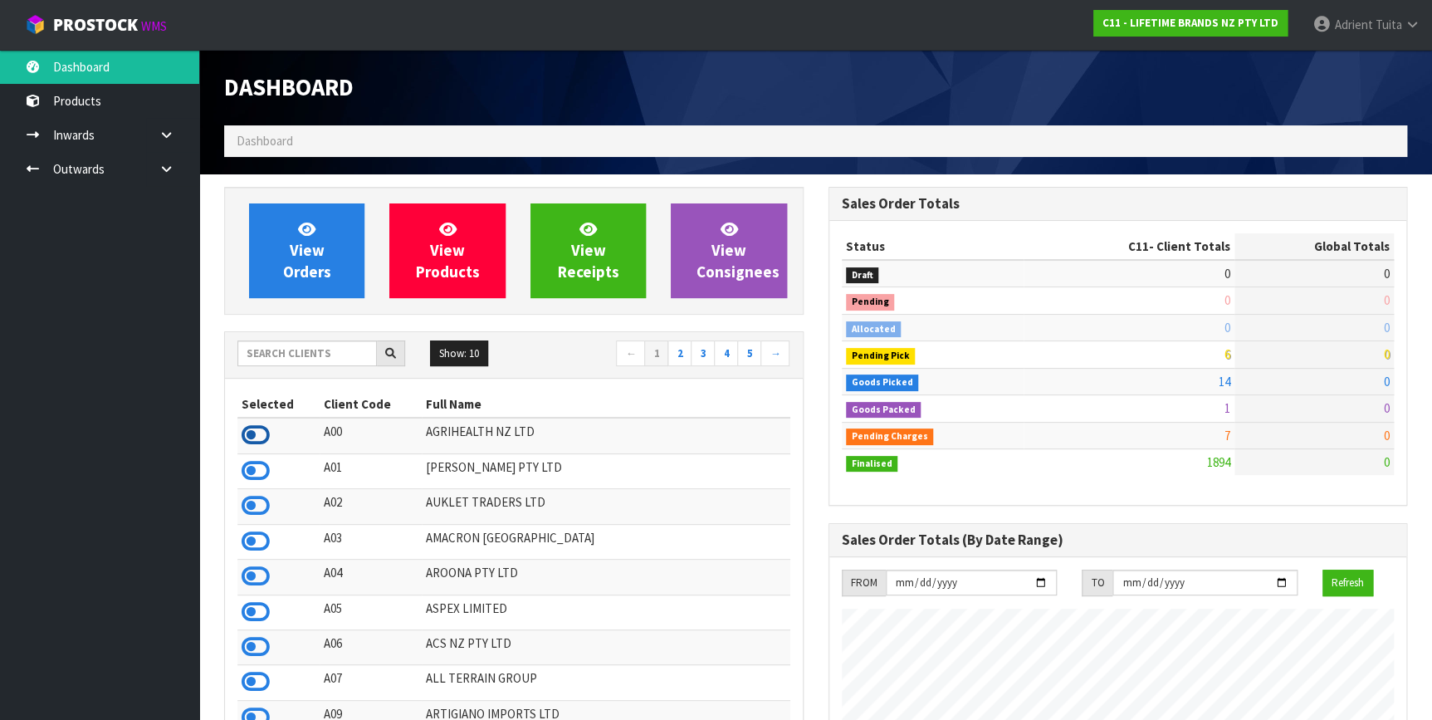
scroll to position [828658, 829308]
click at [253, 440] on icon at bounding box center [256, 434] width 28 height 25
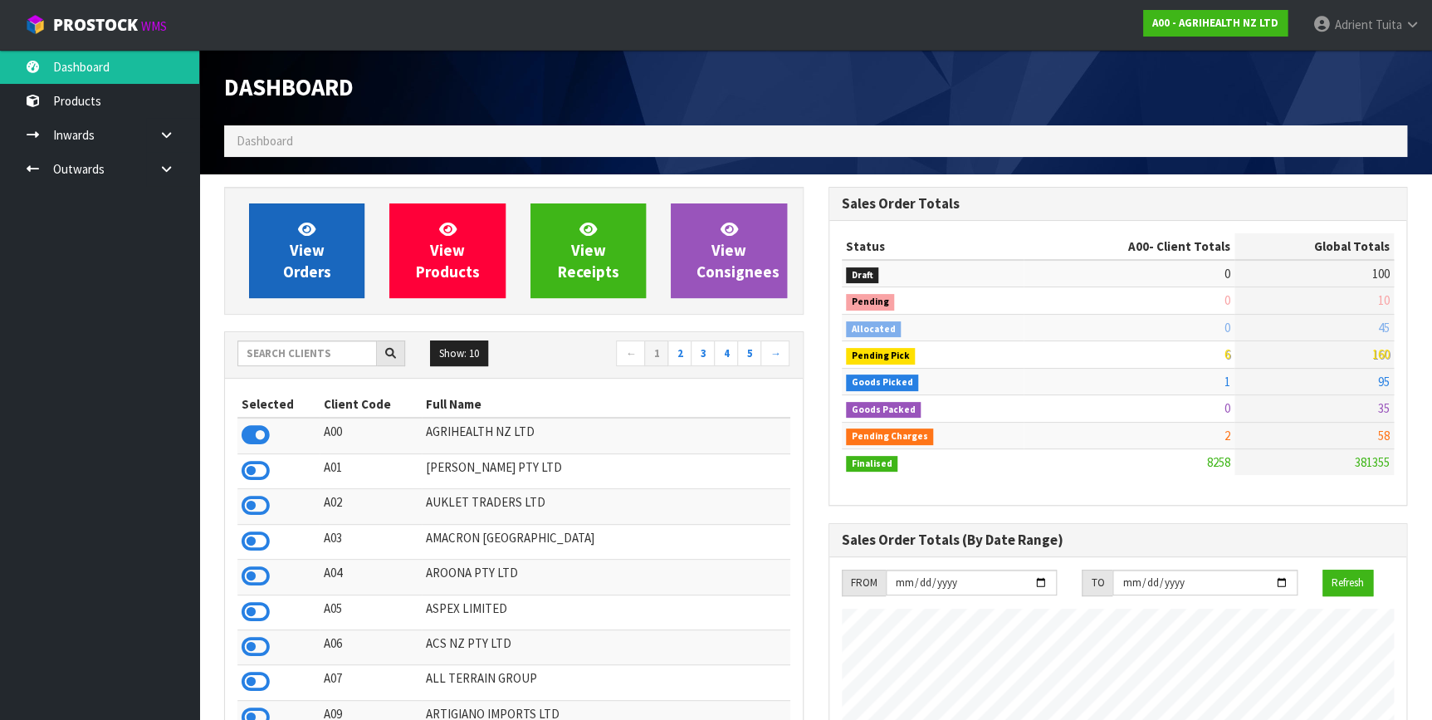
scroll to position [1255, 603]
click at [290, 249] on span "View Orders" at bounding box center [307, 250] width 48 height 62
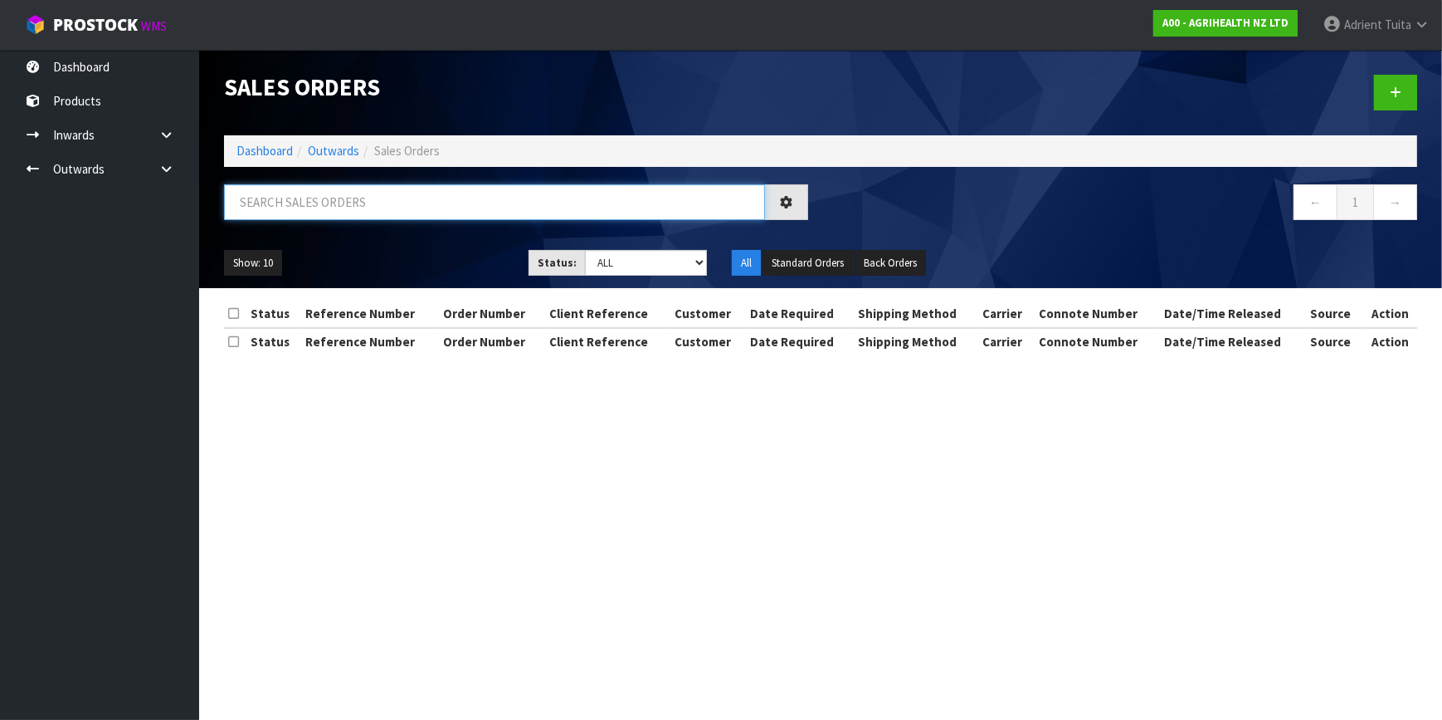
click at [324, 211] on input "text" at bounding box center [494, 202] width 541 height 36
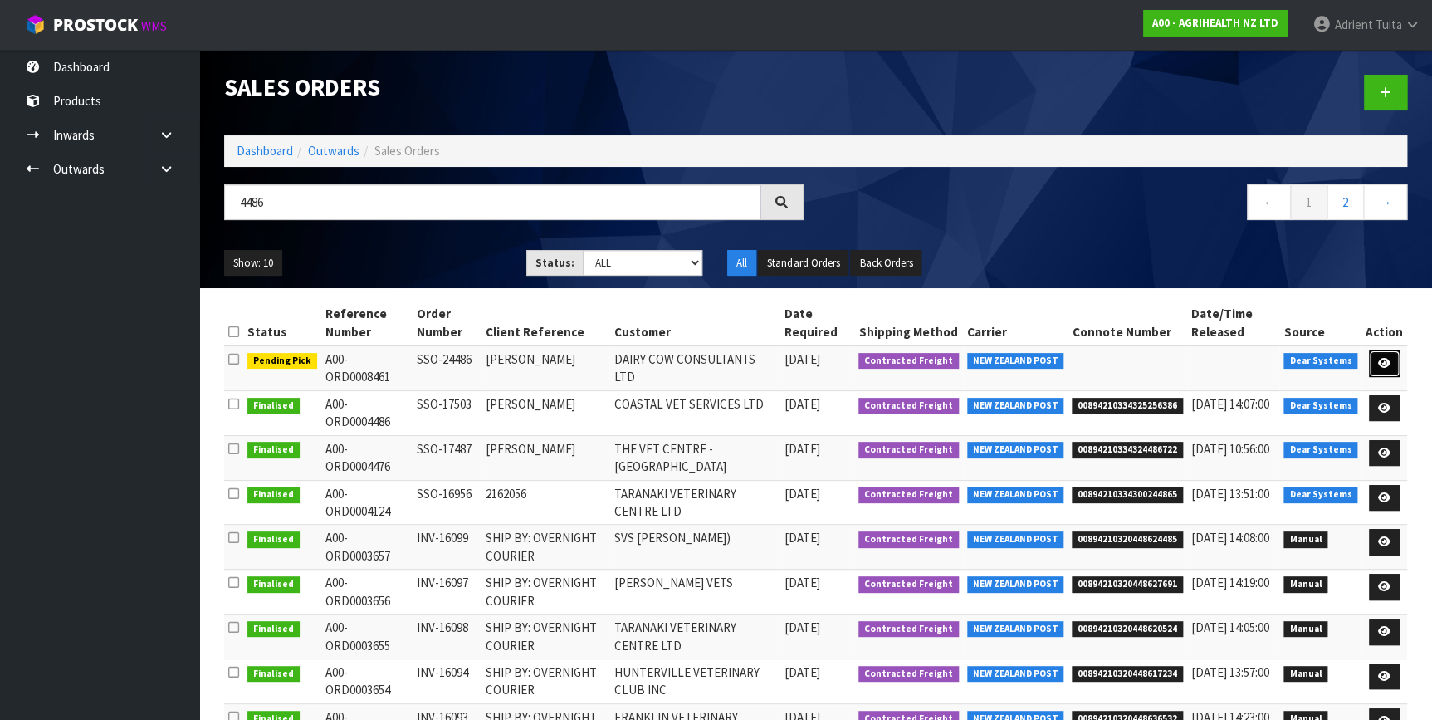
click at [1396, 360] on link at bounding box center [1384, 363] width 31 height 27
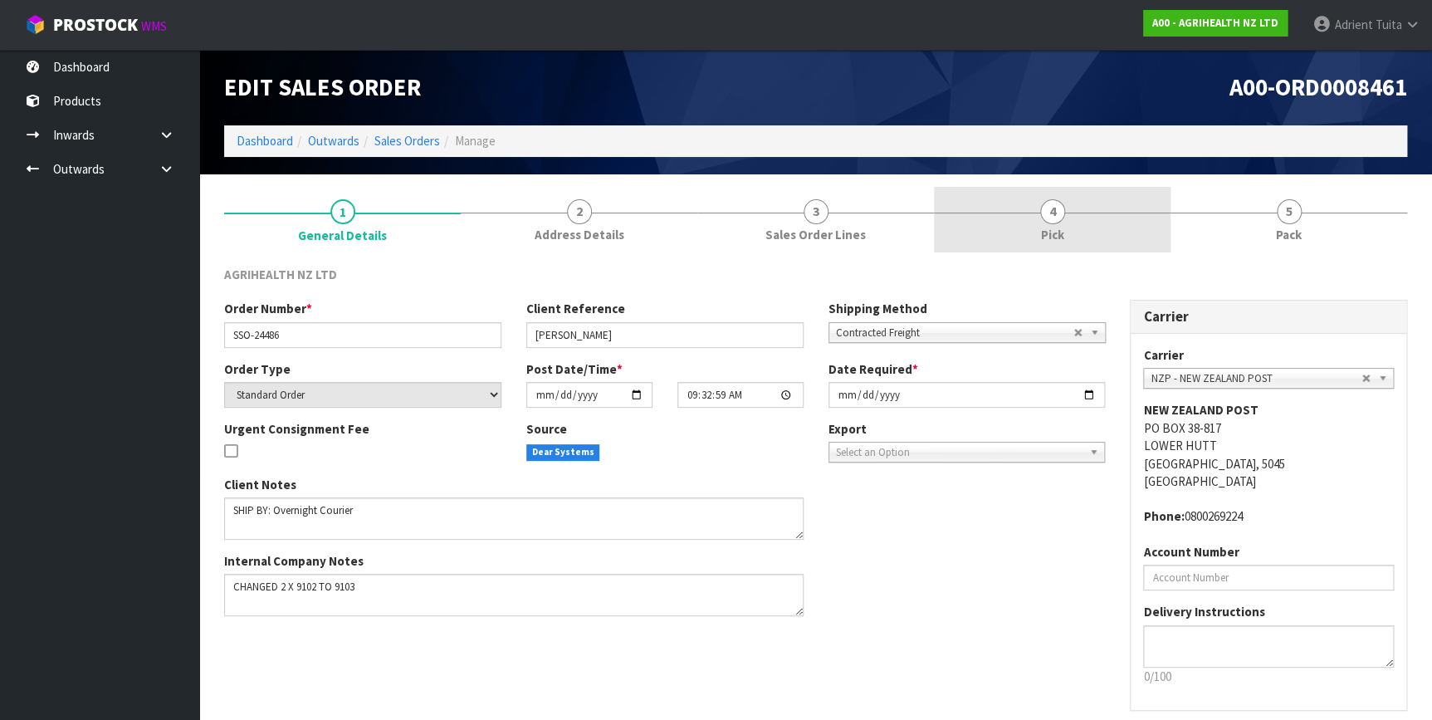
drag, startPoint x: 1114, startPoint y: 222, endPoint x: 1112, endPoint y: 232, distance: 10.9
click at [1114, 221] on link "4 Pick" at bounding box center [1052, 220] width 237 height 66
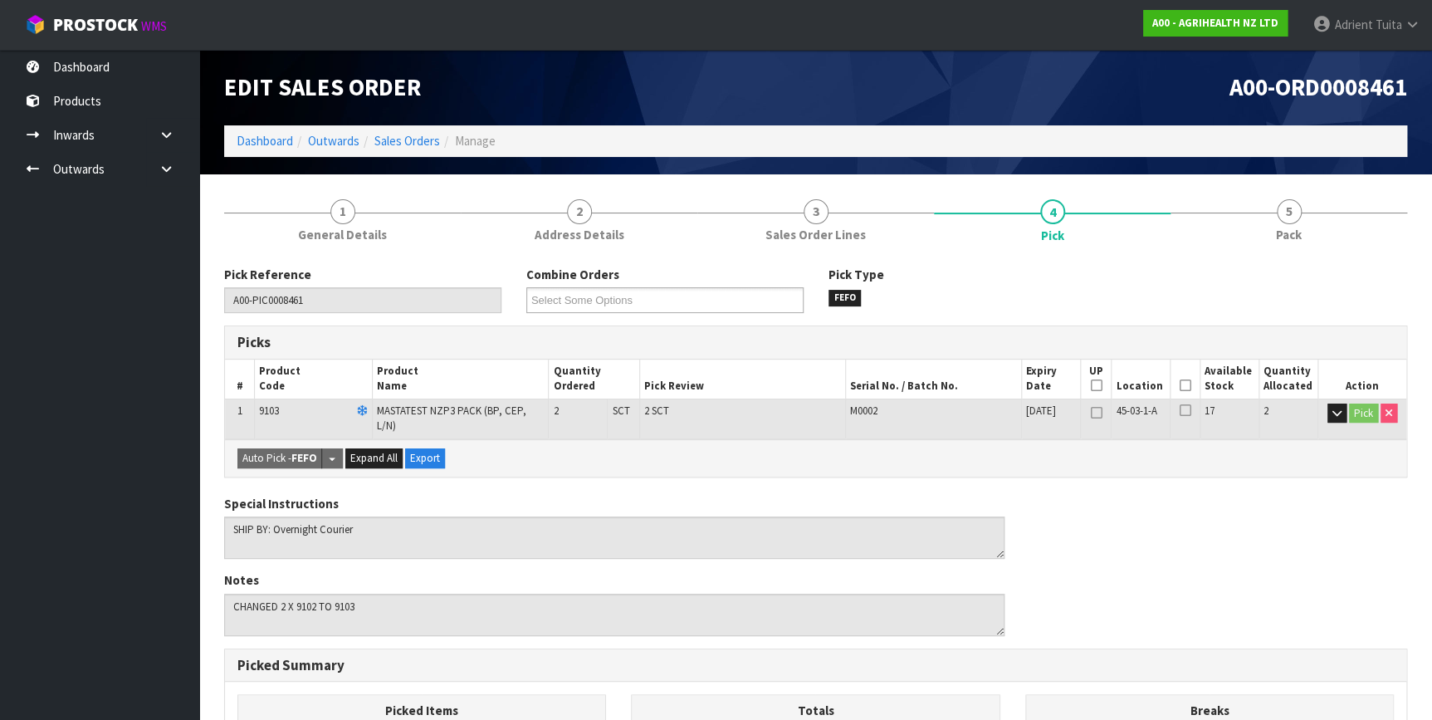
click at [1183, 385] on icon at bounding box center [1185, 385] width 12 height 1
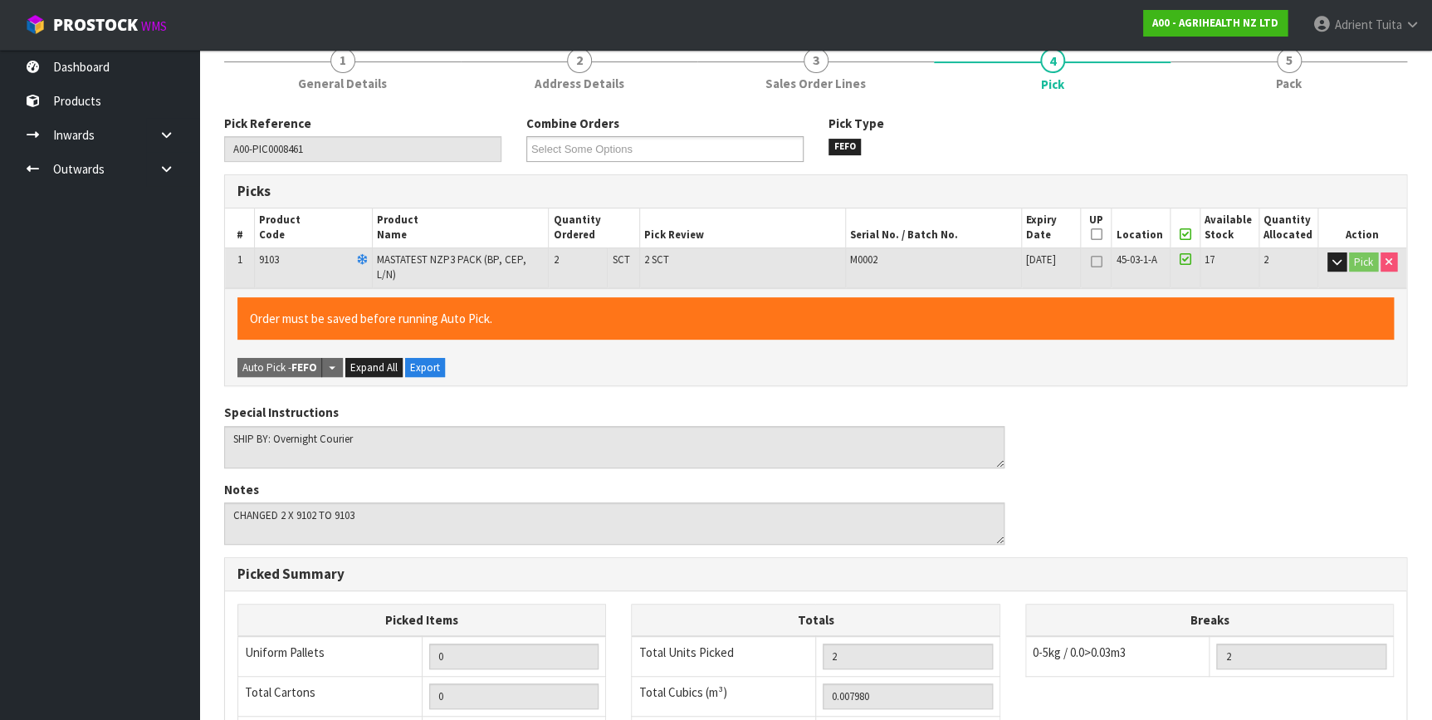
scroll to position [432, 0]
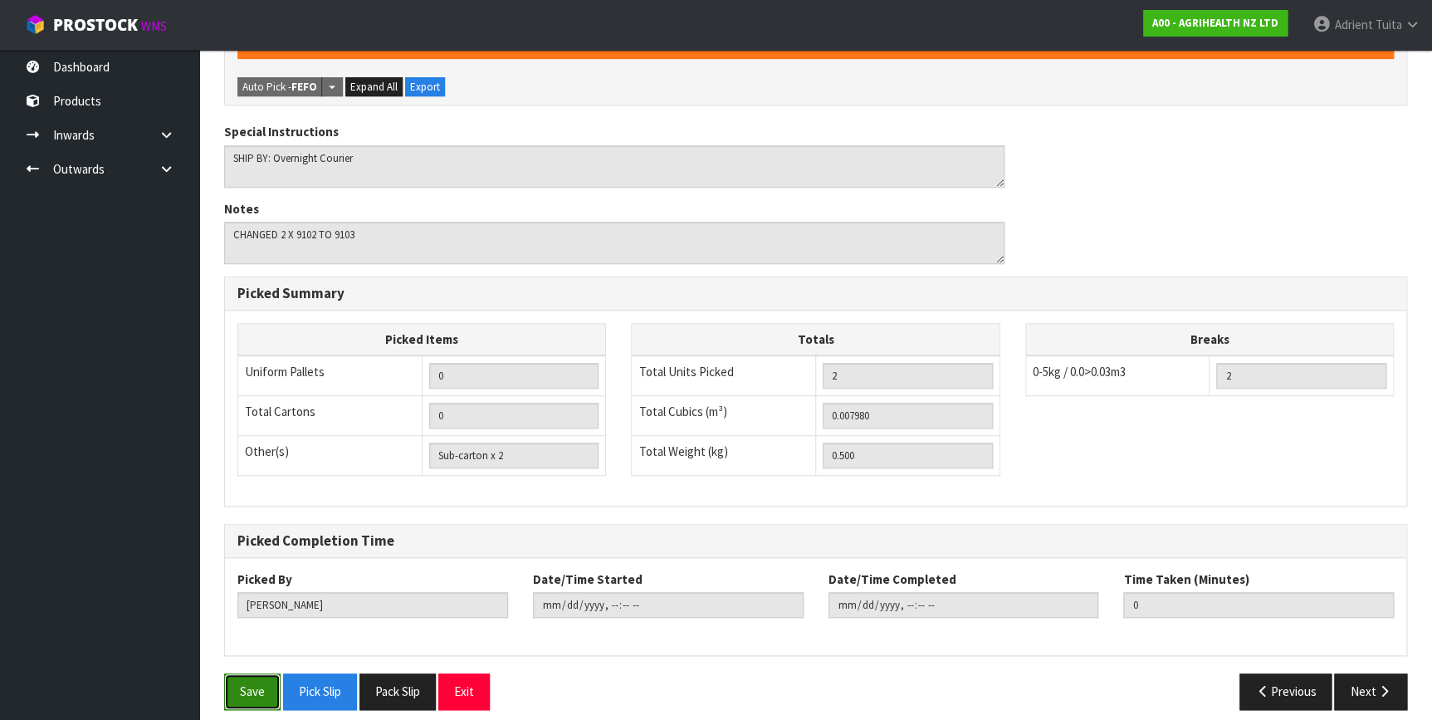
click at [234, 684] on button "Save" at bounding box center [252, 691] width 56 height 36
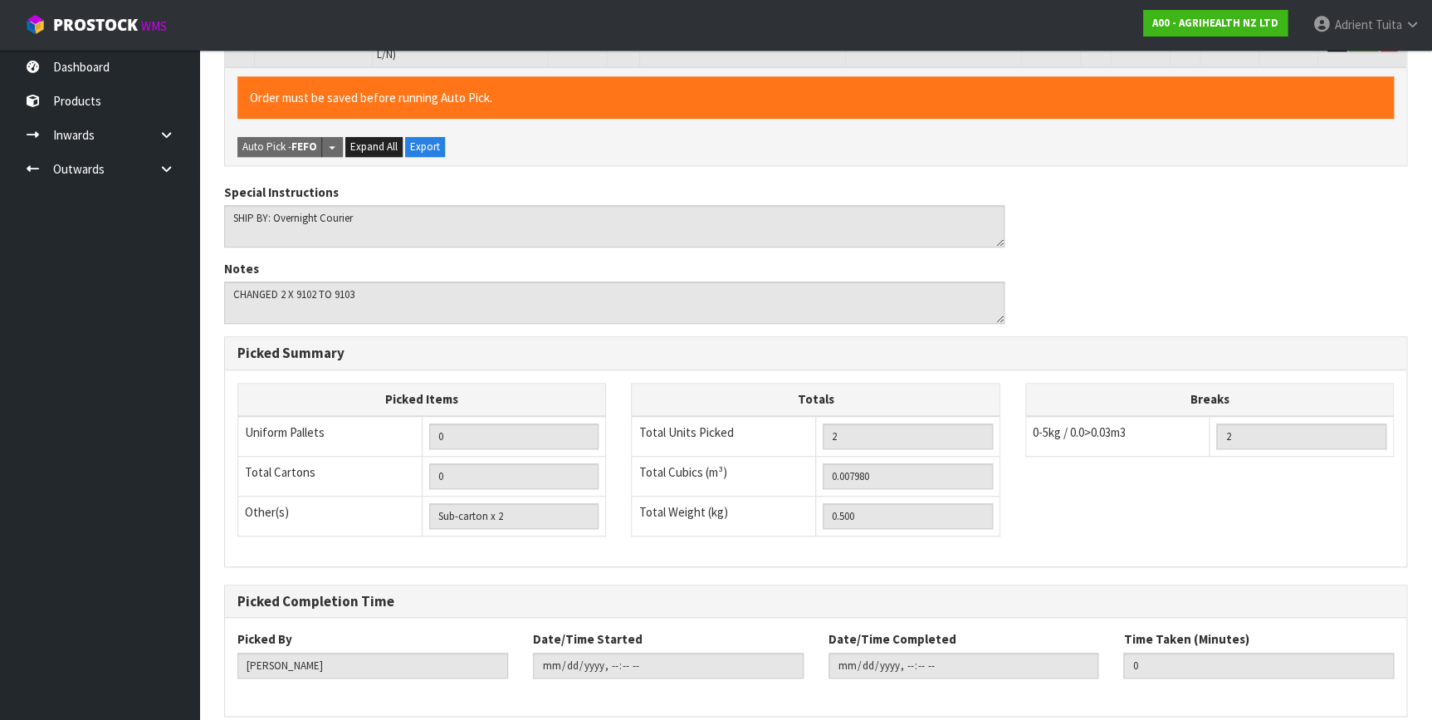
scroll to position [0, 0]
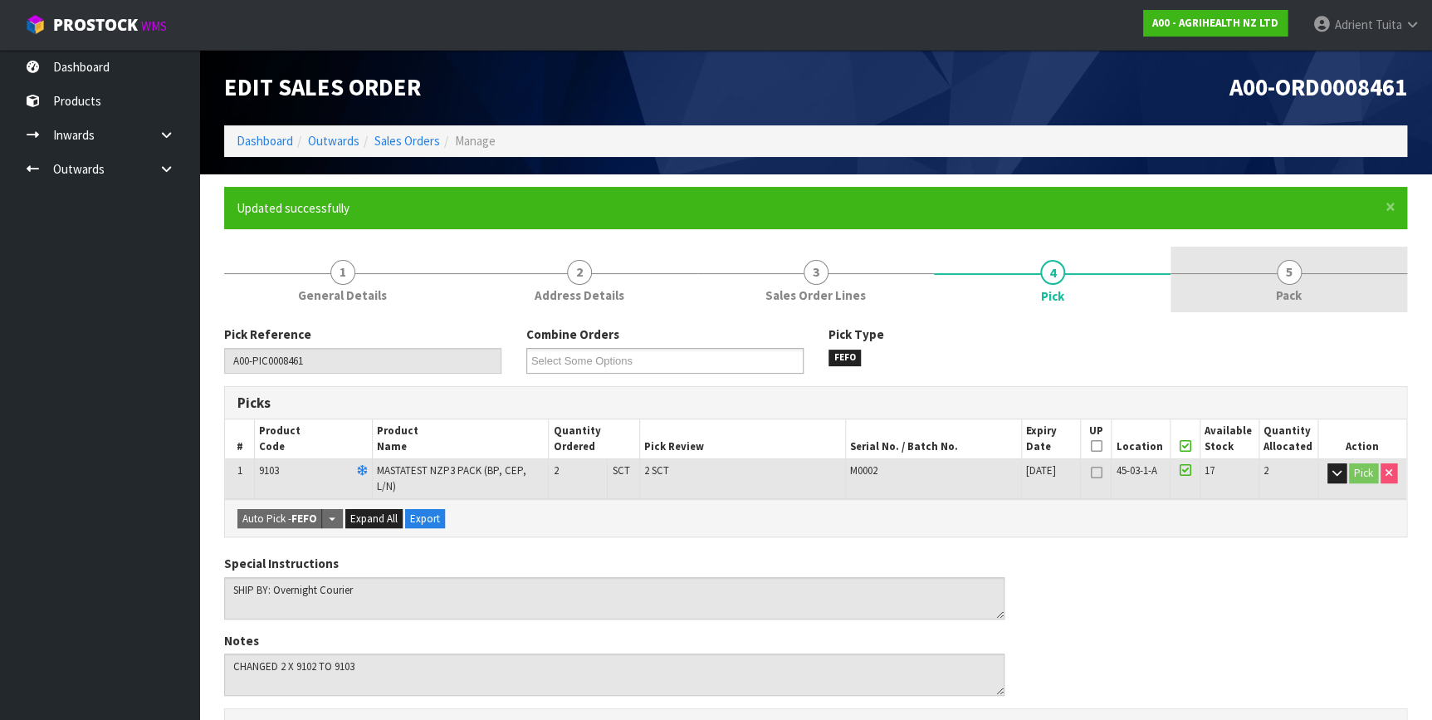
click at [1320, 273] on link "5 Pack" at bounding box center [1288, 279] width 237 height 66
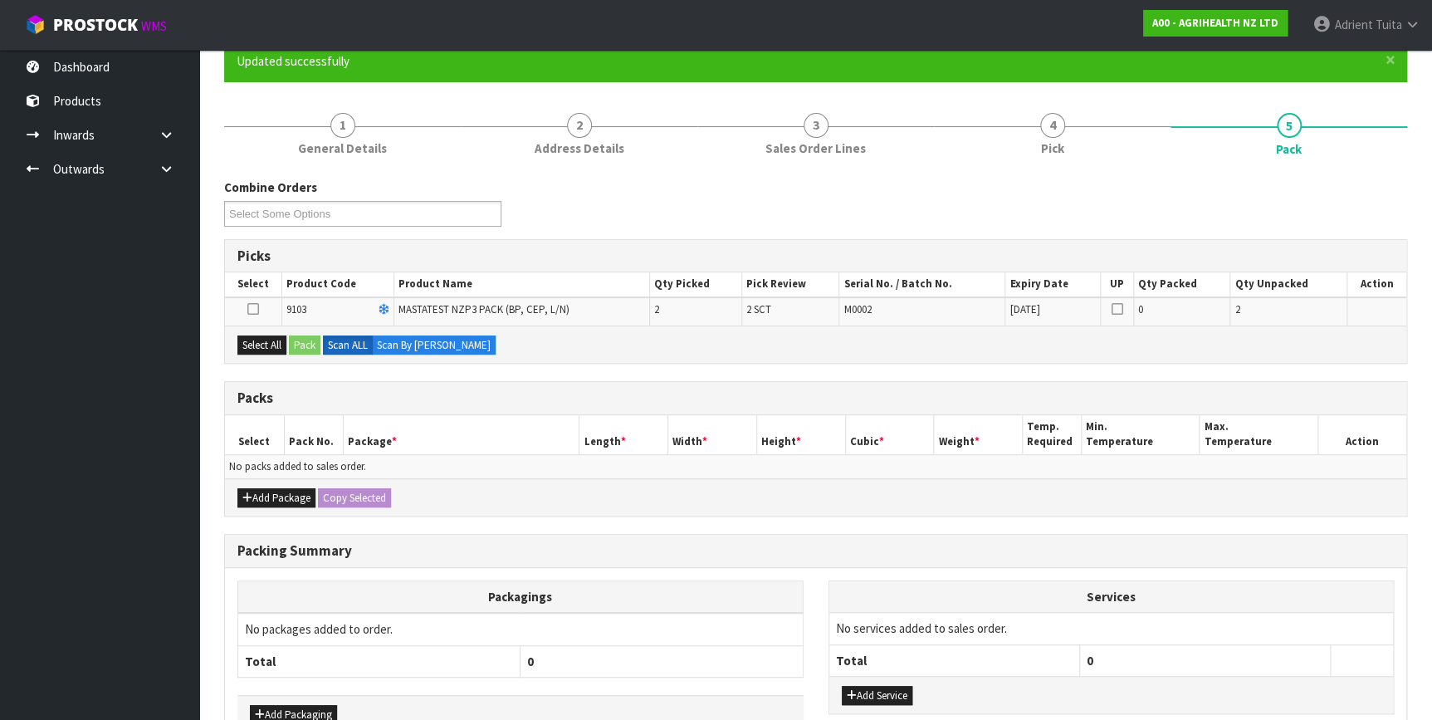
scroll to position [247, 0]
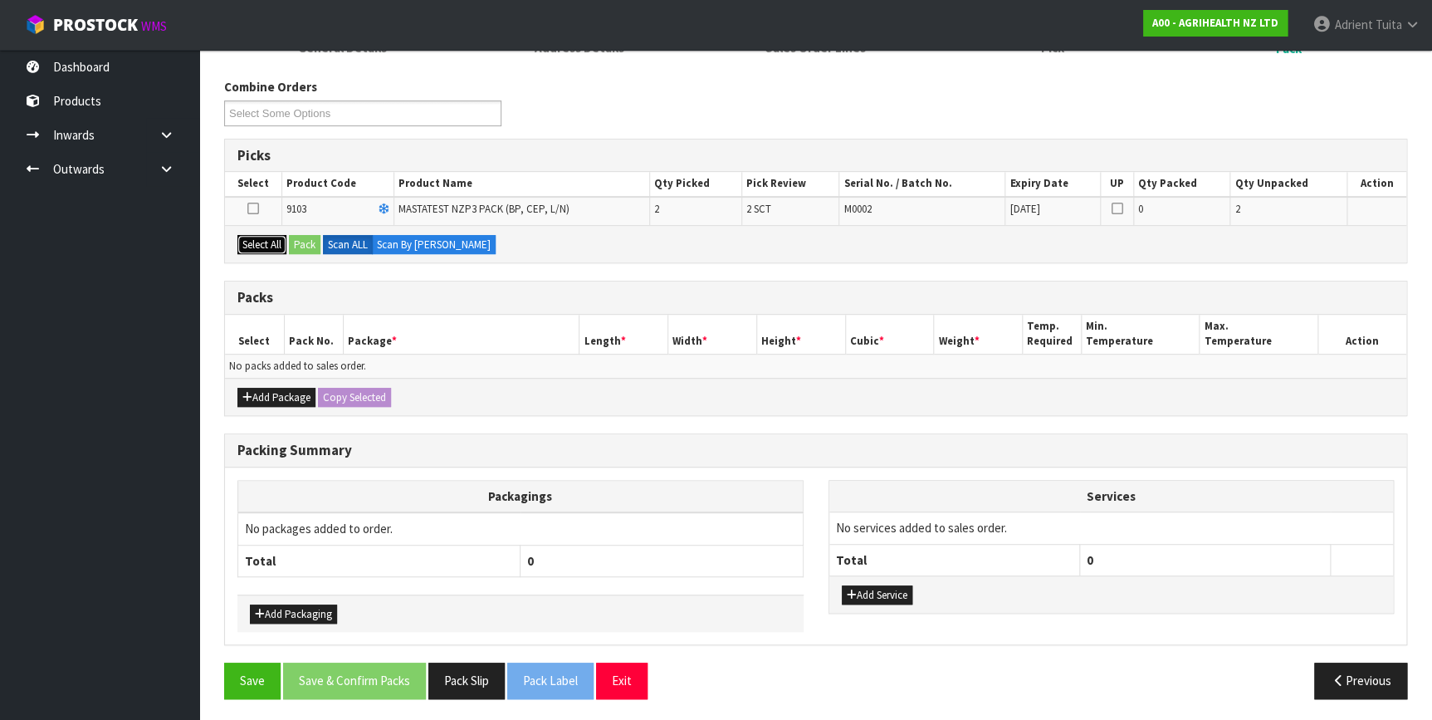
click at [282, 245] on button "Select All" at bounding box center [261, 245] width 49 height 20
click at [305, 242] on button "Pack" at bounding box center [305, 245] width 32 height 20
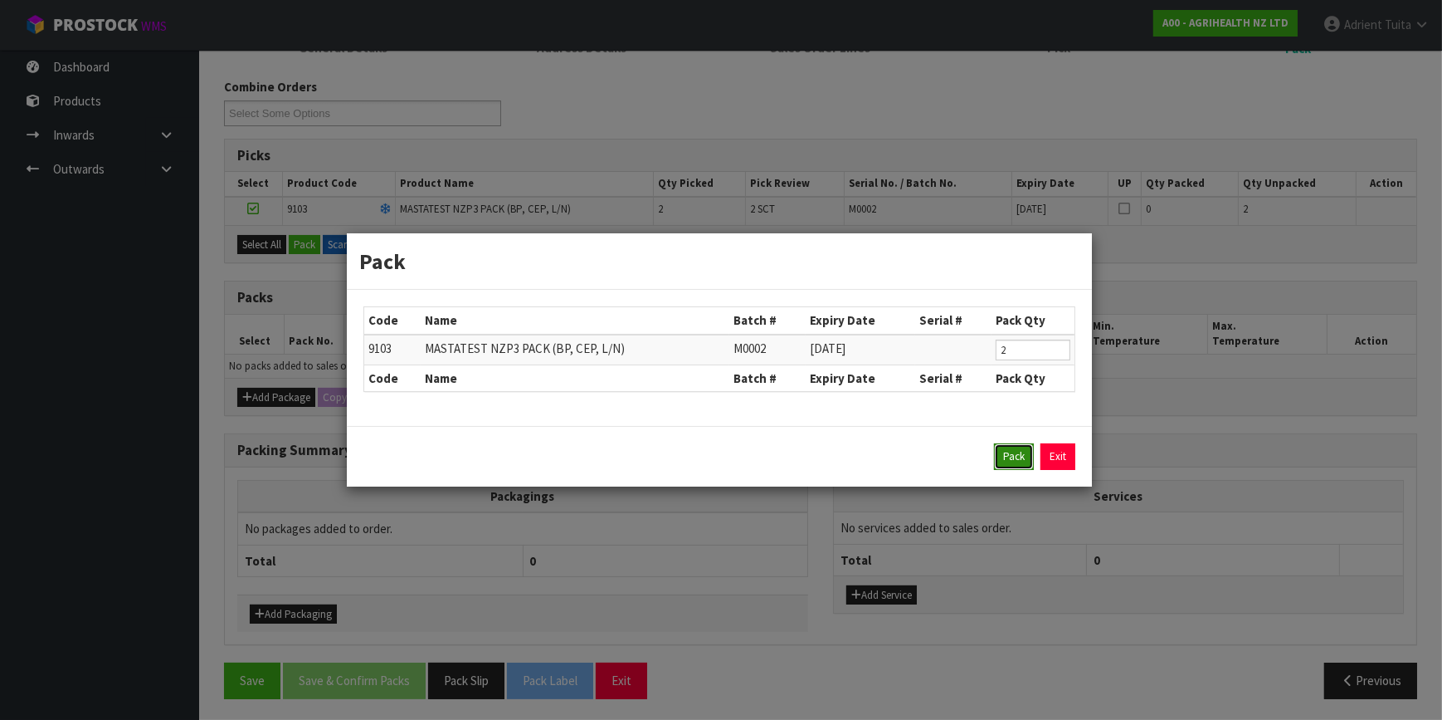
click at [1007, 452] on button "Pack" at bounding box center [1014, 456] width 40 height 27
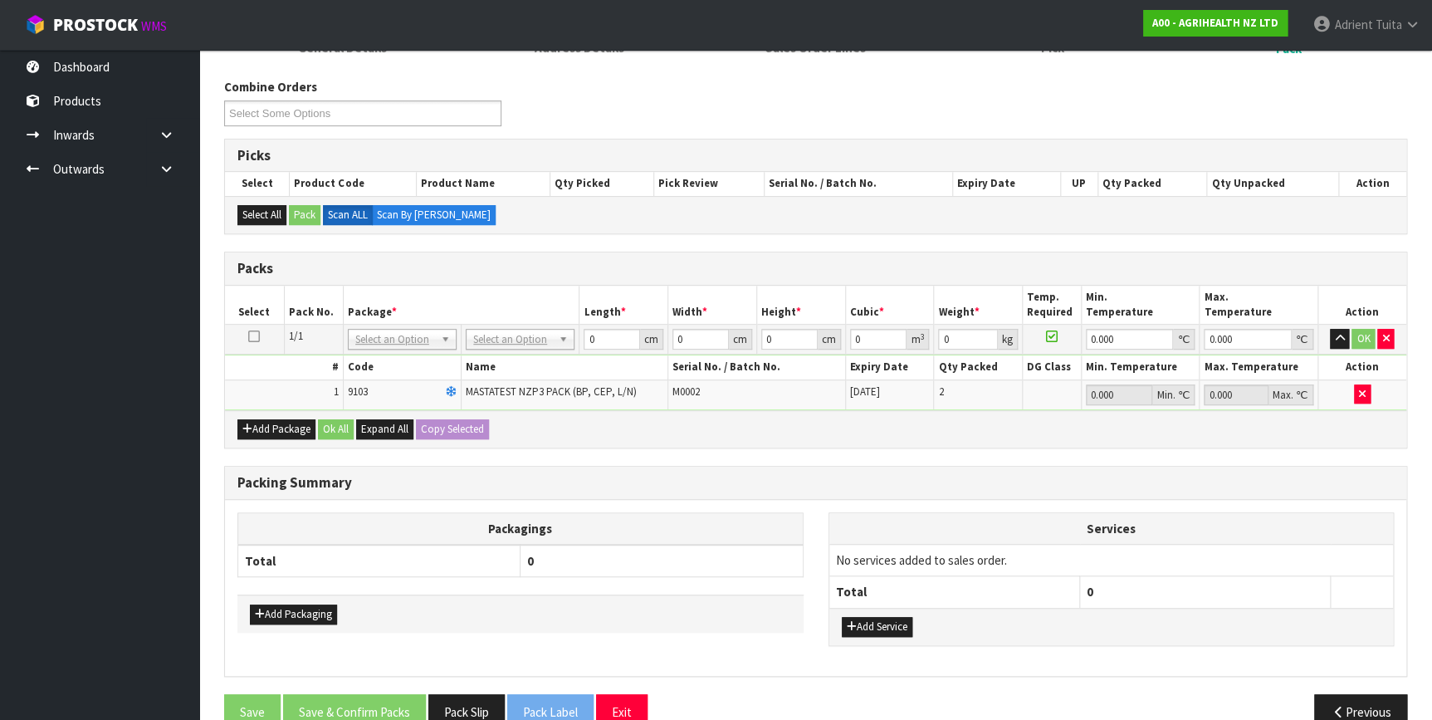
scroll to position [278, 0]
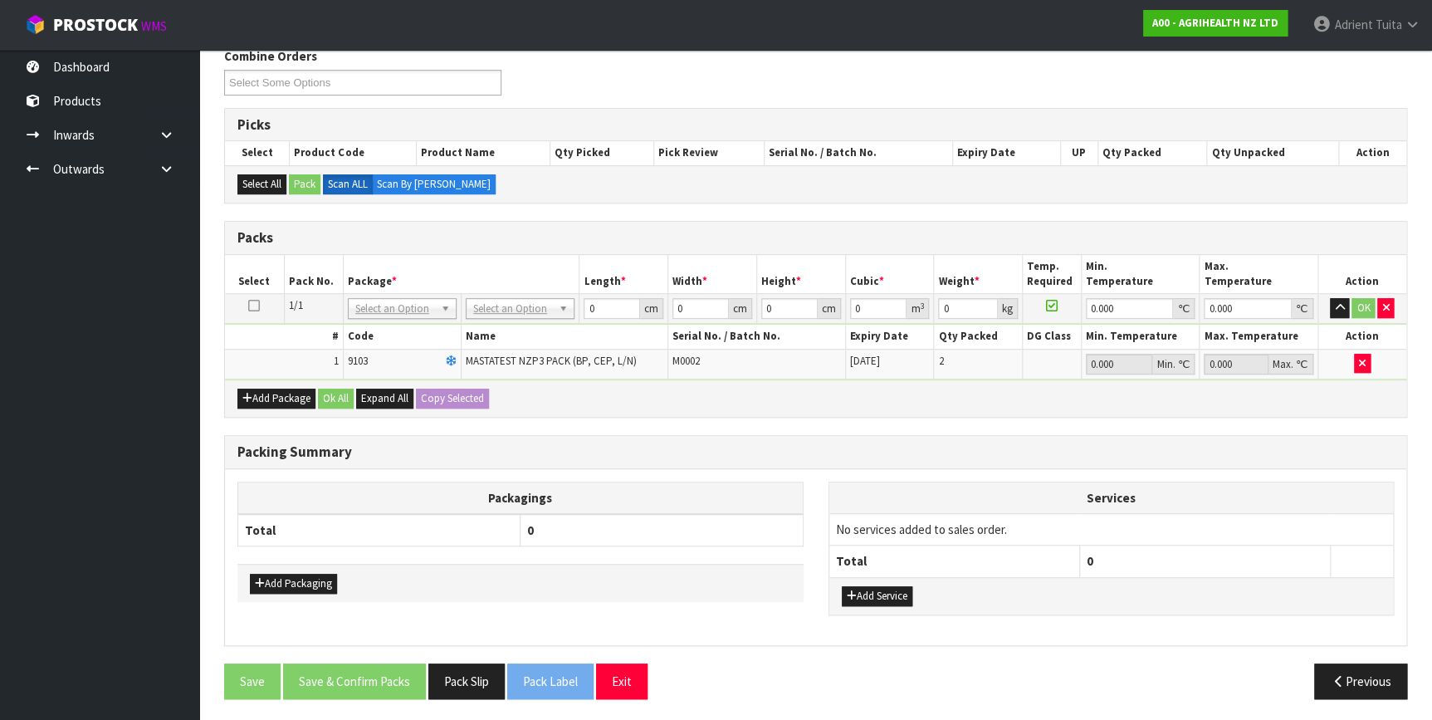
click at [495, 294] on td "No Packaging Cartons PLT GEN120 (1200 X 1000) PLT ONE WAY SKID CHEP HIRE PALLET…" at bounding box center [520, 309] width 118 height 30
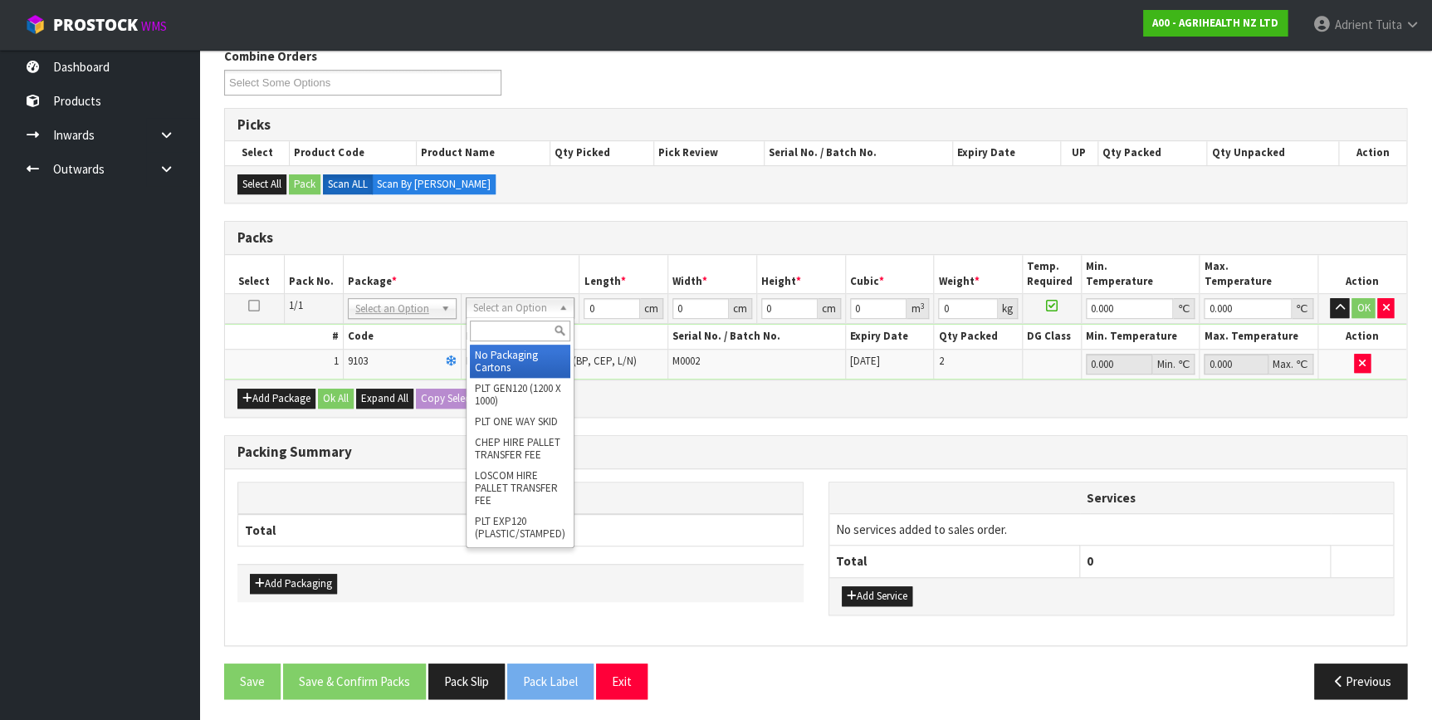
drag, startPoint x: 494, startPoint y: 303, endPoint x: 494, endPoint y: 321, distance: 18.3
click at [494, 321] on input "text" at bounding box center [520, 330] width 100 height 21
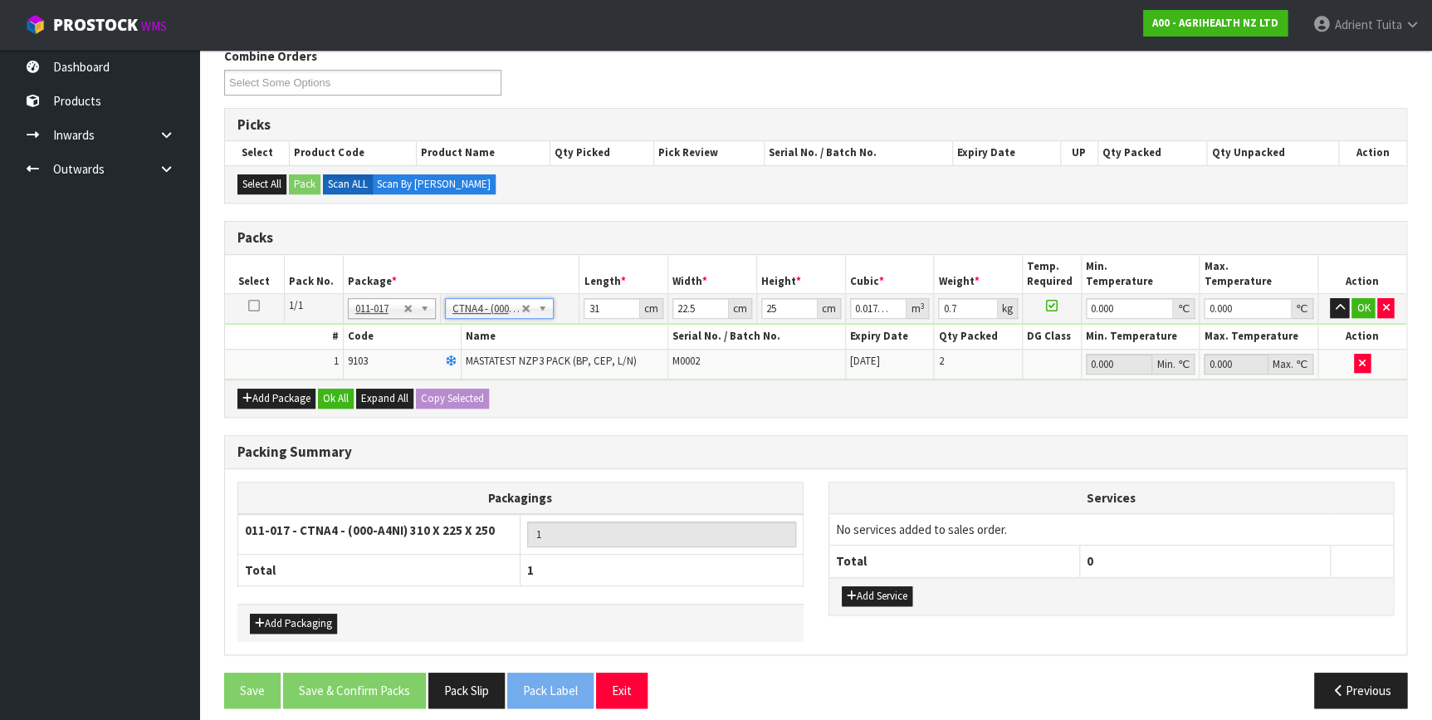
click at [589, 317] on td "31 cm" at bounding box center [623, 309] width 89 height 30
click at [589, 315] on input "31" at bounding box center [611, 308] width 56 height 21
click at [589, 314] on input "31" at bounding box center [611, 308] width 56 height 21
click at [1364, 307] on button "OK" at bounding box center [1362, 308] width 23 height 20
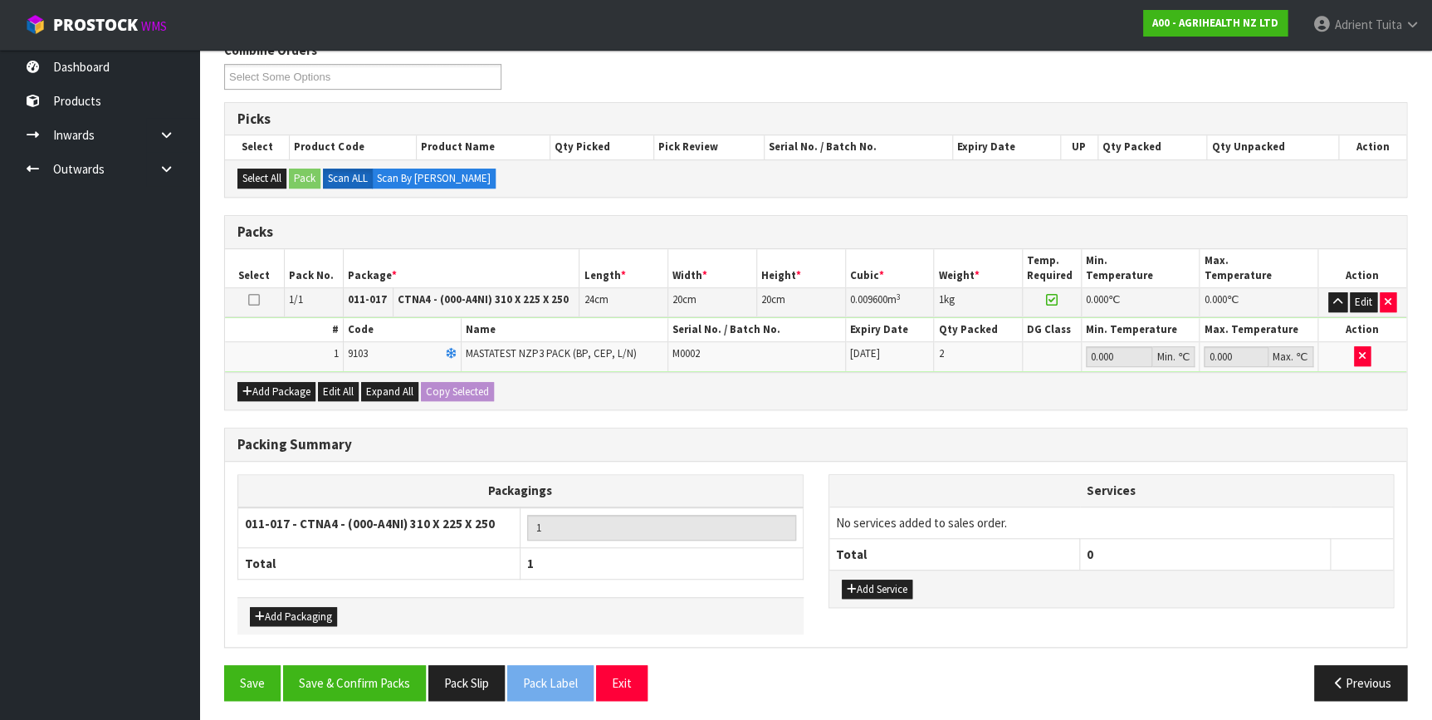
scroll to position [285, 0]
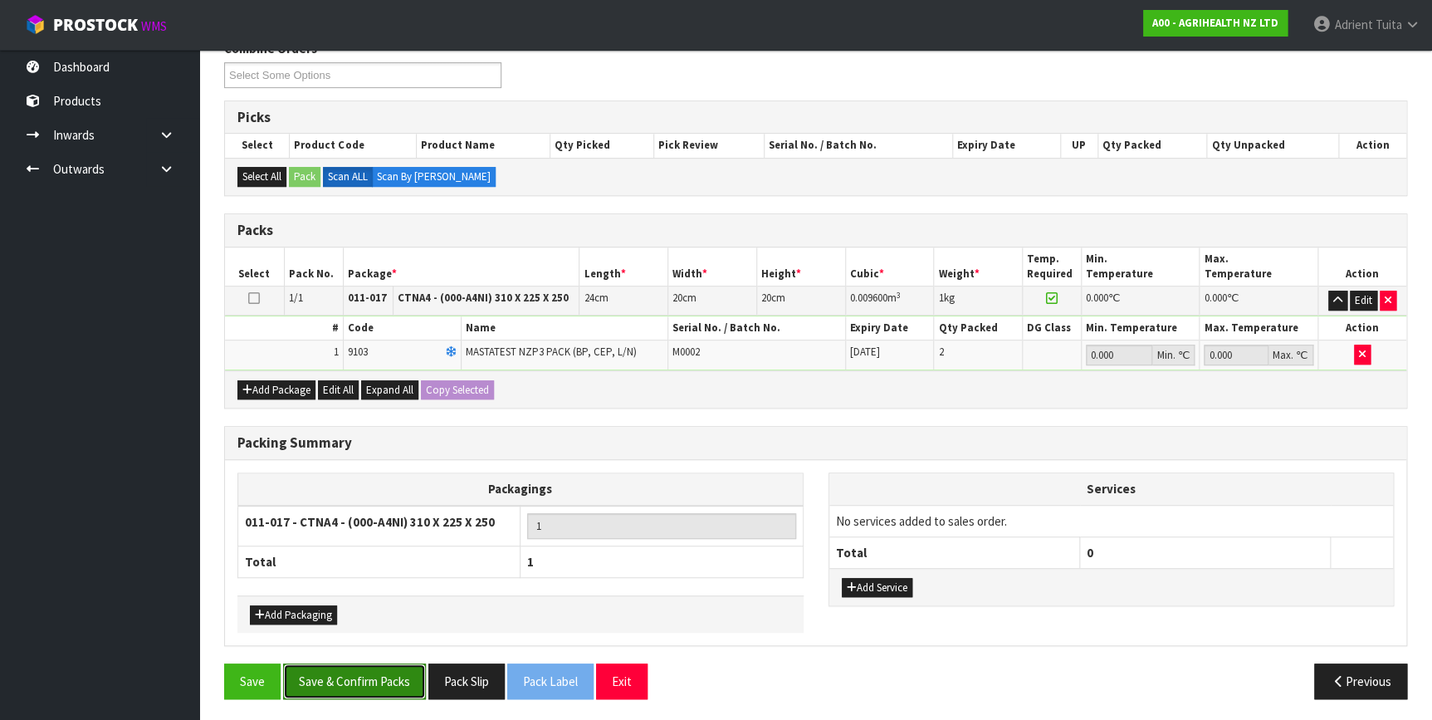
click at [354, 671] on button "Save & Confirm Packs" at bounding box center [354, 681] width 143 height 36
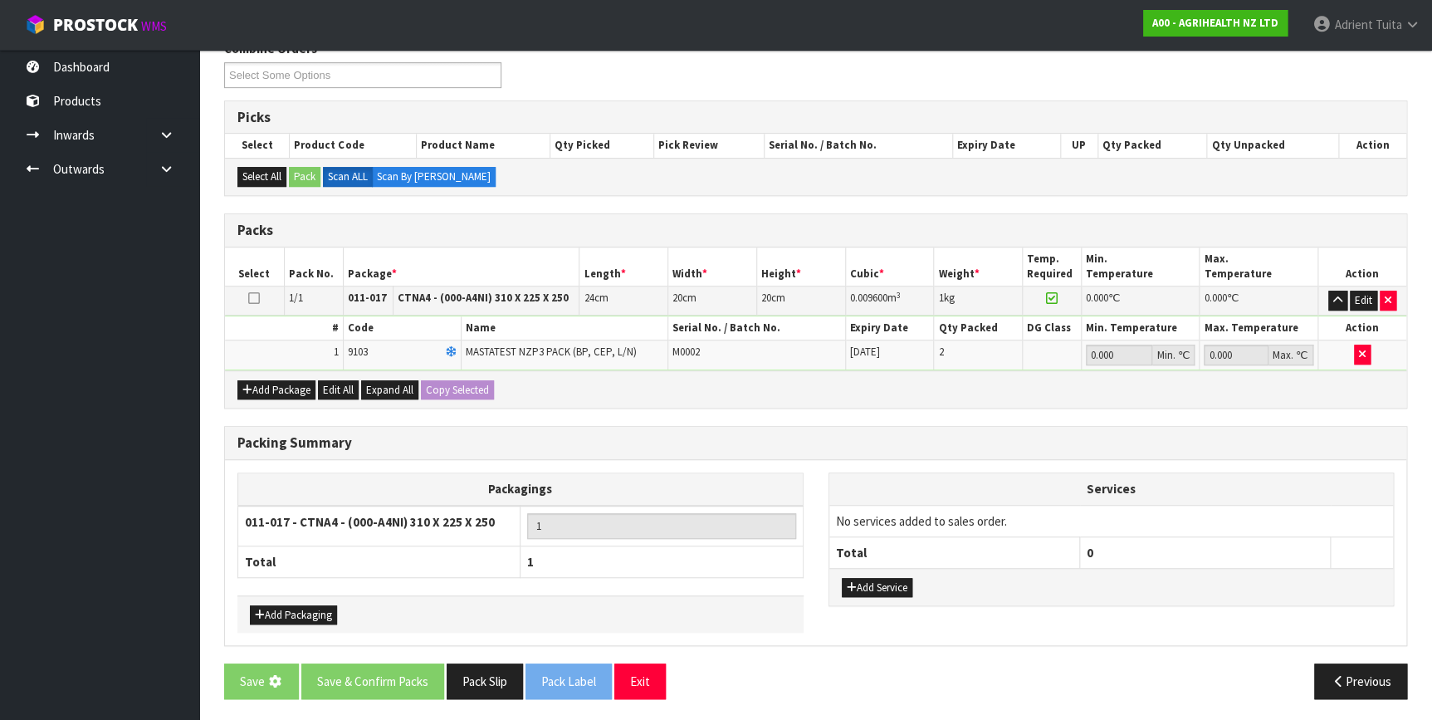
scroll to position [0, 0]
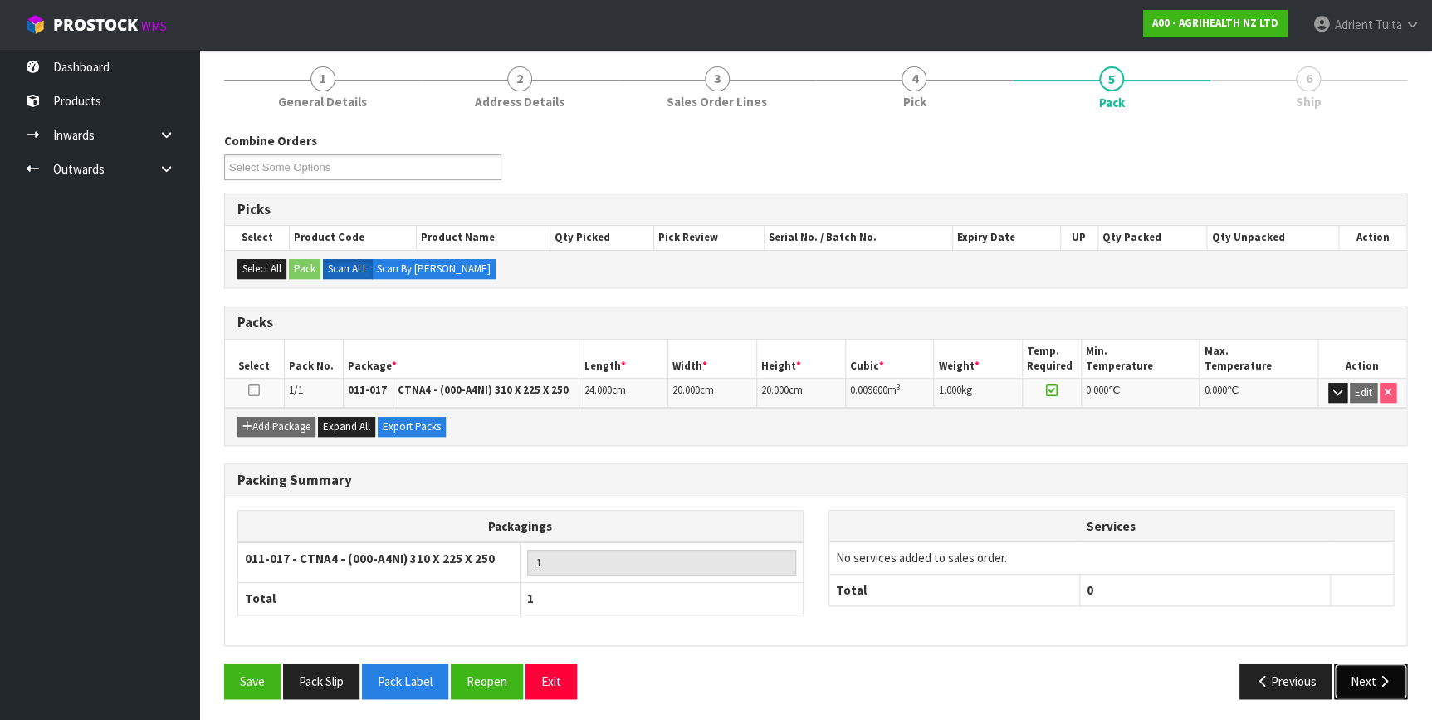
click at [1359, 671] on button "Next" at bounding box center [1370, 681] width 73 height 36
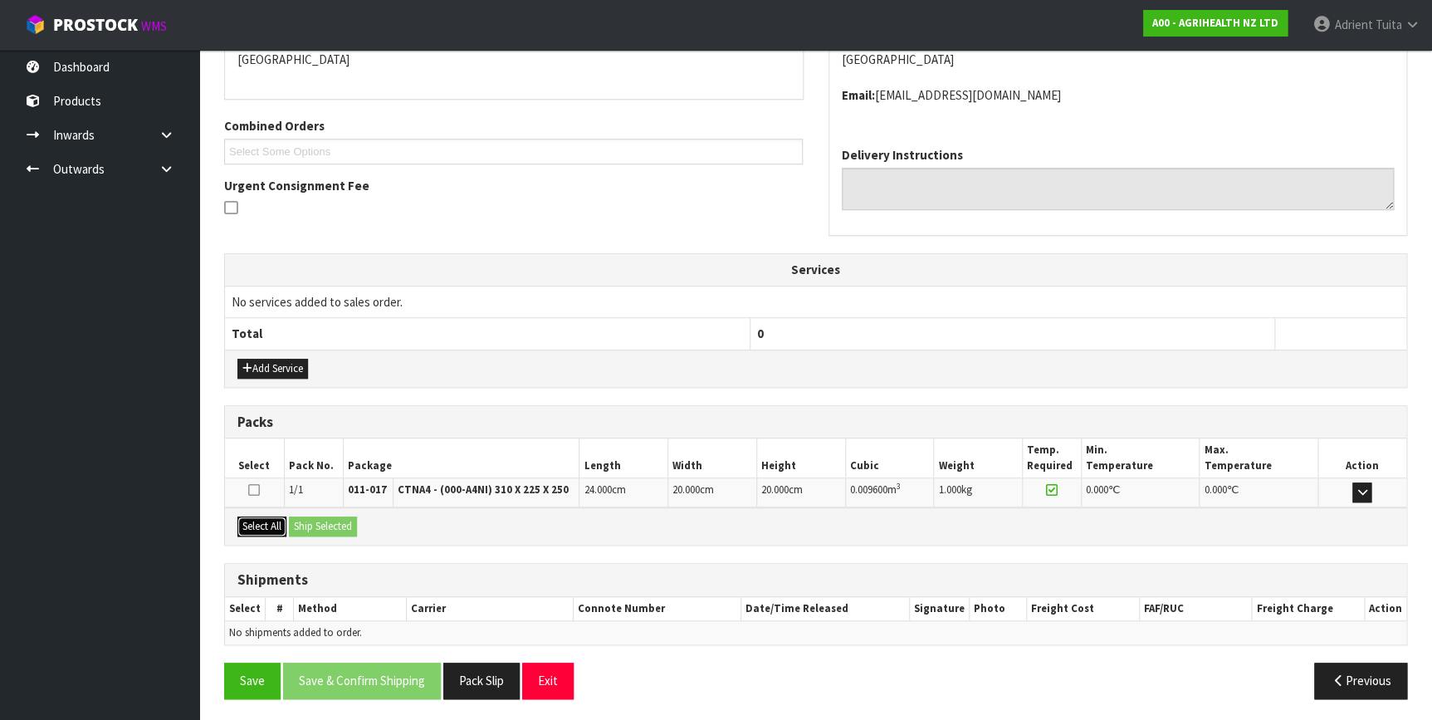
drag, startPoint x: 257, startPoint y: 523, endPoint x: 310, endPoint y: 525, distance: 52.3
click at [261, 523] on button "Select All" at bounding box center [261, 526] width 49 height 20
click at [340, 525] on button "Ship Selected" at bounding box center [323, 526] width 68 height 20
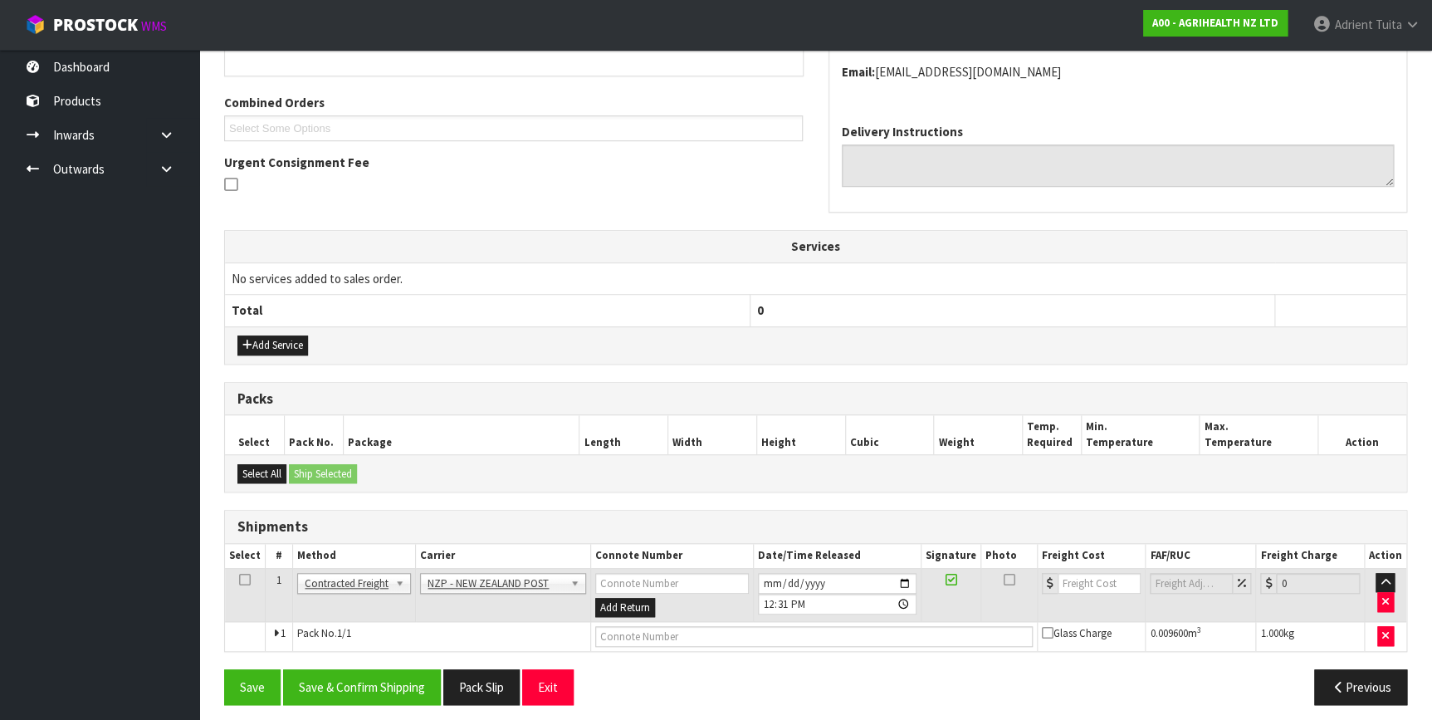
scroll to position [404, 0]
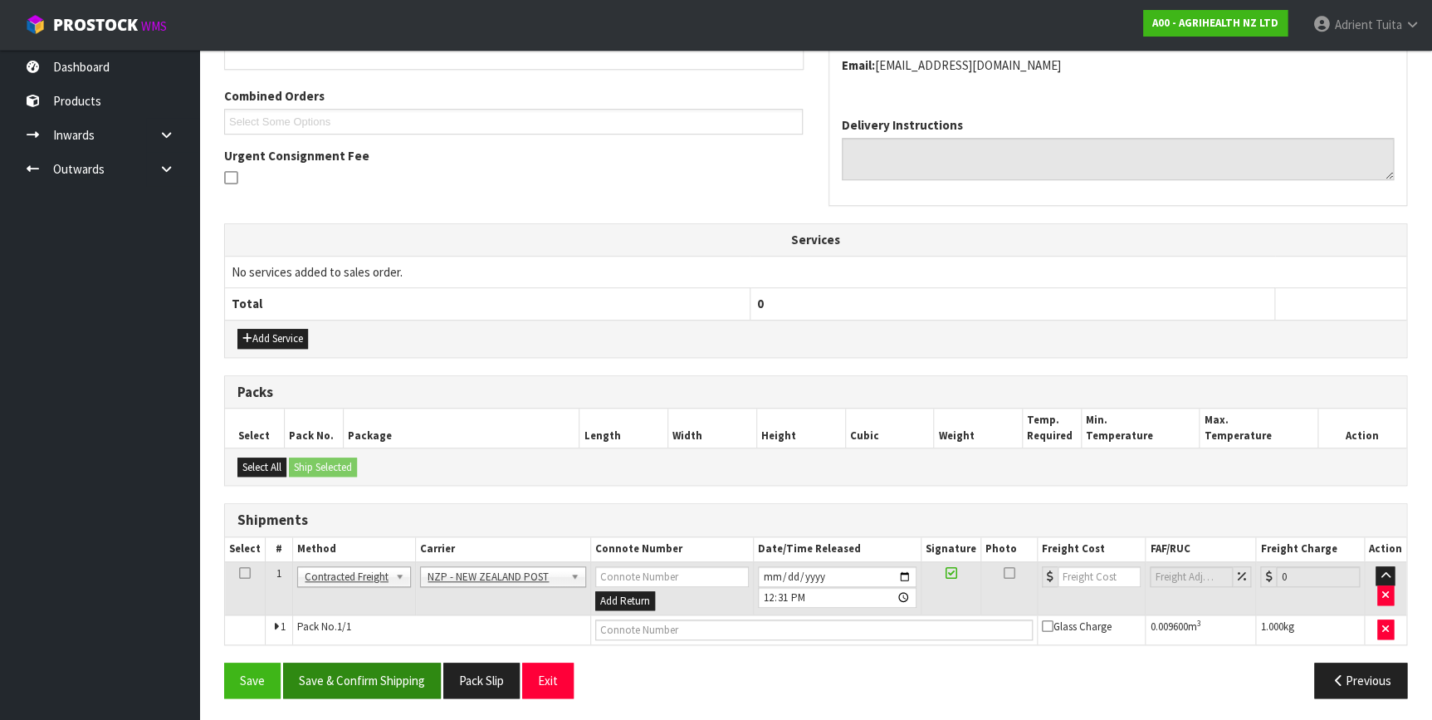
click at [392, 656] on div "From Address CONTRACT WAREHOUSING & LOGISTICS 17 Allens Road East Tamaki Auckla…" at bounding box center [815, 315] width 1183 height 789
click at [367, 667] on button "Save & Confirm Shipping" at bounding box center [362, 680] width 158 height 36
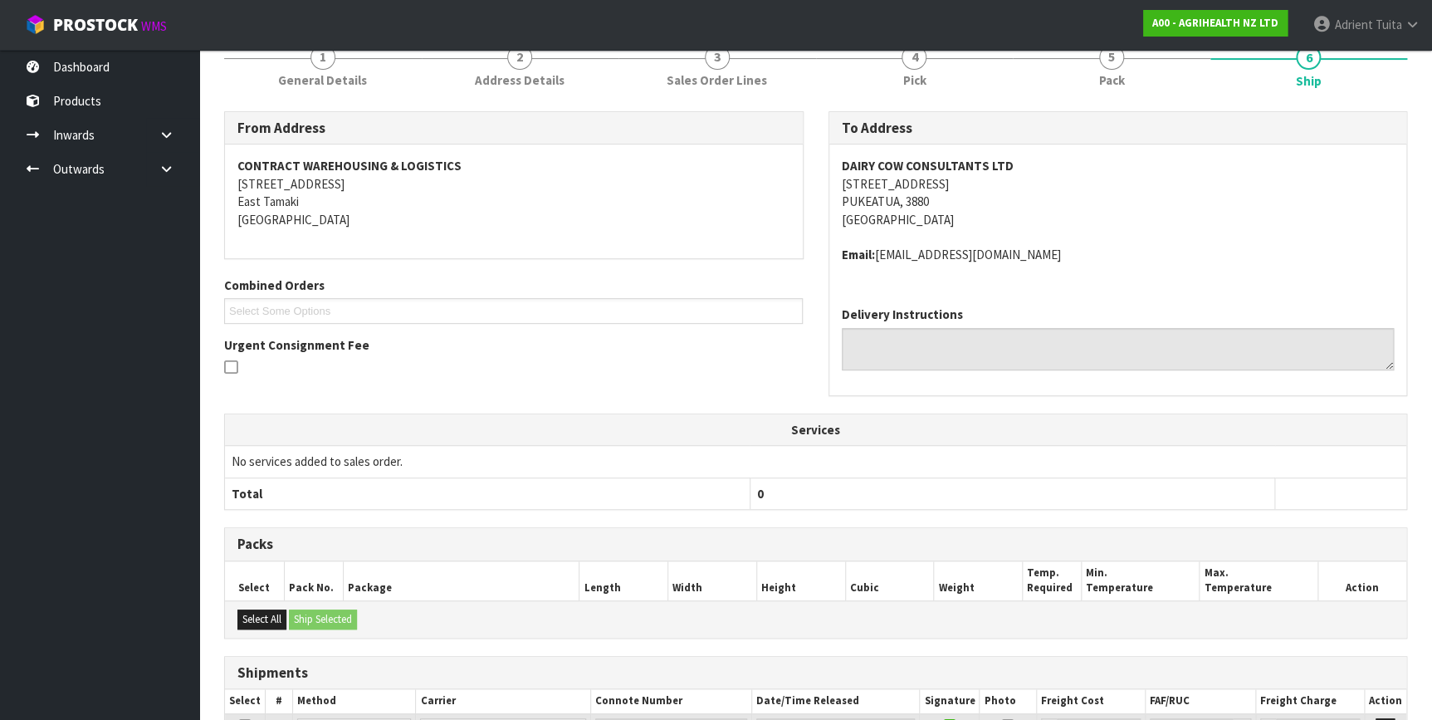
scroll to position [381, 0]
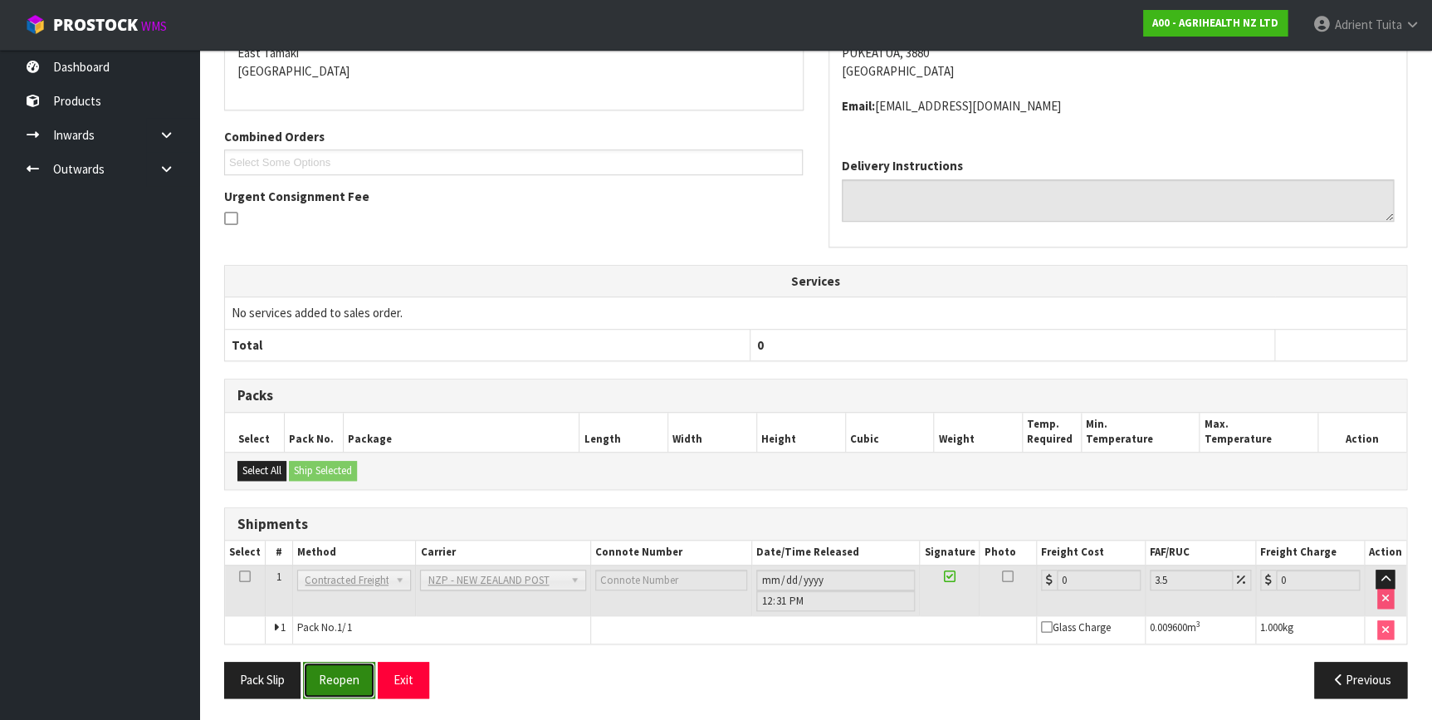
click at [320, 675] on button "Reopen" at bounding box center [339, 679] width 72 height 36
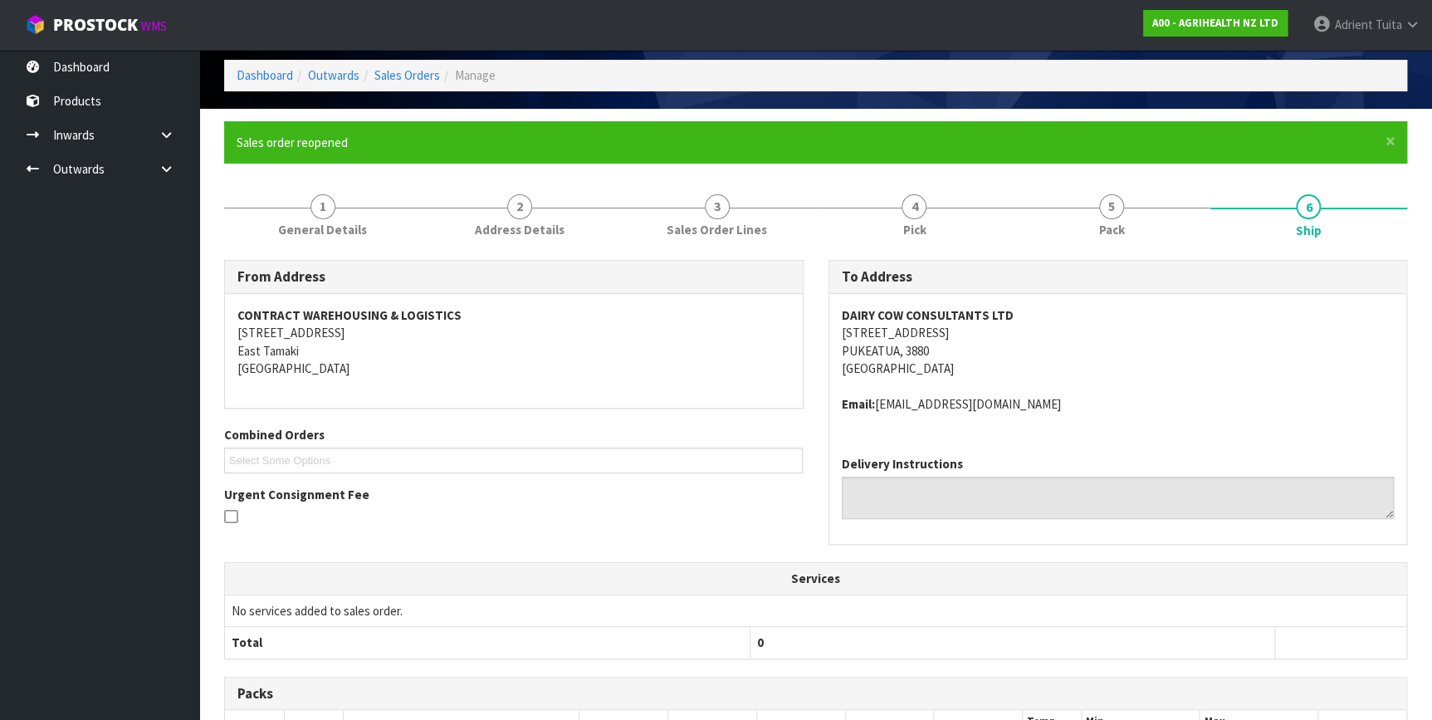
scroll to position [364, 0]
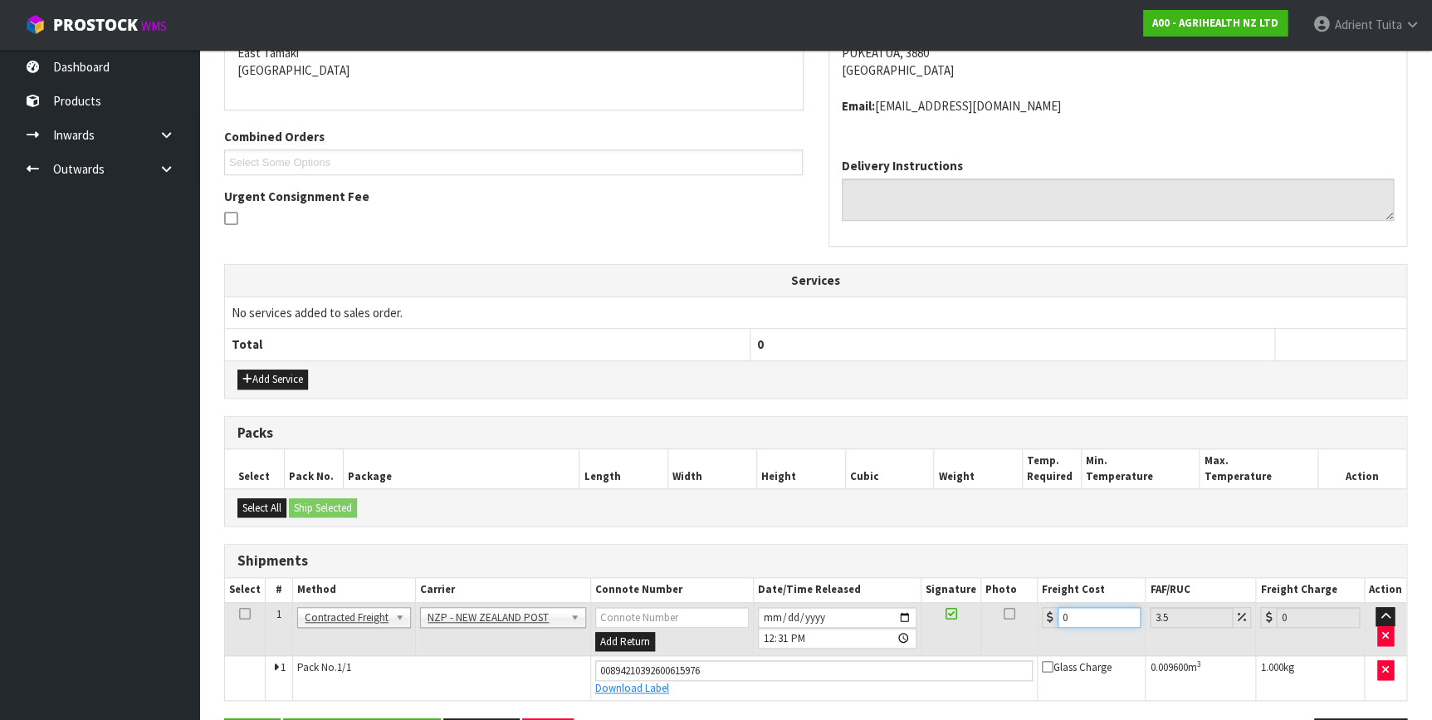
click at [1083, 613] on input "0" at bounding box center [1099, 617] width 84 height 21
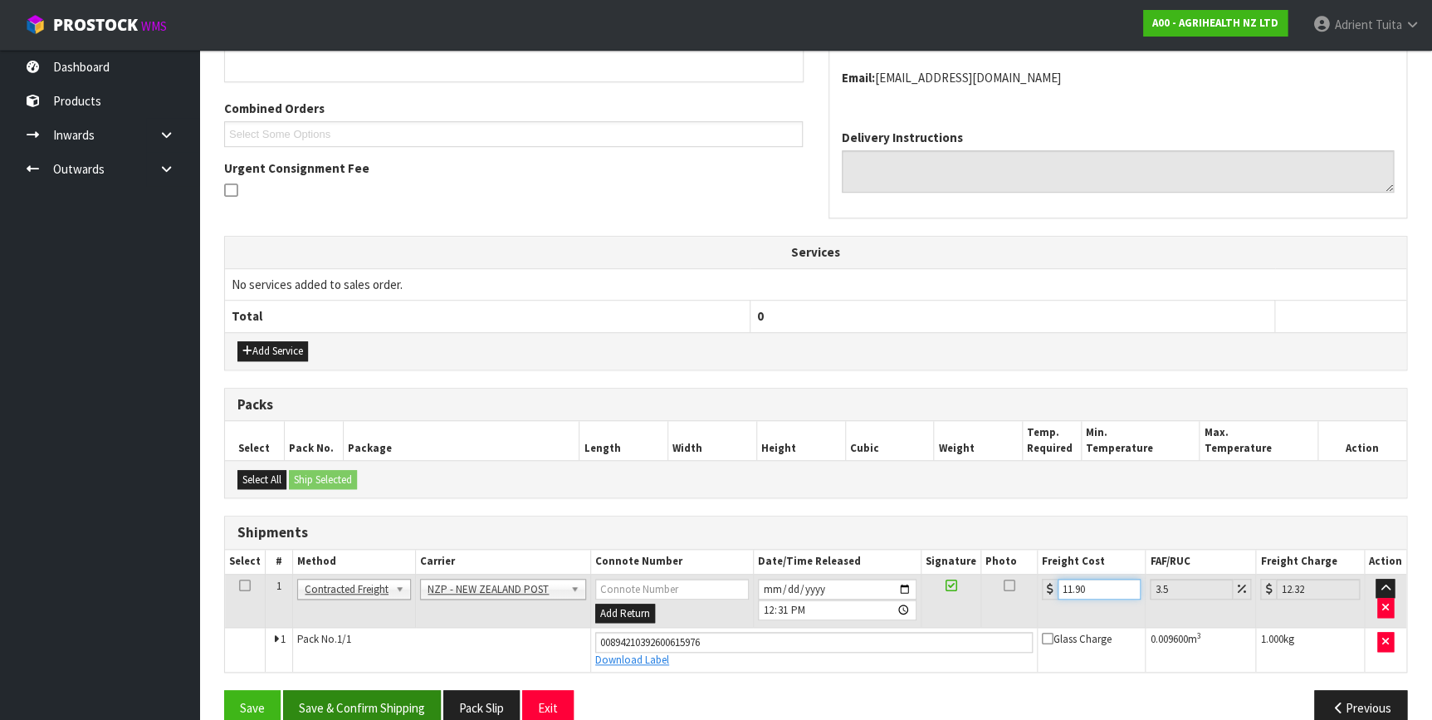
scroll to position [419, 0]
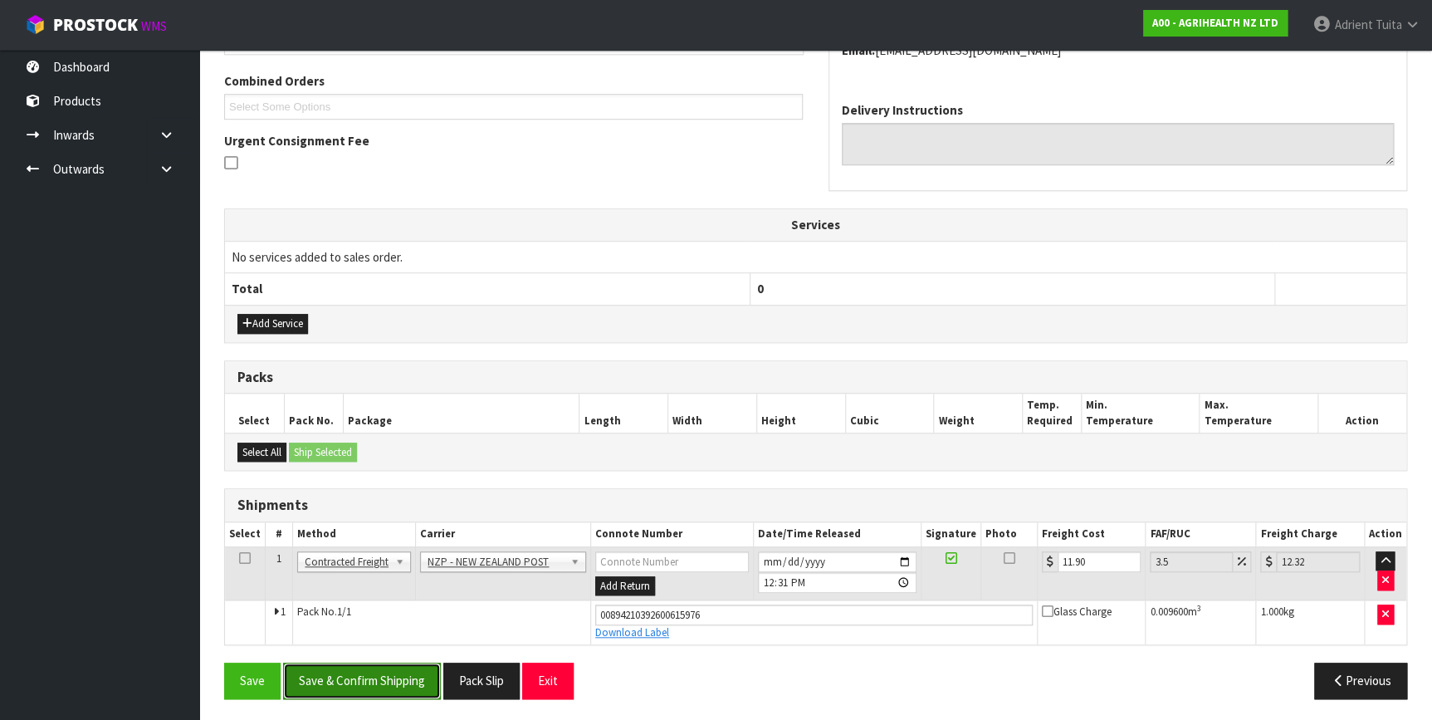
click at [324, 675] on button "Save & Confirm Shipping" at bounding box center [362, 680] width 158 height 36
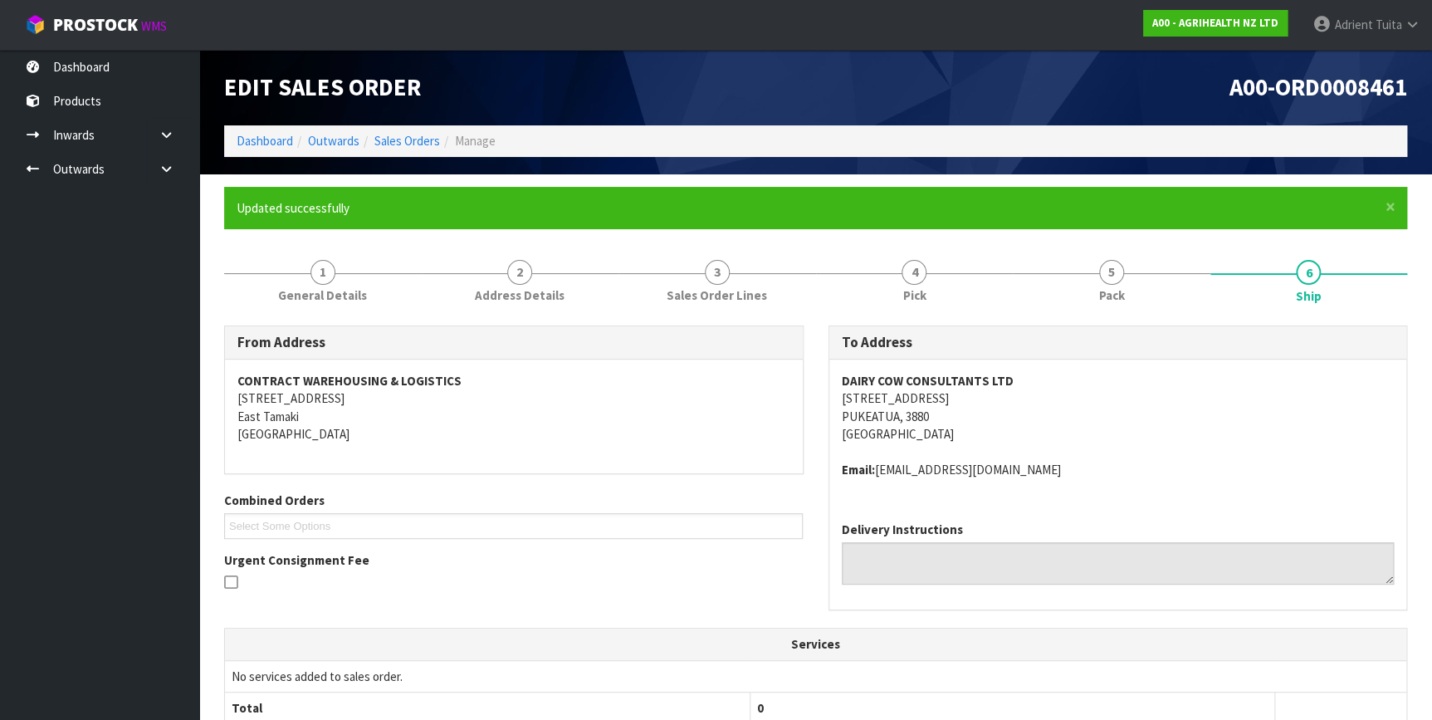
scroll to position [374, 0]
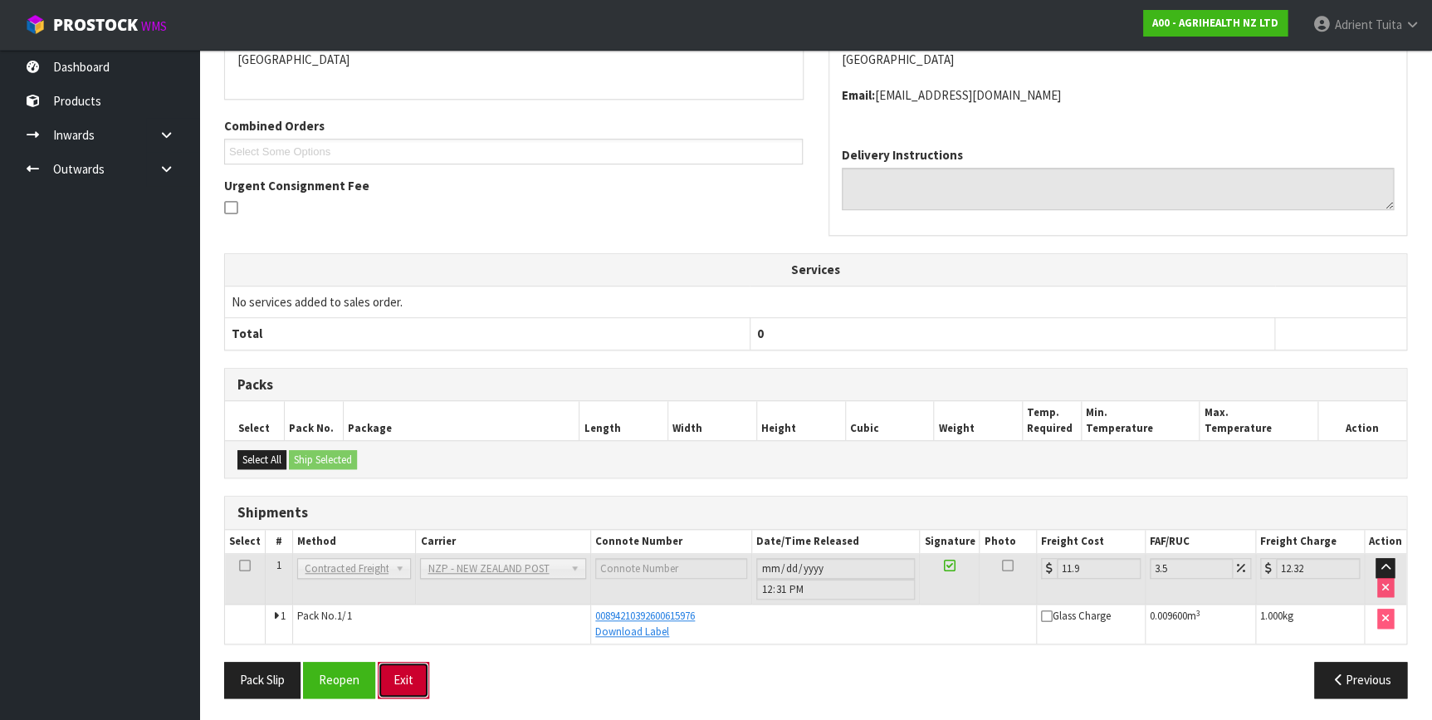
click at [422, 671] on button "Exit" at bounding box center [403, 679] width 51 height 36
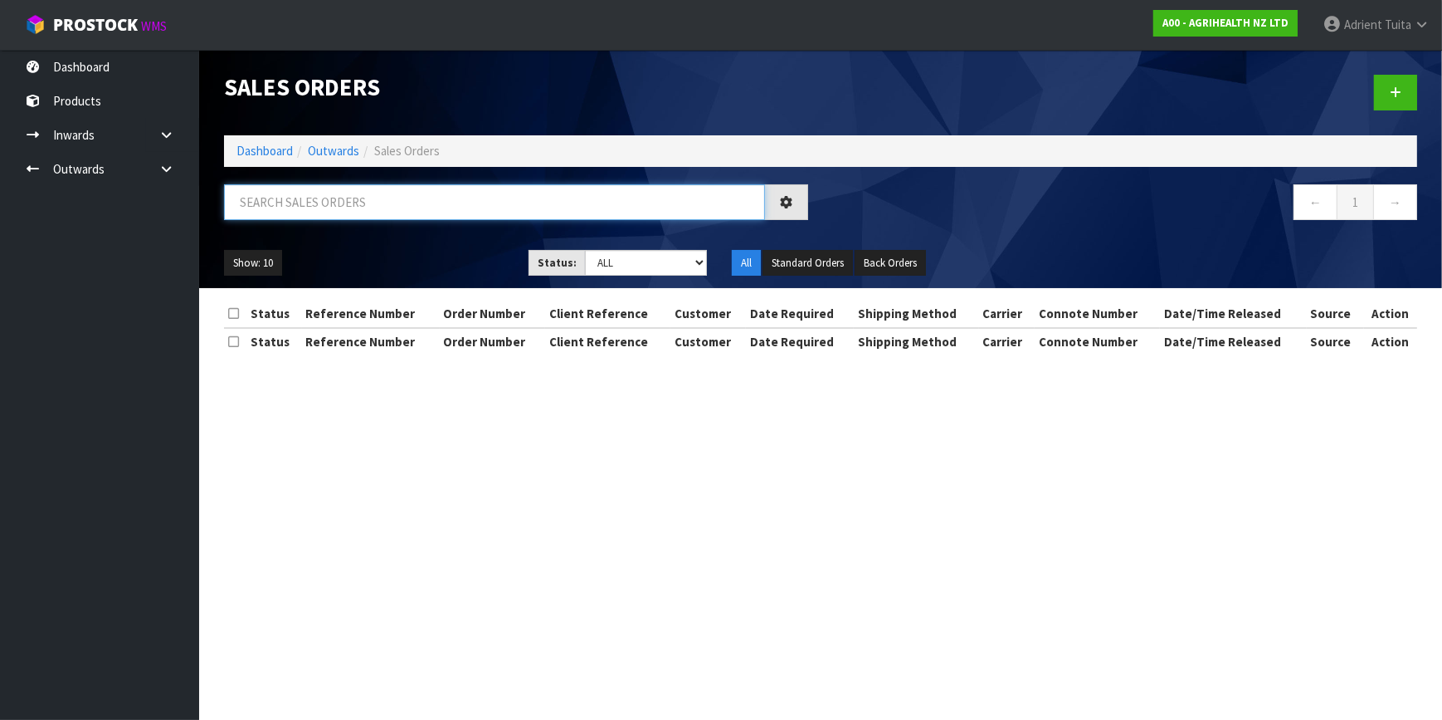
click at [344, 207] on input "text" at bounding box center [494, 202] width 541 height 36
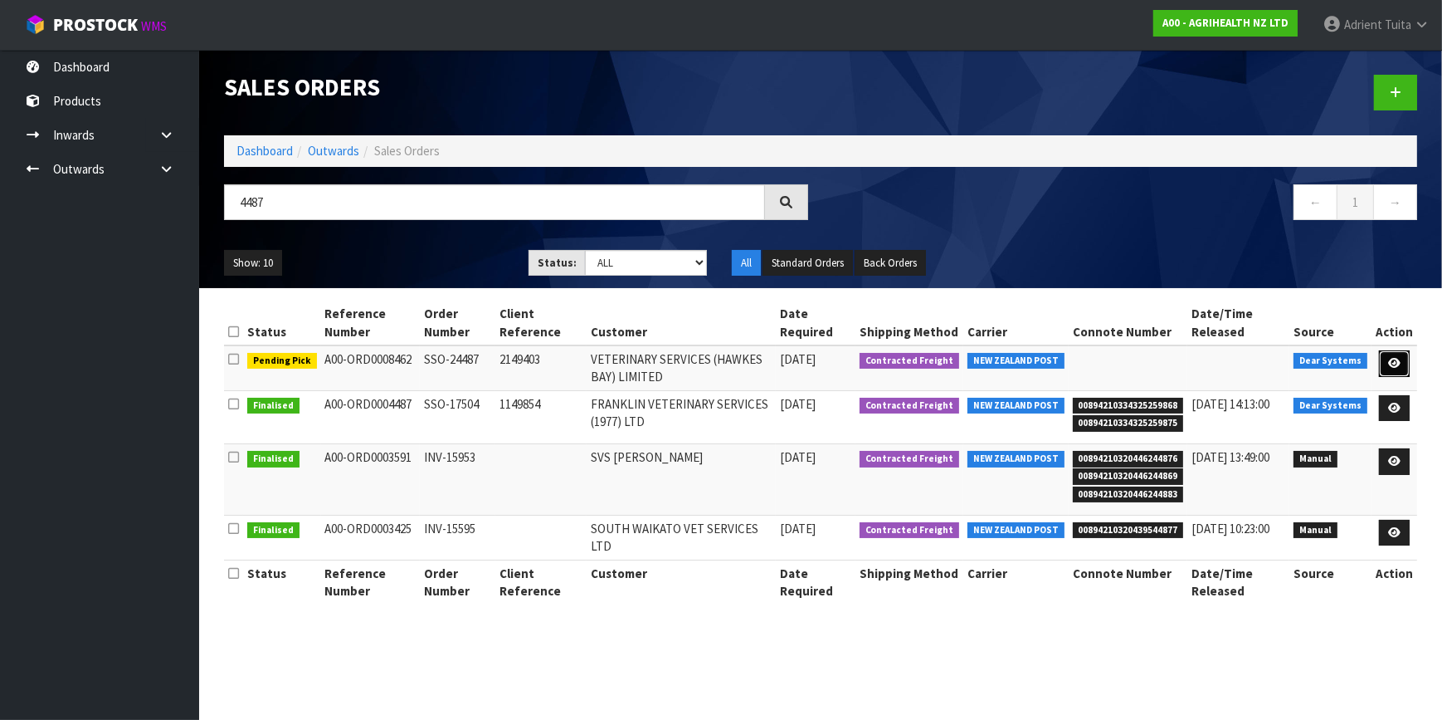
click at [1408, 369] on link at bounding box center [1394, 363] width 31 height 27
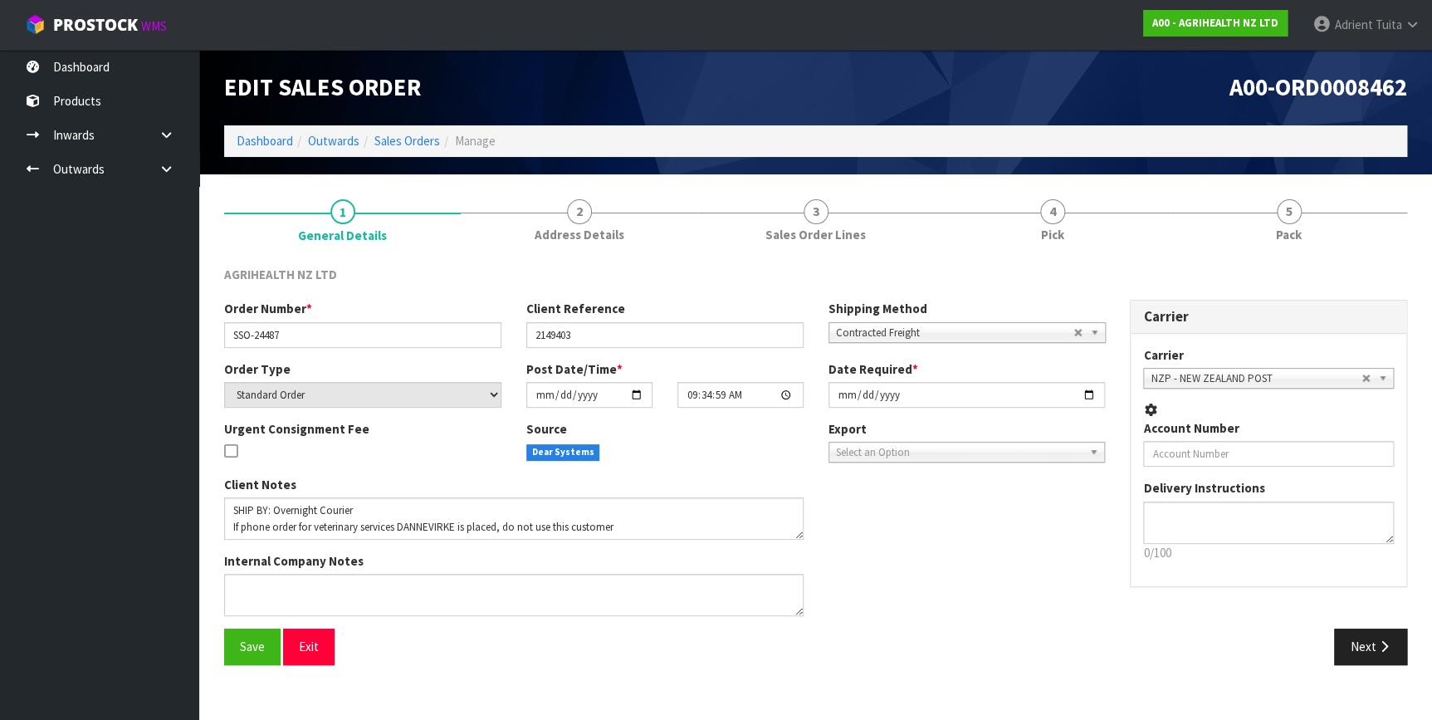
click at [1041, 217] on span "4" at bounding box center [1052, 211] width 25 height 25
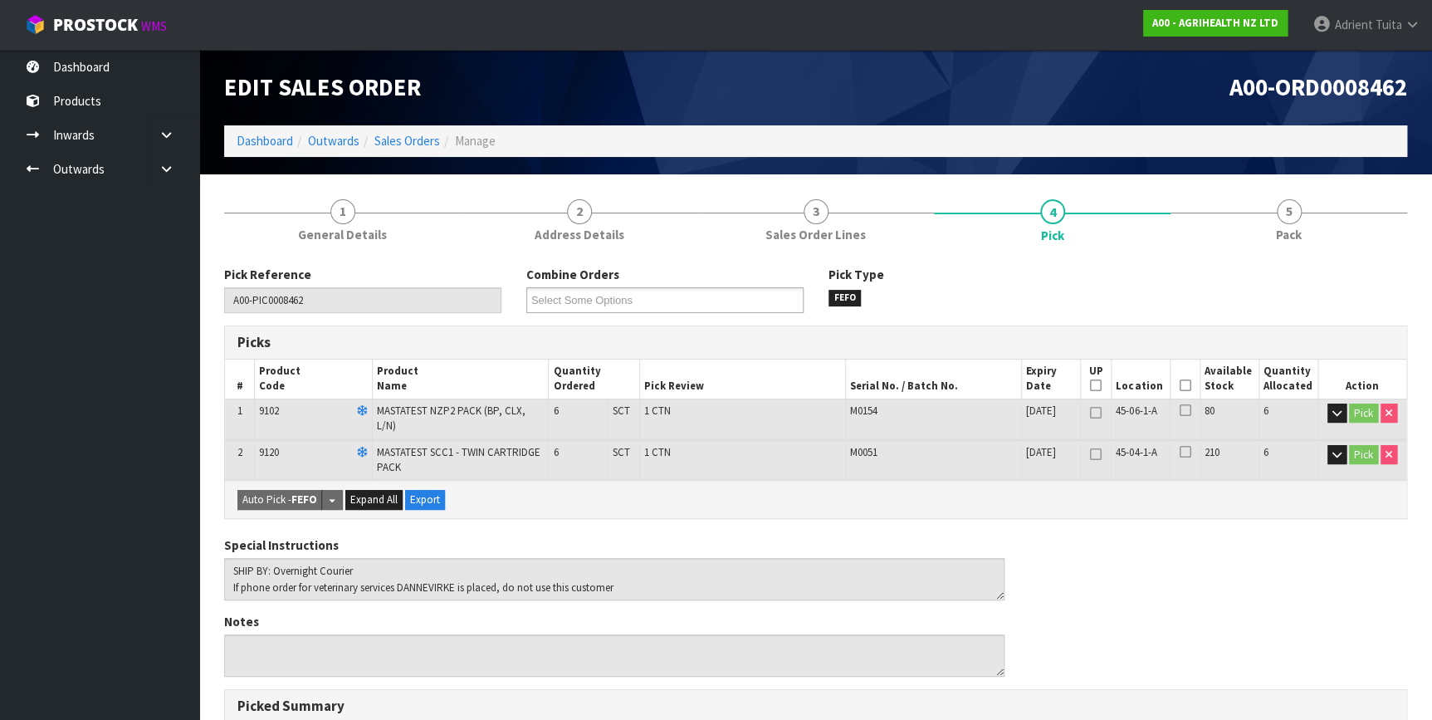
click at [1188, 385] on icon at bounding box center [1185, 385] width 12 height 1
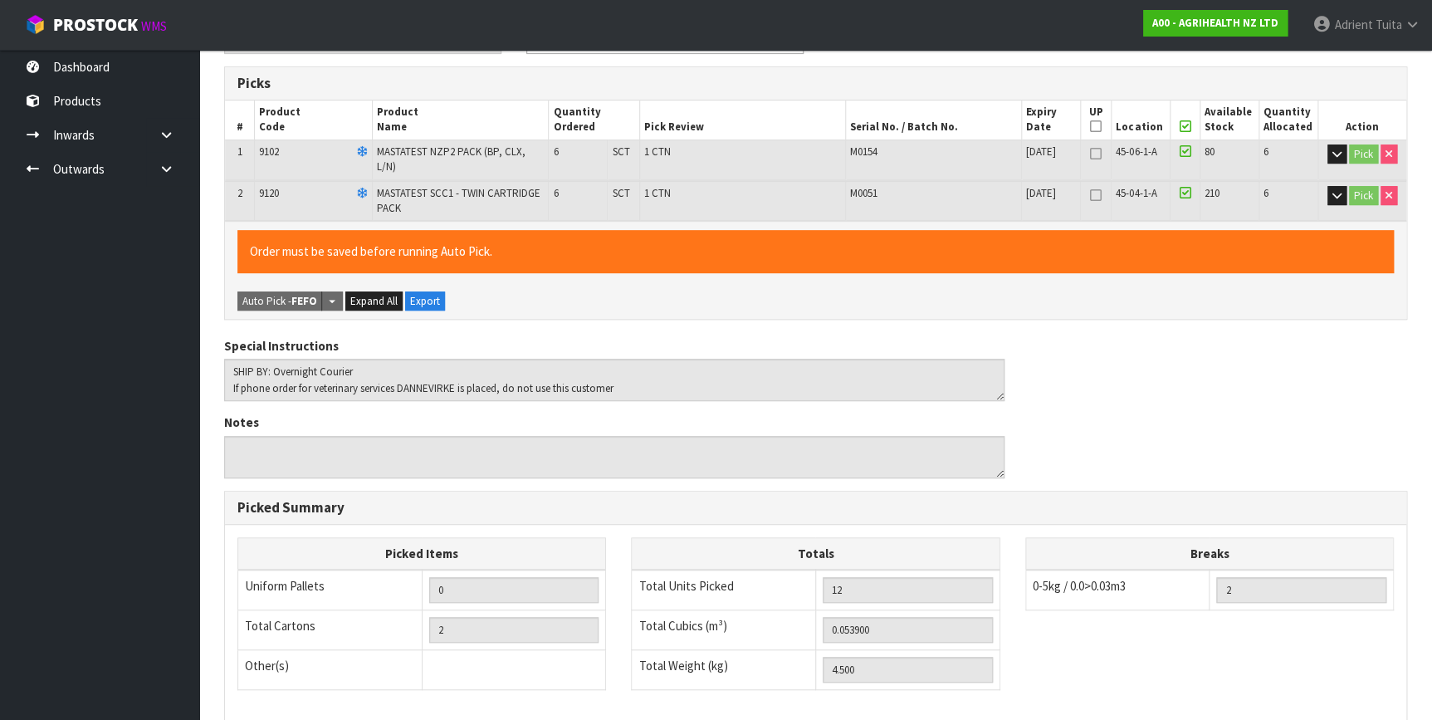
scroll to position [473, 0]
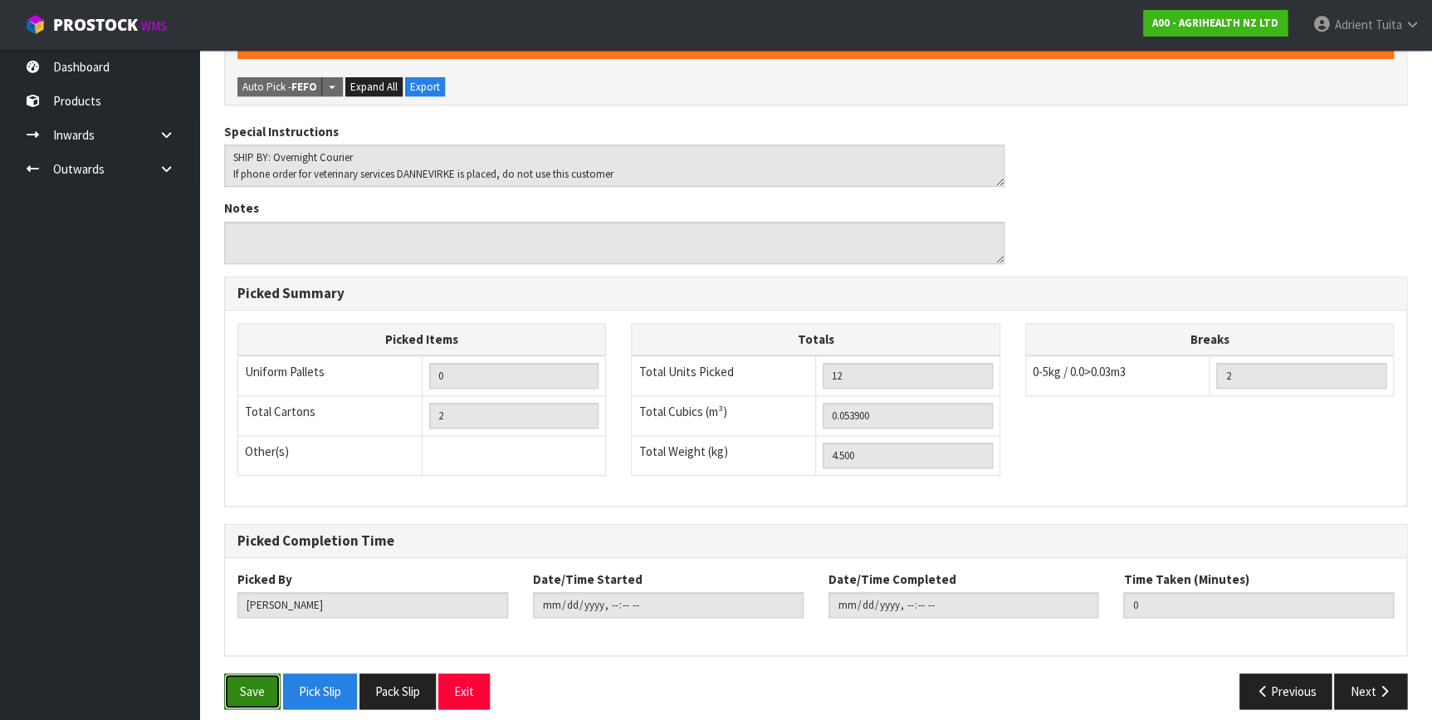
click at [241, 673] on button "Save" at bounding box center [252, 691] width 56 height 36
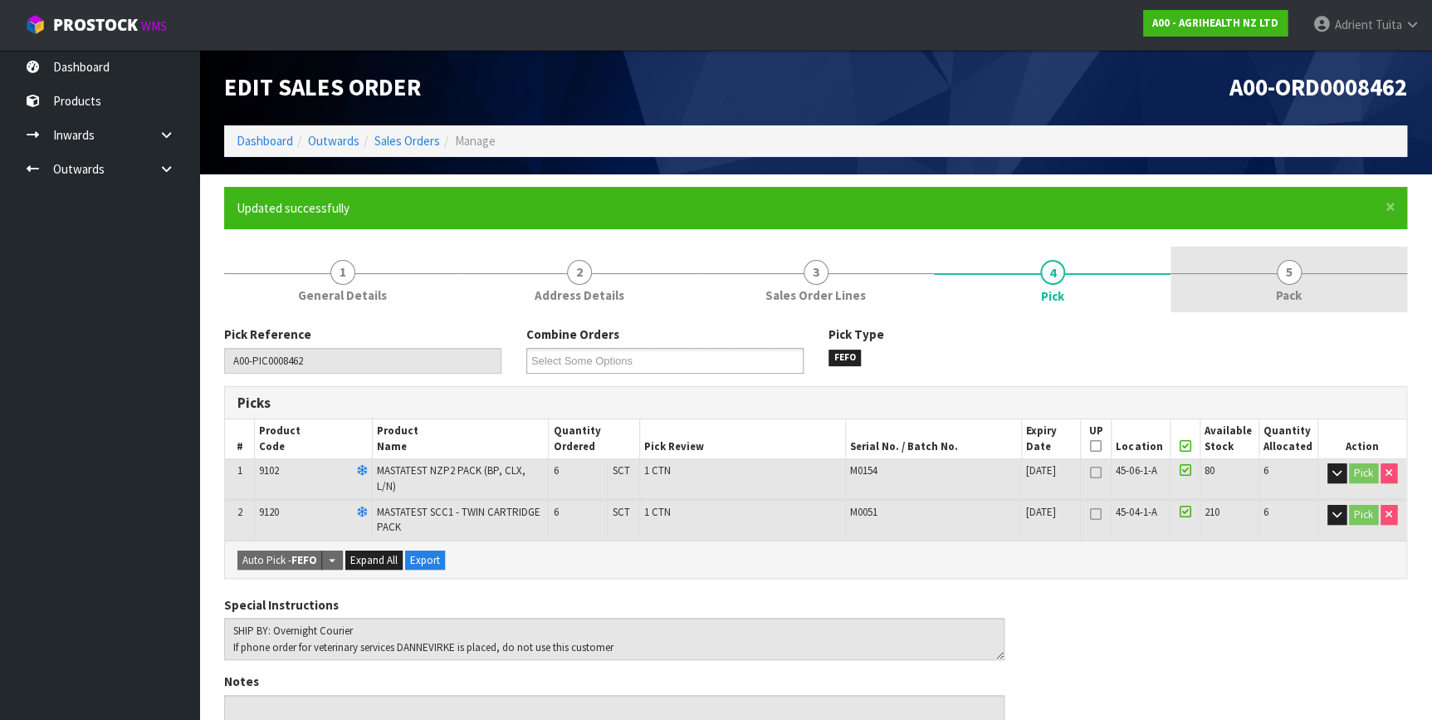
click at [1261, 283] on link "5 Pack" at bounding box center [1288, 279] width 237 height 66
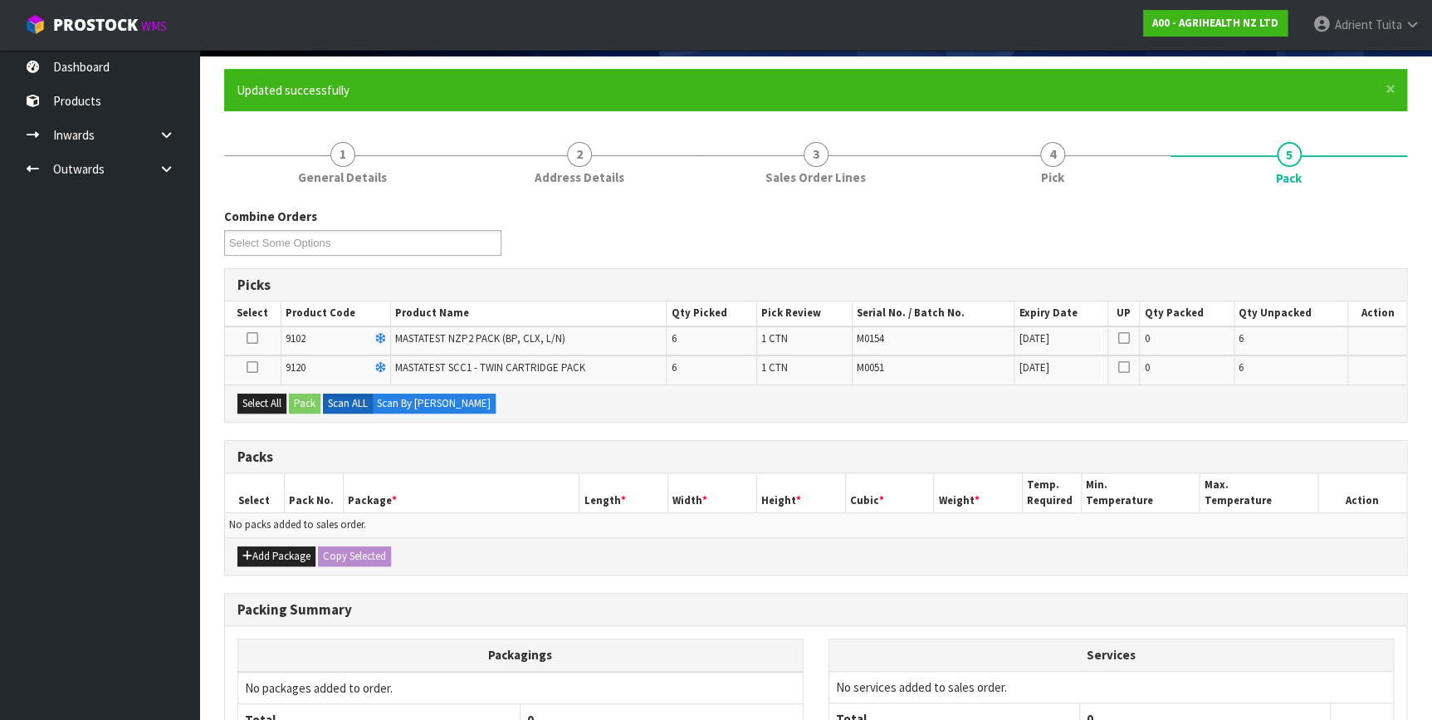
scroll to position [276, 0]
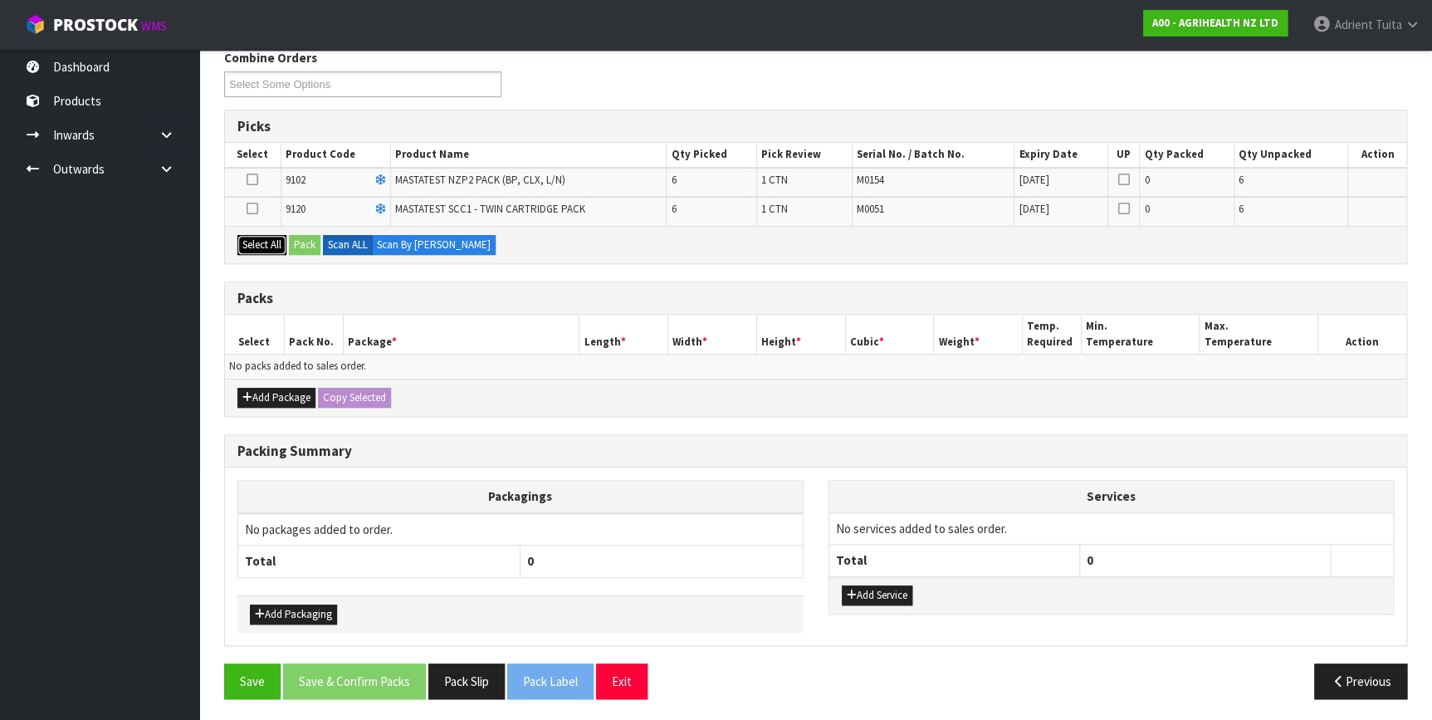
click at [266, 240] on button "Select All" at bounding box center [261, 245] width 49 height 20
click at [261, 392] on button "Add Package" at bounding box center [276, 398] width 78 height 20
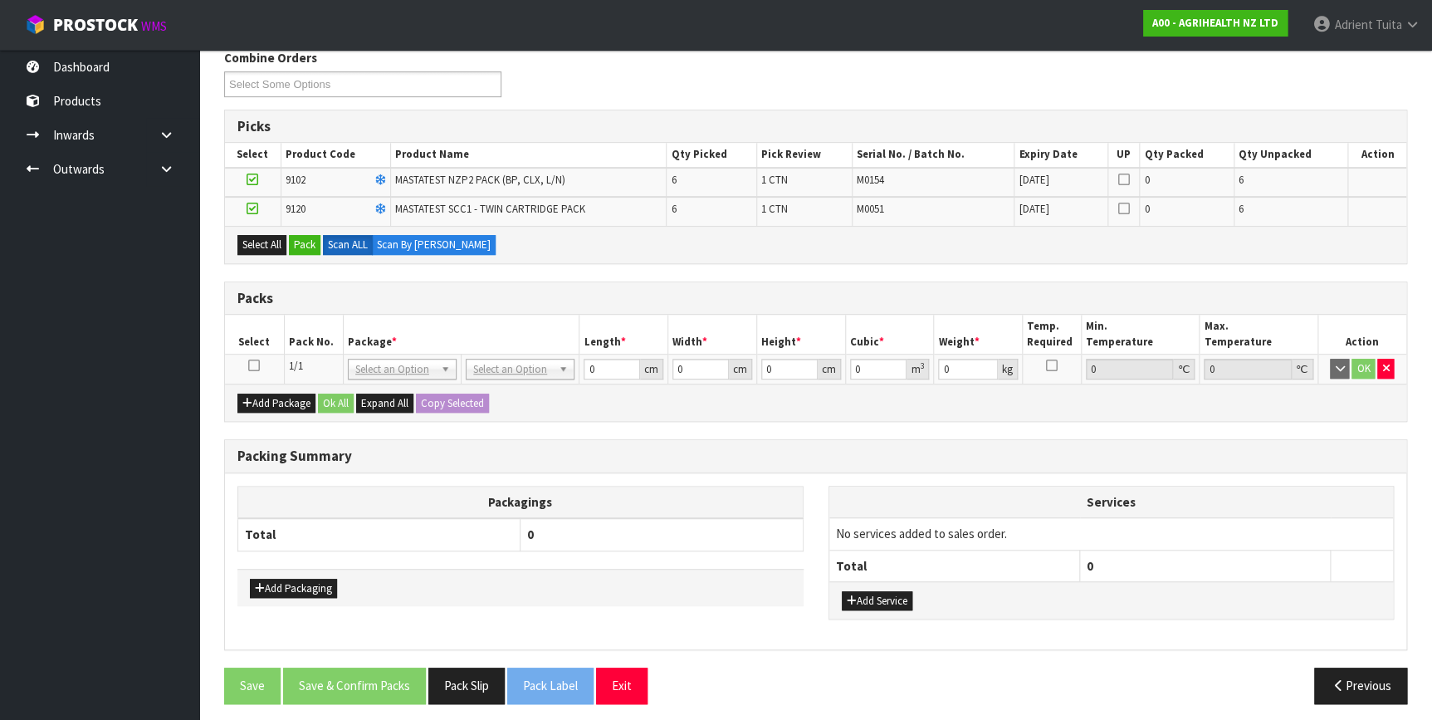
click at [257, 365] on icon at bounding box center [254, 365] width 12 height 1
click at [312, 246] on button "Pack" at bounding box center [305, 245] width 32 height 20
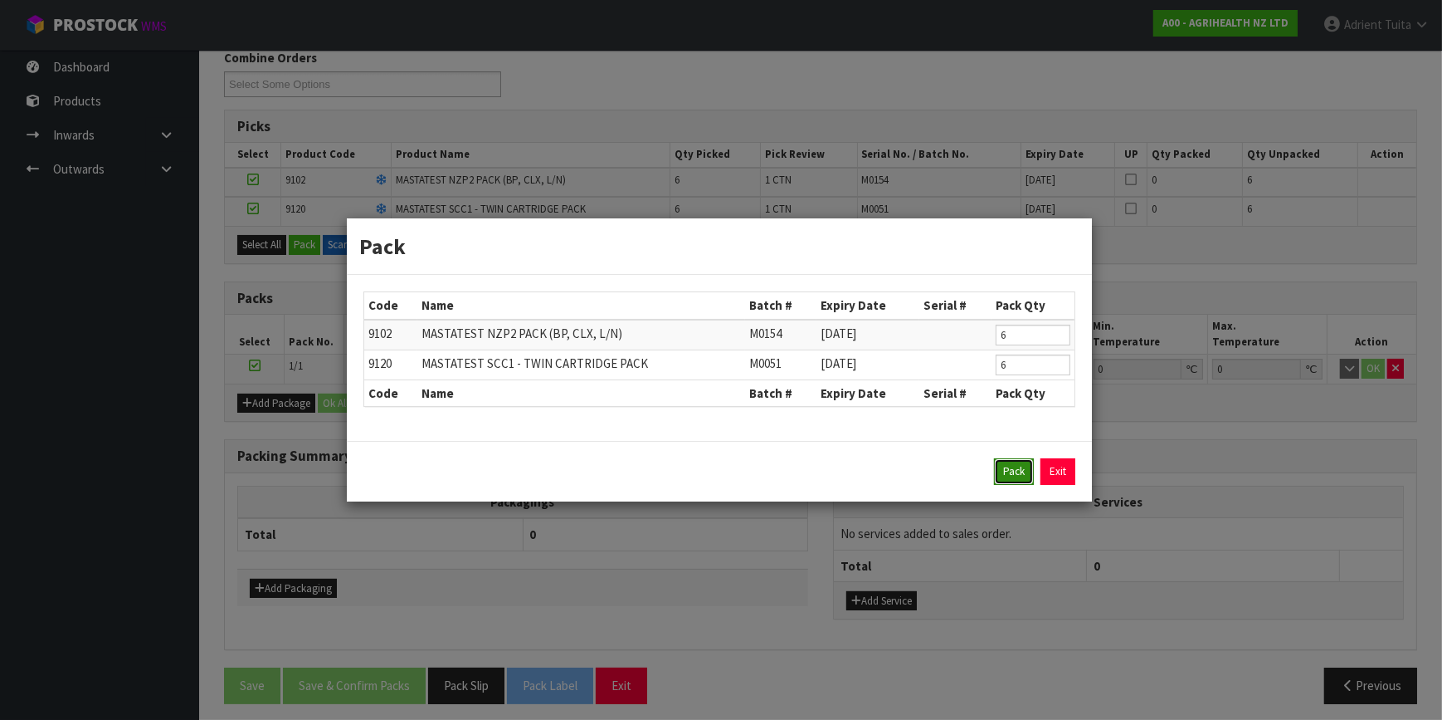
drag, startPoint x: 1004, startPoint y: 469, endPoint x: 929, endPoint y: 436, distance: 82.5
click at [1003, 468] on button "Pack" at bounding box center [1014, 471] width 40 height 27
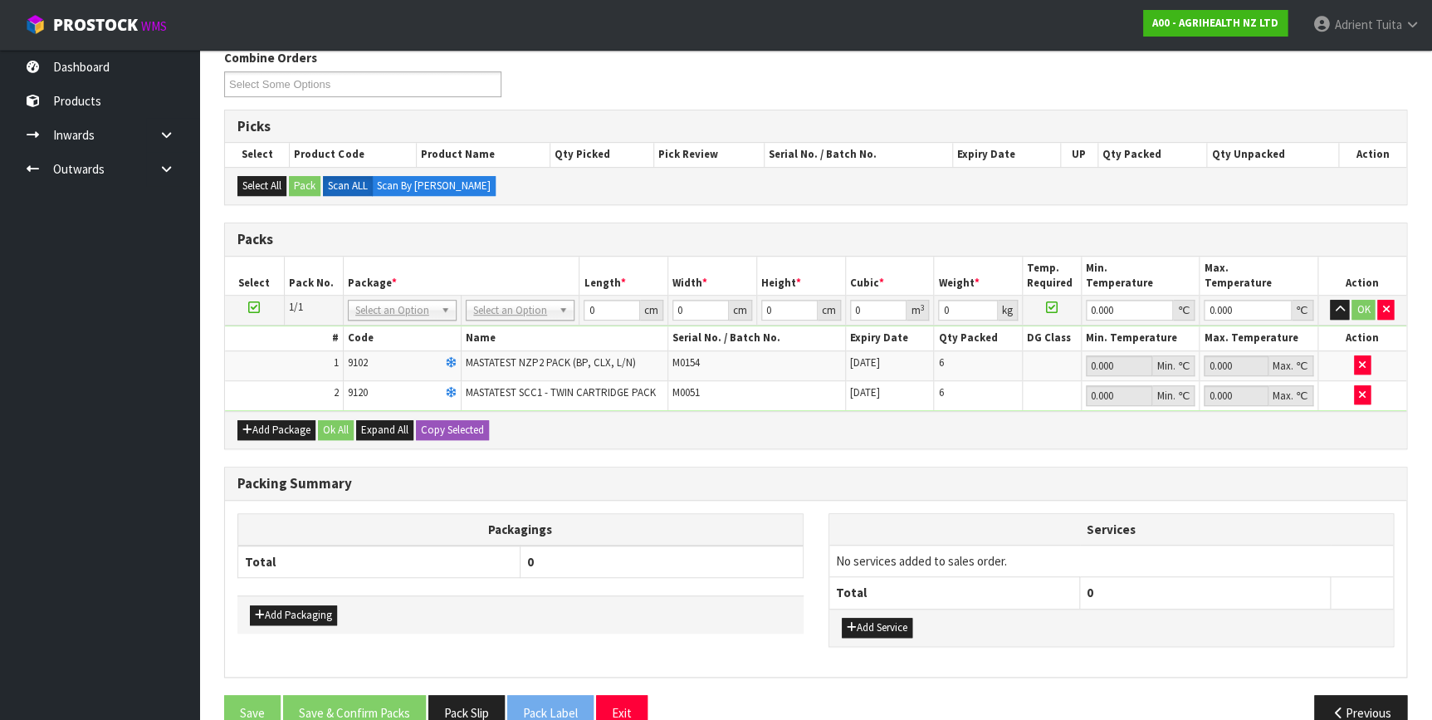
click at [489, 295] on td "No Packaging Cartons PLT GEN120 (1200 X 1000) PLT ONE WAY SKID CHEP HIRE PALLET…" at bounding box center [520, 310] width 118 height 30
drag, startPoint x: 503, startPoint y: 314, endPoint x: 505, endPoint y: 340, distance: 26.7
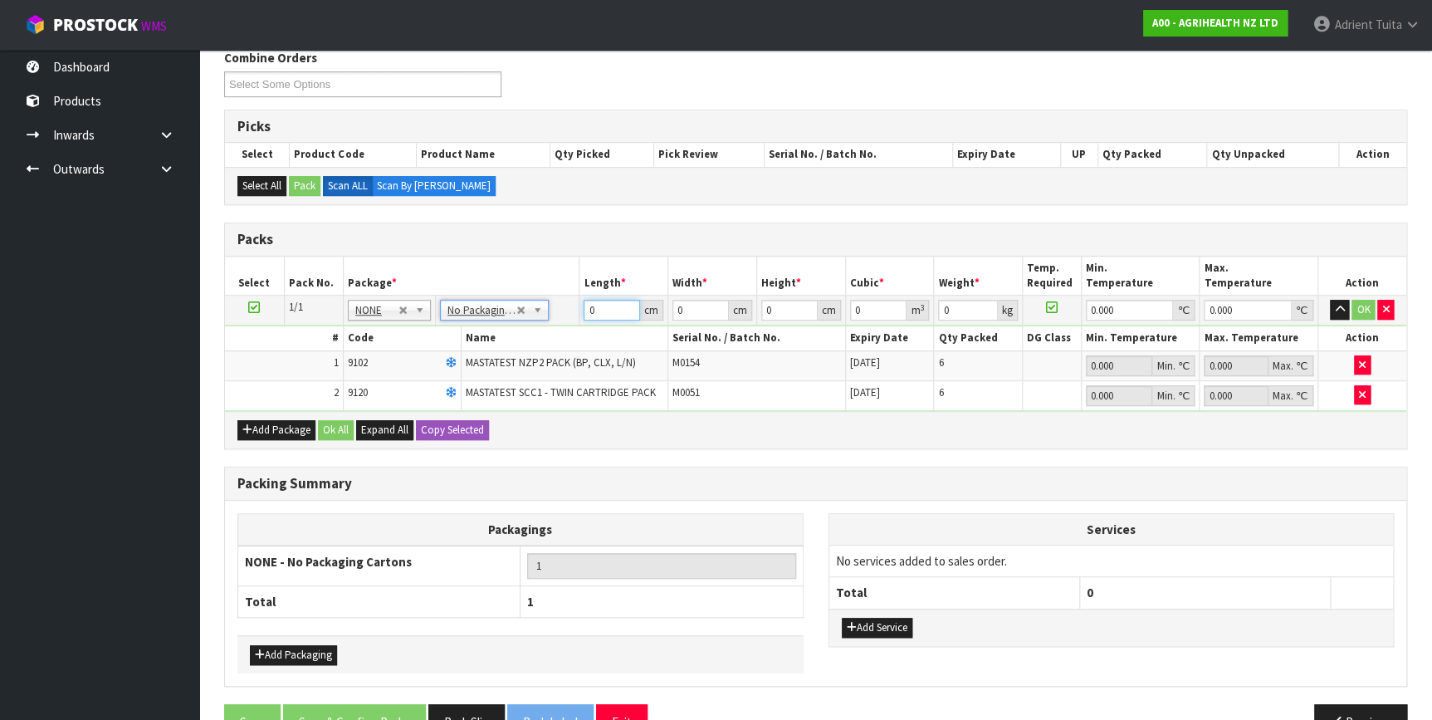
click at [599, 315] on input "0" at bounding box center [611, 310] width 56 height 21
click at [1363, 306] on button "OK" at bounding box center [1362, 310] width 23 height 20
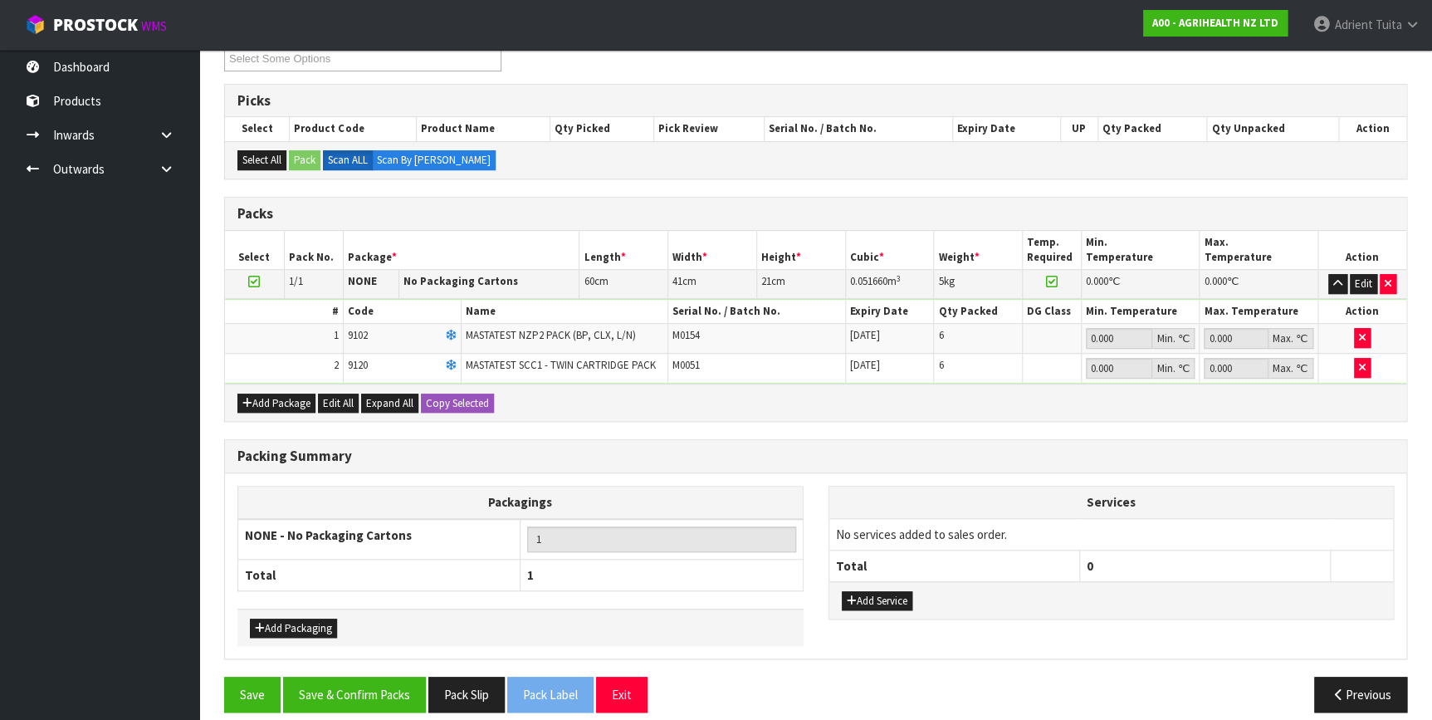
scroll to position [315, 0]
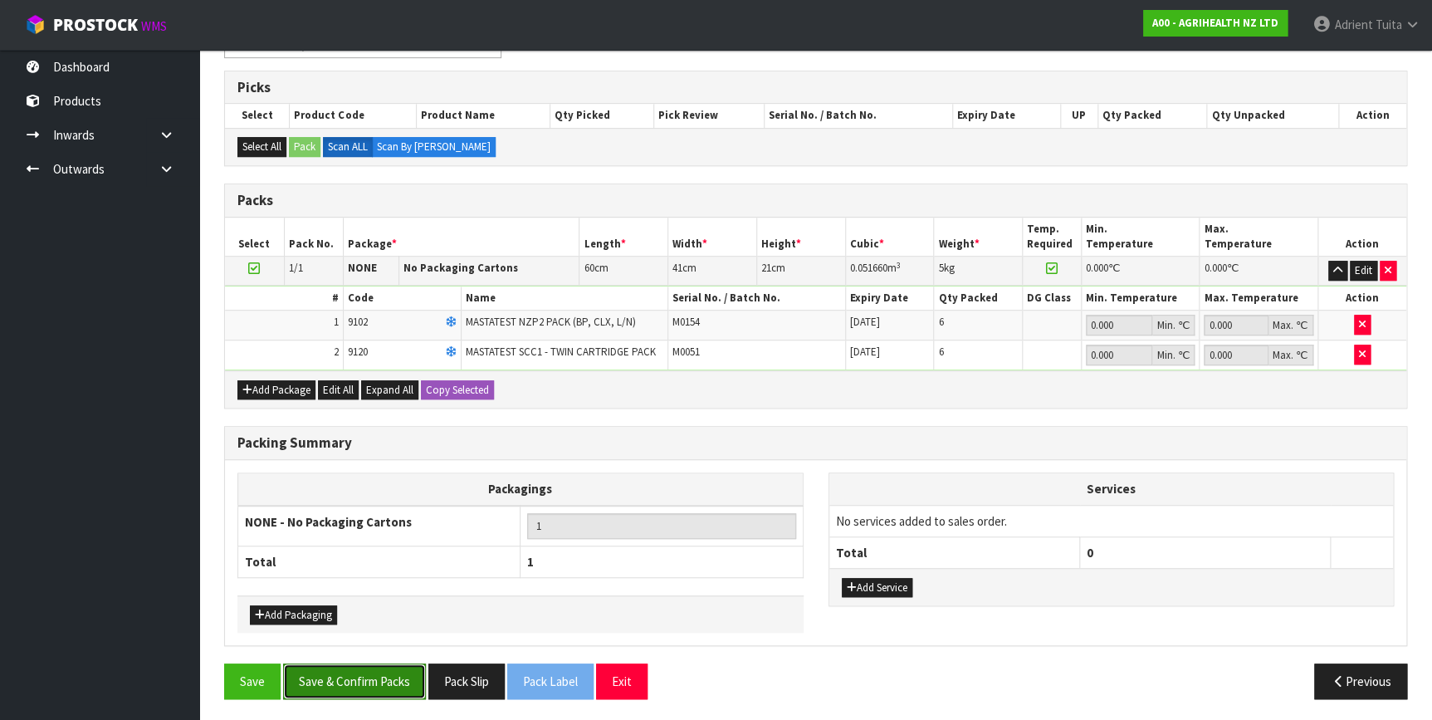
click at [420, 666] on button "Save & Confirm Packs" at bounding box center [354, 681] width 143 height 36
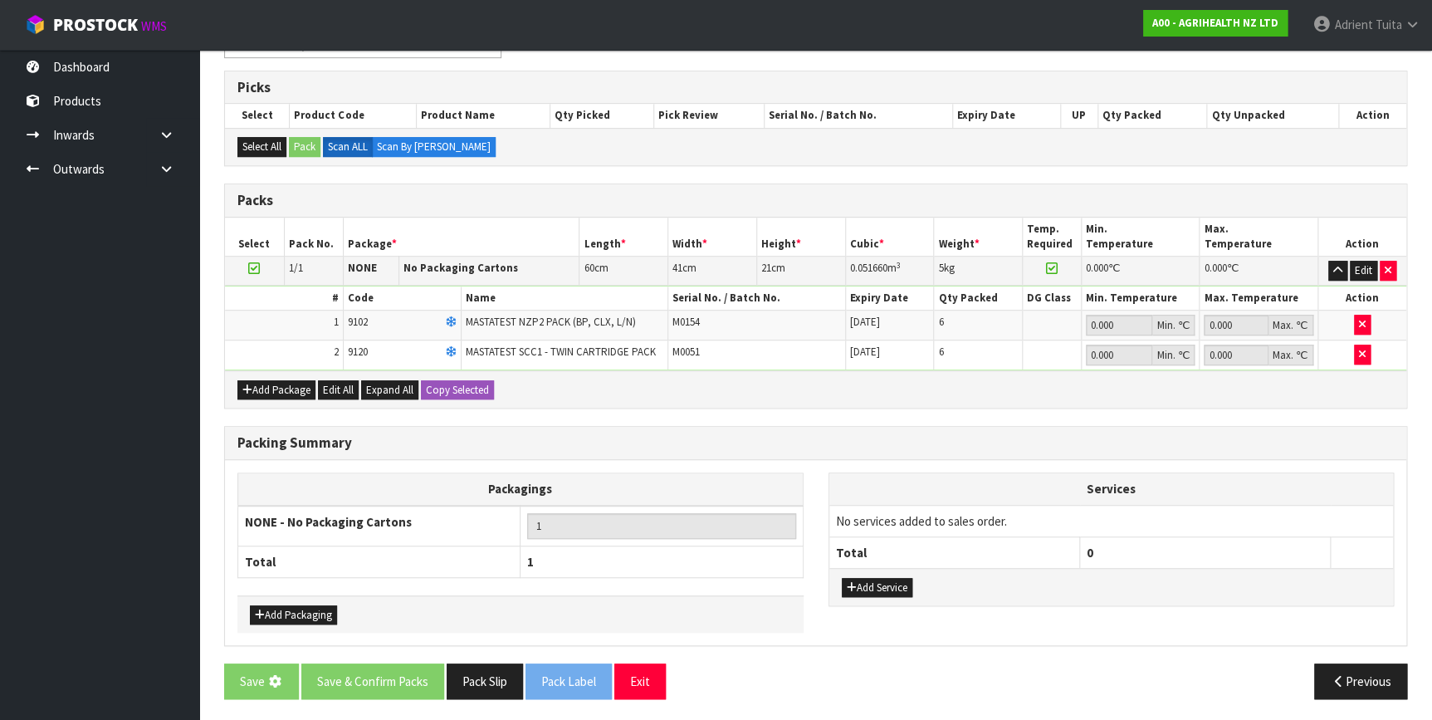
scroll to position [0, 0]
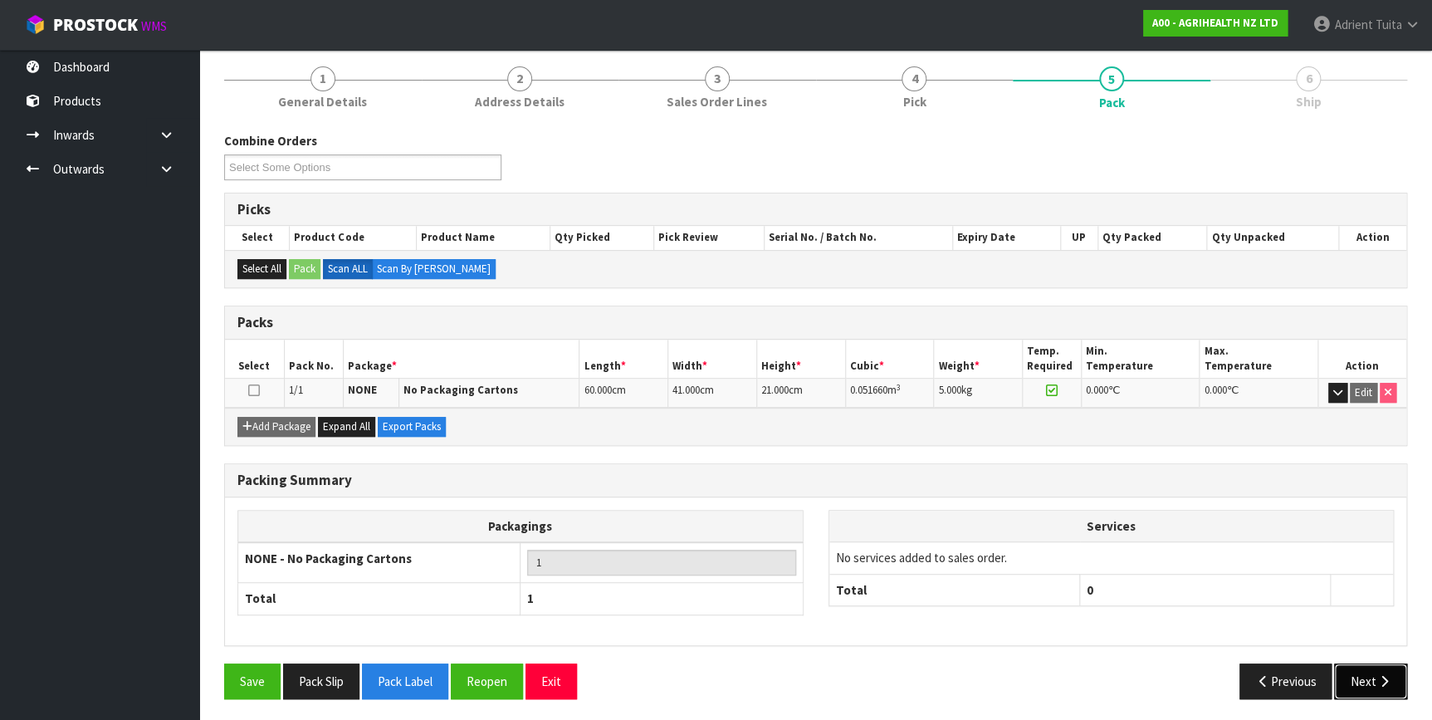
click at [1354, 673] on button "Next" at bounding box center [1370, 681] width 73 height 36
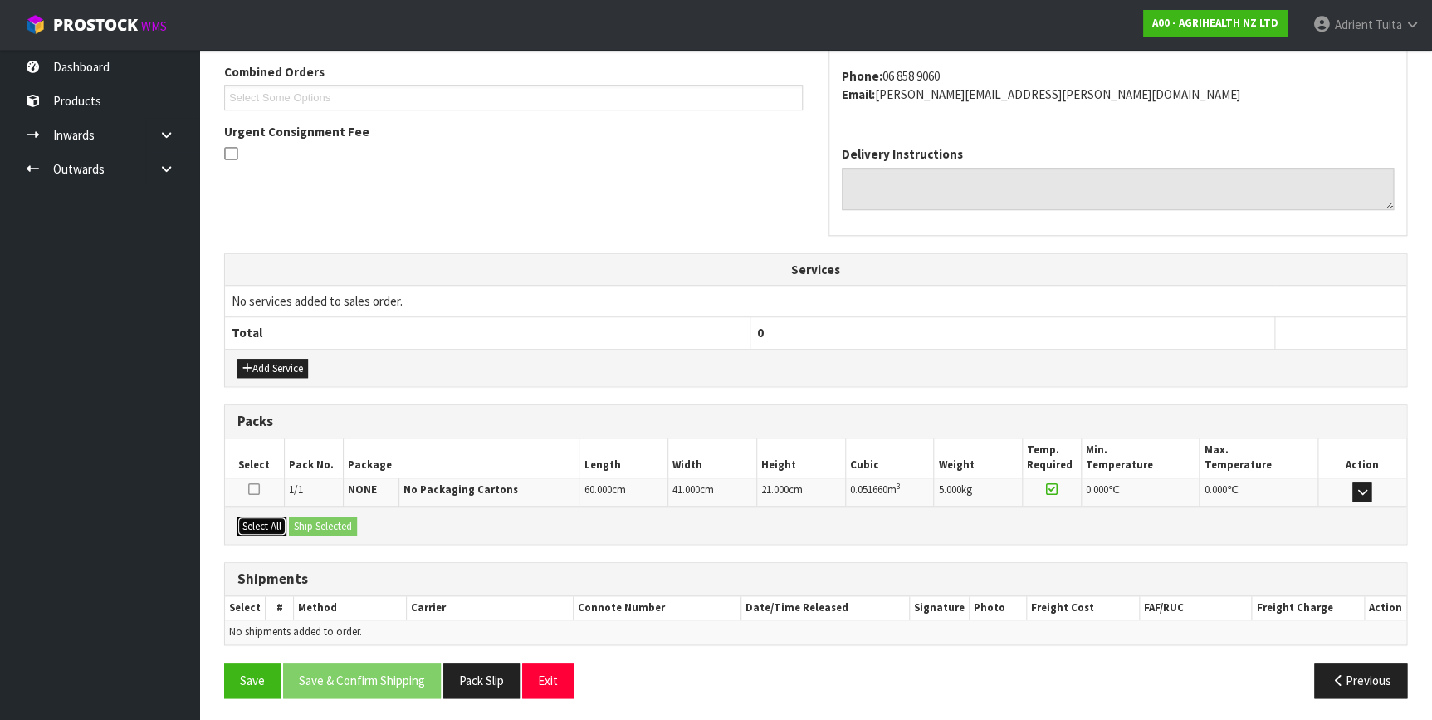
click at [260, 518] on button "Select All" at bounding box center [261, 526] width 49 height 20
click at [314, 518] on button "Ship Selected" at bounding box center [323, 526] width 68 height 20
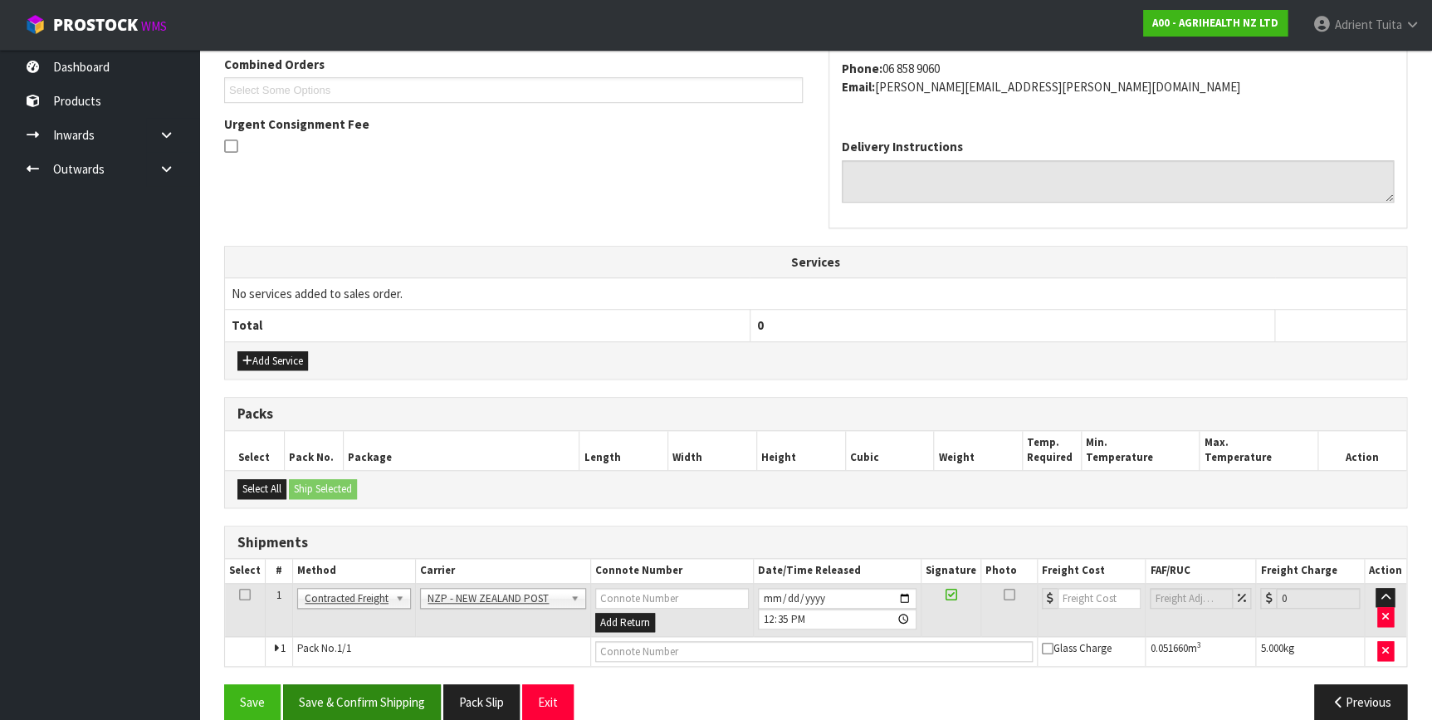
scroll to position [457, 0]
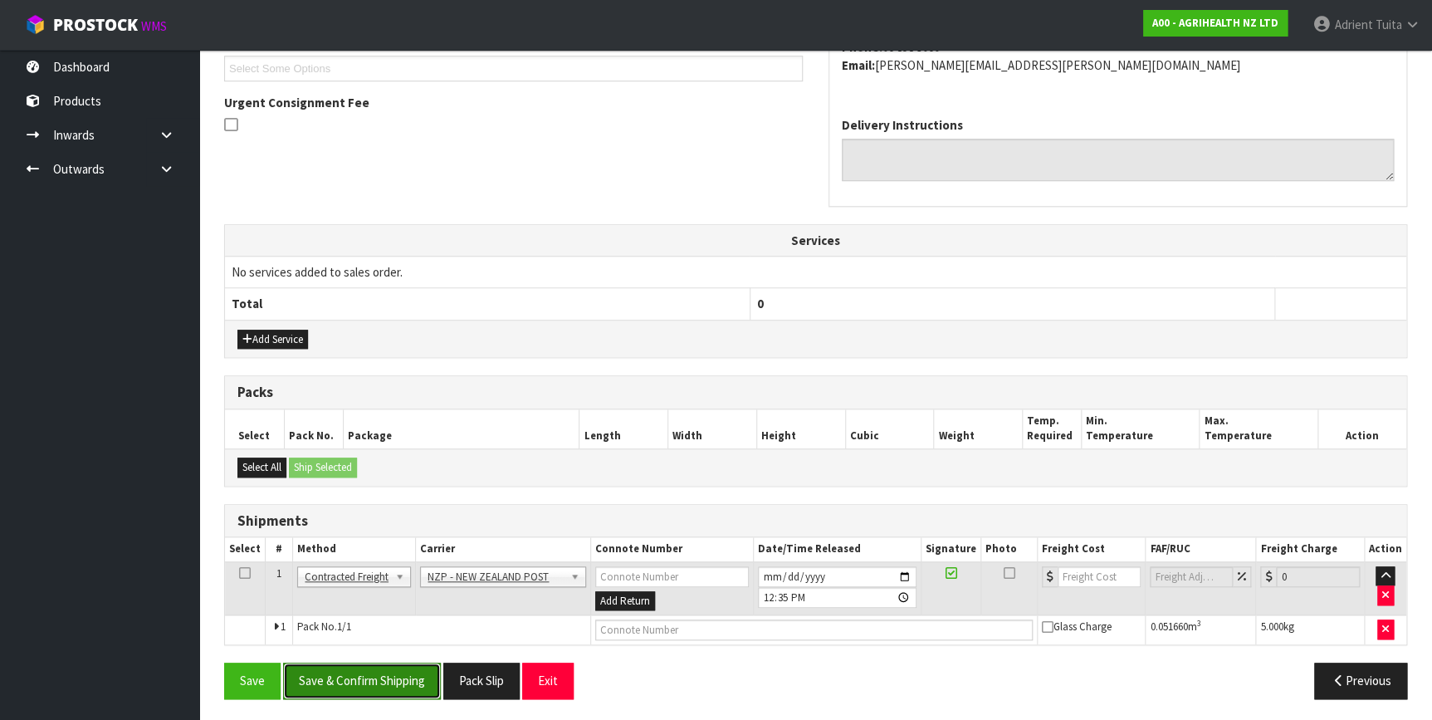
click at [350, 686] on button "Save & Confirm Shipping" at bounding box center [362, 680] width 158 height 36
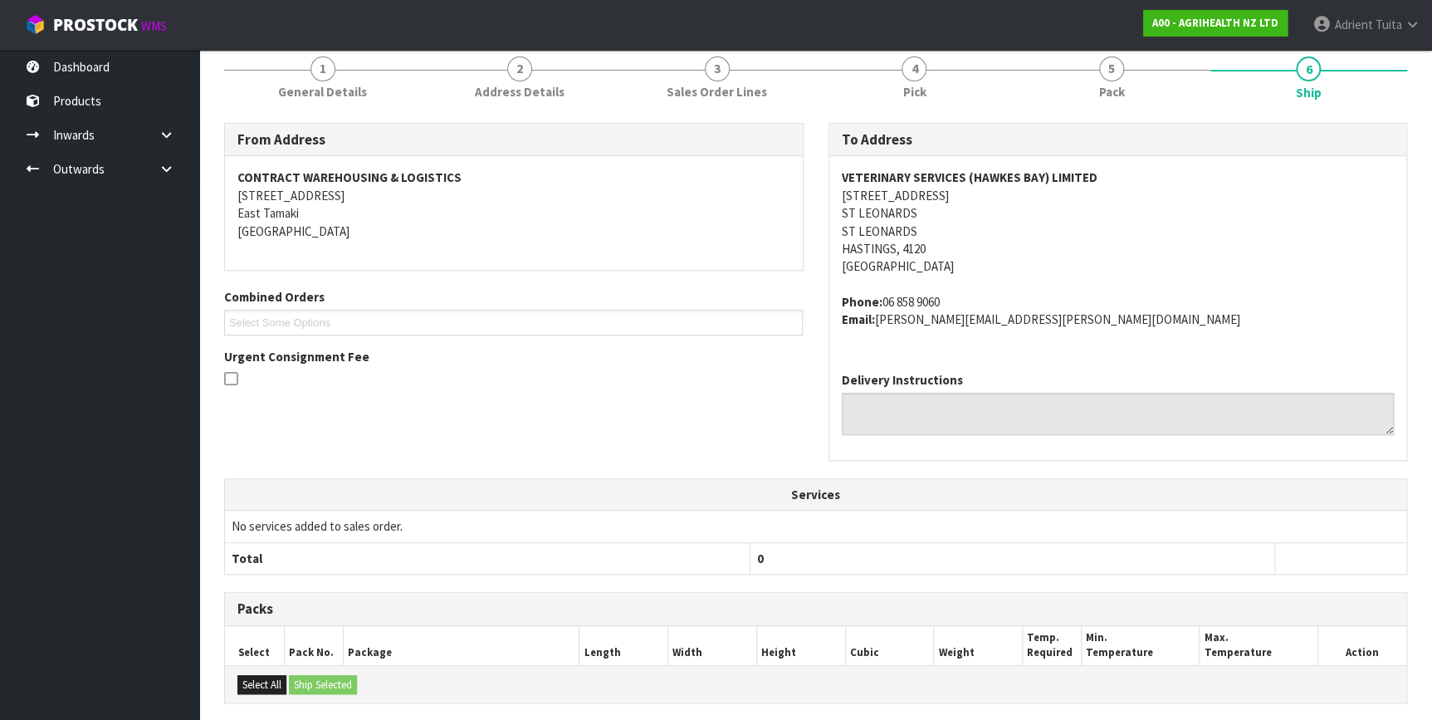
scroll to position [434, 0]
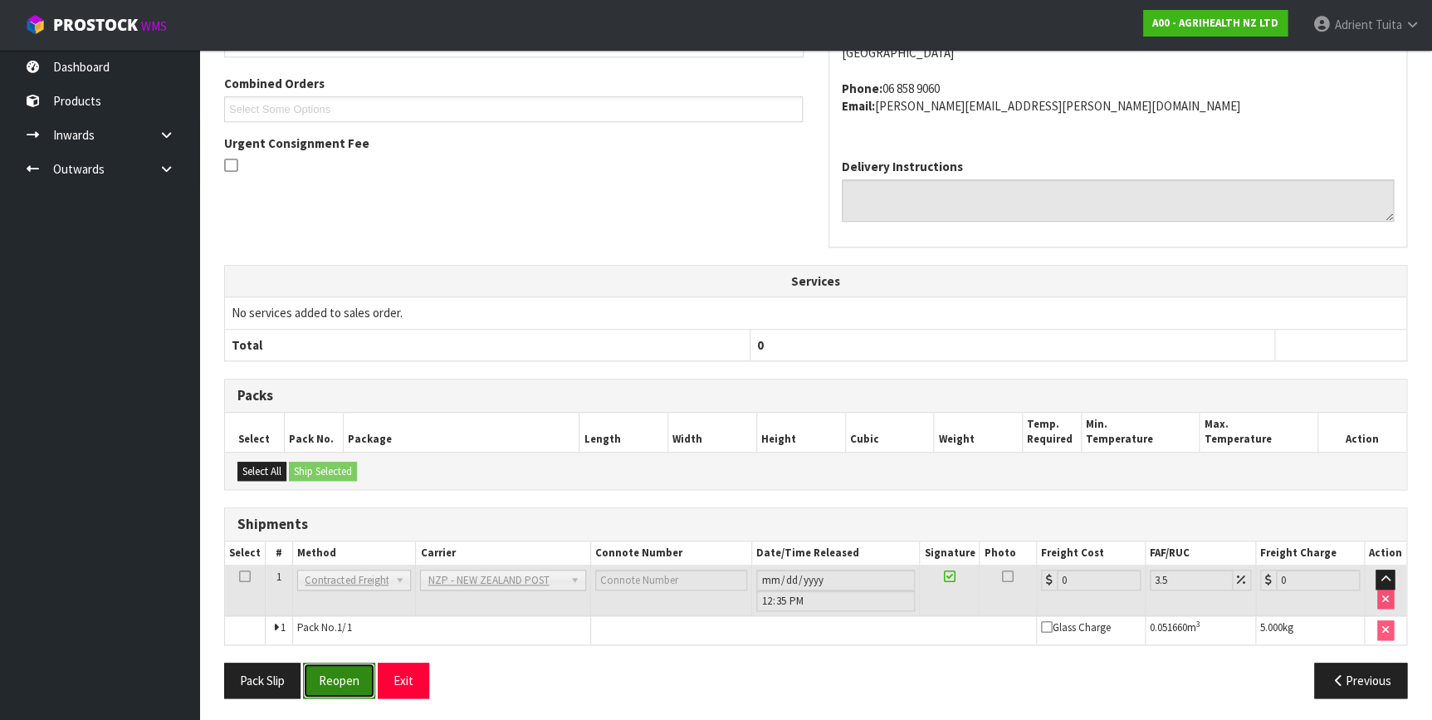
click at [349, 669] on button "Reopen" at bounding box center [339, 680] width 72 height 36
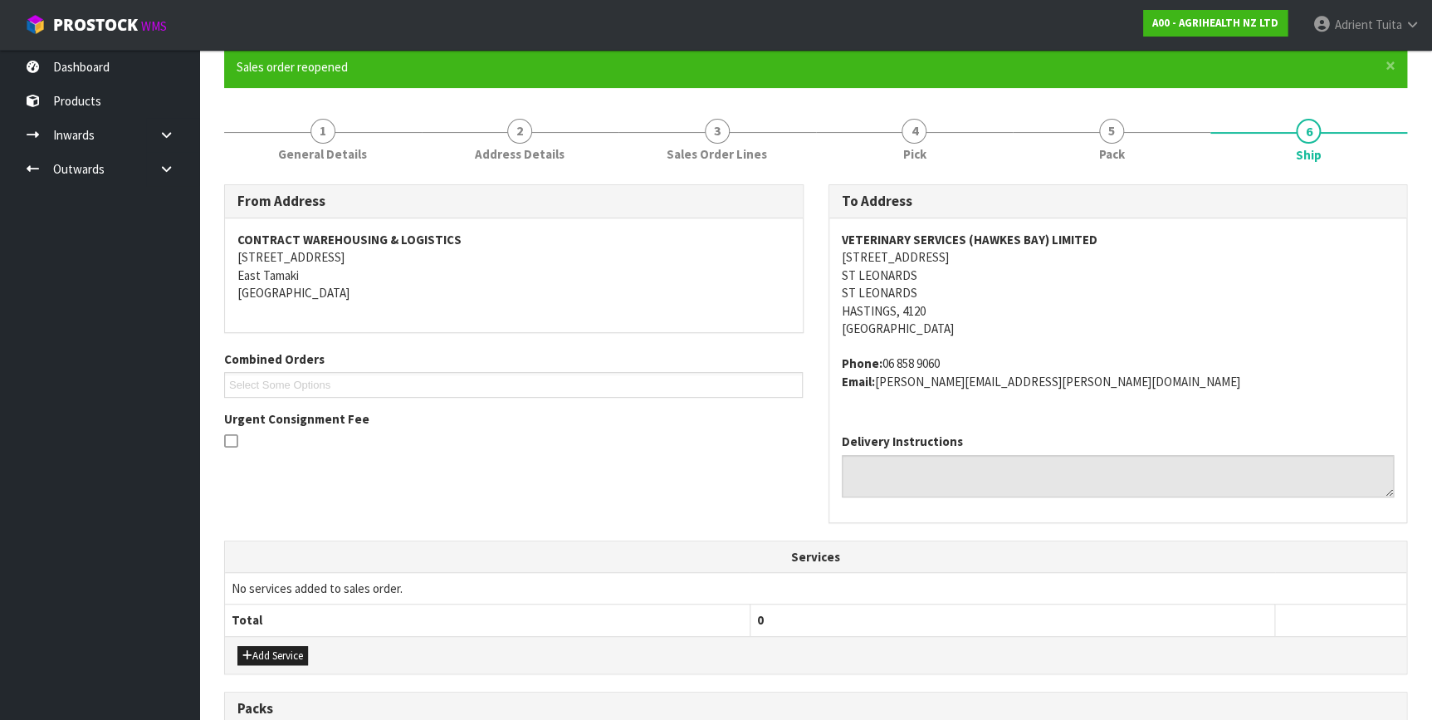
scroll to position [417, 0]
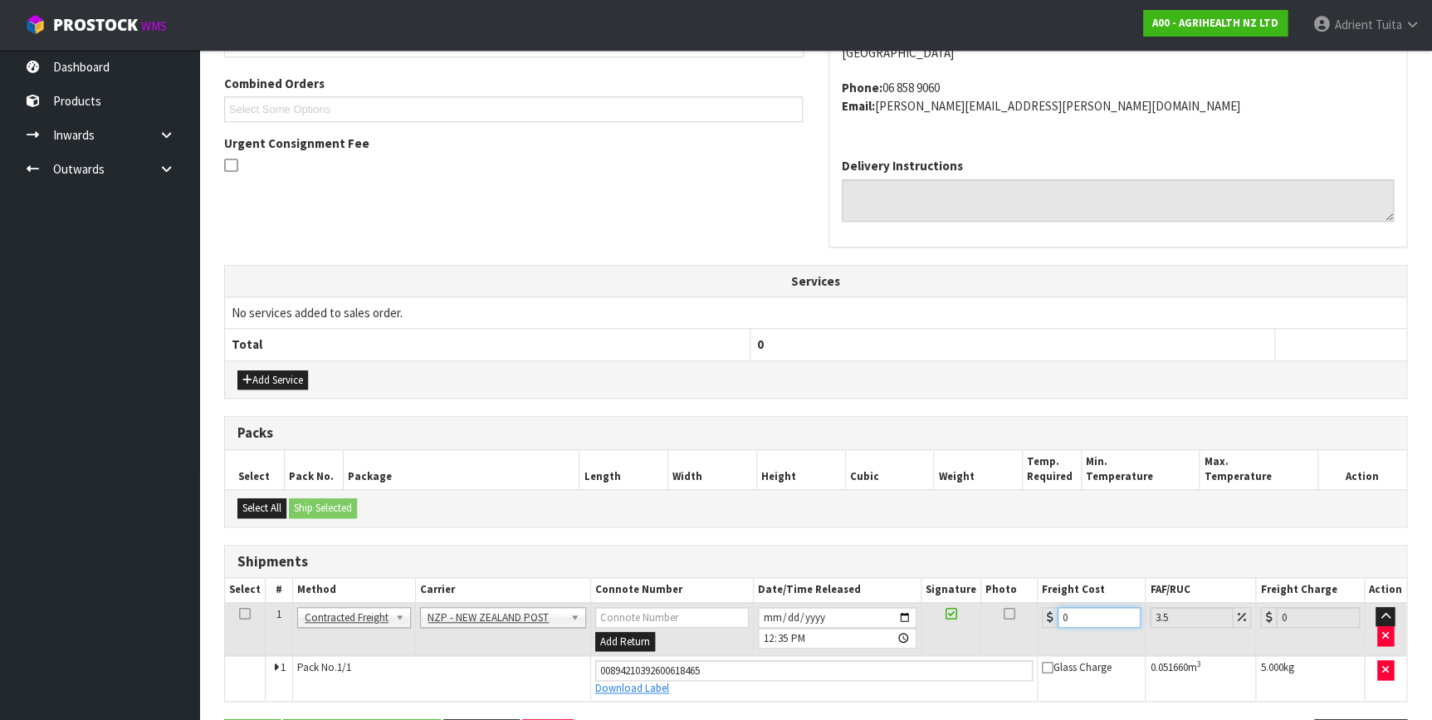
click at [1093, 607] on input "0" at bounding box center [1099, 617] width 84 height 21
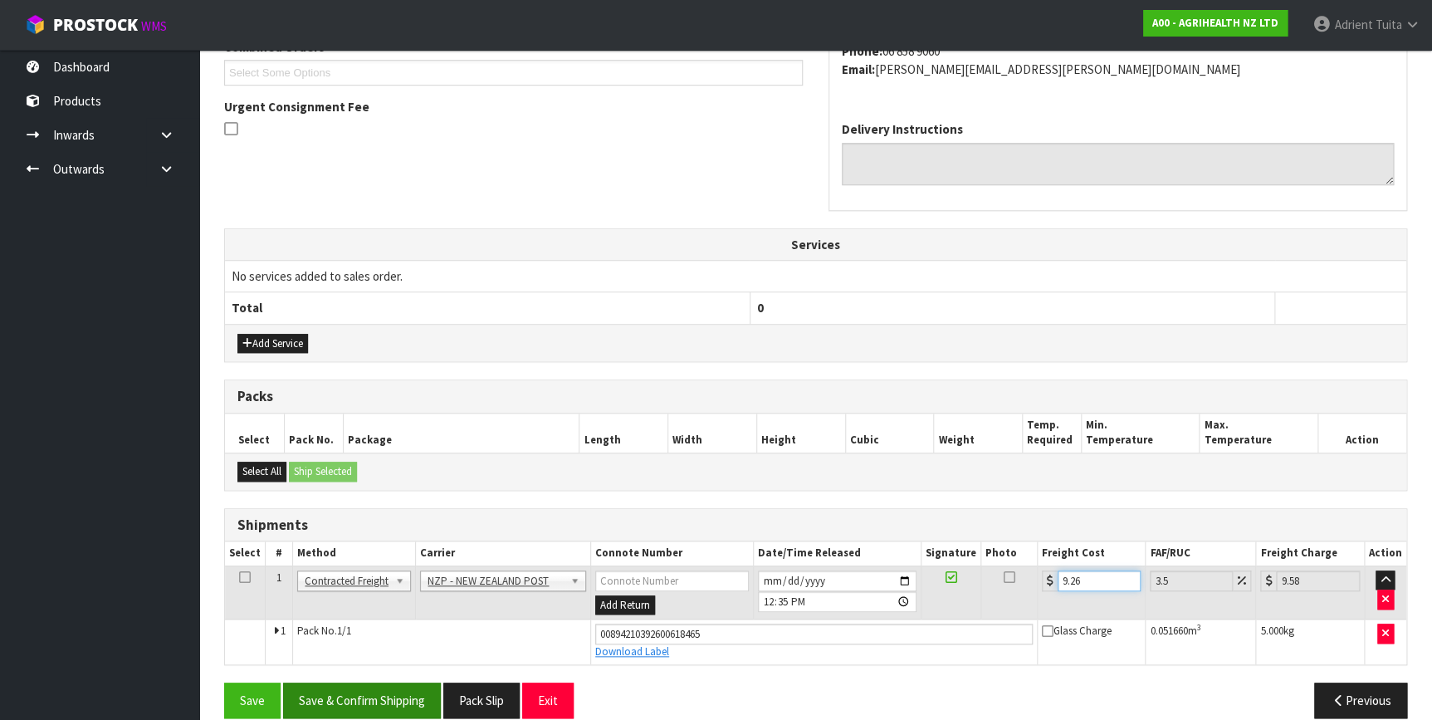
scroll to position [473, 0]
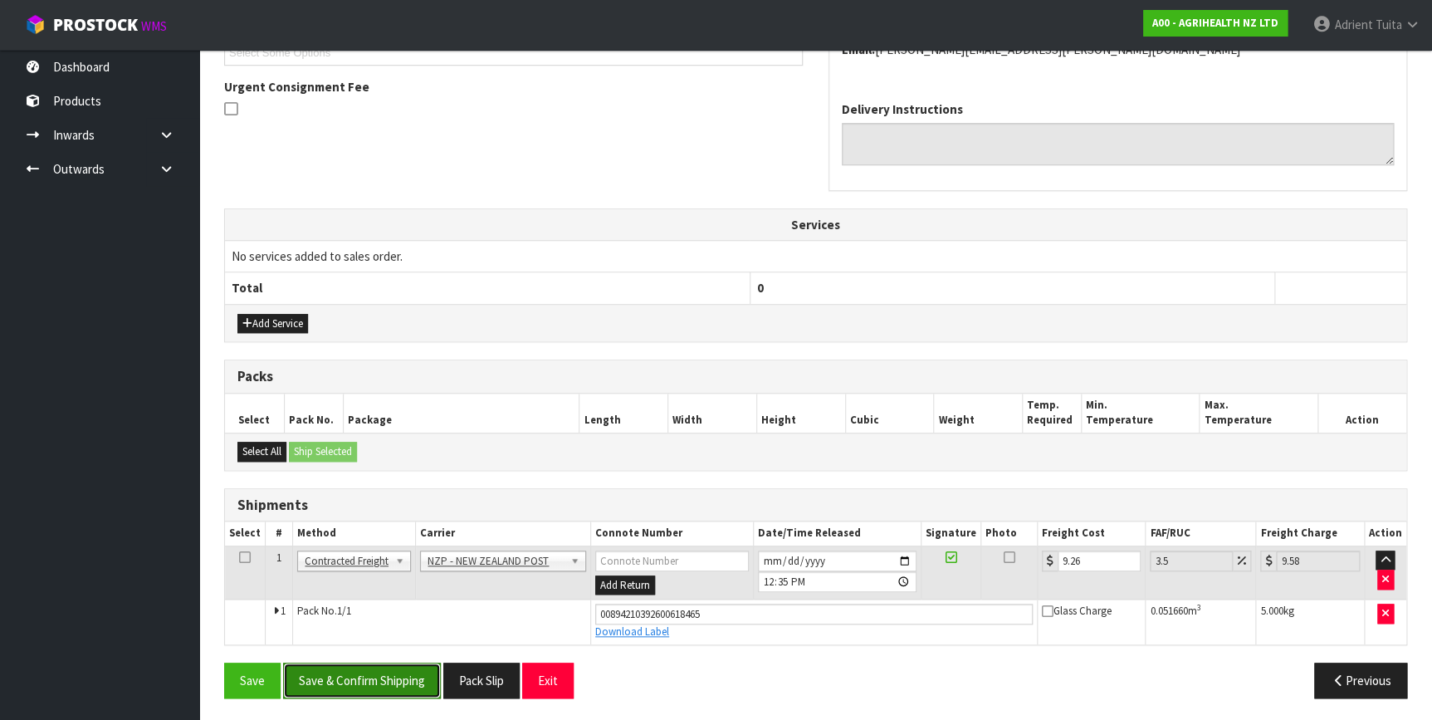
click at [407, 681] on button "Save & Confirm Shipping" at bounding box center [362, 680] width 158 height 36
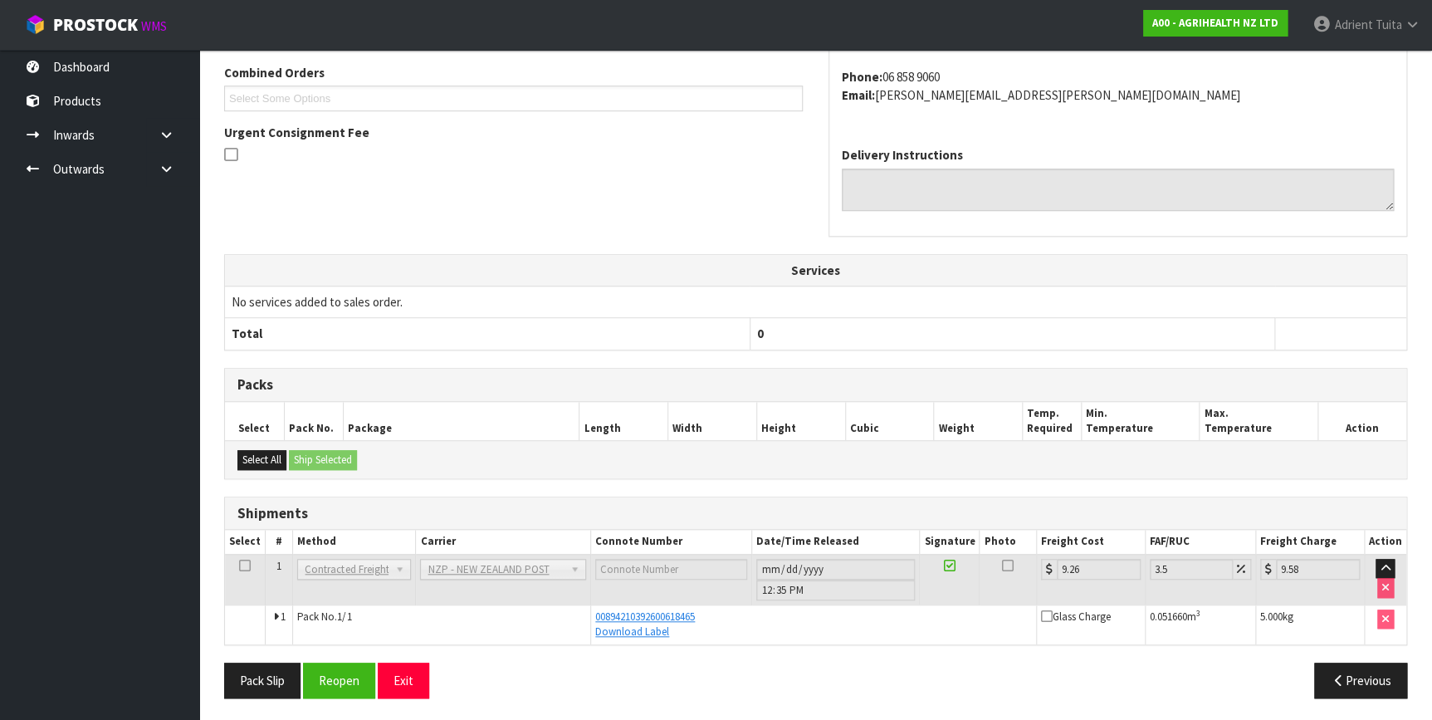
scroll to position [428, 0]
click at [393, 671] on button "Exit" at bounding box center [403, 679] width 51 height 36
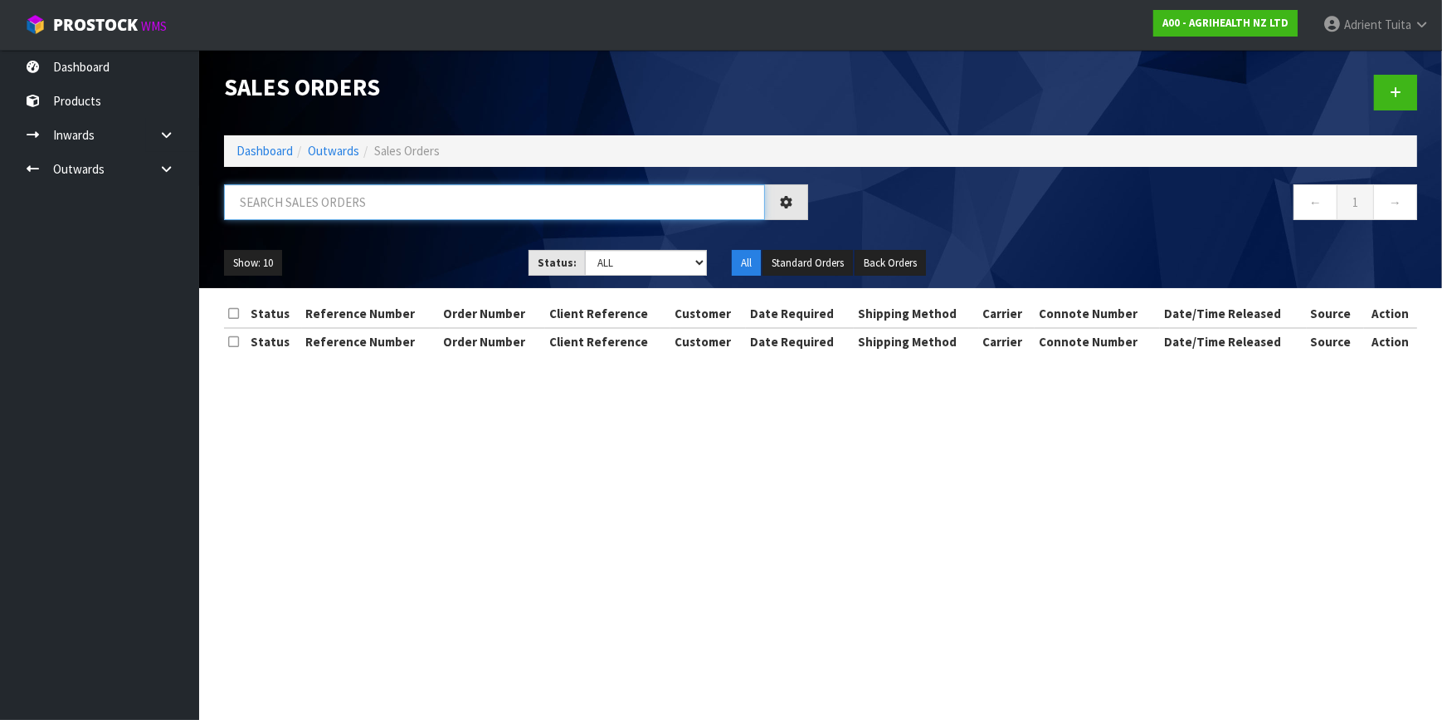
click at [276, 204] on input "text" at bounding box center [494, 202] width 541 height 36
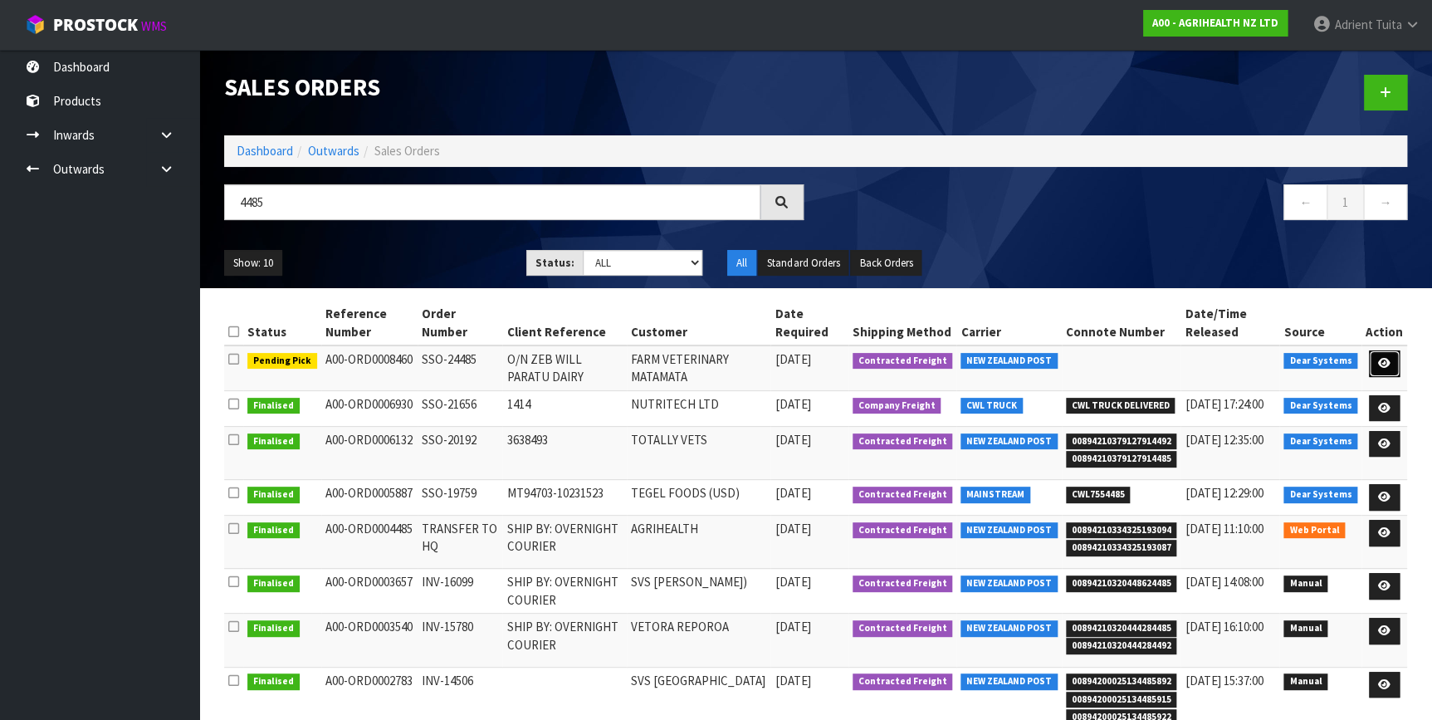
click at [1387, 365] on icon at bounding box center [1384, 363] width 12 height 11
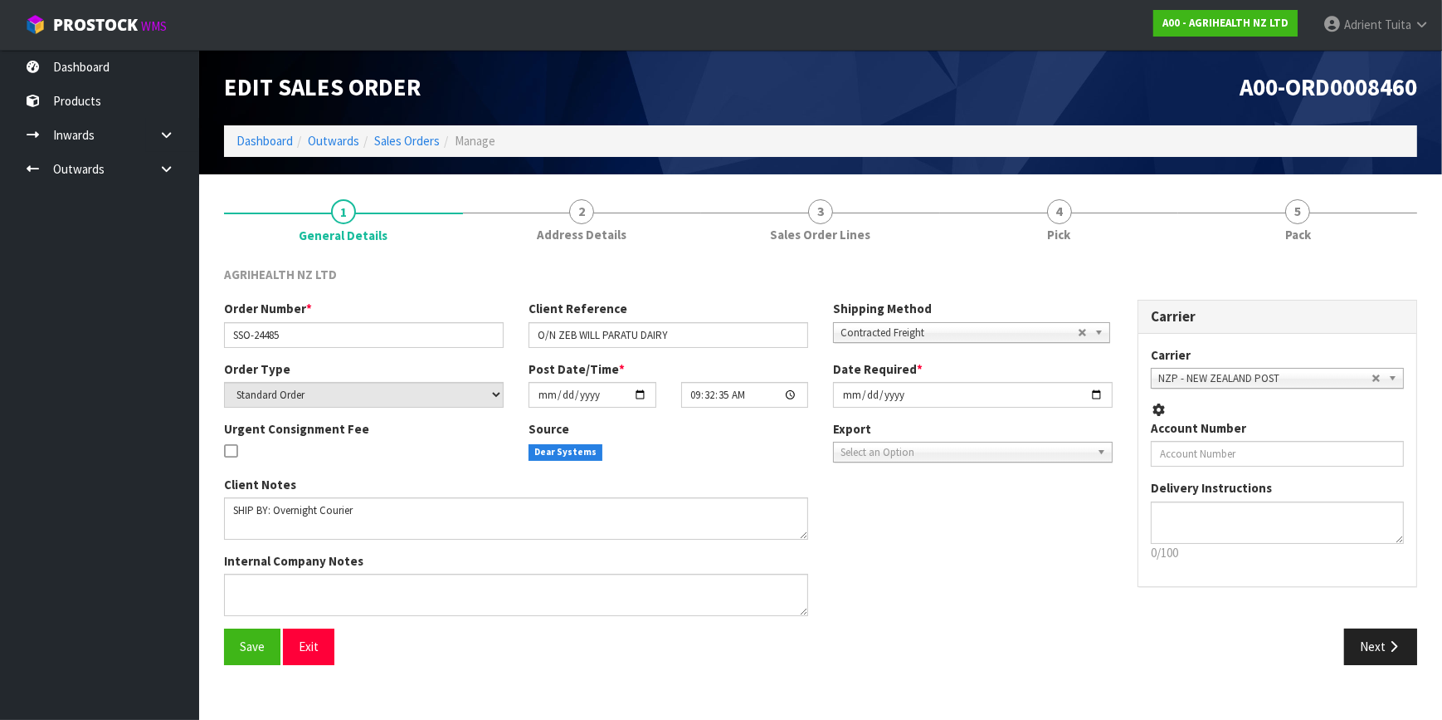
drag, startPoint x: 1077, startPoint y: 198, endPoint x: 1111, endPoint y: 256, distance: 66.6
click at [1077, 201] on link "4 Pick" at bounding box center [1059, 220] width 239 height 66
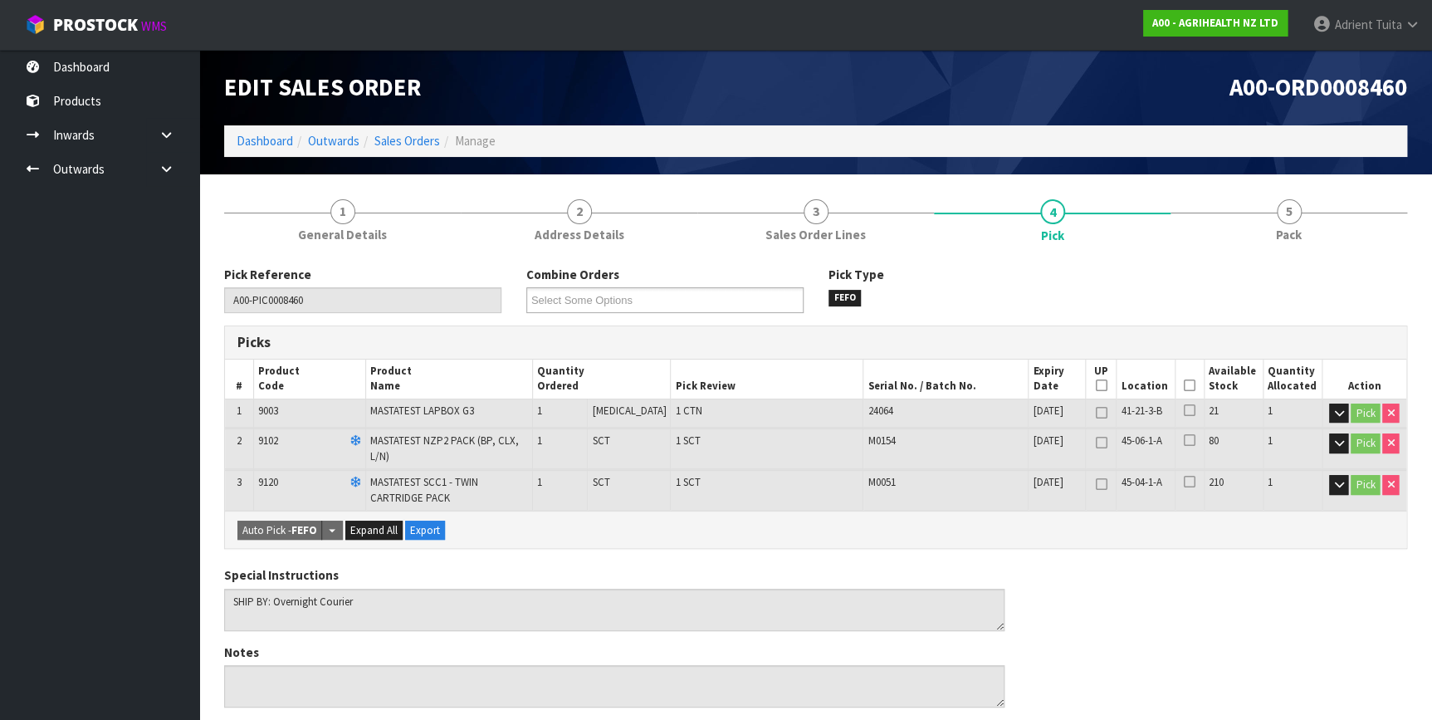
drag, startPoint x: 1187, startPoint y: 383, endPoint x: 501, endPoint y: 484, distance: 692.9
click at [1187, 385] on icon at bounding box center [1189, 385] width 12 height 1
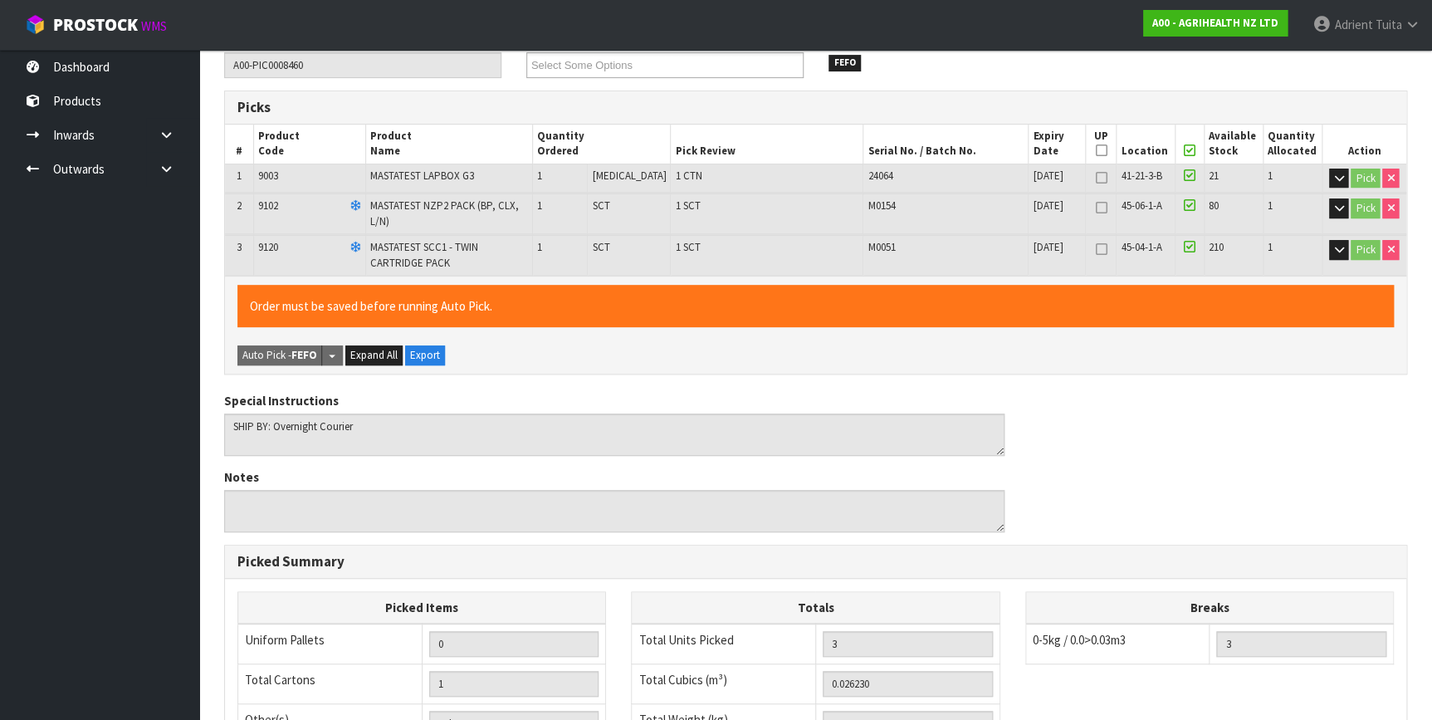
scroll to position [503, 0]
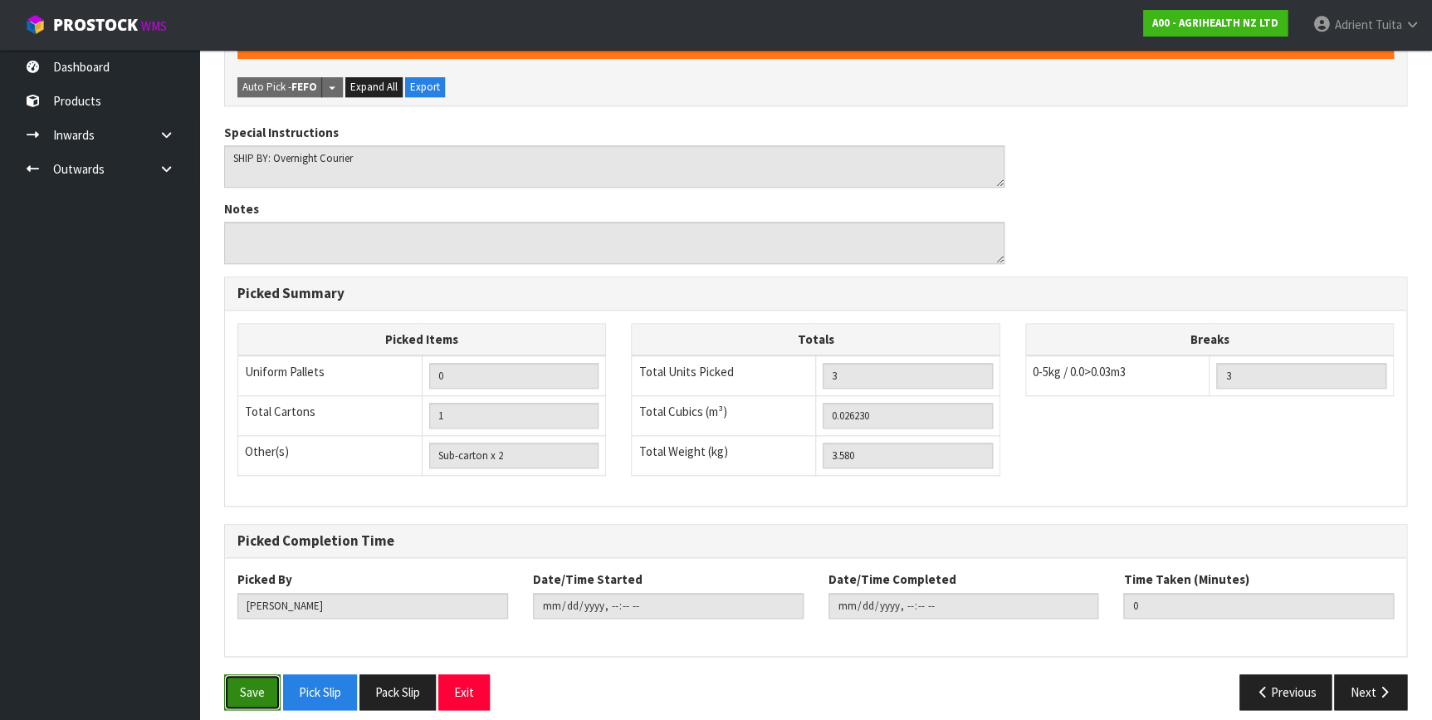
drag, startPoint x: 250, startPoint y: 676, endPoint x: 462, endPoint y: 569, distance: 237.9
click at [250, 674] on button "Save" at bounding box center [252, 692] width 56 height 36
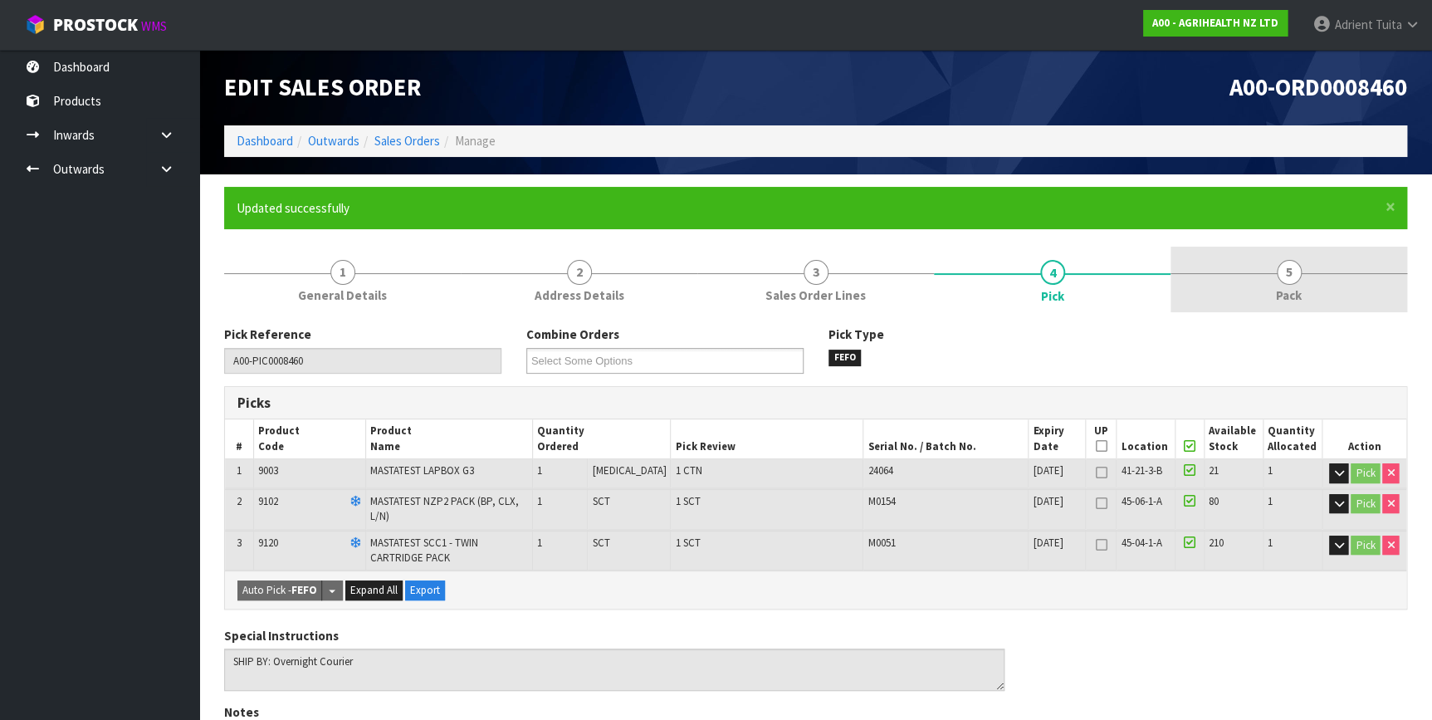
click at [1311, 281] on link "5 Pack" at bounding box center [1288, 279] width 237 height 66
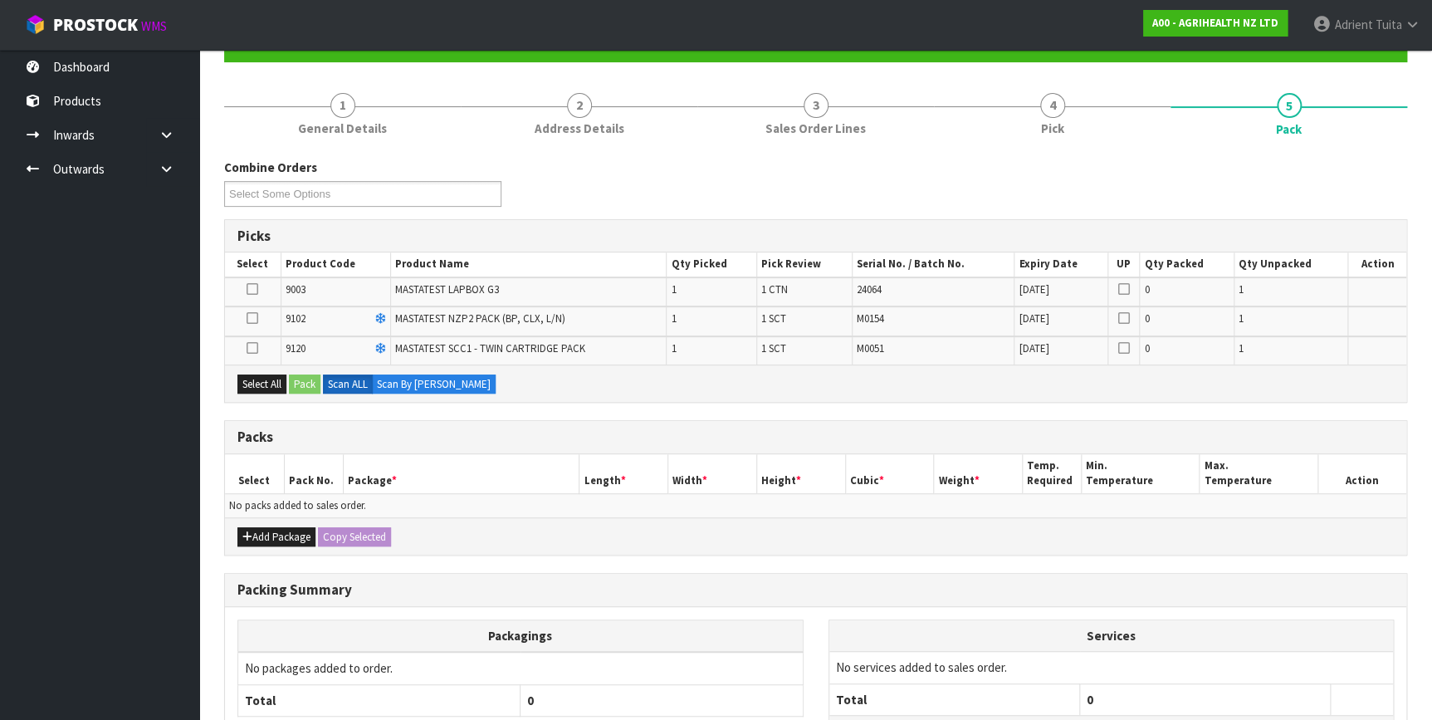
scroll to position [305, 0]
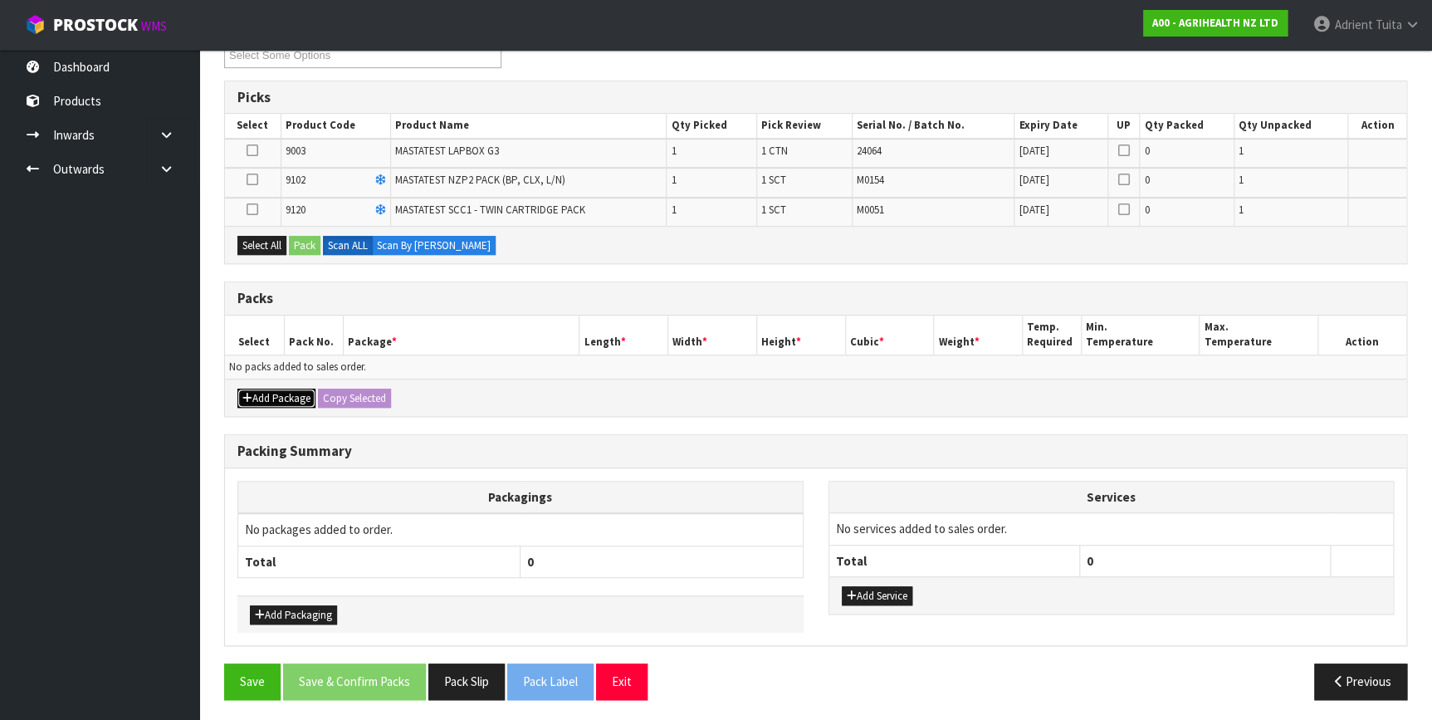
click at [276, 389] on button "Add Package" at bounding box center [276, 398] width 78 height 20
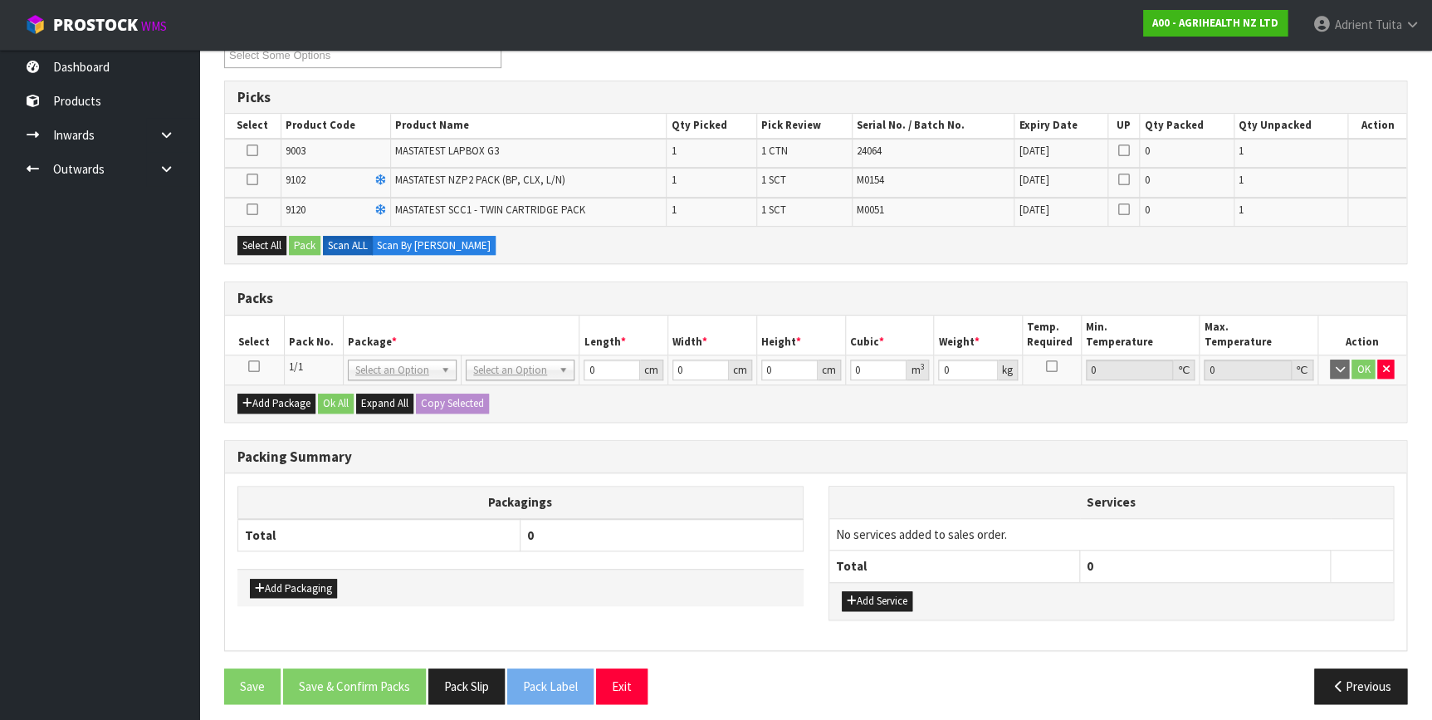
click at [260, 365] on td at bounding box center [254, 369] width 59 height 30
click at [258, 366] on icon at bounding box center [254, 366] width 12 height 1
click at [268, 242] on button "Select All" at bounding box center [261, 246] width 49 height 20
click at [290, 242] on button "Pack" at bounding box center [305, 246] width 32 height 20
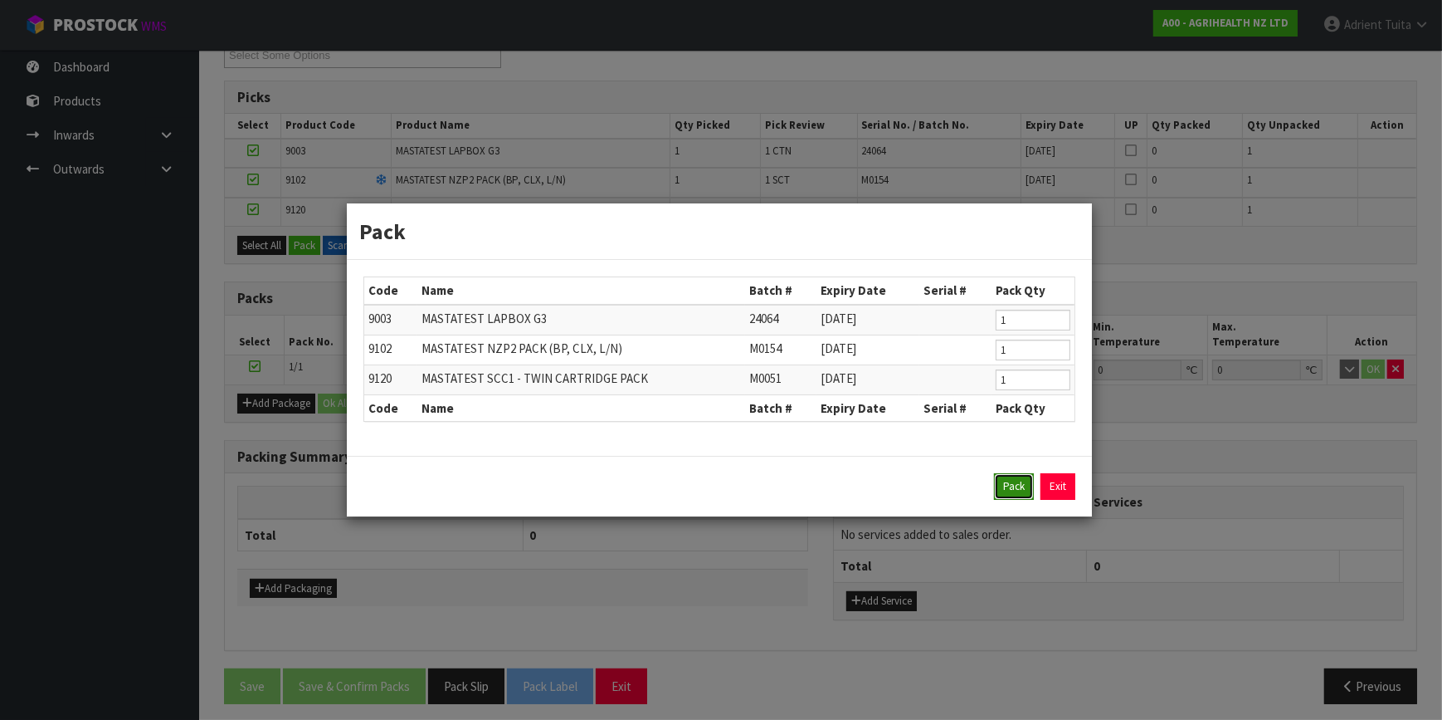
click at [1009, 494] on button "Pack" at bounding box center [1014, 486] width 40 height 27
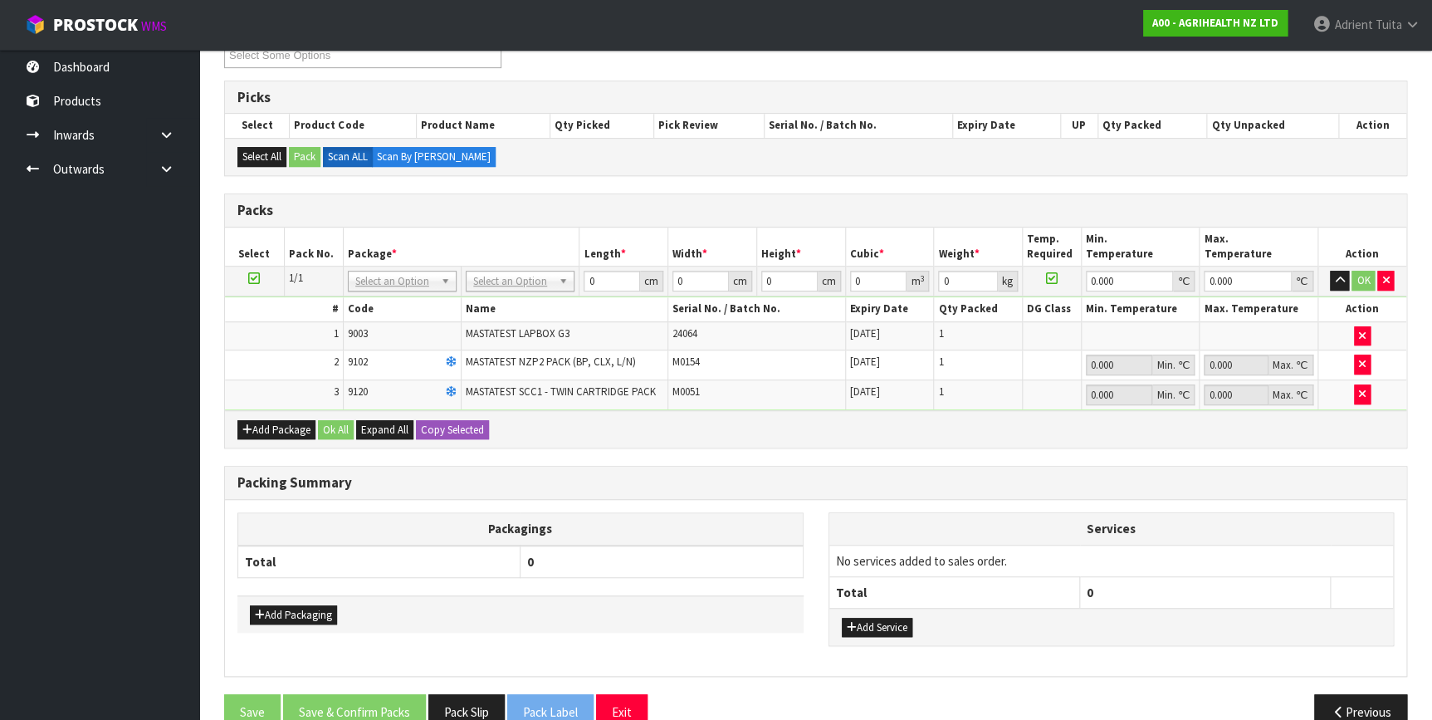
drag, startPoint x: 536, startPoint y: 280, endPoint x: 523, endPoint y: 314, distance: 36.5
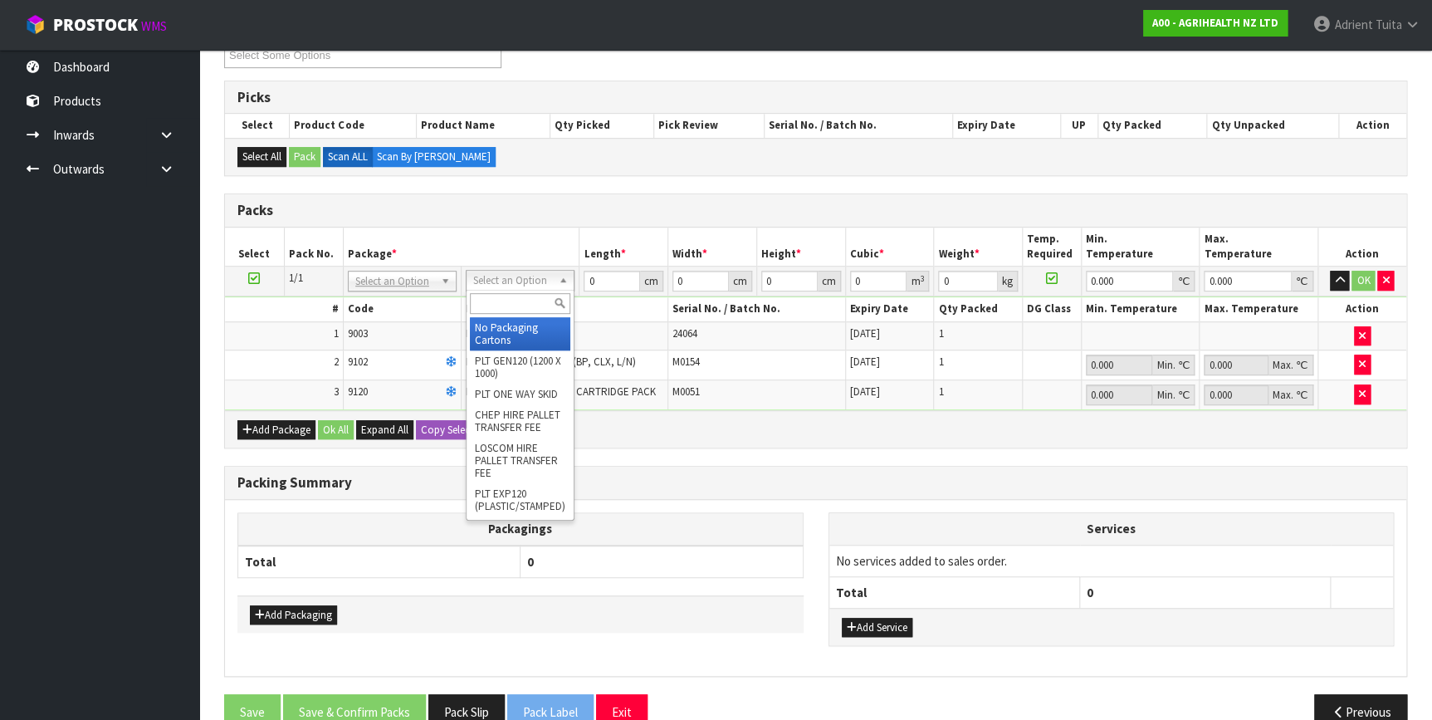
click at [523, 314] on div at bounding box center [519, 303] width 107 height 27
click at [522, 302] on input "text" at bounding box center [520, 303] width 100 height 21
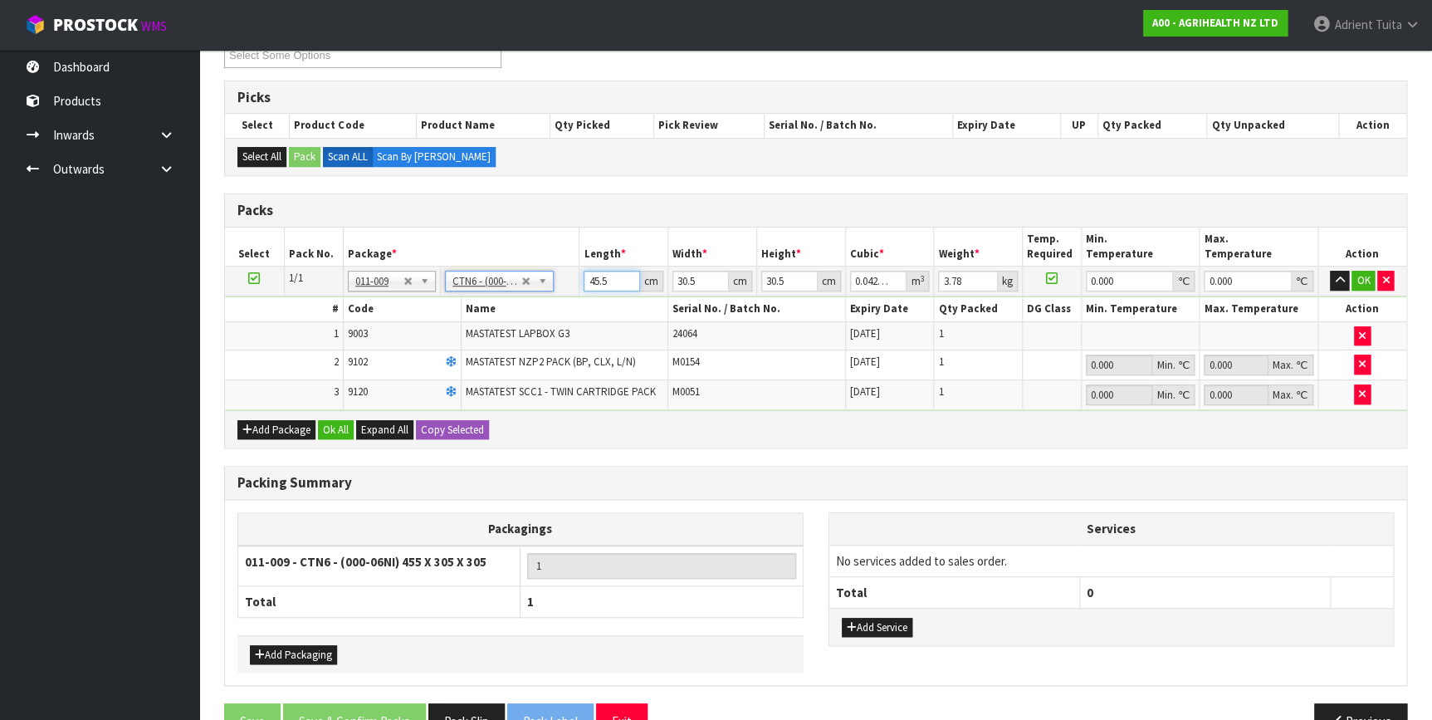
click at [593, 274] on input "45.5" at bounding box center [611, 281] width 56 height 21
click at [1365, 275] on button "OK" at bounding box center [1362, 281] width 23 height 20
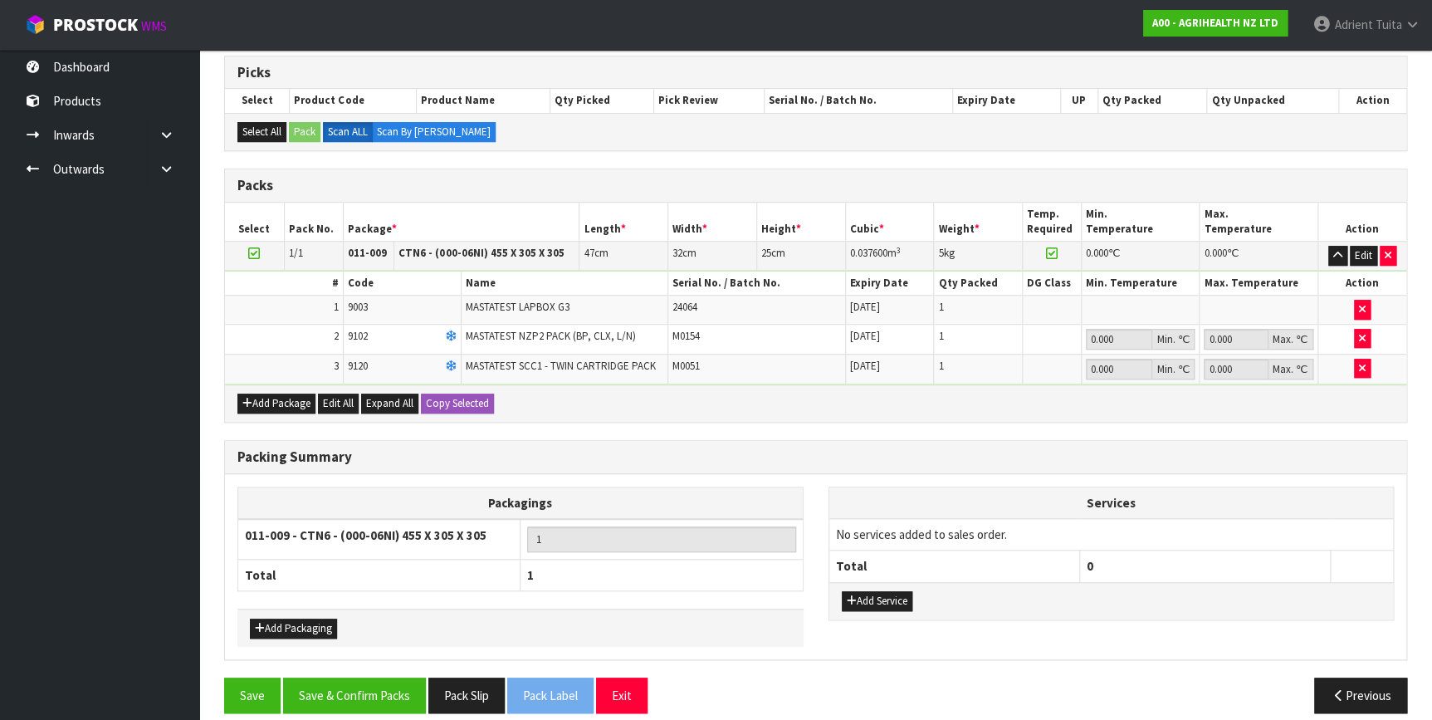
scroll to position [344, 0]
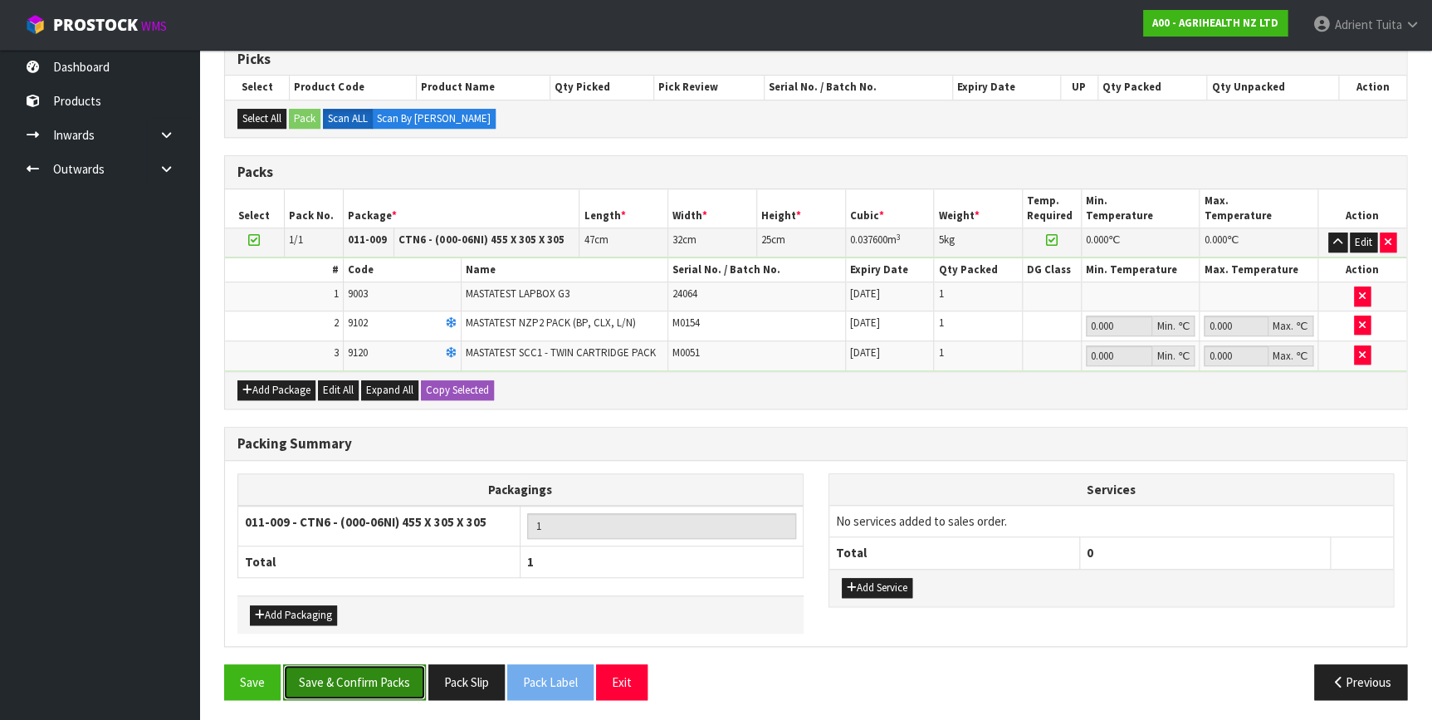
click at [368, 666] on button "Save & Confirm Packs" at bounding box center [354, 682] width 143 height 36
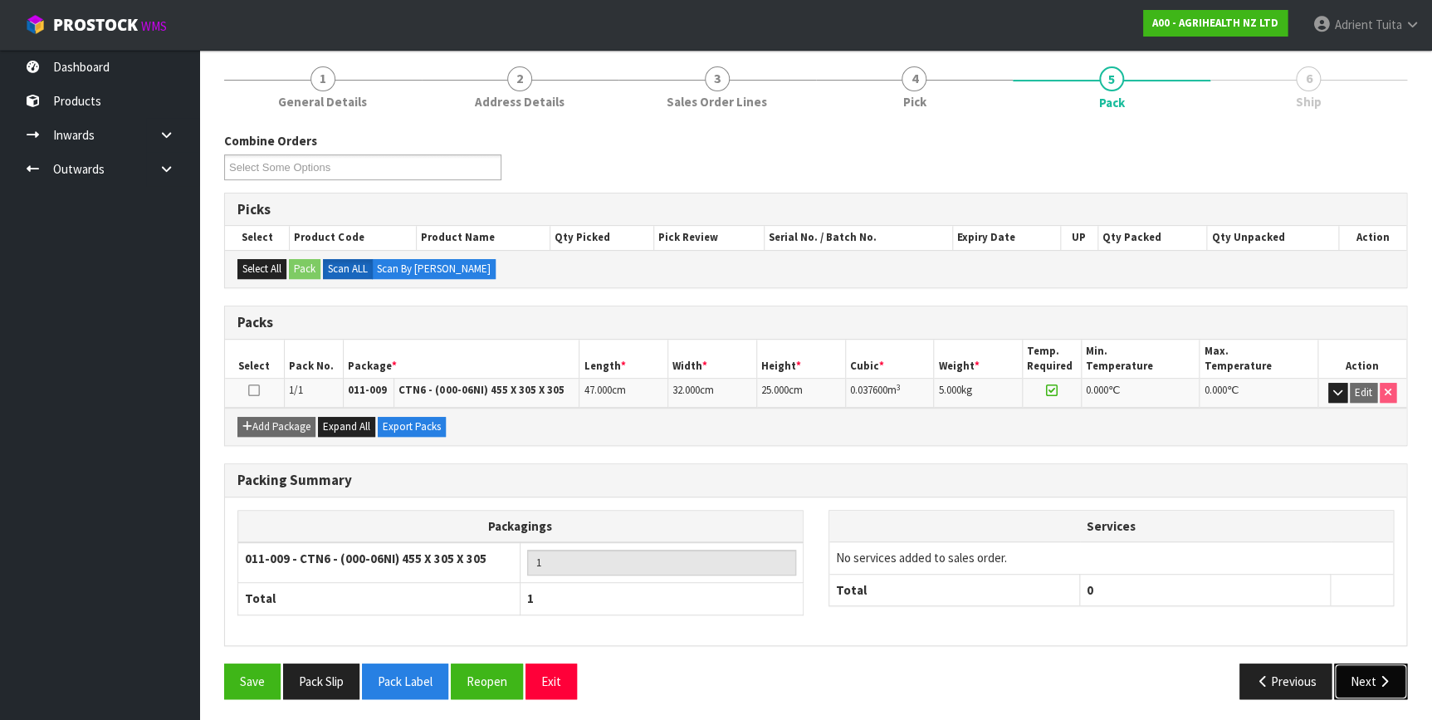
click at [1364, 677] on button "Next" at bounding box center [1370, 681] width 73 height 36
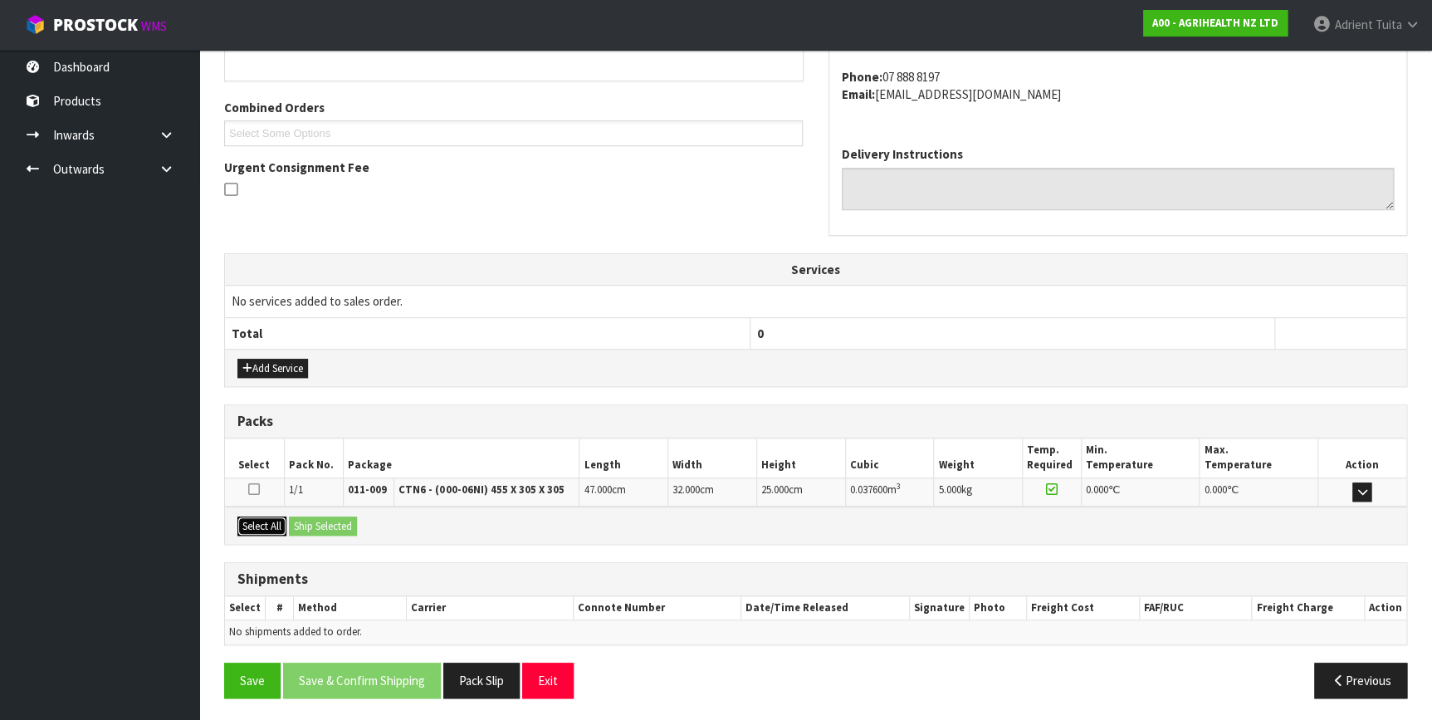
drag, startPoint x: 253, startPoint y: 523, endPoint x: 301, endPoint y: 516, distance: 48.6
click at [257, 522] on button "Select All" at bounding box center [261, 526] width 49 height 20
click at [304, 516] on button "Ship Selected" at bounding box center [323, 526] width 68 height 20
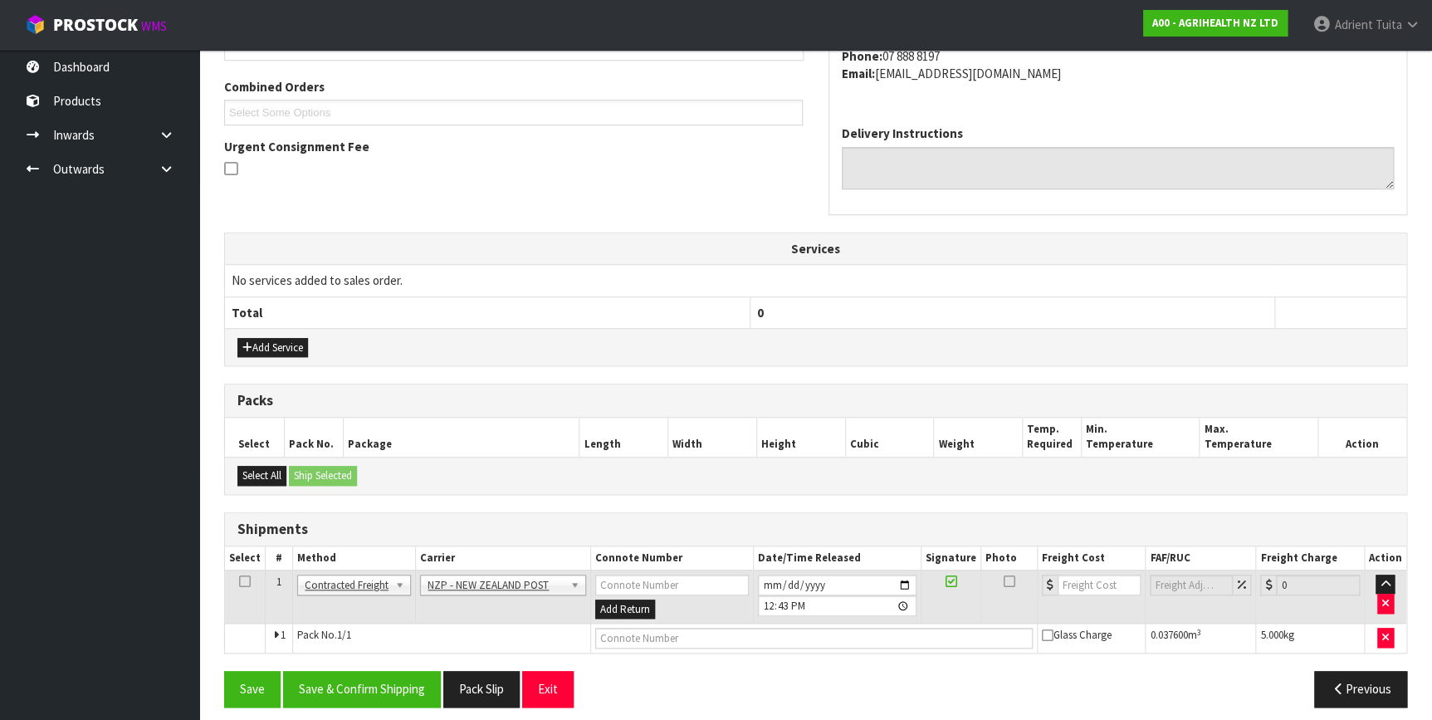
scroll to position [422, 0]
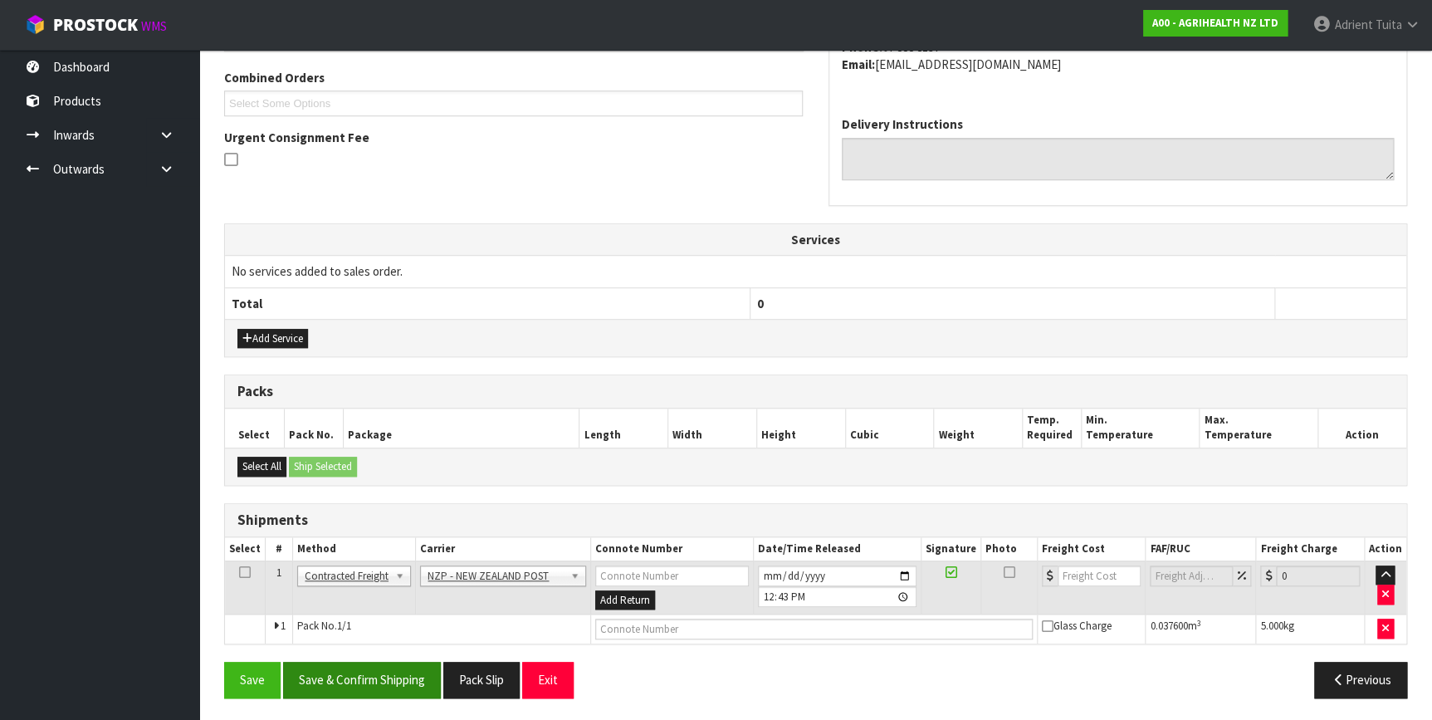
click at [378, 659] on div "From Address CONTRACT WAREHOUSING & LOGISTICS 17 Allens Road East Tamaki Auckla…" at bounding box center [815, 307] width 1183 height 808
click at [377, 667] on button "Save & Confirm Shipping" at bounding box center [362, 679] width 158 height 36
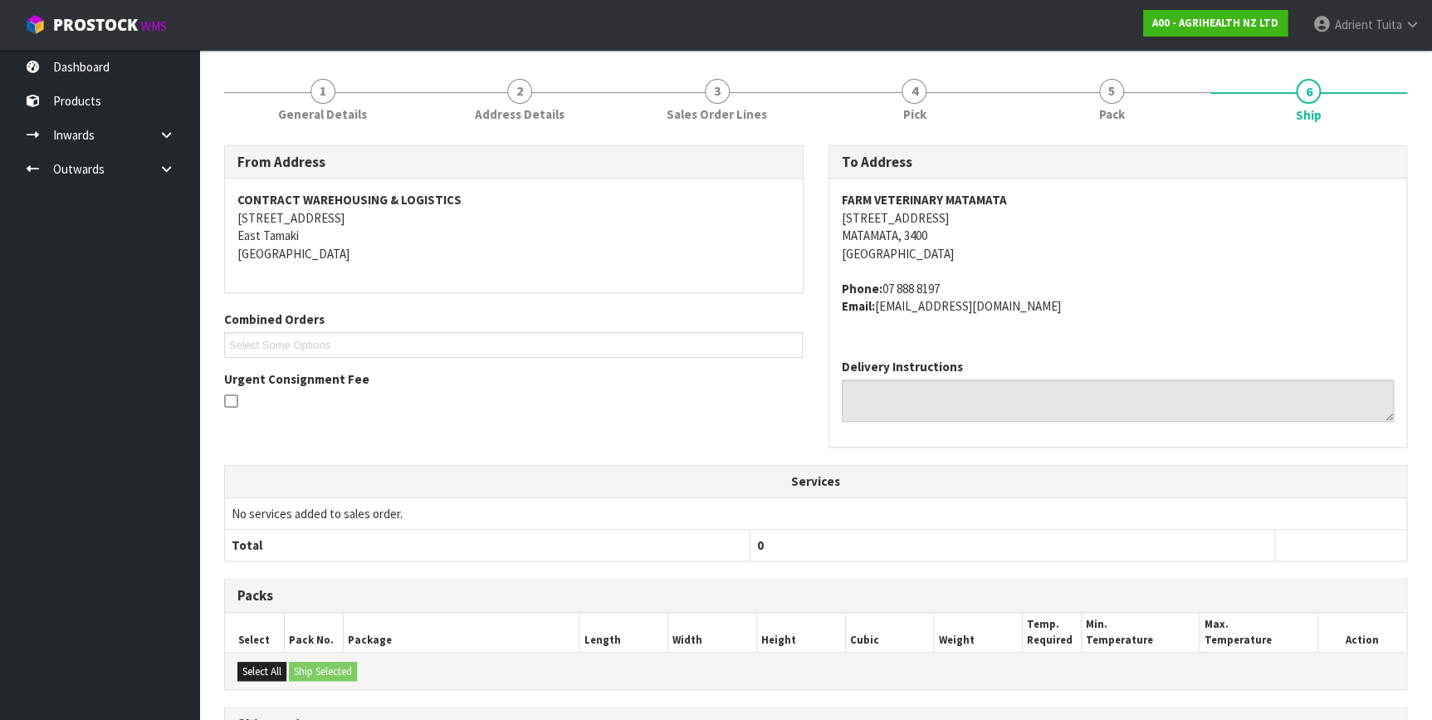
scroll to position [398, 0]
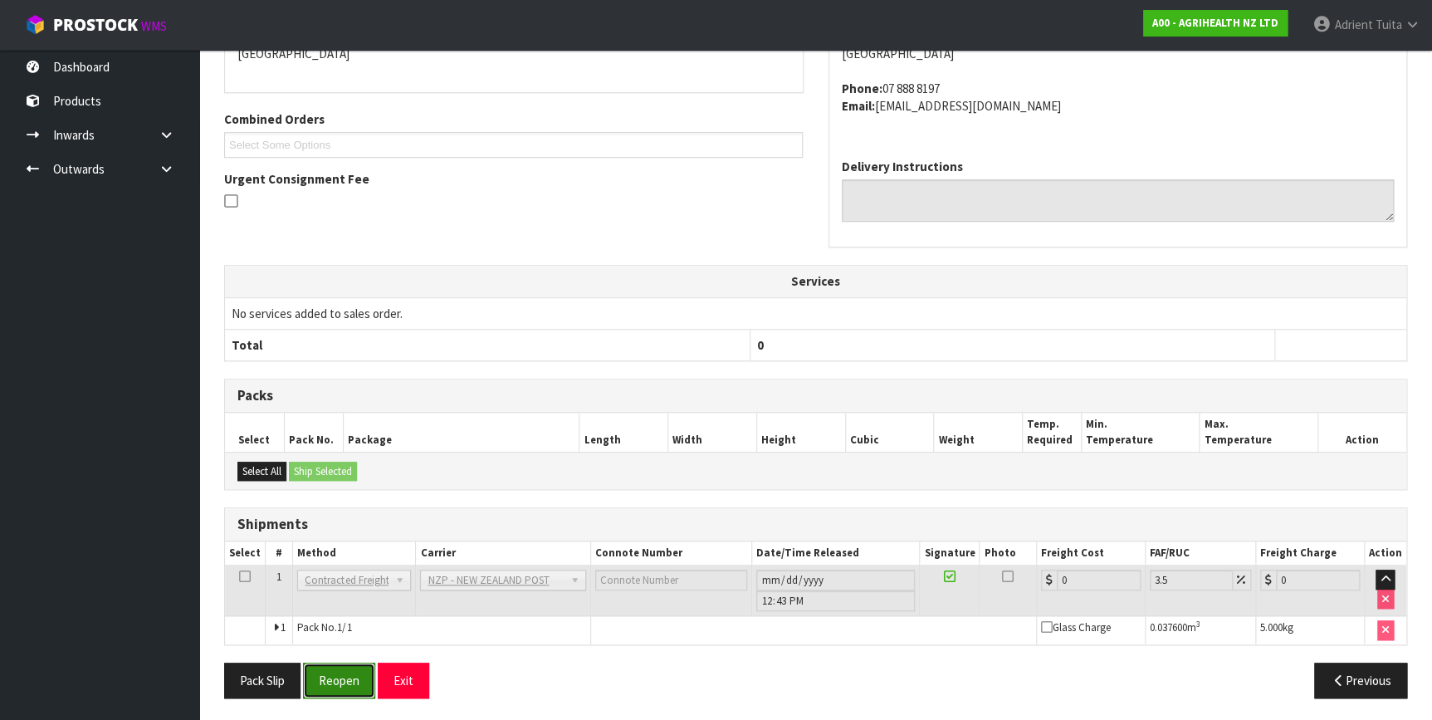
drag, startPoint x: 340, startPoint y: 670, endPoint x: 319, endPoint y: 675, distance: 22.1
click at [340, 669] on button "Reopen" at bounding box center [339, 680] width 72 height 36
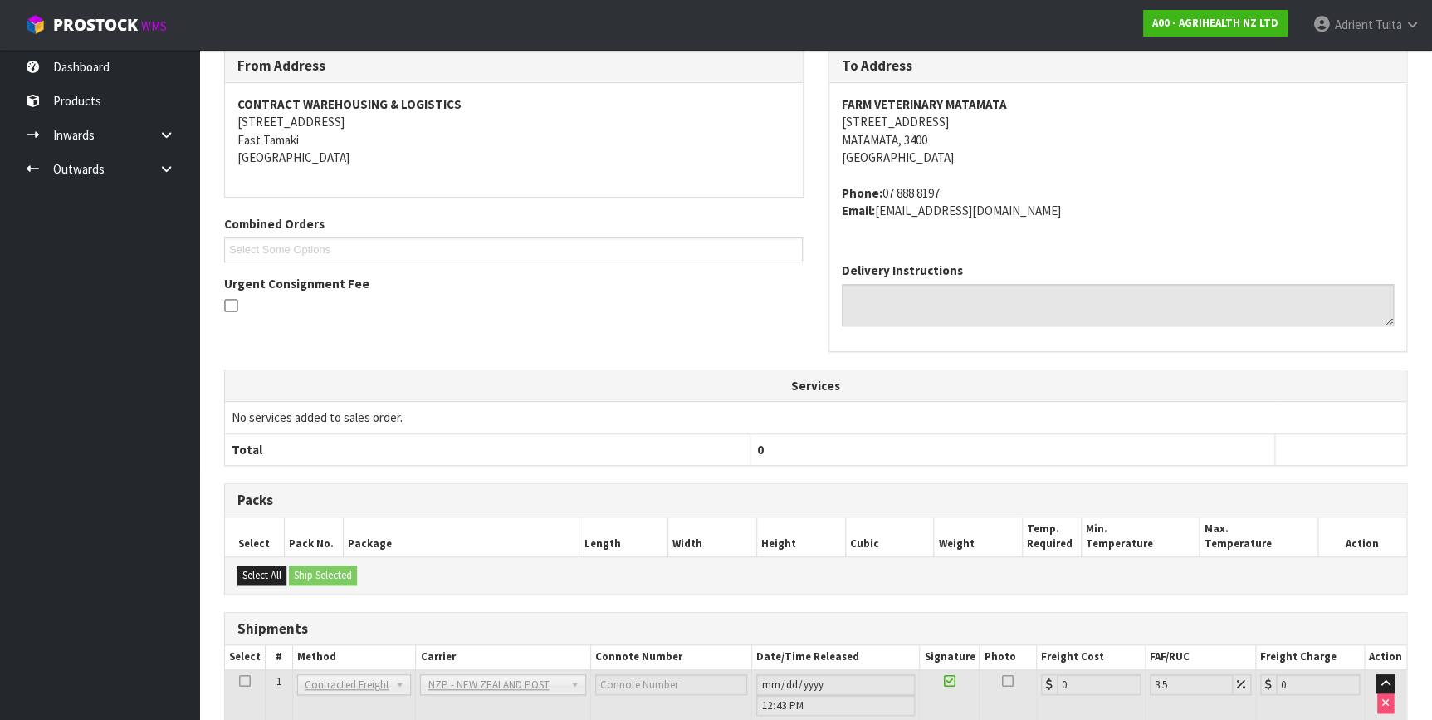
scroll to position [381, 0]
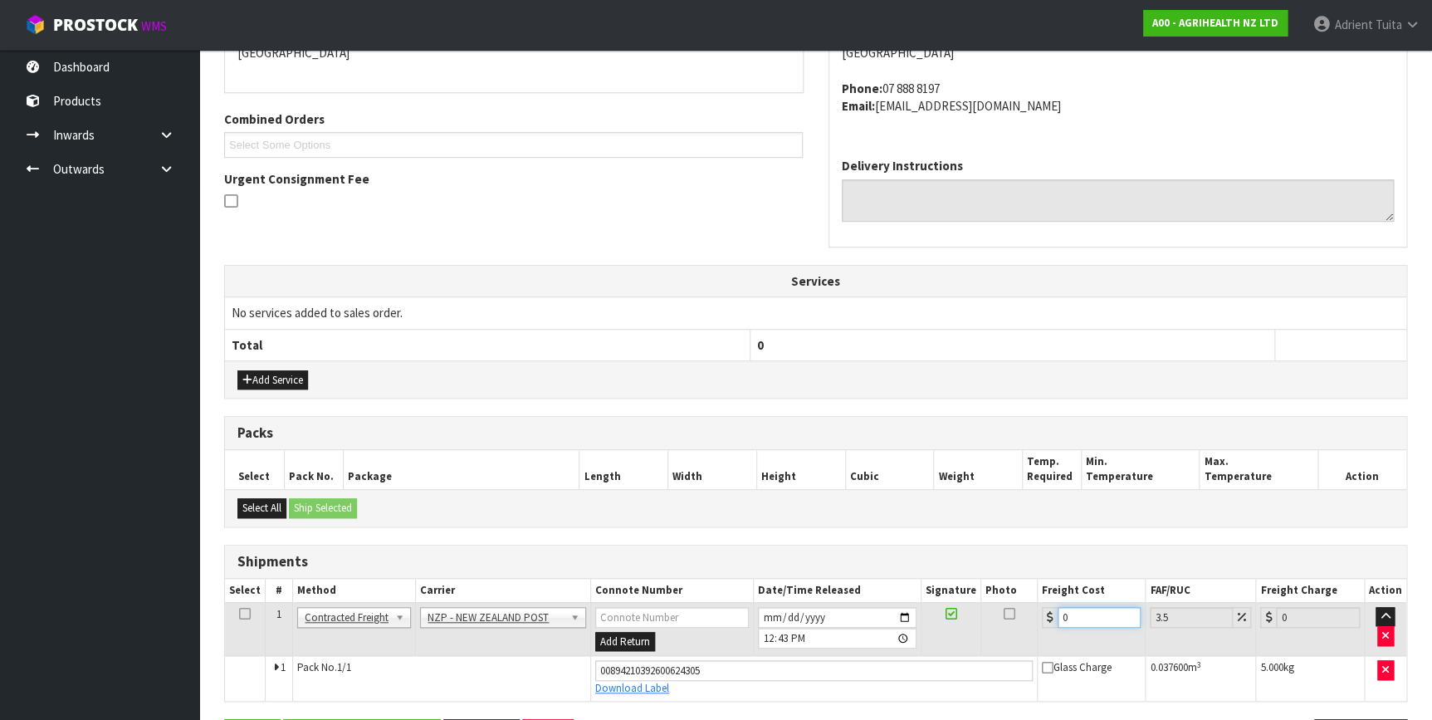
click at [1083, 616] on input "0" at bounding box center [1099, 617] width 84 height 21
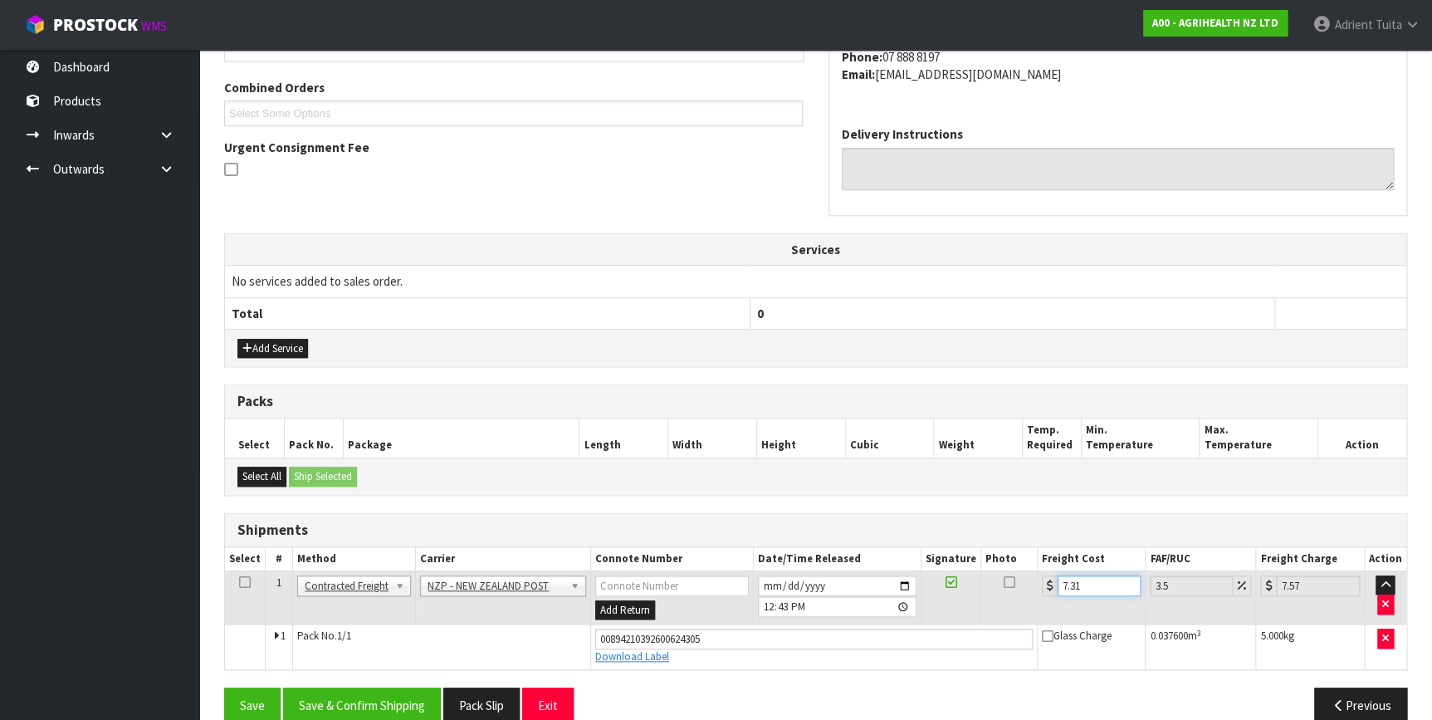
scroll to position [437, 0]
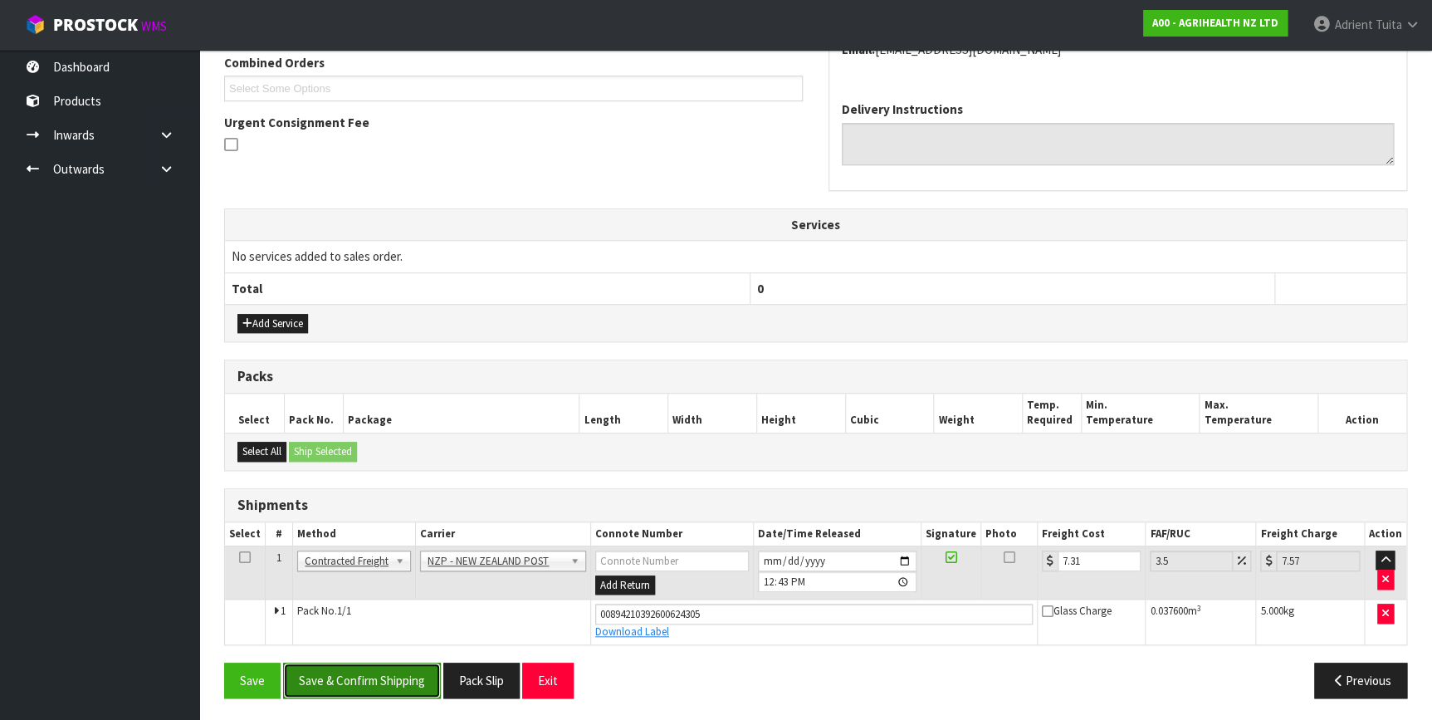
click at [346, 686] on button "Save & Confirm Shipping" at bounding box center [362, 680] width 158 height 36
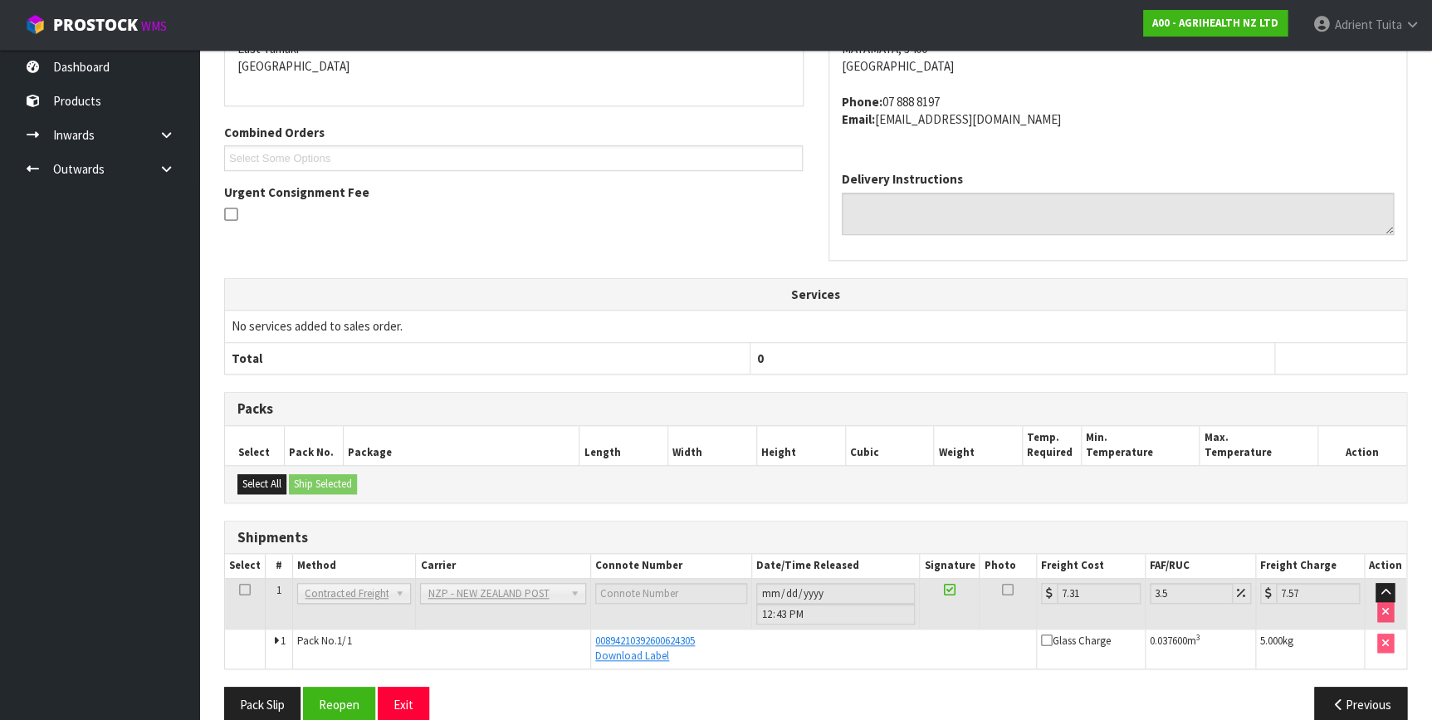
scroll to position [392, 0]
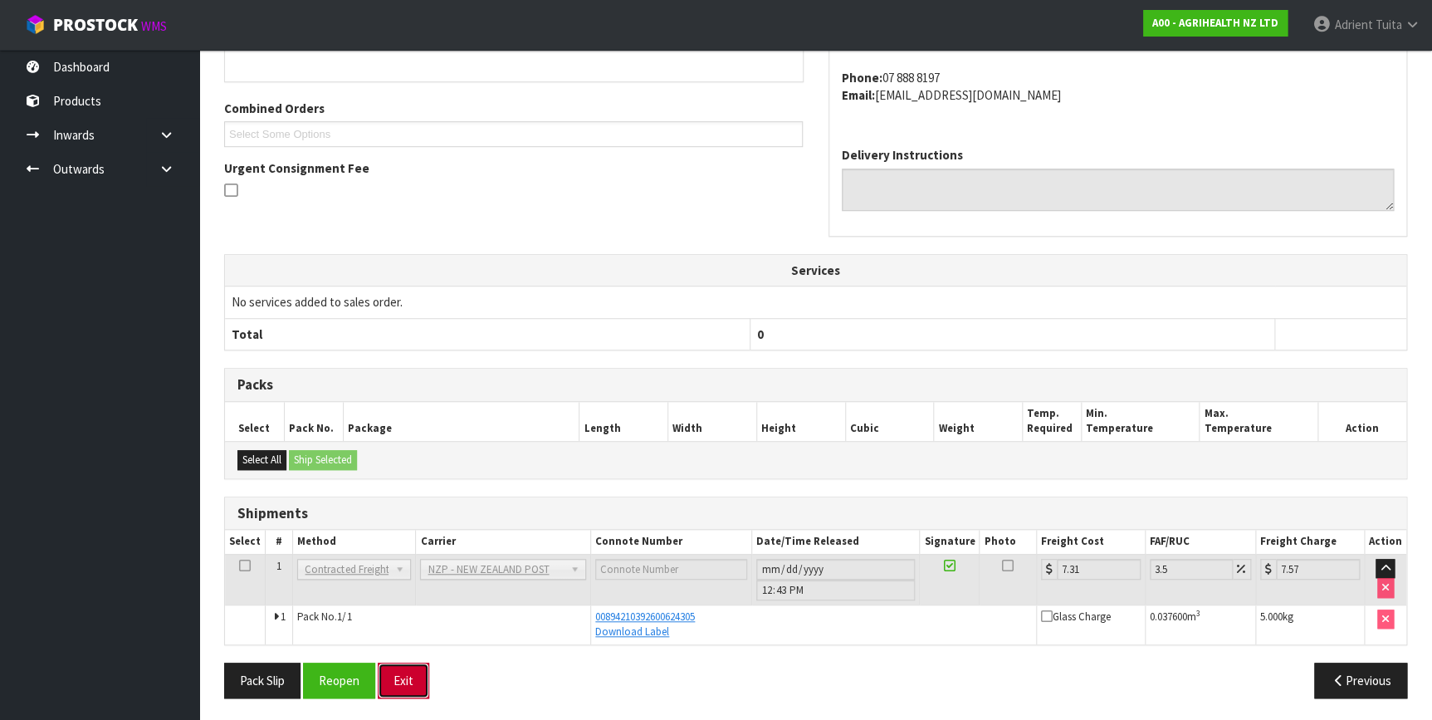
click at [407, 666] on button "Exit" at bounding box center [403, 680] width 51 height 36
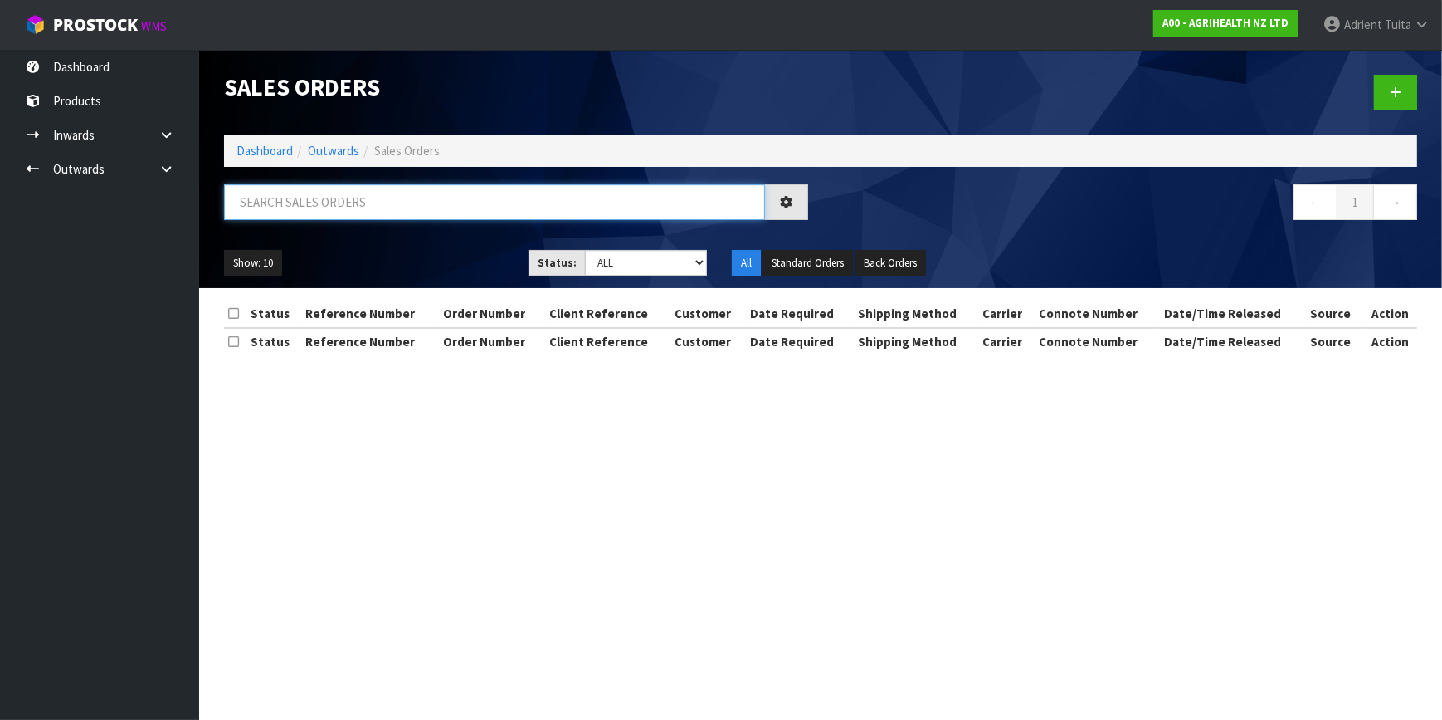
click at [388, 201] on input "text" at bounding box center [494, 202] width 541 height 36
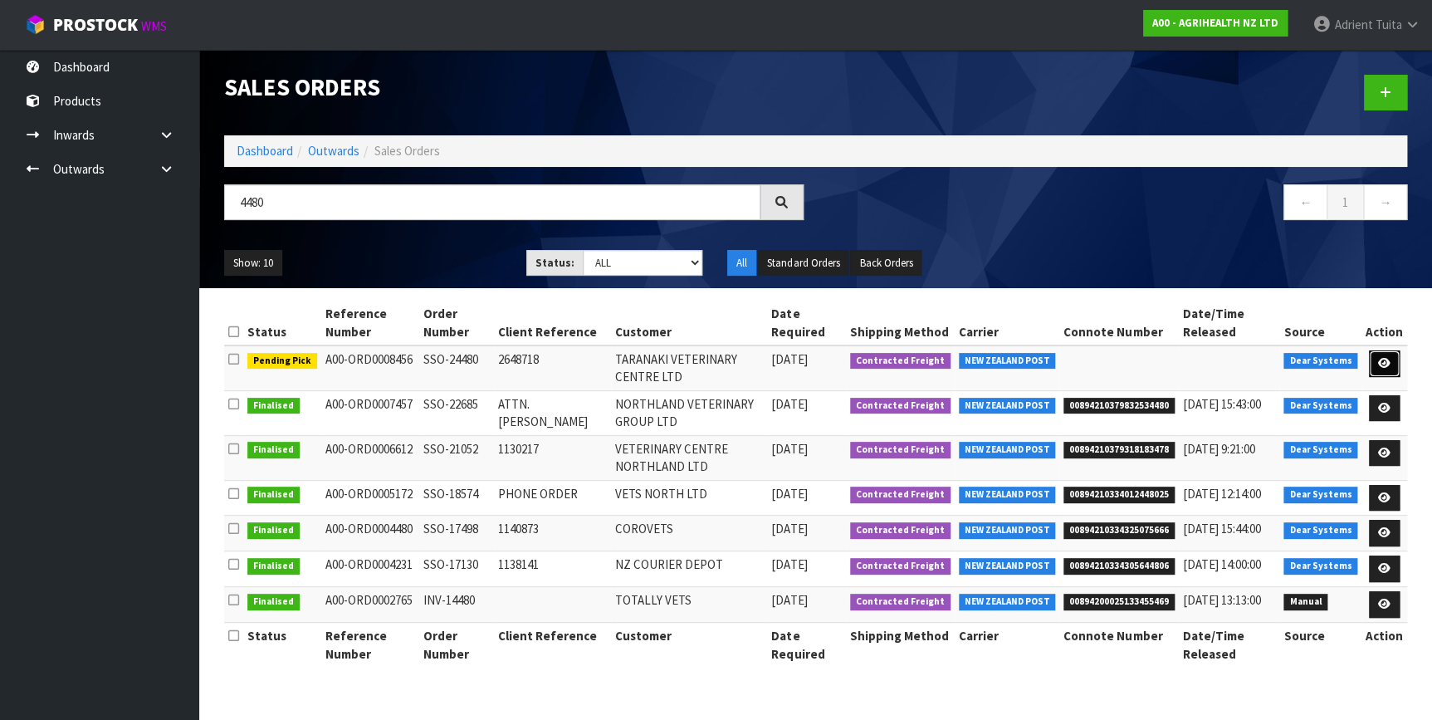
click at [1378, 362] on icon at bounding box center [1384, 363] width 12 height 11
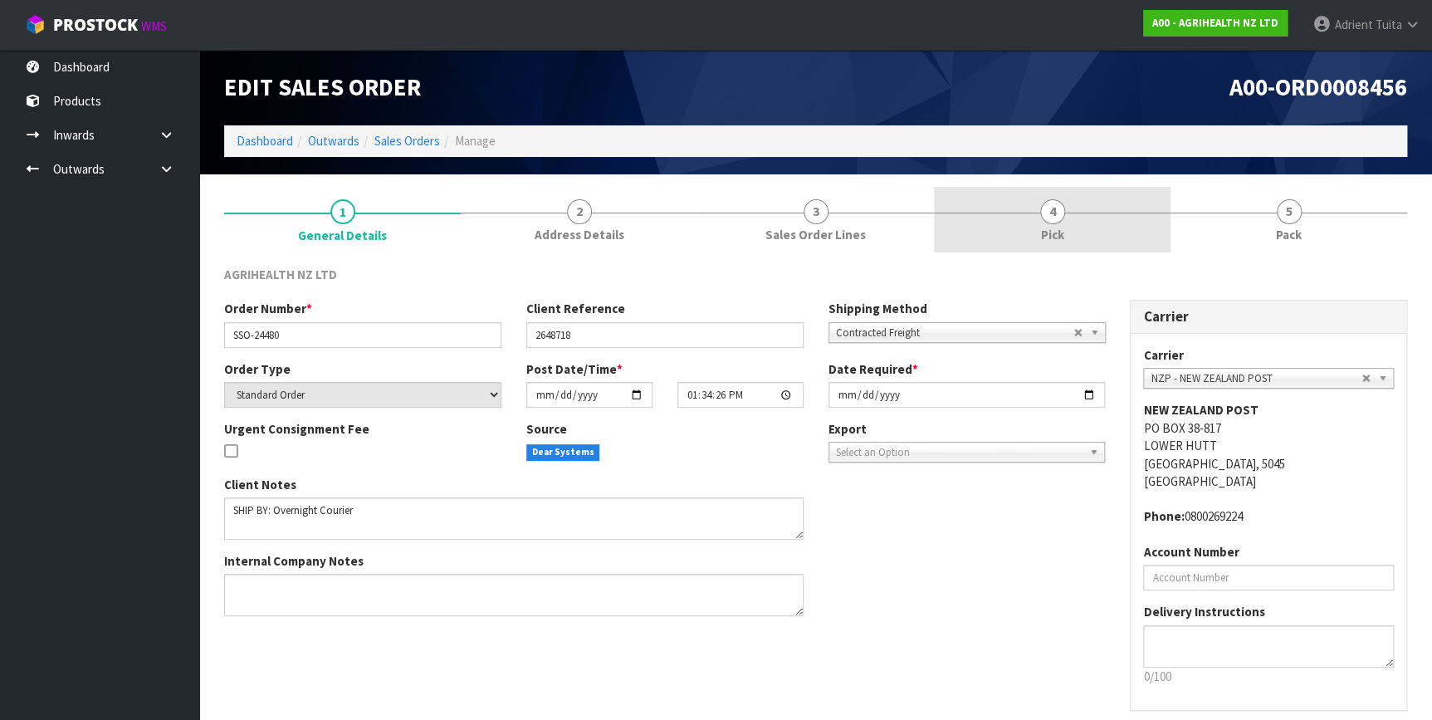
click at [1029, 213] on link "4 Pick" at bounding box center [1052, 220] width 237 height 66
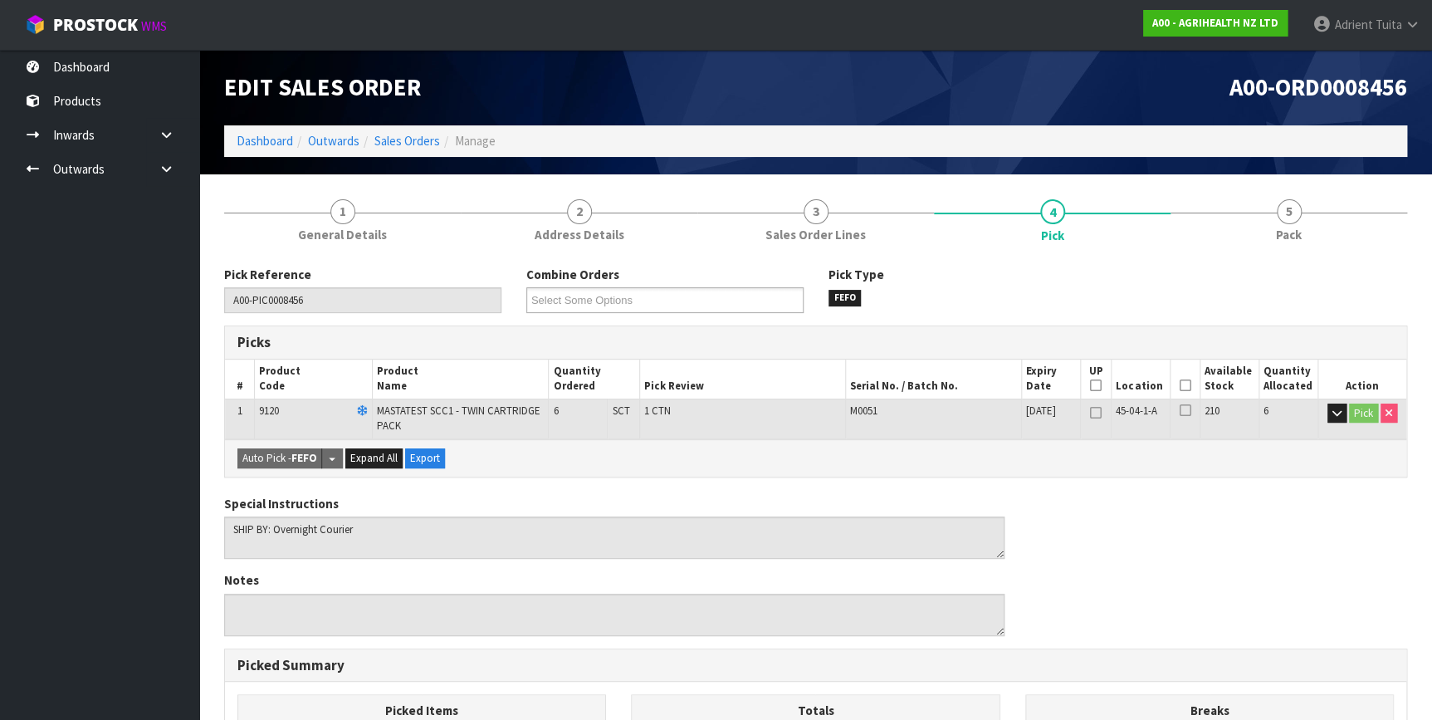
drag, startPoint x: 1187, startPoint y: 388, endPoint x: 996, endPoint y: 406, distance: 191.7
click at [1187, 386] on icon at bounding box center [1185, 385] width 12 height 1
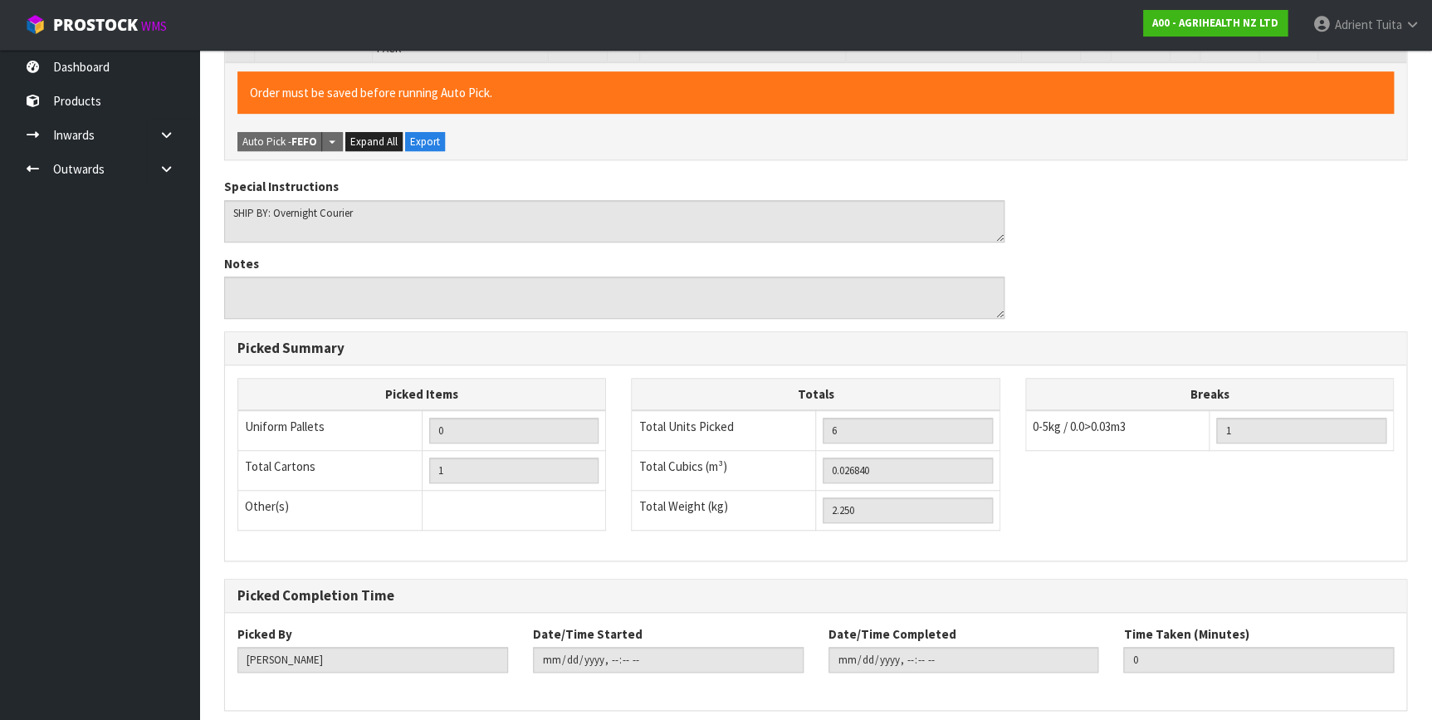
scroll to position [443, 0]
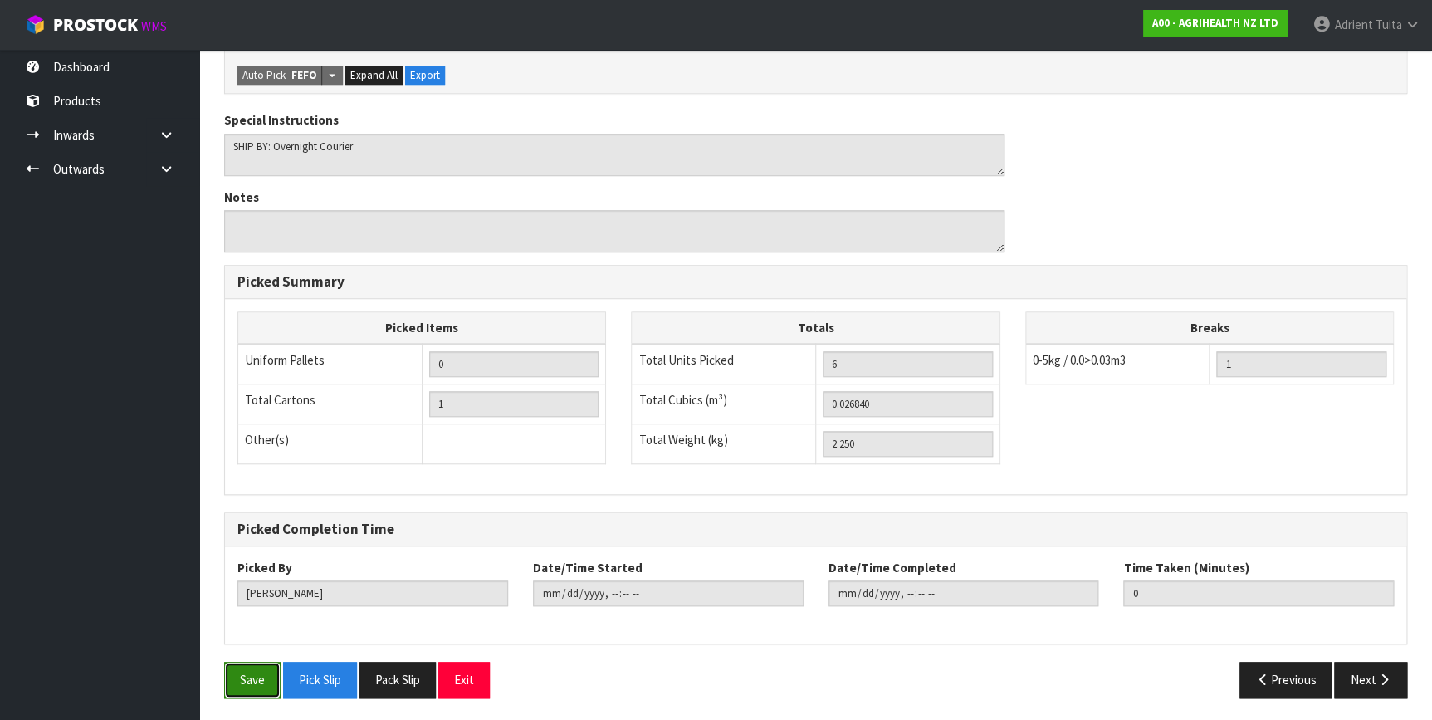
click at [254, 681] on button "Save" at bounding box center [252, 679] width 56 height 36
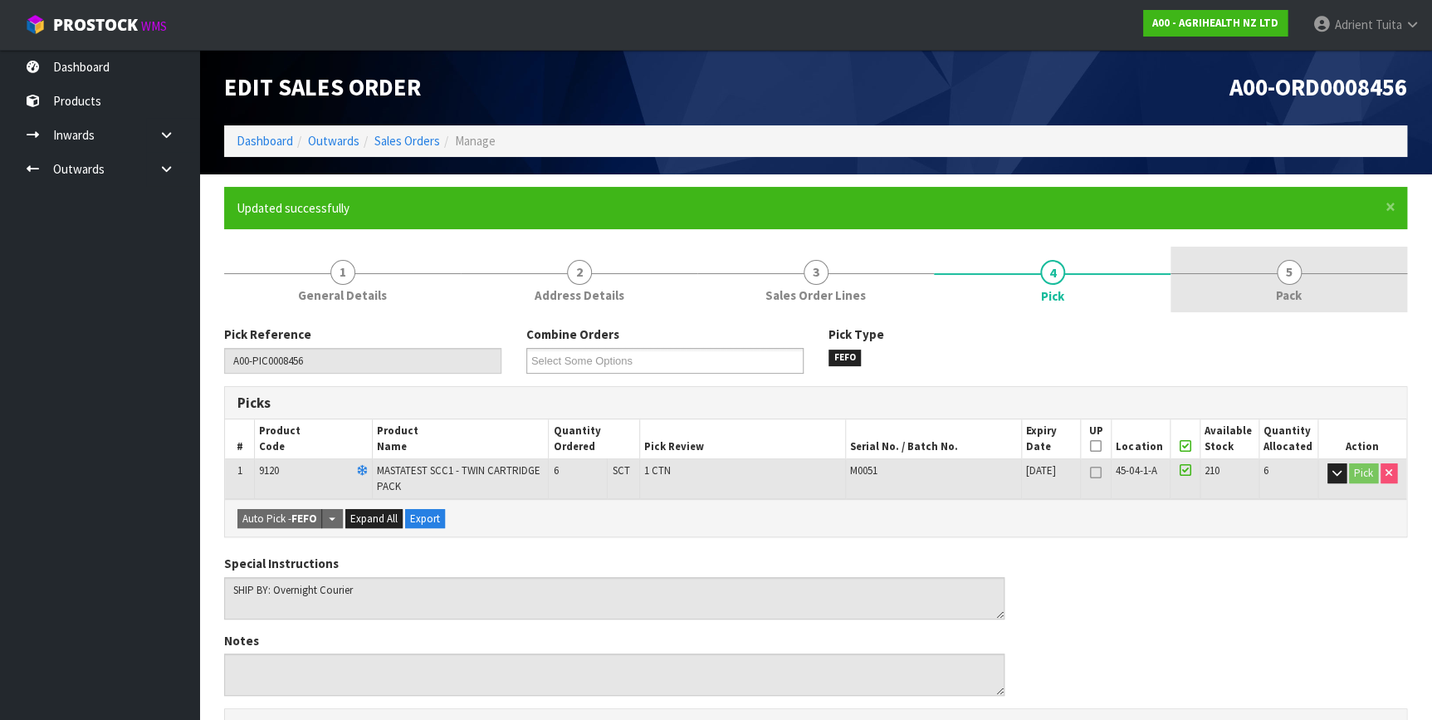
click at [1261, 288] on link "5 Pack" at bounding box center [1288, 279] width 237 height 66
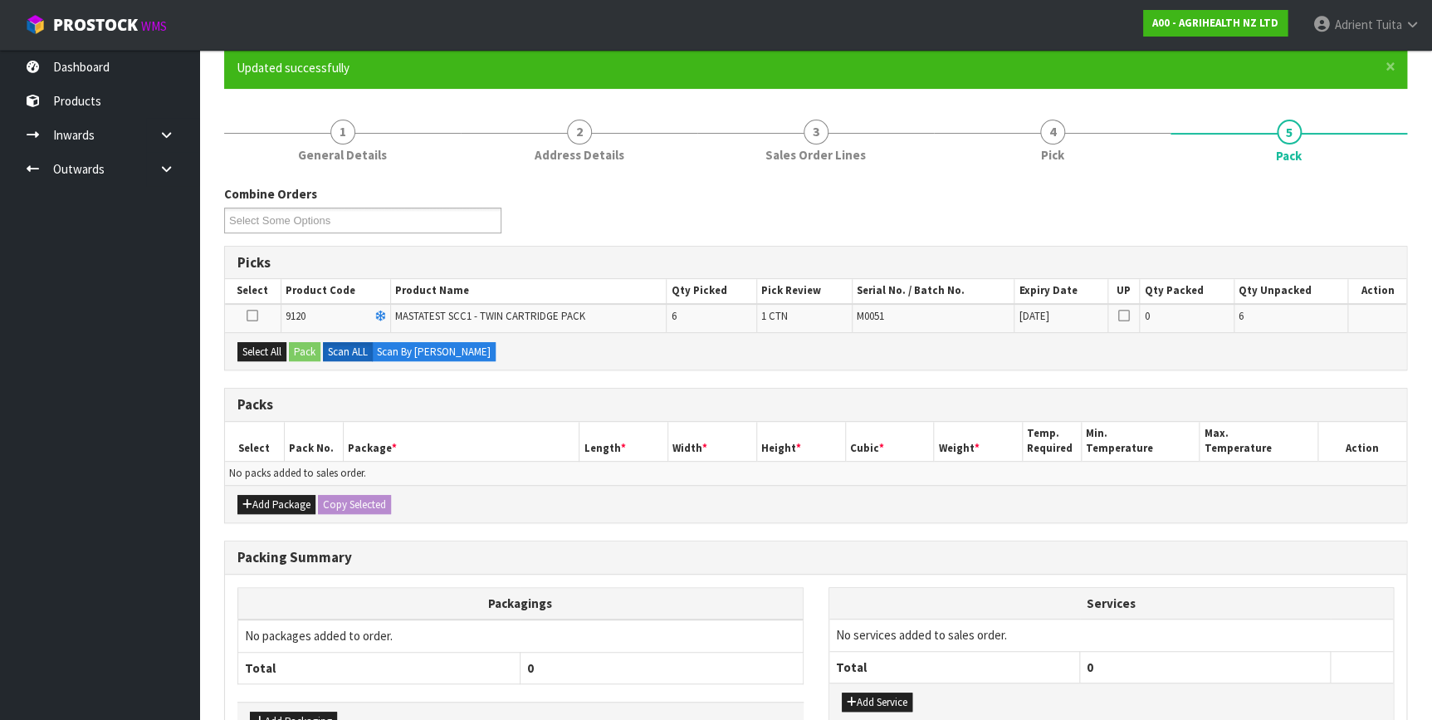
scroll to position [247, 0]
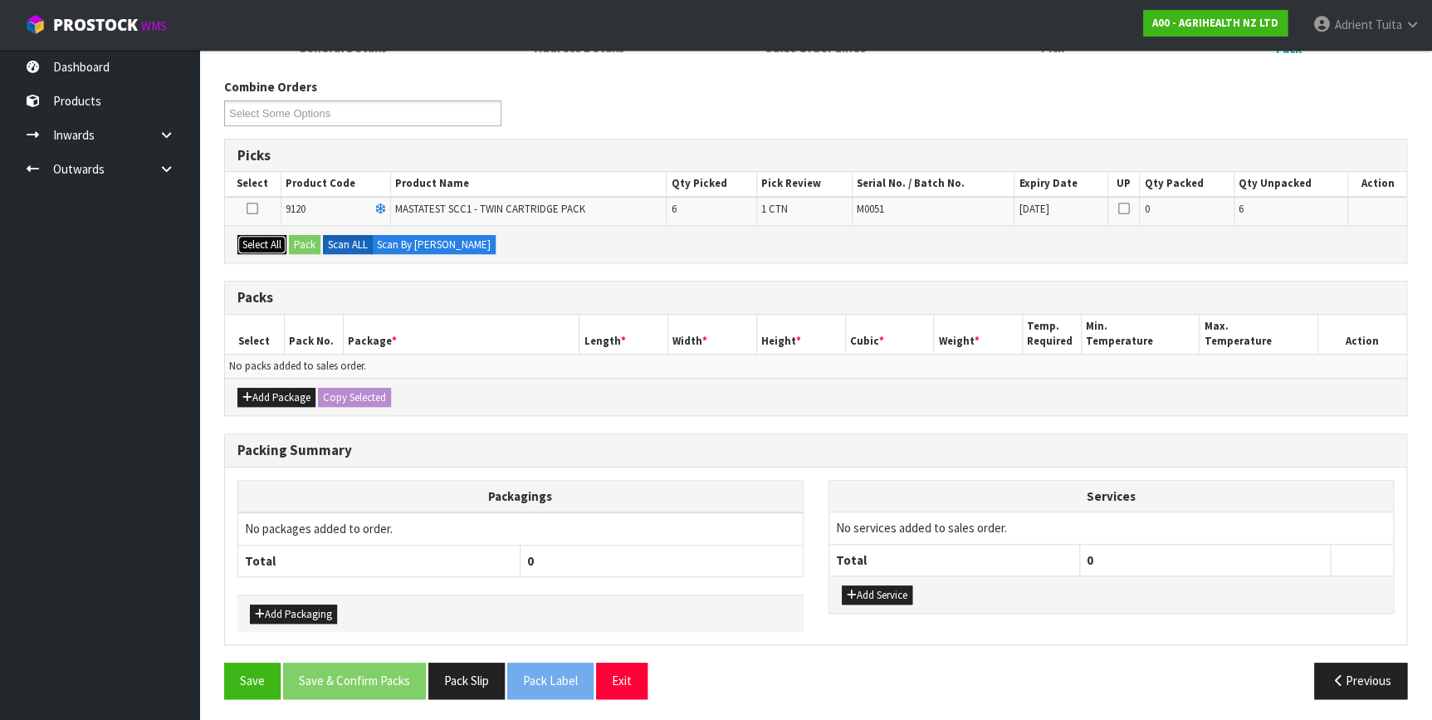
drag, startPoint x: 279, startPoint y: 241, endPoint x: 306, endPoint y: 239, distance: 27.4
click at [281, 241] on button "Select All" at bounding box center [261, 245] width 49 height 20
click at [307, 238] on button "Pack" at bounding box center [305, 245] width 32 height 20
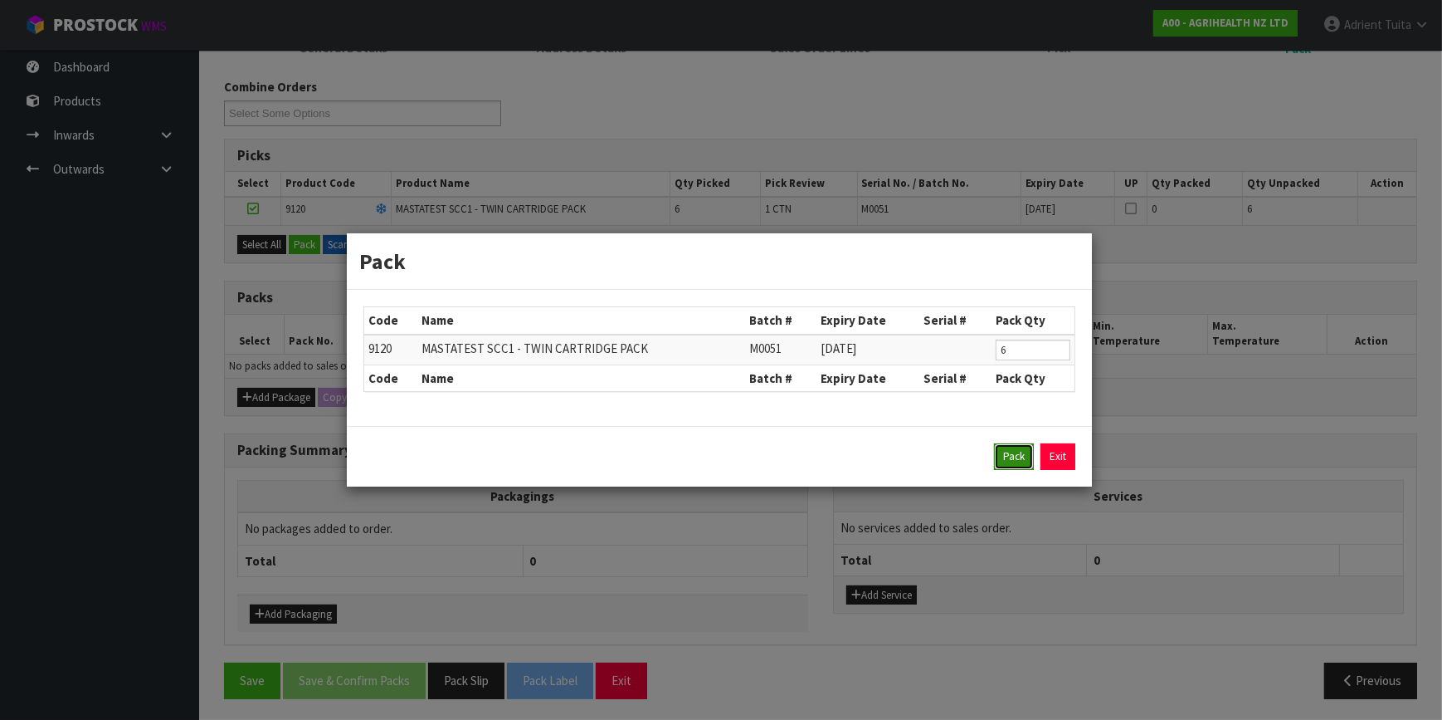
drag, startPoint x: 998, startPoint y: 451, endPoint x: 930, endPoint y: 456, distance: 69.1
click at [998, 451] on button "Pack" at bounding box center [1014, 456] width 40 height 27
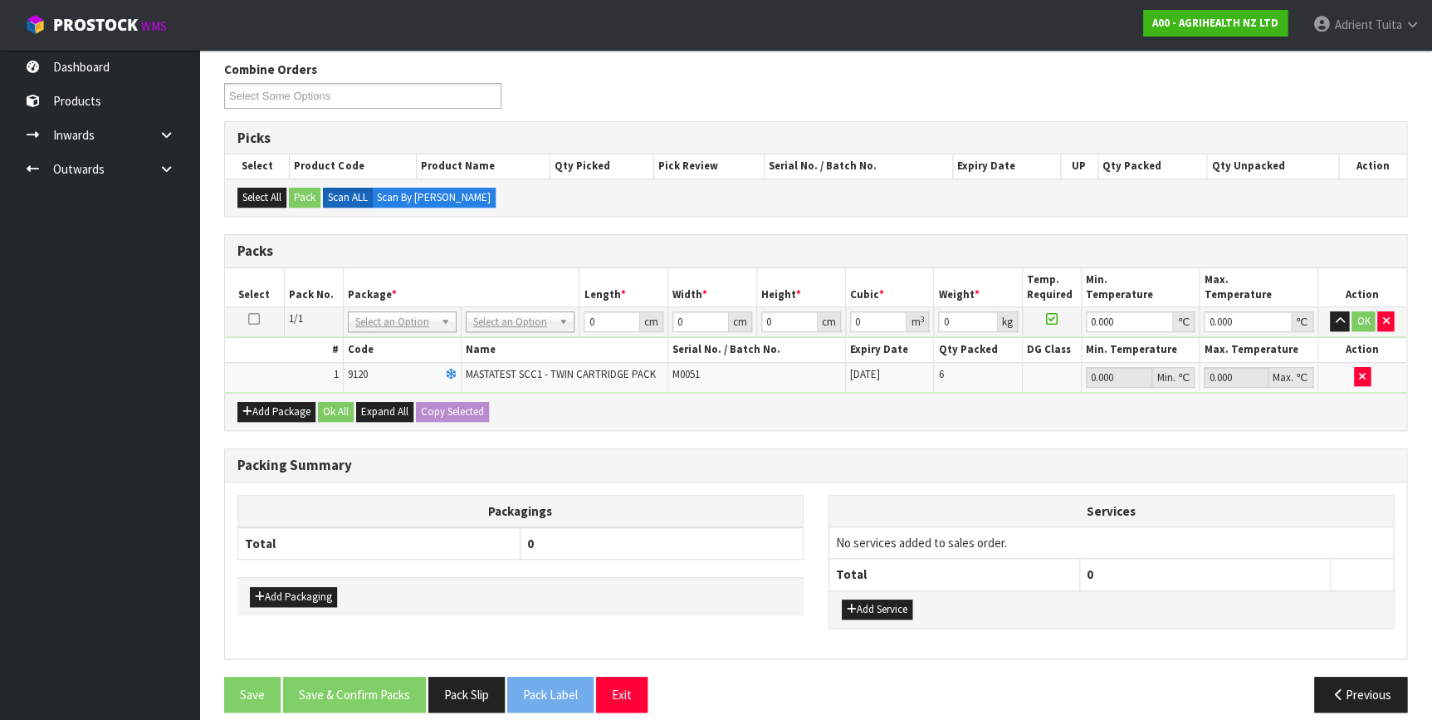
scroll to position [278, 0]
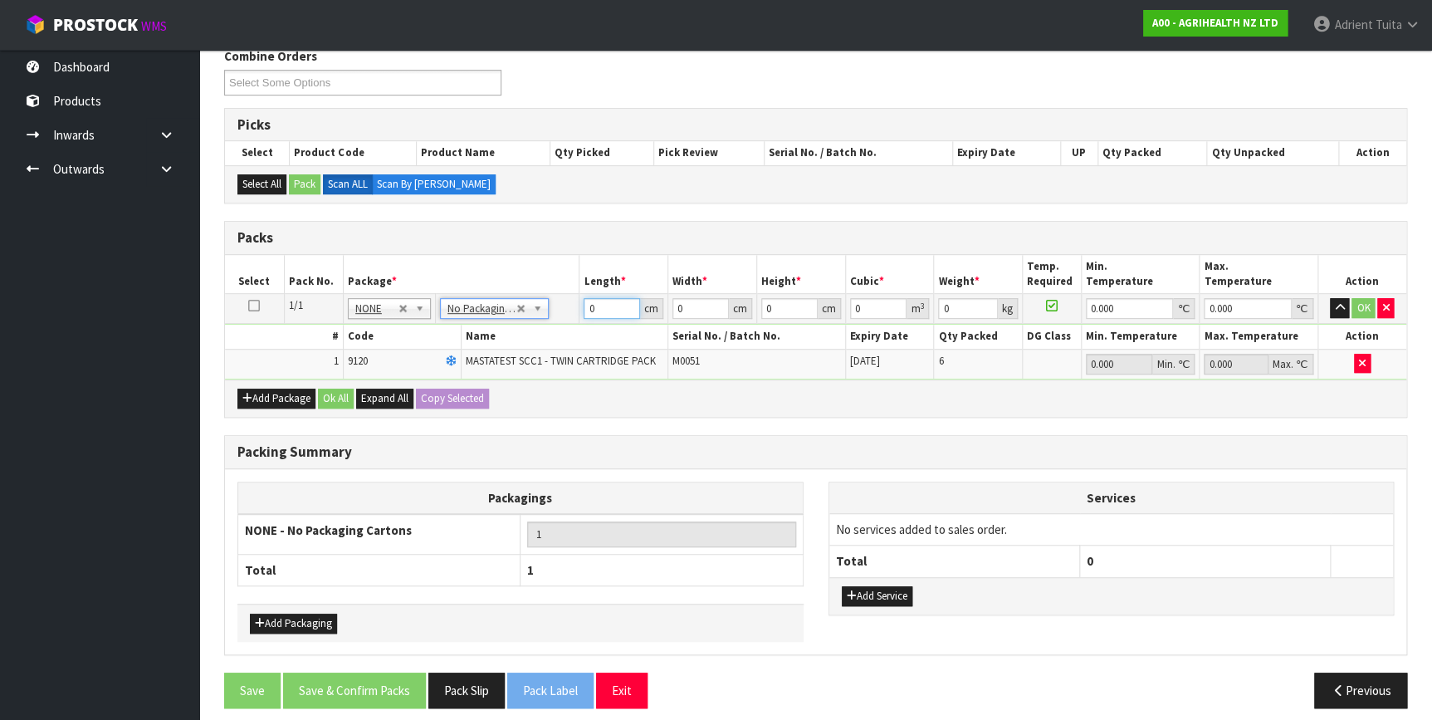
drag, startPoint x: 609, startPoint y: 307, endPoint x: 599, endPoint y: 294, distance: 16.6
click at [609, 307] on input "0" at bounding box center [611, 308] width 56 height 21
drag, startPoint x: 1378, startPoint y: 306, endPoint x: 1368, endPoint y: 306, distance: 10.8
click at [1378, 306] on button "button" at bounding box center [1385, 308] width 17 height 20
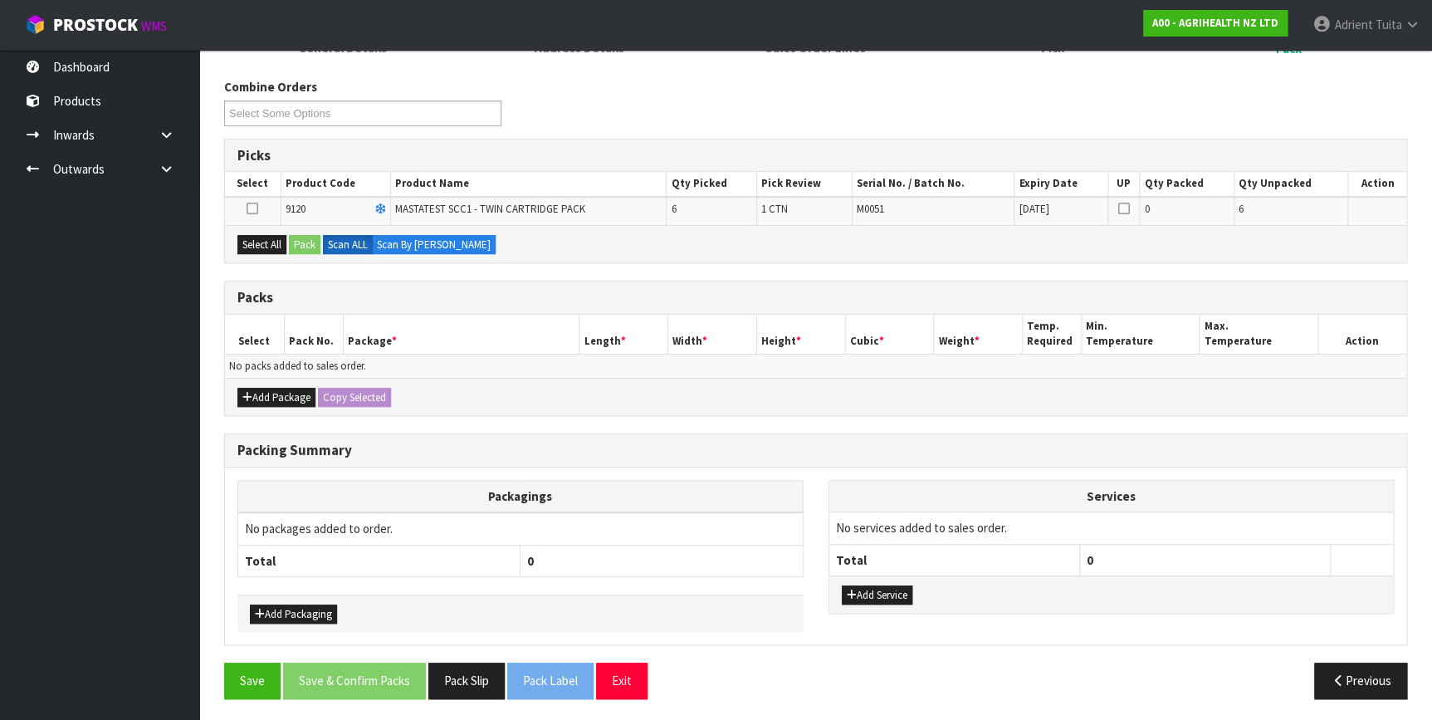
click at [290, 237] on div "Select All Pack Scan ALL Scan By Quantity" at bounding box center [815, 243] width 1181 height 37
click at [284, 253] on div "Select All Pack Scan ALL Scan By Quantity" at bounding box center [815, 243] width 1181 height 37
drag, startPoint x: 251, startPoint y: 239, endPoint x: 310, endPoint y: 239, distance: 58.1
click at [257, 239] on button "Select All" at bounding box center [261, 245] width 49 height 20
click at [324, 236] on div "Select All Pack Scan ALL Scan By Quantity" at bounding box center [815, 243] width 1181 height 37
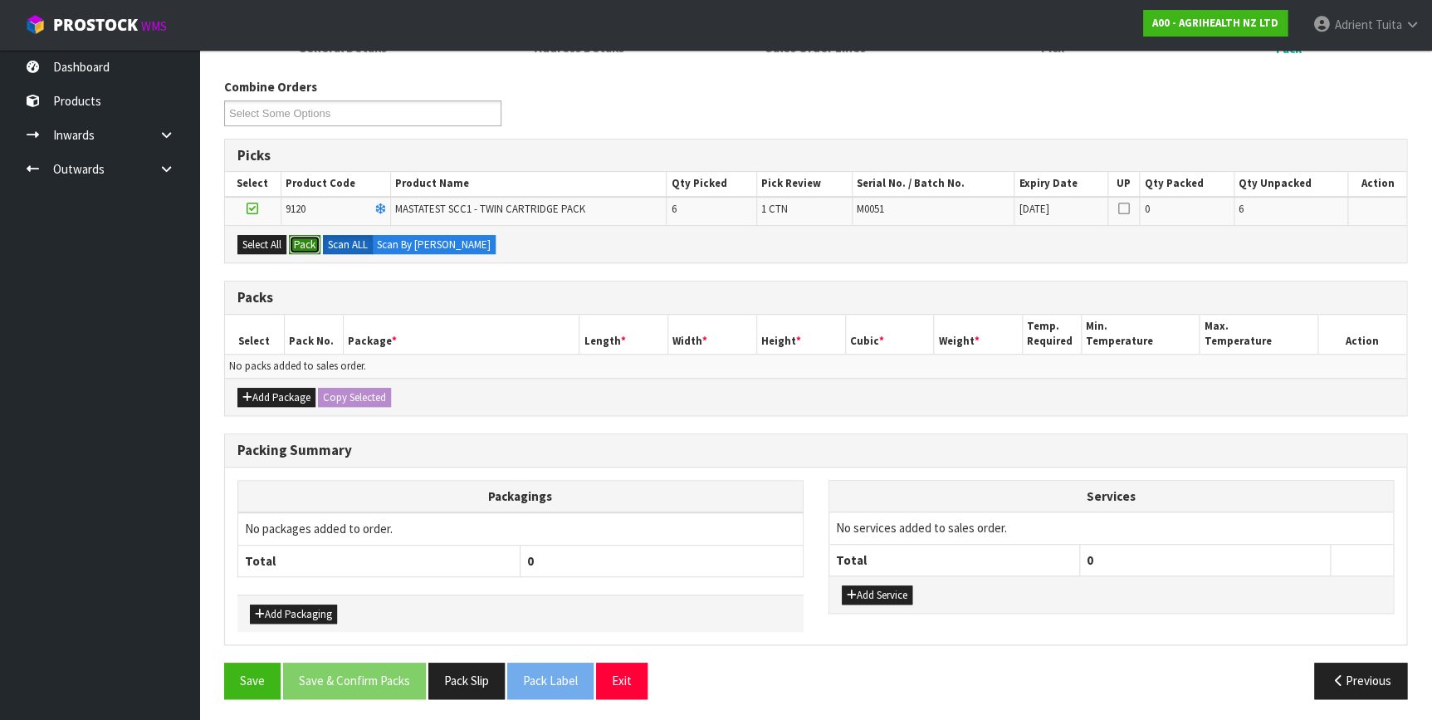
click at [306, 238] on button "Pack" at bounding box center [305, 245] width 32 height 20
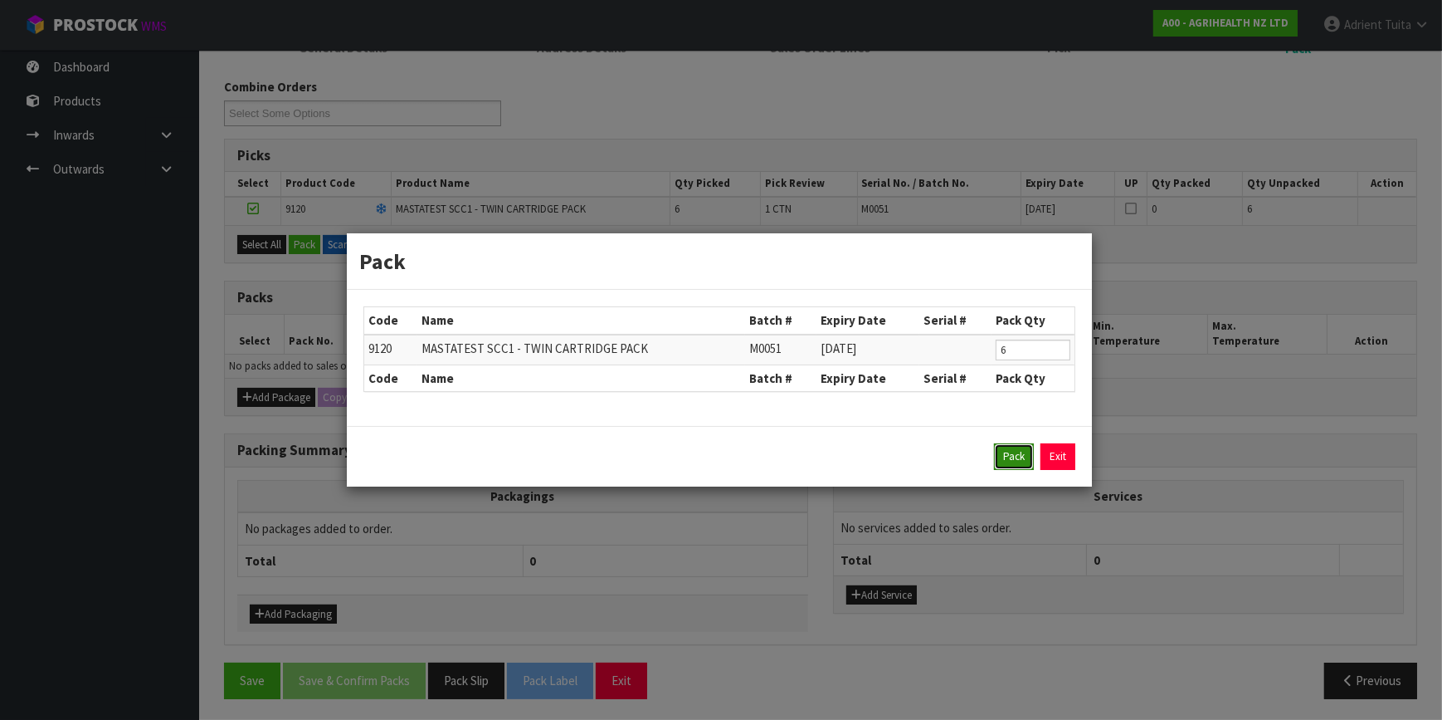
click at [1017, 444] on button "Pack" at bounding box center [1014, 456] width 40 height 27
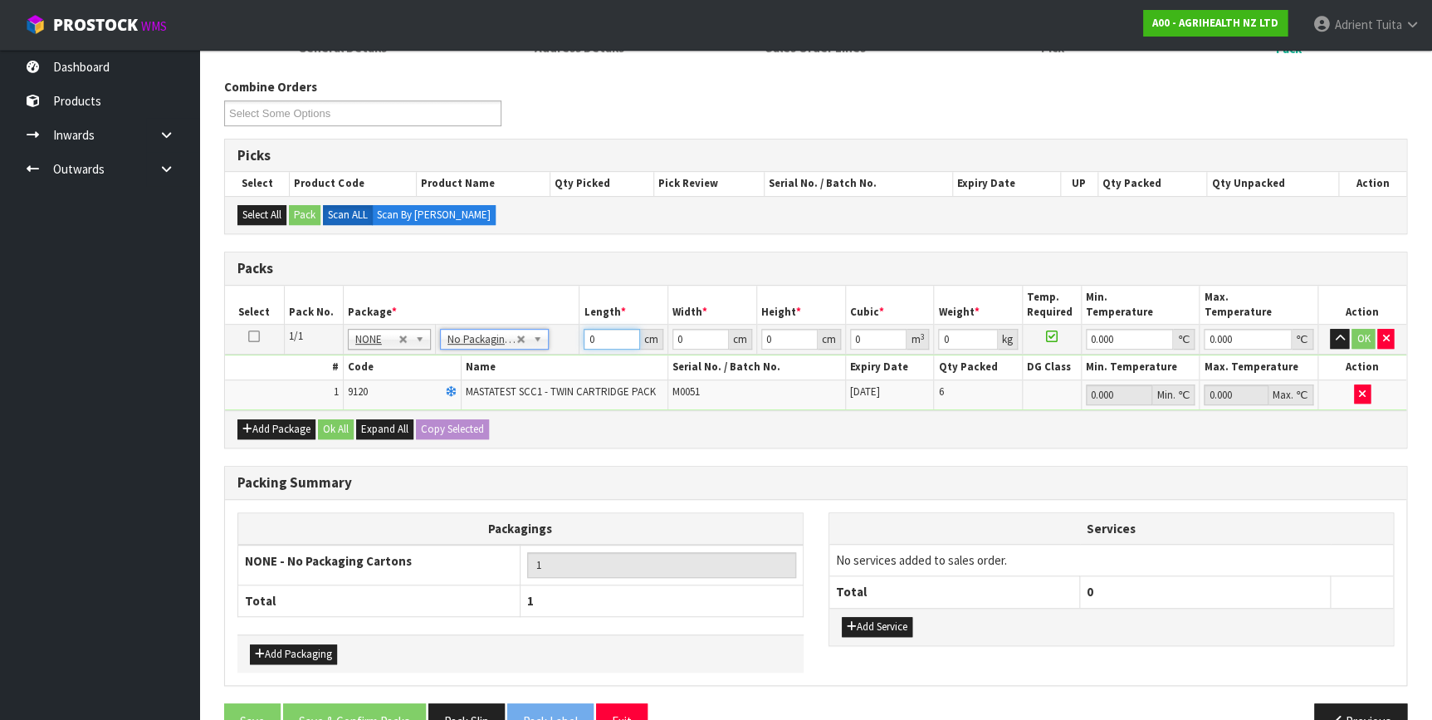
click at [615, 338] on input "0" at bounding box center [611, 339] width 56 height 21
click at [1364, 340] on button "OK" at bounding box center [1362, 339] width 23 height 20
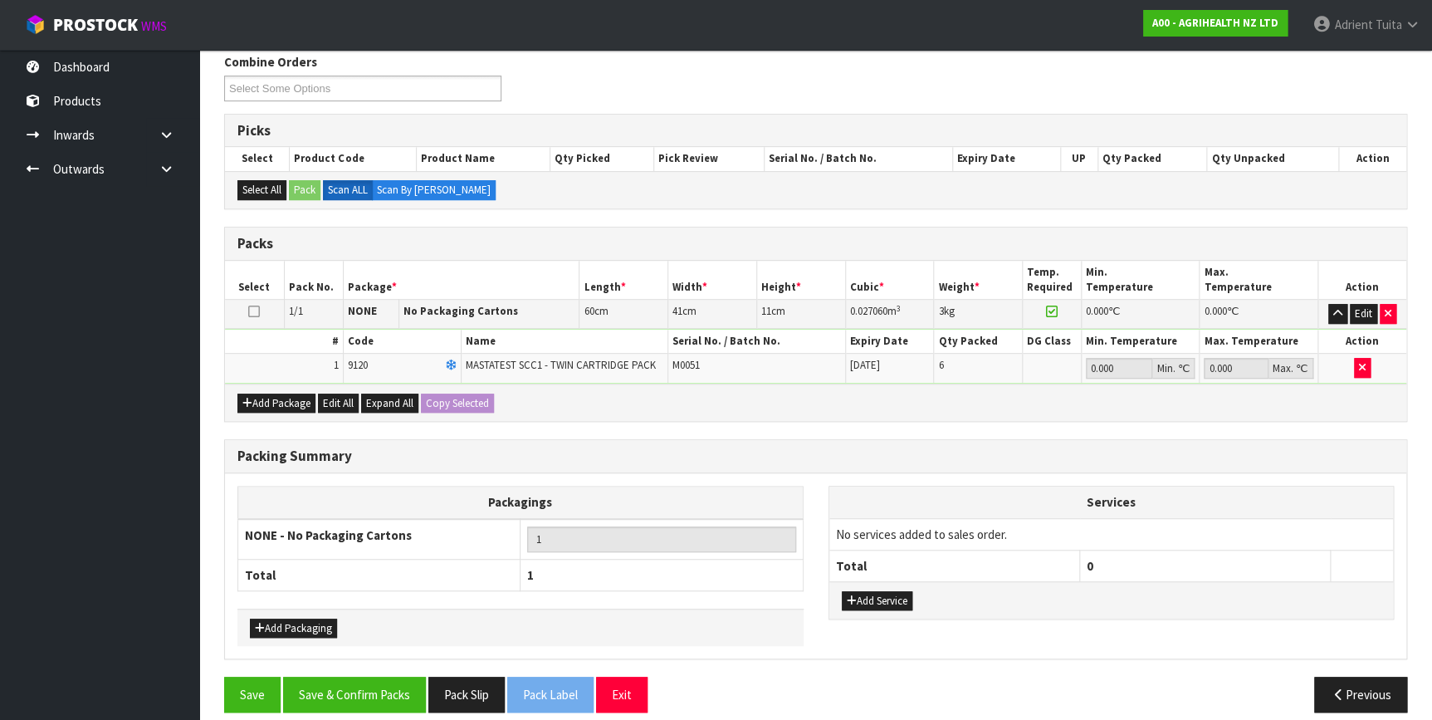
scroll to position [285, 0]
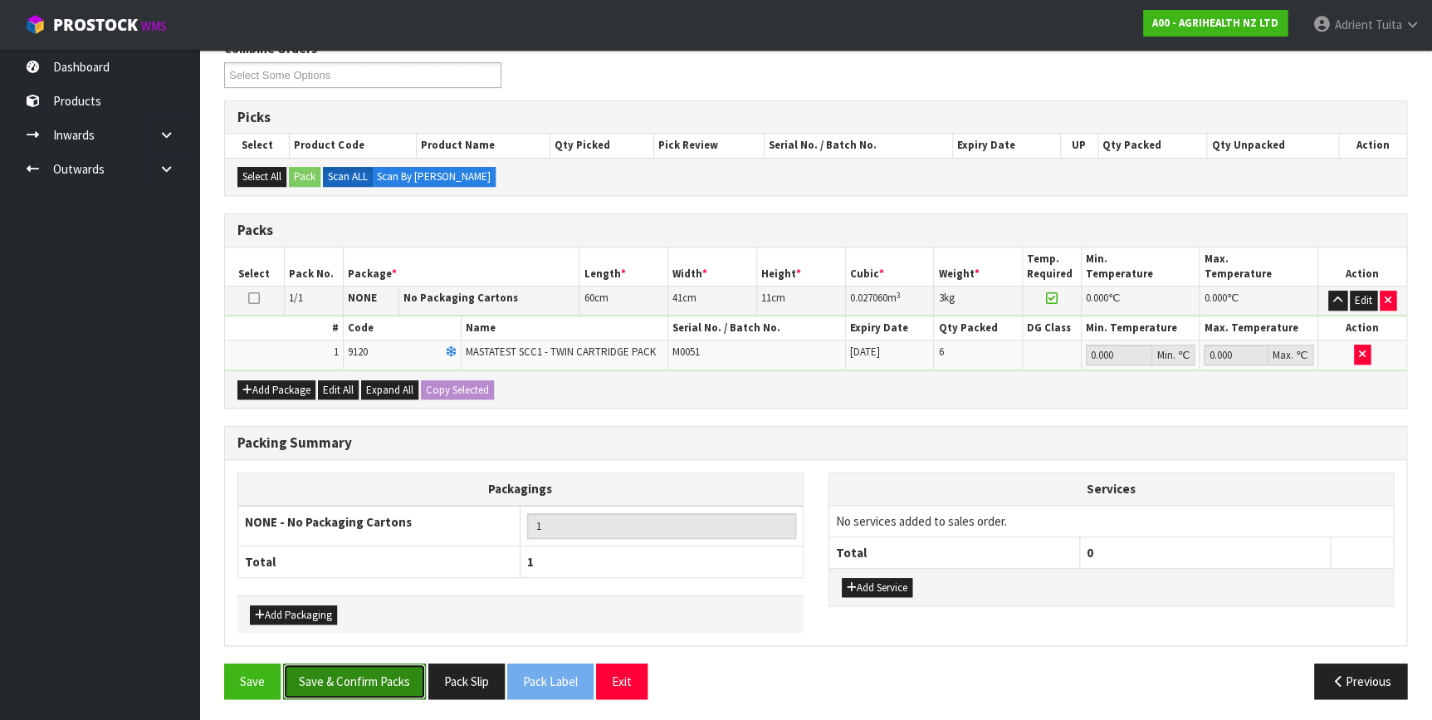
drag, startPoint x: 371, startPoint y: 694, endPoint x: 373, endPoint y: 681, distance: 12.6
click at [372, 692] on button "Save & Confirm Packs" at bounding box center [354, 681] width 143 height 36
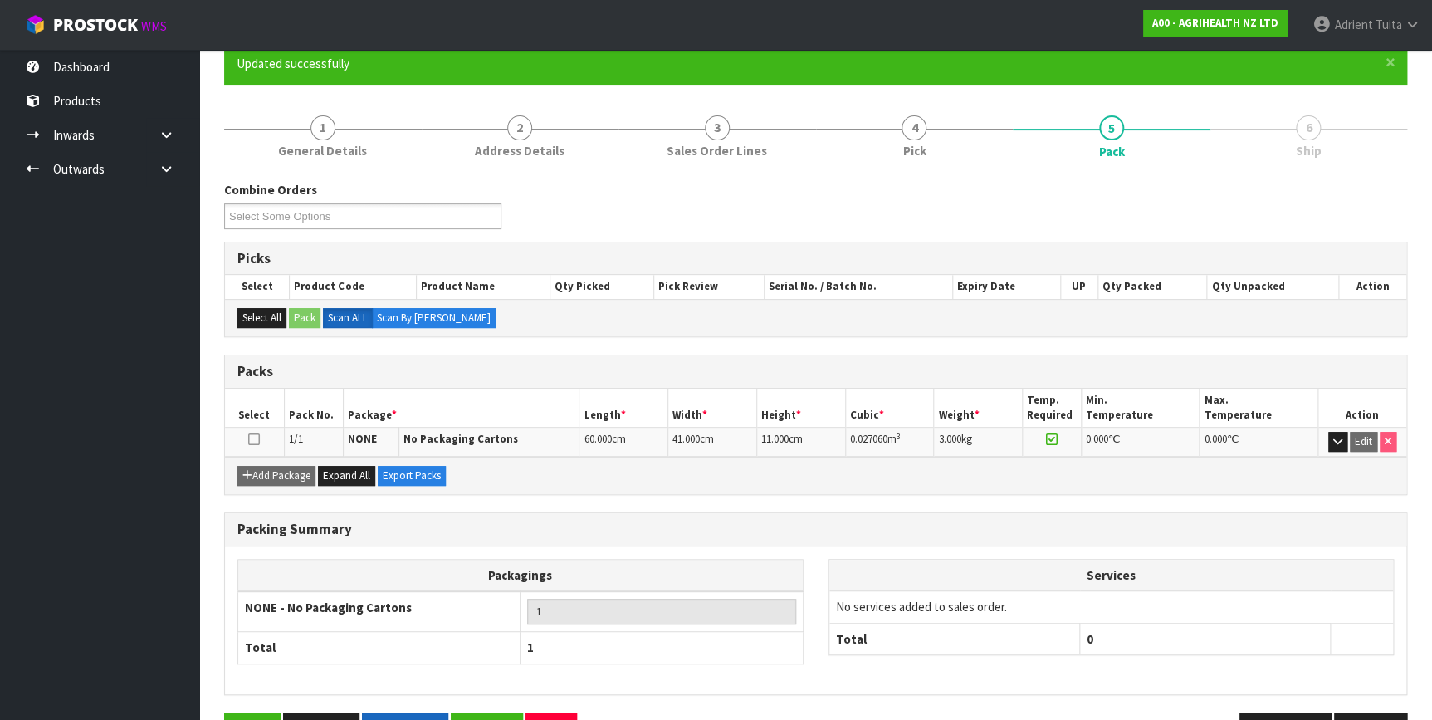
scroll to position [193, 0]
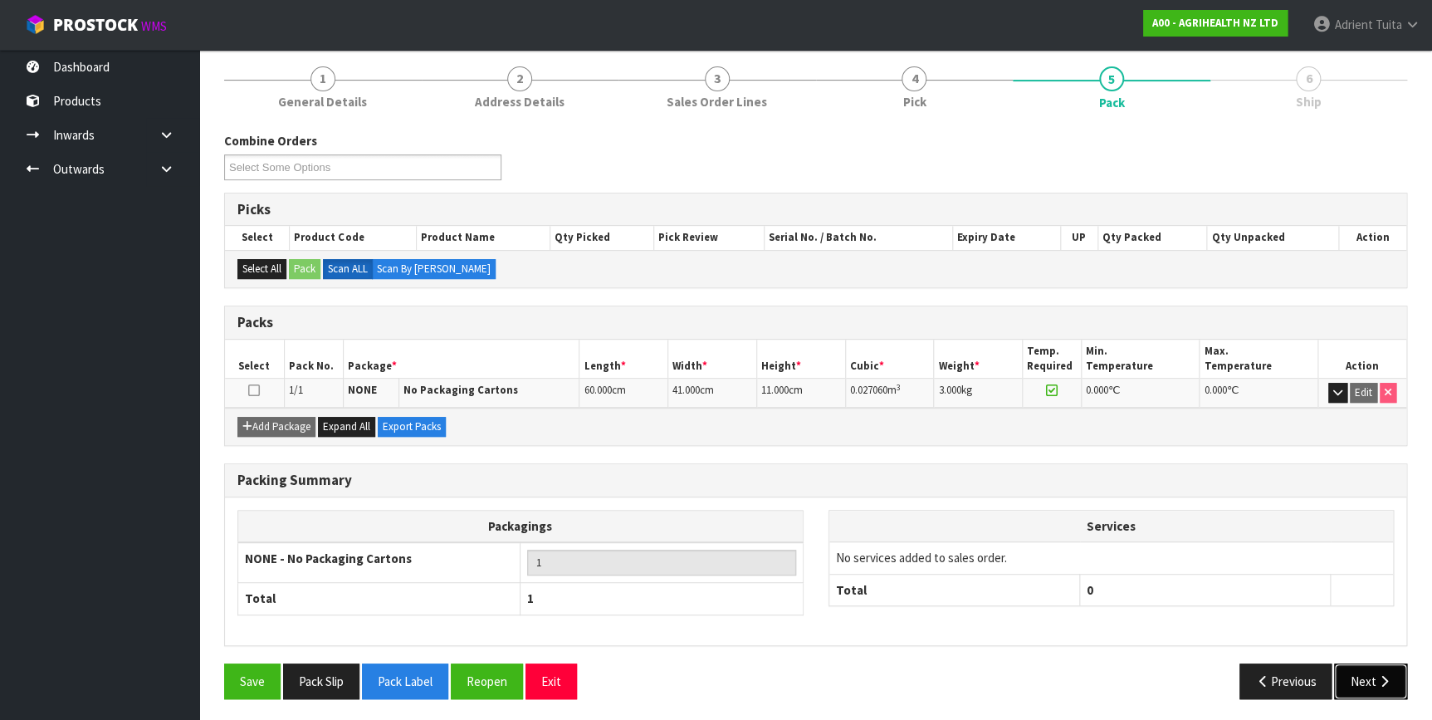
click at [1375, 681] on icon "button" at bounding box center [1383, 681] width 16 height 12
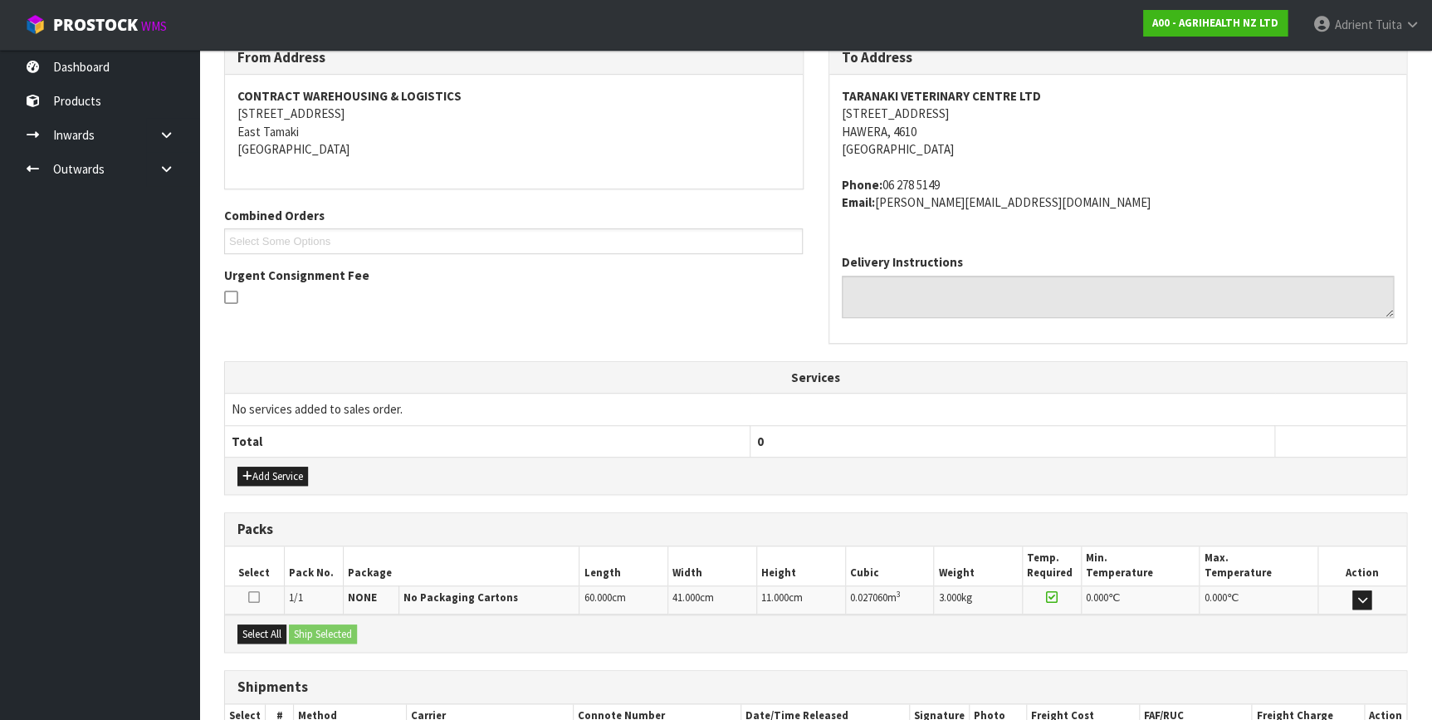
scroll to position [393, 0]
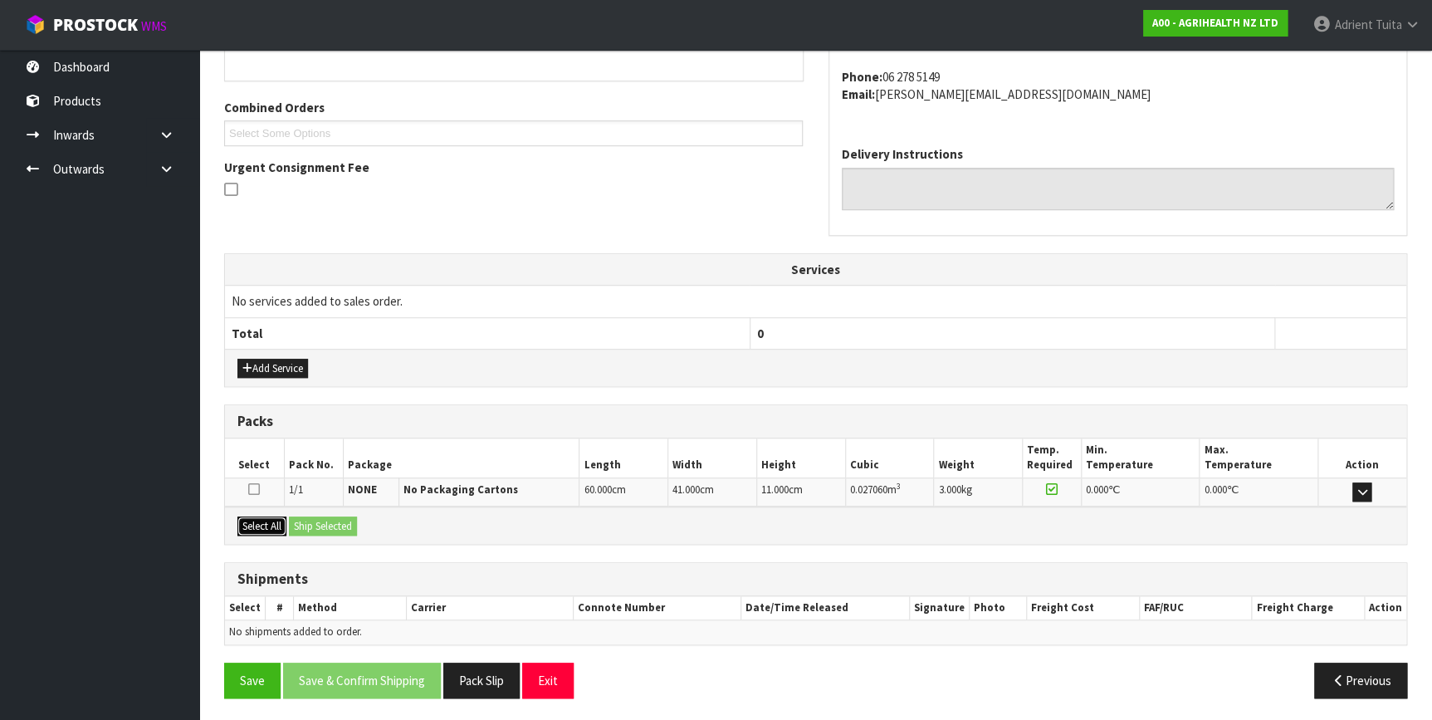
click at [266, 525] on button "Select All" at bounding box center [261, 526] width 49 height 20
click at [298, 524] on button "Ship Selected" at bounding box center [323, 526] width 68 height 20
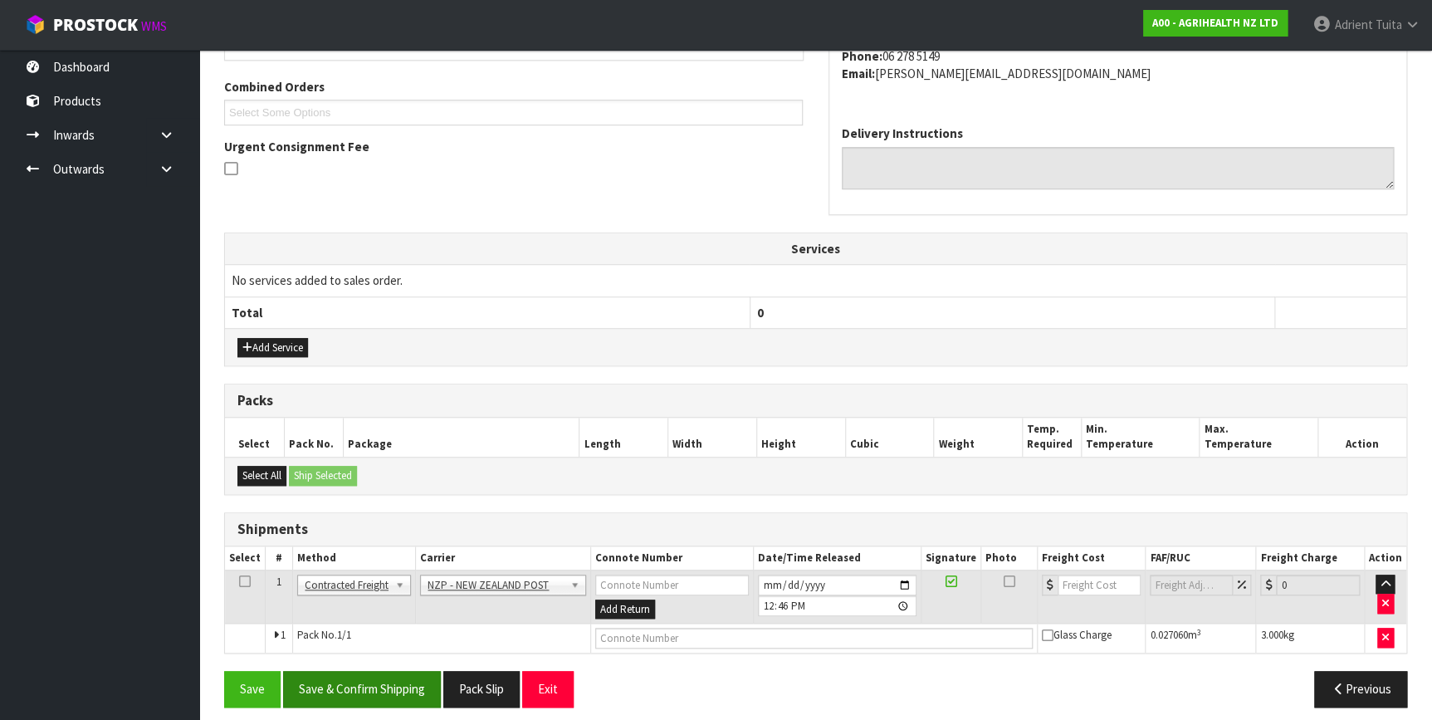
scroll to position [422, 0]
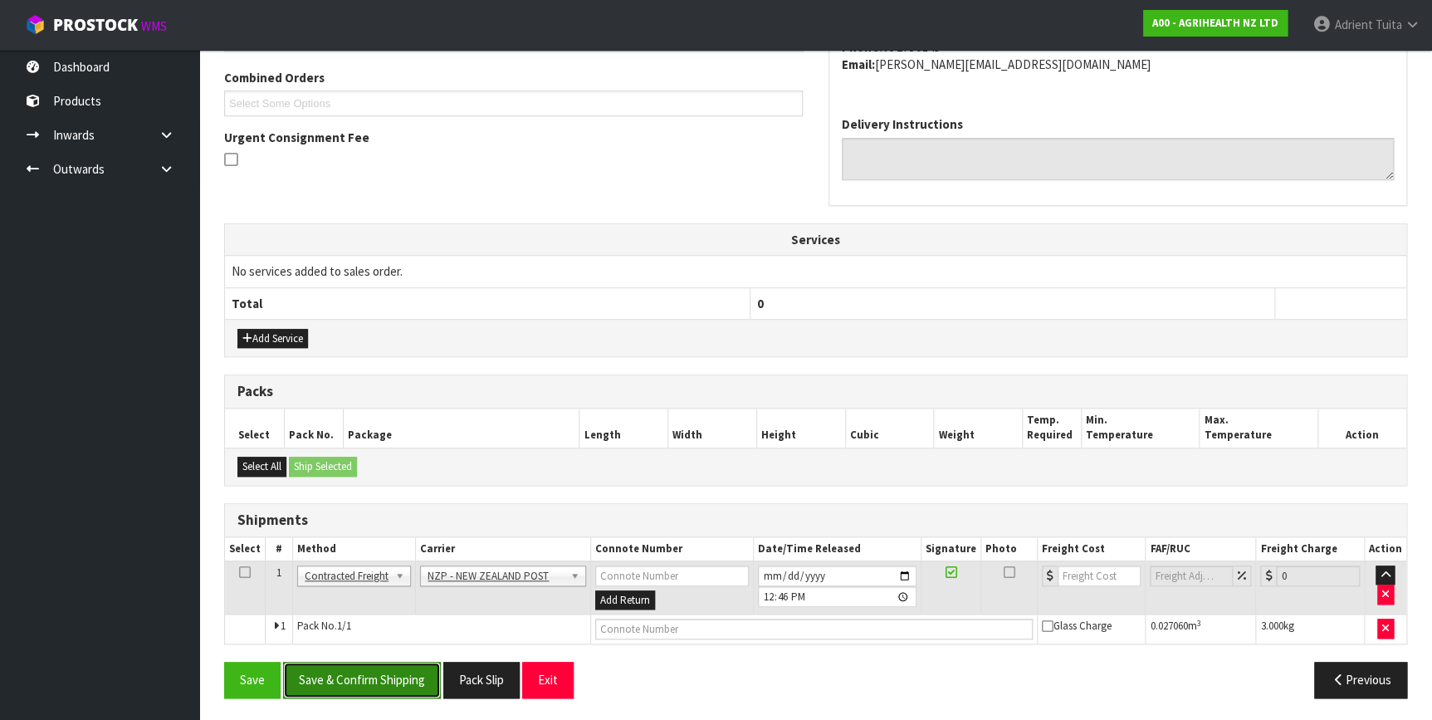
click at [368, 689] on button "Save & Confirm Shipping" at bounding box center [362, 679] width 158 height 36
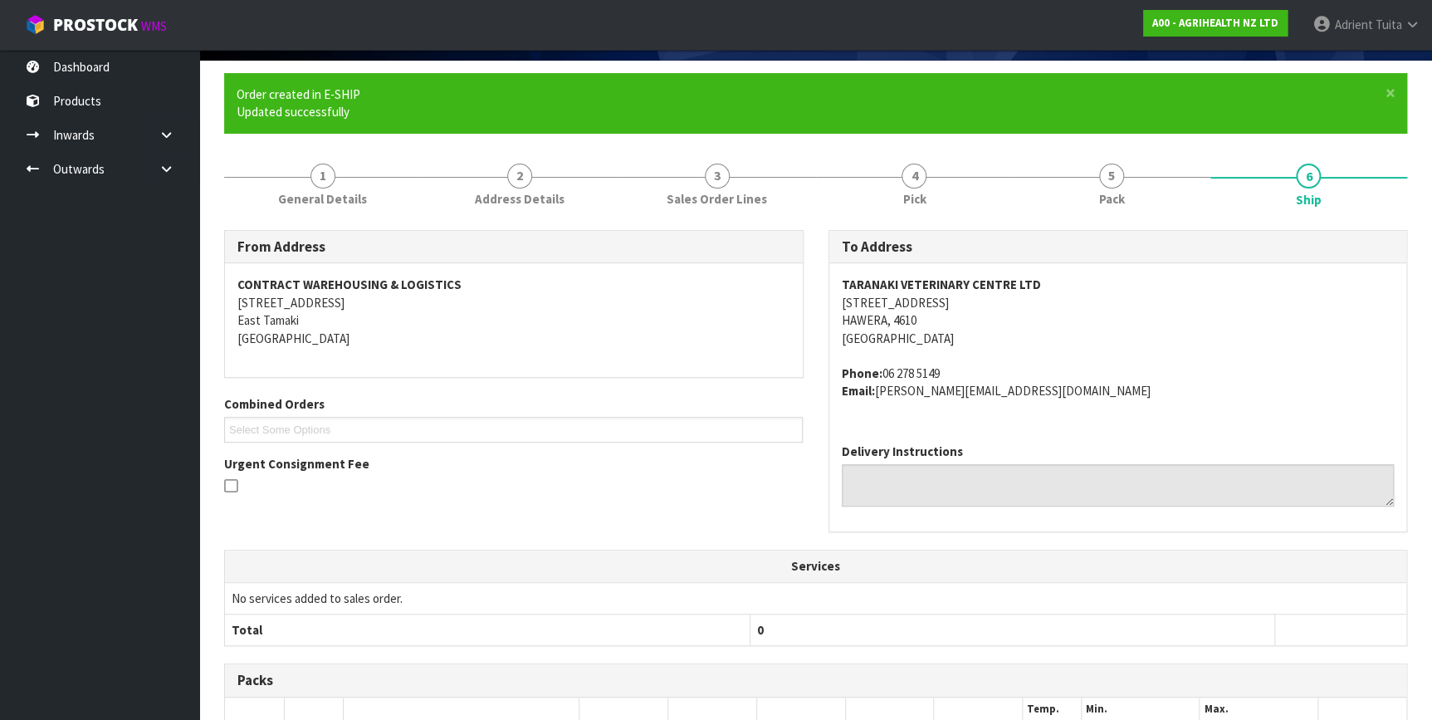
scroll to position [398, 0]
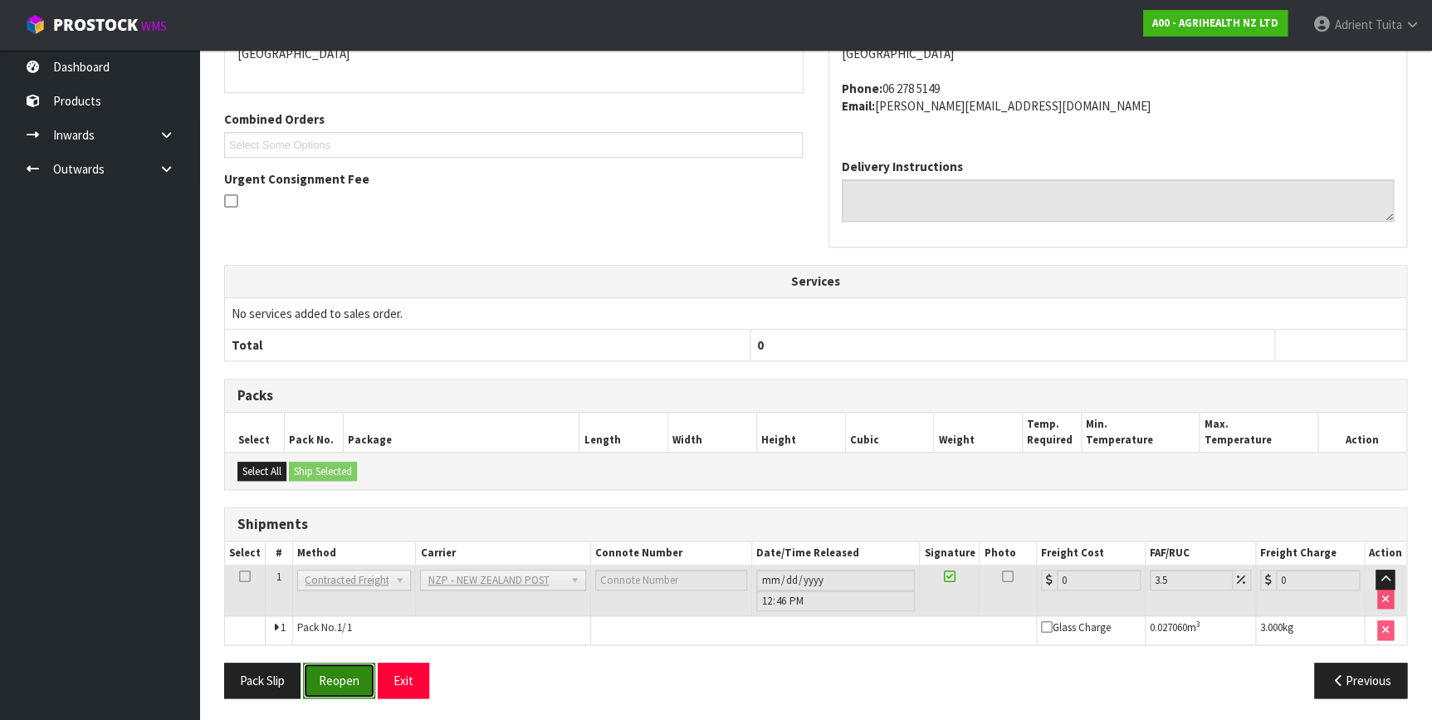
click at [338, 672] on button "Reopen" at bounding box center [339, 680] width 72 height 36
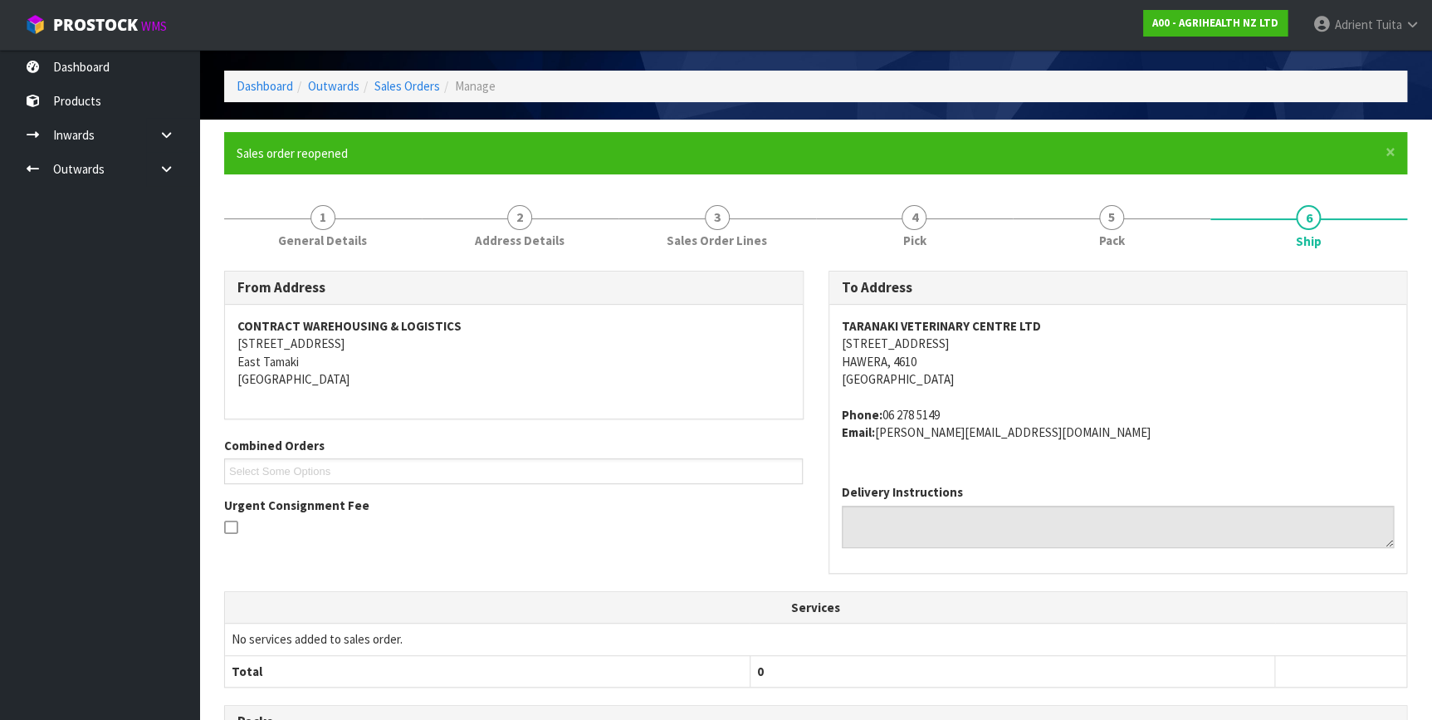
scroll to position [381, 0]
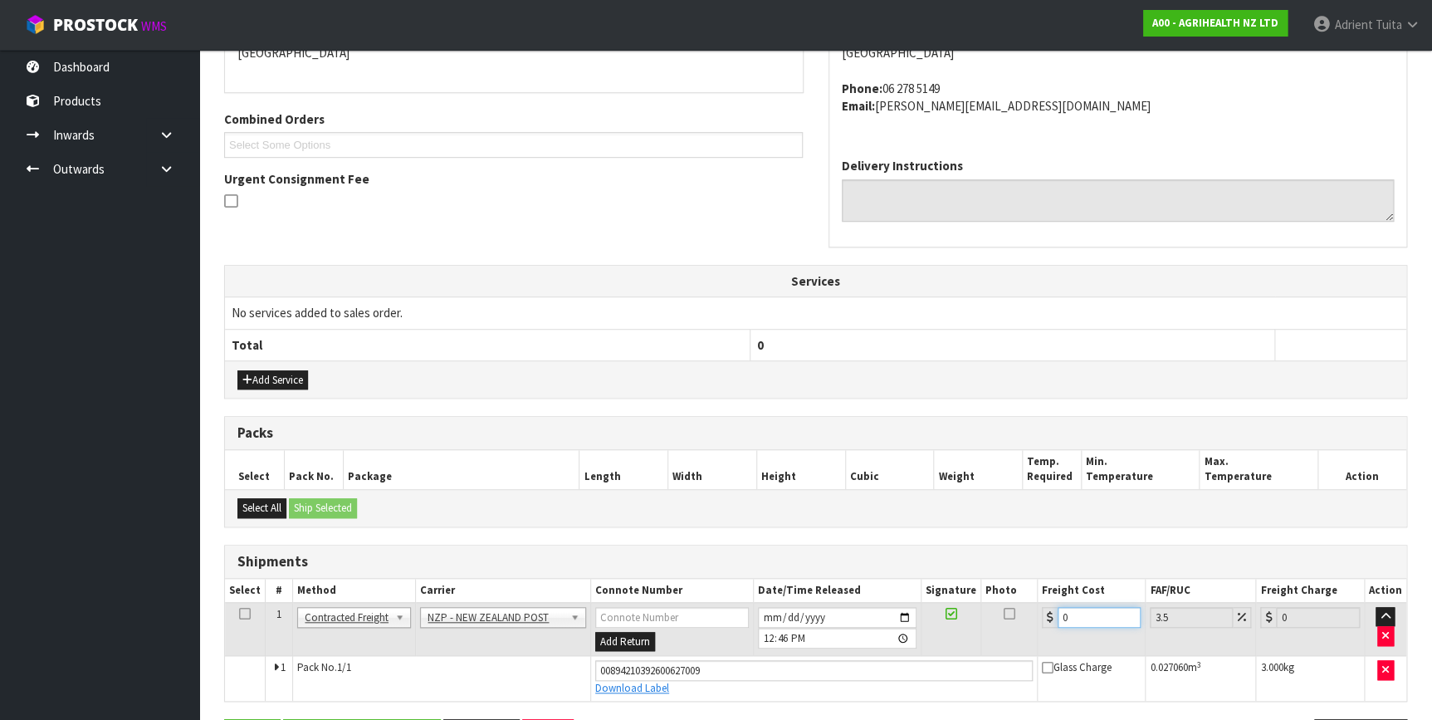
click at [1073, 612] on input "0" at bounding box center [1099, 617] width 84 height 21
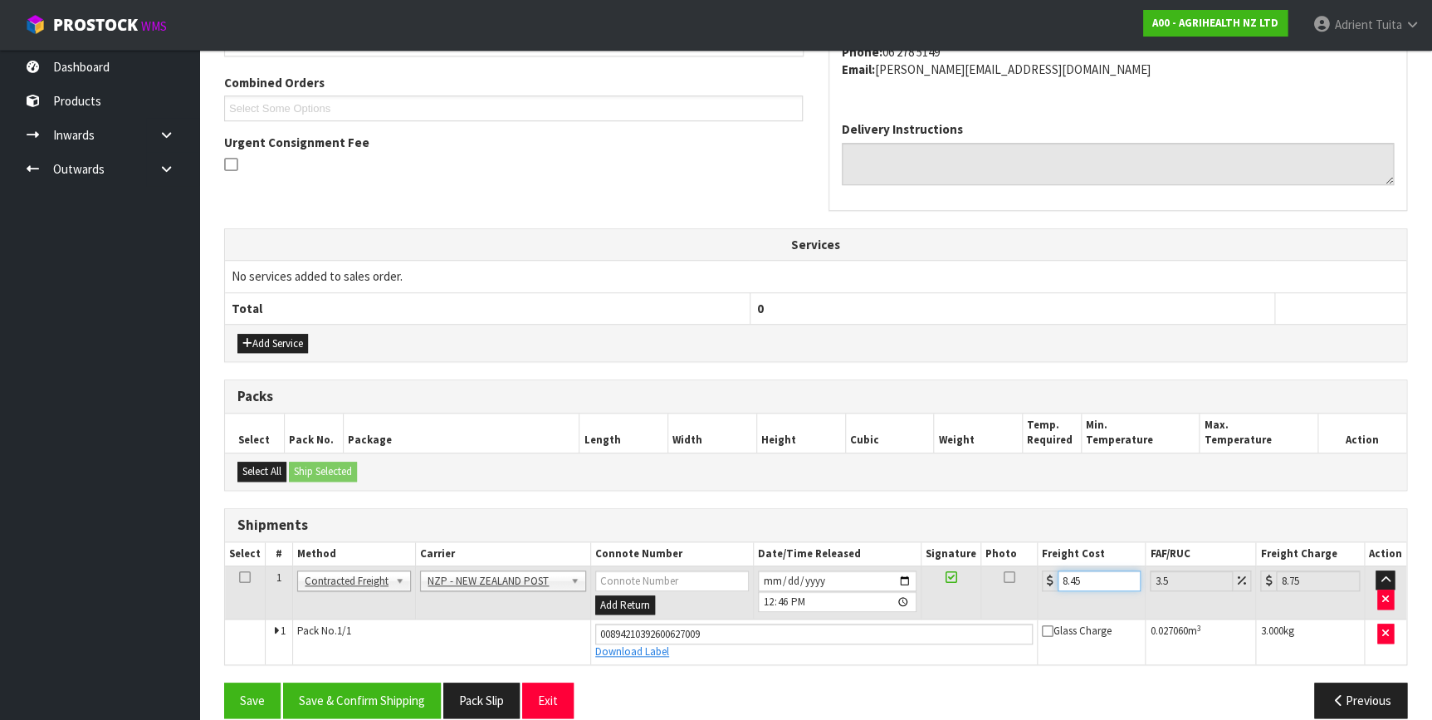
scroll to position [437, 0]
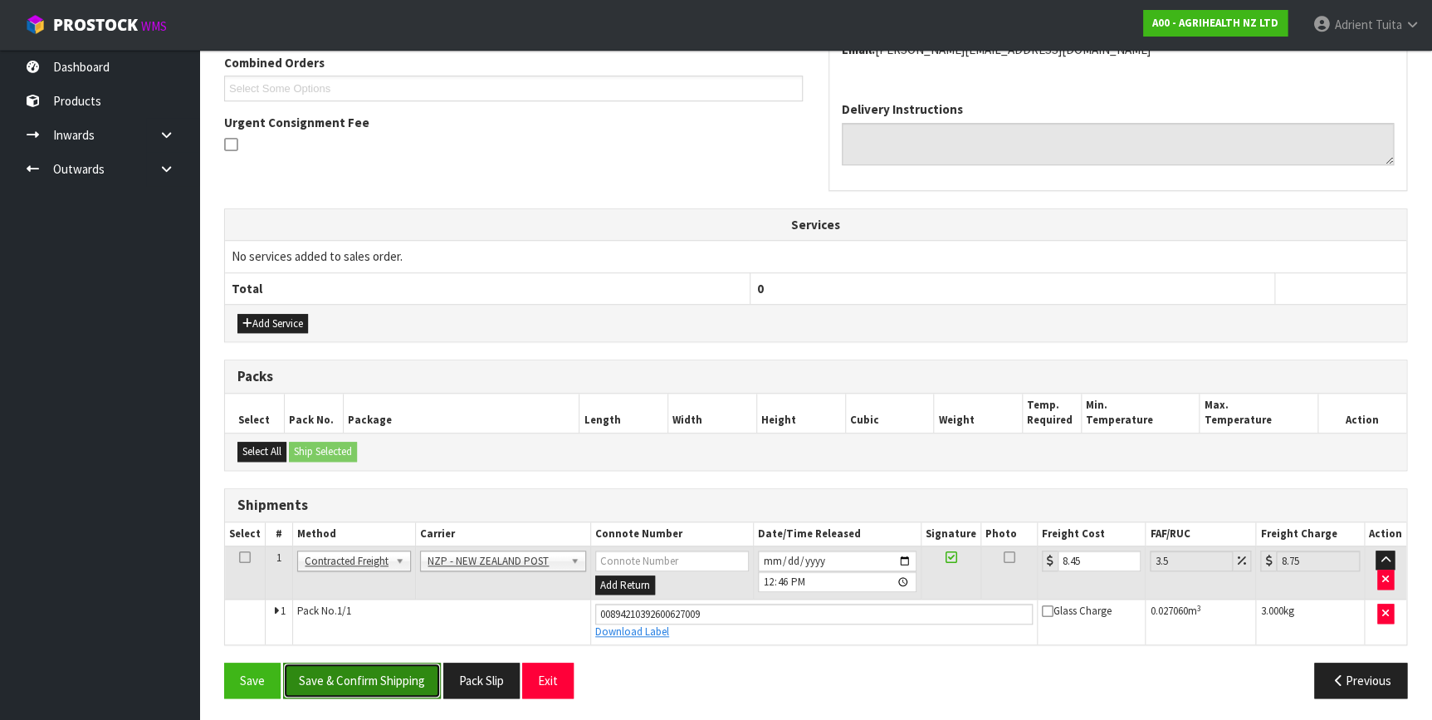
click at [347, 662] on button "Save & Confirm Shipping" at bounding box center [362, 680] width 158 height 36
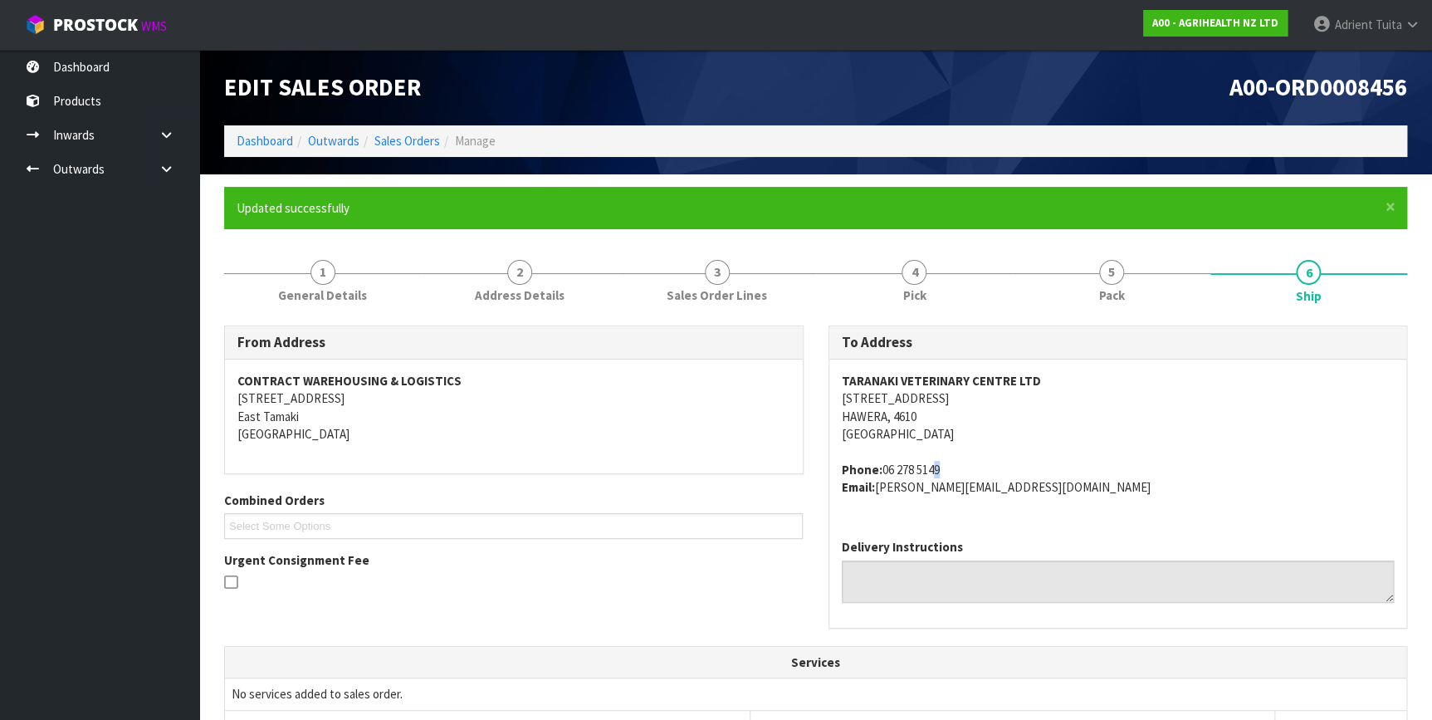
click at [926, 455] on span "TARANAKI VETERINARY CENTRE LTD 32-34 ALBION STREET HAWERA, 4610 New Zealand Pho…" at bounding box center [1118, 434] width 553 height 124
click at [244, 137] on link "Dashboard" at bounding box center [265, 141] width 56 height 16
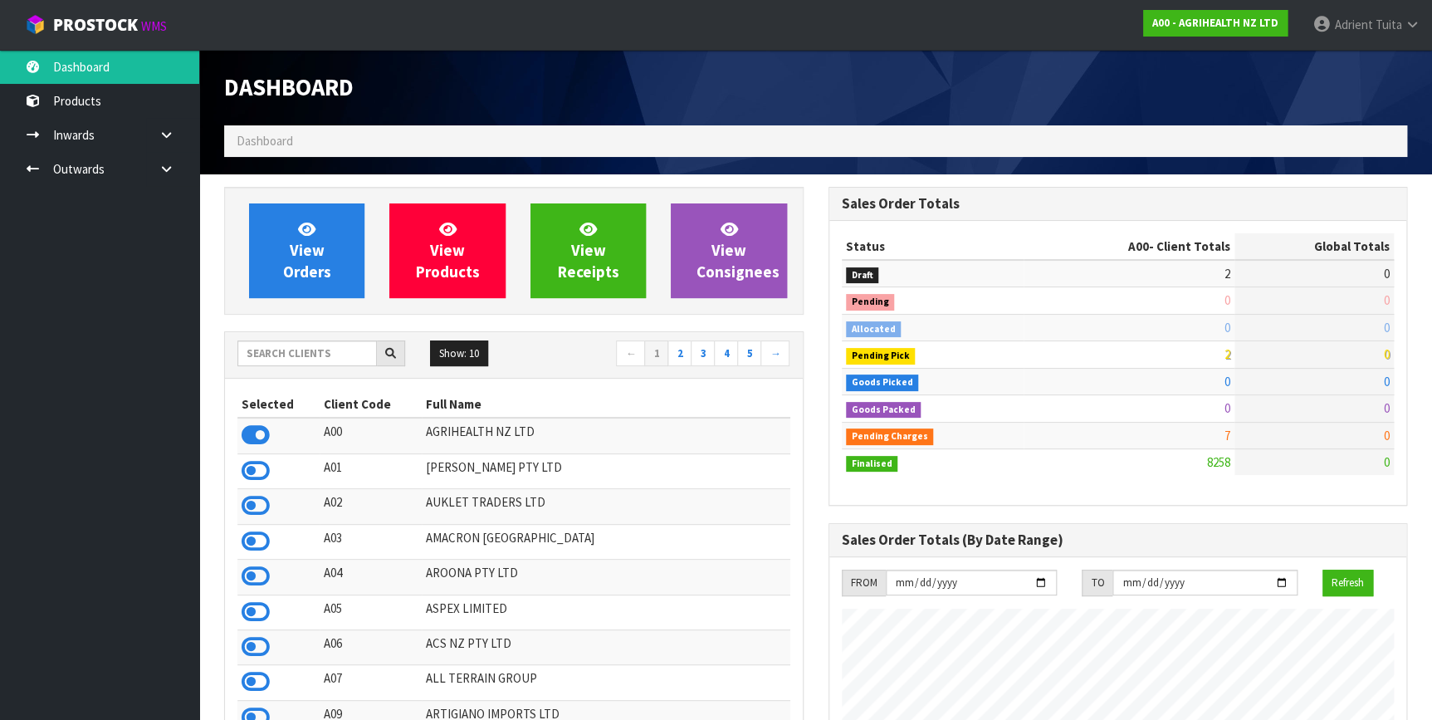
scroll to position [1255, 603]
click at [268, 344] on input "text" at bounding box center [306, 353] width 139 height 26
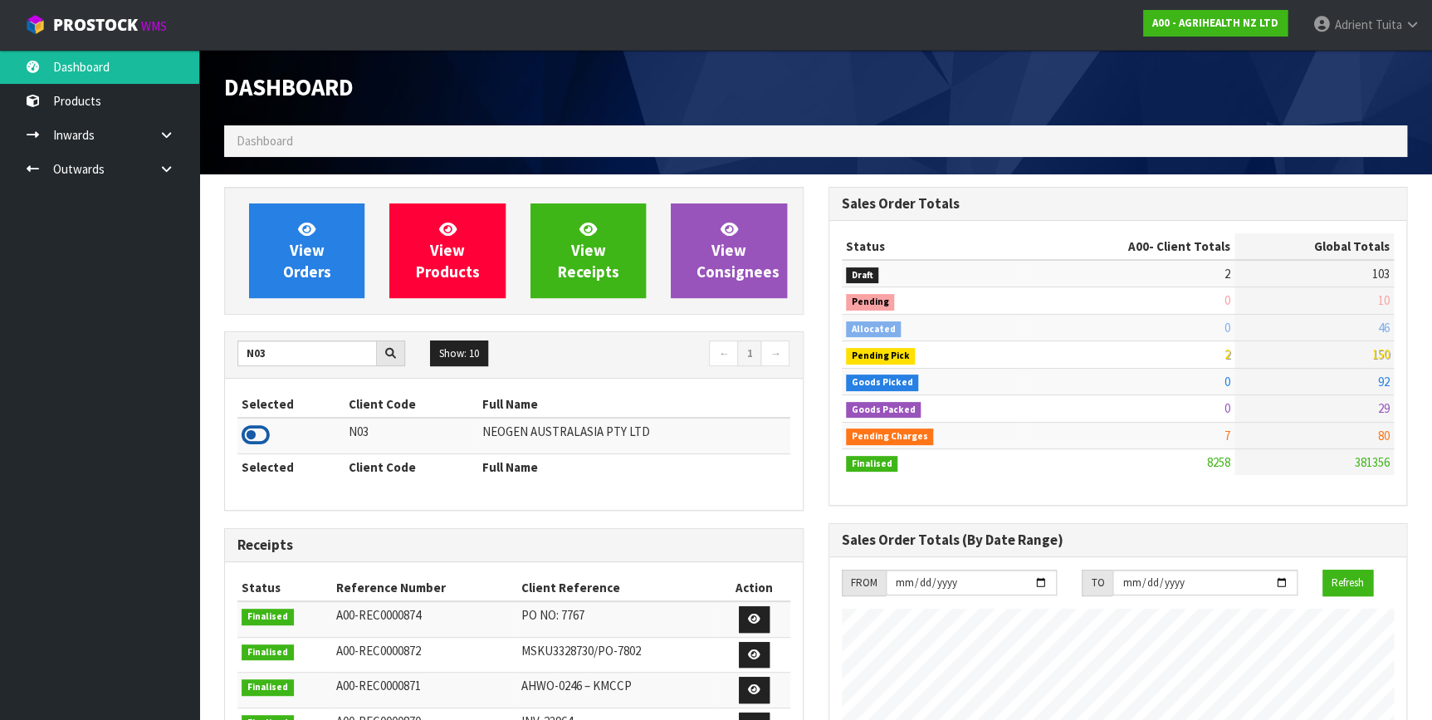
drag, startPoint x: 268, startPoint y: 432, endPoint x: 259, endPoint y: 433, distance: 9.2
click at [266, 432] on icon at bounding box center [256, 434] width 28 height 25
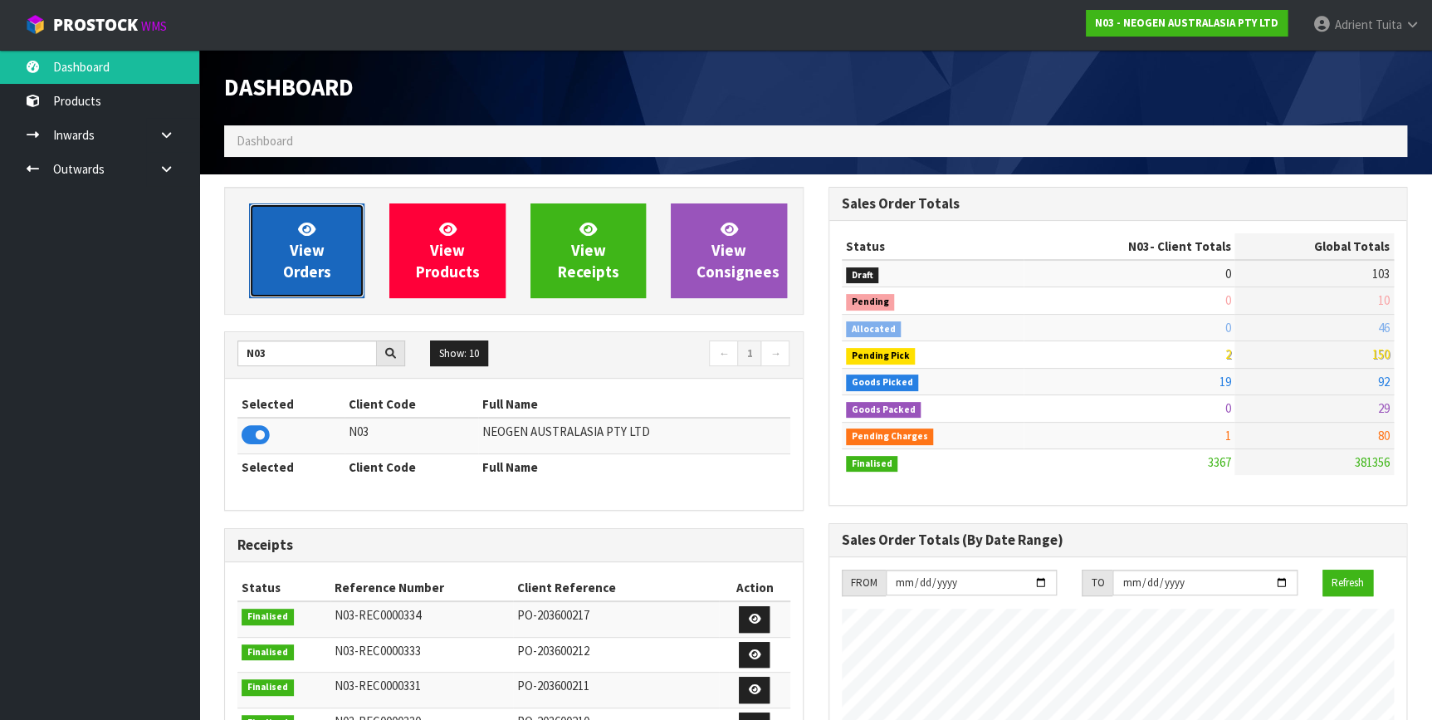
click at [331, 240] on link "View Orders" at bounding box center [306, 250] width 115 height 95
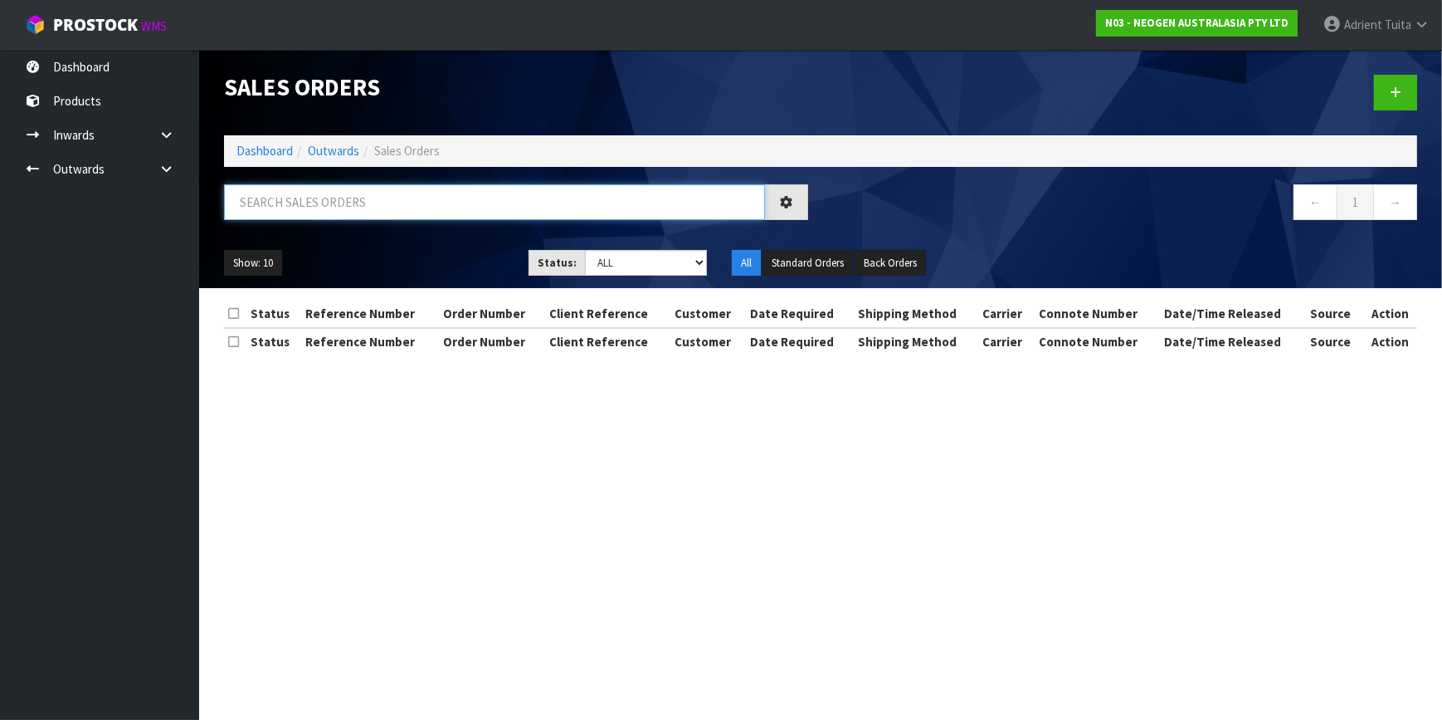
click at [326, 217] on input "text" at bounding box center [494, 202] width 541 height 36
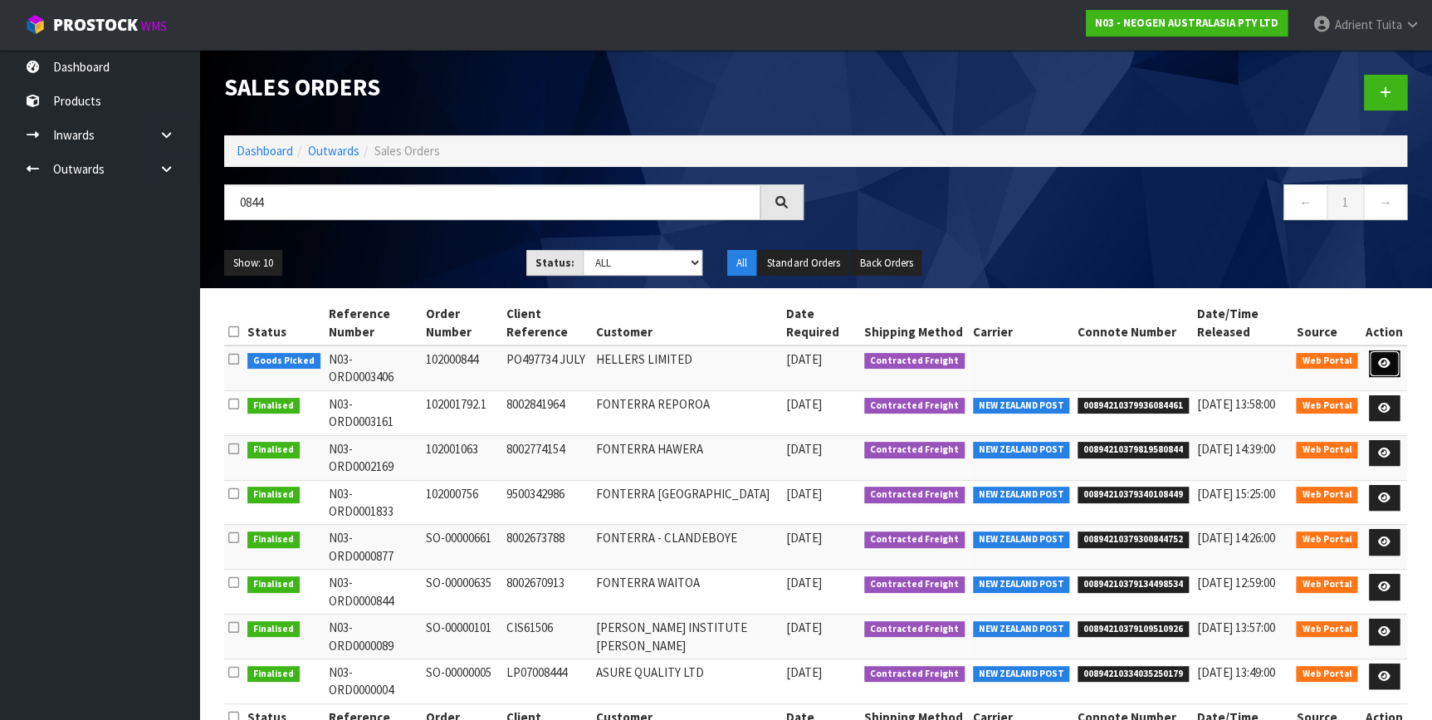
click at [1383, 356] on link at bounding box center [1384, 363] width 31 height 27
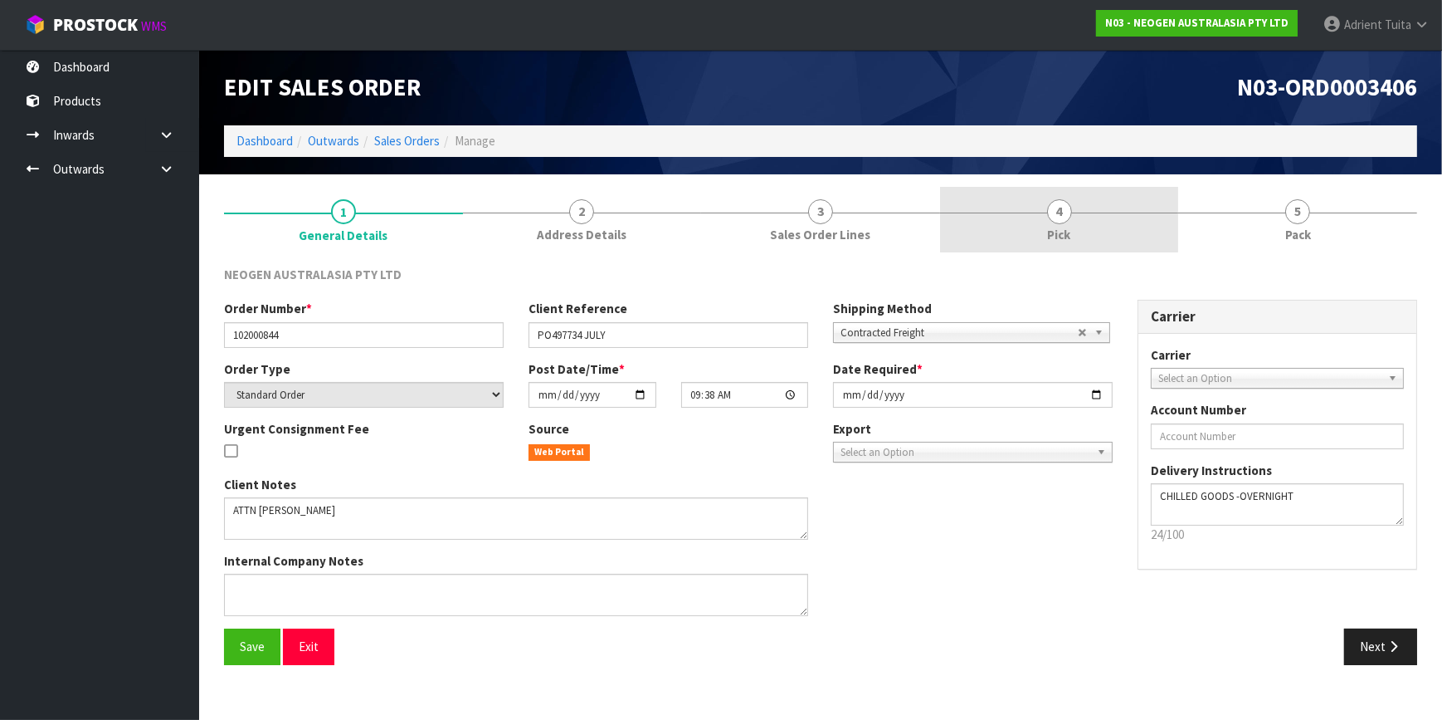
click at [1079, 227] on link "4 Pick" at bounding box center [1059, 220] width 239 height 66
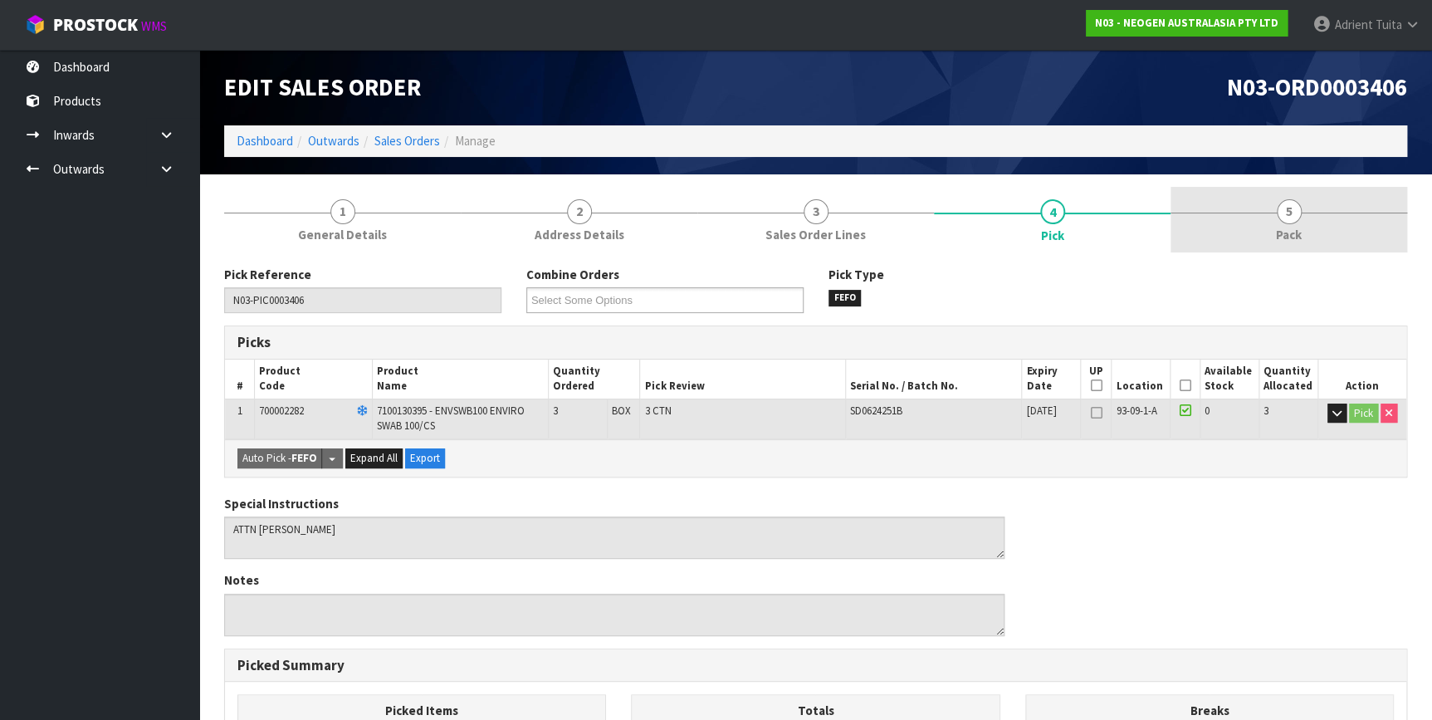
click at [1318, 231] on link "5 Pack" at bounding box center [1288, 220] width 237 height 66
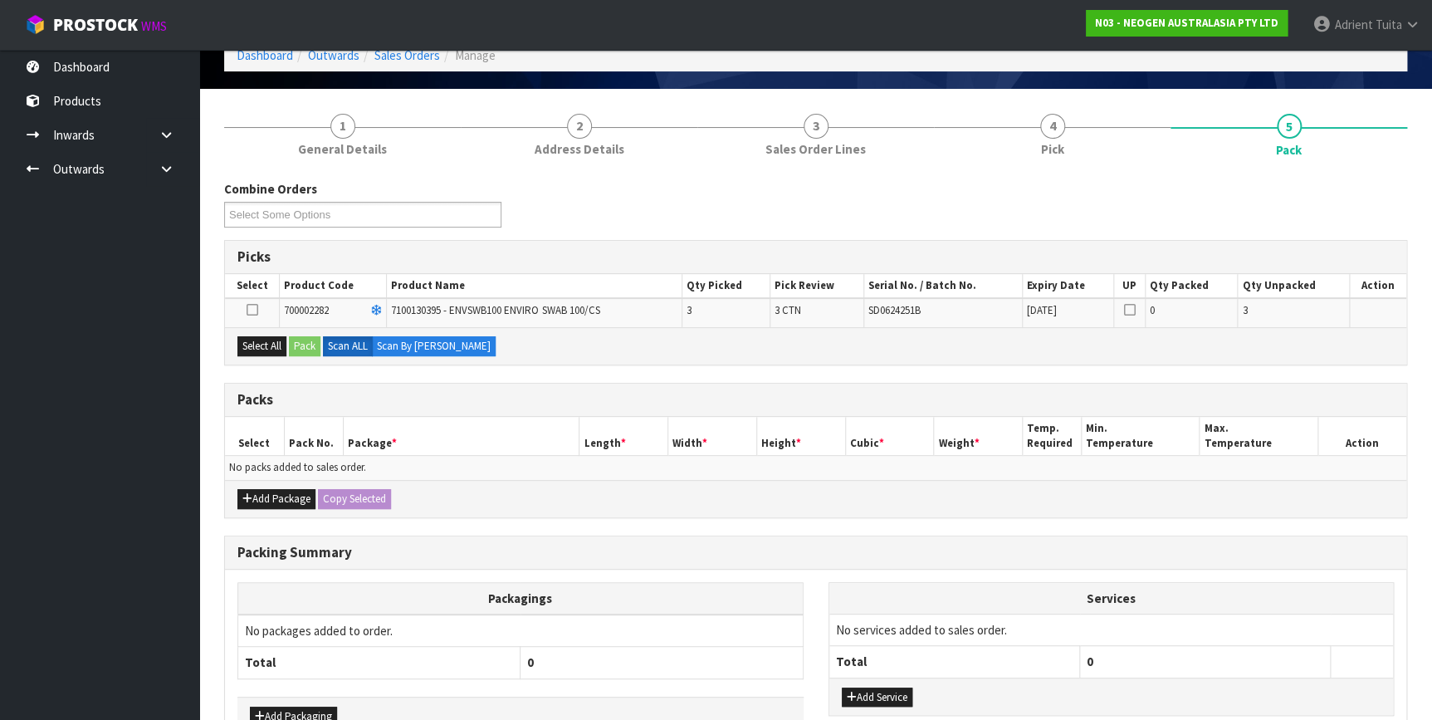
scroll to position [187, 0]
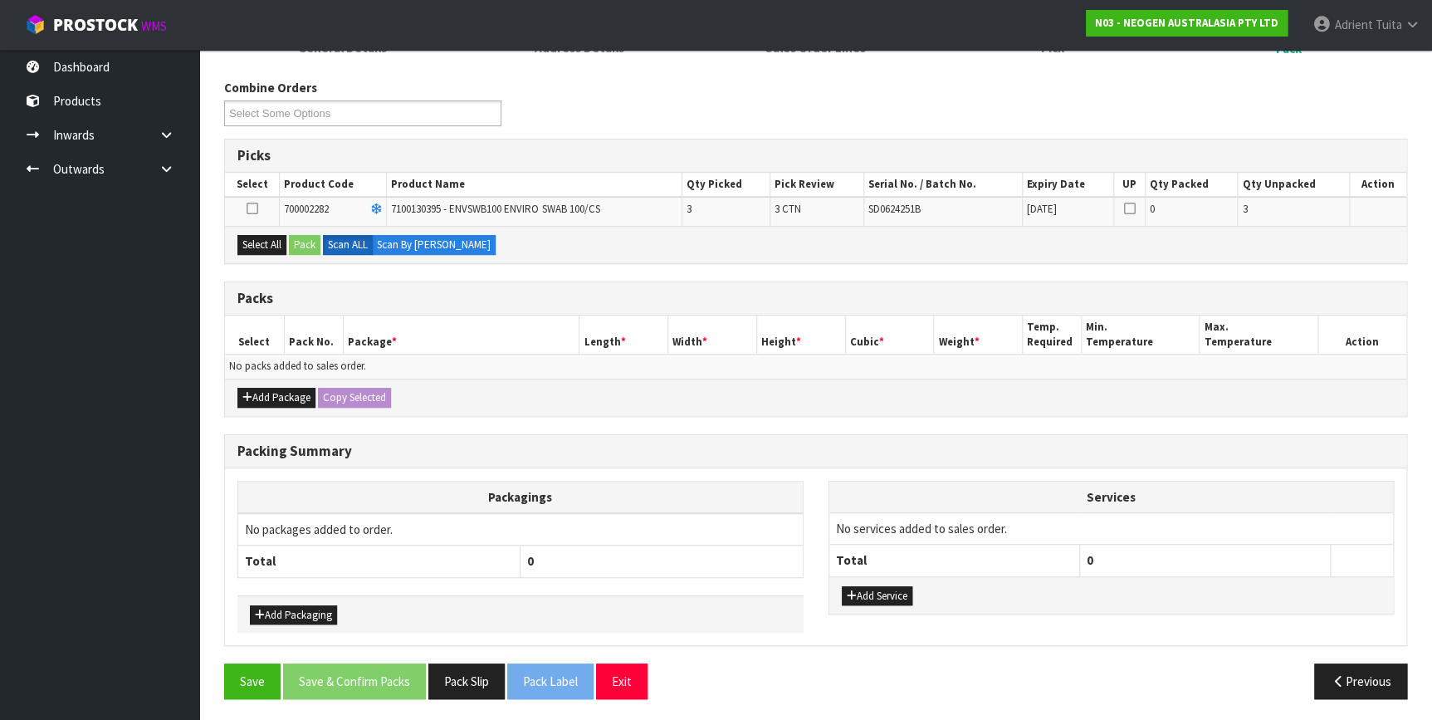
click at [288, 241] on div "Select All Pack Scan ALL Scan By Quantity" at bounding box center [815, 244] width 1181 height 37
click at [246, 249] on button "Select All" at bounding box center [261, 245] width 49 height 20
click at [304, 241] on button "Pack" at bounding box center [305, 245] width 32 height 20
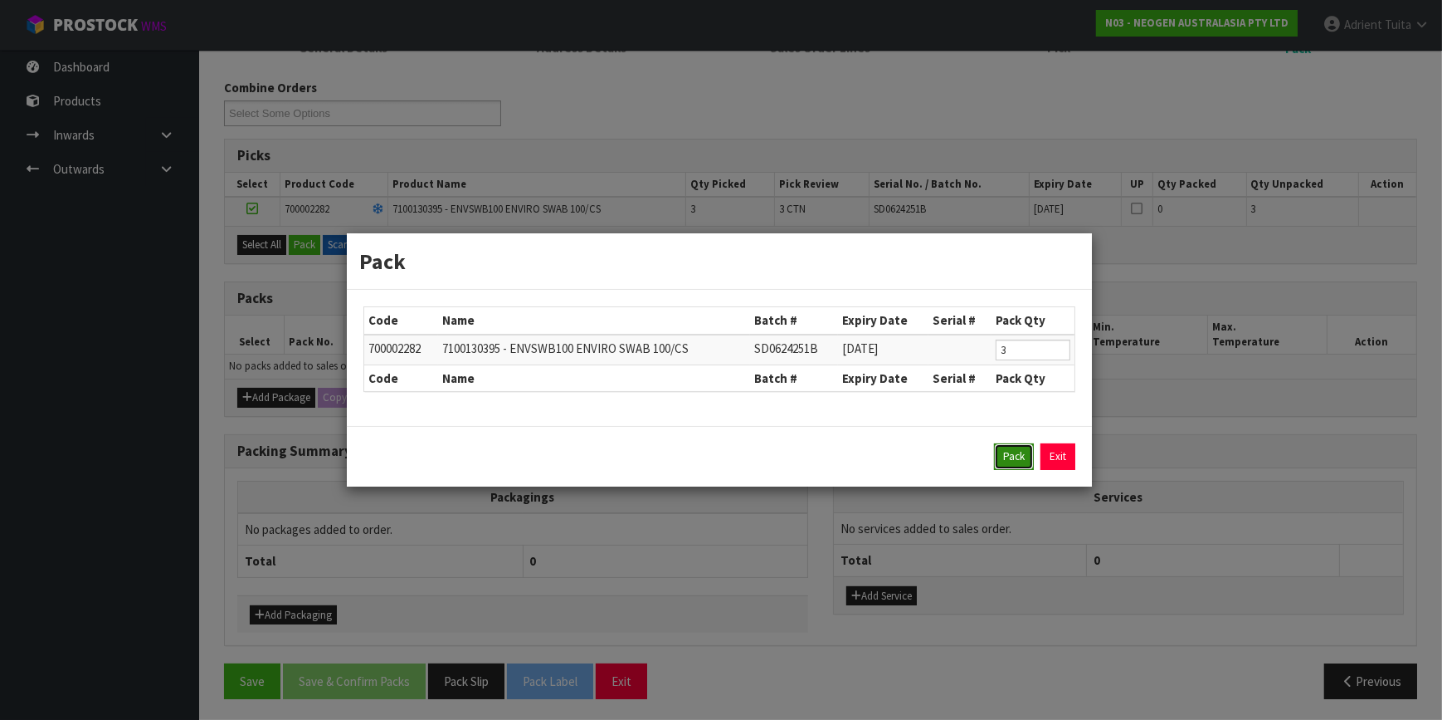
click at [1026, 457] on button "Pack" at bounding box center [1014, 456] width 40 height 27
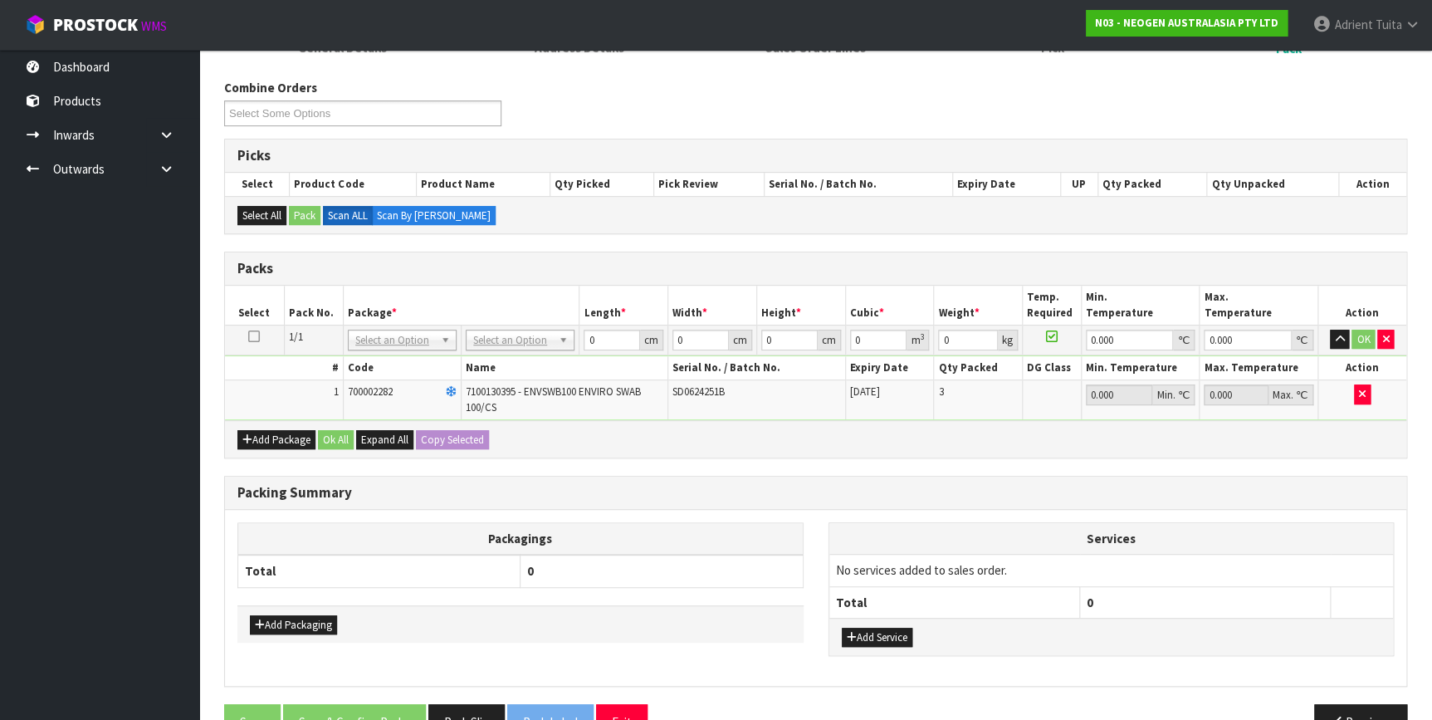
scroll to position [228, 0]
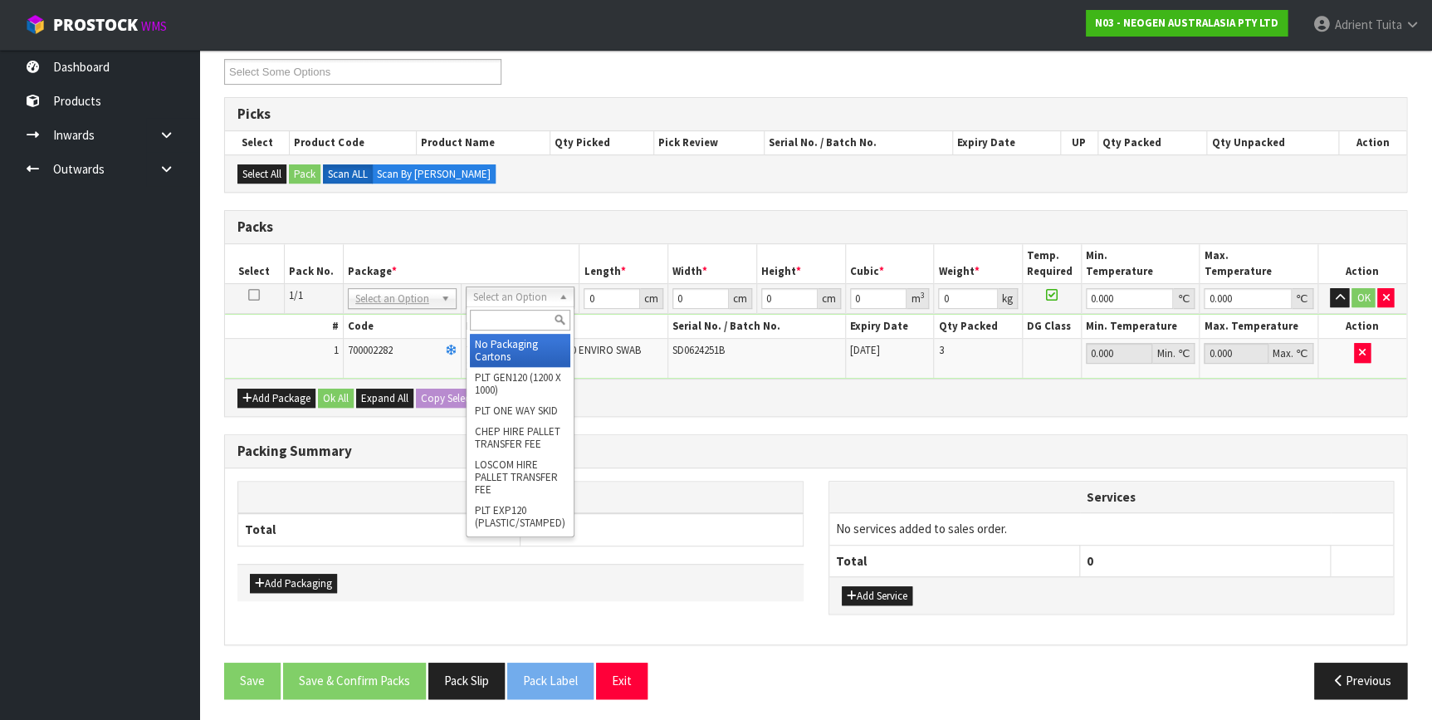
drag, startPoint x: 499, startPoint y: 290, endPoint x: 500, endPoint y: 302, distance: 11.7
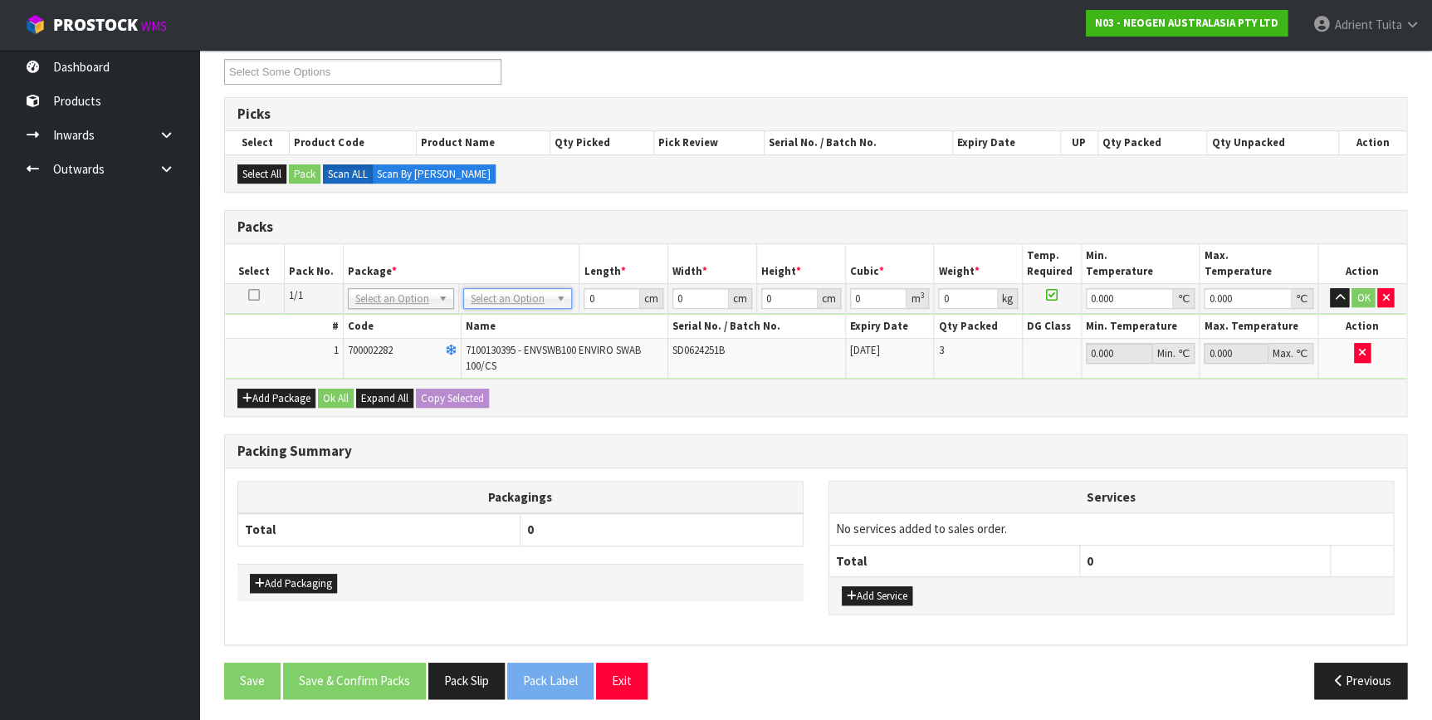
drag, startPoint x: 501, startPoint y: 300, endPoint x: 496, endPoint y: 317, distance: 18.1
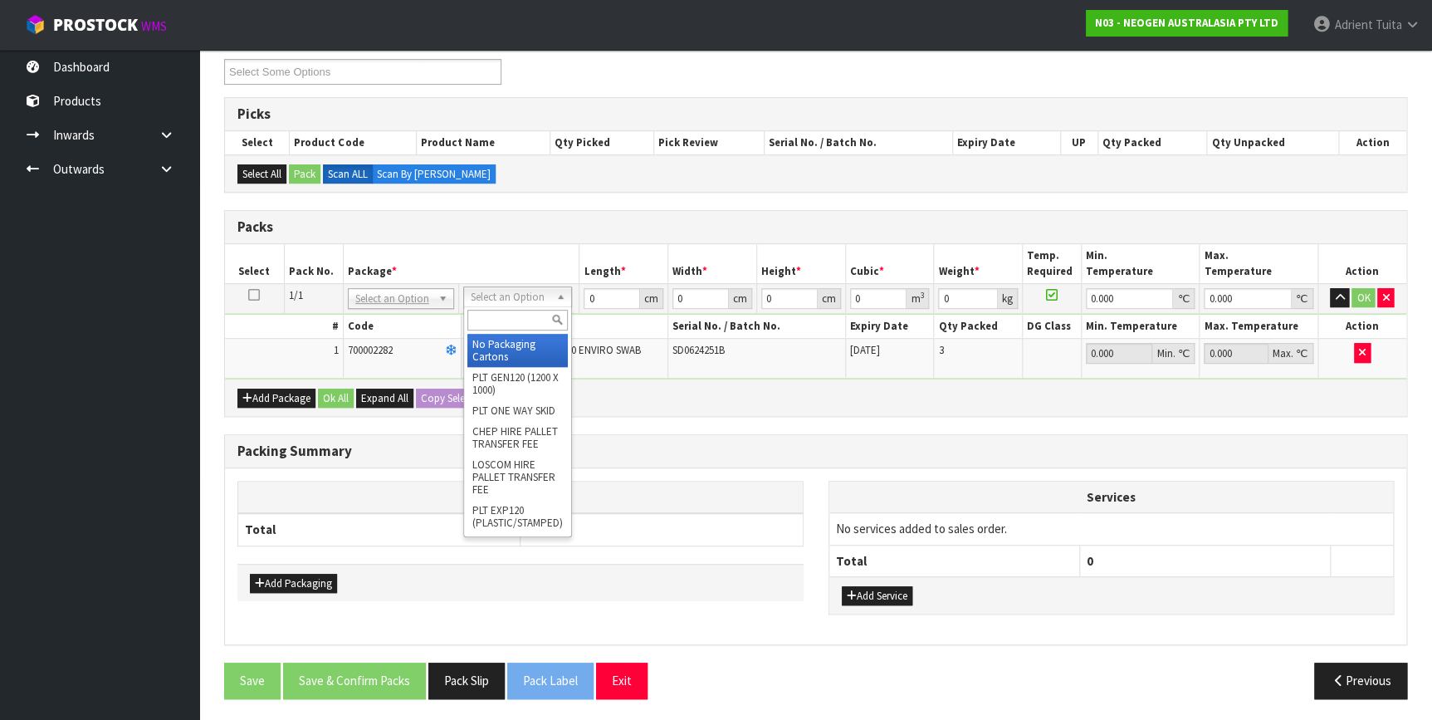
click at [496, 317] on input "text" at bounding box center [517, 320] width 100 height 21
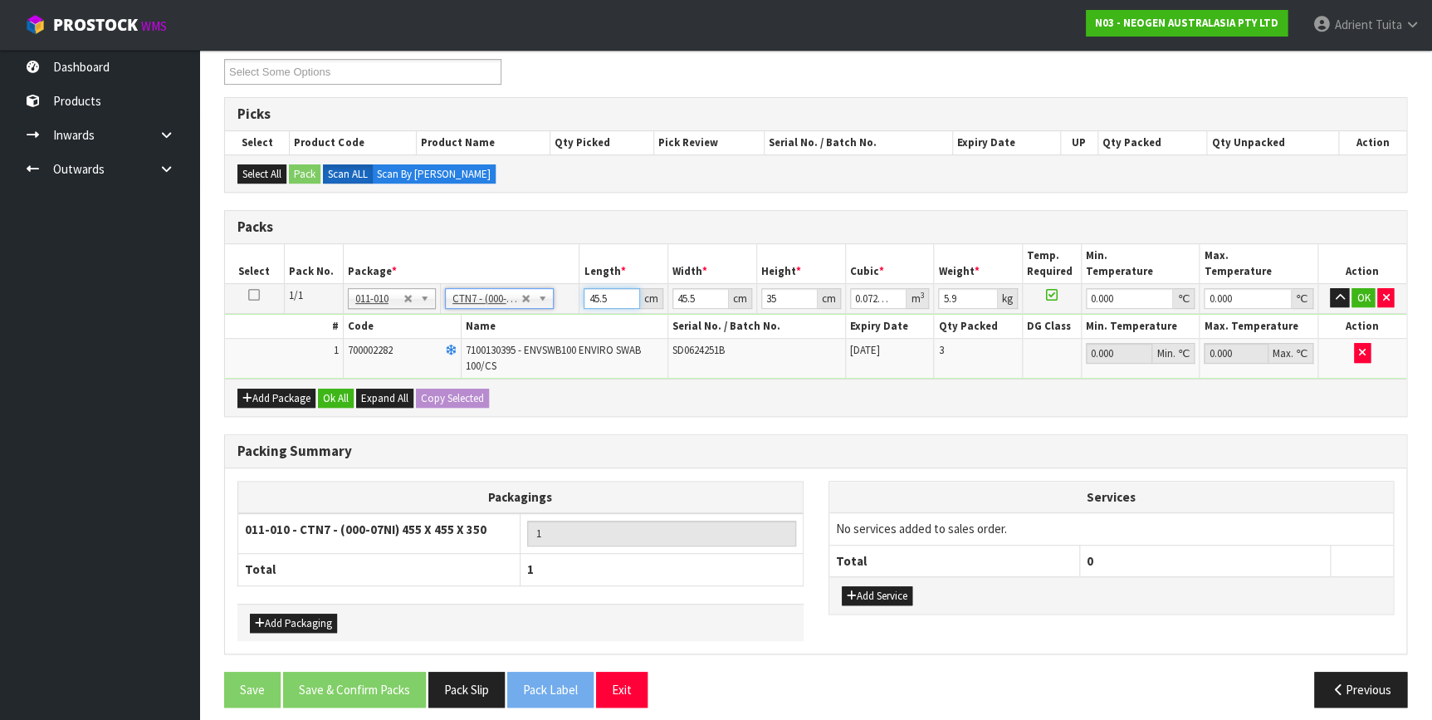
click at [592, 290] on input "45.5" at bounding box center [611, 298] width 56 height 21
click at [1360, 294] on button "OK" at bounding box center [1362, 298] width 23 height 20
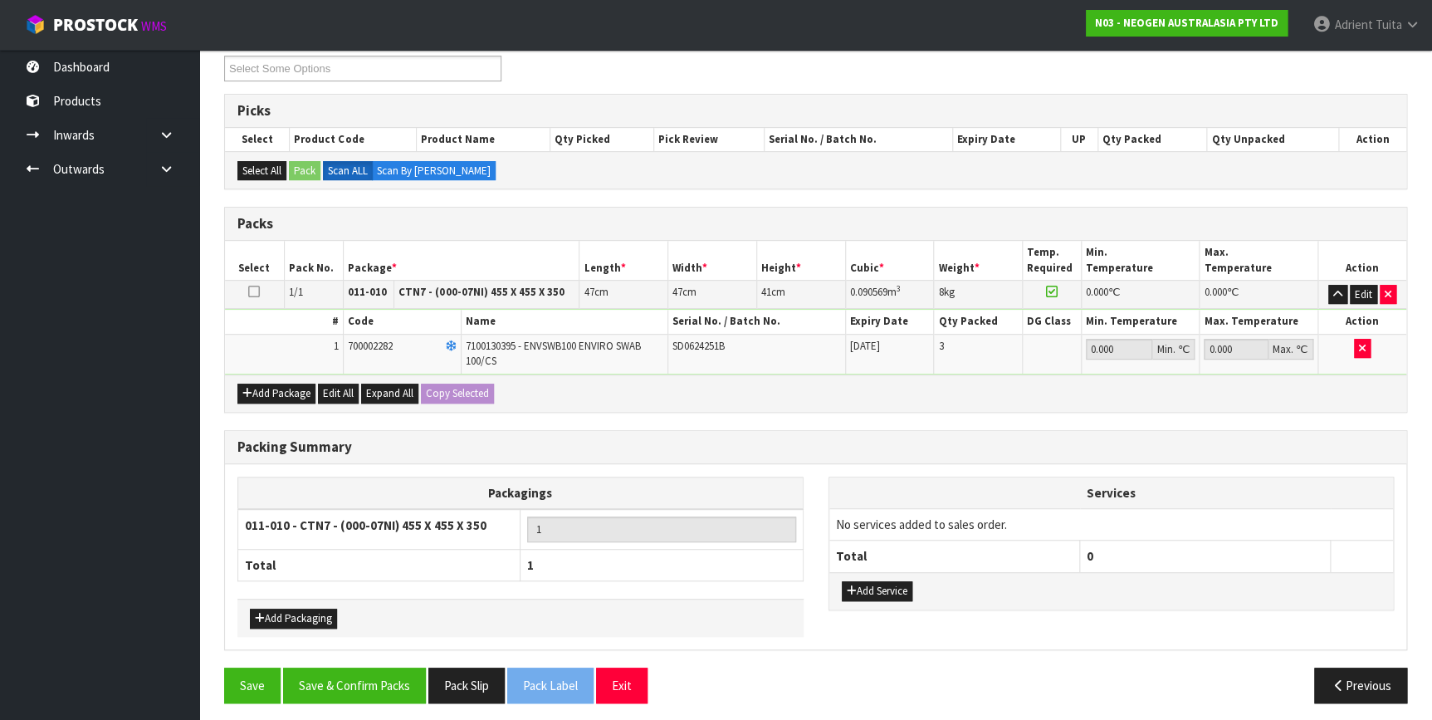
scroll to position [235, 0]
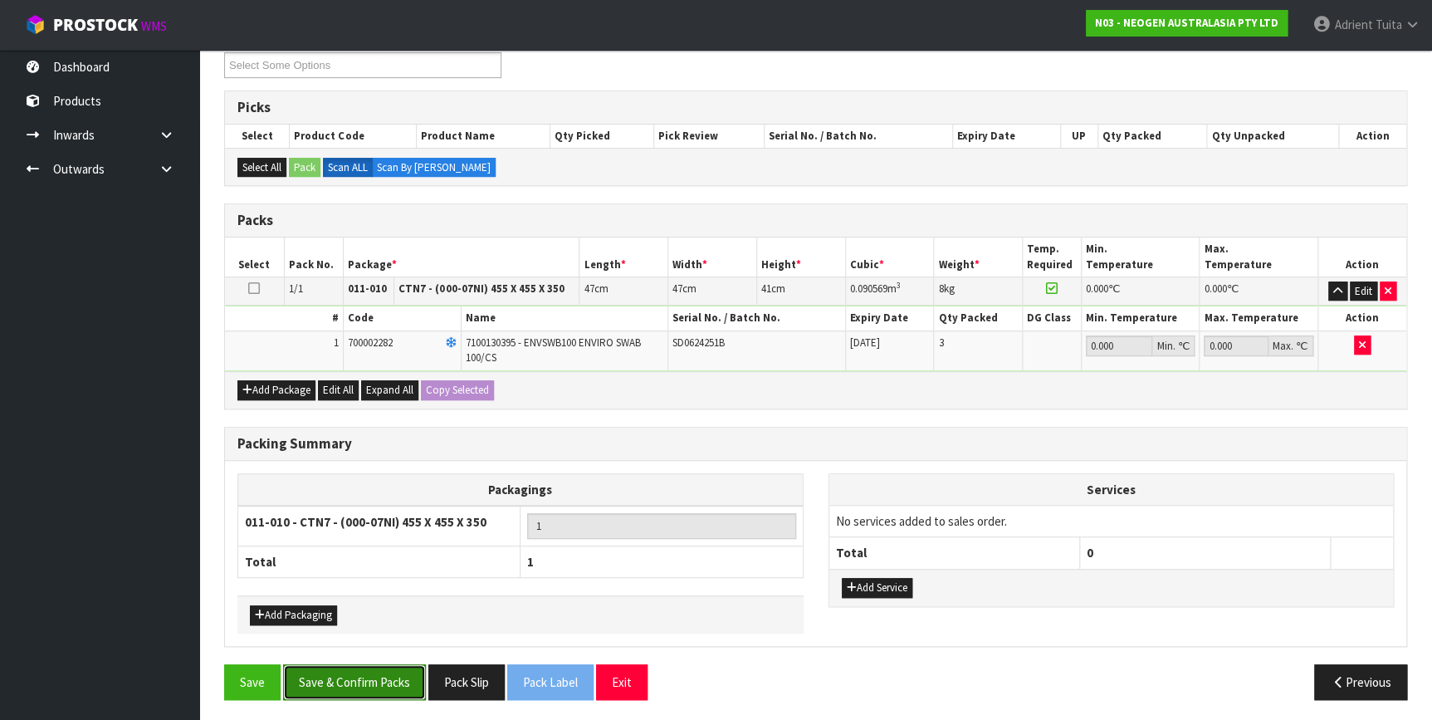
click at [378, 675] on button "Save & Confirm Packs" at bounding box center [354, 682] width 143 height 36
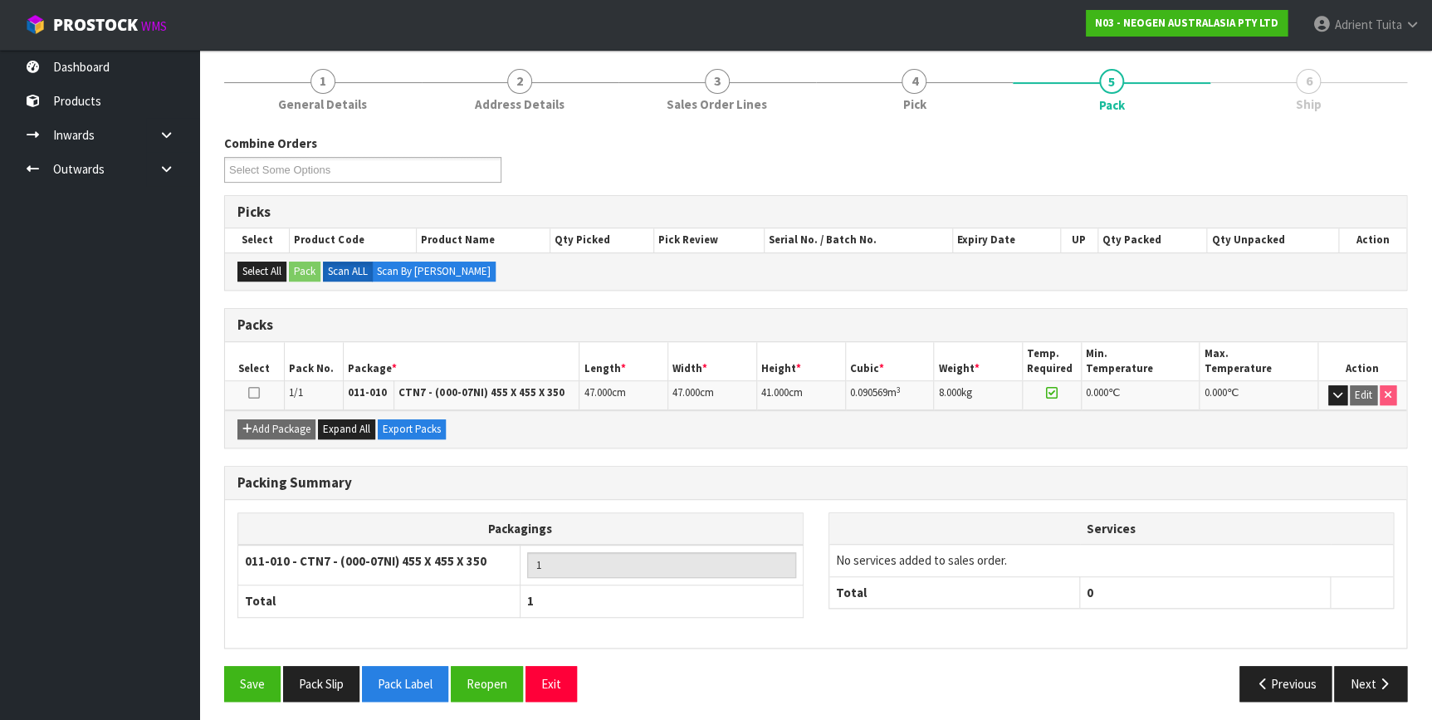
scroll to position [193, 0]
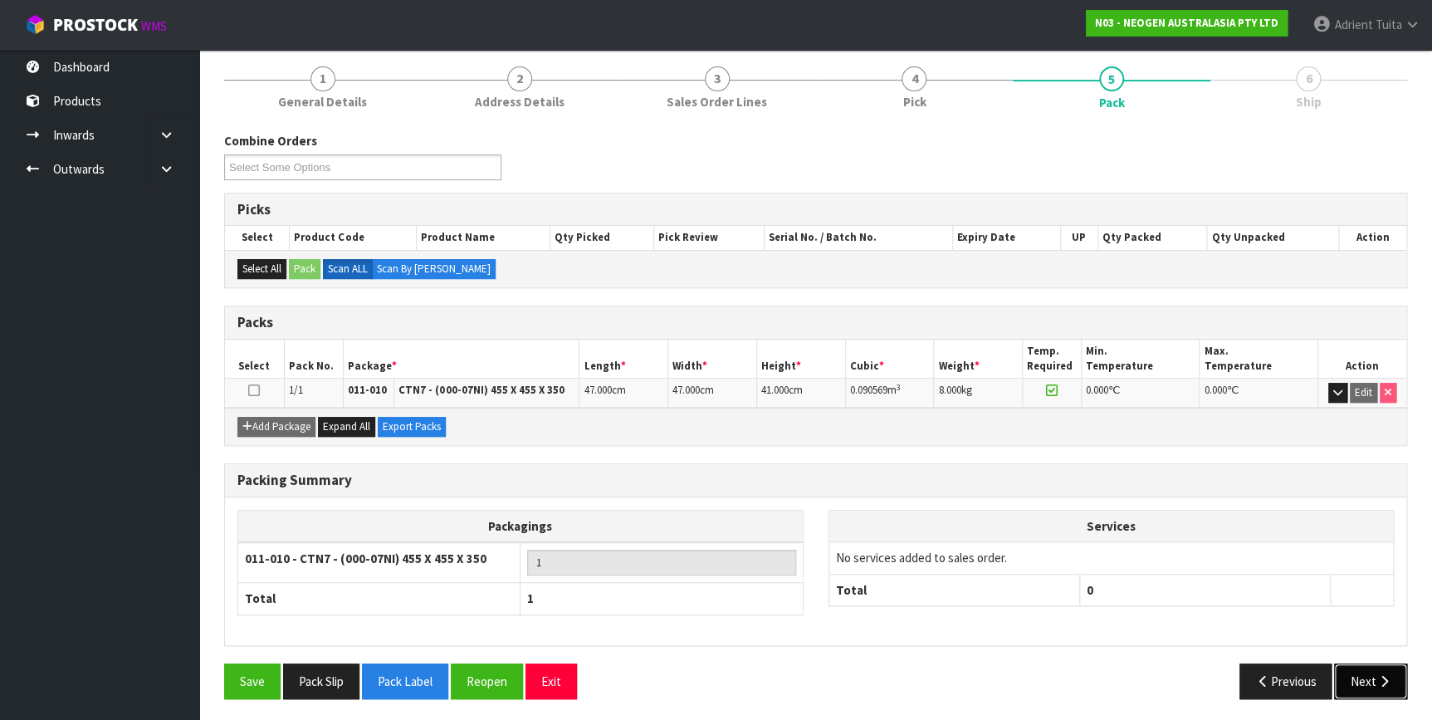
click at [1378, 678] on icon "button" at bounding box center [1383, 681] width 16 height 12
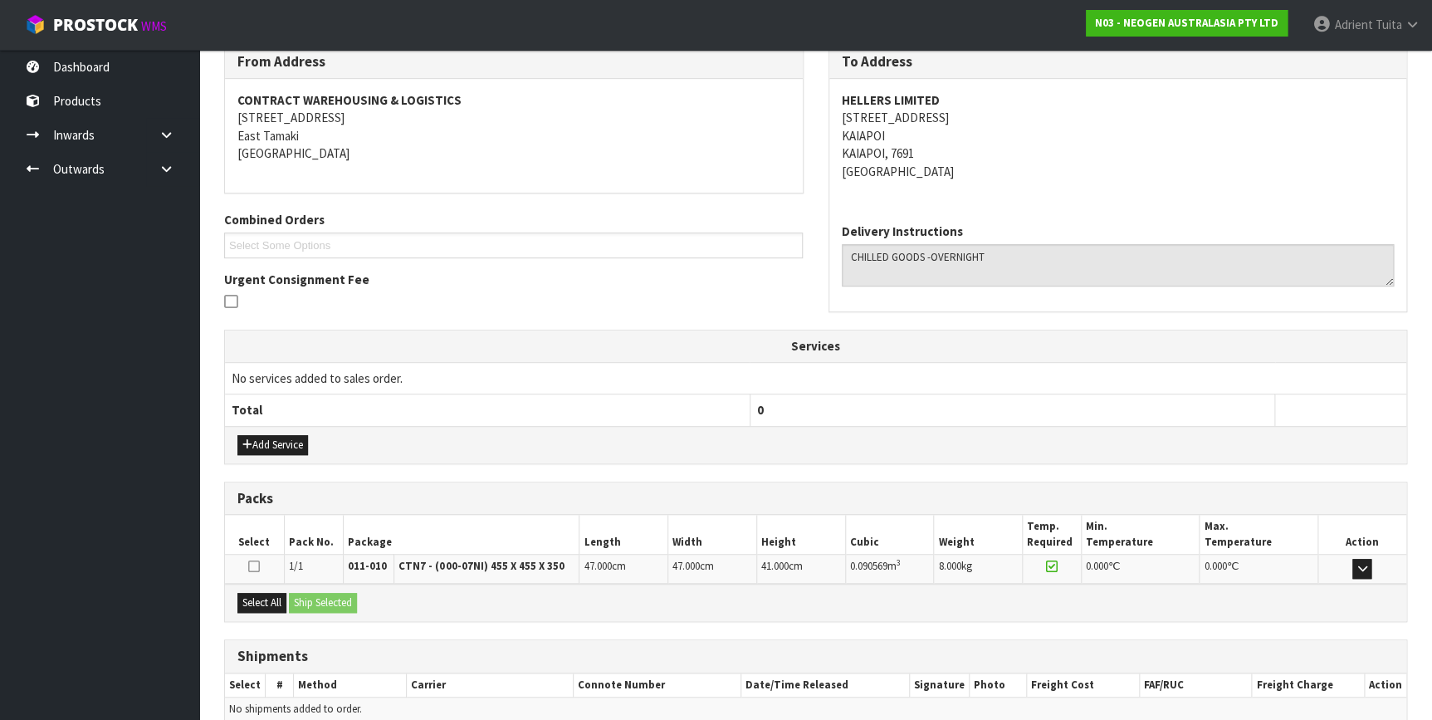
scroll to position [357, 0]
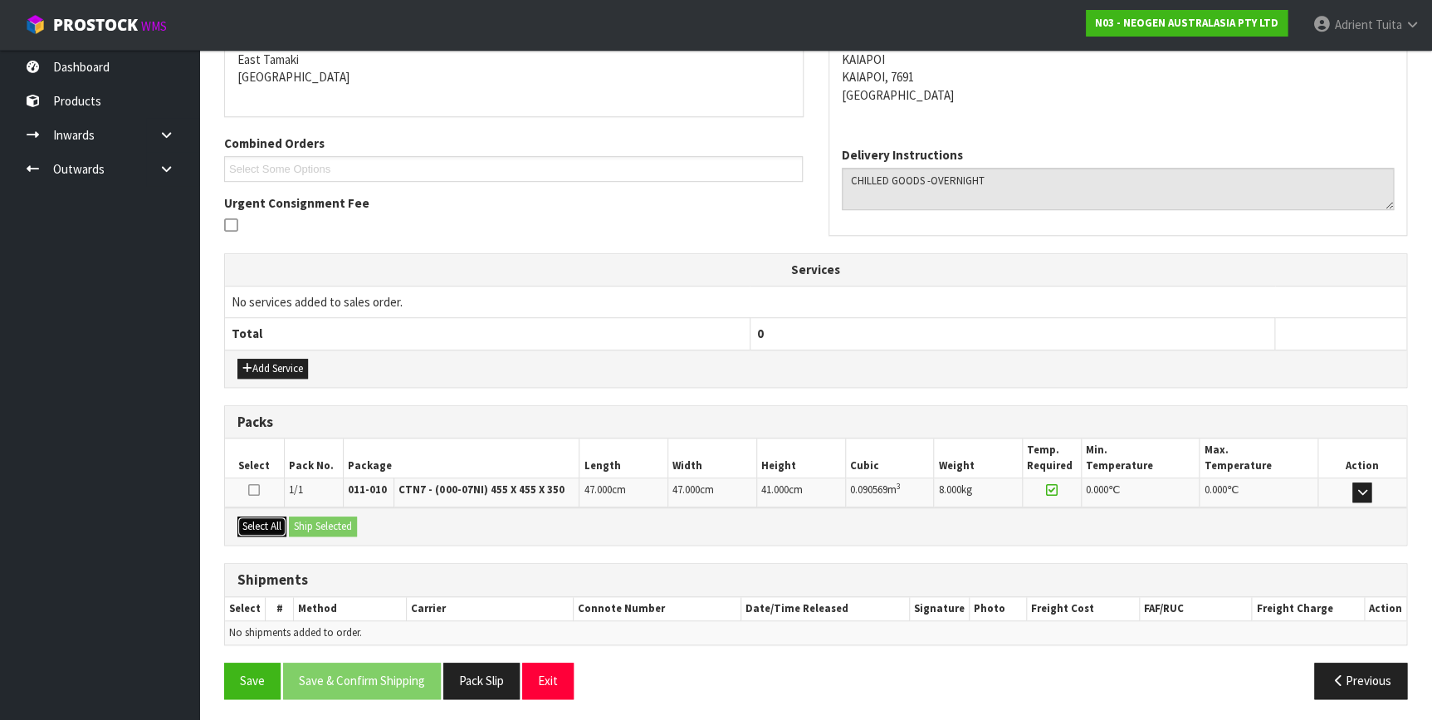
drag, startPoint x: 262, startPoint y: 523, endPoint x: 315, endPoint y: 526, distance: 53.2
click at [269, 522] on button "Select All" at bounding box center [261, 526] width 49 height 20
click at [333, 526] on button "Ship Selected" at bounding box center [323, 526] width 68 height 20
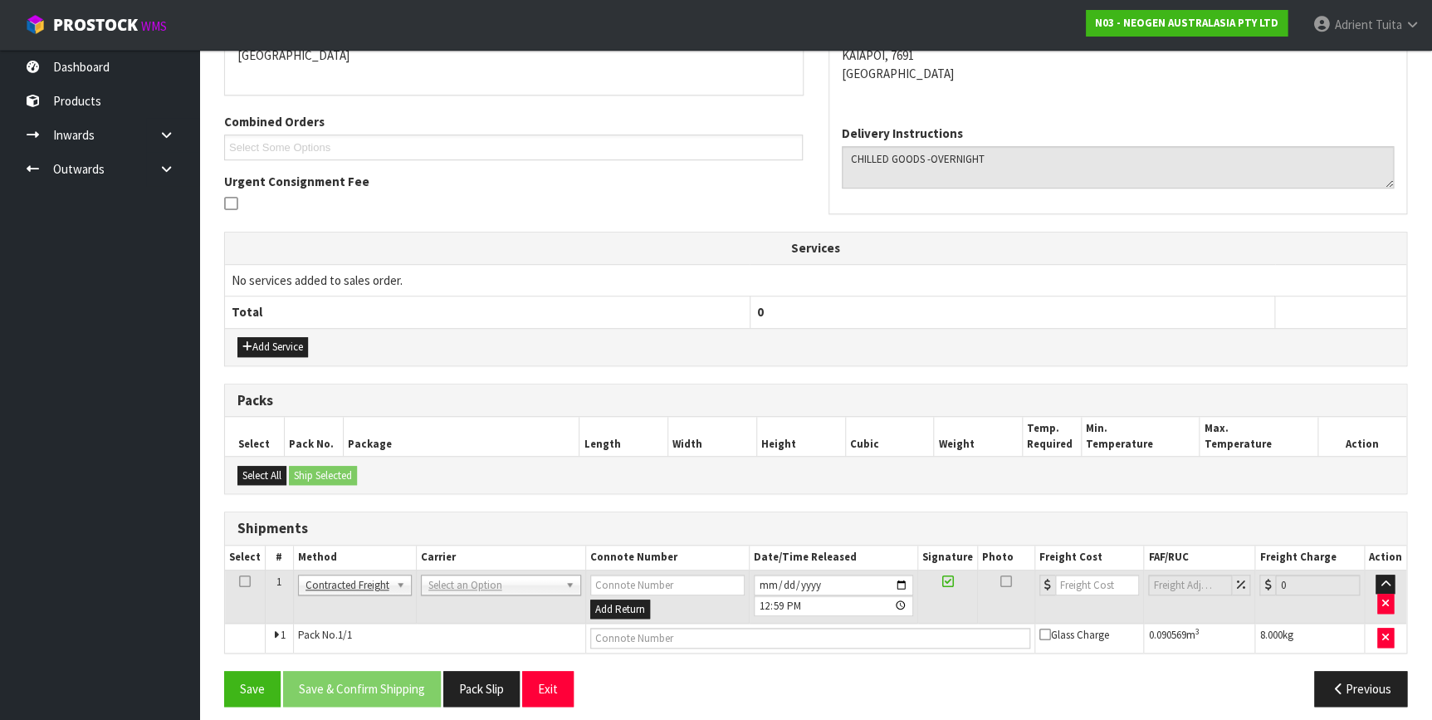
scroll to position [387, 0]
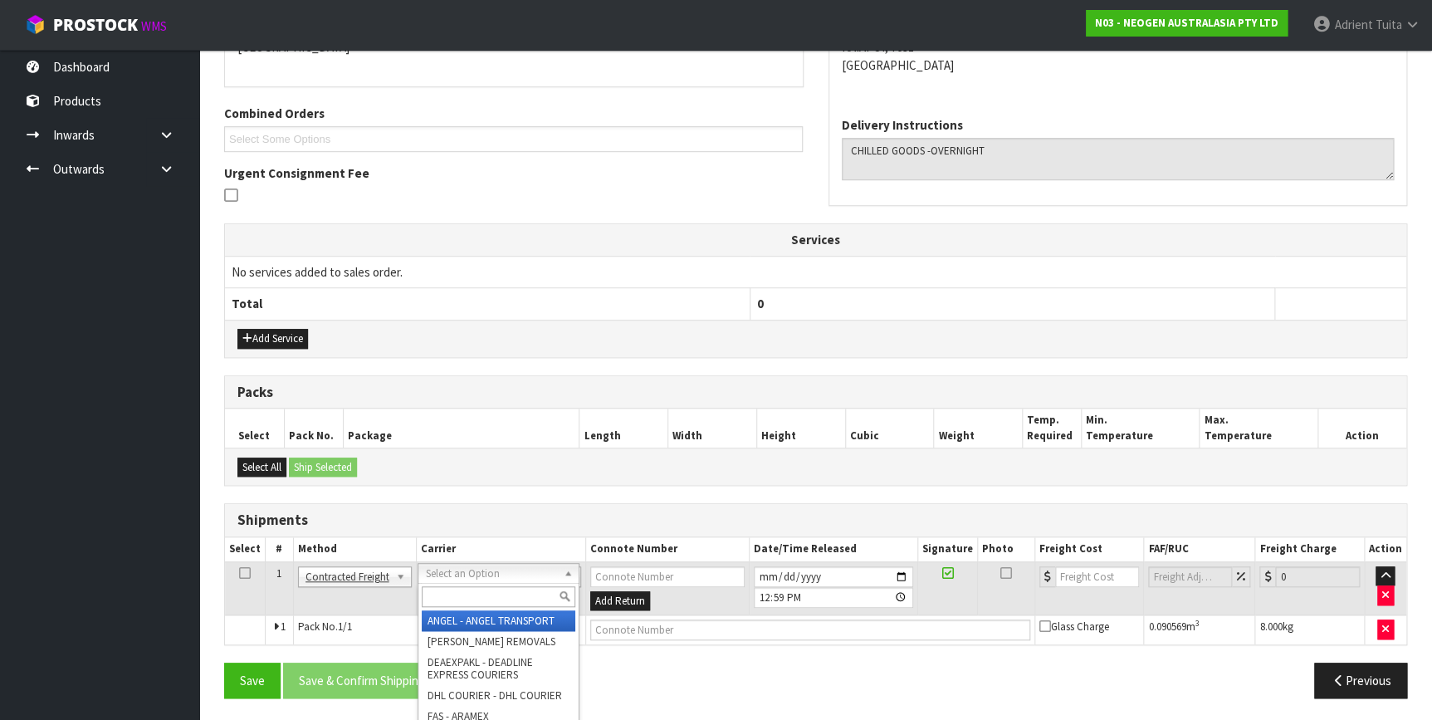
drag, startPoint x: 448, startPoint y: 581, endPoint x: 450, endPoint y: 590, distance: 9.3
click at [450, 590] on input "text" at bounding box center [498, 596] width 153 height 21
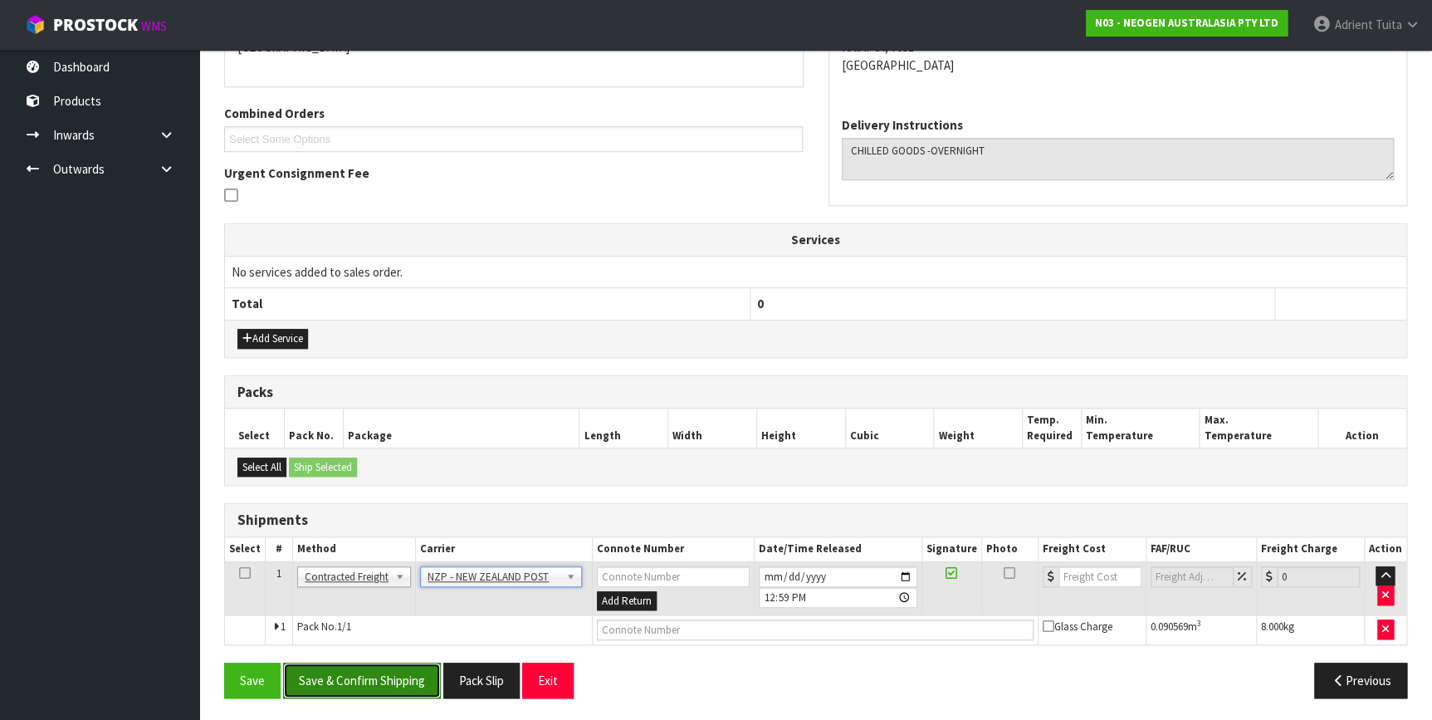
click at [394, 663] on button "Save & Confirm Shipping" at bounding box center [362, 680] width 158 height 36
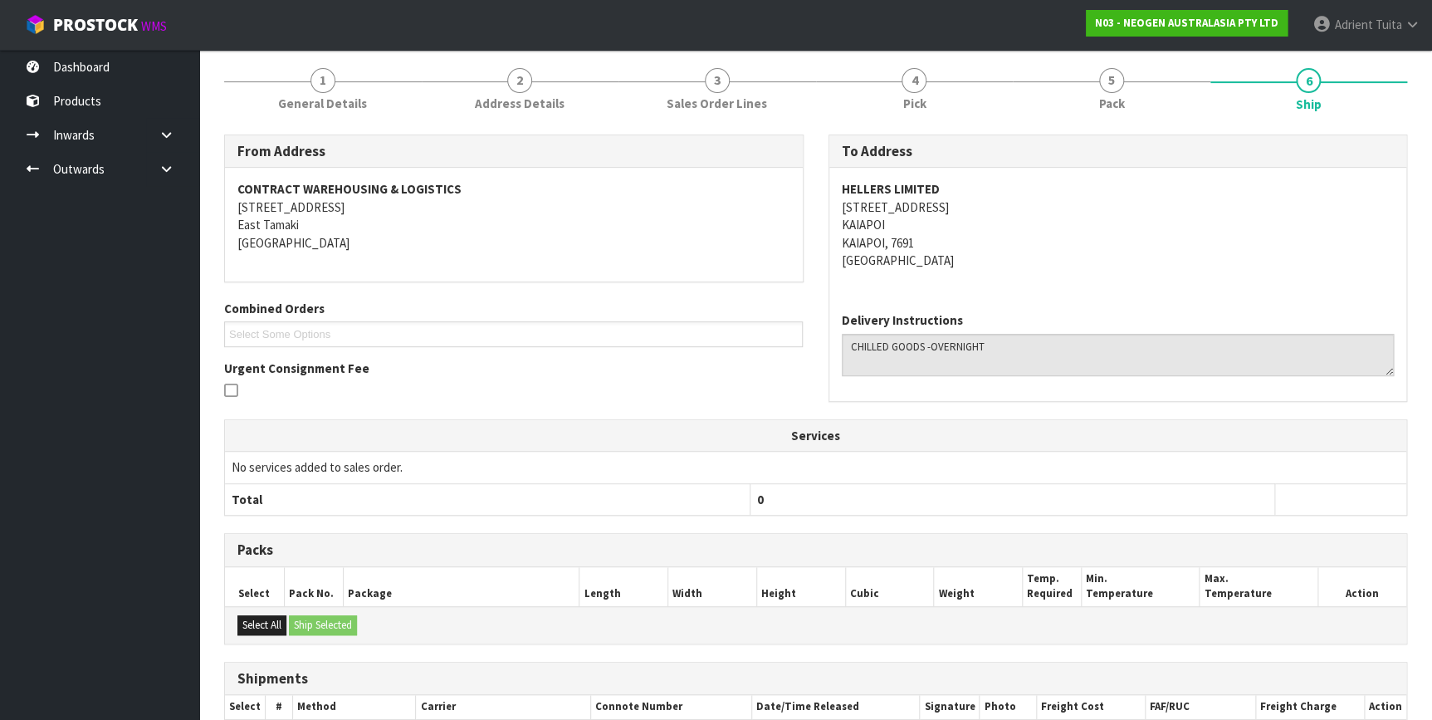
scroll to position [364, 0]
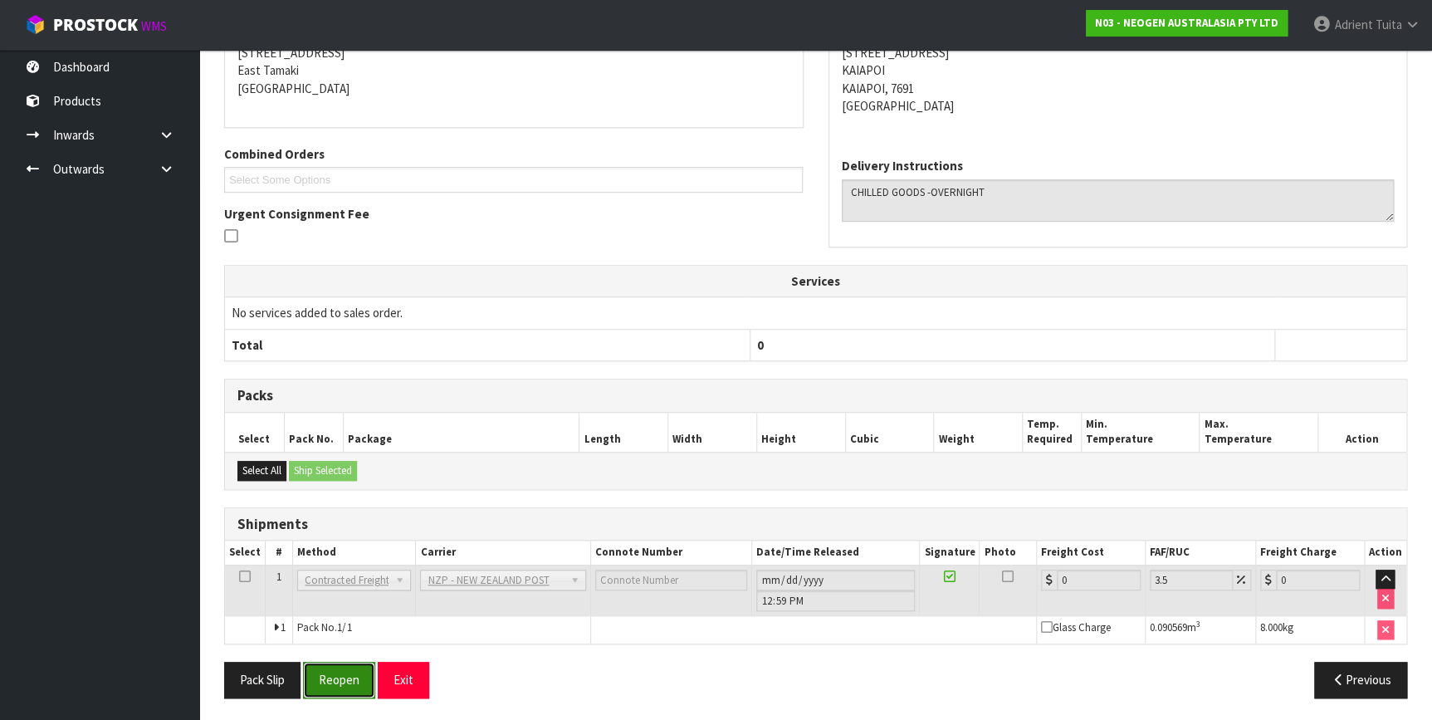
click at [362, 664] on button "Reopen" at bounding box center [339, 679] width 72 height 36
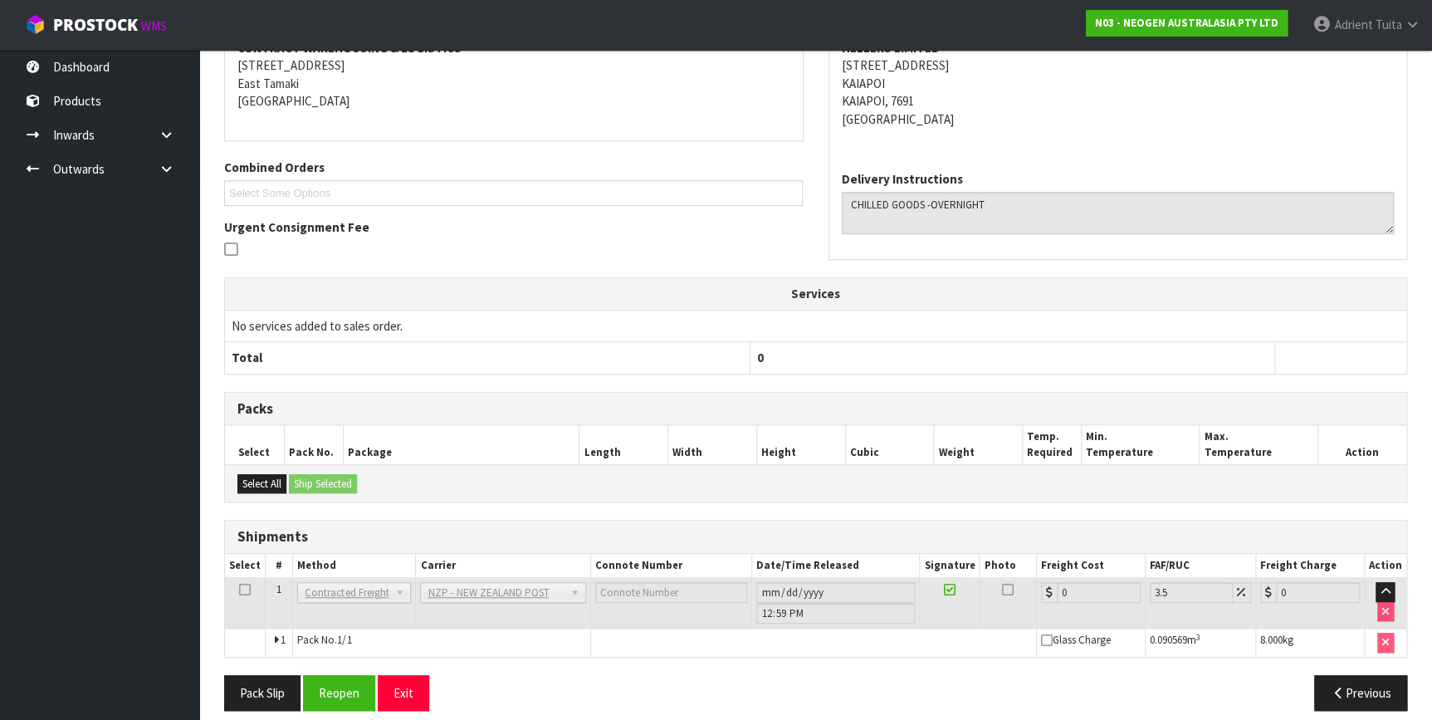
scroll to position [346, 0]
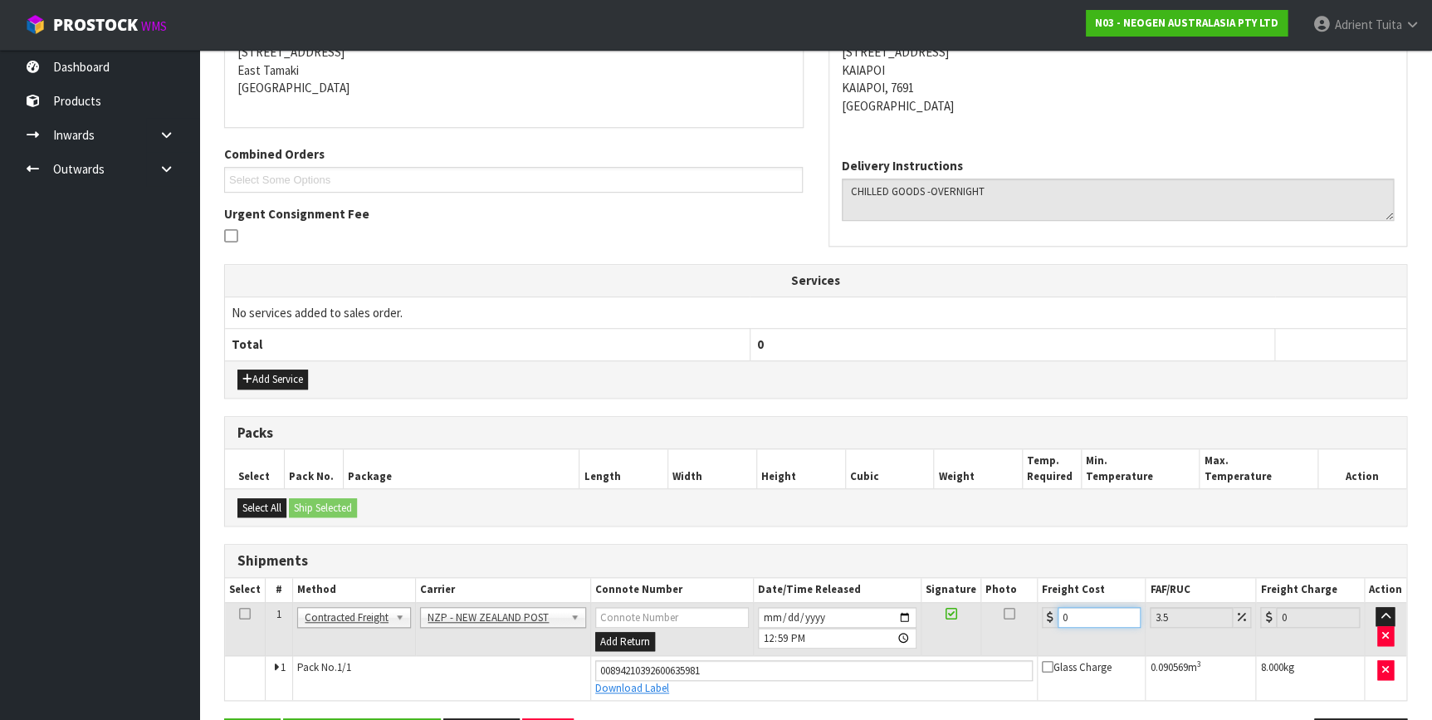
click at [1091, 622] on input "0" at bounding box center [1099, 617] width 84 height 21
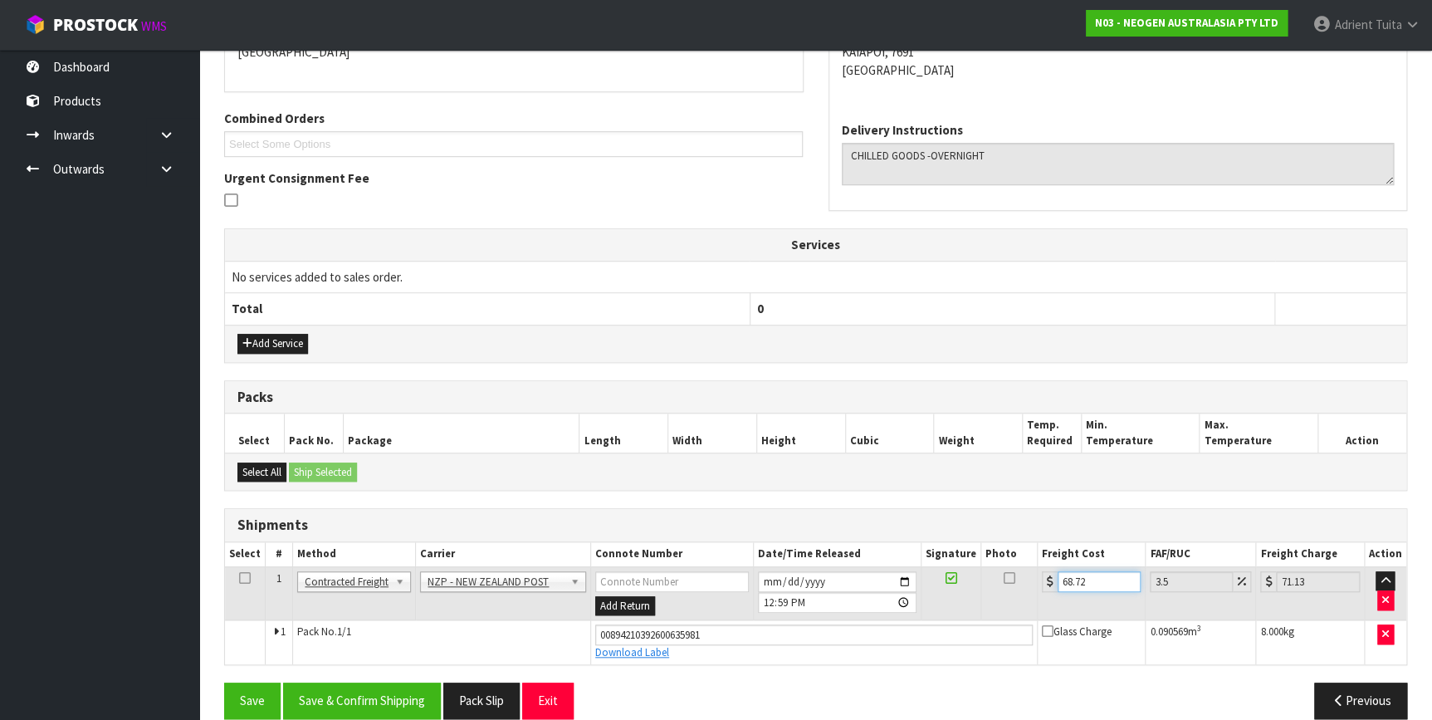
scroll to position [402, 0]
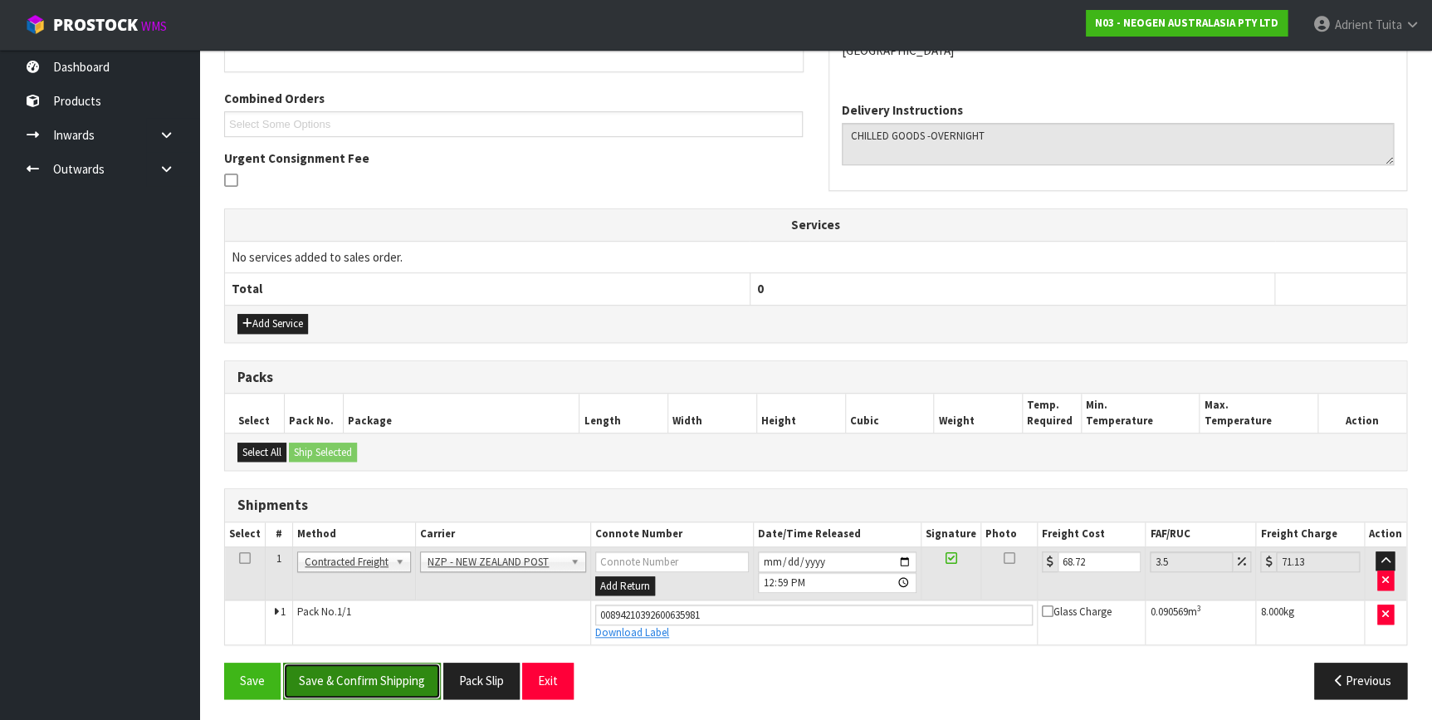
click at [366, 665] on button "Save & Confirm Shipping" at bounding box center [362, 680] width 158 height 36
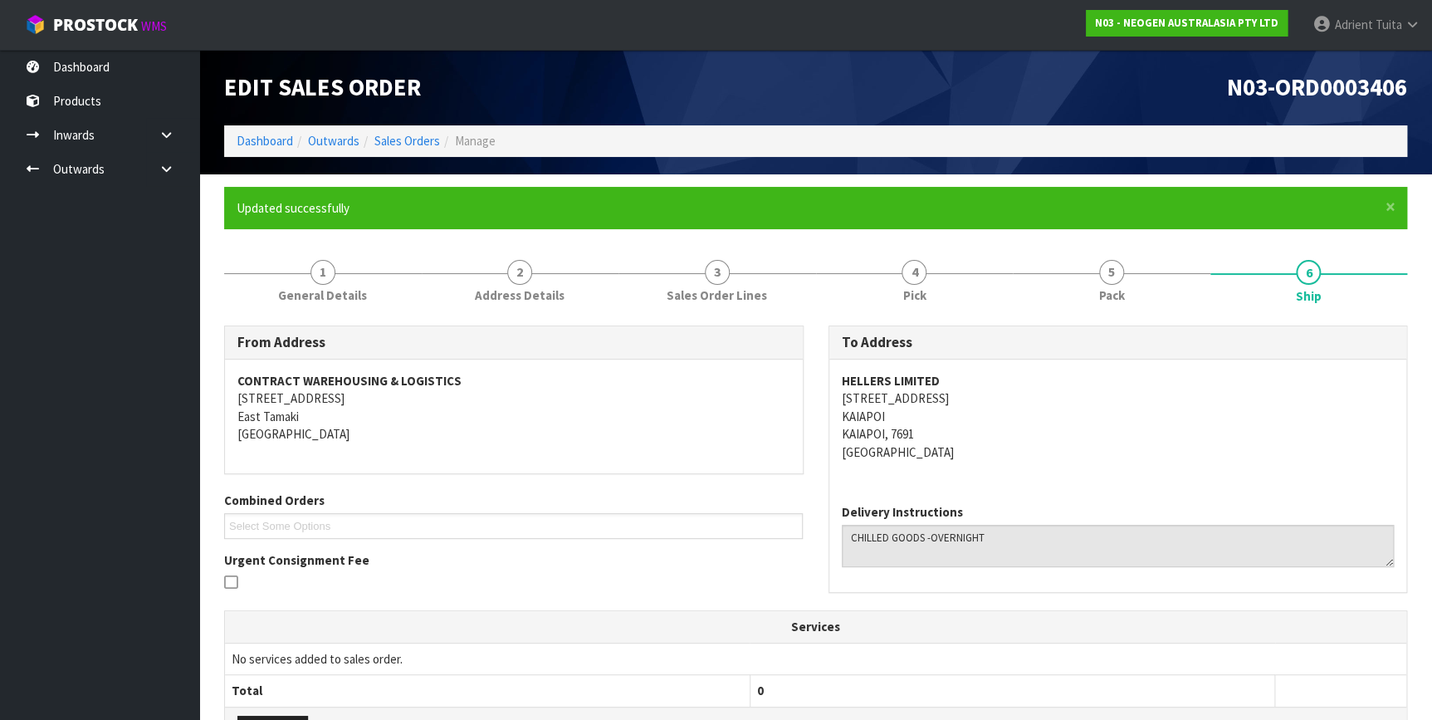
scroll to position [357, 0]
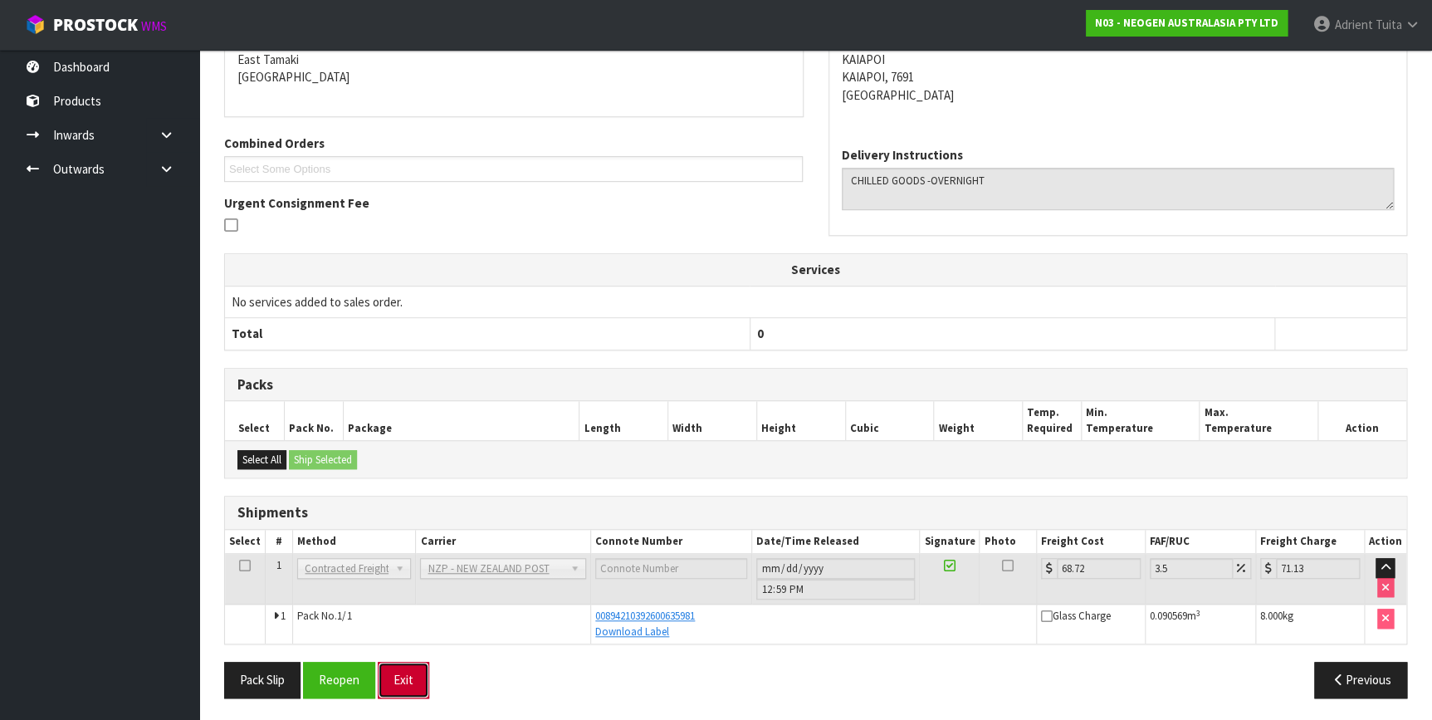
click at [390, 668] on button "Exit" at bounding box center [403, 679] width 51 height 36
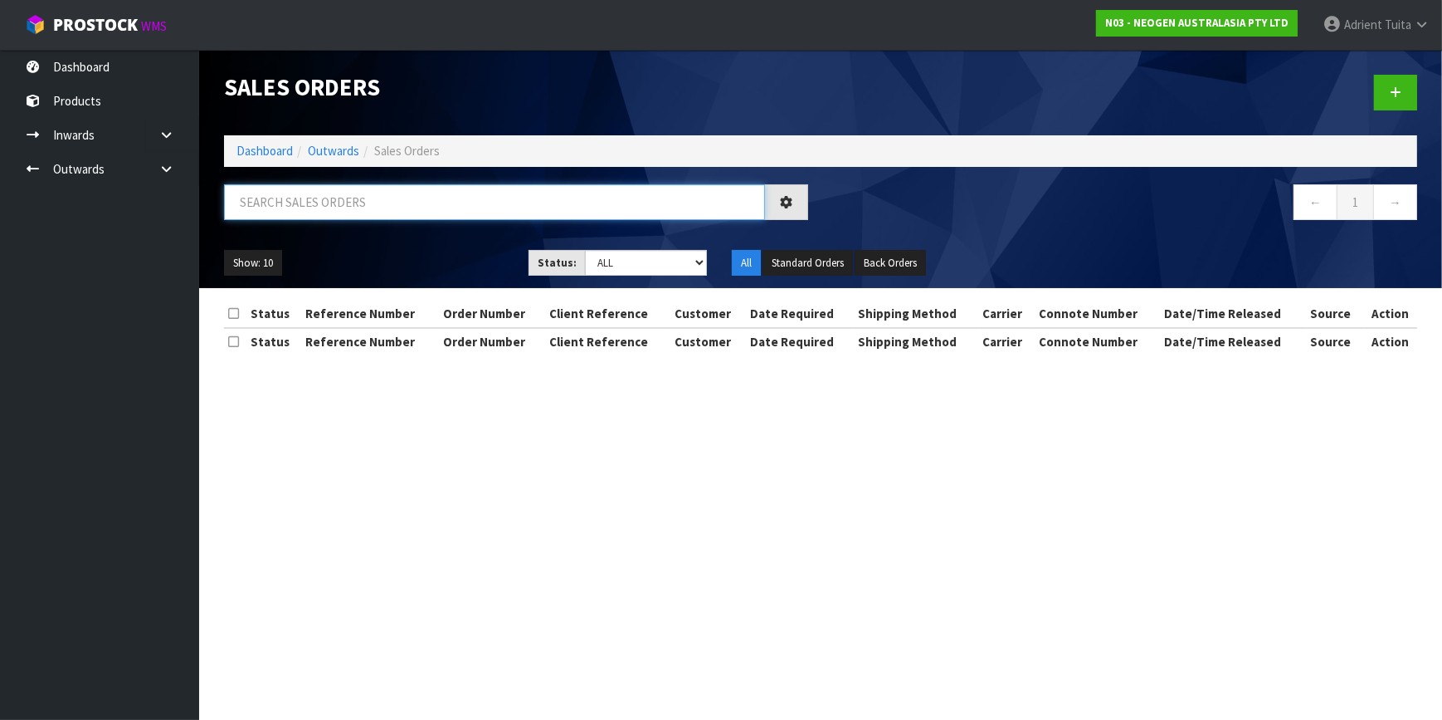
click at [266, 193] on input "text" at bounding box center [494, 202] width 541 height 36
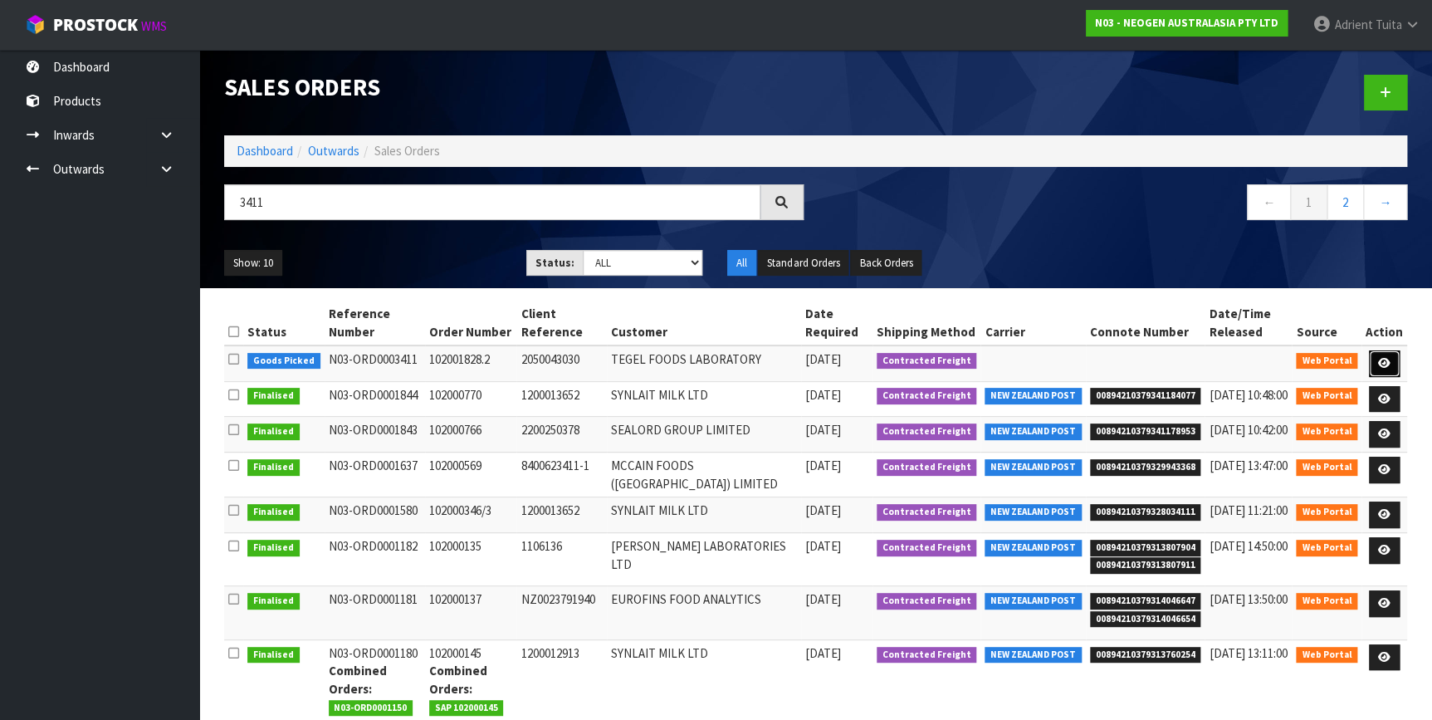
click at [1371, 366] on link at bounding box center [1384, 363] width 31 height 27
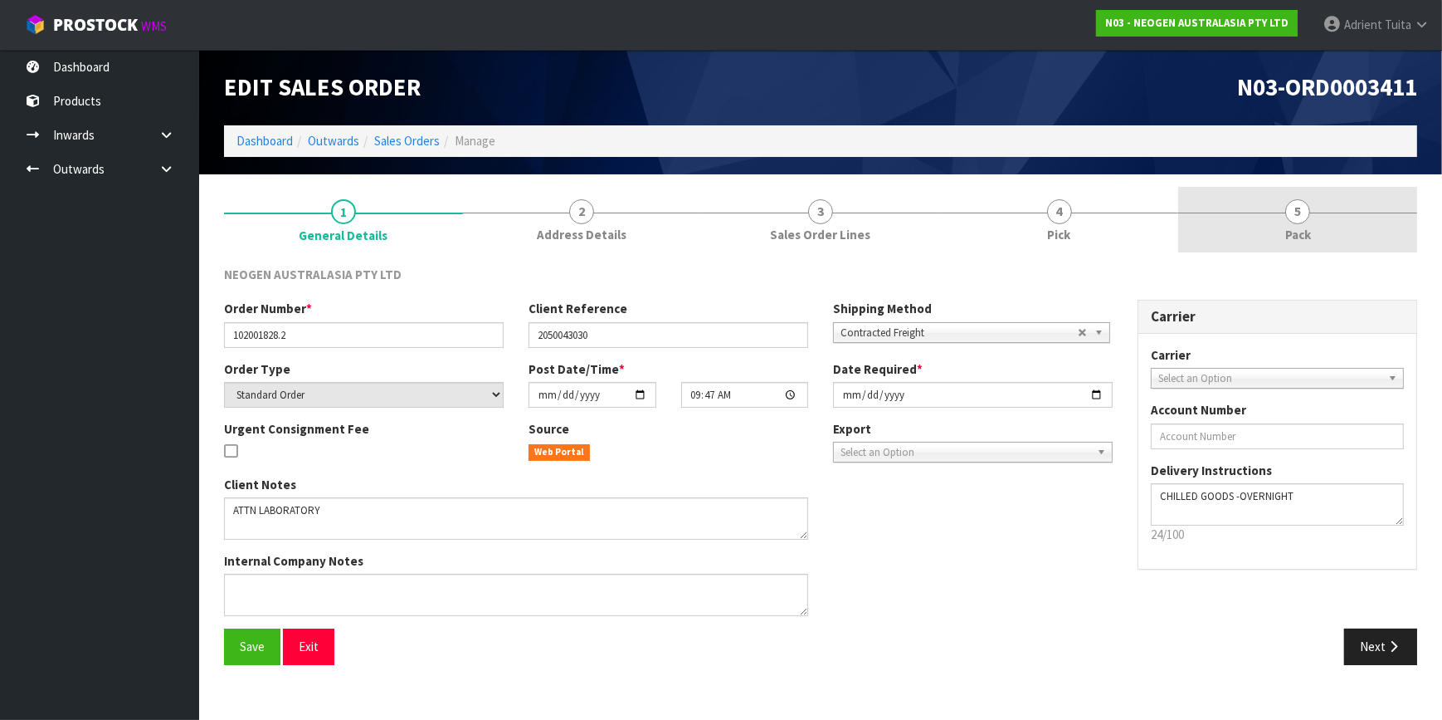
click at [1300, 206] on span "5" at bounding box center [1298, 211] width 25 height 25
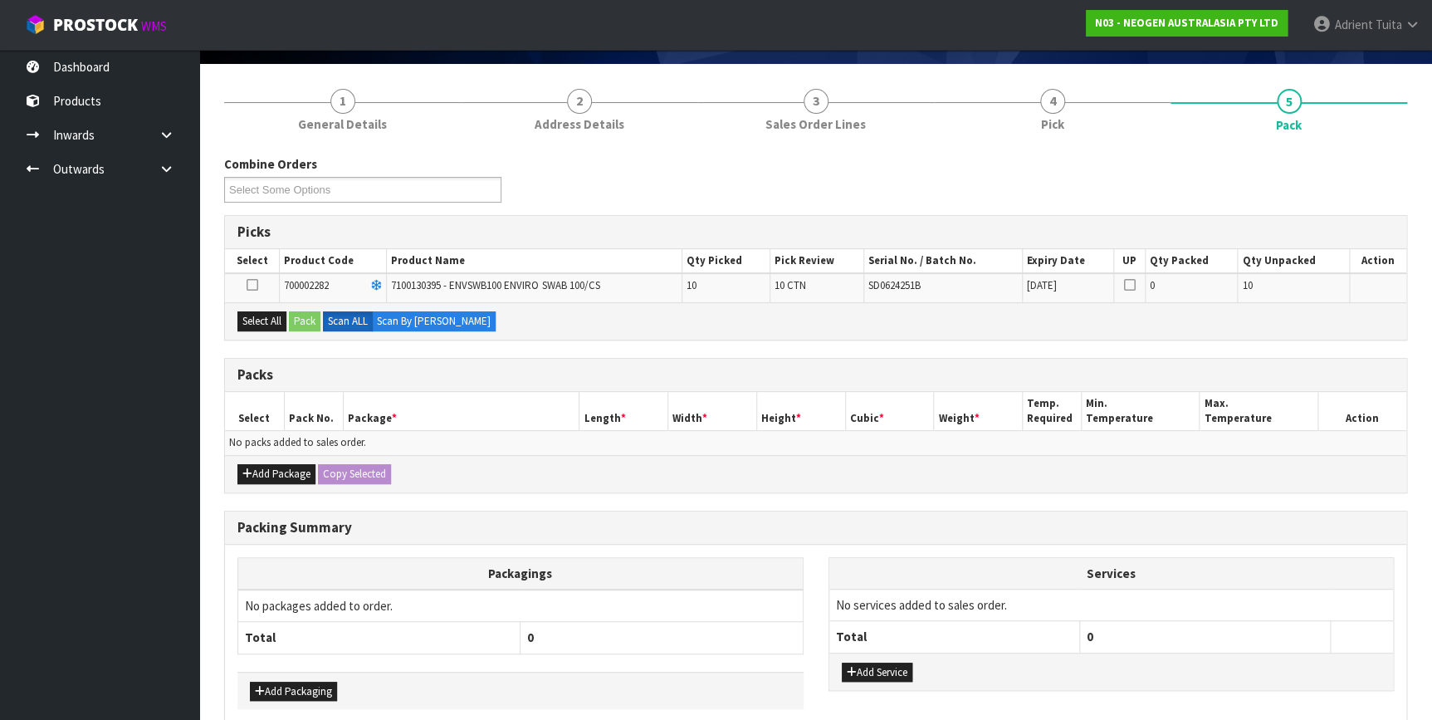
scroll to position [187, 0]
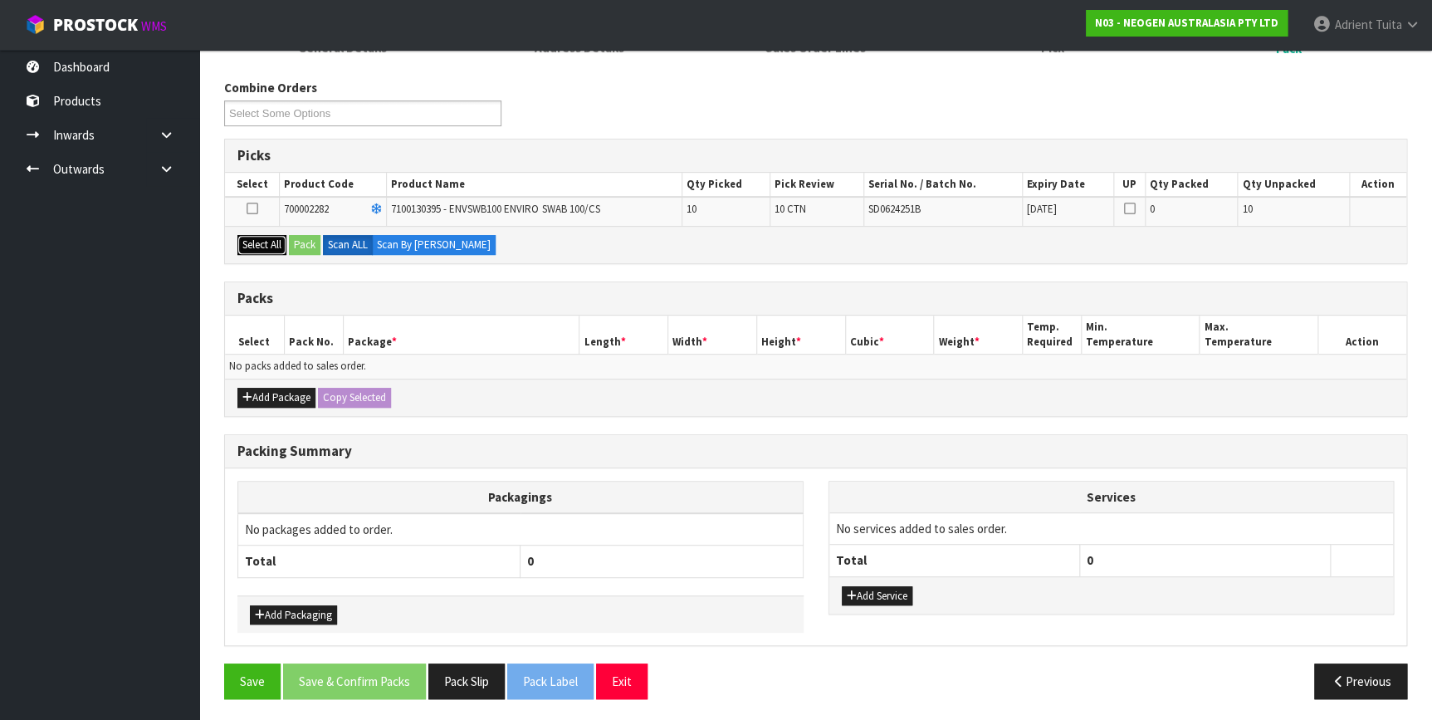
click at [274, 244] on button "Select All" at bounding box center [261, 245] width 49 height 20
click at [316, 243] on button "Pack" at bounding box center [305, 245] width 32 height 20
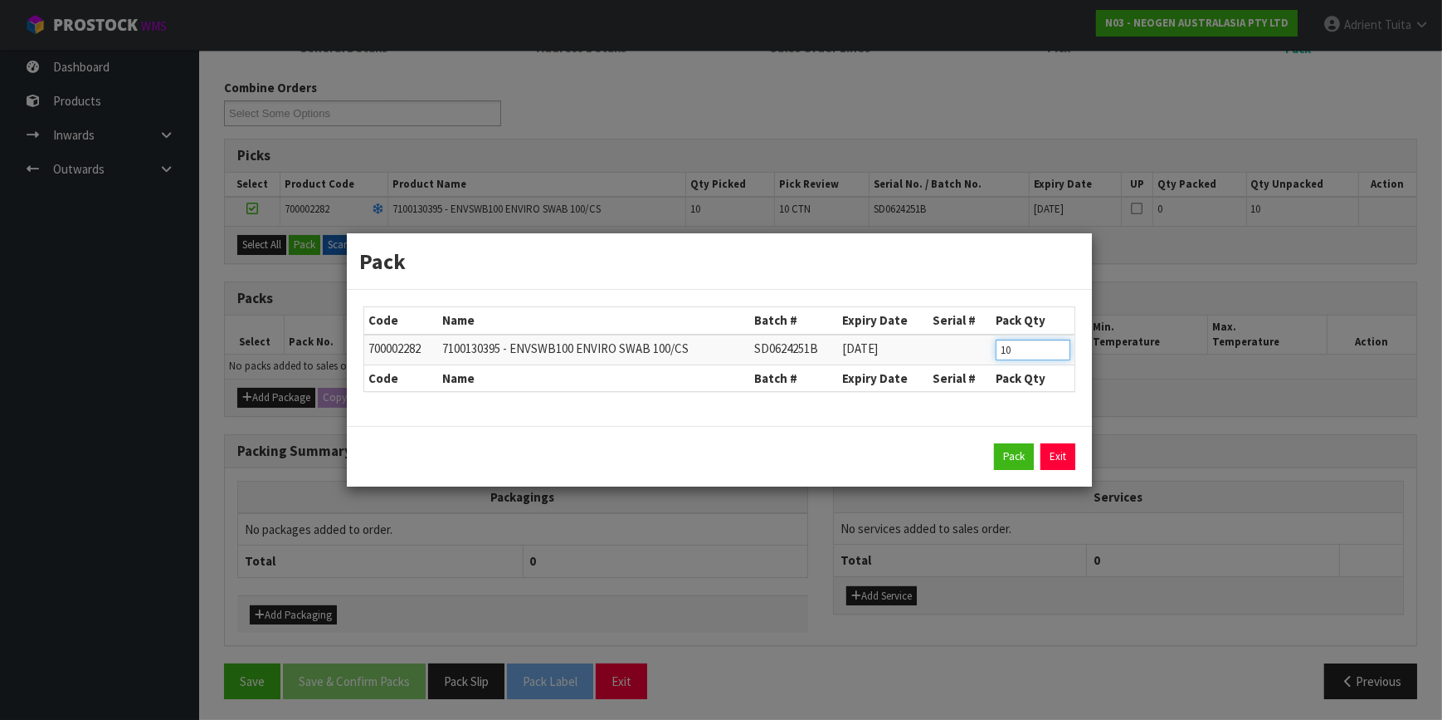
click at [996, 352] on input "10" at bounding box center [1033, 349] width 75 height 21
drag, startPoint x: 1004, startPoint y: 459, endPoint x: 988, endPoint y: 462, distance: 16.1
click at [1000, 460] on button "Pack" at bounding box center [1014, 456] width 40 height 27
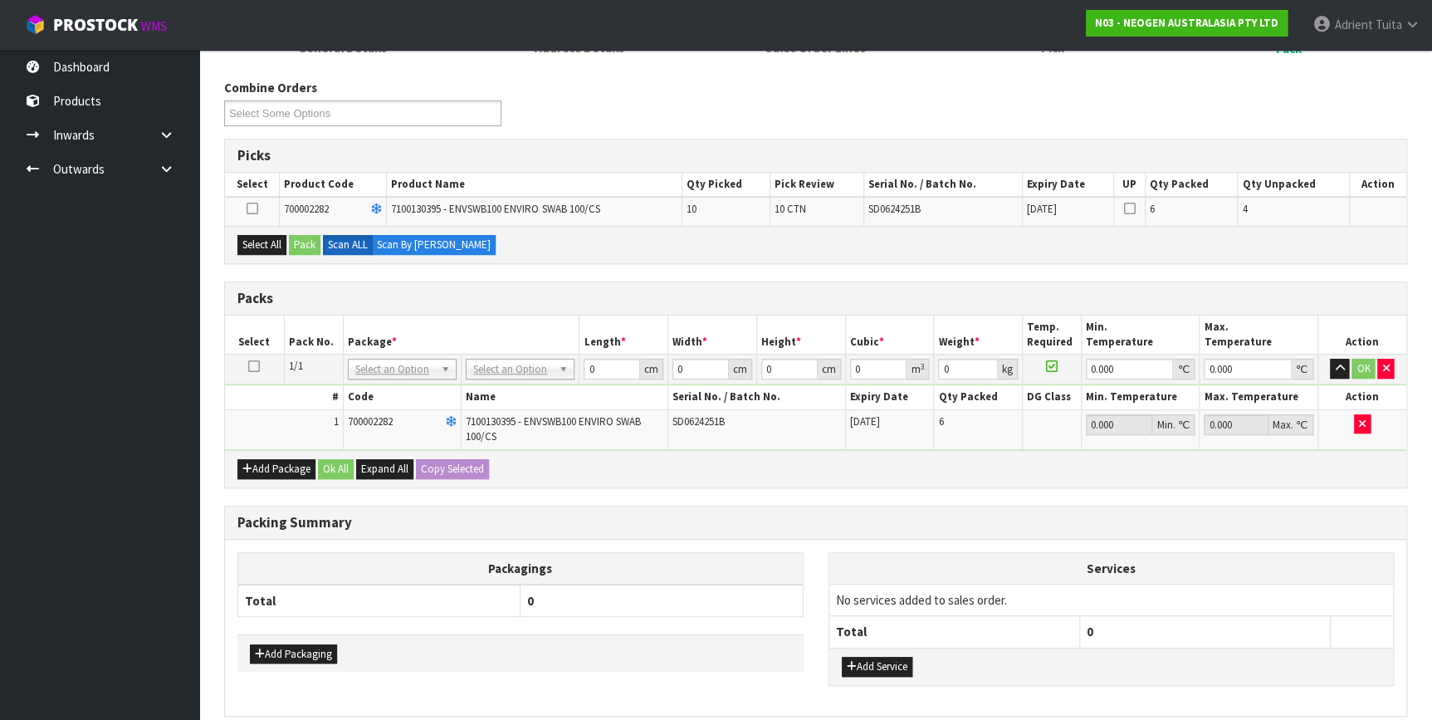
click at [277, 253] on div "Select All Pack Scan ALL Scan By Quantity" at bounding box center [815, 244] width 1181 height 37
click at [281, 247] on button "Select All" at bounding box center [261, 245] width 49 height 20
click at [290, 247] on button "Pack" at bounding box center [305, 245] width 32 height 20
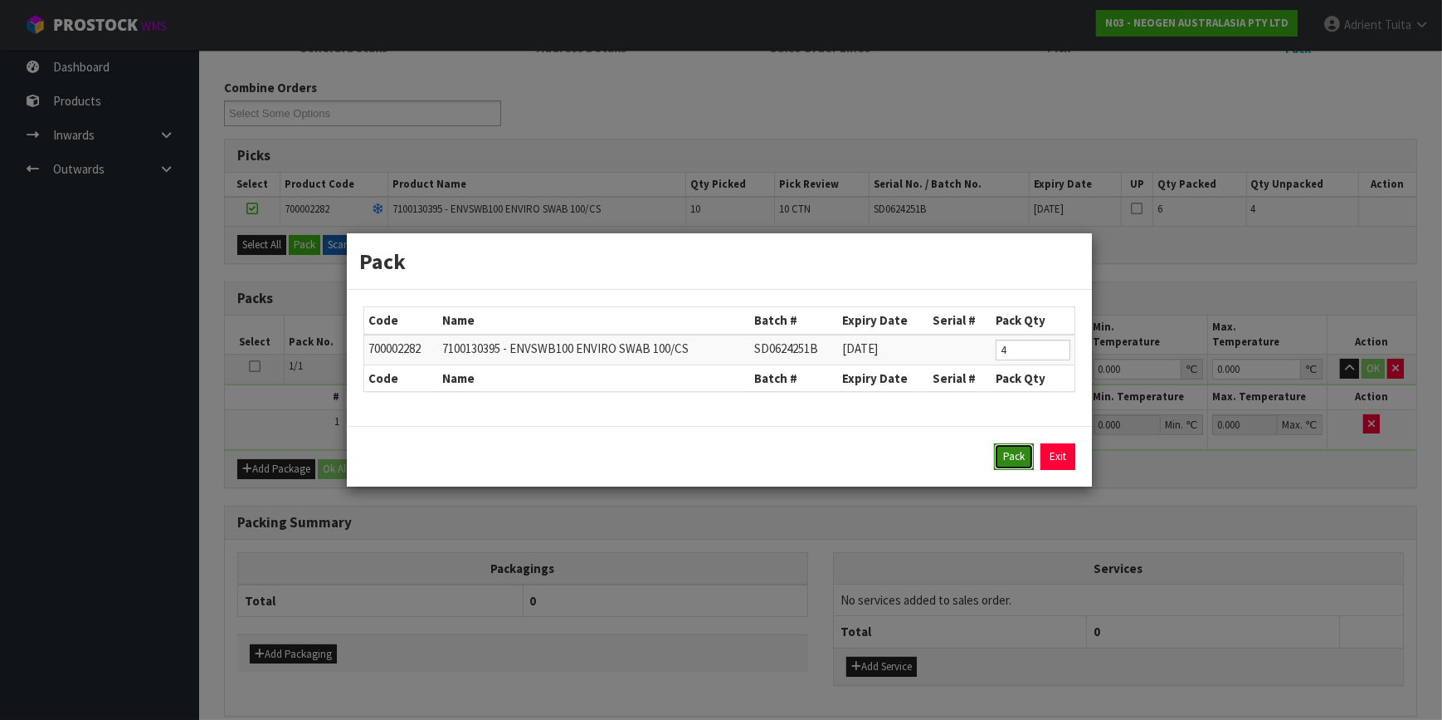
click at [1016, 452] on button "Pack" at bounding box center [1014, 456] width 40 height 27
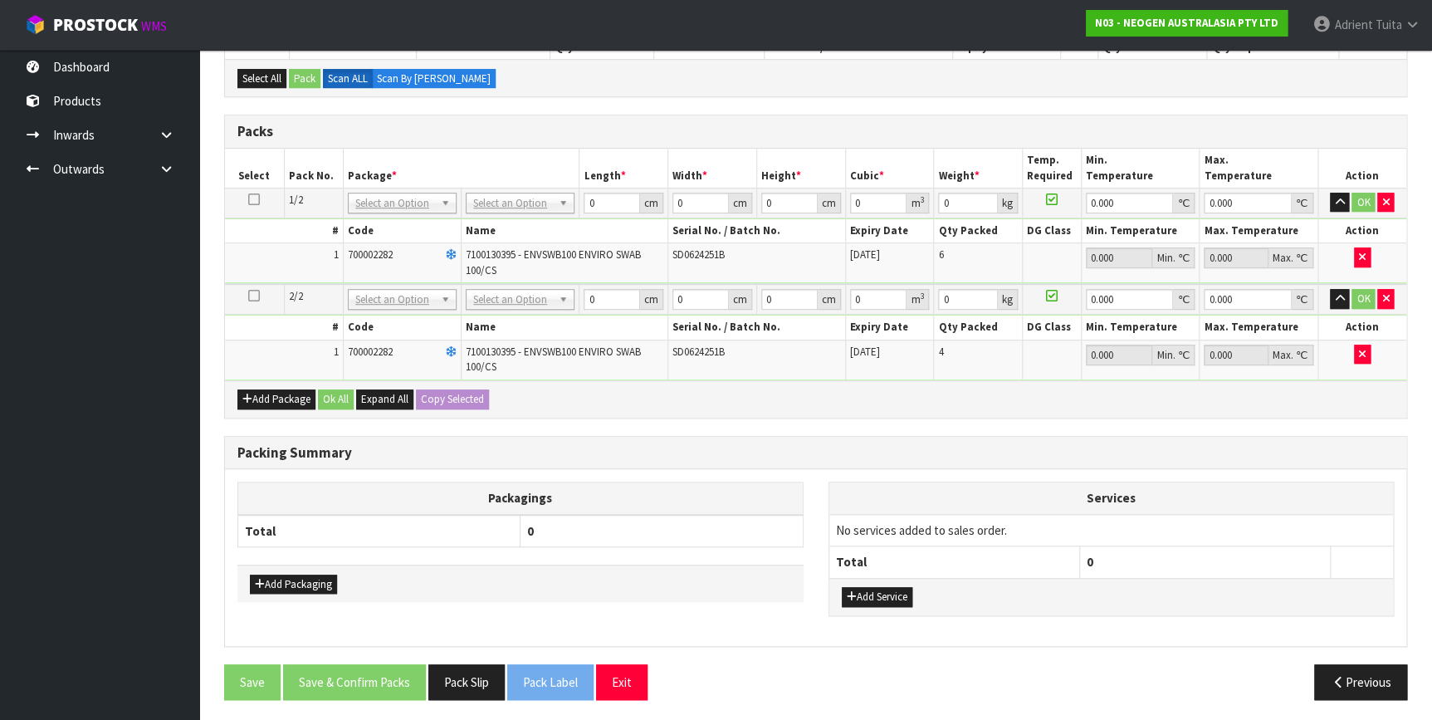
scroll to position [324, 0]
drag, startPoint x: 516, startPoint y: 198, endPoint x: 513, endPoint y: 208, distance: 11.3
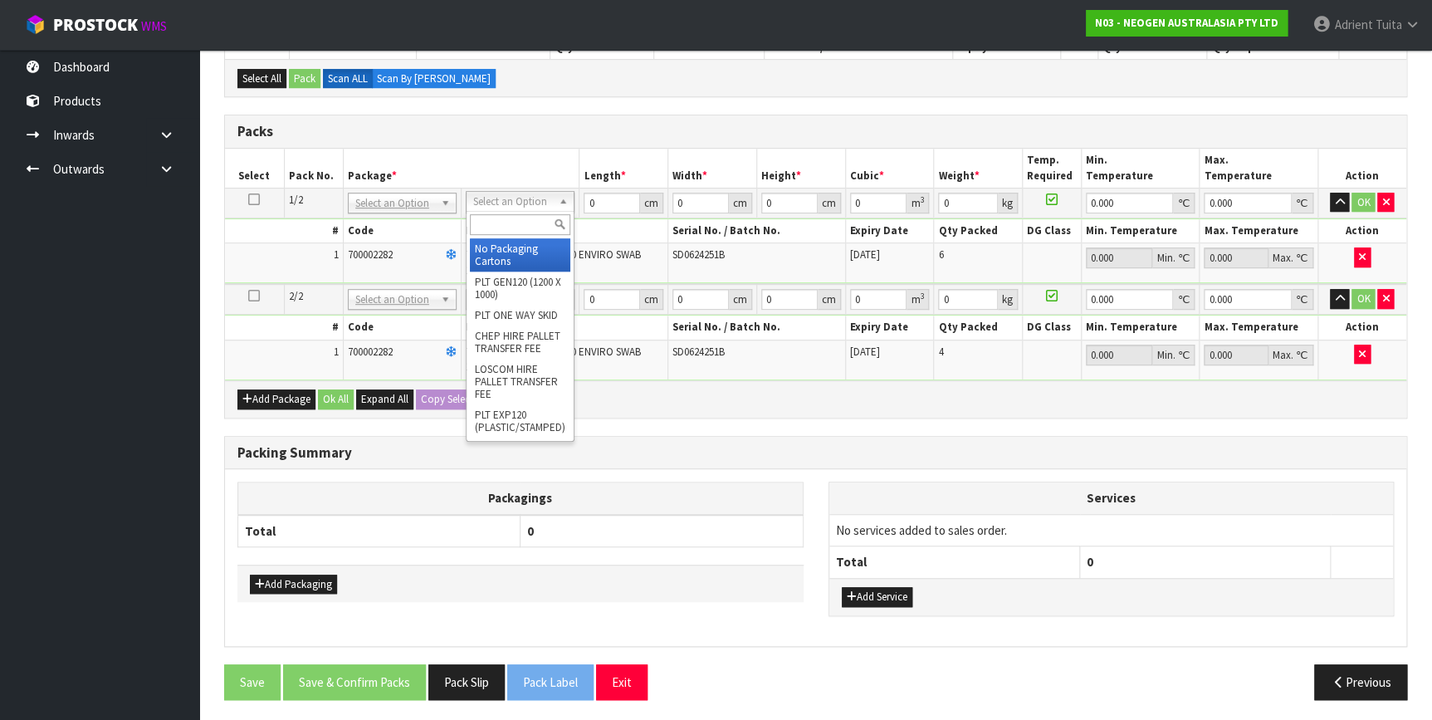
click at [508, 224] on input "text" at bounding box center [520, 224] width 100 height 21
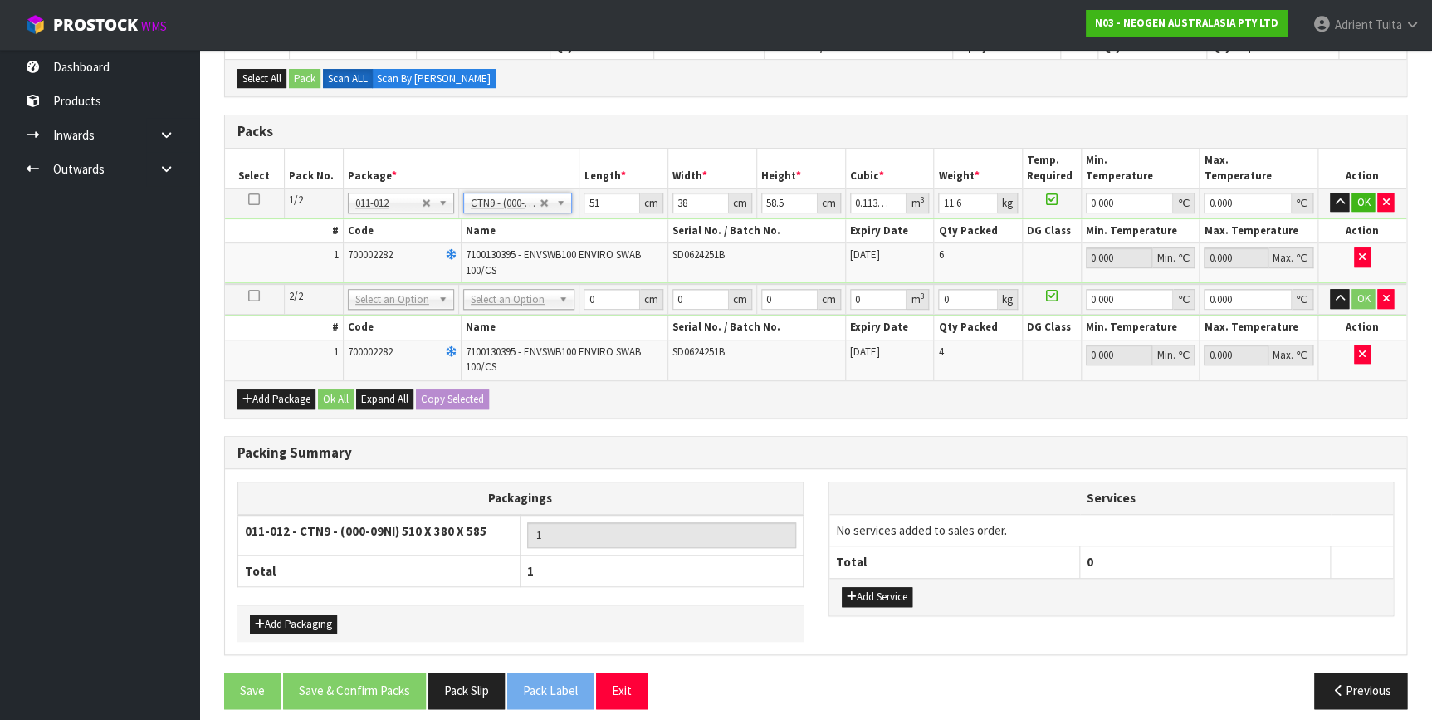
drag, startPoint x: 503, startPoint y: 289, endPoint x: 506, endPoint y: 299, distance: 10.5
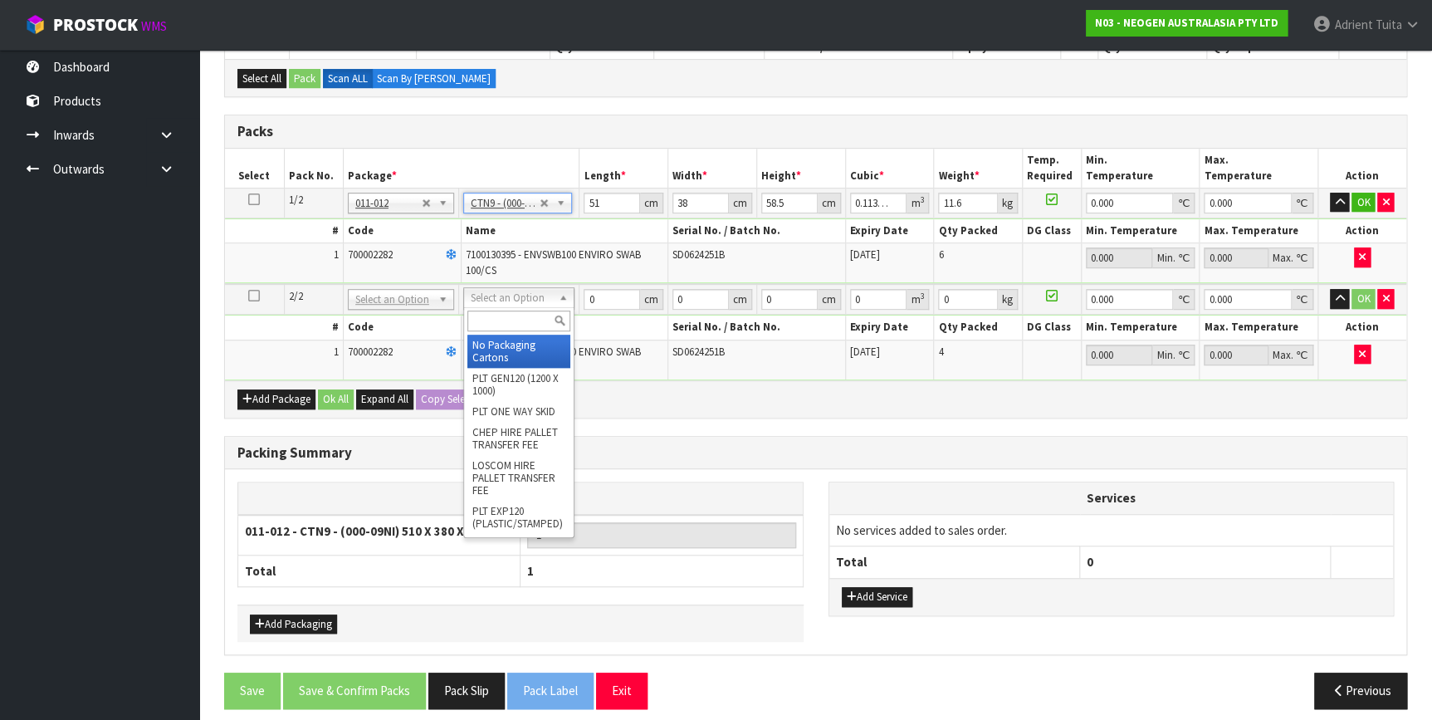
click at [506, 311] on input "text" at bounding box center [518, 320] width 103 height 21
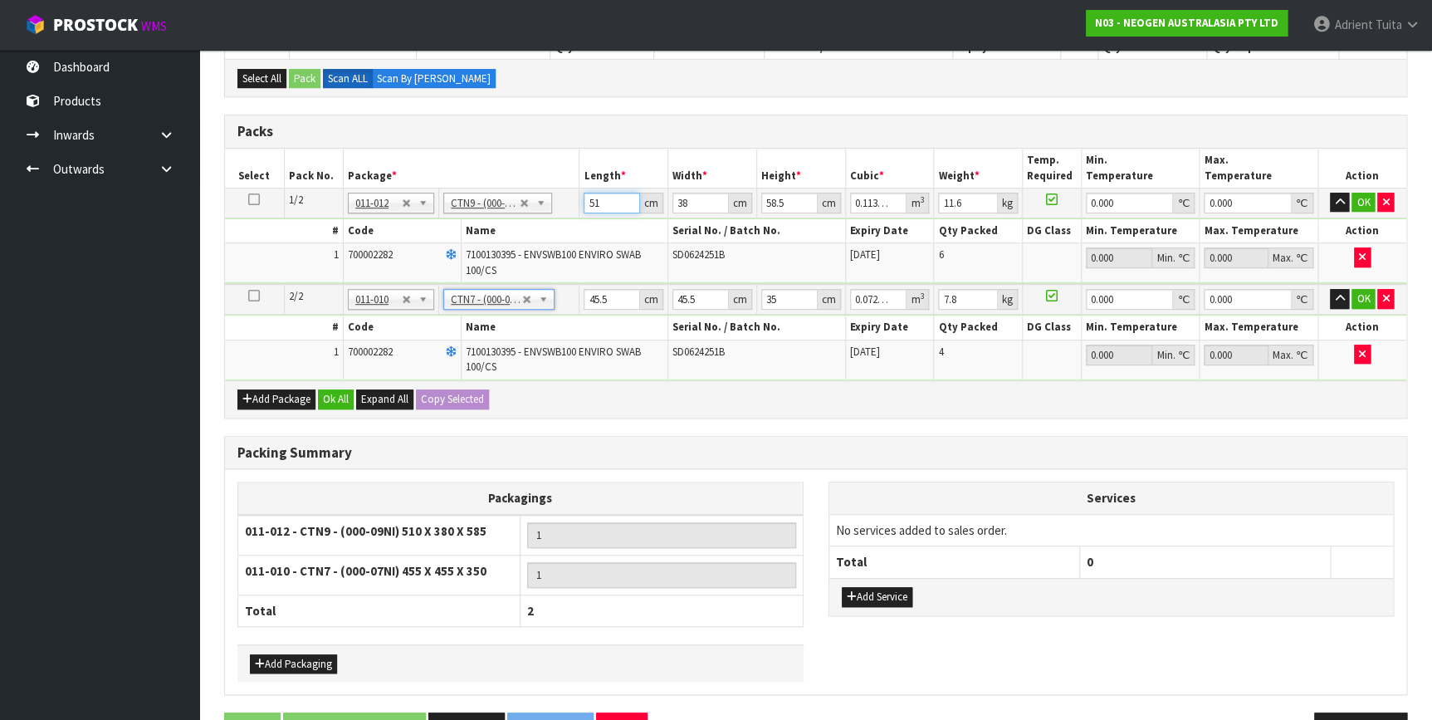
click at [596, 193] on input "51" at bounding box center [611, 203] width 56 height 21
click at [607, 294] on input "45.5" at bounding box center [611, 299] width 56 height 21
click at [593, 297] on input "45.5" at bounding box center [611, 299] width 56 height 21
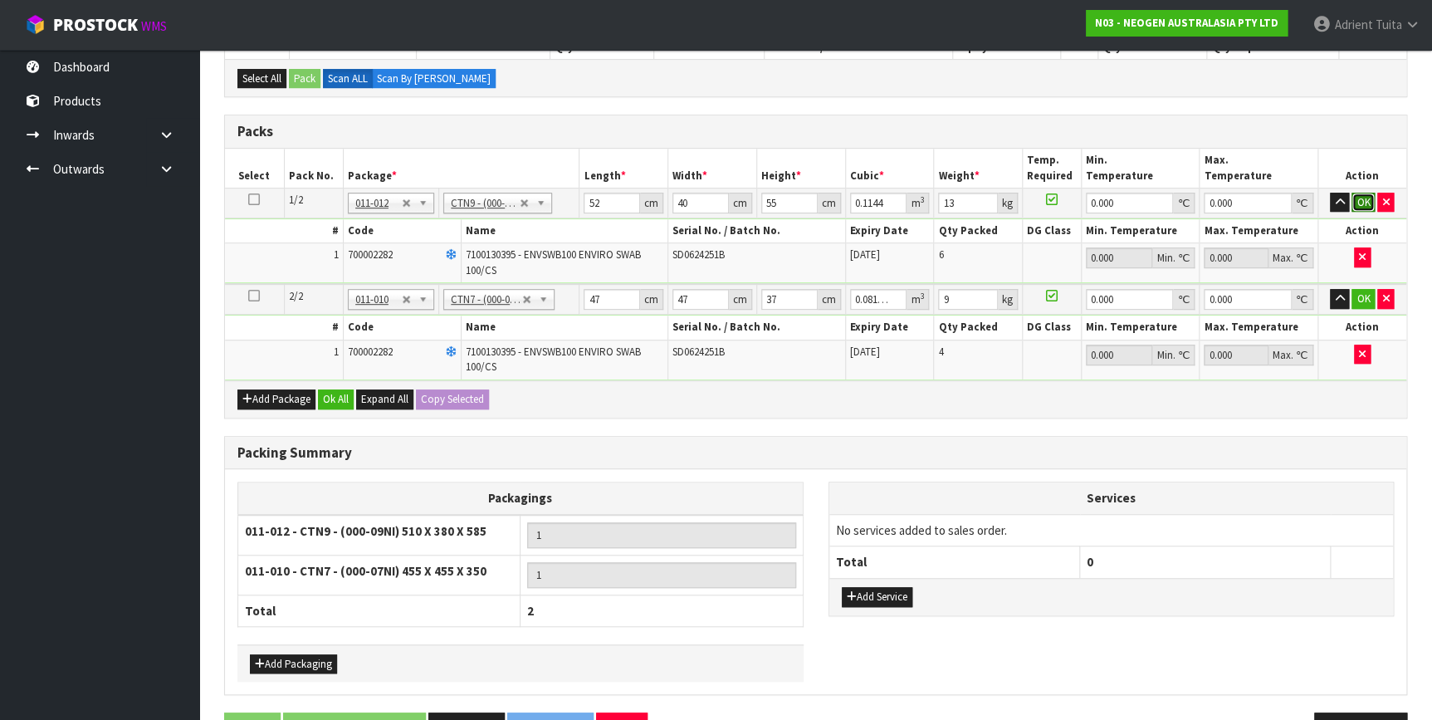
click at [1373, 196] on button "OK" at bounding box center [1362, 203] width 23 height 20
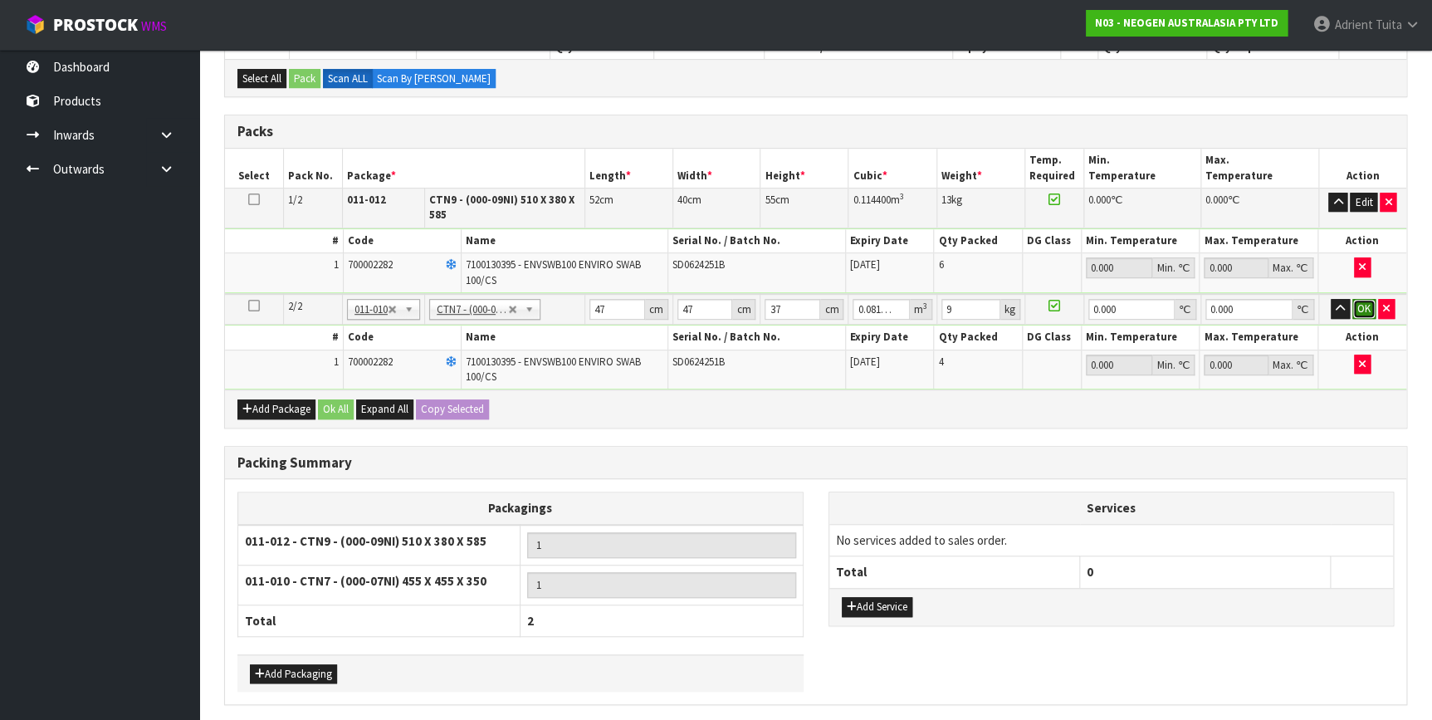
click at [1357, 308] on button "OK" at bounding box center [1363, 309] width 23 height 20
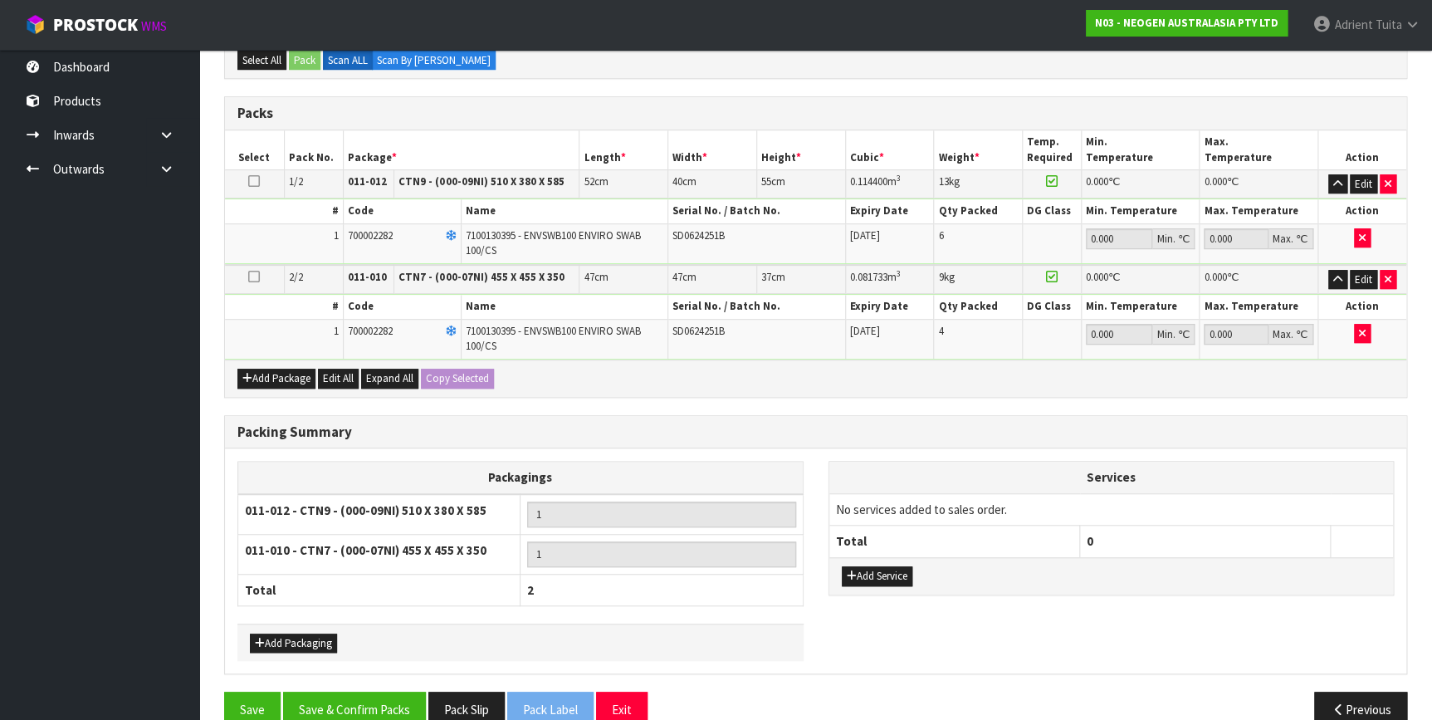
scroll to position [370, 0]
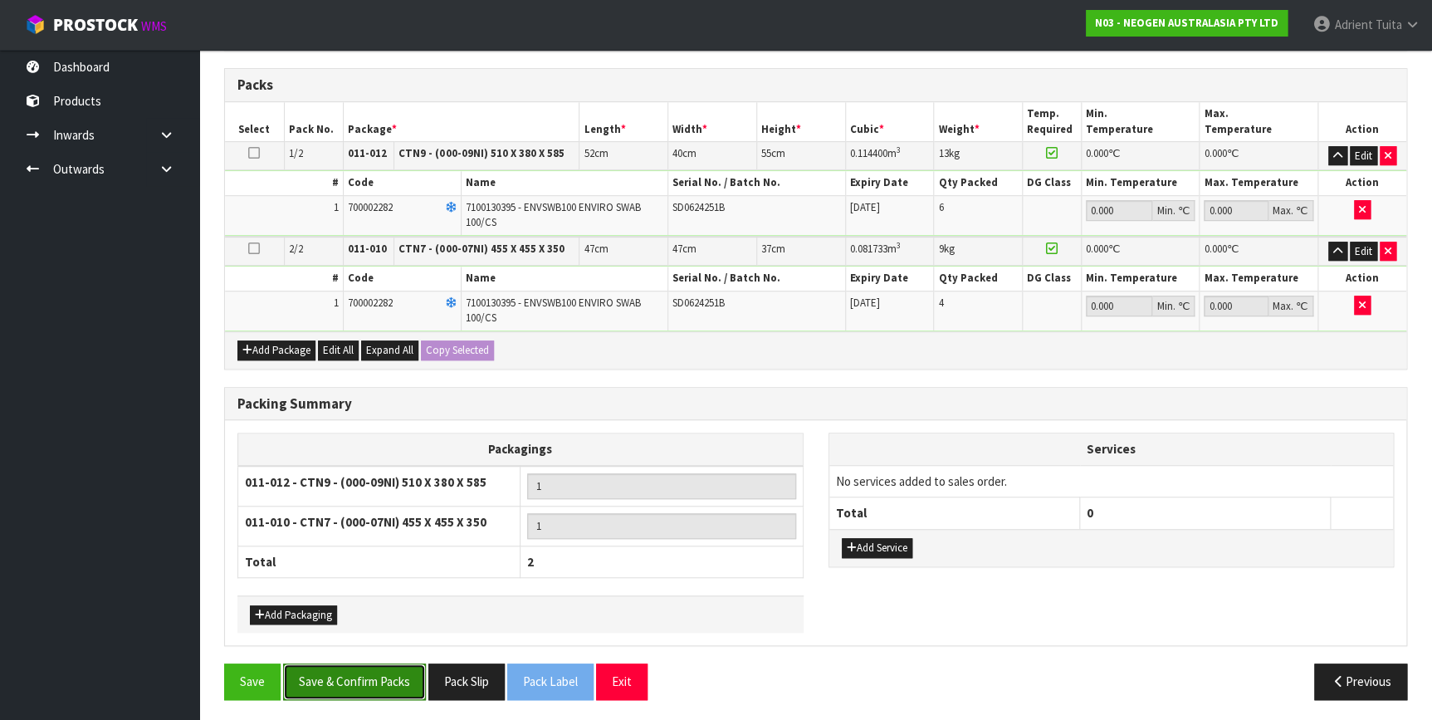
click at [392, 681] on button "Save & Confirm Packs" at bounding box center [354, 681] width 143 height 36
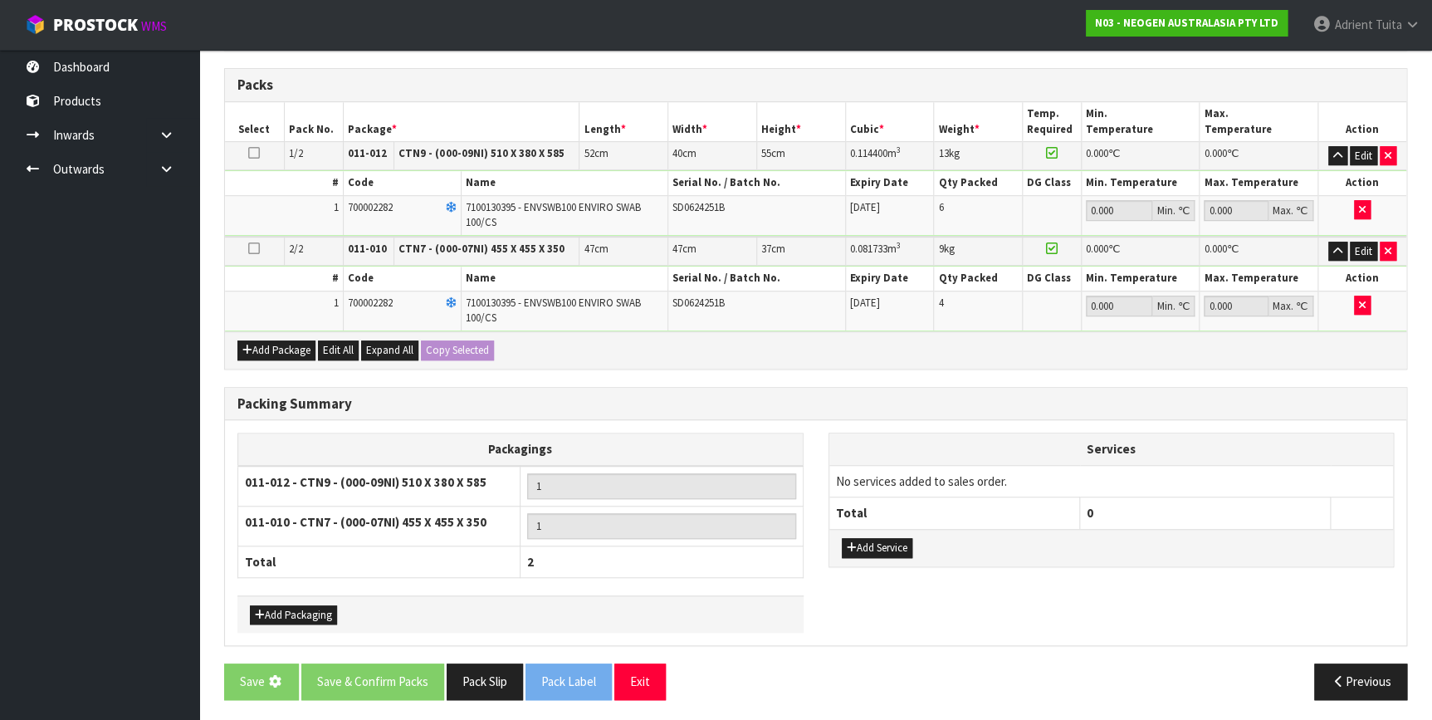
scroll to position [0, 0]
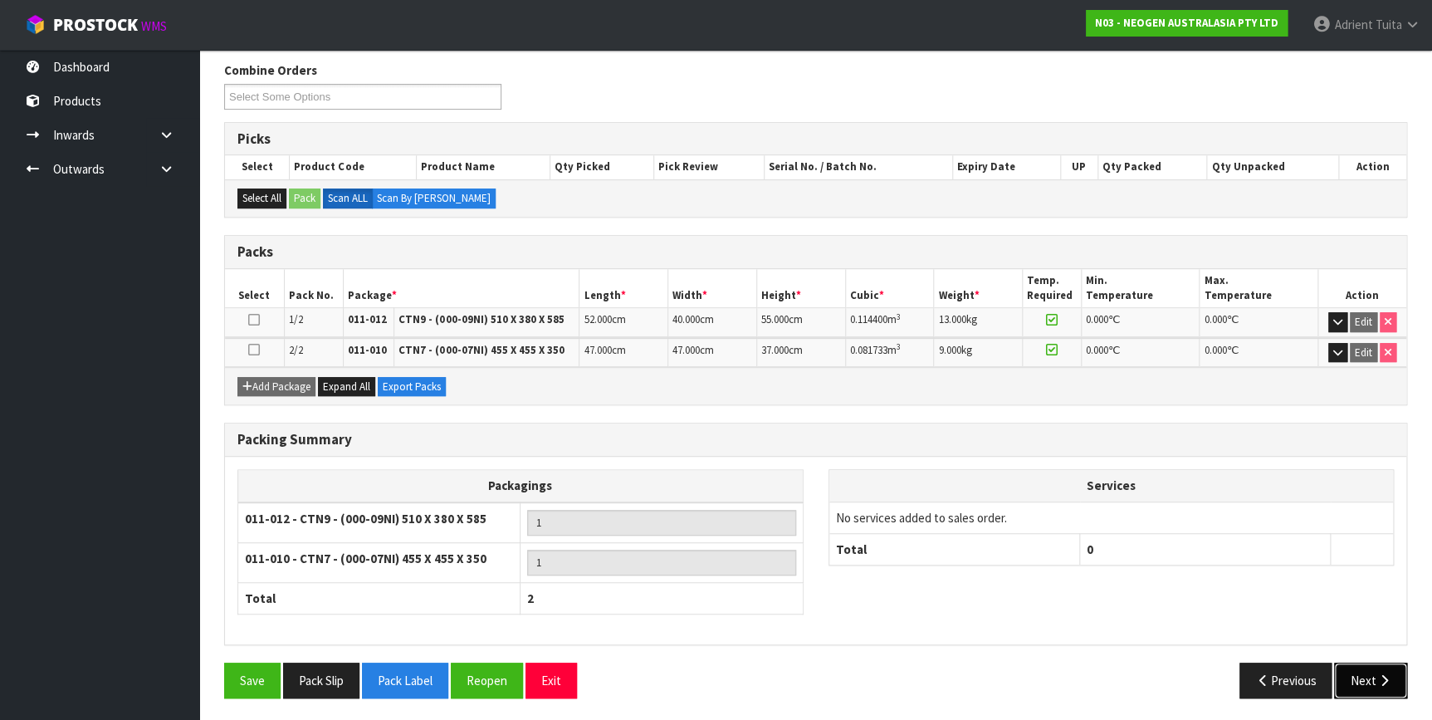
click at [1347, 670] on button "Next" at bounding box center [1370, 680] width 73 height 36
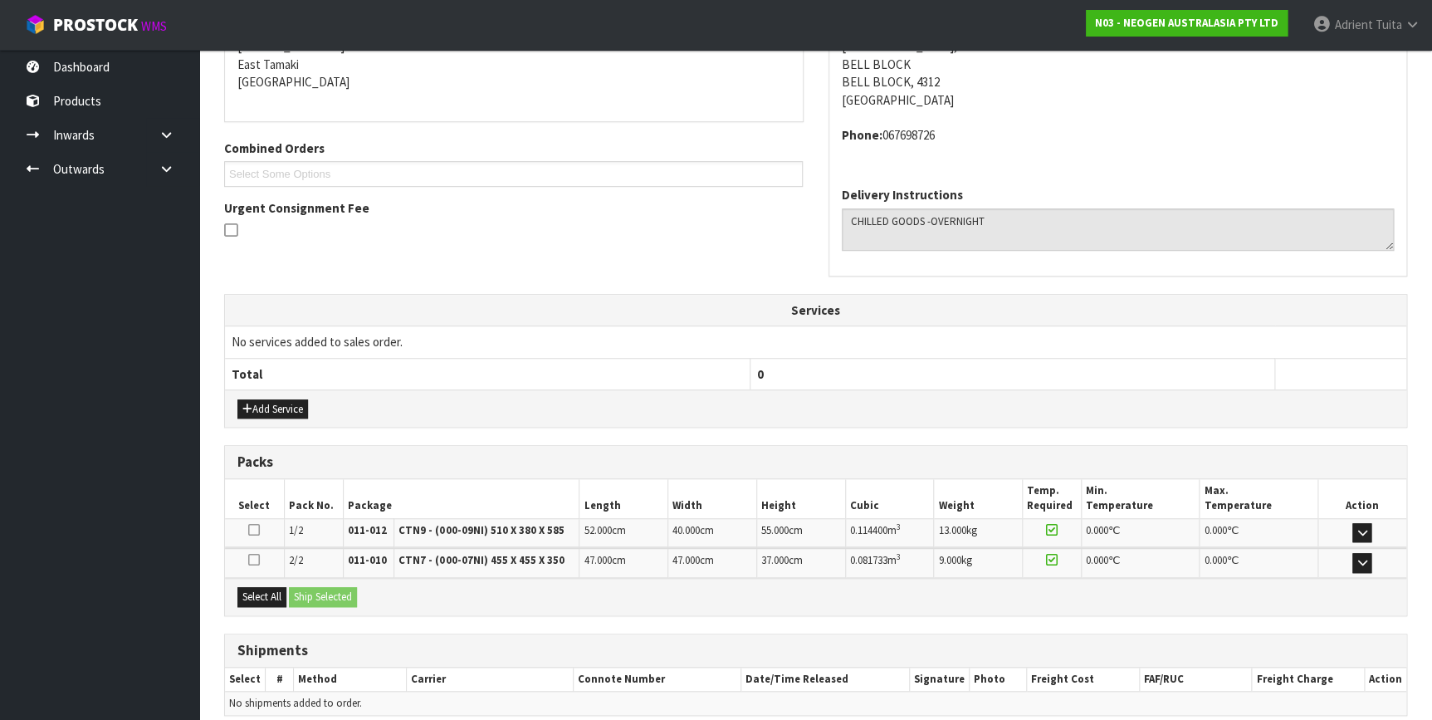
scroll to position [422, 0]
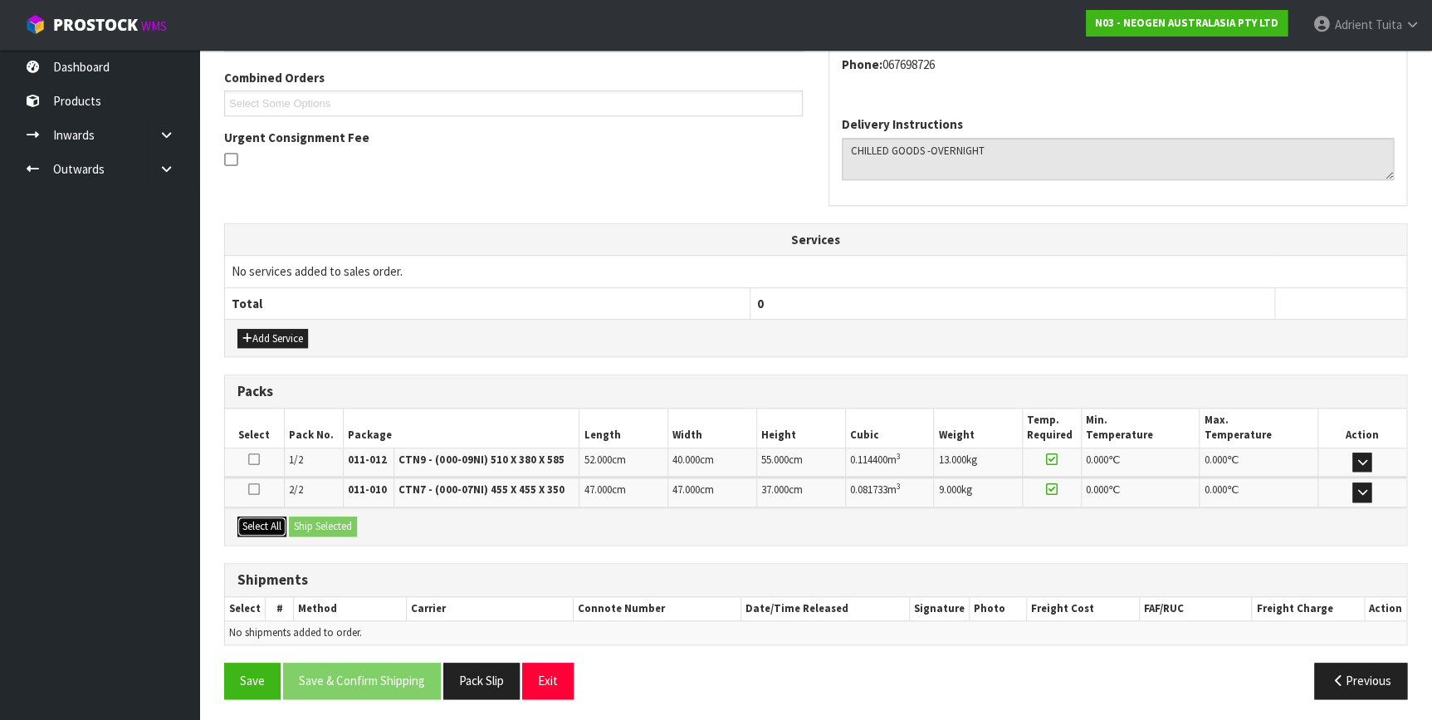
drag, startPoint x: 271, startPoint y: 531, endPoint x: 297, endPoint y: 529, distance: 26.6
click at [273, 531] on button "Select All" at bounding box center [261, 526] width 49 height 20
click at [324, 523] on button "Ship Selected" at bounding box center [323, 526] width 68 height 20
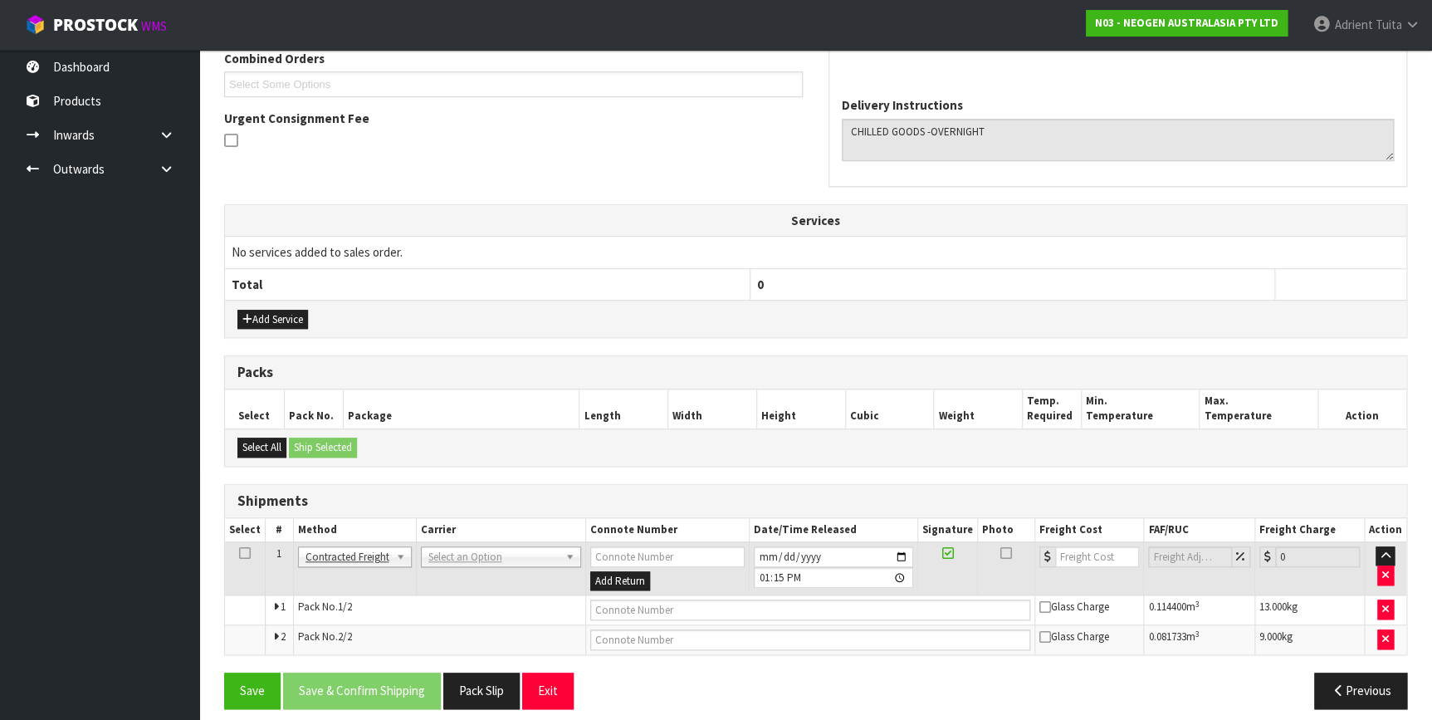
scroll to position [451, 0]
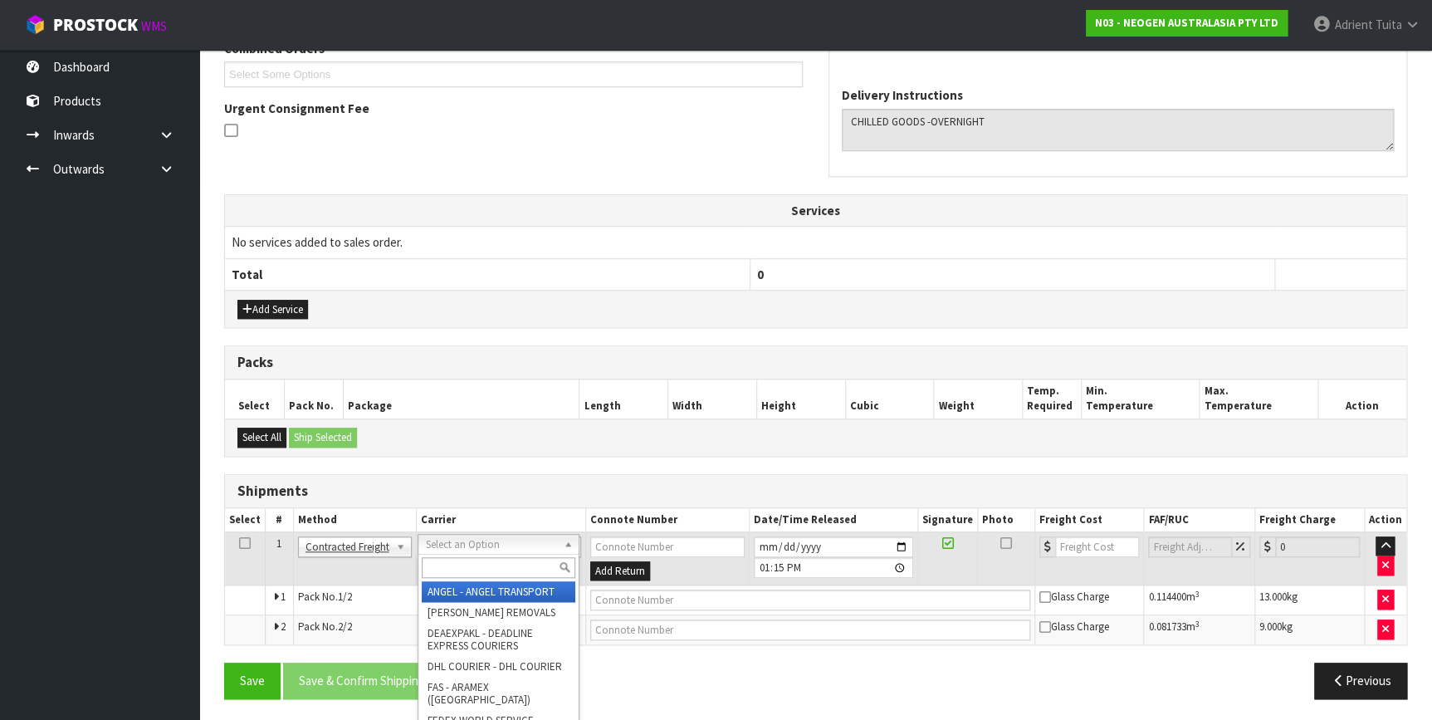
click at [462, 560] on input "text" at bounding box center [498, 567] width 153 height 21
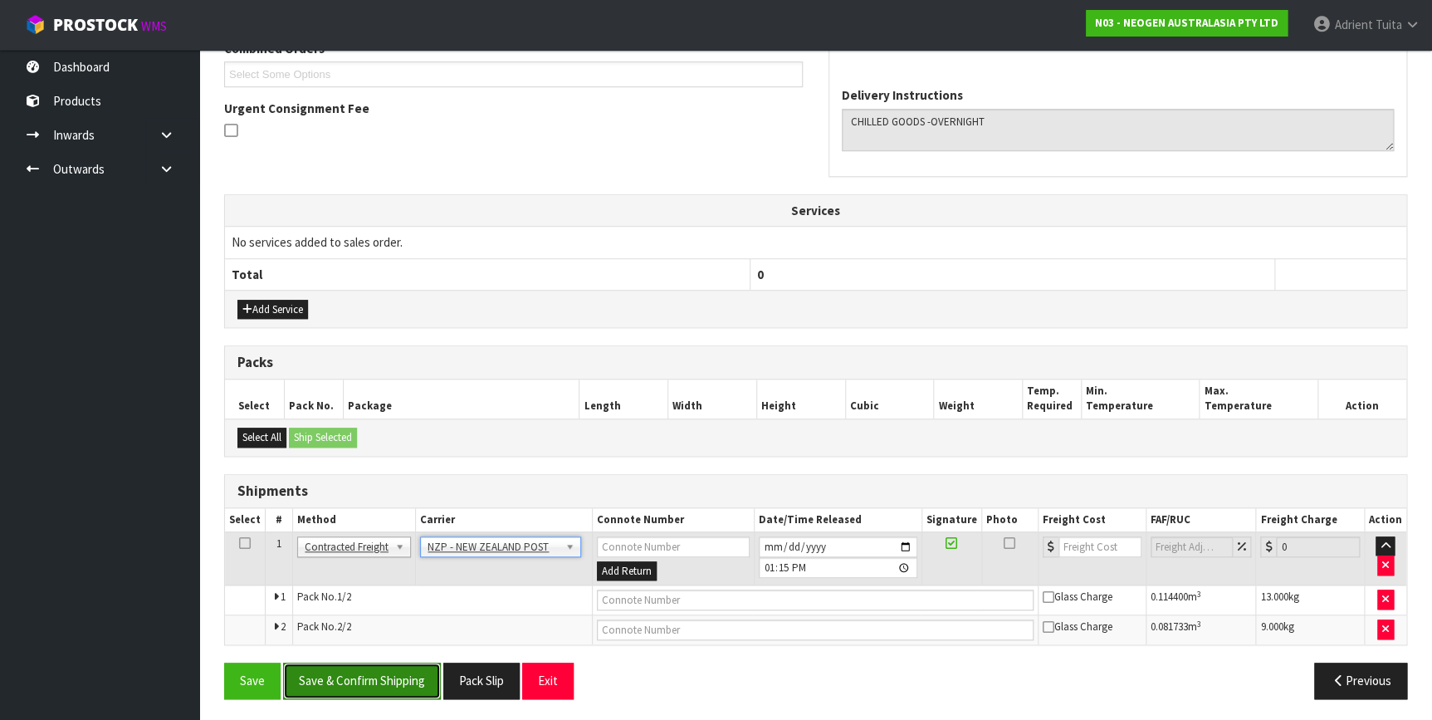
click at [413, 662] on button "Save & Confirm Shipping" at bounding box center [362, 680] width 158 height 36
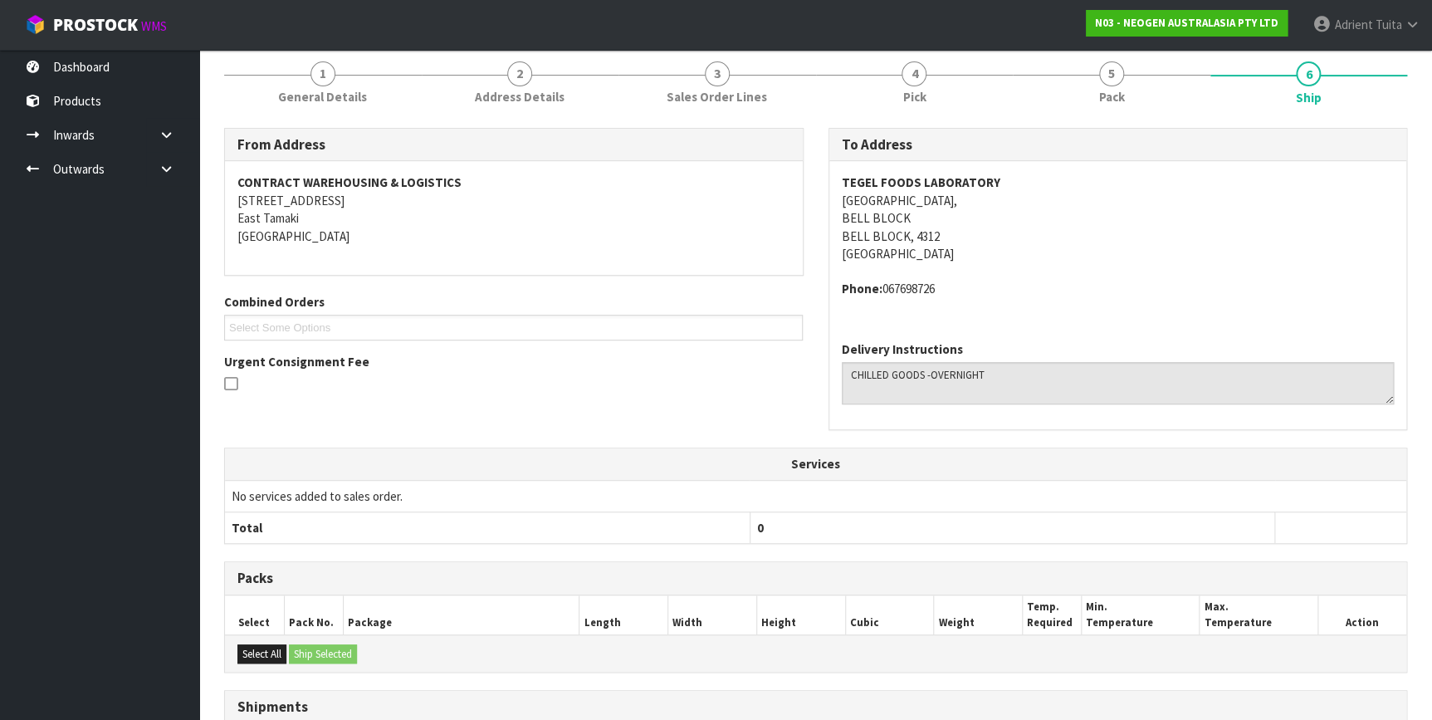
scroll to position [427, 0]
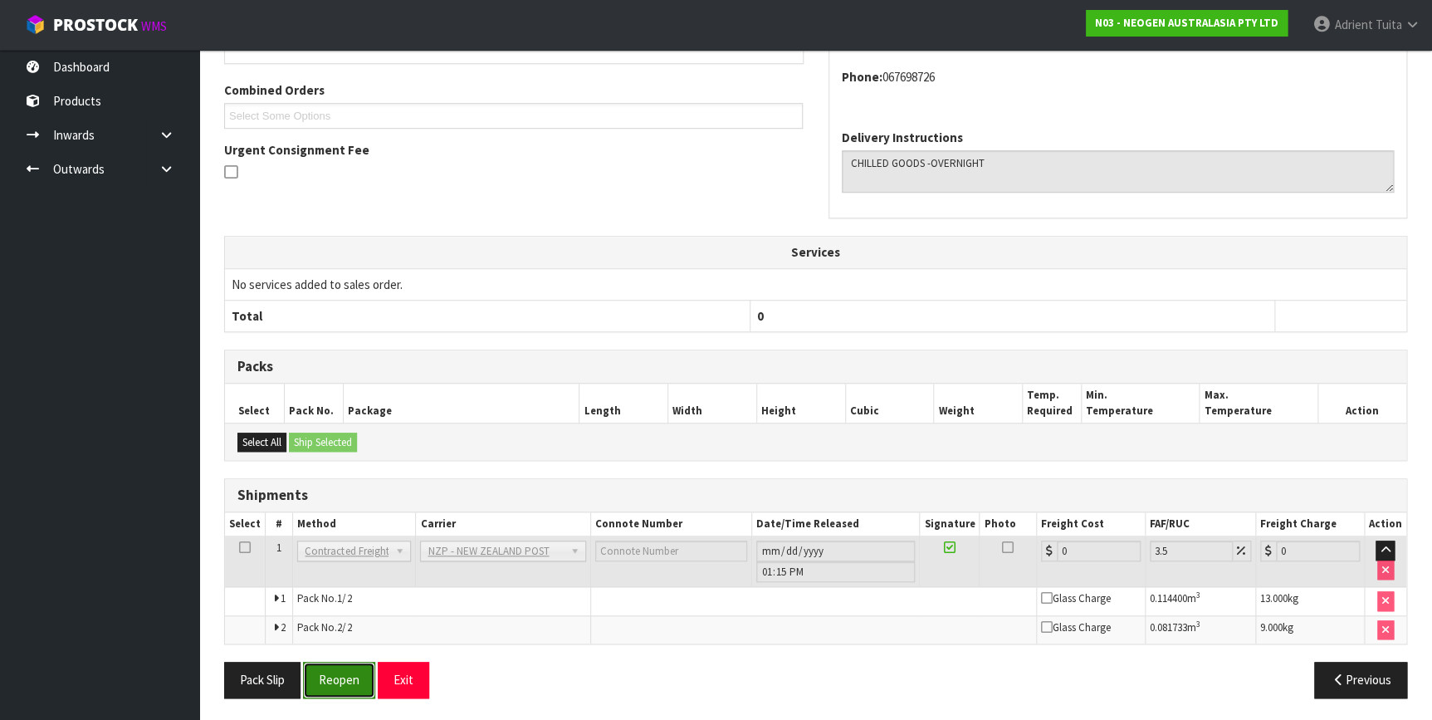
click at [339, 671] on button "Reopen" at bounding box center [339, 679] width 72 height 36
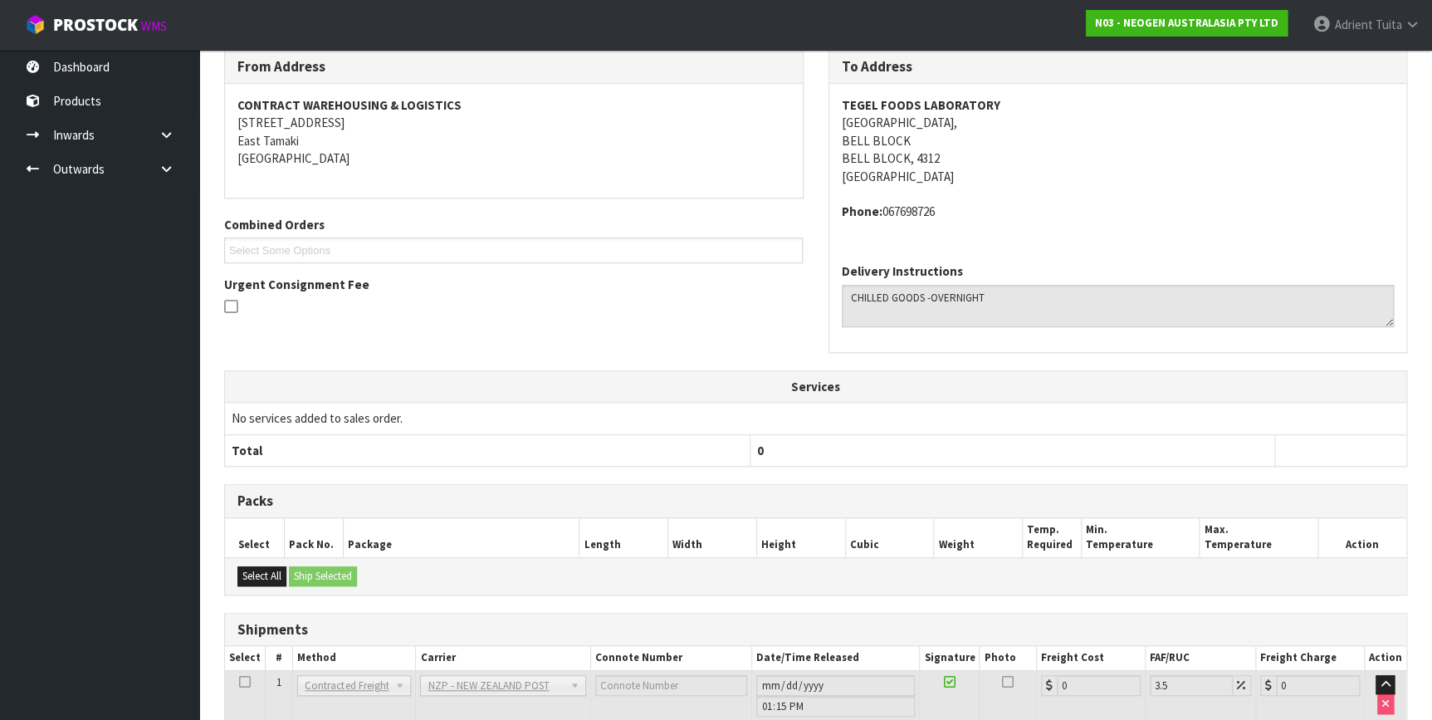
scroll to position [409, 0]
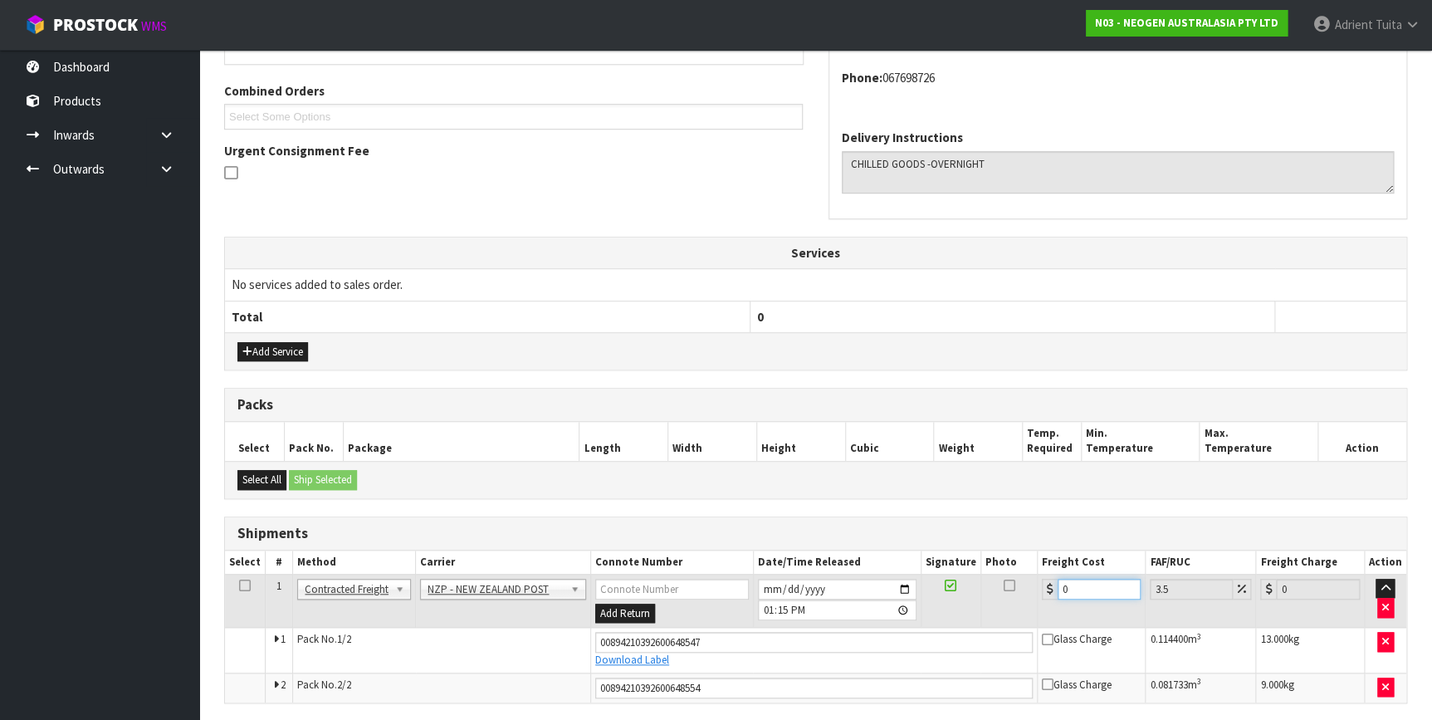
click at [1079, 582] on input "0" at bounding box center [1099, 588] width 84 height 21
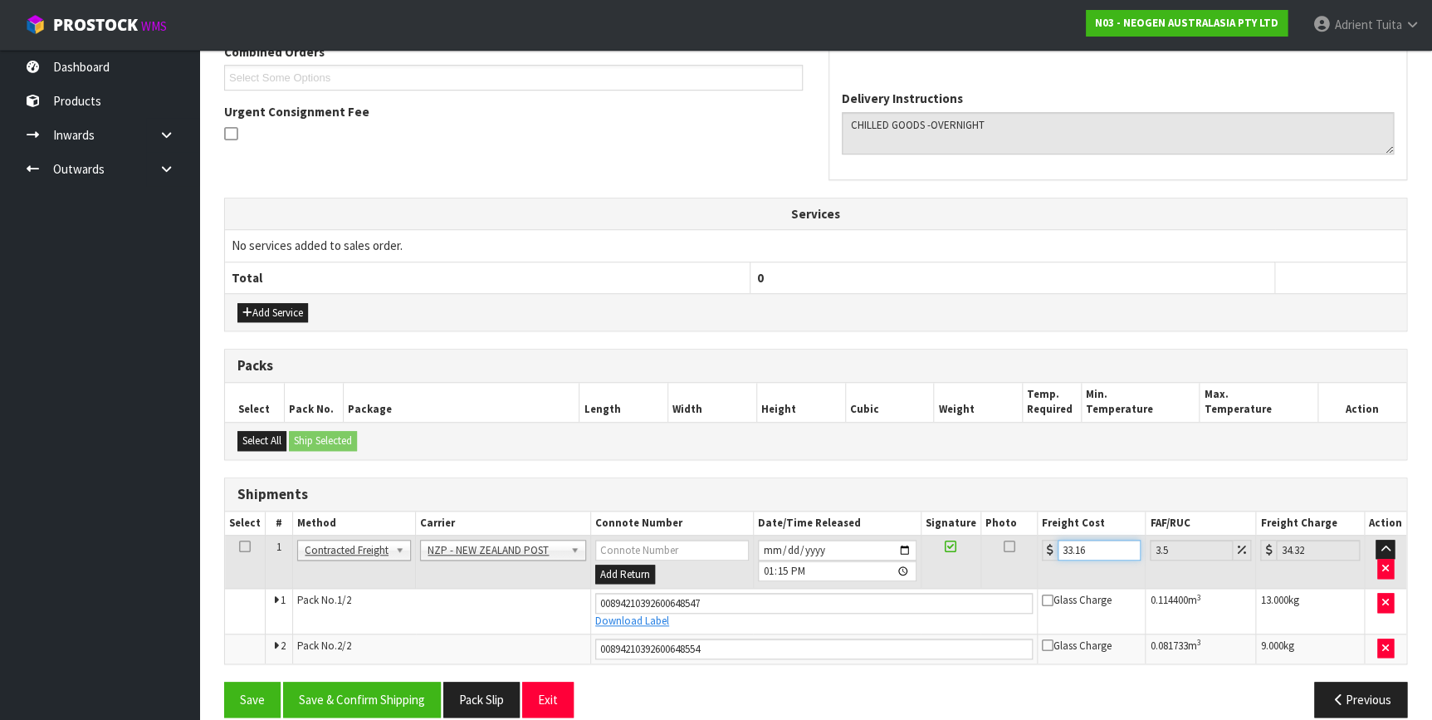
scroll to position [467, 0]
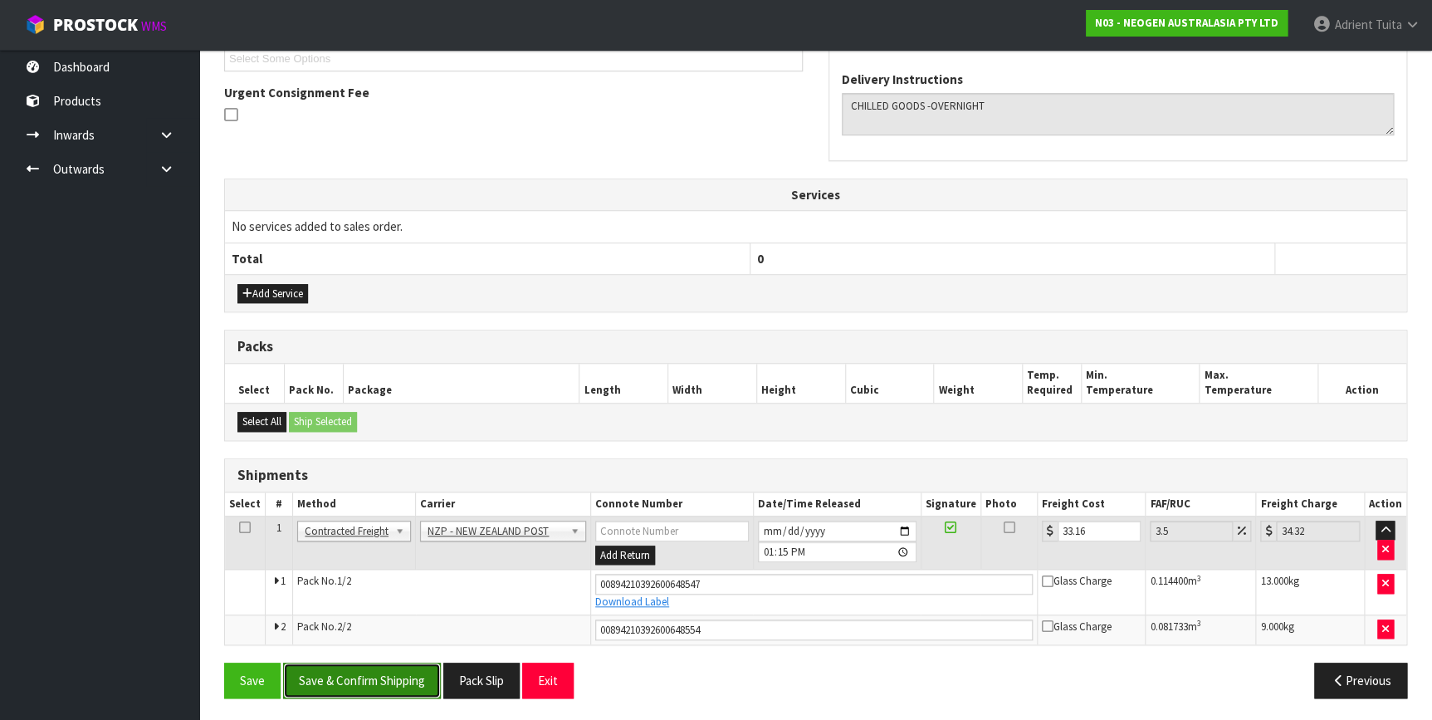
click at [392, 662] on button "Save & Confirm Shipping" at bounding box center [362, 680] width 158 height 36
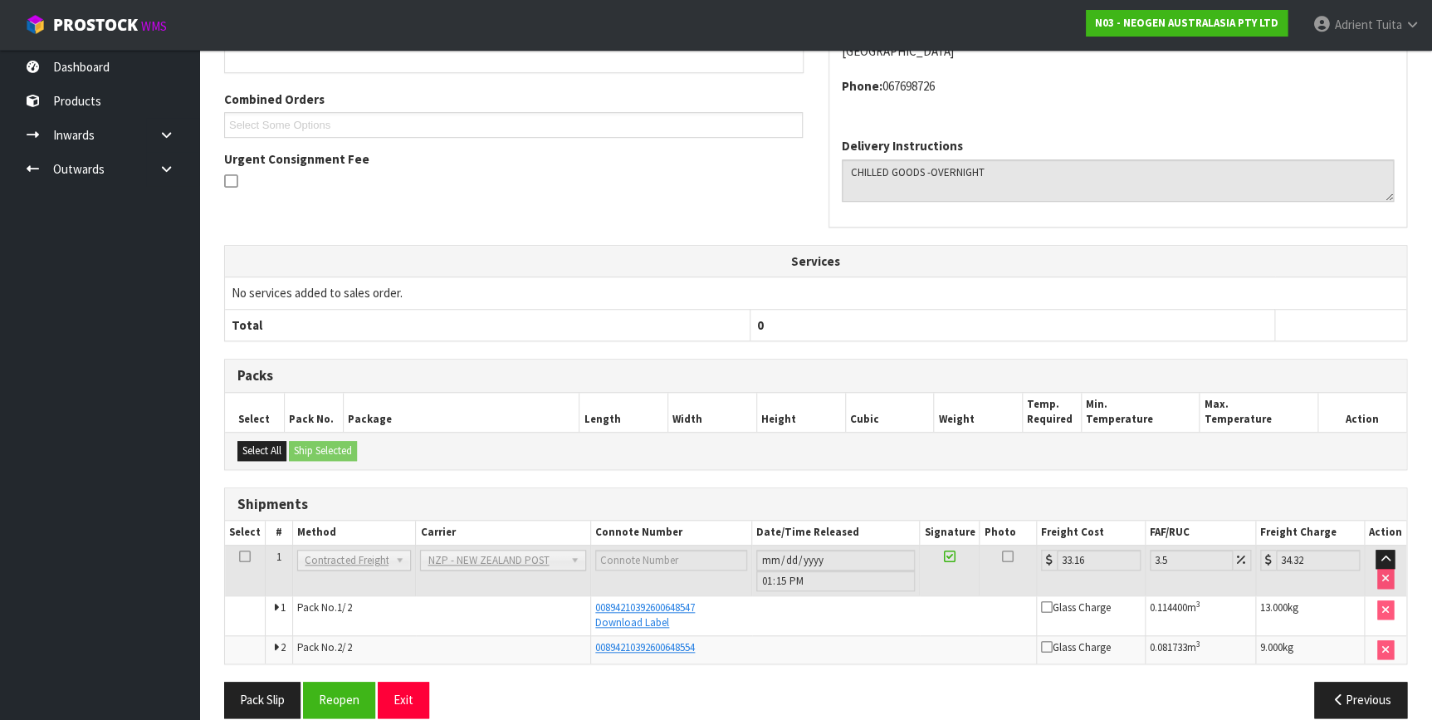
scroll to position [421, 0]
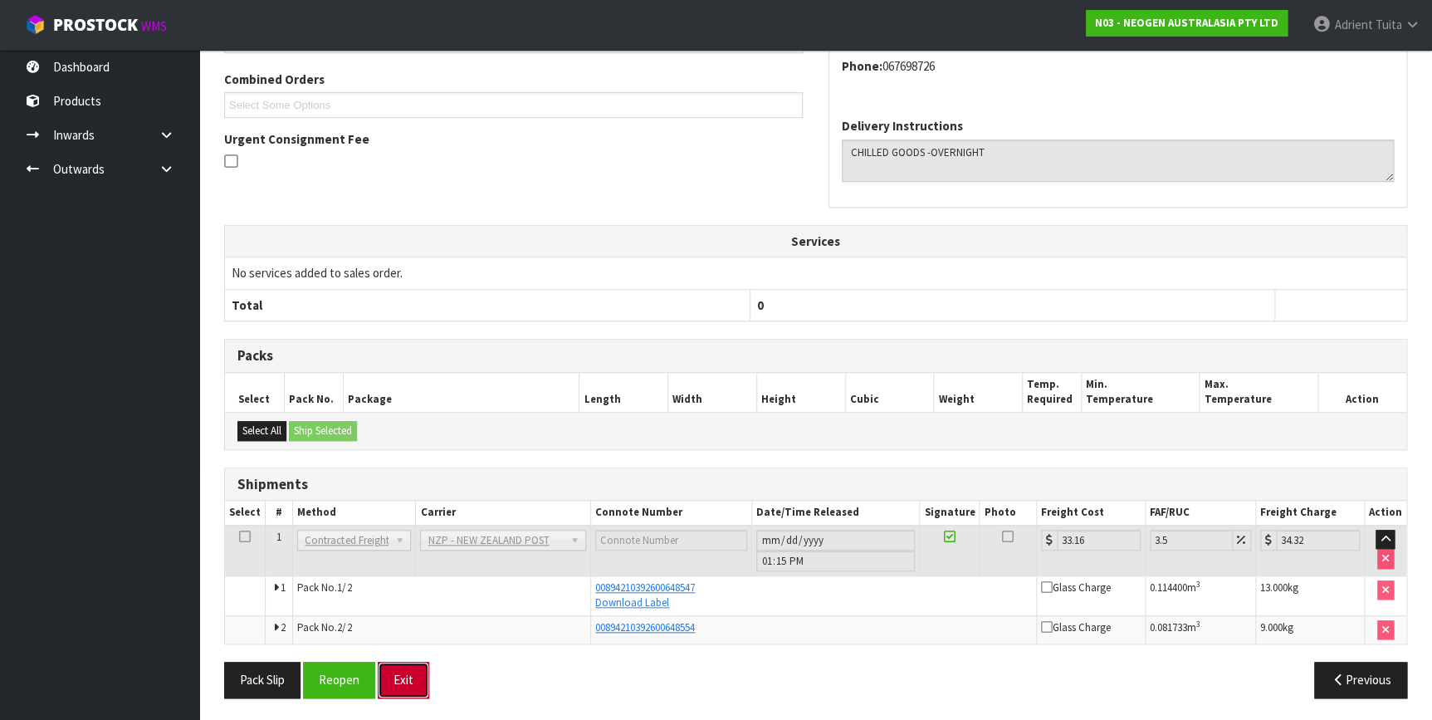
click at [402, 666] on button "Exit" at bounding box center [403, 679] width 51 height 36
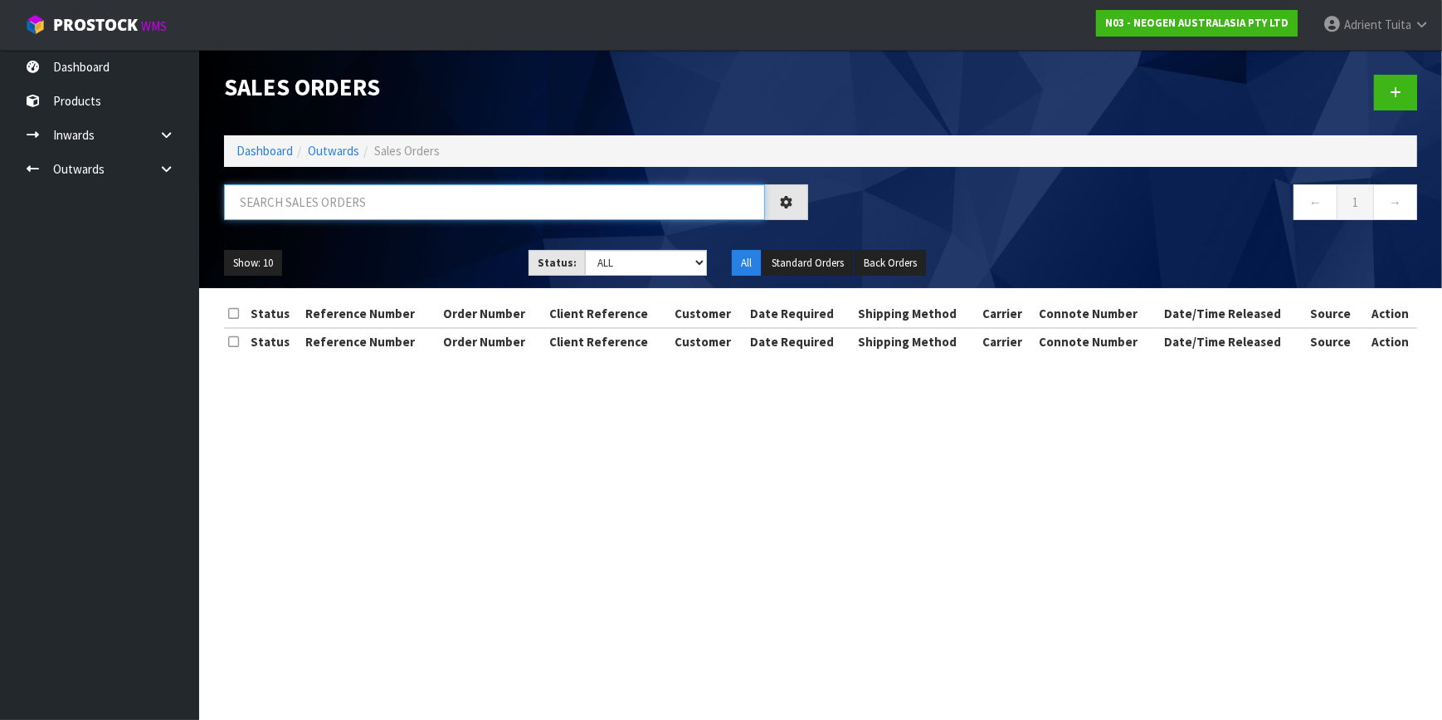
click at [357, 216] on input "text" at bounding box center [494, 202] width 541 height 36
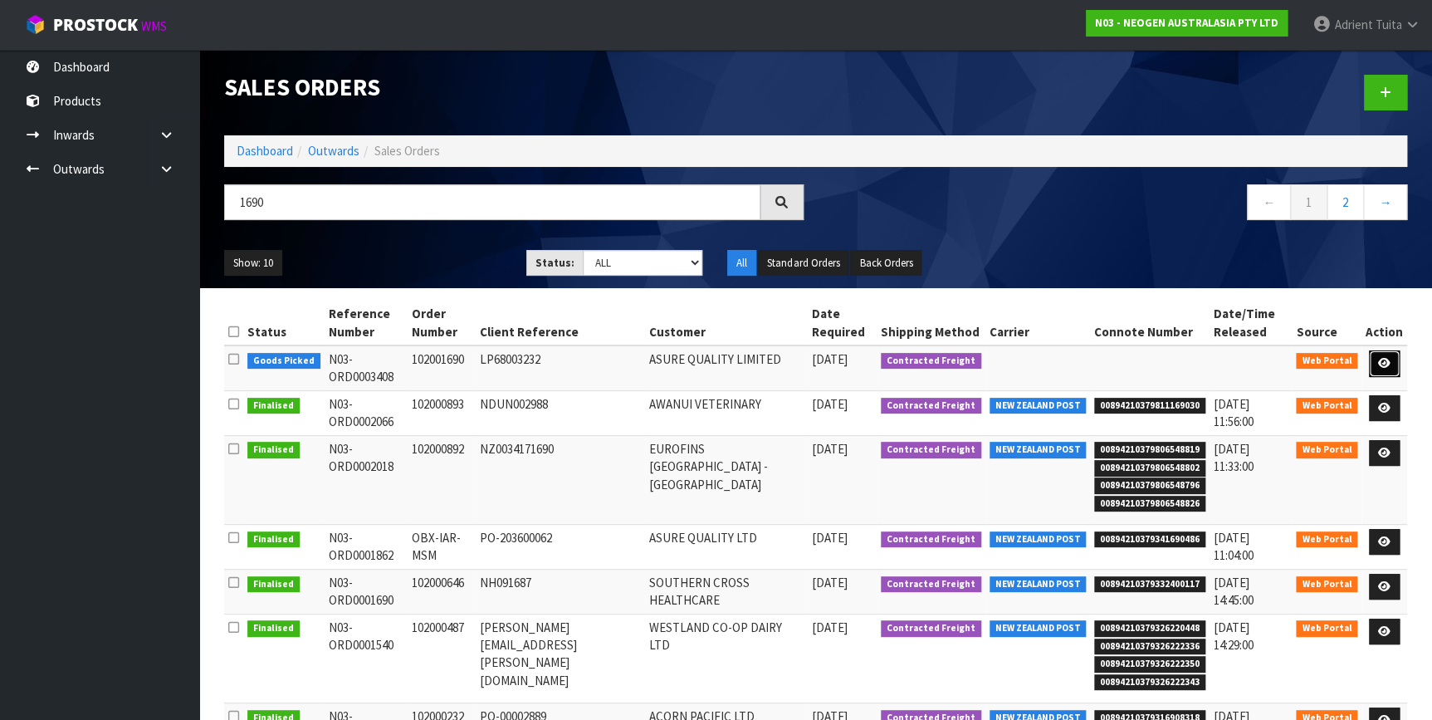
click at [1393, 362] on link at bounding box center [1384, 363] width 31 height 27
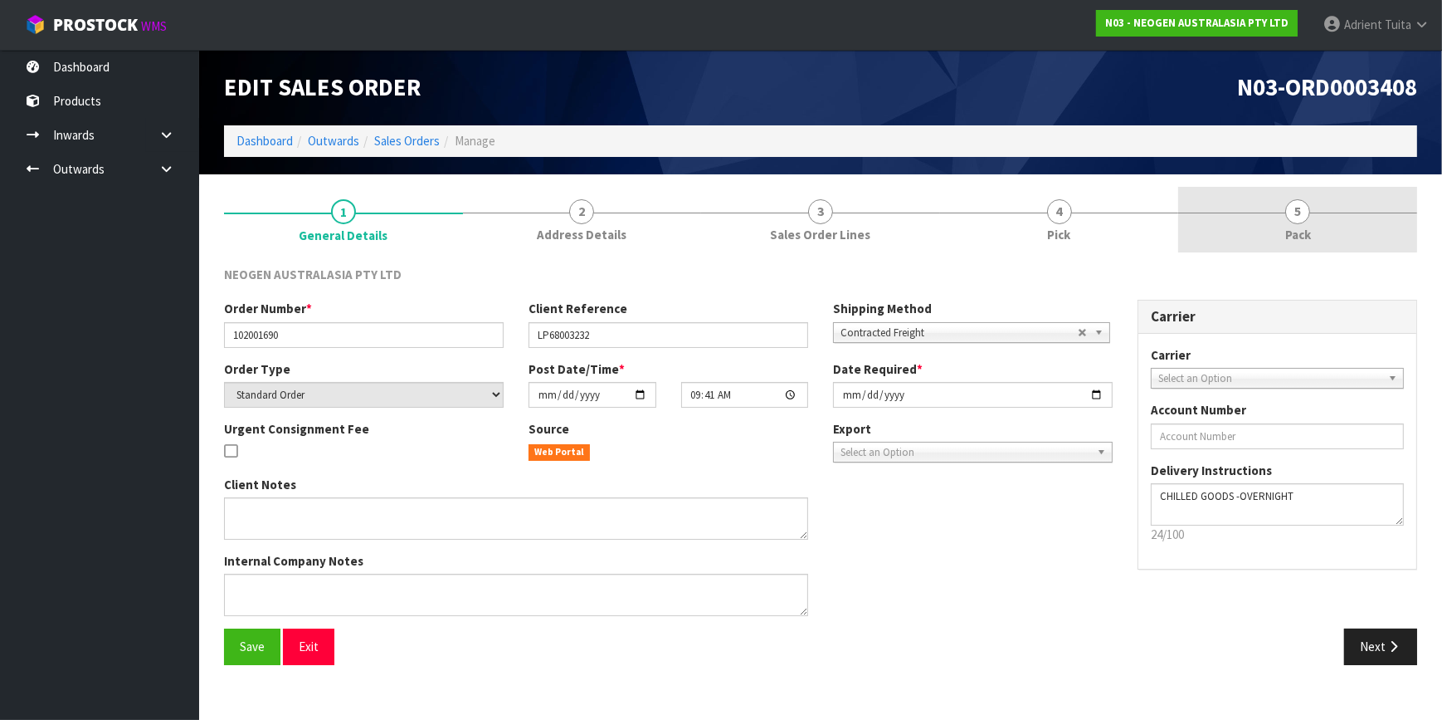
click at [1301, 214] on span "5" at bounding box center [1298, 211] width 25 height 25
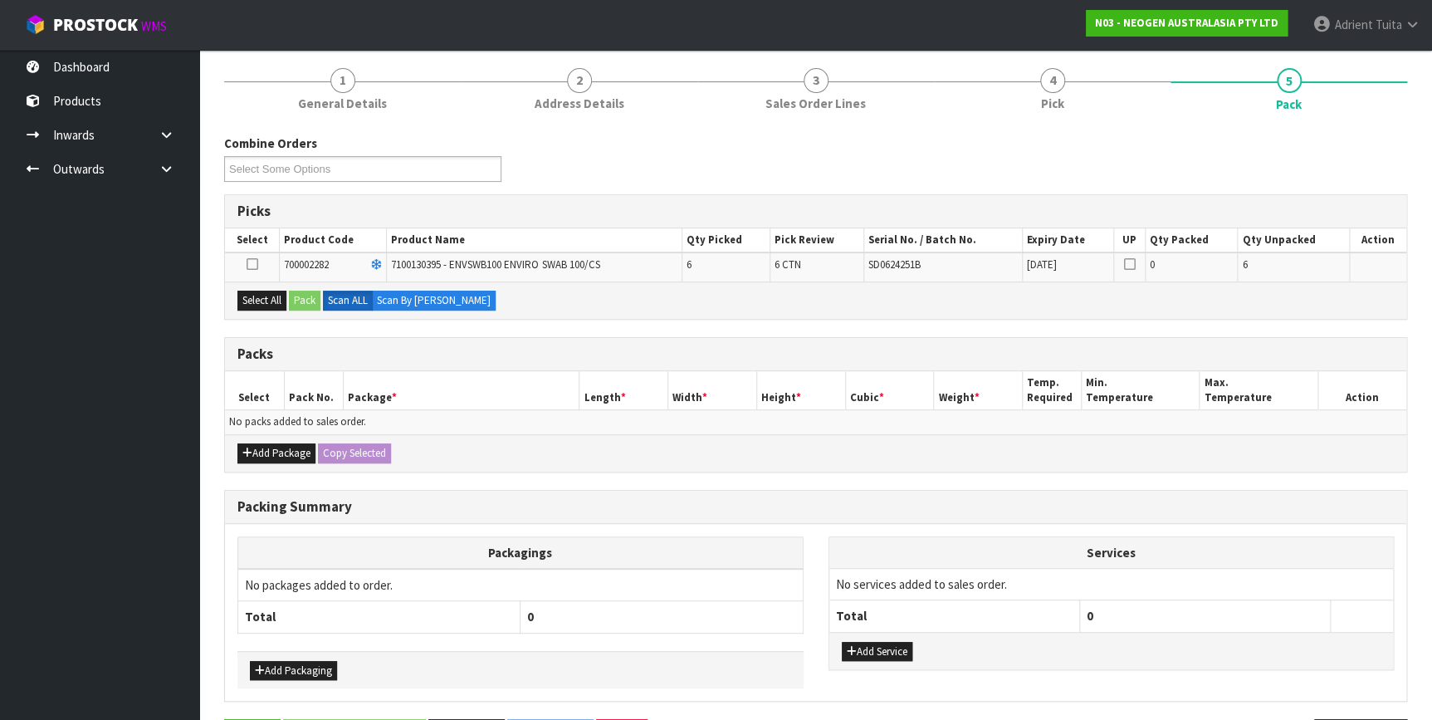
scroll to position [187, 0]
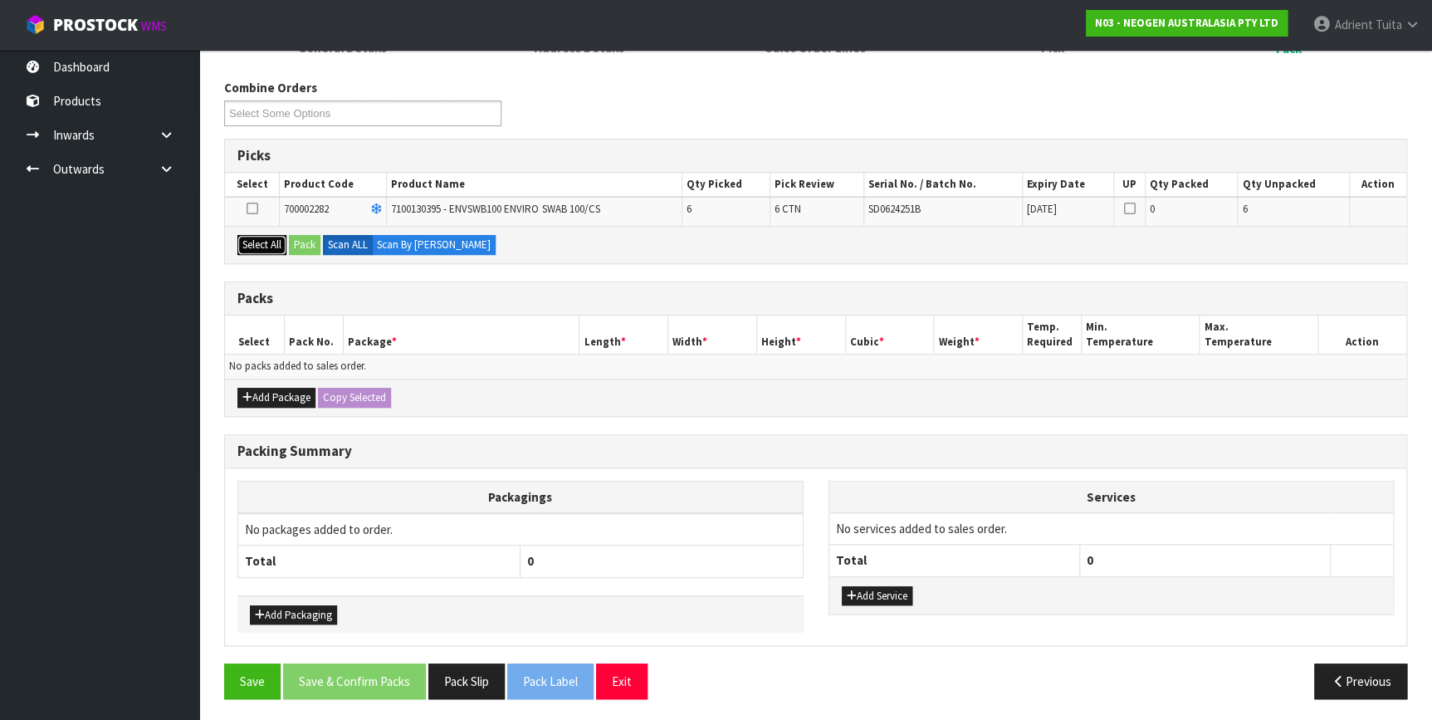
click at [275, 241] on button "Select All" at bounding box center [261, 245] width 49 height 20
click at [305, 242] on button "Pack" at bounding box center [305, 245] width 32 height 20
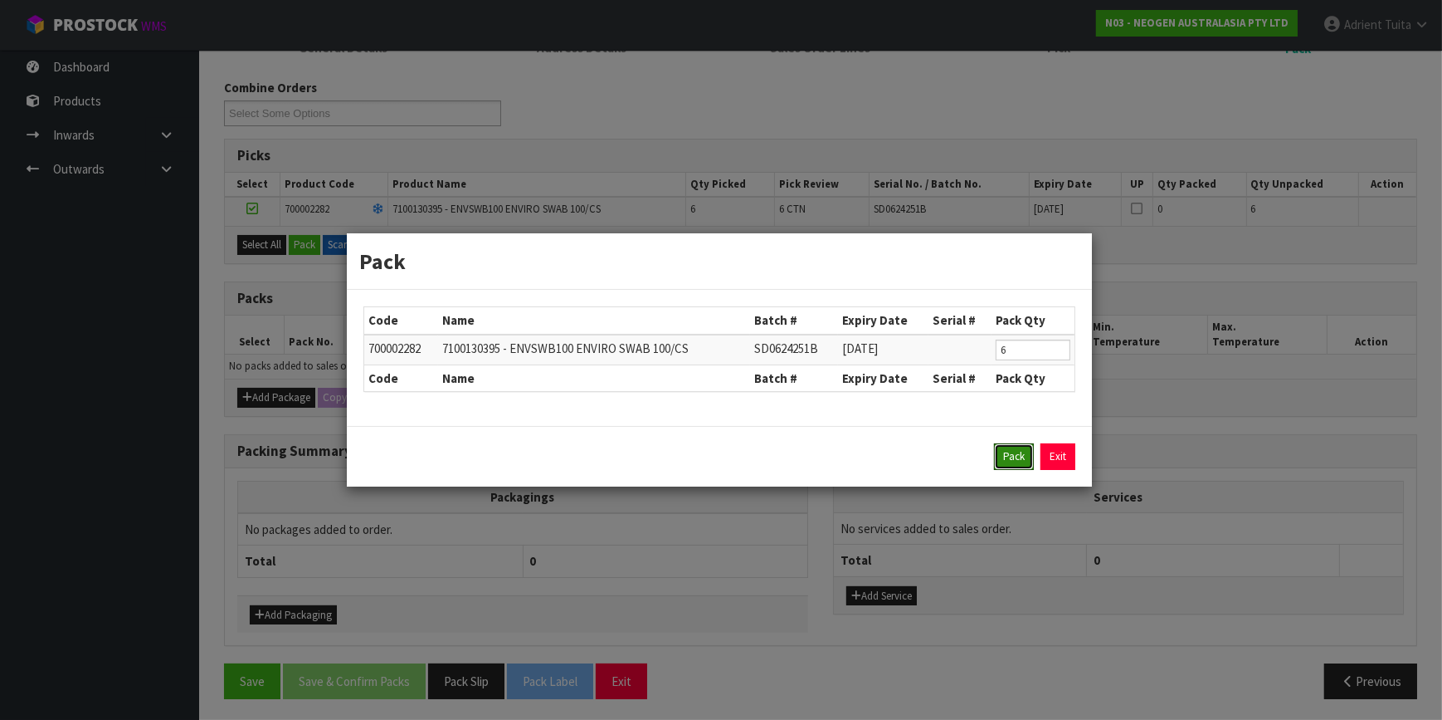
drag, startPoint x: 1017, startPoint y: 444, endPoint x: 949, endPoint y: 437, distance: 67.6
click at [1011, 444] on button "Pack" at bounding box center [1014, 456] width 40 height 27
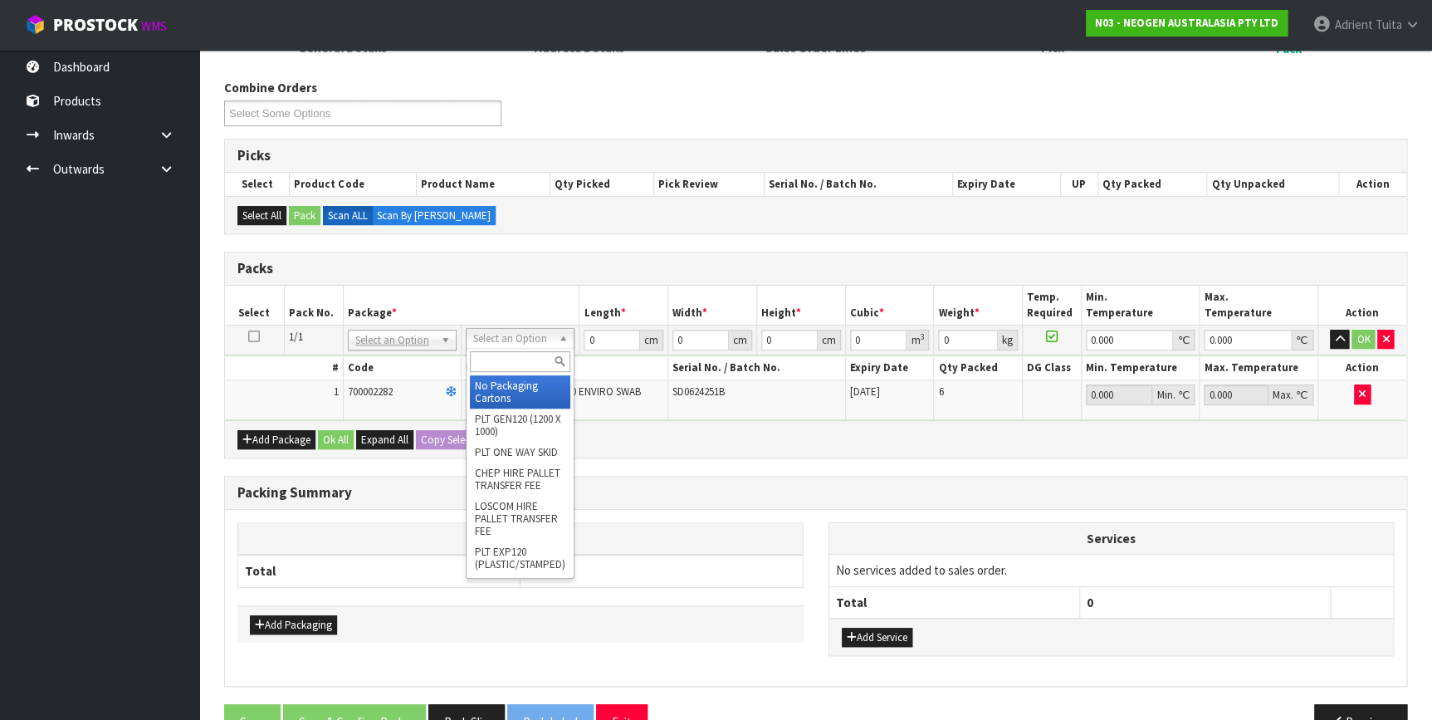
drag, startPoint x: 559, startPoint y: 340, endPoint x: 555, endPoint y: 354, distance: 13.9
click at [555, 354] on input "text" at bounding box center [520, 361] width 100 height 21
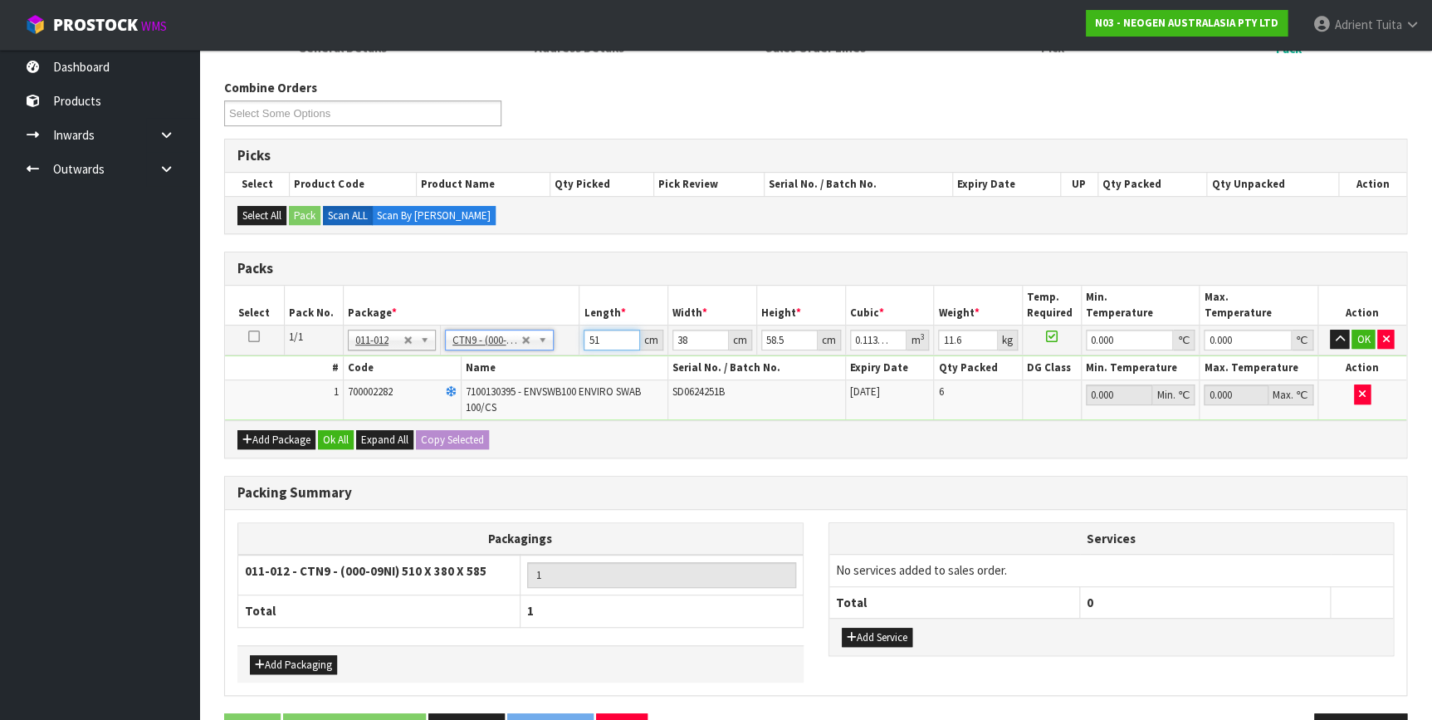
click at [591, 339] on input "51" at bounding box center [611, 339] width 56 height 21
click at [1358, 340] on button "OK" at bounding box center [1362, 339] width 23 height 20
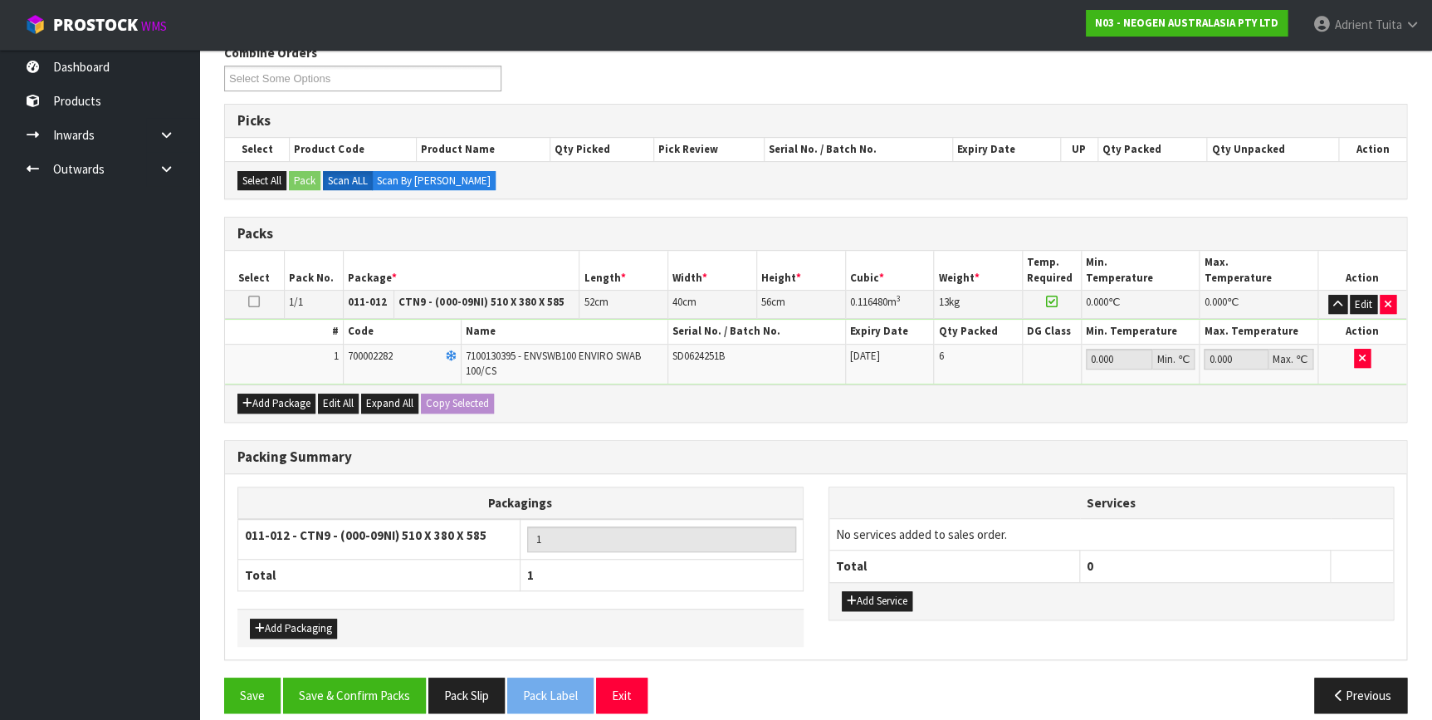
scroll to position [235, 0]
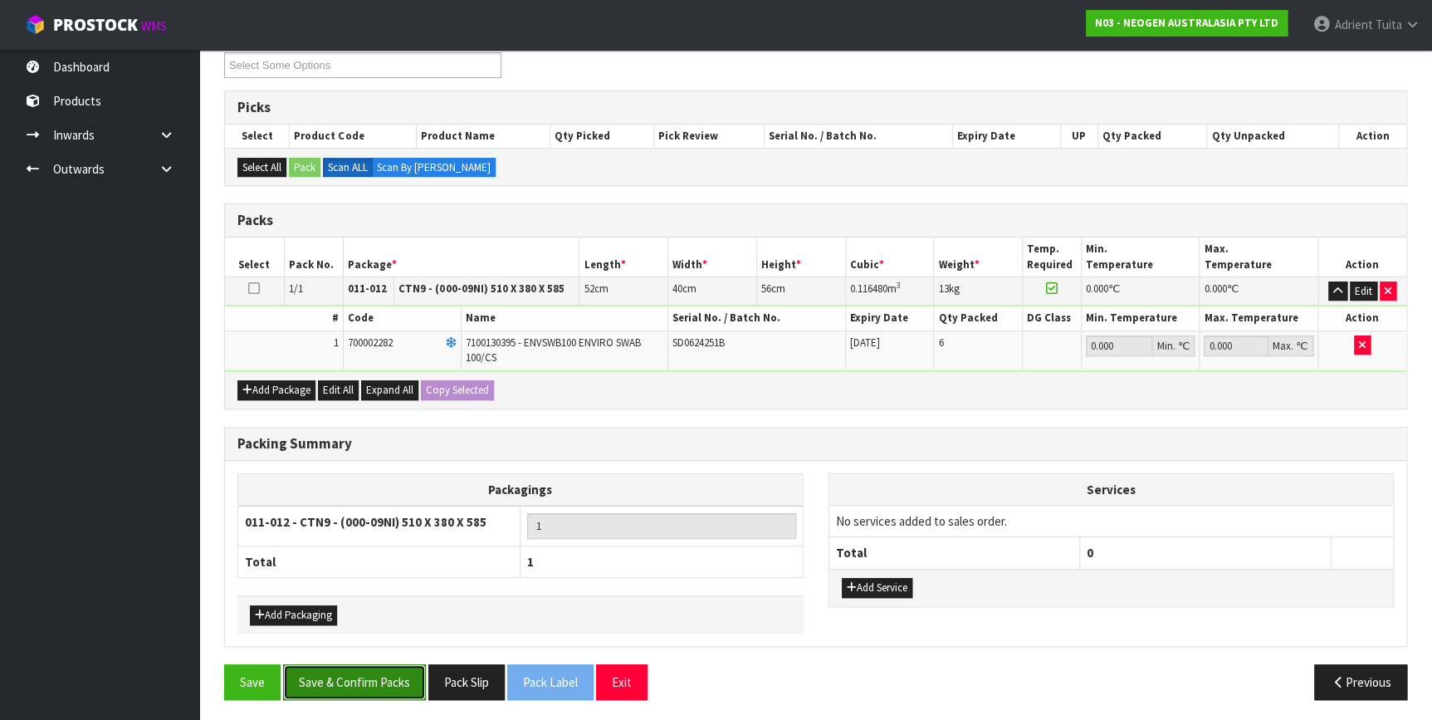
click at [394, 664] on button "Save & Confirm Packs" at bounding box center [354, 682] width 143 height 36
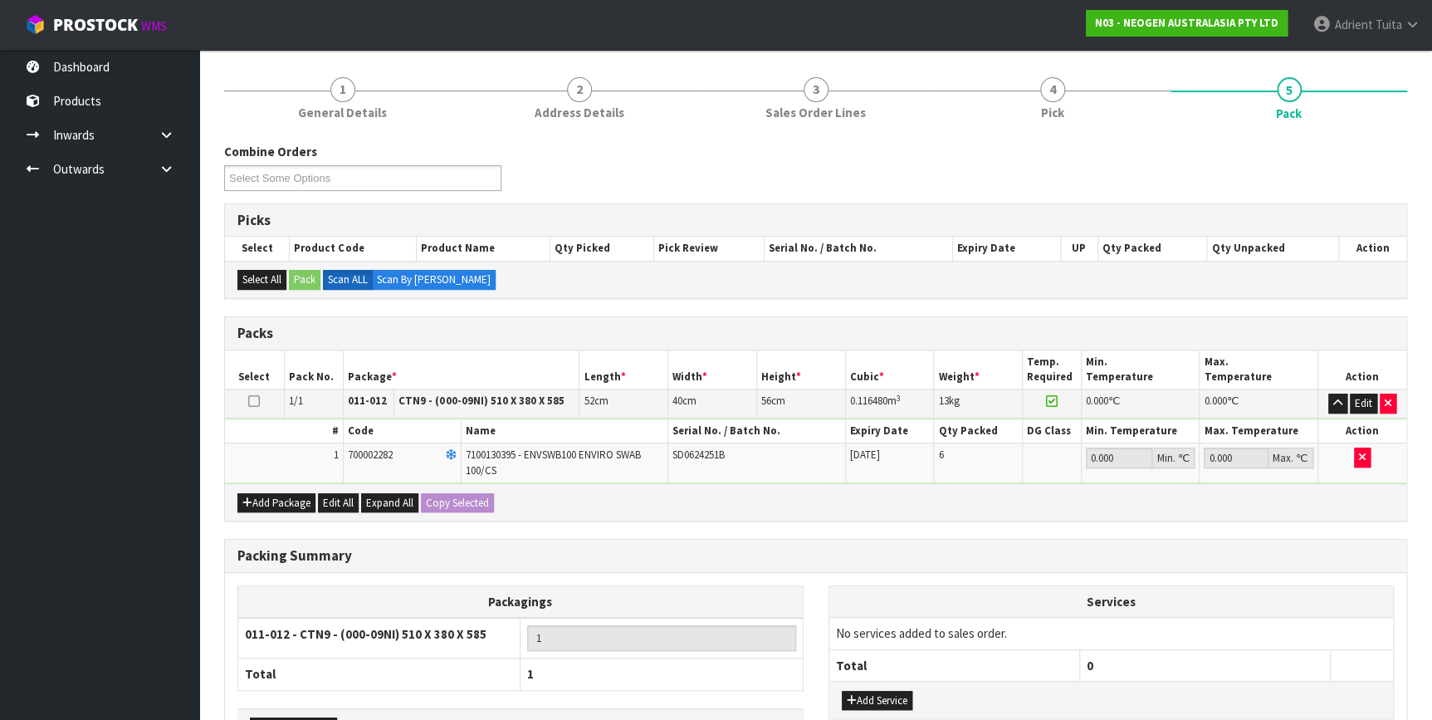
scroll to position [193, 0]
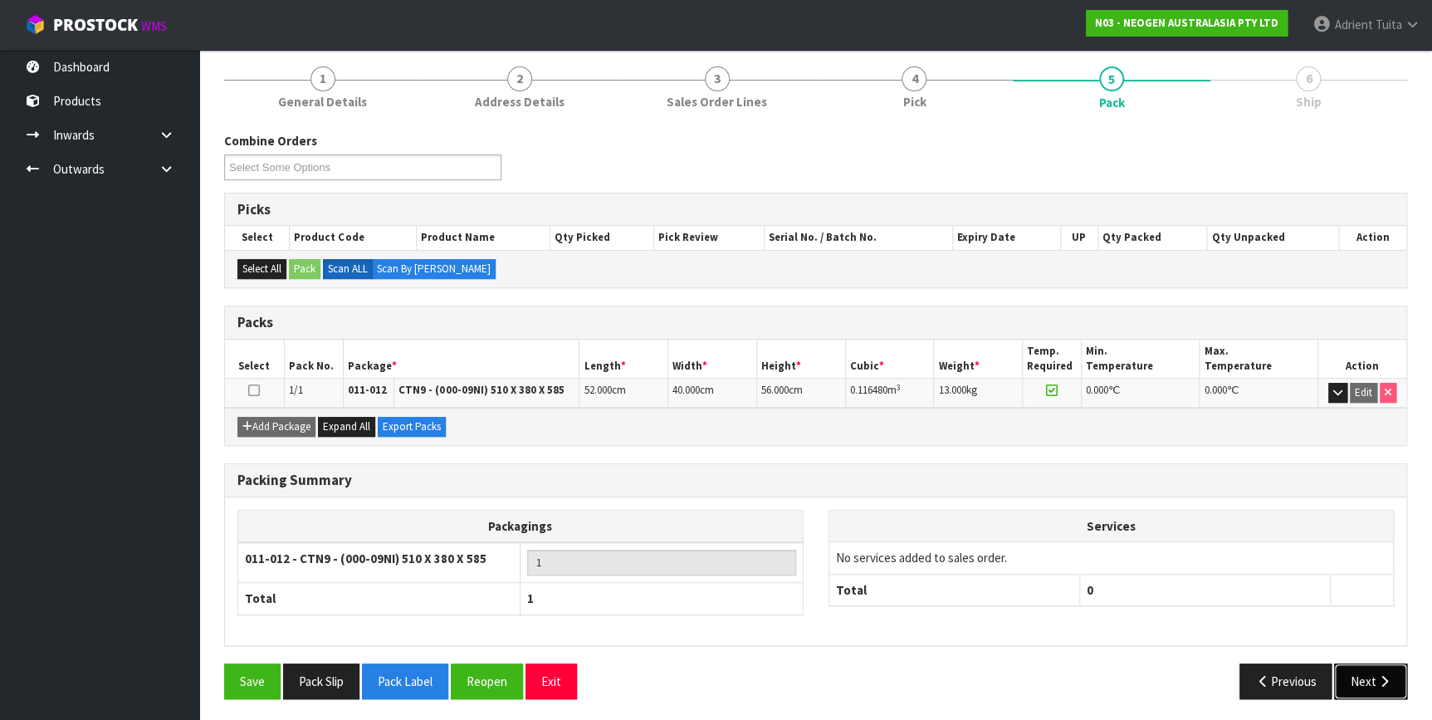
click at [1378, 675] on icon "button" at bounding box center [1383, 681] width 16 height 12
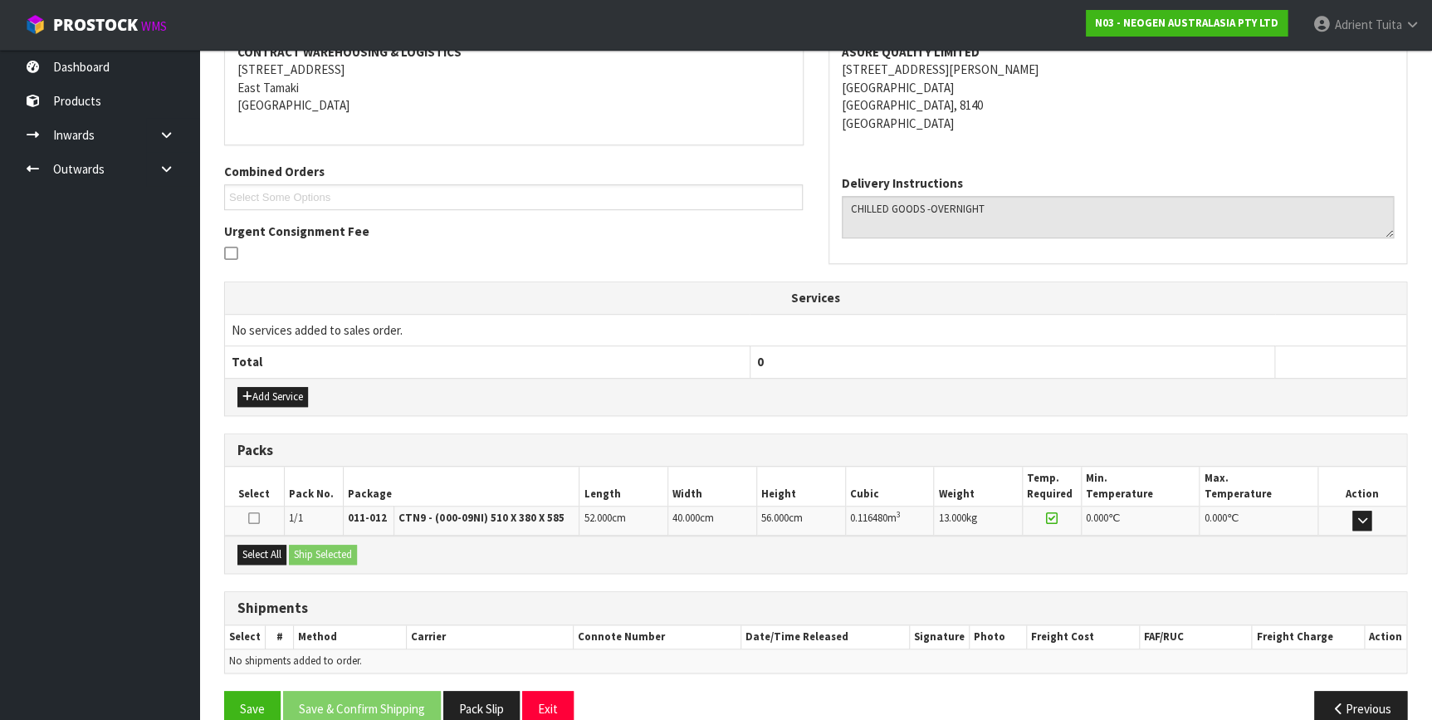
scroll to position [357, 0]
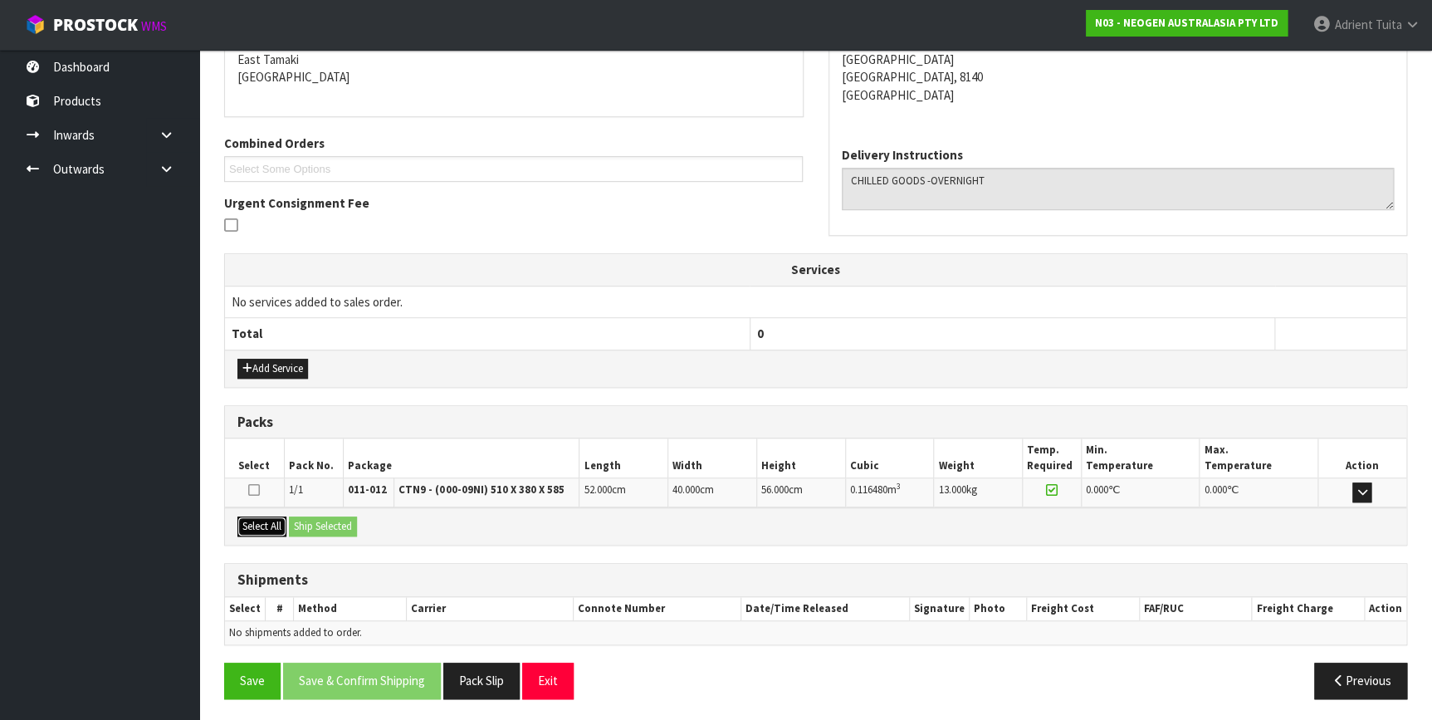
click at [275, 520] on button "Select All" at bounding box center [261, 526] width 49 height 20
click at [308, 518] on button "Ship Selected" at bounding box center [323, 526] width 68 height 20
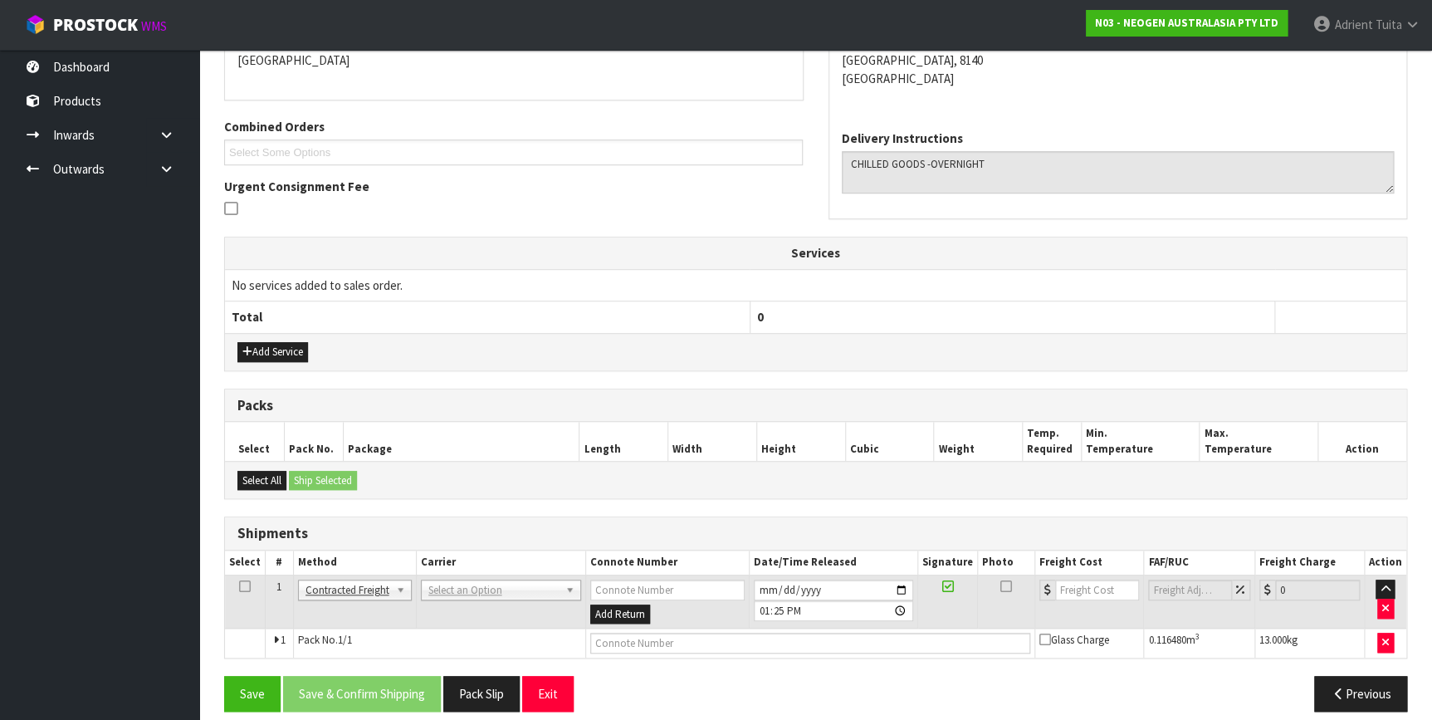
scroll to position [387, 0]
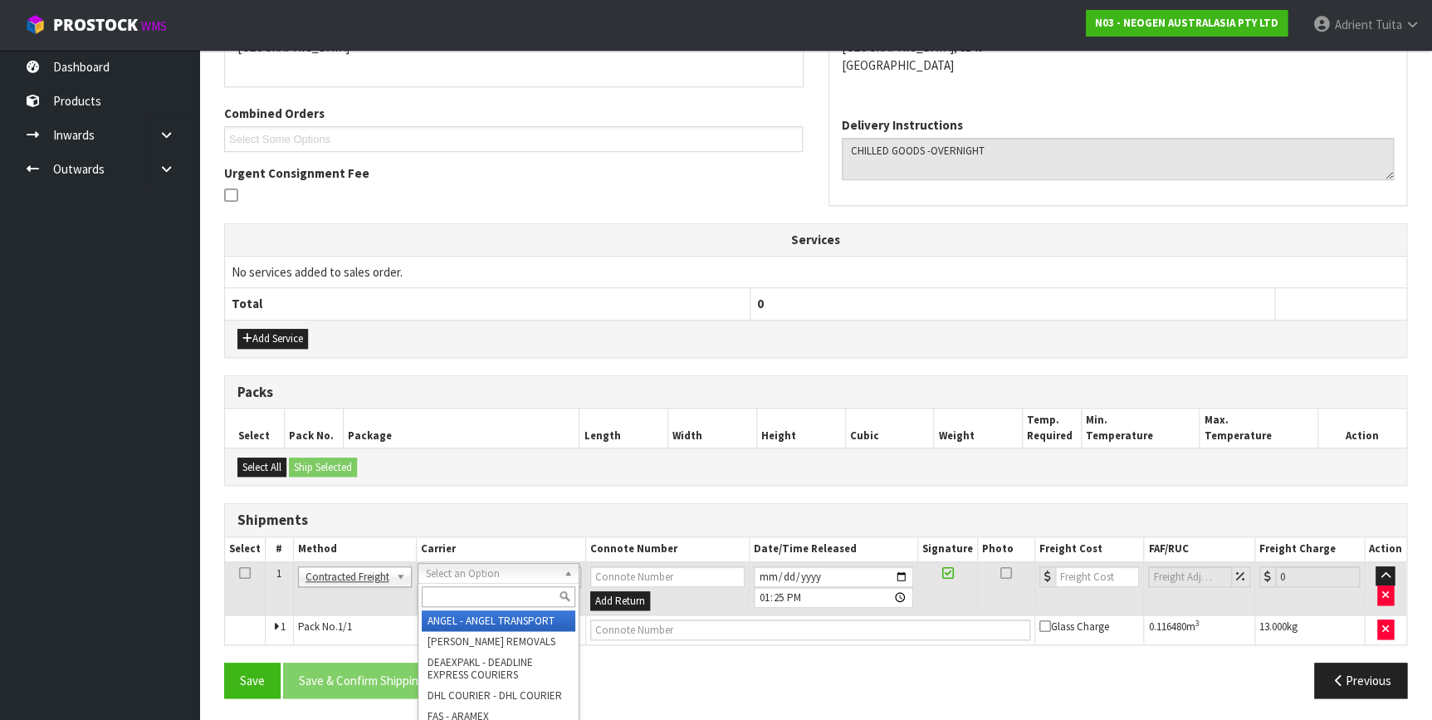
drag, startPoint x: 432, startPoint y: 573, endPoint x: 436, endPoint y: 601, distance: 28.5
click at [436, 601] on input "text" at bounding box center [498, 596] width 153 height 21
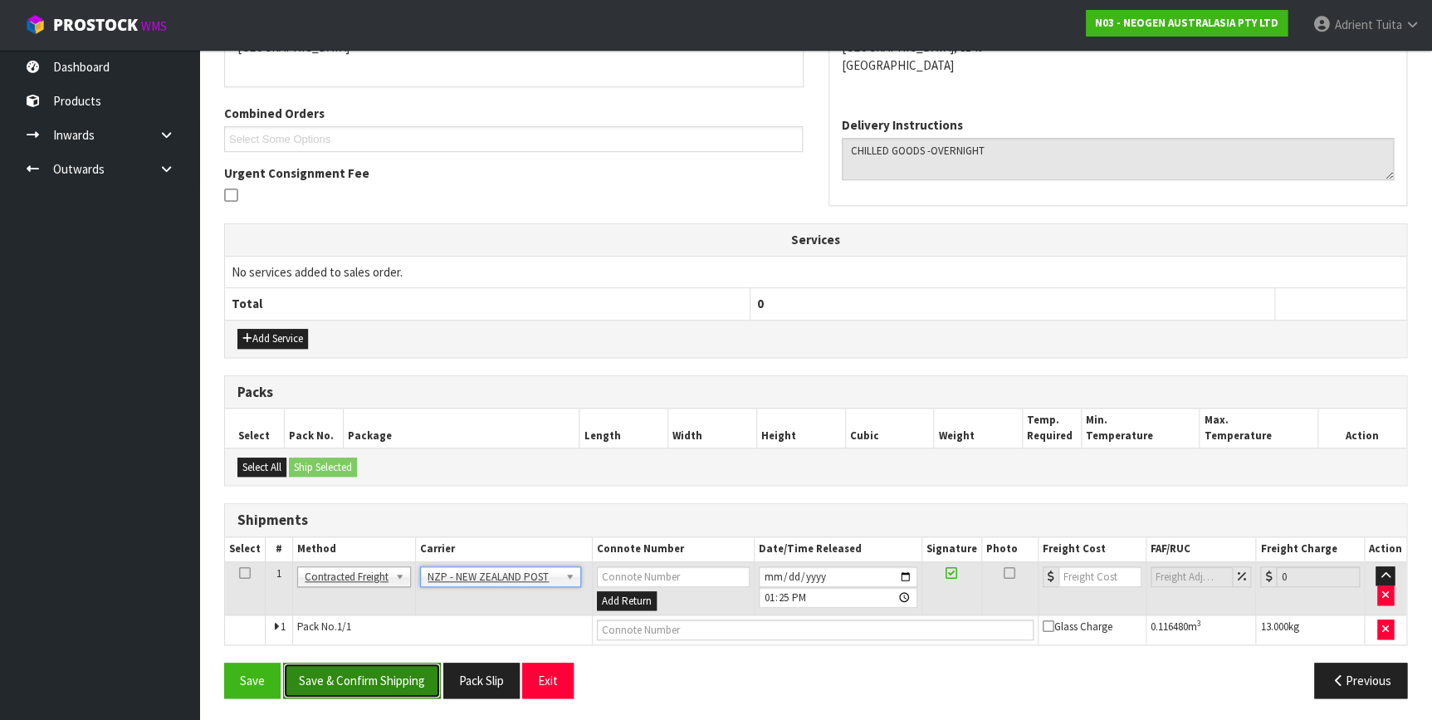
click at [396, 671] on button "Save & Confirm Shipping" at bounding box center [362, 680] width 158 height 36
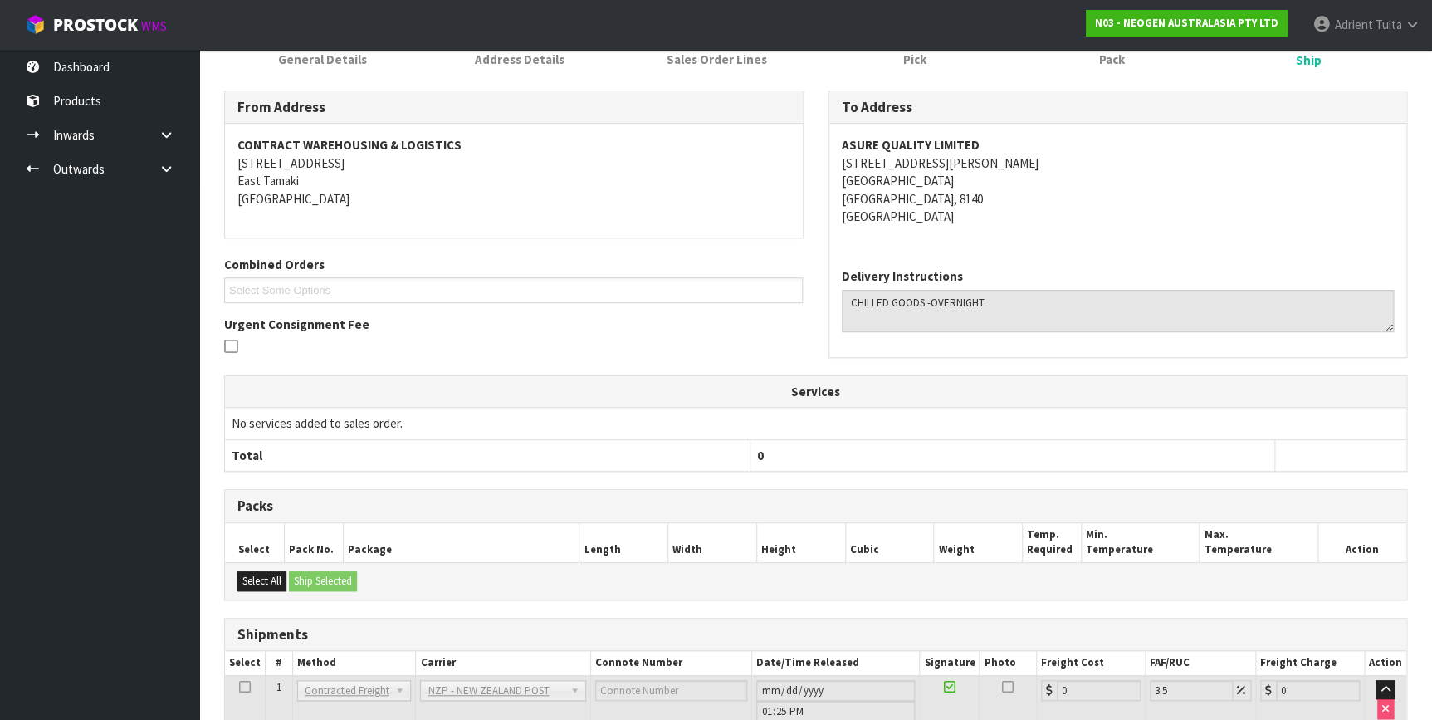
scroll to position [364, 0]
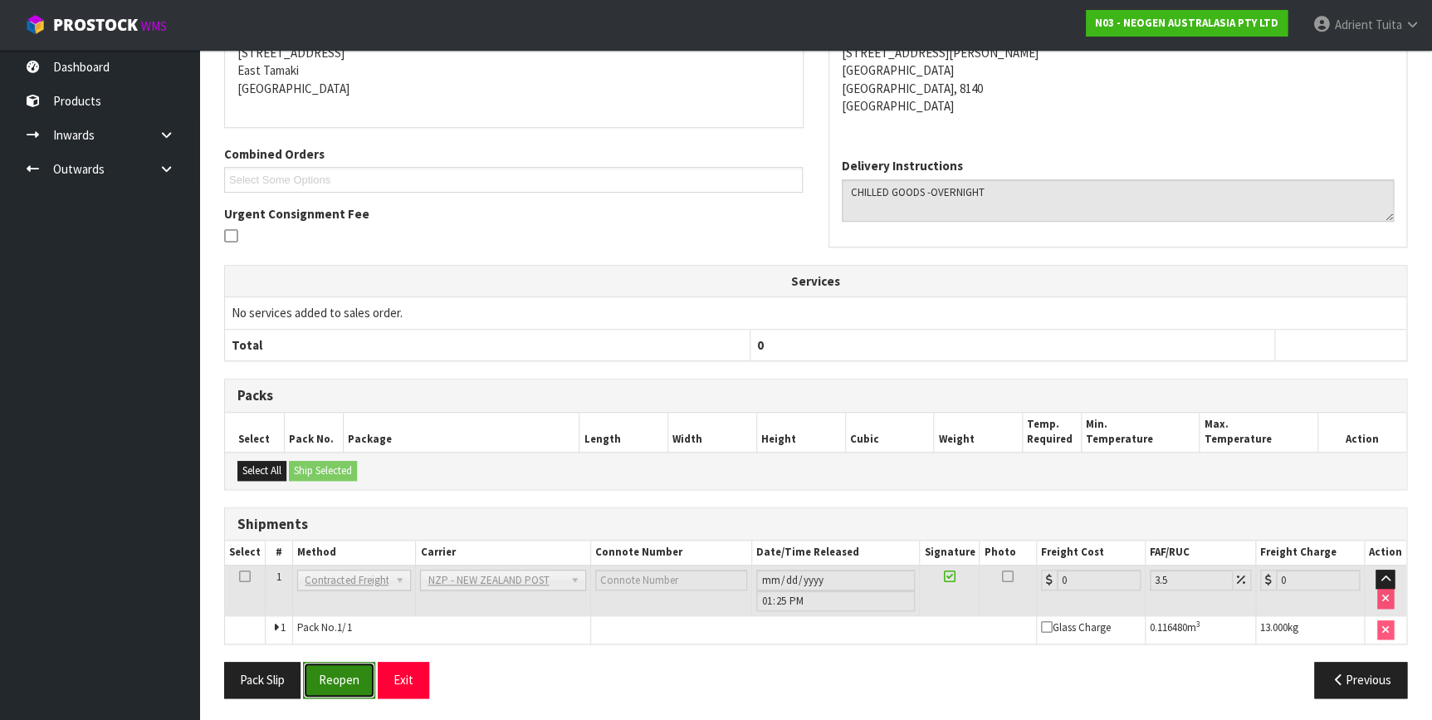
click at [353, 661] on button "Reopen" at bounding box center [339, 679] width 72 height 36
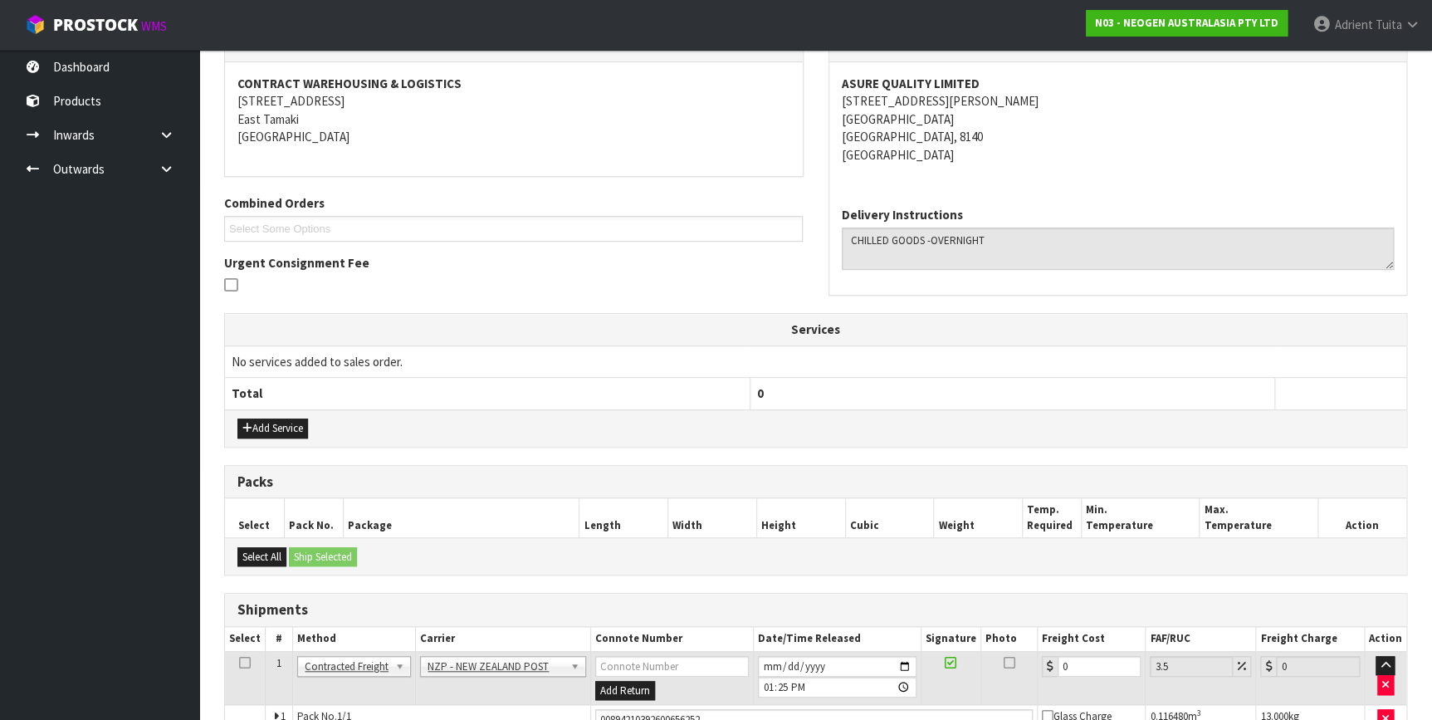
scroll to position [346, 0]
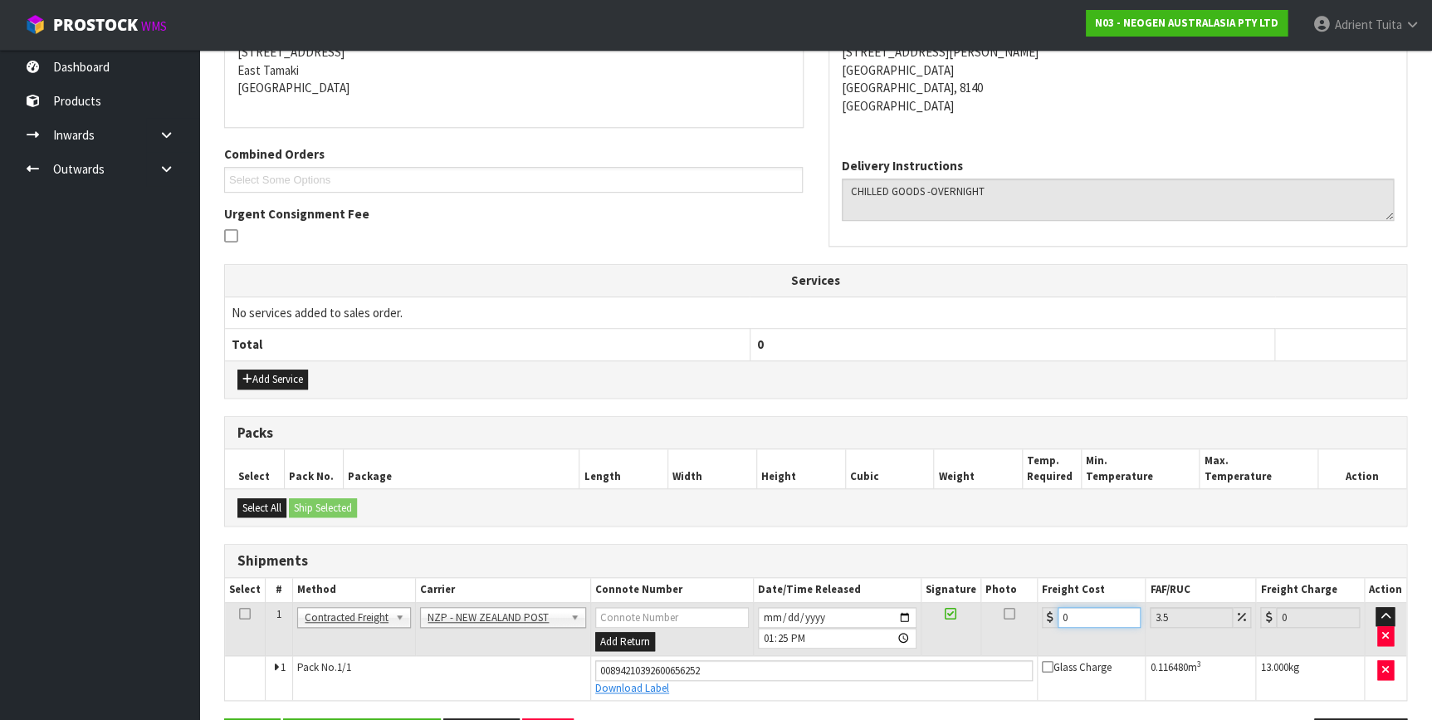
click at [1079, 612] on input "0" at bounding box center [1099, 617] width 84 height 21
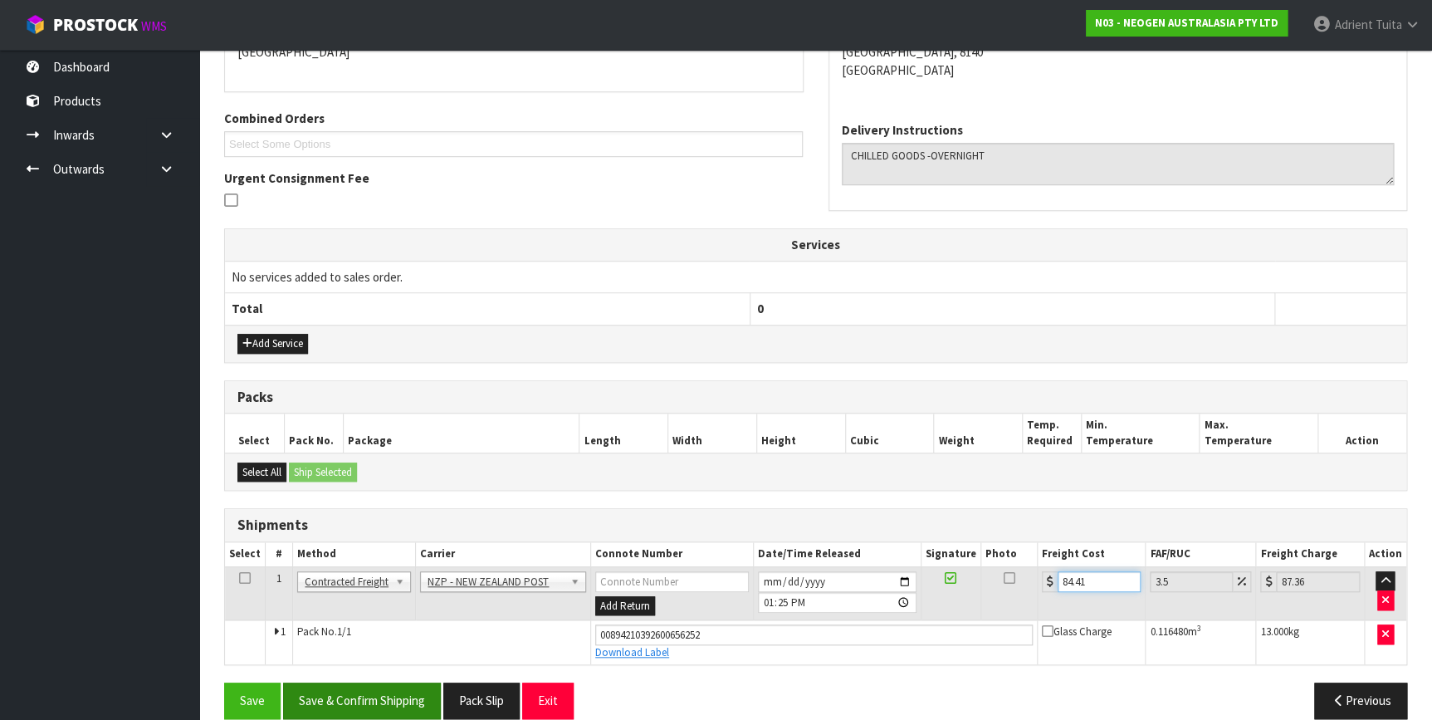
scroll to position [402, 0]
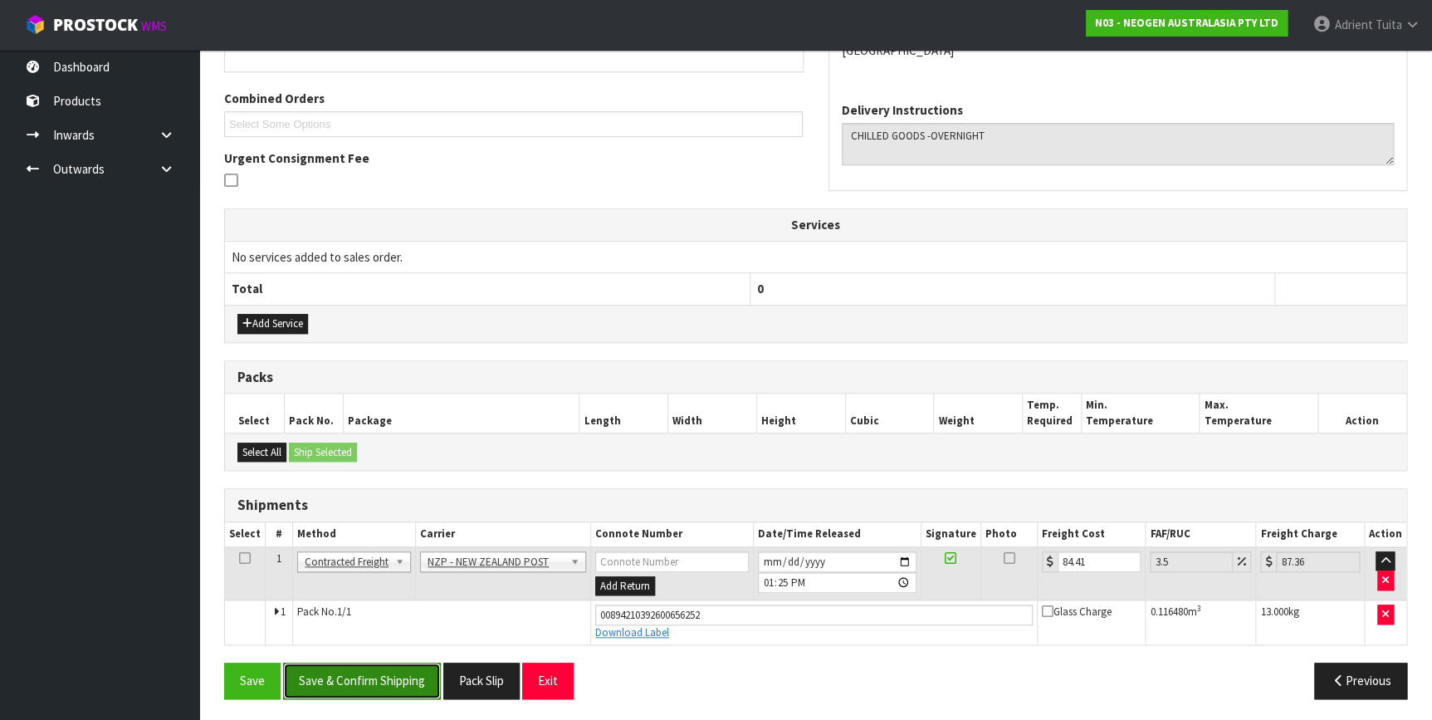
click at [324, 686] on button "Save & Confirm Shipping" at bounding box center [362, 680] width 158 height 36
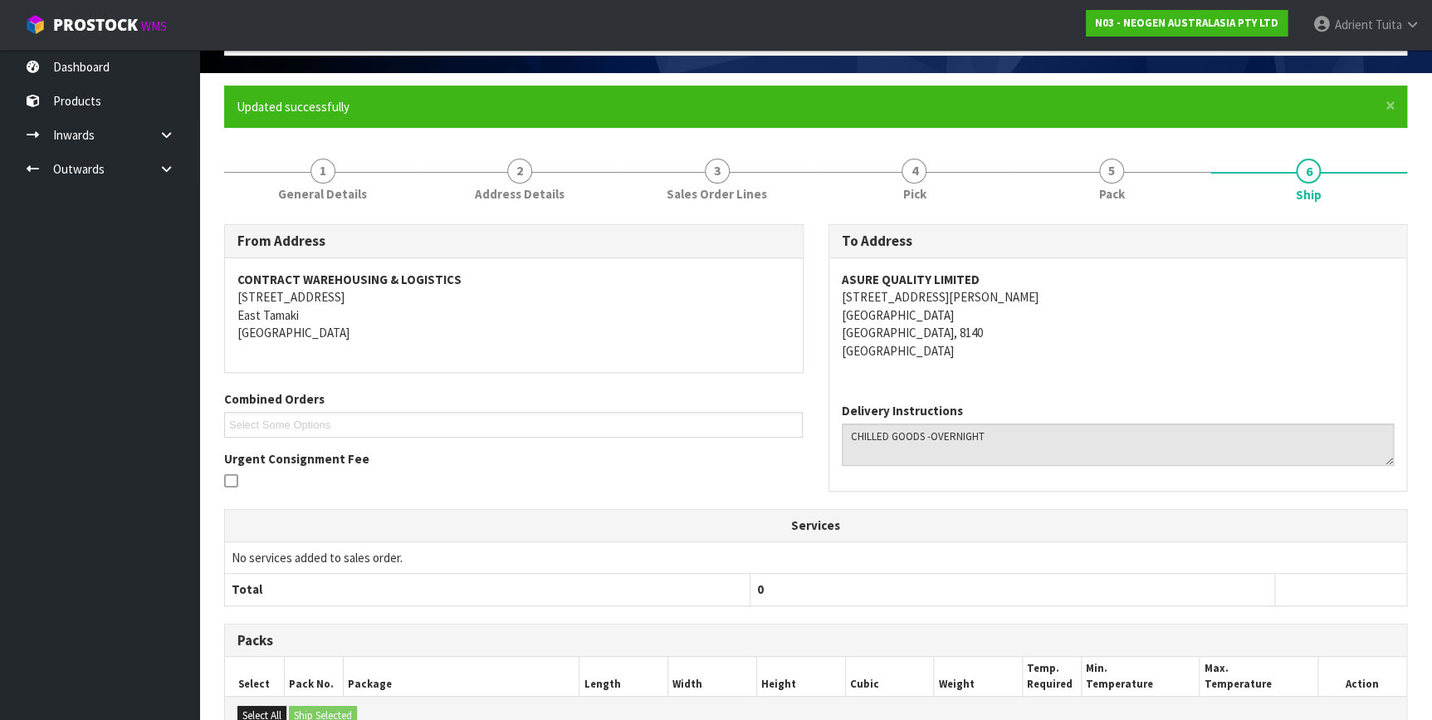
scroll to position [0, 0]
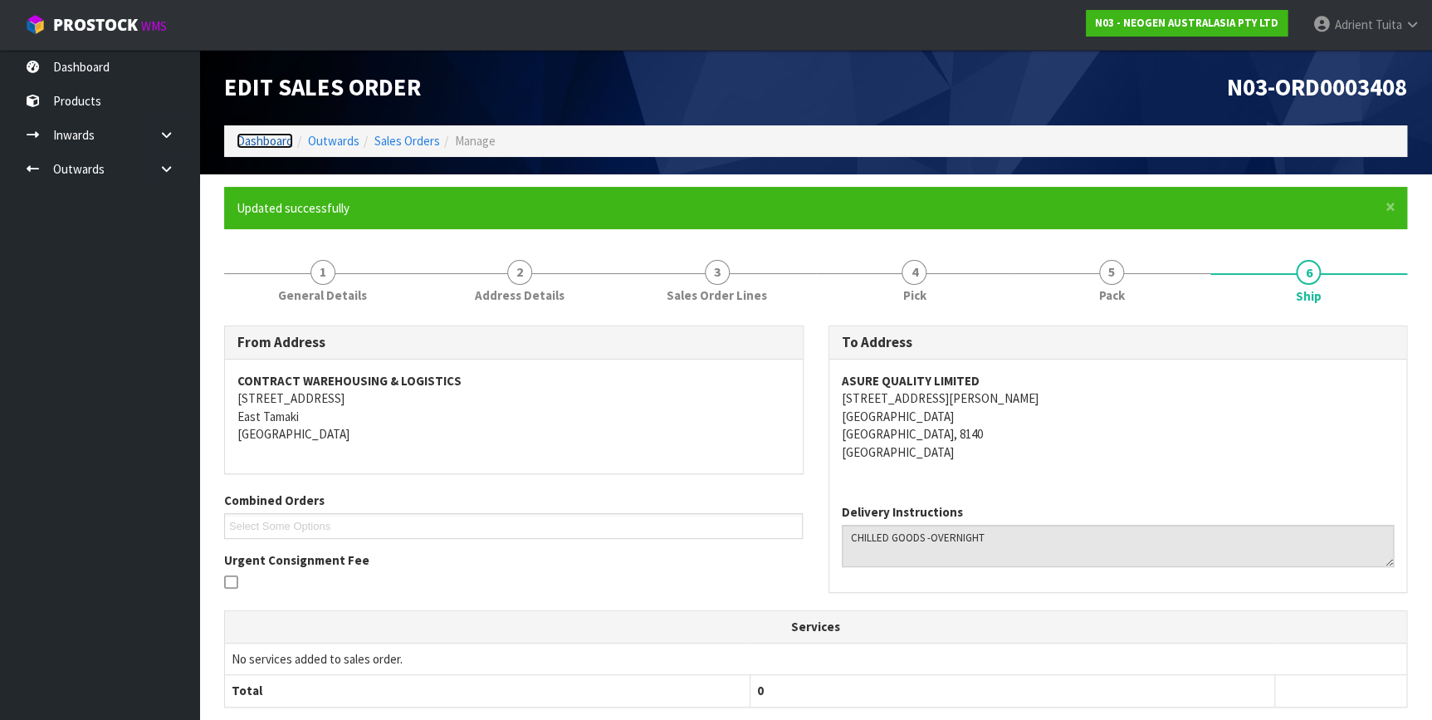
click at [266, 141] on link "Dashboard" at bounding box center [265, 141] width 56 height 16
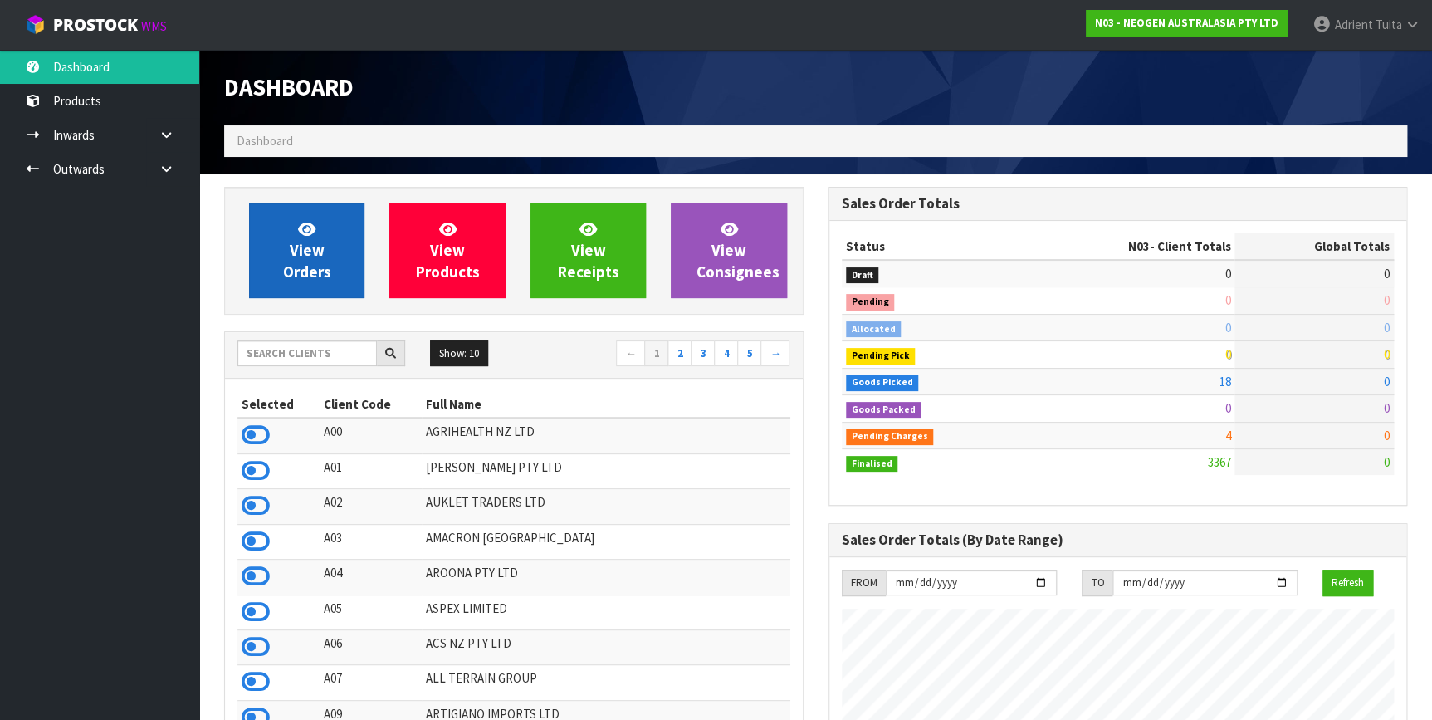
scroll to position [1255, 603]
click at [272, 217] on link "View Orders" at bounding box center [306, 250] width 115 height 95
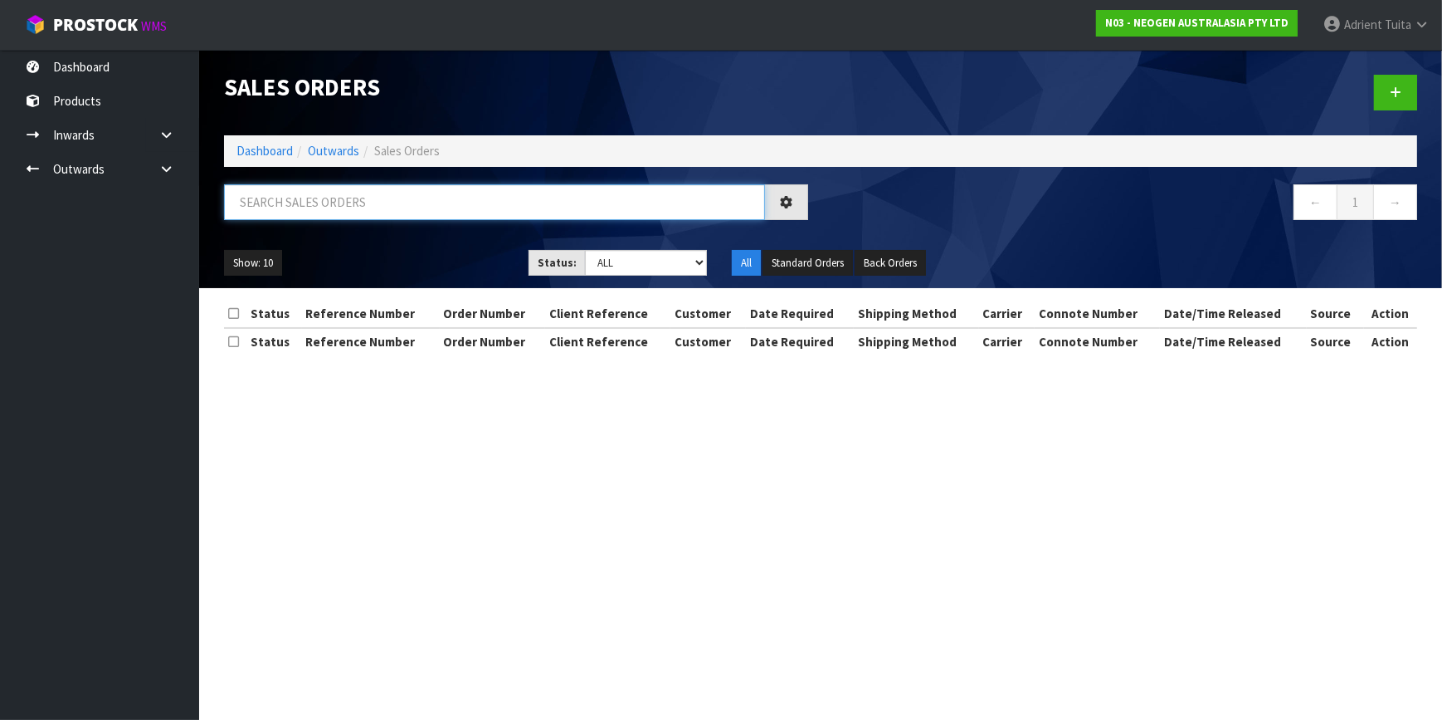
click at [282, 205] on input "text" at bounding box center [494, 202] width 541 height 36
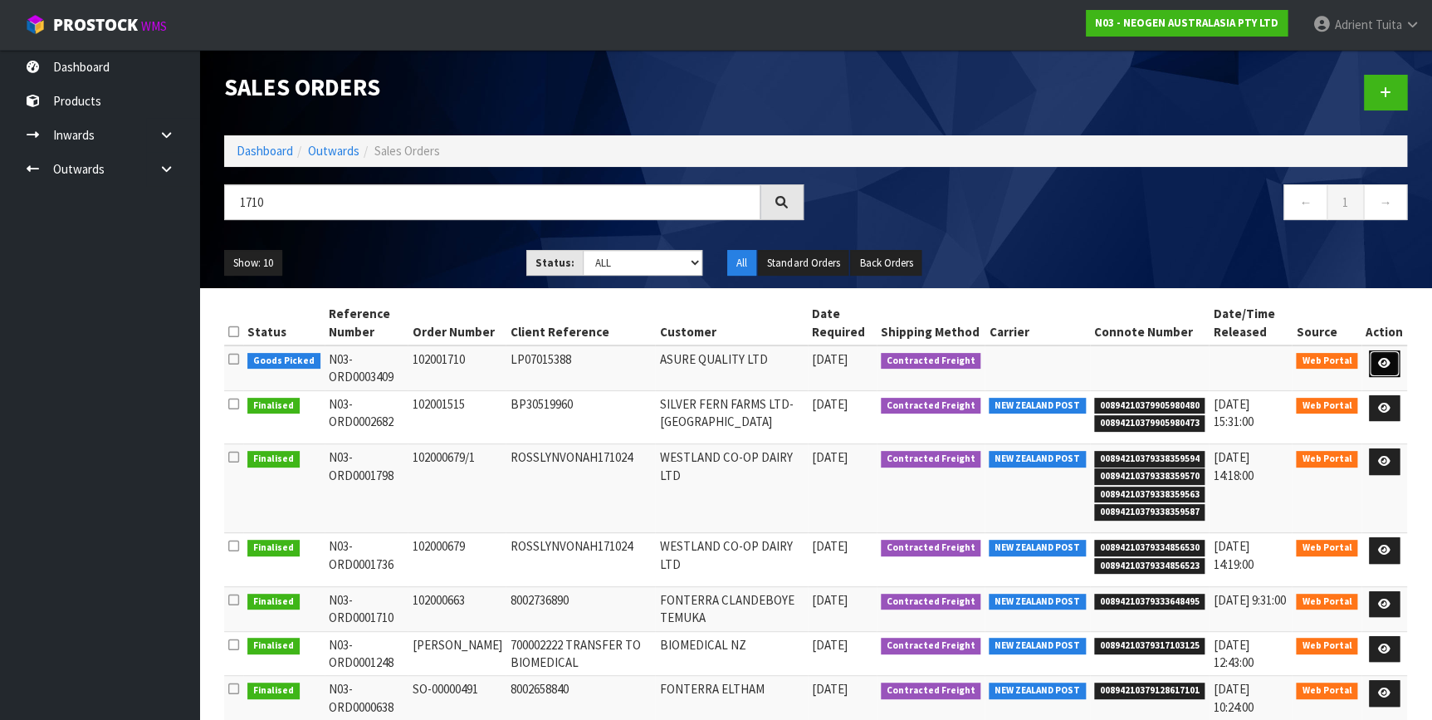
click at [1385, 358] on icon at bounding box center [1384, 363] width 12 height 11
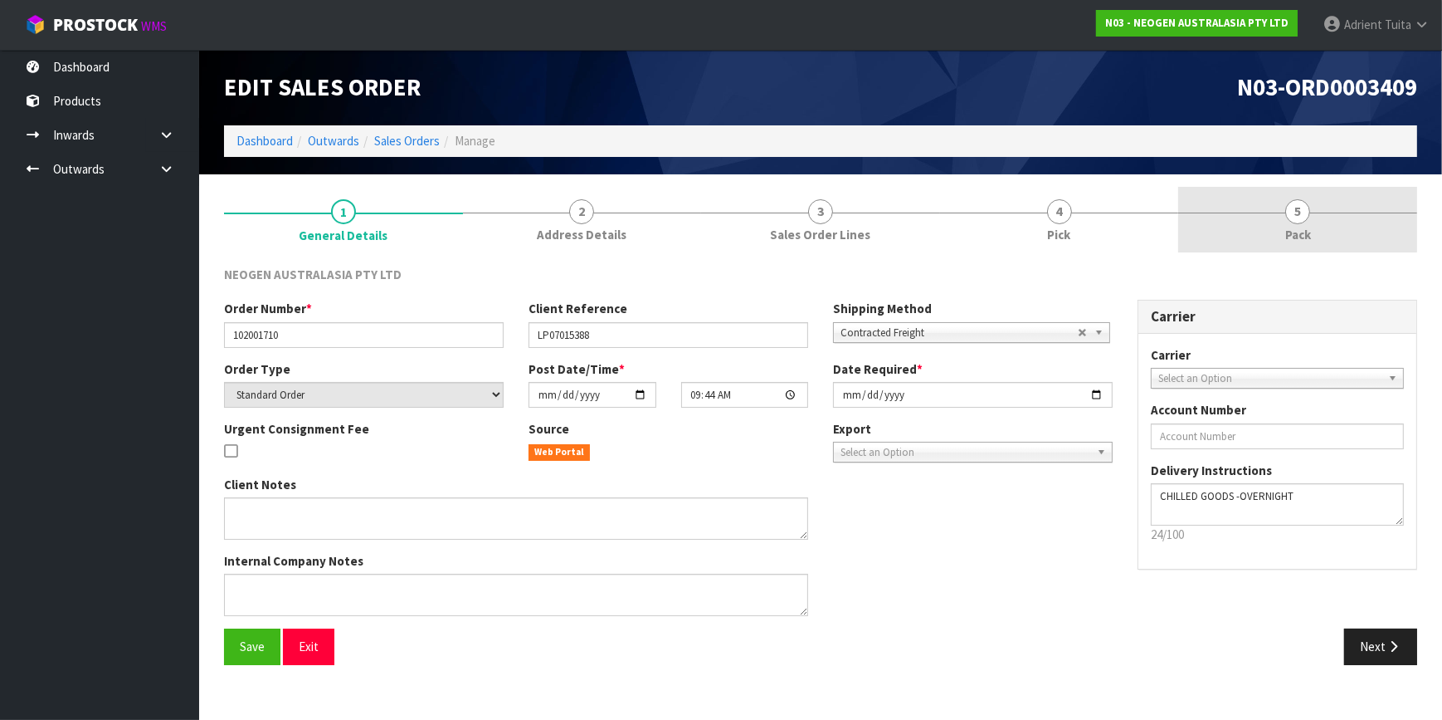
click at [1305, 222] on link "5 Pack" at bounding box center [1297, 220] width 239 height 66
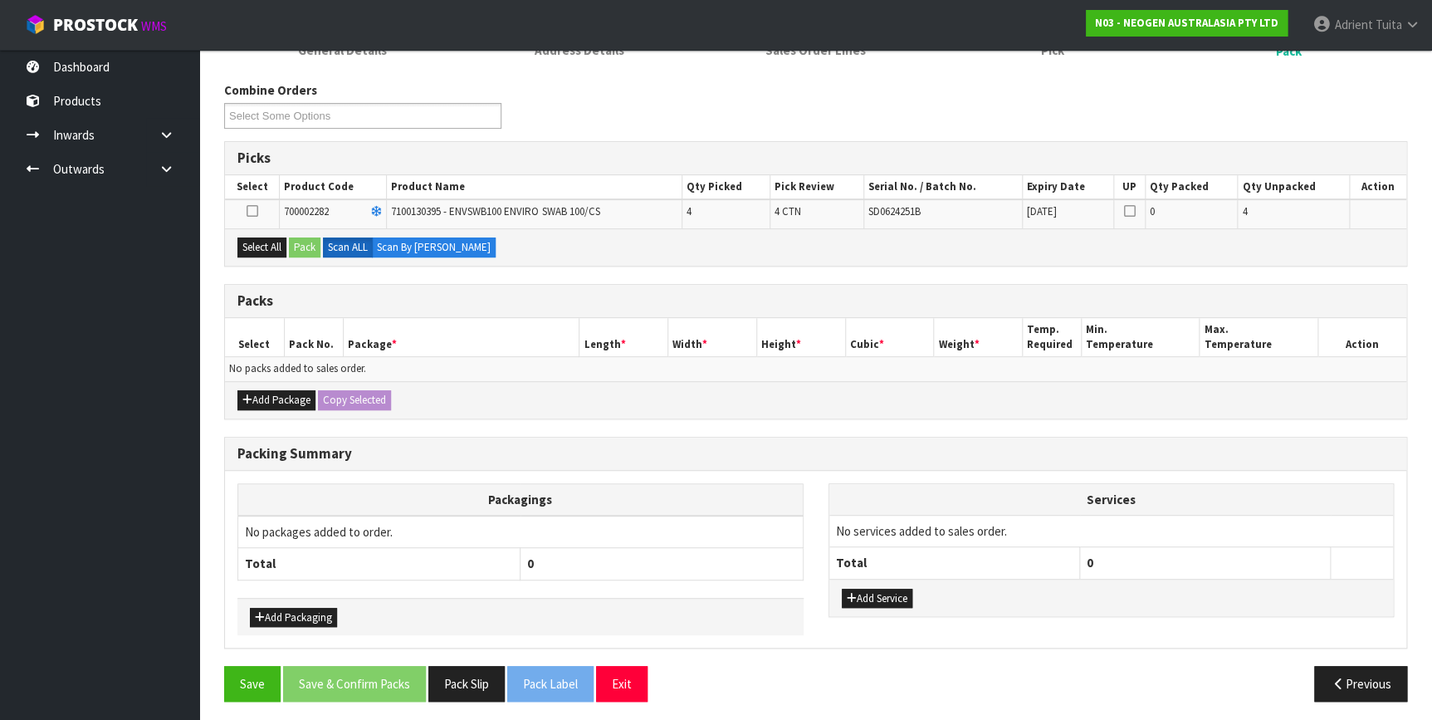
scroll to position [187, 0]
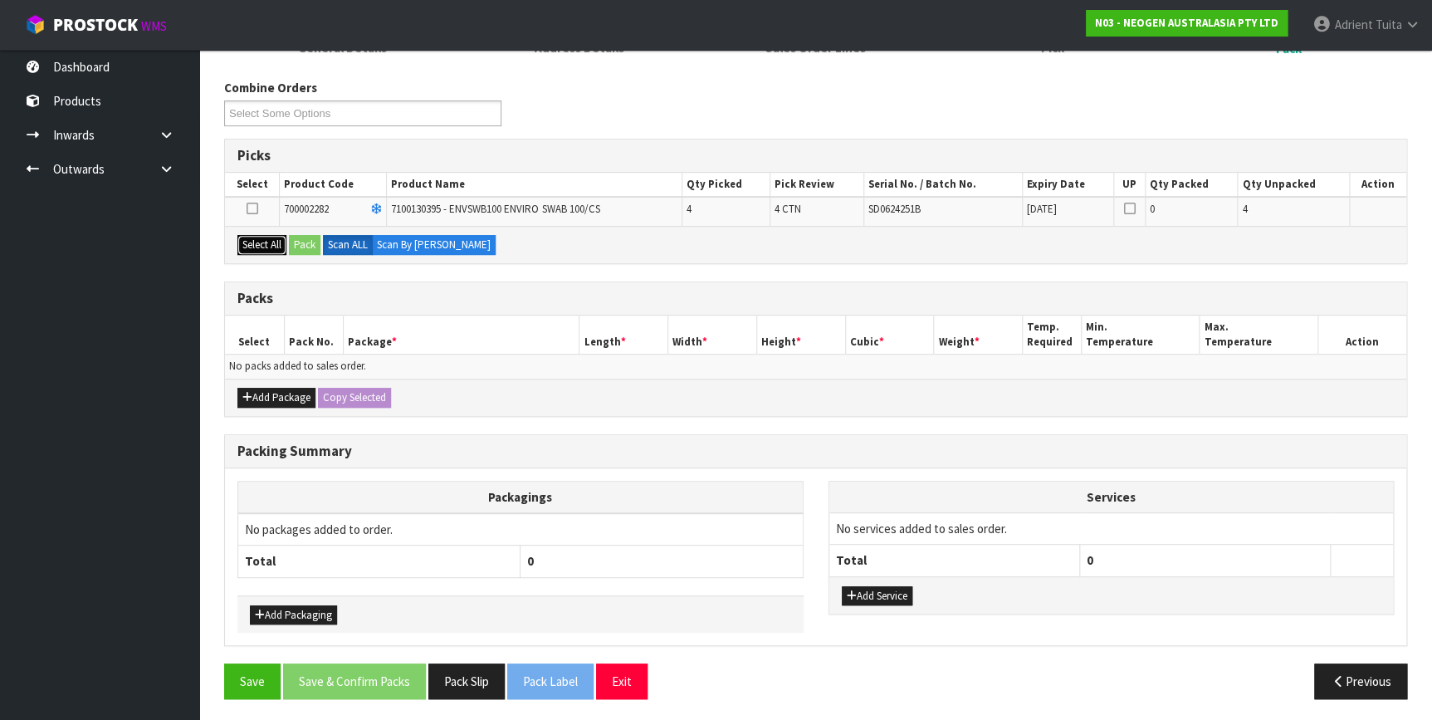
click at [277, 235] on button "Select All" at bounding box center [261, 245] width 49 height 20
click at [306, 235] on button "Pack" at bounding box center [305, 245] width 32 height 20
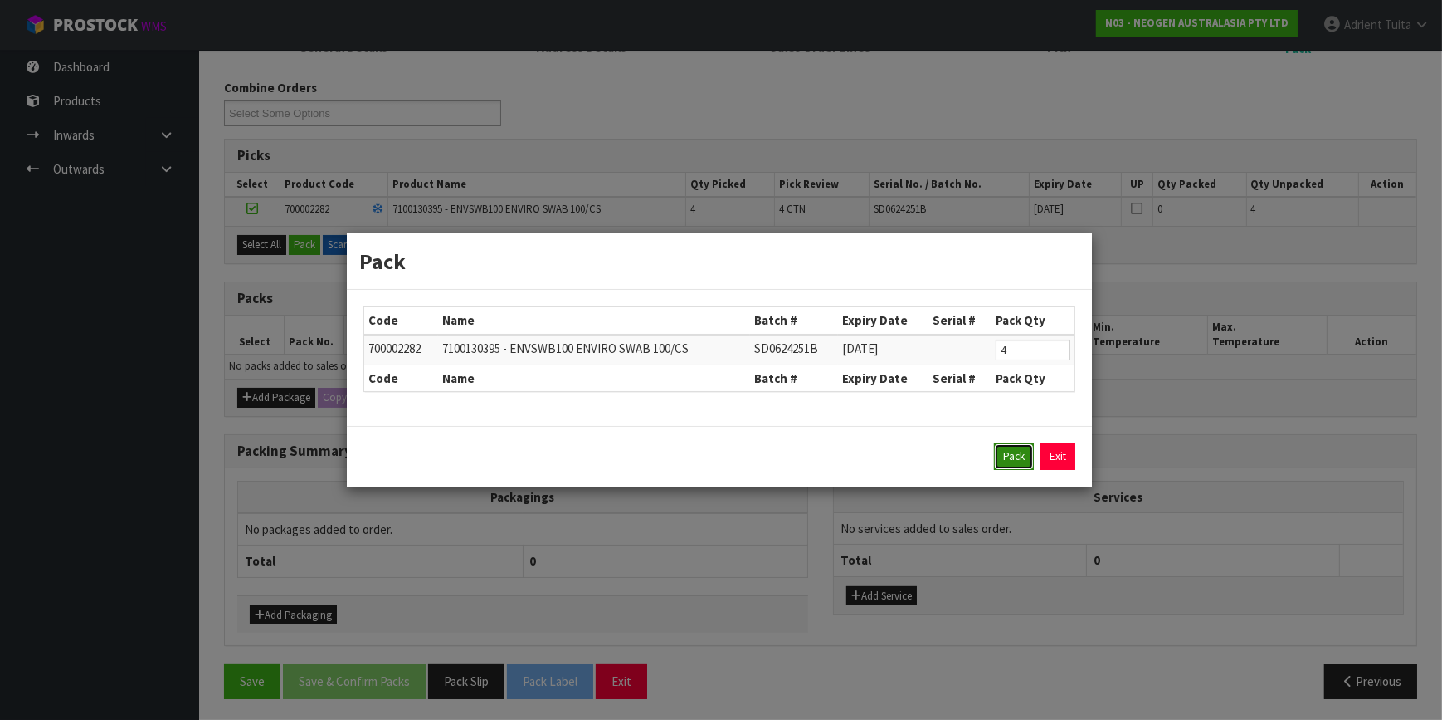
click at [1017, 454] on button "Pack" at bounding box center [1014, 456] width 40 height 27
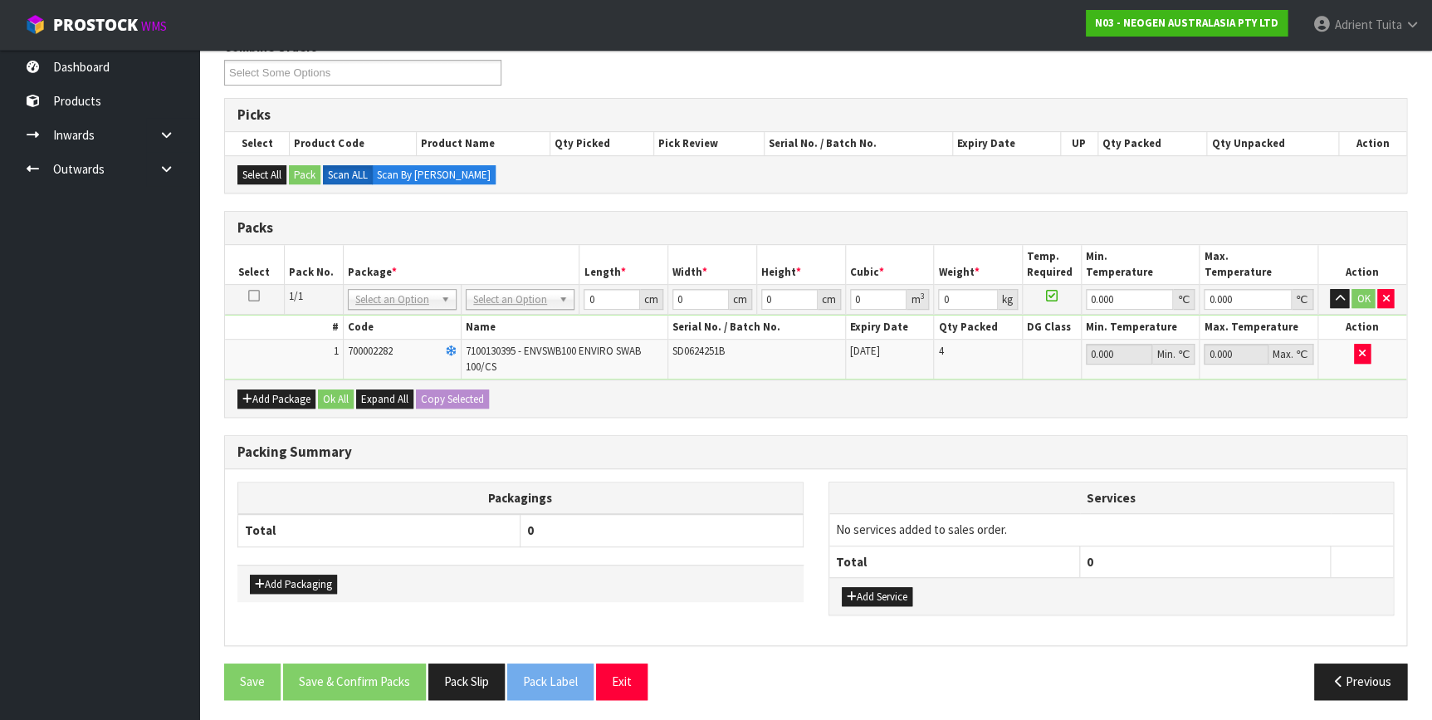
scroll to position [228, 0]
drag, startPoint x: 474, startPoint y: 295, endPoint x: 481, endPoint y: 308, distance: 15.2
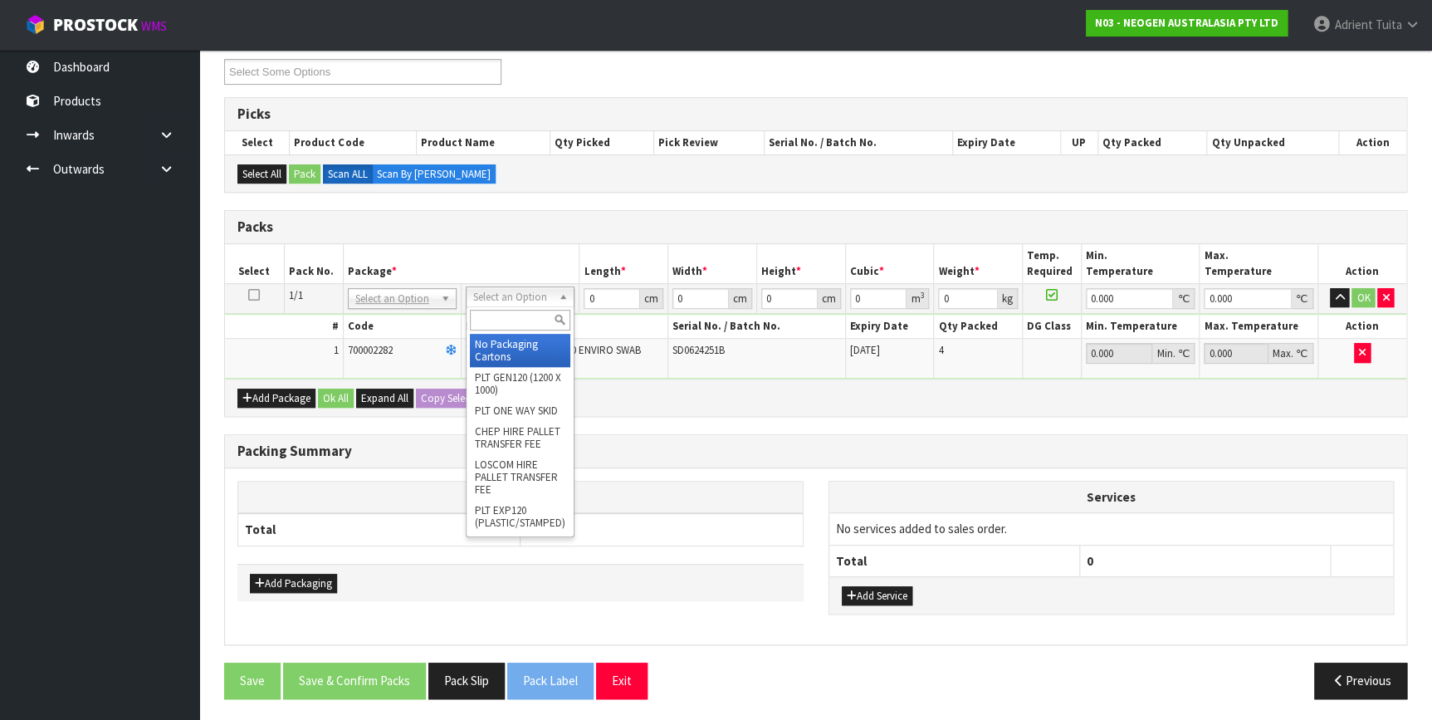
click at [483, 314] on input "text" at bounding box center [520, 320] width 100 height 21
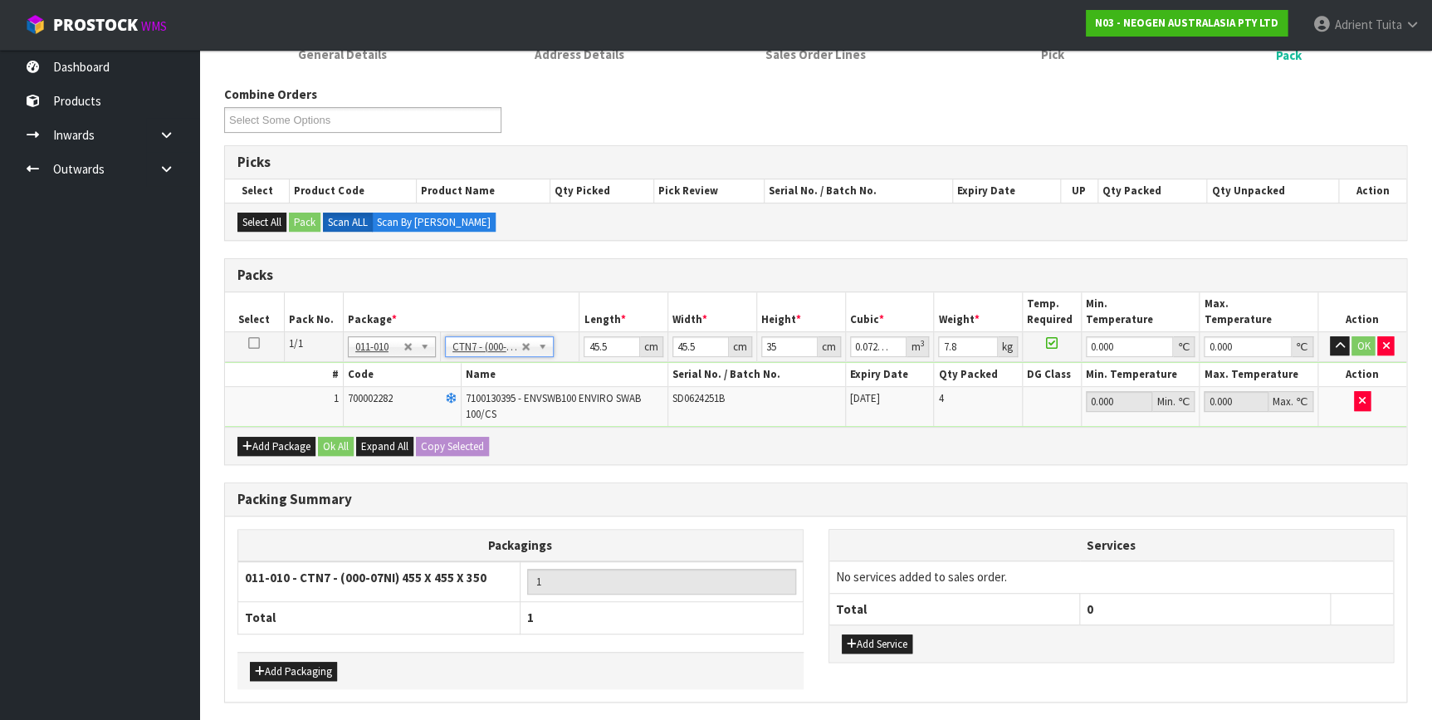
scroll to position [153, 0]
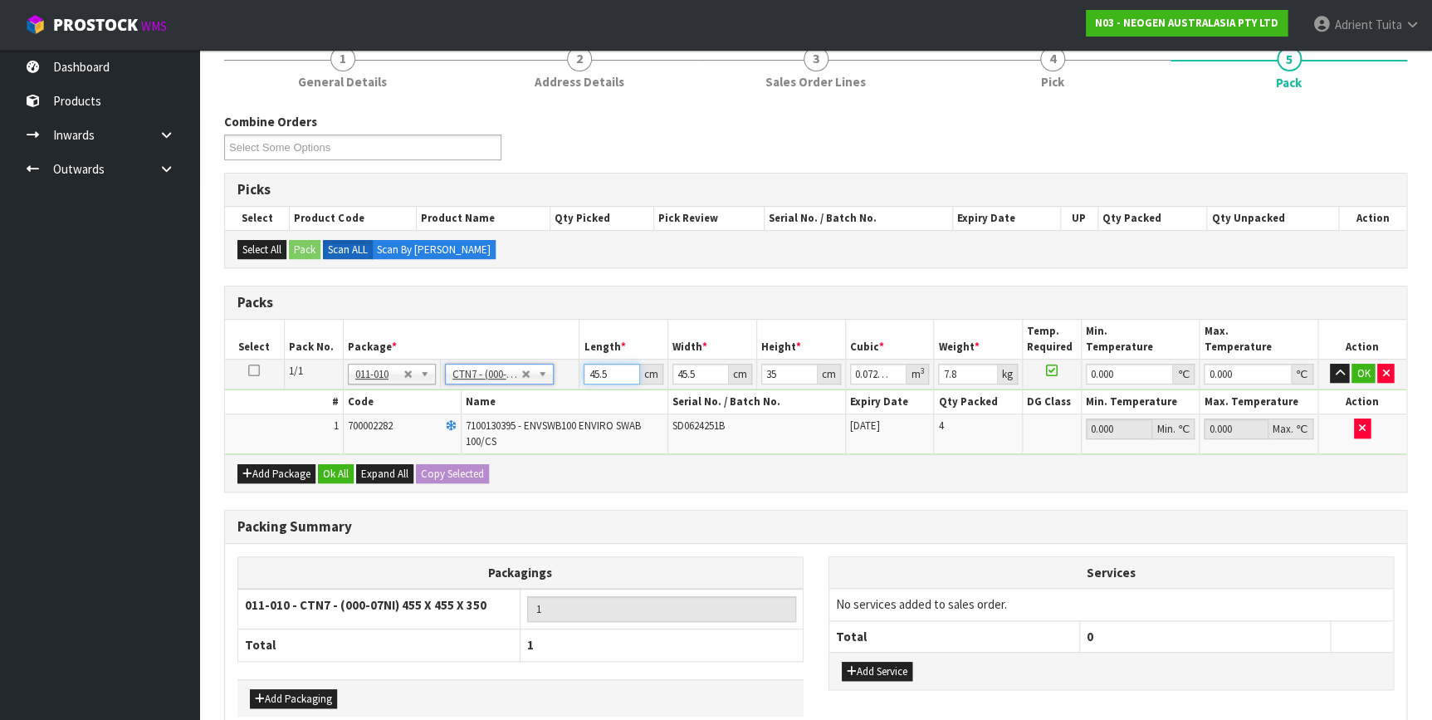
click at [588, 374] on input "45.5" at bounding box center [611, 374] width 56 height 21
click at [588, 373] on input "45.5" at bounding box center [611, 374] width 56 height 21
click at [1358, 371] on button "OK" at bounding box center [1362, 374] width 23 height 20
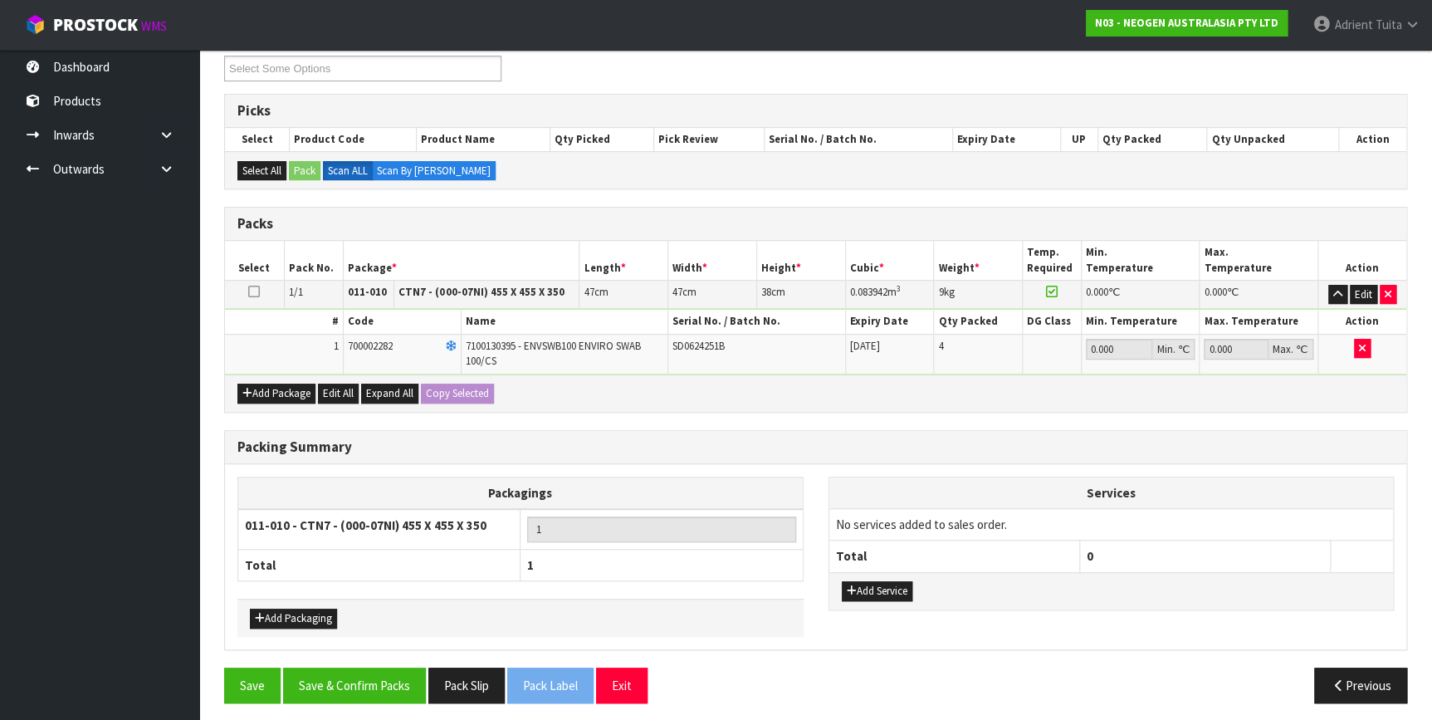
scroll to position [235, 0]
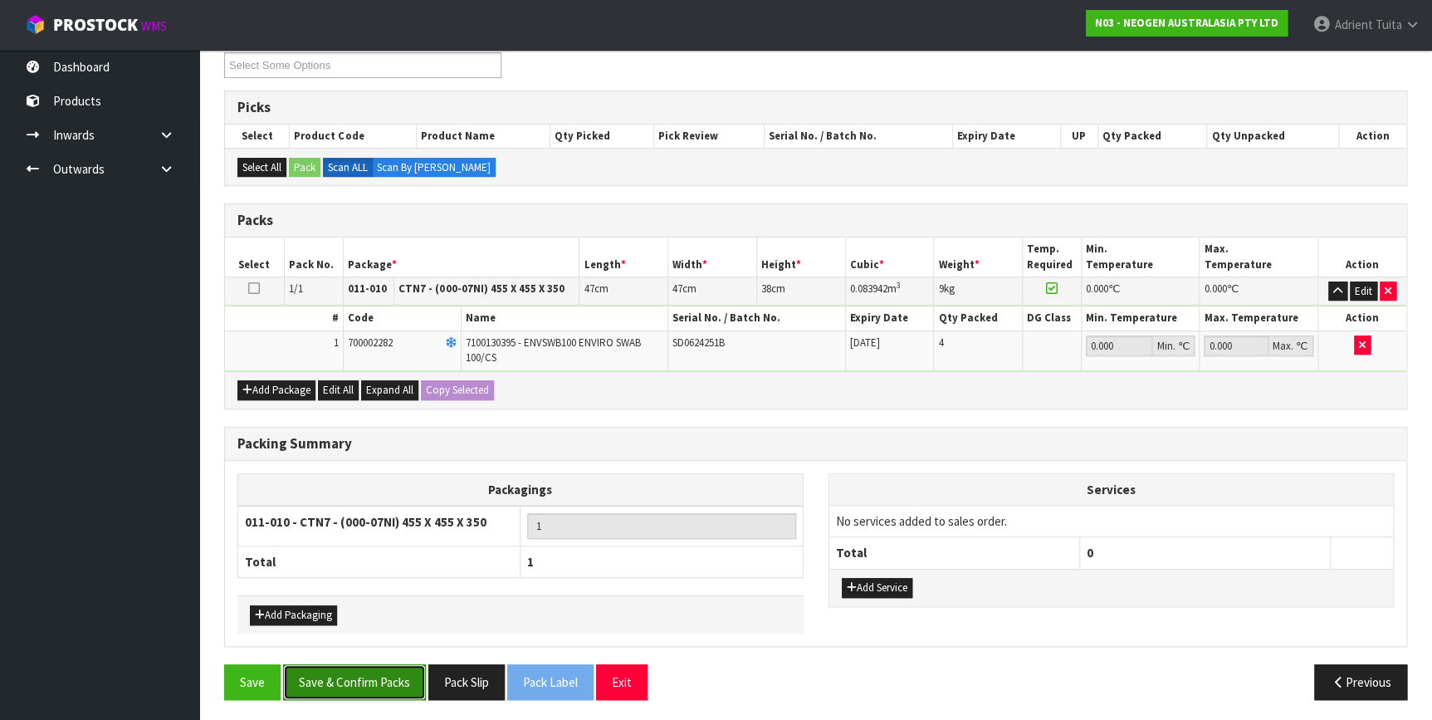
click at [393, 672] on button "Save & Confirm Packs" at bounding box center [354, 682] width 143 height 36
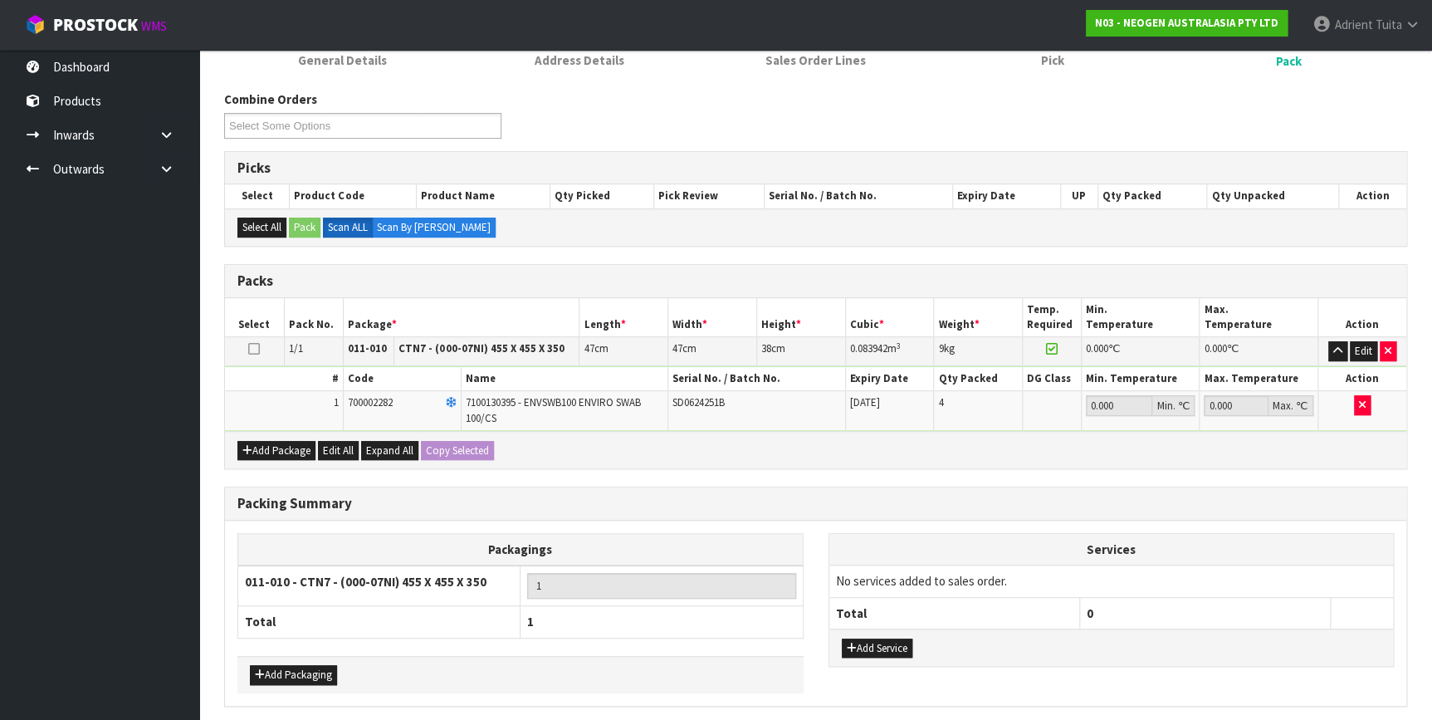
scroll to position [0, 0]
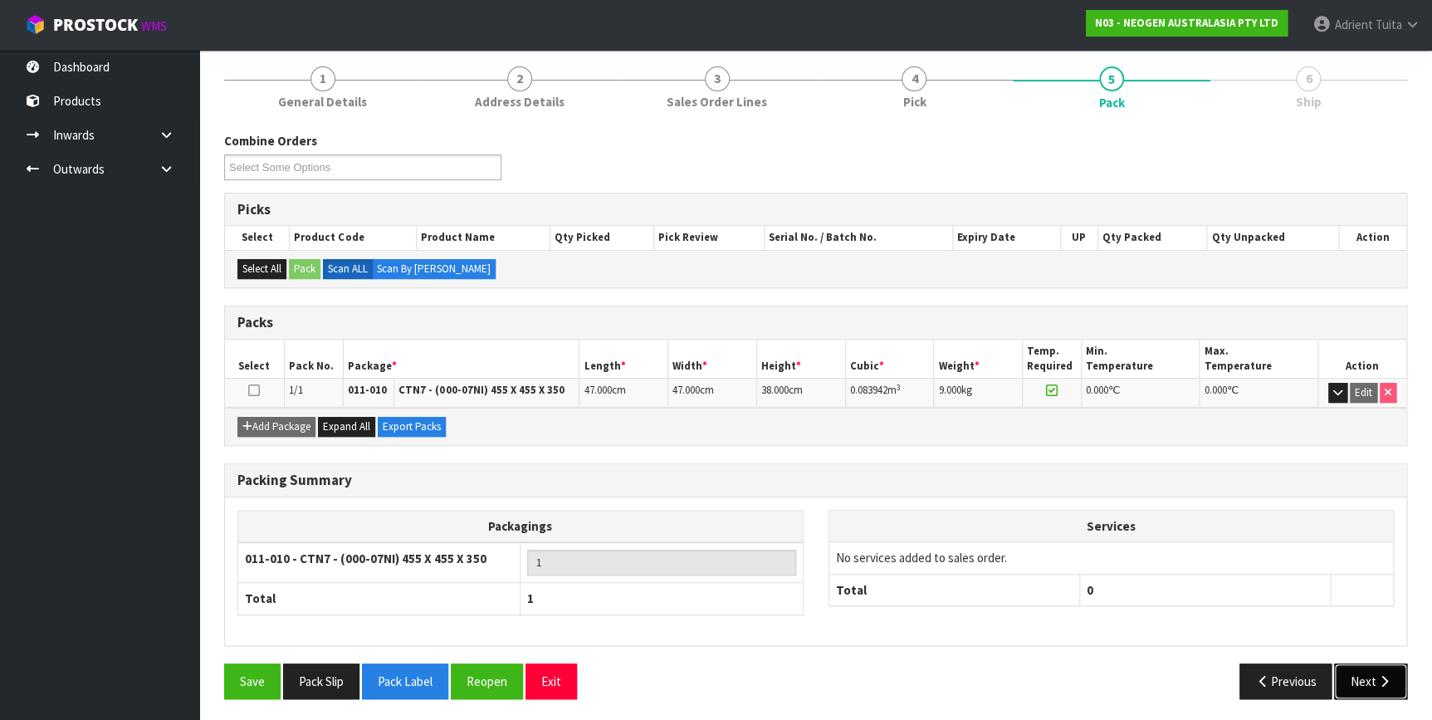
click at [1382, 675] on icon "button" at bounding box center [1383, 681] width 16 height 12
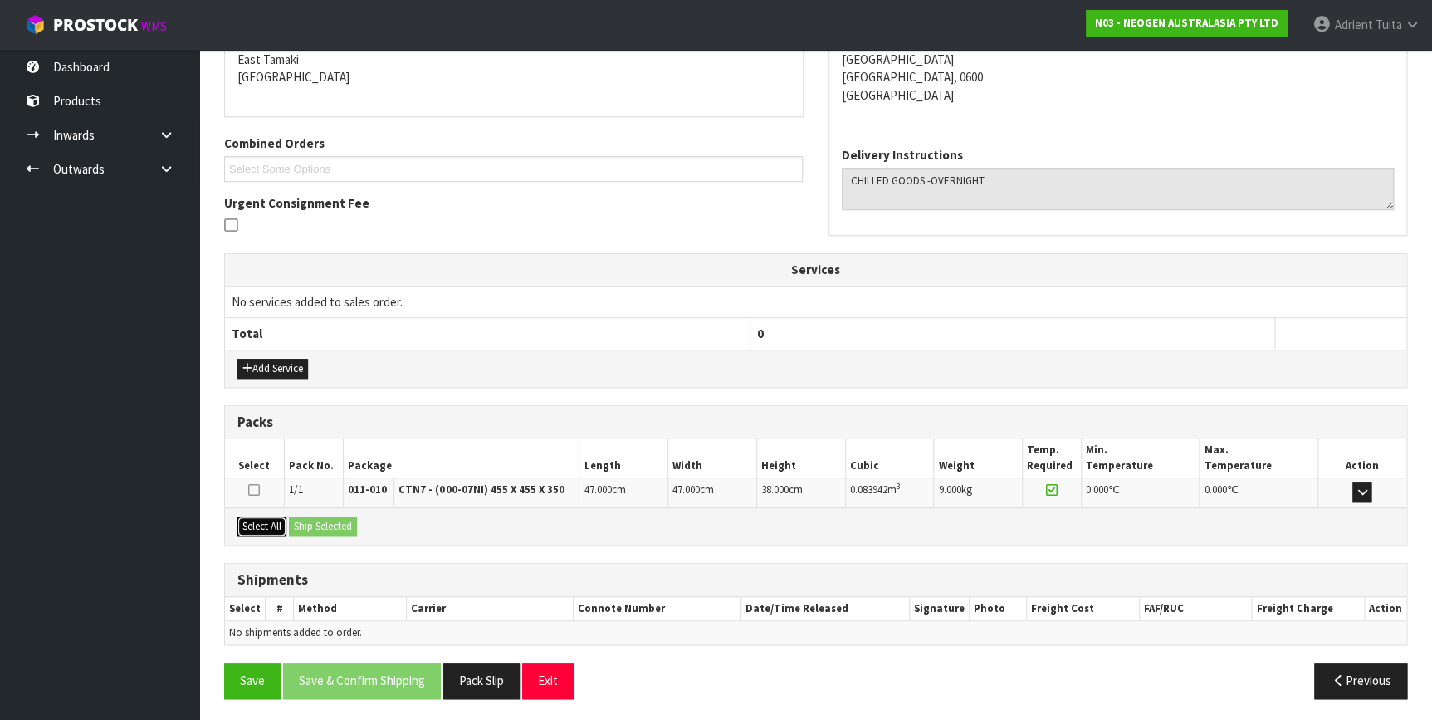
drag, startPoint x: 261, startPoint y: 516, endPoint x: 295, endPoint y: 518, distance: 33.2
click at [261, 517] on button "Select All" at bounding box center [261, 526] width 49 height 20
click at [314, 518] on button "Ship Selected" at bounding box center [323, 526] width 68 height 20
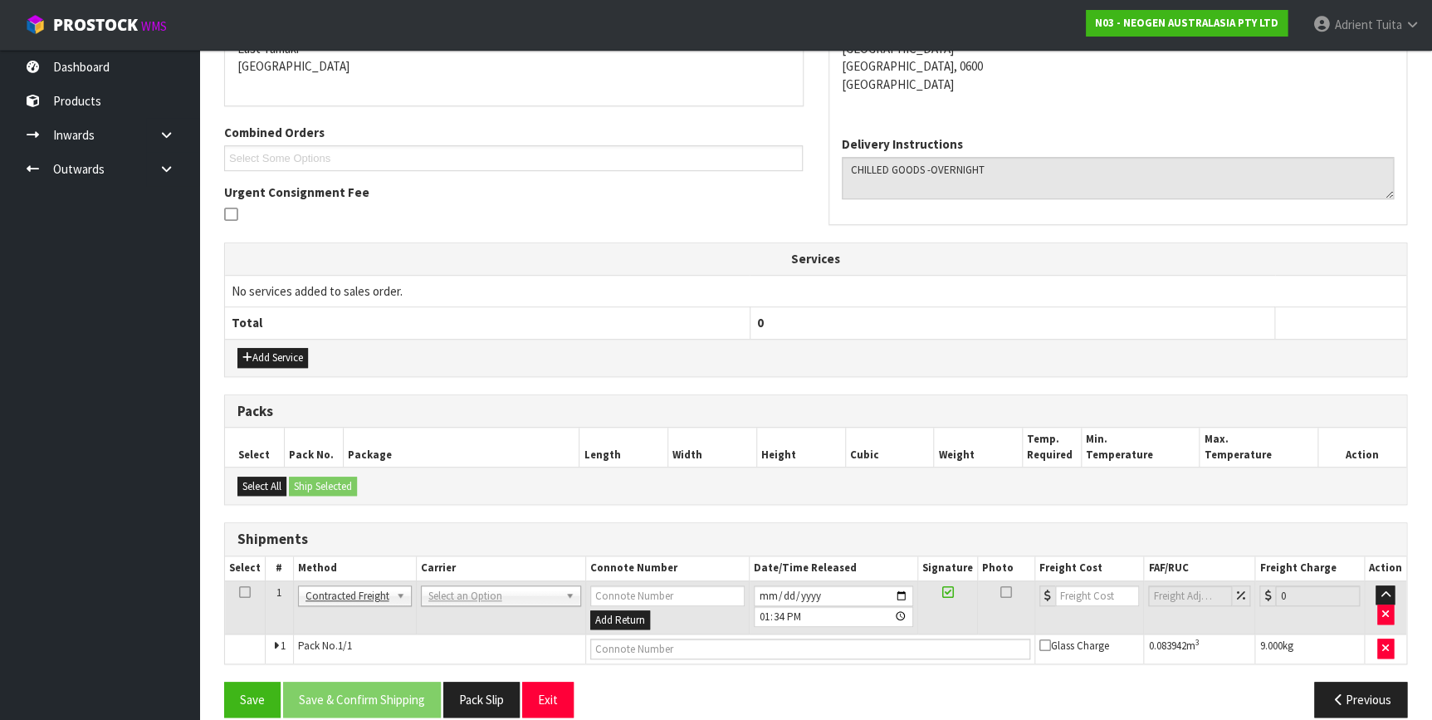
scroll to position [387, 0]
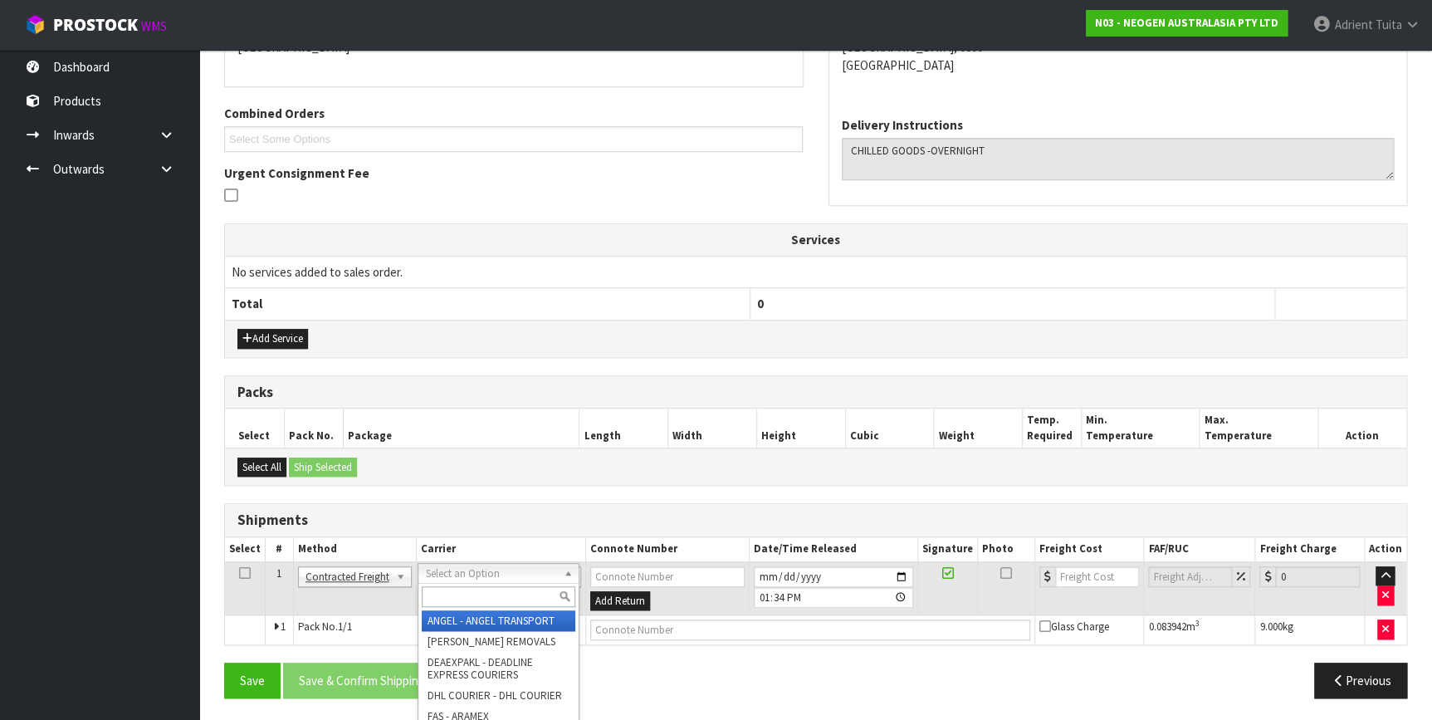
drag, startPoint x: 428, startPoint y: 568, endPoint x: 437, endPoint y: 590, distance: 23.4
click at [438, 590] on input "text" at bounding box center [498, 596] width 153 height 21
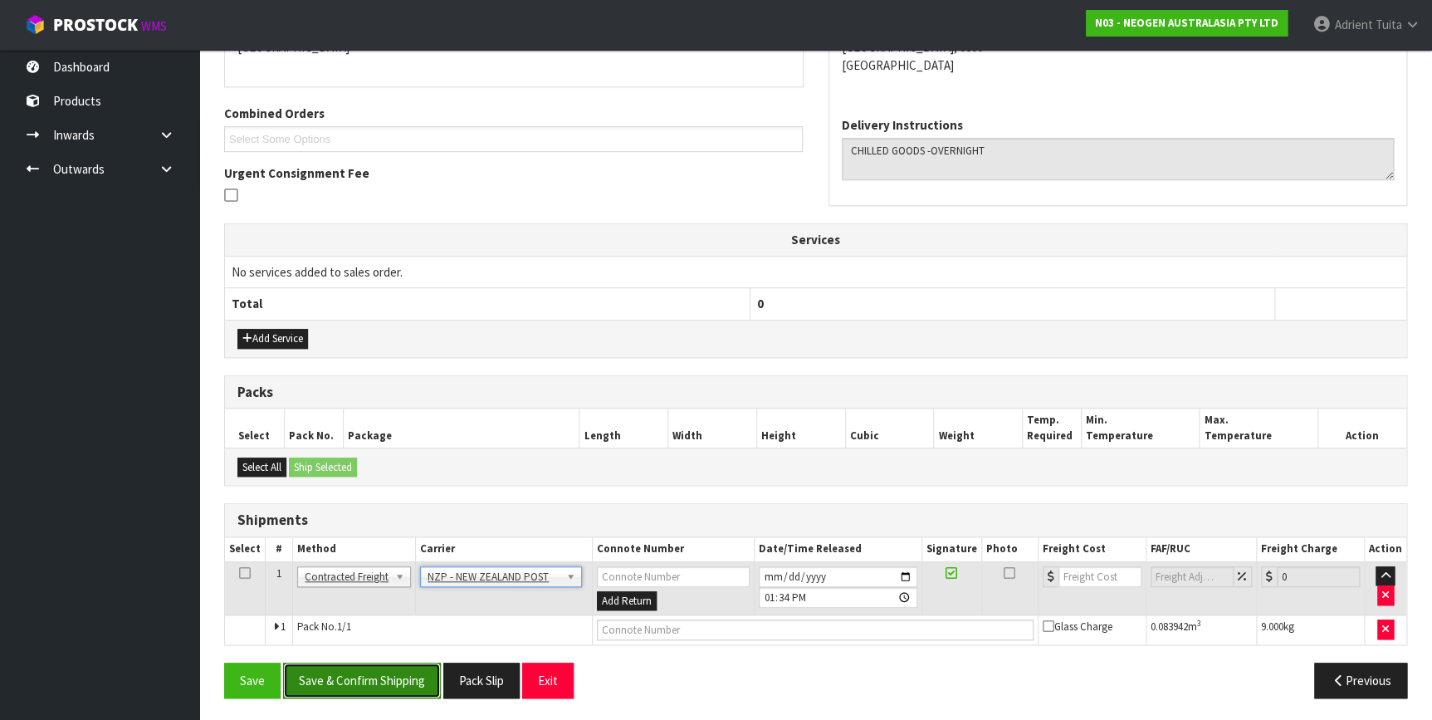
click at [349, 681] on button "Save & Confirm Shipping" at bounding box center [362, 680] width 158 height 36
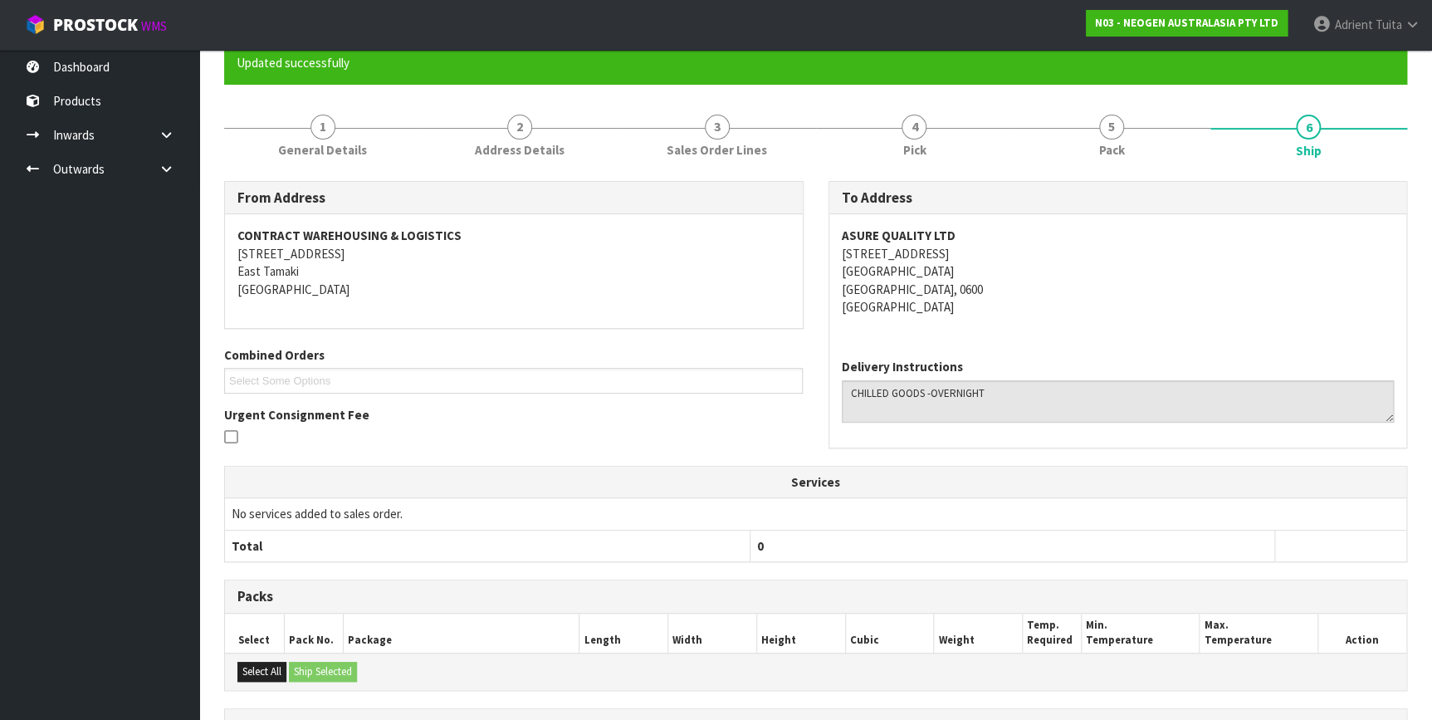
scroll to position [364, 0]
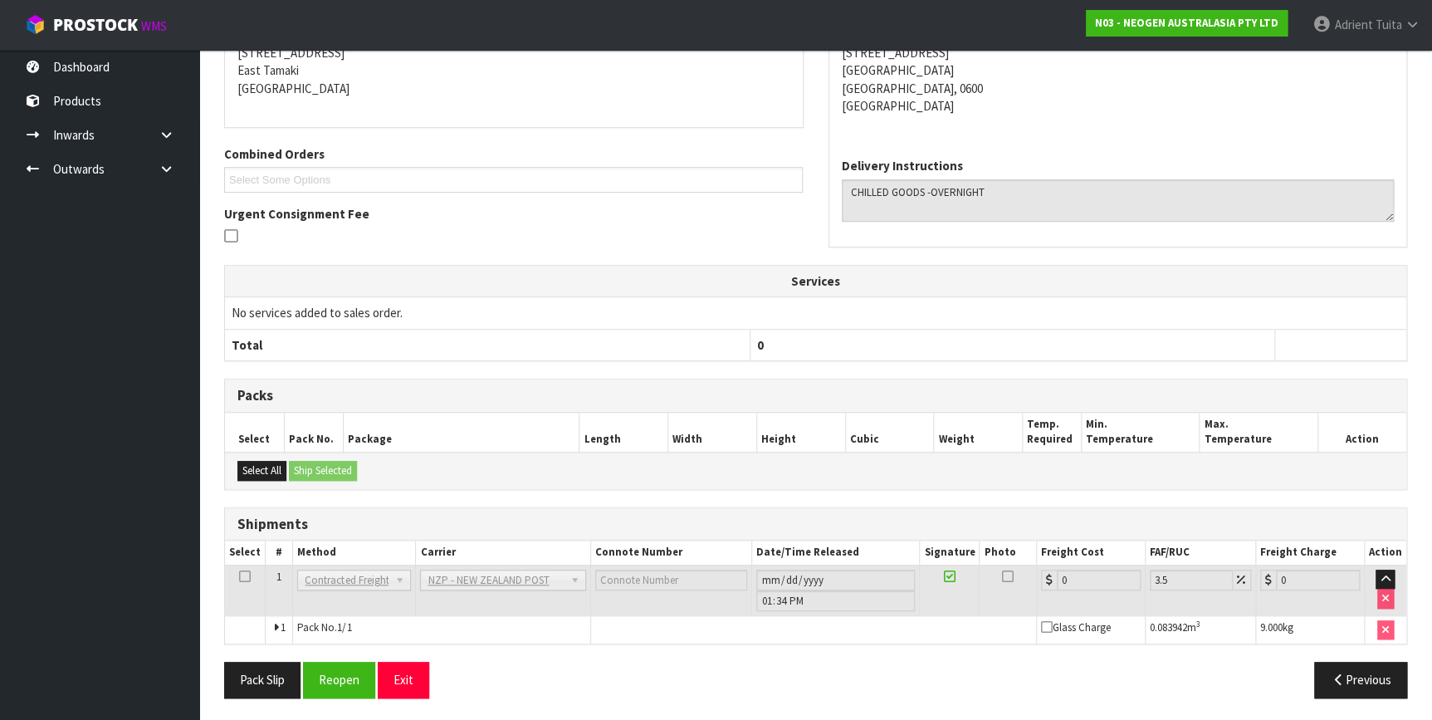
click at [341, 656] on div "From Address CONTRACT WAREHOUSING & LOGISTICS 17 Allens Road East Tamaki Auckla…" at bounding box center [815, 345] width 1183 height 730
click at [343, 662] on button "Reopen" at bounding box center [339, 679] width 72 height 36
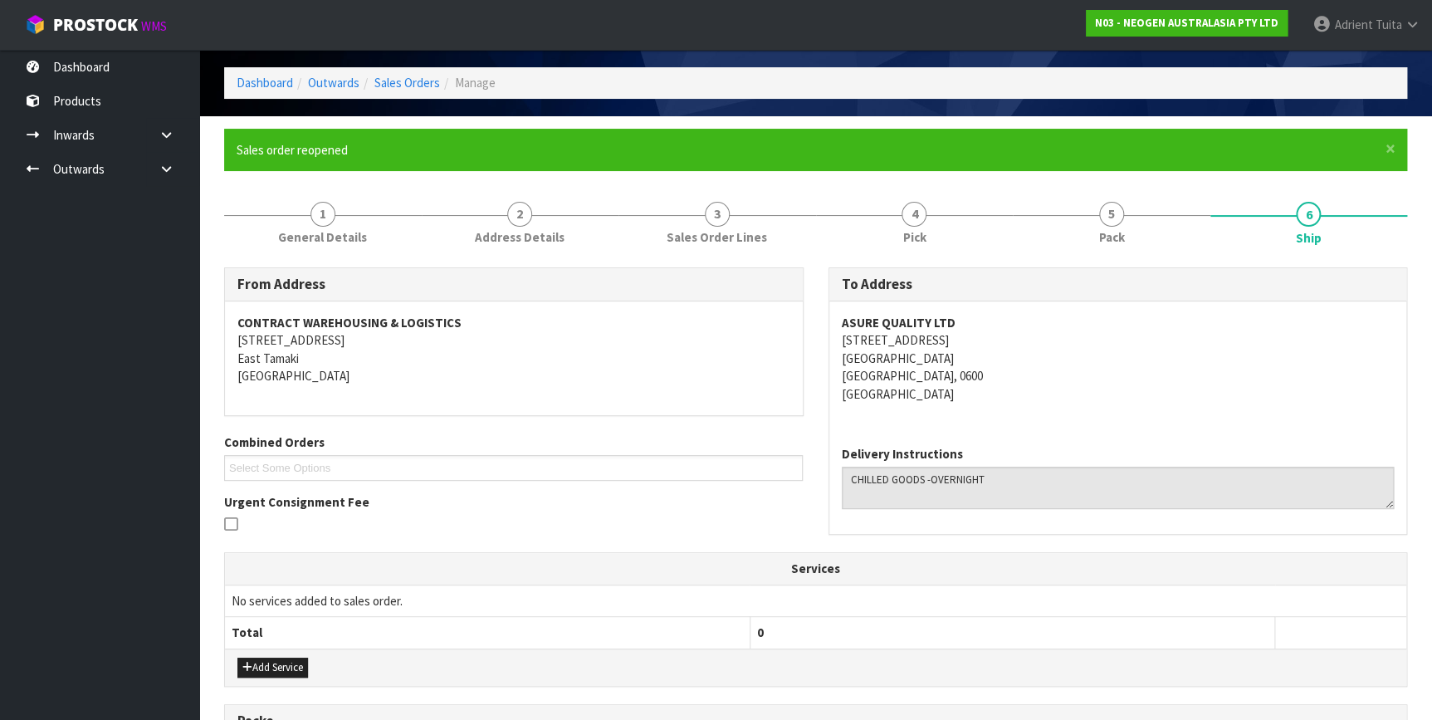
scroll to position [346, 0]
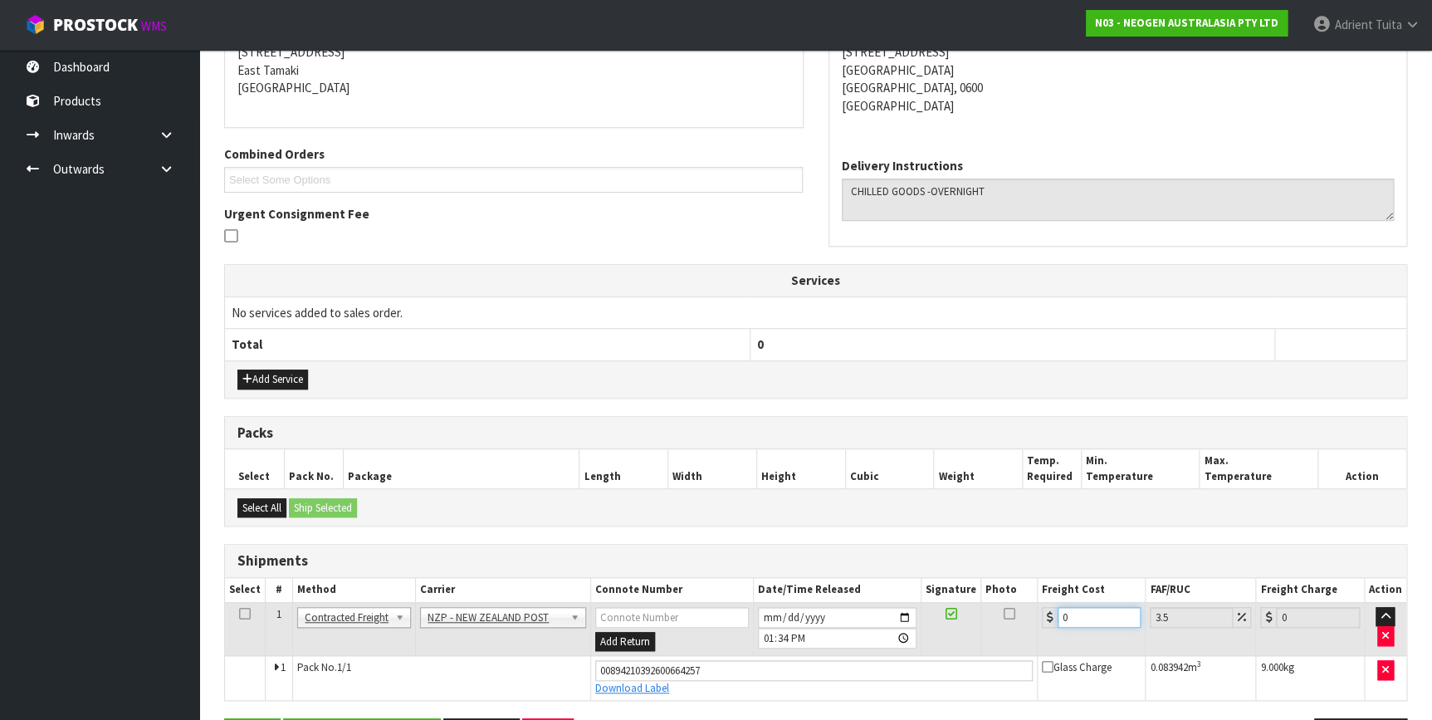
click at [1082, 619] on input "0" at bounding box center [1099, 617] width 84 height 21
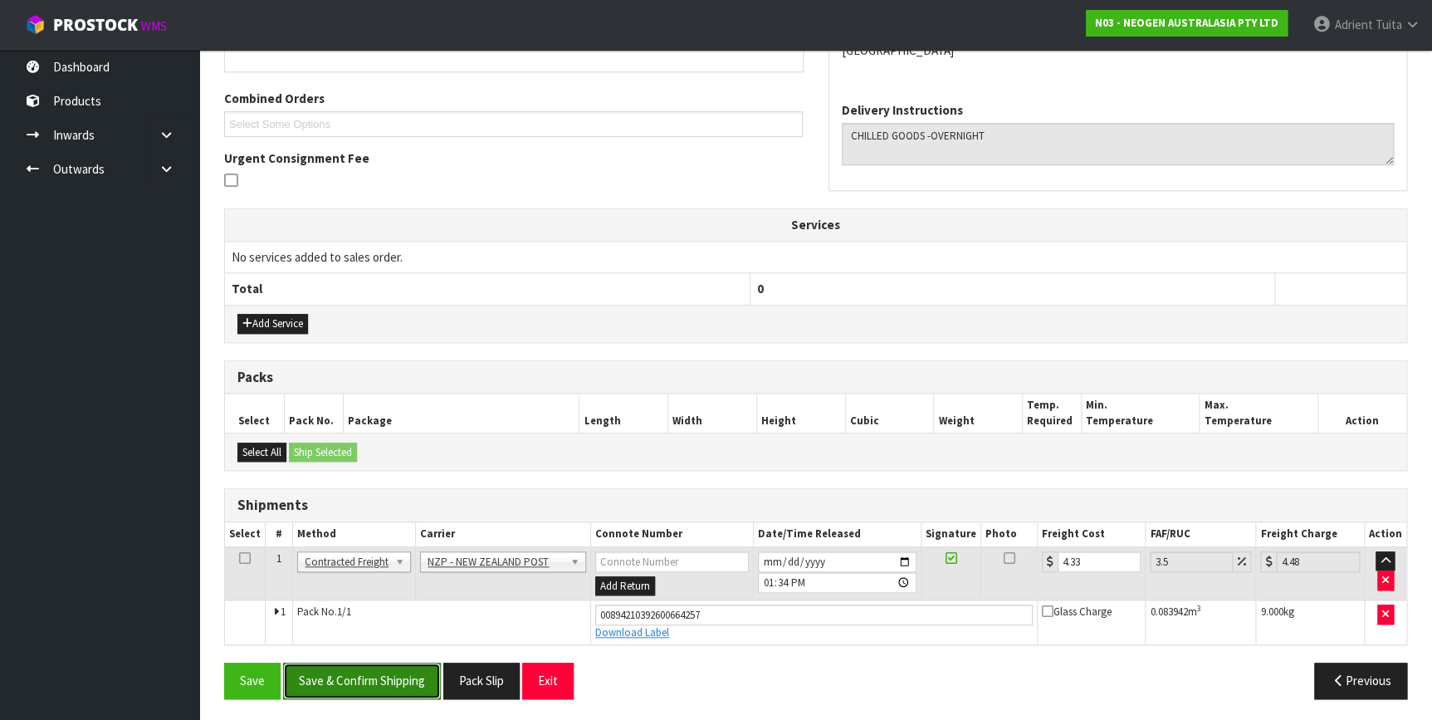
click at [362, 667] on button "Save & Confirm Shipping" at bounding box center [362, 680] width 158 height 36
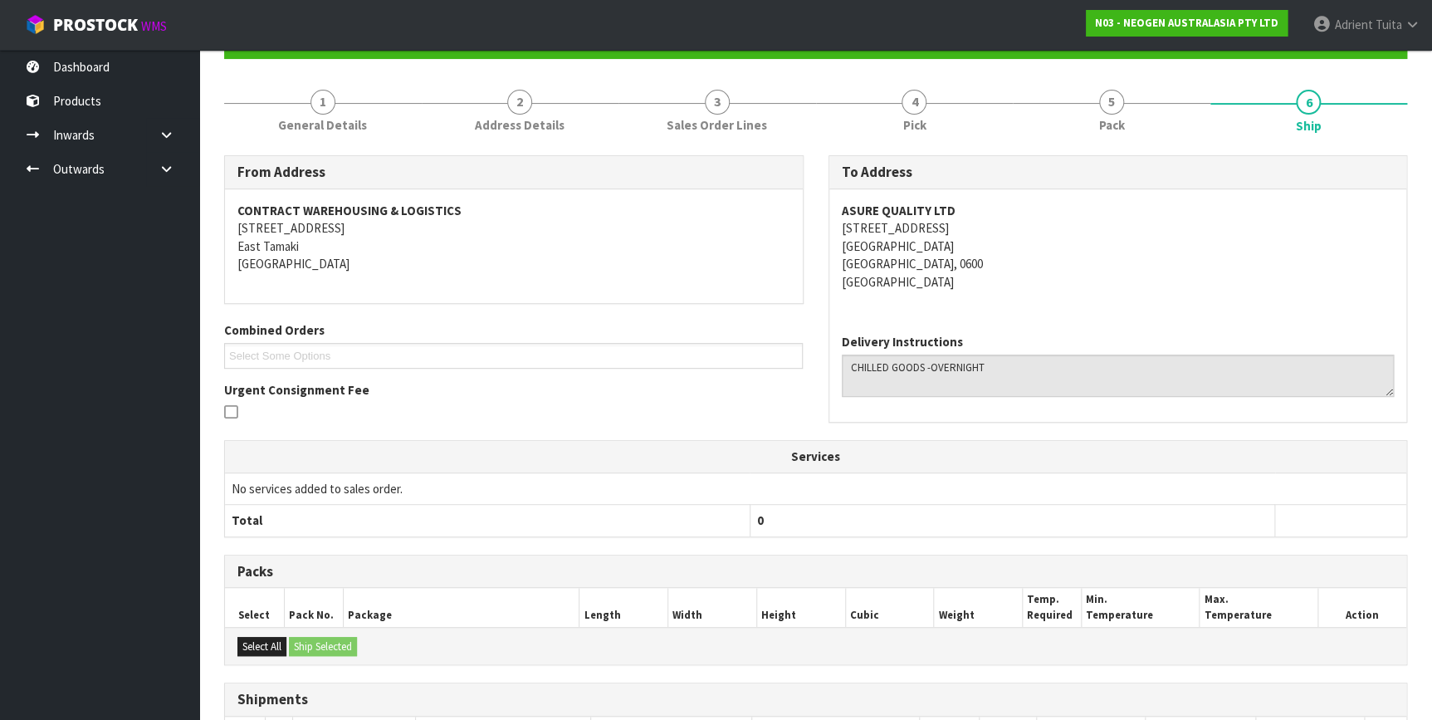
scroll to position [357, 0]
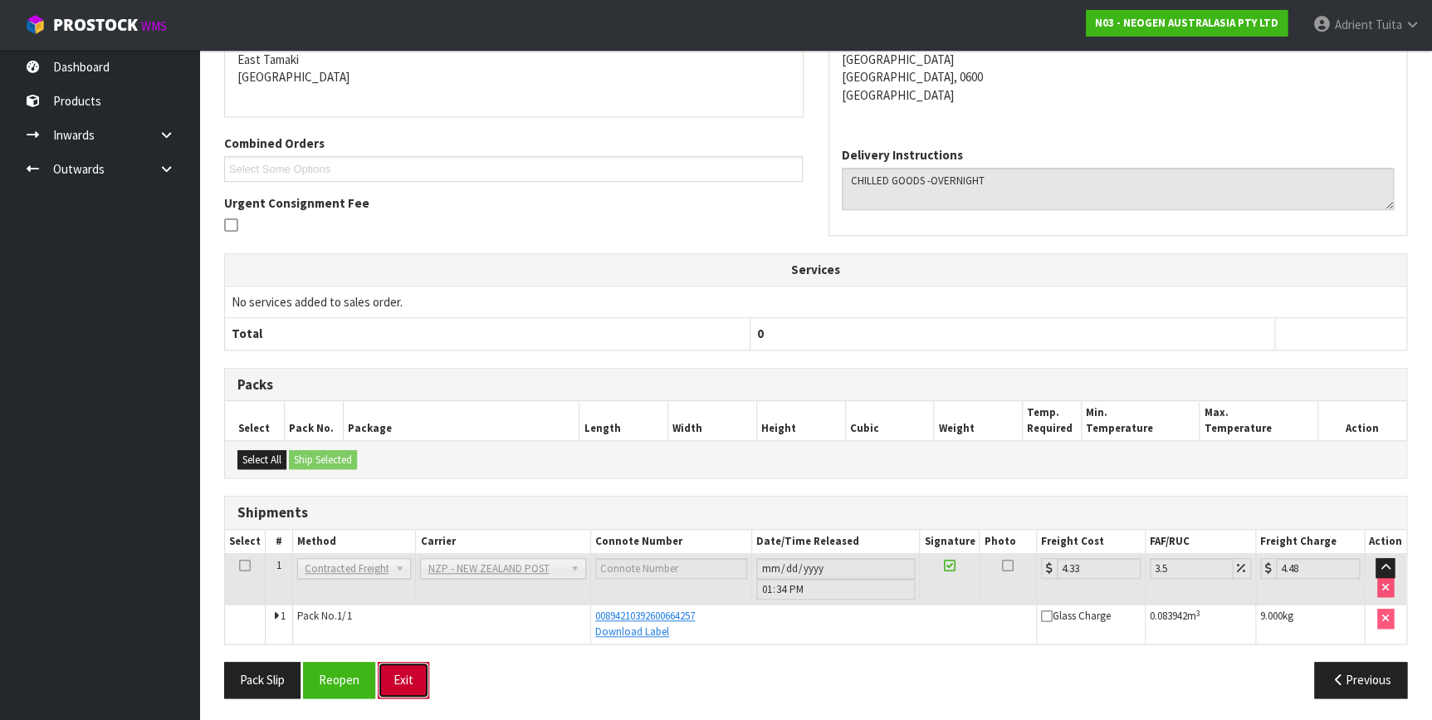
click at [393, 665] on button "Exit" at bounding box center [403, 679] width 51 height 36
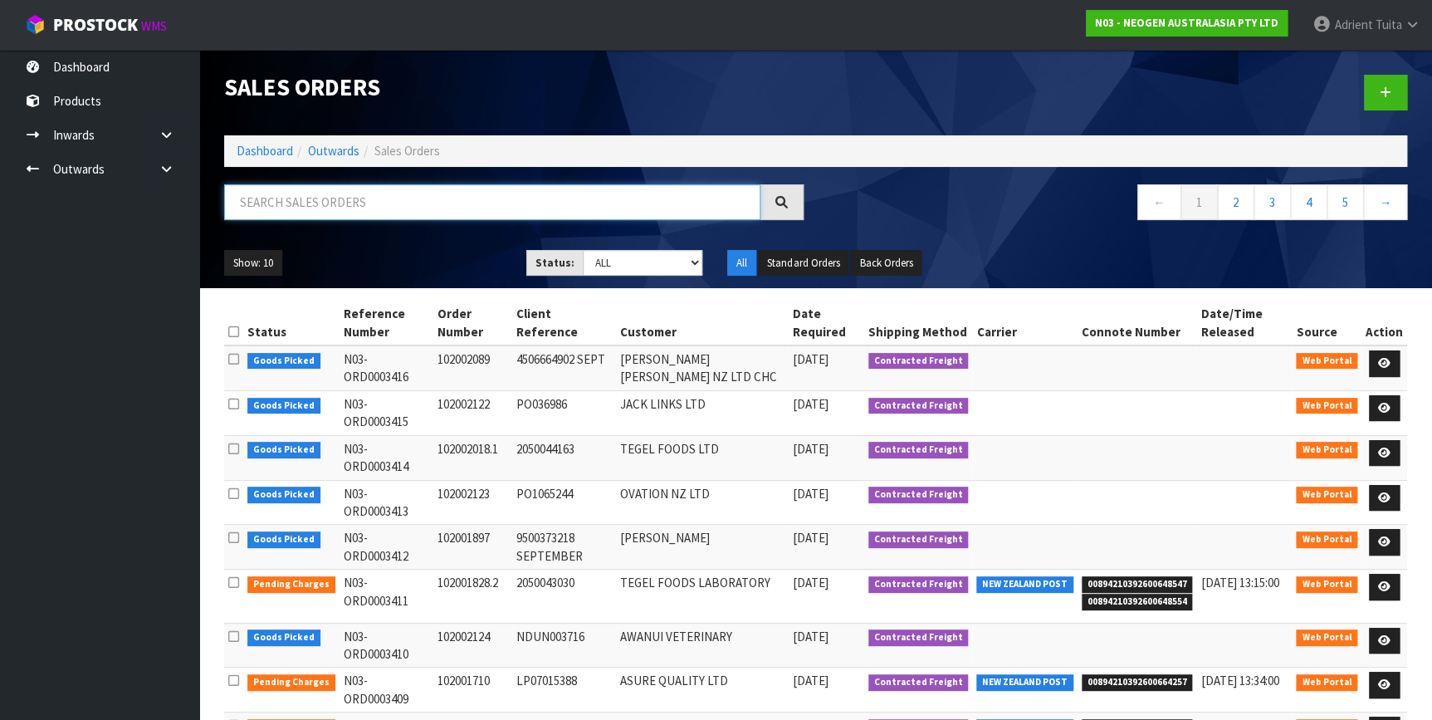
click at [350, 208] on input "text" at bounding box center [492, 202] width 536 height 36
click at [349, 214] on input "text" at bounding box center [492, 202] width 536 height 36
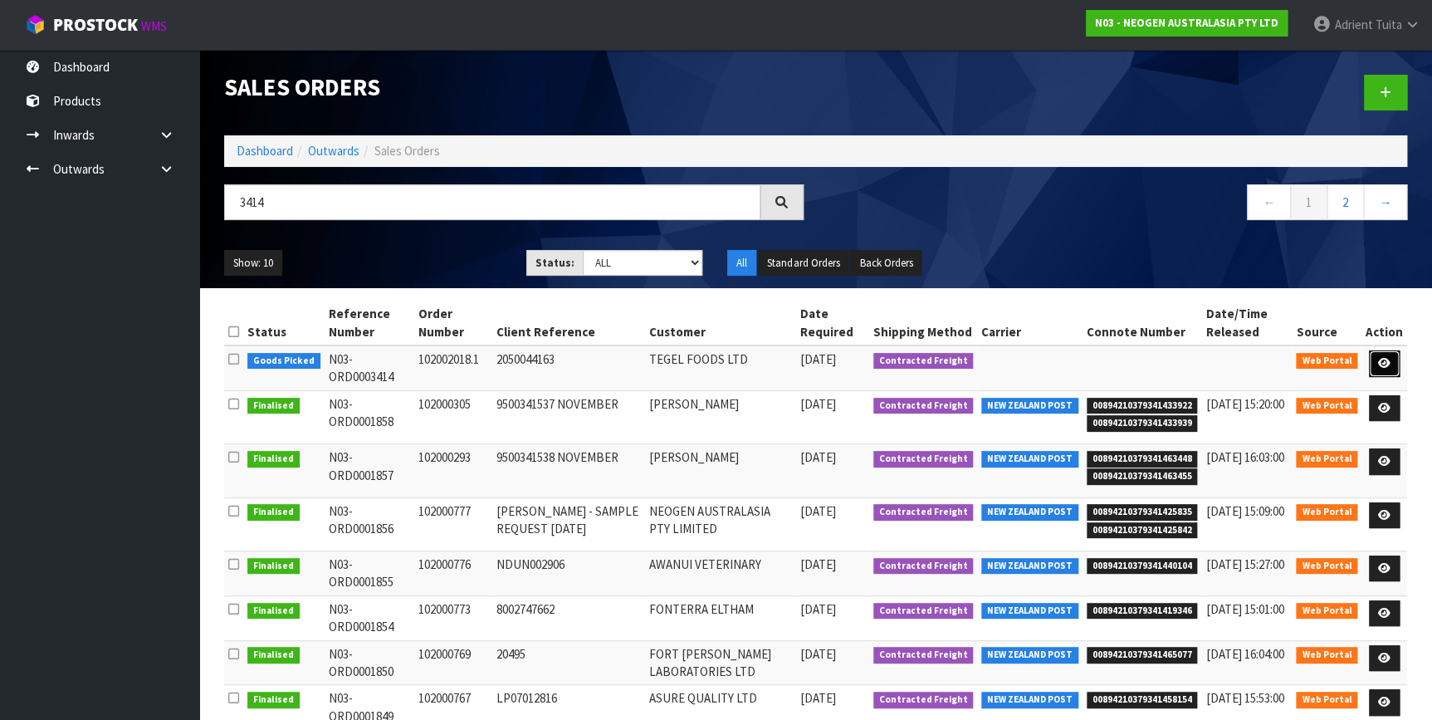
click at [1382, 358] on icon at bounding box center [1384, 363] width 12 height 11
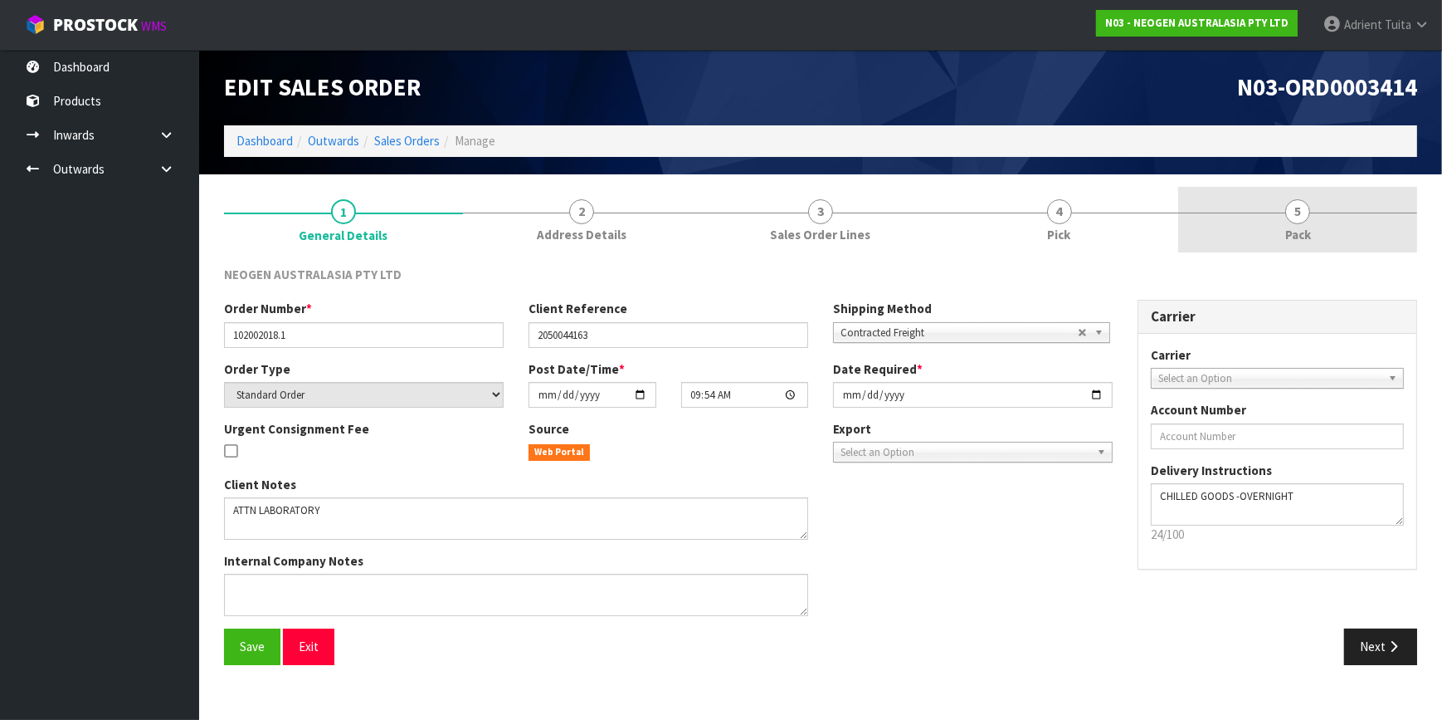
click at [1327, 232] on link "5 Pack" at bounding box center [1297, 220] width 239 height 66
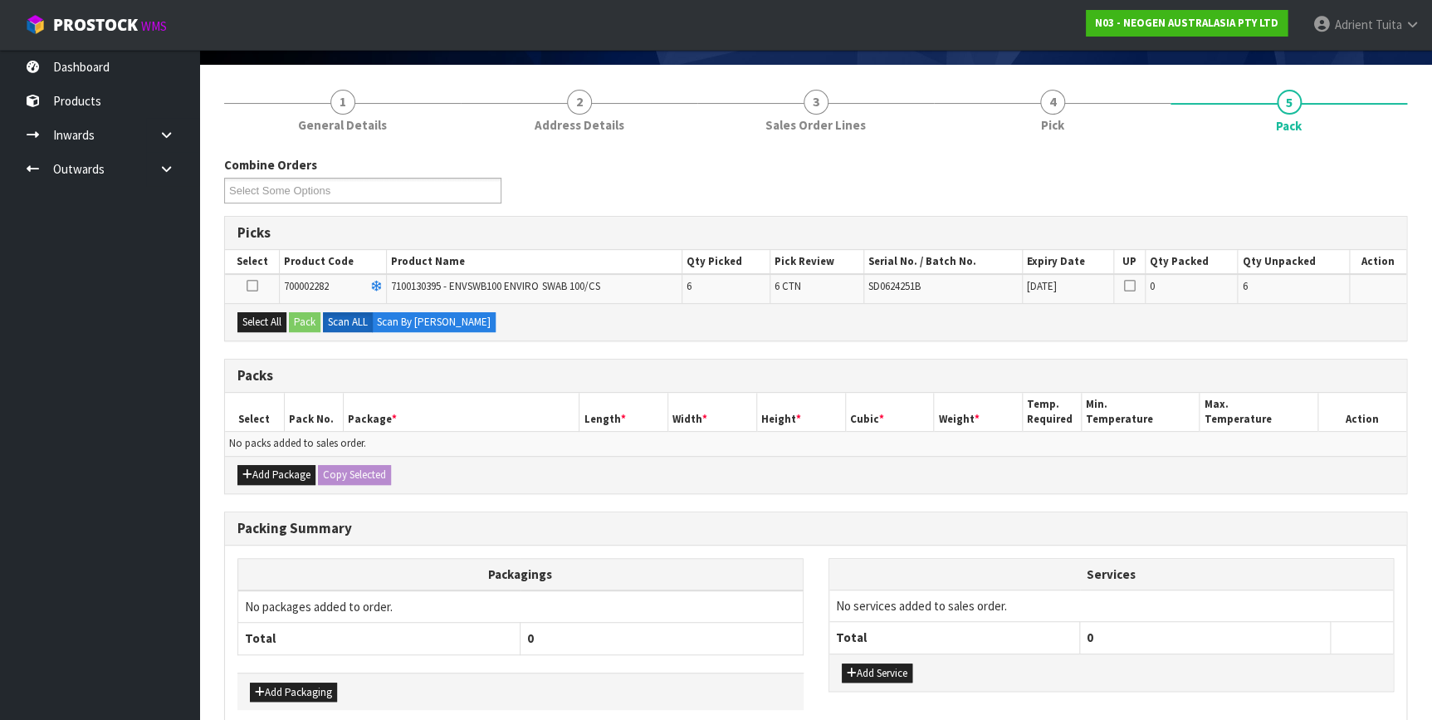
scroll to position [187, 0]
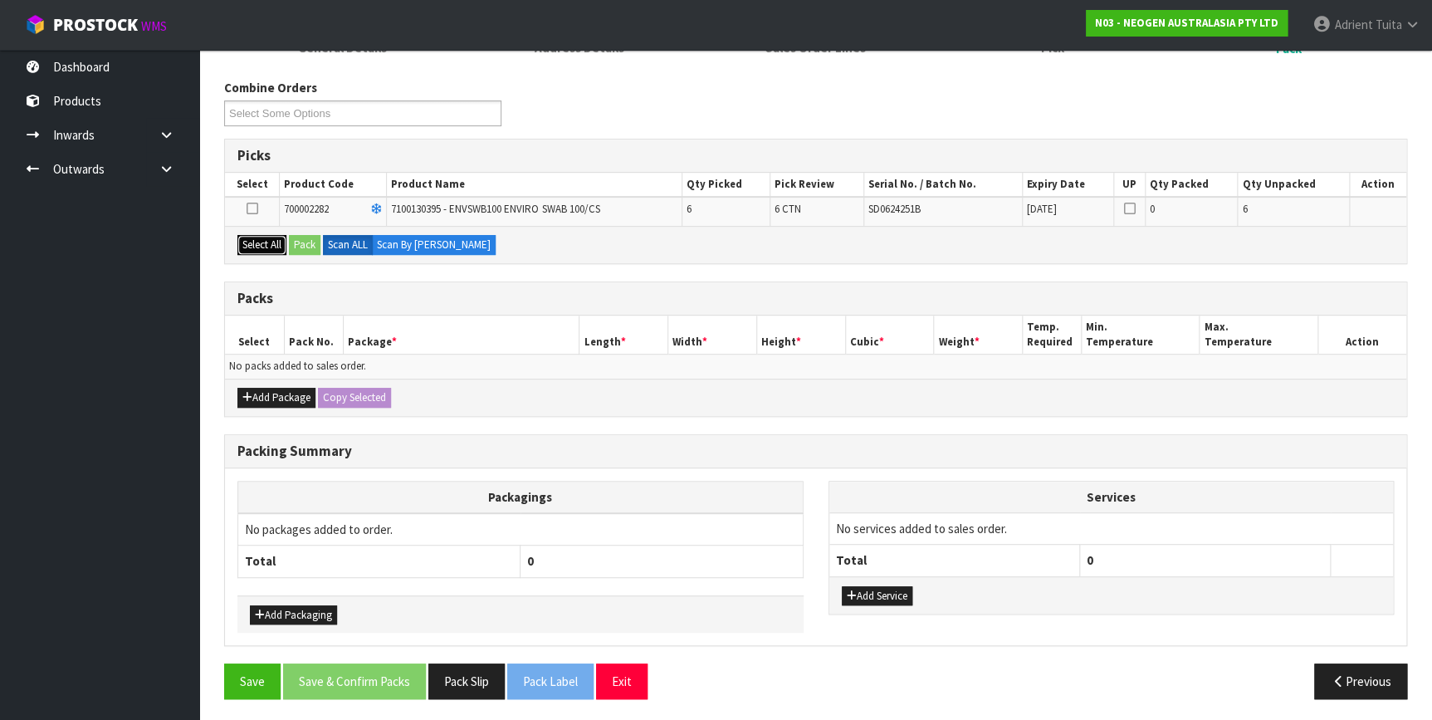
click at [266, 236] on button "Select All" at bounding box center [261, 245] width 49 height 20
click at [293, 237] on button "Pack" at bounding box center [305, 245] width 32 height 20
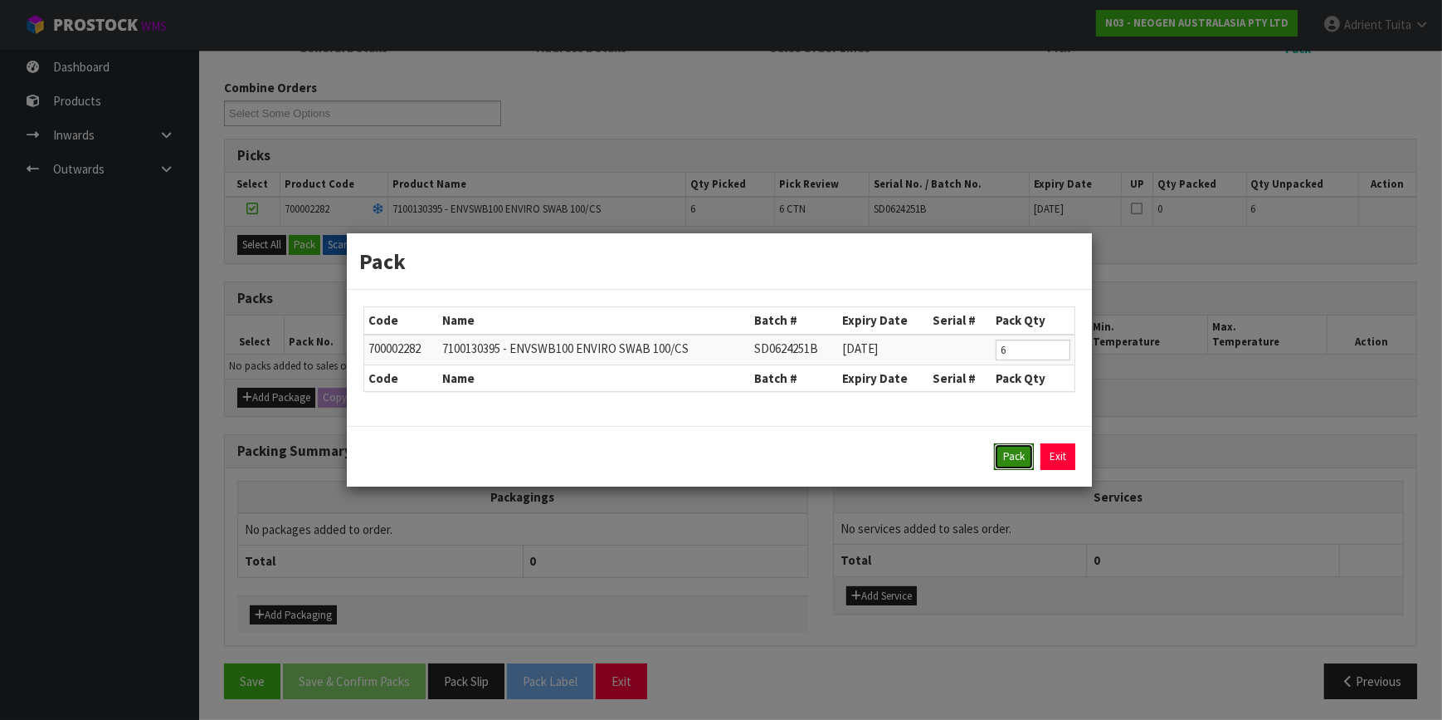
click at [1012, 446] on button "Pack" at bounding box center [1014, 456] width 40 height 27
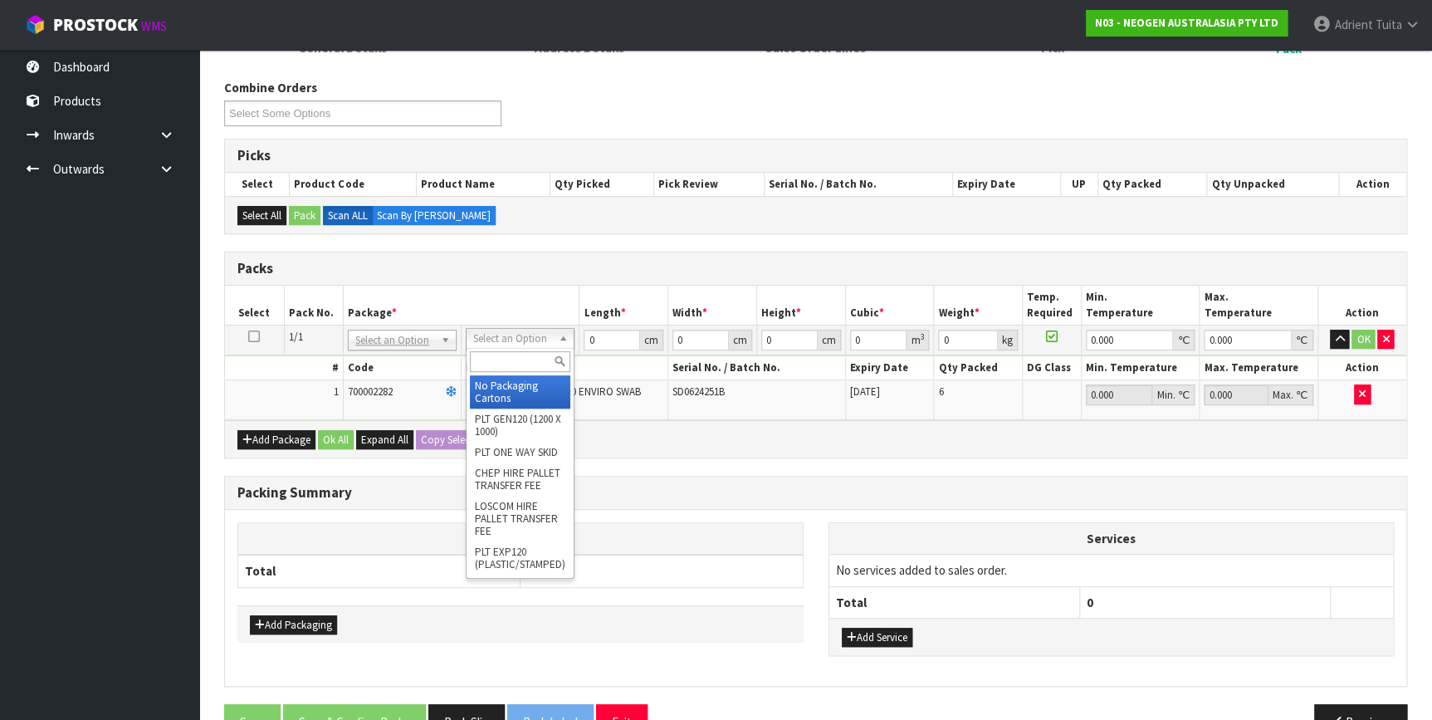
drag, startPoint x: 476, startPoint y: 333, endPoint x: 481, endPoint y: 357, distance: 24.4
click at [481, 357] on input "text" at bounding box center [520, 361] width 100 height 21
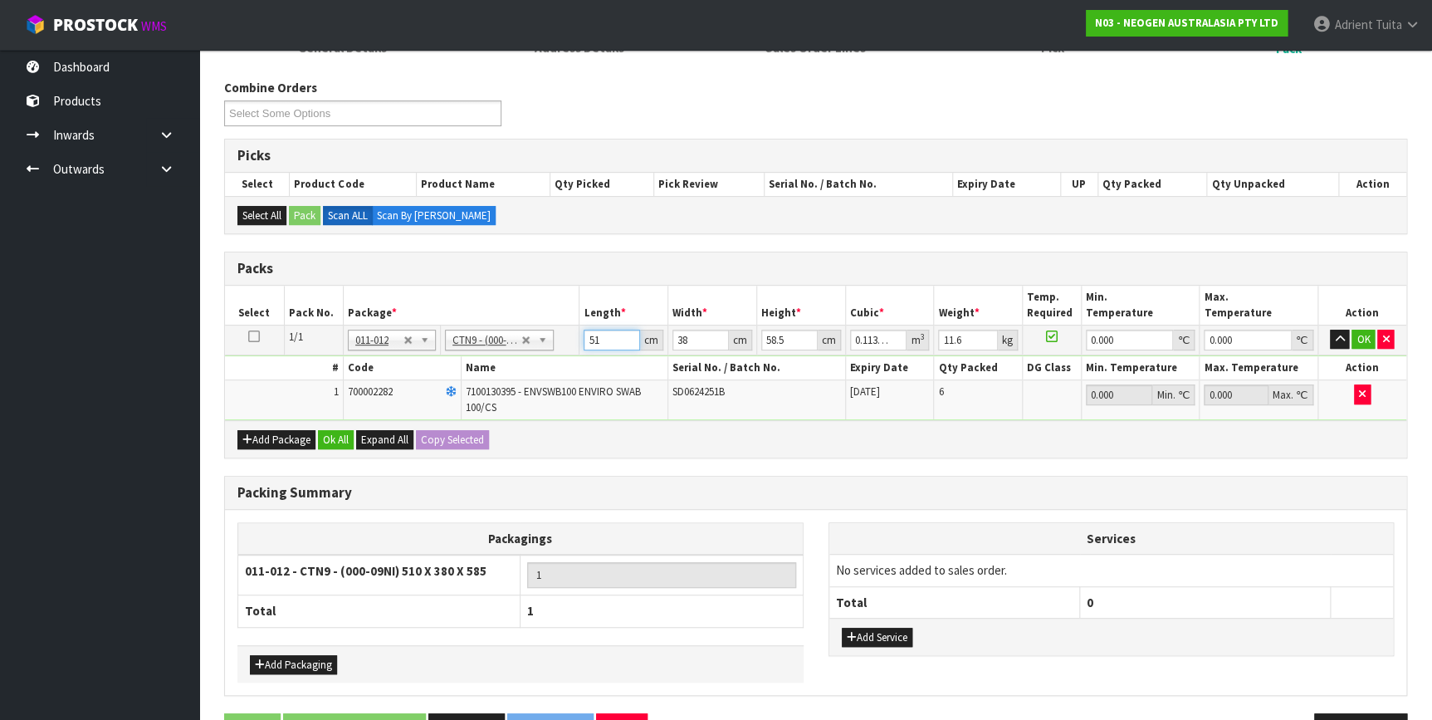
click at [589, 334] on input "51" at bounding box center [611, 339] width 56 height 21
click at [1355, 339] on button "OK" at bounding box center [1362, 339] width 23 height 20
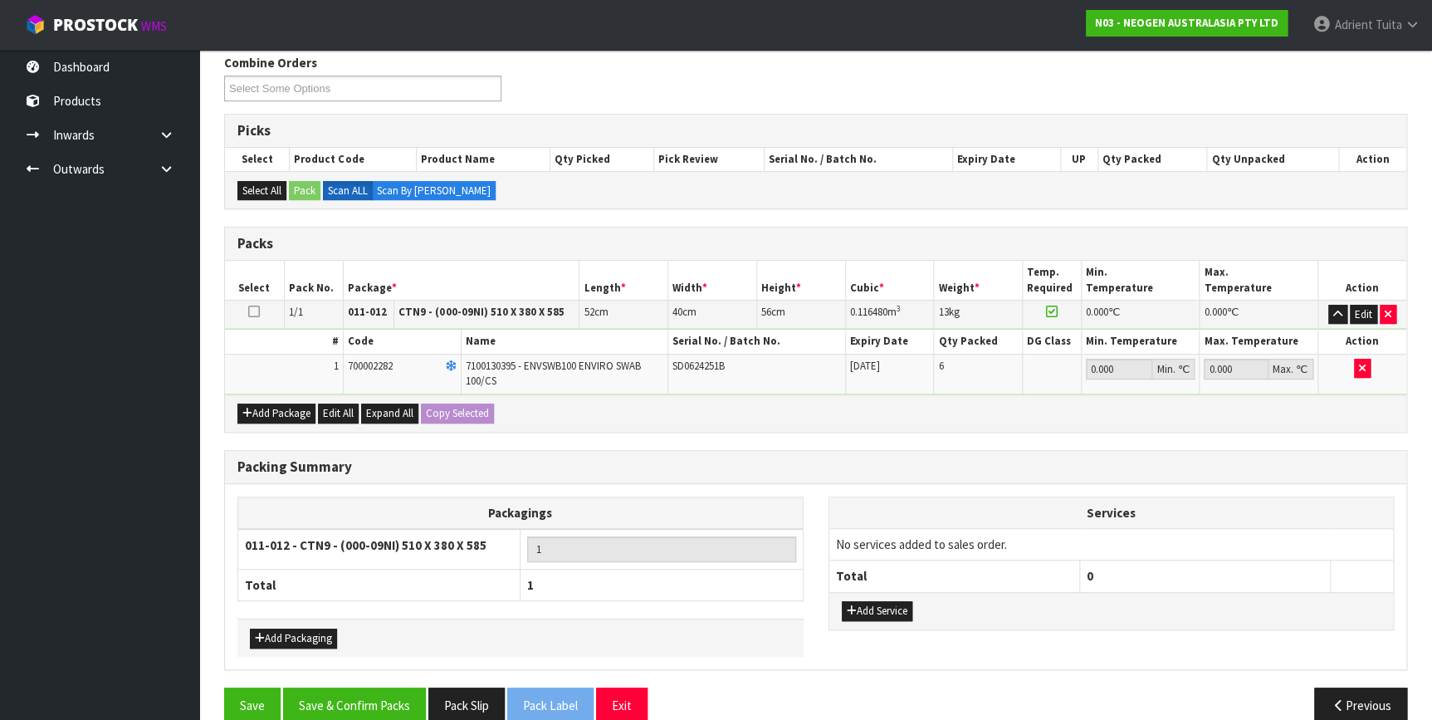
scroll to position [235, 0]
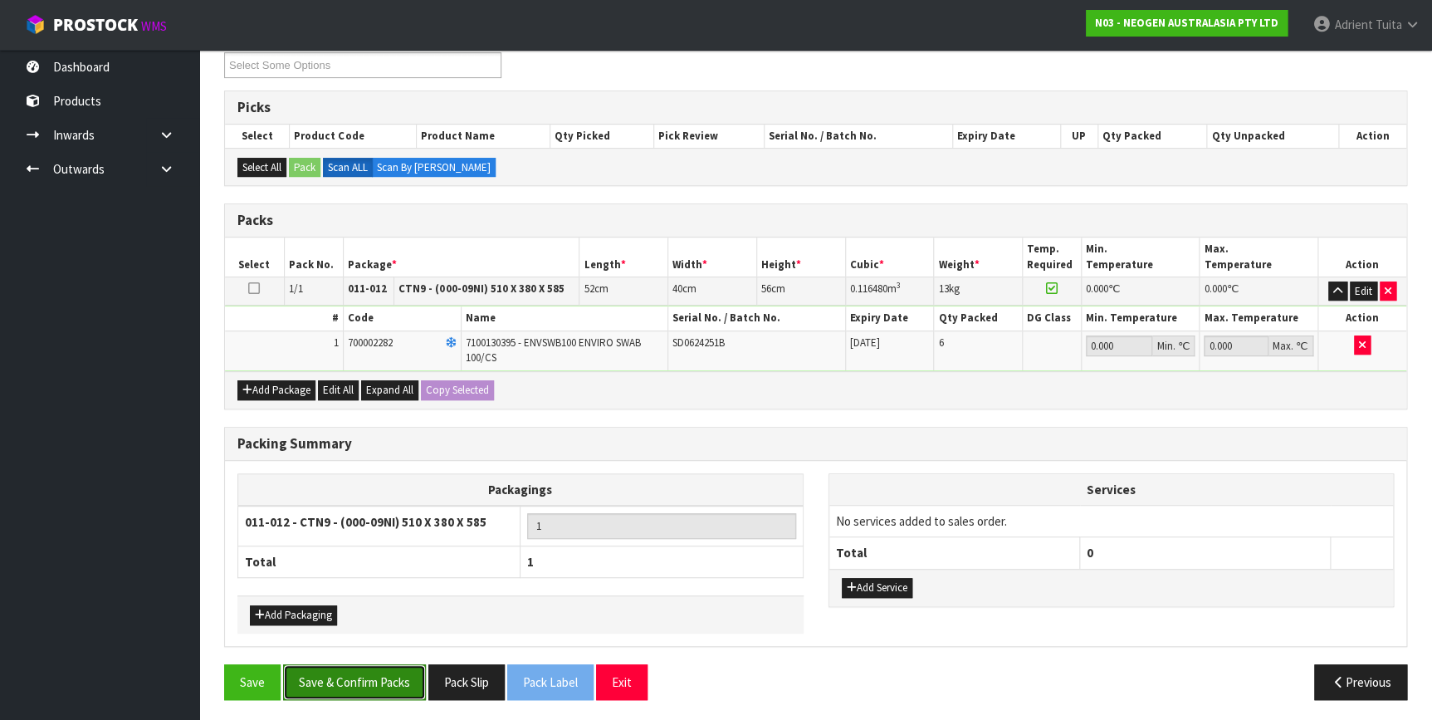
click at [373, 680] on button "Save & Confirm Packs" at bounding box center [354, 682] width 143 height 36
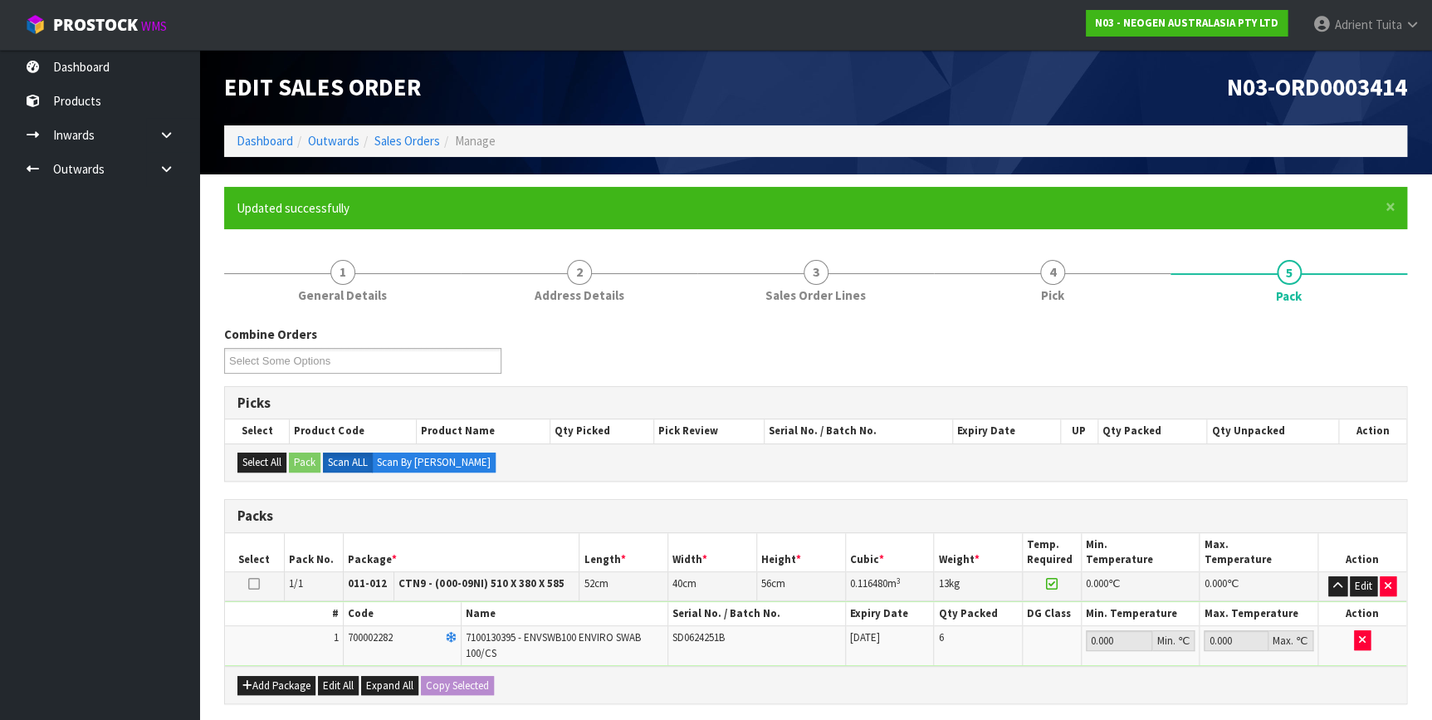
scroll to position [0, 0]
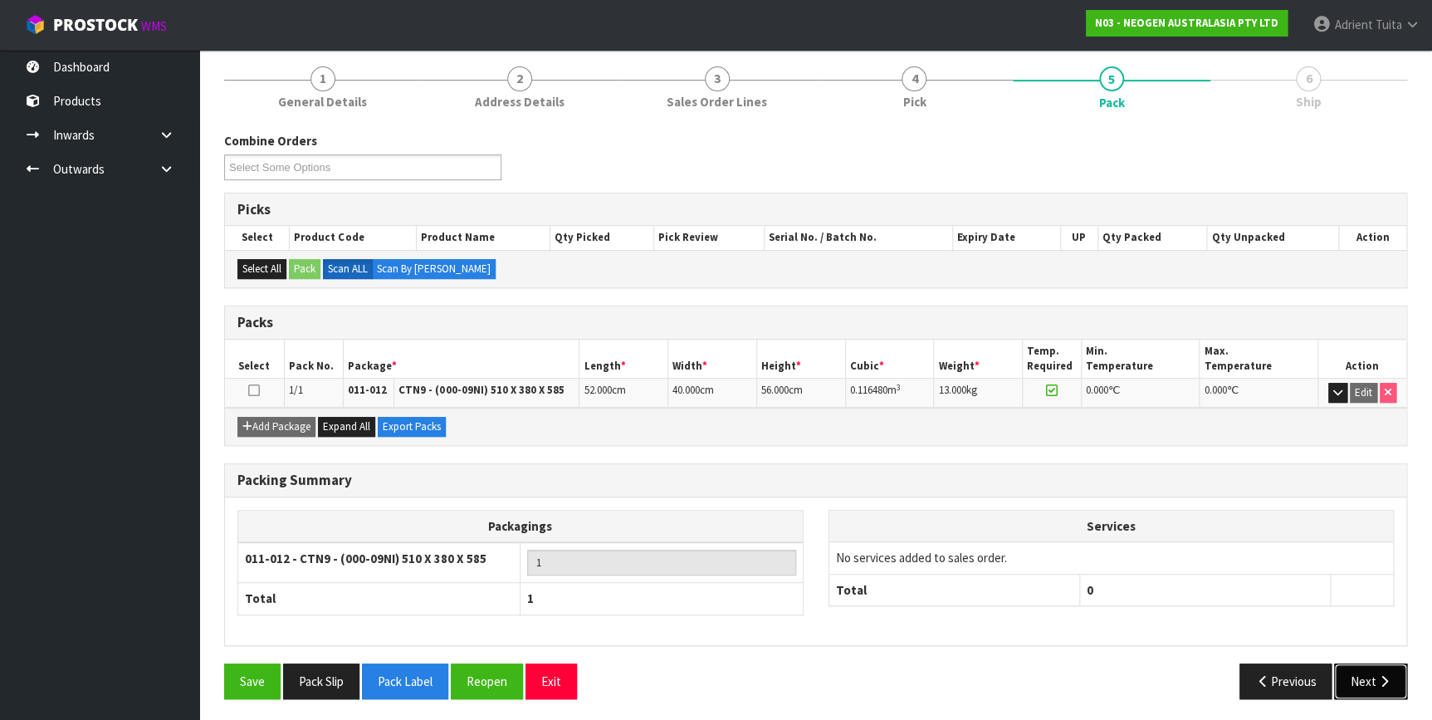
click at [1363, 679] on button "Next" at bounding box center [1370, 681] width 73 height 36
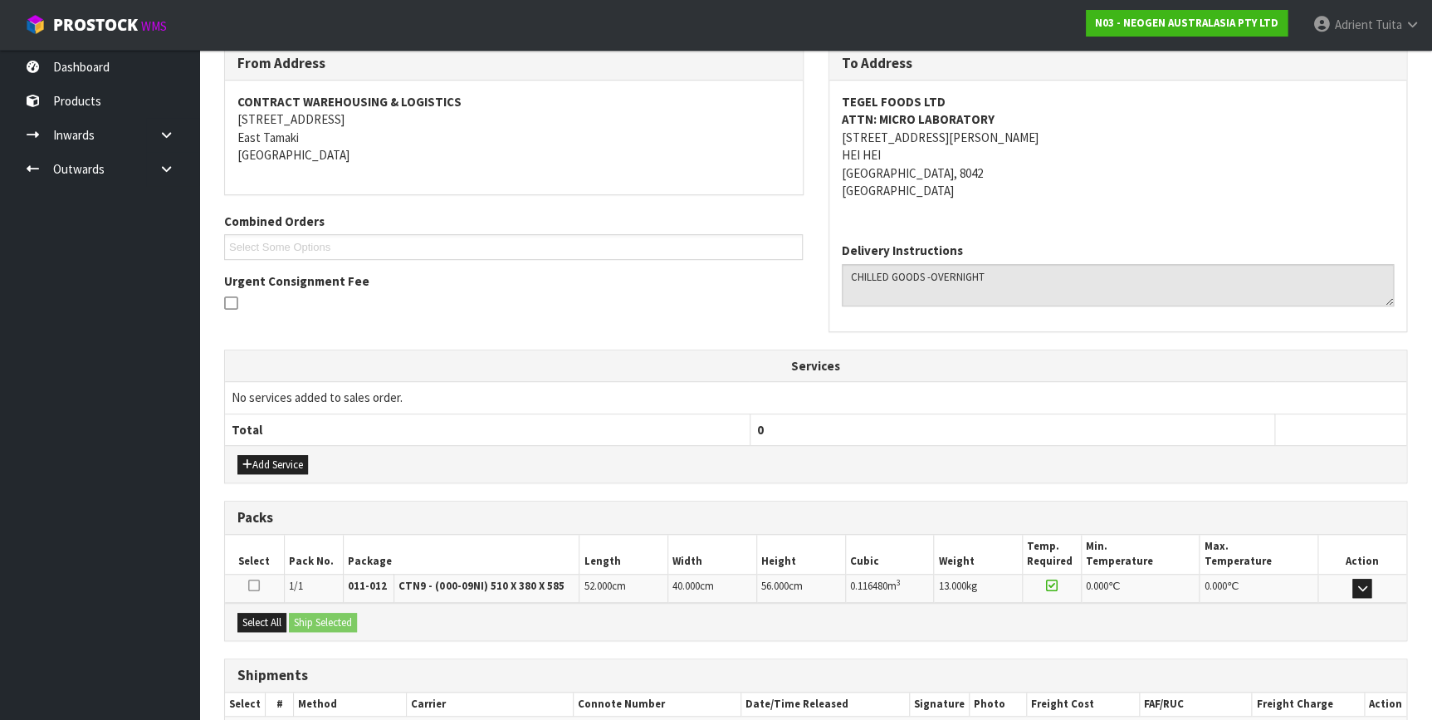
scroll to position [375, 0]
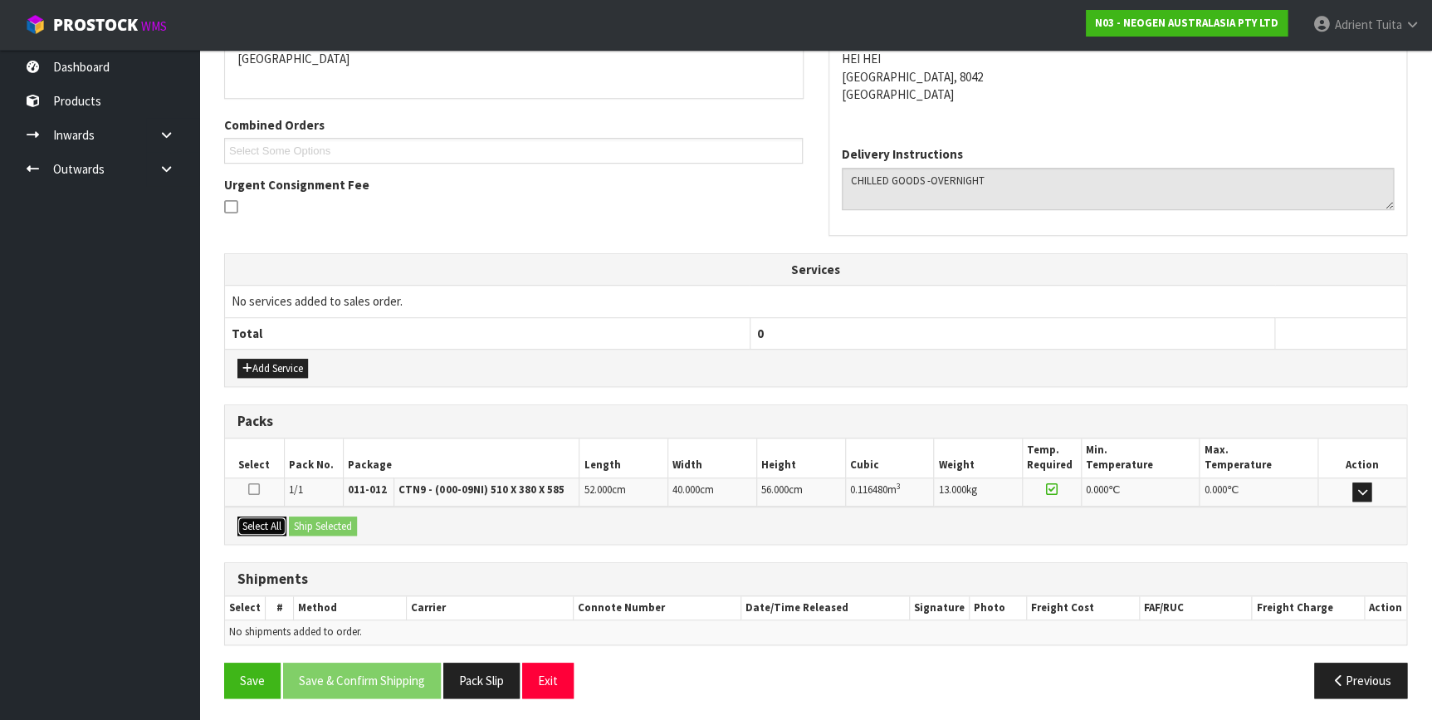
drag, startPoint x: 269, startPoint y: 529, endPoint x: 309, endPoint y: 522, distance: 40.4
click at [276, 525] on button "Select All" at bounding box center [261, 526] width 49 height 20
click at [312, 522] on button "Ship Selected" at bounding box center [323, 526] width 68 height 20
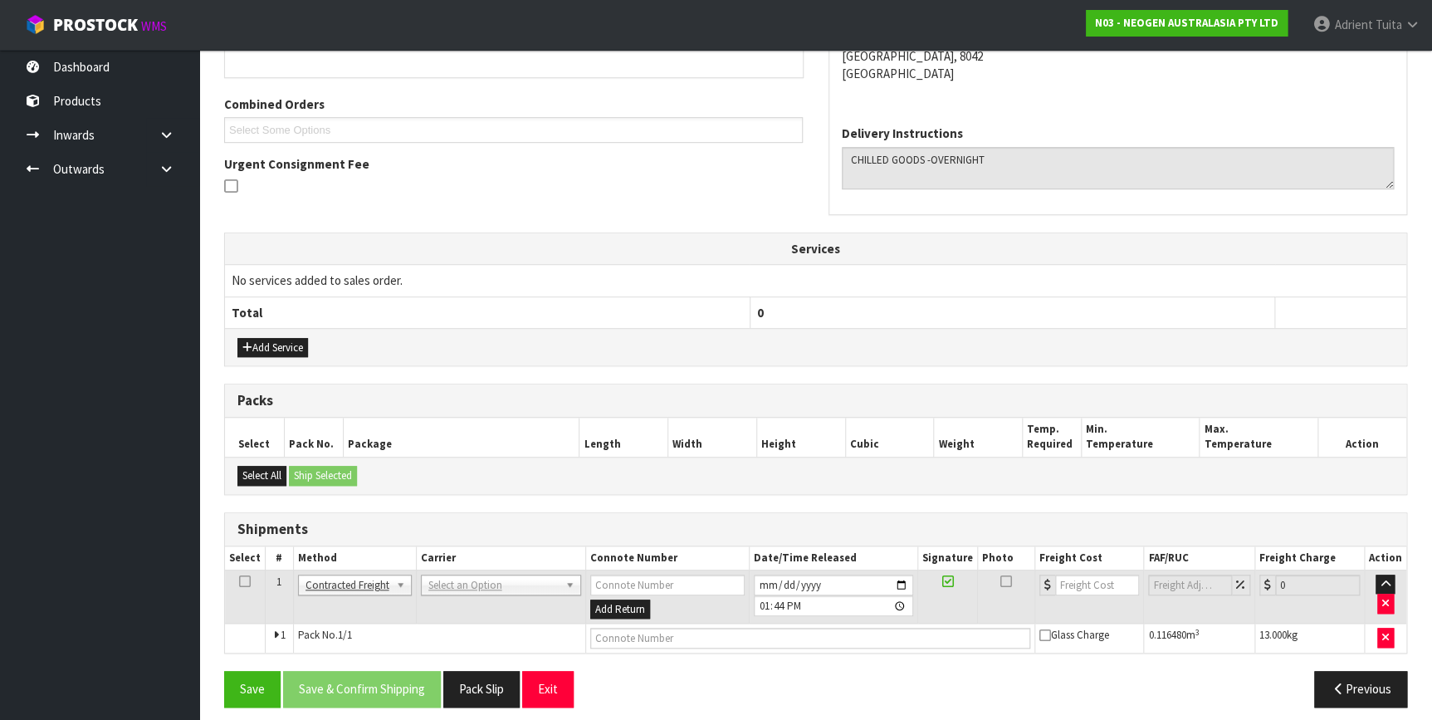
scroll to position [405, 0]
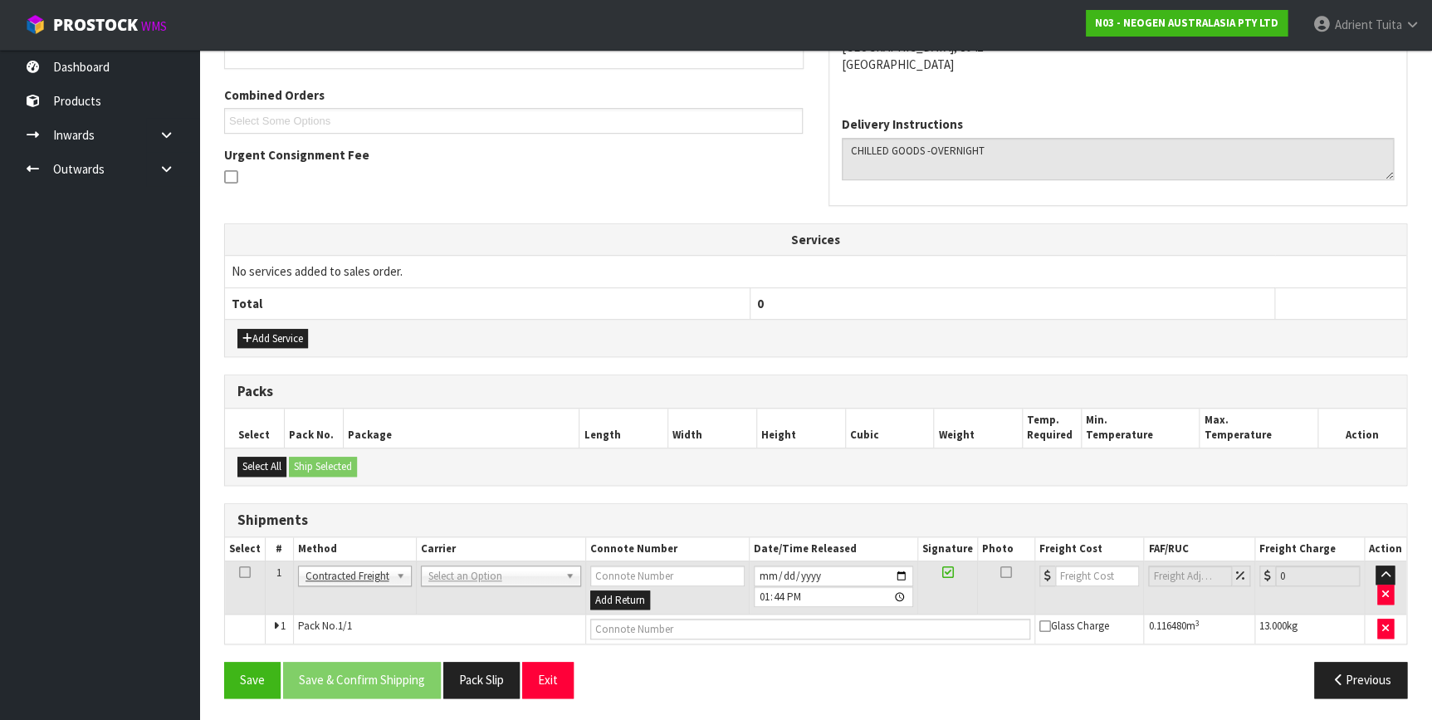
drag, startPoint x: 471, startPoint y: 574, endPoint x: 468, endPoint y: 583, distance: 9.5
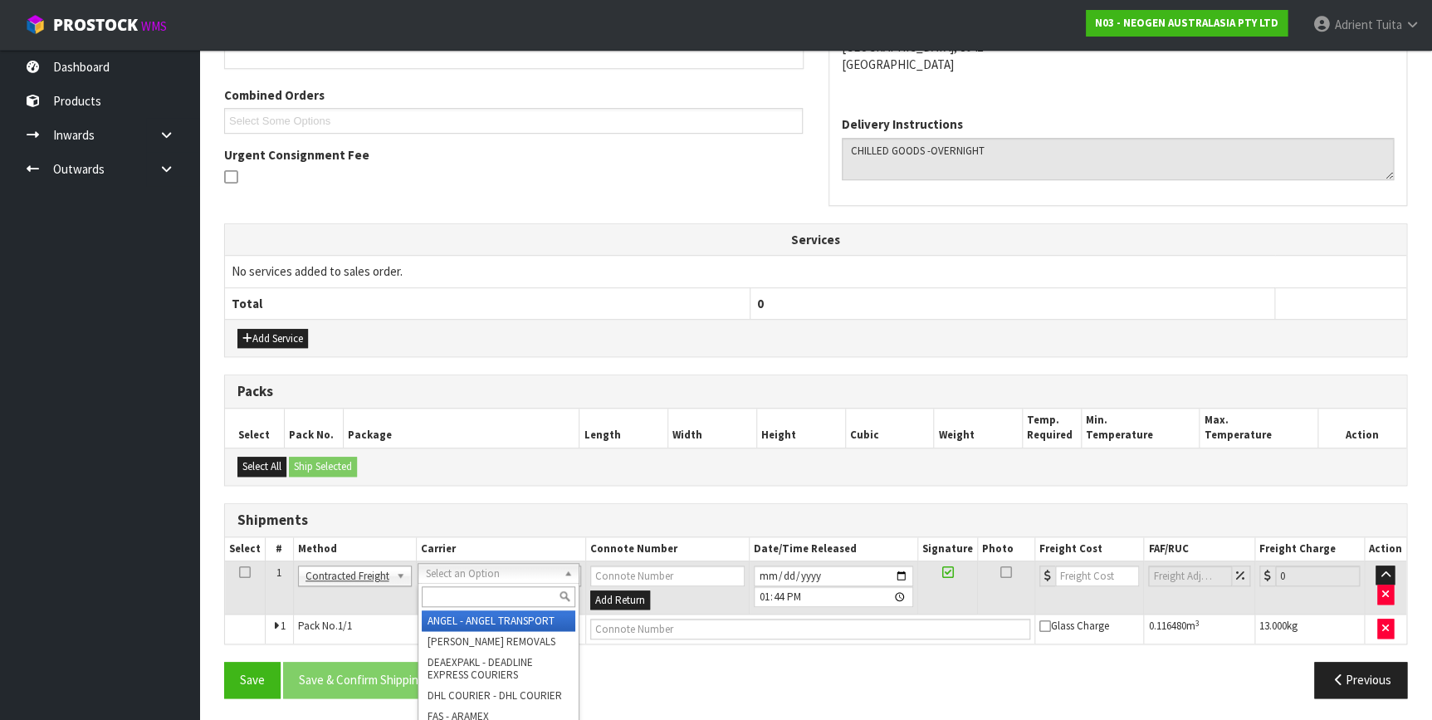
click at [468, 586] on input "text" at bounding box center [498, 596] width 153 height 21
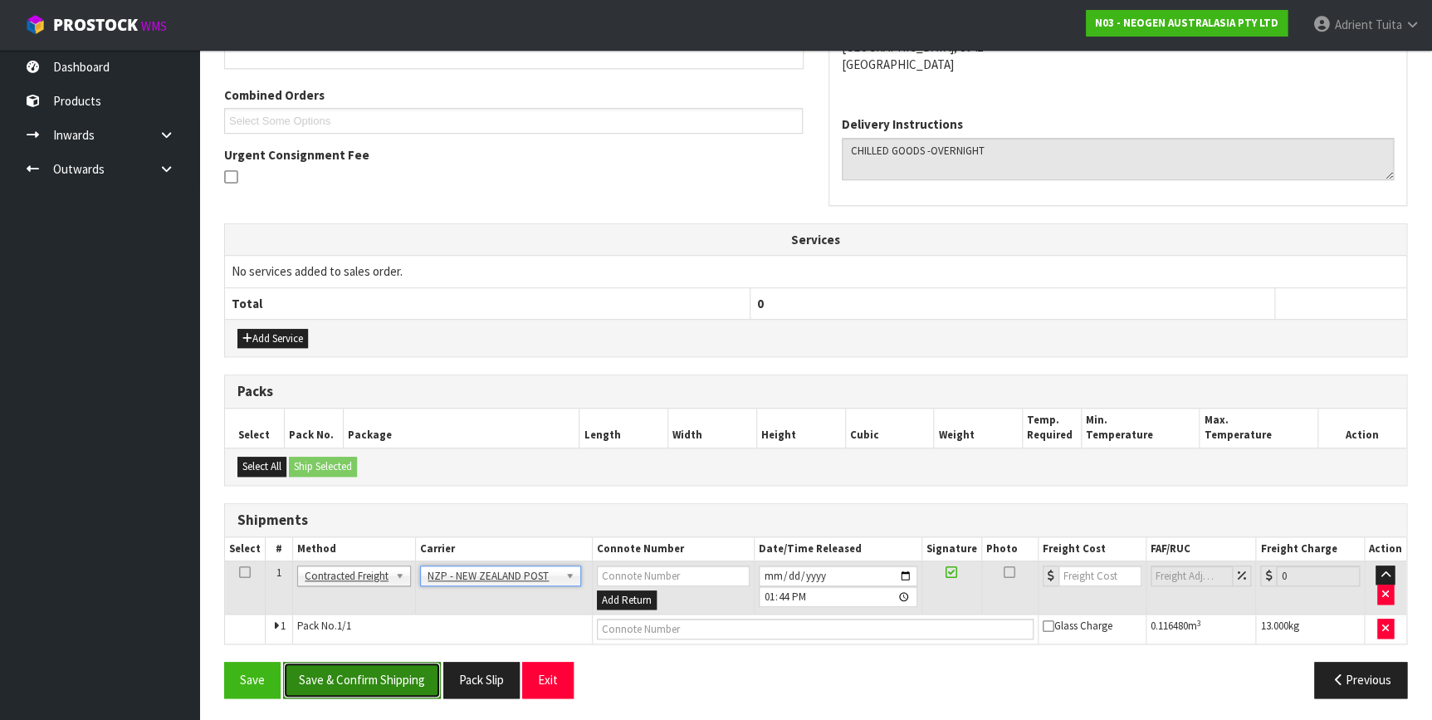
click at [394, 681] on button "Save & Confirm Shipping" at bounding box center [362, 679] width 158 height 36
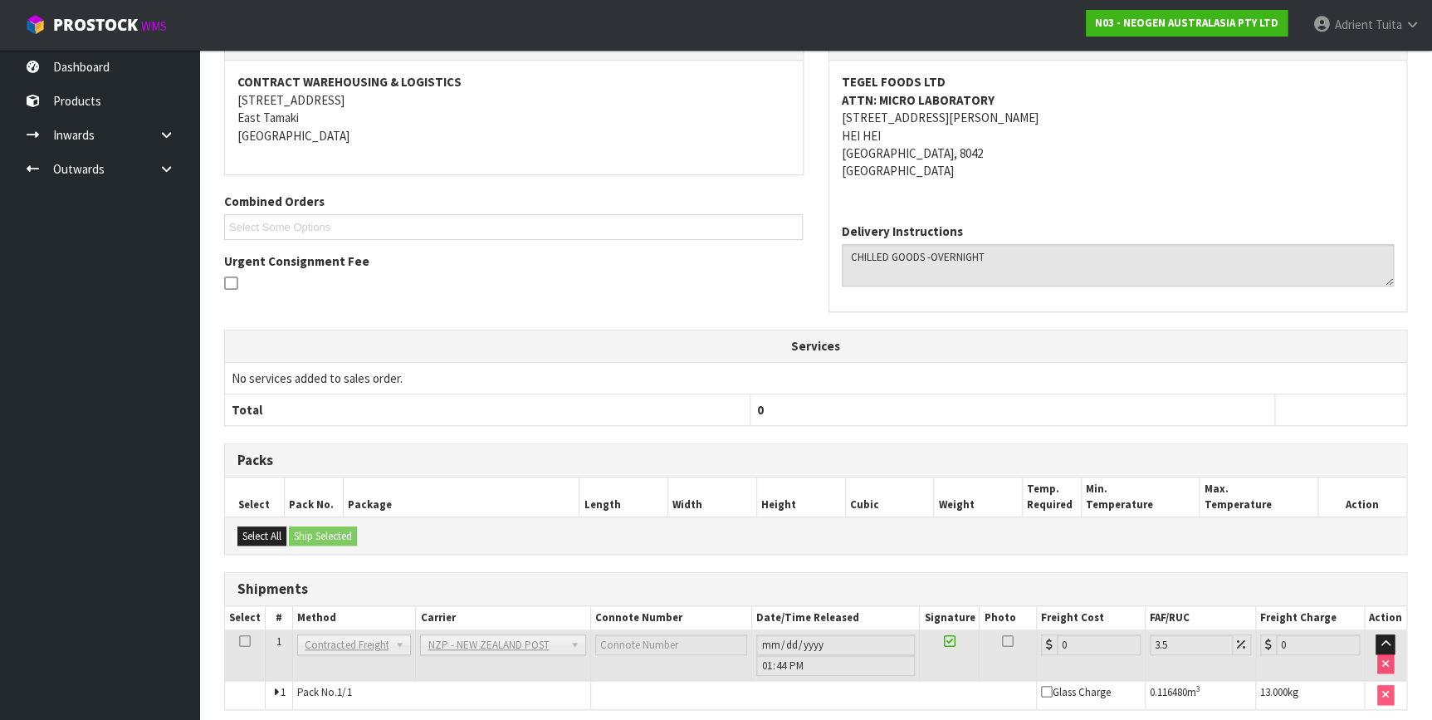
scroll to position [382, 0]
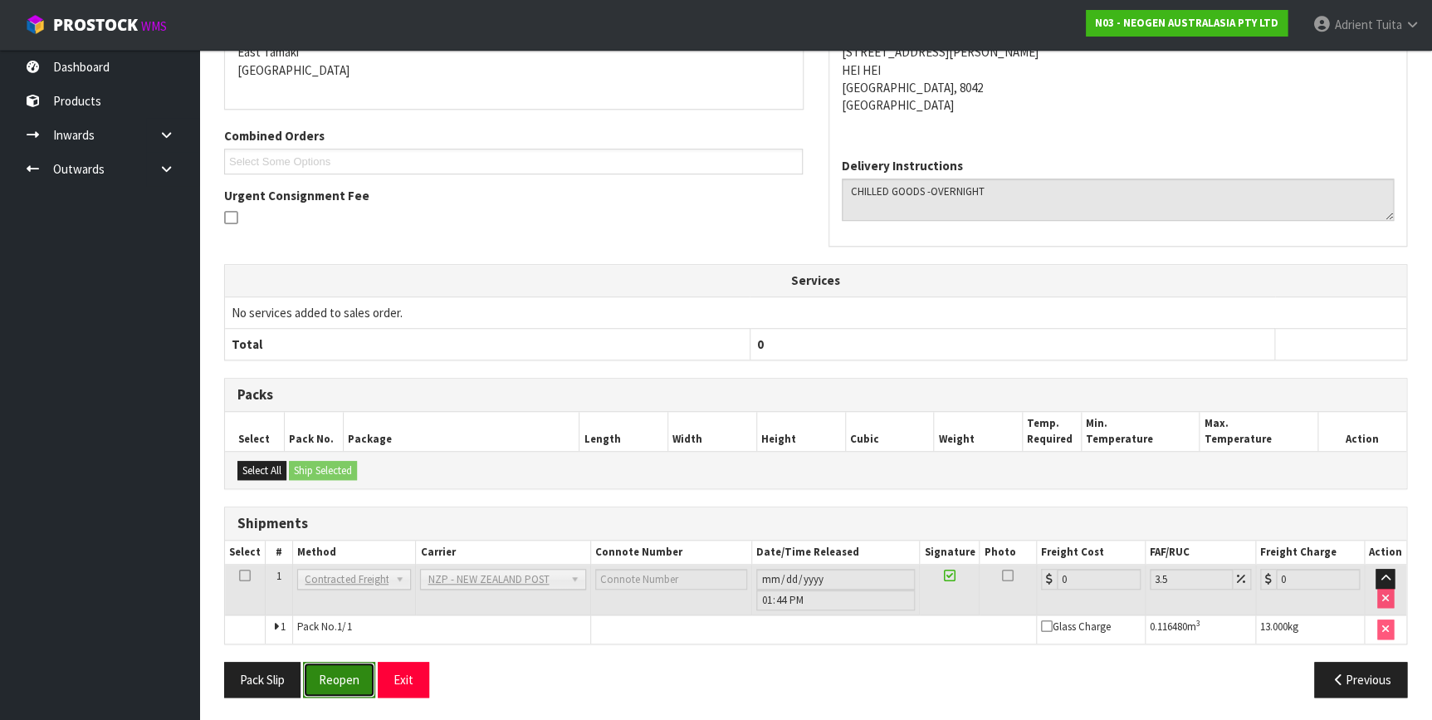
click at [339, 663] on button "Reopen" at bounding box center [339, 679] width 72 height 36
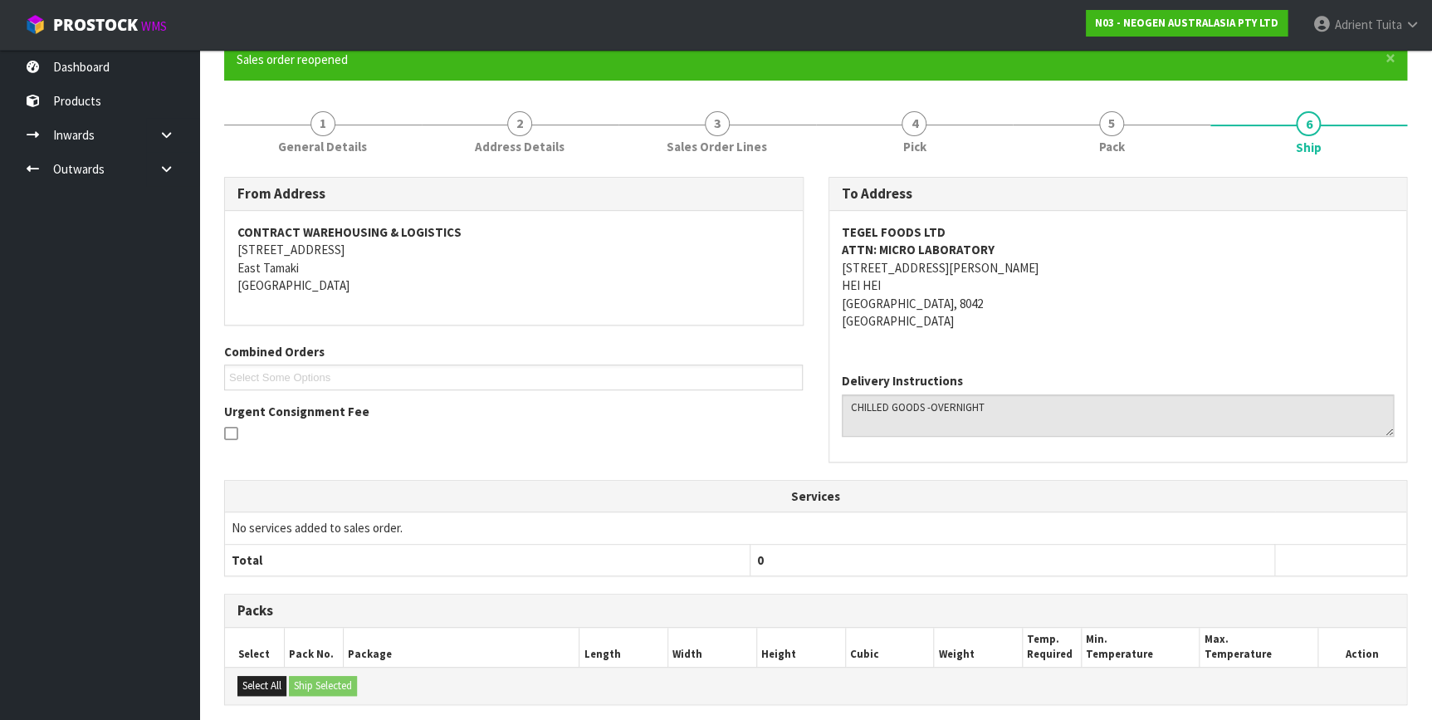
scroll to position [364, 0]
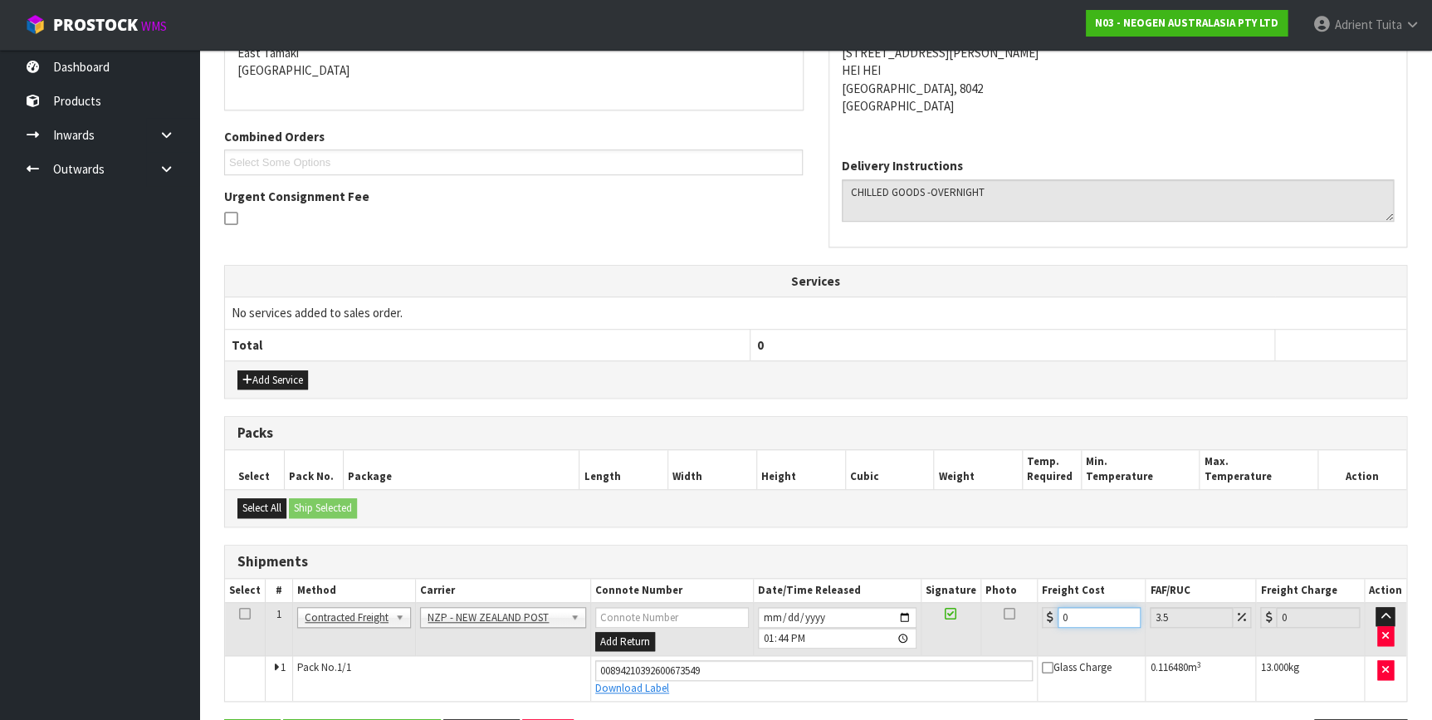
click at [1120, 617] on input "0" at bounding box center [1099, 617] width 84 height 21
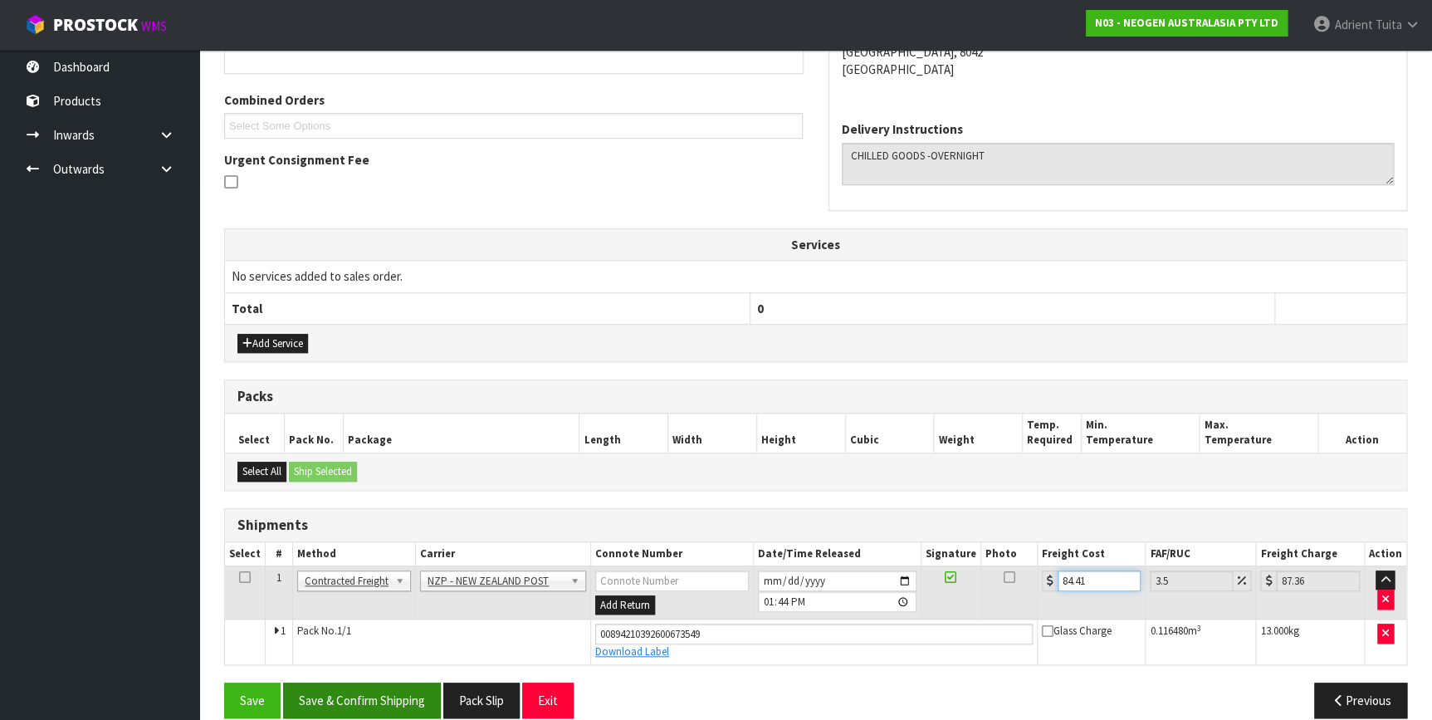
scroll to position [420, 0]
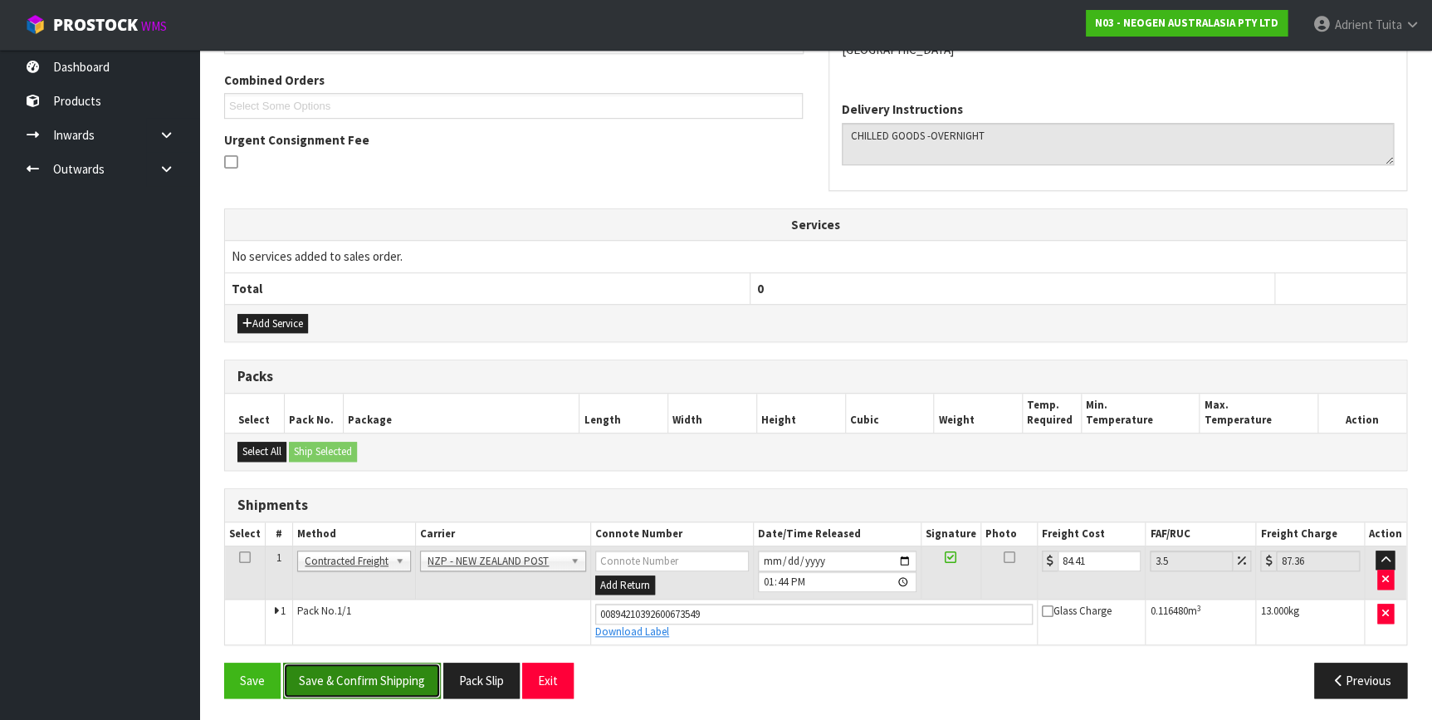
click at [365, 679] on button "Save & Confirm Shipping" at bounding box center [362, 680] width 158 height 36
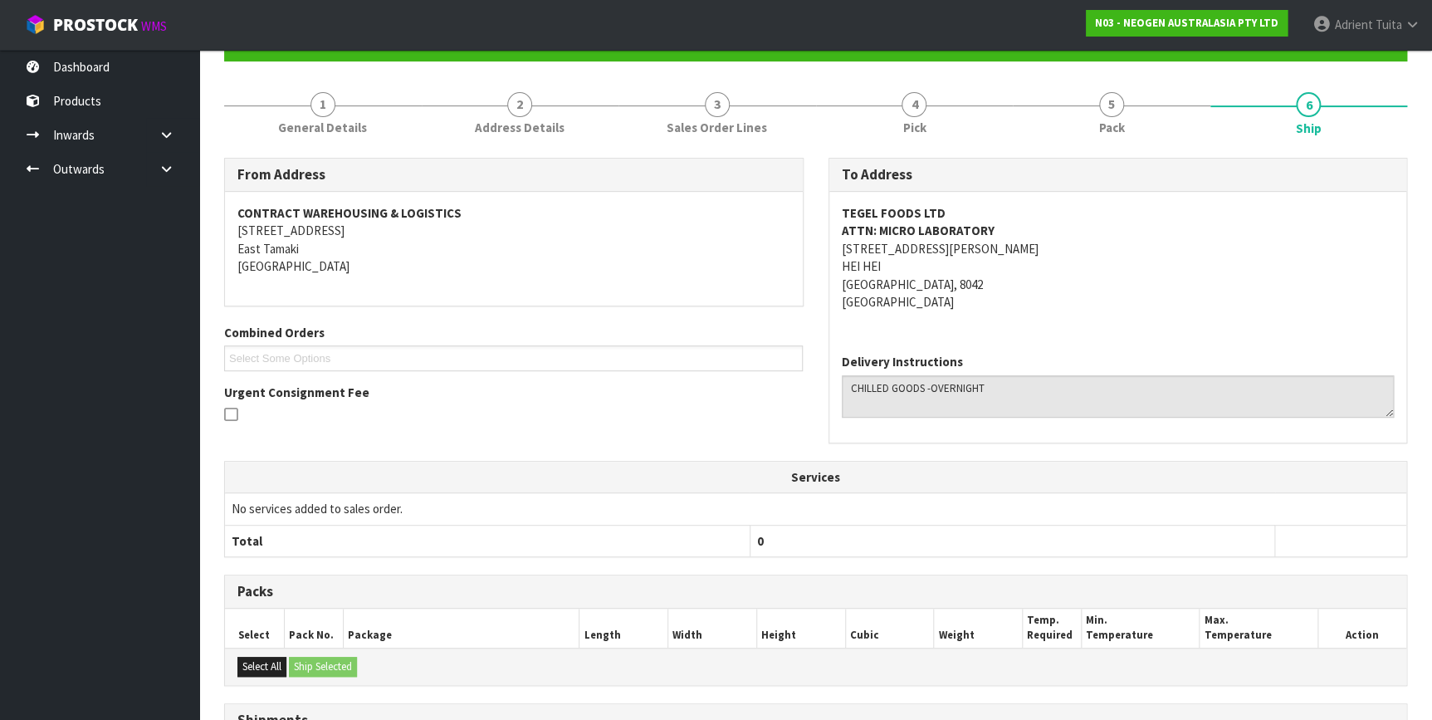
scroll to position [0, 0]
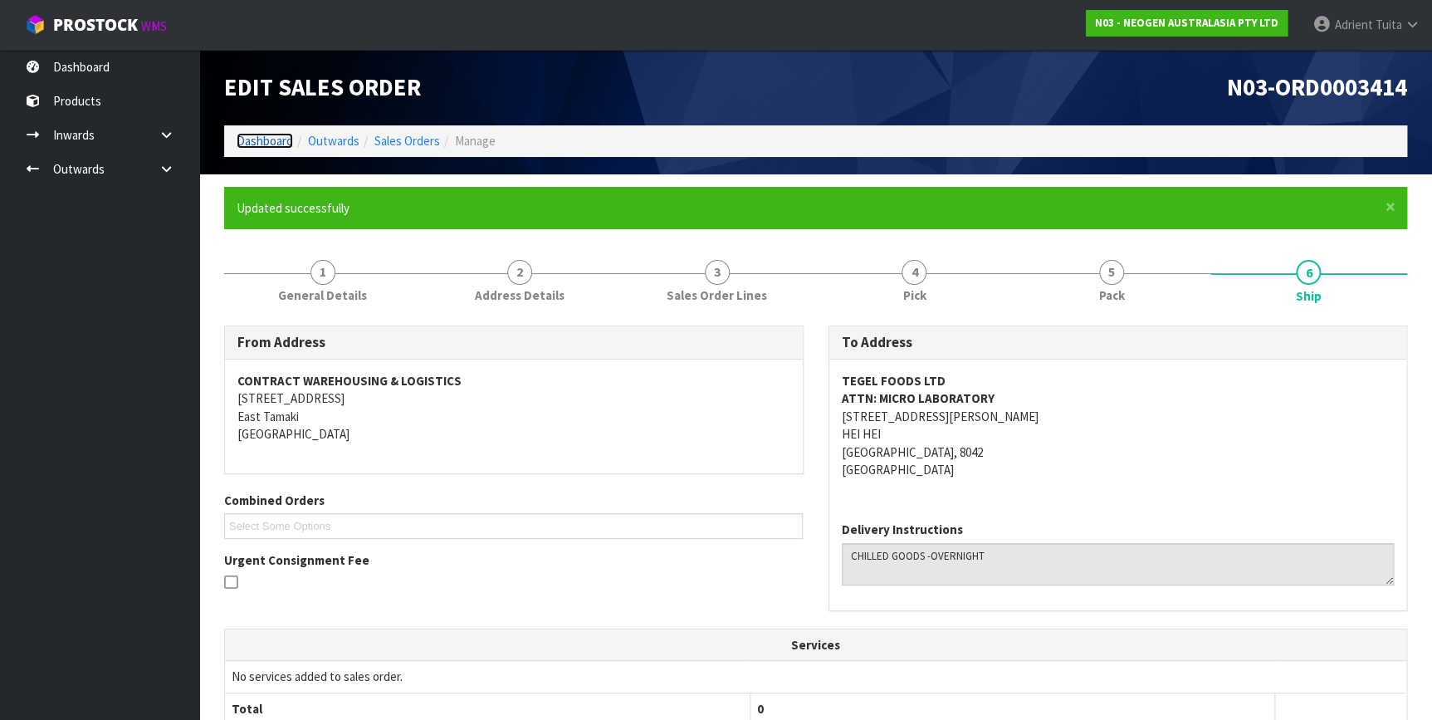
click at [268, 146] on link "Dashboard" at bounding box center [265, 141] width 56 height 16
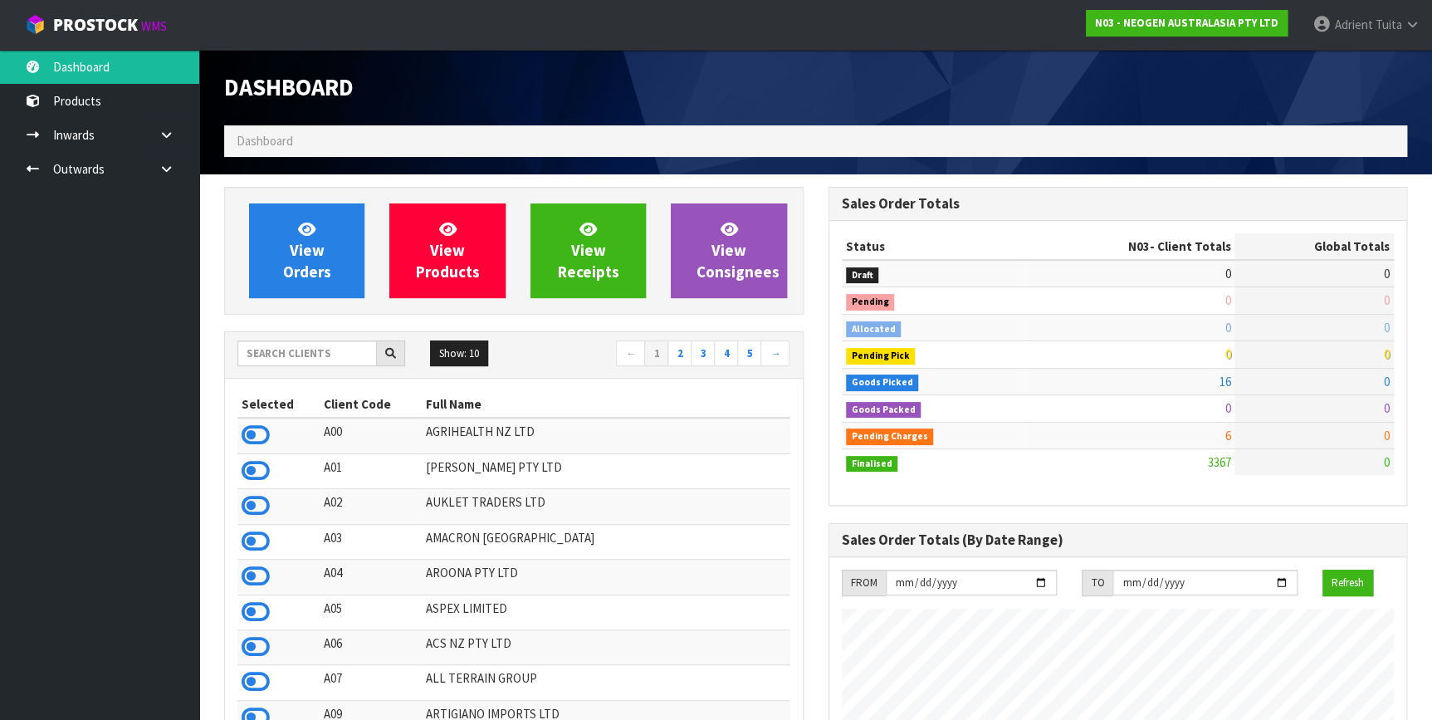
scroll to position [1255, 603]
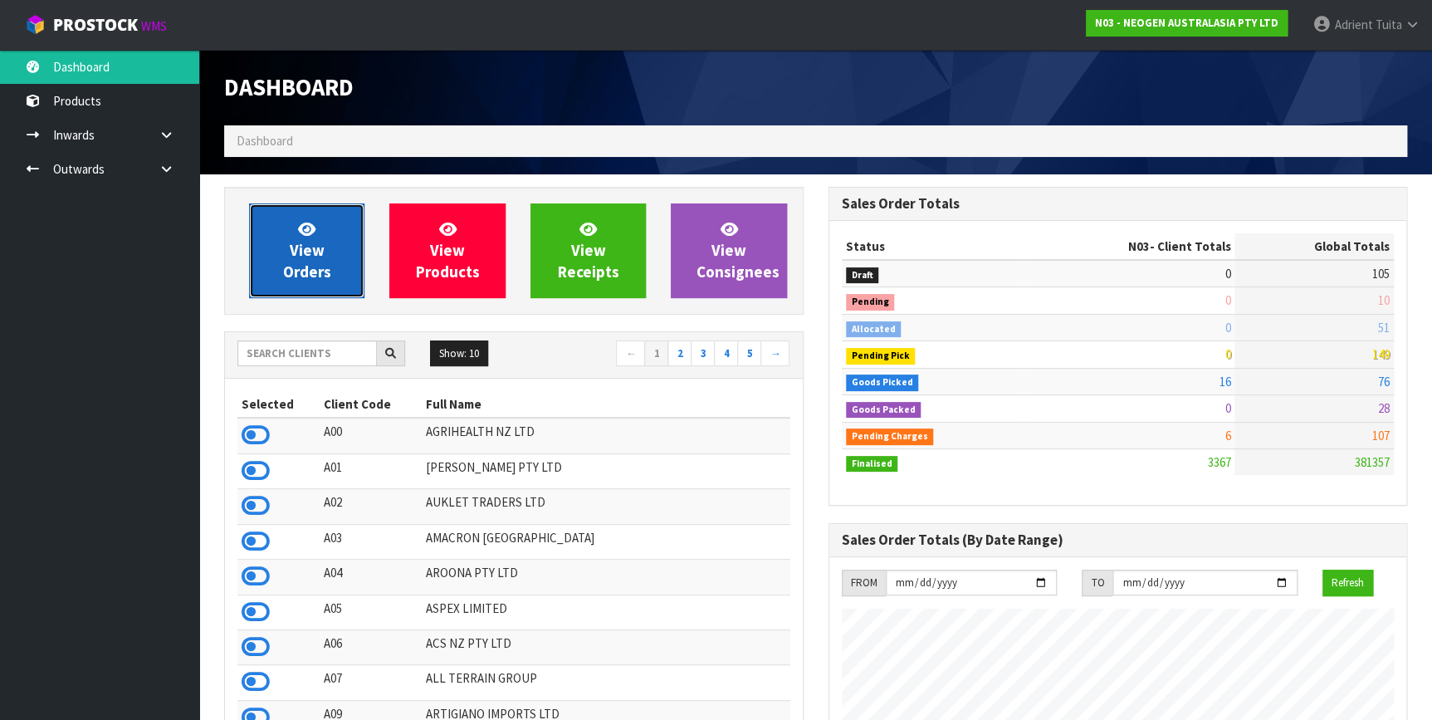
click at [301, 217] on link "View Orders" at bounding box center [306, 250] width 115 height 95
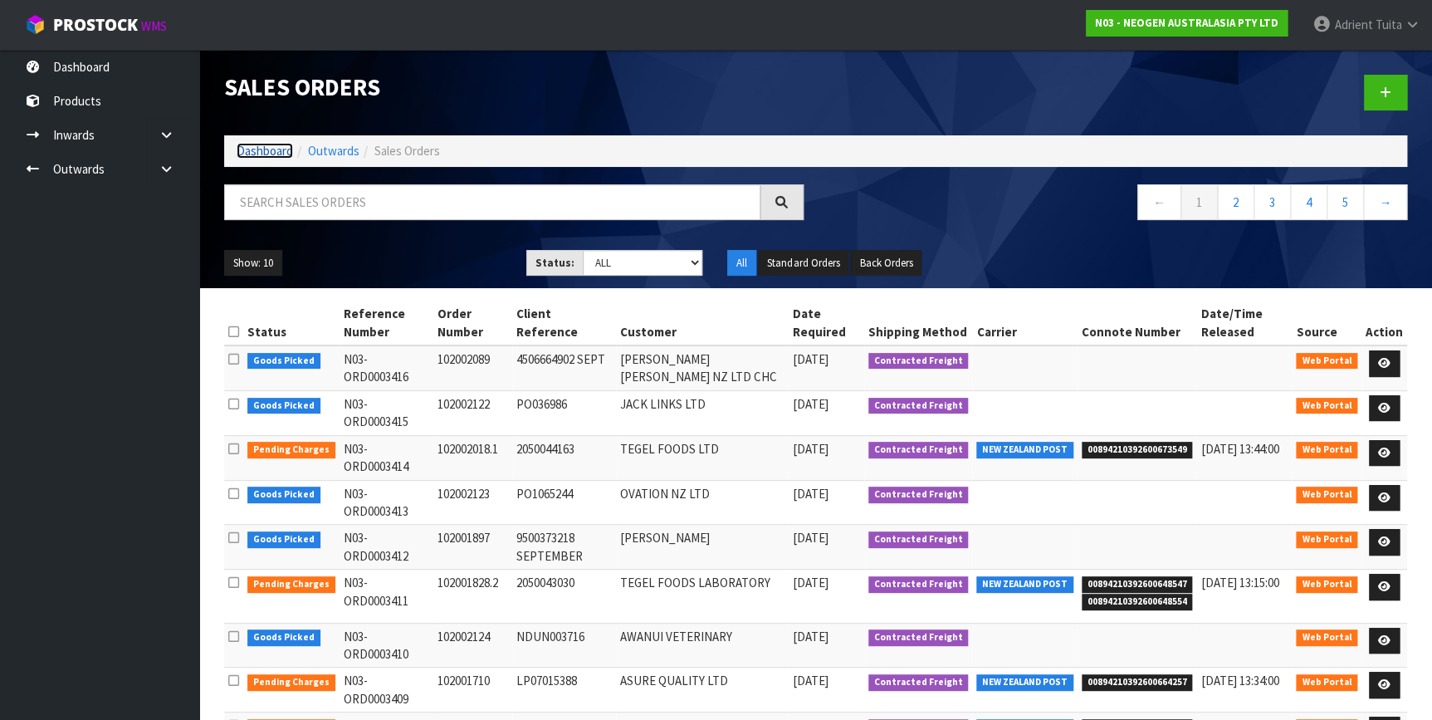
click at [269, 149] on link "Dashboard" at bounding box center [265, 151] width 56 height 16
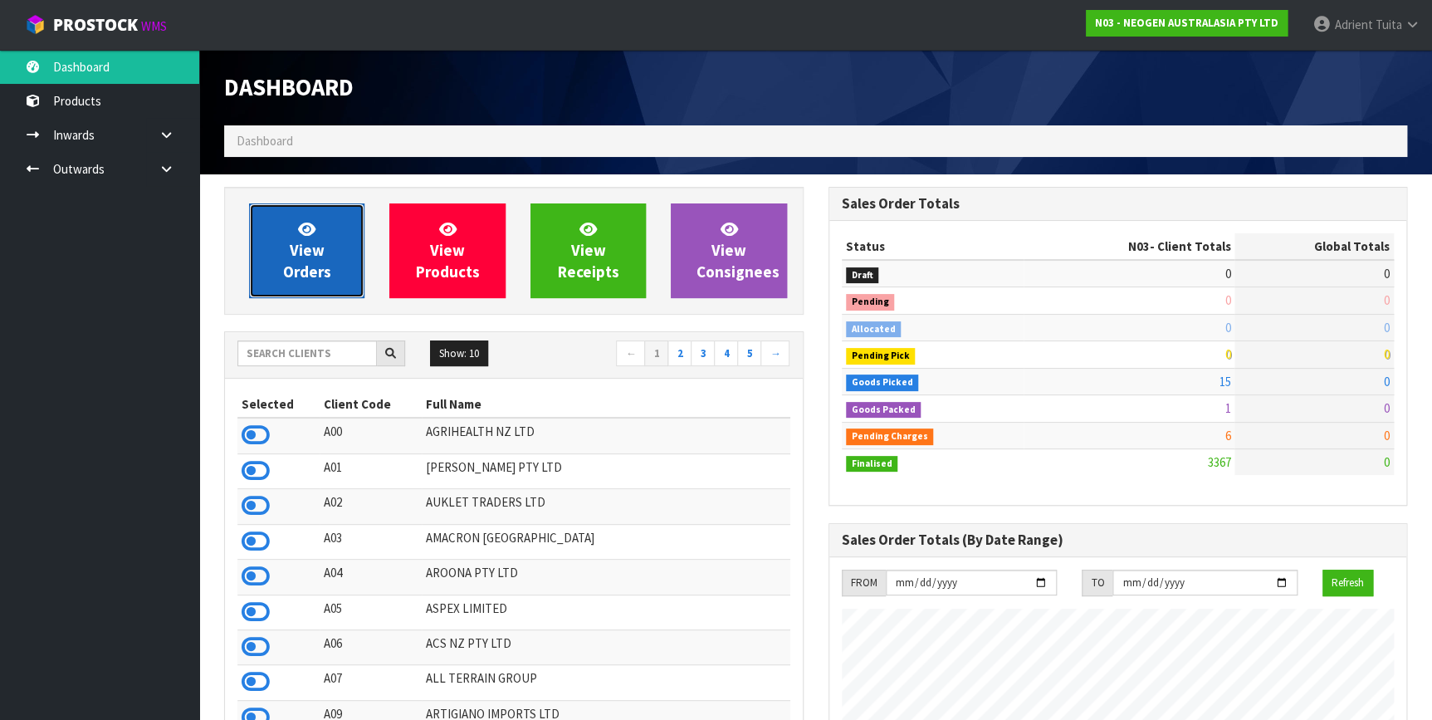
scroll to position [1255, 603]
click at [285, 217] on link "View Orders" at bounding box center [306, 250] width 115 height 95
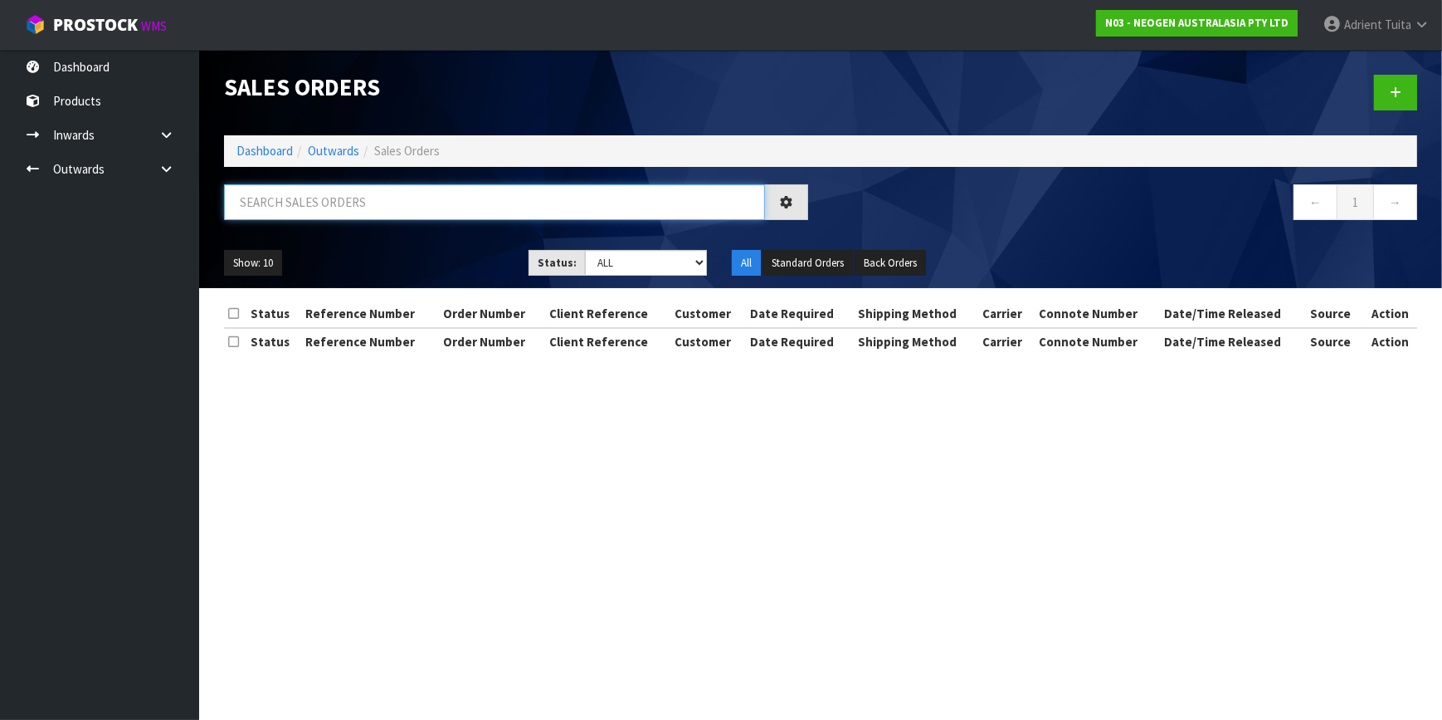
click at [312, 199] on input "text" at bounding box center [494, 202] width 541 height 36
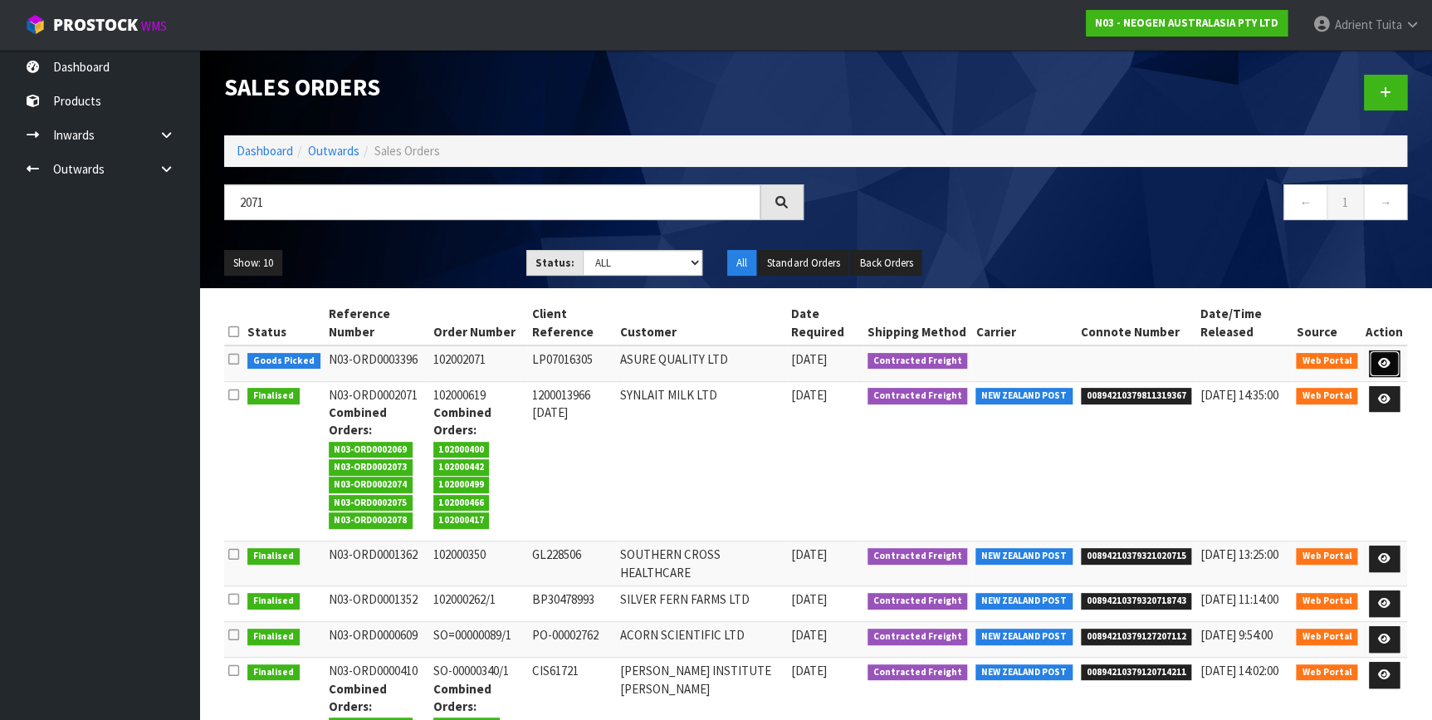
click at [1385, 365] on icon at bounding box center [1384, 363] width 12 height 11
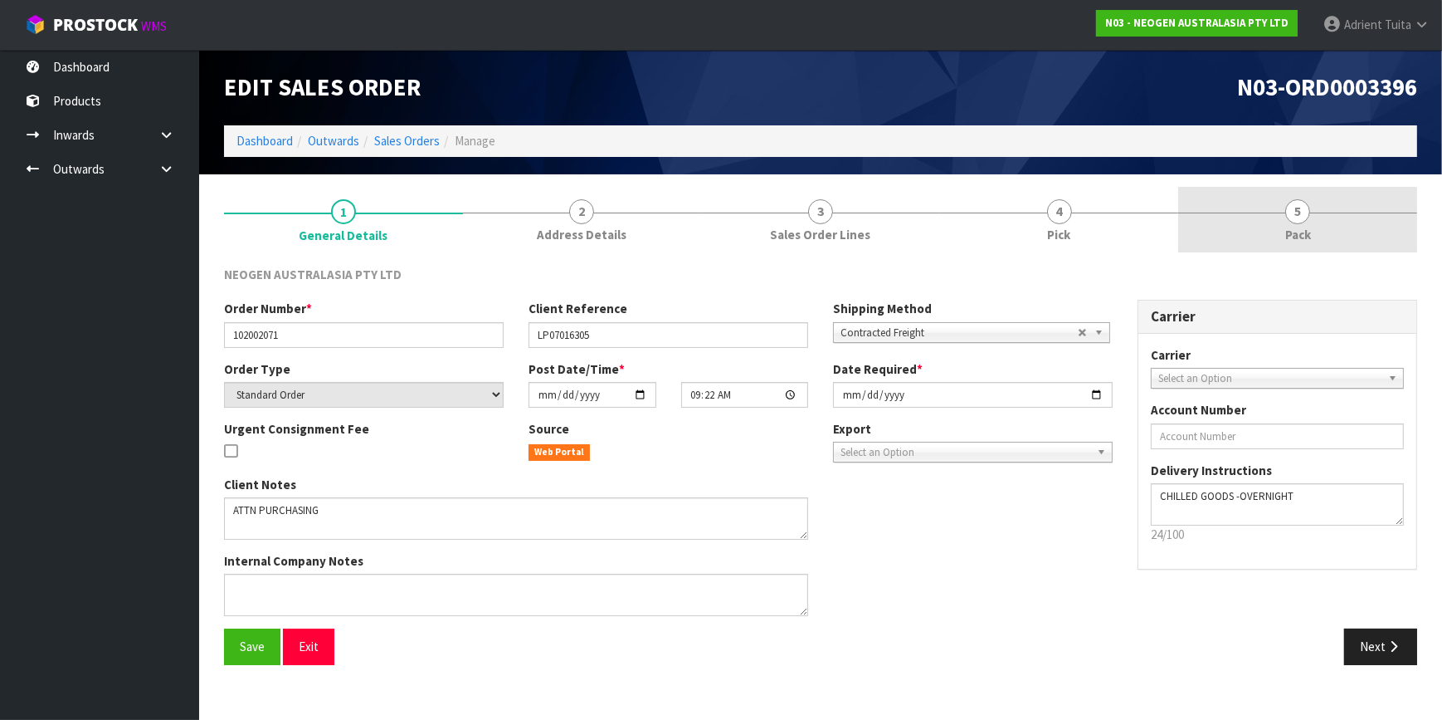
click at [1322, 222] on link "5 Pack" at bounding box center [1297, 220] width 239 height 66
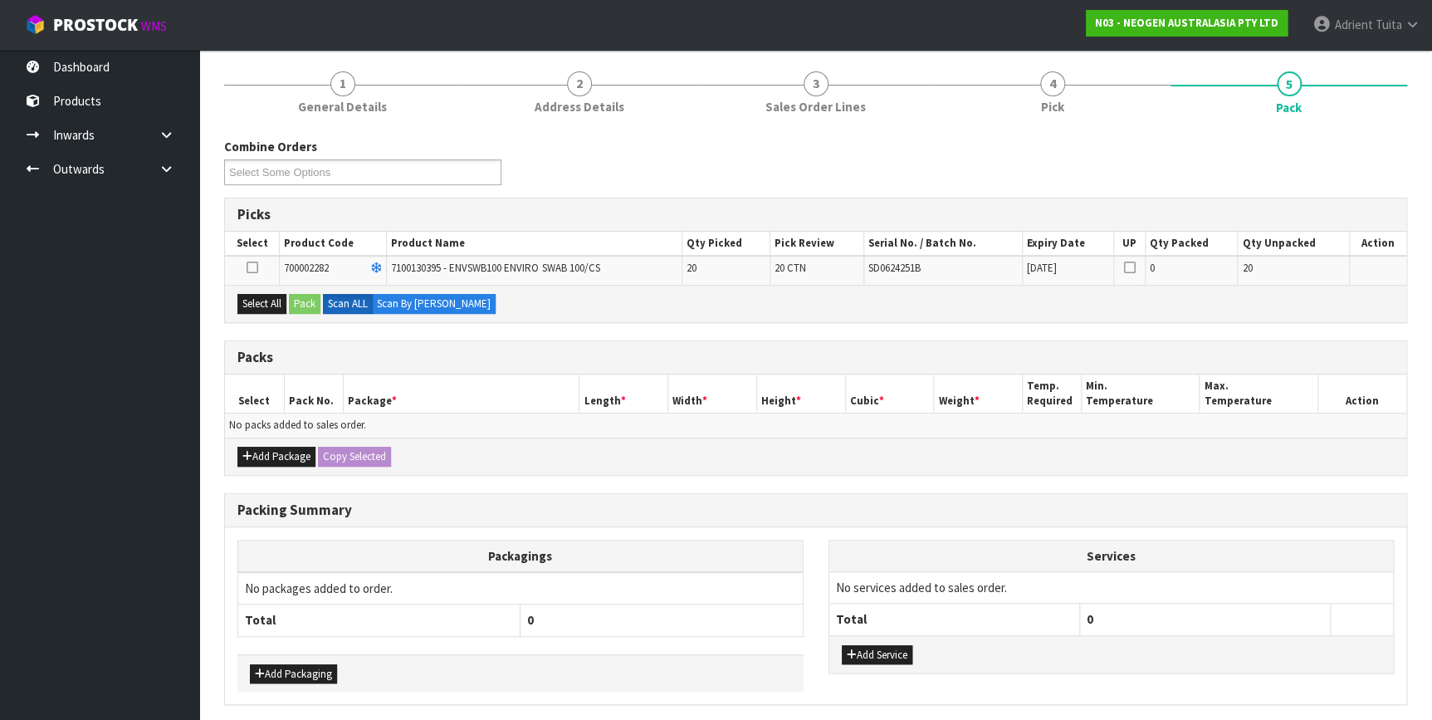
scroll to position [187, 0]
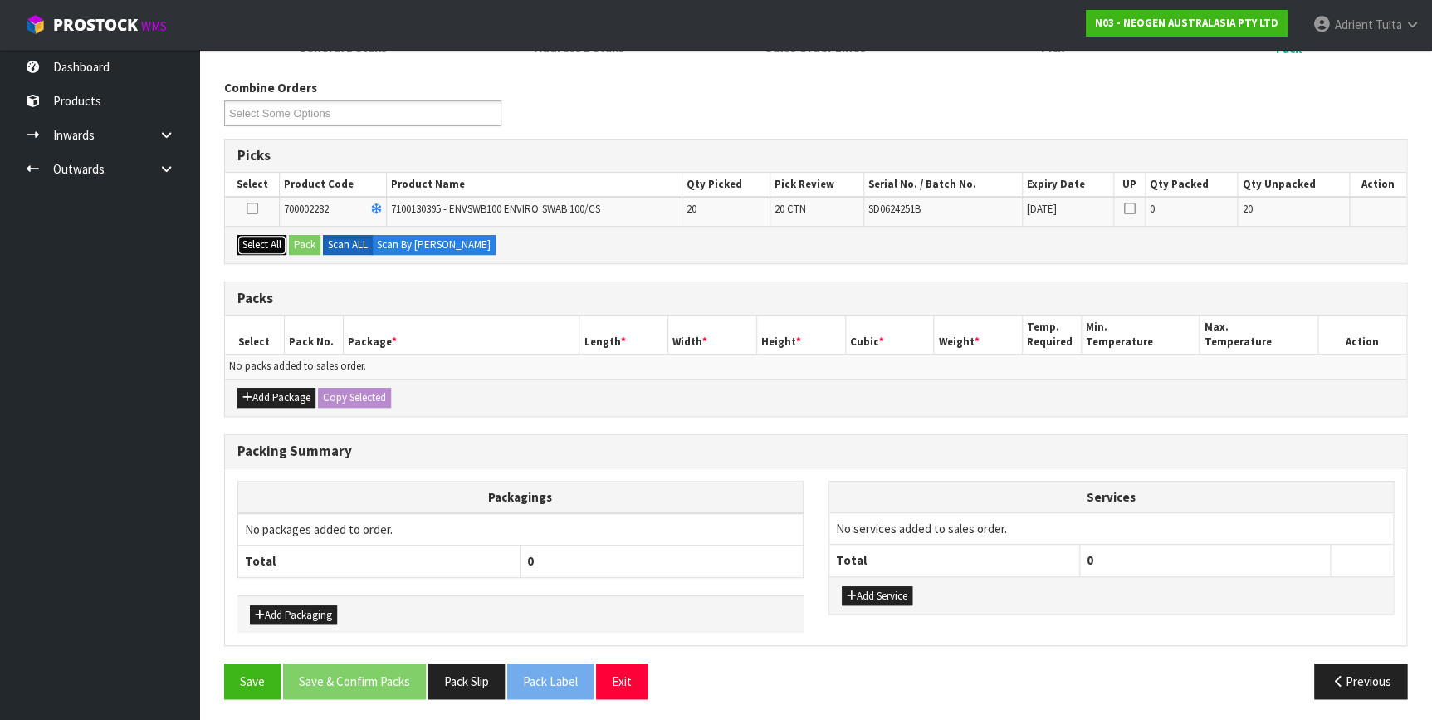
click at [280, 249] on button "Select All" at bounding box center [261, 245] width 49 height 20
click at [301, 249] on button "Pack" at bounding box center [305, 245] width 32 height 20
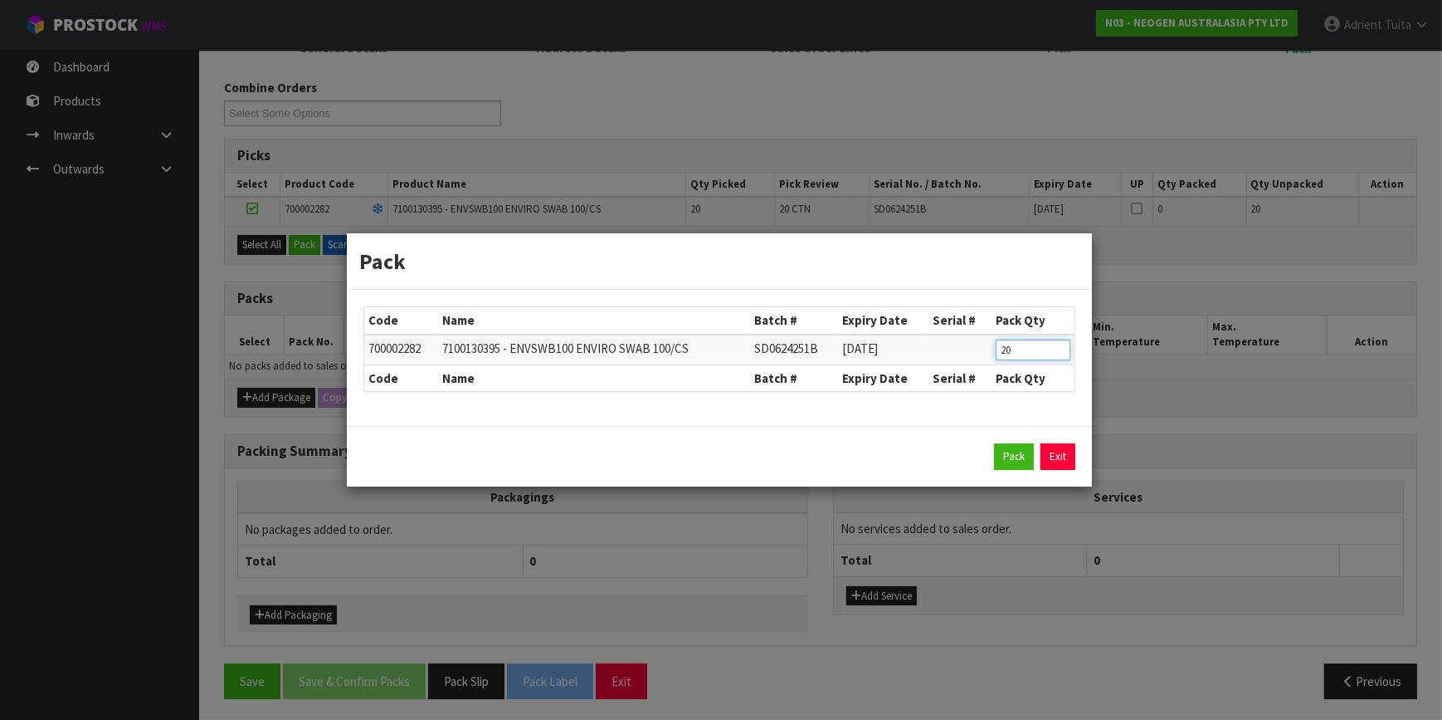
click at [1001, 346] on input "20" at bounding box center [1033, 349] width 75 height 21
click at [1021, 452] on button "Pack" at bounding box center [1014, 456] width 40 height 27
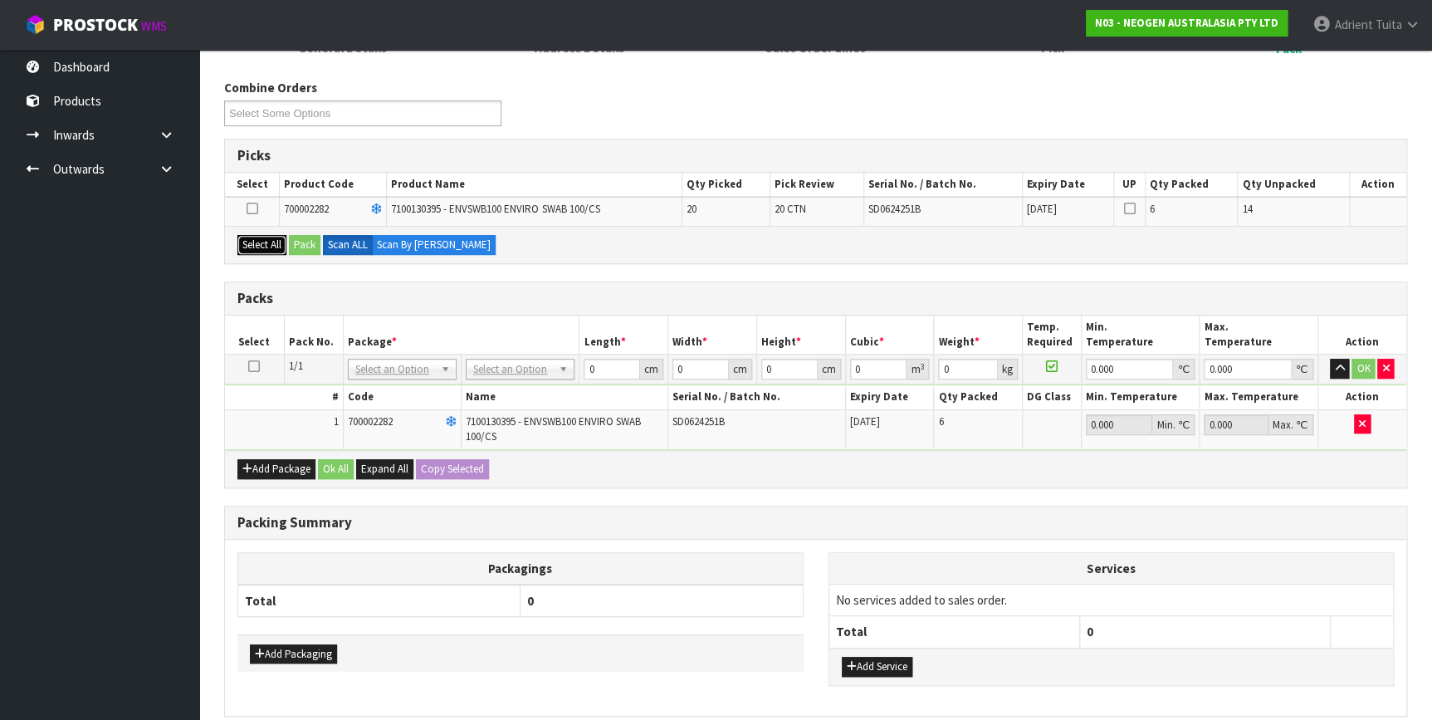
drag, startPoint x: 281, startPoint y: 247, endPoint x: 292, endPoint y: 247, distance: 10.8
click at [282, 247] on button "Select All" at bounding box center [261, 245] width 49 height 20
click at [305, 245] on button "Pack" at bounding box center [305, 245] width 32 height 20
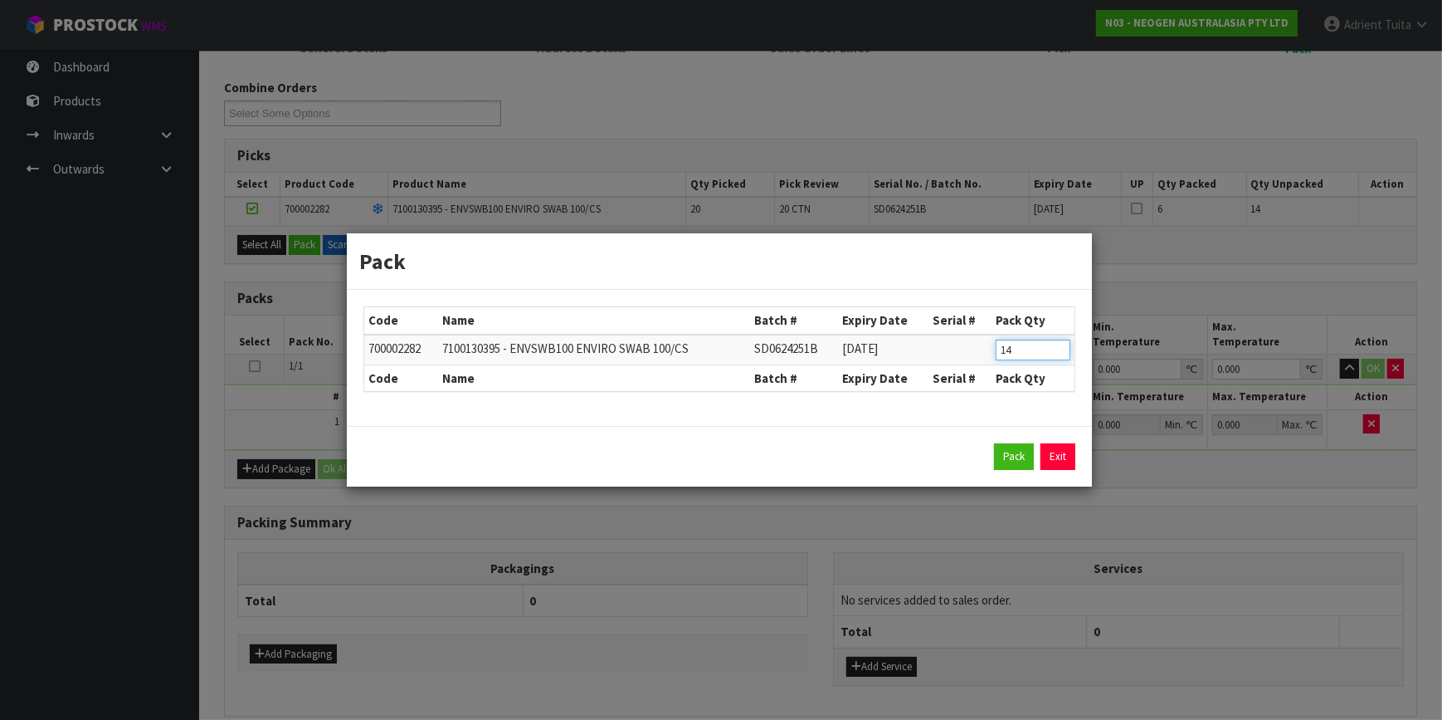
click at [1008, 355] on input "14" at bounding box center [1033, 349] width 75 height 21
click at [1004, 464] on button "Pack" at bounding box center [1014, 456] width 40 height 27
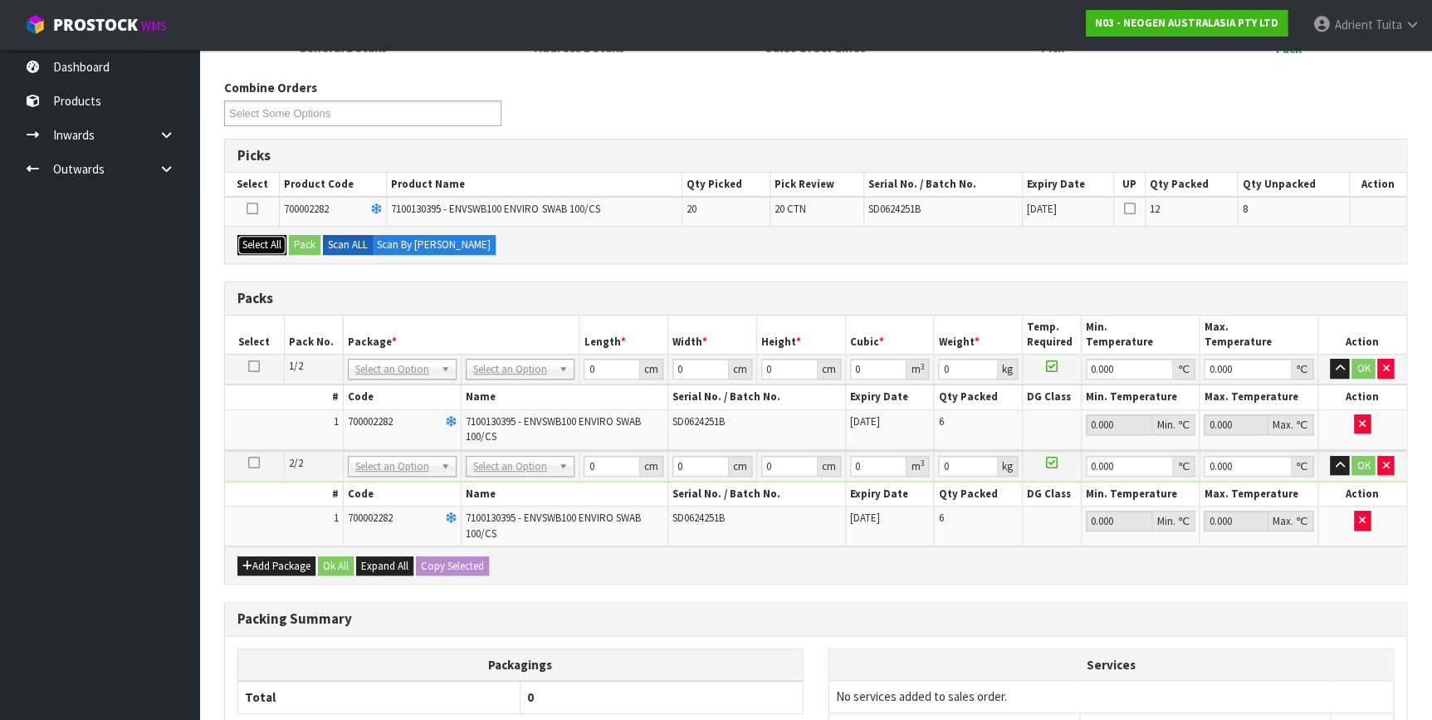
drag, startPoint x: 263, startPoint y: 241, endPoint x: 312, endPoint y: 253, distance: 50.5
click at [266, 241] on button "Select All" at bounding box center [261, 245] width 49 height 20
click at [314, 253] on div "Select All Pack Scan ALL Scan By Quantity" at bounding box center [815, 244] width 1181 height 37
click at [290, 238] on button "Pack" at bounding box center [305, 245] width 32 height 20
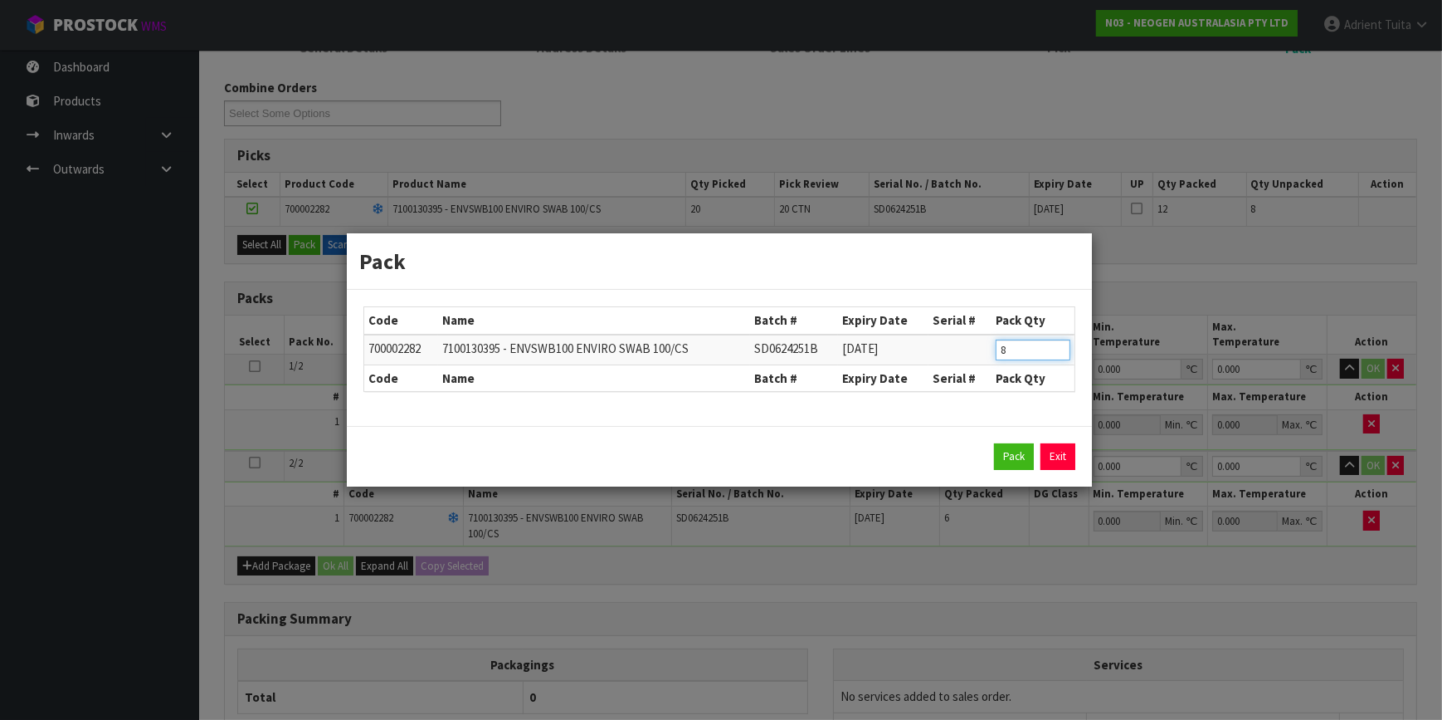
click at [1002, 350] on input "8" at bounding box center [1033, 349] width 75 height 21
click at [1007, 447] on button "Pack" at bounding box center [1014, 456] width 40 height 27
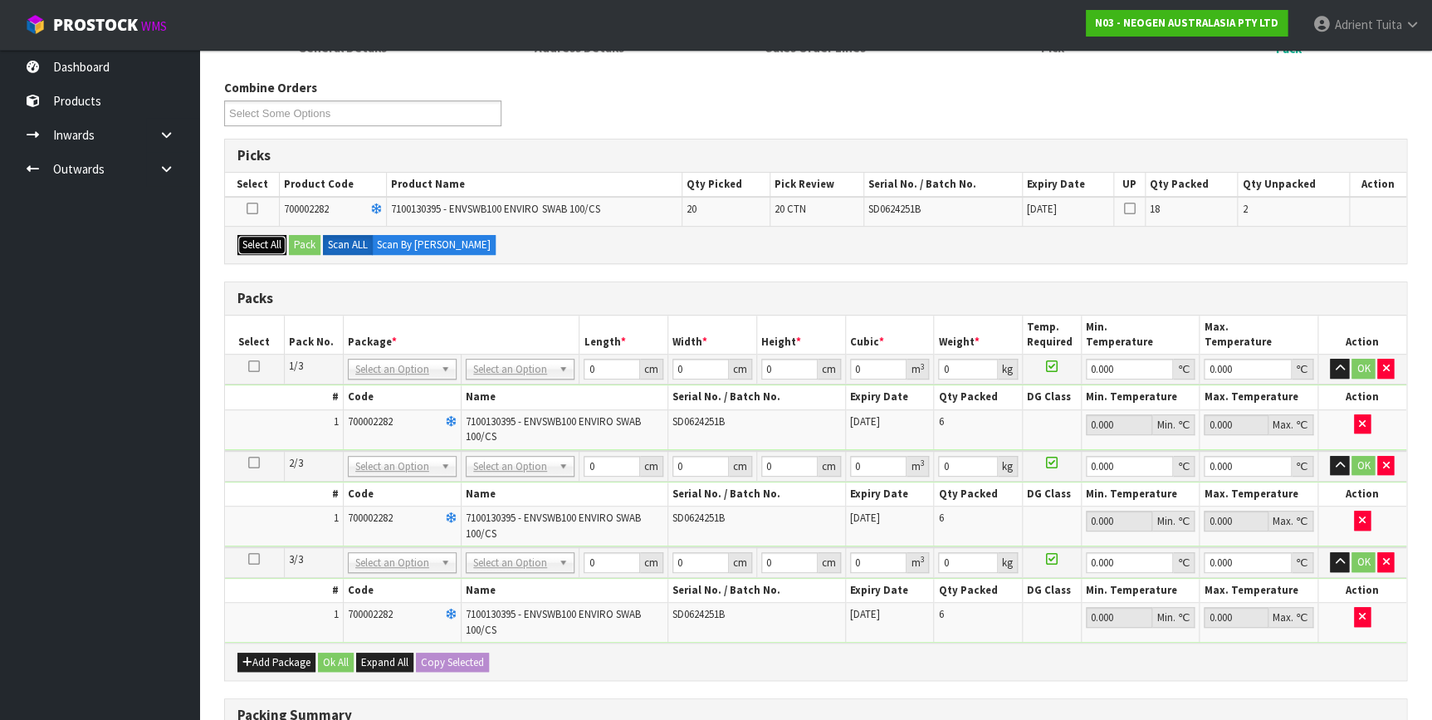
drag, startPoint x: 274, startPoint y: 246, endPoint x: 298, endPoint y: 241, distance: 24.6
click at [274, 244] on button "Select All" at bounding box center [261, 245] width 49 height 20
click at [300, 241] on button "Pack" at bounding box center [305, 245] width 32 height 20
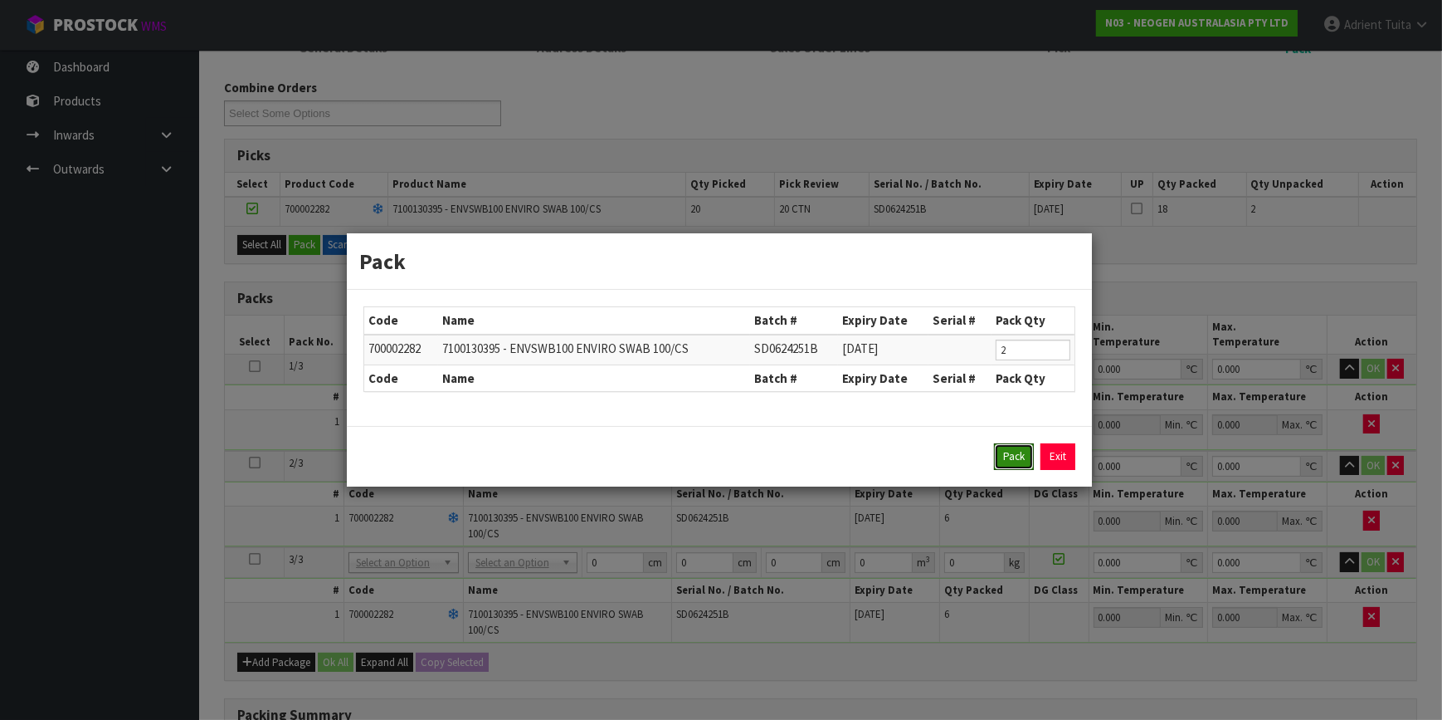
drag, startPoint x: 1001, startPoint y: 456, endPoint x: 987, endPoint y: 447, distance: 16.4
click at [1002, 456] on button "Pack" at bounding box center [1014, 456] width 40 height 27
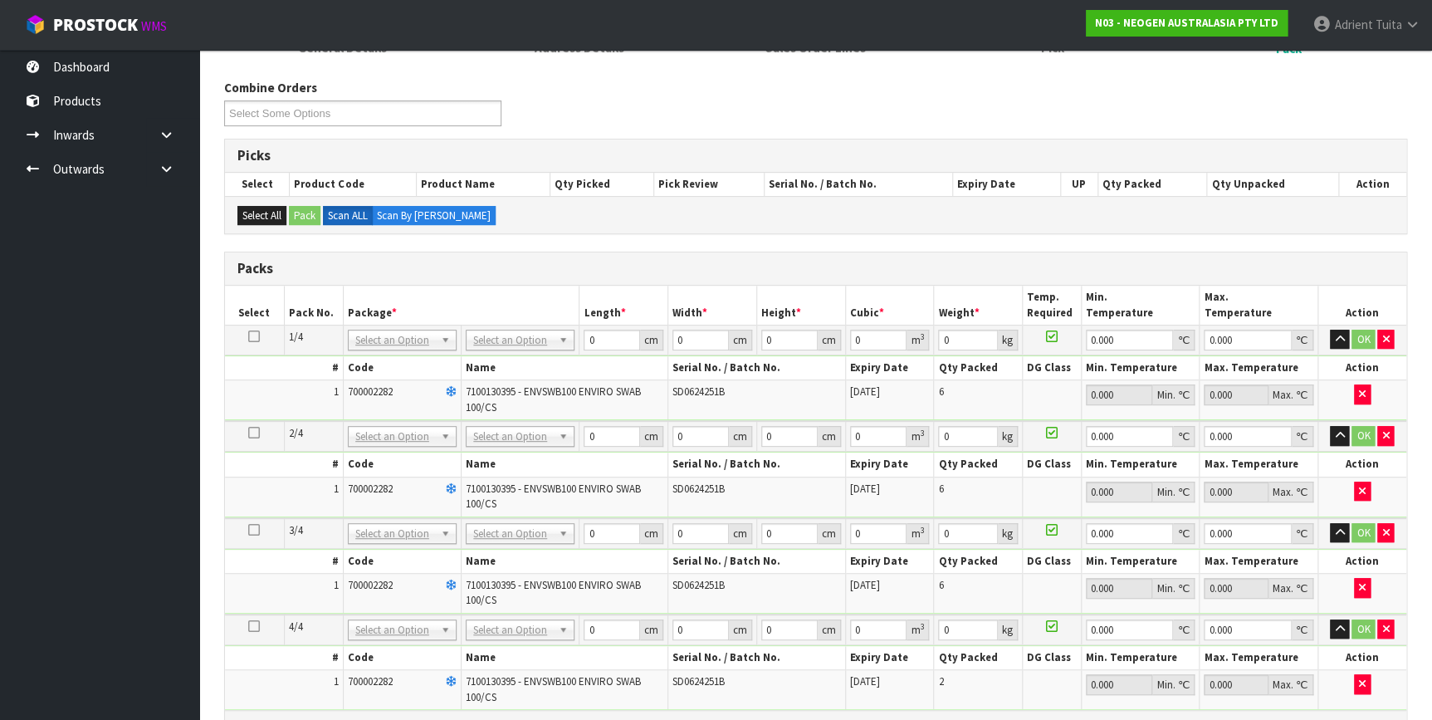
scroll to position [413, 0]
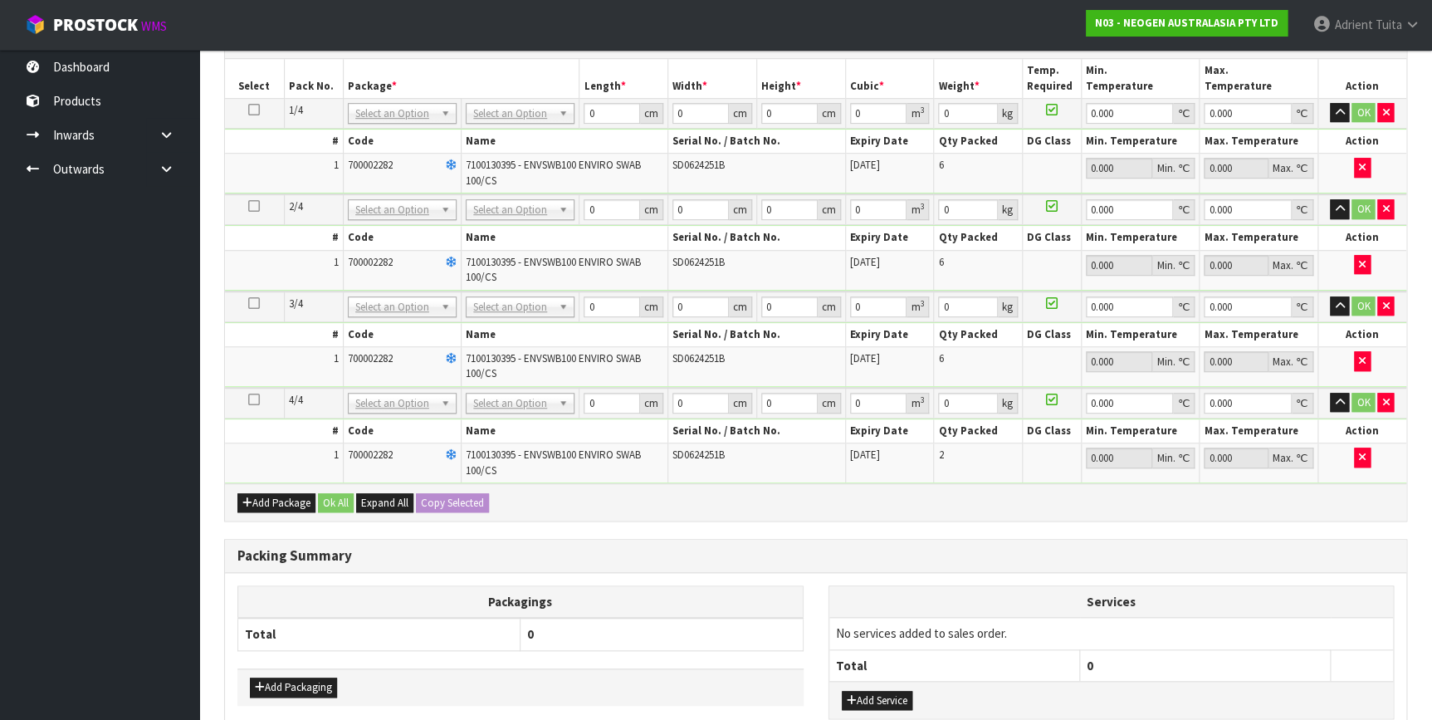
drag, startPoint x: 530, startPoint y: 106, endPoint x: 530, endPoint y: 141, distance: 34.9
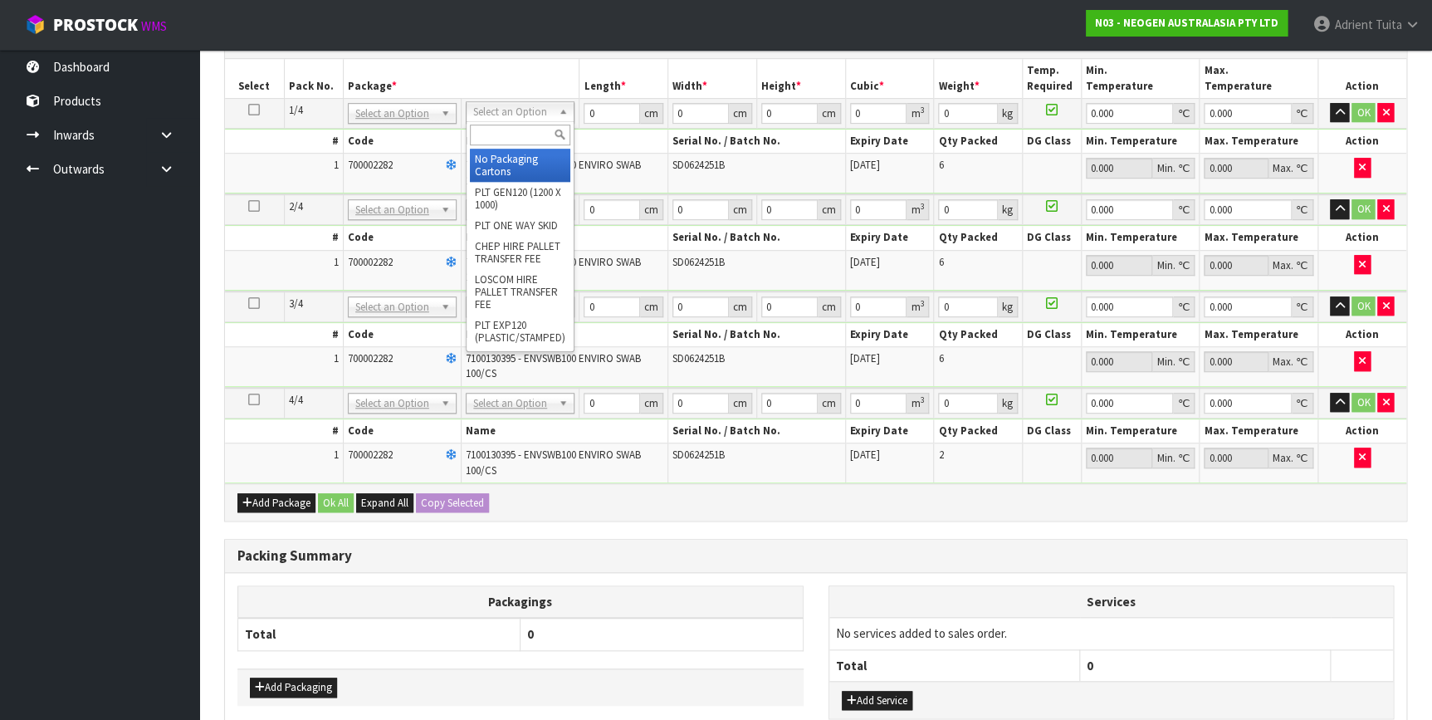
click at [530, 141] on input "text" at bounding box center [520, 134] width 100 height 21
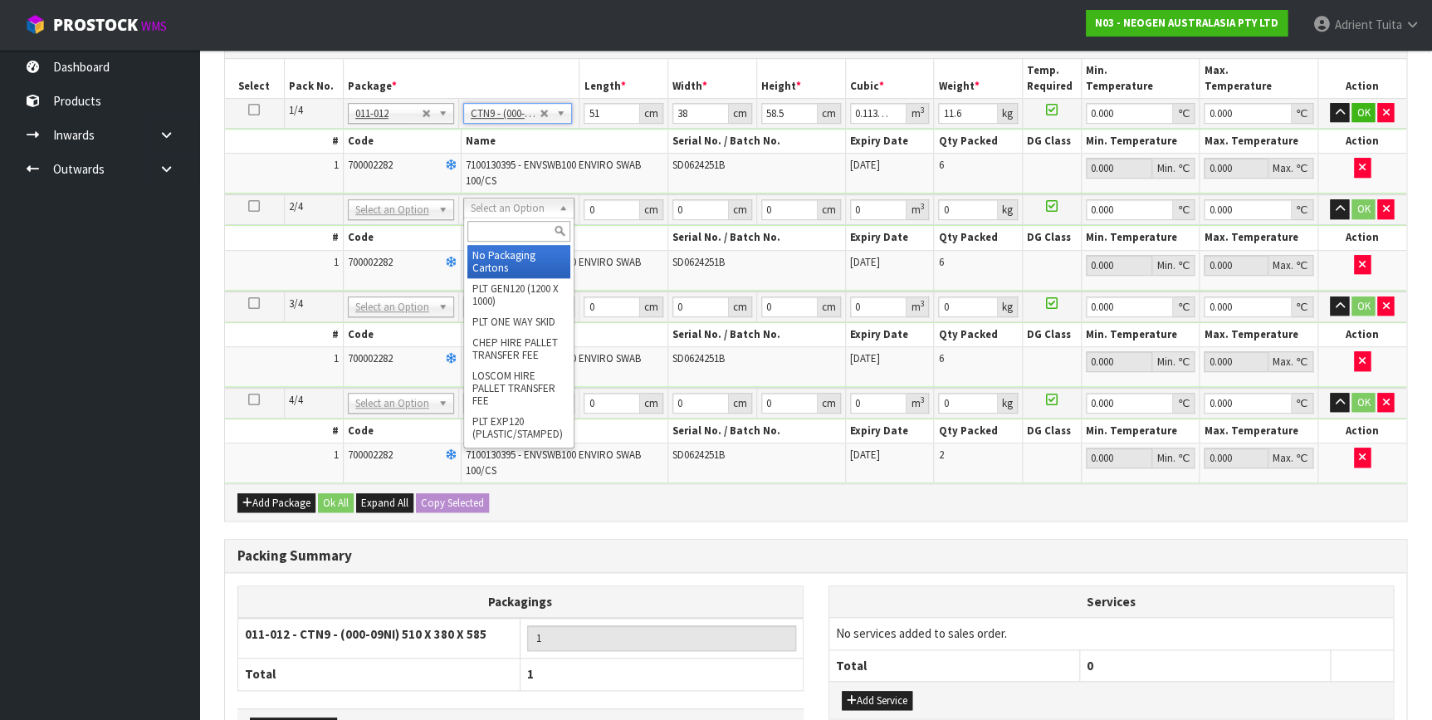
click at [481, 229] on input "text" at bounding box center [518, 231] width 103 height 21
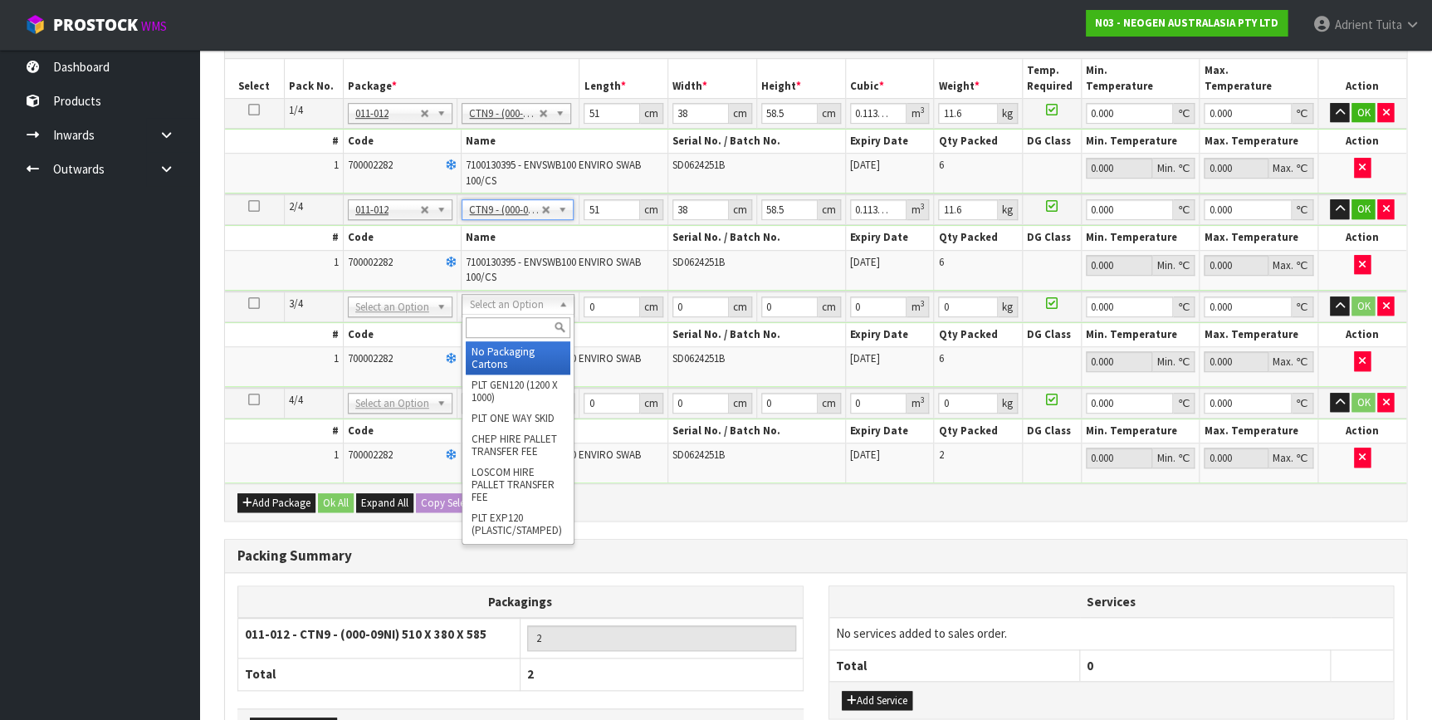
click at [517, 320] on input "text" at bounding box center [518, 327] width 105 height 21
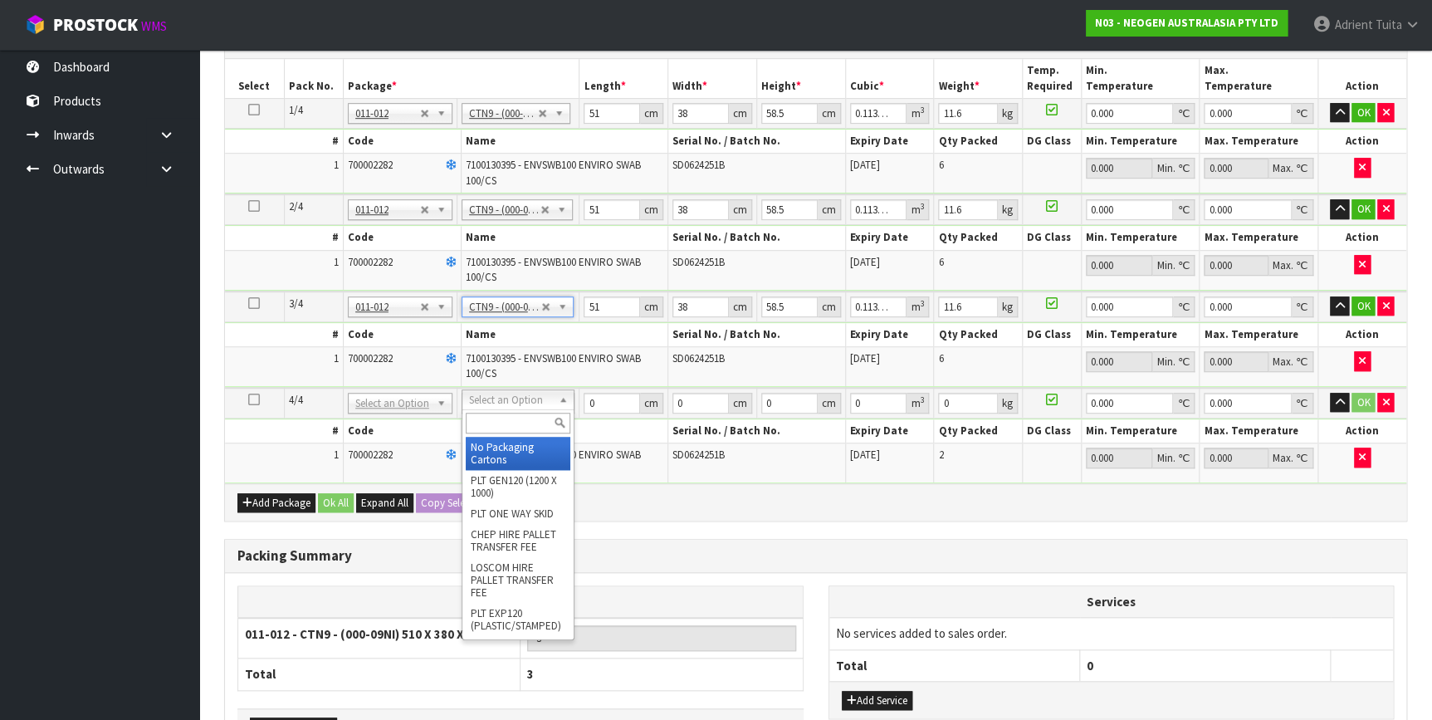
click at [522, 436] on div at bounding box center [518, 422] width 112 height 27
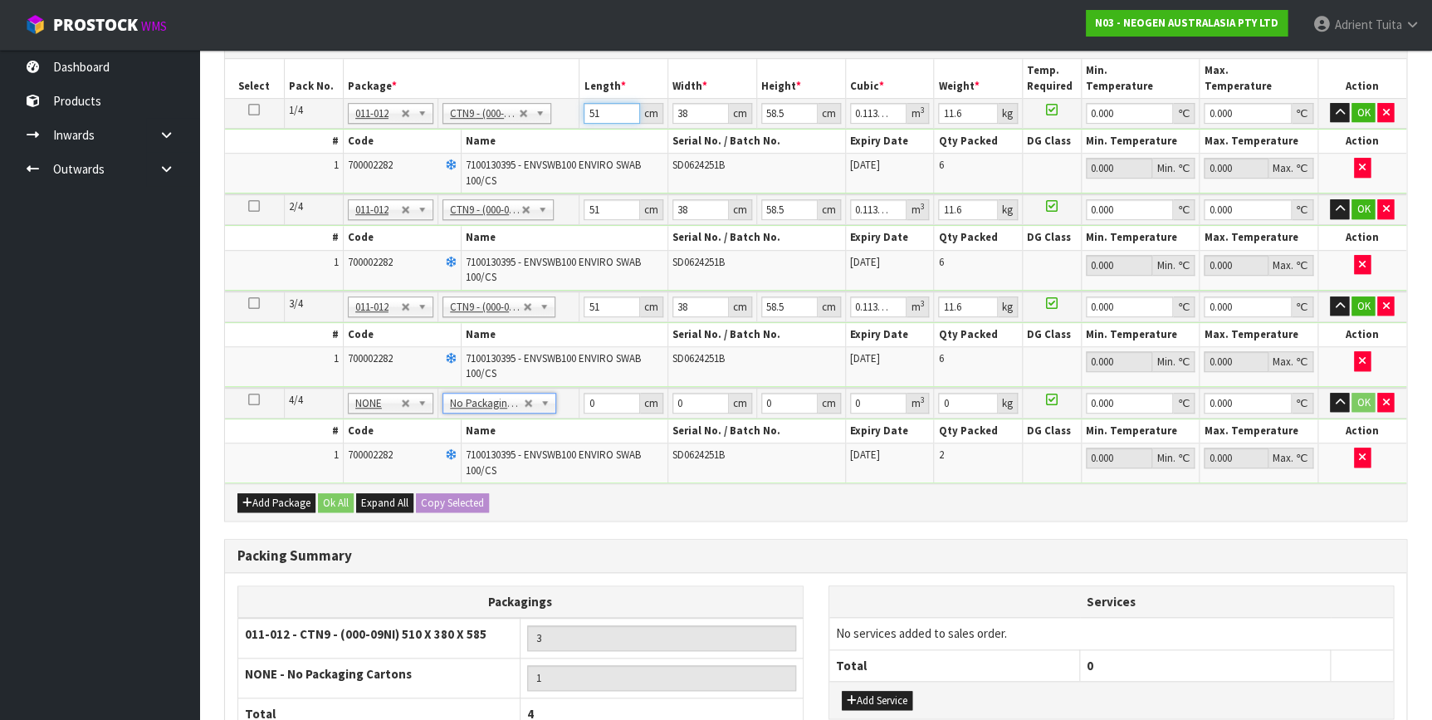
click at [593, 117] on input "51" at bounding box center [611, 113] width 56 height 21
click at [593, 203] on input "51" at bounding box center [611, 209] width 56 height 21
click at [588, 305] on input "51" at bounding box center [611, 306] width 56 height 21
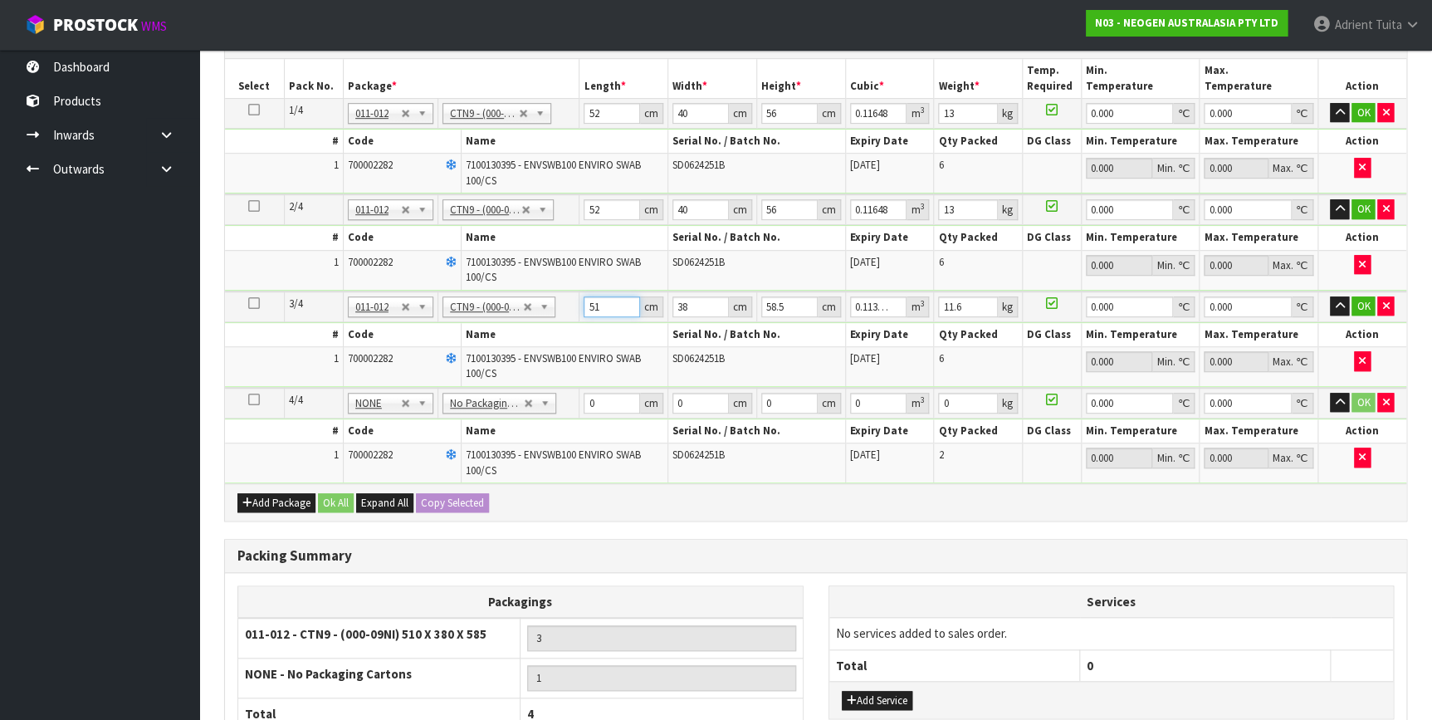
click at [588, 304] on input "51" at bounding box center [611, 306] width 56 height 21
click at [611, 401] on input "0" at bounding box center [611, 403] width 56 height 21
click at [1359, 110] on button "OK" at bounding box center [1362, 113] width 23 height 20
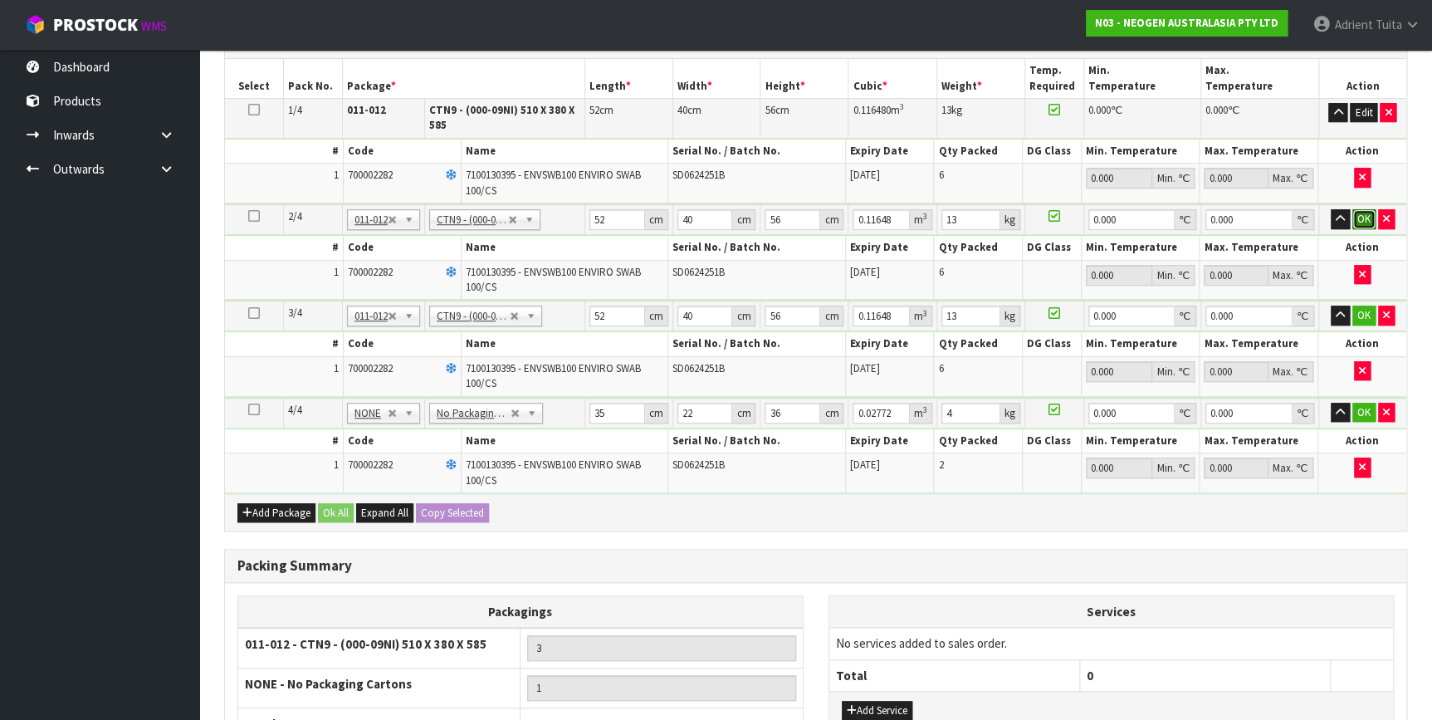
click at [1363, 212] on button "OK" at bounding box center [1363, 219] width 23 height 20
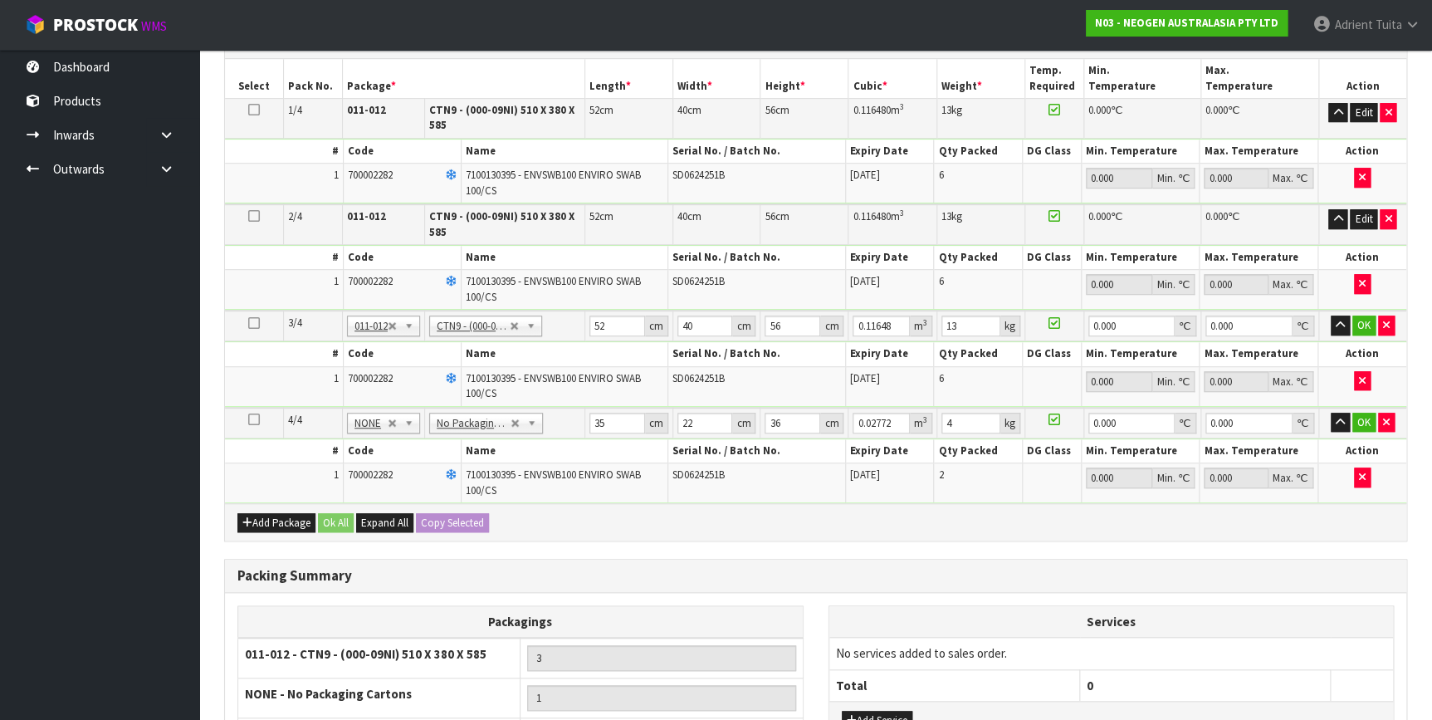
click at [1359, 334] on td "OK" at bounding box center [1362, 325] width 88 height 31
click at [1360, 327] on button "OK" at bounding box center [1363, 325] width 23 height 20
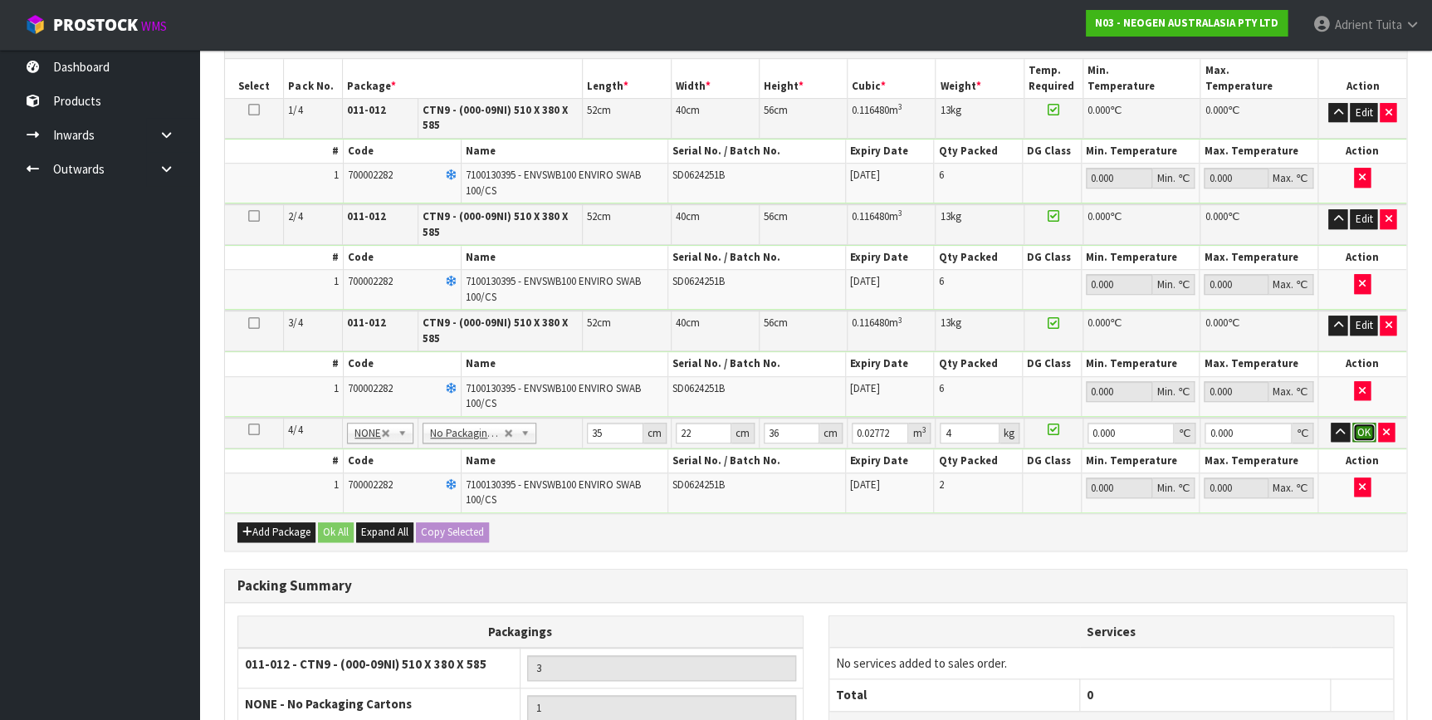
click at [1367, 431] on button "OK" at bounding box center [1363, 432] width 23 height 20
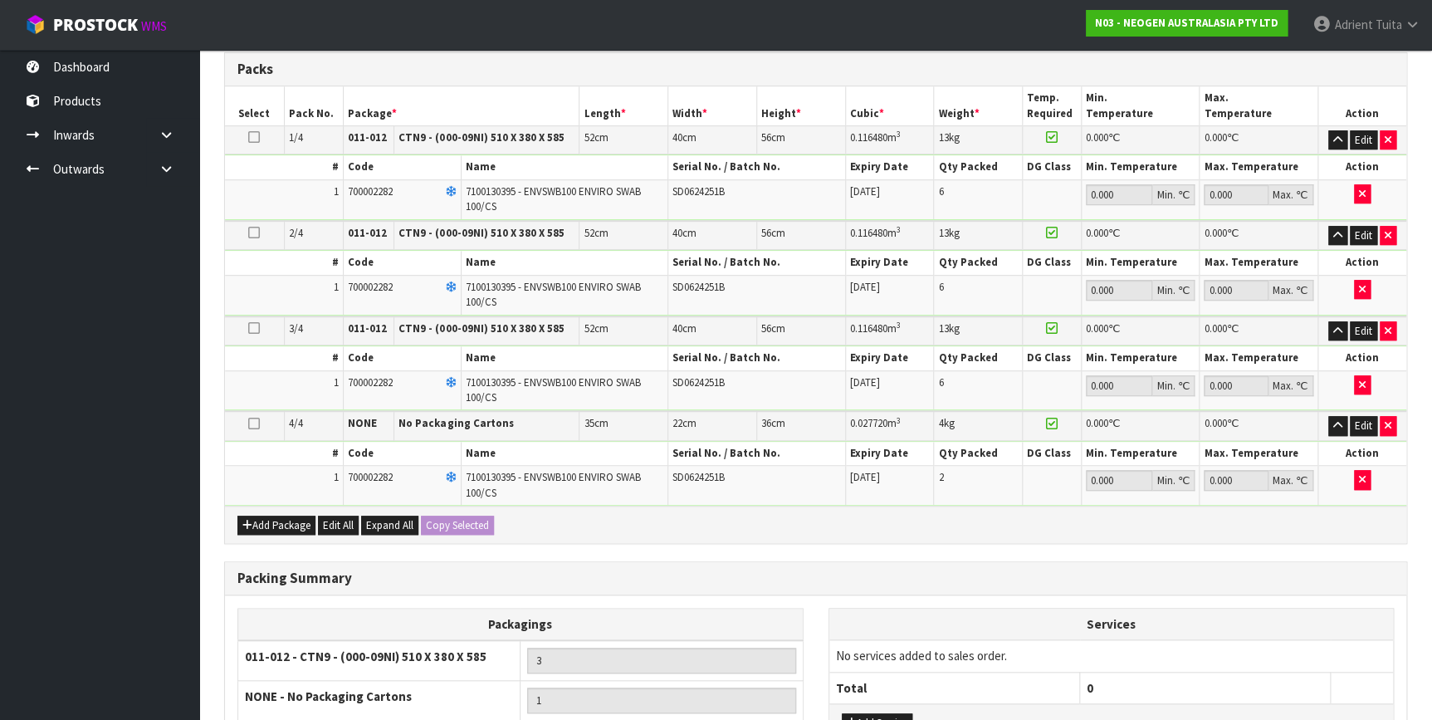
scroll to position [559, 0]
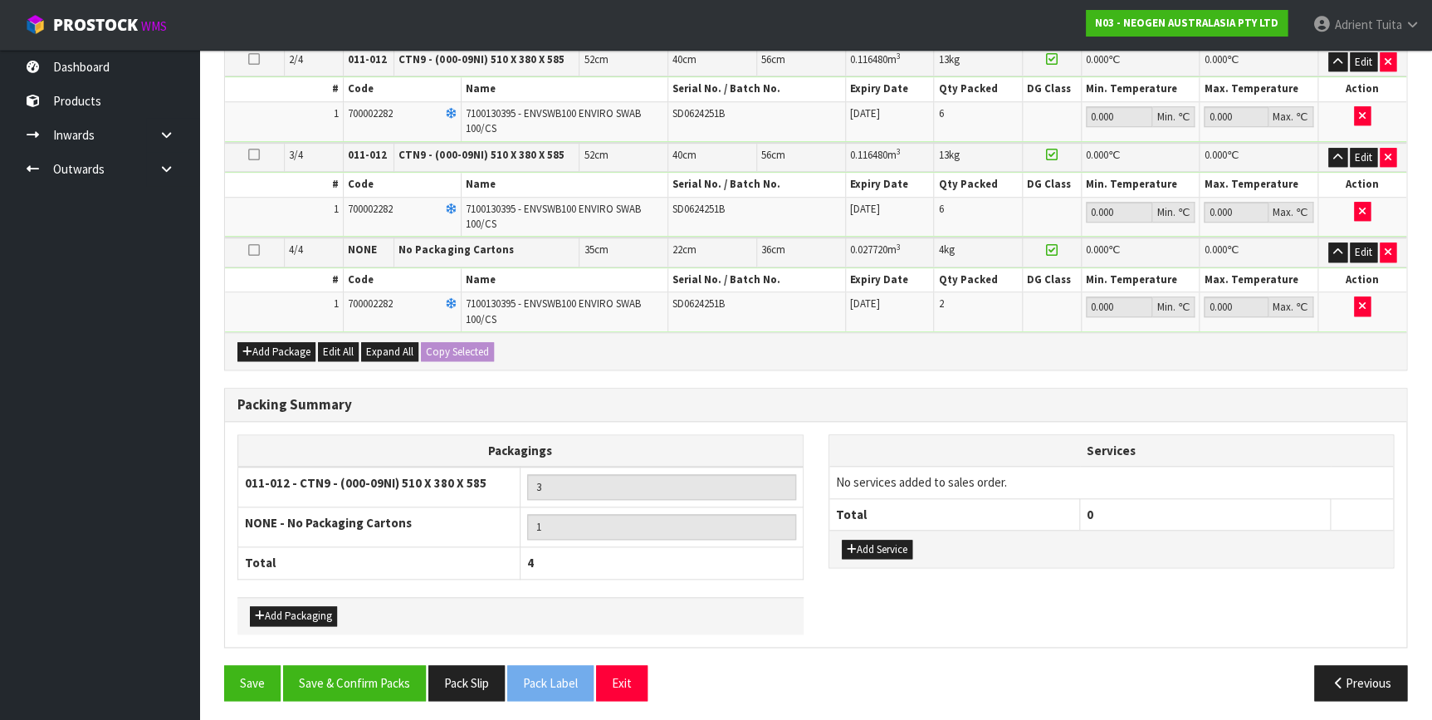
click at [354, 652] on div "Packing Summary Packagings 011-012 - CTN9 - (000-09NI) 510 X 380 X 585 3 NONE -…" at bounding box center [816, 526] width 1208 height 277
click at [381, 683] on button "Save & Confirm Packs" at bounding box center [354, 683] width 143 height 36
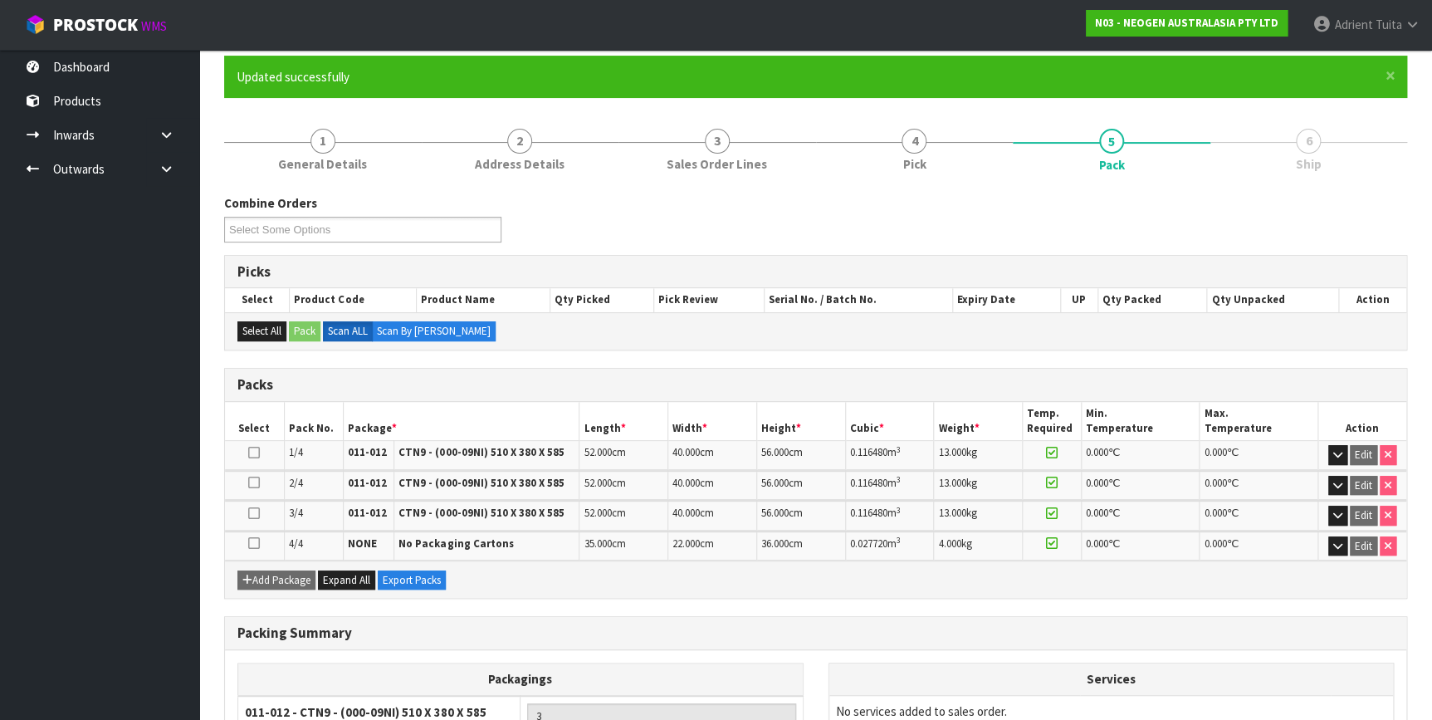
scroll to position [324, 0]
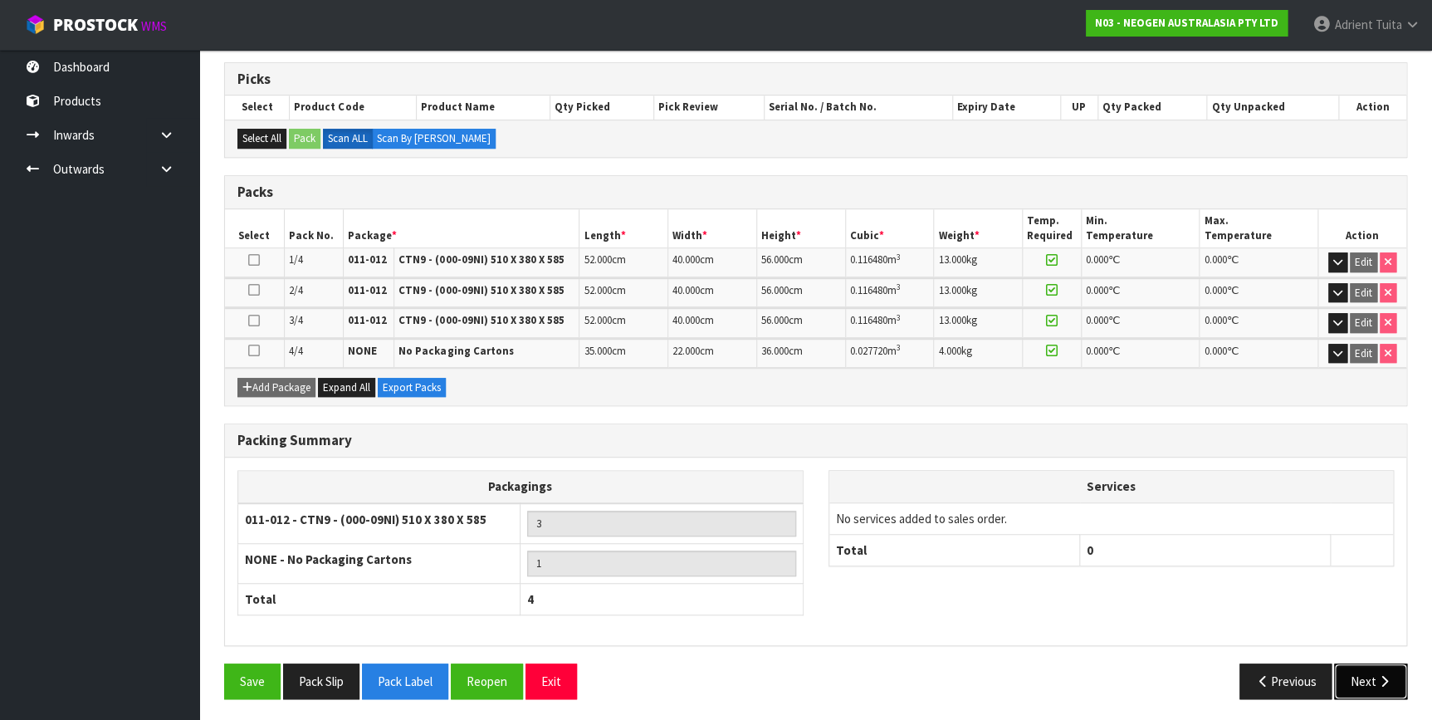
drag, startPoint x: 1344, startPoint y: 661, endPoint x: 707, endPoint y: 475, distance: 664.2
click at [1341, 656] on div "Combine Orders N03-ORD0003396 N03-ORD0003397 N03-ORD0003398 N03-ORD0003399 N03-…" at bounding box center [815, 357] width 1183 height 710
click at [1345, 669] on button "Next" at bounding box center [1370, 681] width 73 height 36
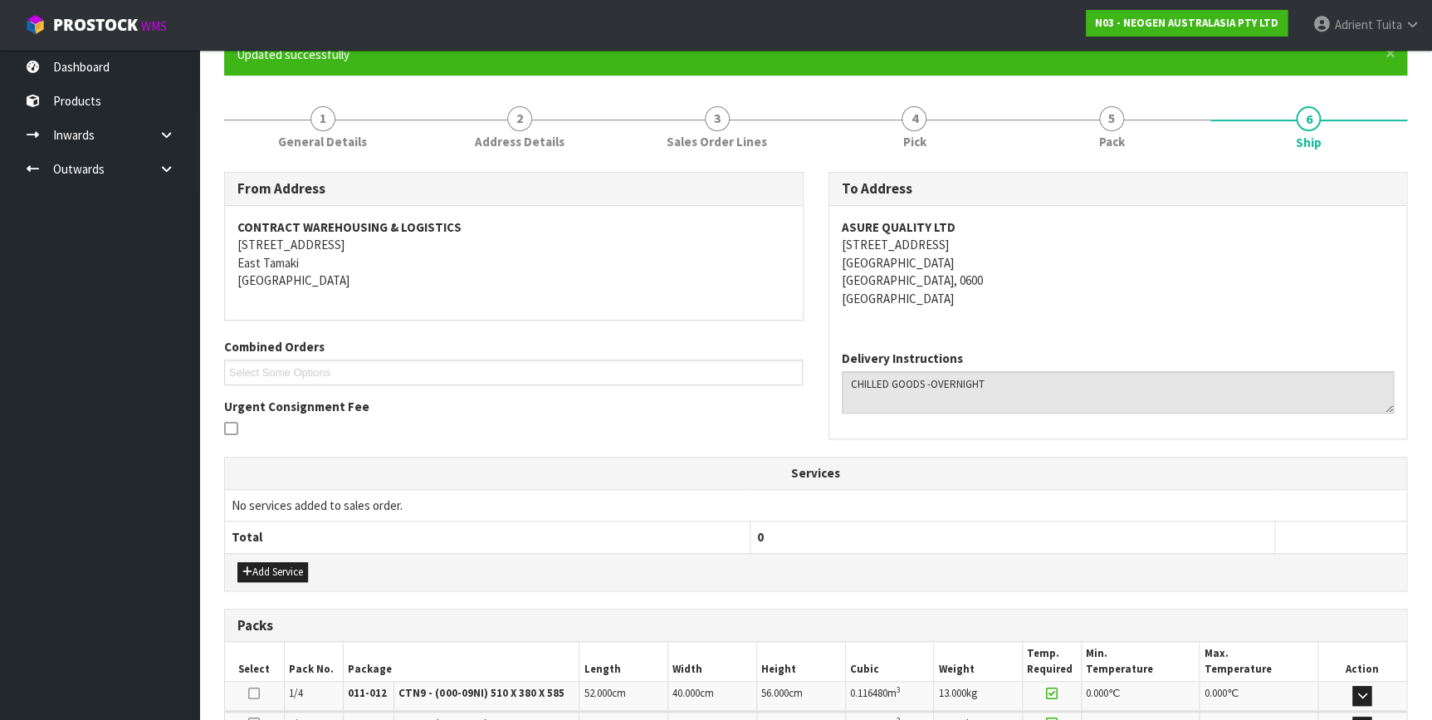
scroll to position [447, 0]
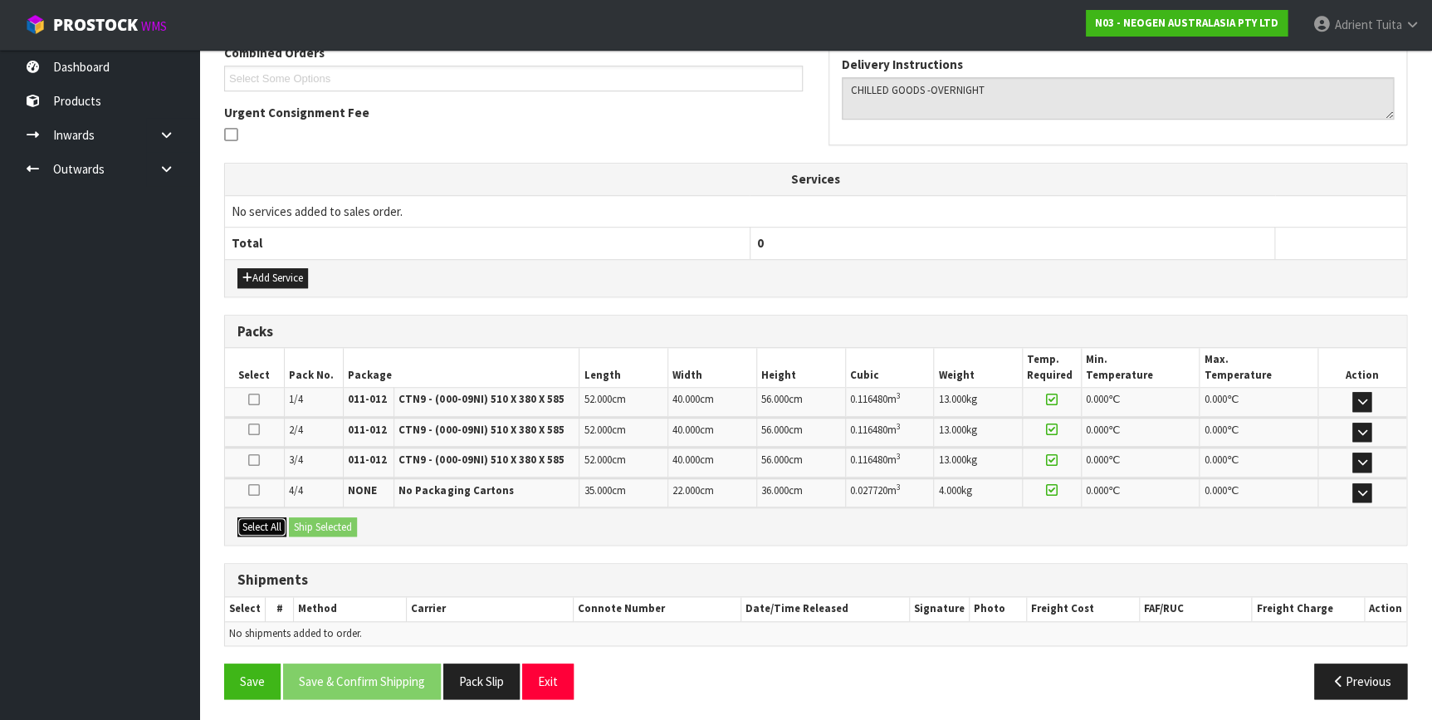
click at [284, 520] on button "Select All" at bounding box center [261, 527] width 49 height 20
click at [312, 523] on button "Ship Selected" at bounding box center [323, 527] width 68 height 20
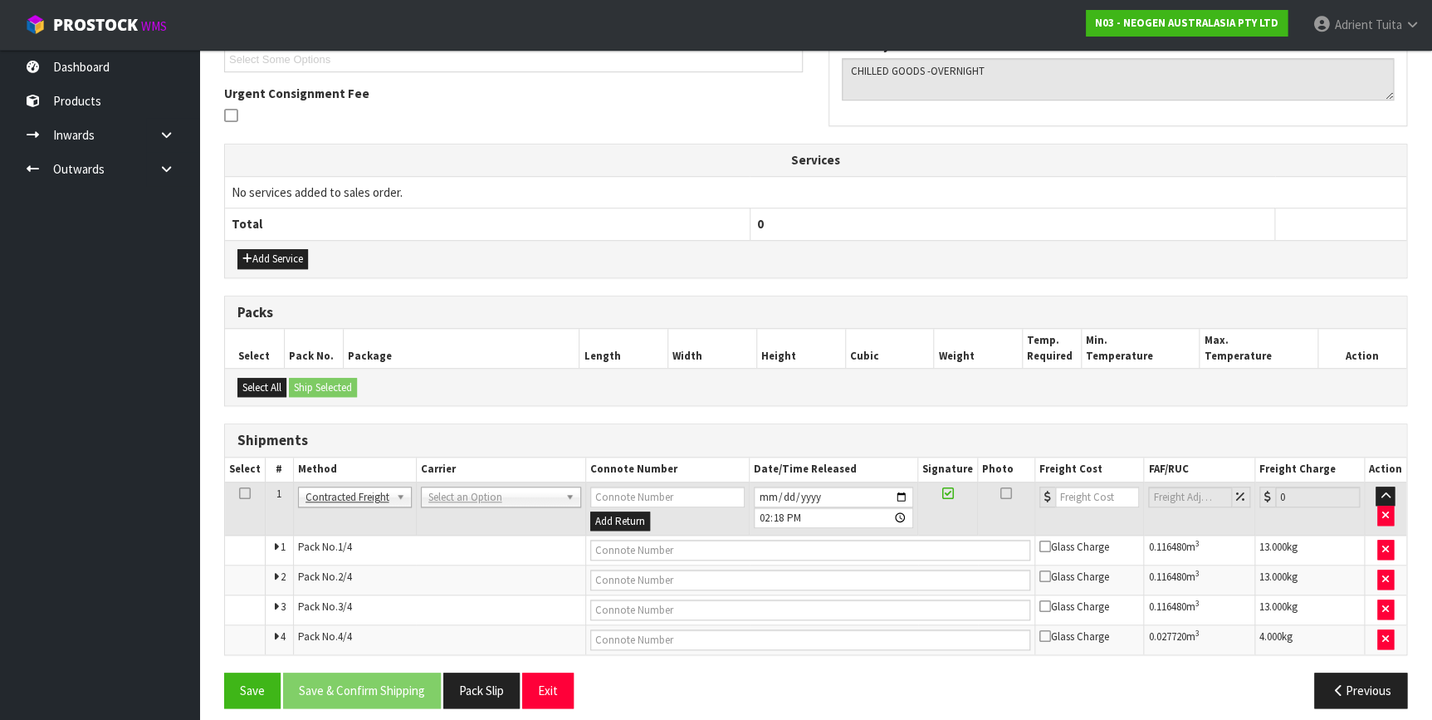
scroll to position [476, 0]
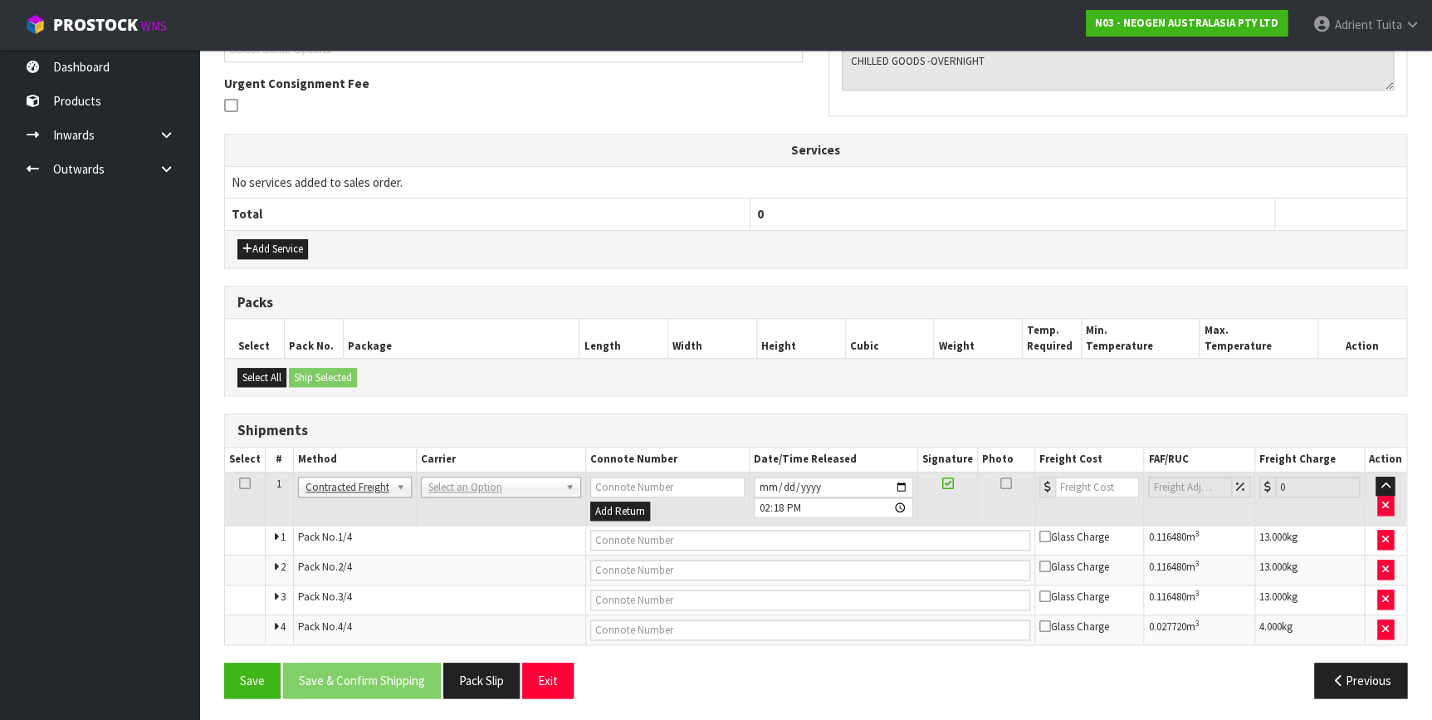
drag, startPoint x: 483, startPoint y: 490, endPoint x: 483, endPoint y: 503, distance: 13.3
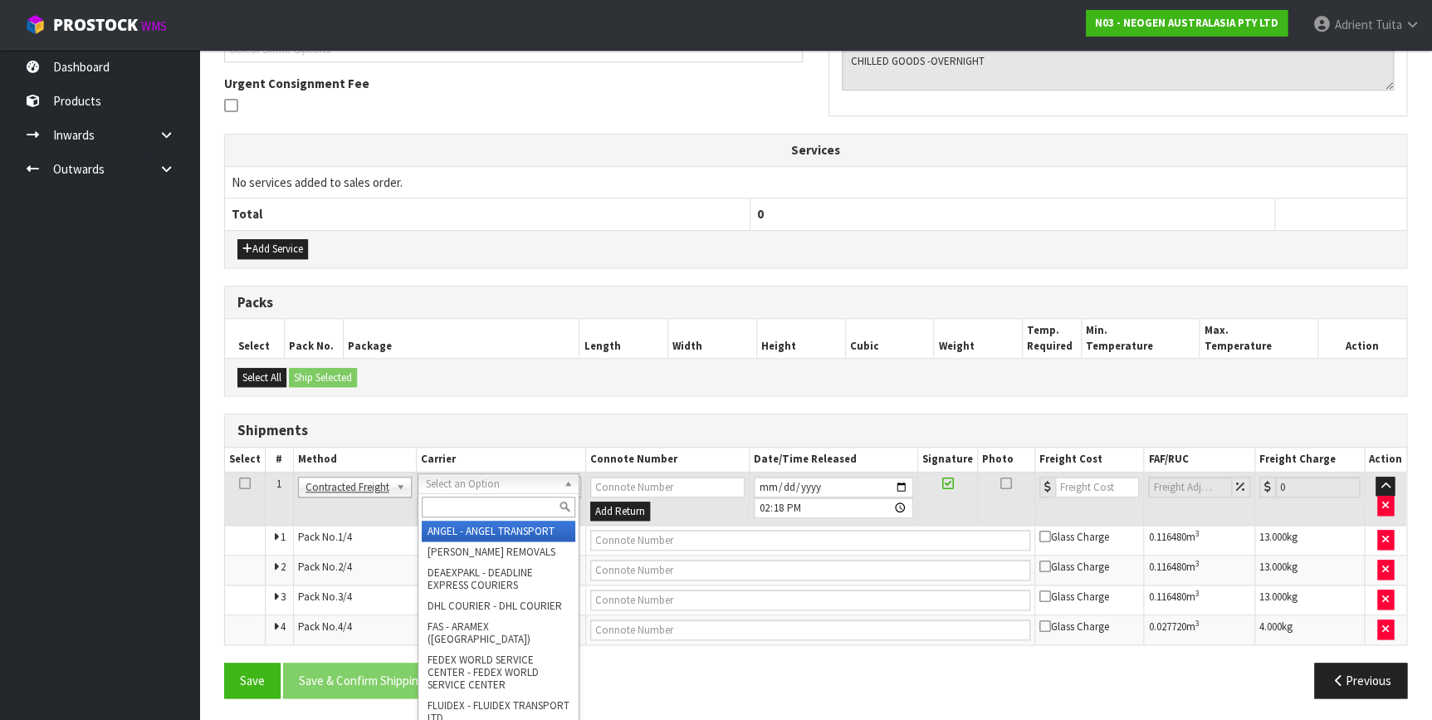
click at [484, 507] on input "text" at bounding box center [498, 506] width 153 height 21
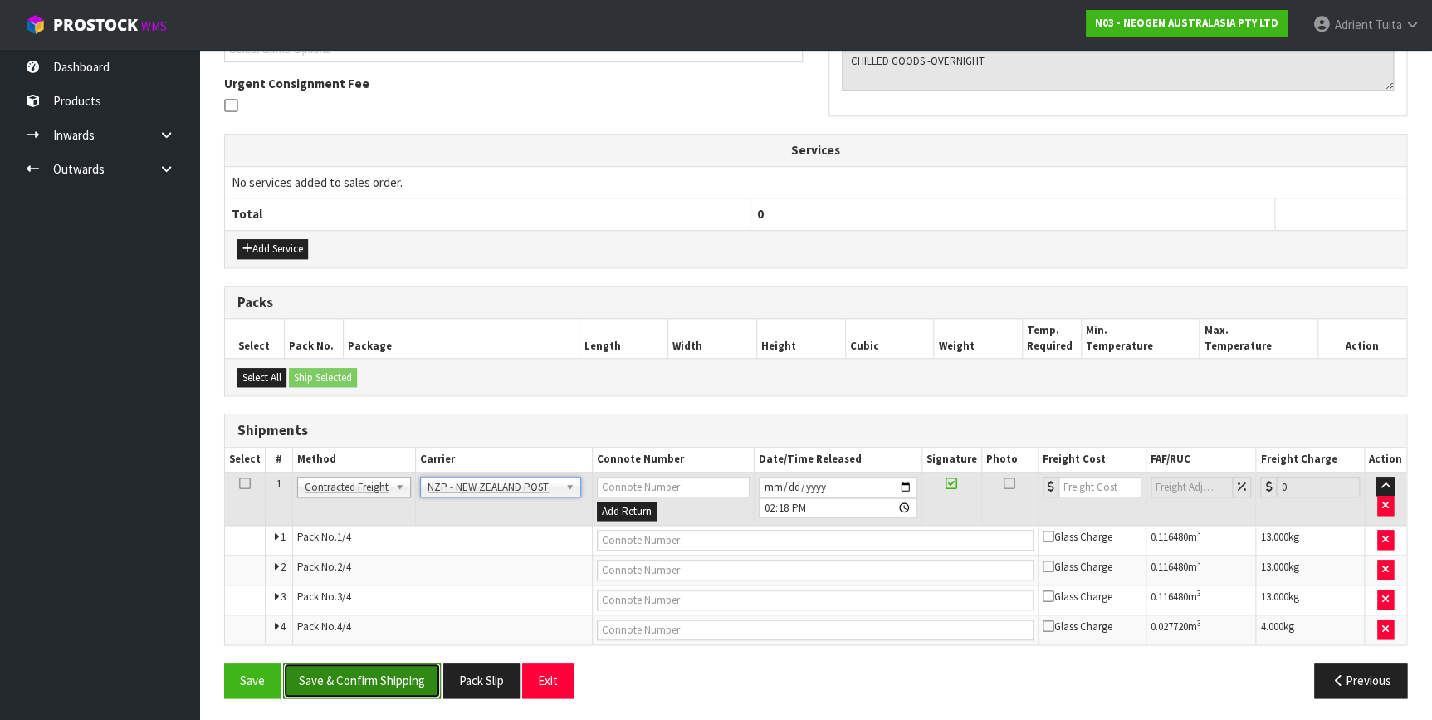
click at [417, 675] on button "Save & Confirm Shipping" at bounding box center [362, 680] width 158 height 36
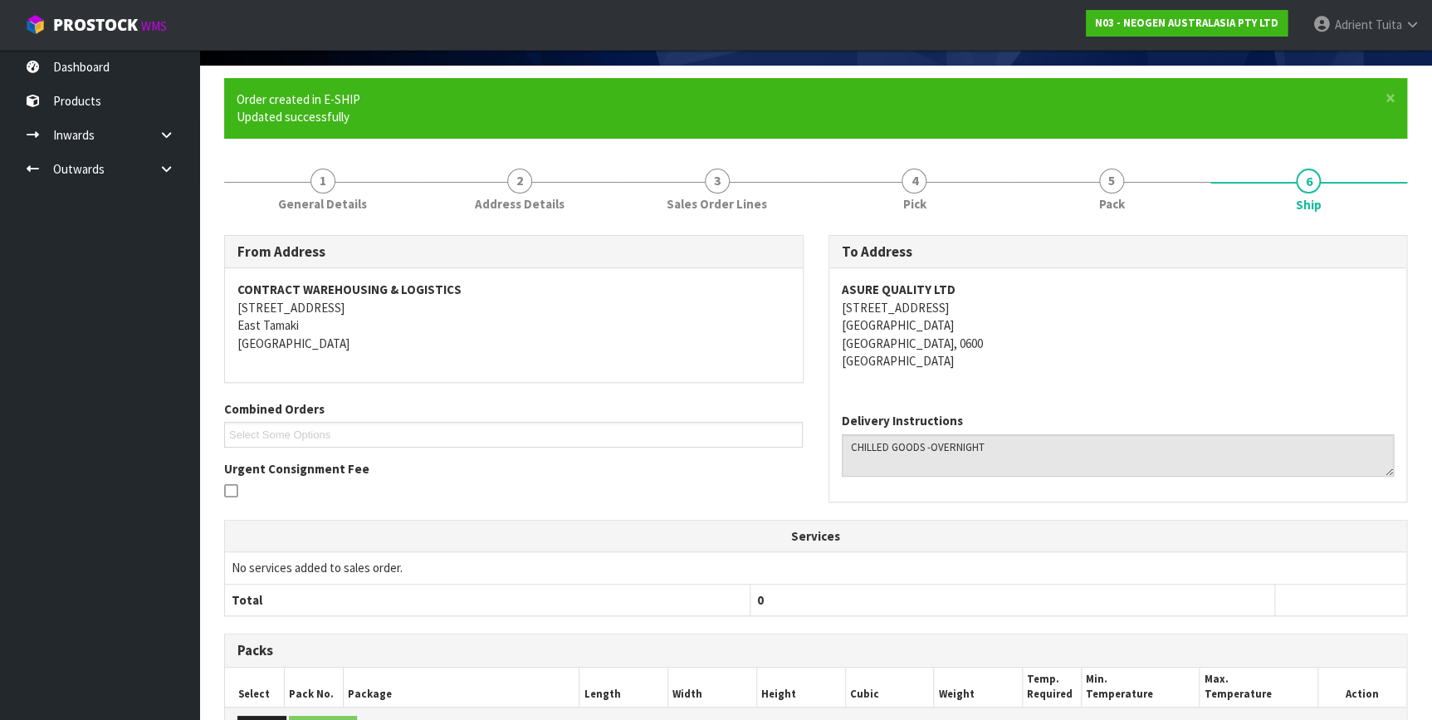
scroll to position [448, 0]
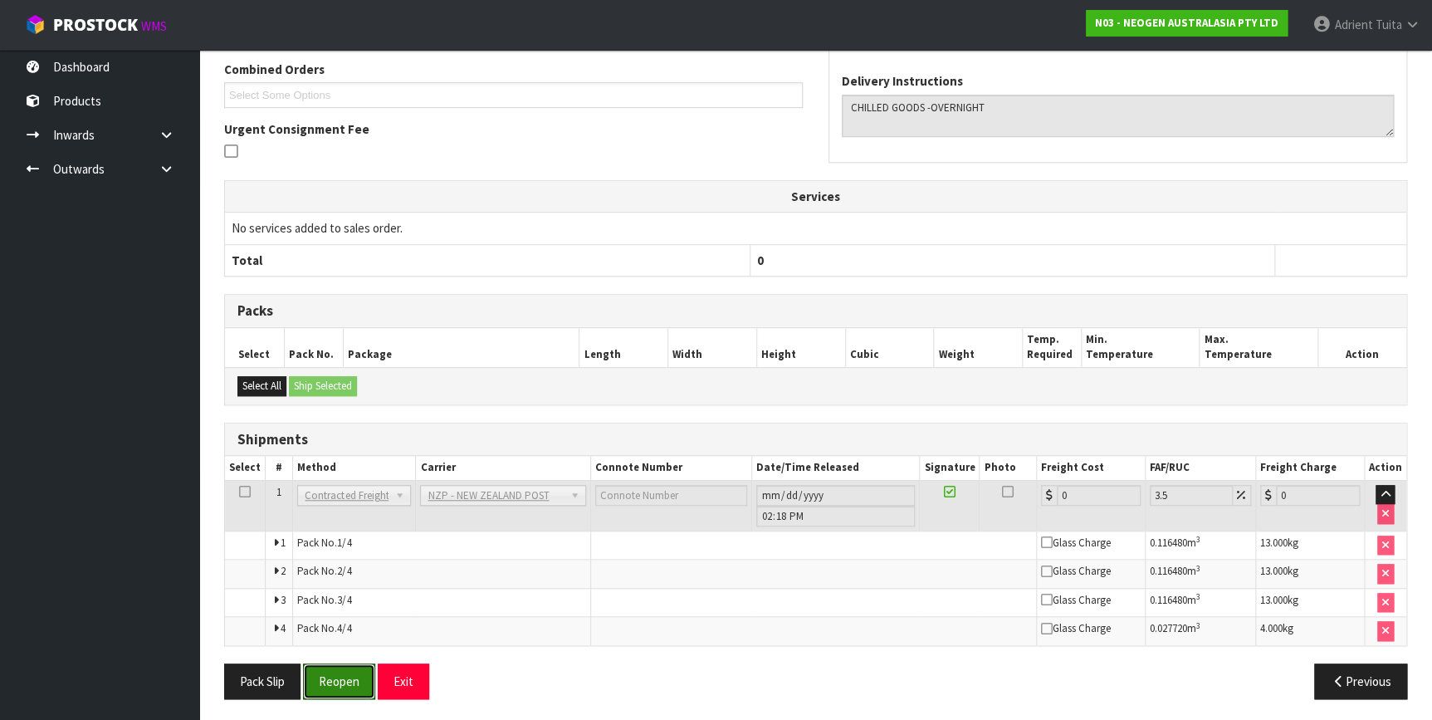
drag, startPoint x: 354, startPoint y: 669, endPoint x: 343, endPoint y: 625, distance: 45.5
click at [354, 669] on button "Reopen" at bounding box center [339, 681] width 72 height 36
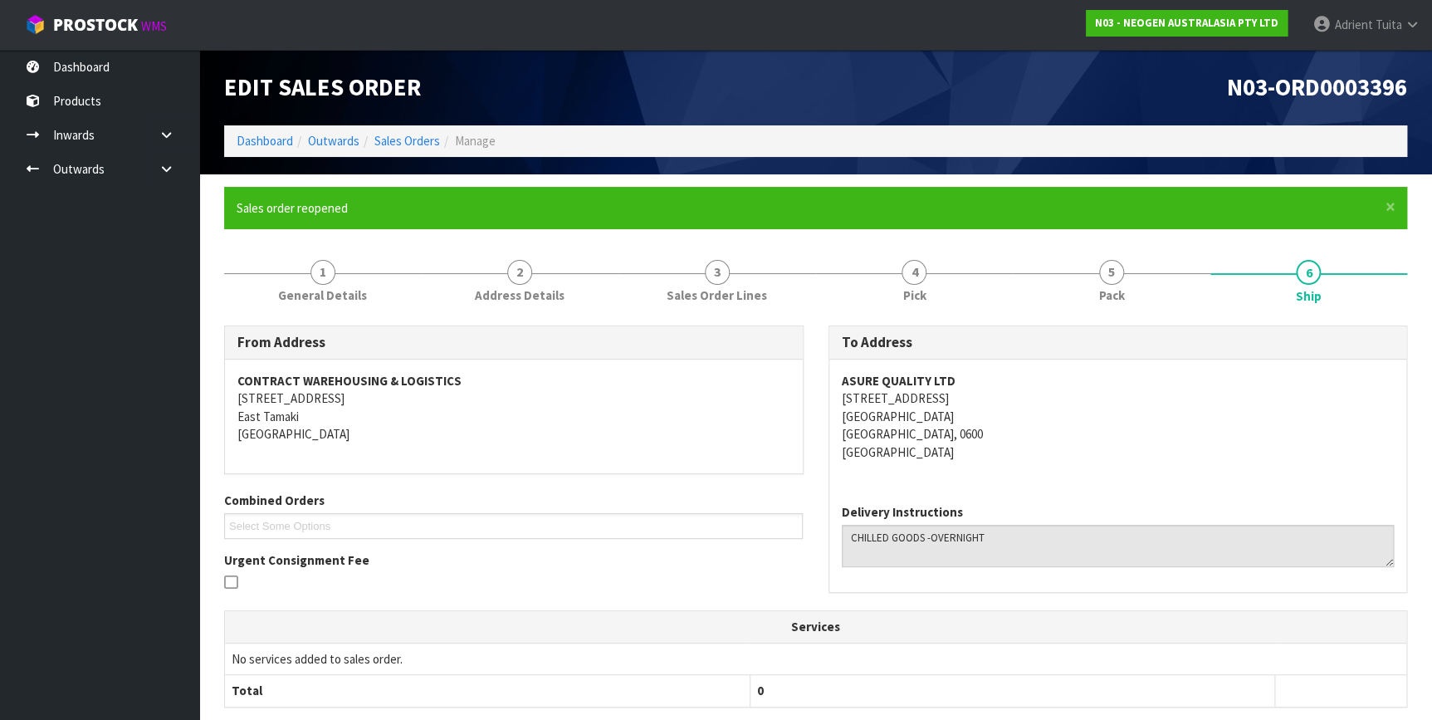
scroll to position [432, 0]
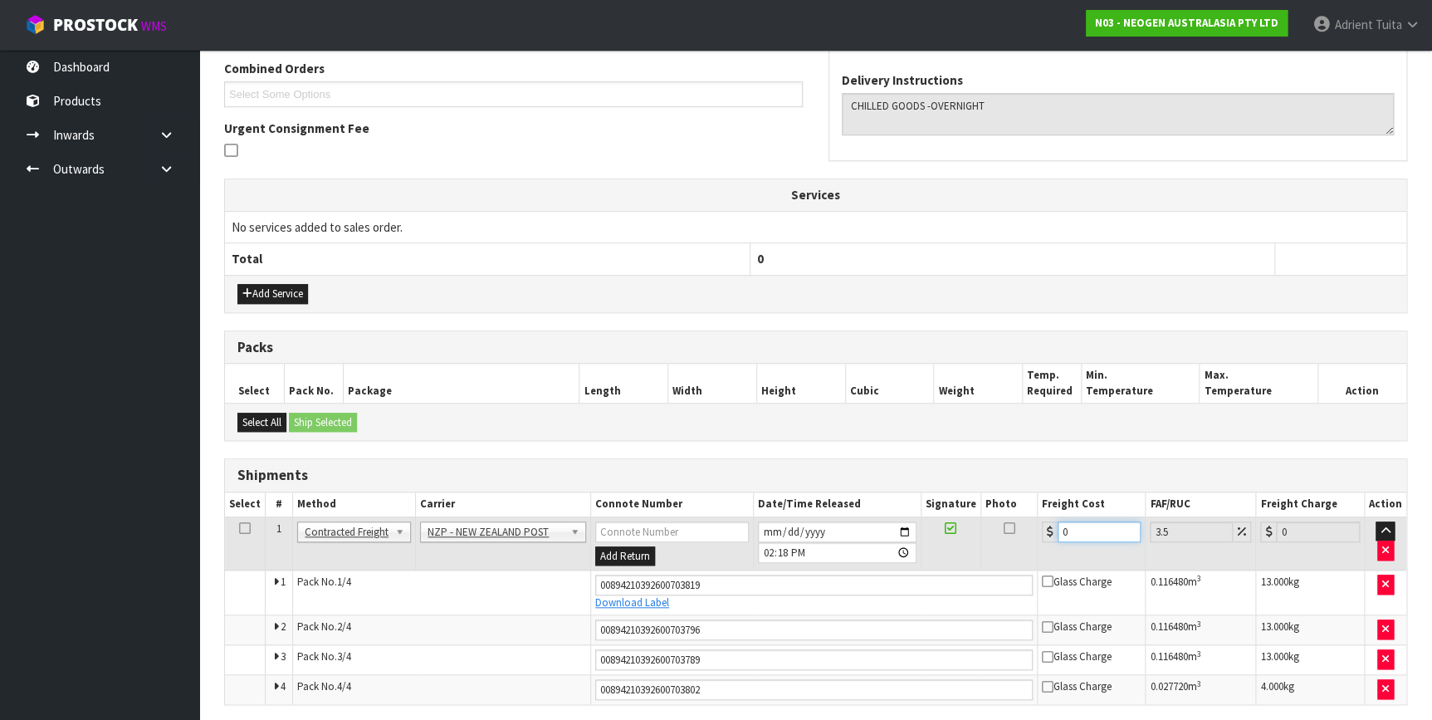
click at [1093, 529] on input "0" at bounding box center [1099, 531] width 84 height 21
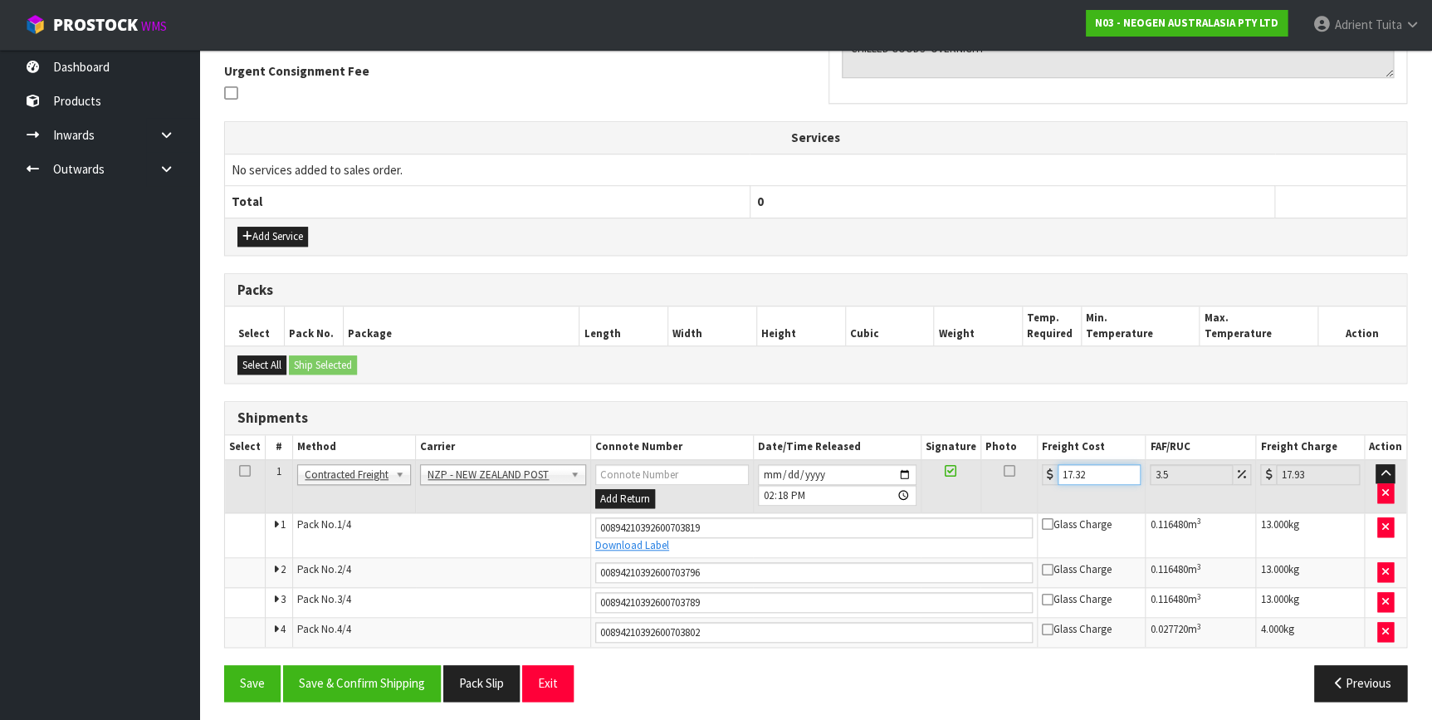
scroll to position [491, 0]
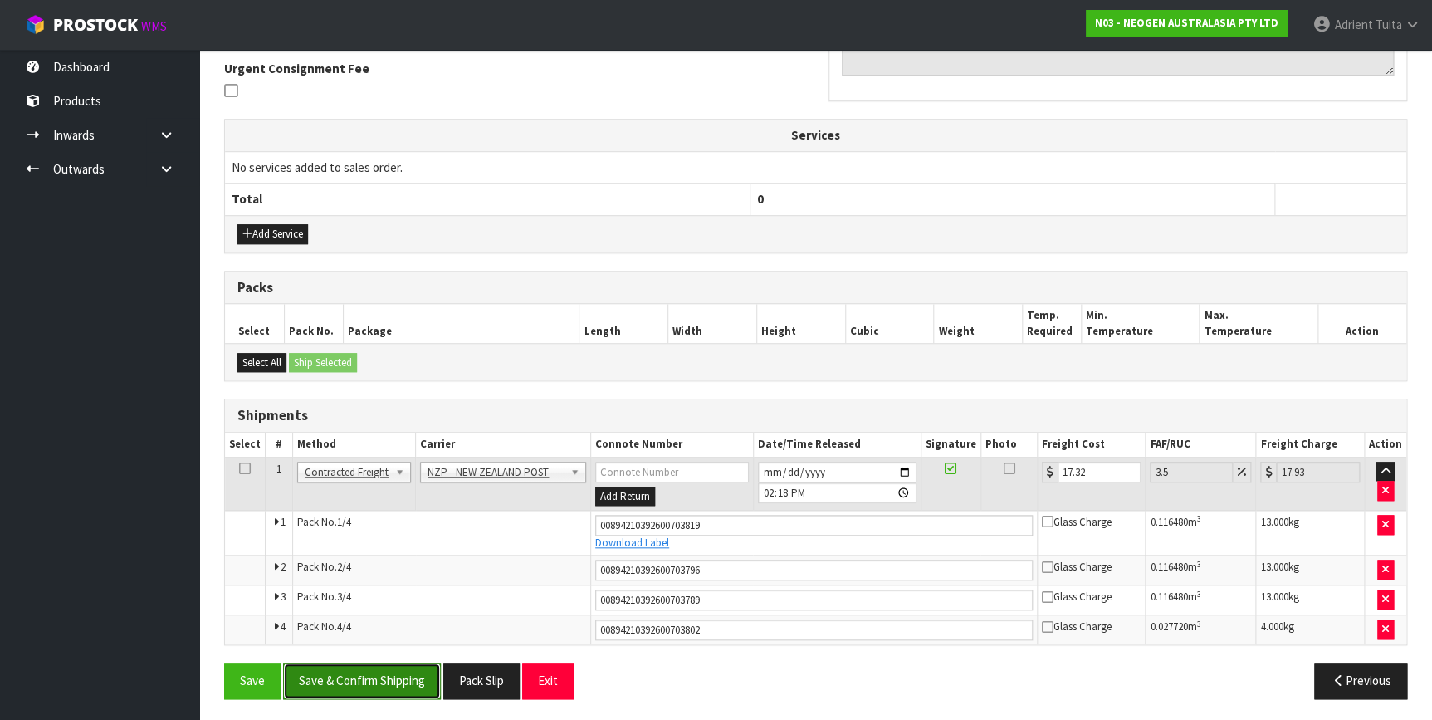
click at [388, 665] on button "Save & Confirm Shipping" at bounding box center [362, 680] width 158 height 36
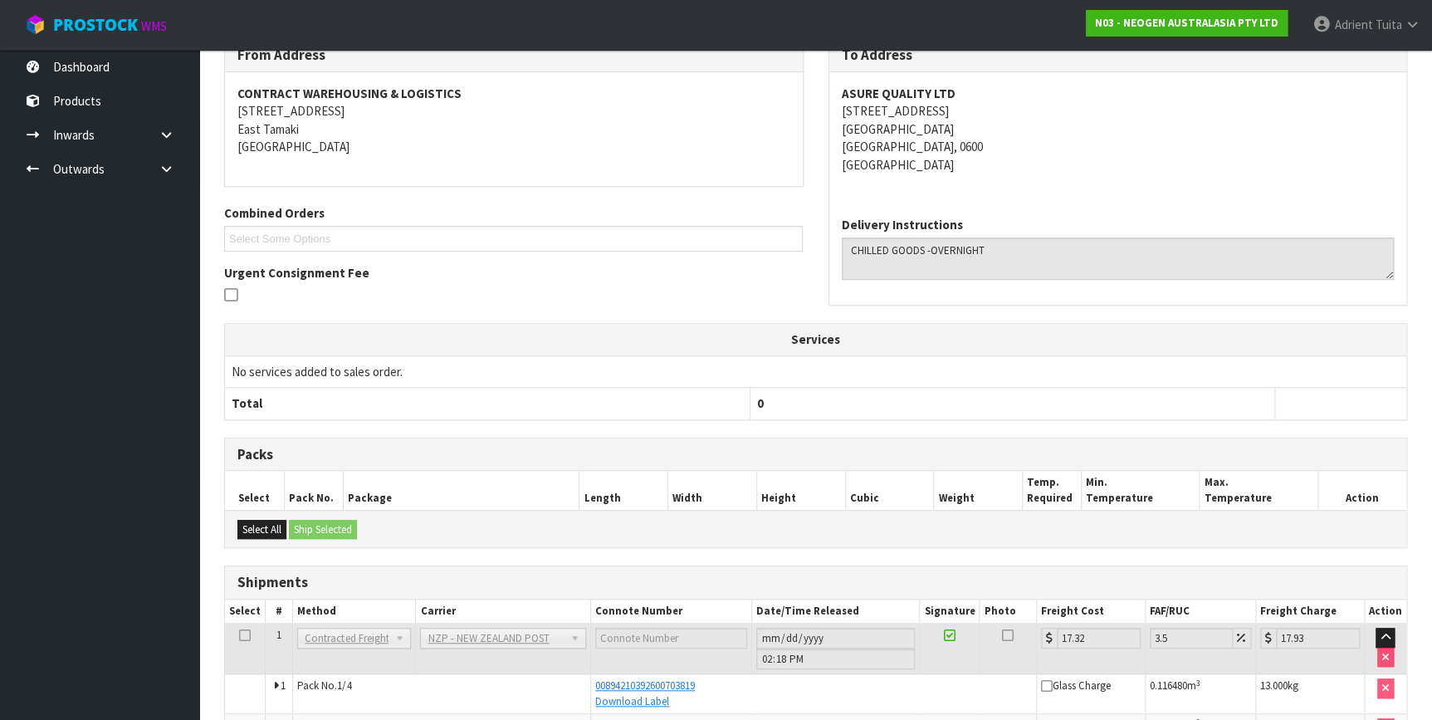
scroll to position [66, 0]
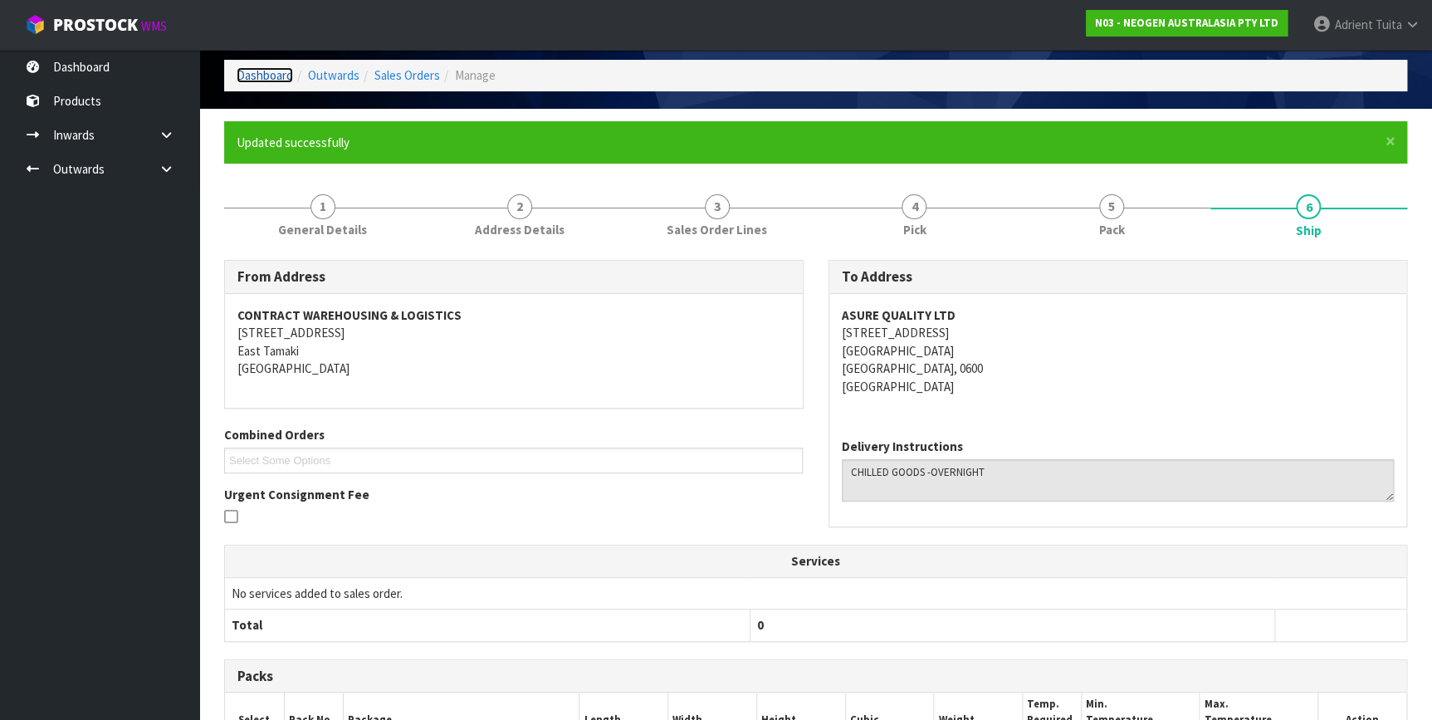
click at [246, 67] on link "Dashboard" at bounding box center [265, 75] width 56 height 16
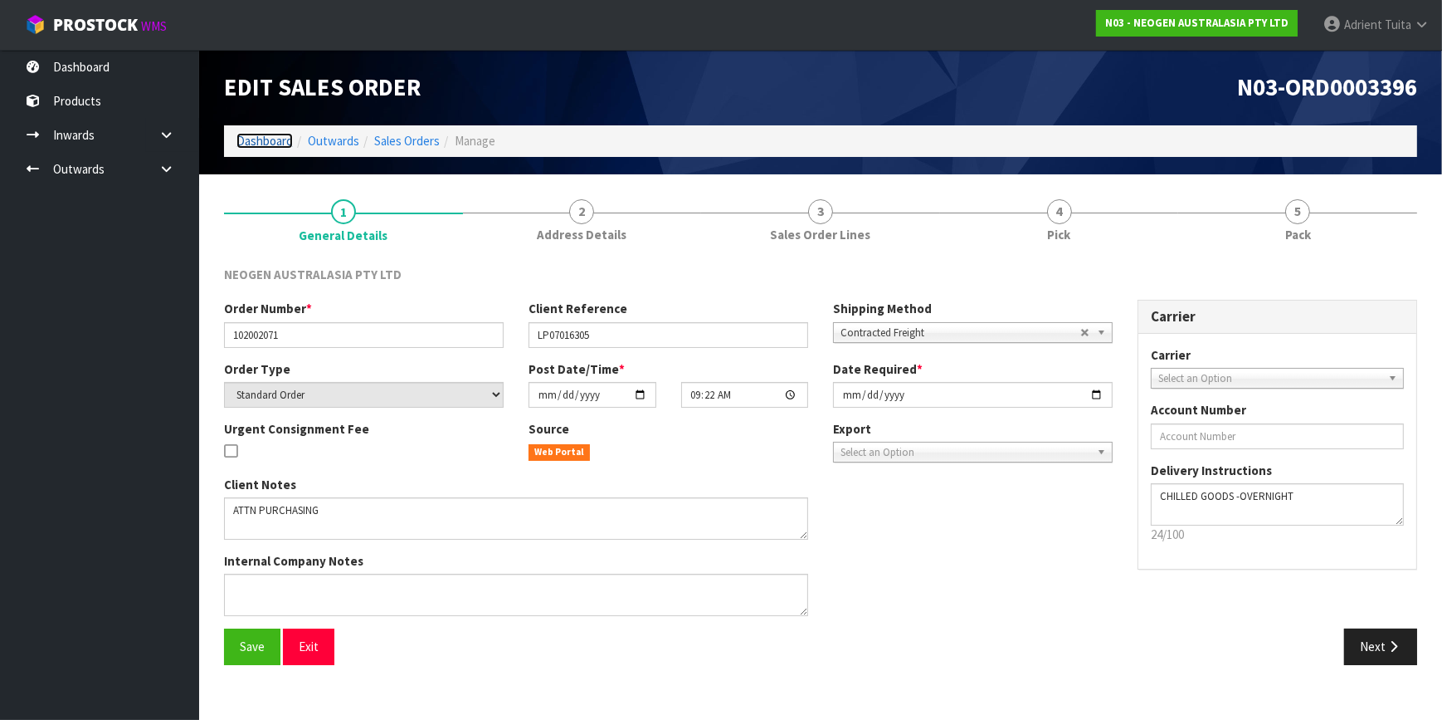
click at [255, 136] on link "Dashboard" at bounding box center [265, 141] width 56 height 16
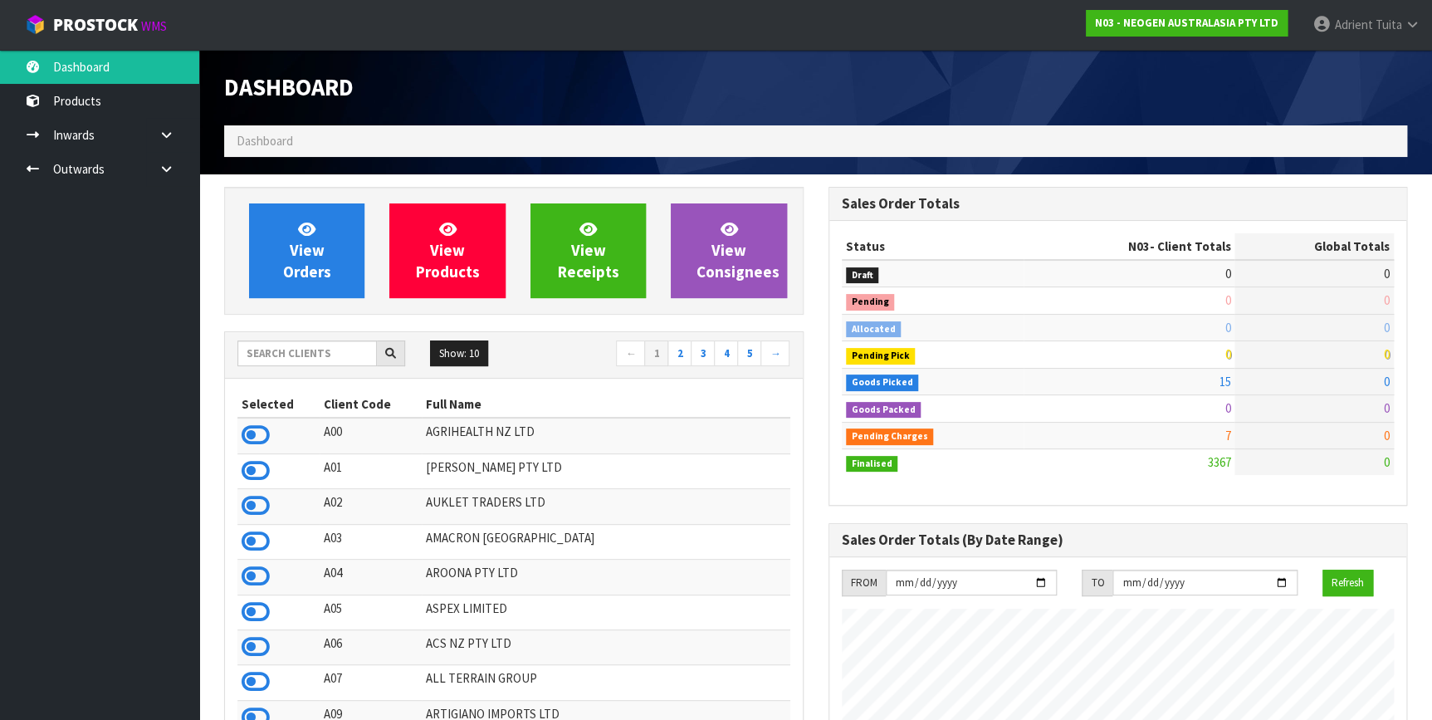
scroll to position [1255, 603]
click at [265, 359] on input "text" at bounding box center [306, 353] width 139 height 26
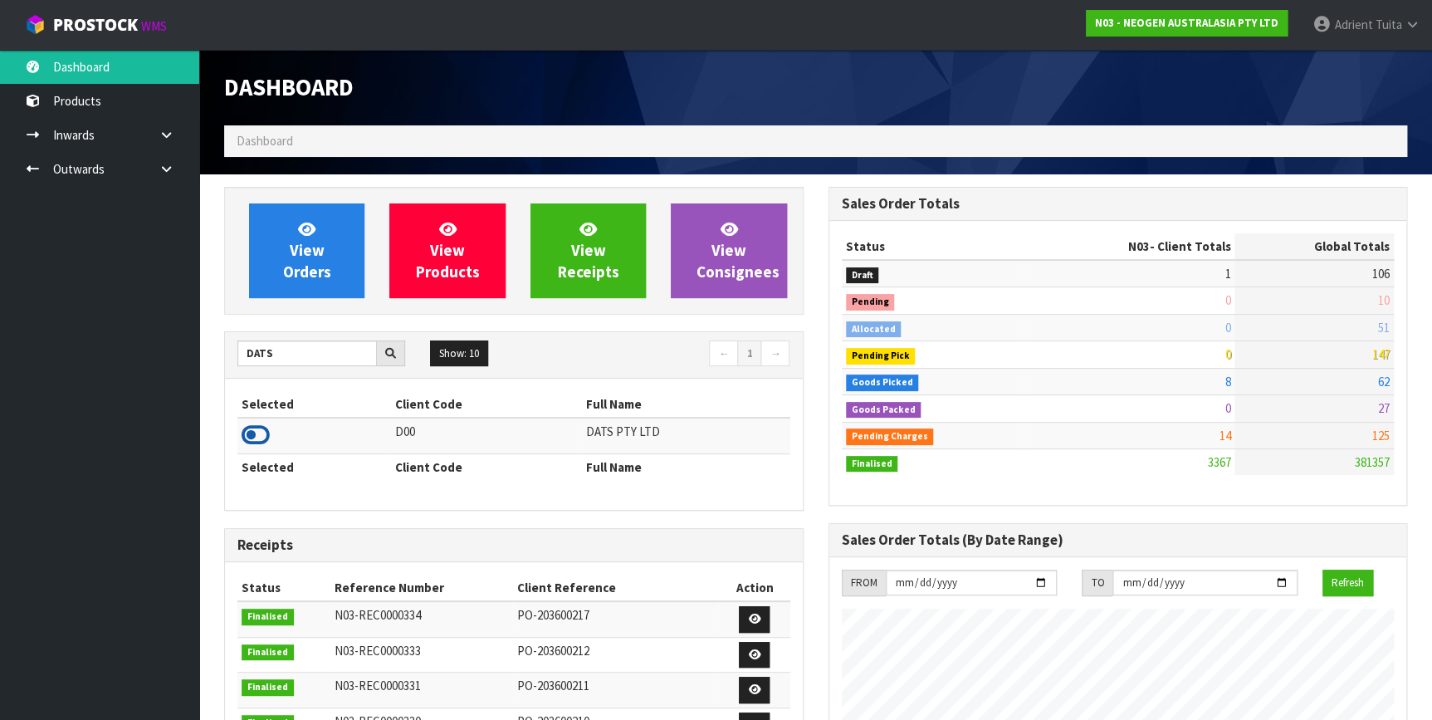
click at [248, 441] on icon at bounding box center [256, 434] width 28 height 25
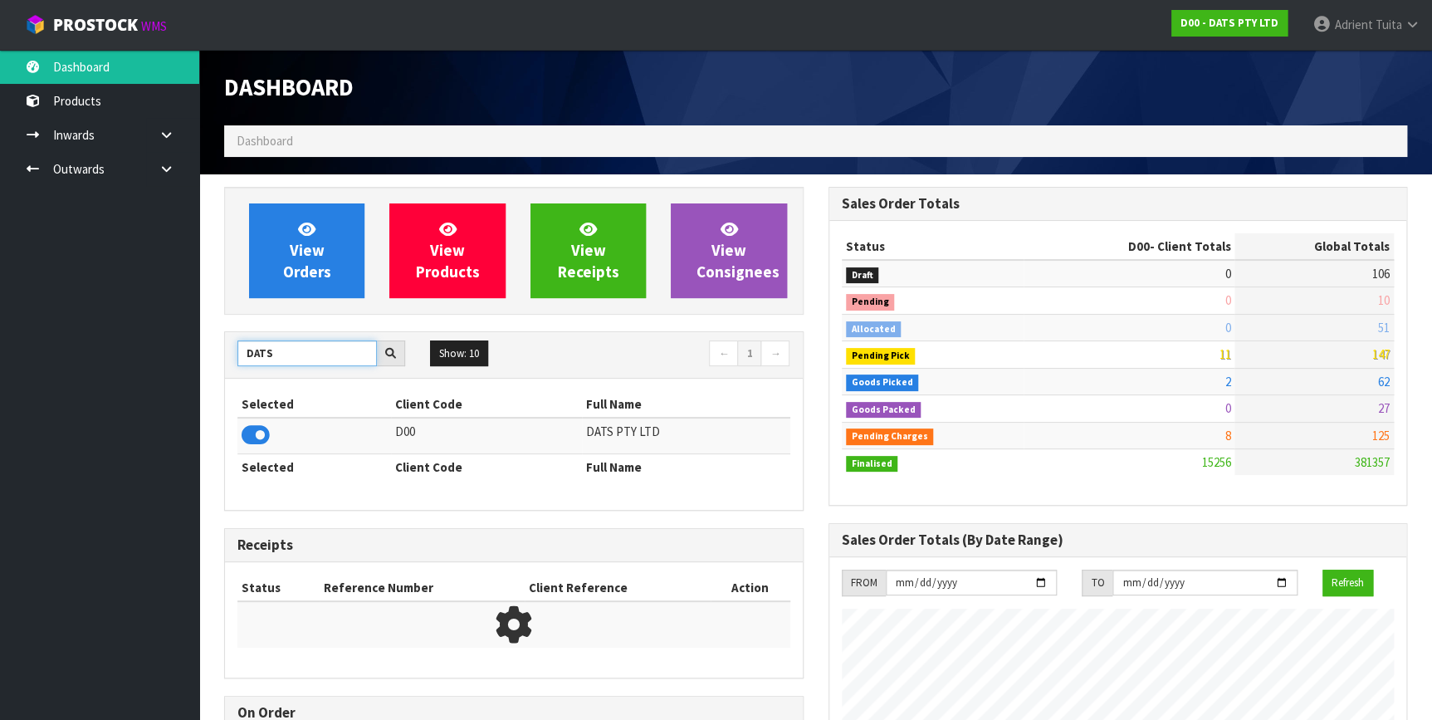
click at [260, 353] on input "DATS" at bounding box center [306, 353] width 139 height 26
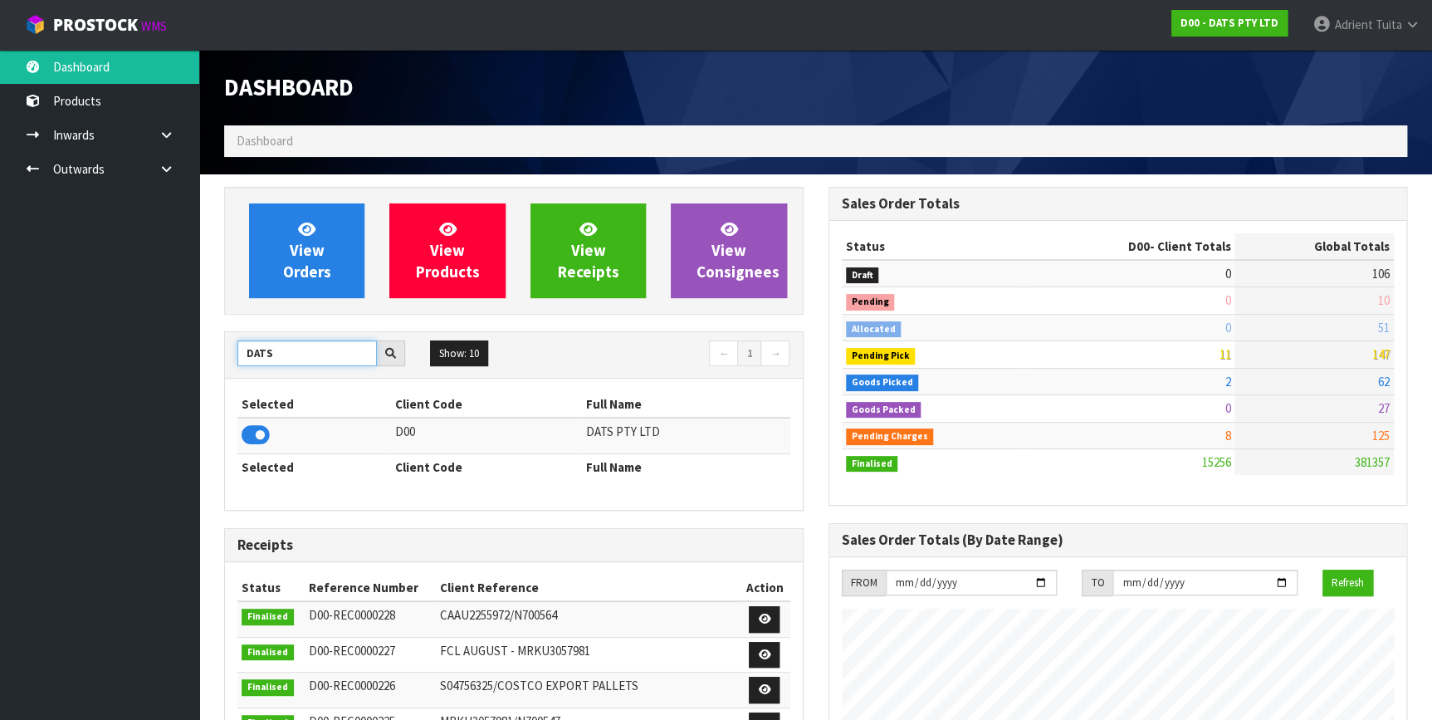
click at [260, 353] on input "DATS" at bounding box center [306, 353] width 139 height 26
type input "u"
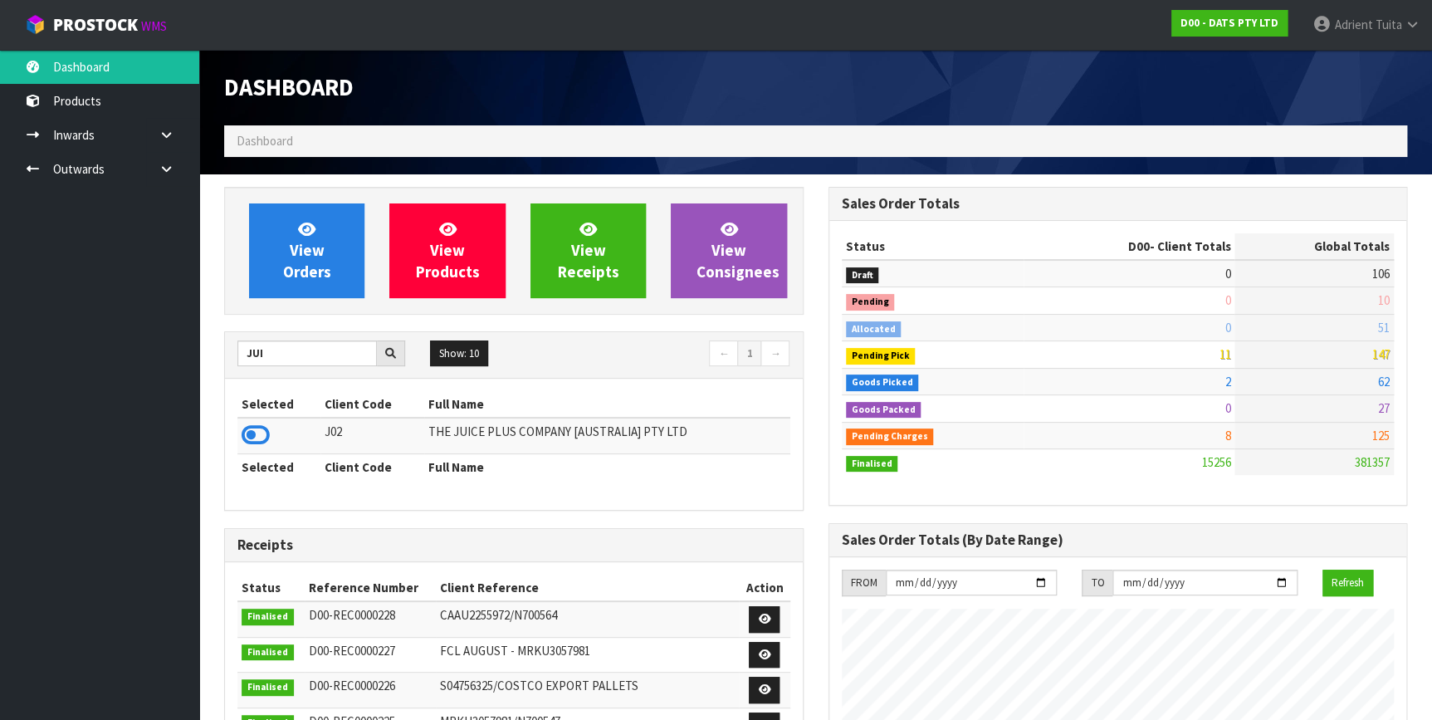
click at [247, 448] on td at bounding box center [278, 435] width 83 height 36
click at [251, 426] on icon at bounding box center [256, 434] width 28 height 25
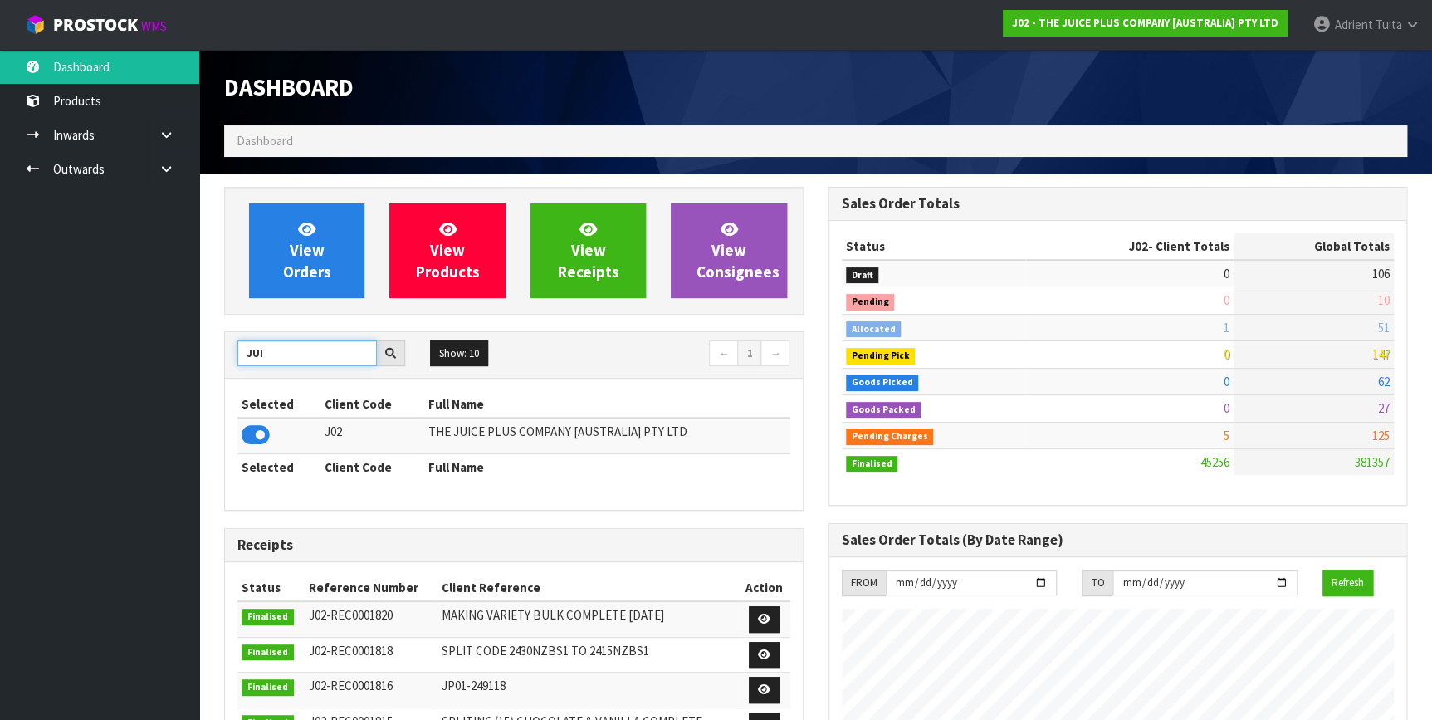
click at [256, 359] on input "JUI" at bounding box center [306, 353] width 139 height 26
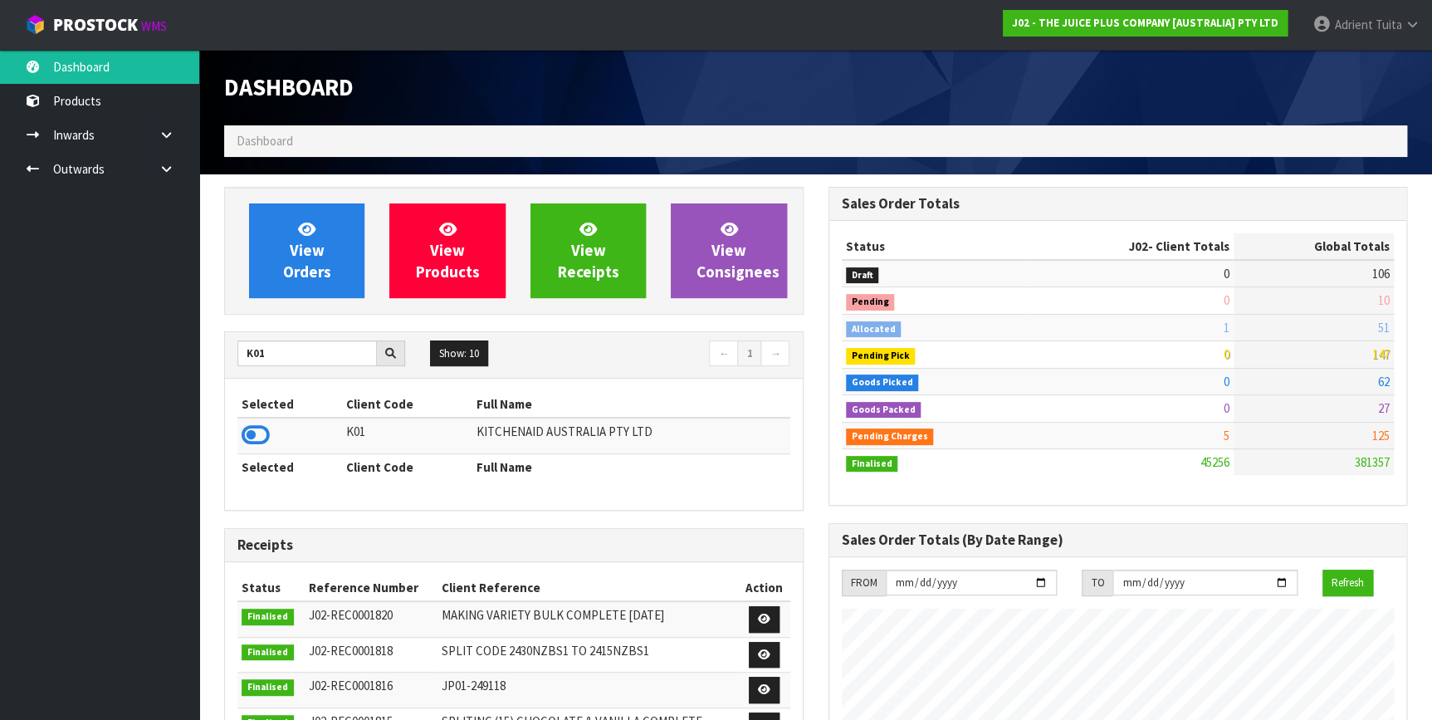
click at [237, 426] on td at bounding box center [289, 435] width 105 height 36
click at [240, 437] on td at bounding box center [289, 435] width 105 height 36
click at [246, 438] on icon at bounding box center [256, 434] width 28 height 25
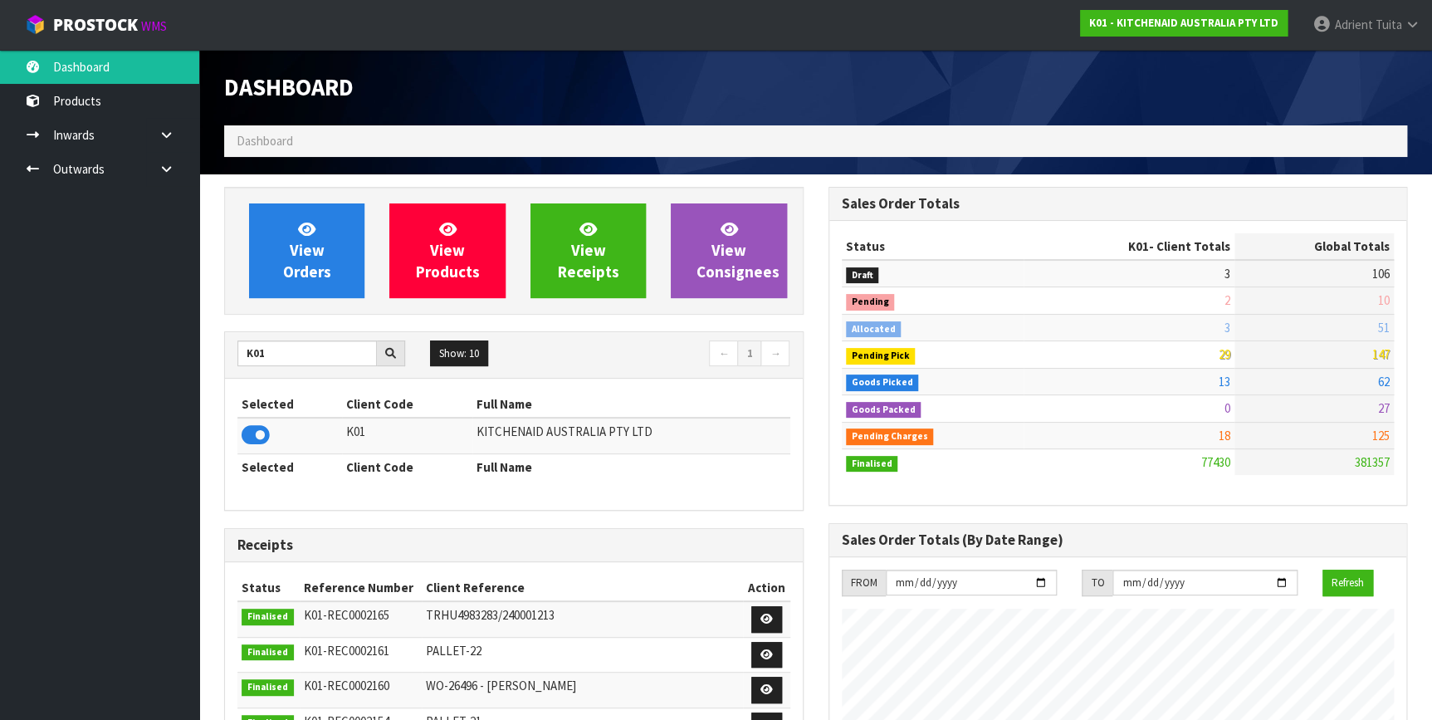
click at [224, 355] on div "View Orders View Products View Receipts View Consignees K01 Show: 10 5 10 25 50…" at bounding box center [514, 673] width 604 height 972
click at [255, 356] on input "K01" at bounding box center [306, 353] width 139 height 26
click at [259, 442] on icon at bounding box center [256, 434] width 28 height 25
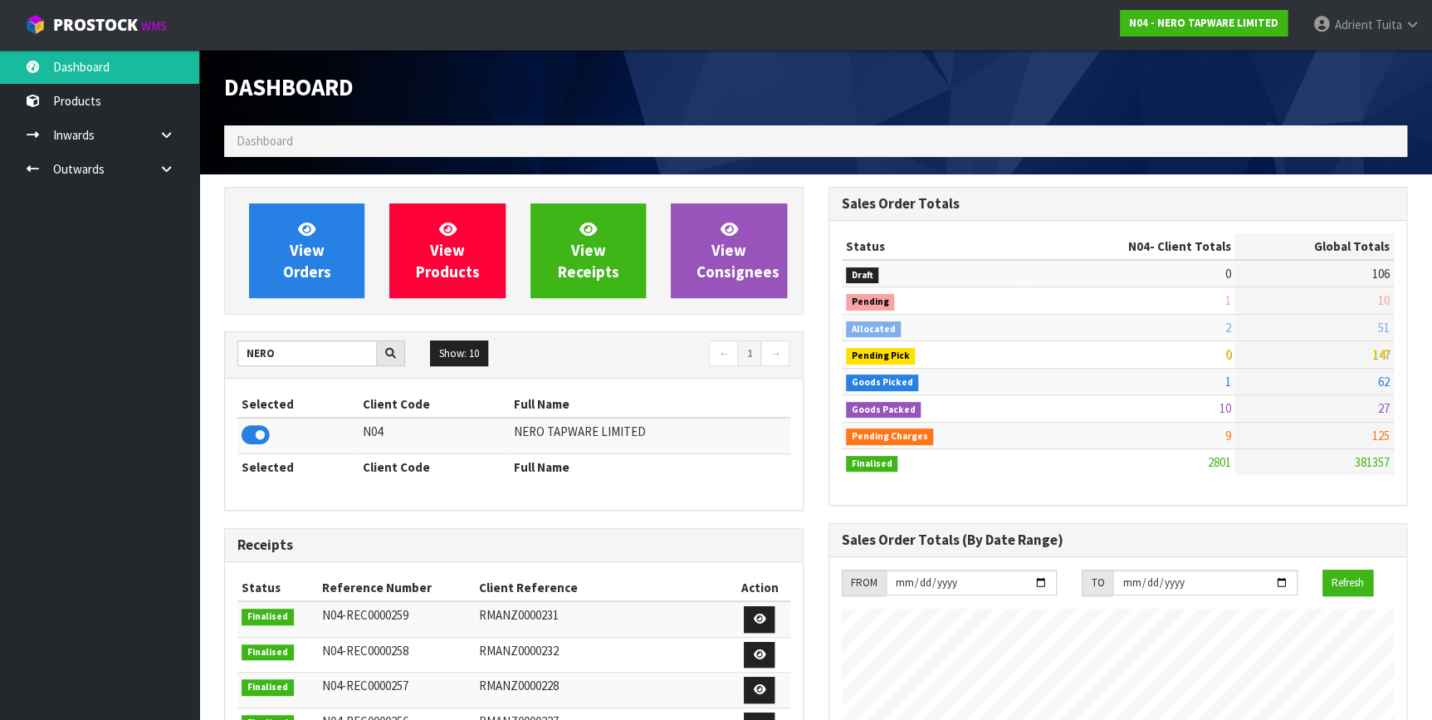
scroll to position [1308, 603]
click at [266, 359] on input "NERO" at bounding box center [306, 353] width 139 height 26
click at [257, 442] on icon at bounding box center [256, 434] width 28 height 25
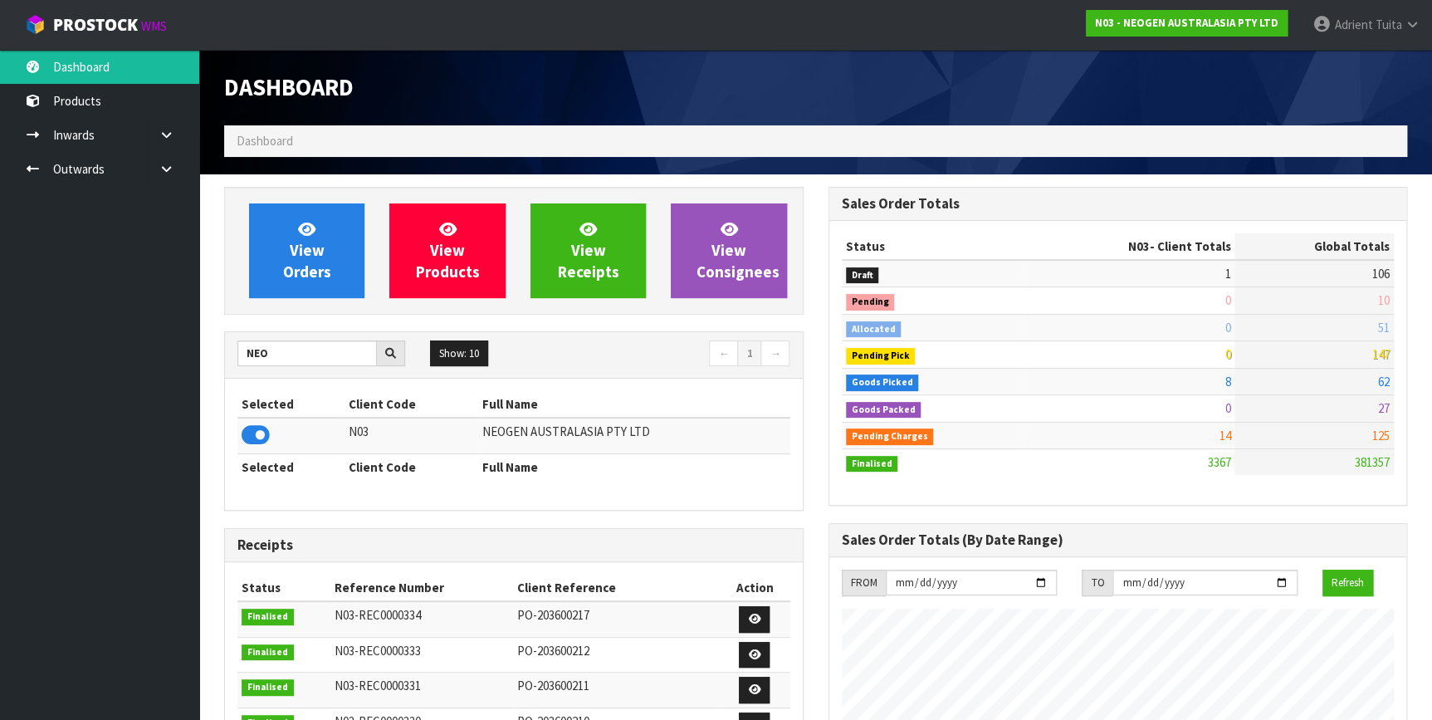
scroll to position [1255, 603]
click at [249, 349] on input "NEO" at bounding box center [306, 353] width 139 height 26
type input "C11"
click at [253, 432] on icon at bounding box center [256, 434] width 28 height 25
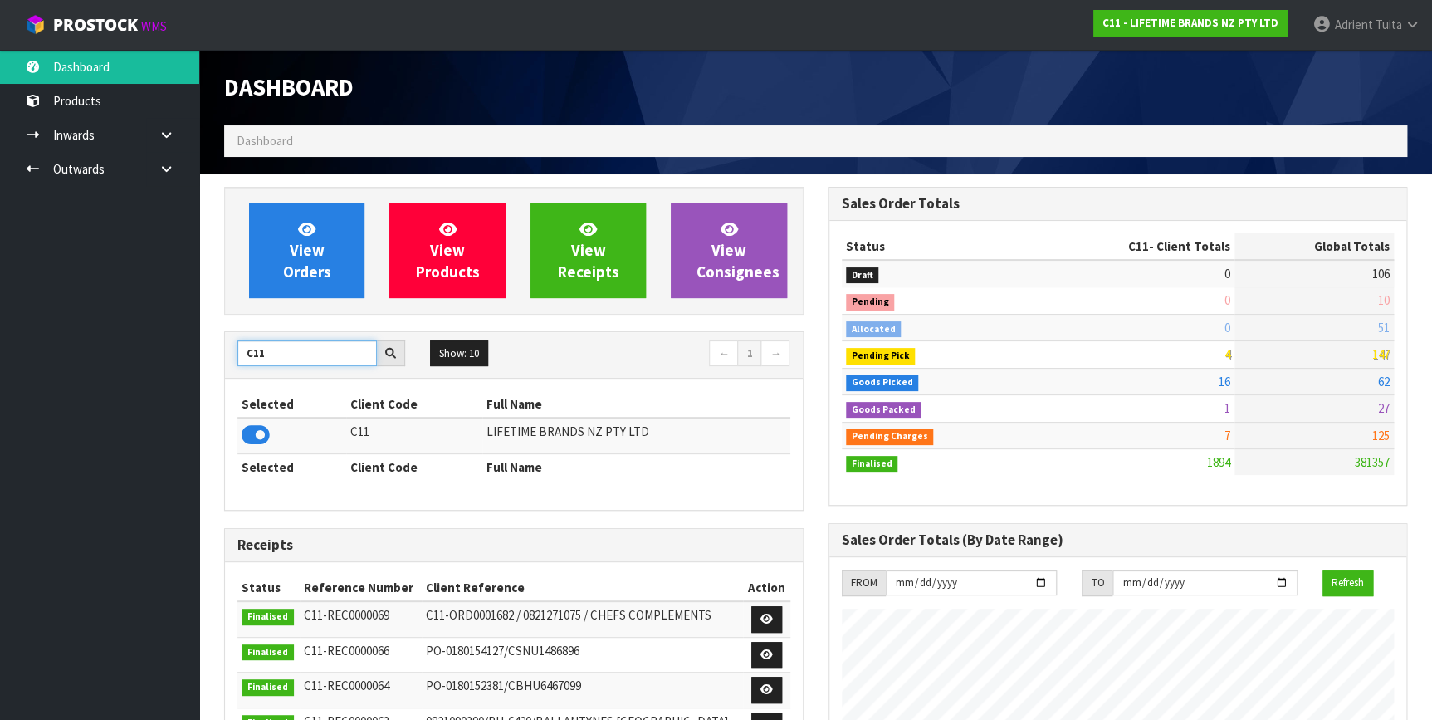
click at [256, 359] on input "C11" at bounding box center [306, 353] width 139 height 26
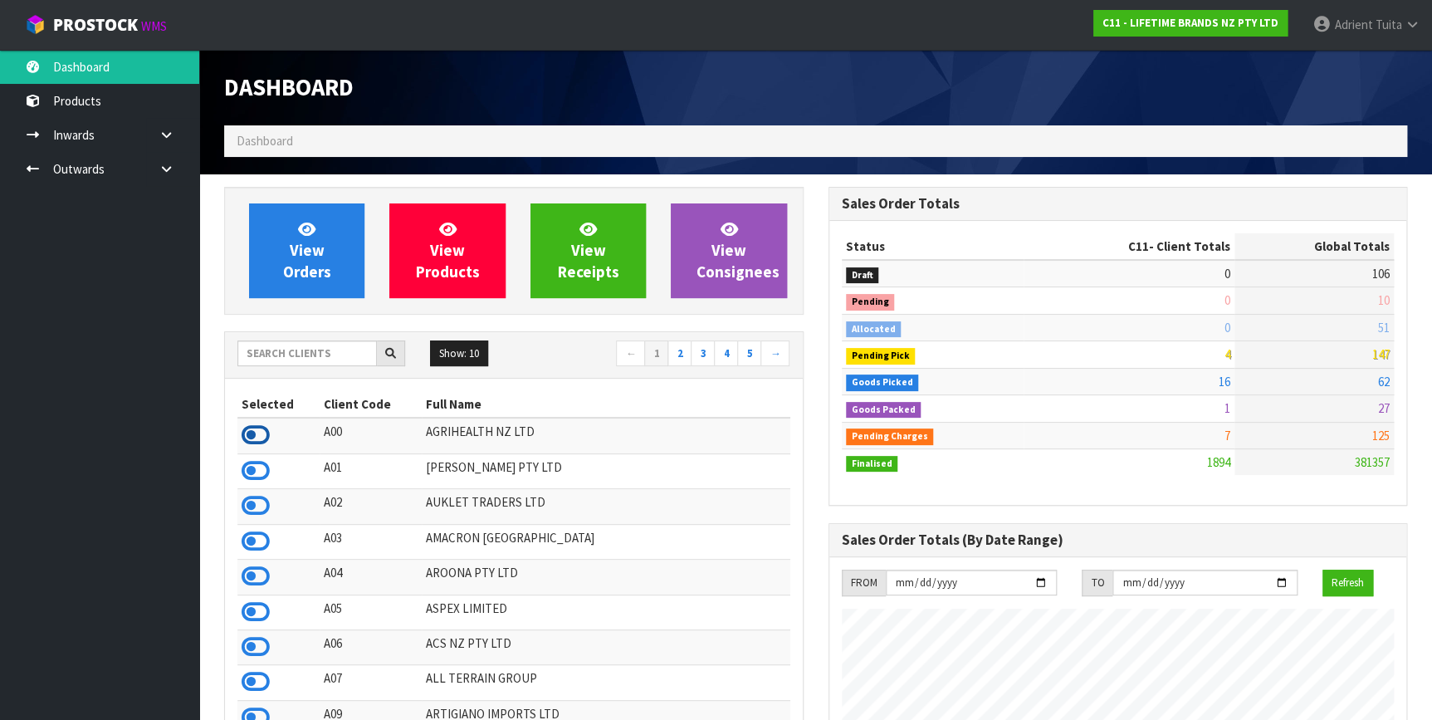
click at [251, 426] on icon at bounding box center [256, 434] width 28 height 25
click at [255, 465] on icon at bounding box center [256, 470] width 28 height 25
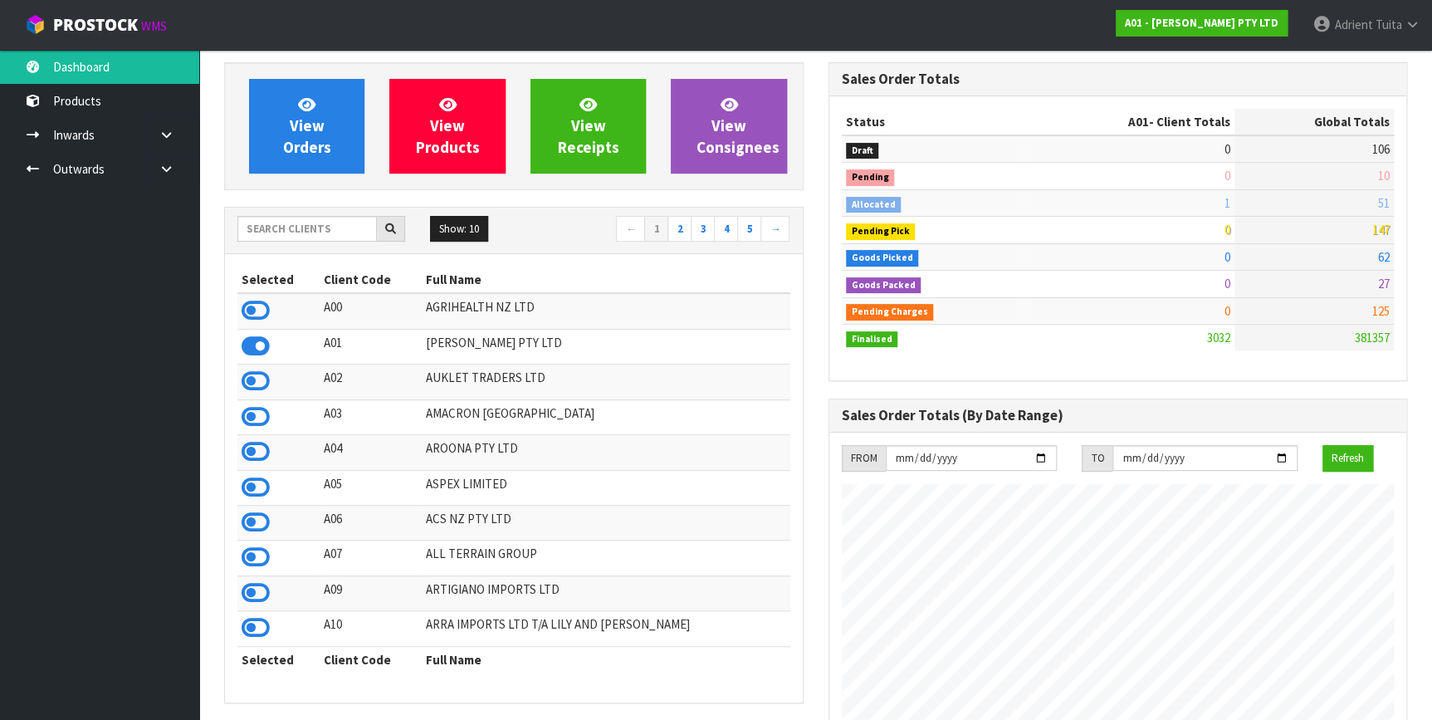
scroll to position [150, 0]
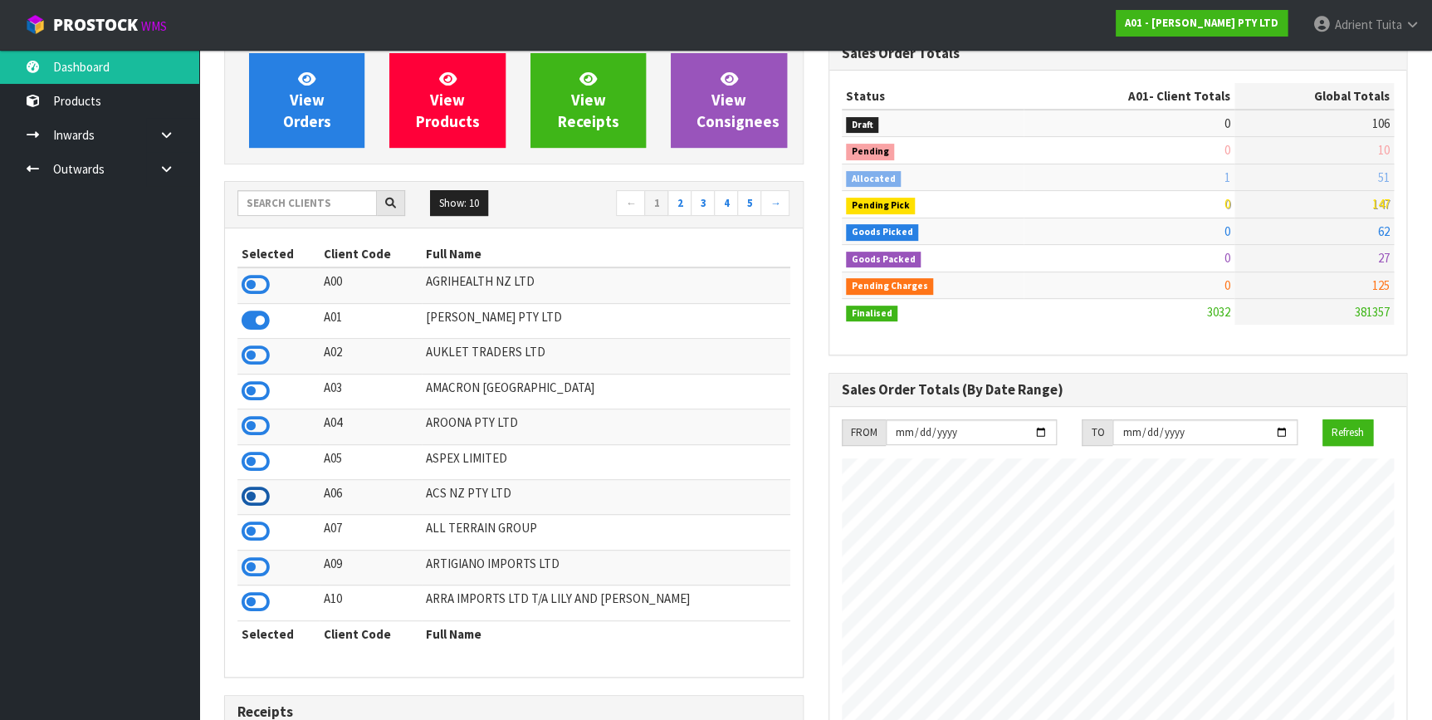
click at [249, 498] on icon at bounding box center [256, 496] width 28 height 25
click at [674, 205] on link "2" at bounding box center [679, 203] width 24 height 27
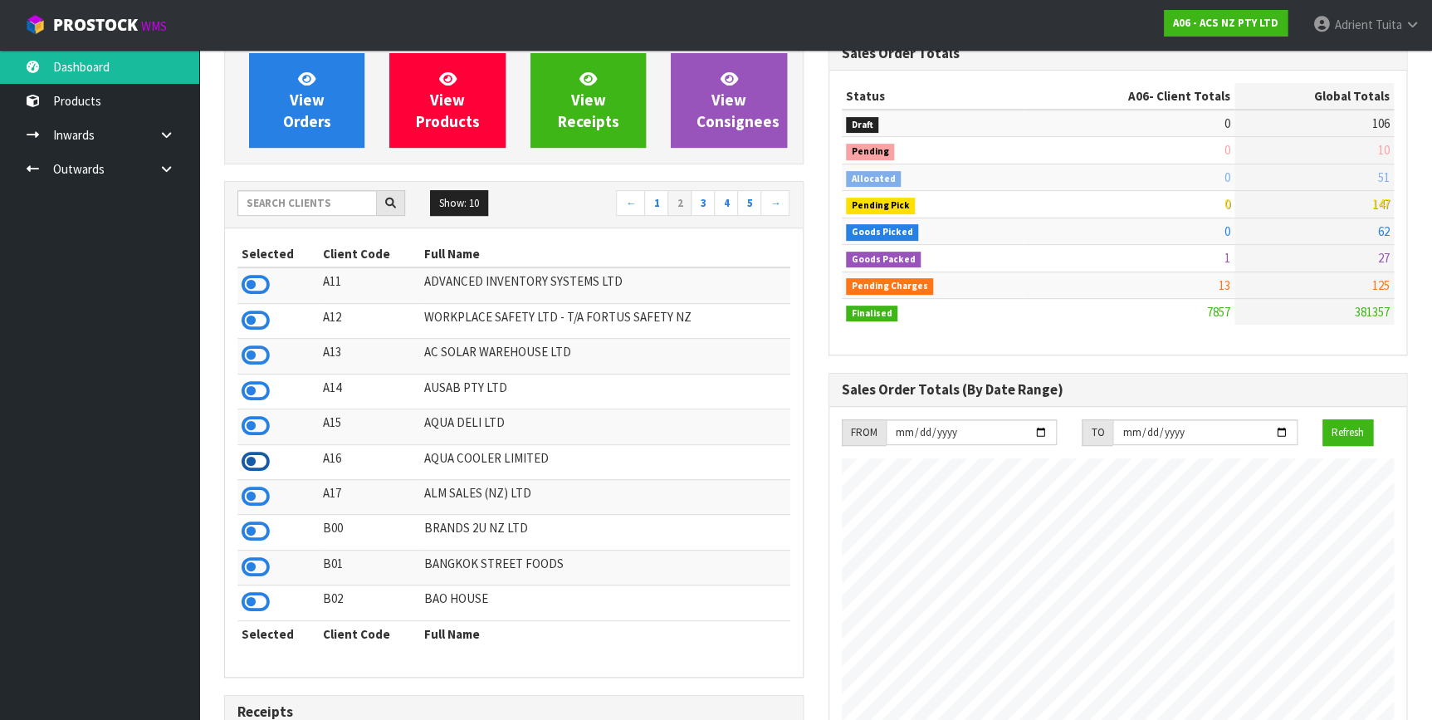
click at [251, 470] on icon at bounding box center [256, 461] width 28 height 25
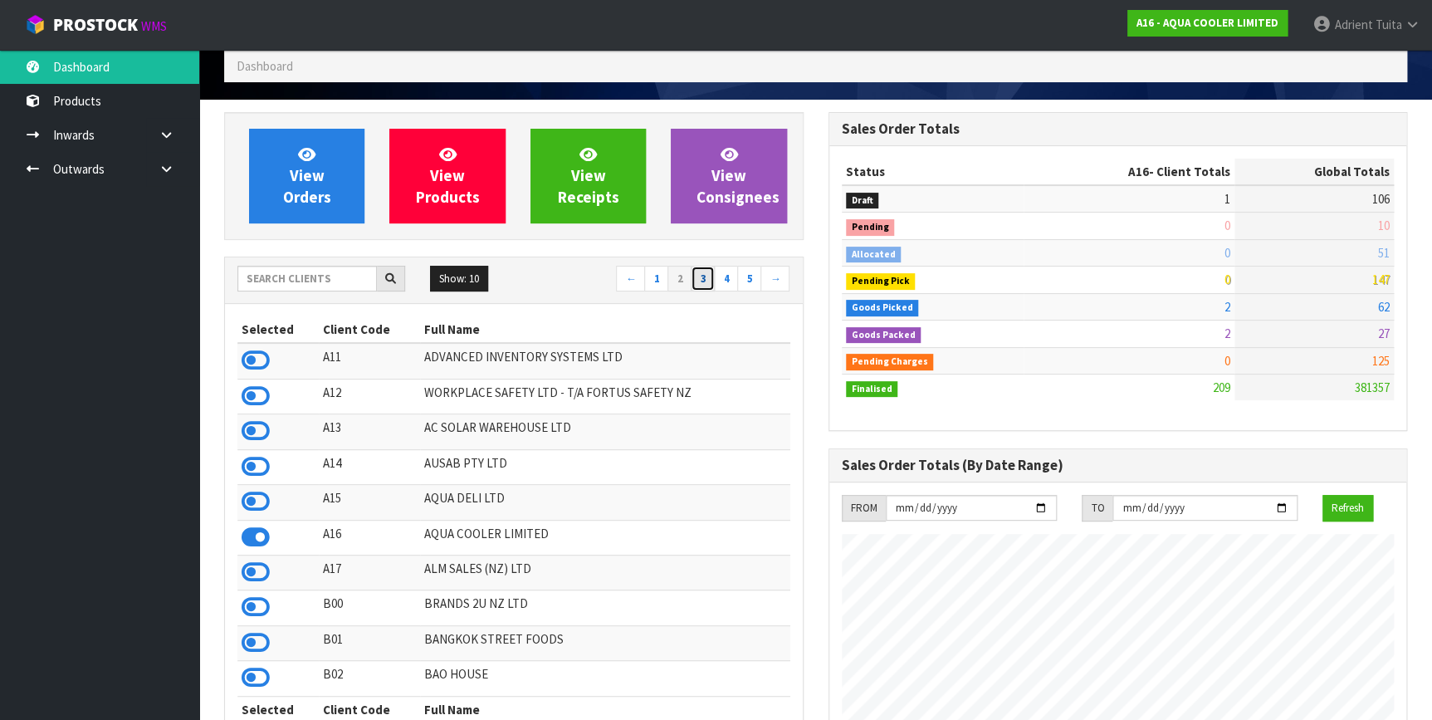
click at [707, 271] on link "3" at bounding box center [702, 279] width 24 height 27
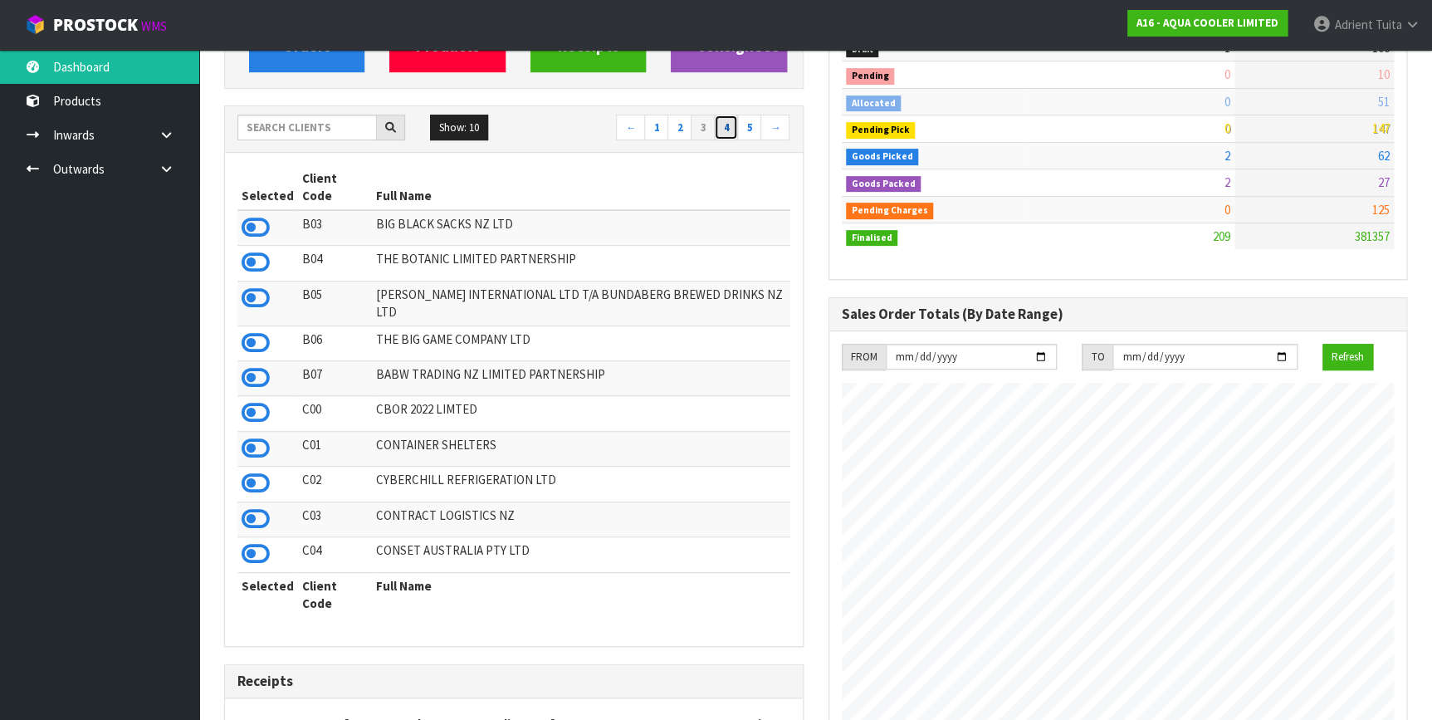
click at [725, 134] on link "4" at bounding box center [726, 128] width 24 height 27
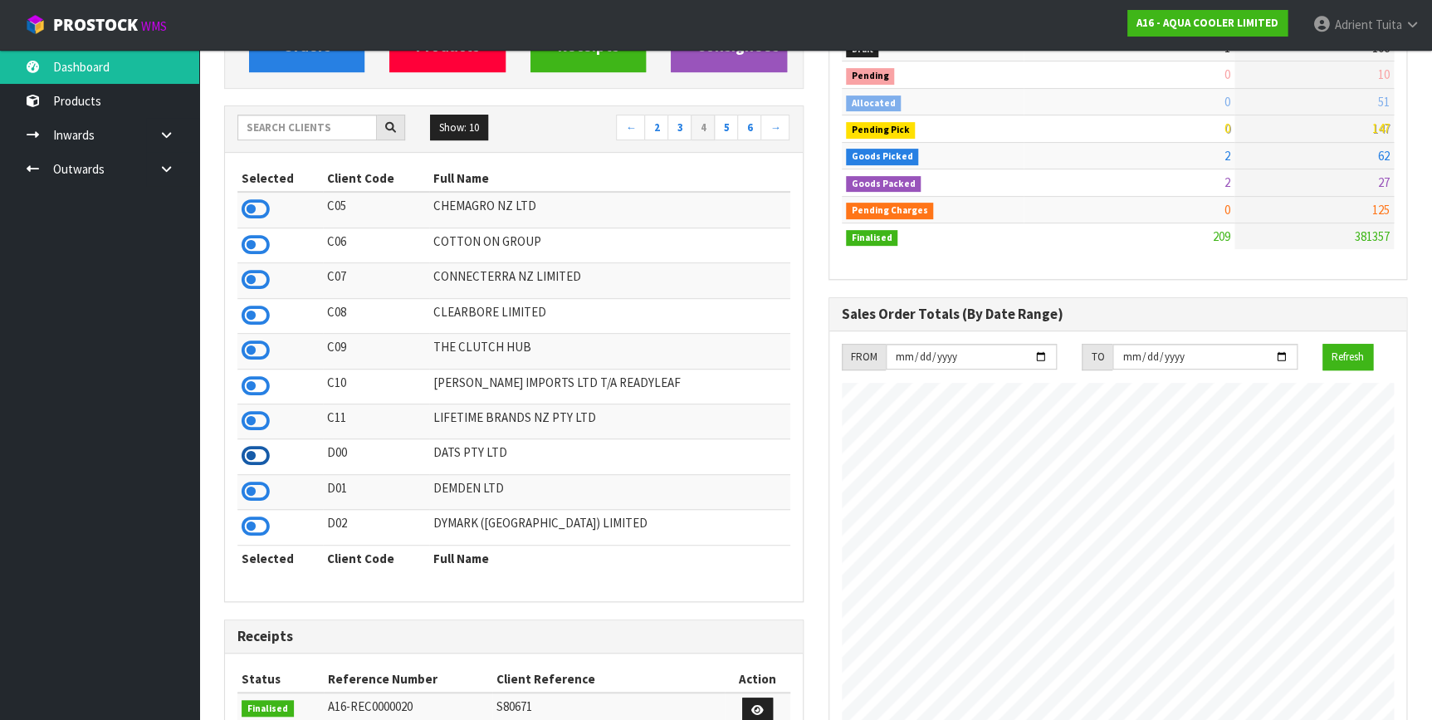
click at [257, 459] on icon at bounding box center [256, 455] width 28 height 25
click at [261, 492] on icon at bounding box center [256, 491] width 28 height 25
click at [334, 140] on div "Show: 10 5 10 25 50 ← 2 3 4 5 6 →" at bounding box center [514, 129] width 578 height 29
click at [337, 133] on input "text" at bounding box center [306, 128] width 139 height 26
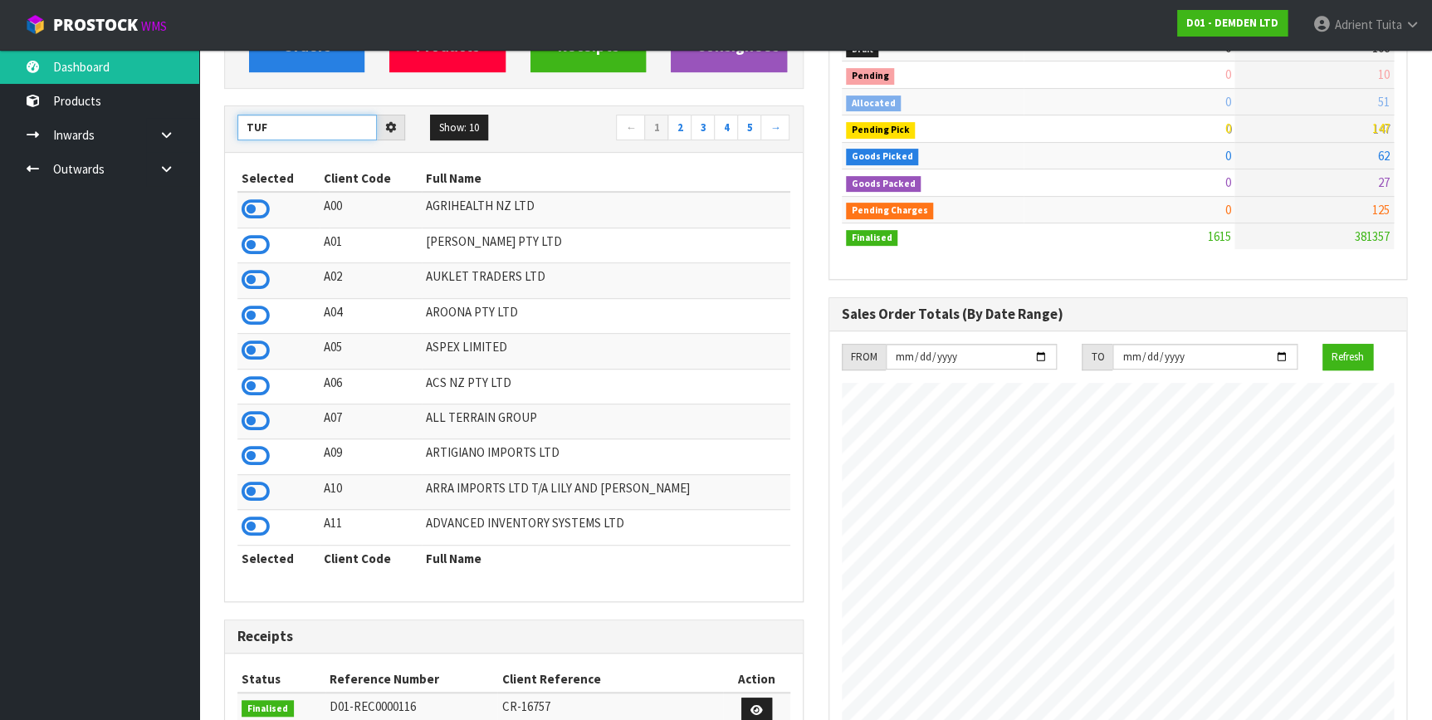
type input "TUF"
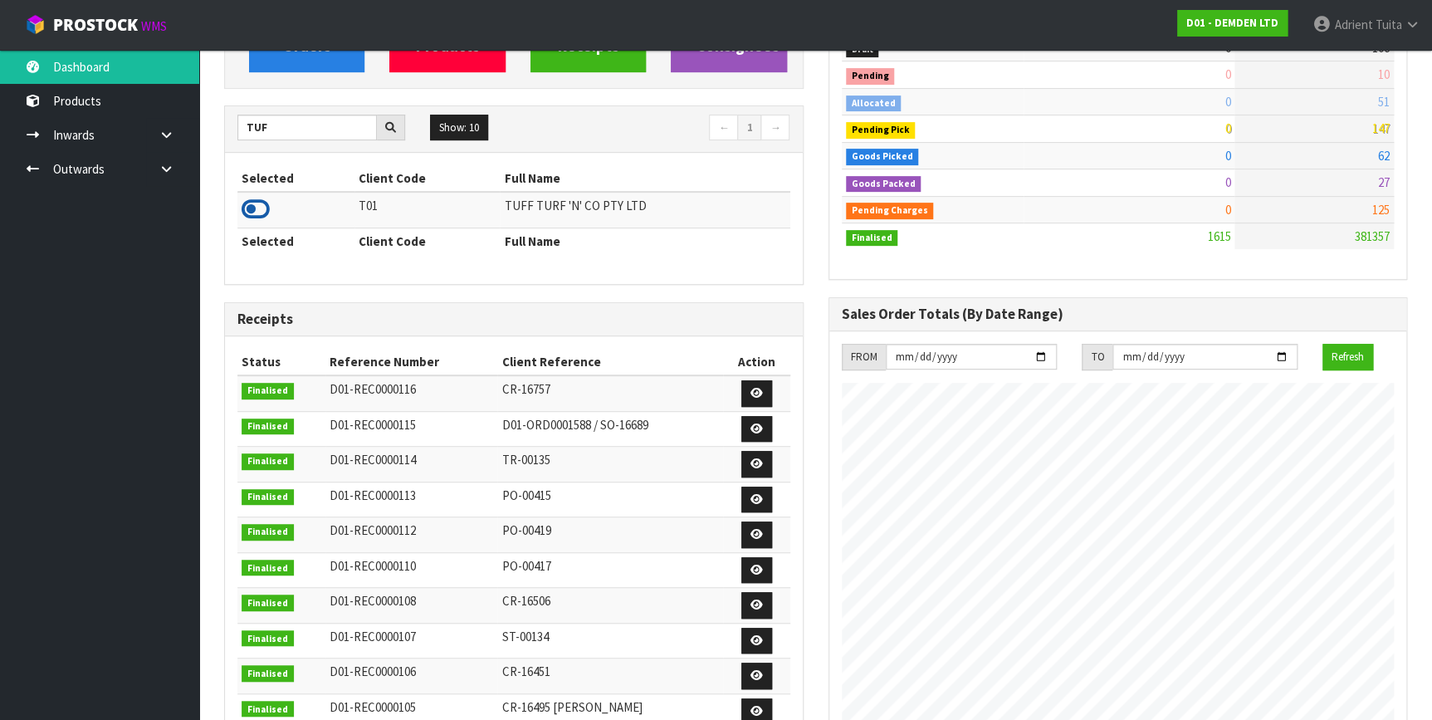
click at [259, 208] on icon at bounding box center [256, 209] width 28 height 25
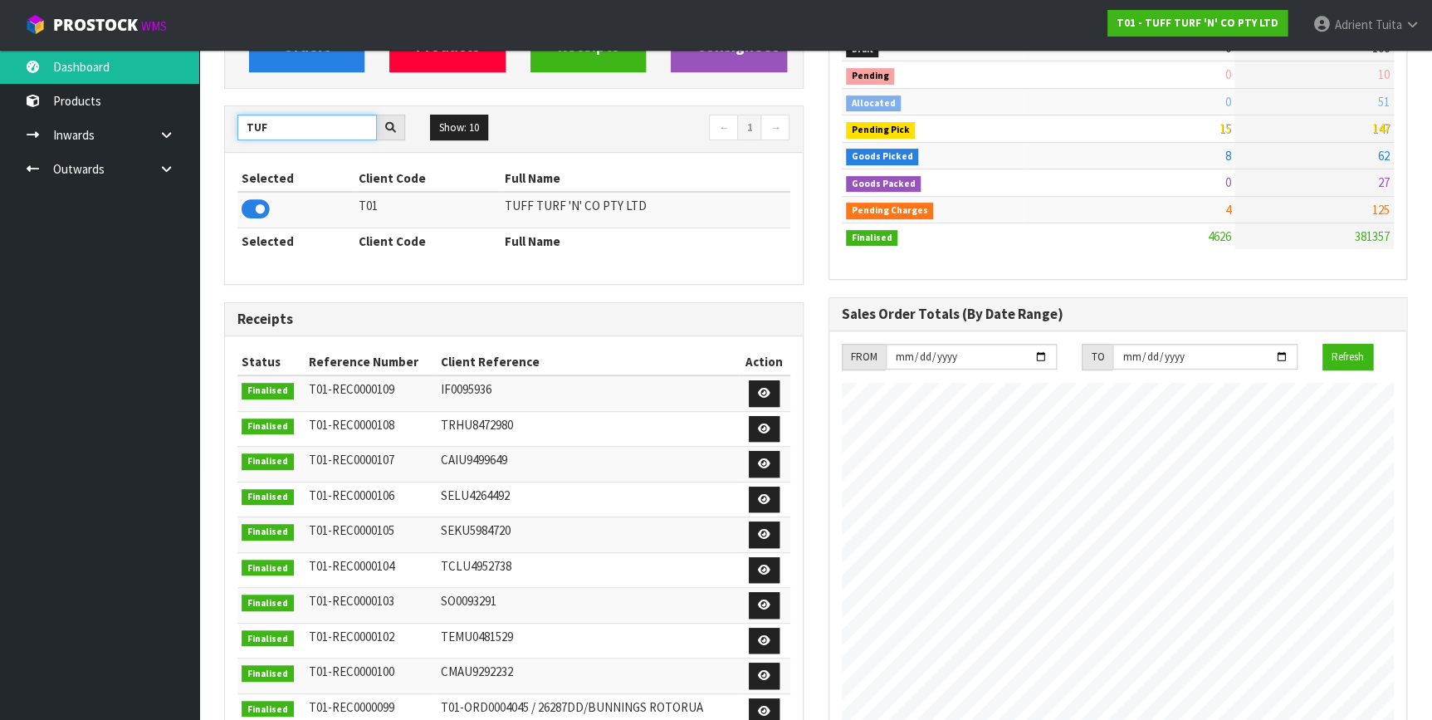
click at [259, 129] on input "TUF" at bounding box center [306, 128] width 139 height 26
click at [250, 120] on input "TUF" at bounding box center [306, 128] width 139 height 26
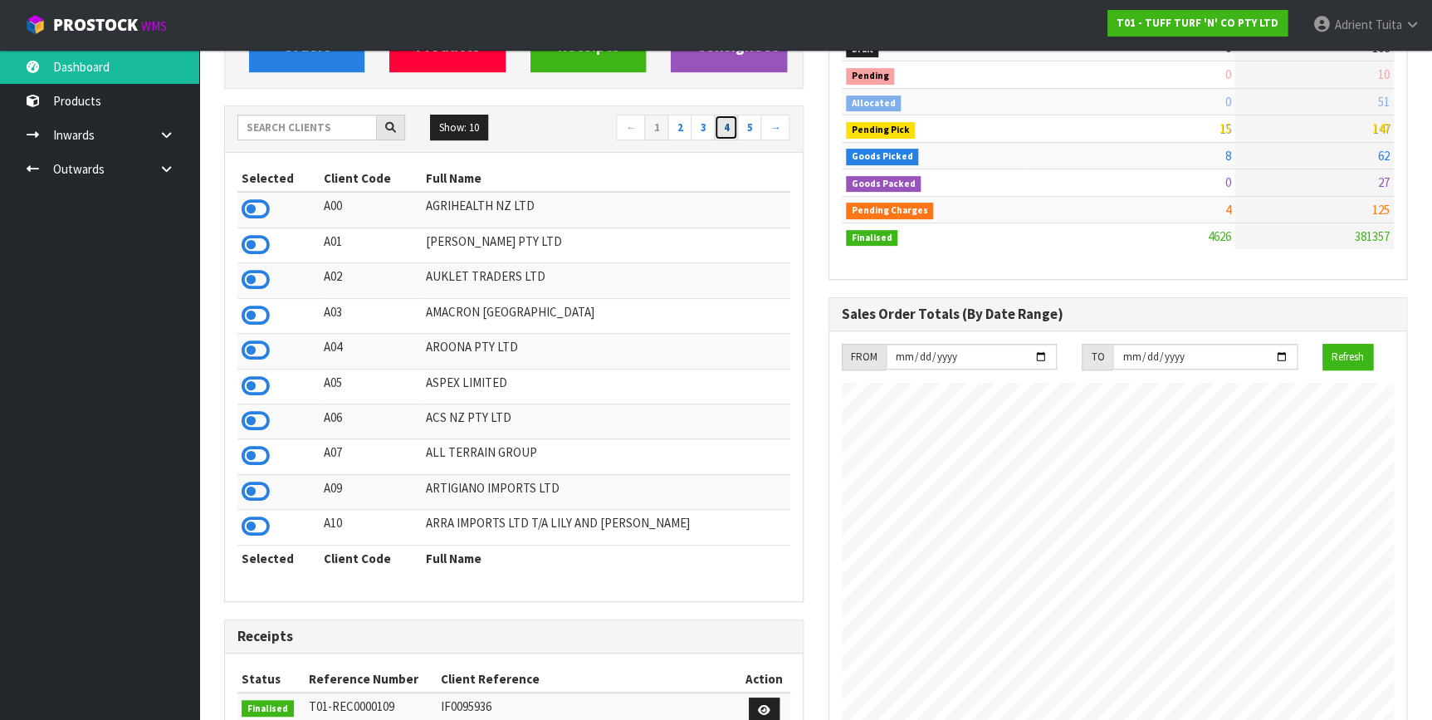
click at [734, 132] on link "4" at bounding box center [726, 128] width 24 height 27
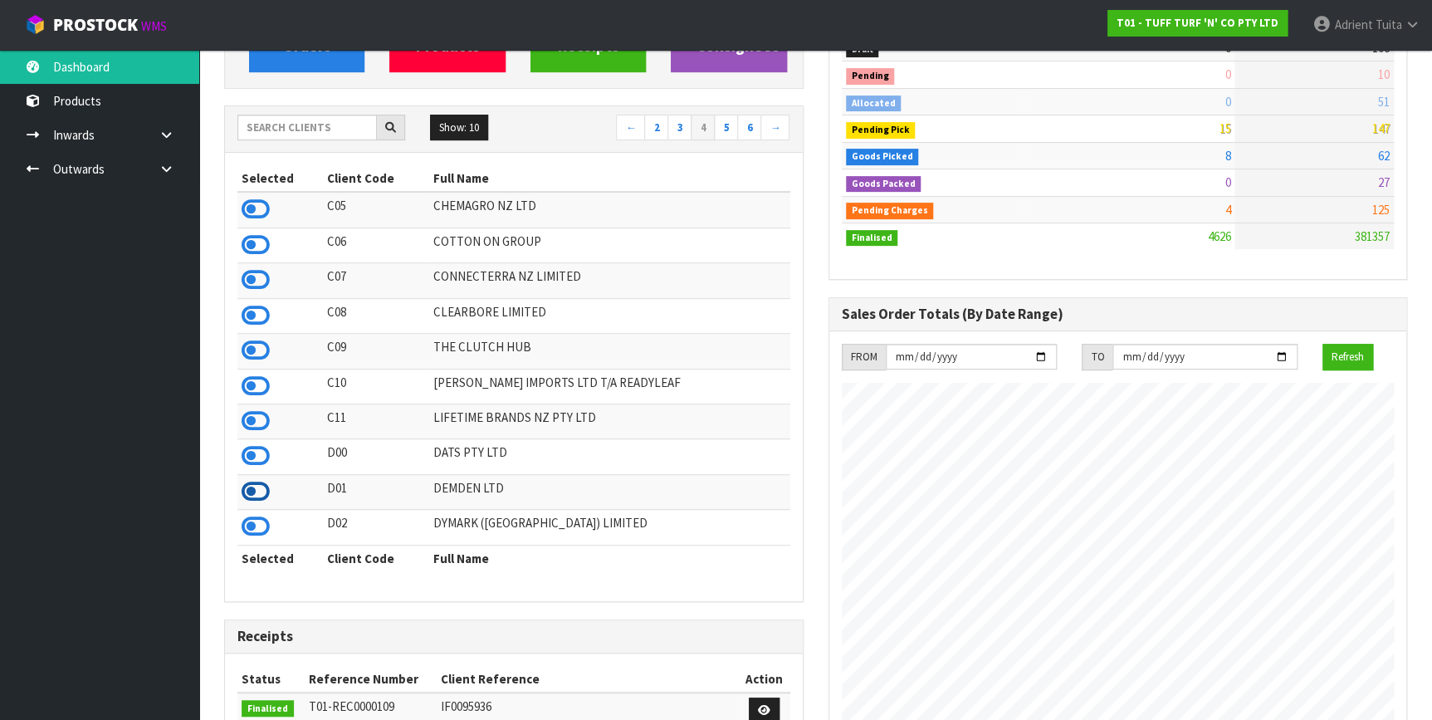
click at [253, 496] on icon at bounding box center [256, 491] width 28 height 25
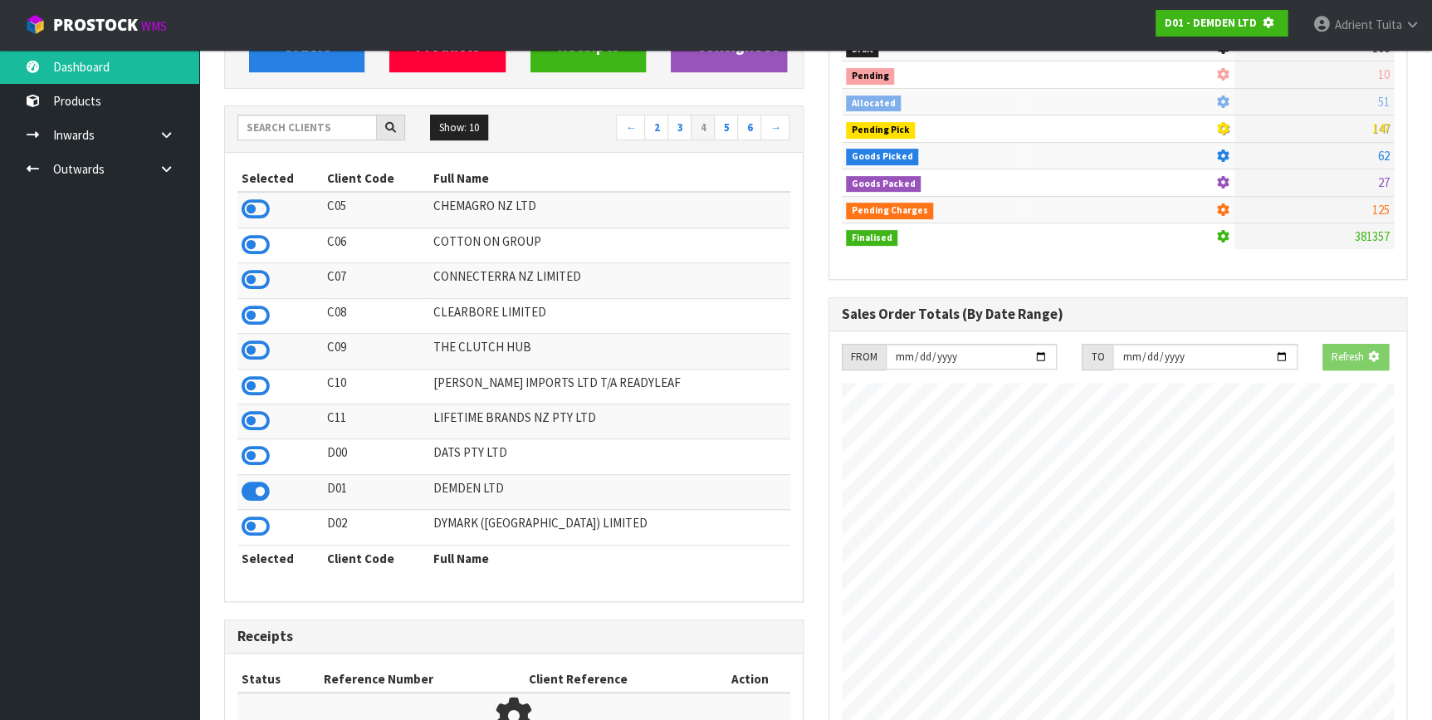
scroll to position [1033, 603]
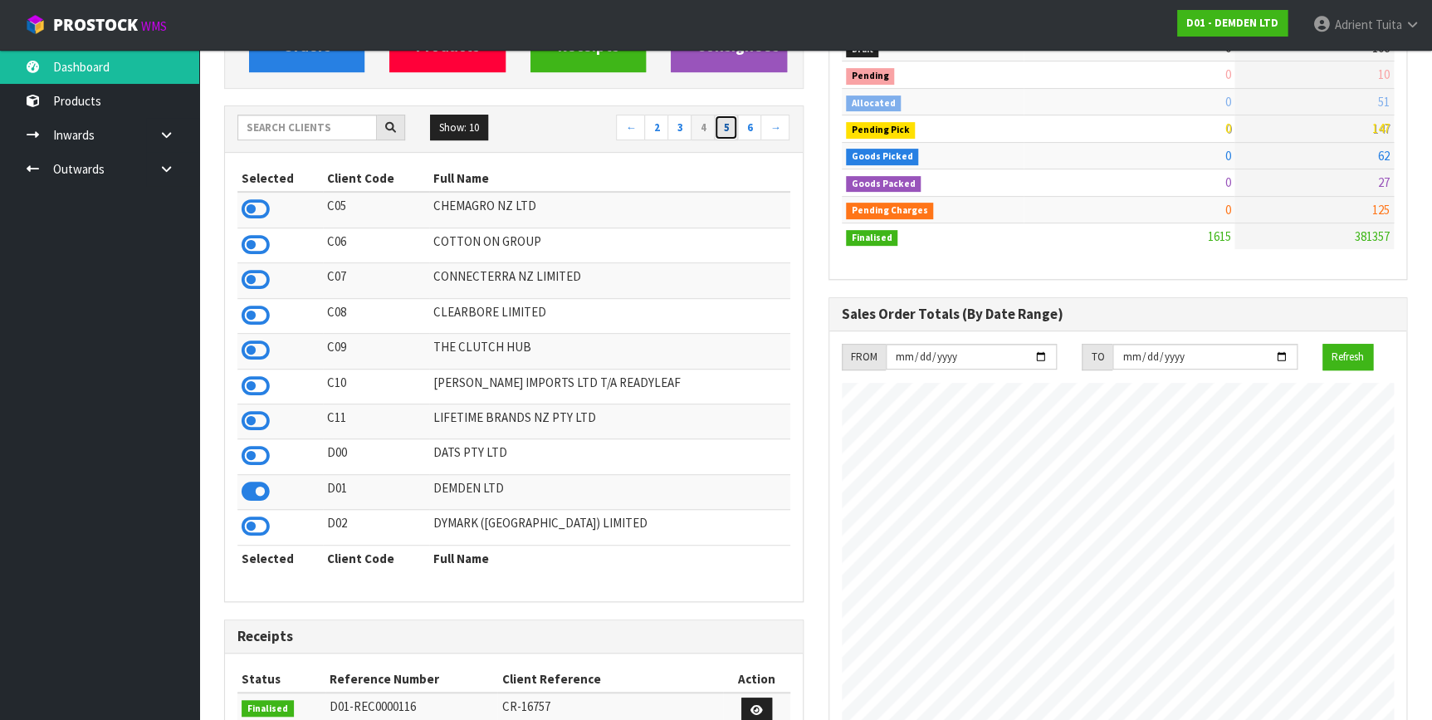
click at [725, 132] on link "5" at bounding box center [726, 128] width 24 height 27
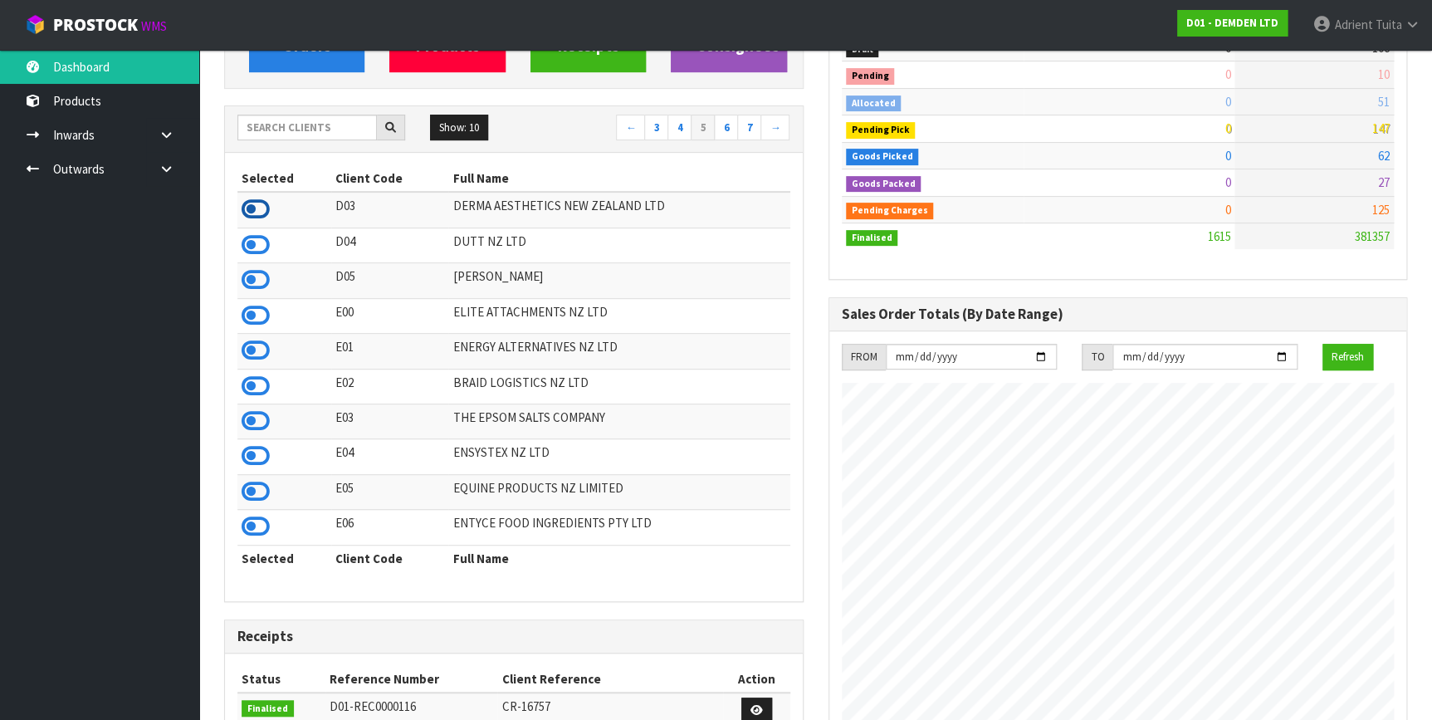
click at [256, 212] on icon at bounding box center [256, 209] width 28 height 25
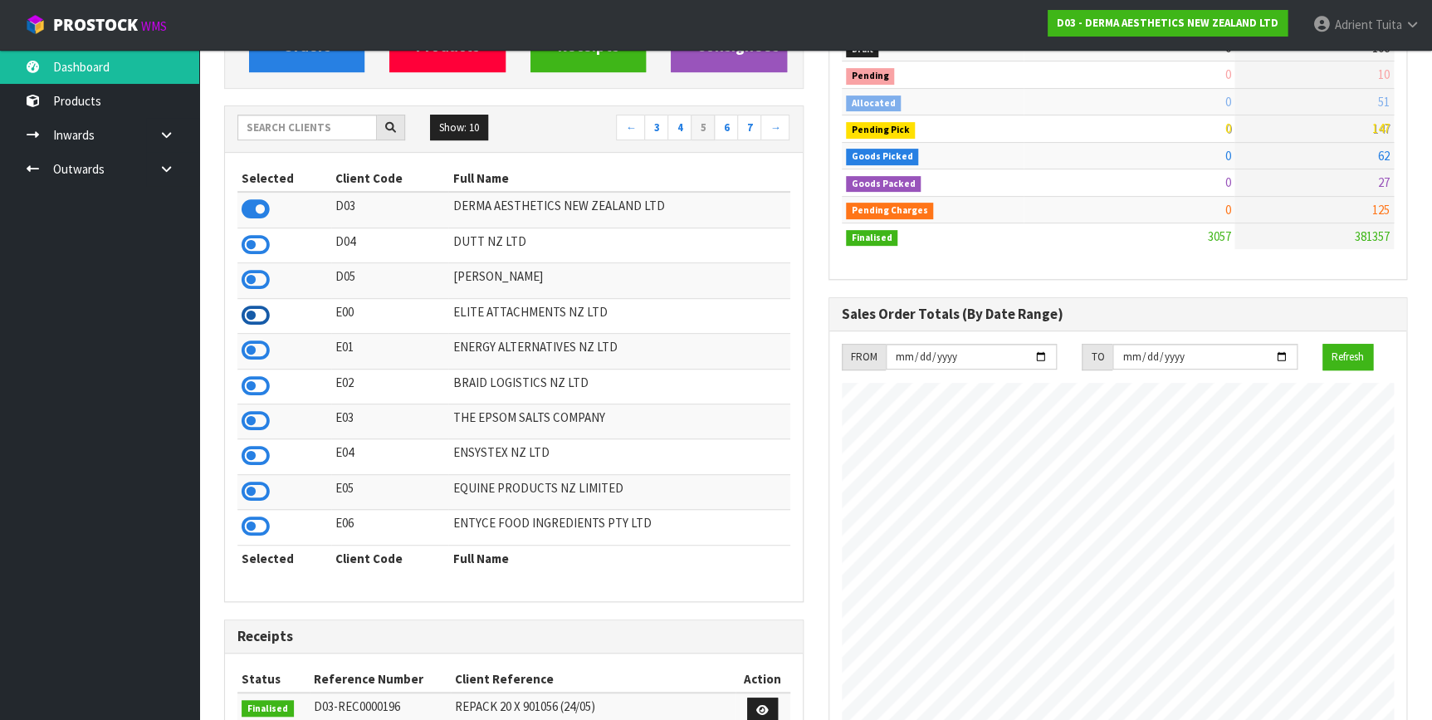
click at [264, 324] on icon at bounding box center [256, 315] width 28 height 25
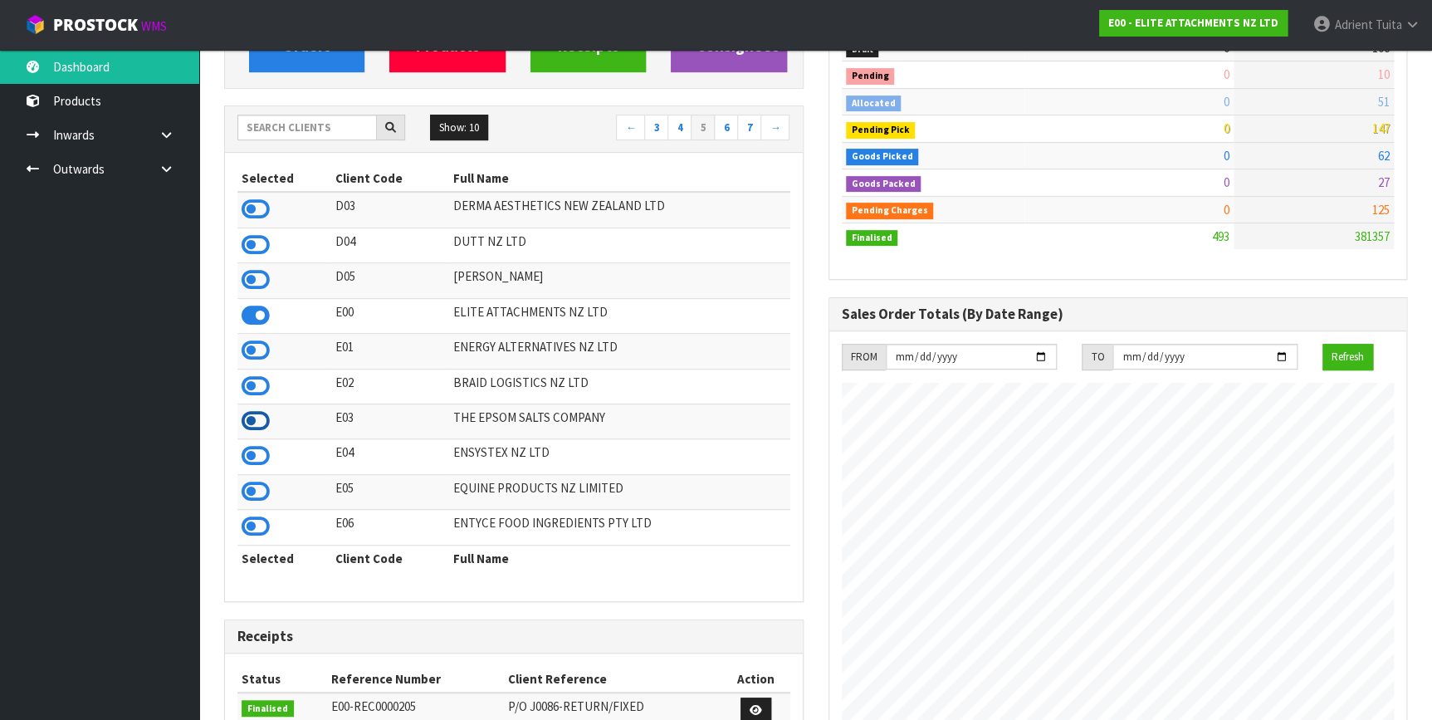
click at [251, 422] on icon at bounding box center [256, 420] width 28 height 25
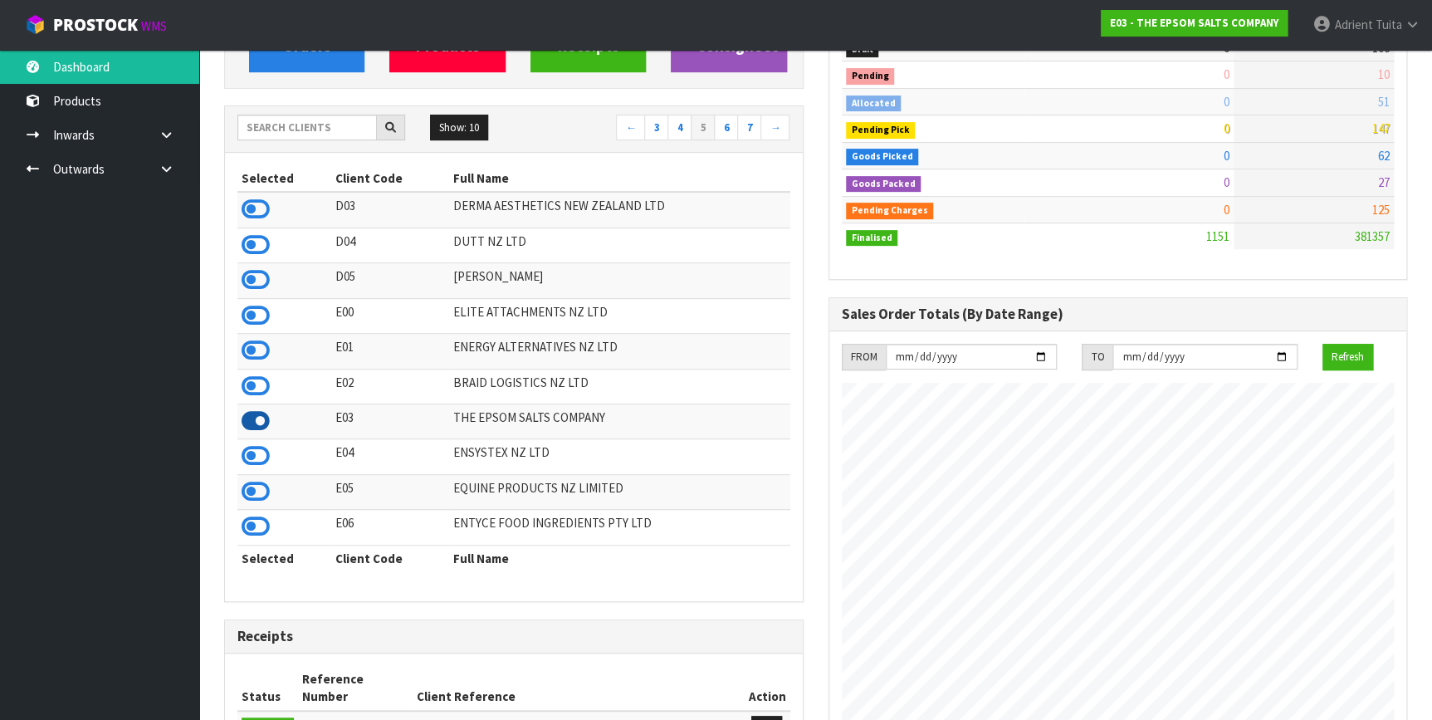
scroll to position [828872, 829308]
click at [253, 442] on td at bounding box center [284, 456] width 94 height 35
click at [255, 459] on icon at bounding box center [256, 455] width 28 height 25
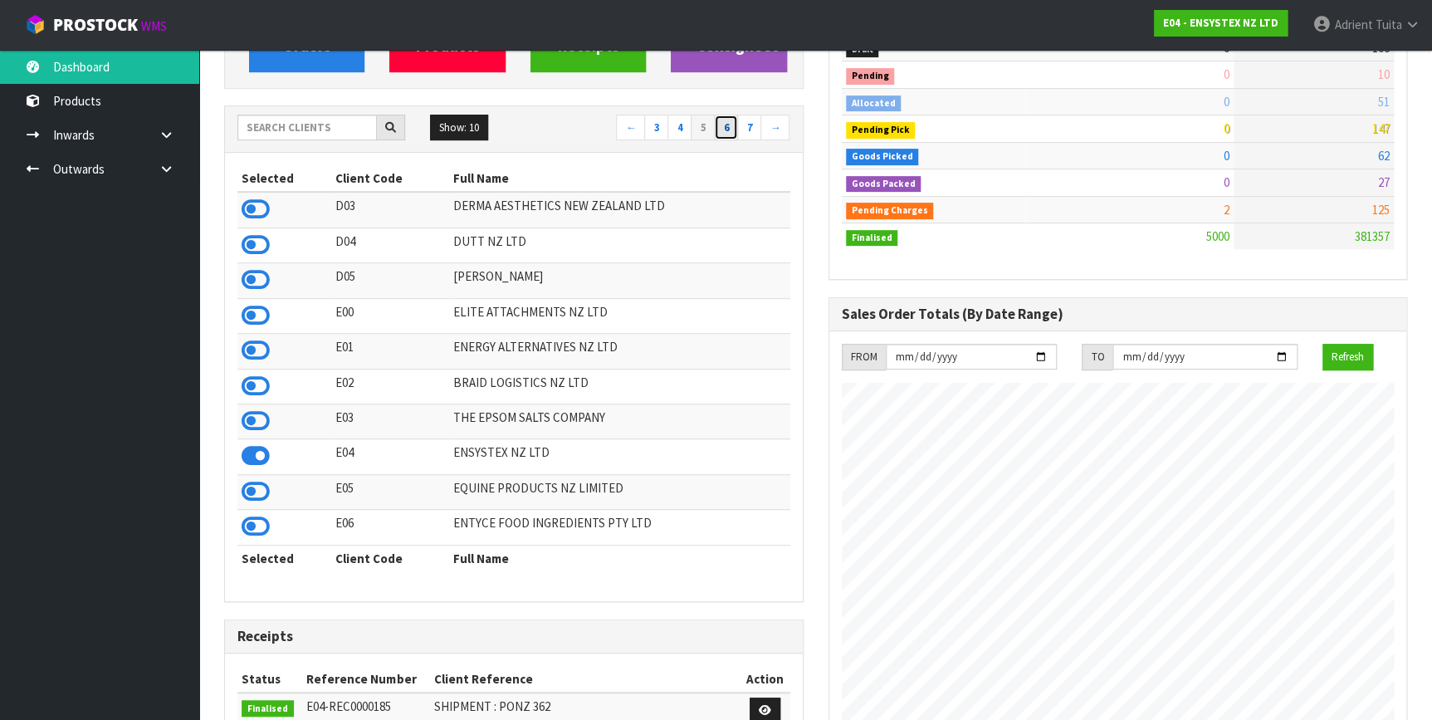
click at [721, 127] on link "6" at bounding box center [726, 128] width 24 height 27
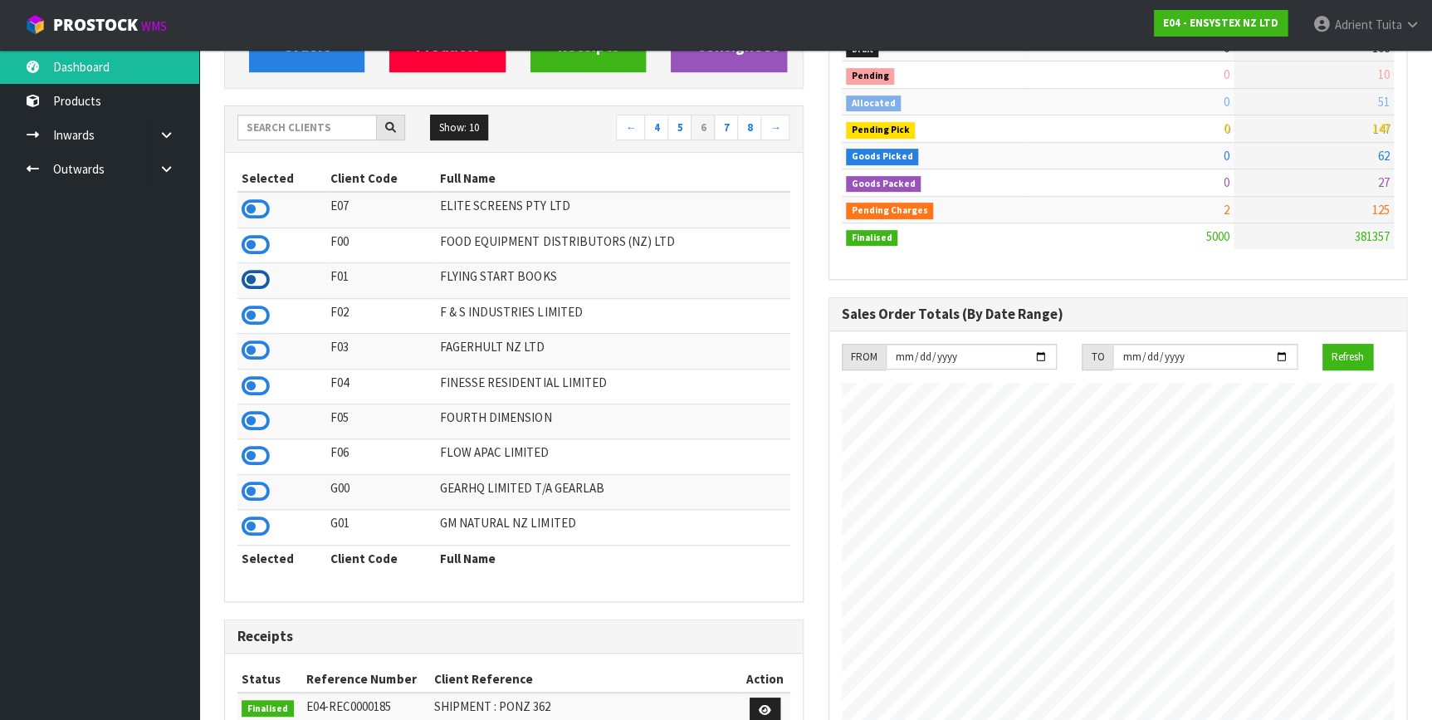
click at [261, 288] on icon at bounding box center [256, 279] width 28 height 25
click at [724, 139] on link "7" at bounding box center [726, 128] width 24 height 27
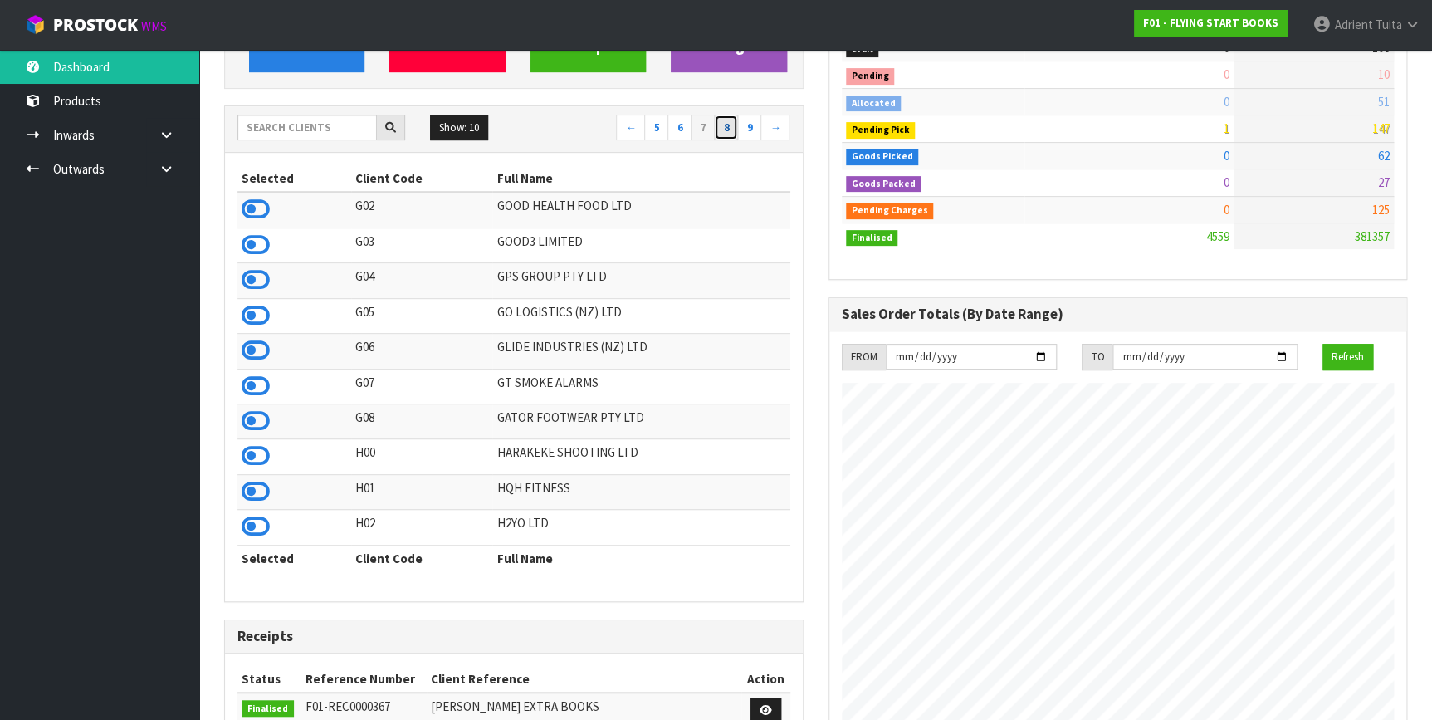
click at [722, 126] on link "8" at bounding box center [726, 128] width 24 height 27
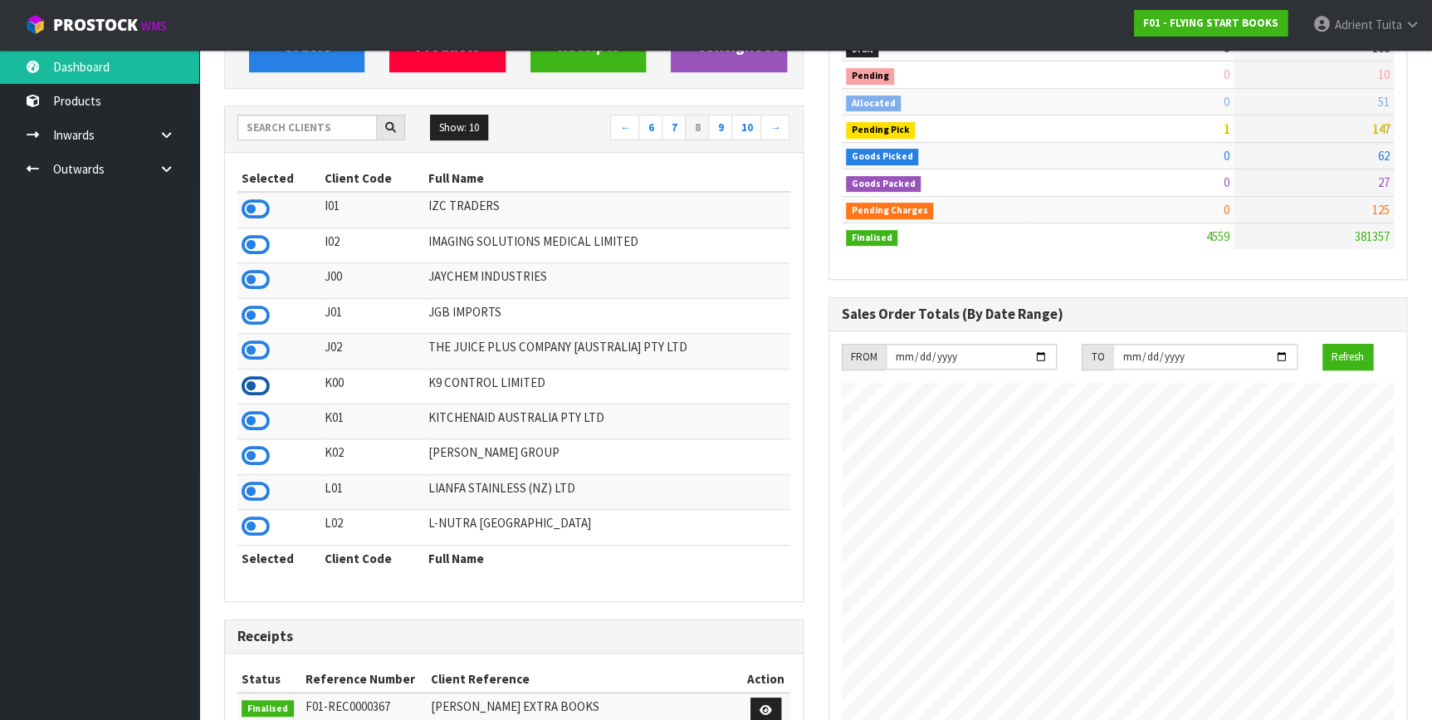
click at [269, 386] on icon at bounding box center [256, 385] width 28 height 25
click at [265, 349] on icon at bounding box center [256, 350] width 28 height 25
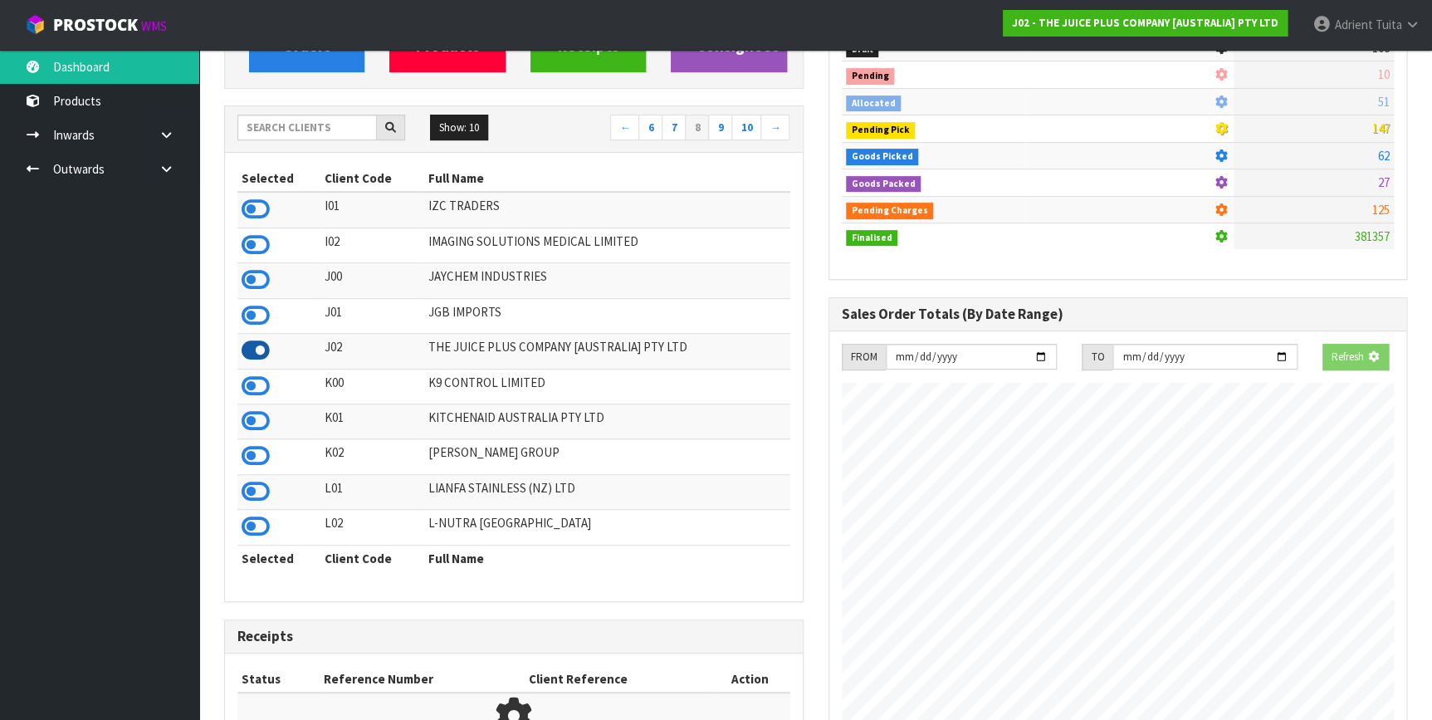
scroll to position [828879, 829308]
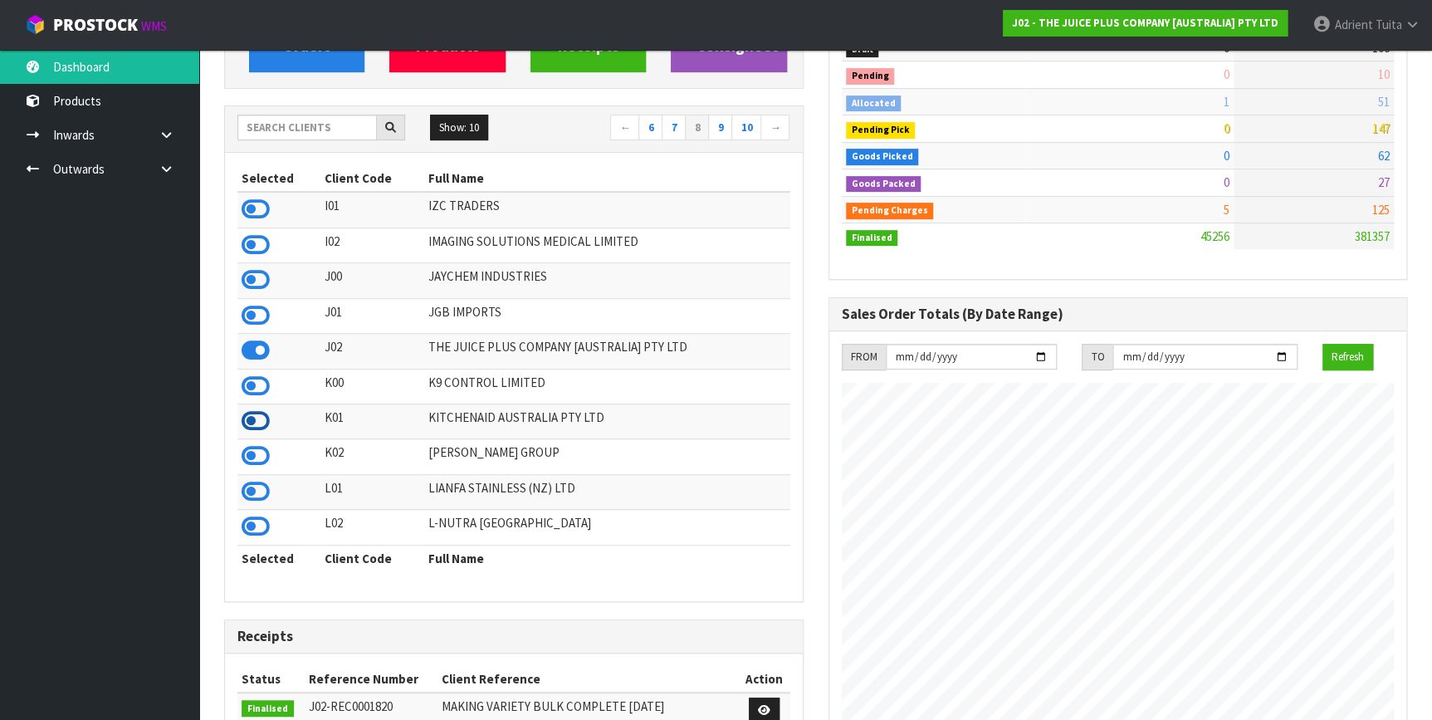
click at [259, 423] on icon at bounding box center [256, 420] width 28 height 25
click at [720, 127] on link "9" at bounding box center [720, 128] width 24 height 27
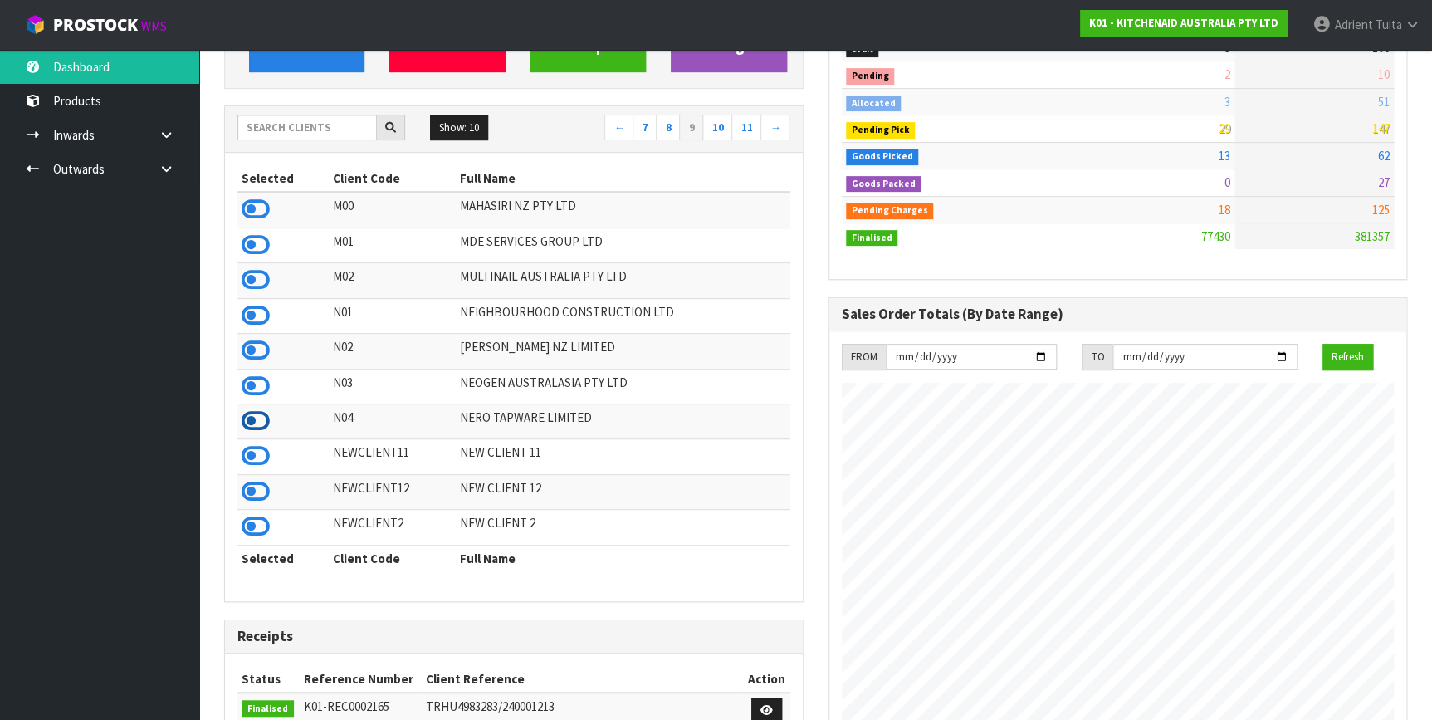
click at [254, 426] on icon at bounding box center [256, 420] width 28 height 25
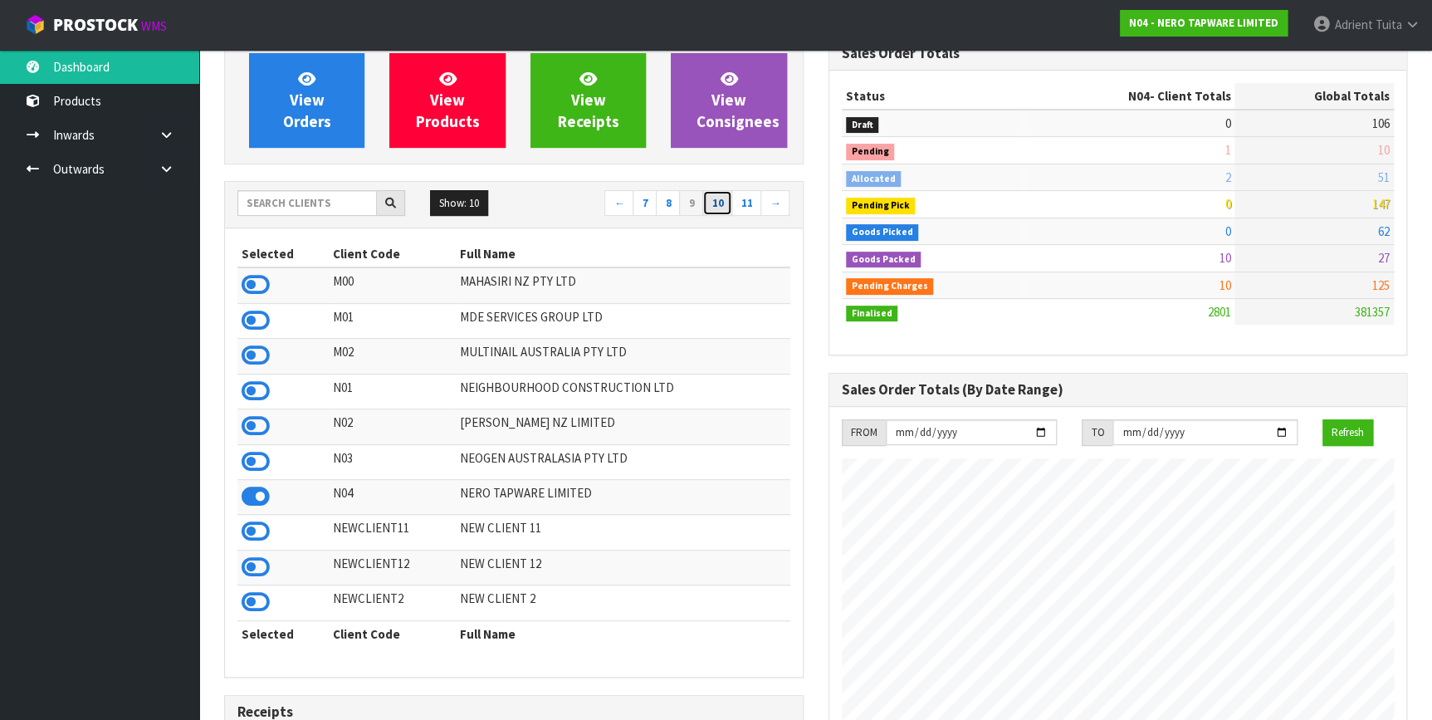
click at [713, 198] on link "10" at bounding box center [717, 203] width 30 height 27
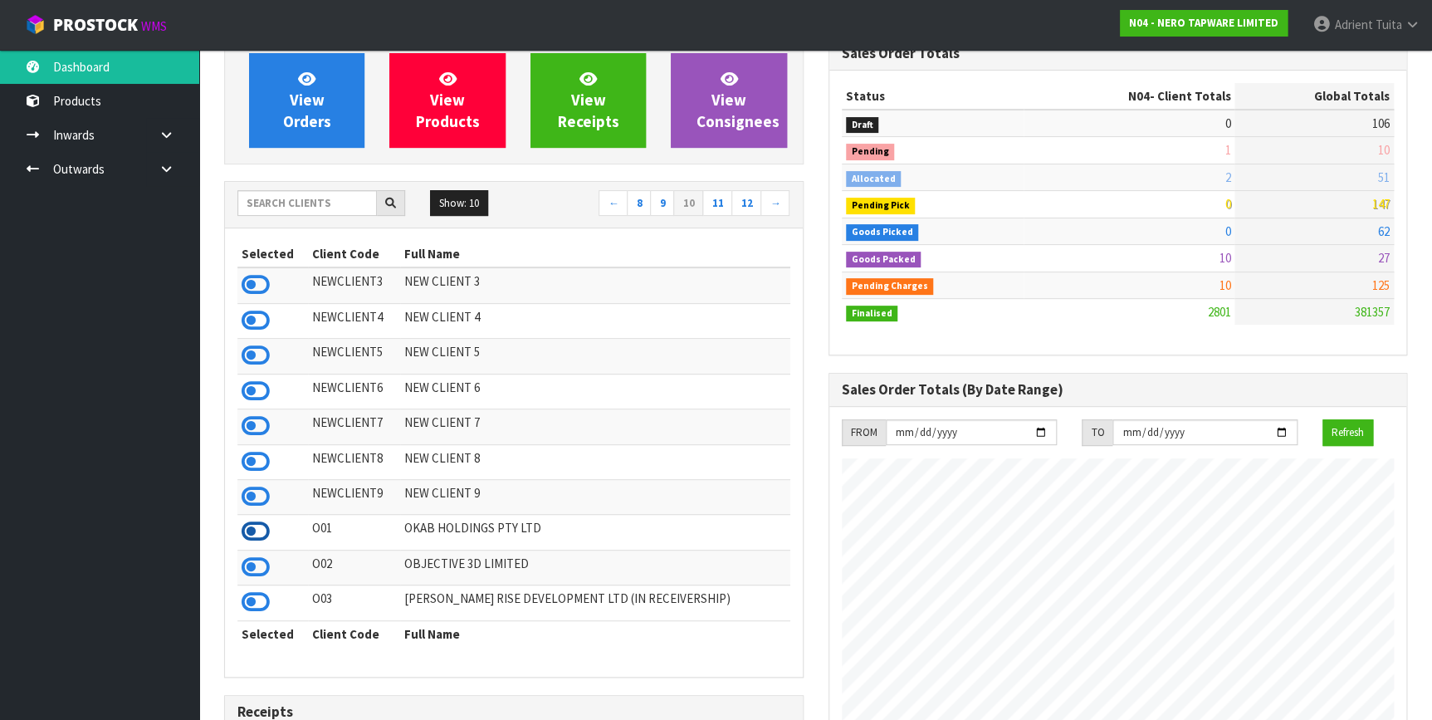
click at [257, 544] on icon at bounding box center [256, 531] width 28 height 25
click at [722, 200] on link "11" at bounding box center [717, 203] width 30 height 27
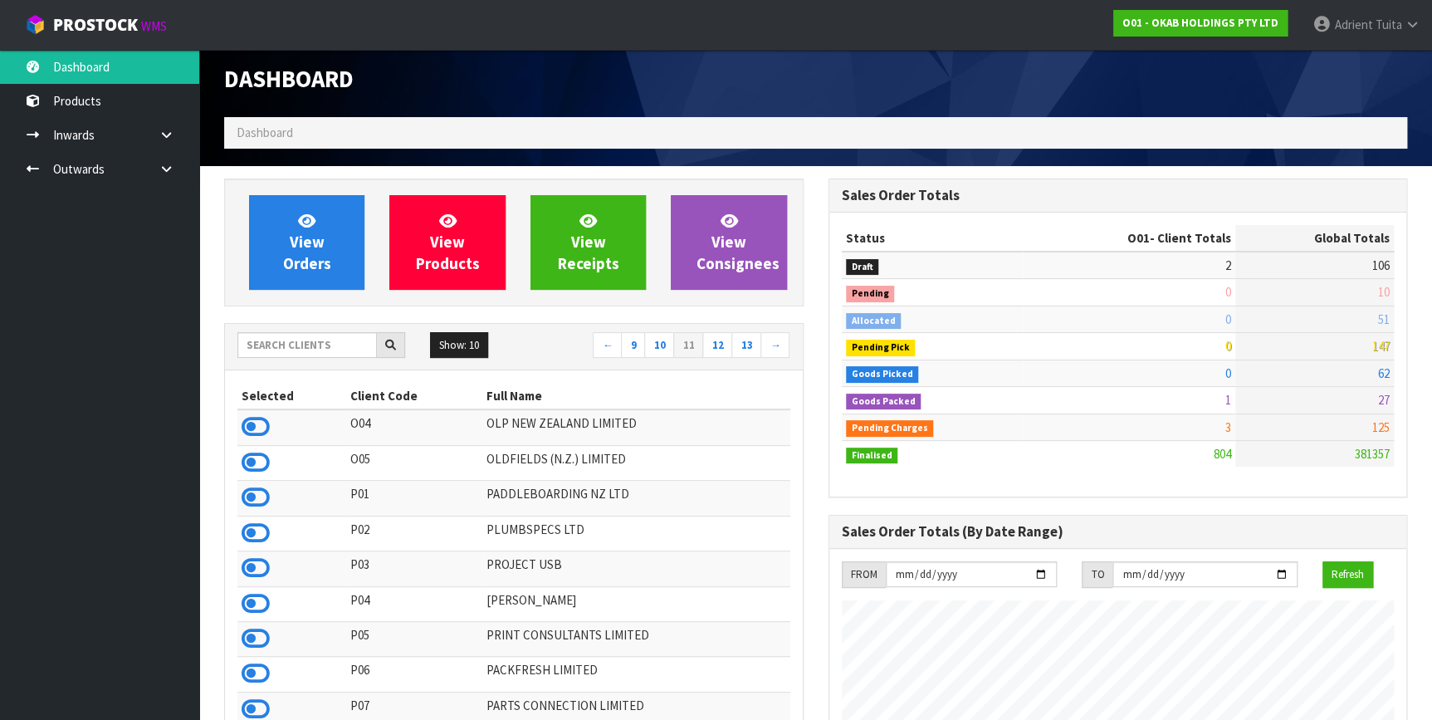
scroll to position [0, 0]
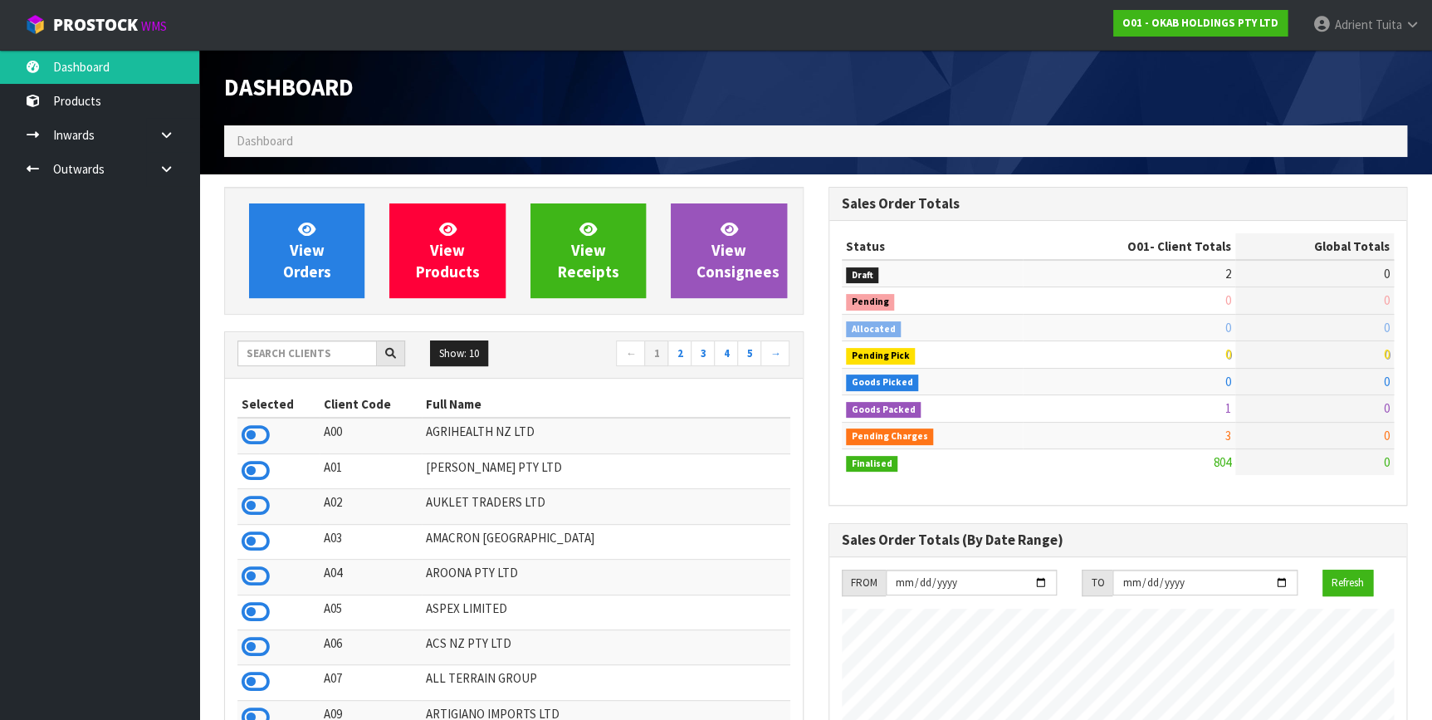
scroll to position [1255, 603]
click at [1344, 32] on span "Adrient" at bounding box center [1353, 25] width 38 height 16
click at [1345, 32] on span "Adrient" at bounding box center [1353, 25] width 38 height 16
click at [1351, 59] on link "Logout" at bounding box center [1365, 66] width 131 height 22
